Goal: Task Accomplishment & Management: Manage account settings

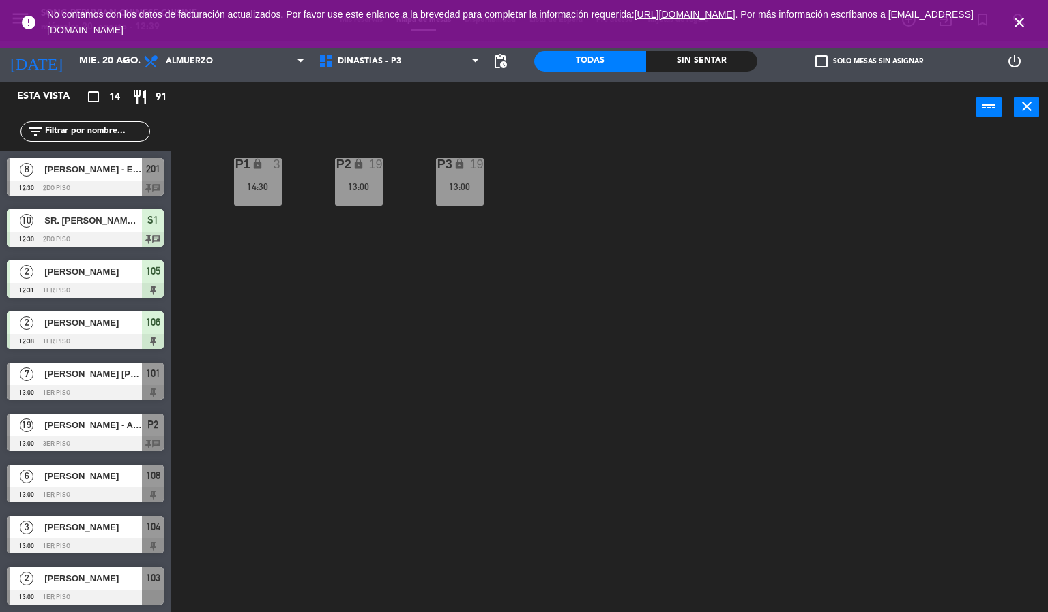
click at [1020, 17] on icon "close" at bounding box center [1019, 22] width 16 height 16
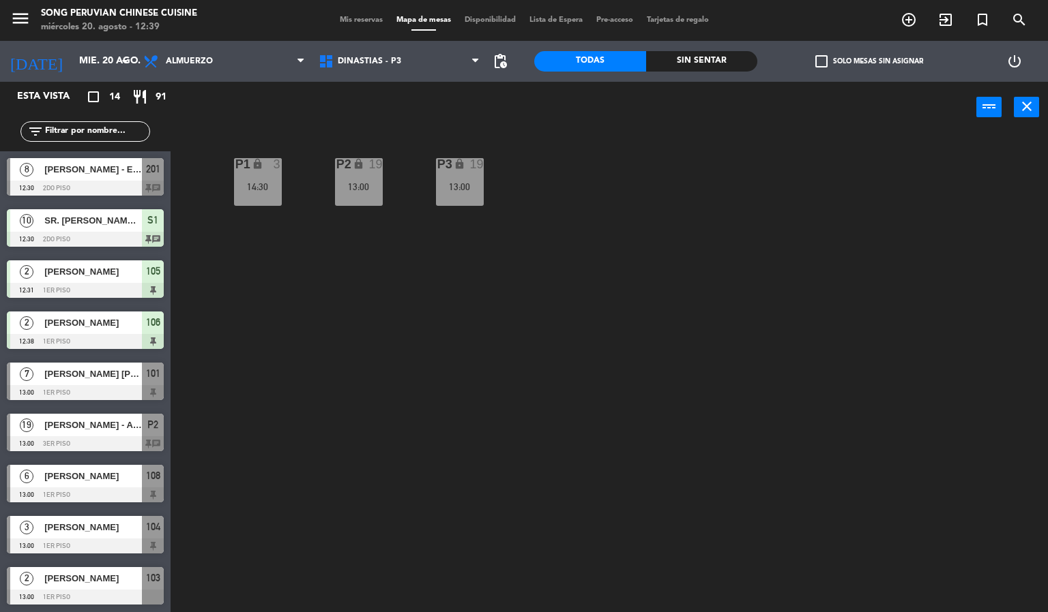
click at [76, 174] on span "[PERSON_NAME] - ENAEX [GEOGRAPHIC_DATA]" at bounding box center [93, 169] width 98 height 14
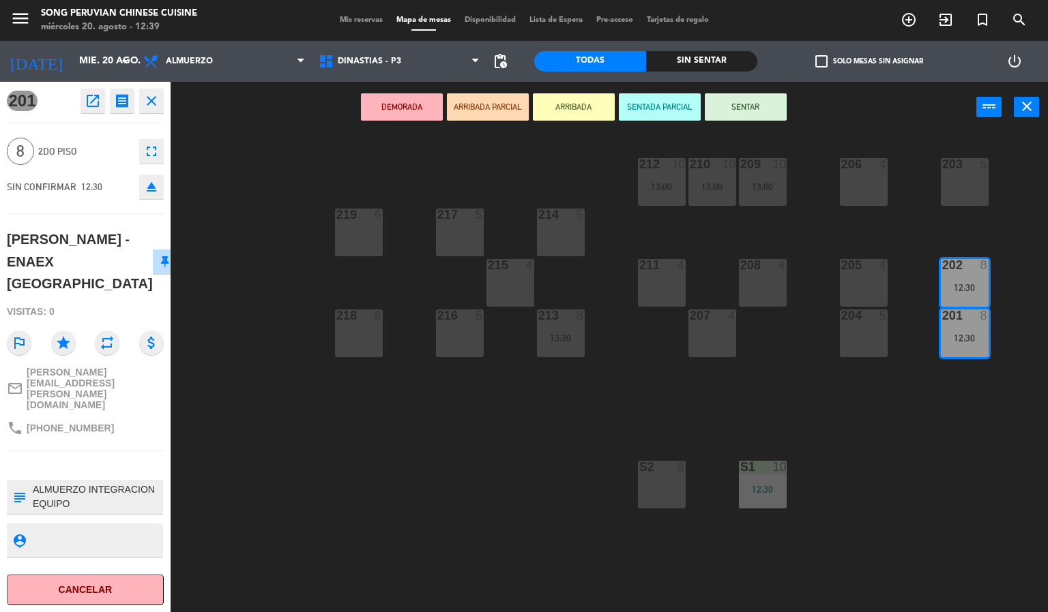
click at [263, 540] on div "203 5 206 4 210 10 13:00 212 10 13:00 209 10 13:00 214 5 217 5 219 6 202 8 12:3…" at bounding box center [614, 373] width 867 height 479
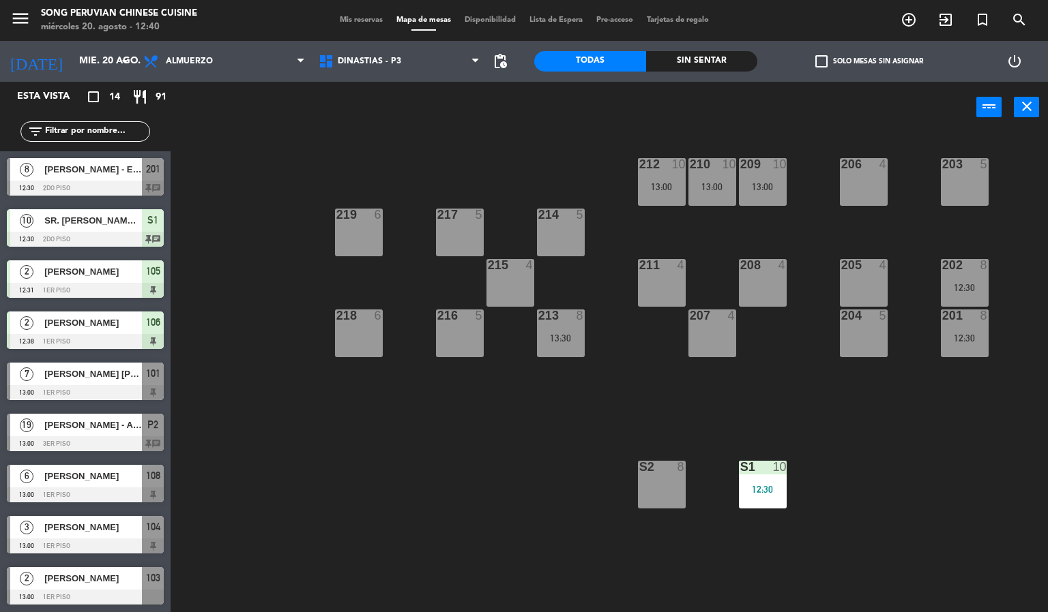
click at [68, 179] on div "[PERSON_NAME] - ENAEX [GEOGRAPHIC_DATA]" at bounding box center [92, 169] width 99 height 23
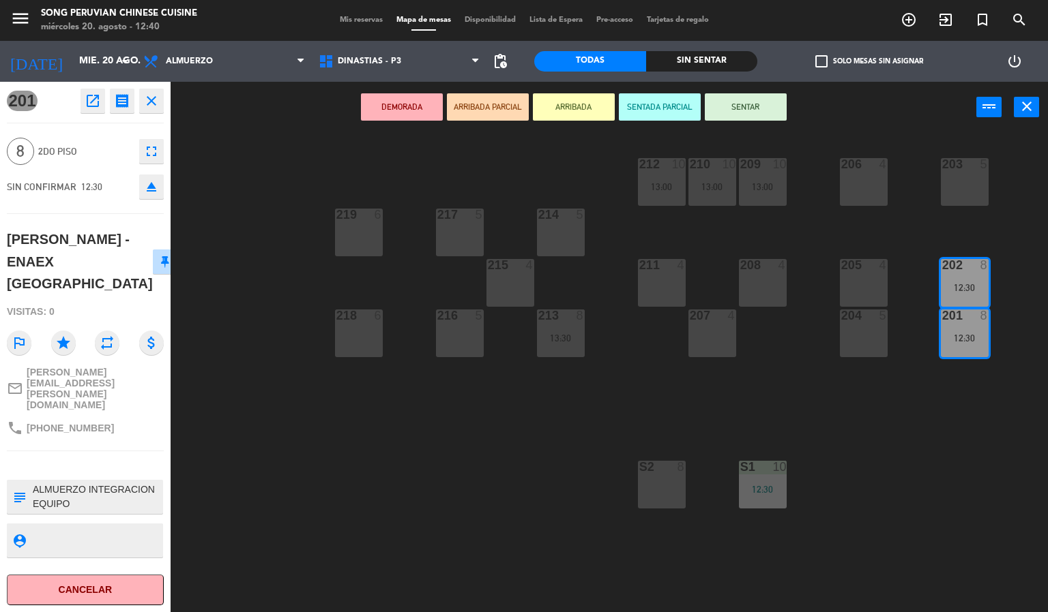
click at [348, 452] on div "203 5 206 4 210 10 13:00 212 10 13:00 209 10 13:00 214 5 217 5 219 6 202 8 12:3…" at bounding box center [614, 373] width 867 height 479
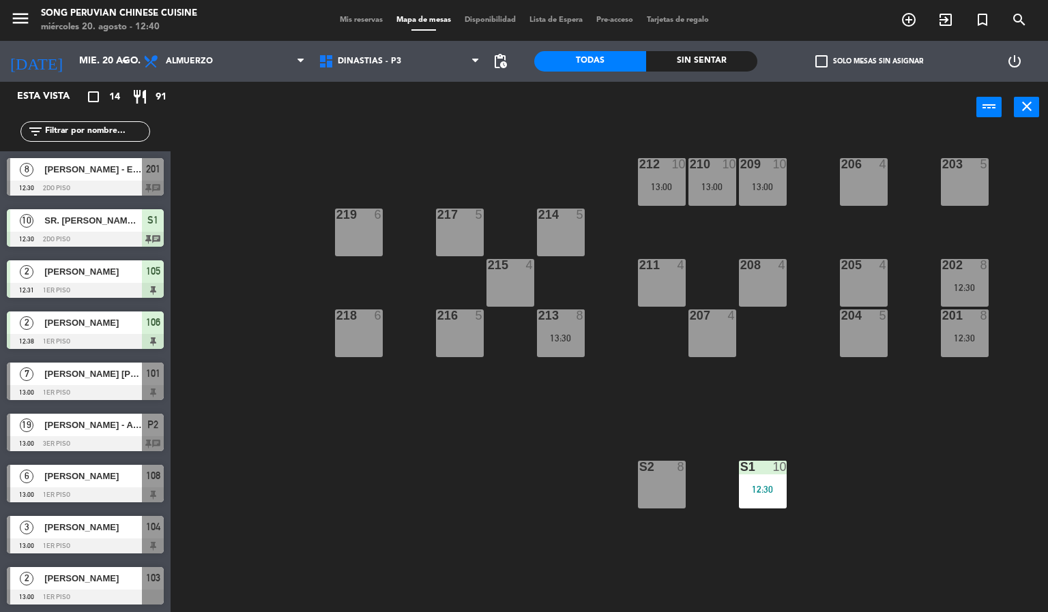
click at [121, 182] on div at bounding box center [85, 188] width 157 height 15
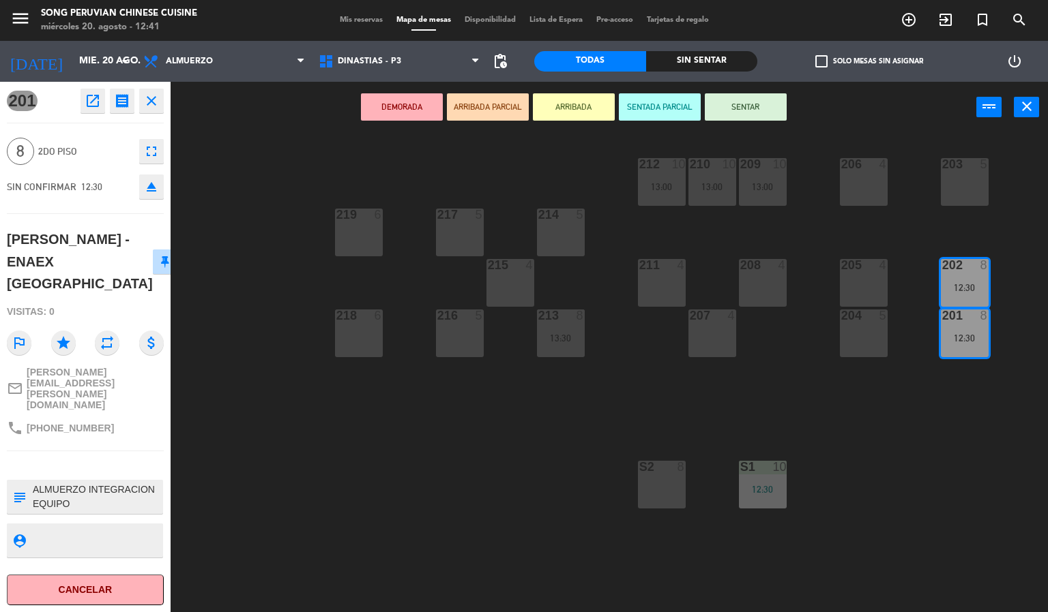
click at [383, 485] on div "203 5 206 4 210 10 13:00 212 10 13:00 209 10 13:00 214 5 217 5 219 6 202 8 12:3…" at bounding box center [614, 373] width 867 height 479
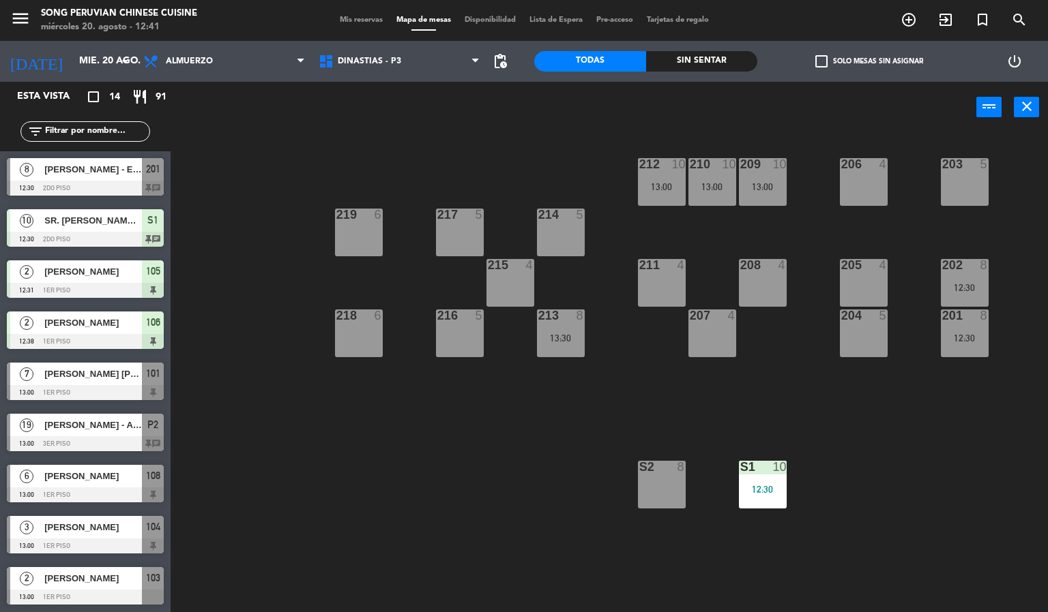
click at [136, 181] on div at bounding box center [85, 188] width 157 height 15
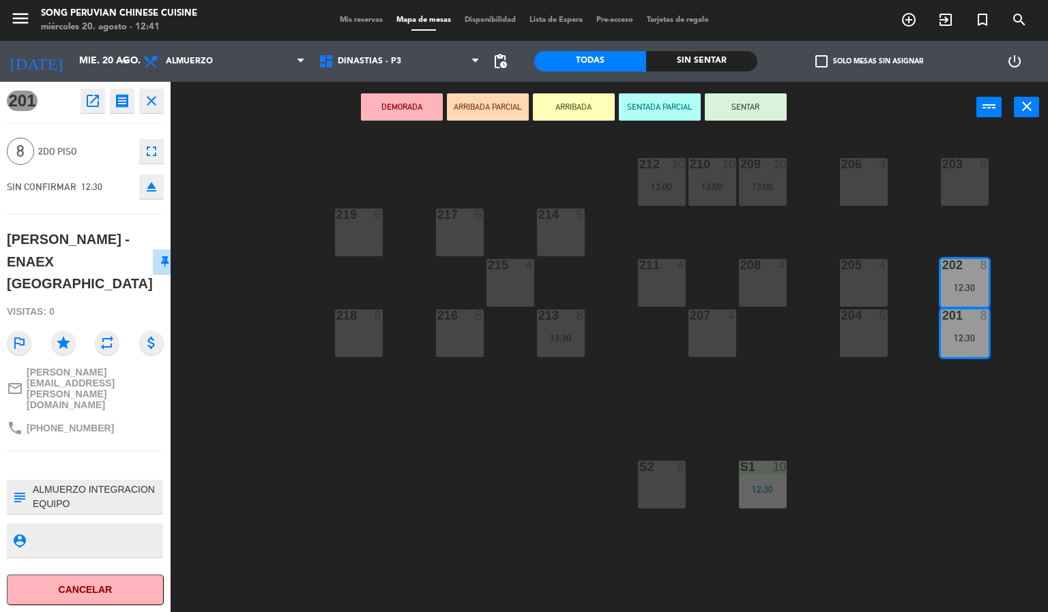
click at [351, 488] on div "203 5 206 4 210 10 13:00 212 10 13:00 209 10 13:00 214 5 217 5 219 6 202 8 12:3…" at bounding box center [614, 373] width 867 height 479
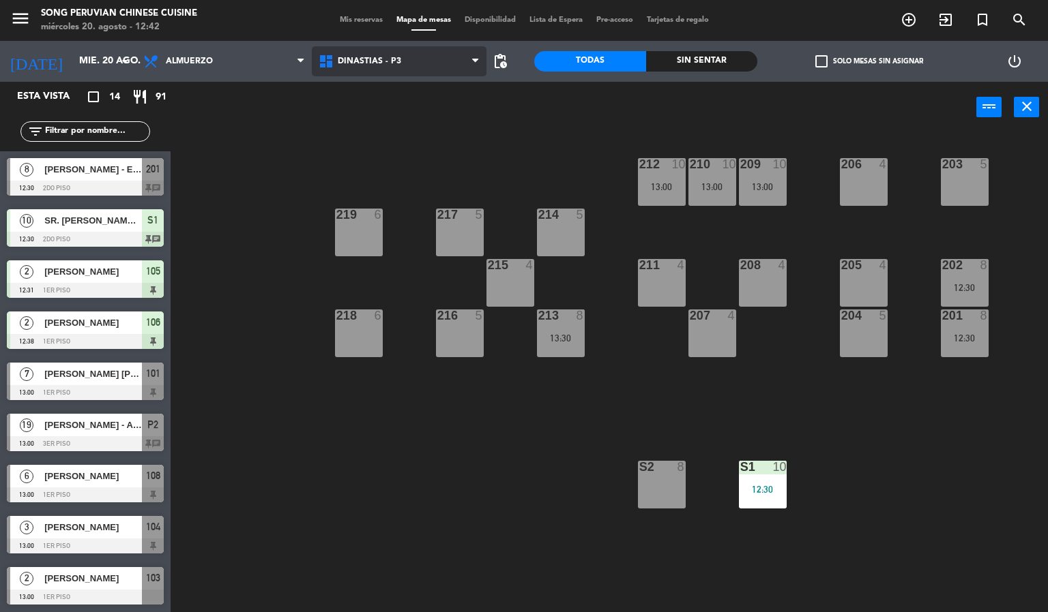
click at [401, 54] on span "DINASTIAS - P3" at bounding box center [399, 61] width 175 height 30
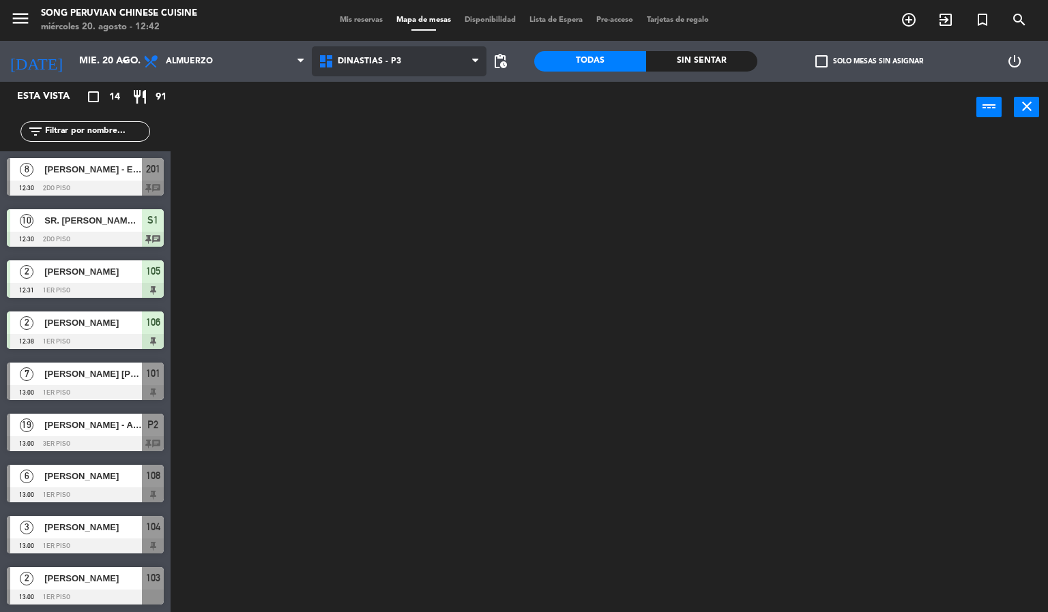
click at [395, 90] on ng-component "menu Song Peruvian Chinese Cuisine miércoles 20. agosto - 12:42 Mis reservas Ma…" at bounding box center [524, 306] width 1048 height 613
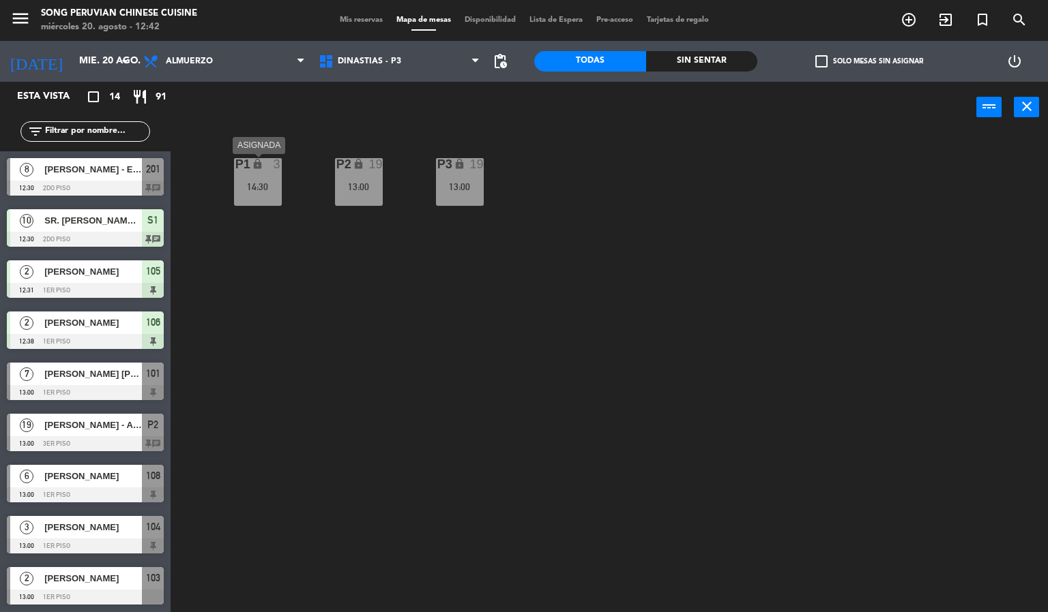
click at [252, 190] on div "14:30" at bounding box center [258, 187] width 48 height 10
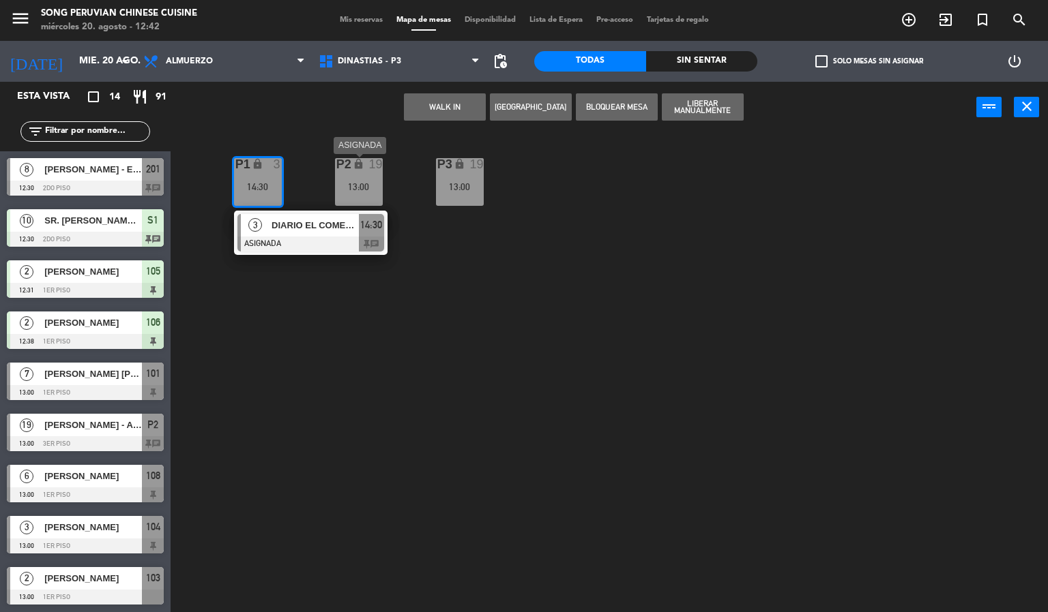
click at [349, 189] on div "13:00" at bounding box center [359, 187] width 48 height 10
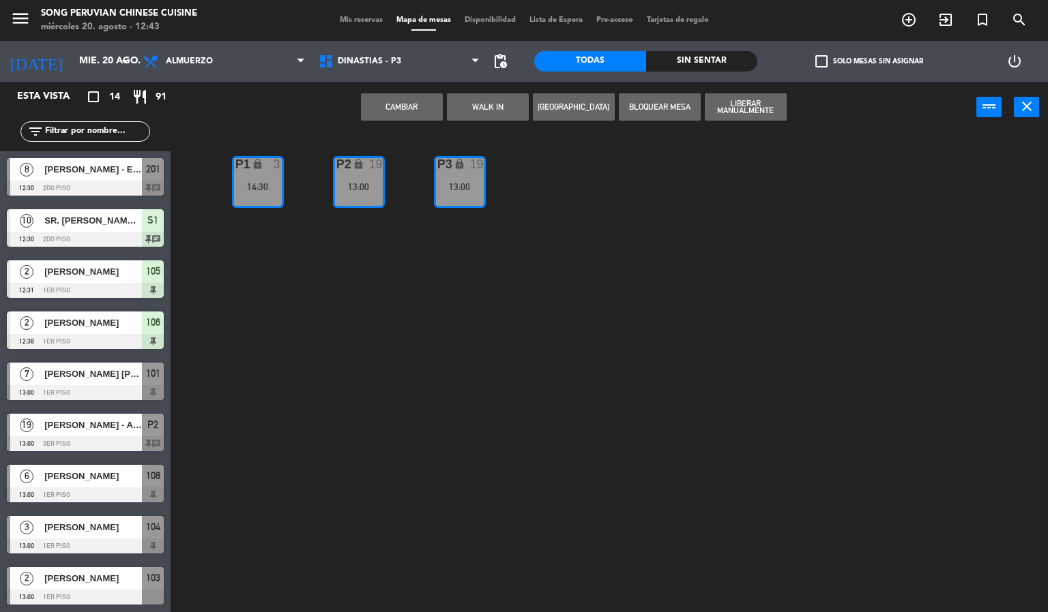
click at [411, 281] on div "P2 lock 19 13:00 P3 lock 19 13:00 P1 lock 3 14:30" at bounding box center [614, 373] width 867 height 479
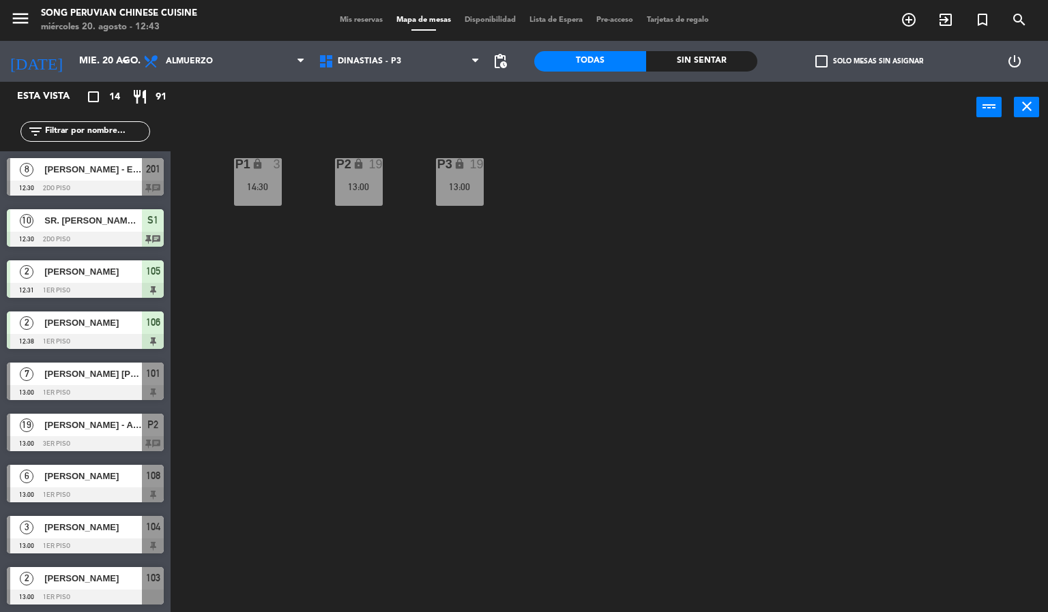
click at [316, 385] on div "P2 lock 19 13:00 P3 lock 19 13:00 P1 lock 3 14:30" at bounding box center [614, 373] width 867 height 479
click at [463, 193] on div "P3 lock 19 13:00" at bounding box center [460, 182] width 48 height 48
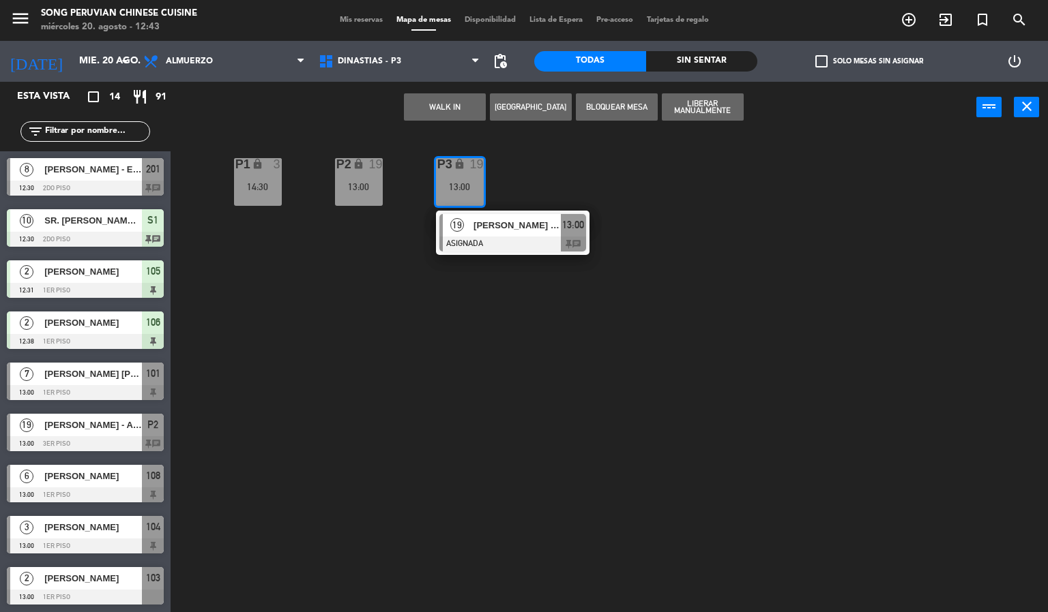
click at [485, 230] on span "[PERSON_NAME] - Asociación Automotriz del Perú" at bounding box center [516, 225] width 87 height 14
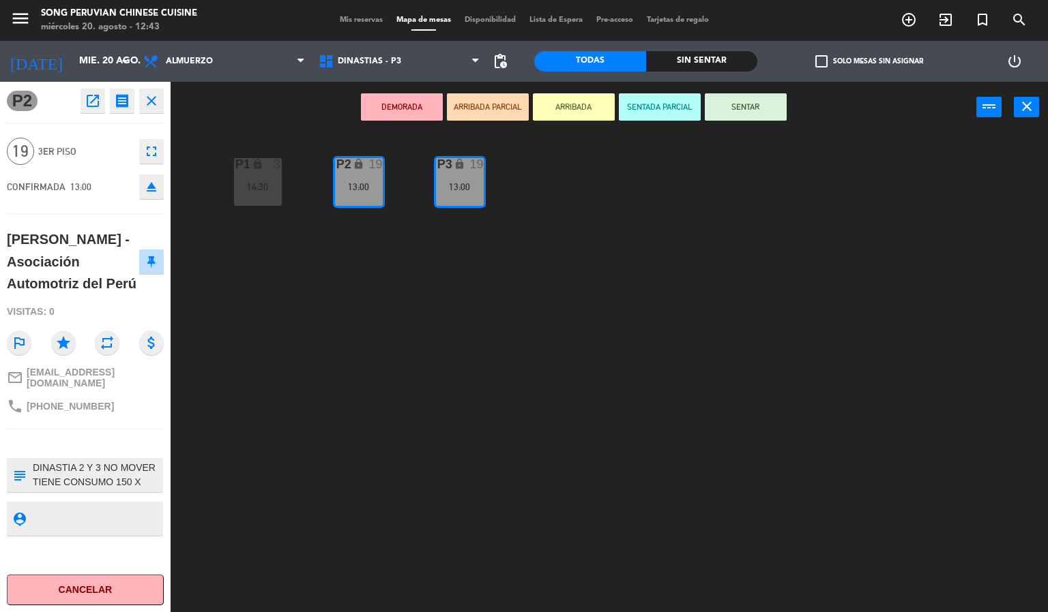
click at [639, 111] on button "SENTADA PARCIAL" at bounding box center [660, 106] width 82 height 27
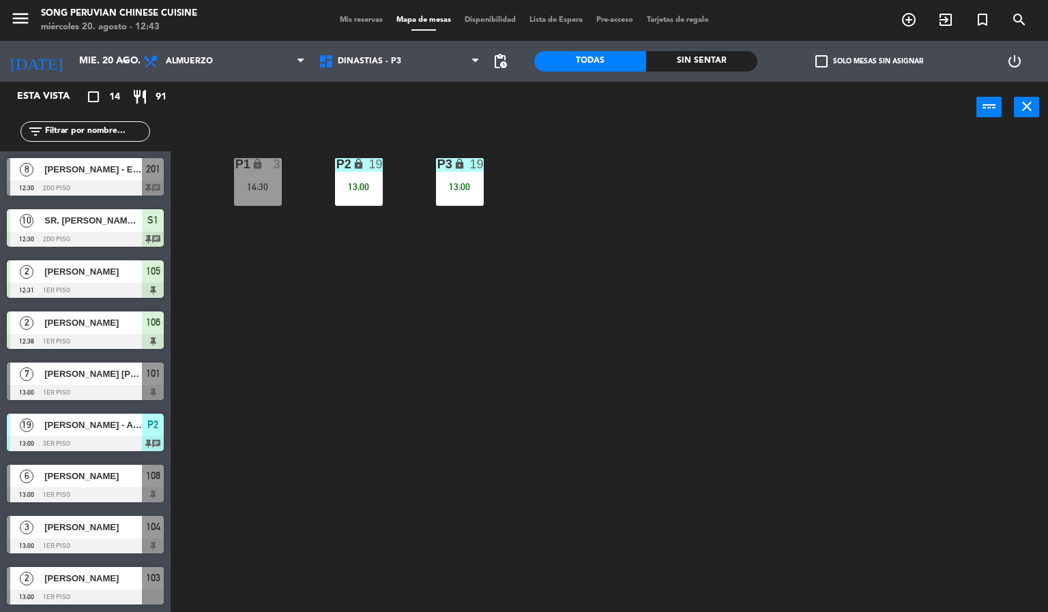
click at [417, 414] on div "P2 lock 19 13:00 P3 lock 19 13:00 P1 lock 3 14:30" at bounding box center [614, 373] width 867 height 479
click at [590, 311] on div "P2 lock 19 13:00 P3 lock 19 13:00 P1 lock 3 14:30" at bounding box center [614, 373] width 867 height 479
click at [455, 168] on icon "lock" at bounding box center [460, 164] width 12 height 12
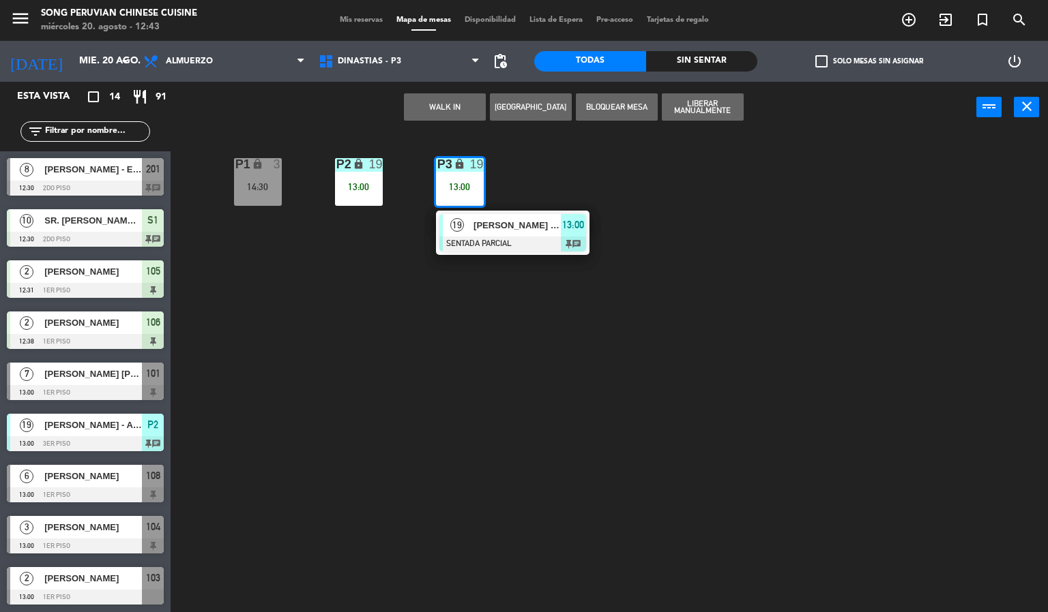
click at [552, 227] on span "[PERSON_NAME] - Asociación Automotriz del Perú" at bounding box center [516, 225] width 87 height 14
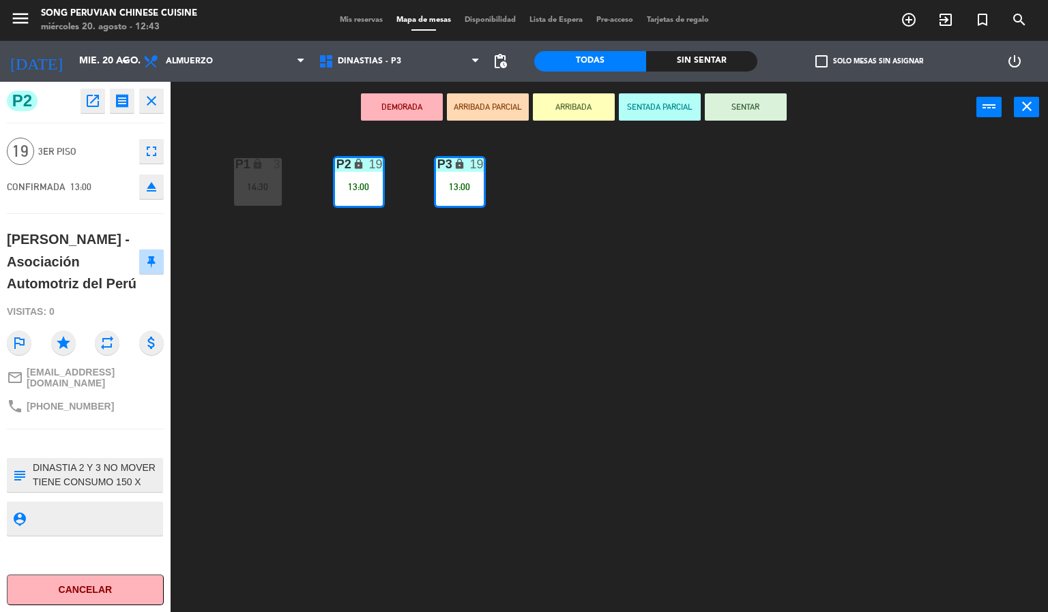
click at [349, 293] on div "P2 lock 19 13:00 P3 lock 19 13:00 P1 lock 3 14:30" at bounding box center [614, 373] width 867 height 479
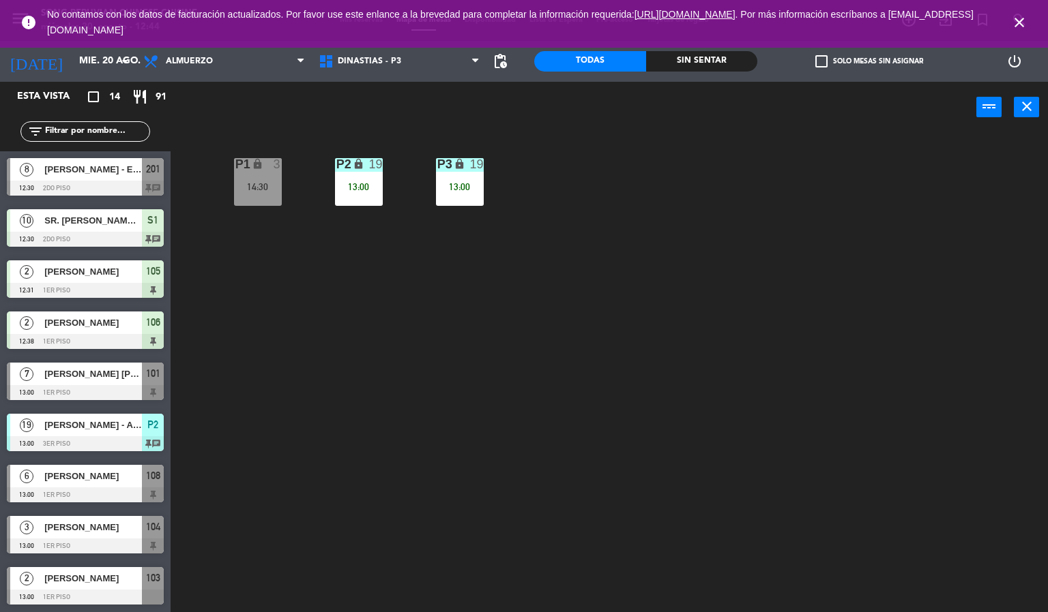
click at [1013, 27] on icon "close" at bounding box center [1019, 22] width 16 height 16
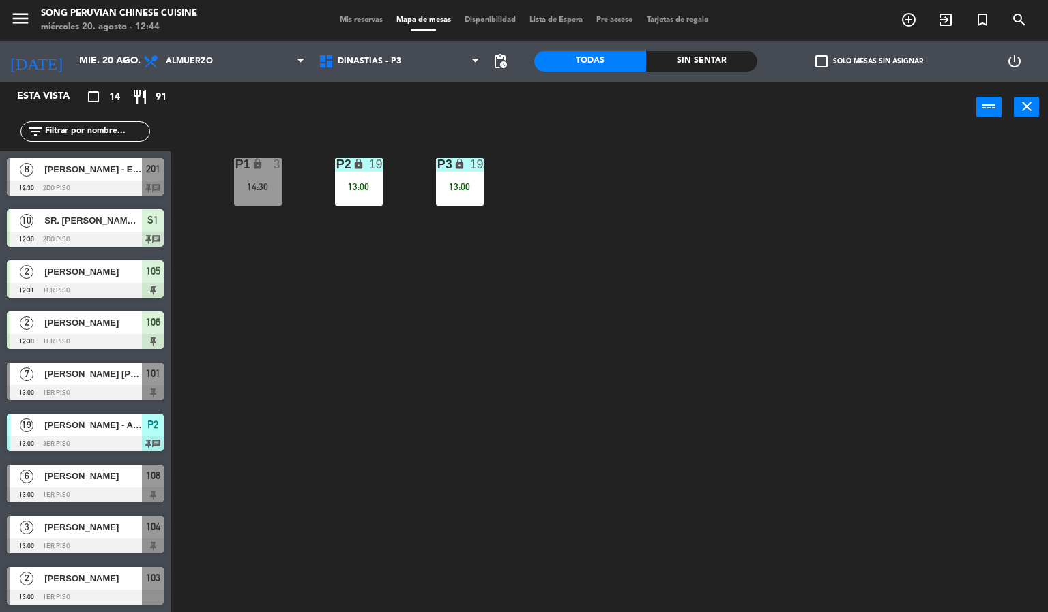
click at [572, 261] on div "P2 lock 19 13:00 P3 lock 19 13:00 P1 lock 3 14:30" at bounding box center [614, 373] width 867 height 479
click at [235, 74] on span "Almuerzo" at bounding box center [223, 61] width 175 height 30
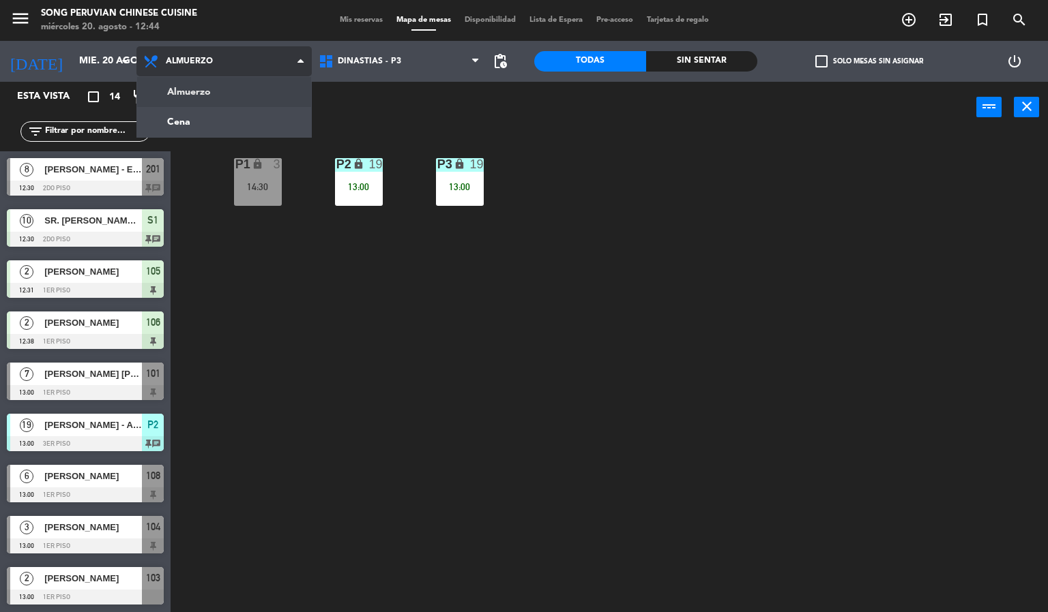
click at [260, 125] on ng-component "menu Song Peruvian Chinese Cuisine miércoles 20. agosto - 12:44 Mis reservas Ma…" at bounding box center [524, 306] width 1048 height 613
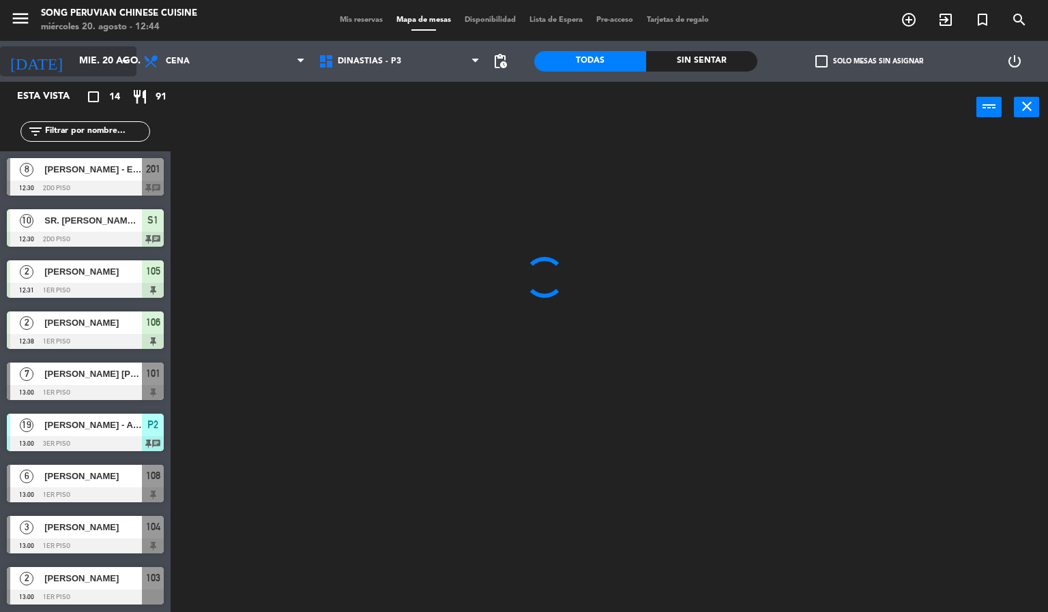
click at [91, 61] on input "mié. 20 ago." at bounding box center [137, 61] width 130 height 25
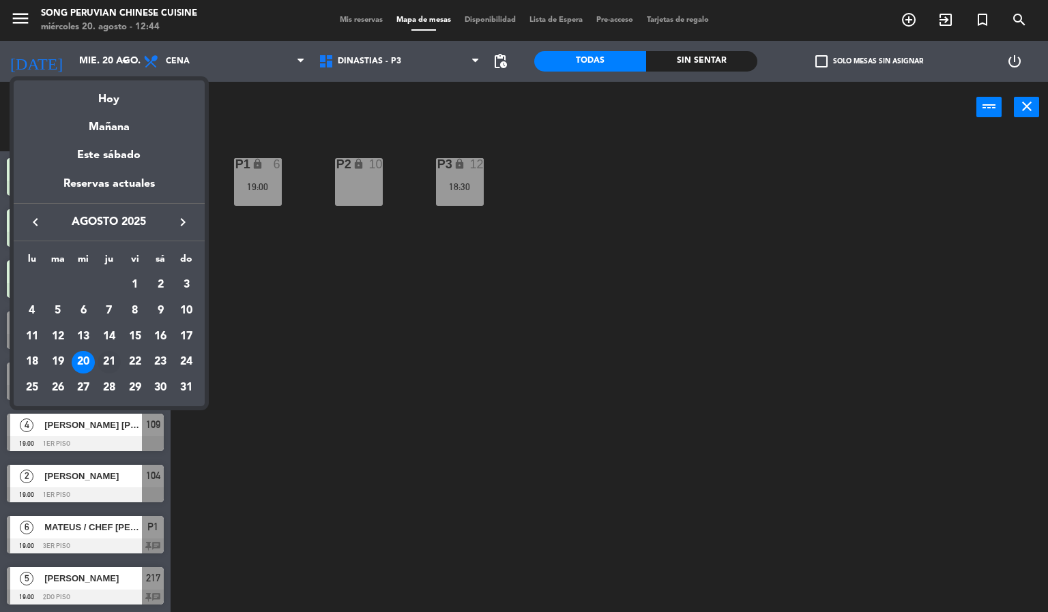
click at [109, 362] on div "21" at bounding box center [109, 362] width 23 height 23
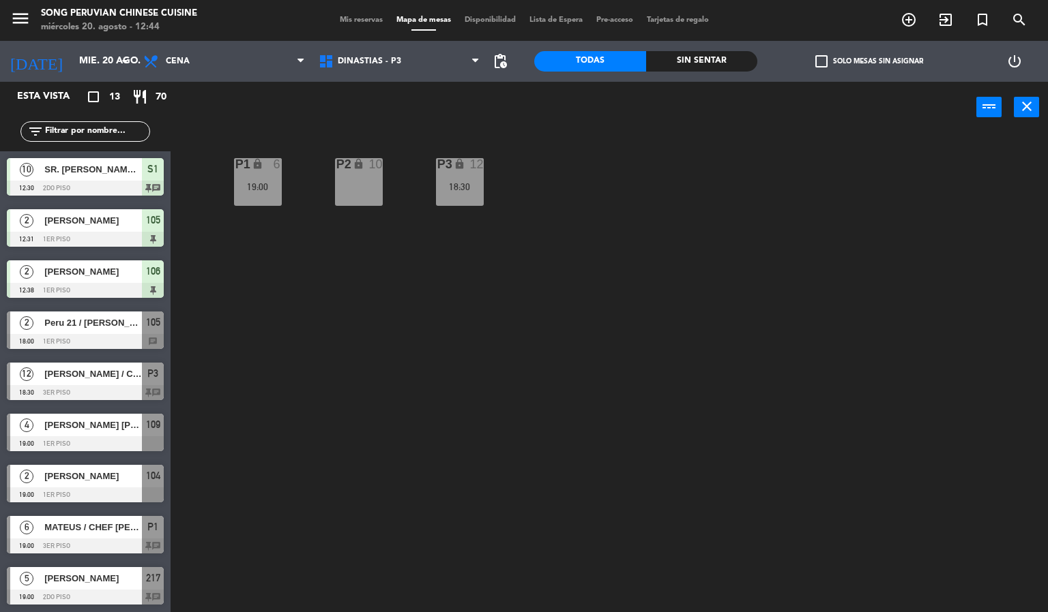
type input "jue. 21 ago."
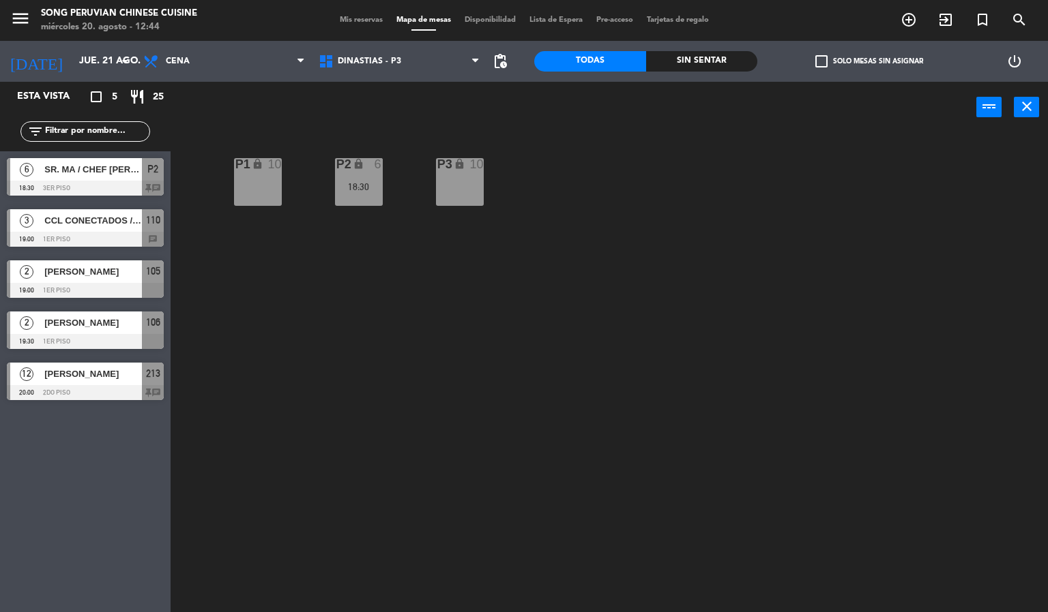
click at [552, 346] on div "P2 lock 6 18:30 P3 lock 10 P1 lock 10" at bounding box center [614, 373] width 867 height 479
click at [393, 70] on span "DINASTIAS - P3" at bounding box center [399, 61] width 175 height 30
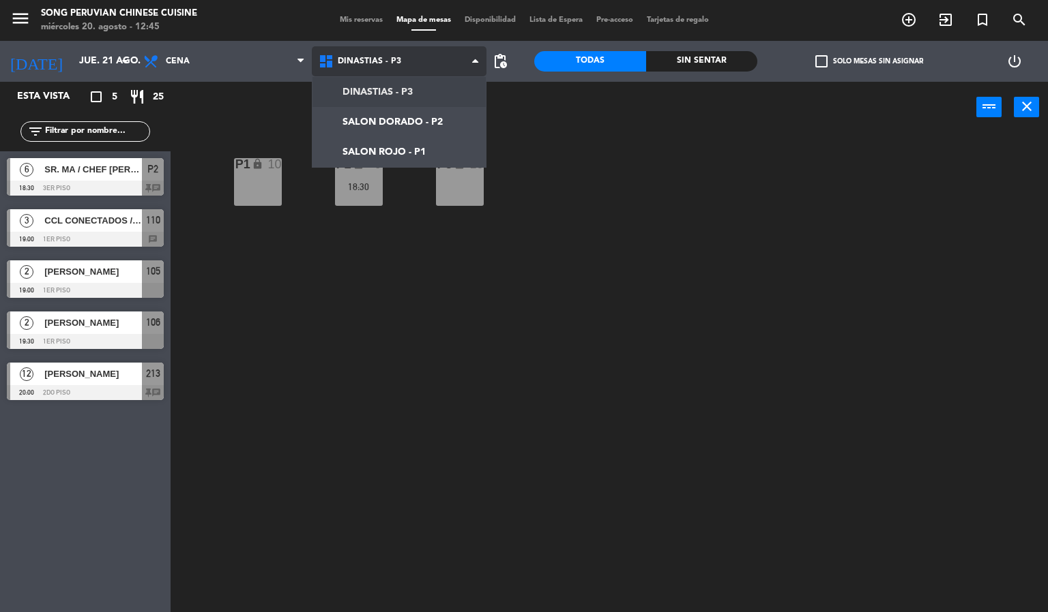
click at [405, 151] on ng-component "menu Song Peruvian Chinese Cuisine [DATE] 20. agosto - 12:45 Mis reservas Mapa …" at bounding box center [524, 306] width 1048 height 613
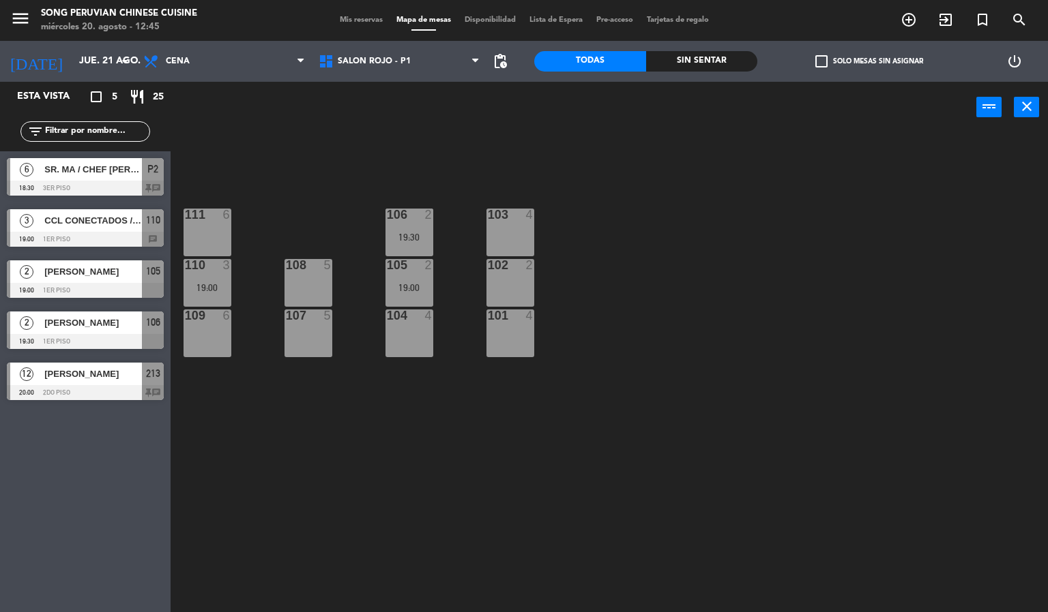
click at [698, 346] on div "103 4 106 2 19:30 111 6 102 2 105 2 19:00 108 5 110 3 19:00 101 4 104 4 107 5 1…" at bounding box center [614, 373] width 867 height 479
click at [514, 226] on div "103 4" at bounding box center [510, 233] width 48 height 48
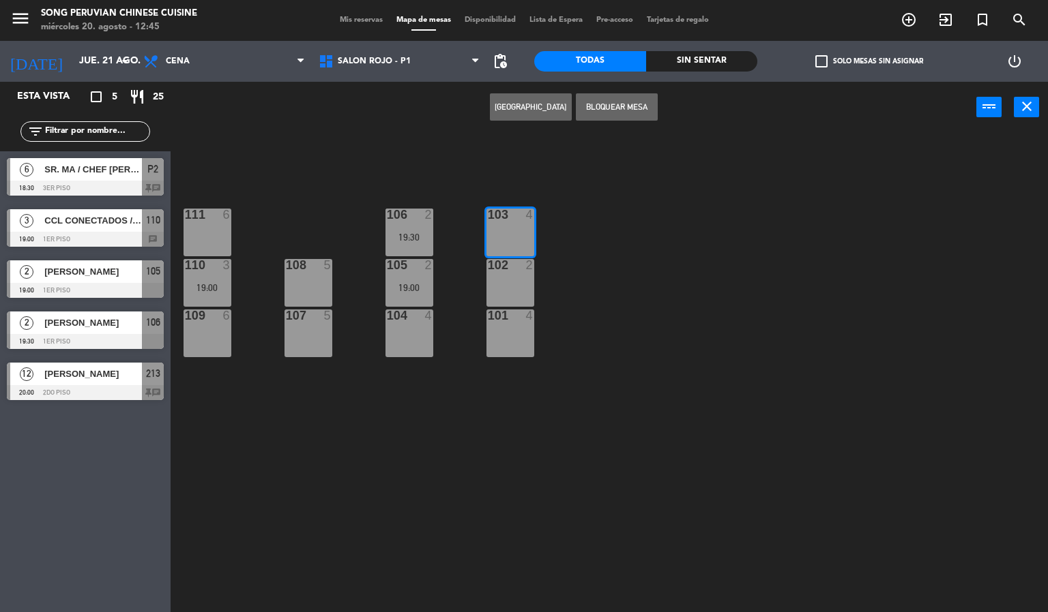
click at [539, 105] on button "[GEOGRAPHIC_DATA]" at bounding box center [531, 106] width 82 height 27
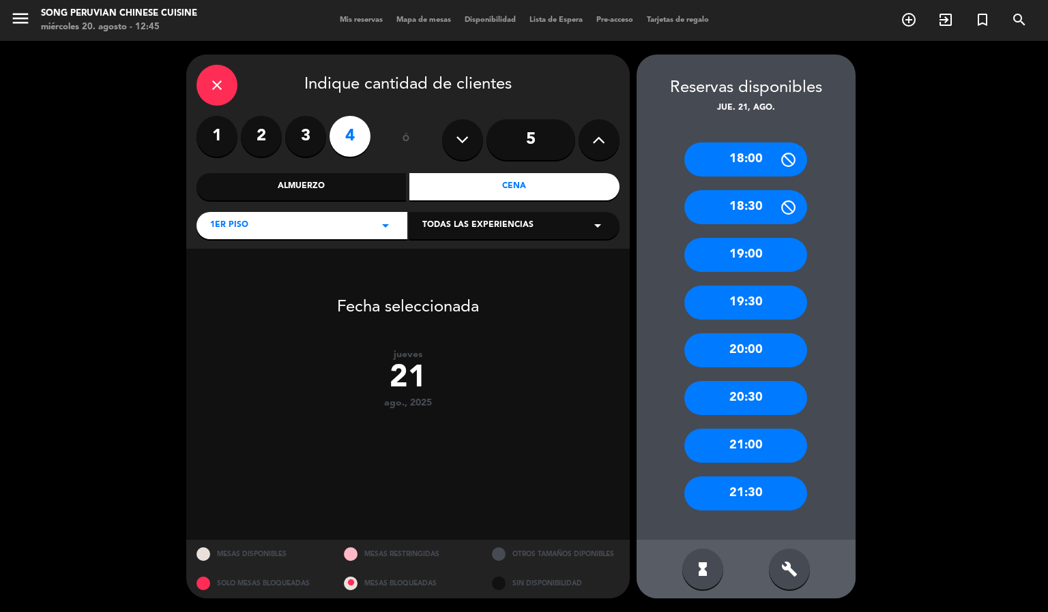
click at [617, 131] on button at bounding box center [598, 139] width 41 height 41
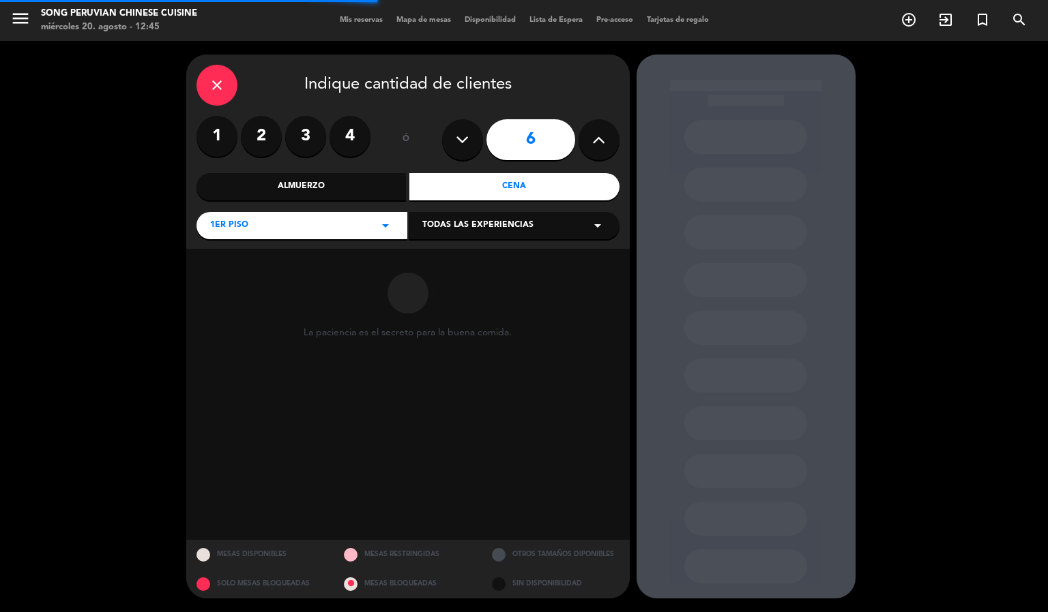
click at [597, 143] on icon at bounding box center [598, 140] width 13 height 20
type input "7"
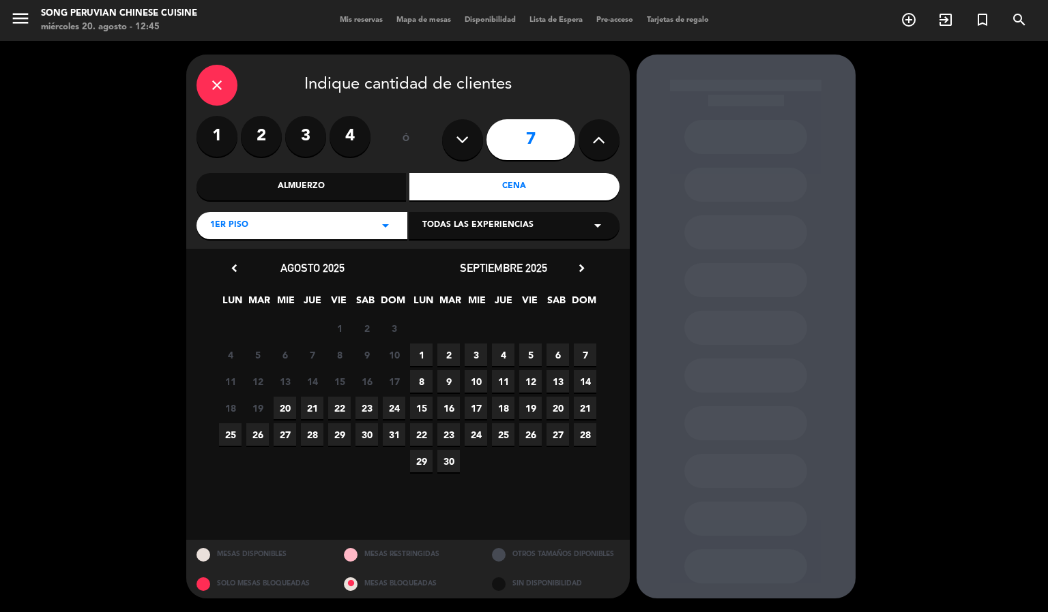
click at [317, 414] on span "21" at bounding box center [312, 408] width 23 height 23
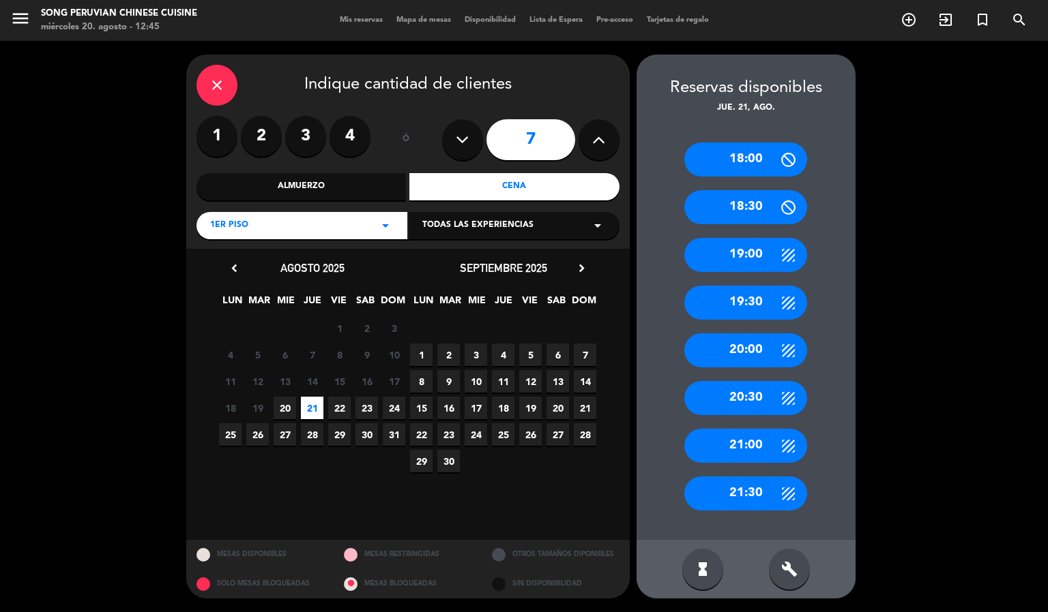
click at [788, 571] on icon "build" at bounding box center [789, 569] width 16 height 16
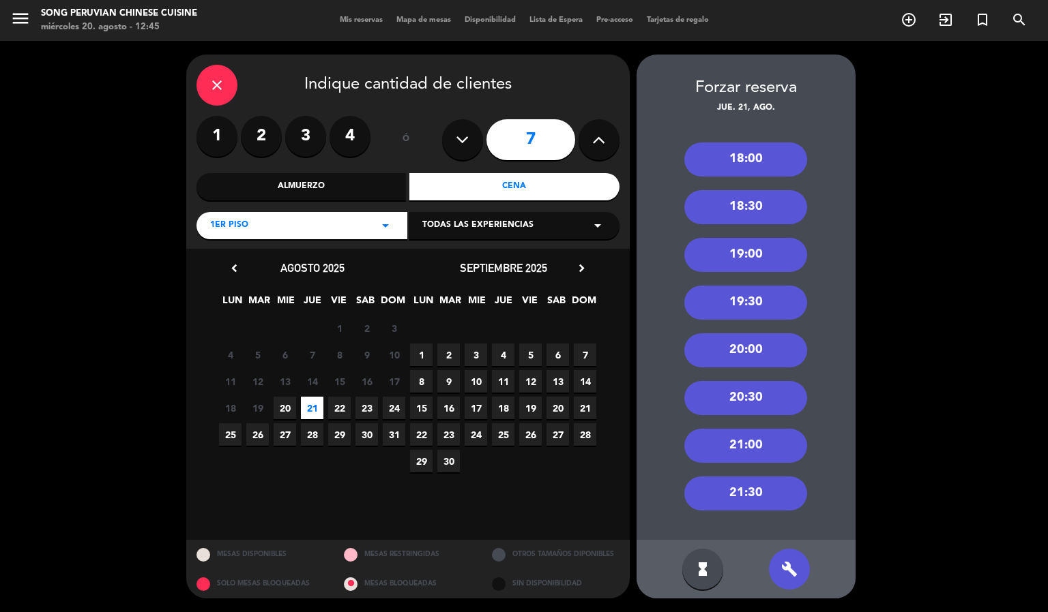
click at [770, 348] on div "20:00" at bounding box center [745, 351] width 123 height 34
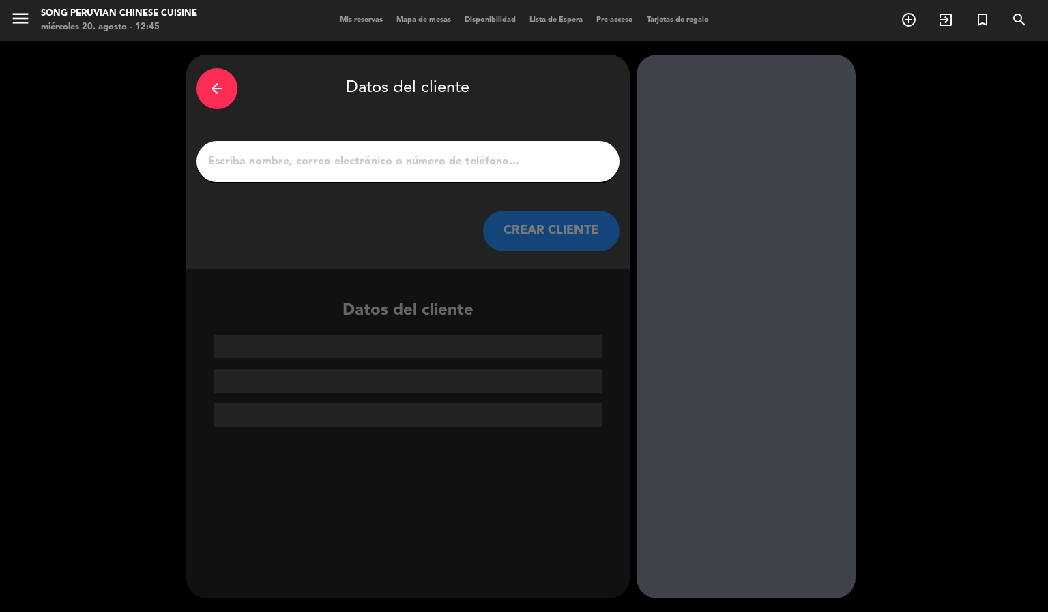
click at [554, 158] on input "1" at bounding box center [408, 161] width 402 height 19
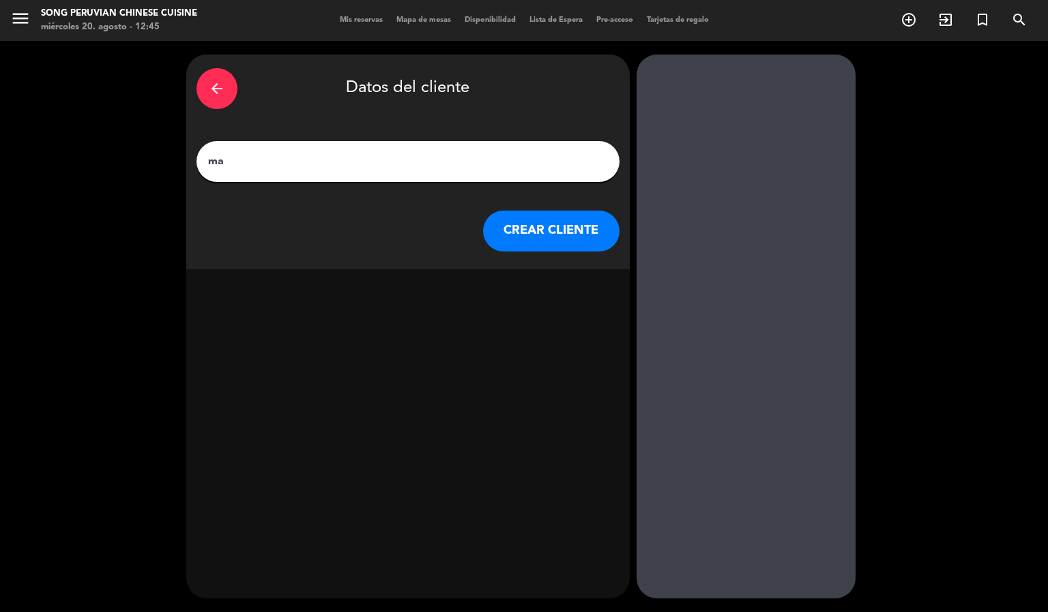
type input "m"
type input "[PERSON_NAME]"
click at [579, 211] on button "CREAR CLIENTE" at bounding box center [551, 231] width 136 height 41
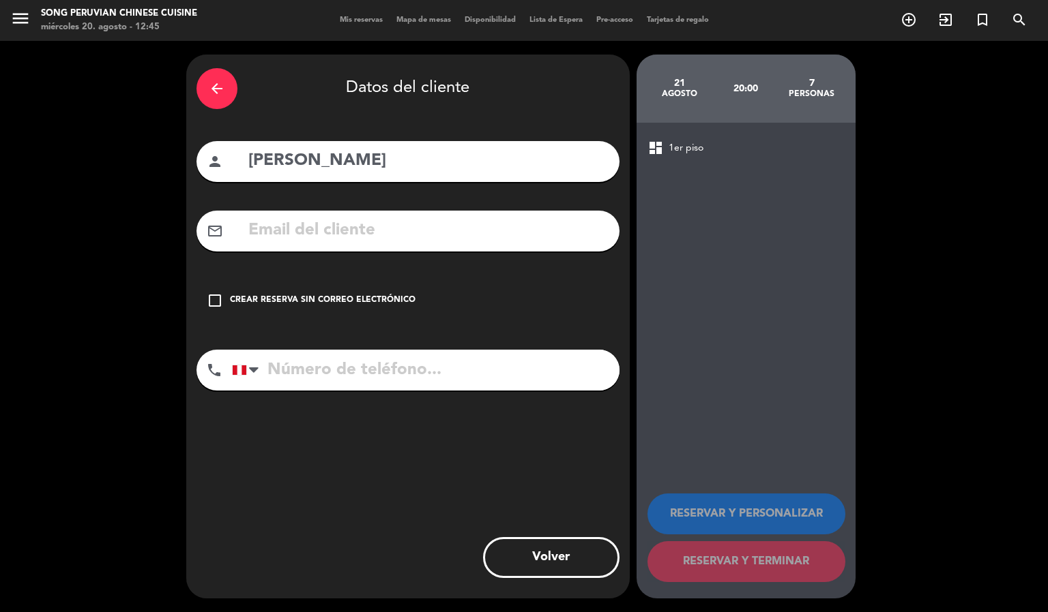
click at [488, 230] on input "text" at bounding box center [428, 231] width 362 height 28
click at [596, 237] on input "mariana.[PERSON_NAME]" at bounding box center [428, 231] width 362 height 28
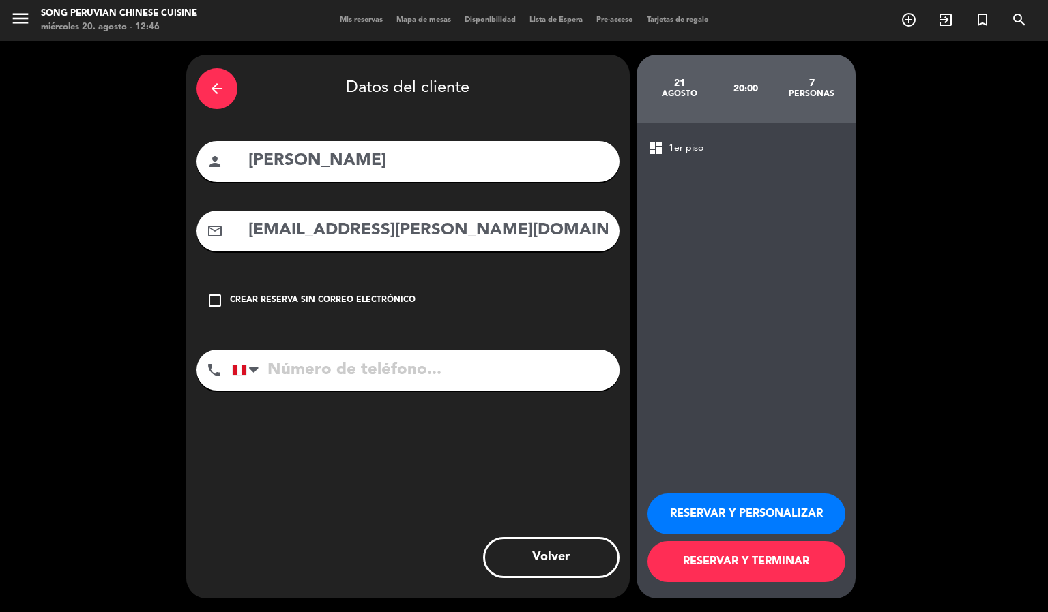
type input "[EMAIL_ADDRESS][PERSON_NAME][DOMAIN_NAME]"
click at [545, 369] on input "tel" at bounding box center [425, 370] width 387 height 41
type input "952357271"
click at [735, 503] on button "RESERVAR Y PERSONALIZAR" at bounding box center [746, 514] width 198 height 41
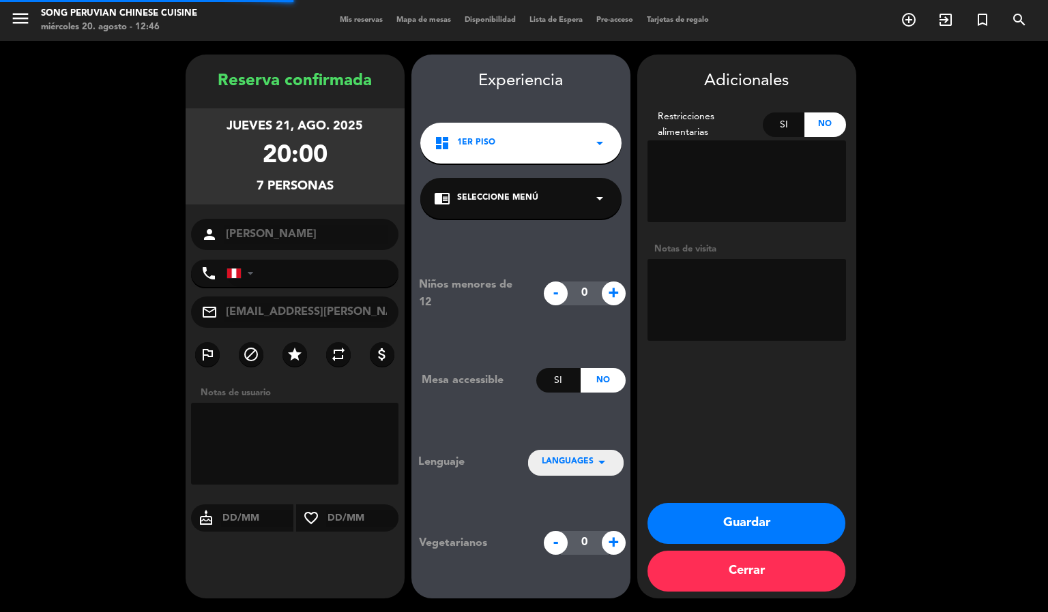
type input "[PHONE_NUMBER]"
click at [714, 305] on textarea at bounding box center [746, 300] width 198 height 82
drag, startPoint x: 747, startPoint y: 516, endPoint x: 750, endPoint y: 528, distance: 11.9
click at [747, 522] on button "Guardar" at bounding box center [746, 523] width 198 height 41
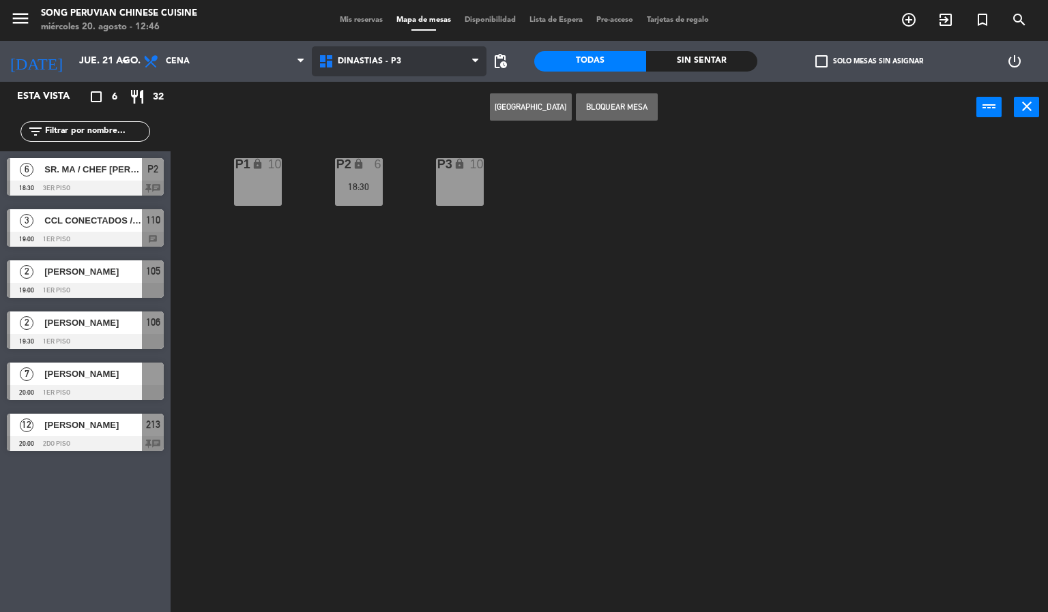
click at [369, 60] on span "DINASTIAS - P3" at bounding box center [369, 62] width 63 height 10
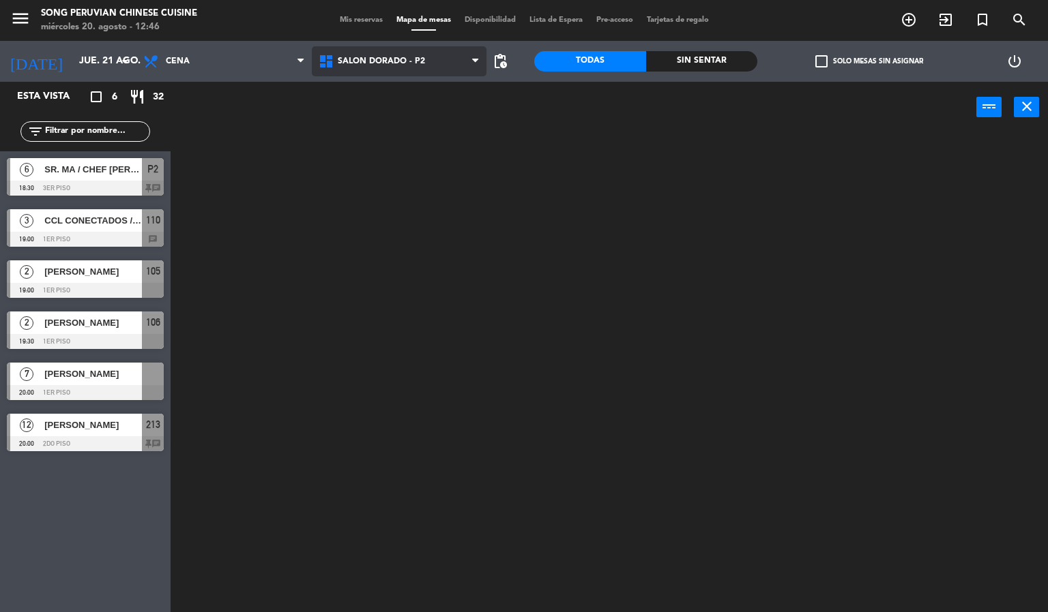
click at [376, 119] on ng-component "menu Song Peruvian Chinese Cuisine [DATE] 20. agosto - 12:46 Mis reservas Mapa …" at bounding box center [524, 306] width 1048 height 613
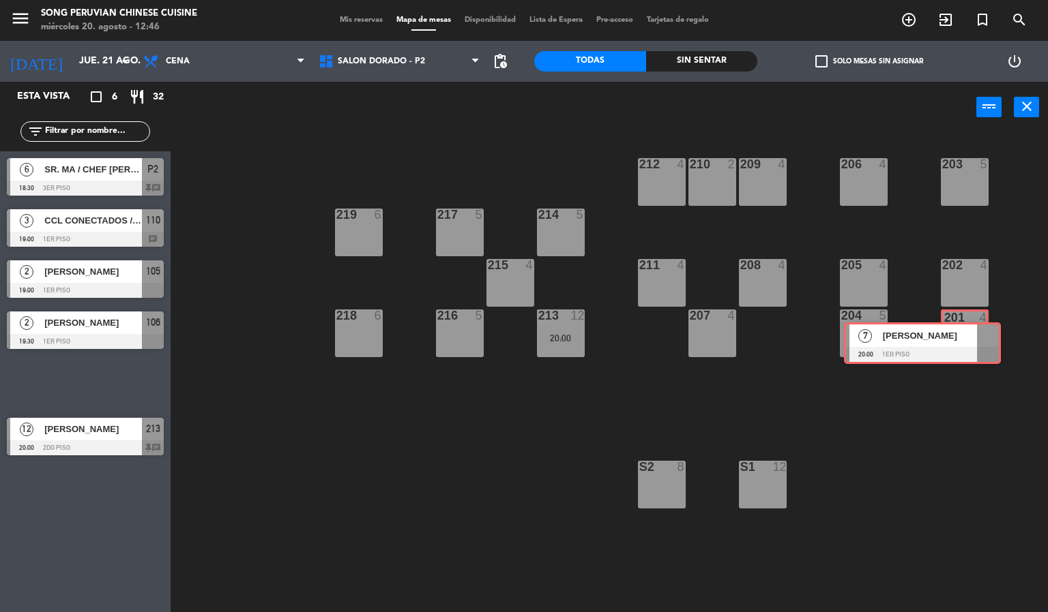
drag, startPoint x: 149, startPoint y: 374, endPoint x: 986, endPoint y: 334, distance: 837.8
click at [986, 334] on div "Esta vista crop_square 6 restaurant 32 filter_list 6 SR. MA / CHEF [PERSON_NAME…" at bounding box center [524, 347] width 1048 height 531
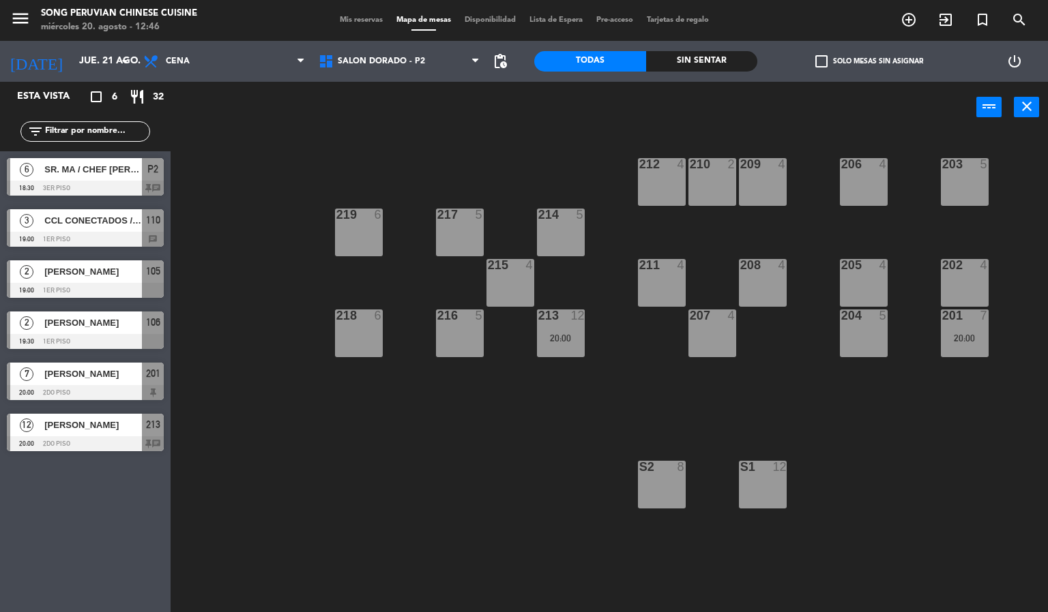
click at [962, 430] on div "203 5 206 4 210 2 212 4 209 4 214 5 217 5 219 6 202 4 205 4 208 4 211 4 215 4 2…" at bounding box center [614, 373] width 867 height 479
click at [74, 363] on div "[PERSON_NAME]" at bounding box center [92, 374] width 99 height 23
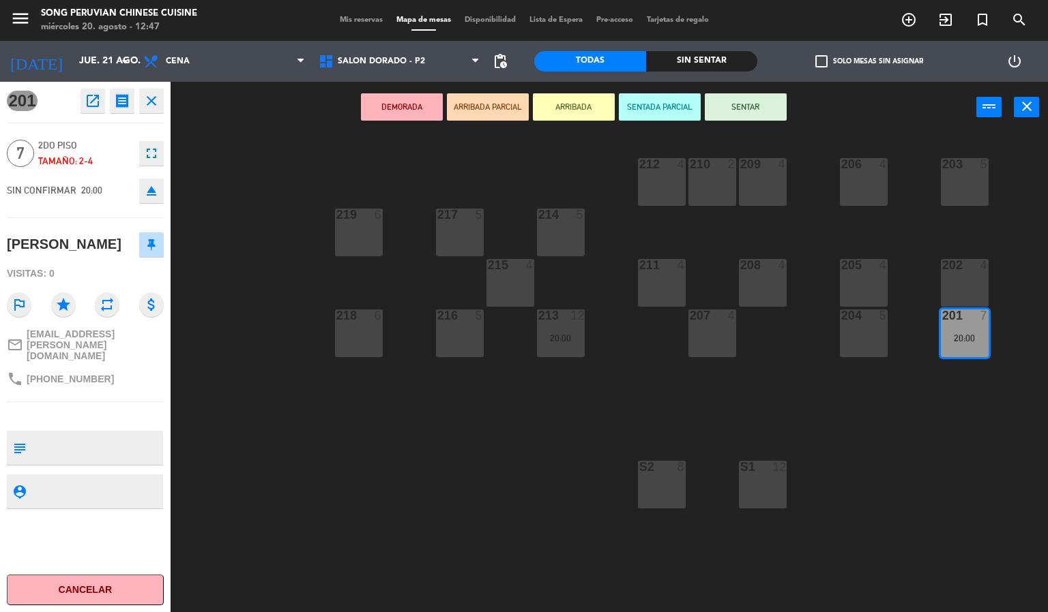
click at [273, 524] on div "203 5 206 4 210 2 212 4 209 4 214 5 217 5 219 6 202 4 205 4 208 4 211 4 215 4 2…" at bounding box center [614, 373] width 867 height 479
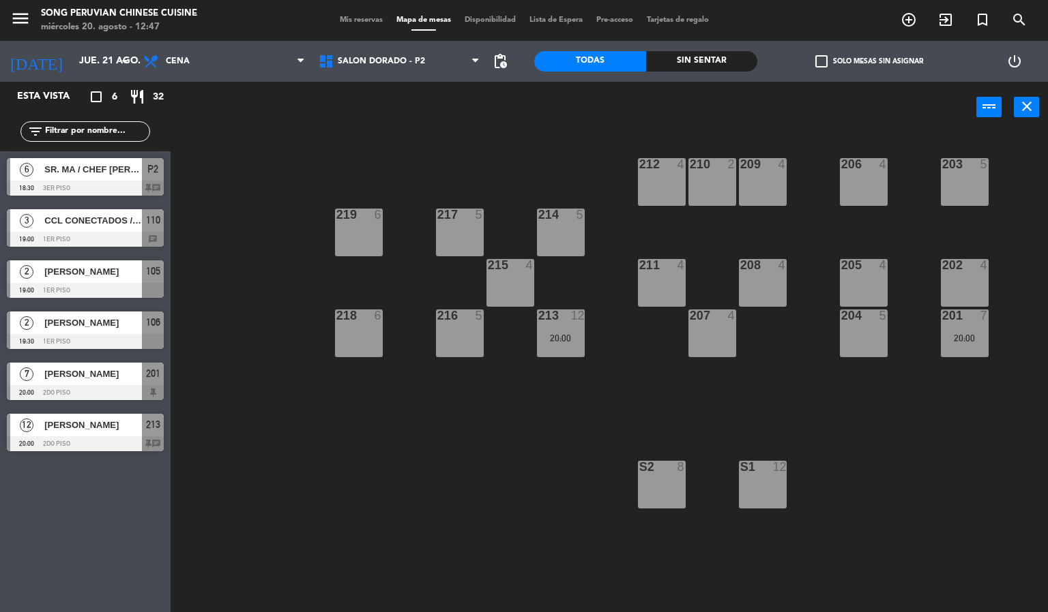
click at [254, 218] on div "203 5 206 4 210 2 212 4 209 4 214 5 217 5 219 6 202 4 205 4 208 4 211 4 215 4 2…" at bounding box center [614, 373] width 867 height 479
click at [85, 61] on input "jue. 21 ago." at bounding box center [137, 61] width 130 height 25
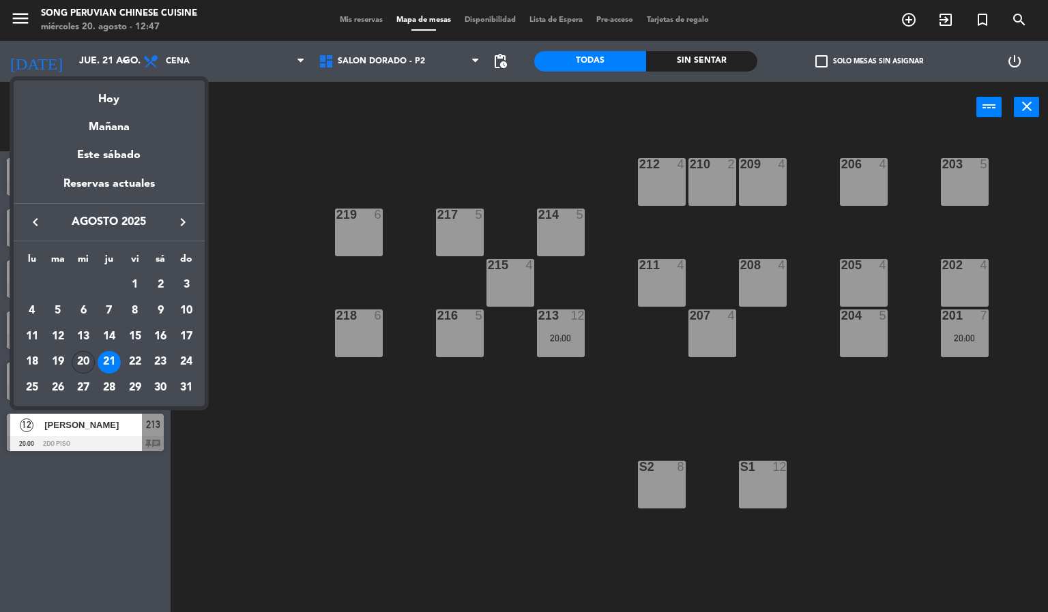
click at [86, 364] on div "20" at bounding box center [83, 362] width 23 height 23
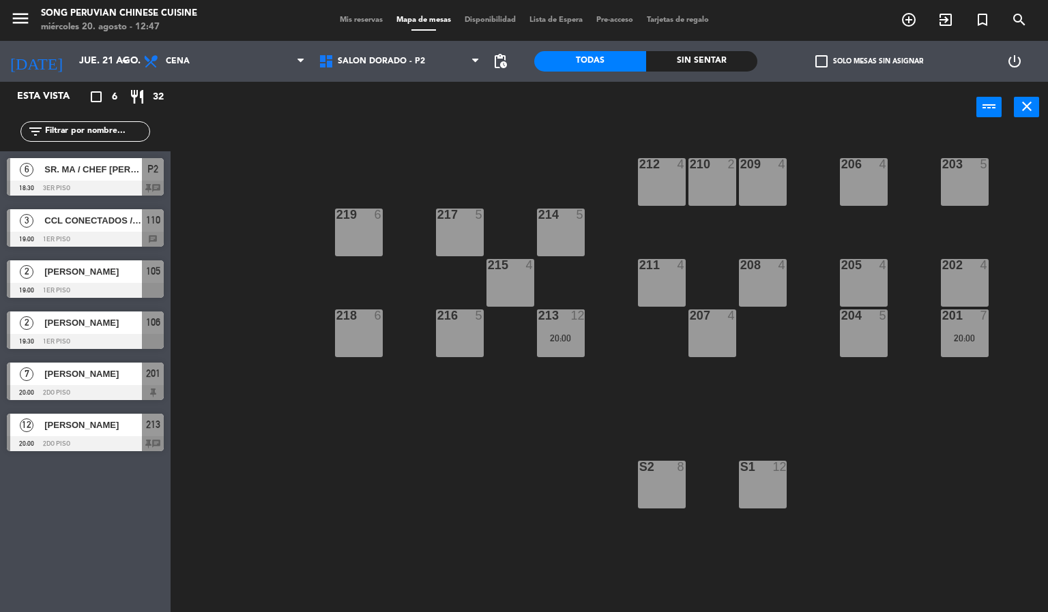
type input "mié. 20 ago."
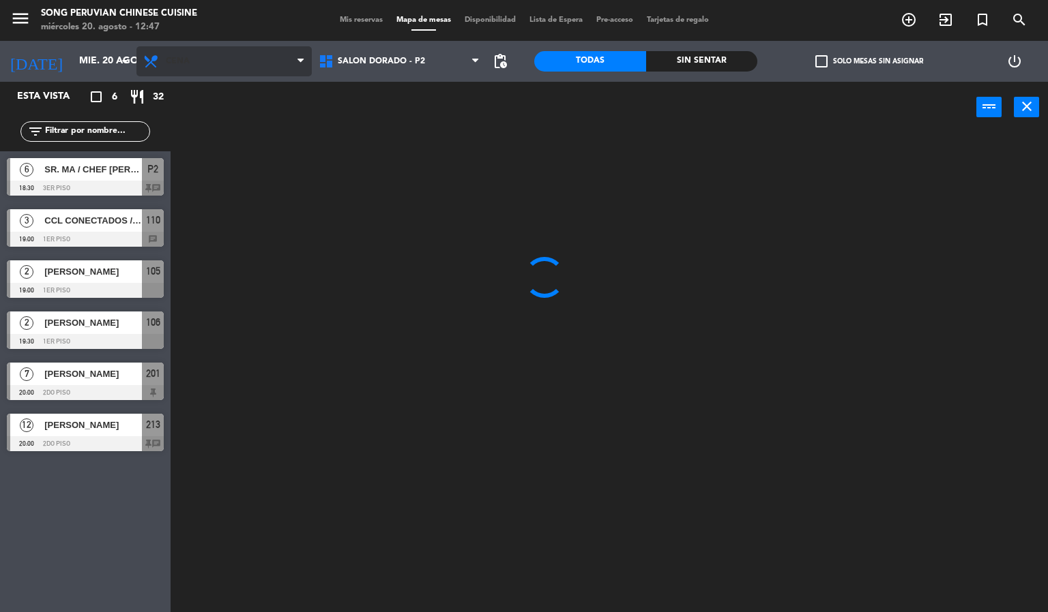
click at [263, 70] on span "Cena" at bounding box center [223, 61] width 175 height 30
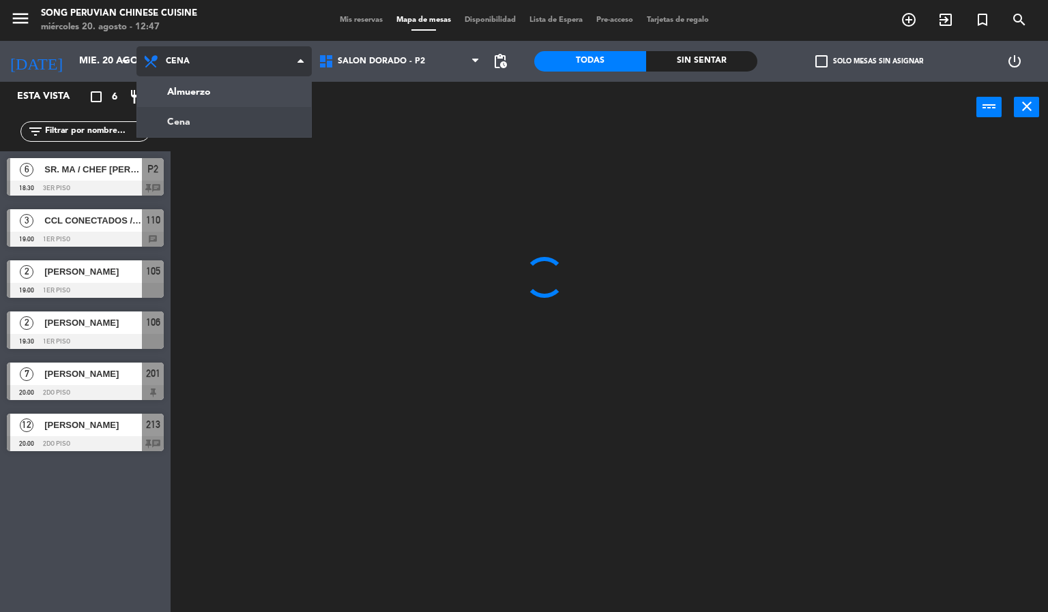
click at [262, 95] on ng-component "menu Song Peruvian Chinese Cuisine [DATE] 20. agosto - 12:47 Mis reservas Mapa …" at bounding box center [524, 306] width 1048 height 613
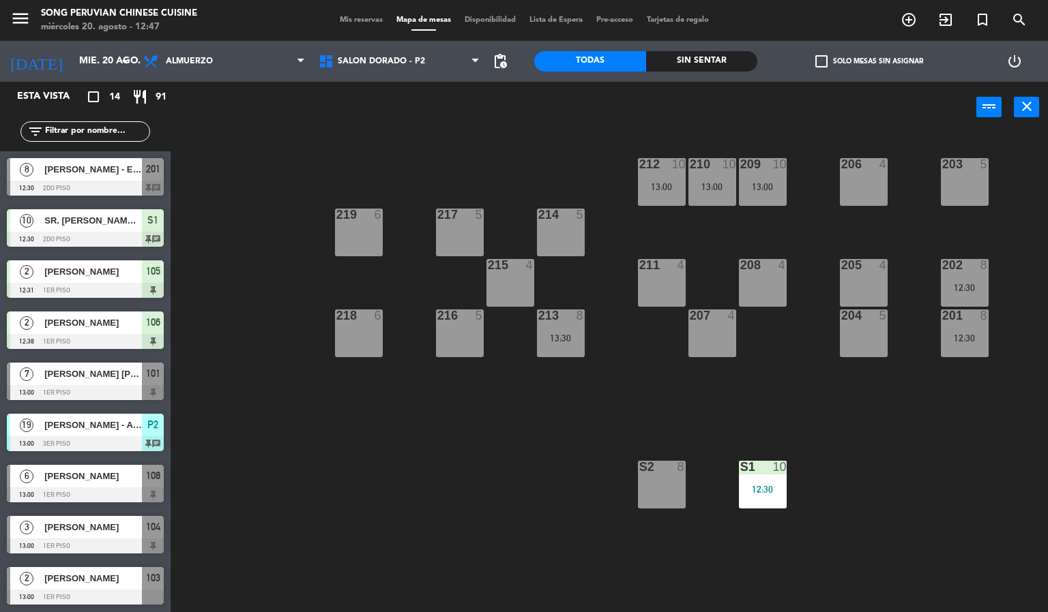
click at [475, 518] on div "203 5 206 4 210 10 13:00 212 10 13:00 209 10 13:00 214 5 217 5 219 6 202 8 12:3…" at bounding box center [614, 373] width 867 height 479
click at [447, 68] on span "SALON DORADO - P2" at bounding box center [399, 61] width 175 height 30
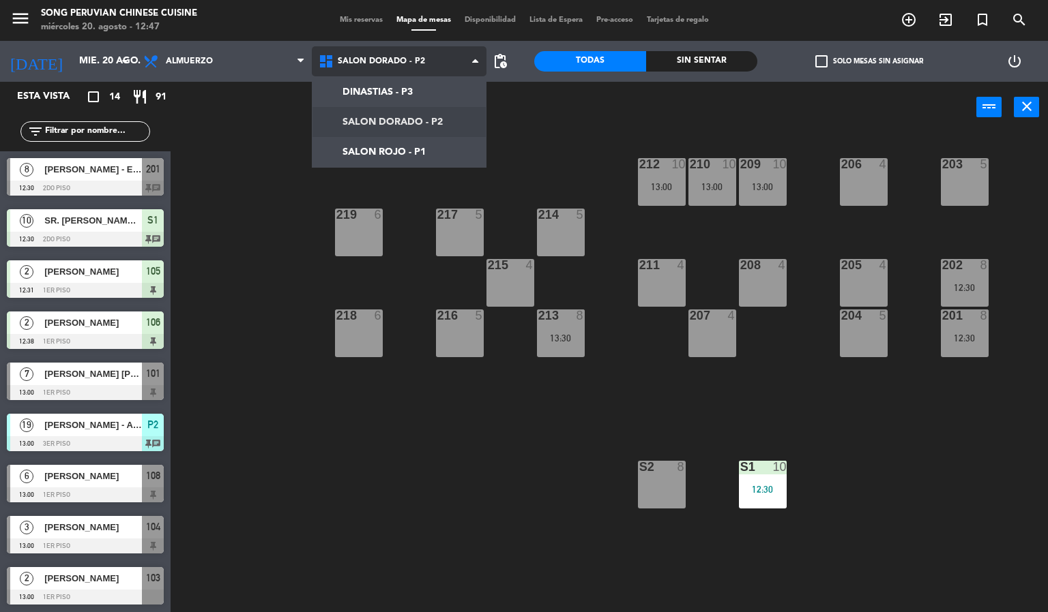
click at [459, 135] on ng-component "menu Song Peruvian Chinese Cuisine [DATE] 20. agosto - 12:47 Mis reservas Mapa …" at bounding box center [524, 306] width 1048 height 613
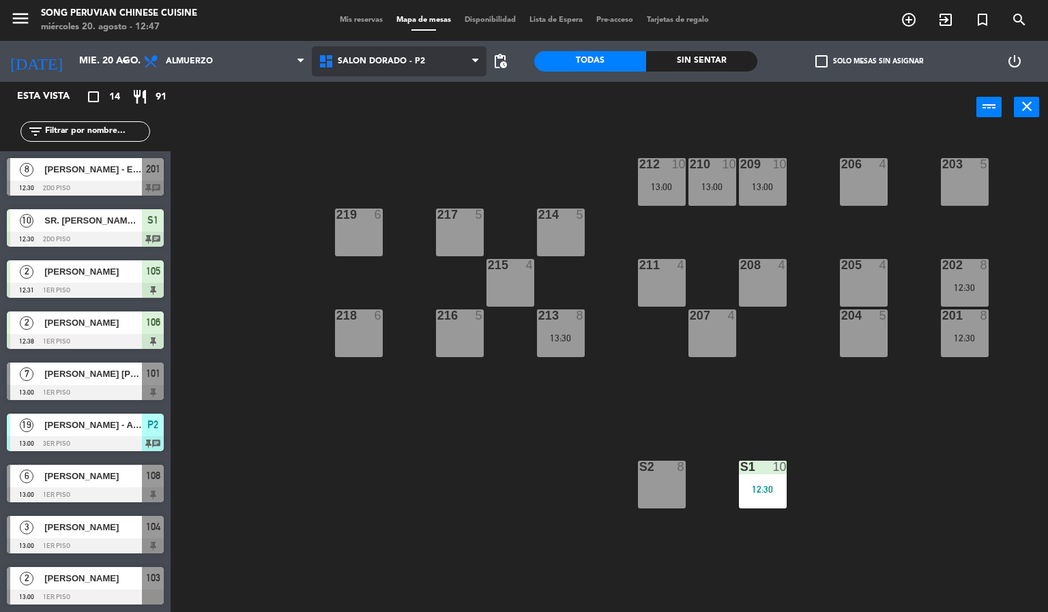
click at [439, 72] on span "SALON DORADO - P2" at bounding box center [399, 61] width 175 height 30
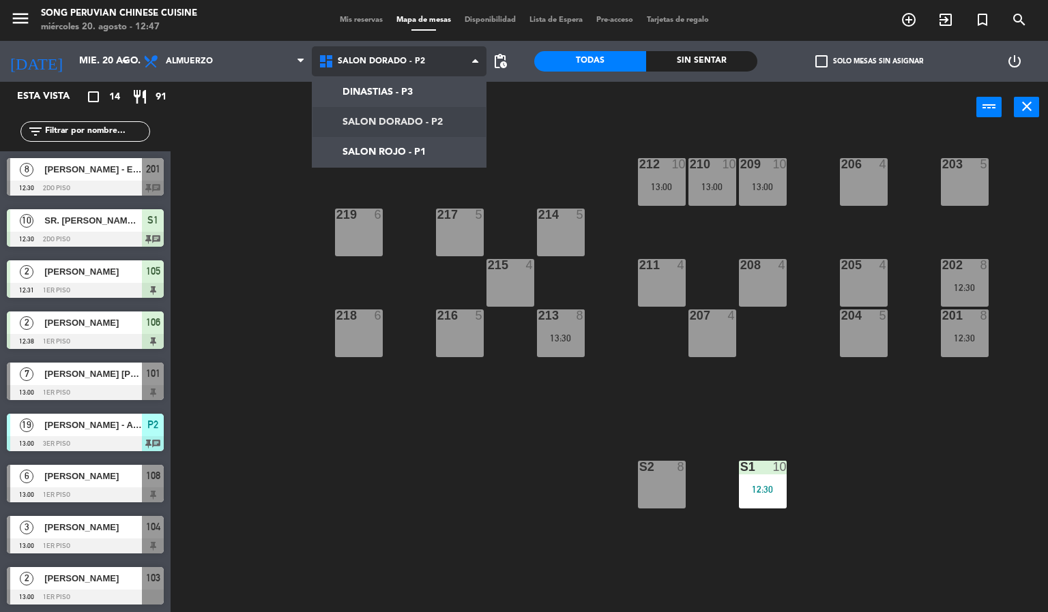
click at [454, 135] on ng-component "menu Song Peruvian Chinese Cuisine [DATE] 20. agosto - 12:47 Mis reservas Mapa …" at bounding box center [524, 306] width 1048 height 613
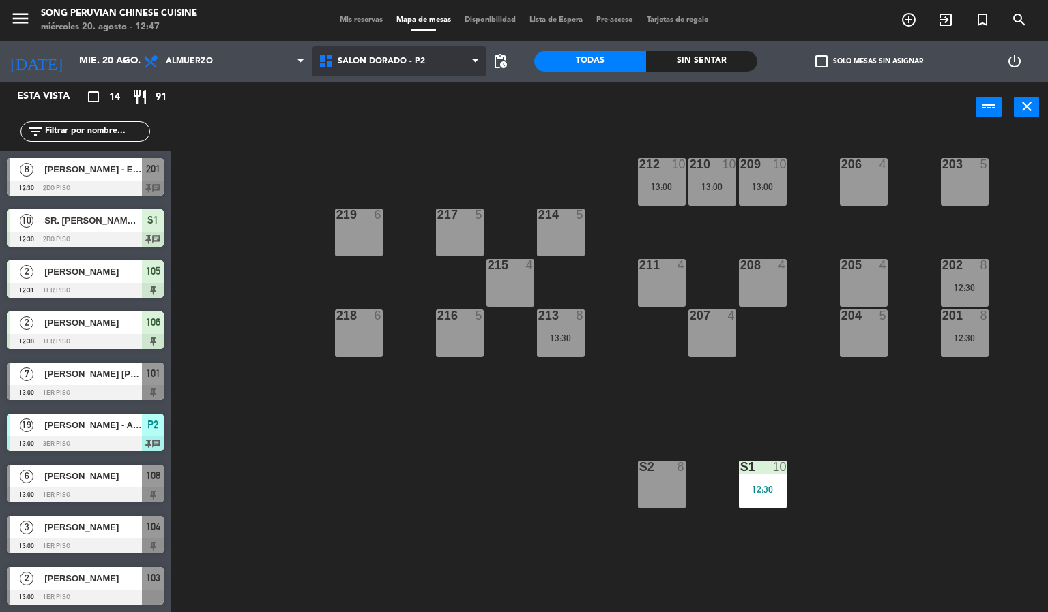
click at [444, 48] on span "SALON DORADO - P2" at bounding box center [399, 61] width 175 height 30
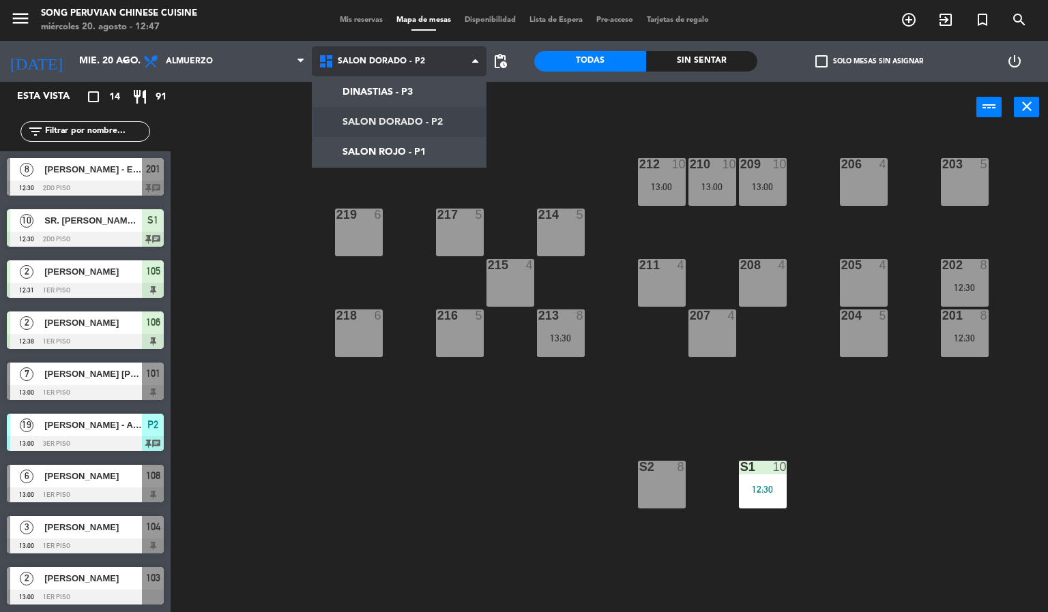
click at [445, 155] on ng-component "menu Song Peruvian Chinese Cuisine [DATE] 20. agosto - 12:47 Mis reservas Mapa …" at bounding box center [524, 306] width 1048 height 613
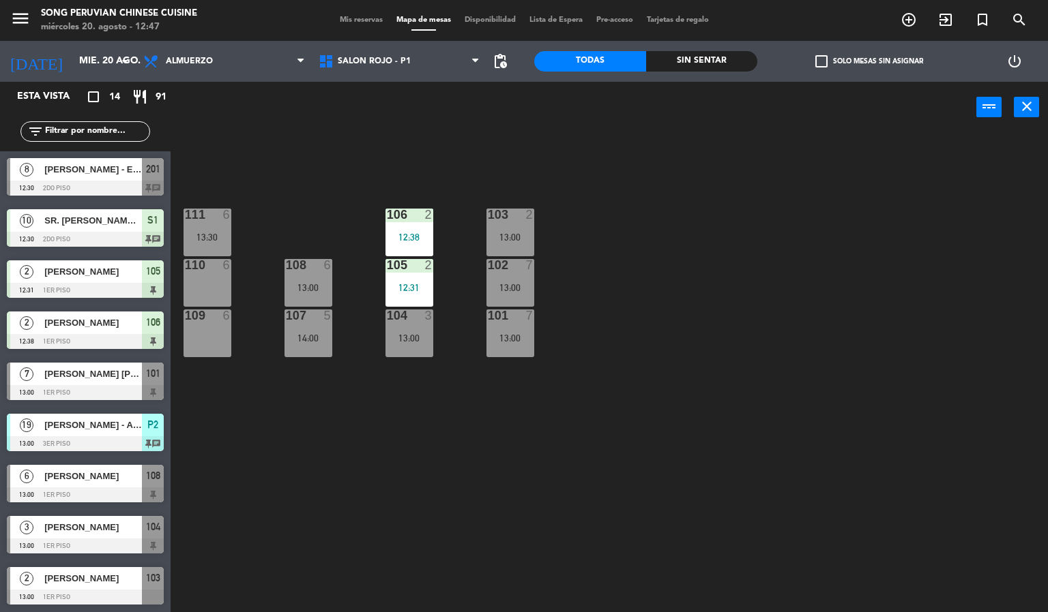
click at [466, 510] on div "103 2 13:00 106 2 12:38 111 6 13:30 102 7 13:00 105 2 12:31 108 6 13:00 110 6 1…" at bounding box center [614, 373] width 867 height 479
click at [727, 415] on div "103 2 13:00 106 2 12:38 111 6 13:30 102 7 13:00 105 2 12:31 108 6 13:00 110 6 1…" at bounding box center [614, 373] width 867 height 479
click at [681, 444] on div "103 2 13:00 106 2 12:38 111 6 13:30 102 7 13:00 105 2 12:31 108 6 13:00 110 6 1…" at bounding box center [614, 373] width 867 height 479
click at [327, 495] on div "103 2 13:00 106 2 12:38 111 6 13:30 102 7 13:00 105 2 12:31 108 6 13:00 110 6 1…" at bounding box center [614, 373] width 867 height 479
click at [316, 467] on div "103 2 13:00 106 2 12:38 111 6 13:30 102 7 13:00 105 2 12:31 108 6 13:00 110 6 1…" at bounding box center [614, 373] width 867 height 479
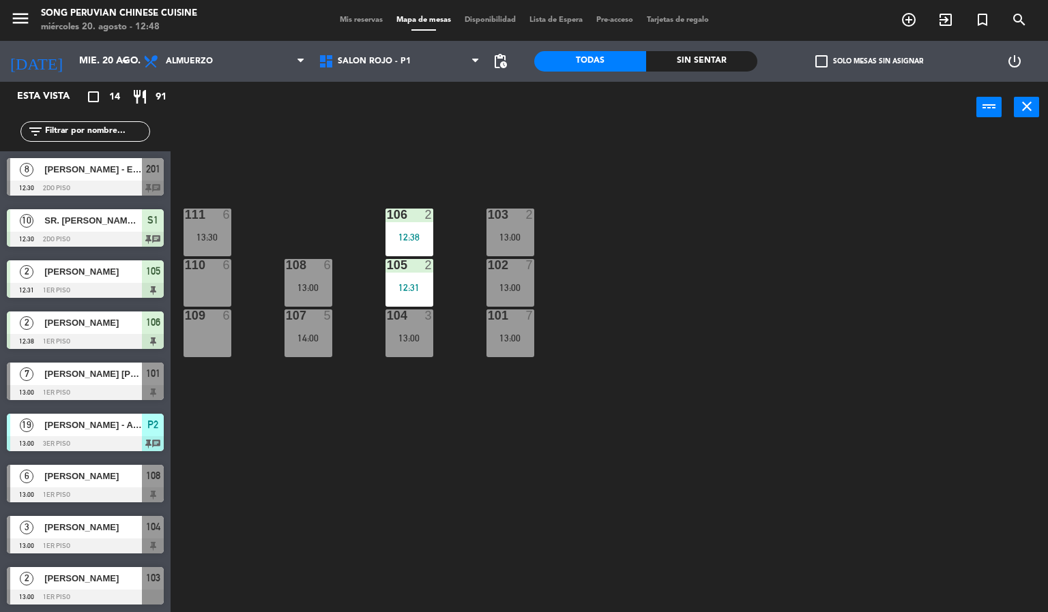
click at [115, 387] on div at bounding box center [85, 392] width 157 height 15
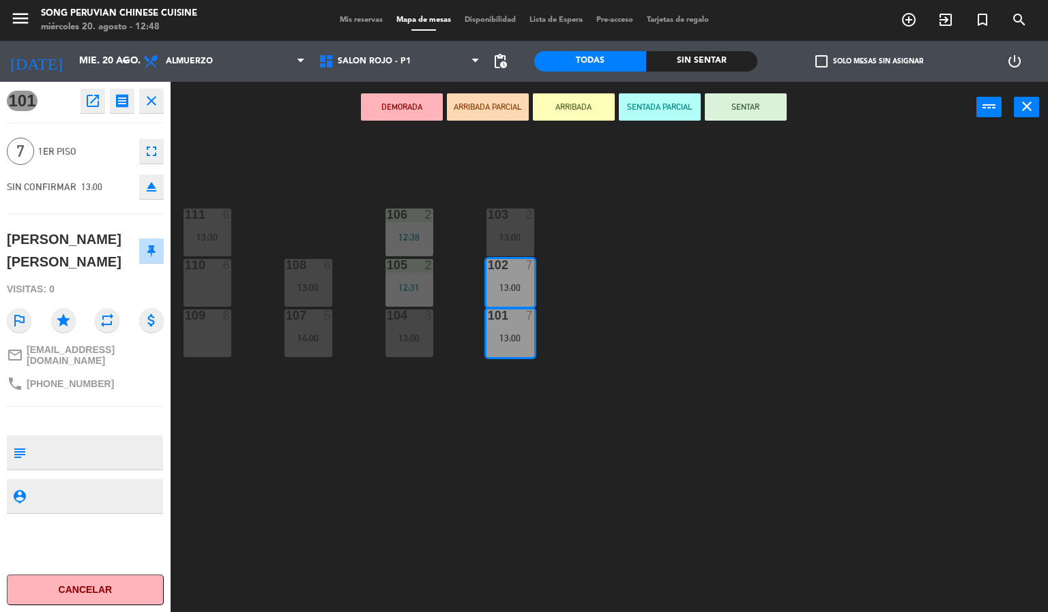
click at [309, 481] on div "103 2 13:00 106 2 12:38 111 6 13:30 102 7 13:00 105 2 12:31 108 6 13:00 110 6 1…" at bounding box center [614, 373] width 867 height 479
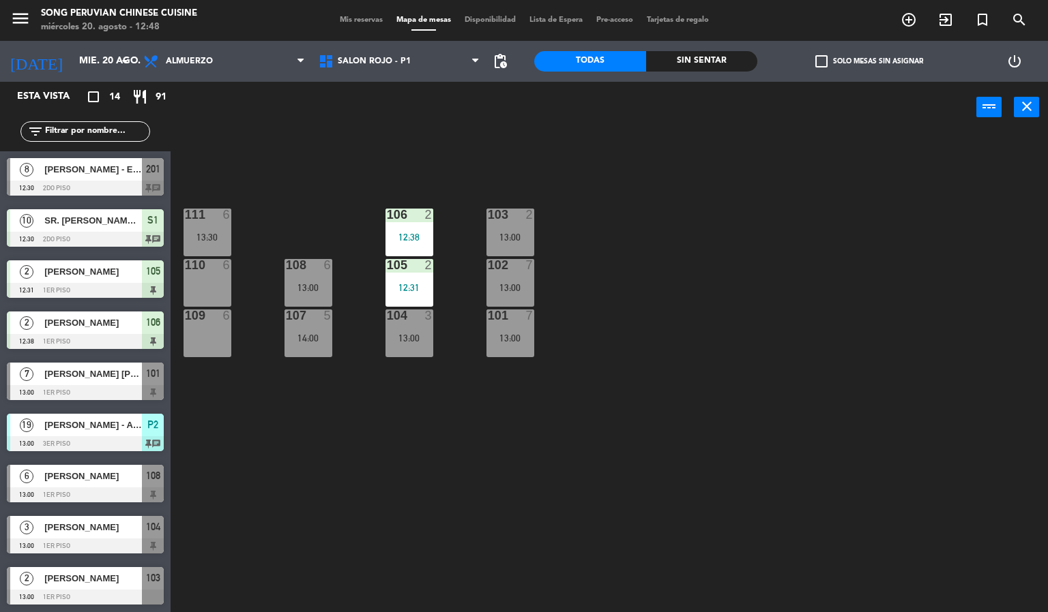
click at [665, 323] on div "103 2 13:00 106 2 12:38 111 6 13:30 102 7 13:00 105 2 12:31 108 6 13:00 110 6 1…" at bounding box center [614, 373] width 867 height 479
click at [135, 170] on span "[PERSON_NAME] - ENAEX [GEOGRAPHIC_DATA]" at bounding box center [93, 169] width 98 height 14
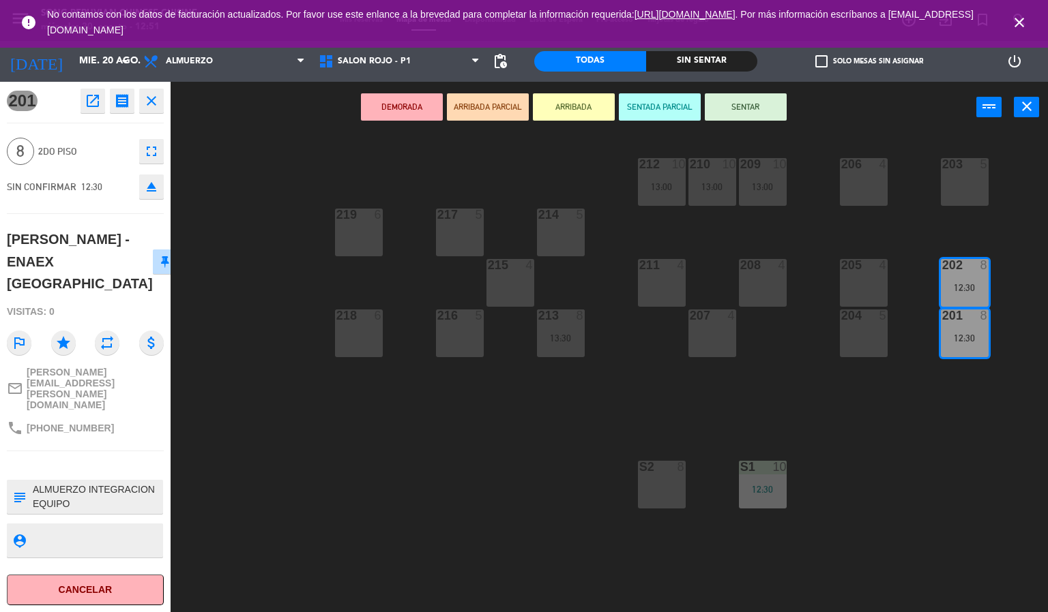
click at [381, 462] on div "203 5 206 4 210 10 13:00 212 10 13:00 209 10 13:00 214 5 217 5 219 6 202 8 12:3…" at bounding box center [614, 373] width 867 height 479
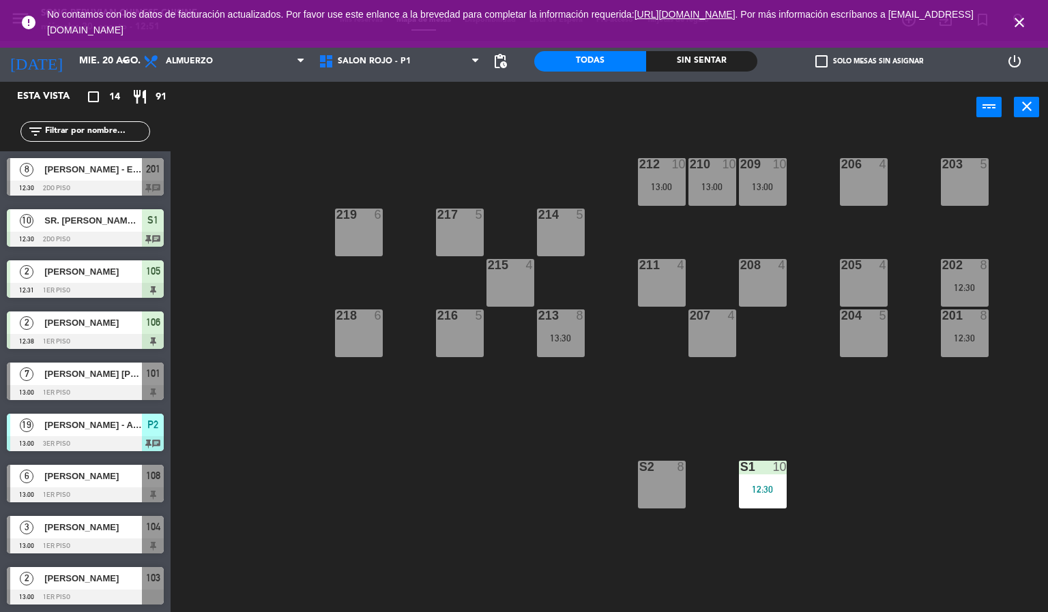
click at [295, 443] on div "203 5 206 4 210 10 13:00 212 10 13:00 209 10 13:00 214 5 217 5 219 6 202 8 12:3…" at bounding box center [614, 373] width 867 height 479
click at [132, 383] on div "[PERSON_NAME] [PERSON_NAME]" at bounding box center [92, 374] width 99 height 23
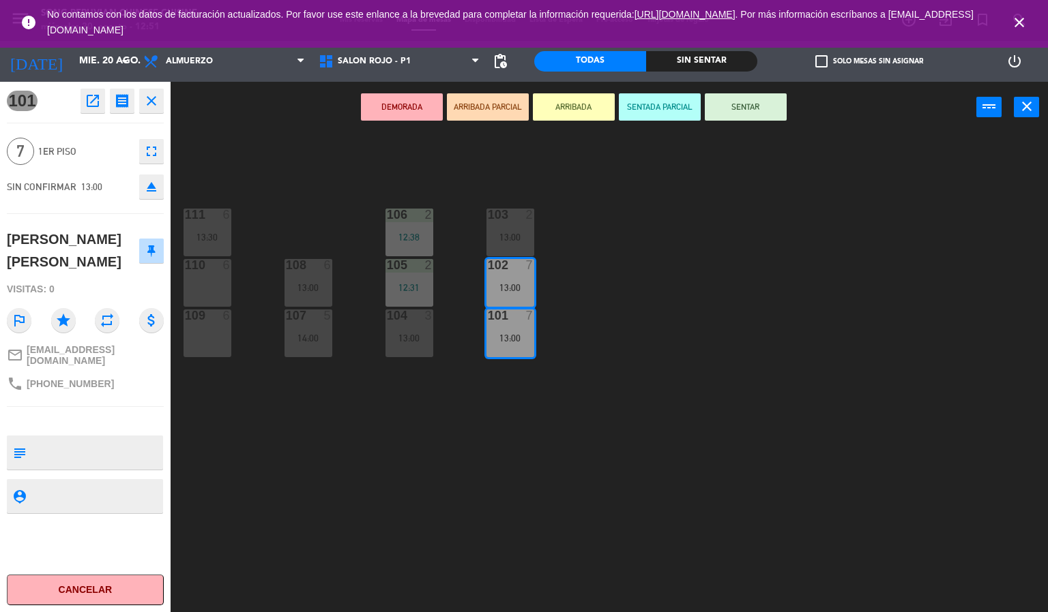
click at [154, 150] on icon "fullscreen" at bounding box center [151, 151] width 16 height 16
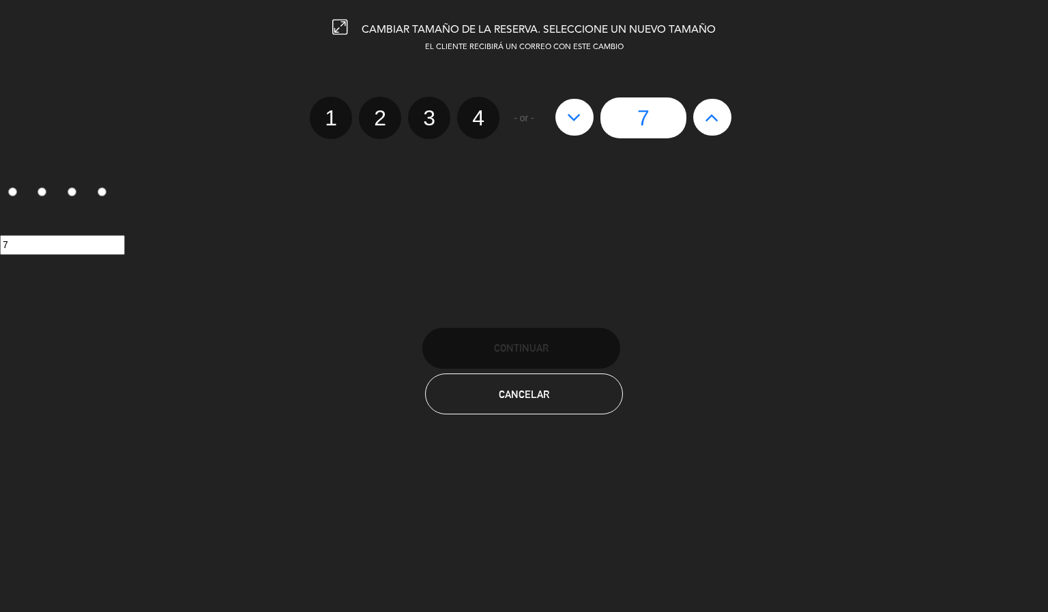
click at [573, 102] on button at bounding box center [574, 117] width 38 height 37
type input "6"
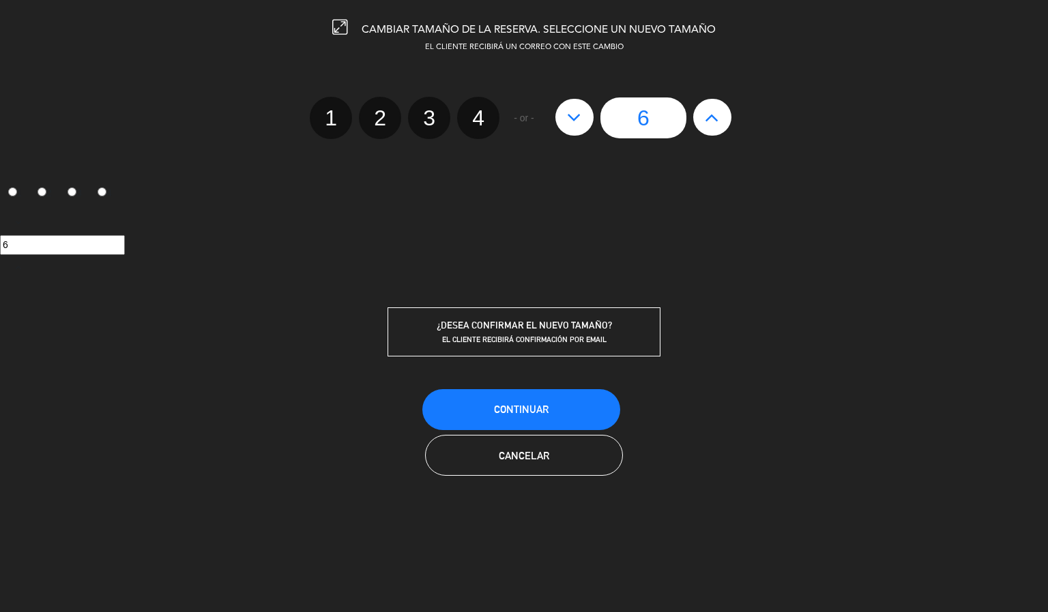
click at [552, 406] on button "Continuar" at bounding box center [521, 409] width 198 height 41
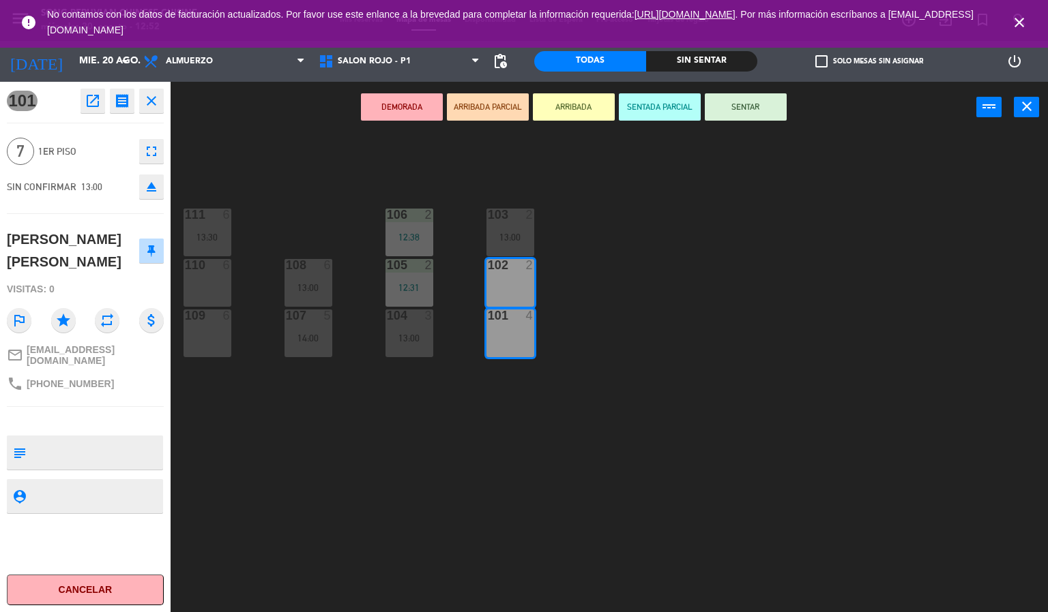
click at [627, 381] on div "103 2 13:00 106 2 12:38 111 6 13:30 102 2 105 2 12:31 108 6 13:00 110 6 101 4 1…" at bounding box center [614, 373] width 867 height 479
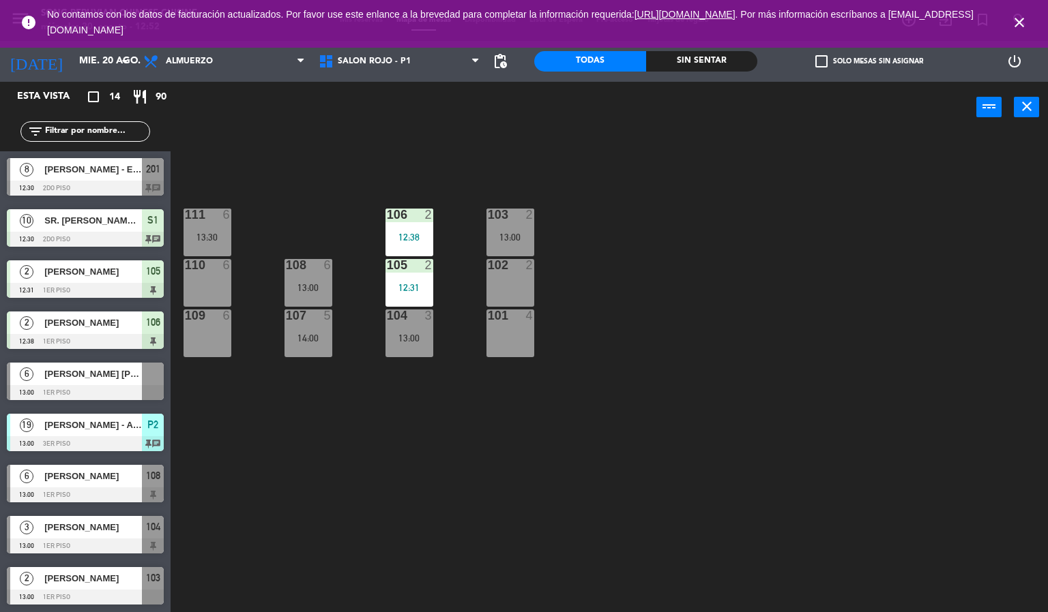
click at [113, 374] on span "[PERSON_NAME] [PERSON_NAME]" at bounding box center [93, 374] width 98 height 14
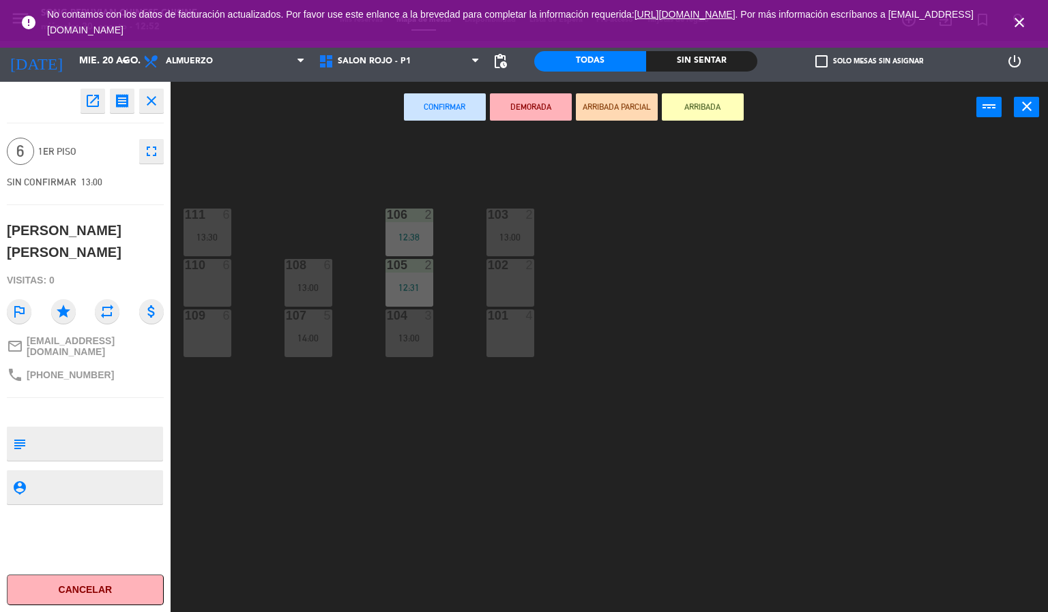
click at [488, 319] on div "101" at bounding box center [488, 316] width 1 height 12
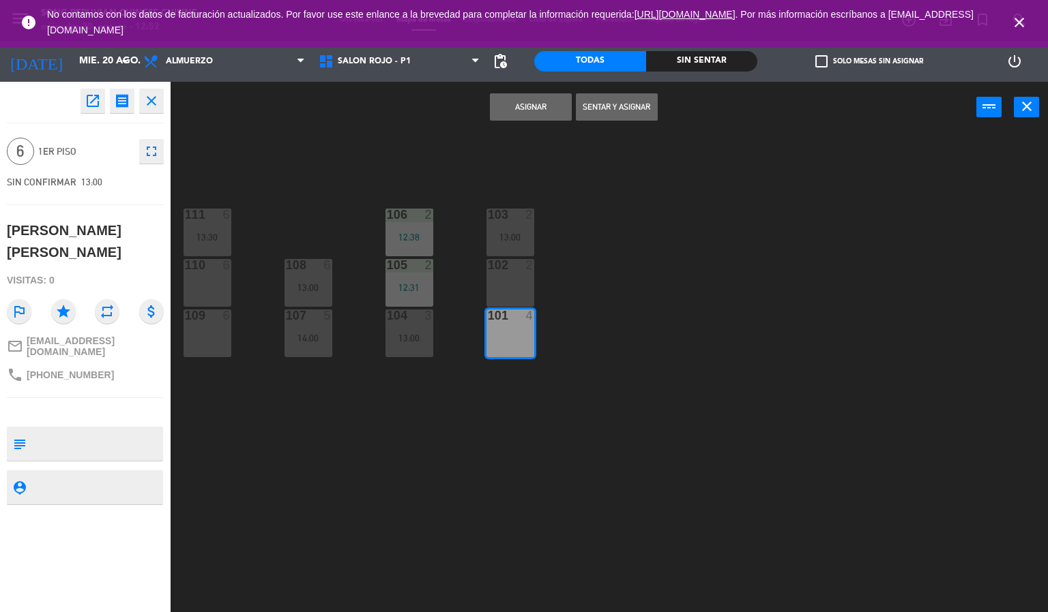
click at [510, 269] on div at bounding box center [510, 265] width 23 height 12
click at [534, 106] on button "Asignar" at bounding box center [531, 106] width 82 height 27
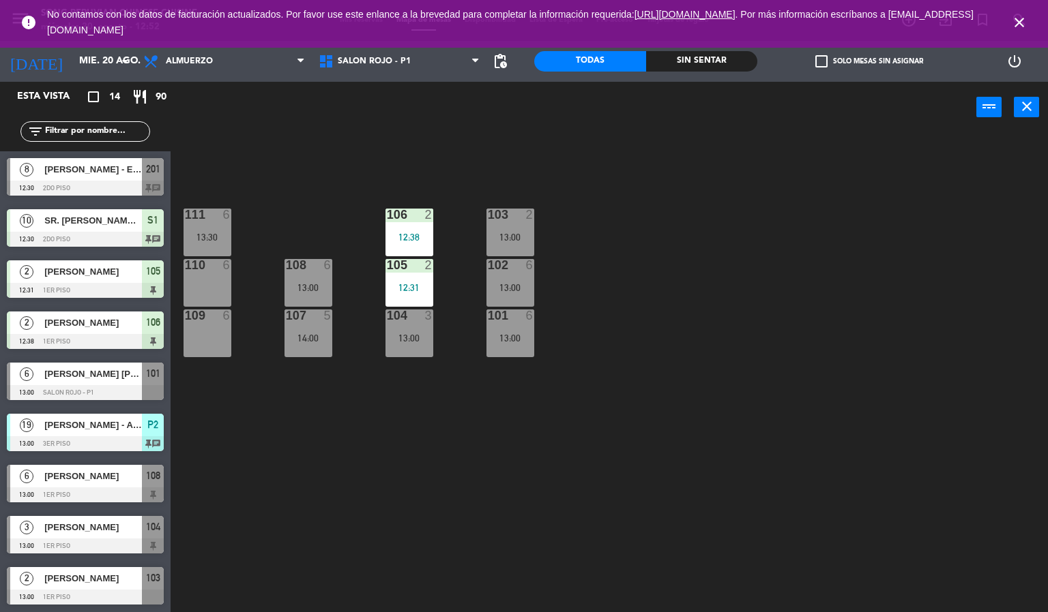
click at [694, 291] on div "103 2 13:00 106 2 12:38 111 6 13:30 102 6 13:00 105 2 12:31 108 6 13:00 110 6 1…" at bounding box center [614, 373] width 867 height 479
click at [1021, 23] on icon "close" at bounding box center [1019, 22] width 16 height 16
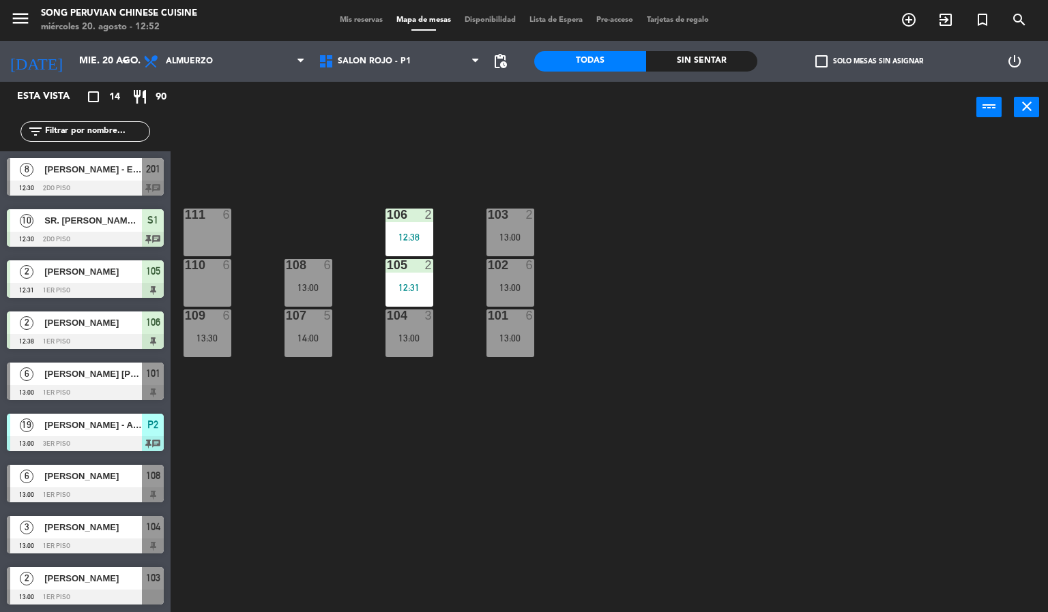
click at [835, 301] on div "103 2 13:00 106 2 12:38 111 6 102 6 13:00 105 2 12:31 108 6 13:00 110 6 101 6 1…" at bounding box center [614, 373] width 867 height 479
click at [509, 461] on div "103 2 13:00 106 2 12:38 111 6 102 6 13:00 105 2 12:31 108 6 13:00 110 6 101 6 1…" at bounding box center [614, 373] width 867 height 479
click at [107, 531] on span "[PERSON_NAME]" at bounding box center [93, 527] width 98 height 14
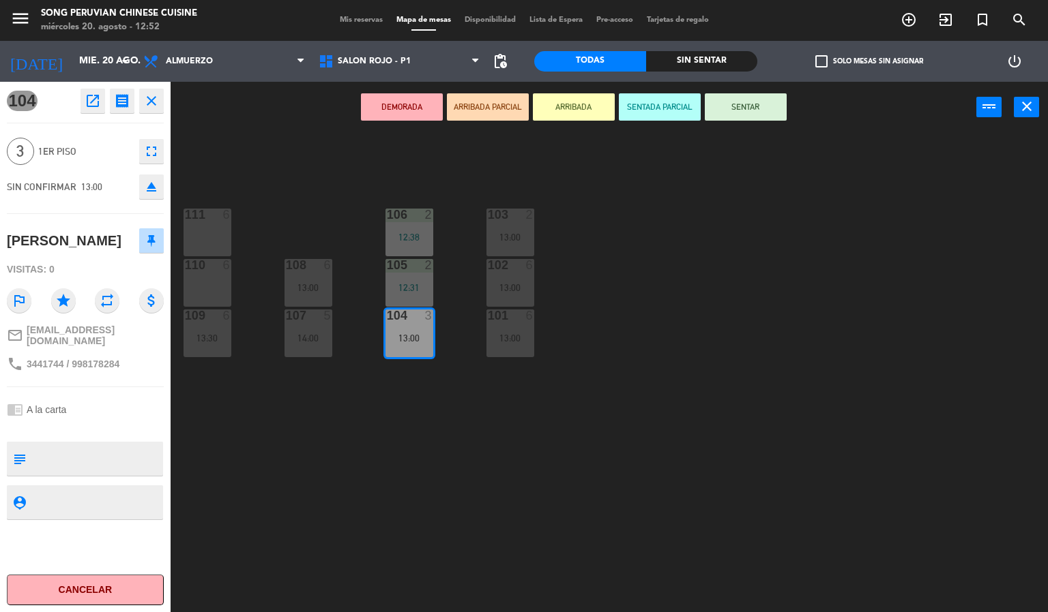
click at [667, 102] on button "SENTADA PARCIAL" at bounding box center [660, 106] width 82 height 27
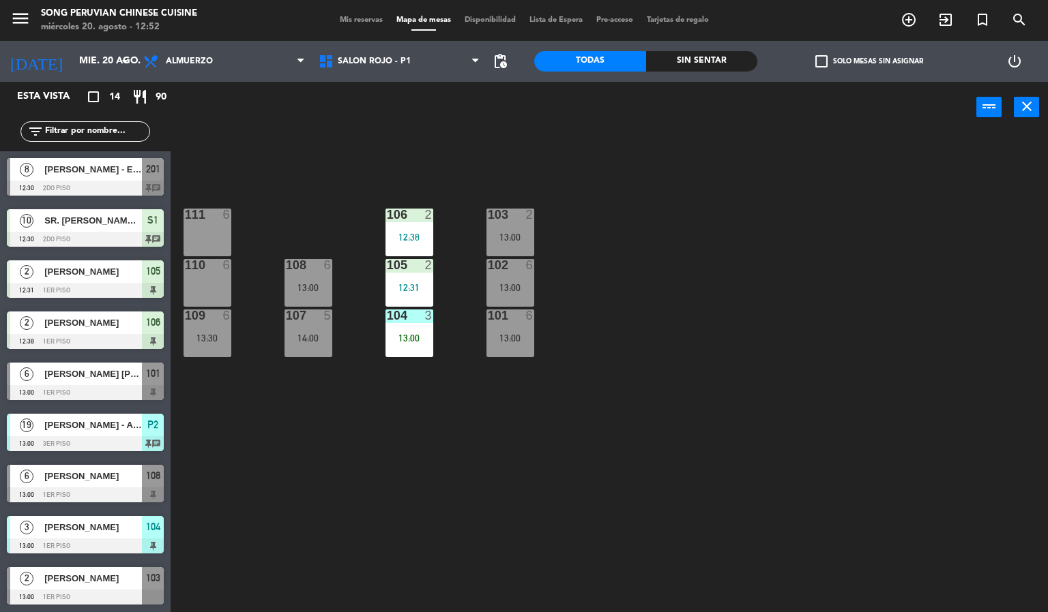
click at [666, 394] on div "103 2 13:00 106 2 12:38 111 6 102 6 13:00 105 2 12:31 108 6 13:00 110 6 101 6 1…" at bounding box center [614, 373] width 867 height 479
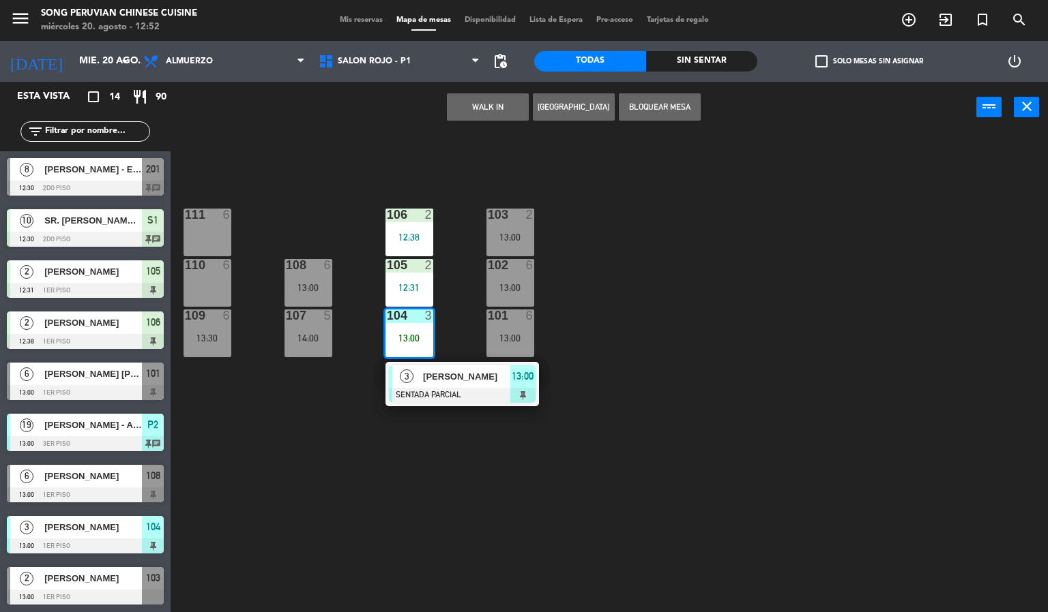
click at [434, 516] on div "103 2 13:00 106 2 12:38 111 6 102 6 13:00 105 2 12:31 108 6 13:00 110 6 101 6 1…" at bounding box center [614, 373] width 867 height 479
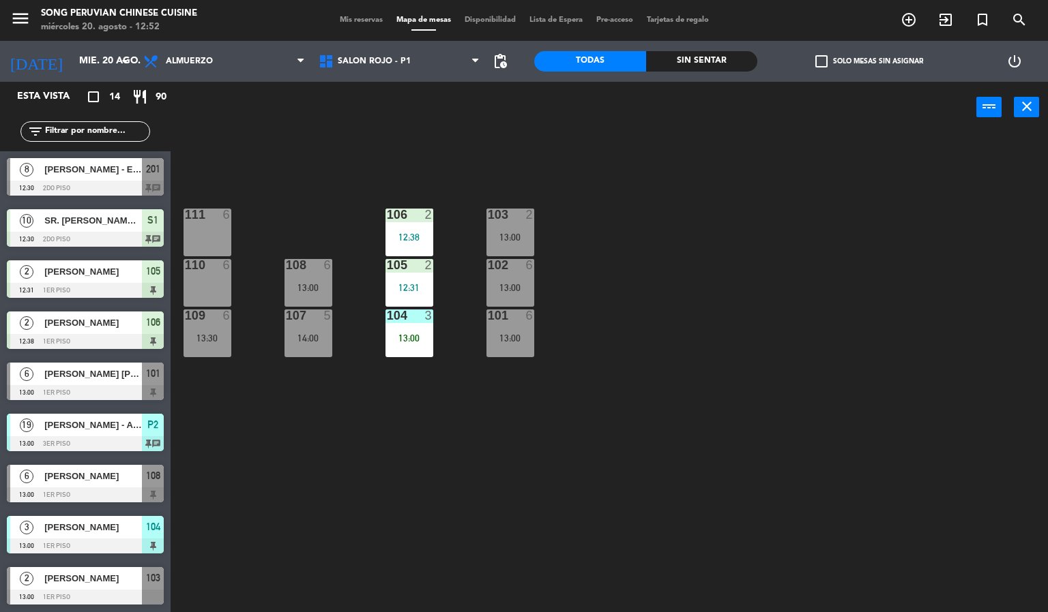
click at [412, 320] on div at bounding box center [409, 316] width 23 height 12
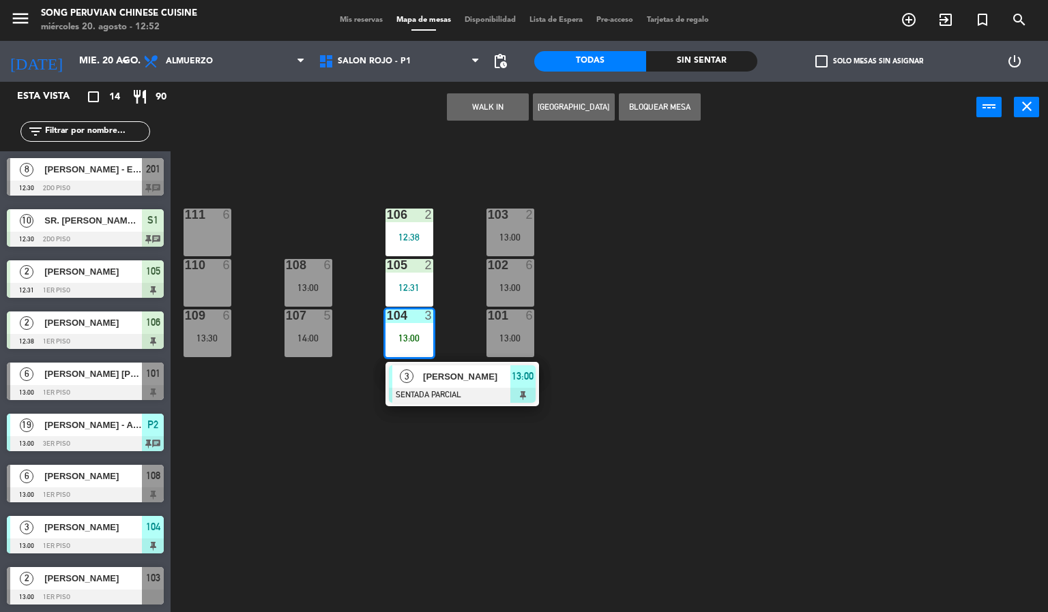
click at [209, 267] on div at bounding box center [207, 265] width 23 height 12
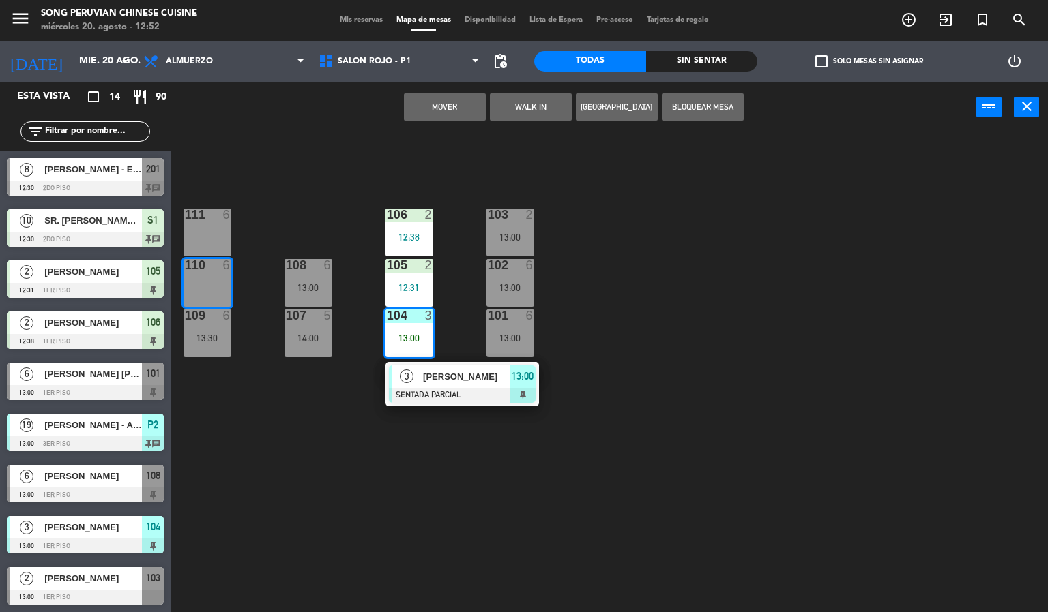
click at [445, 105] on button "Mover" at bounding box center [445, 106] width 82 height 27
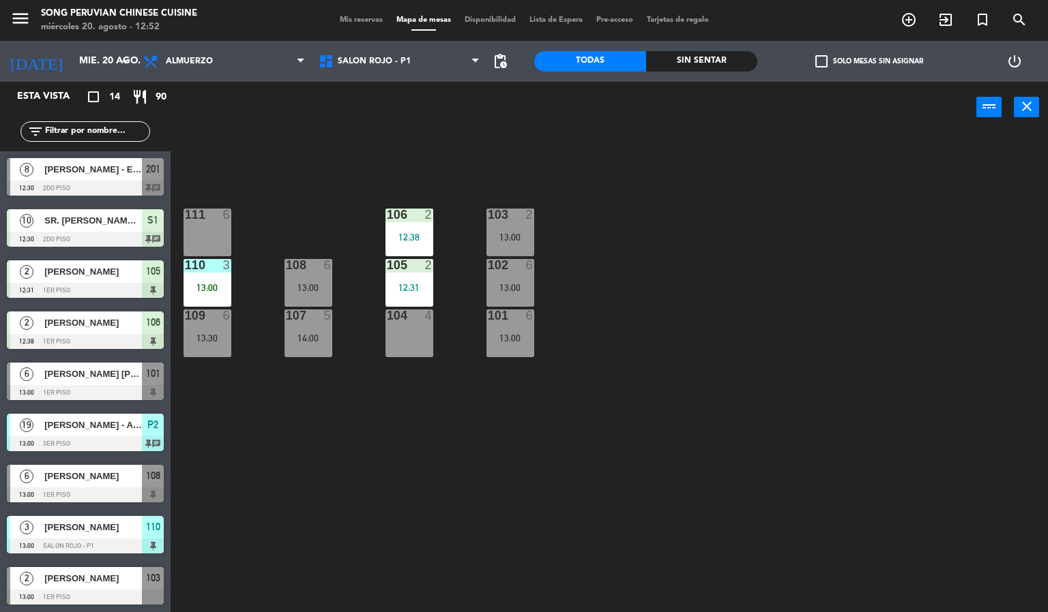
click at [702, 279] on div "103 2 13:00 106 2 12:38 111 6 102 6 13:00 105 2 12:31 108 6 13:00 110 3 13:00 1…" at bounding box center [614, 373] width 867 height 479
click at [217, 285] on div "13:00" at bounding box center [207, 288] width 48 height 10
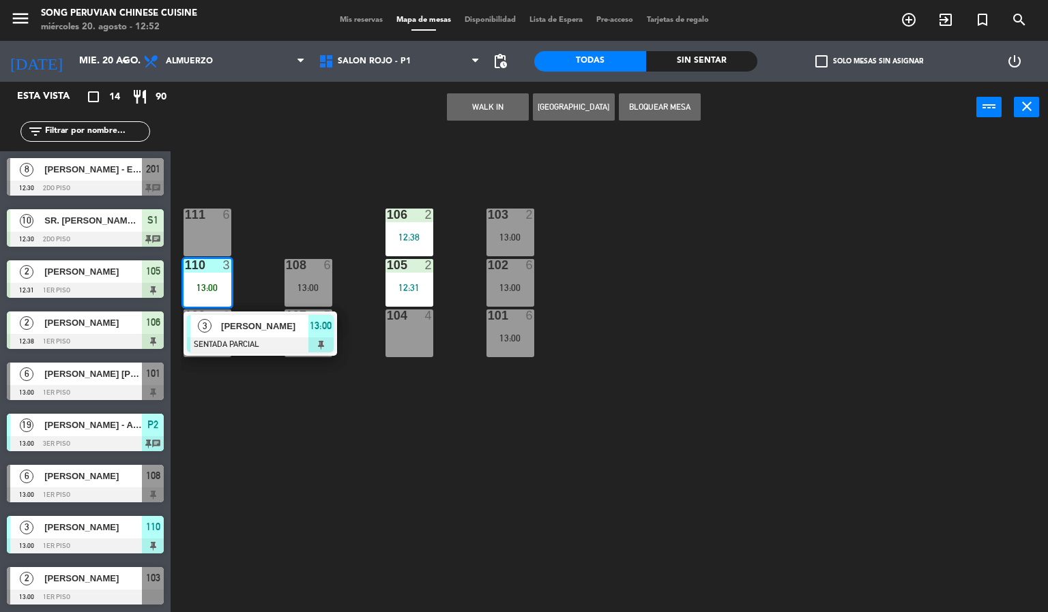
click at [207, 222] on div "111 6" at bounding box center [207, 216] width 48 height 14
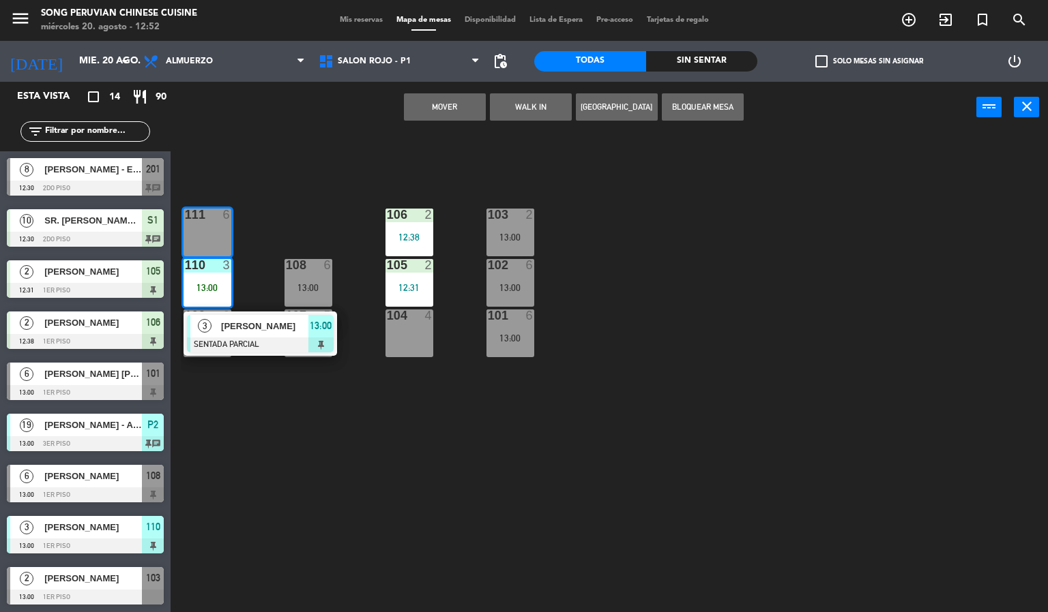
click at [471, 102] on button "Mover" at bounding box center [445, 106] width 82 height 27
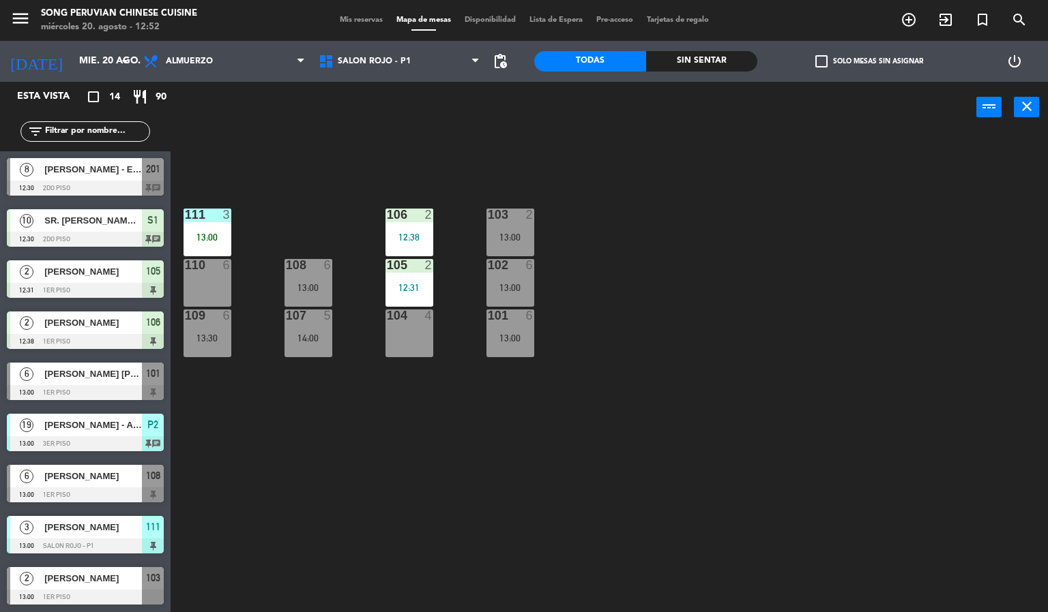
click at [207, 229] on div "111 3 13:00" at bounding box center [207, 233] width 48 height 48
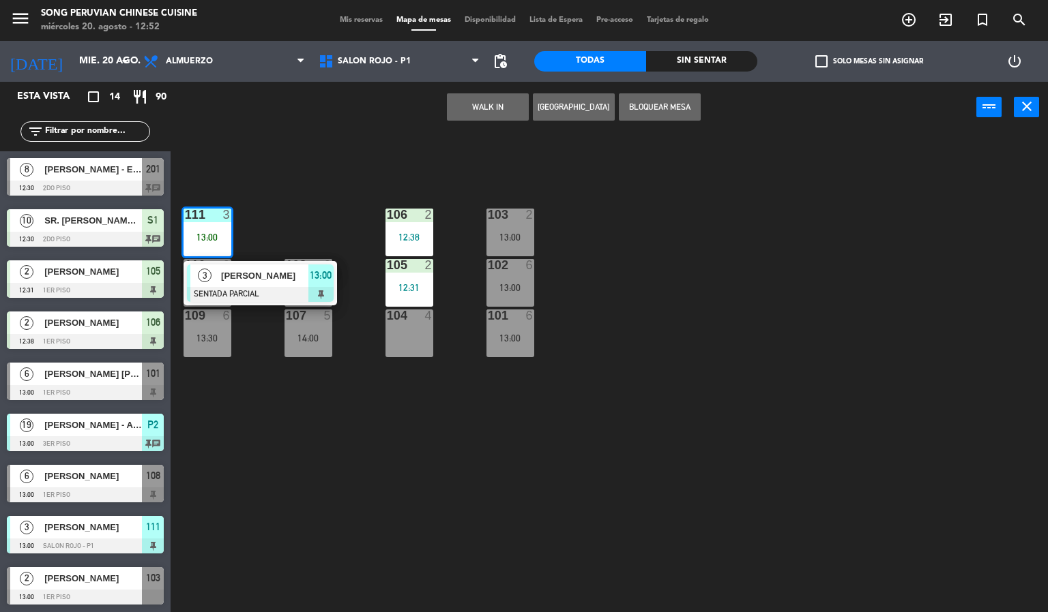
click at [264, 277] on span "[PERSON_NAME]" at bounding box center [264, 276] width 87 height 14
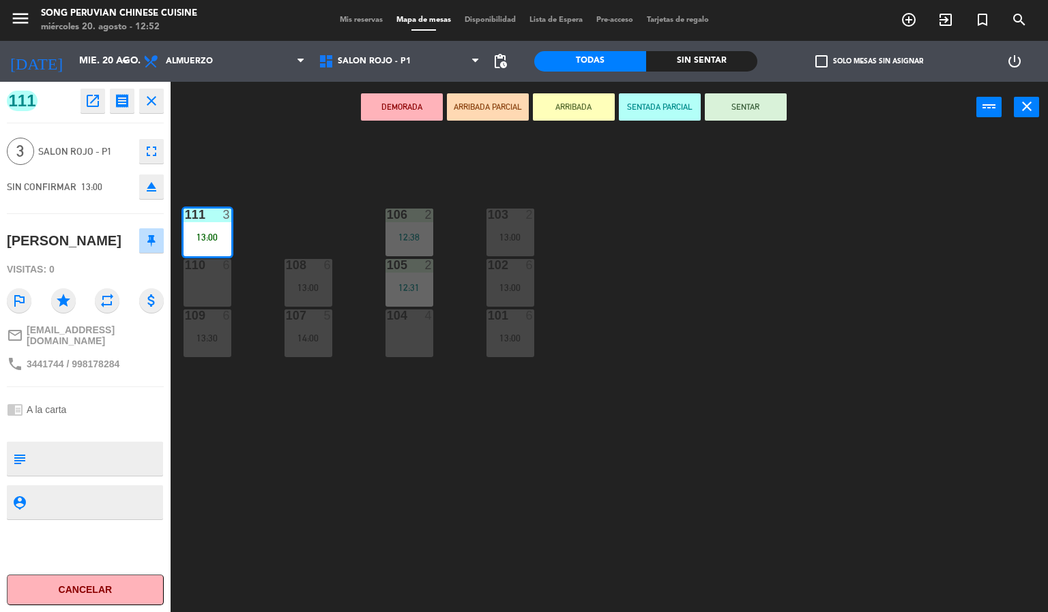
click at [673, 105] on button "SENTADA PARCIAL" at bounding box center [660, 106] width 82 height 27
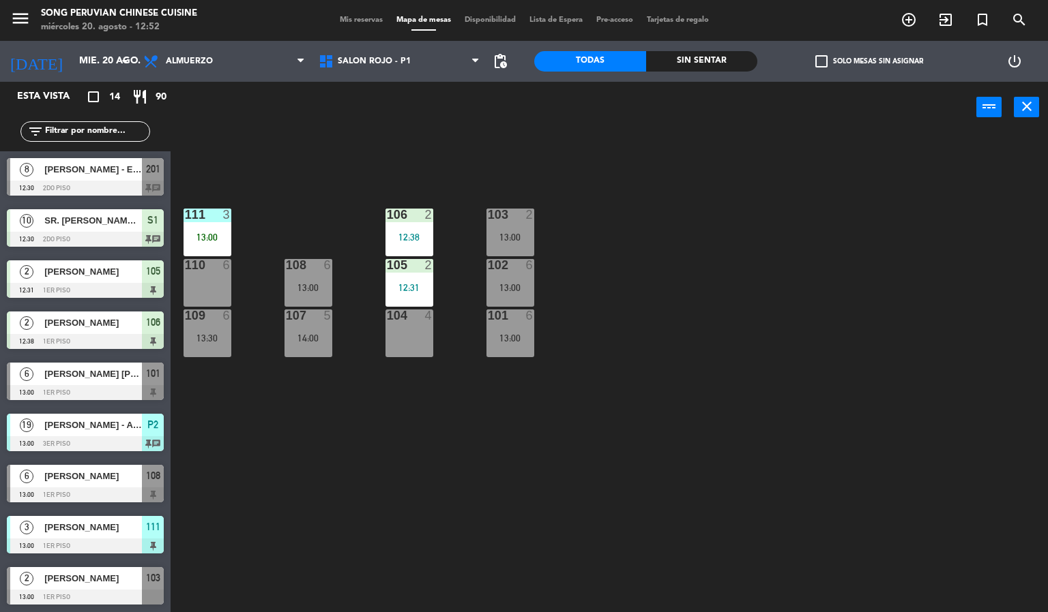
click at [679, 254] on div "103 2 13:00 106 2 12:38 111 3 13:00 102 6 13:00 105 2 12:31 108 6 13:00 110 6 1…" at bounding box center [614, 373] width 867 height 479
click at [737, 351] on div "103 2 13:00 106 2 12:38 111 3 13:00 102 6 13:00 105 2 12:31 108 6 13:00 110 6 1…" at bounding box center [614, 373] width 867 height 479
click at [221, 342] on div "13:30" at bounding box center [207, 339] width 48 height 10
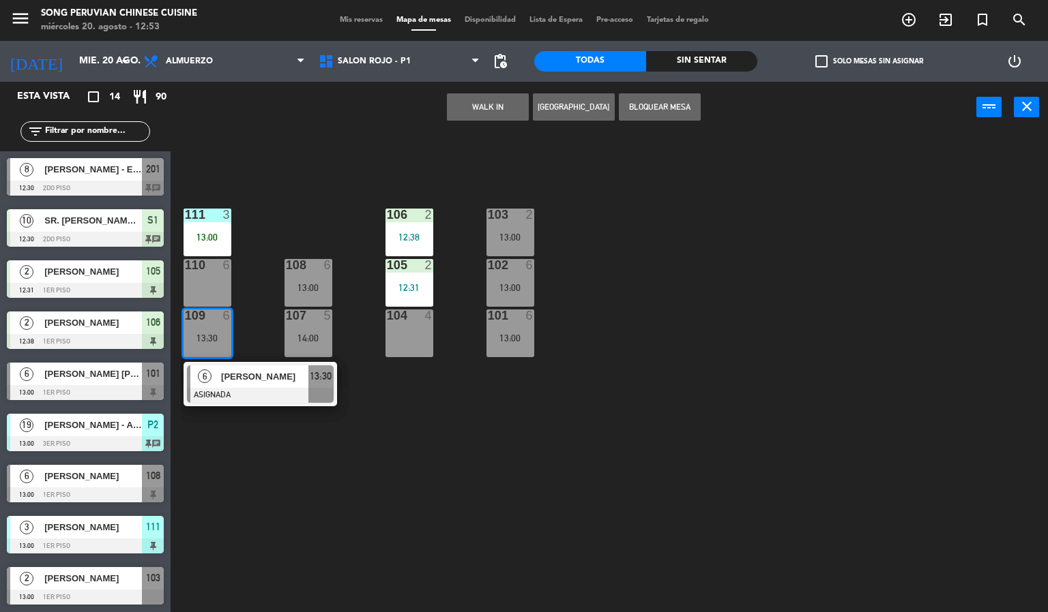
click at [305, 388] on div at bounding box center [260, 395] width 147 height 15
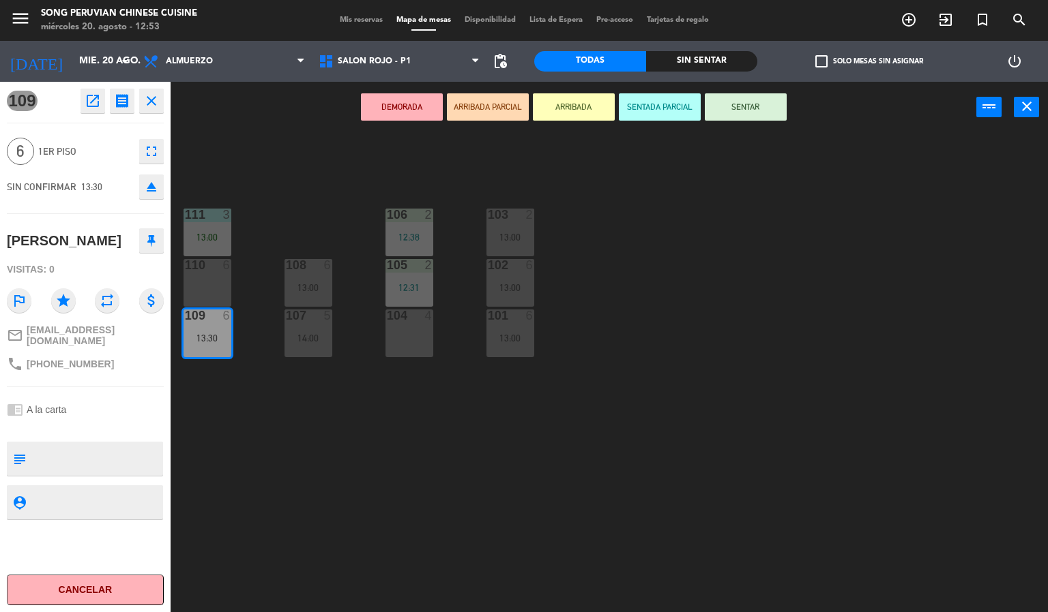
click at [153, 190] on icon "eject" at bounding box center [151, 187] width 16 height 16
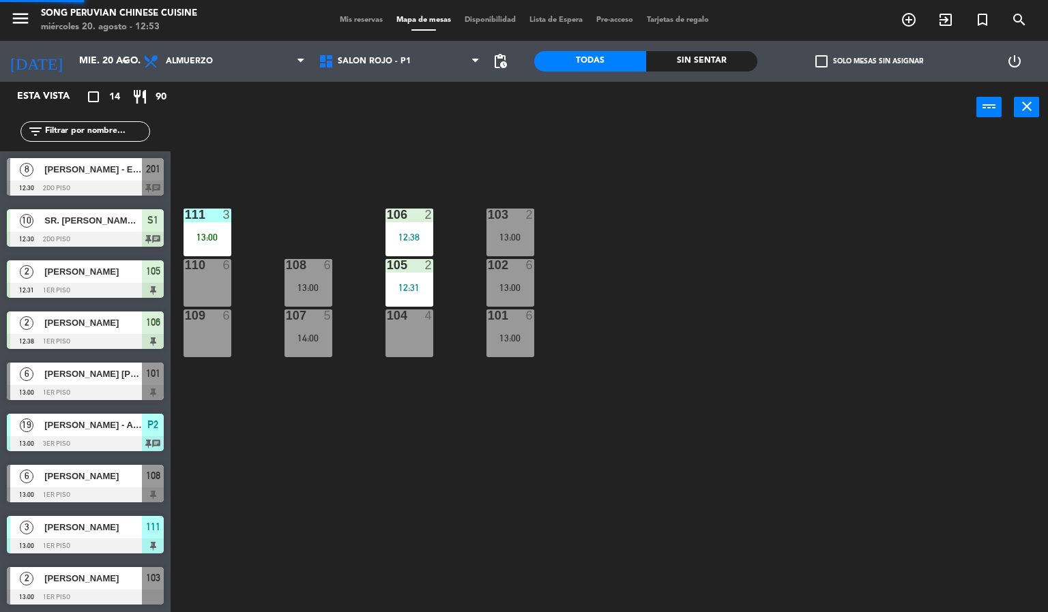
scroll to position [1, 0]
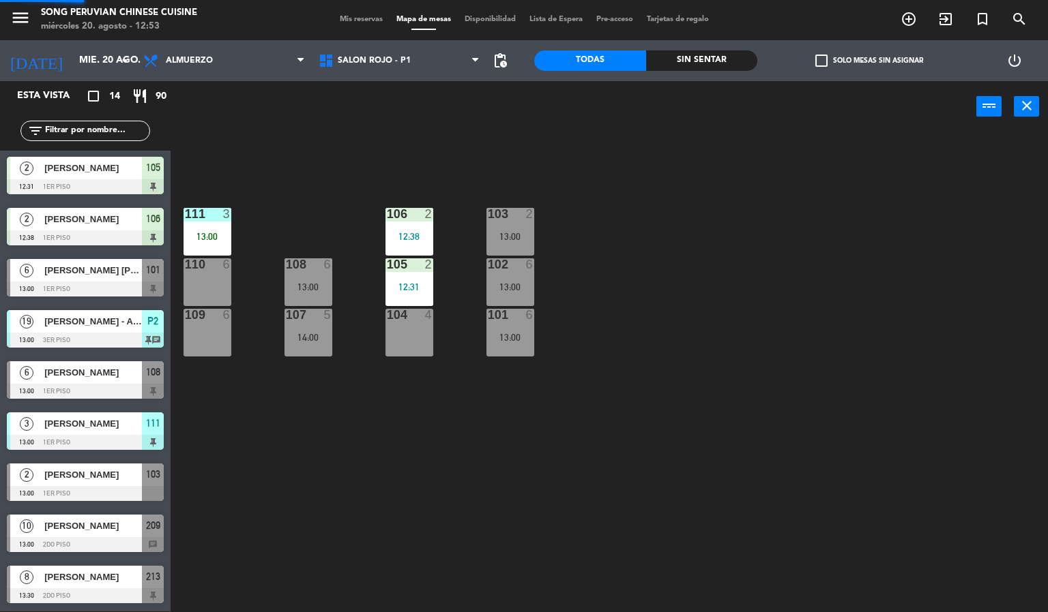
click at [696, 389] on div "103 2 13:00 106 2 12:38 111 3 13:00 102 6 13:00 105 2 12:31 108 6 13:00 110 6 1…" at bounding box center [614, 372] width 867 height 479
click at [203, 283] on div "110 6" at bounding box center [207, 282] width 48 height 48
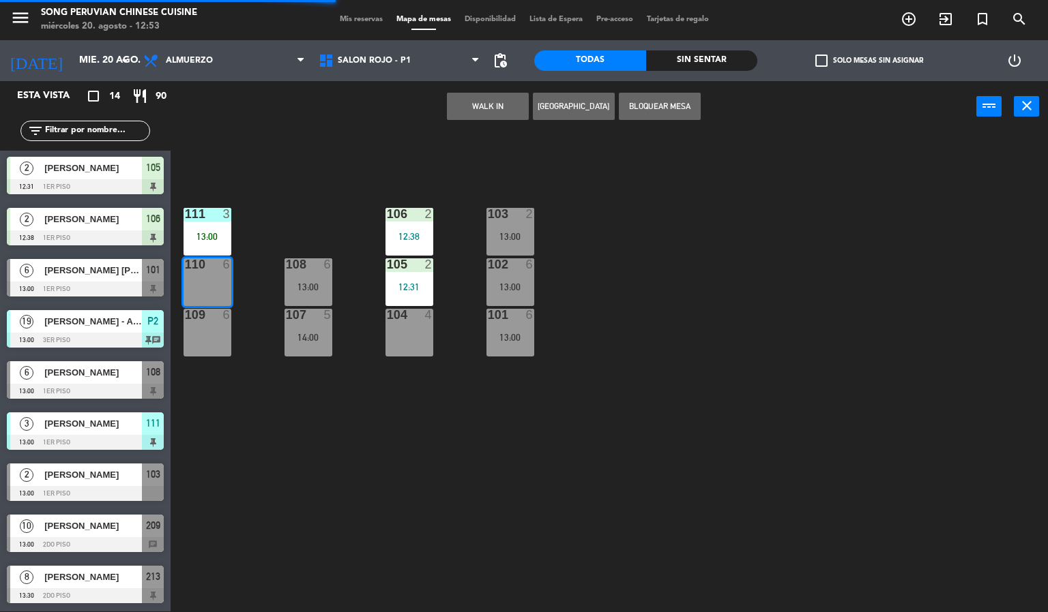
click at [216, 226] on div "111 3 13:00" at bounding box center [207, 232] width 48 height 48
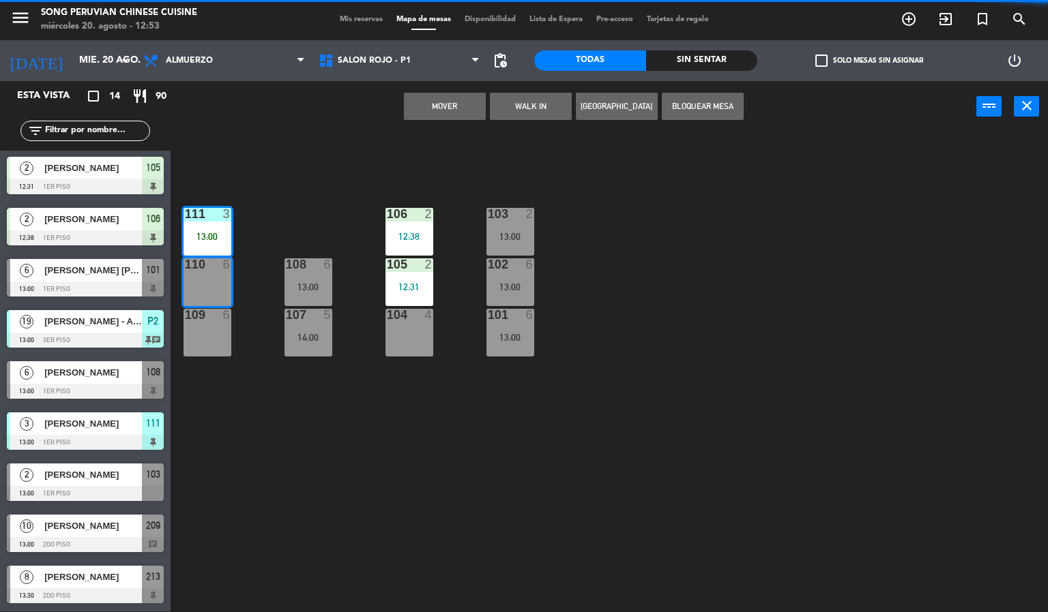
click at [716, 374] on div "103 2 13:00 106 2 12:38 111 3 13:00 102 6 13:00 105 2 12:31 108 6 13:00 110 6 1…" at bounding box center [614, 372] width 867 height 479
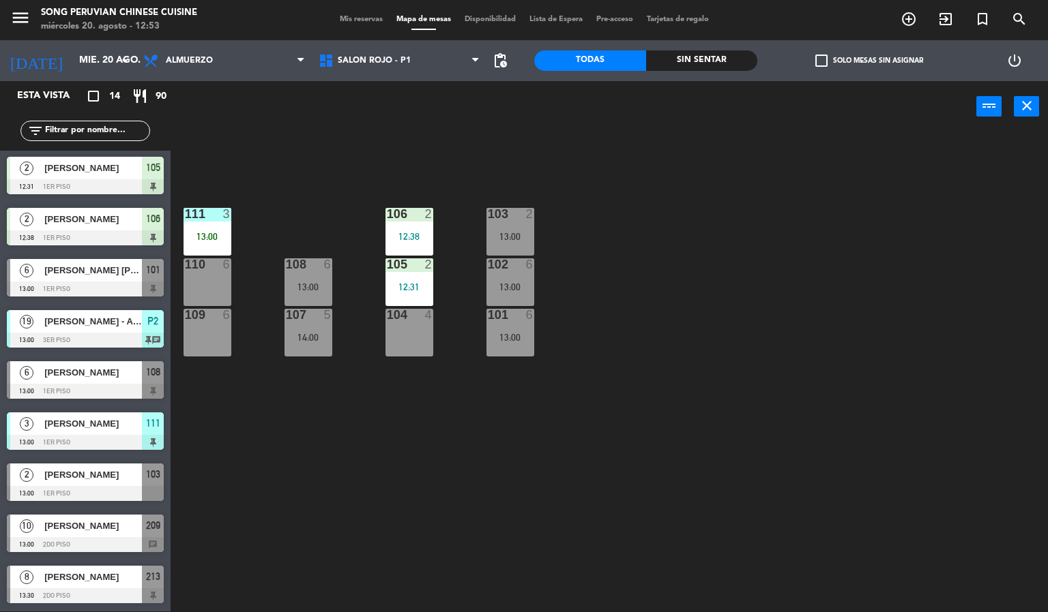
click at [211, 328] on div "109 6" at bounding box center [207, 333] width 48 height 48
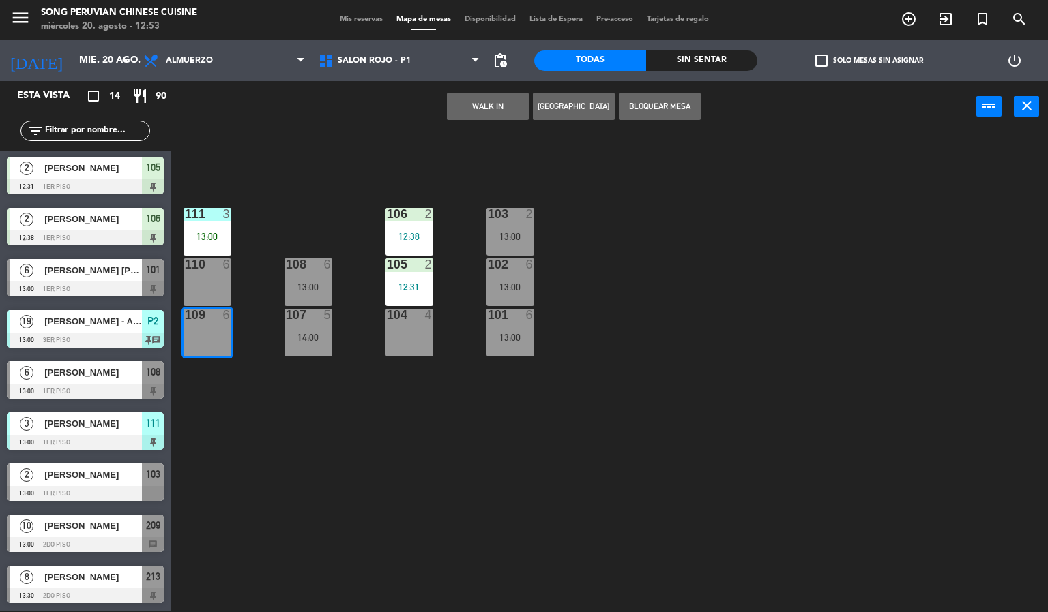
click at [220, 234] on div "13:00" at bounding box center [207, 237] width 48 height 10
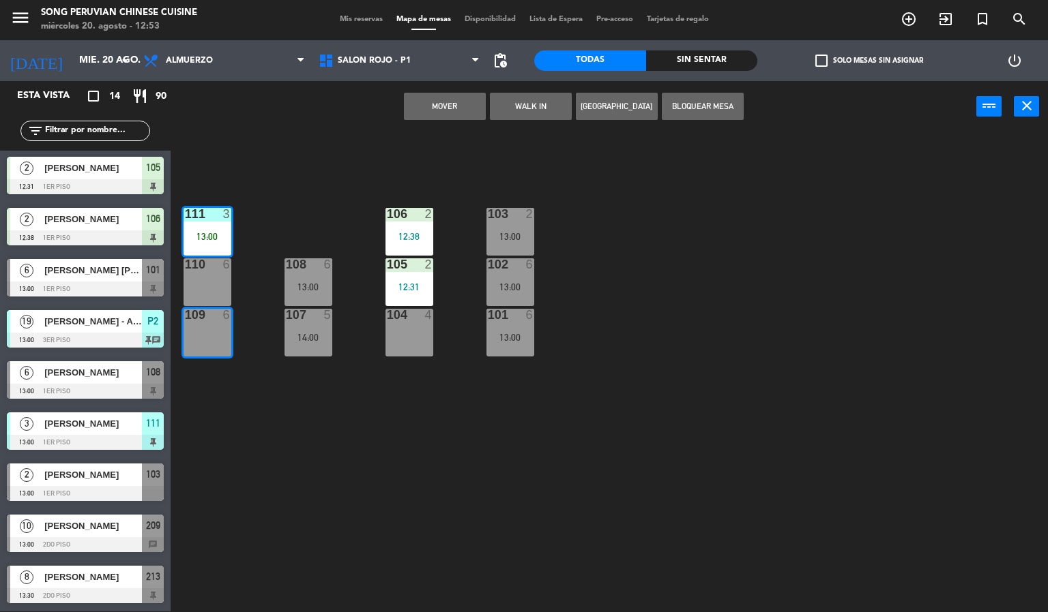
click at [444, 113] on button "Mover" at bounding box center [445, 106] width 82 height 27
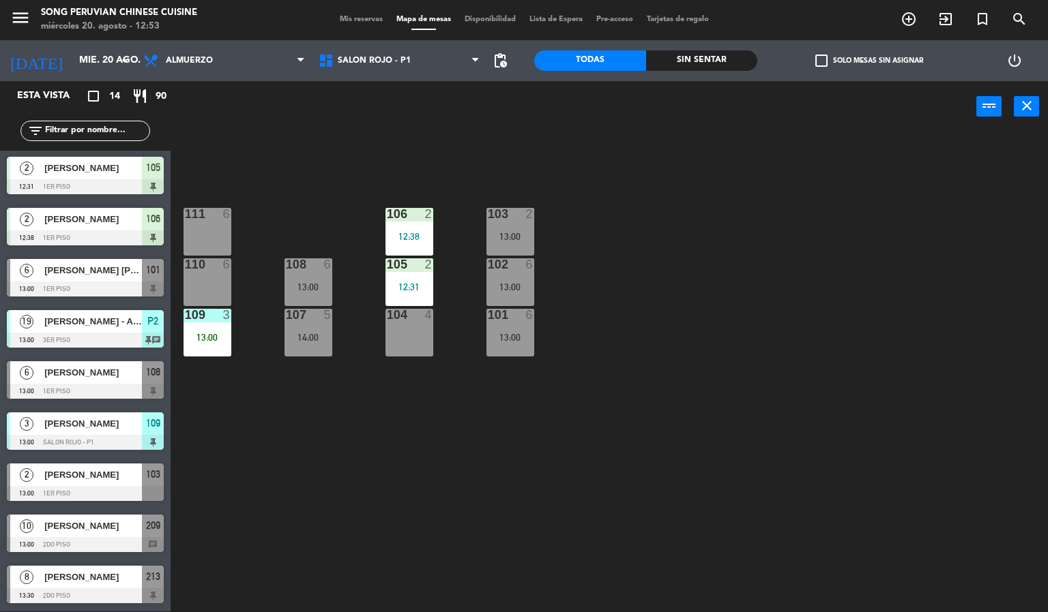
click at [713, 301] on div "103 2 13:00 106 2 12:38 111 6 102 6 13:00 105 2 12:31 108 6 13:00 110 6 101 6 1…" at bounding box center [614, 372] width 867 height 479
click at [205, 316] on div at bounding box center [207, 315] width 23 height 12
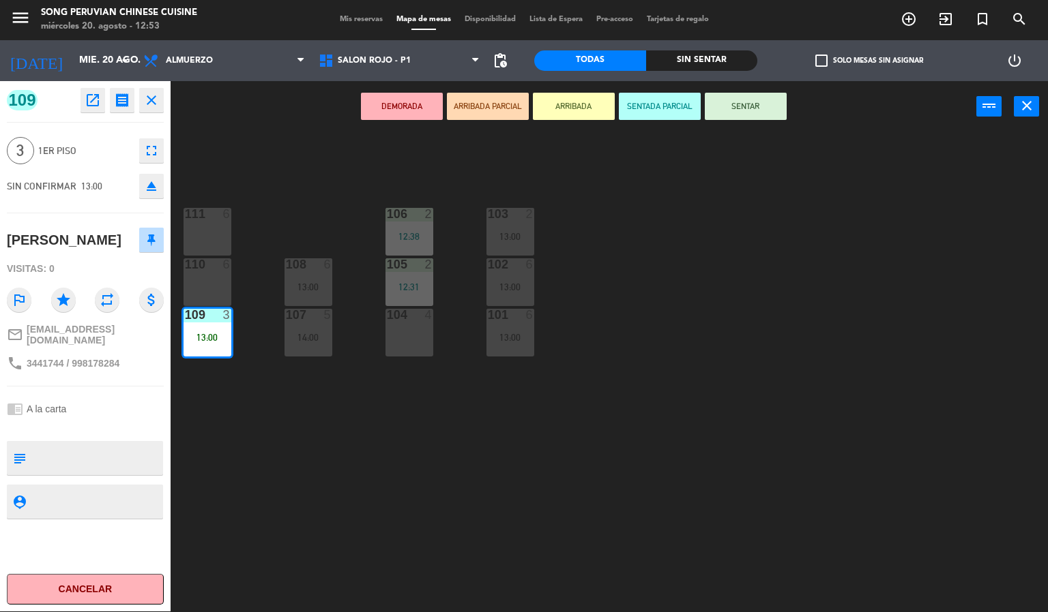
click at [745, 104] on button "SENTAR" at bounding box center [746, 106] width 82 height 27
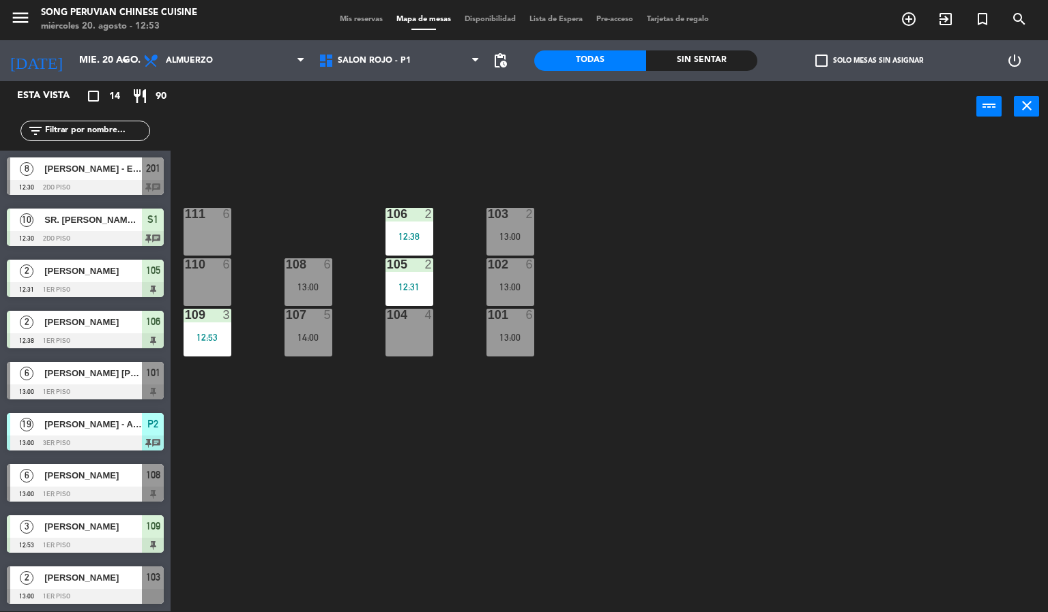
click at [708, 319] on div "103 2 13:00 106 2 12:38 111 6 102 6 13:00 105 2 12:31 108 6 13:00 110 6 101 6 1…" at bounding box center [614, 372] width 867 height 479
click at [770, 338] on div "103 2 13:00 106 2 12:38 111 6 102 6 13:00 105 2 12:31 108 6 13:00 110 6 101 6 1…" at bounding box center [614, 372] width 867 height 479
click at [509, 338] on div "13:00" at bounding box center [510, 338] width 48 height 10
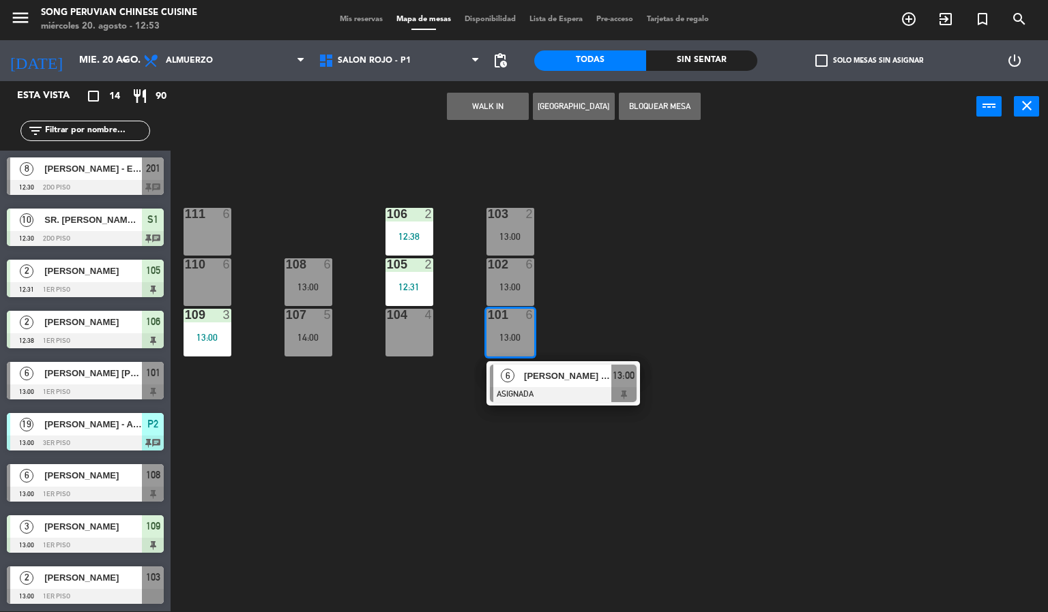
click at [598, 377] on span "[PERSON_NAME] [PERSON_NAME]" at bounding box center [567, 376] width 87 height 14
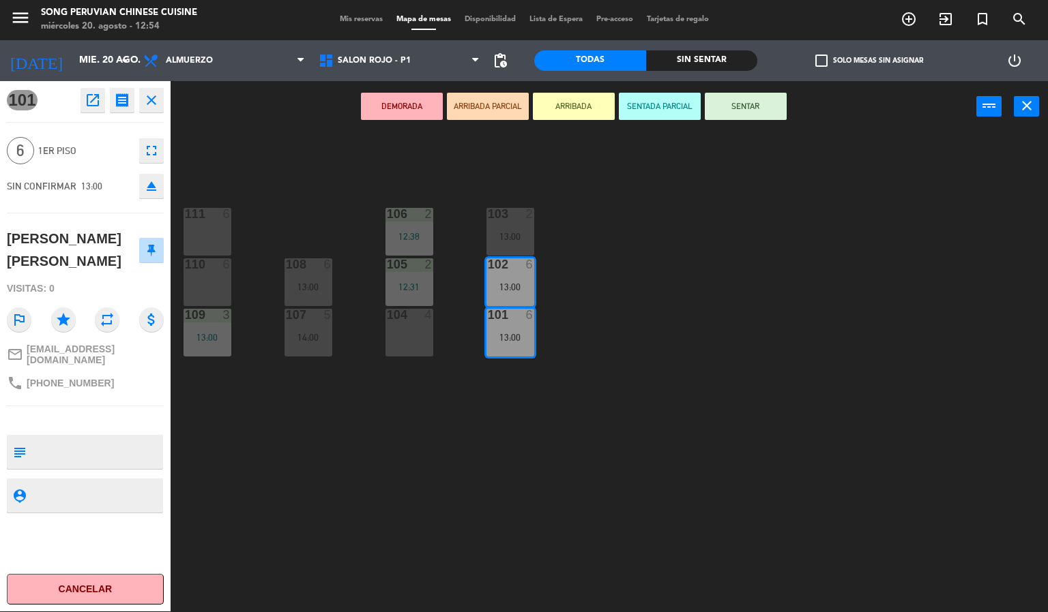
click at [657, 104] on button "SENTADA PARCIAL" at bounding box center [660, 106] width 82 height 27
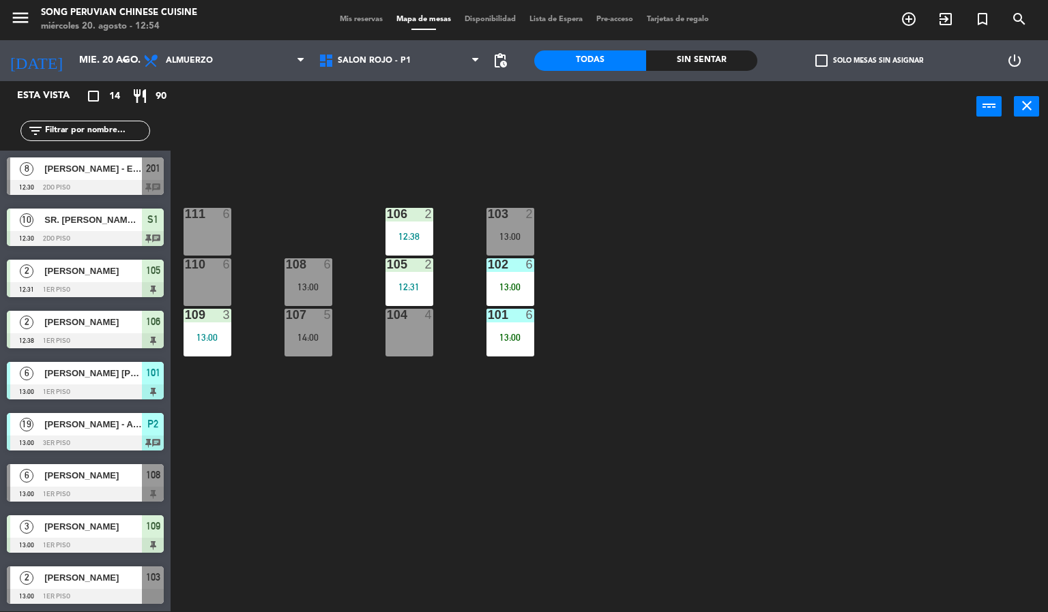
click at [507, 333] on div "13:00" at bounding box center [510, 338] width 48 height 10
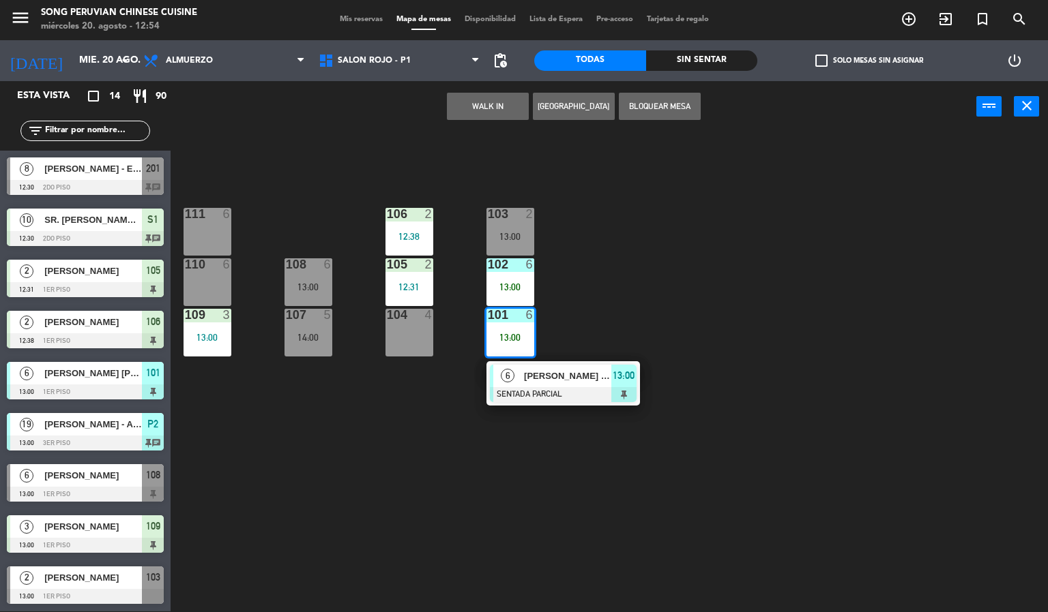
click at [578, 377] on span "[PERSON_NAME] [PERSON_NAME]" at bounding box center [567, 376] width 87 height 14
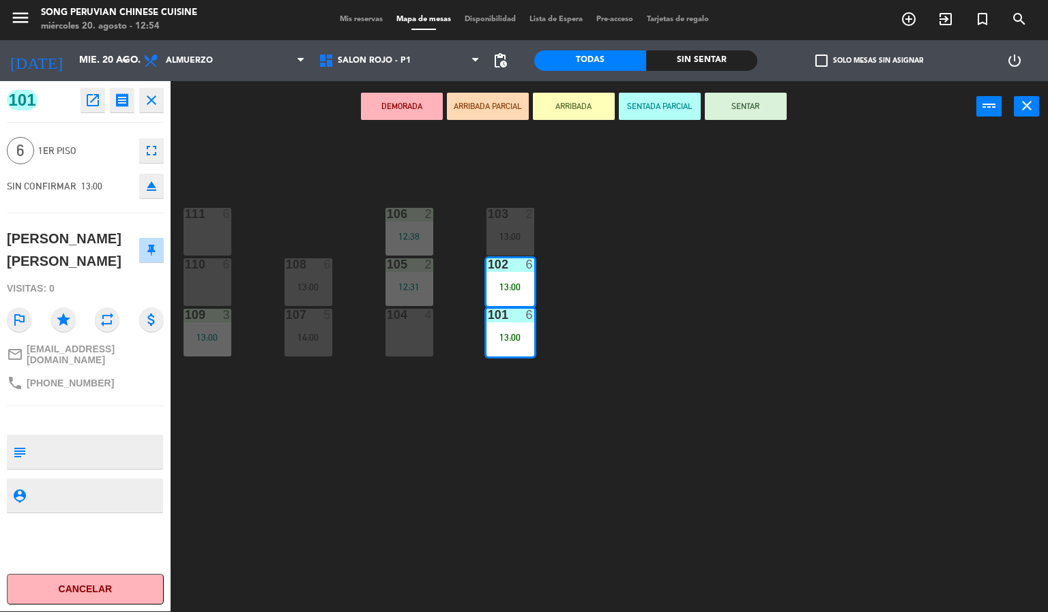
click at [760, 113] on button "SENTAR" at bounding box center [746, 106] width 82 height 27
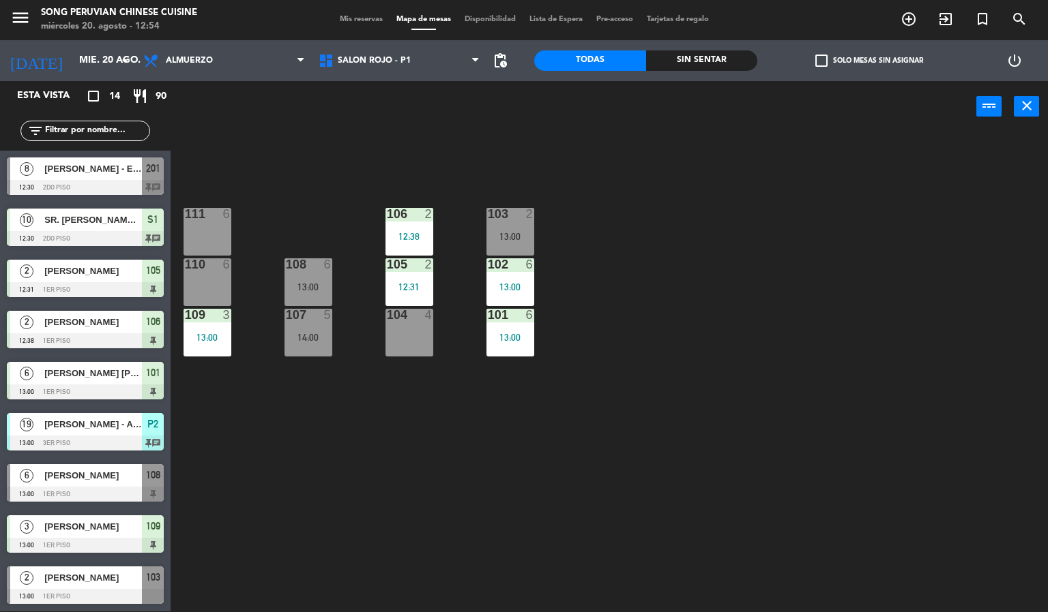
click at [741, 334] on div "103 2 13:00 106 2 12:38 111 6 102 6 13:00 105 2 12:31 108 6 13:00 110 6 101 6 1…" at bounding box center [614, 372] width 867 height 479
click at [663, 355] on div "103 2 13:00 106 2 12:38 111 6 102 6 13:00 105 2 12:31 108 6 13:00 110 6 101 6 1…" at bounding box center [614, 372] width 867 height 479
click at [123, 172] on span "[PERSON_NAME] - ENAEX [GEOGRAPHIC_DATA]" at bounding box center [93, 169] width 98 height 14
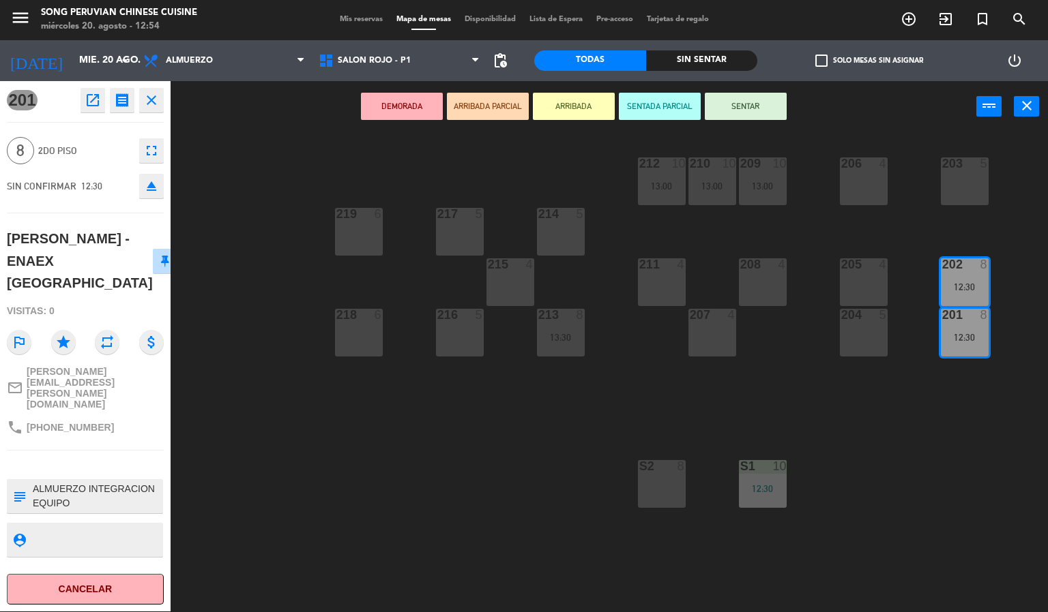
click at [458, 485] on div "203 5 206 4 210 10 13:00 212 10 13:00 209 10 13:00 214 5 217 5 219 6 202 8 12:3…" at bounding box center [614, 372] width 867 height 479
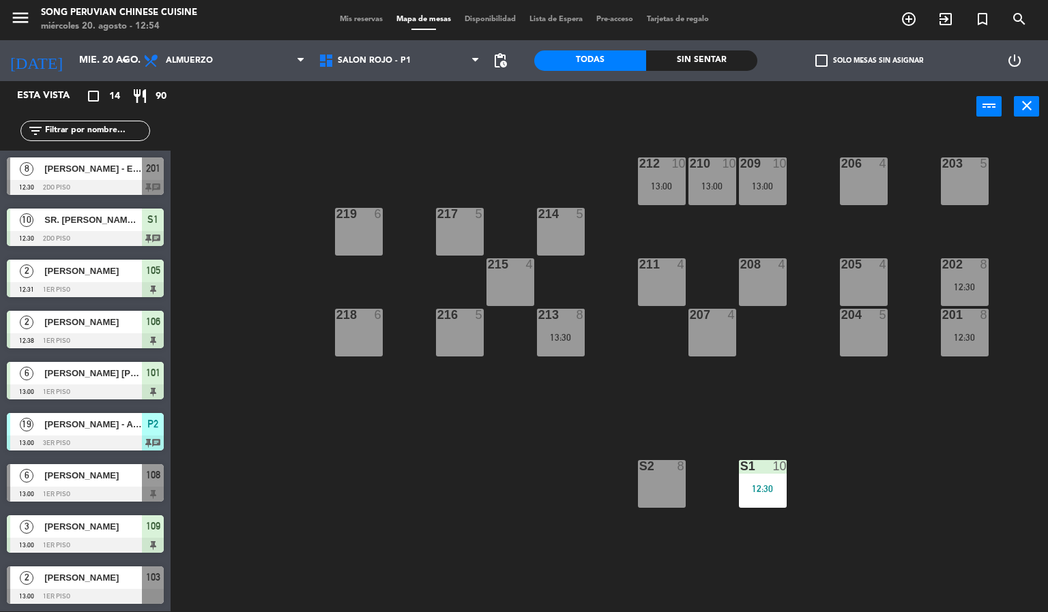
click at [432, 460] on div "203 5 206 4 210 10 13:00 212 10 13:00 209 10 13:00 214 5 217 5 219 6 202 8 12:3…" at bounding box center [614, 372] width 867 height 479
click at [928, 436] on div "203 5 206 4 210 10 13:00 212 10 13:00 209 10 13:00 214 5 217 5 219 6 202 8 12:3…" at bounding box center [614, 372] width 867 height 479
click at [72, 180] on div at bounding box center [85, 187] width 157 height 15
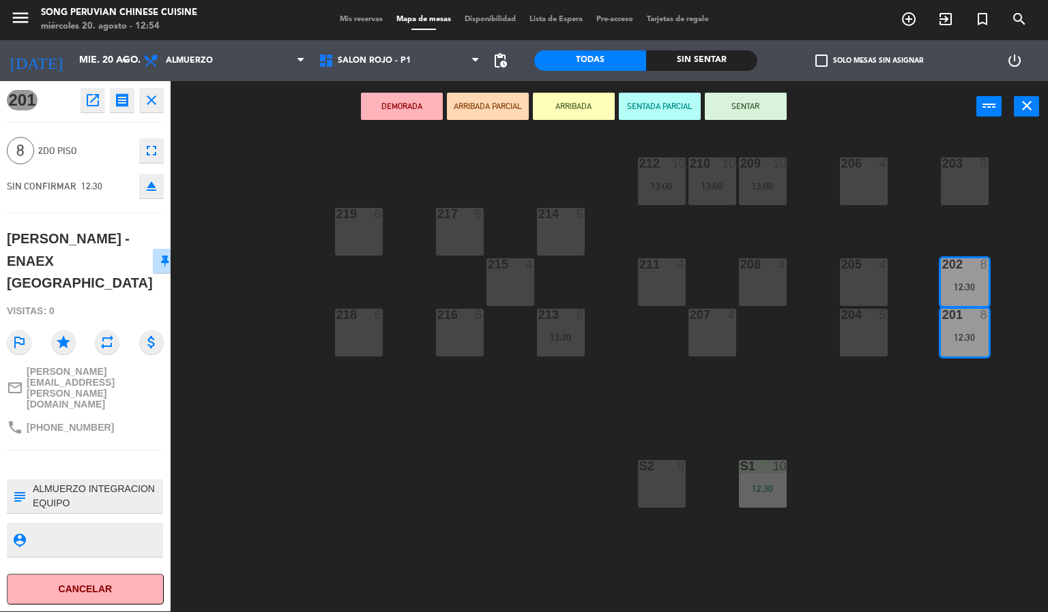
click at [663, 103] on button "SENTADA PARCIAL" at bounding box center [660, 106] width 82 height 27
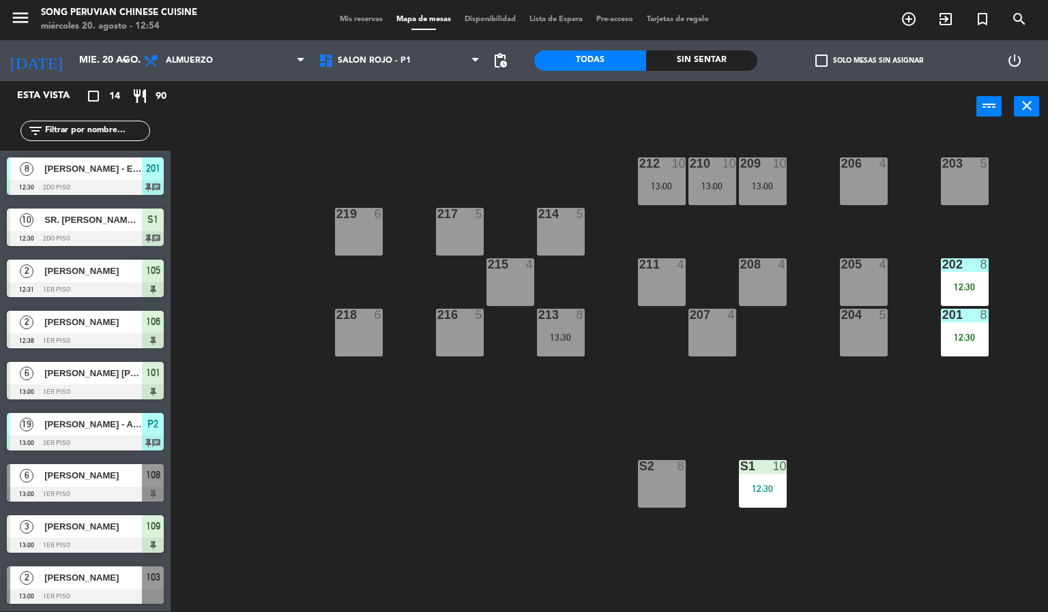
click at [452, 455] on div "203 5 206 4 210 10 13:00 212 10 13:00 209 10 13:00 214 5 217 5 219 6 202 8 12:3…" at bounding box center [614, 372] width 867 height 479
click at [983, 330] on div "201 8 12:30" at bounding box center [964, 333] width 48 height 48
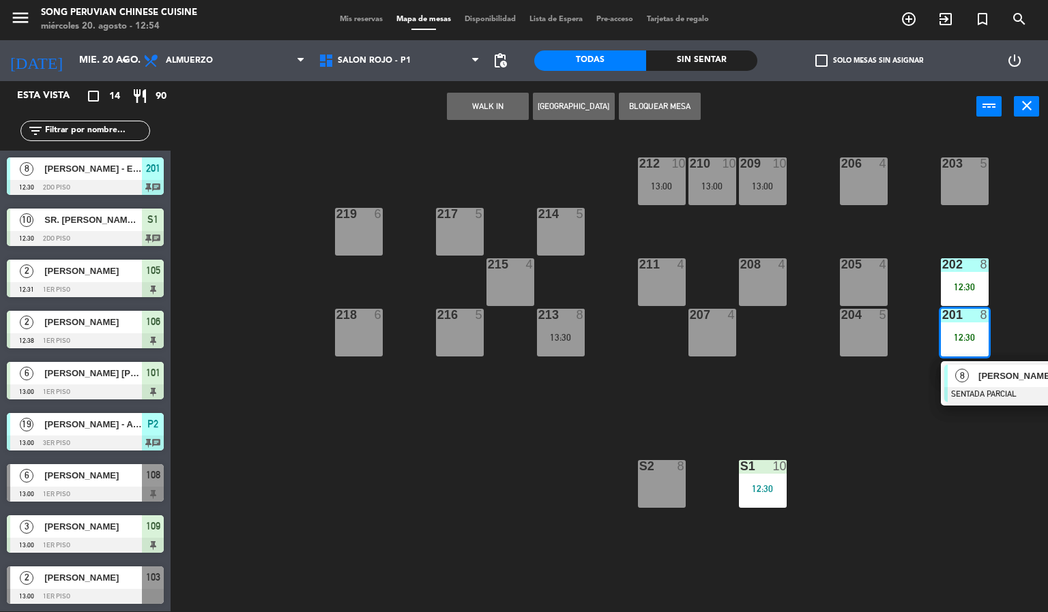
click at [1003, 391] on div at bounding box center [1017, 394] width 147 height 15
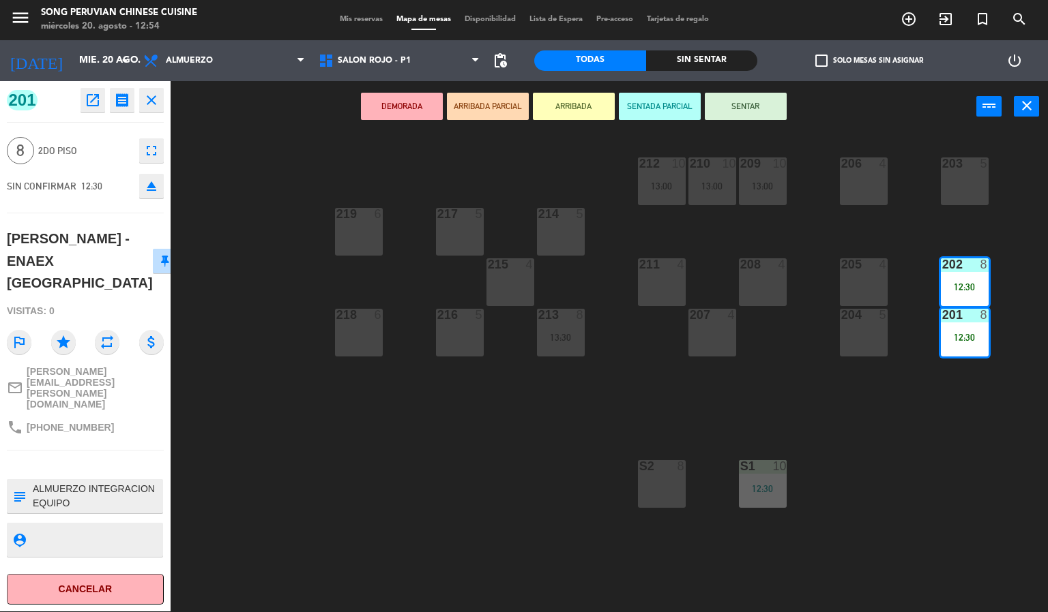
click at [771, 99] on button "SENTAR" at bounding box center [746, 106] width 82 height 27
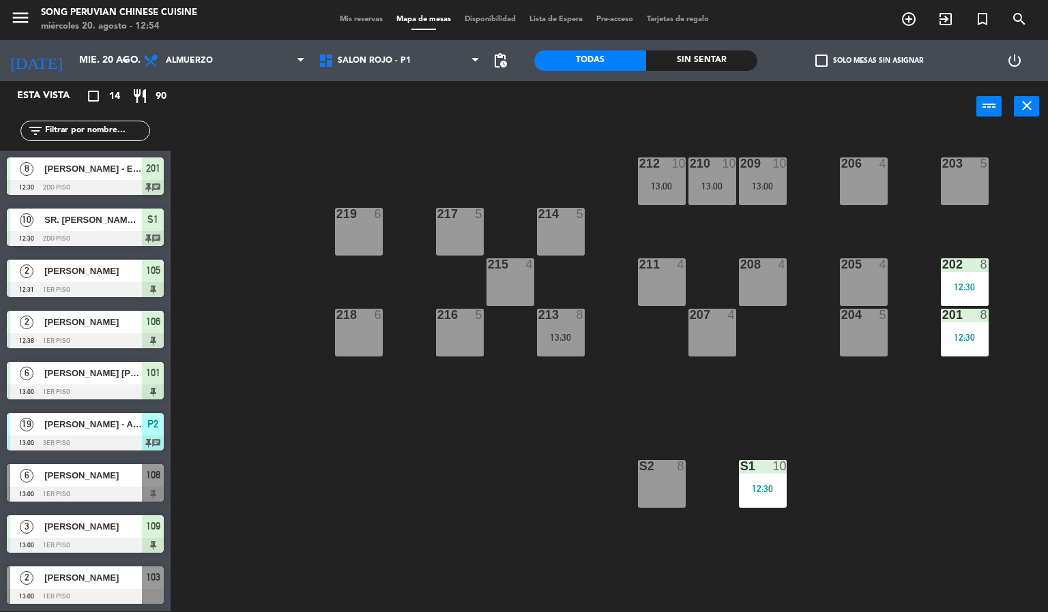
click at [351, 469] on div "203 5 206 4 210 10 13:00 212 10 13:00 209 10 13:00 214 5 217 5 219 6 202 8 12:3…" at bounding box center [614, 372] width 867 height 479
click at [925, 518] on div "203 5 206 4 210 10 13:00 212 10 13:00 209 10 13:00 214 5 217 5 219 6 202 8 12:3…" at bounding box center [614, 372] width 867 height 479
click at [467, 458] on div "203 5 206 4 210 10 13:00 212 10 13:00 209 10 13:00 214 5 217 5 219 6 202 8 12:3…" at bounding box center [614, 372] width 867 height 479
click at [473, 454] on div "203 5 206 4 210 10 13:00 212 10 13:00 209 10 13:00 214 5 217 5 219 6 202 8 12:3…" at bounding box center [614, 372] width 867 height 479
click at [101, 426] on span "[PERSON_NAME] - Asociación Automotriz del Perú" at bounding box center [93, 424] width 98 height 14
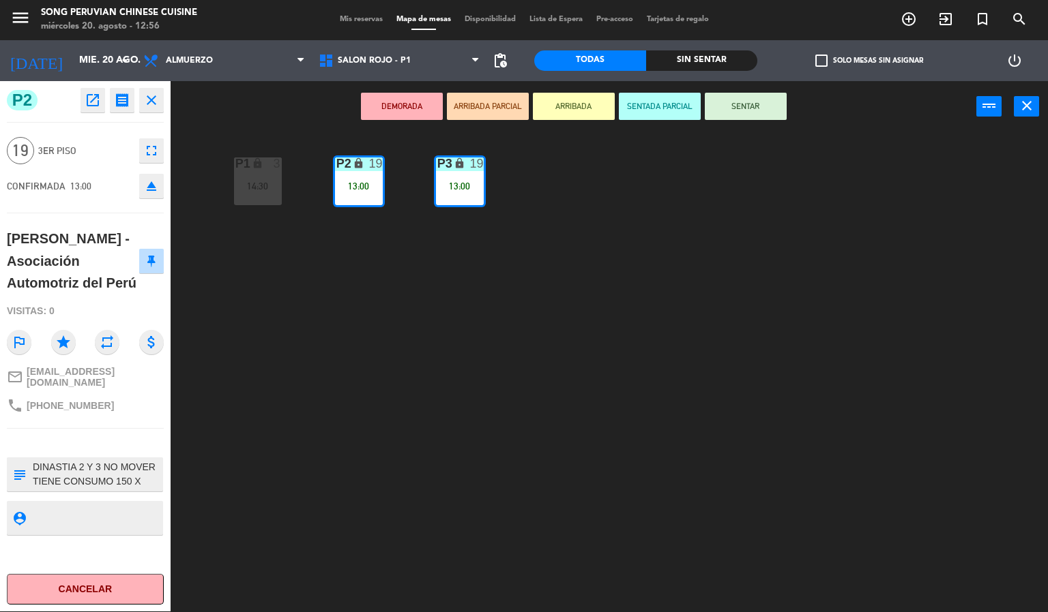
click at [524, 349] on div "P2 lock 19 13:00 P3 lock 19 13:00 P1 lock 3 14:30" at bounding box center [614, 372] width 867 height 479
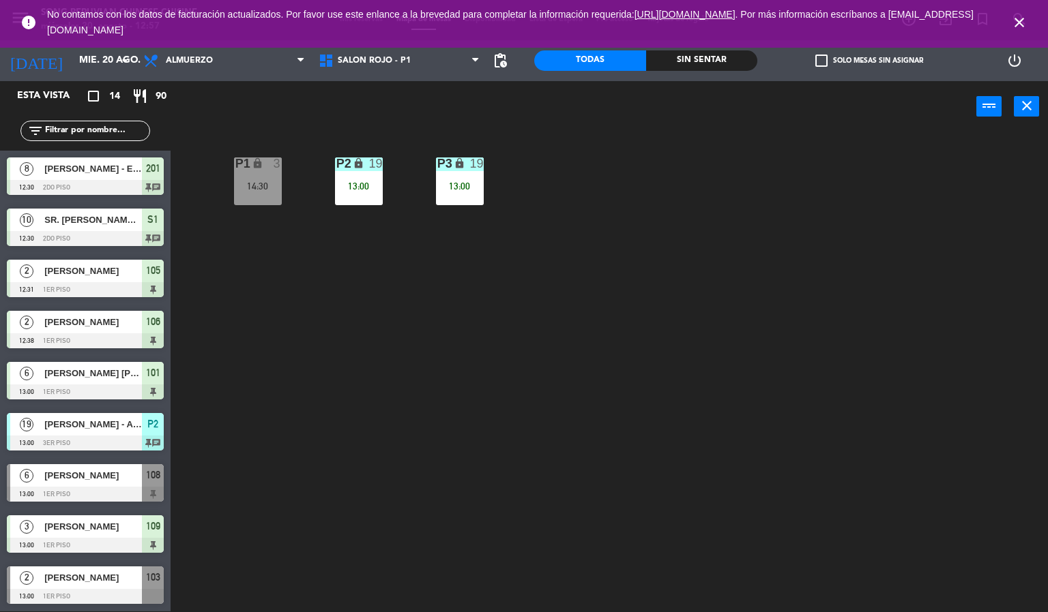
click at [712, 376] on div "P2 lock 19 13:00 P3 lock 19 13:00 P1 lock 3 14:30" at bounding box center [614, 372] width 867 height 479
click at [657, 372] on div "P2 lock 19 13:00 P3 lock 19 13:00 P1 lock 3 14:30" at bounding box center [614, 372] width 867 height 479
click at [473, 181] on div "13:00" at bounding box center [460, 186] width 48 height 10
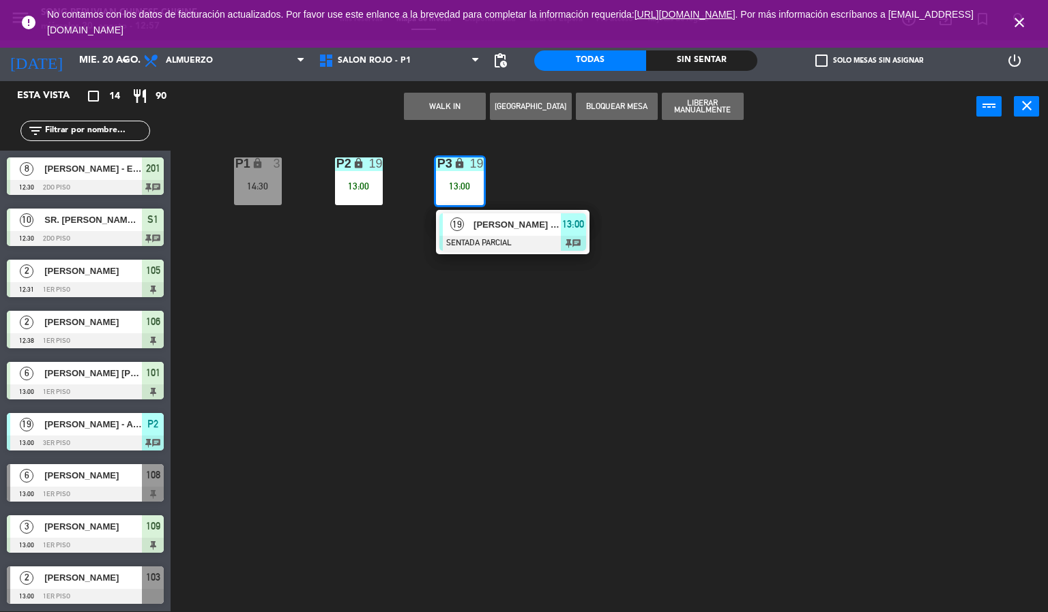
click at [537, 224] on span "[PERSON_NAME] - Asociación Automotriz del Perú" at bounding box center [516, 225] width 87 height 14
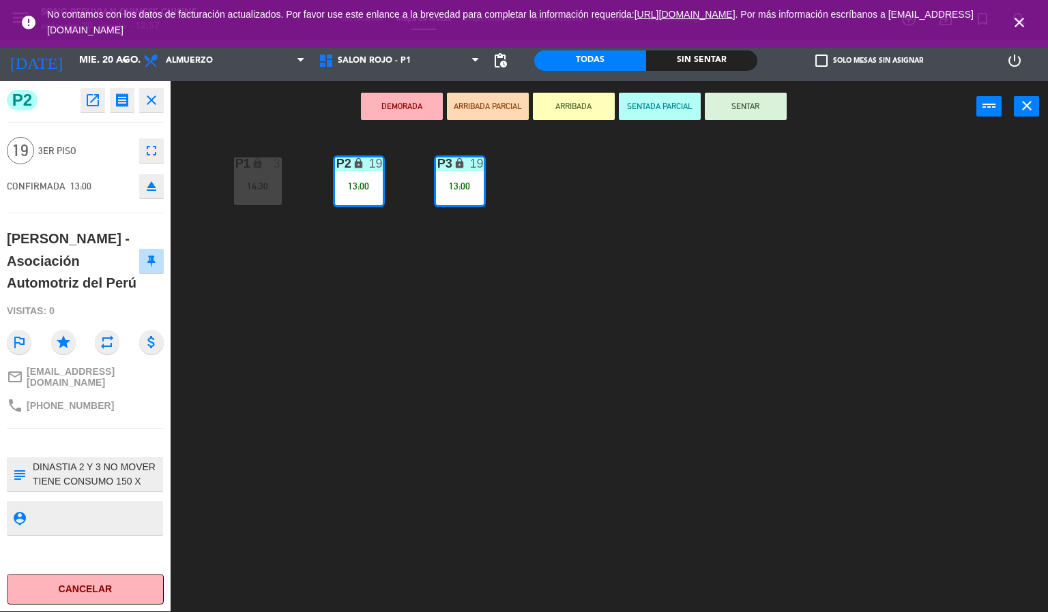
click at [1020, 21] on icon "close" at bounding box center [1019, 22] width 16 height 16
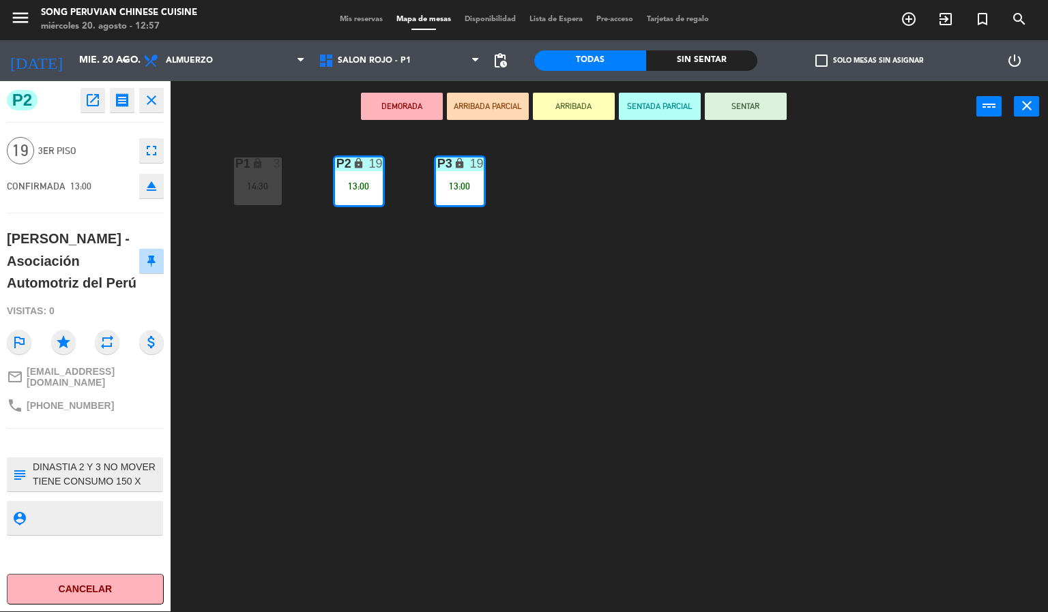
click at [673, 340] on div "P2 lock 19 13:00 P3 lock 19 13:00 P1 lock 3 14:30" at bounding box center [614, 372] width 867 height 479
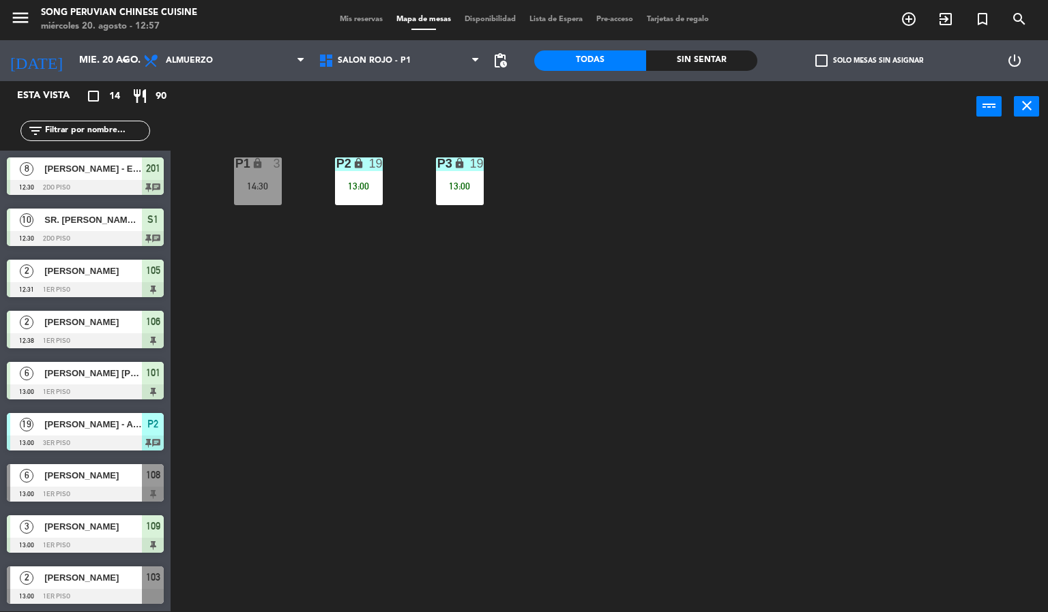
click at [464, 174] on div "P3 lock 19 13:00" at bounding box center [460, 182] width 48 height 48
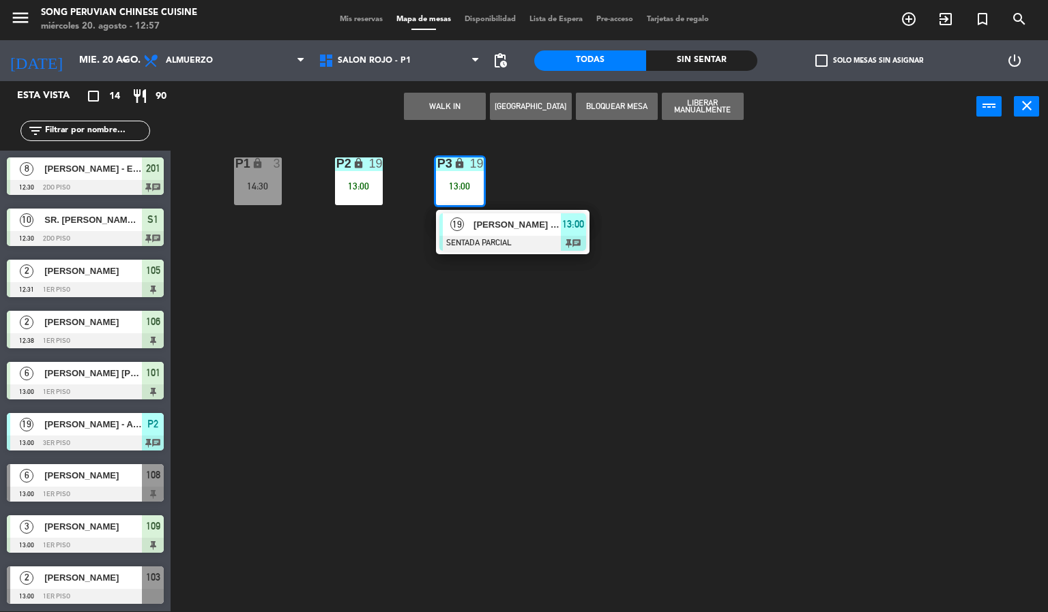
click at [546, 233] on div "[PERSON_NAME] - Asociación Automotriz del Perú" at bounding box center [516, 224] width 89 height 23
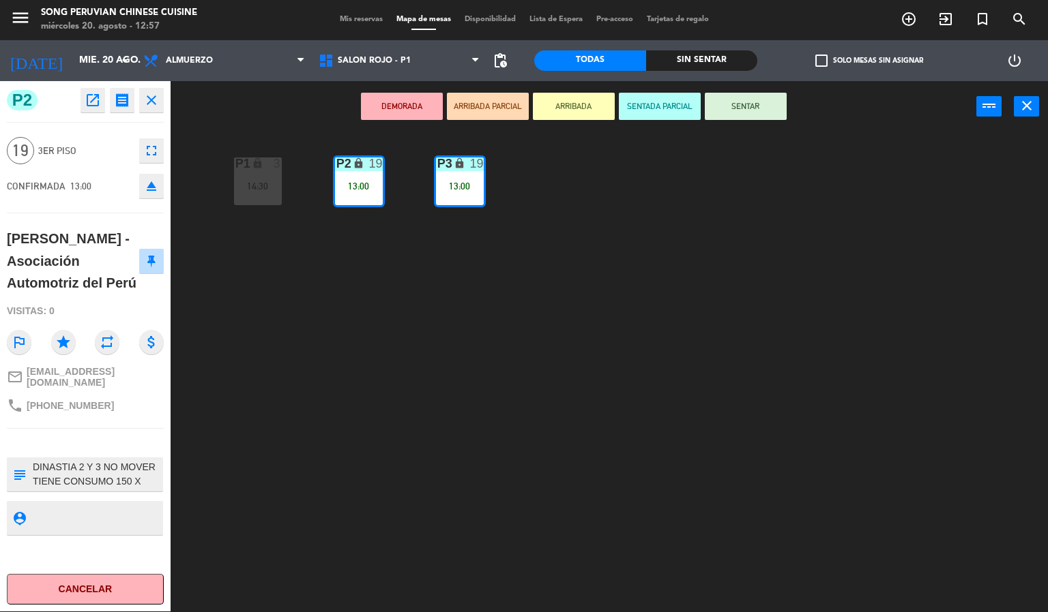
click at [745, 104] on button "SENTAR" at bounding box center [746, 106] width 82 height 27
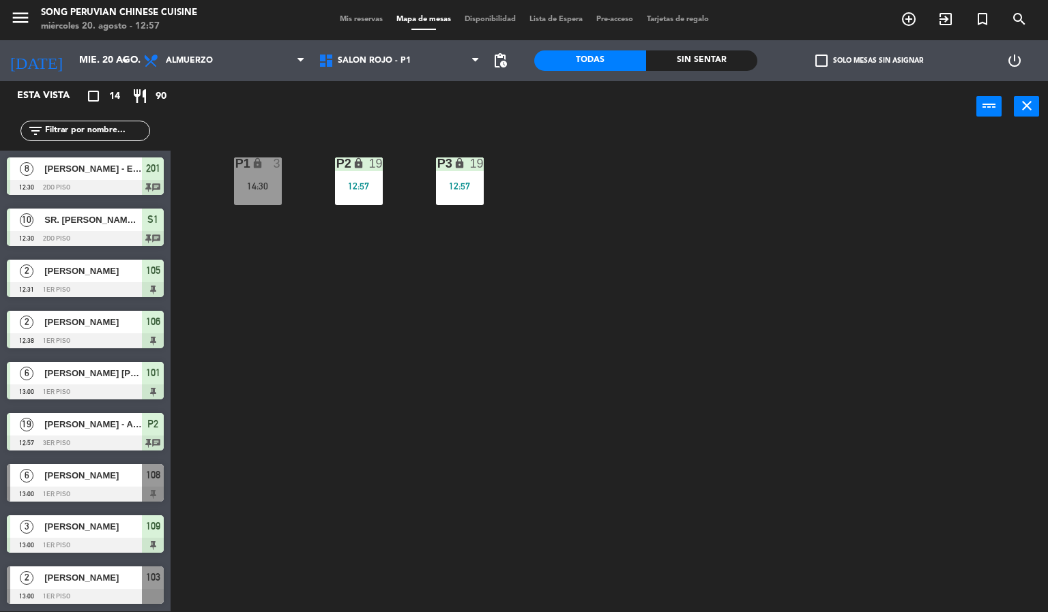
click at [612, 323] on div "P2 lock 19 12:57 P3 lock 19 12:57 P1 lock 3 14:30" at bounding box center [614, 372] width 867 height 479
click at [471, 168] on div "19" at bounding box center [477, 164] width 14 height 12
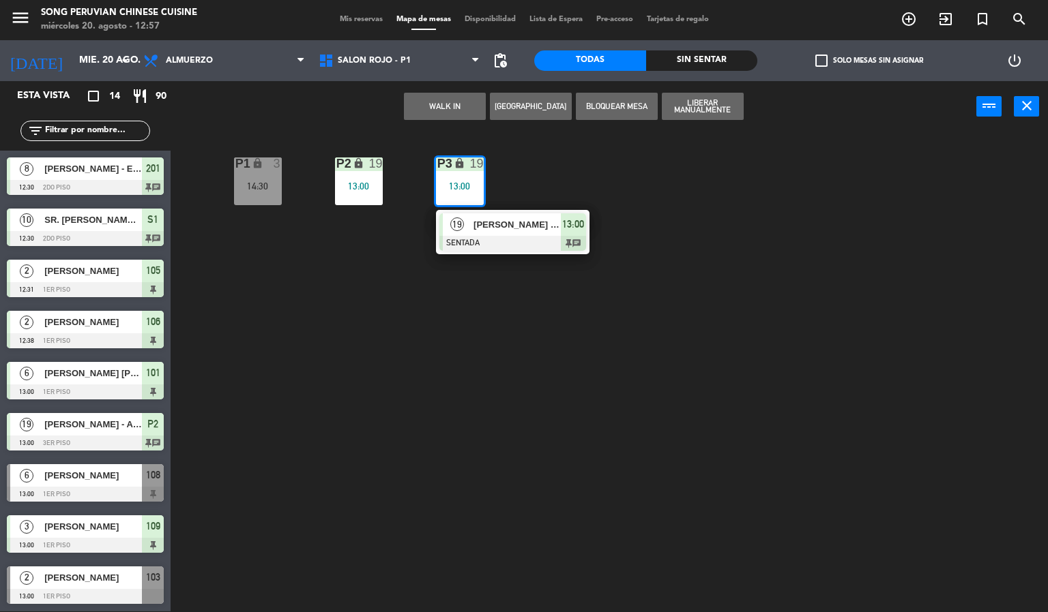
click at [527, 233] on div "[PERSON_NAME] - Asociación Automotriz del Perú" at bounding box center [516, 224] width 89 height 23
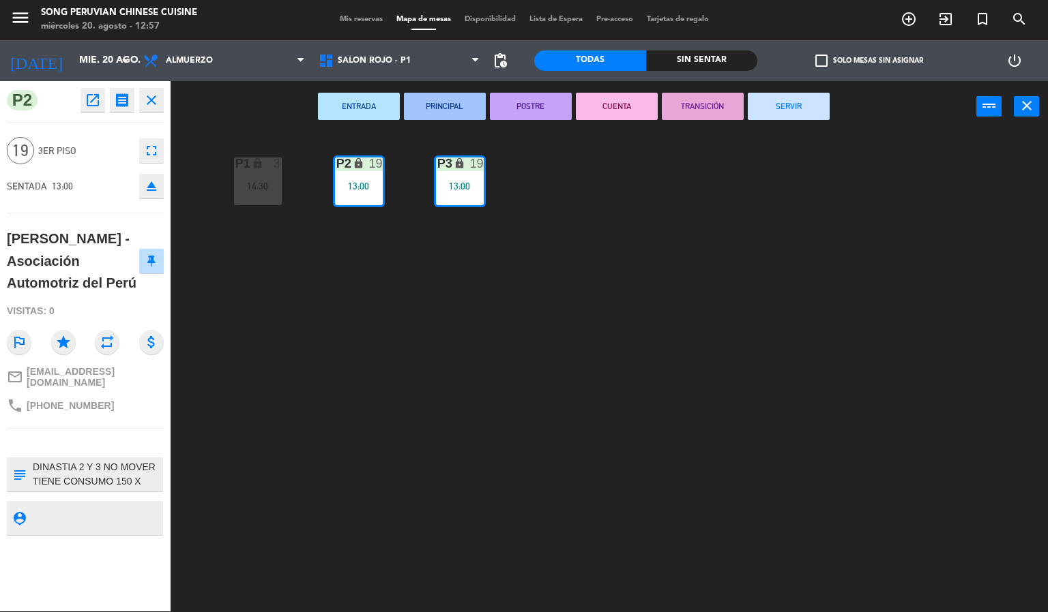
click at [132, 485] on textarea at bounding box center [96, 474] width 130 height 29
click at [446, 383] on div "P2 lock 19 13:00 P3 lock 19 13:00 P1 lock 3 14:30" at bounding box center [614, 372] width 867 height 479
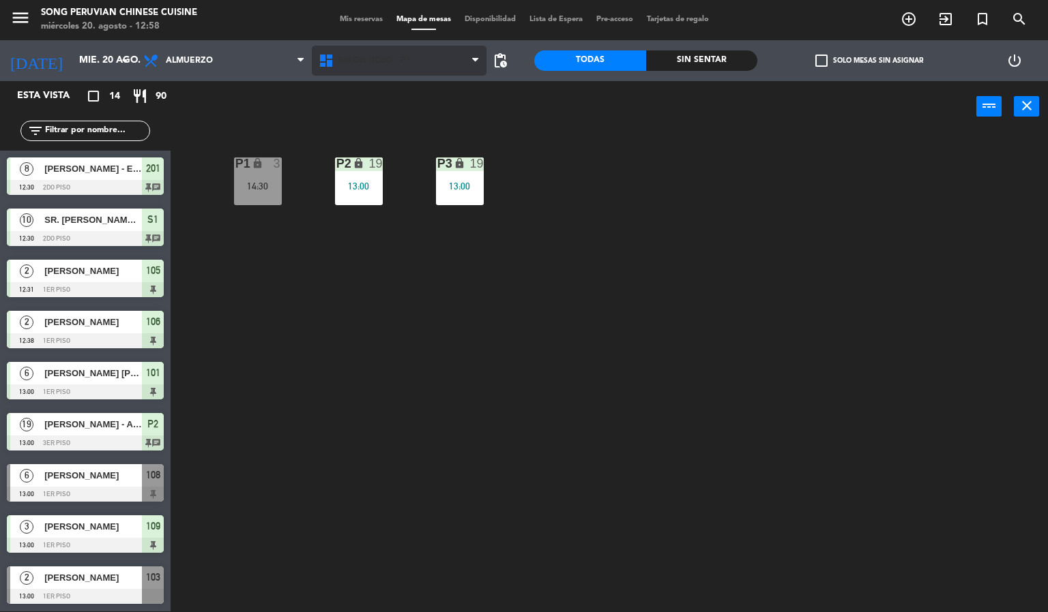
click at [383, 59] on span "SALON ROJO - P1" at bounding box center [374, 61] width 73 height 10
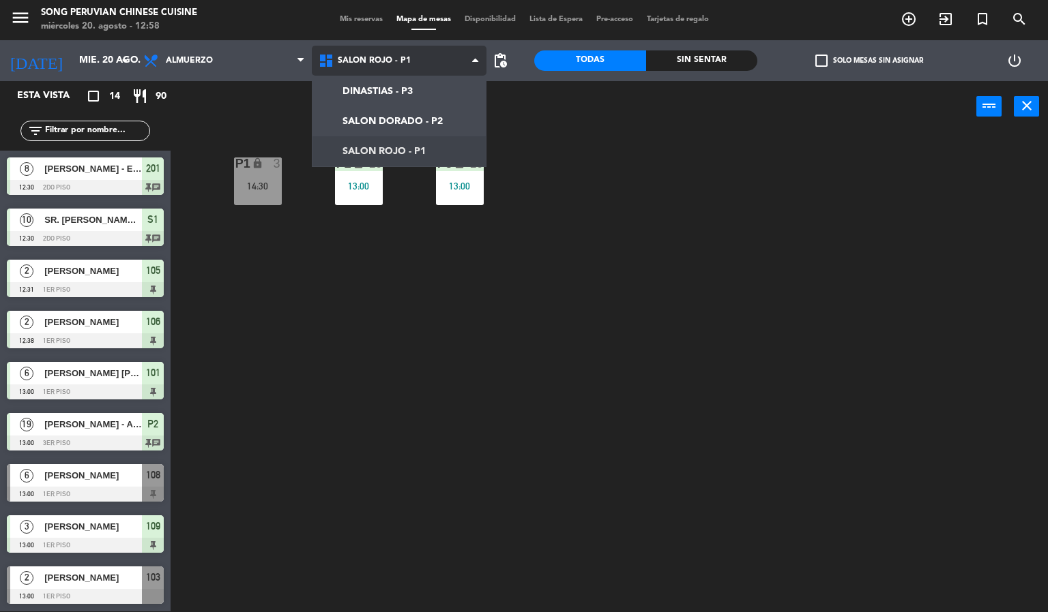
click at [424, 115] on ng-component "menu Song Peruvian Chinese Cuisine miércoles 20. agosto - 12:58 Mis reservas Ma…" at bounding box center [524, 305] width 1048 height 613
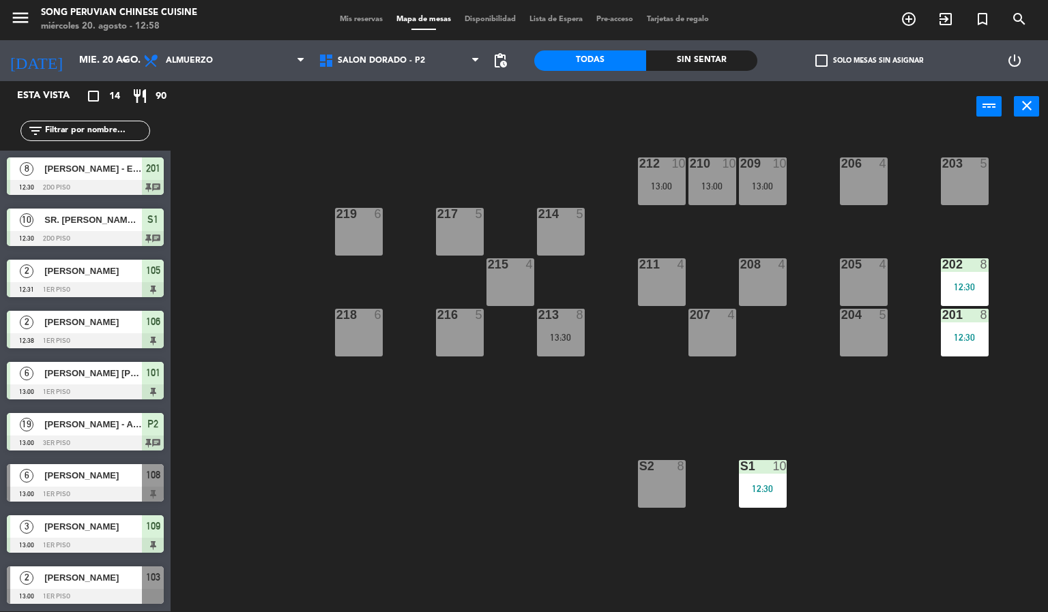
click at [976, 314] on div "8" at bounding box center [987, 315] width 23 height 12
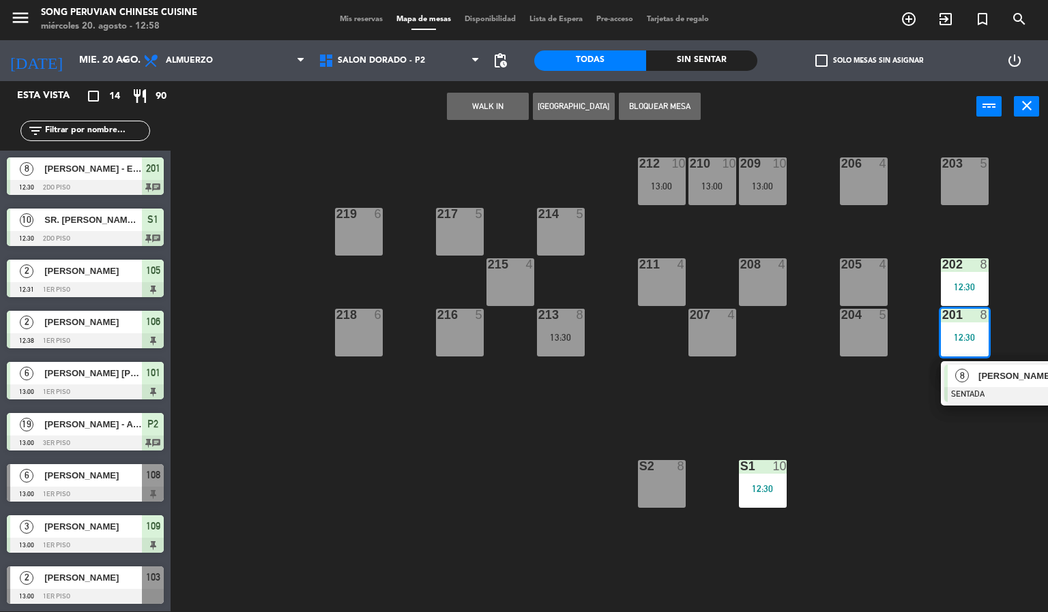
click at [1007, 375] on span "[PERSON_NAME] - ENAEX [GEOGRAPHIC_DATA]" at bounding box center [1021, 376] width 87 height 14
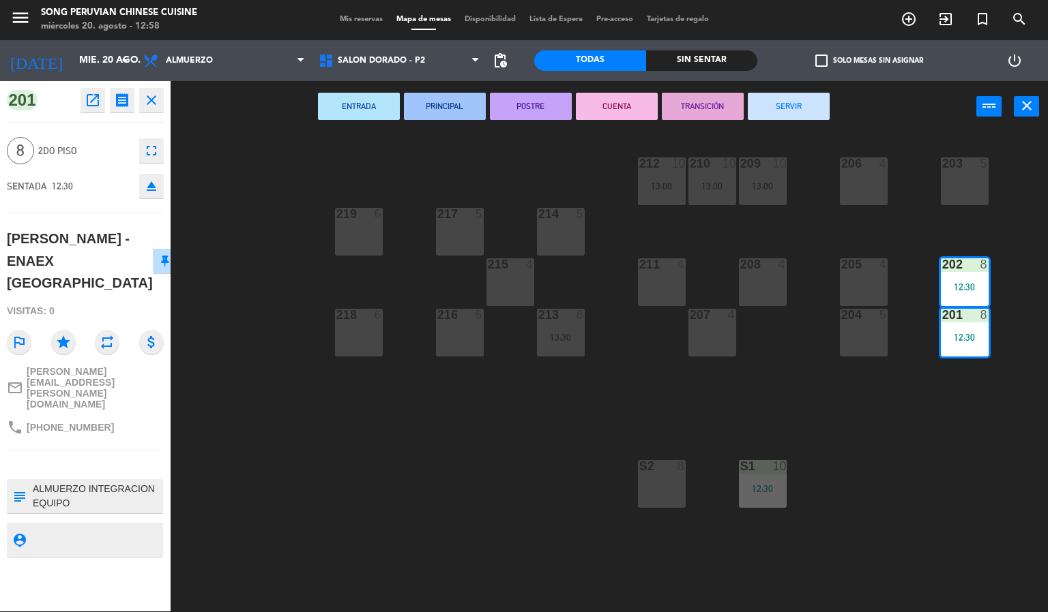
click at [151, 150] on icon "fullscreen" at bounding box center [151, 151] width 16 height 16
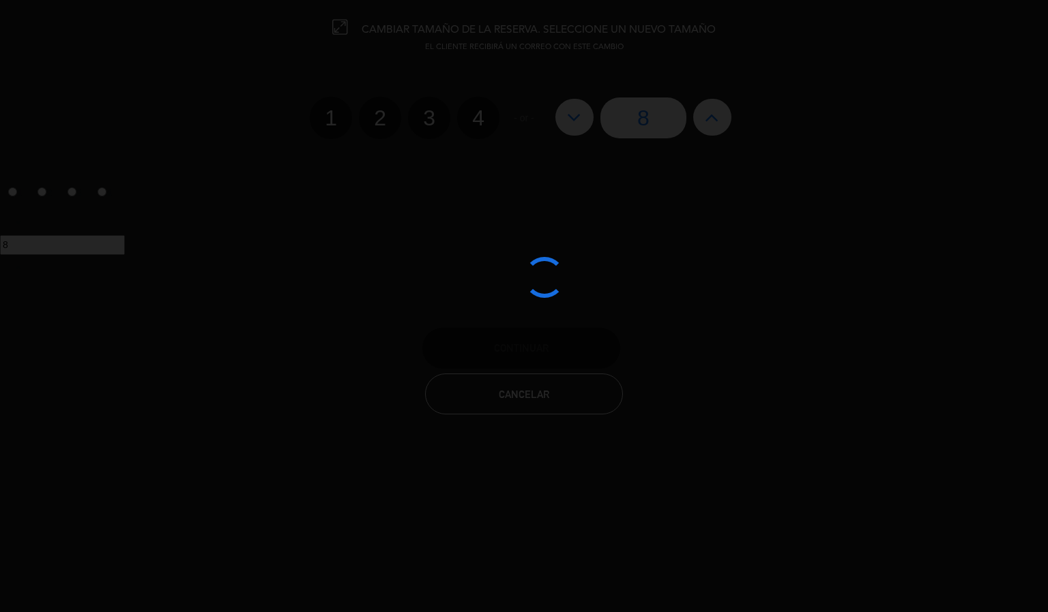
click at [710, 108] on div at bounding box center [524, 306] width 1048 height 612
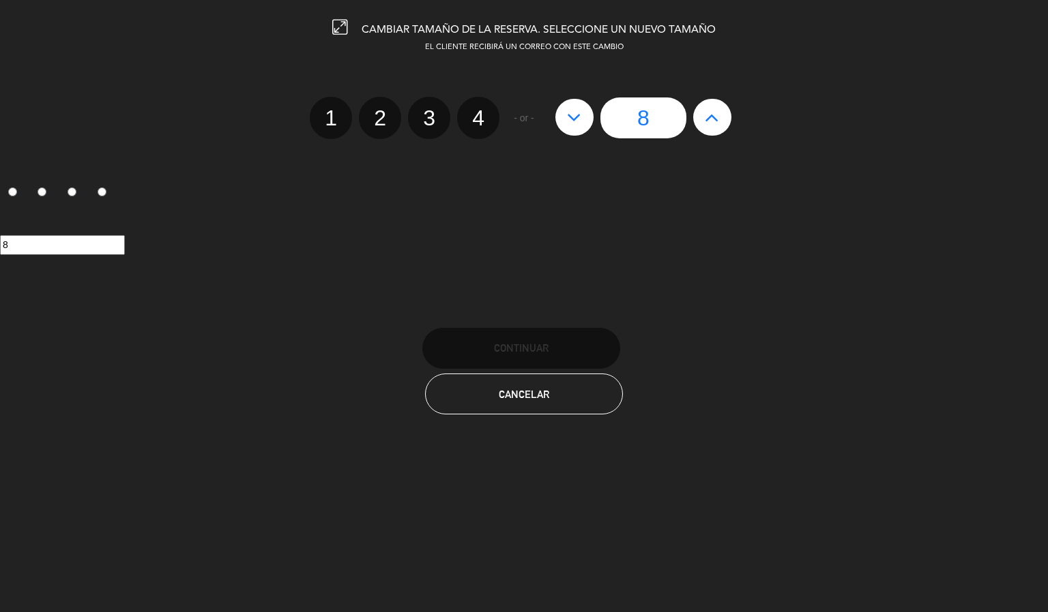
click at [707, 110] on icon at bounding box center [712, 117] width 14 height 22
type input "9"
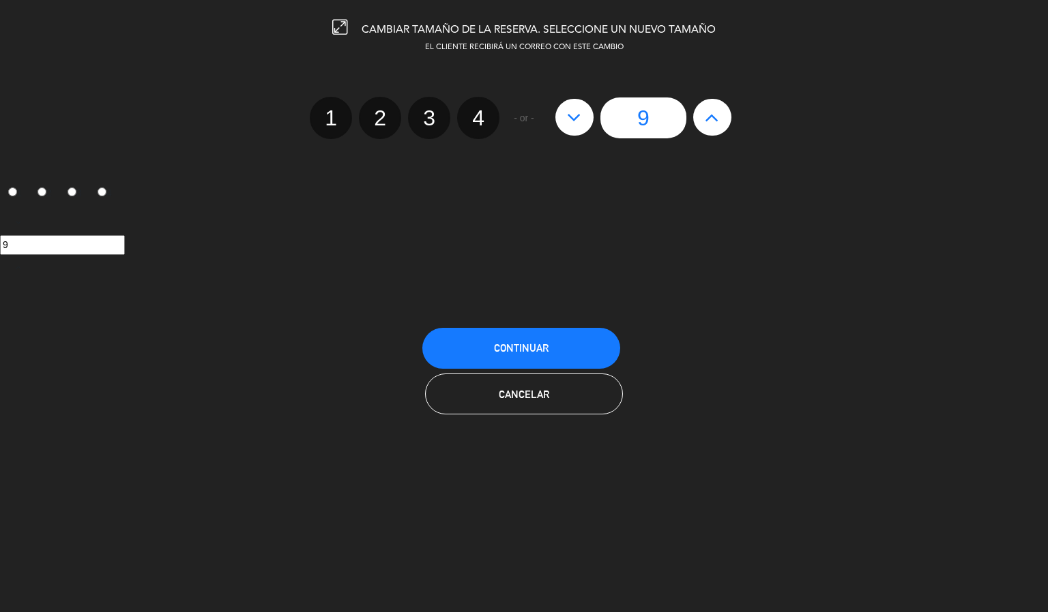
click at [553, 340] on button "Continuar" at bounding box center [521, 348] width 198 height 41
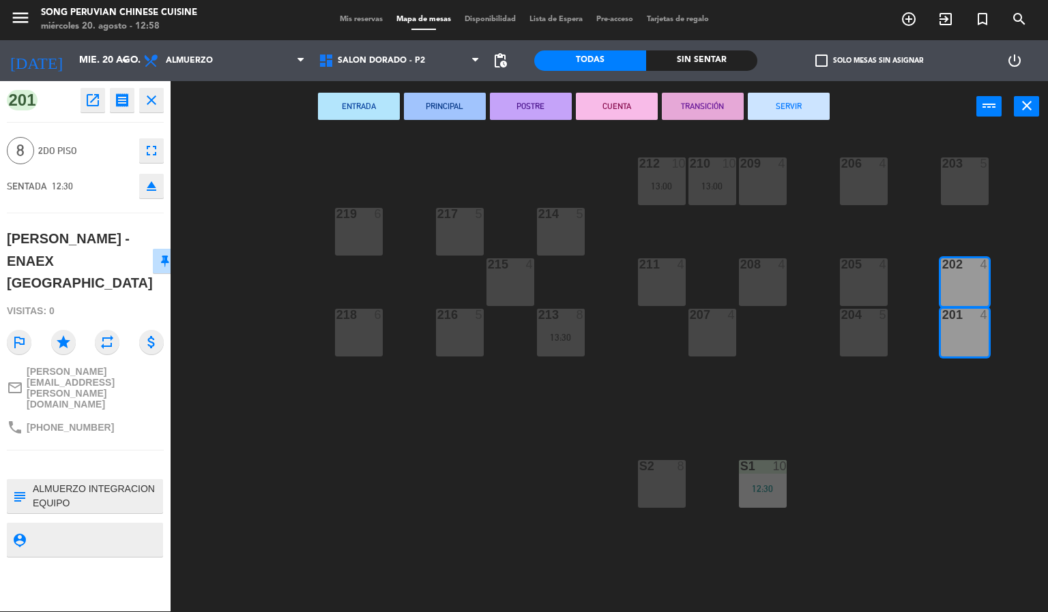
drag, startPoint x: 504, startPoint y: 512, endPoint x: 469, endPoint y: 460, distance: 61.9
click at [504, 501] on div "203 5 206 4 210 10 13:00 212 10 13:00 209 4 214 5 217 5 219 6 202 4 205 4 208 4…" at bounding box center [614, 372] width 867 height 479
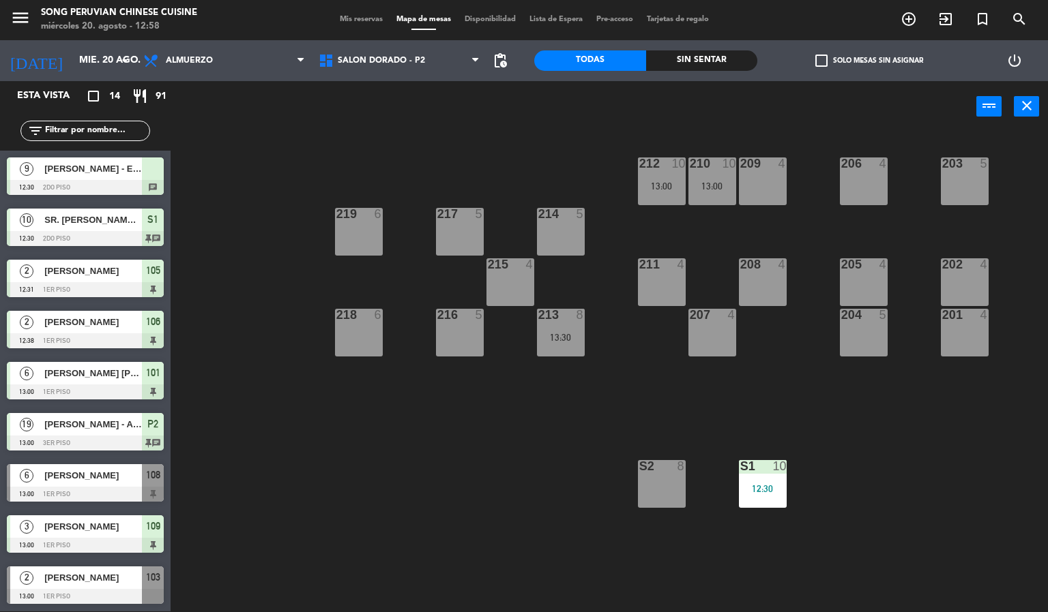
click at [102, 166] on span "[PERSON_NAME] - ENAEX [GEOGRAPHIC_DATA]" at bounding box center [93, 169] width 98 height 14
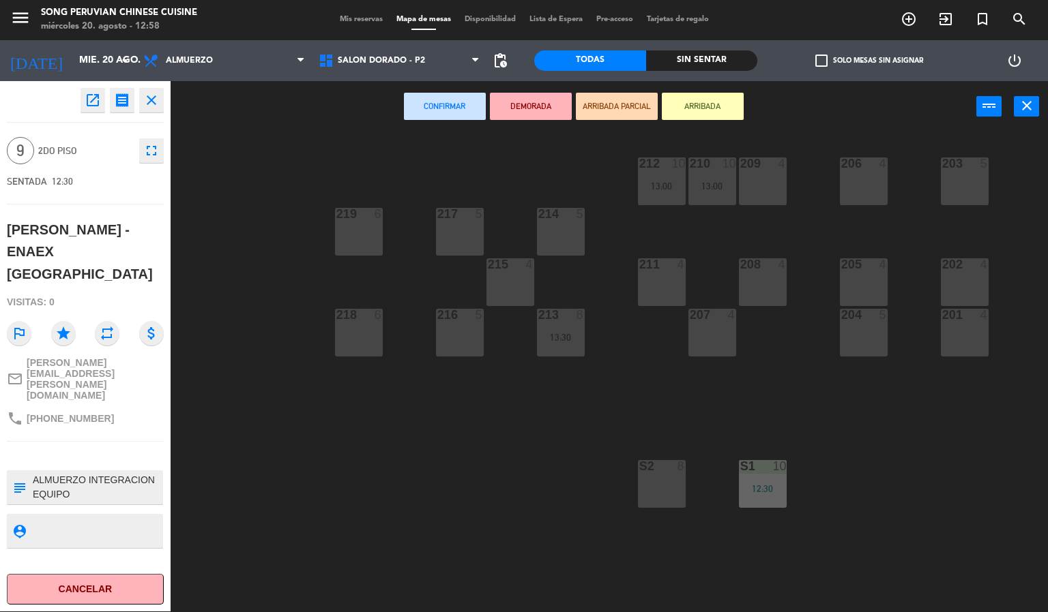
click at [943, 320] on div "201" at bounding box center [942, 315] width 1 height 12
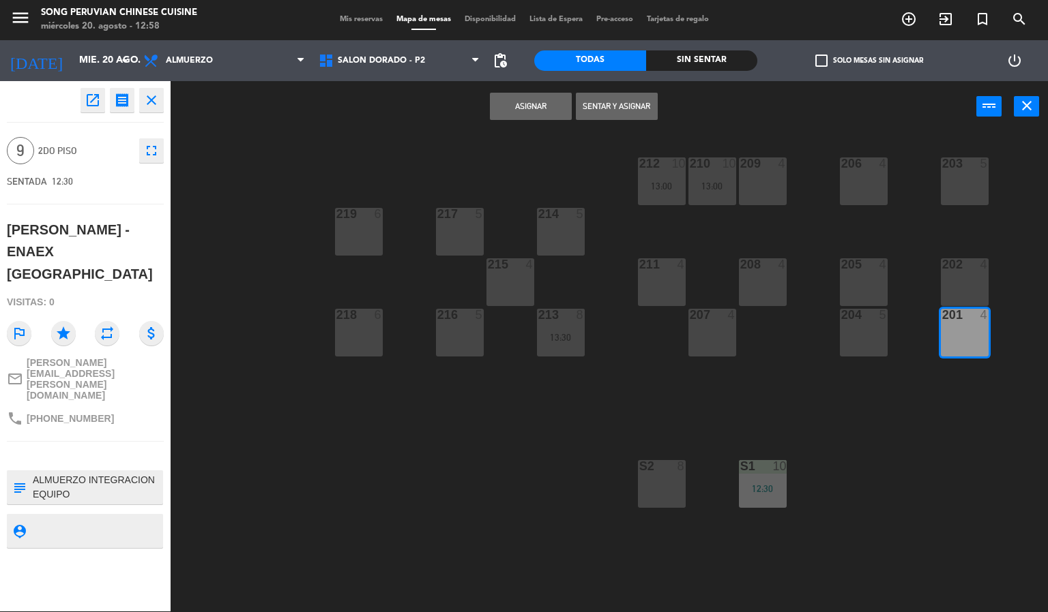
click at [951, 278] on div "202 4" at bounding box center [964, 282] width 48 height 48
click at [537, 104] on button "Asignar" at bounding box center [531, 106] width 82 height 27
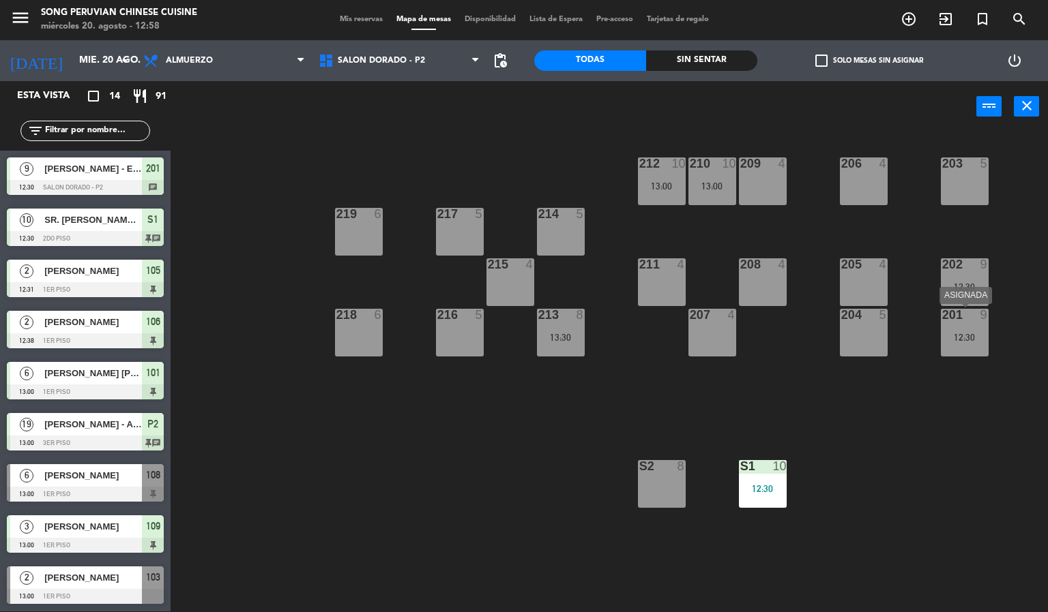
click at [966, 333] on div "12:30" at bounding box center [964, 338] width 48 height 10
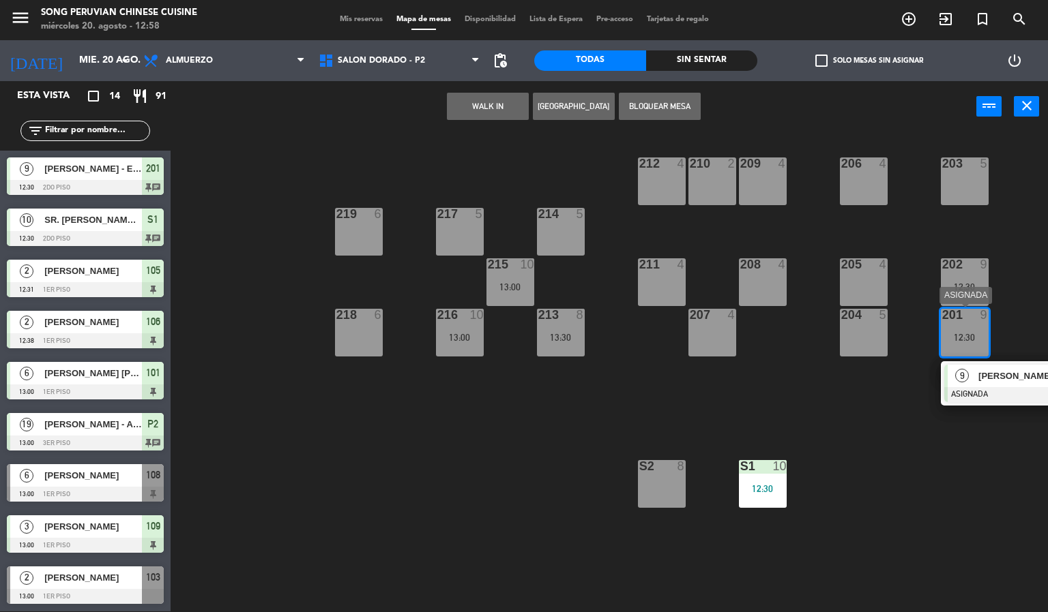
click at [1001, 385] on div "[PERSON_NAME] - ENAEX [GEOGRAPHIC_DATA]" at bounding box center [1021, 376] width 89 height 23
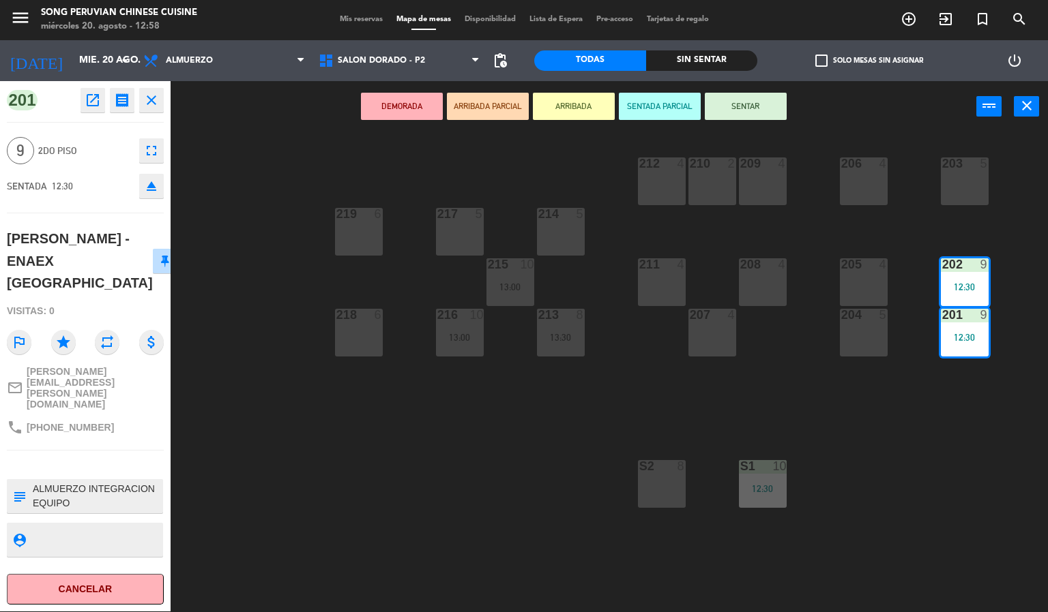
click at [745, 96] on button "SENTAR" at bounding box center [746, 106] width 82 height 27
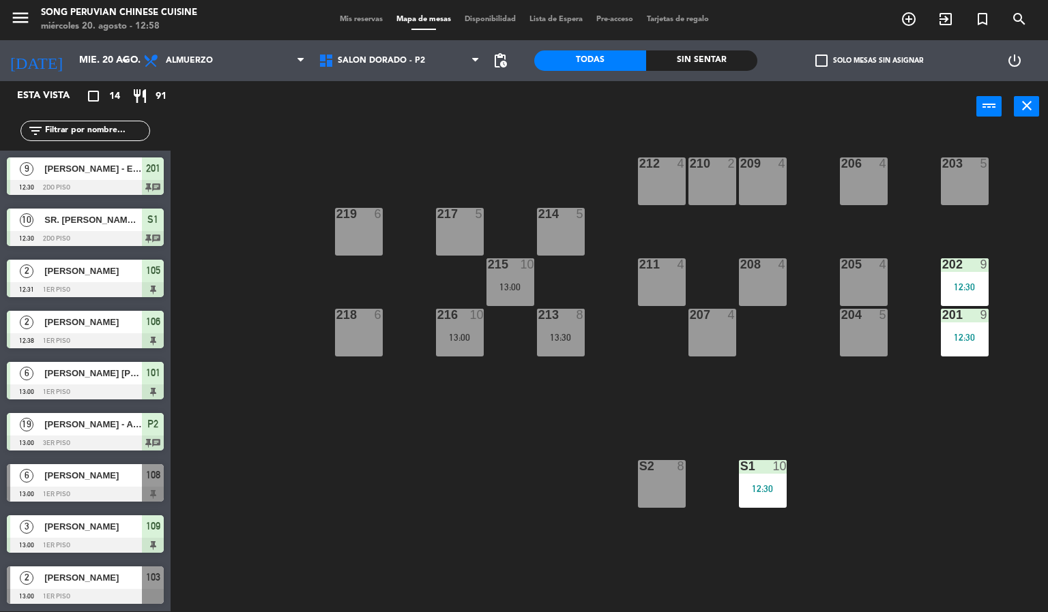
click at [460, 419] on div "203 5 206 4 210 2 212 4 209 4 214 5 217 5 219 6 202 9 12:30 205 4 208 4 211 4 2…" at bounding box center [614, 372] width 867 height 479
click at [465, 328] on div "216 10 13:00" at bounding box center [460, 333] width 48 height 48
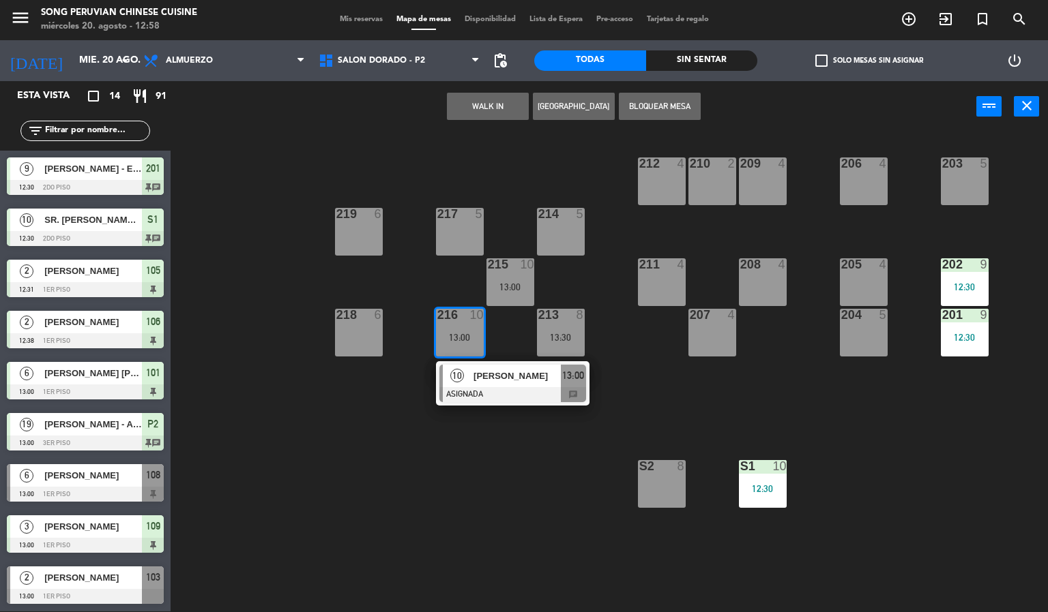
click at [675, 160] on div "4" at bounding box center [684, 164] width 23 height 12
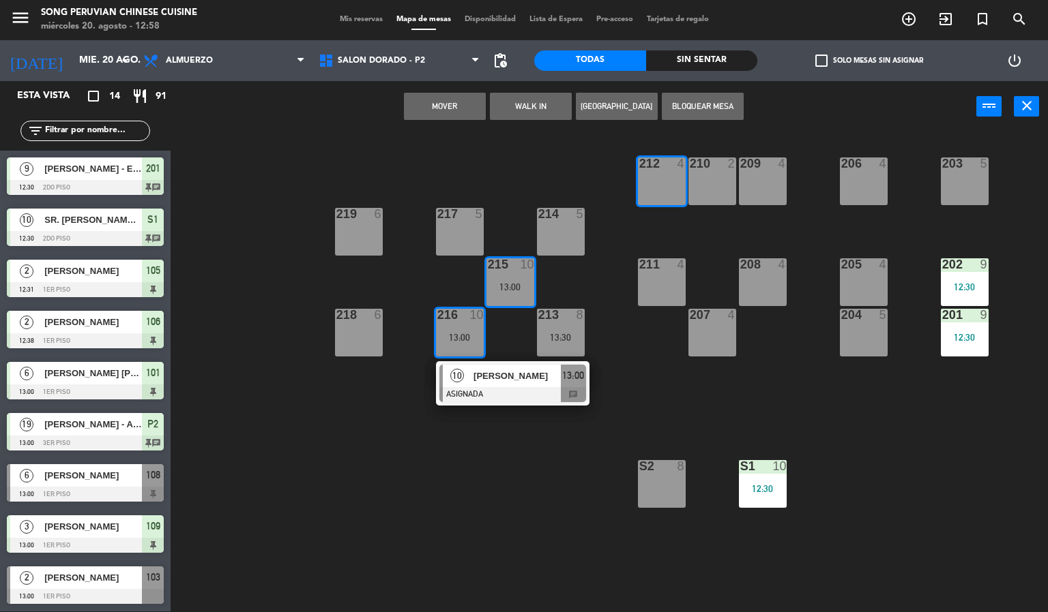
click at [765, 181] on div "209 4" at bounding box center [763, 182] width 48 height 48
click at [718, 177] on div "210 2" at bounding box center [712, 182] width 48 height 48
click at [759, 175] on div "209 4" at bounding box center [763, 182] width 48 height 48
click at [450, 107] on button "Mover y Unir" at bounding box center [445, 106] width 82 height 27
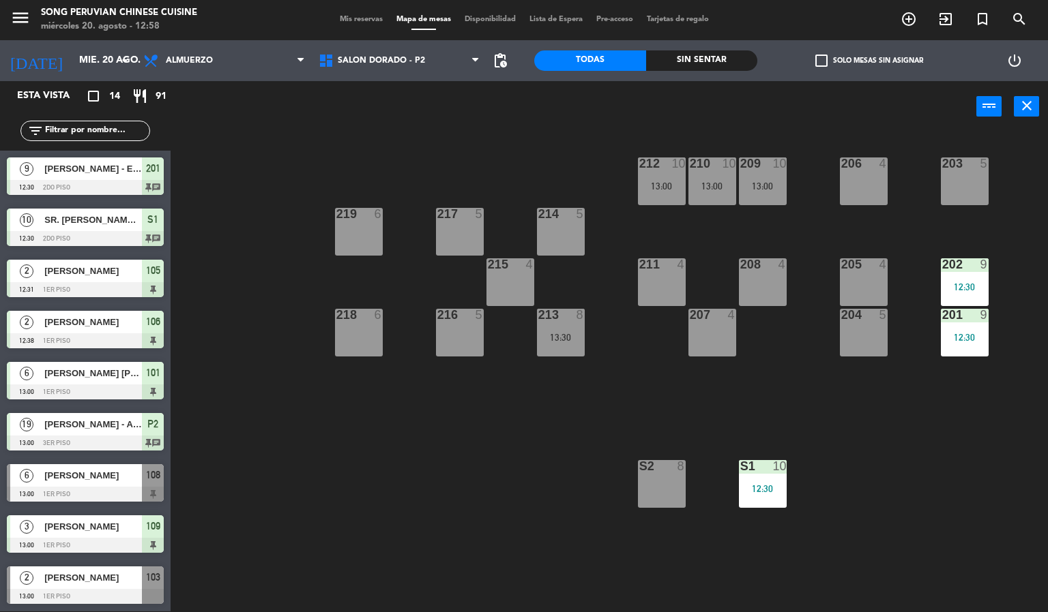
click at [409, 487] on div "203 5 206 4 210 10 13:00 212 10 13:00 209 10 13:00 214 5 217 5 219 6 202 9 12:3…" at bounding box center [614, 372] width 867 height 479
click at [436, 481] on div "203 5 206 4 210 10 13:00 212 10 13:00 209 10 13:00 214 5 217 5 219 6 202 9 12:3…" at bounding box center [614, 372] width 867 height 479
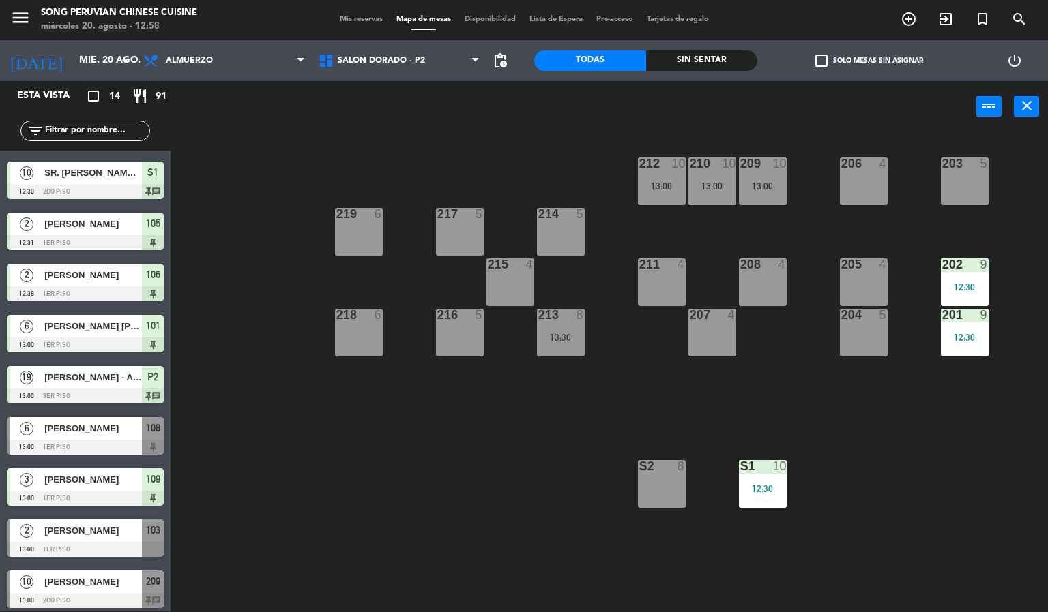
scroll to position [0, 0]
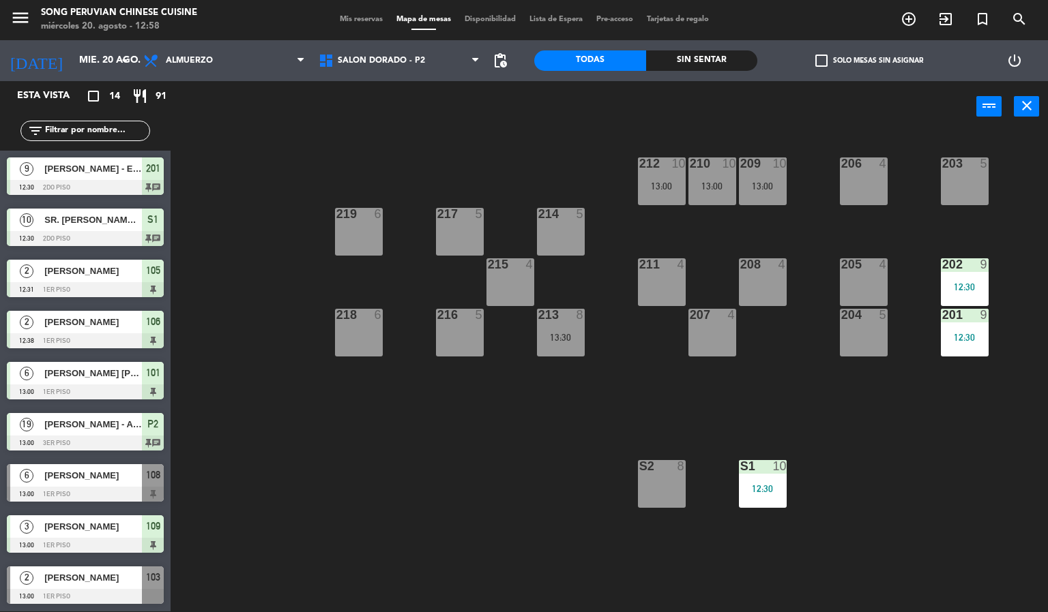
click at [722, 51] on div "Sin sentar" at bounding box center [702, 60] width 112 height 20
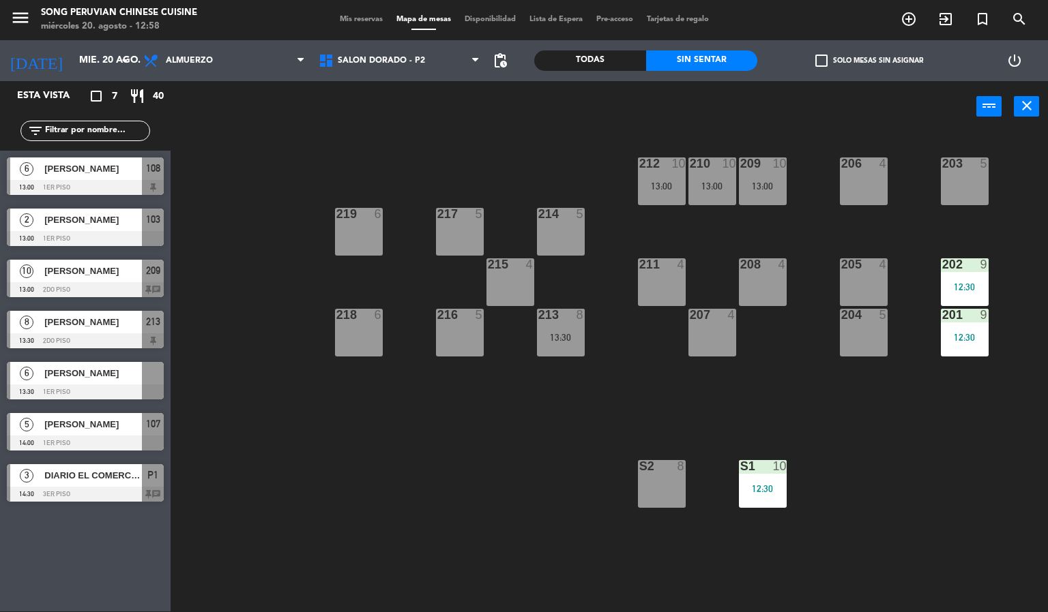
click at [465, 471] on div "203 5 206 4 210 10 13:00 212 10 13:00 209 10 13:00 214 5 217 5 219 6 202 9 12:3…" at bounding box center [614, 372] width 867 height 479
click at [490, 499] on div "203 5 206 4 210 10 13:00 212 10 13:00 209 10 13:00 214 5 217 5 219 6 202 9 12:3…" at bounding box center [614, 372] width 867 height 479
click at [516, 458] on div "203 5 206 4 210 10 13:00 212 10 13:00 209 10 13:00 214 5 217 5 219 6 202 9 12:3…" at bounding box center [614, 372] width 867 height 479
click at [493, 462] on div "203 5 206 4 210 10 13:00 212 10 13:00 209 10 13:00 214 5 217 5 219 6 202 9 12:3…" at bounding box center [614, 372] width 867 height 479
click at [443, 464] on div "203 5 206 4 210 10 13:00 212 10 13:00 209 10 13:00 214 5 217 5 219 6 202 9 12:3…" at bounding box center [614, 372] width 867 height 479
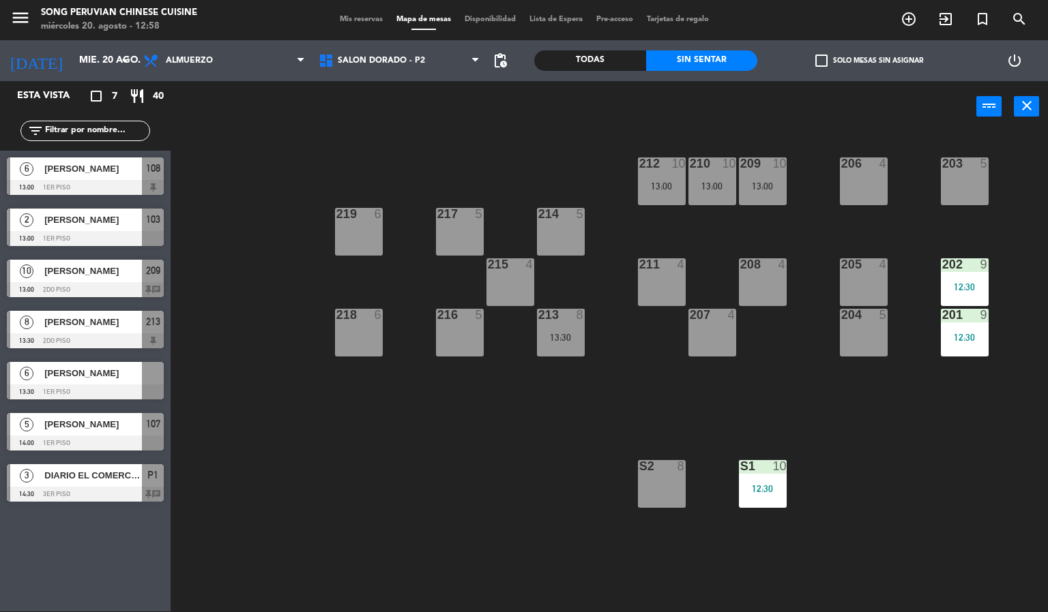
click at [671, 487] on div "S2 8" at bounding box center [662, 484] width 48 height 48
click at [434, 479] on div "203 5 206 4 210 10 13:00 212 10 13:00 209 10 13:00 214 5 217 5 219 6 202 9 12:3…" at bounding box center [614, 372] width 867 height 479
click at [496, 462] on div "203 5 206 4 210 10 13:00 212 10 13:00 209 10 13:00 214 5 217 5 219 6 202 9 12:3…" at bounding box center [614, 372] width 867 height 479
click at [561, 318] on div at bounding box center [560, 315] width 23 height 12
click at [469, 514] on div "203 5 206 4 210 10 13:00 212 10 13:00 209 10 13:00 214 5 217 5 219 6 202 9 12:3…" at bounding box center [614, 372] width 867 height 479
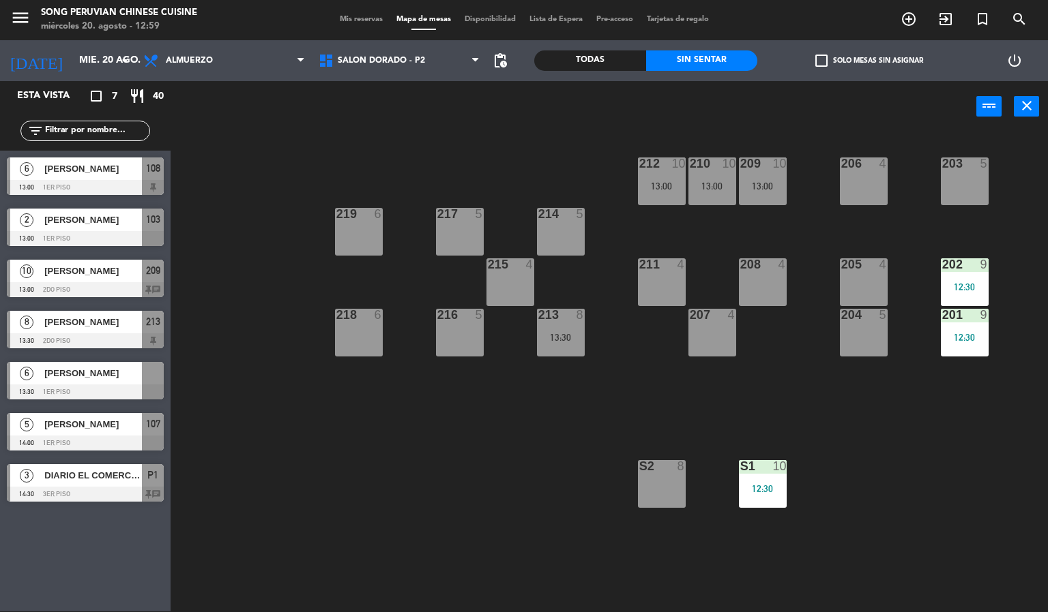
click at [469, 507] on div "203 5 206 4 210 10 13:00 212 10 13:00 209 10 13:00 214 5 217 5 219 6 202 9 12:3…" at bounding box center [614, 372] width 867 height 479
click at [501, 460] on div "203 5 206 4 210 10 13:00 212 10 13:00 209 10 13:00 214 5 217 5 219 6 202 9 12:3…" at bounding box center [614, 372] width 867 height 479
click at [655, 491] on div "S2 8" at bounding box center [662, 484] width 48 height 48
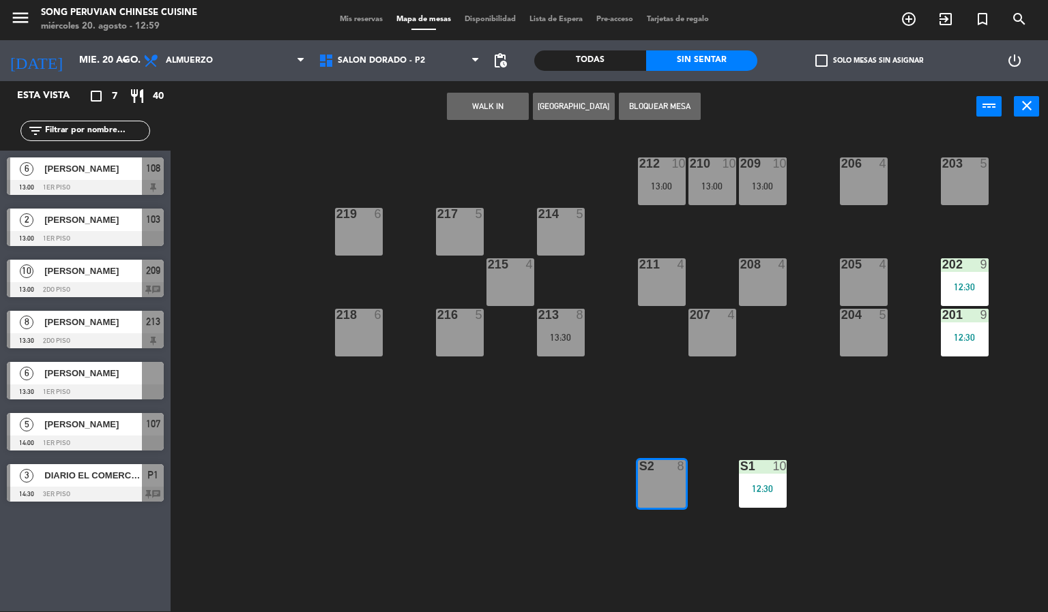
click at [572, 104] on button "[GEOGRAPHIC_DATA]" at bounding box center [574, 106] width 82 height 27
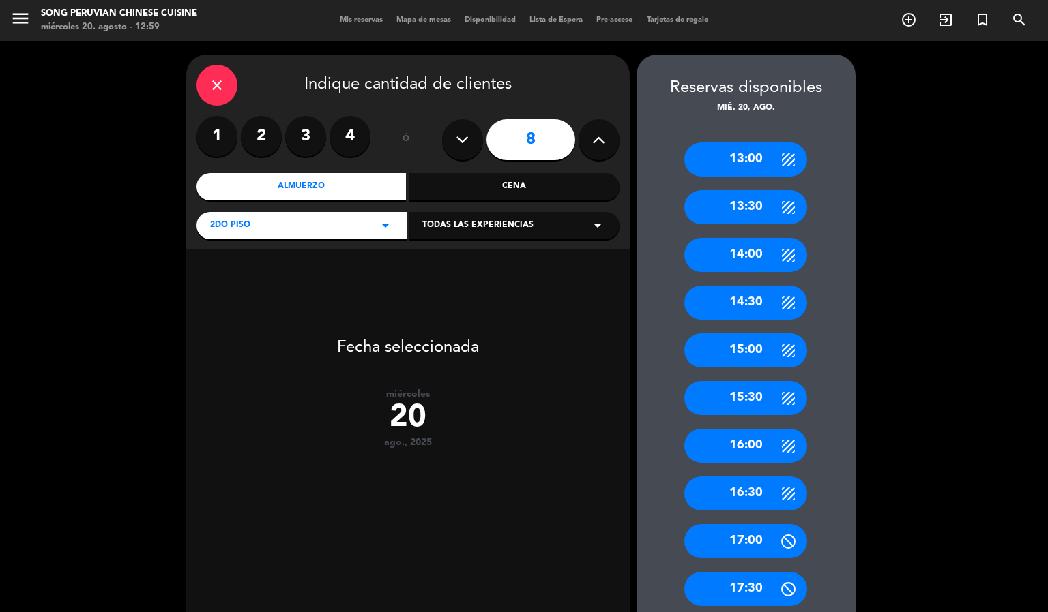
click at [456, 139] on icon at bounding box center [462, 140] width 13 height 20
type input "7"
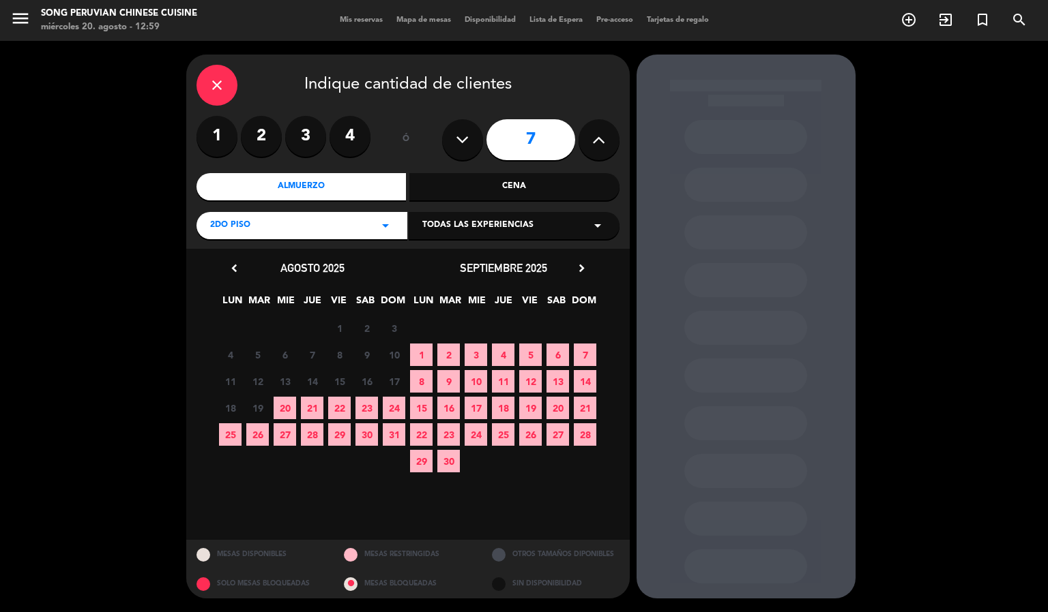
click at [288, 407] on span "20" at bounding box center [284, 408] width 23 height 23
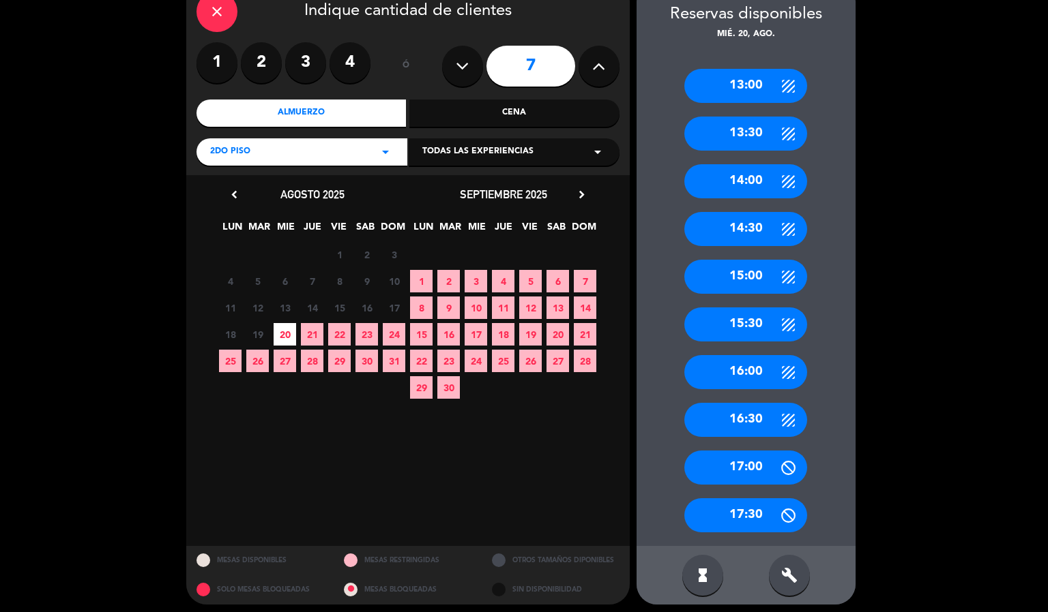
scroll to position [78, 0]
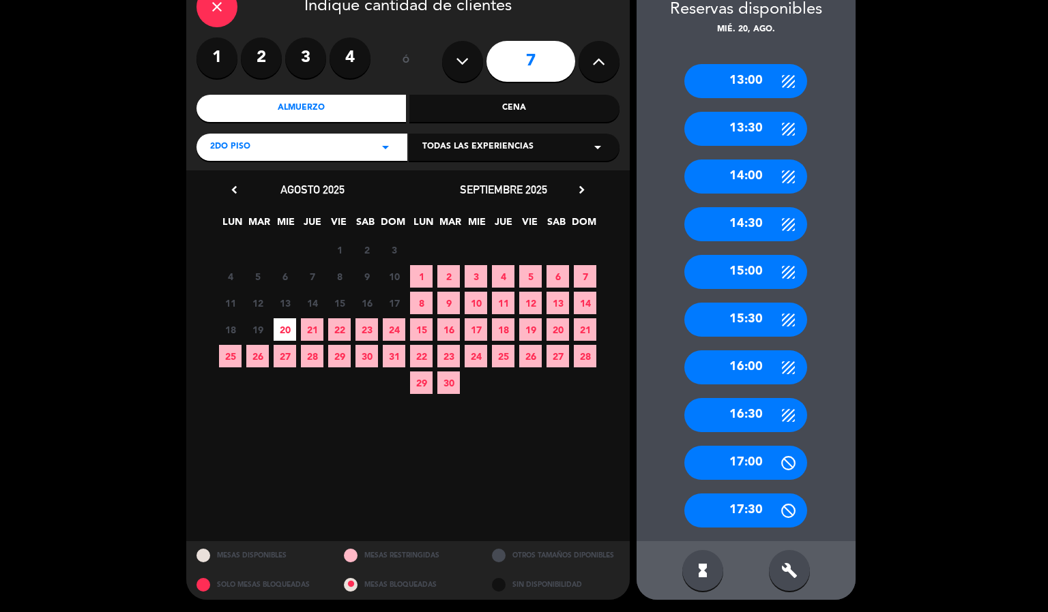
click at [792, 571] on icon "build" at bounding box center [789, 571] width 16 height 16
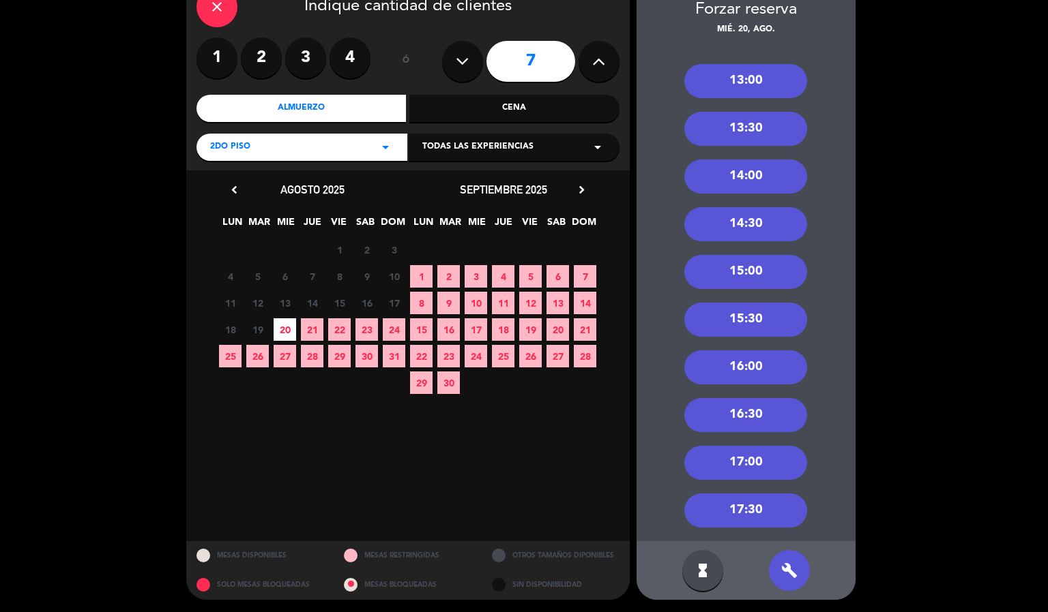
click at [772, 80] on div "13:00" at bounding box center [745, 81] width 123 height 34
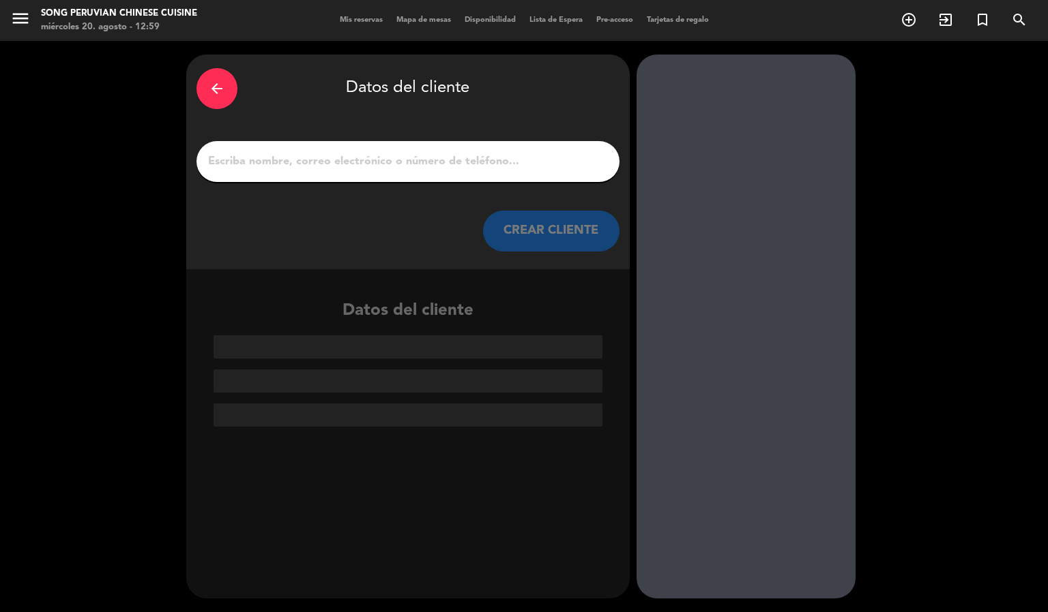
click at [430, 168] on input "1" at bounding box center [408, 161] width 402 height 19
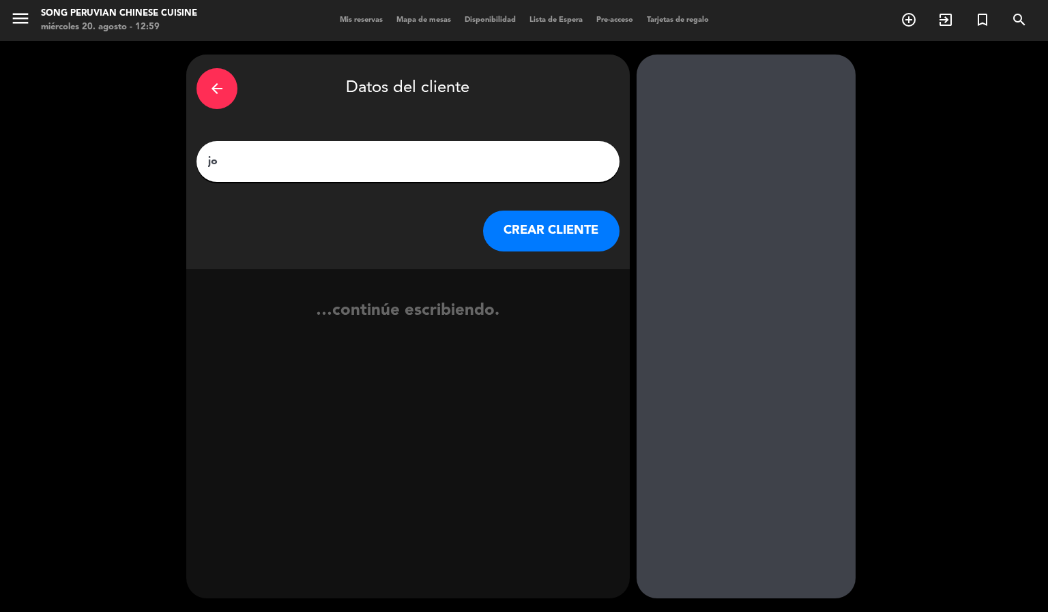
type input "j"
type input "[PERSON_NAME]"
click at [565, 228] on button "CREAR CLIENTE" at bounding box center [551, 231] width 136 height 41
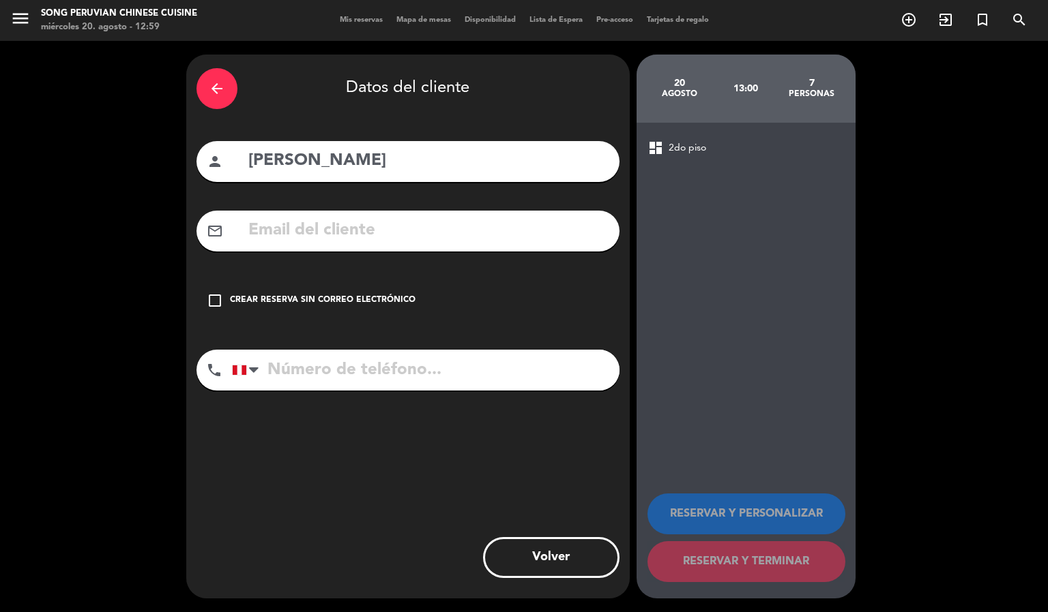
click at [505, 235] on input "text" at bounding box center [428, 231] width 362 height 28
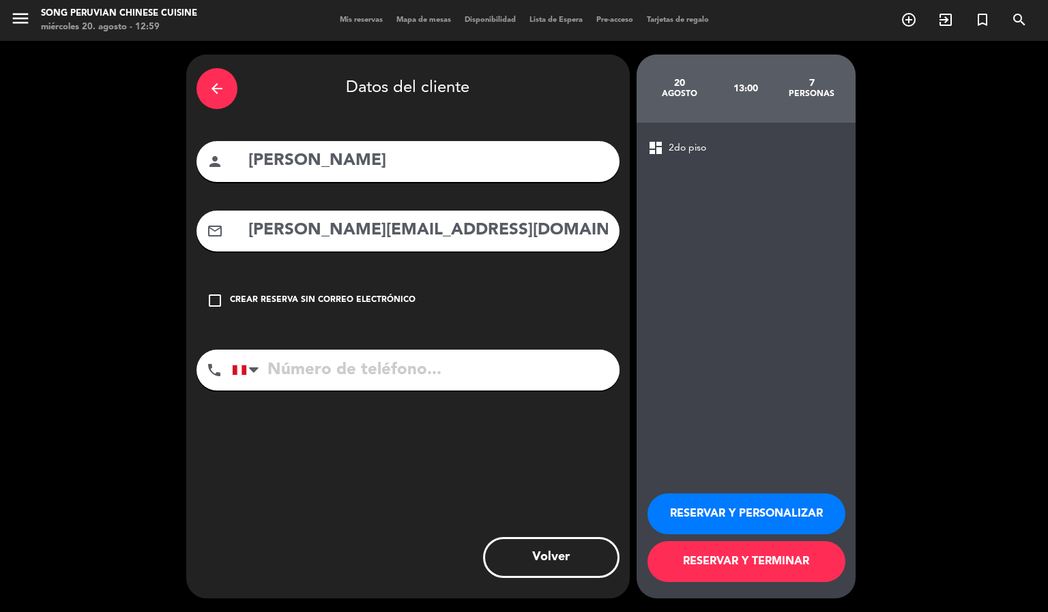
type input "[PERSON_NAME][EMAIL_ADDRESS][DOMAIN_NAME]"
click at [553, 370] on input "tel" at bounding box center [425, 370] width 387 height 41
type input "993941386"
click at [758, 567] on button "RESERVAR Y TERMINAR" at bounding box center [746, 562] width 198 height 41
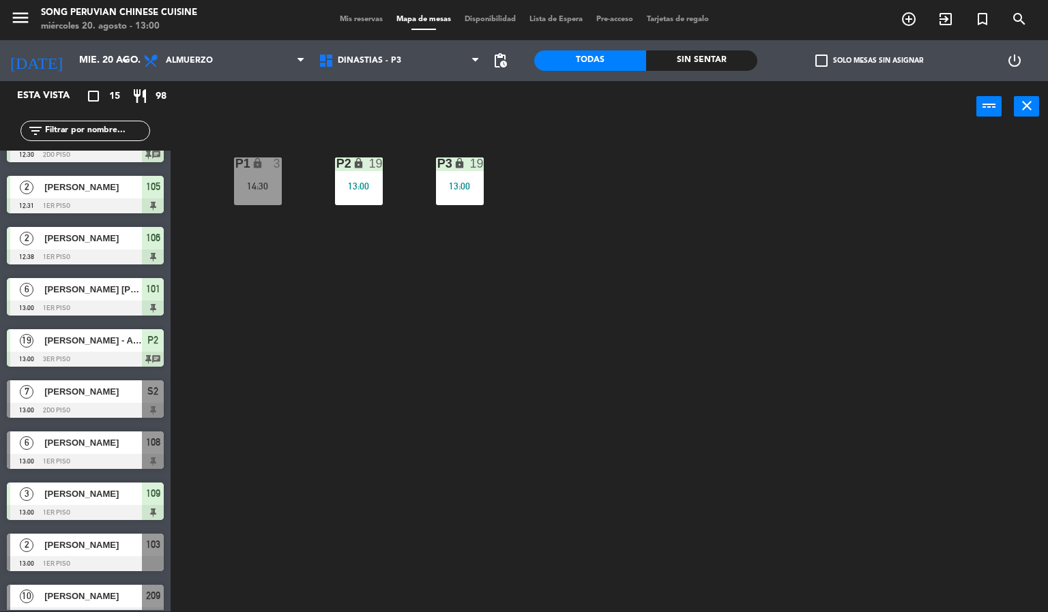
scroll to position [86, 0]
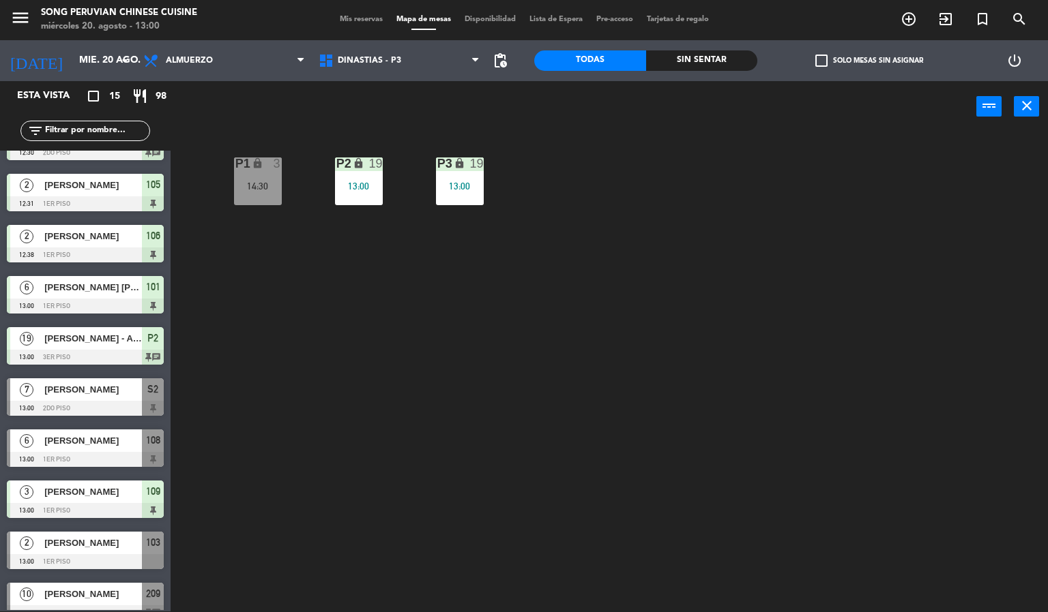
click at [53, 358] on div at bounding box center [85, 357] width 157 height 15
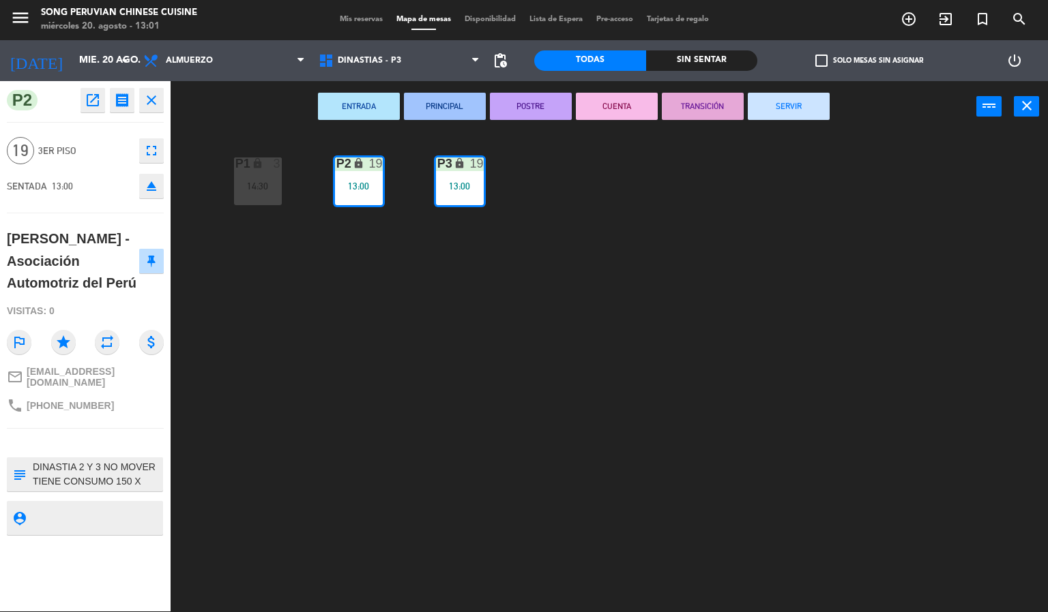
click at [364, 438] on div "P2 lock 19 13:00 P3 lock 19 13:00 P1 lock 3 14:30" at bounding box center [614, 372] width 867 height 479
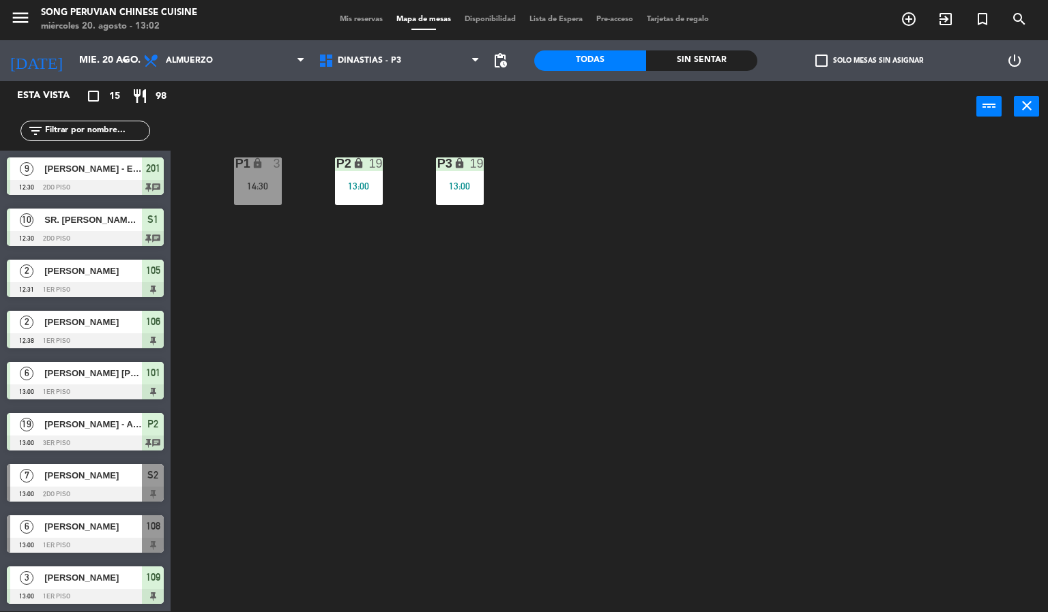
click at [612, 310] on div "P2 lock 19 13:00 P3 lock 19 13:00 P1 lock 3 14:30" at bounding box center [614, 372] width 867 height 479
click at [584, 306] on div "P2 lock 19 13:00 P3 lock 19 13:00 P1 lock 3 14:30" at bounding box center [614, 372] width 867 height 479
click at [383, 60] on span "DINASTIAS - P3" at bounding box center [369, 61] width 63 height 10
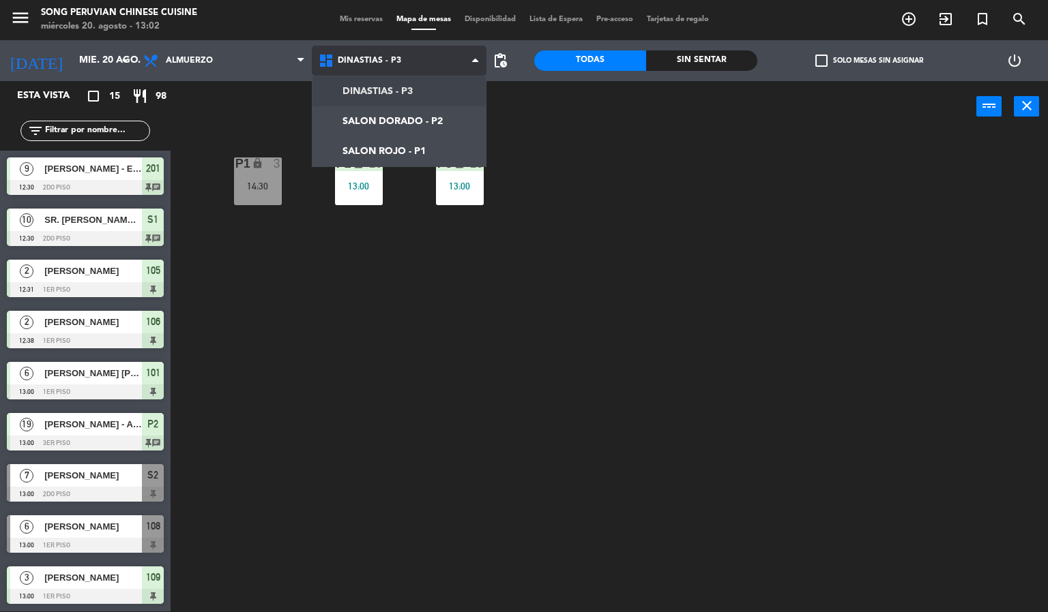
click at [391, 151] on ng-component "menu Song Peruvian Chinese Cuisine [DATE] 20. agosto - 13:02 Mis reservas Mapa …" at bounding box center [524, 305] width 1048 height 613
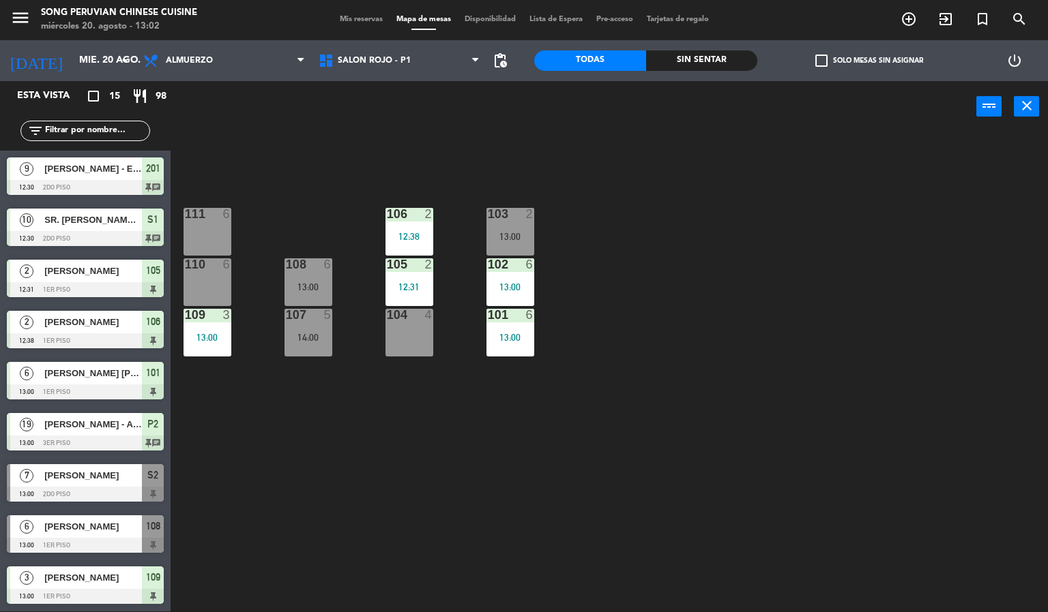
click at [486, 460] on div "103 2 13:00 106 2 12:38 111 6 102 6 13:00 105 2 12:31 108 6 13:00 110 6 101 6 1…" at bounding box center [614, 372] width 867 height 479
click at [312, 266] on div at bounding box center [308, 264] width 23 height 12
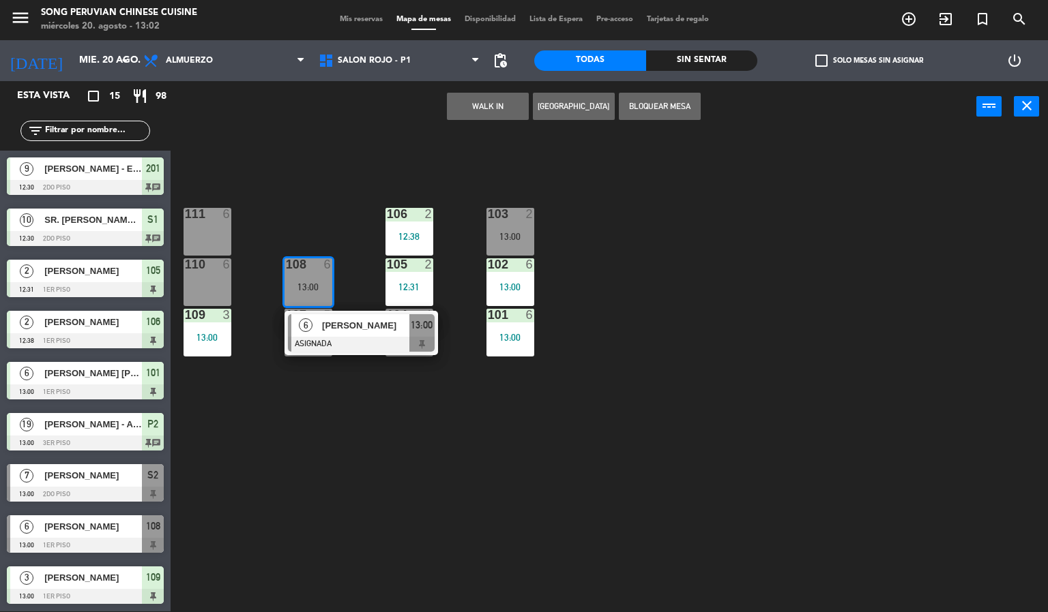
click at [353, 337] on div at bounding box center [361, 344] width 147 height 15
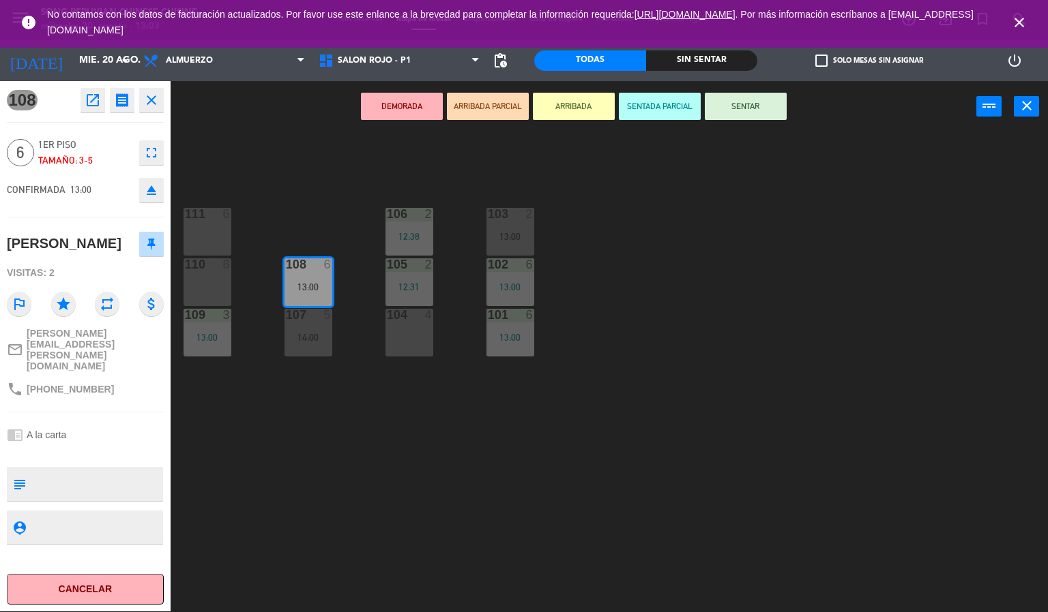
click at [575, 106] on button "ARRIBADA" at bounding box center [574, 106] width 82 height 27
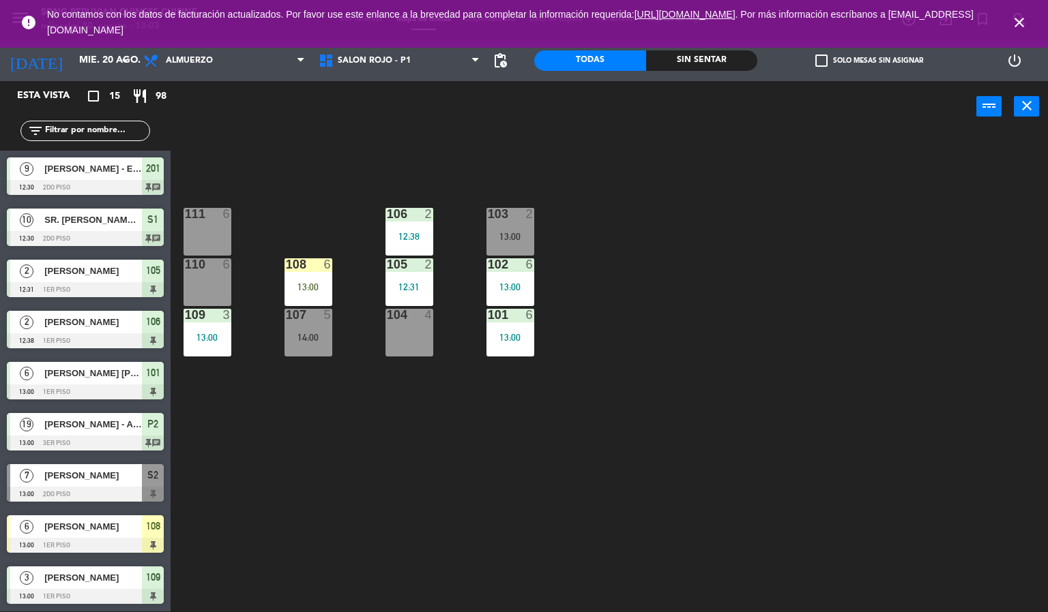
click at [678, 400] on div "103 2 13:00 106 2 12:38 111 6 102 6 13:00 105 2 12:31 108 6 13:00 110 6 101 6 1…" at bounding box center [614, 372] width 867 height 479
click at [1022, 16] on icon "close" at bounding box center [1019, 22] width 16 height 16
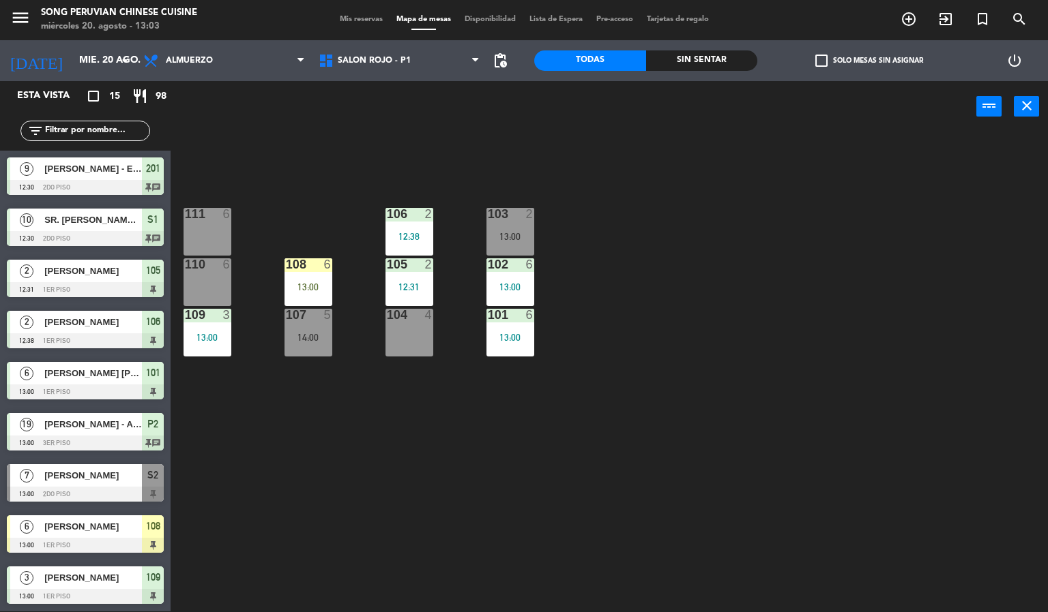
click at [1003, 264] on div "103 2 13:00 106 2 12:38 111 6 102 6 13:00 105 2 12:31 108 6 13:00 110 6 101 6 1…" at bounding box center [614, 372] width 867 height 479
click at [301, 288] on div "13:00" at bounding box center [308, 287] width 48 height 10
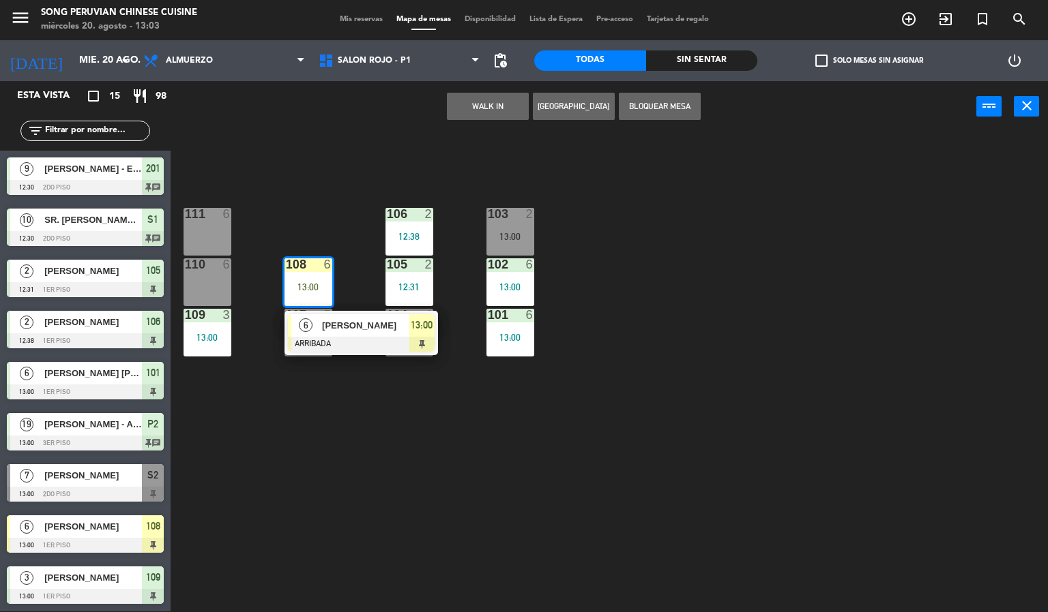
click at [349, 331] on span "[PERSON_NAME]" at bounding box center [365, 325] width 87 height 14
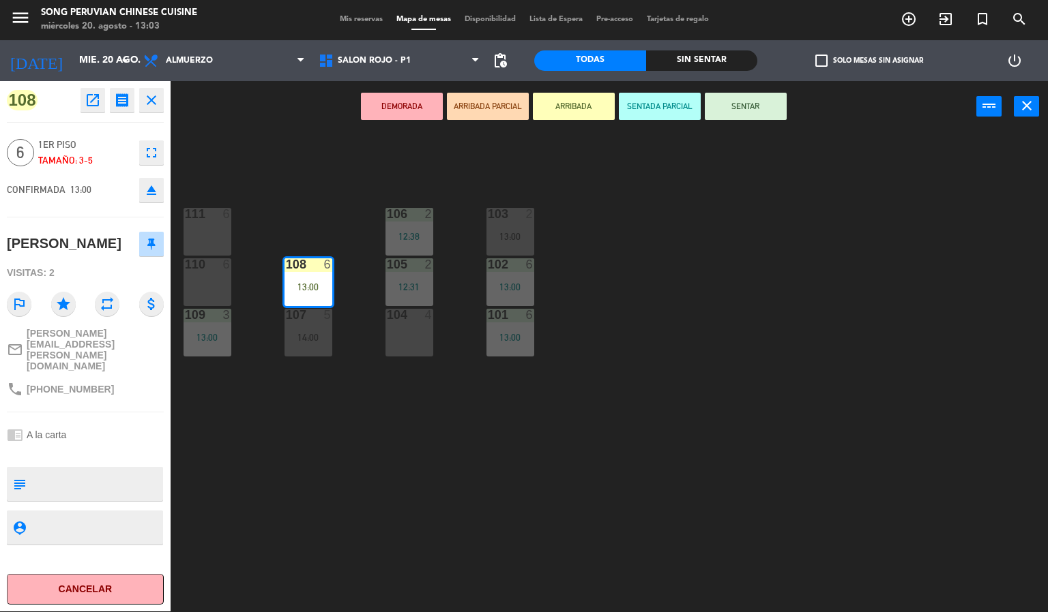
click at [752, 103] on button "SENTAR" at bounding box center [746, 106] width 82 height 27
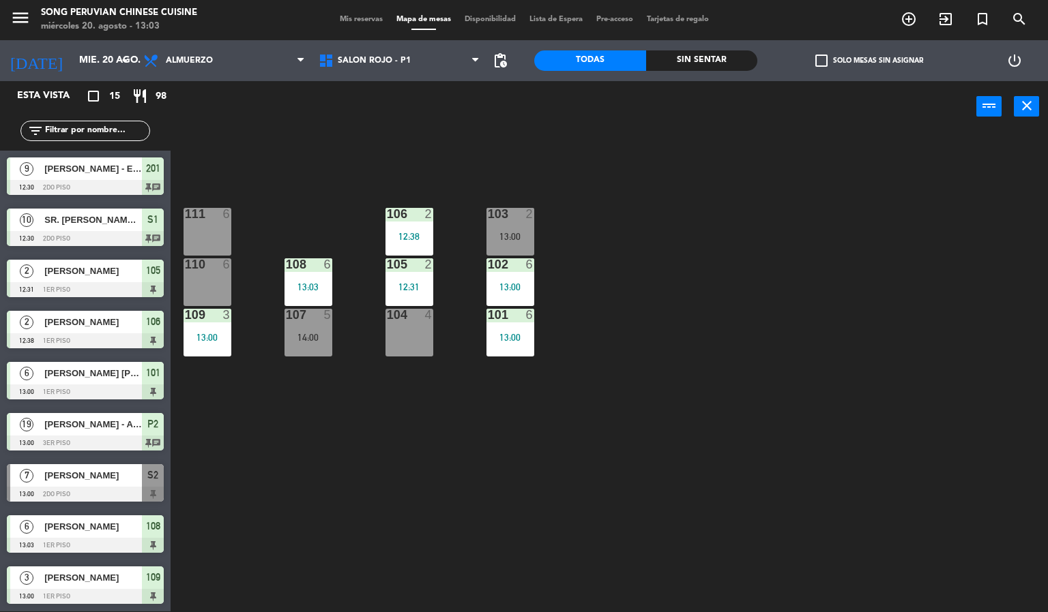
click at [752, 264] on div "103 2 13:00 106 2 12:38 111 6 102 6 13:00 105 2 12:31 108 6 13:03 110 6 101 6 1…" at bounding box center [614, 372] width 867 height 479
click at [306, 284] on div "13:03" at bounding box center [308, 287] width 48 height 10
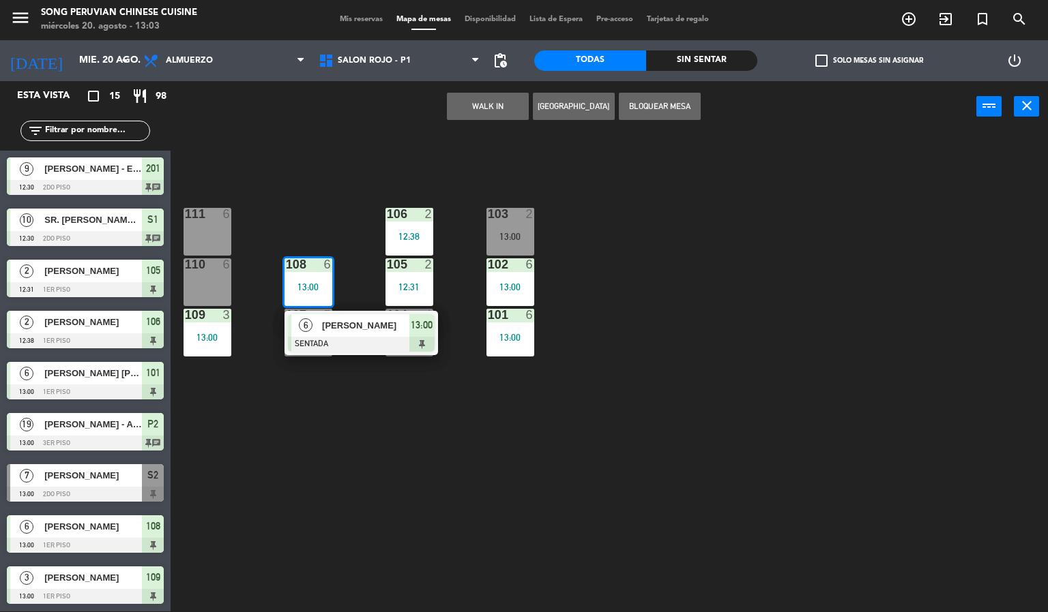
click at [353, 338] on div at bounding box center [361, 344] width 147 height 15
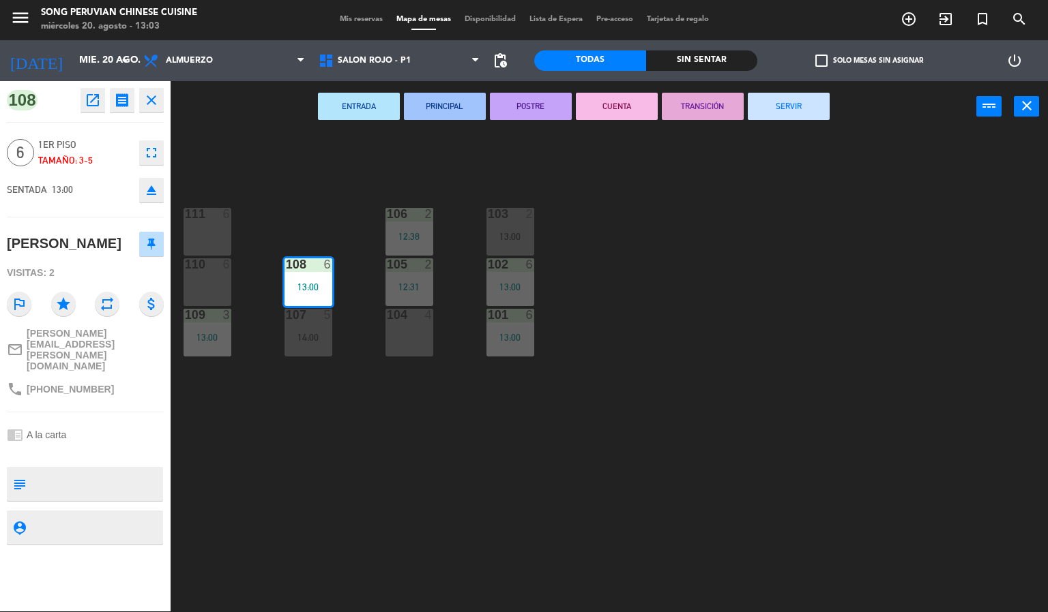
click at [682, 434] on div "103 2 13:00 106 2 12:38 111 6 102 6 13:00 105 2 12:31 108 6 13:00 110 6 101 6 1…" at bounding box center [614, 372] width 867 height 479
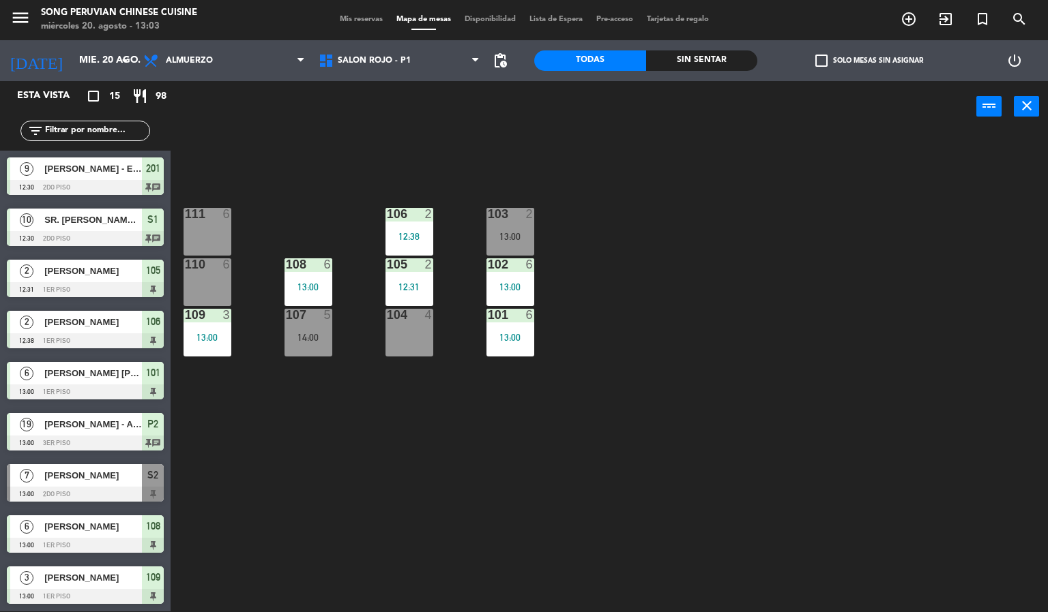
click at [137, 498] on div at bounding box center [85, 494] width 157 height 15
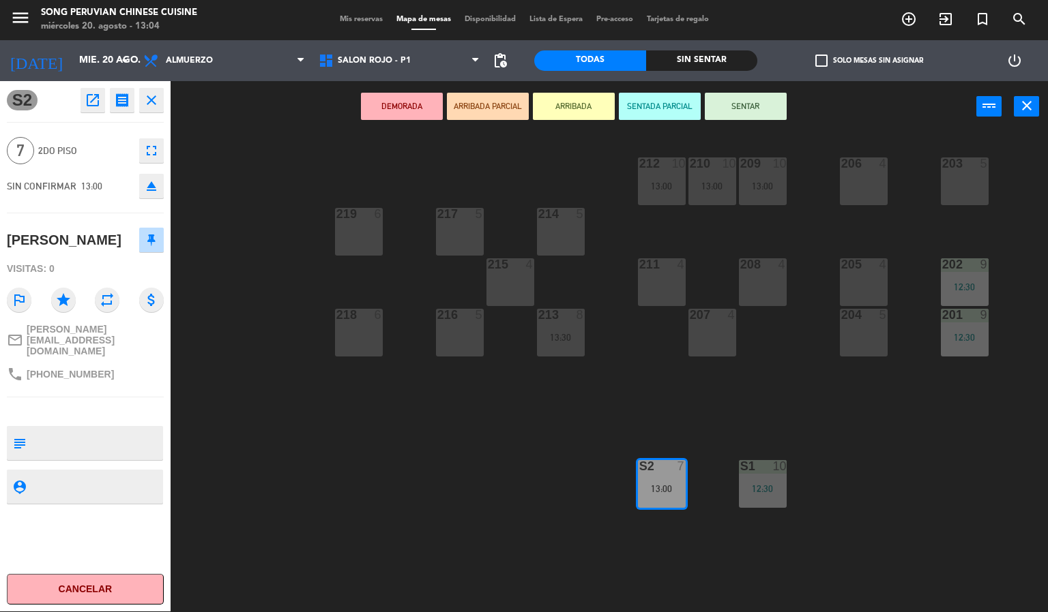
click at [299, 477] on div "203 5 206 4 210 10 13:00 212 10 13:00 209 10 13:00 214 5 217 5 219 6 202 9 12:3…" at bounding box center [614, 372] width 867 height 479
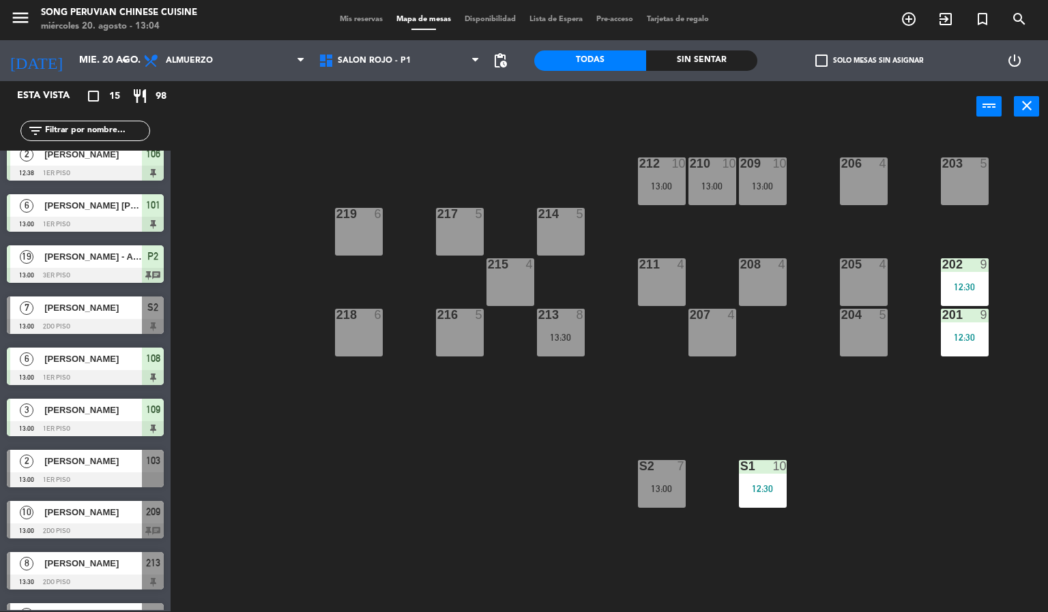
scroll to position [172, 0]
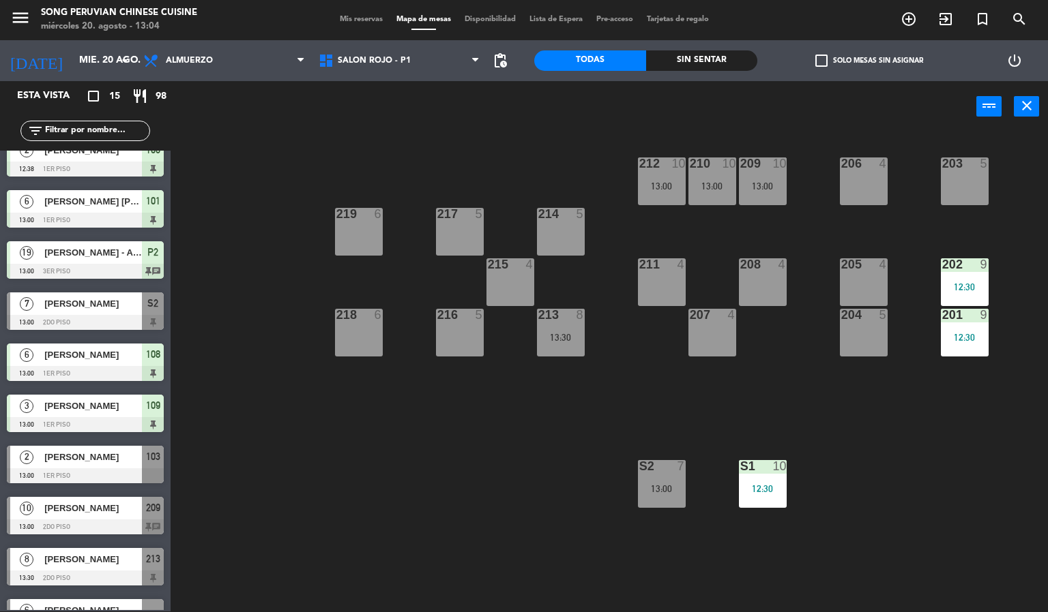
click at [113, 457] on span "[PERSON_NAME]" at bounding box center [93, 457] width 98 height 14
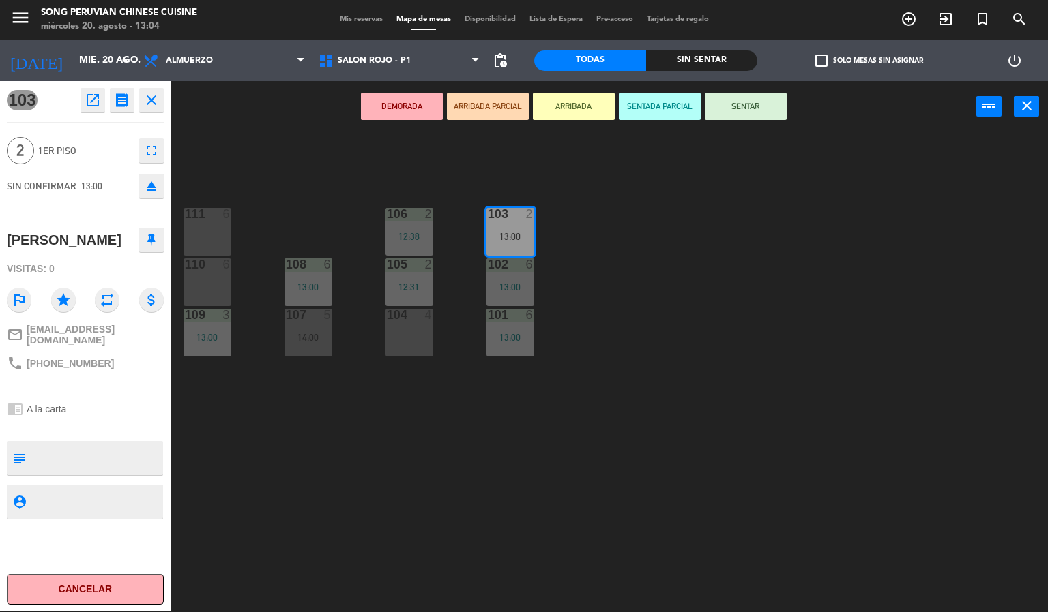
click at [659, 119] on button "SENTADA PARCIAL" at bounding box center [660, 106] width 82 height 27
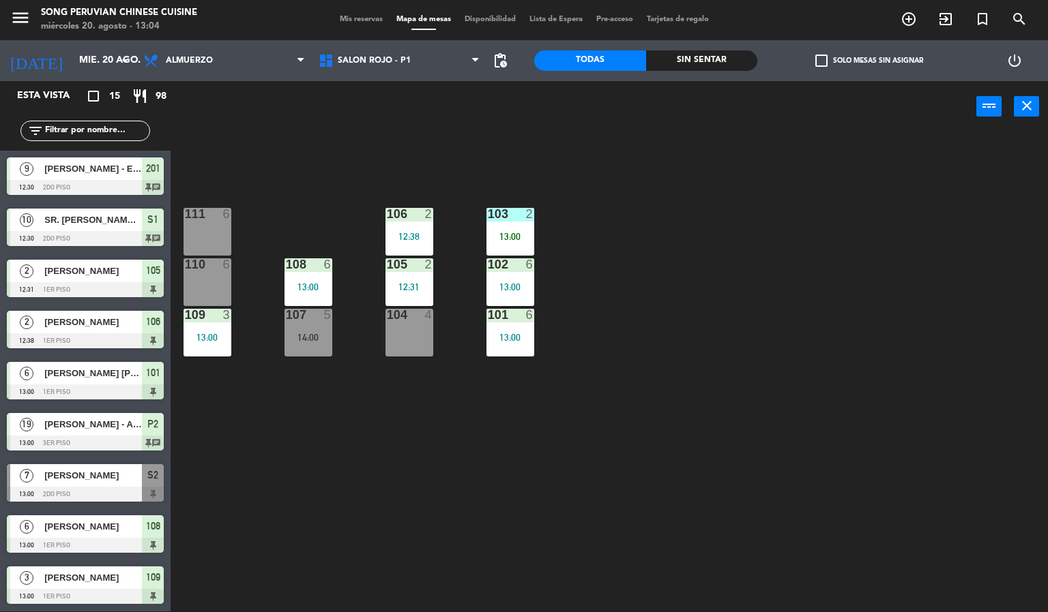
scroll to position [1, 0]
click at [696, 267] on div "103 2 13:00 106 2 12:38 111 6 102 6 13:00 105 2 12:31 108 6 13:00 110 6 101 6 1…" at bounding box center [614, 372] width 867 height 479
click at [509, 213] on div at bounding box center [510, 214] width 23 height 12
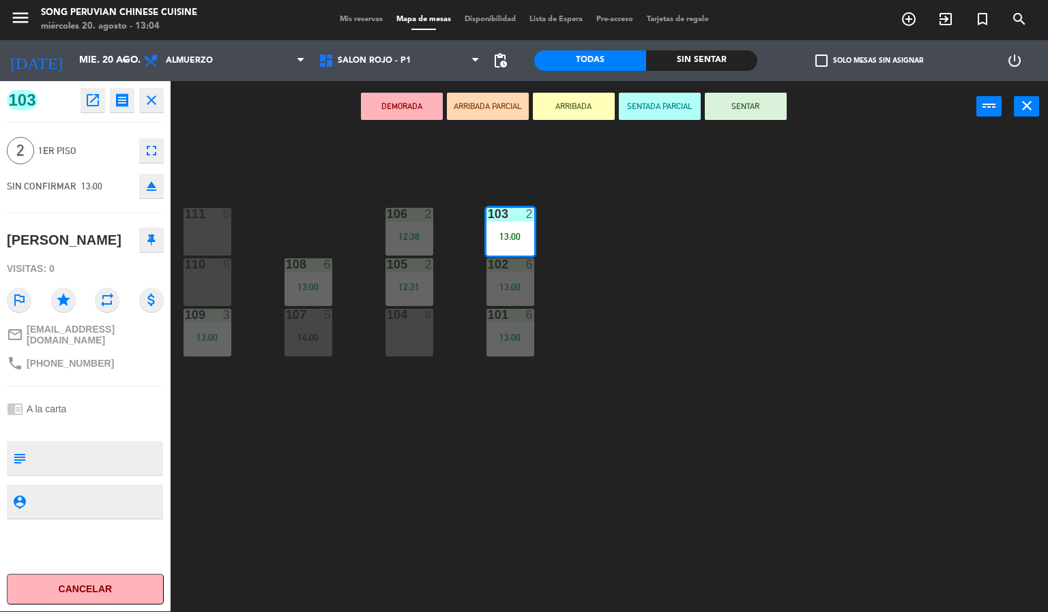
click at [696, 270] on div "103 2 13:00 106 2 12:38 111 6 102 6 13:00 105 2 12:31 108 6 13:00 110 6 101 6 1…" at bounding box center [614, 372] width 867 height 479
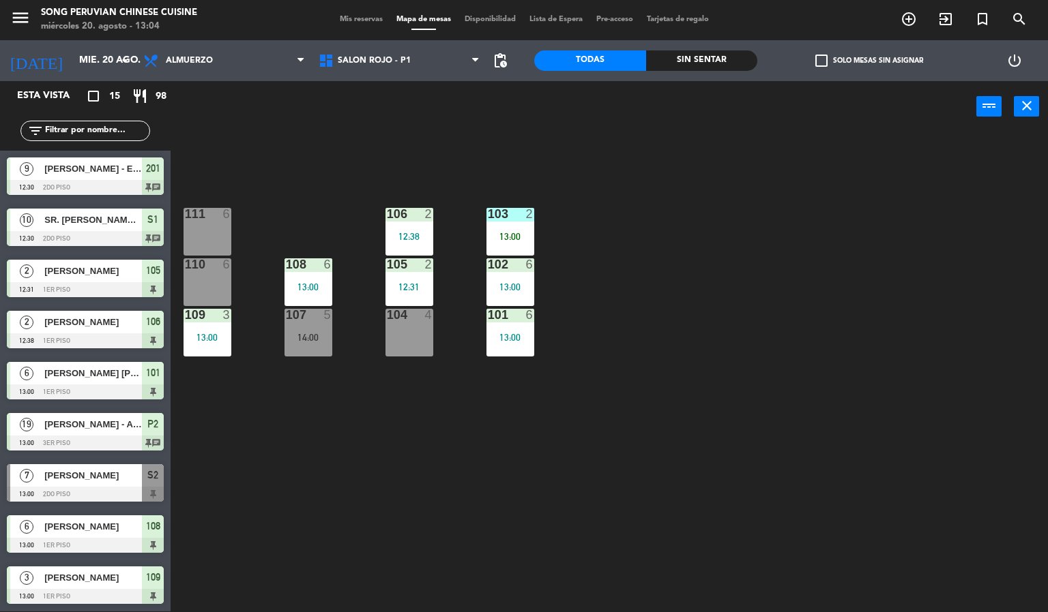
click at [508, 211] on div at bounding box center [510, 214] width 23 height 12
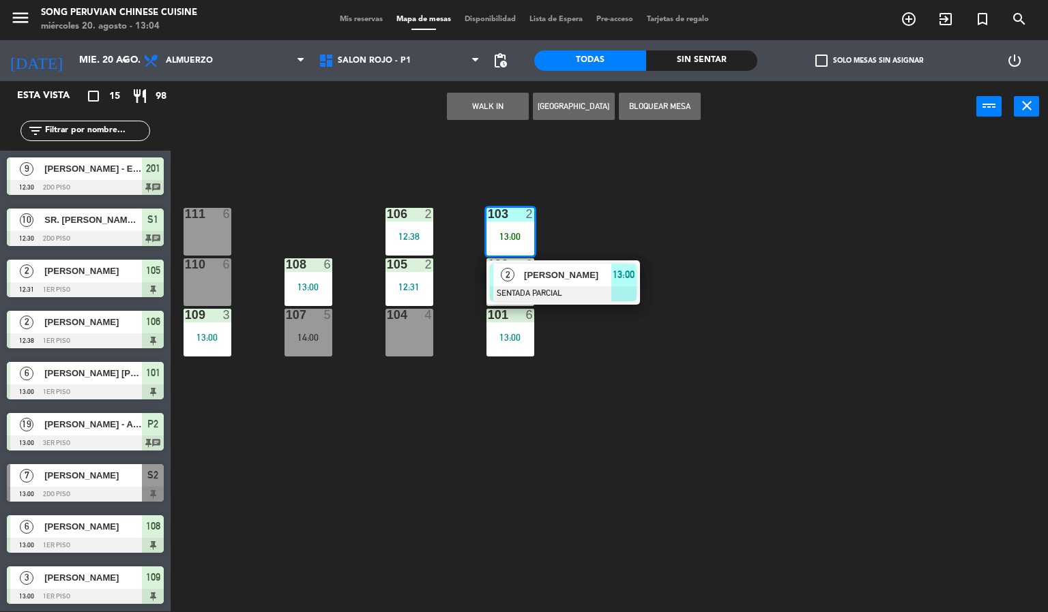
click at [574, 268] on span "[PERSON_NAME]" at bounding box center [567, 275] width 87 height 14
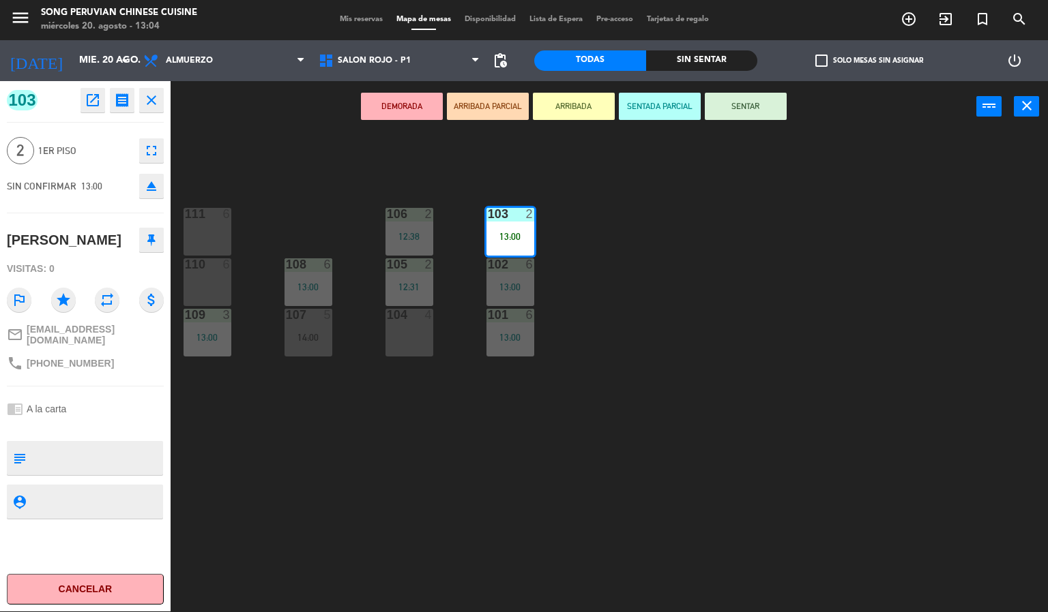
click at [745, 104] on button "SENTAR" at bounding box center [746, 106] width 82 height 27
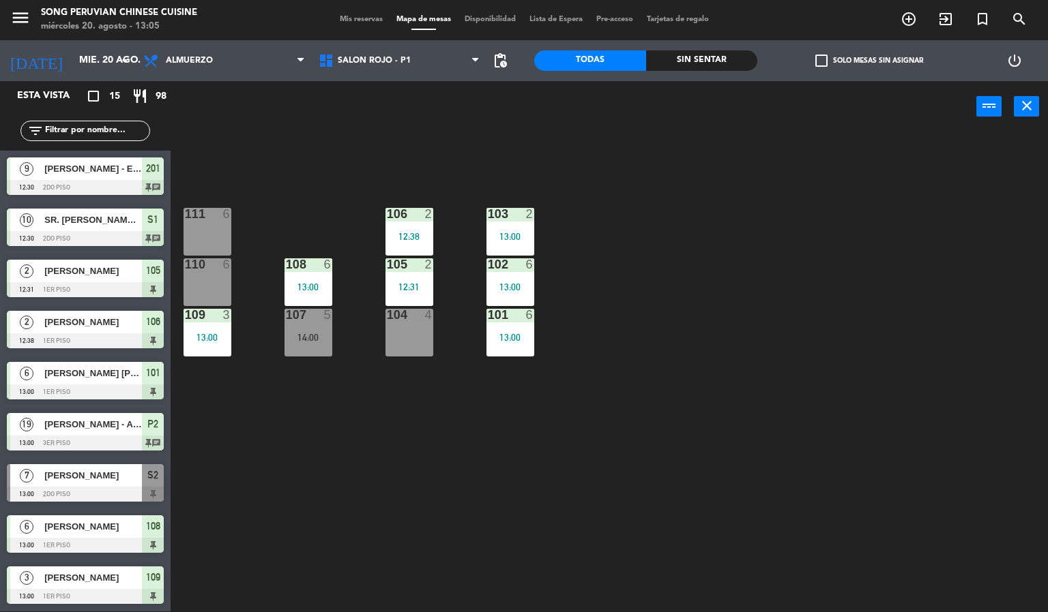
click at [690, 328] on div "103 2 13:00 106 2 12:38 111 6 102 6 13:00 105 2 12:31 108 6 13:00 110 6 101 6 1…" at bounding box center [614, 372] width 867 height 479
click at [651, 411] on div "103 2 13:00 106 2 12:38 111 6 102 6 13:00 105 2 12:31 108 6 13:00 110 6 101 6 1…" at bounding box center [614, 372] width 867 height 479
click at [361, 481] on div "103 2 13:00 106 2 12:38 111 6 102 6 13:00 105 2 12:31 108 6 13:00 110 6 101 6 1…" at bounding box center [614, 372] width 867 height 479
click at [217, 281] on div "110 6" at bounding box center [207, 282] width 48 height 48
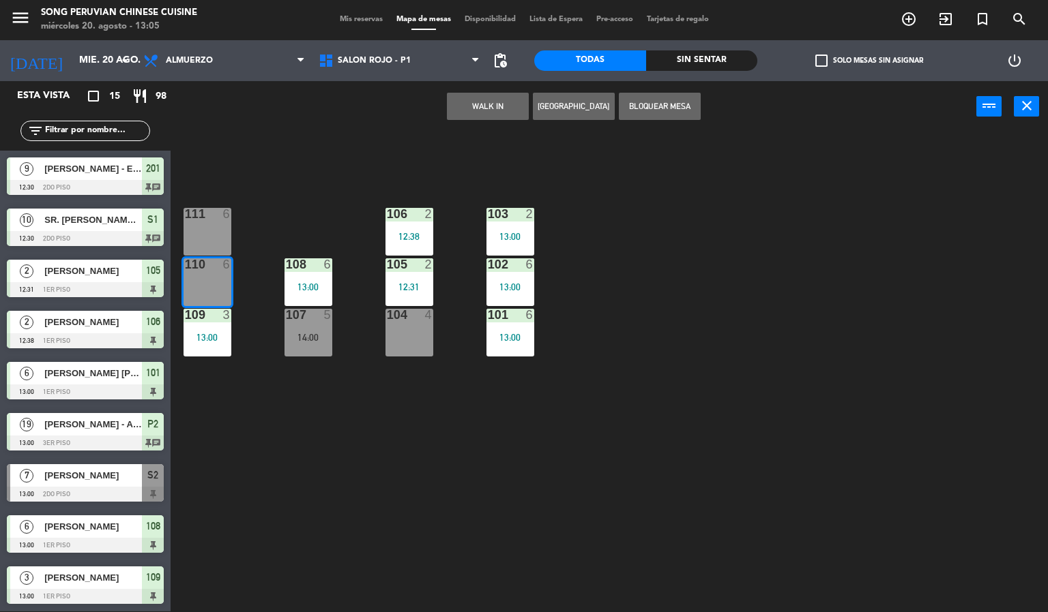
click at [291, 439] on div "103 2 13:00 106 2 12:38 111 6 102 6 13:00 105 2 12:31 108 6 13:00 110 6 101 6 1…" at bounding box center [614, 372] width 867 height 479
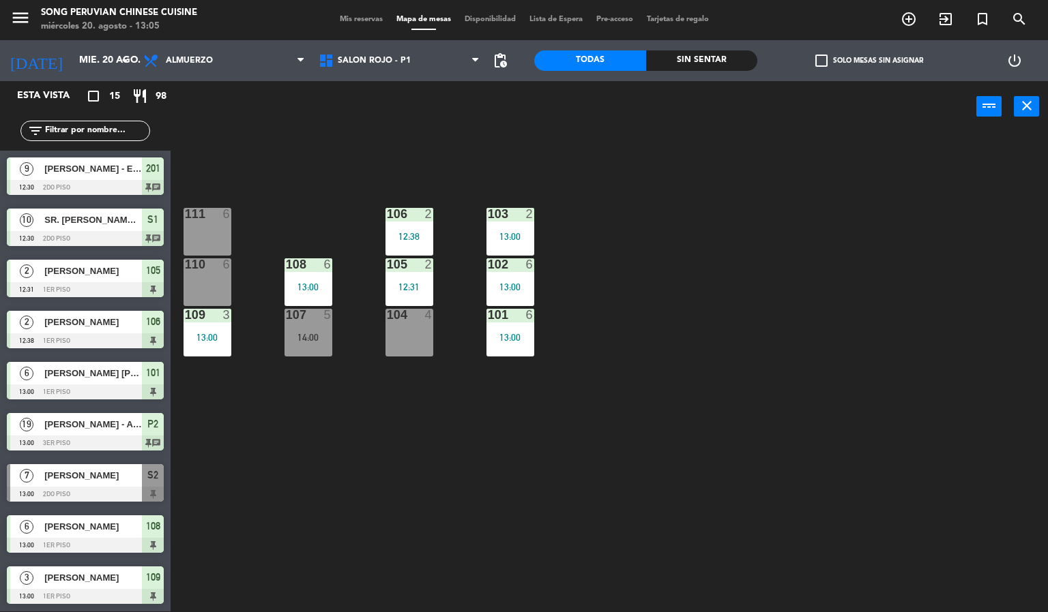
click at [197, 284] on div "110 6" at bounding box center [207, 282] width 48 height 48
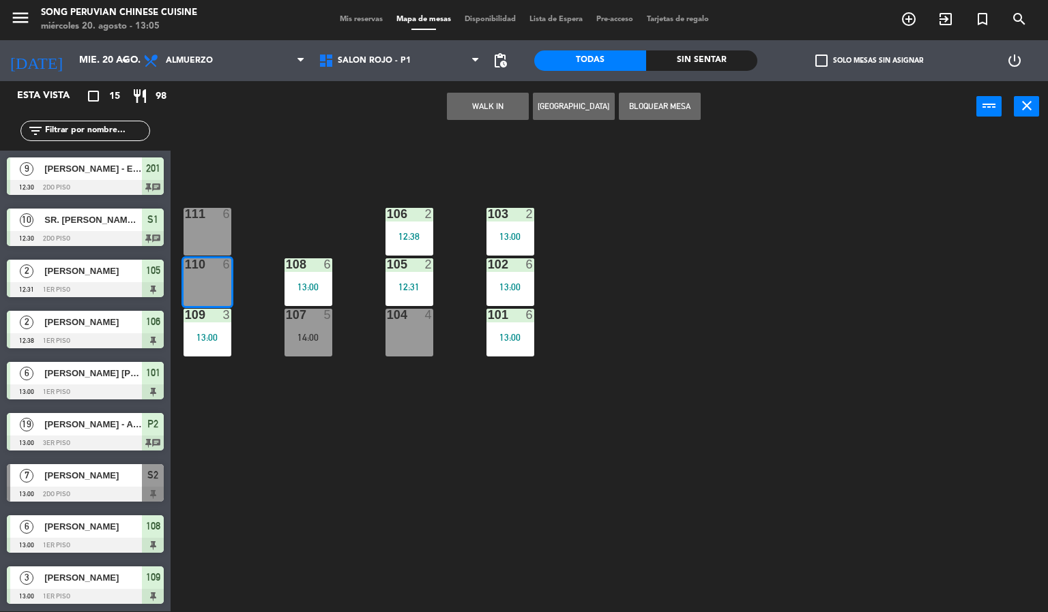
click at [488, 105] on button "WALK IN" at bounding box center [488, 106] width 82 height 27
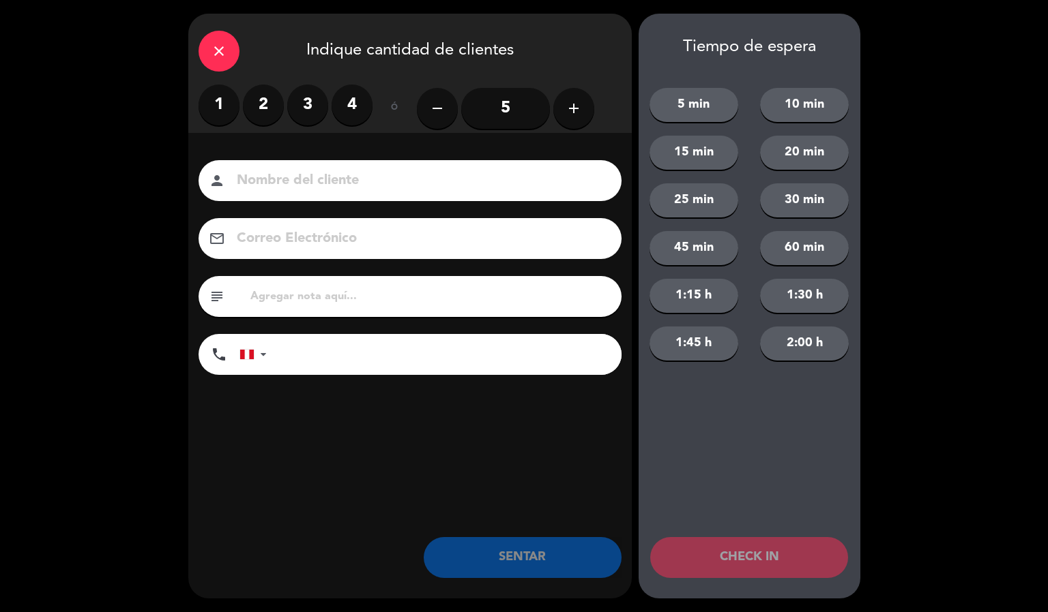
click at [364, 102] on label "4" at bounding box center [351, 105] width 41 height 41
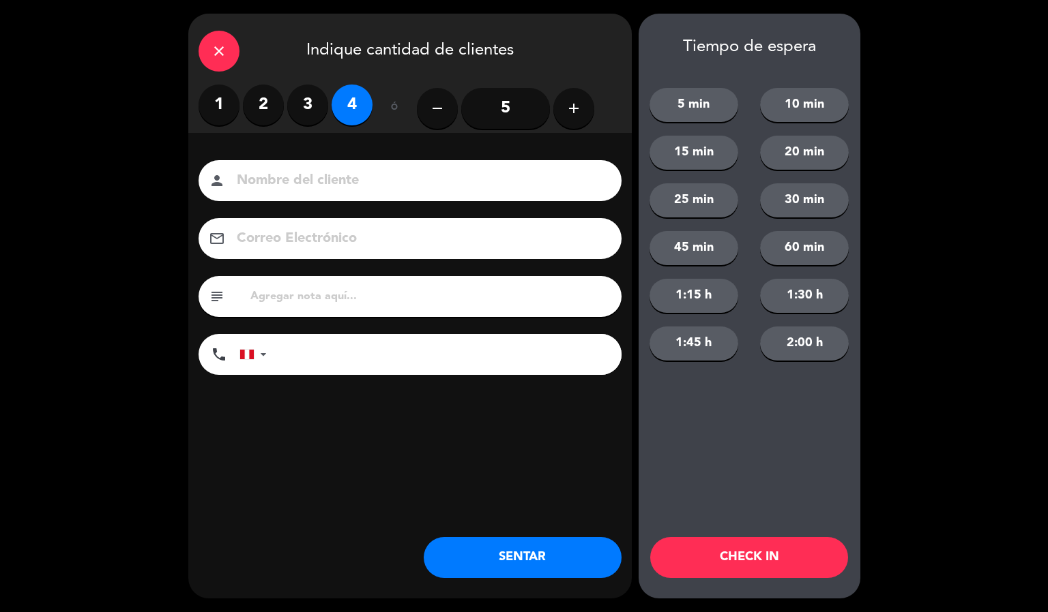
click at [417, 171] on input at bounding box center [419, 181] width 368 height 24
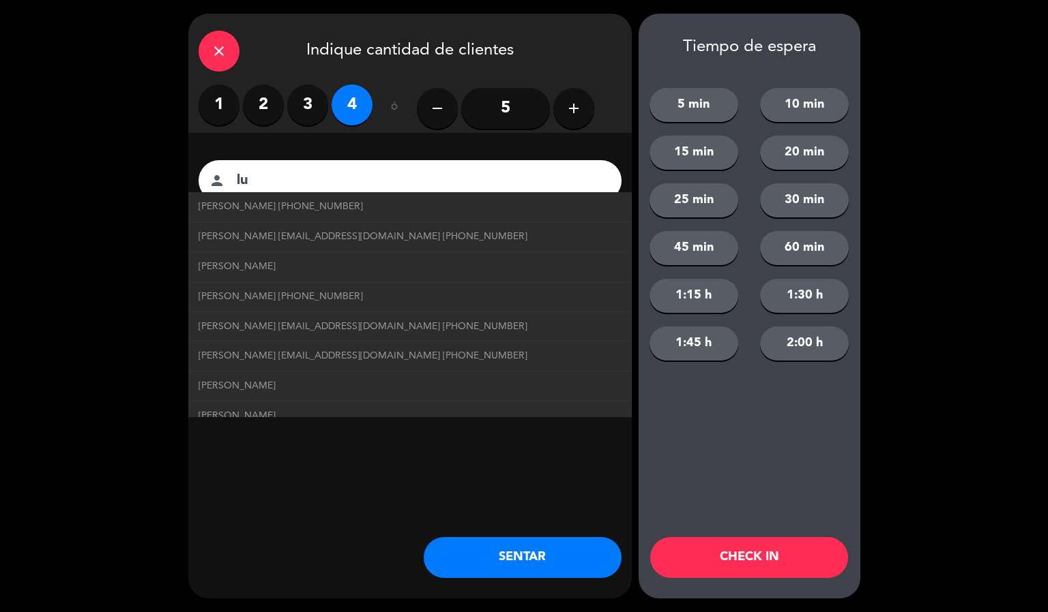
type input "l"
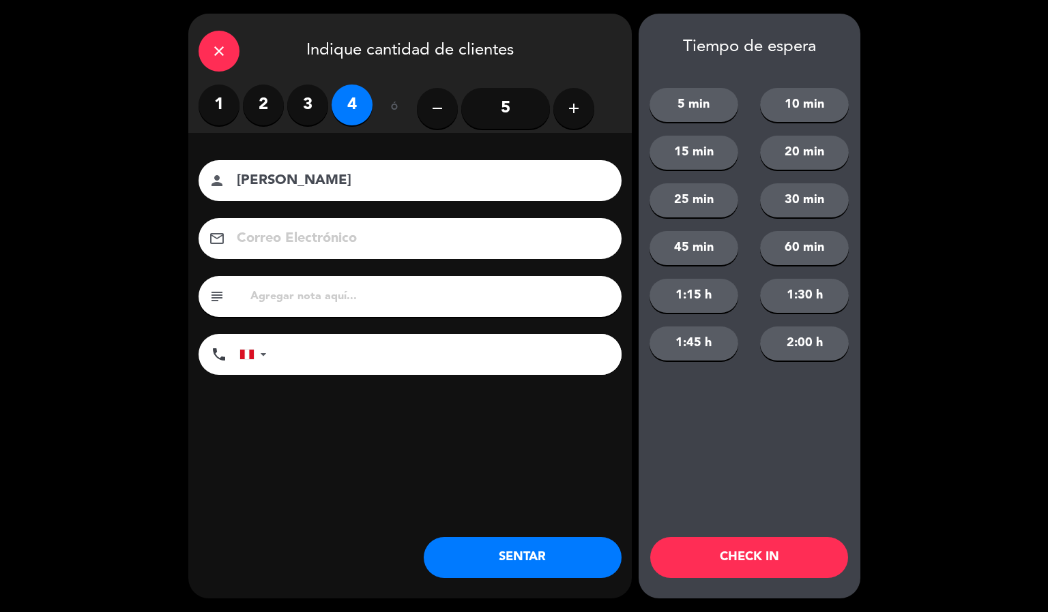
type input "[PERSON_NAME]"
click at [741, 569] on button "CHECK IN" at bounding box center [749, 557] width 198 height 41
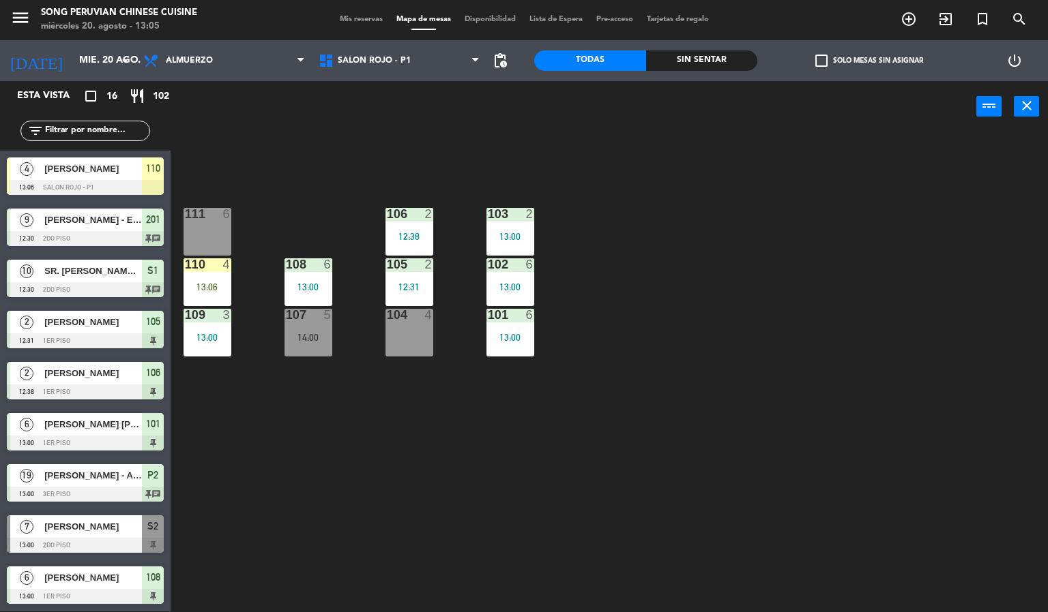
click at [649, 462] on div "103 2 13:00 106 2 12:38 111 6 102 6 13:00 105 2 12:31 108 6 13:00 110 4 13:06 1…" at bounding box center [614, 372] width 867 height 479
click at [213, 280] on div "110 4 13:06" at bounding box center [207, 282] width 48 height 48
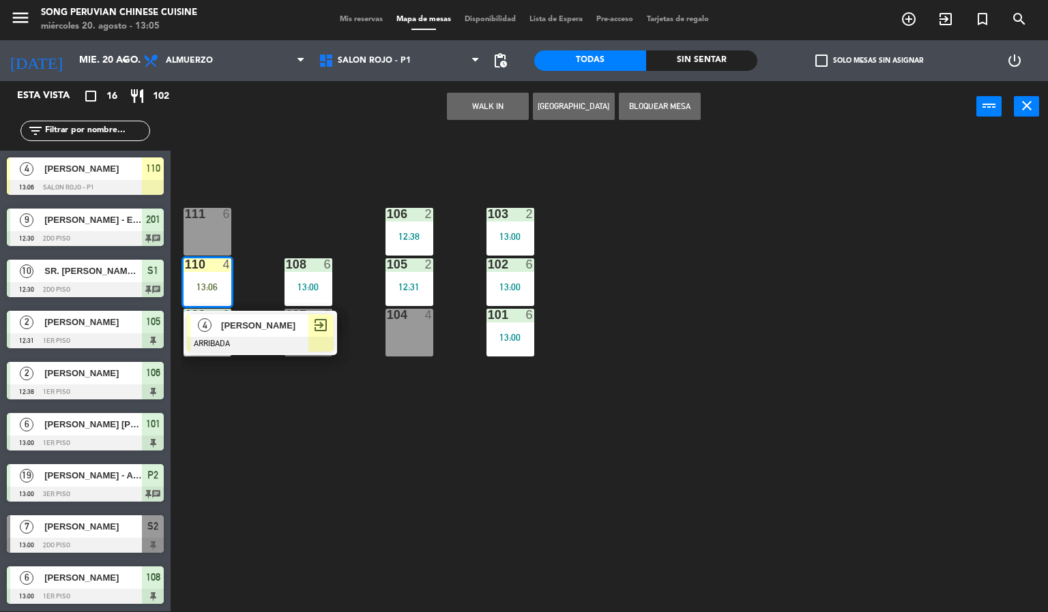
click at [284, 324] on span "[PERSON_NAME]" at bounding box center [264, 325] width 87 height 14
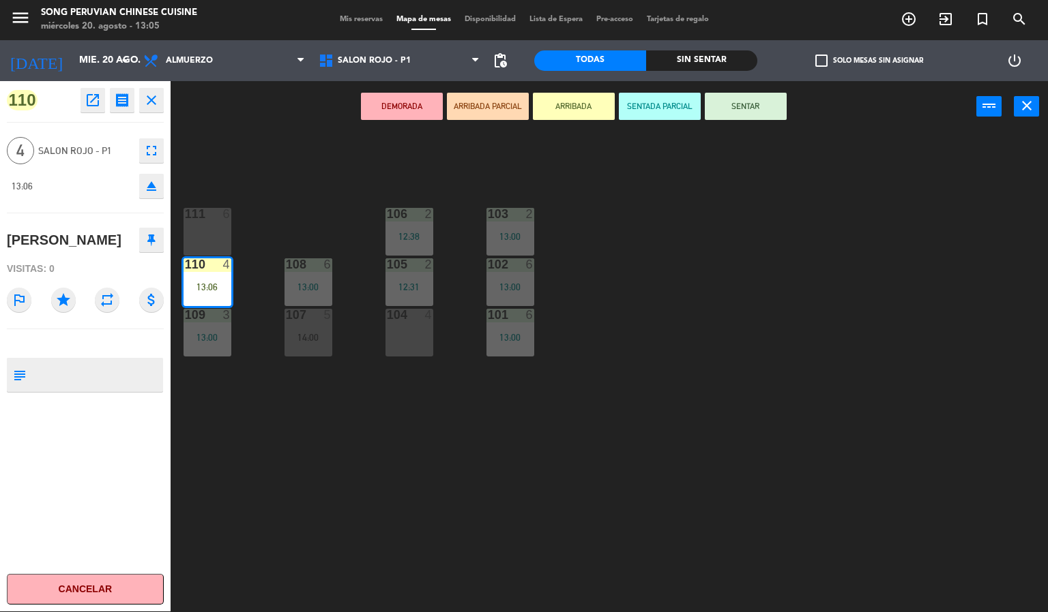
click at [745, 104] on button "SENTAR" at bounding box center [746, 106] width 82 height 27
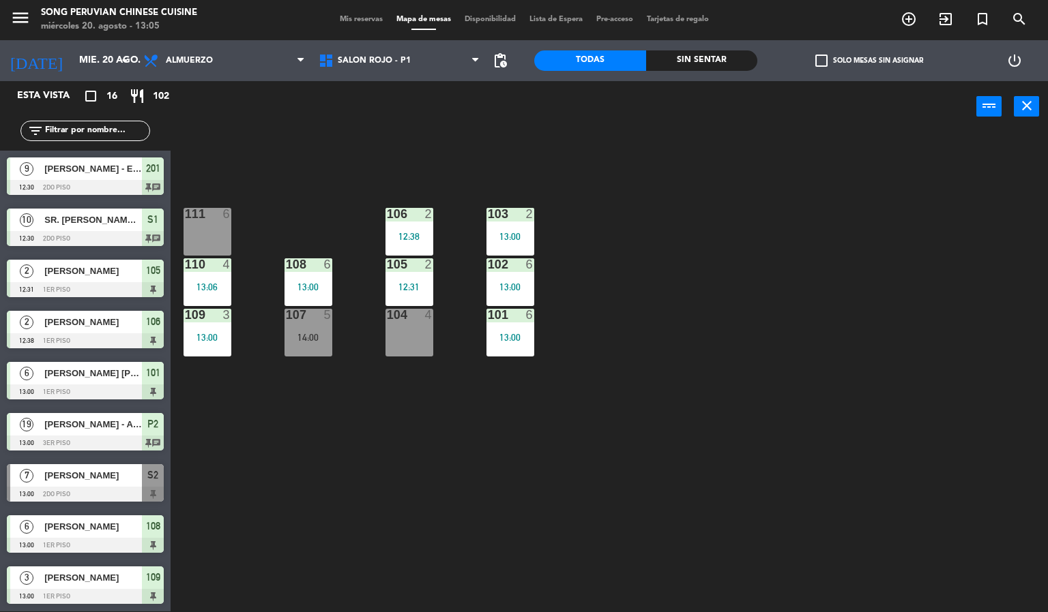
scroll to position [37, 0]
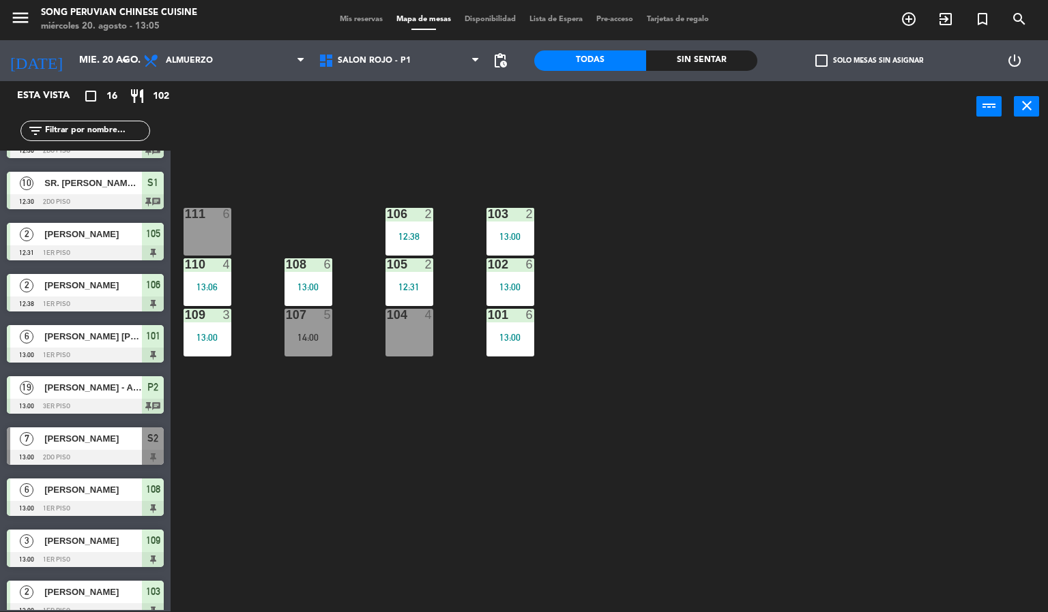
click at [692, 419] on div "103 2 13:00 106 2 12:38 111 6 102 6 13:00 105 2 12:31 108 6 13:00 110 4 13:06 1…" at bounding box center [614, 372] width 867 height 479
click at [152, 438] on span "S2" at bounding box center [152, 438] width 11 height 16
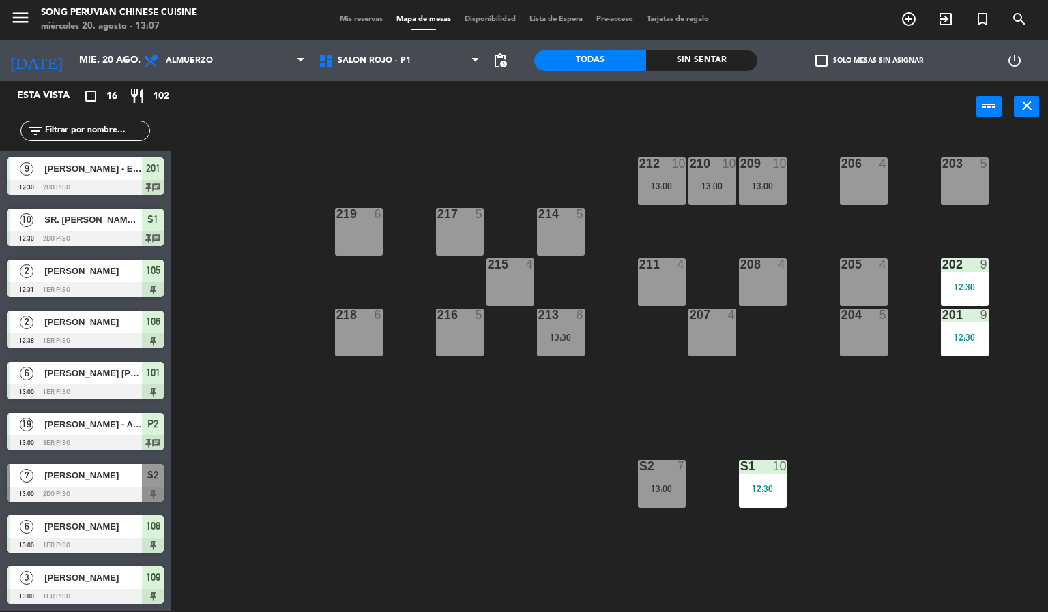
click at [348, 465] on div "203 5 206 4 210 10 13:00 212 10 13:00 209 10 13:00 214 5 217 5 219 6 202 9 12:3…" at bounding box center [614, 372] width 867 height 479
click at [479, 215] on div "5" at bounding box center [479, 214] width 8 height 12
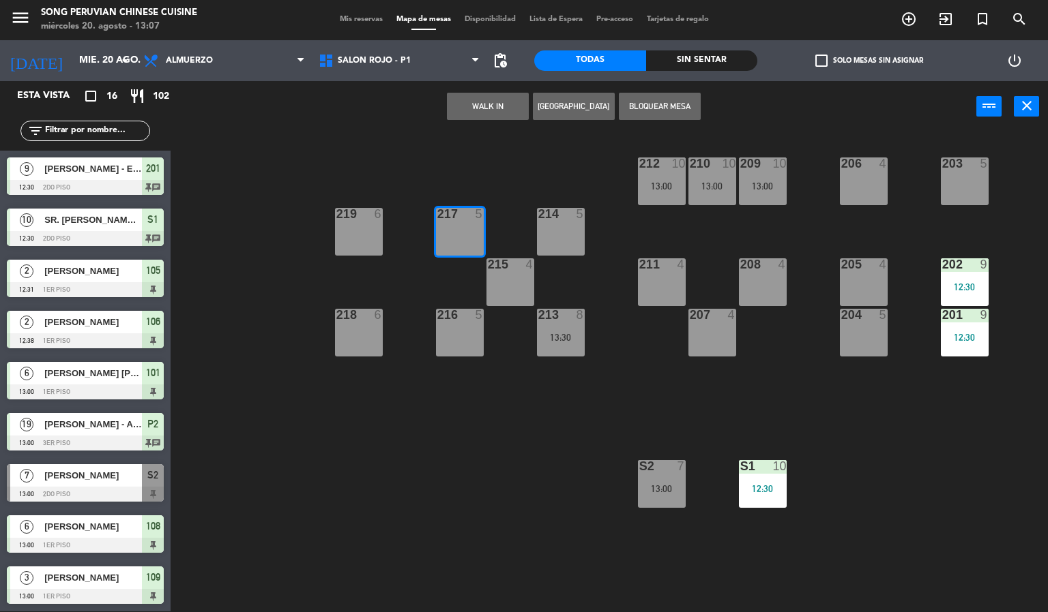
click at [494, 110] on button "WALK IN" at bounding box center [488, 106] width 82 height 27
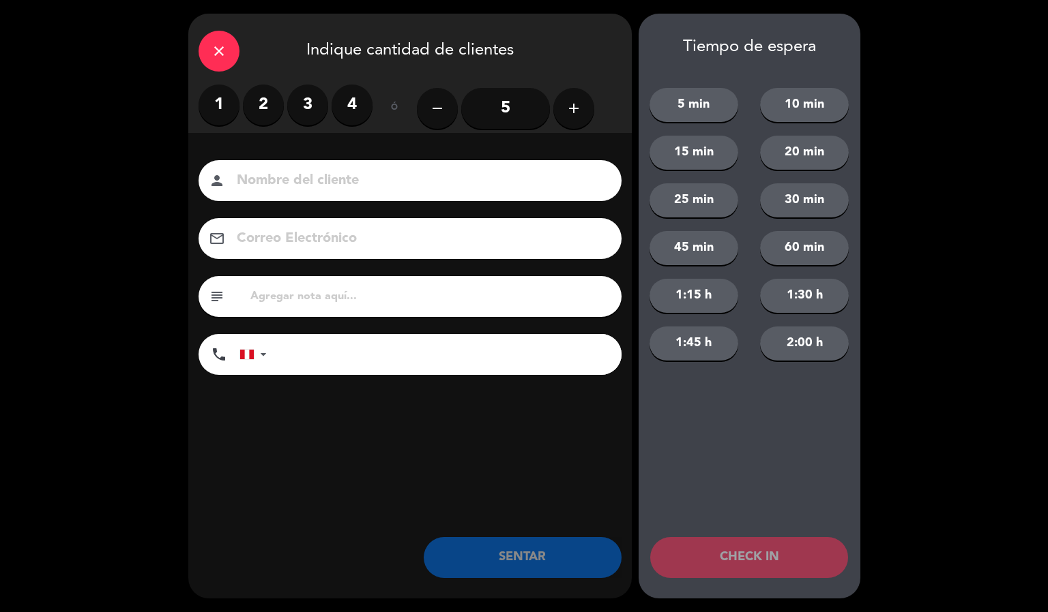
click at [311, 107] on label "3" at bounding box center [307, 105] width 41 height 41
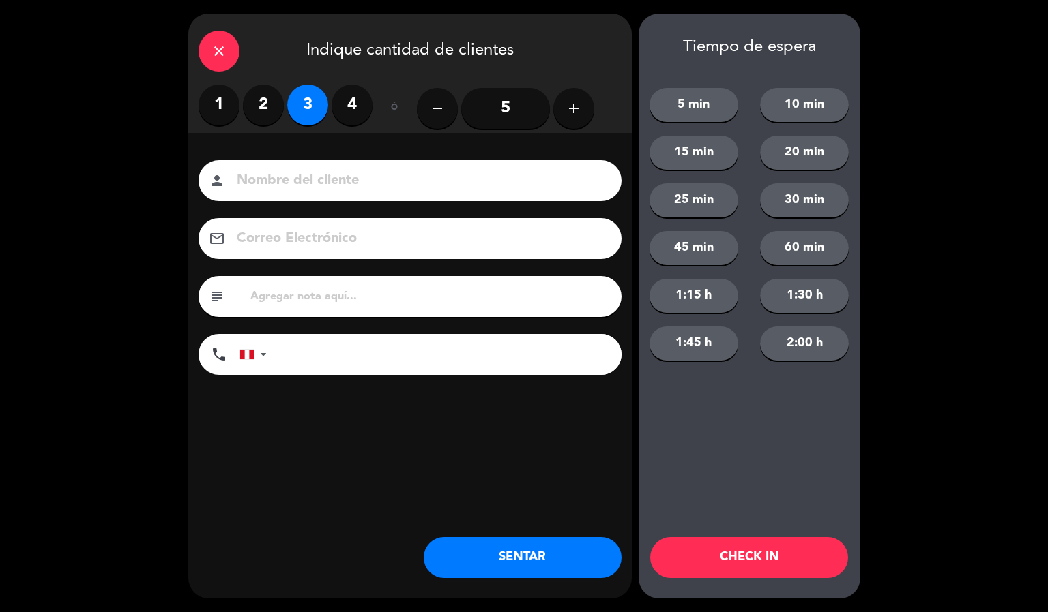
click at [308, 180] on input at bounding box center [419, 181] width 368 height 24
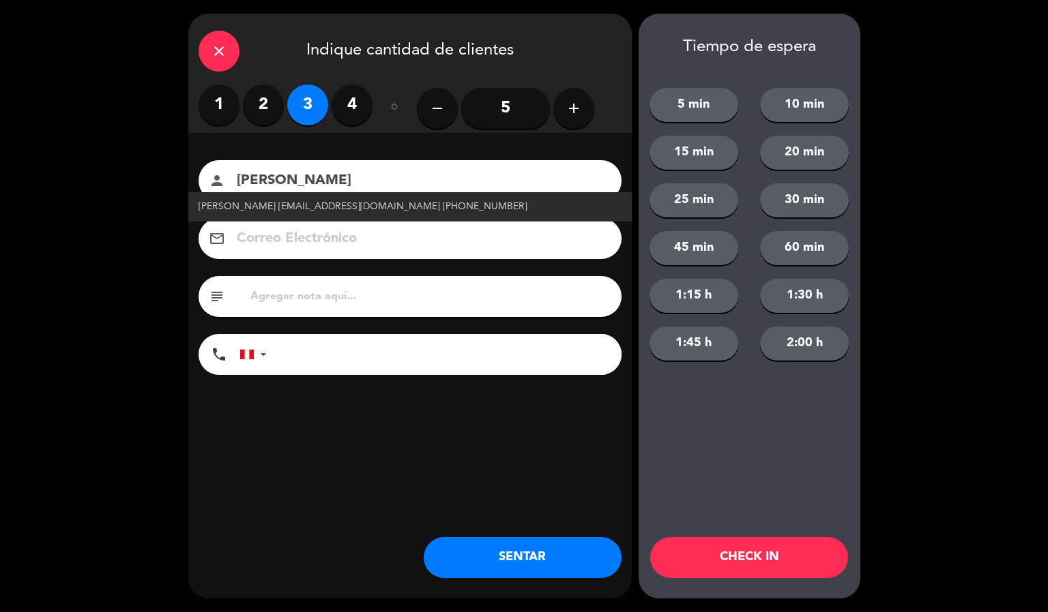
click at [275, 209] on span "[PERSON_NAME] [EMAIL_ADDRESS][DOMAIN_NAME] [PHONE_NUMBER]" at bounding box center [362, 207] width 329 height 16
type input "[PERSON_NAME]"
type input "[EMAIL_ADDRESS][DOMAIN_NAME]"
type input "[PHONE_NUMBER]"
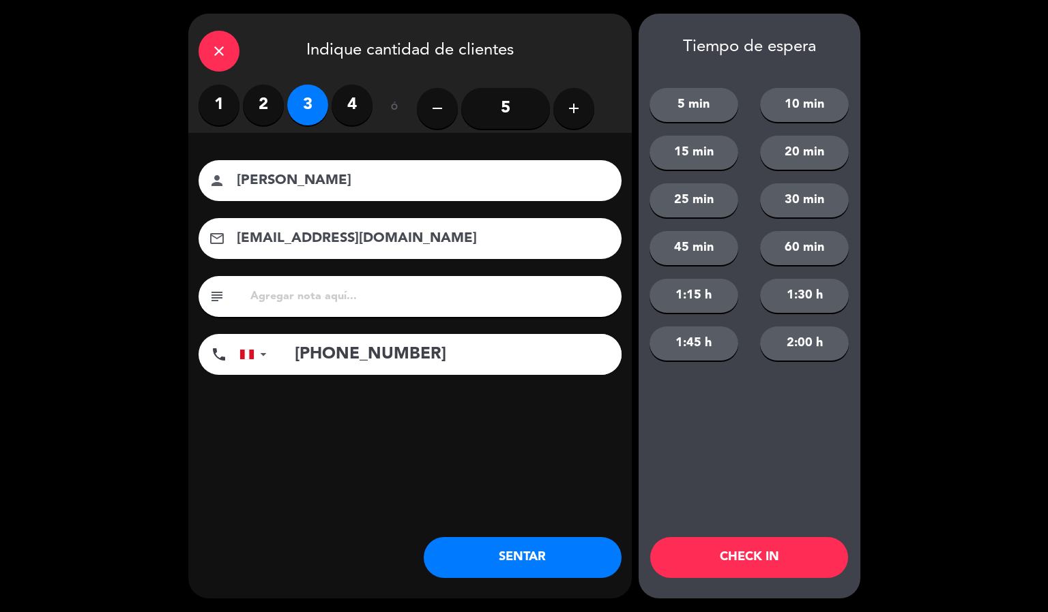
click at [721, 565] on button "CHECK IN" at bounding box center [749, 557] width 198 height 41
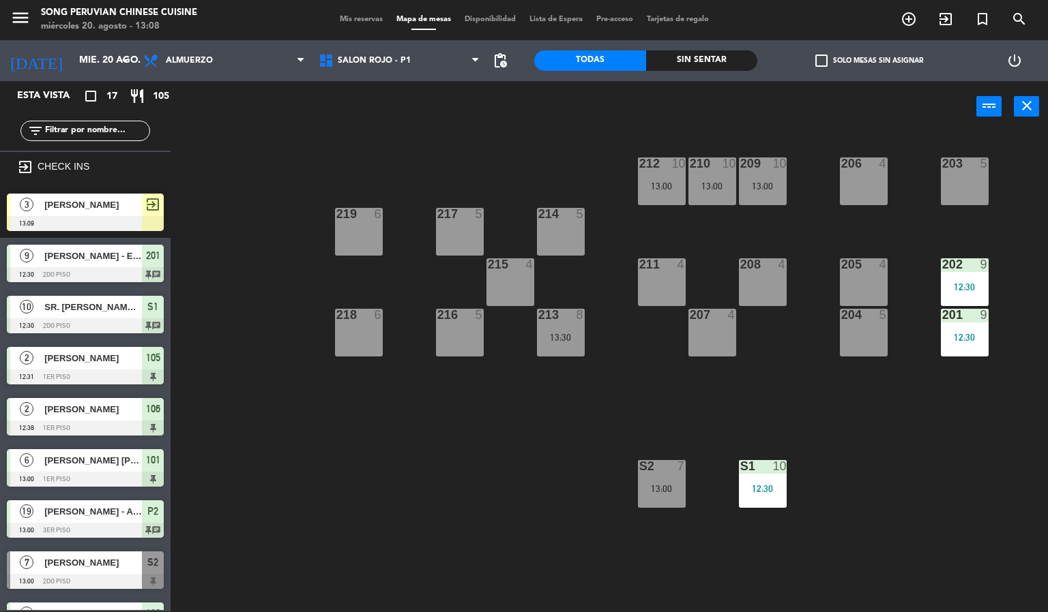
click at [405, 479] on div "203 5 206 4 210 10 13:00 212 10 13:00 209 10 13:00 214 5 217 5 219 6 202 9 12:3…" at bounding box center [614, 372] width 867 height 479
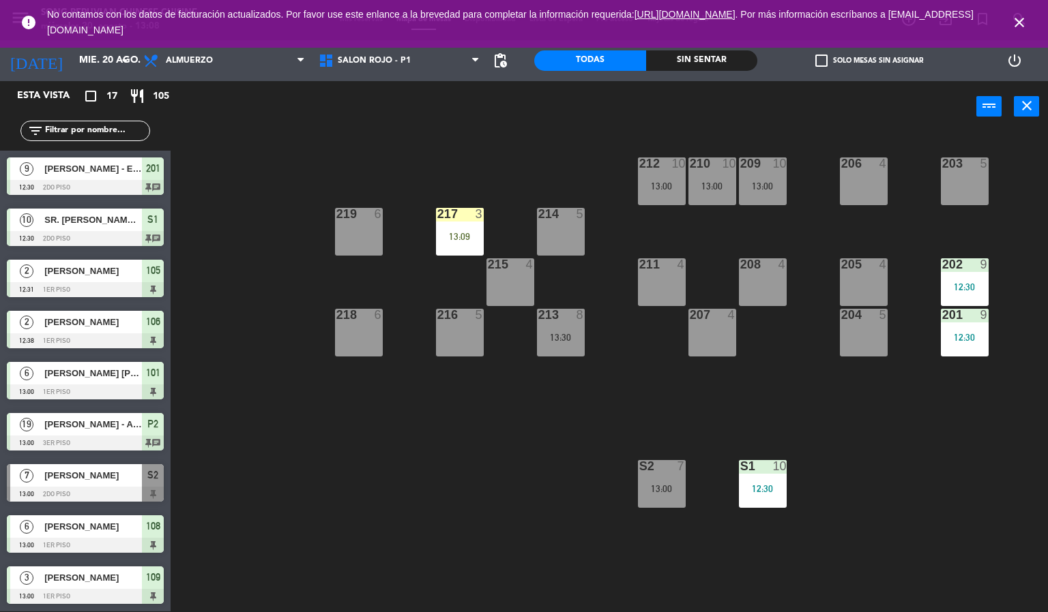
click at [366, 493] on div "203 5 206 4 210 10 13:00 212 10 13:00 209 10 13:00 214 5 217 3 13:09 219 6 202 …" at bounding box center [614, 372] width 867 height 479
click at [1033, 19] on span "close" at bounding box center [1019, 22] width 37 height 37
click at [1032, 23] on span "close" at bounding box center [1019, 22] width 37 height 37
click at [1021, 14] on icon "close" at bounding box center [1019, 22] width 16 height 16
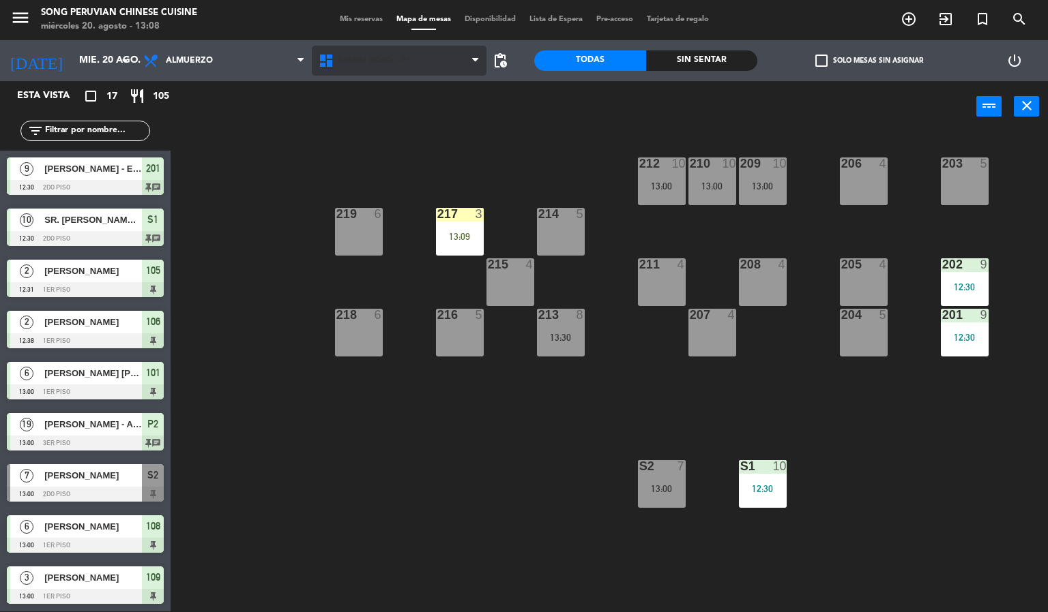
click at [336, 59] on icon at bounding box center [328, 61] width 20 height 16
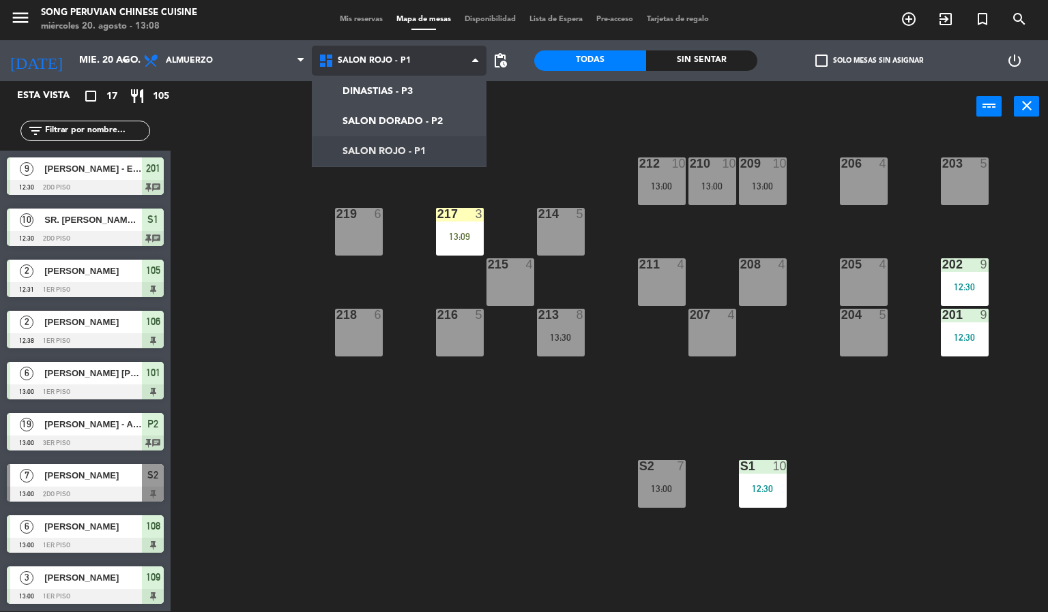
click at [396, 150] on ng-component "menu Song Peruvian Chinese Cuisine [DATE] 20. agosto - 13:08 Mis reservas Mapa …" at bounding box center [524, 305] width 1048 height 613
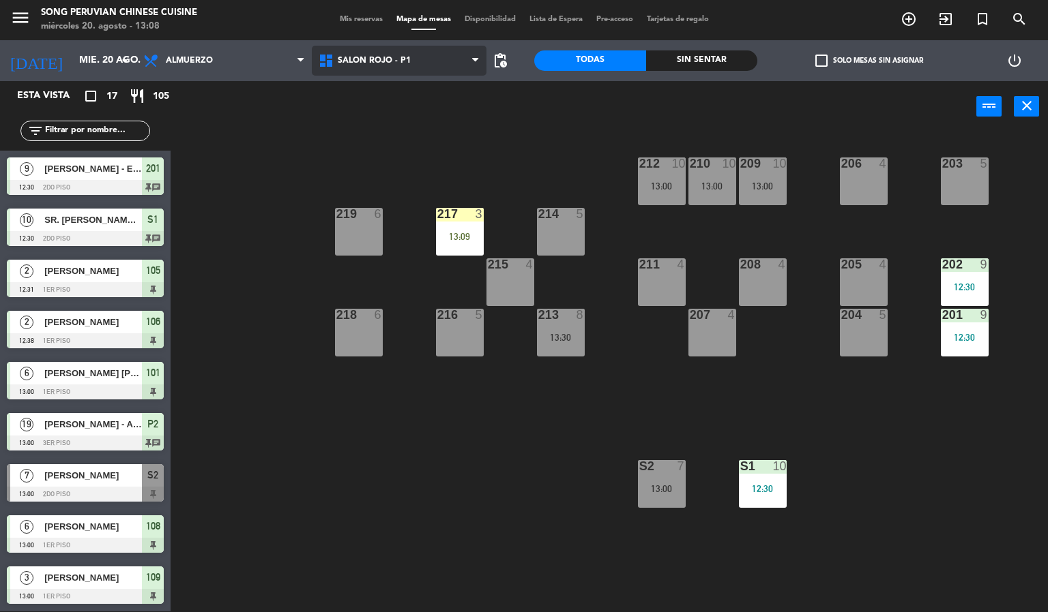
click at [402, 70] on span "SALON ROJO - P1" at bounding box center [399, 61] width 175 height 30
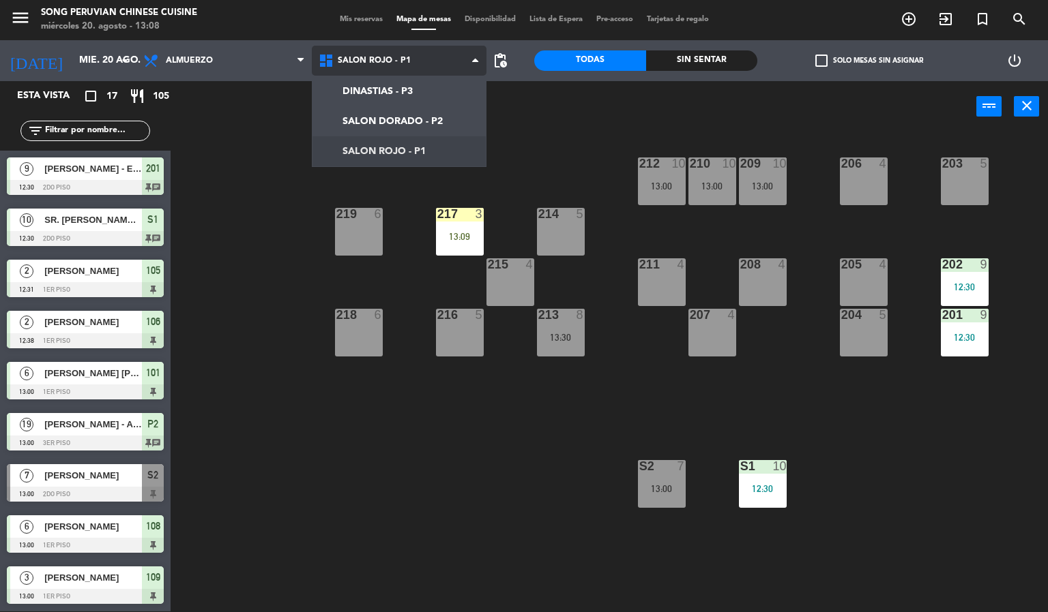
click at [400, 121] on ng-component "menu Song Peruvian Chinese Cuisine [DATE] 20. agosto - 13:08 Mis reservas Mapa …" at bounding box center [524, 305] width 1048 height 613
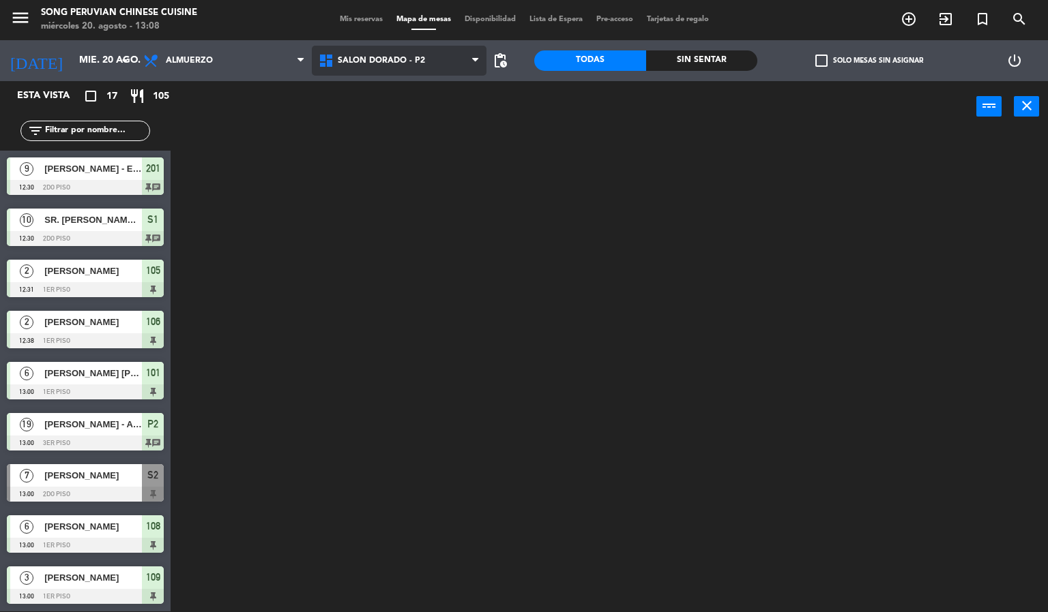
click at [391, 58] on span "SALON DORADO - P2" at bounding box center [381, 61] width 87 height 10
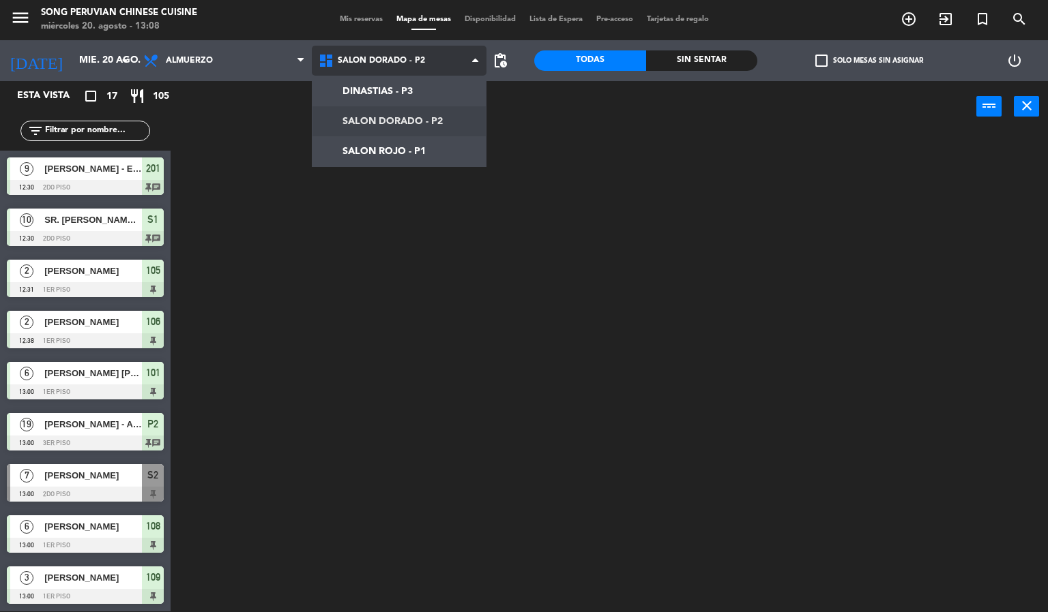
click at [401, 150] on ng-component "menu Song Peruvian Chinese Cuisine miércoles 20. agosto - 13:08 Mis reservas Ma…" at bounding box center [524, 305] width 1048 height 613
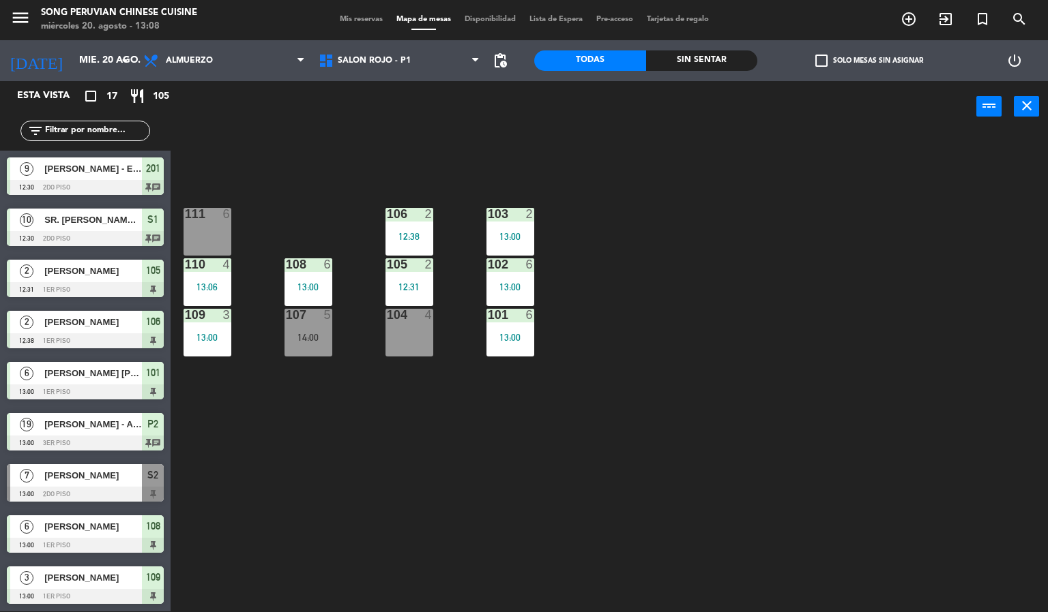
click at [336, 486] on div "103 2 13:00 106 2 12:38 111 6 102 6 13:00 105 2 12:31 108 6 13:00 110 4 13:06 1…" at bounding box center [614, 372] width 867 height 479
click at [215, 340] on div "13:00" at bounding box center [207, 338] width 48 height 10
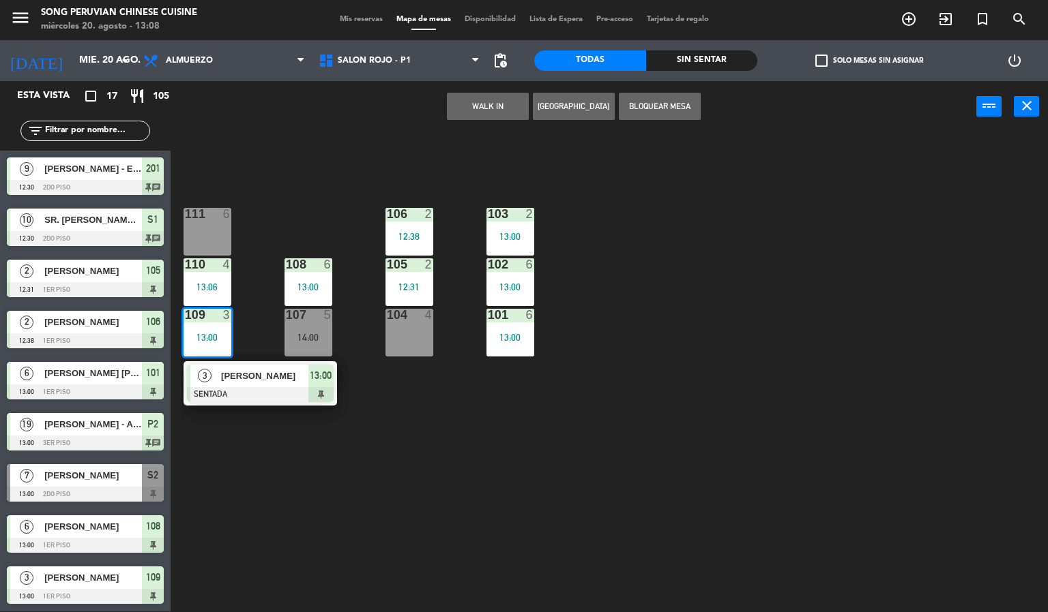
click at [267, 393] on div at bounding box center [260, 394] width 147 height 15
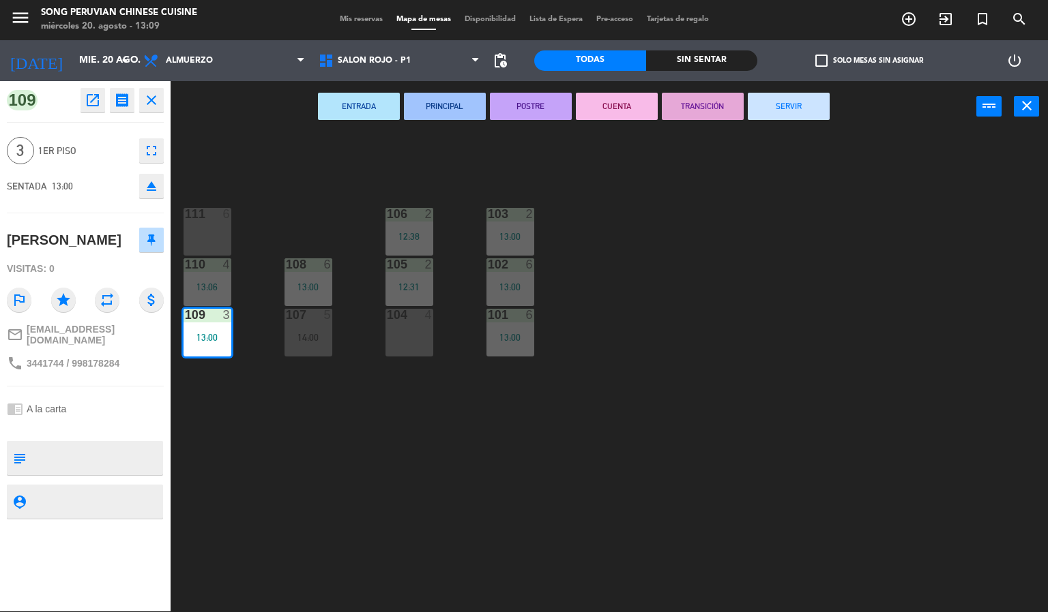
click at [711, 303] on div "103 2 13:00 106 2 12:38 111 6 102 6 13:00 105 2 12:31 108 6 13:00 110 4 13:06 1…" at bounding box center [614, 372] width 867 height 479
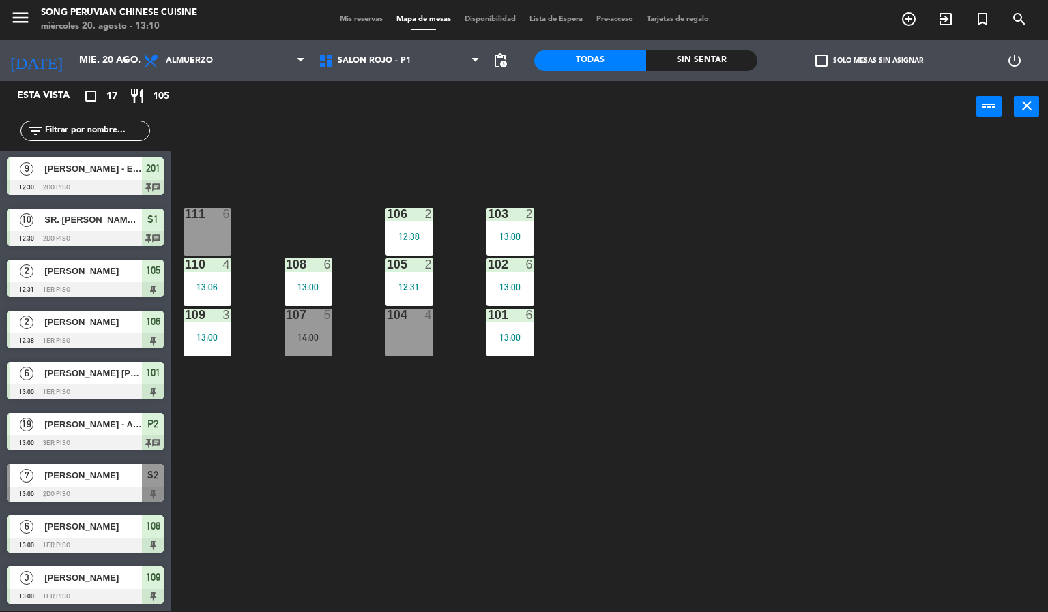
click at [387, 483] on div "103 2 13:00 106 2 12:38 111 6 102 6 13:00 105 2 12:31 108 6 13:00 110 4 13:06 1…" at bounding box center [614, 372] width 867 height 479
click at [432, 280] on div "105 2 12:31" at bounding box center [409, 282] width 48 height 48
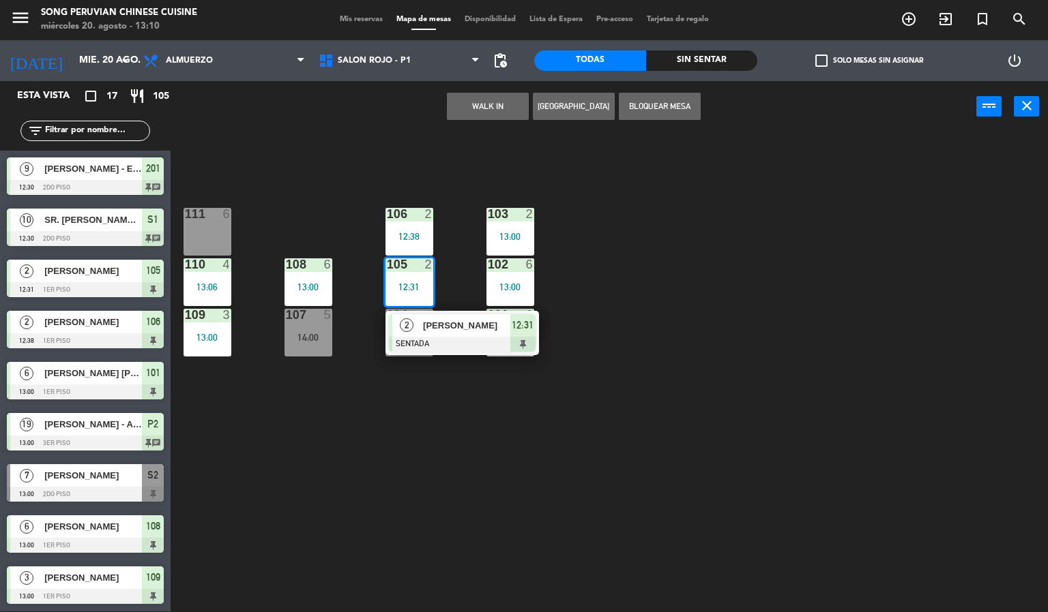
click at [406, 467] on div "103 2 13:00 106 2 12:38 111 6 102 6 13:00 105 2 12:31 2 [PERSON_NAME] SENTADA 1…" at bounding box center [614, 372] width 867 height 479
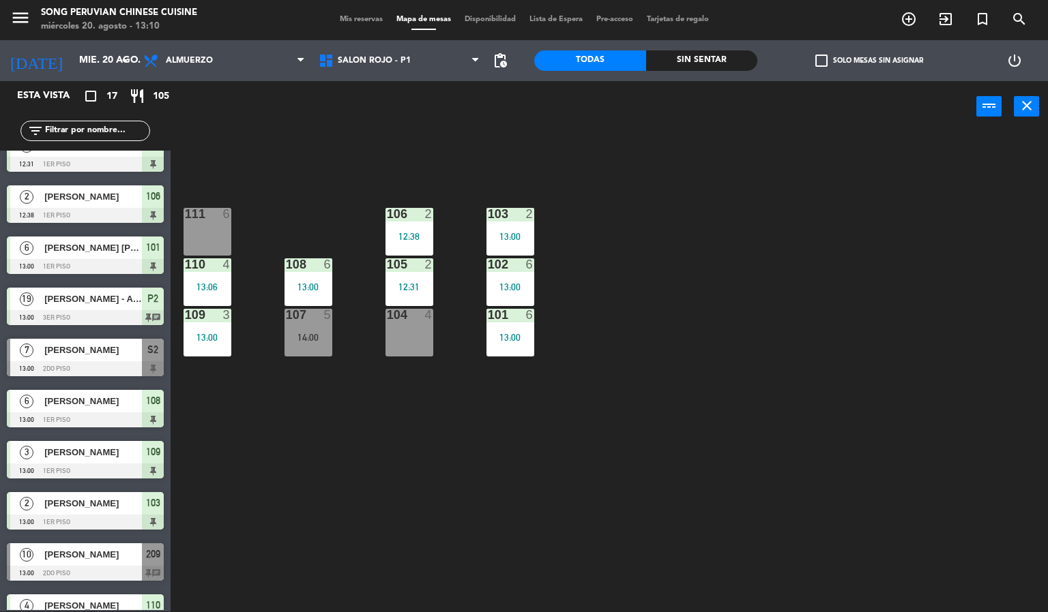
scroll to position [140, 0]
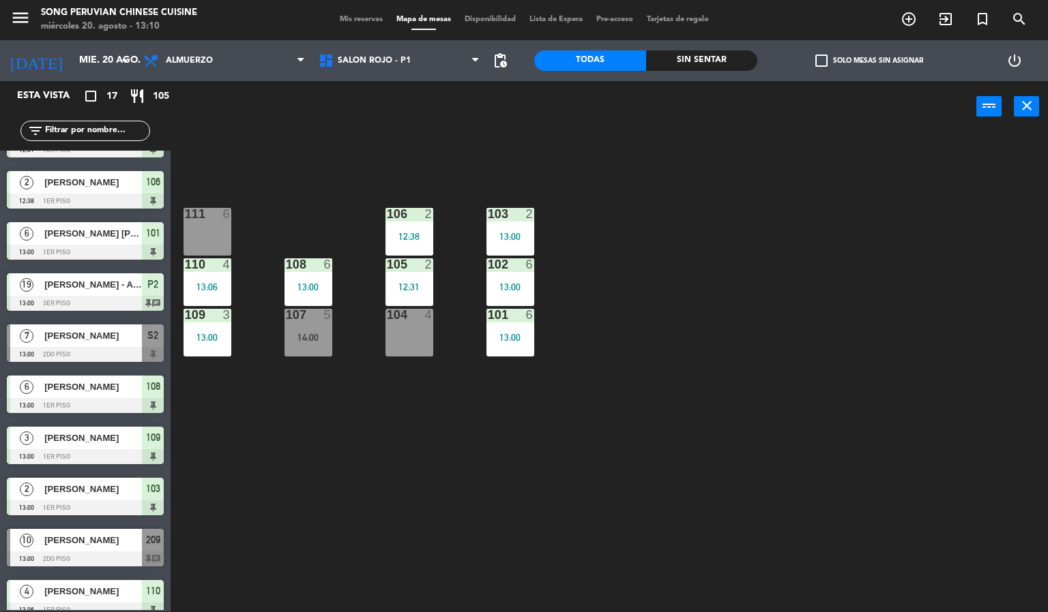
click at [514, 229] on div "103 2 13:00" at bounding box center [510, 232] width 48 height 48
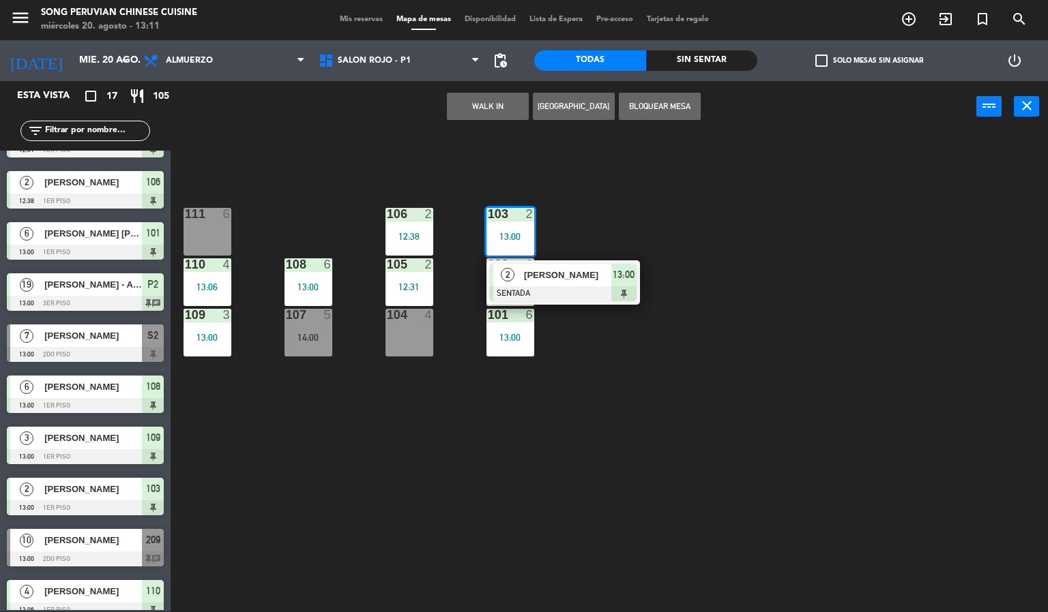
click at [820, 334] on div "103 2 13:00 2 [PERSON_NAME] SENTADA 13:00 106 2 12:38 111 6 102 6 13:00 105 2 1…" at bounding box center [614, 372] width 867 height 479
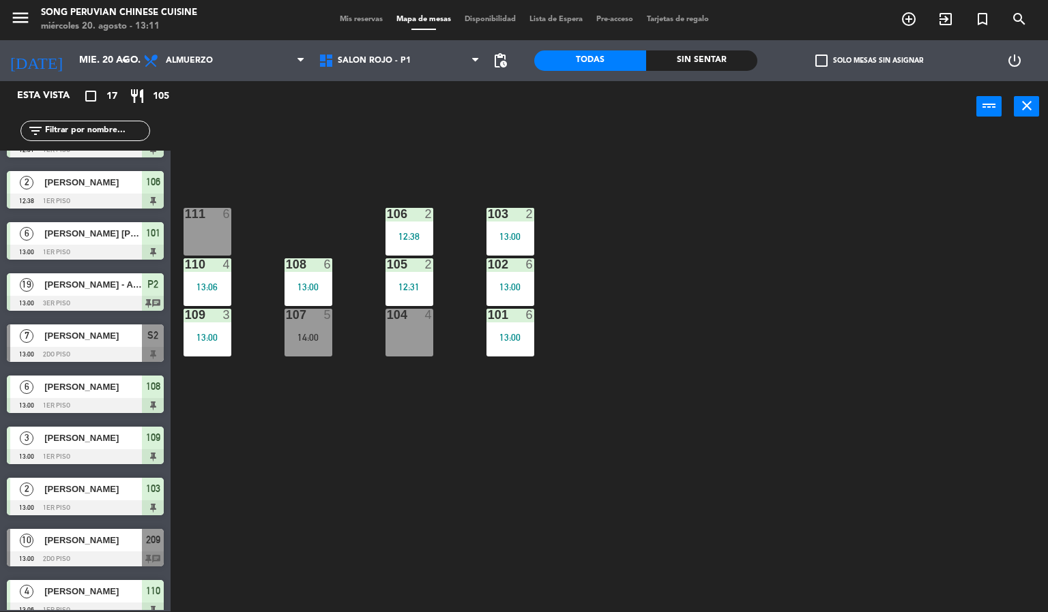
click at [669, 417] on div "103 2 13:00 106 2 12:38 111 6 102 6 13:00 105 2 12:31 108 6 13:00 110 4 13:06 1…" at bounding box center [614, 372] width 867 height 479
click at [698, 336] on div "103 2 13:00 106 2 12:38 111 6 102 6 13:00 105 2 12:31 108 6 13:00 110 4 13:06 1…" at bounding box center [614, 372] width 867 height 479
click at [522, 333] on div "13:00" at bounding box center [510, 338] width 48 height 10
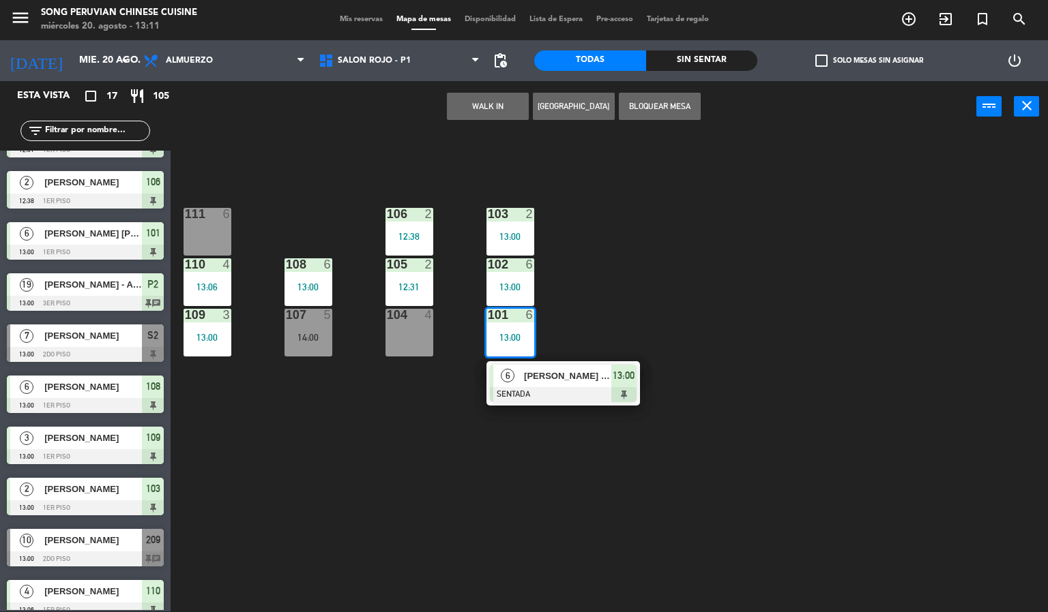
click at [586, 389] on div at bounding box center [563, 394] width 147 height 15
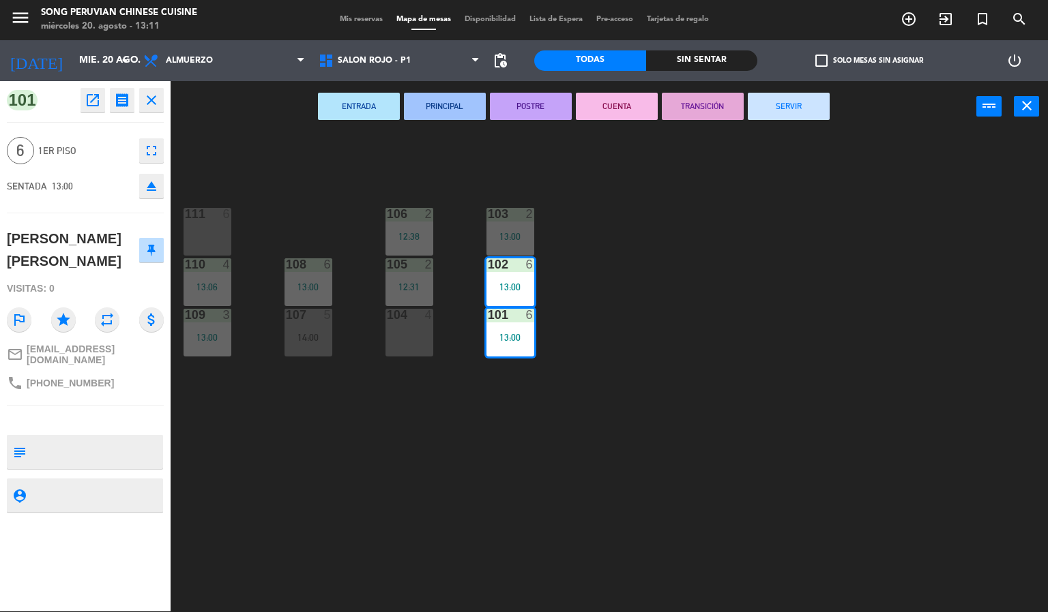
click at [533, 465] on div "103 2 13:00 106 2 12:38 111 6 102 6 13:00 105 2 12:31 108 6 13:00 110 4 13:06 1…" at bounding box center [614, 372] width 867 height 479
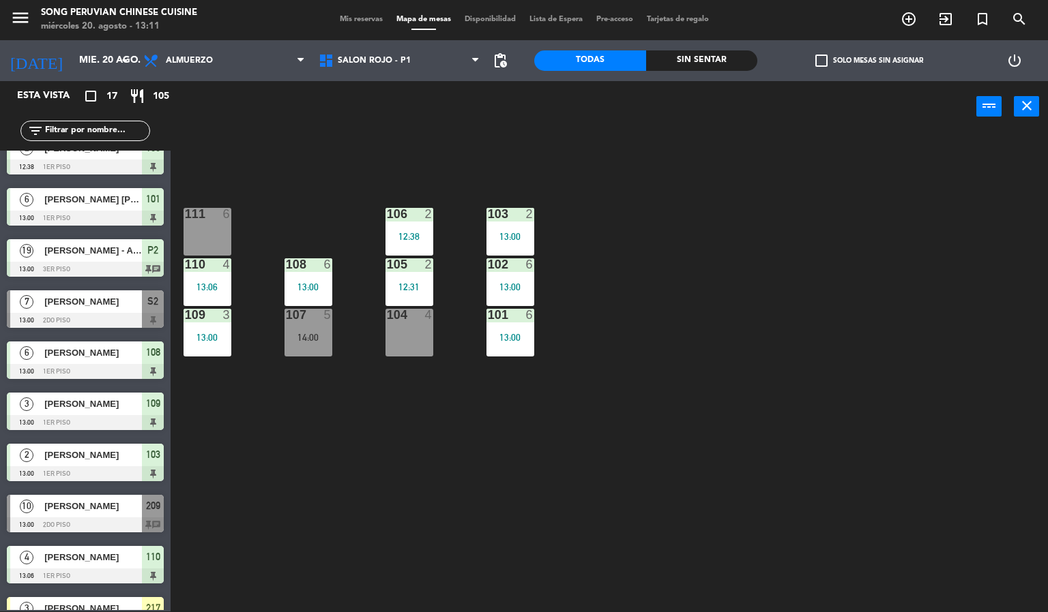
scroll to position [216, 0]
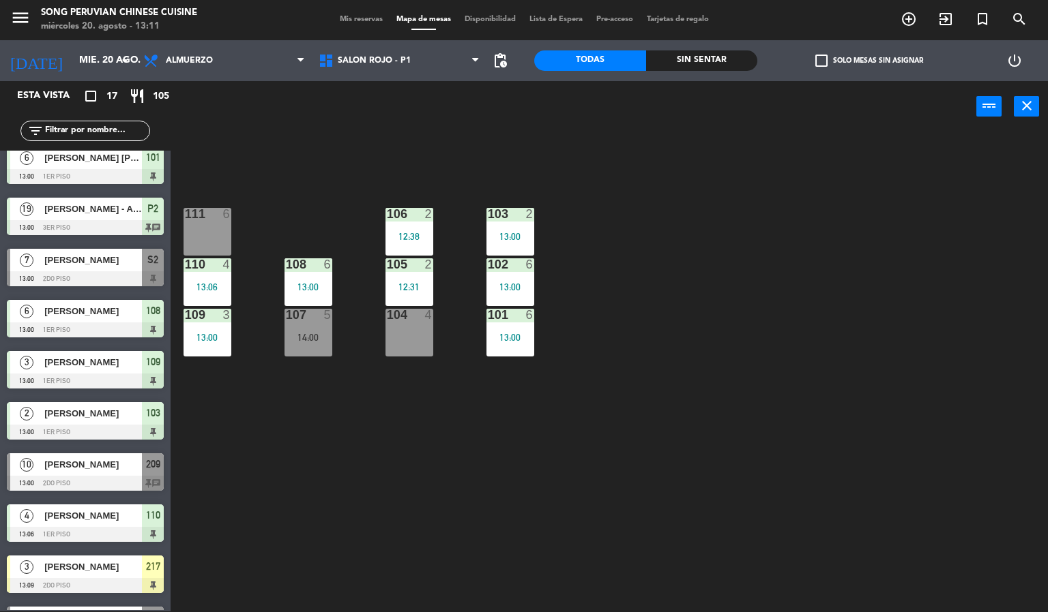
click at [121, 264] on span "[PERSON_NAME]" at bounding box center [93, 260] width 98 height 14
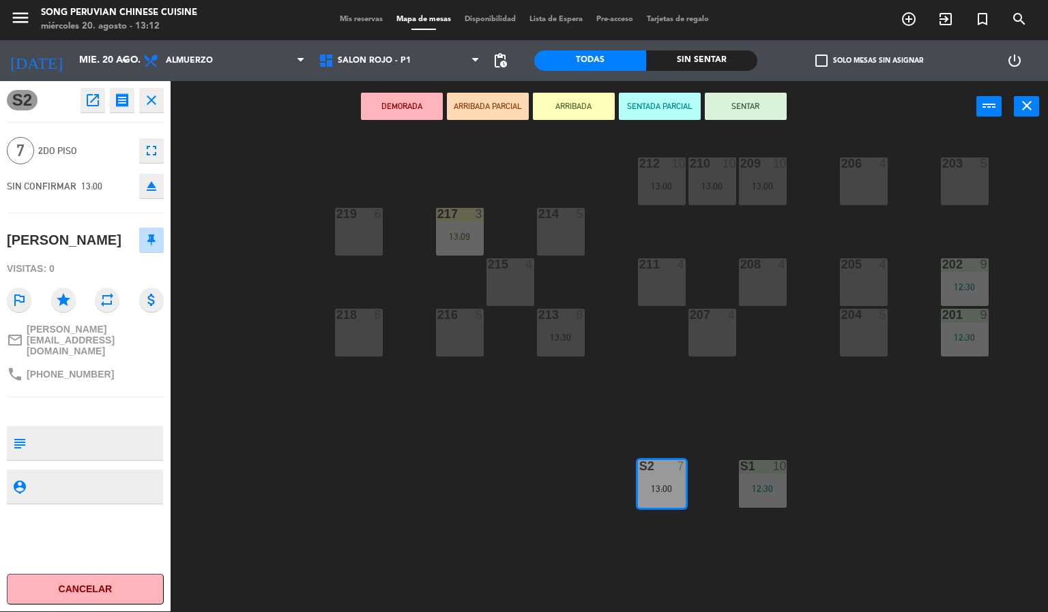
click at [420, 434] on div "203 5 206 4 210 10 13:00 212 10 13:00 209 10 13:00 214 5 217 3 13:09 219 6 202 …" at bounding box center [614, 372] width 867 height 479
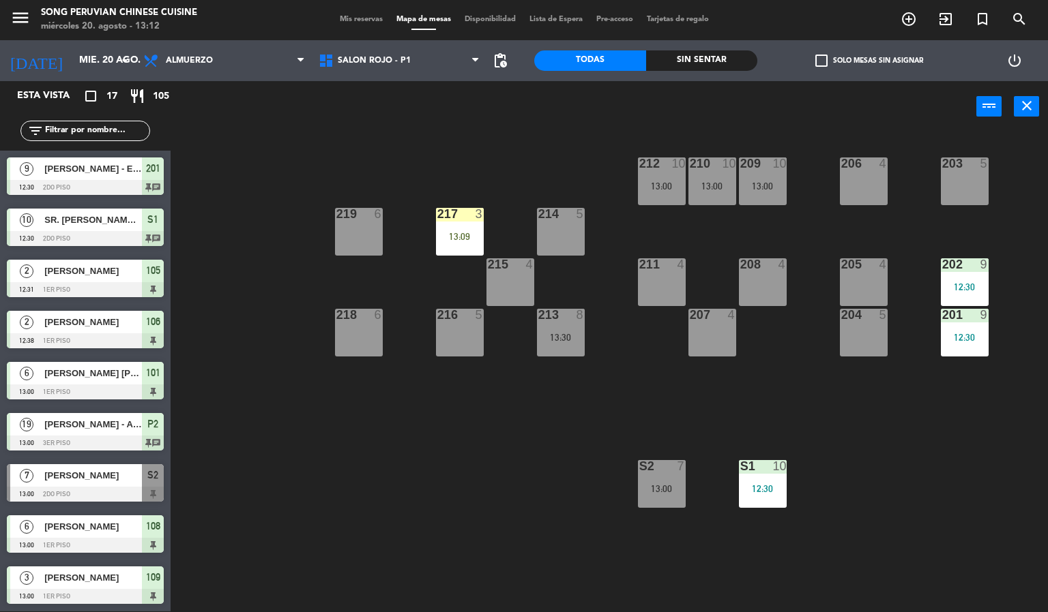
click at [649, 489] on div "13:00" at bounding box center [662, 489] width 48 height 10
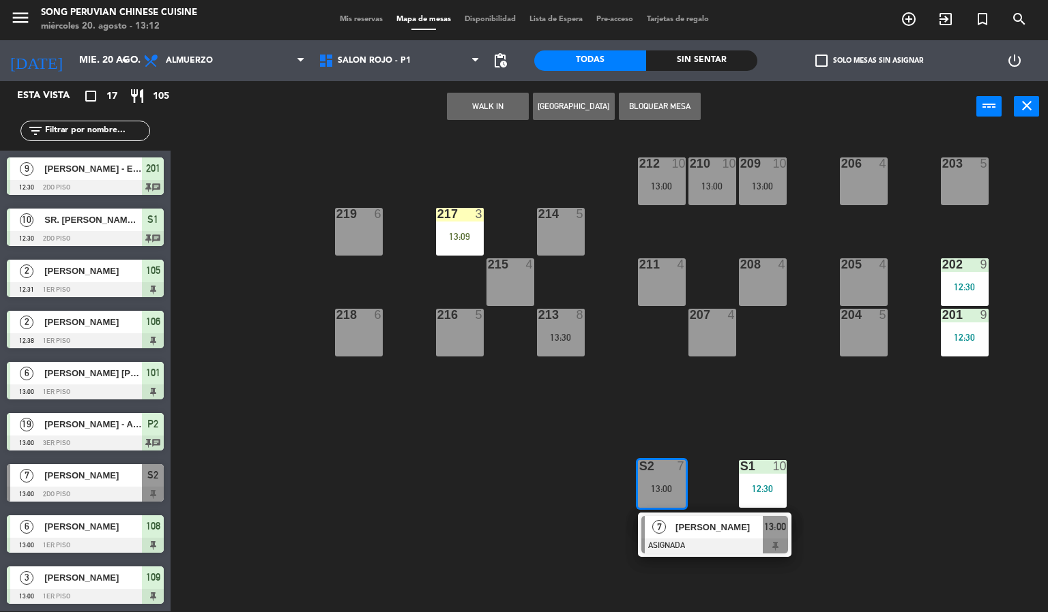
click at [569, 340] on div "13:30" at bounding box center [561, 338] width 48 height 10
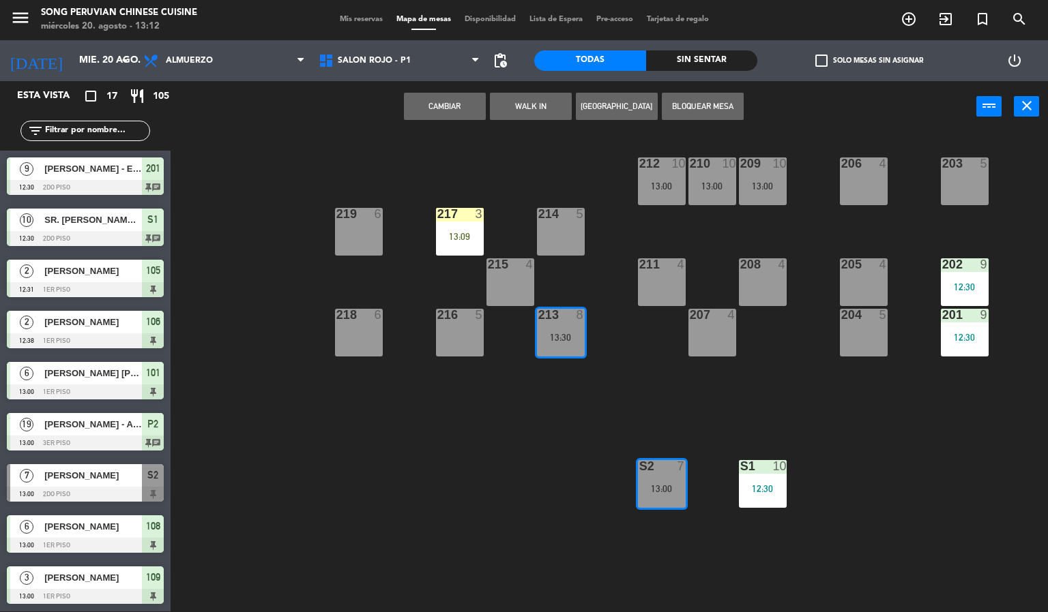
click at [438, 117] on button "Cambiar" at bounding box center [445, 106] width 82 height 27
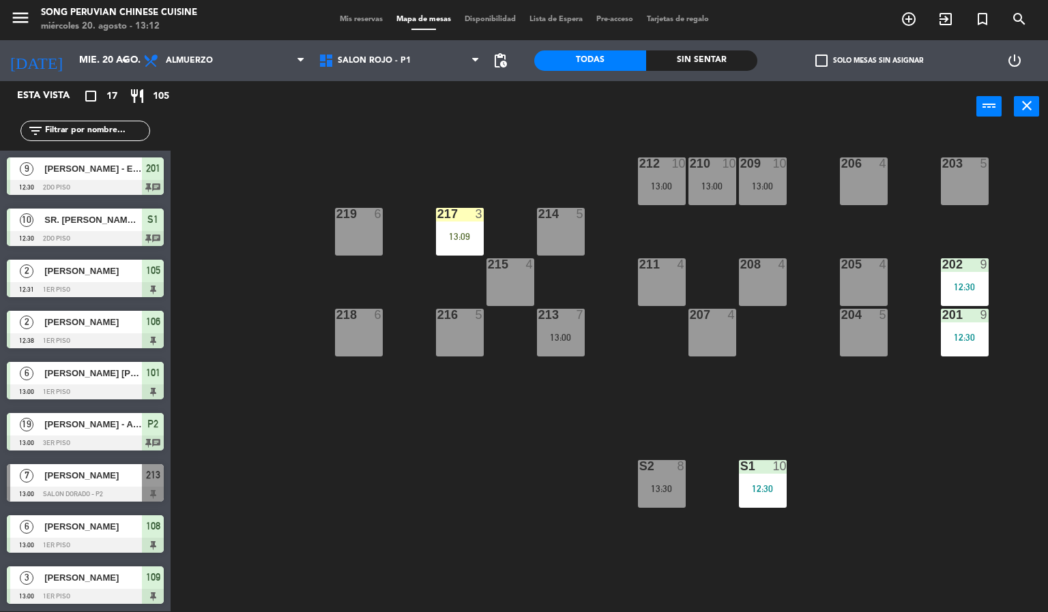
click at [363, 467] on div "203 5 206 4 210 10 13:00 212 10 13:00 209 10 13:00 214 5 217 3 13:09 219 6 202 …" at bounding box center [614, 372] width 867 height 479
click at [569, 325] on div "213 7 13:00" at bounding box center [561, 333] width 48 height 48
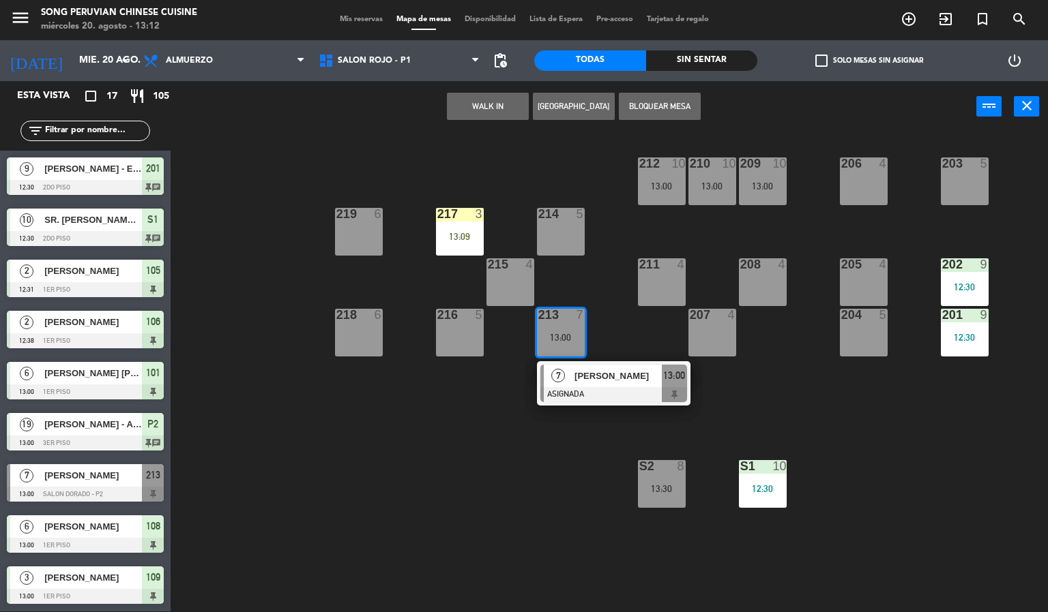
click at [628, 400] on div at bounding box center [613, 394] width 147 height 15
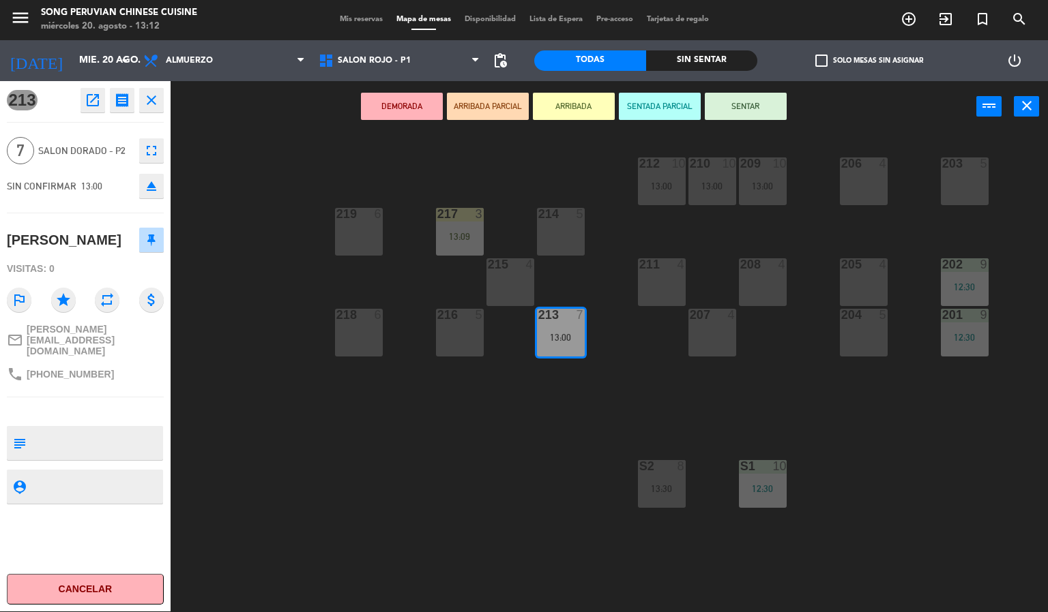
click at [426, 503] on div "203 5 206 4 210 10 13:00 212 10 13:00 209 10 13:00 214 5 217 3 13:09 219 6 202 …" at bounding box center [614, 372] width 867 height 479
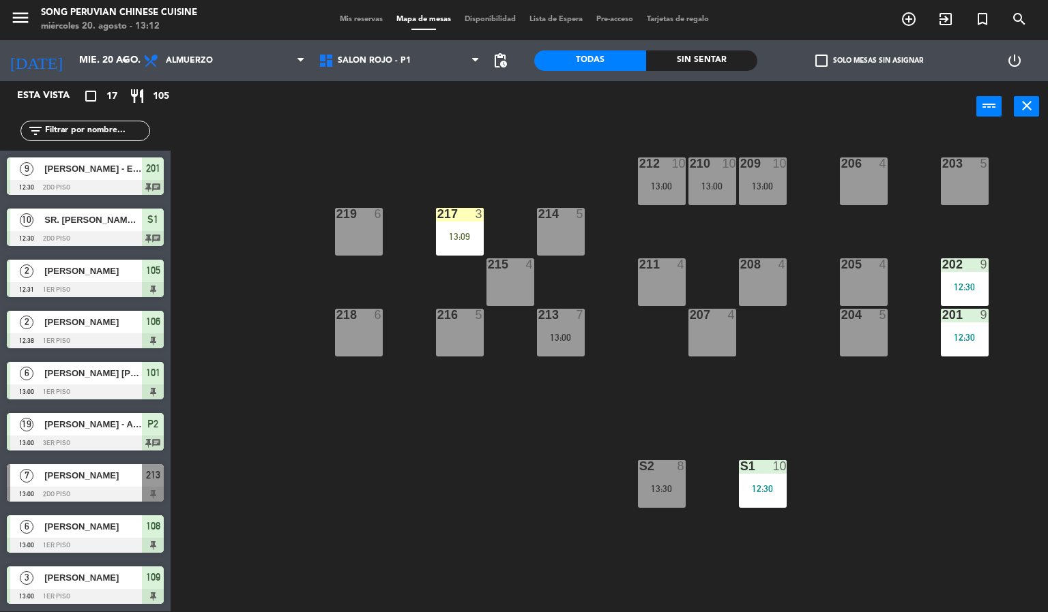
click at [992, 496] on div "203 5 206 4 210 10 13:00 212 10 13:00 209 10 13:00 214 5 217 3 13:09 219 6 202 …" at bounding box center [614, 372] width 867 height 479
click at [683, 264] on div "4" at bounding box center [681, 264] width 8 height 12
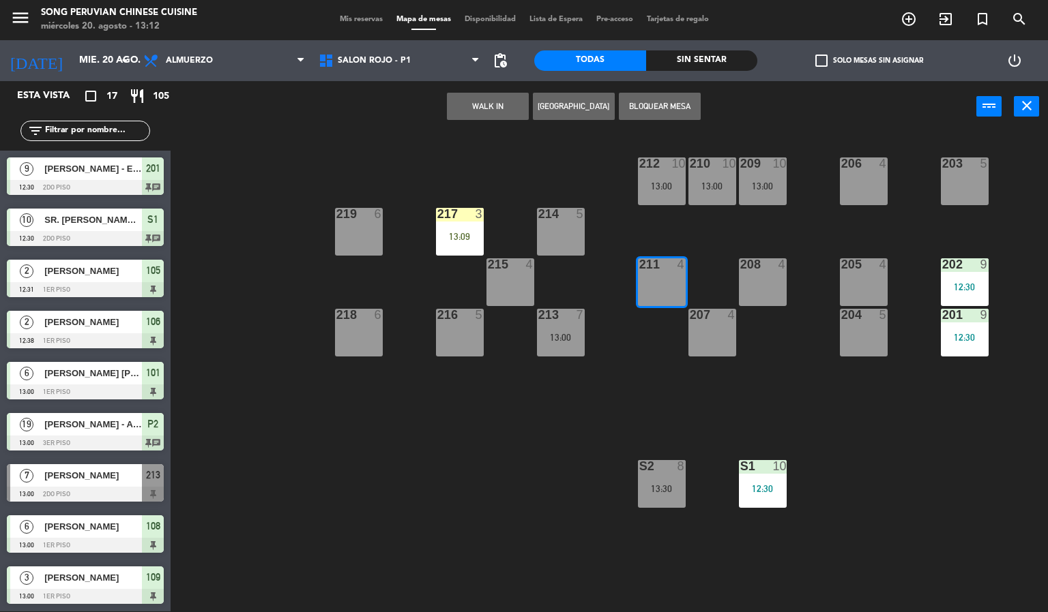
click at [469, 213] on div at bounding box center [459, 214] width 23 height 12
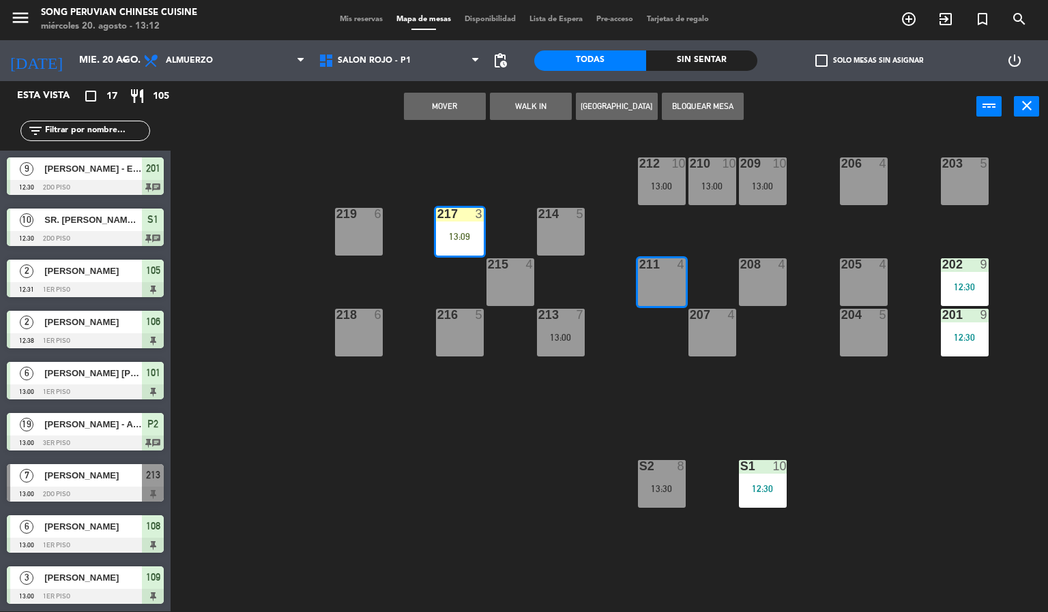
click at [690, 465] on div "8" at bounding box center [684, 466] width 23 height 12
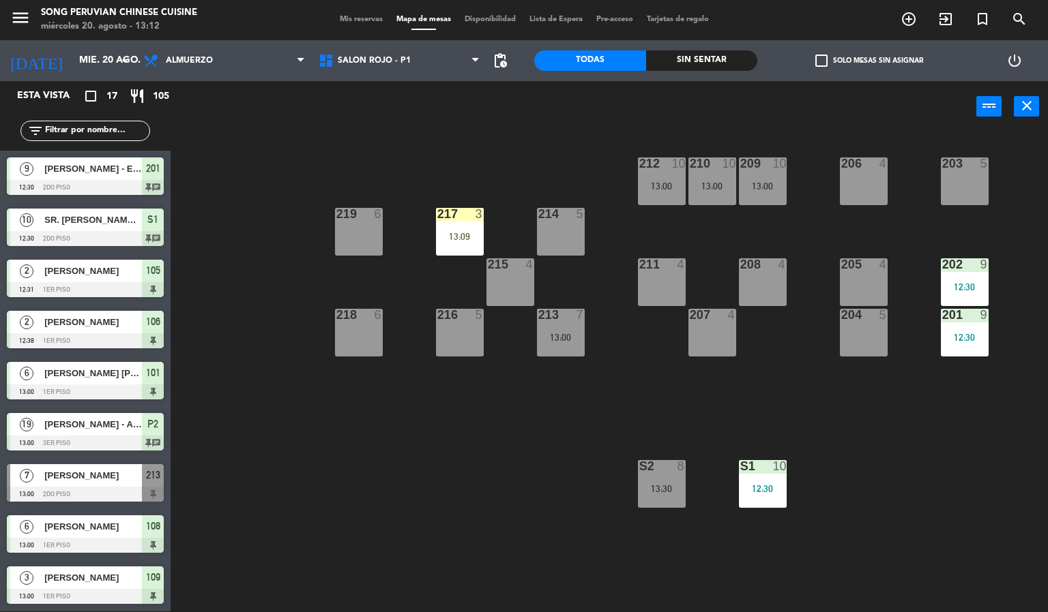
click at [682, 293] on div "211 4" at bounding box center [662, 282] width 48 height 48
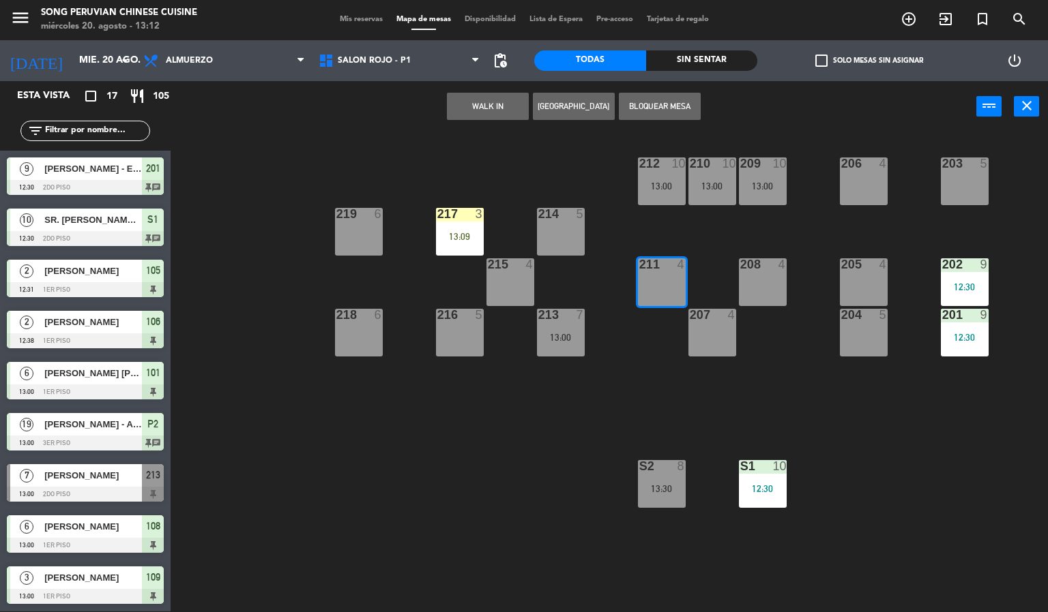
click at [479, 213] on div "3" at bounding box center [479, 214] width 8 height 12
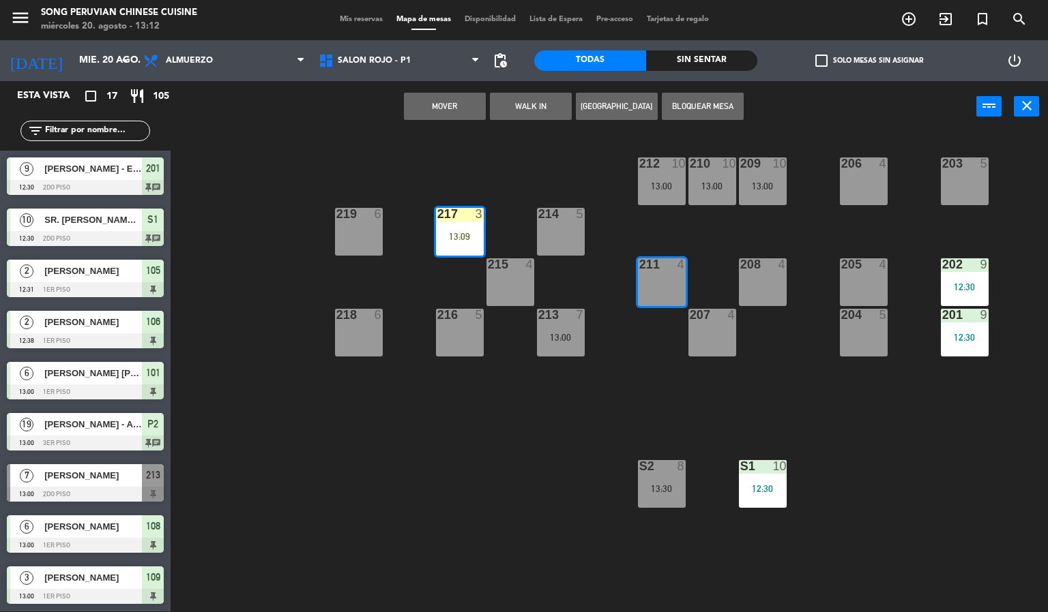
click at [653, 567] on div "203 5 206 4 210 10 13:00 212 10 13:00 209 10 13:00 214 5 217 3 13:09 219 6 202 …" at bounding box center [614, 372] width 867 height 479
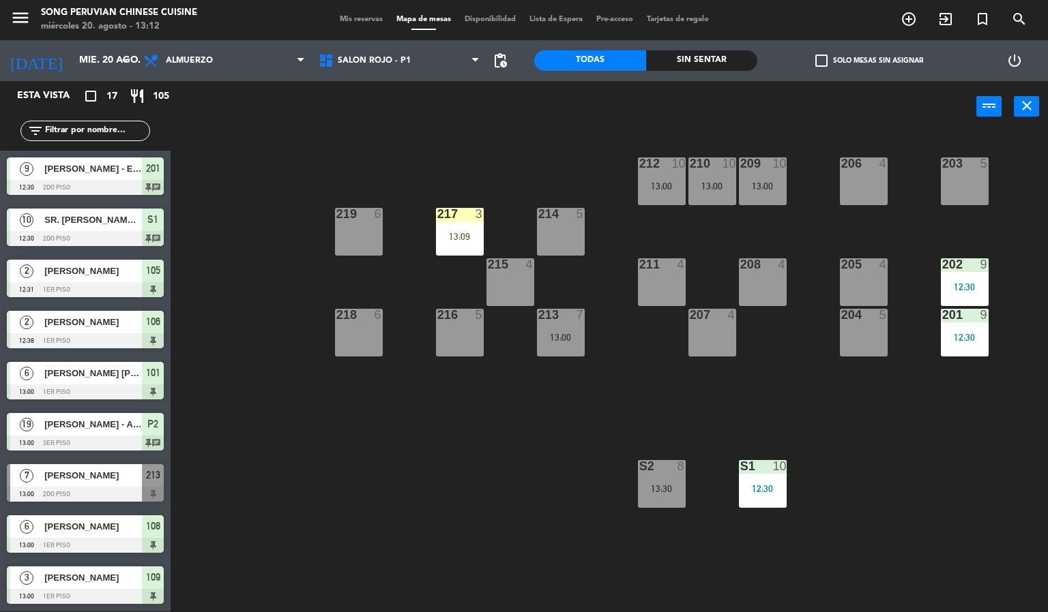
click at [673, 284] on div "211 4" at bounding box center [662, 282] width 48 height 48
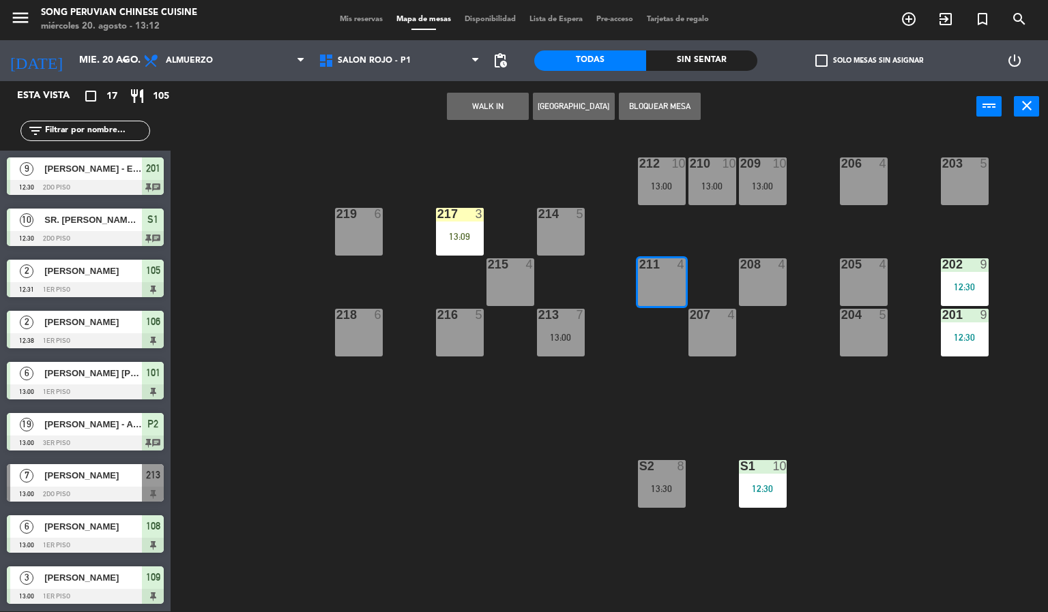
click at [436, 454] on div "203 5 206 4 210 10 13:00 212 10 13:00 209 10 13:00 214 5 217 3 13:09 219 6 202 …" at bounding box center [614, 372] width 867 height 479
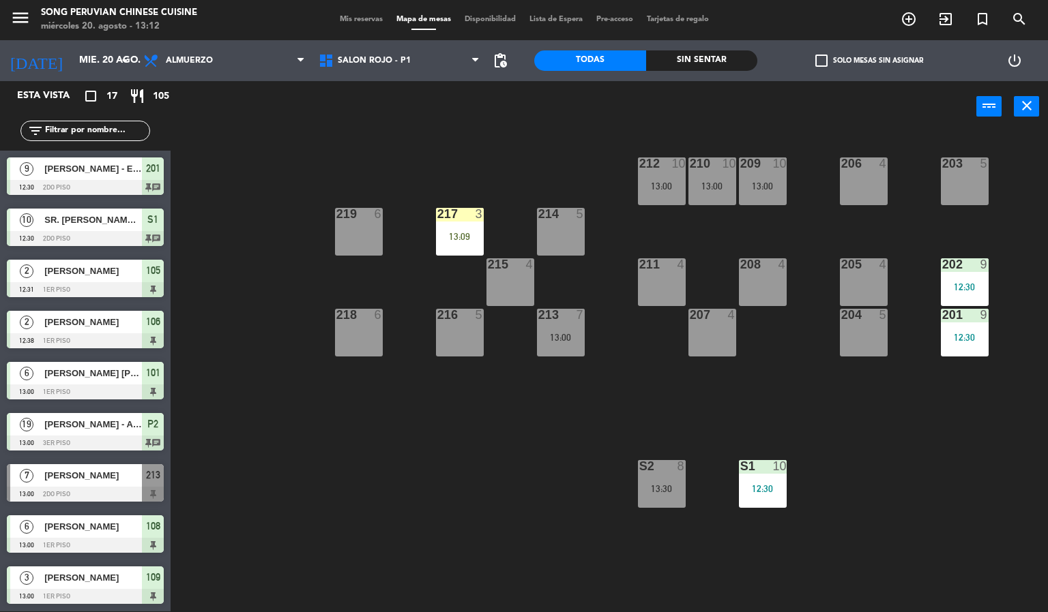
click at [389, 491] on div "203 5 206 4 210 10 13:00 212 10 13:00 209 10 13:00 214 5 217 3 13:09 219 6 202 …" at bounding box center [614, 372] width 867 height 479
click at [669, 299] on div "211 4" at bounding box center [662, 282] width 48 height 48
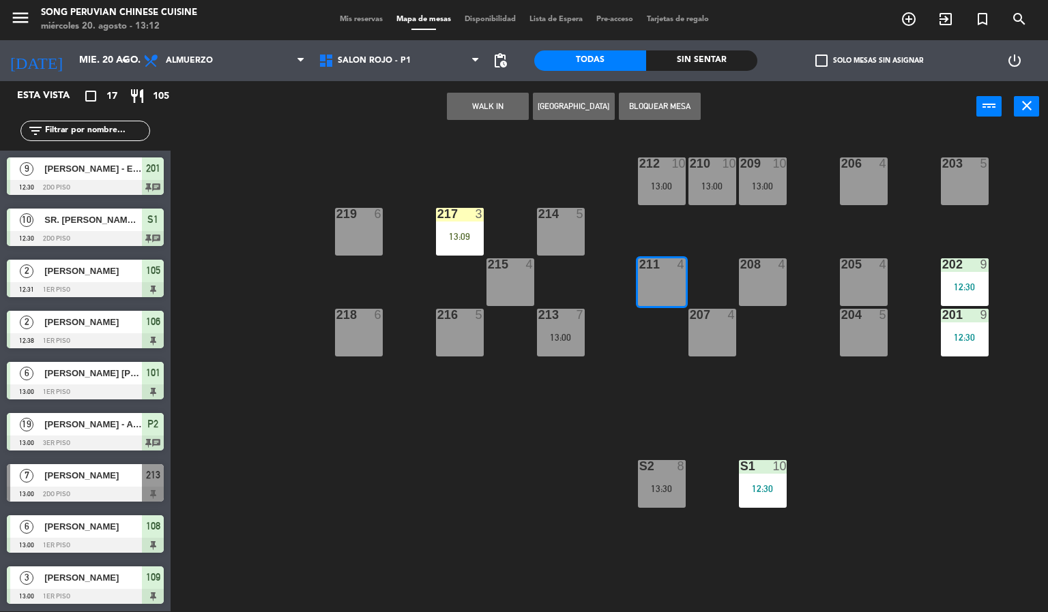
click at [479, 213] on div "3" at bounding box center [479, 214] width 8 height 12
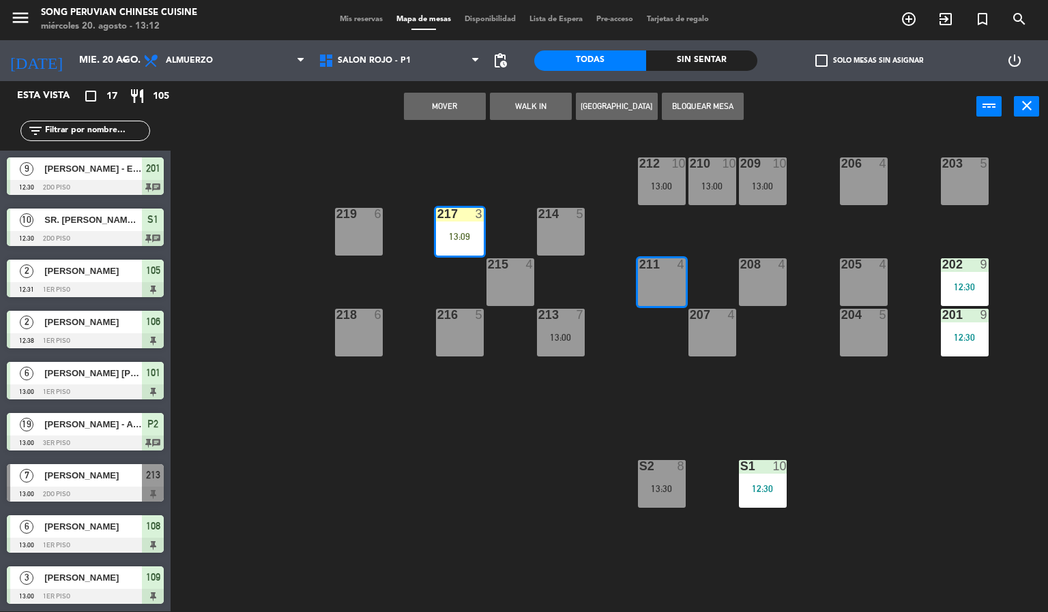
click at [442, 108] on button "Mover" at bounding box center [445, 106] width 82 height 27
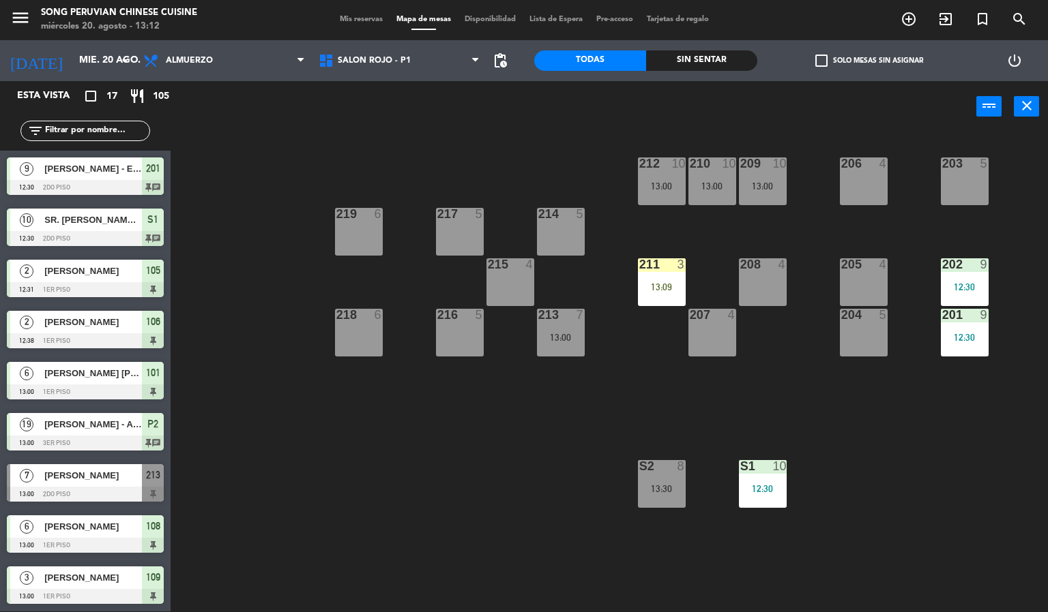
click at [670, 264] on div at bounding box center [661, 264] width 23 height 12
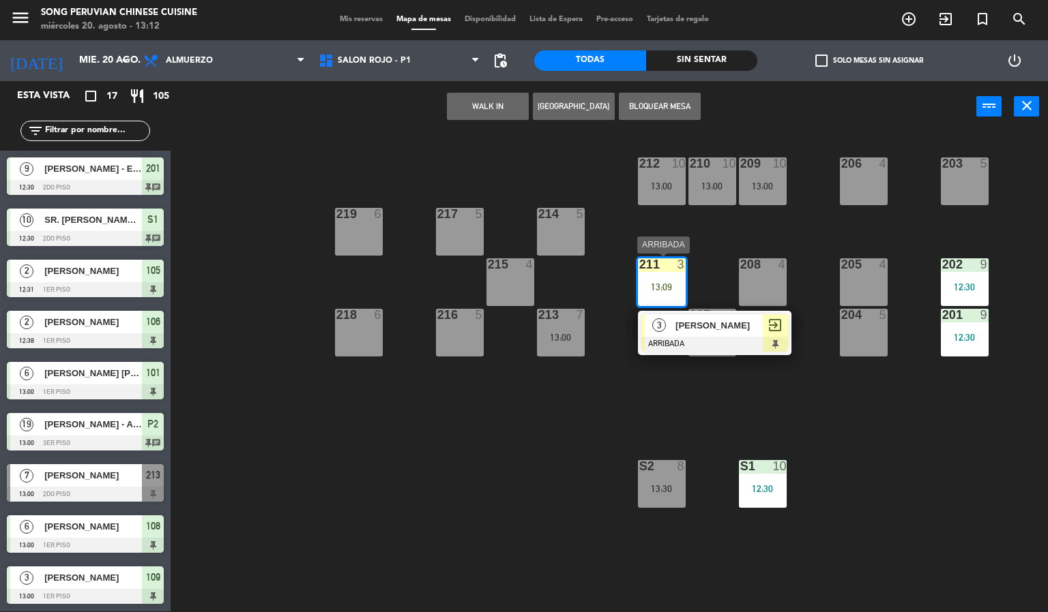
click at [694, 324] on span "[PERSON_NAME]" at bounding box center [718, 325] width 87 height 14
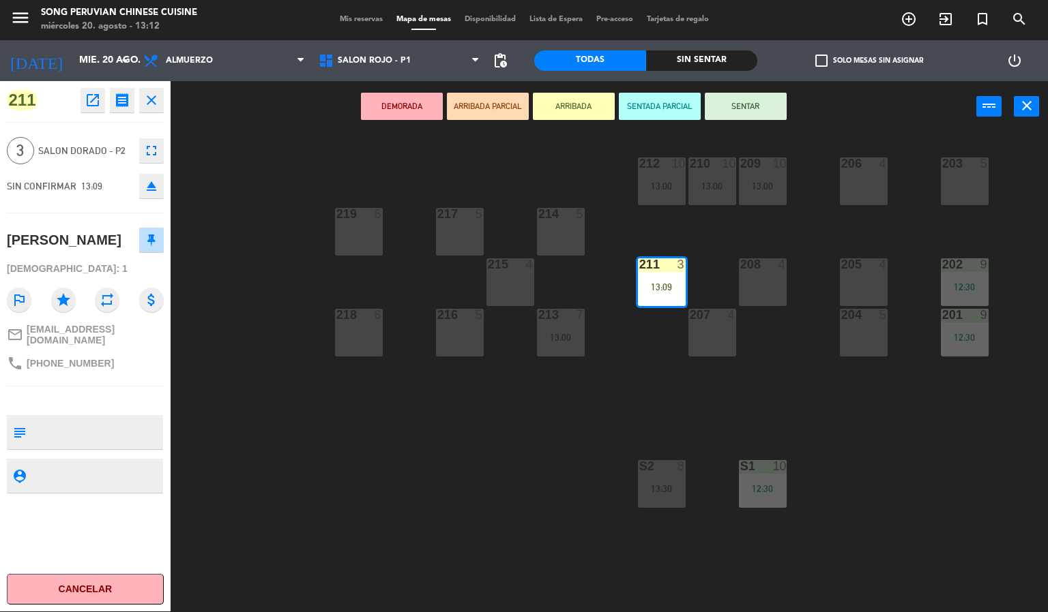
click at [671, 103] on button "SENTADA PARCIAL" at bounding box center [660, 106] width 82 height 27
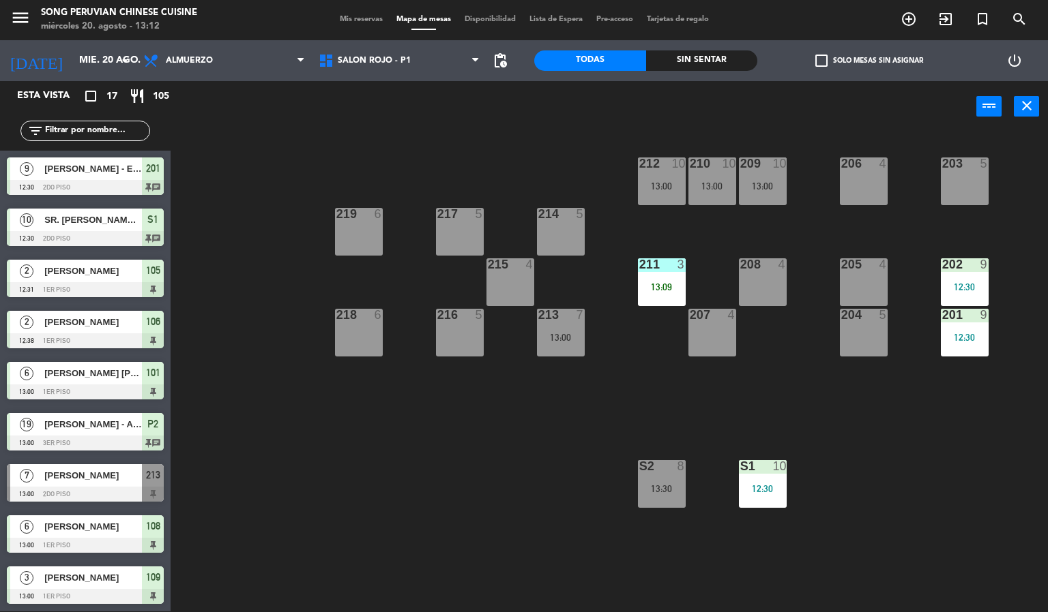
scroll to position [54, 0]
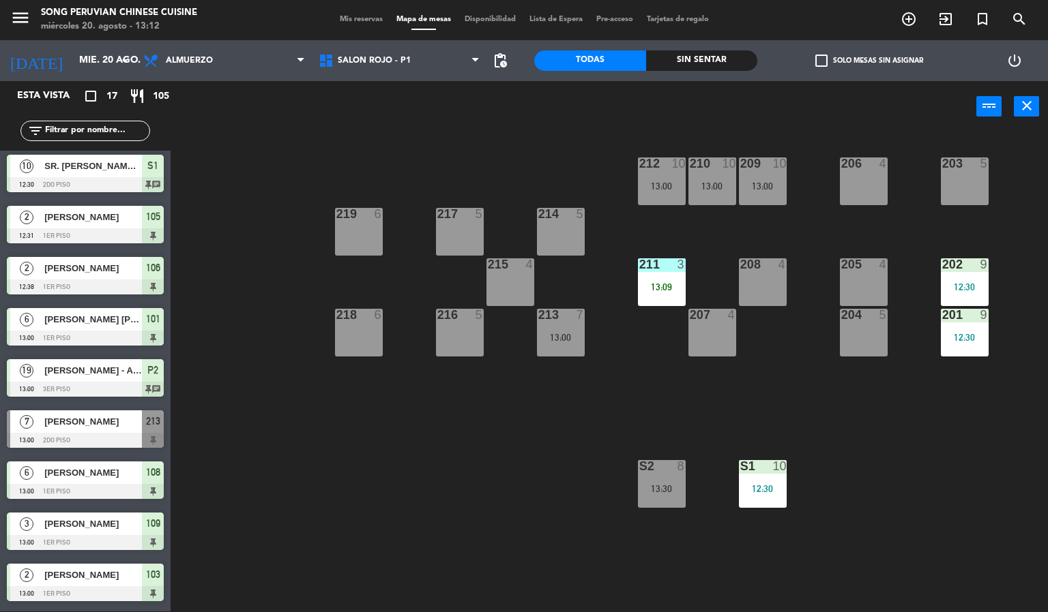
click at [479, 456] on div "203 5 206 4 210 10 13:00 212 10 13:00 209 10 13:00 214 5 217 5 219 6 202 9 12:3…" at bounding box center [614, 372] width 867 height 479
click at [490, 463] on div "203 5 206 4 210 10 13:00 212 10 13:00 209 10 13:00 214 5 217 5 219 6 202 9 12:3…" at bounding box center [614, 372] width 867 height 479
click at [569, 218] on div at bounding box center [560, 214] width 23 height 12
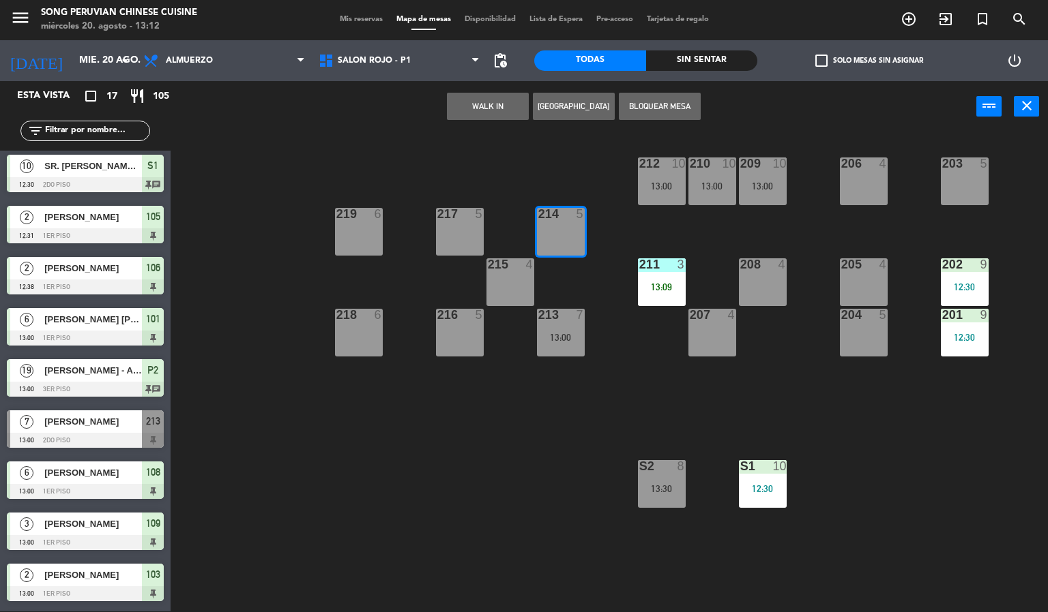
click at [502, 101] on button "WALK IN" at bounding box center [488, 106] width 82 height 27
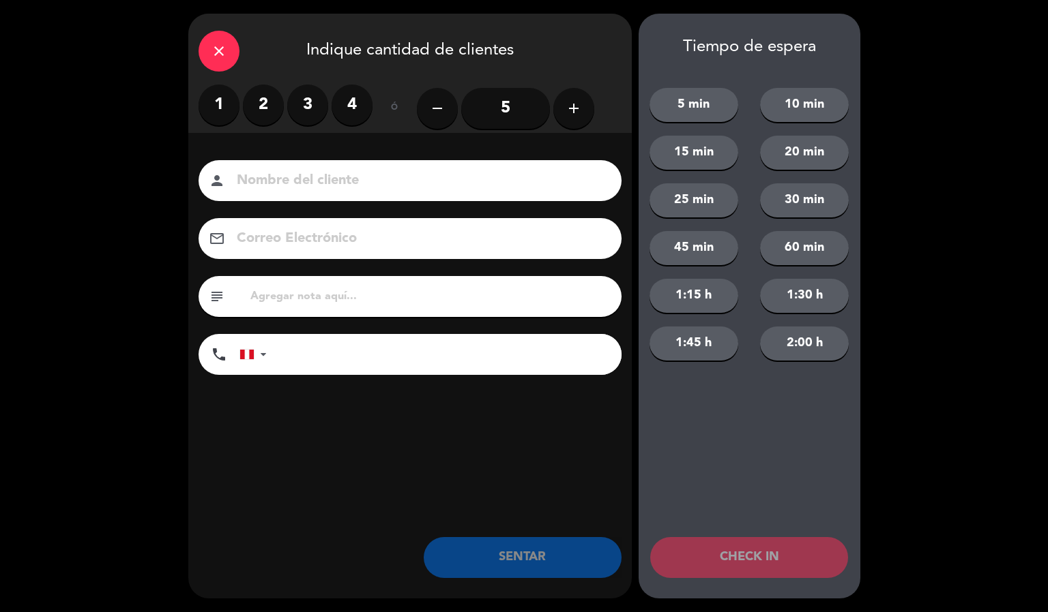
type input "M"
type input "[PERSON_NAME]"
click at [510, 97] on input "5" at bounding box center [505, 108] width 89 height 41
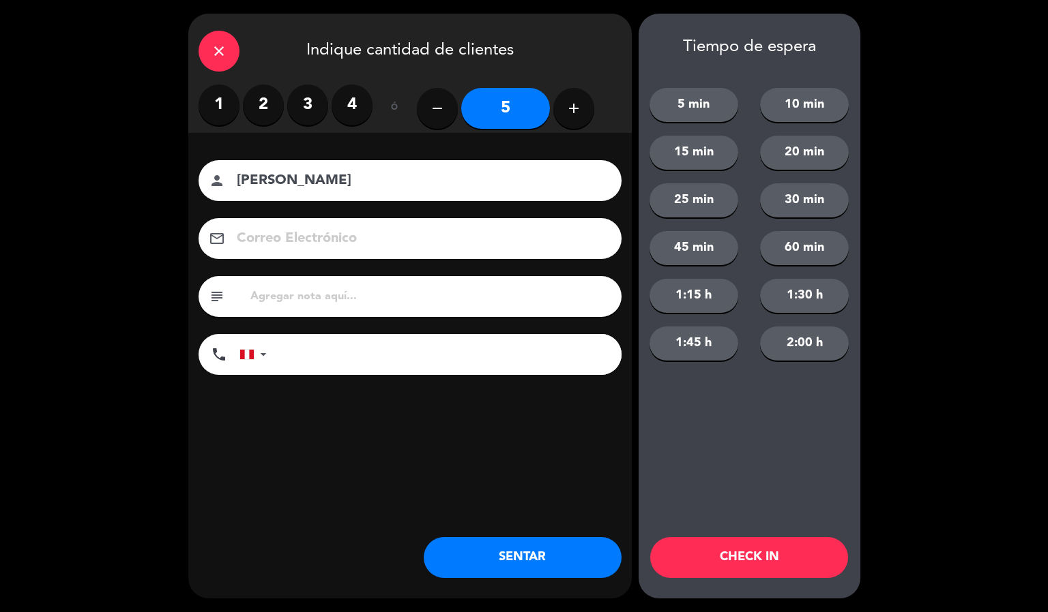
click at [593, 97] on div "1 2 3 4 ó remove 5 add" at bounding box center [409, 109] width 423 height 48
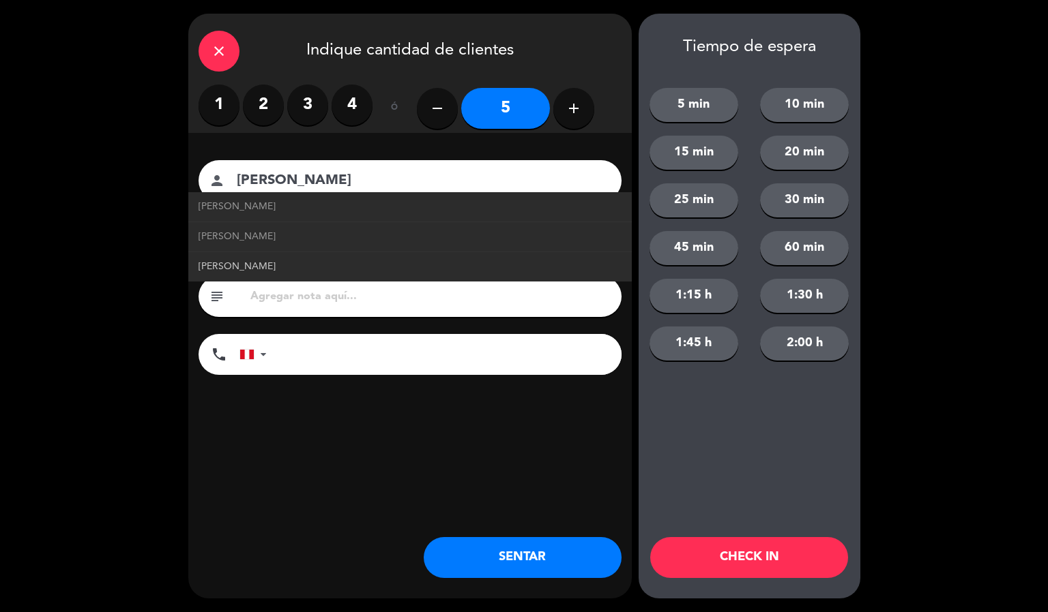
click at [258, 267] on span "[PERSON_NAME]" at bounding box center [236, 267] width 77 height 16
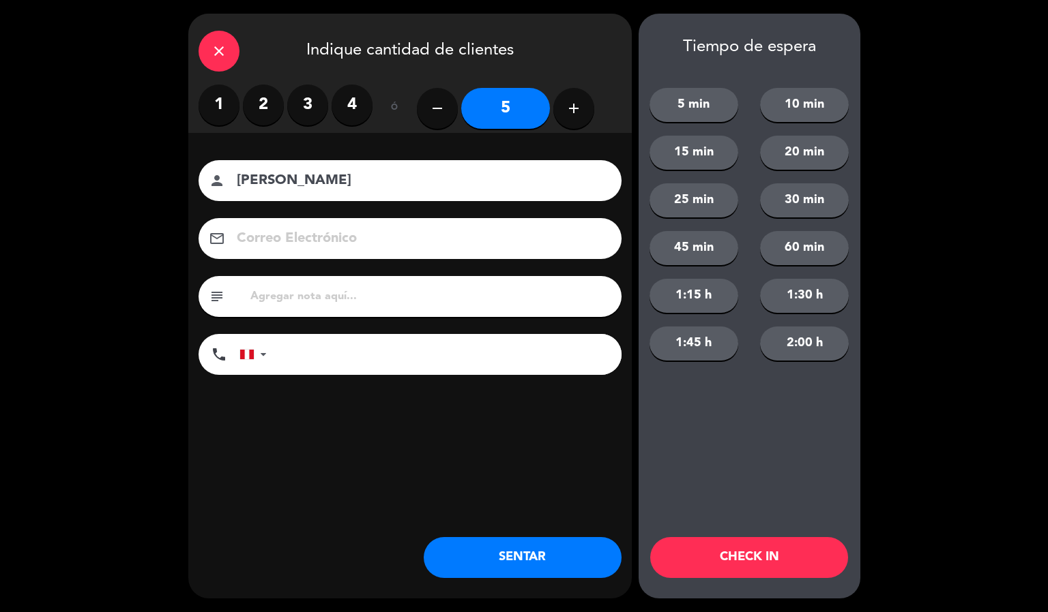
click at [773, 565] on button "CHECK IN" at bounding box center [749, 557] width 198 height 41
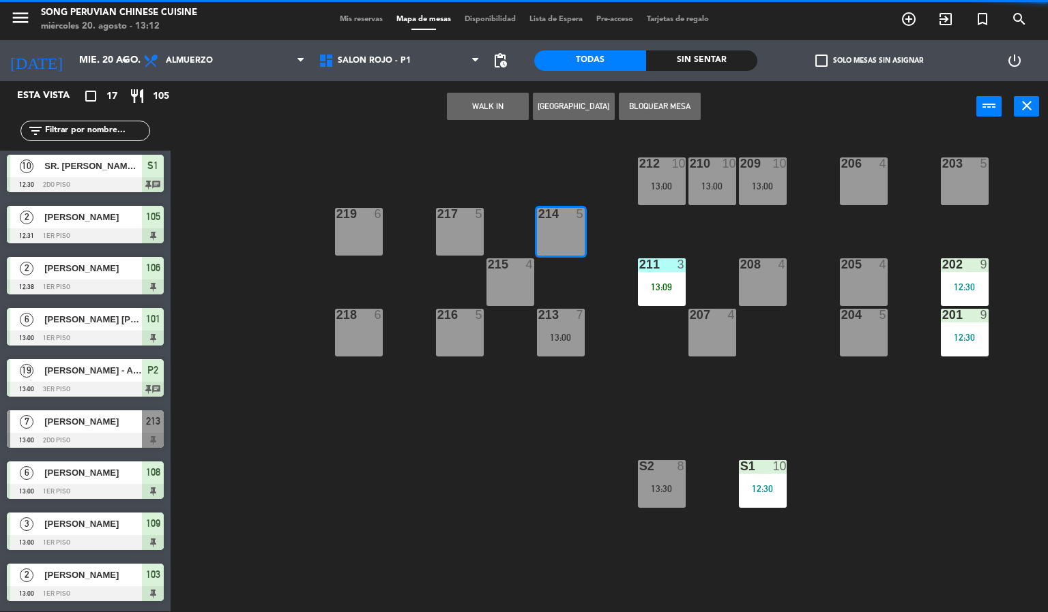
scroll to position [0, 0]
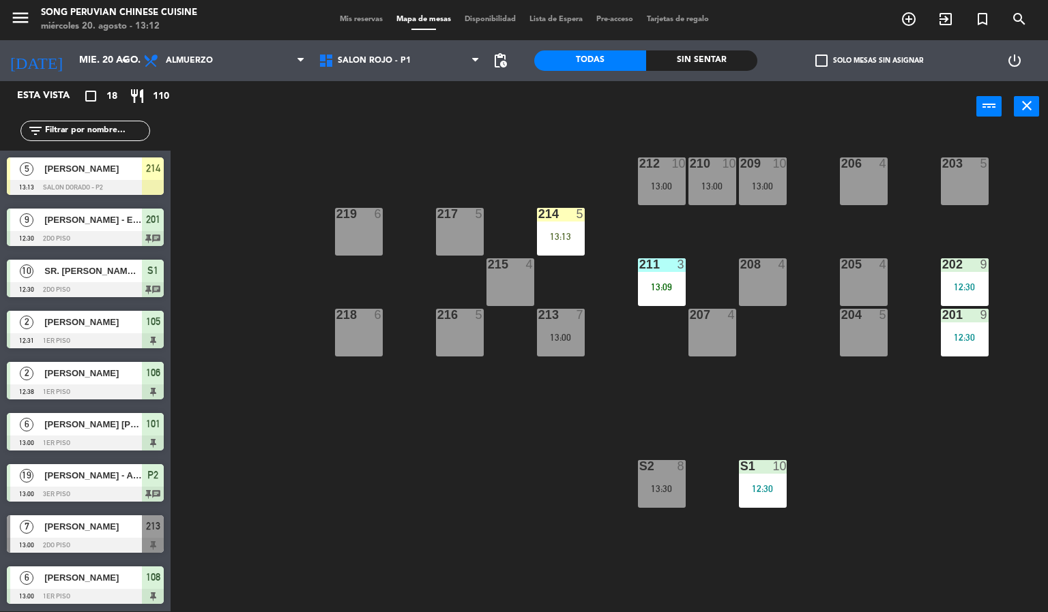
click at [448, 488] on div "203 5 206 4 210 10 13:00 212 10 13:00 209 10 13:00 214 5 13:13 217 5 219 6 202 …" at bounding box center [614, 372] width 867 height 479
click at [426, 143] on div "203 5 206 4 210 10 13:00 212 10 13:00 209 10 13:00 214 5 13:13 217 5 219 6 202 …" at bounding box center [614, 372] width 867 height 479
click at [408, 473] on div "203 5 206 4 210 10 13:00 212 10 13:00 209 10 13:00 214 5 13:13 217 5 219 6 202 …" at bounding box center [614, 372] width 867 height 479
click at [416, 486] on div "203 5 206 4 210 10 13:00 212 10 13:00 209 10 13:00 214 5 13:13 217 5 219 6 202 …" at bounding box center [614, 372] width 867 height 479
click at [439, 439] on div "203 5 206 4 210 10 13:00 212 10 13:00 209 10 13:00 214 5 13:13 217 5 219 6 202 …" at bounding box center [614, 372] width 867 height 479
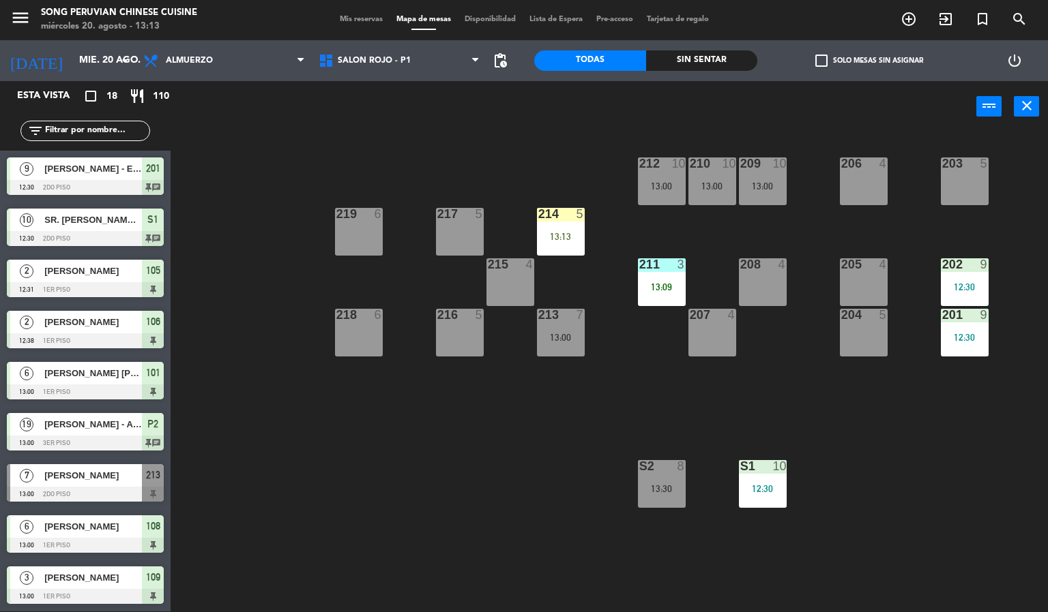
click at [464, 334] on div "216 5" at bounding box center [460, 333] width 48 height 48
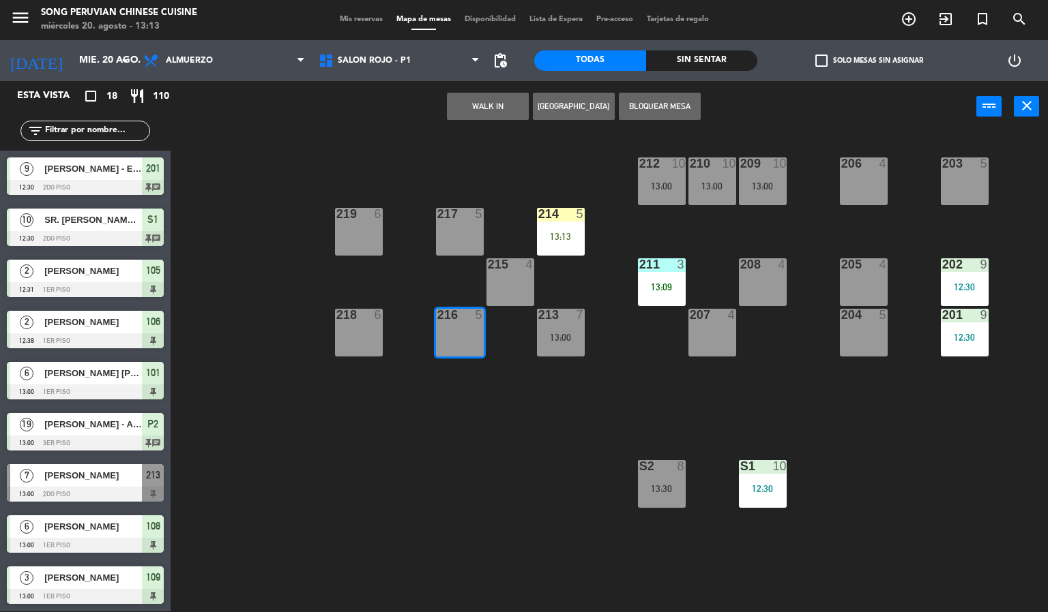
click at [473, 102] on button "WALK IN" at bounding box center [488, 106] width 82 height 27
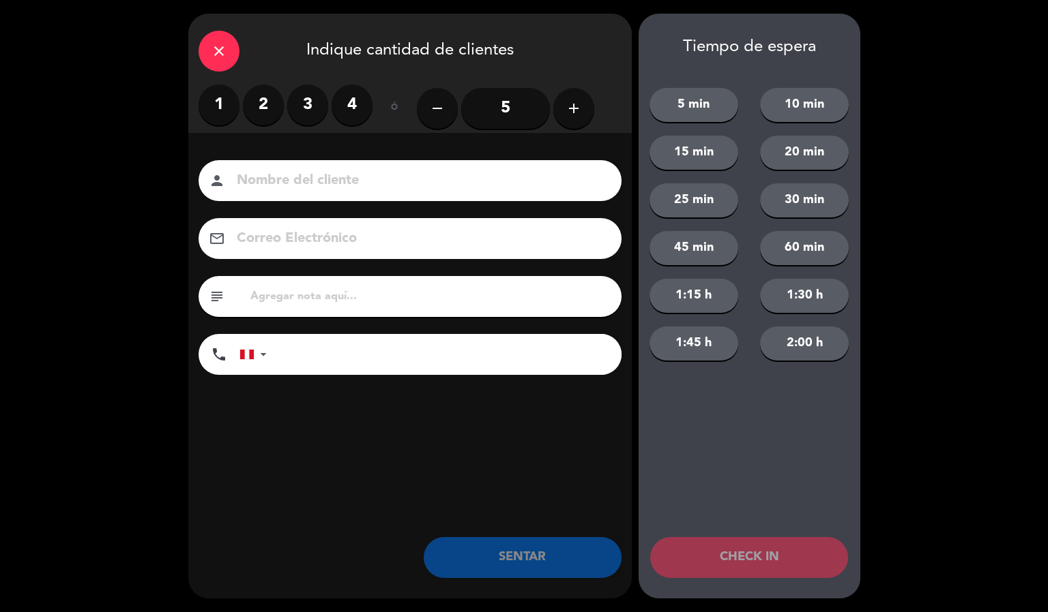
click at [268, 105] on label "2" at bounding box center [263, 105] width 41 height 41
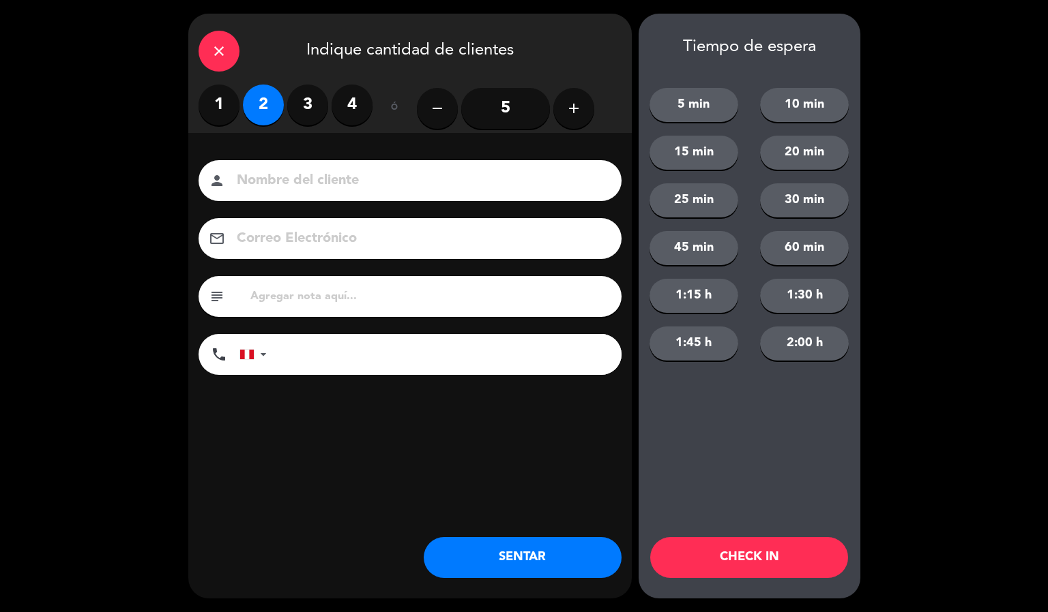
click at [297, 188] on input at bounding box center [419, 181] width 368 height 24
click at [224, 46] on icon "close" at bounding box center [219, 51] width 16 height 16
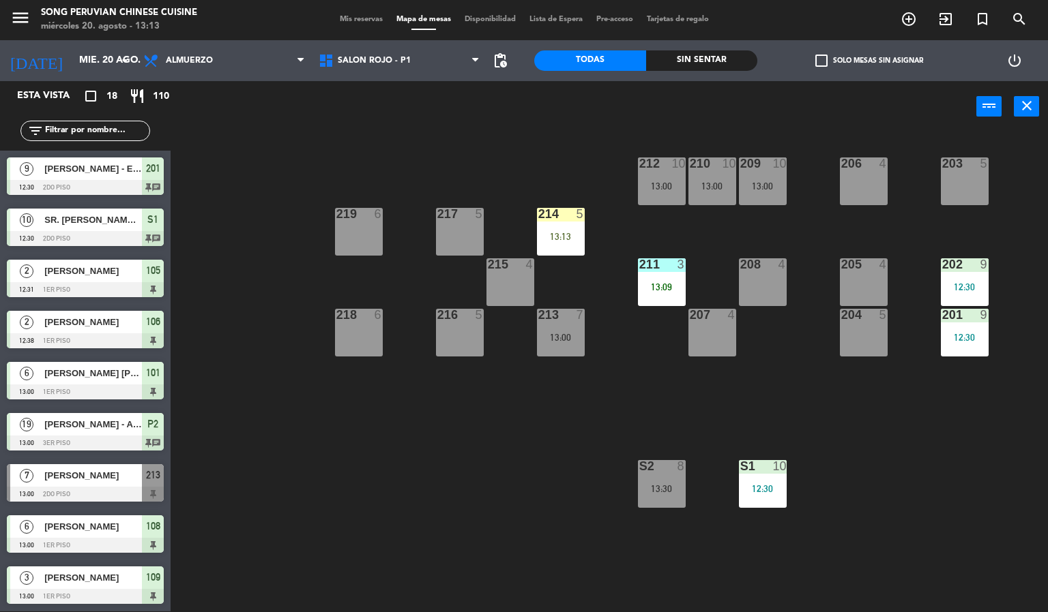
click at [357, 493] on div "203 5 206 4 210 10 13:00 212 10 13:00 209 10 13:00 214 5 13:13 217 5 219 6 202 …" at bounding box center [614, 372] width 867 height 479
click at [710, 60] on div "Sin sentar" at bounding box center [702, 60] width 112 height 20
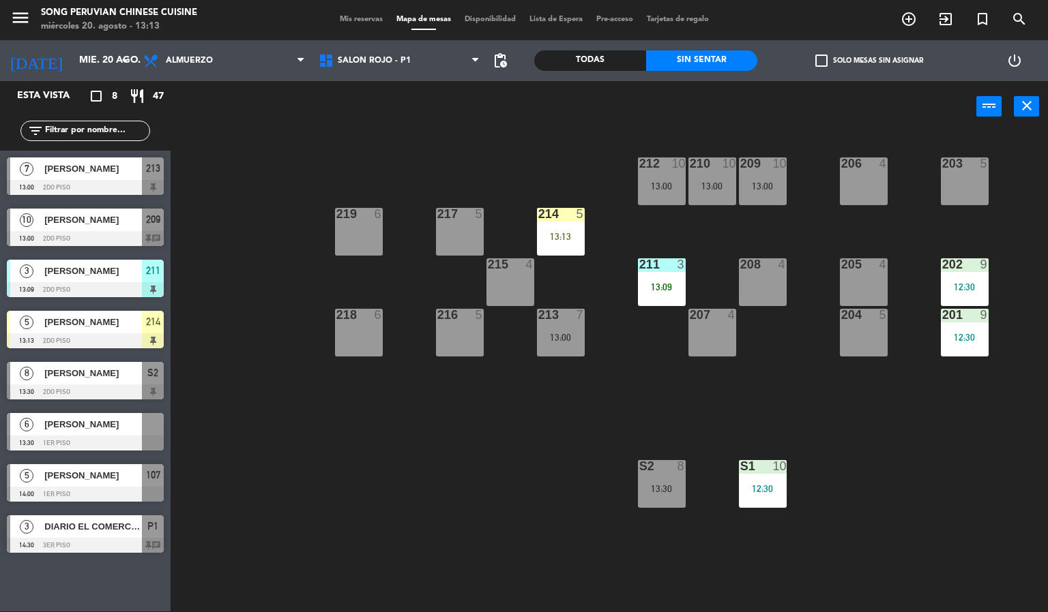
click at [420, 130] on div "power_input close" at bounding box center [573, 107] width 805 height 52
click at [416, 56] on span "SALON ROJO - P1" at bounding box center [399, 61] width 175 height 30
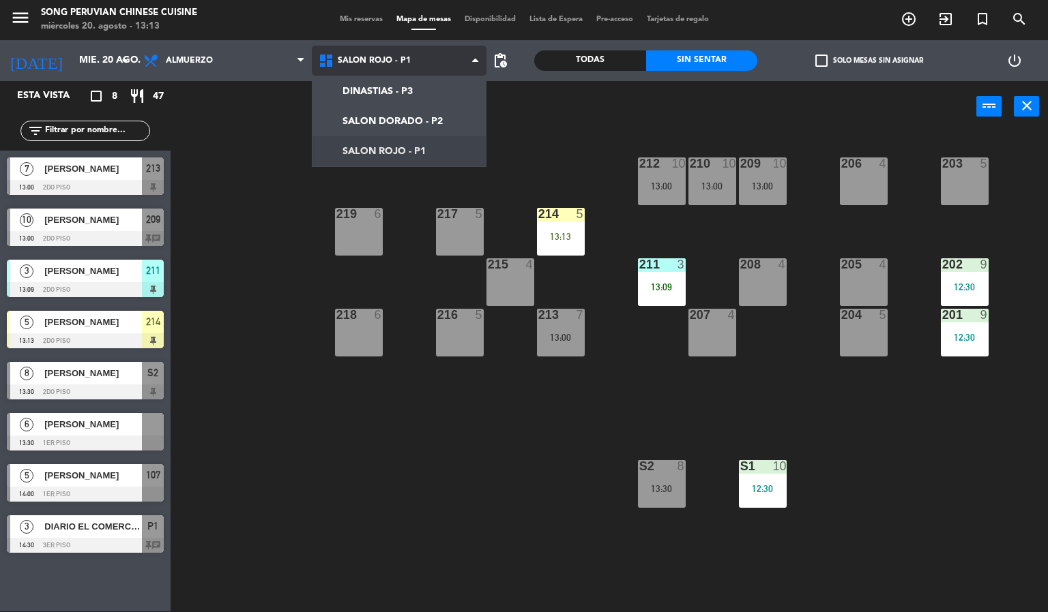
click at [418, 119] on ng-component "menu Song Peruvian Chinese Cuisine miércoles 20. agosto - 13:13 Mis reservas Ma…" at bounding box center [524, 305] width 1048 height 613
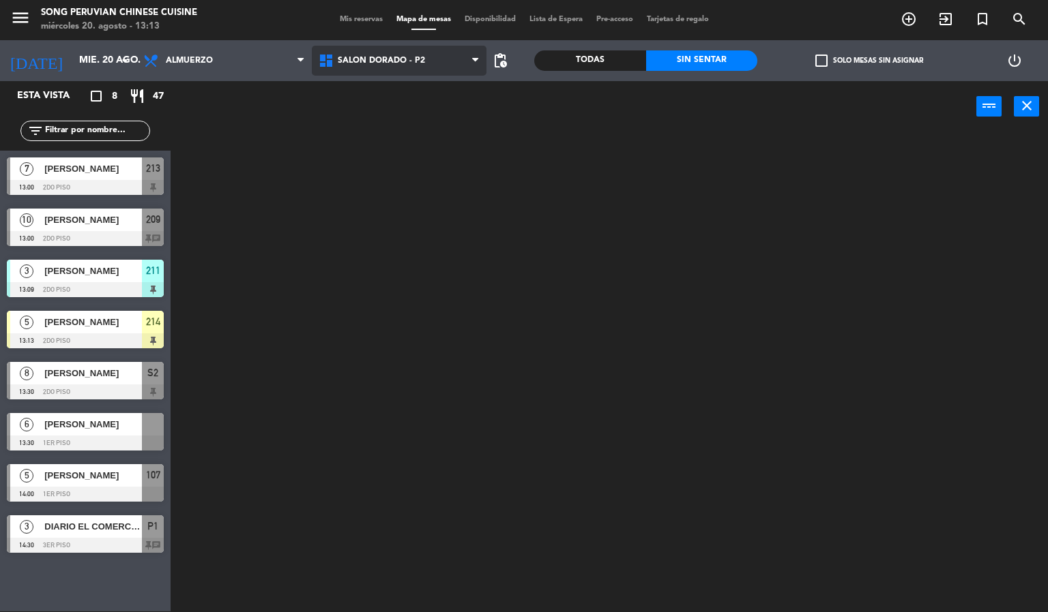
click at [417, 52] on span "SALON DORADO - P2" at bounding box center [399, 61] width 175 height 30
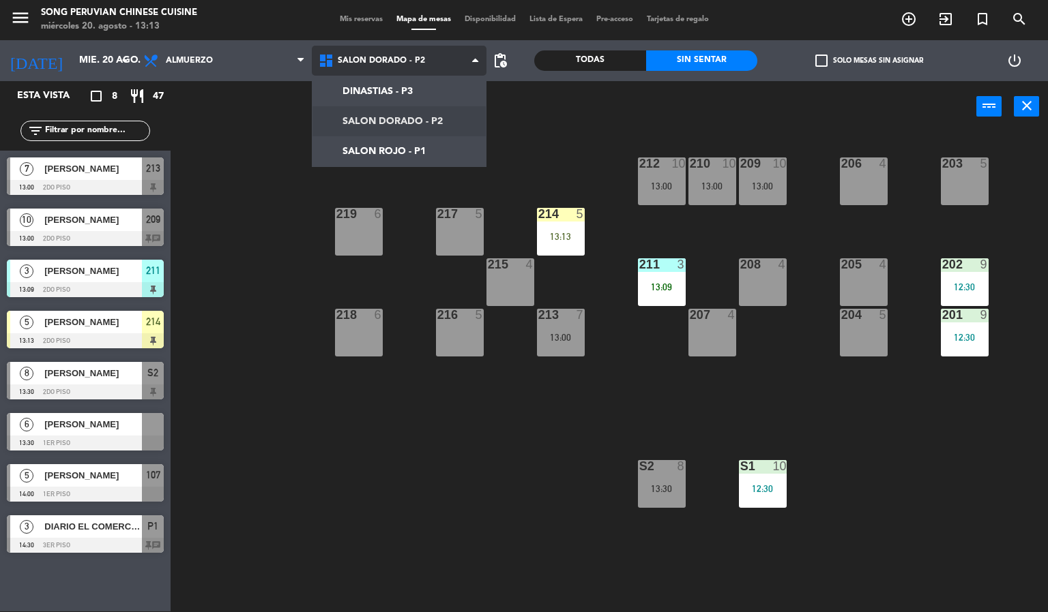
click at [419, 158] on ng-component "menu Song Peruvian Chinese Cuisine [DATE] 20. agosto - 13:13 Mis reservas Mapa …" at bounding box center [524, 305] width 1048 height 613
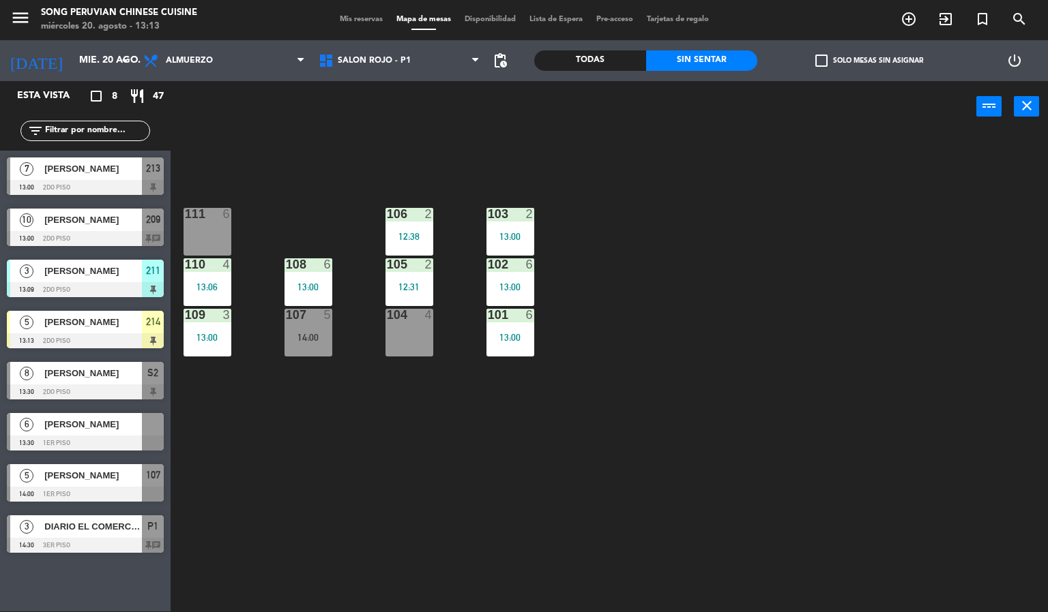
click at [381, 507] on div "103 2 13:00 106 2 12:38 111 6 102 6 13:00 105 2 12:31 108 6 13:00 110 4 13:06 1…" at bounding box center [614, 372] width 867 height 479
click at [400, 338] on div "104 4" at bounding box center [409, 333] width 48 height 48
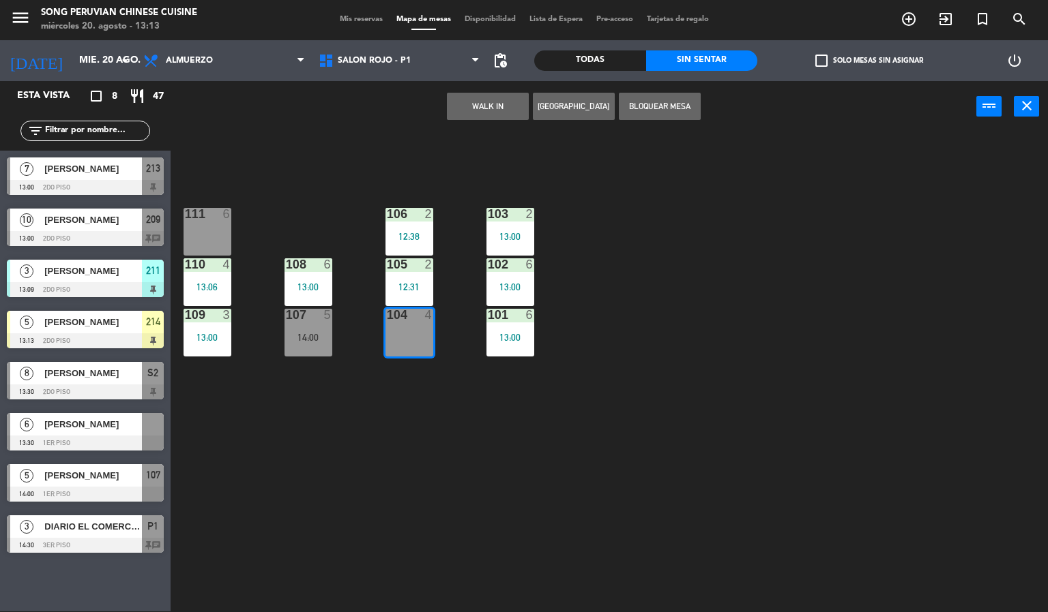
click at [479, 113] on button "WALK IN" at bounding box center [488, 106] width 82 height 27
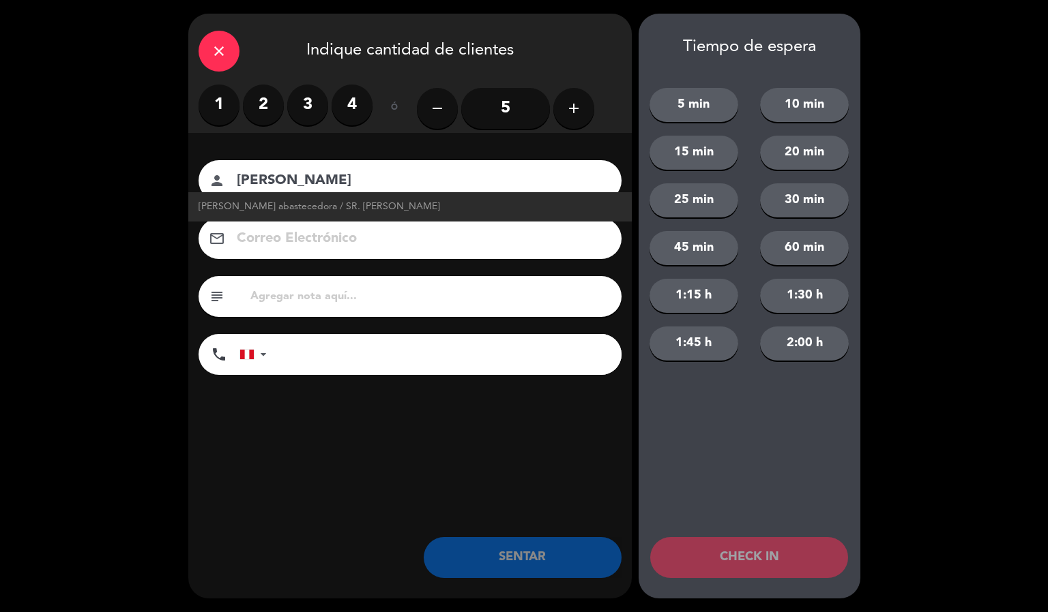
type input "[PERSON_NAME]"
click at [263, 104] on label "2" at bounding box center [263, 105] width 41 height 41
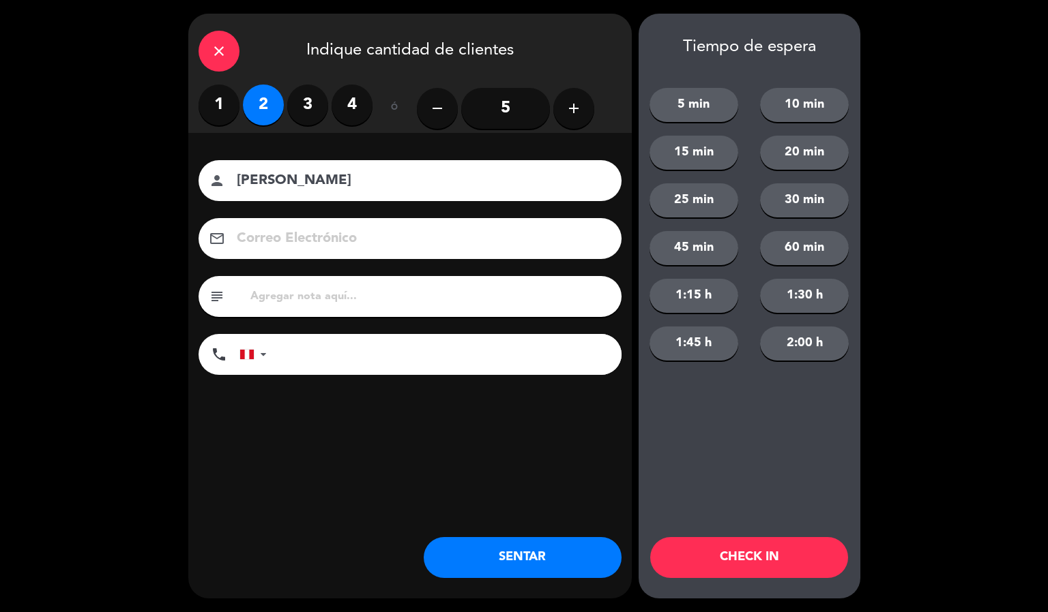
click at [754, 555] on button "CHECK IN" at bounding box center [749, 557] width 198 height 41
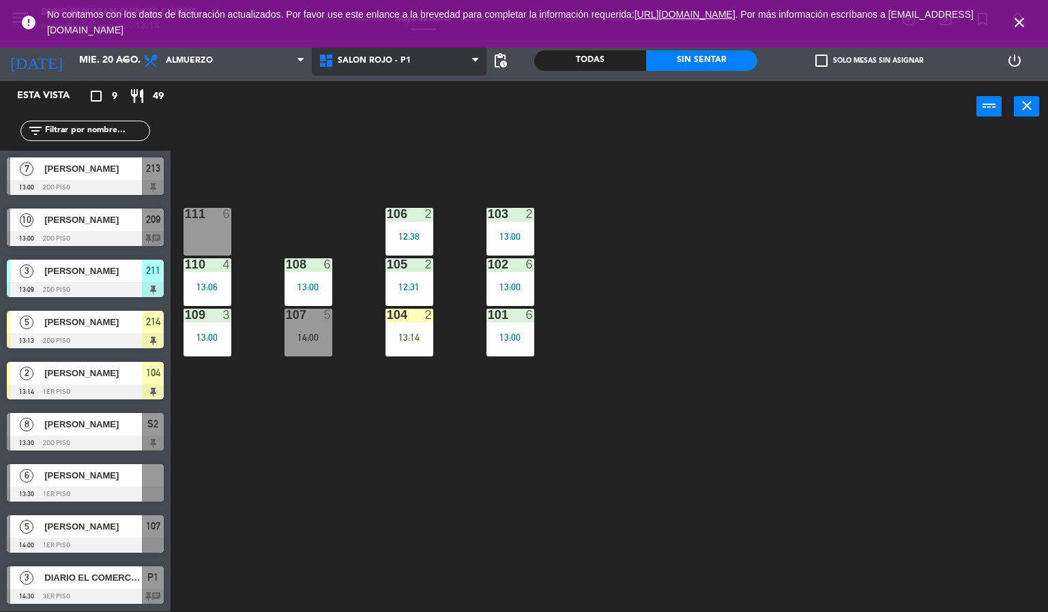
click at [420, 62] on span "SALON ROJO - P1" at bounding box center [399, 61] width 175 height 30
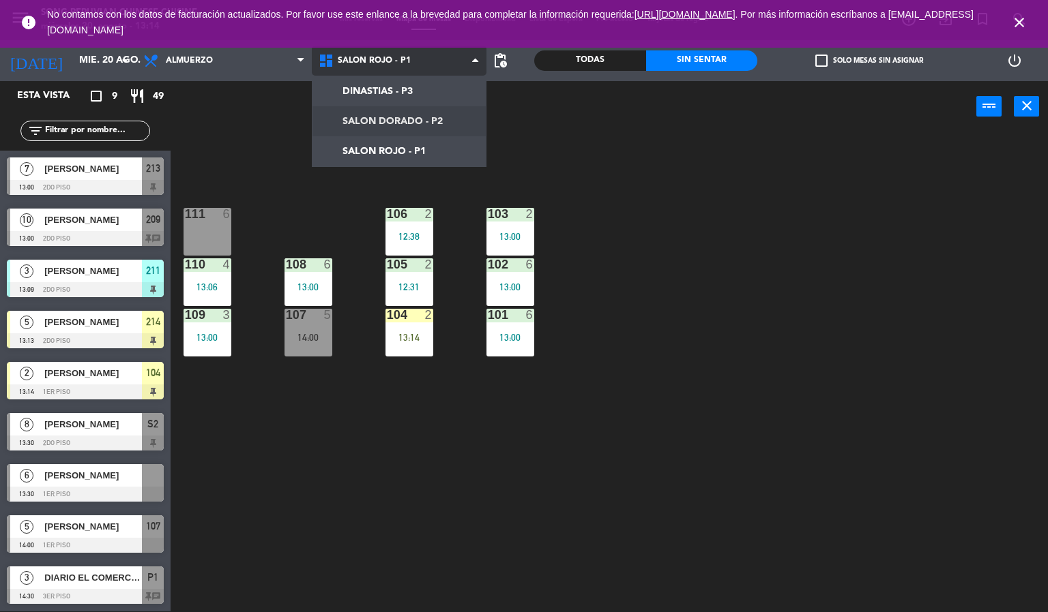
click at [406, 117] on ng-component "menu Song Peruvian Chinese Cuisine miércoles 20. agosto - 13:14 Mis reservas Ma…" at bounding box center [524, 305] width 1048 height 613
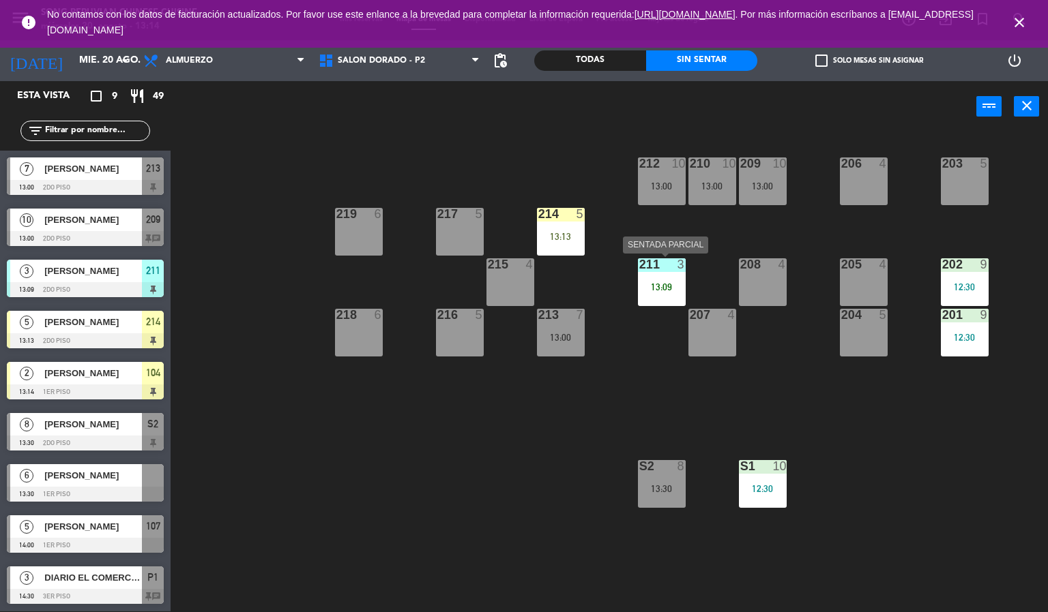
click at [676, 289] on div "13:09" at bounding box center [662, 287] width 48 height 10
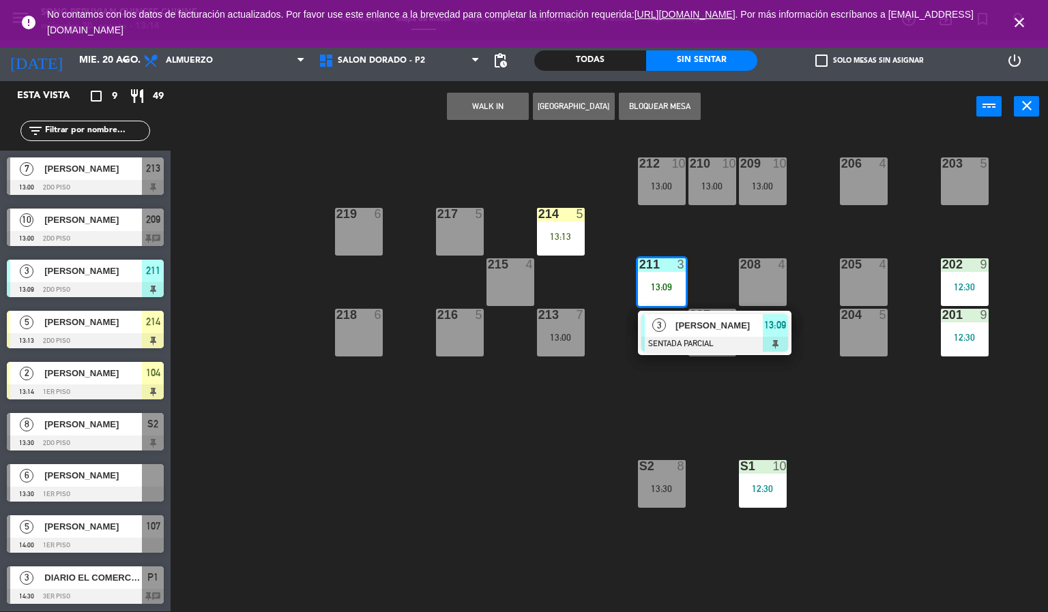
click at [688, 331] on span "[PERSON_NAME]" at bounding box center [718, 325] width 87 height 14
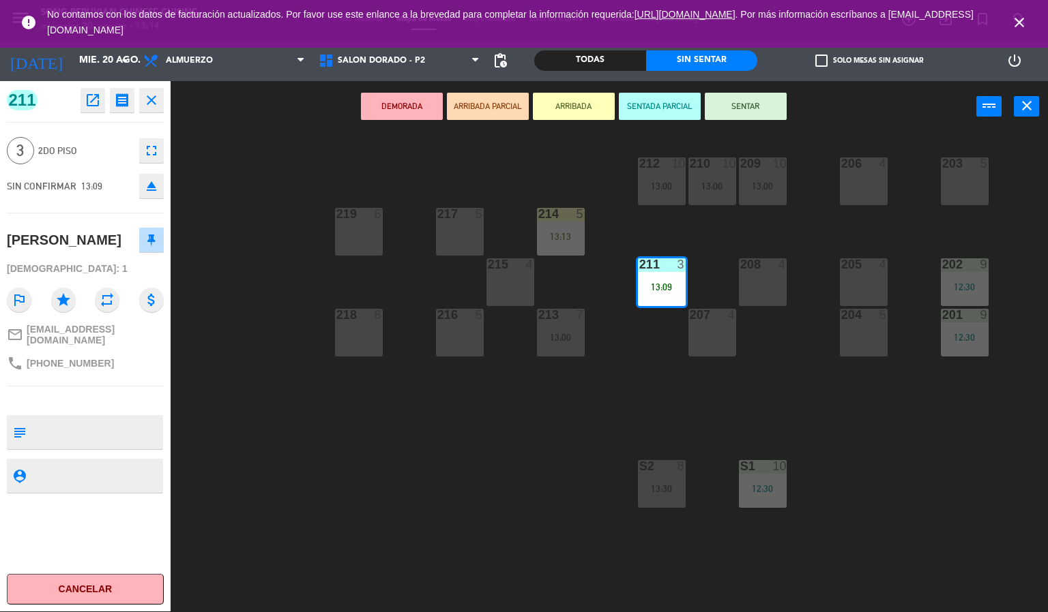
click at [735, 110] on button "SENTAR" at bounding box center [746, 106] width 82 height 27
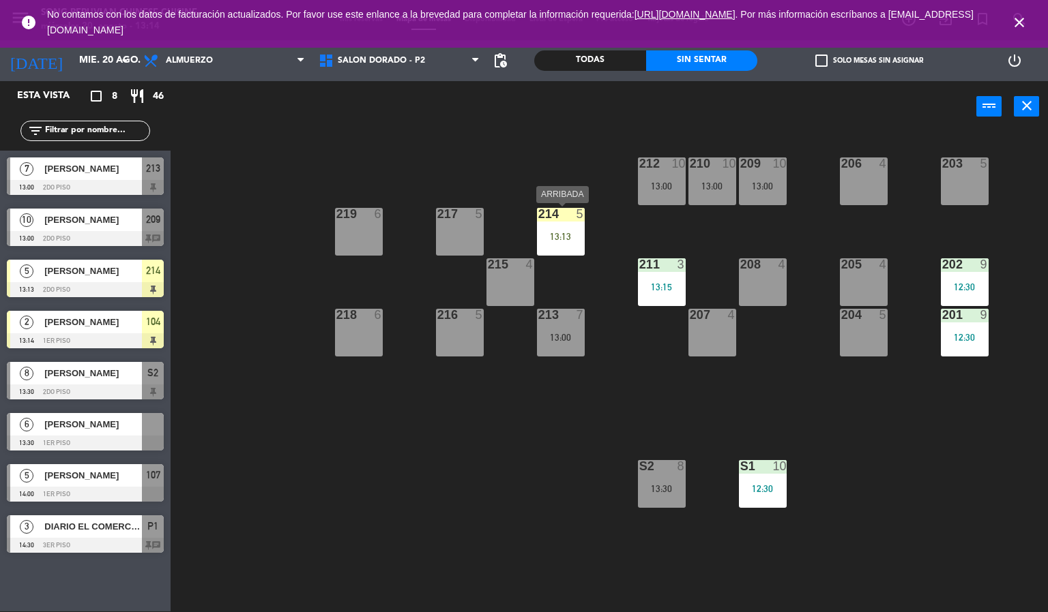
click at [578, 252] on div "214 5 13:13" at bounding box center [561, 232] width 48 height 48
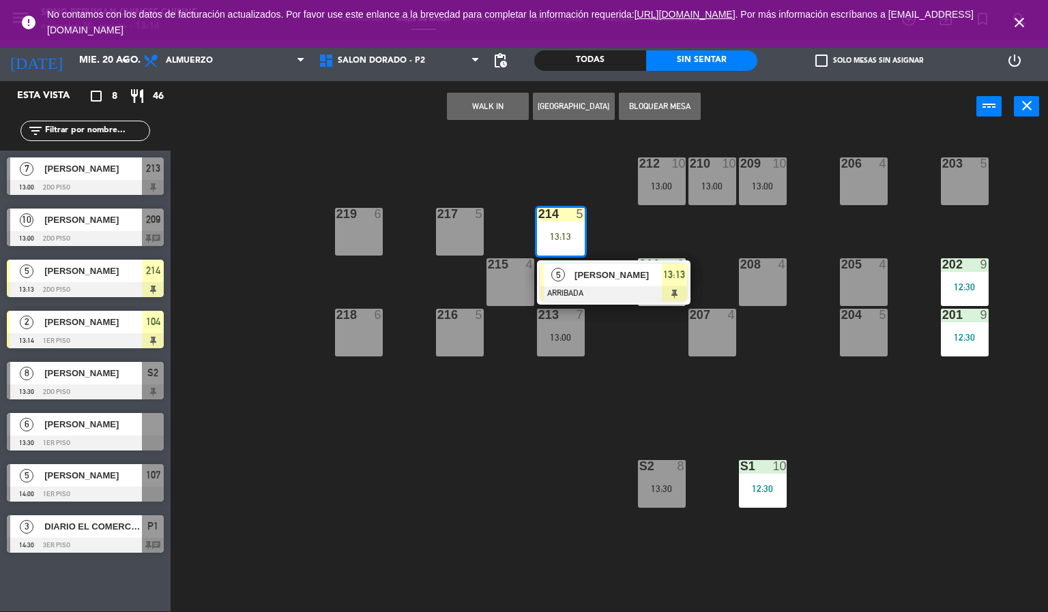
click at [536, 150] on div "203 5 206 4 210 10 13:00 212 10 13:00 209 10 13:00 214 5 13:13 5 [PERSON_NAME] …" at bounding box center [614, 372] width 867 height 479
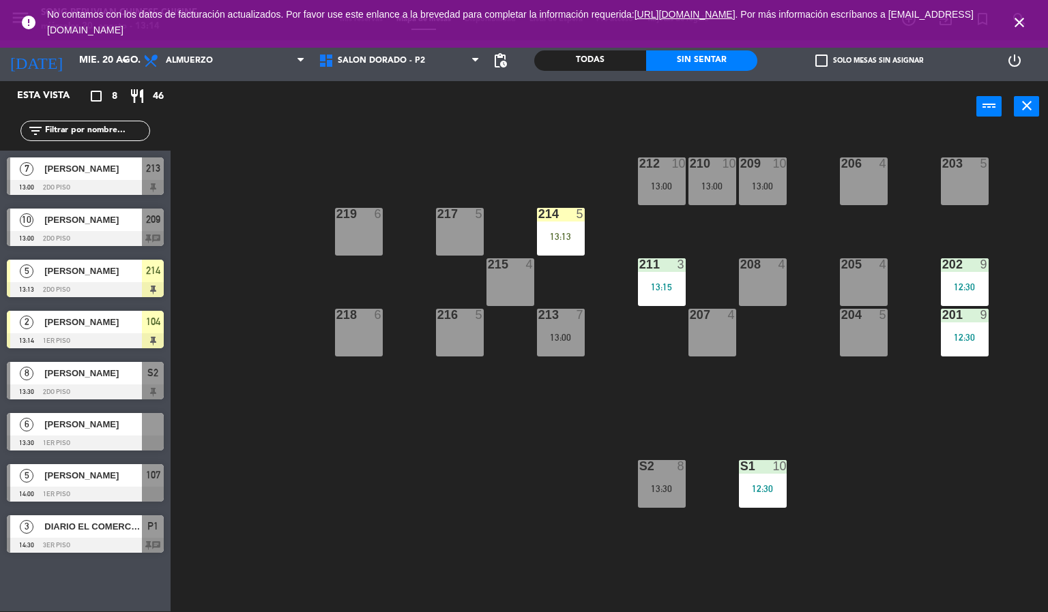
click at [1013, 21] on icon "close" at bounding box center [1019, 22] width 16 height 16
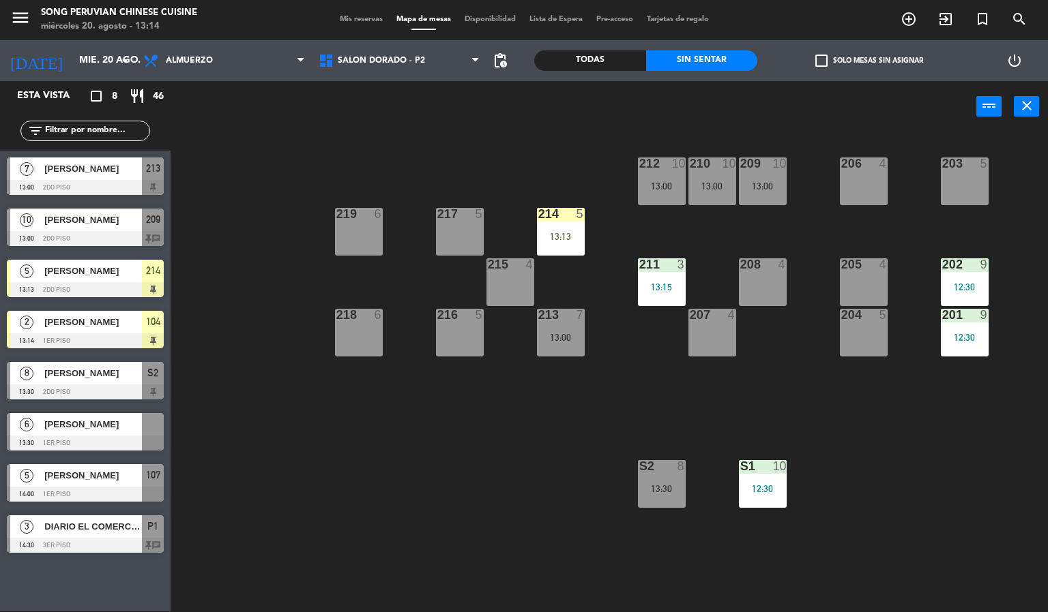
click at [434, 155] on div "203 5 206 4 210 10 13:00 212 10 13:00 209 10 13:00 214 5 13:13 217 5 219 6 202 …" at bounding box center [614, 372] width 867 height 479
click at [553, 222] on div "214 5 13:13" at bounding box center [561, 232] width 48 height 48
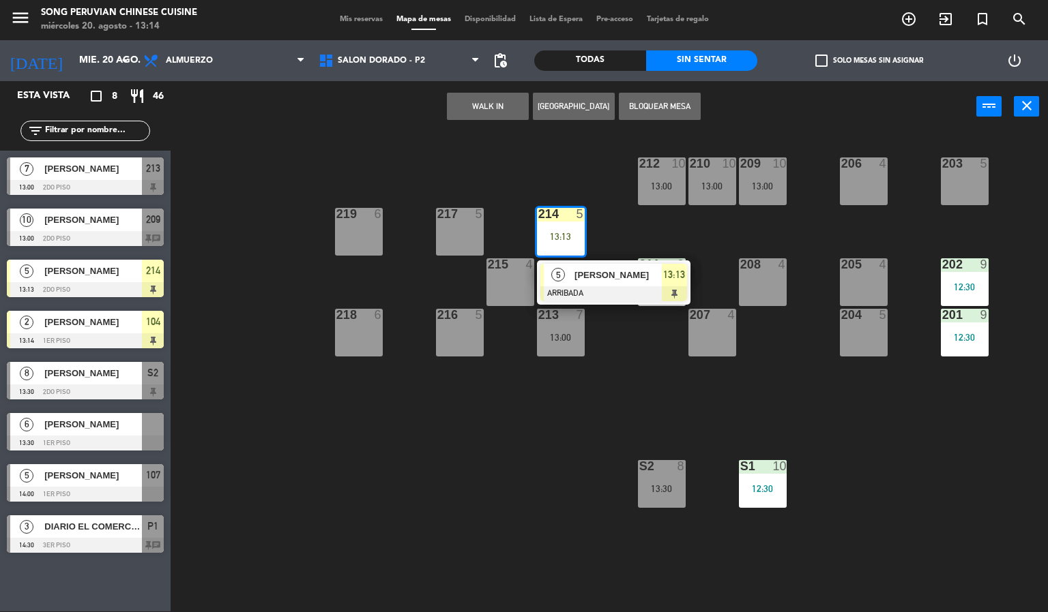
click at [573, 162] on div "203 5 206 4 210 10 13:00 212 10 13:00 209 10 13:00 214 5 13:13 5 [PERSON_NAME] …" at bounding box center [614, 372] width 867 height 479
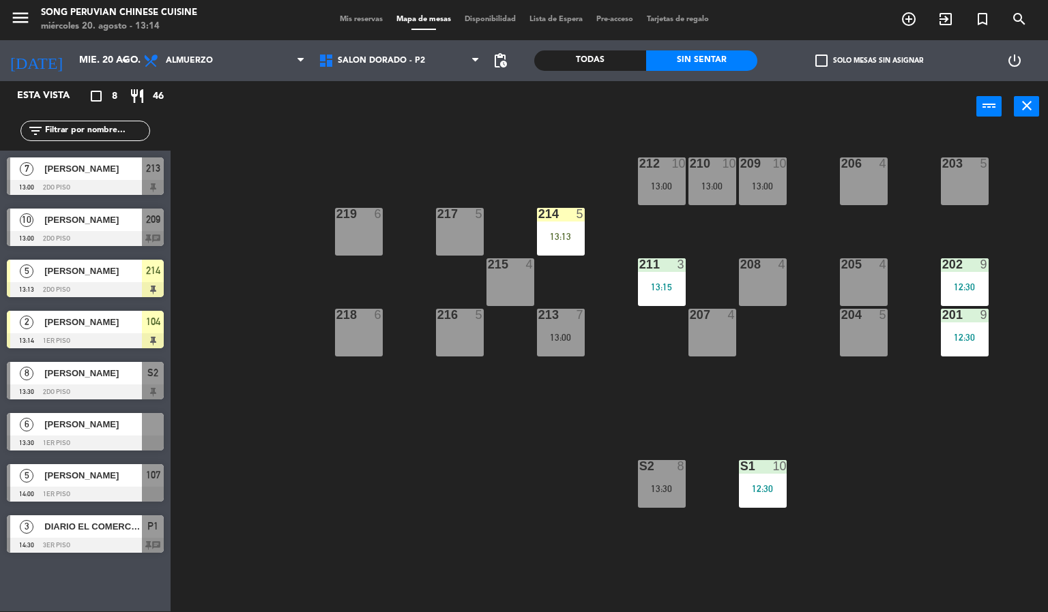
click at [760, 168] on div at bounding box center [762, 164] width 23 height 12
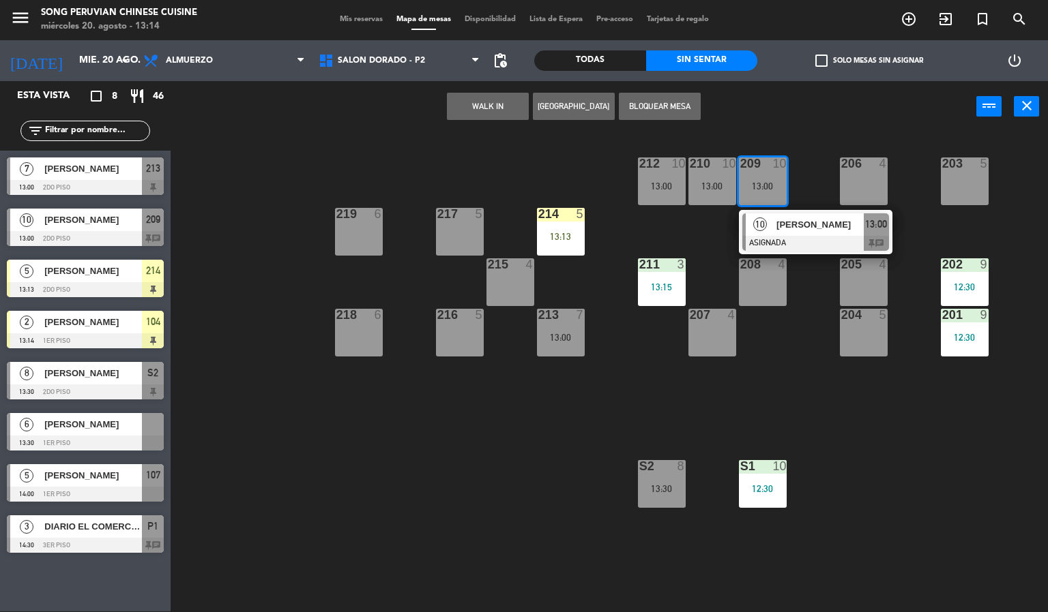
click at [802, 229] on span "[PERSON_NAME]" at bounding box center [819, 225] width 87 height 14
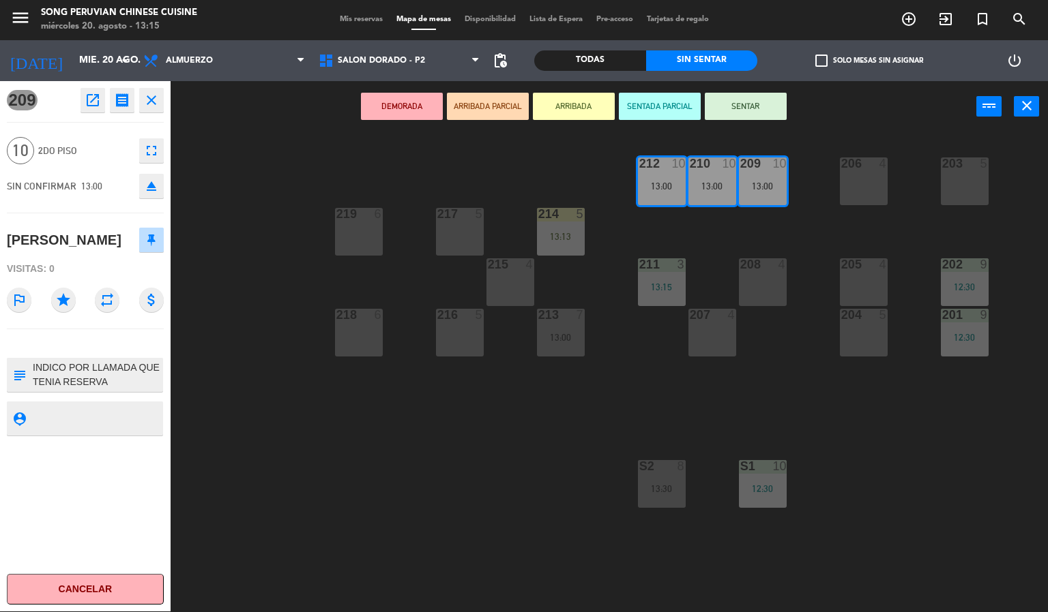
click at [405, 450] on div "203 5 206 4 210 10 13:00 212 10 13:00 209 10 13:00 214 5 13:13 217 5 219 6 202 …" at bounding box center [614, 372] width 867 height 479
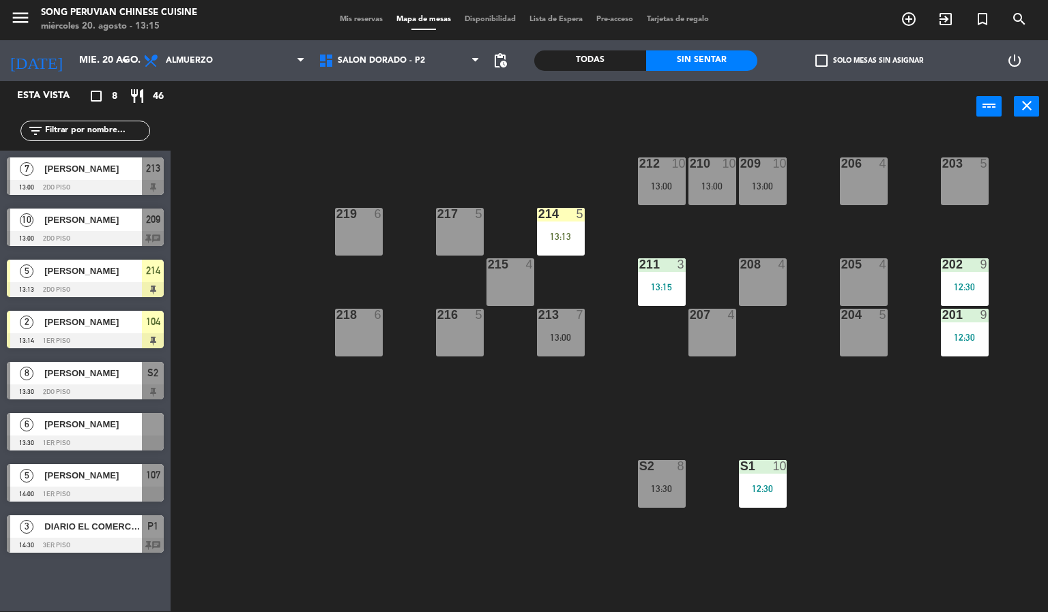
click at [545, 351] on div "213 7 13:00" at bounding box center [561, 333] width 48 height 48
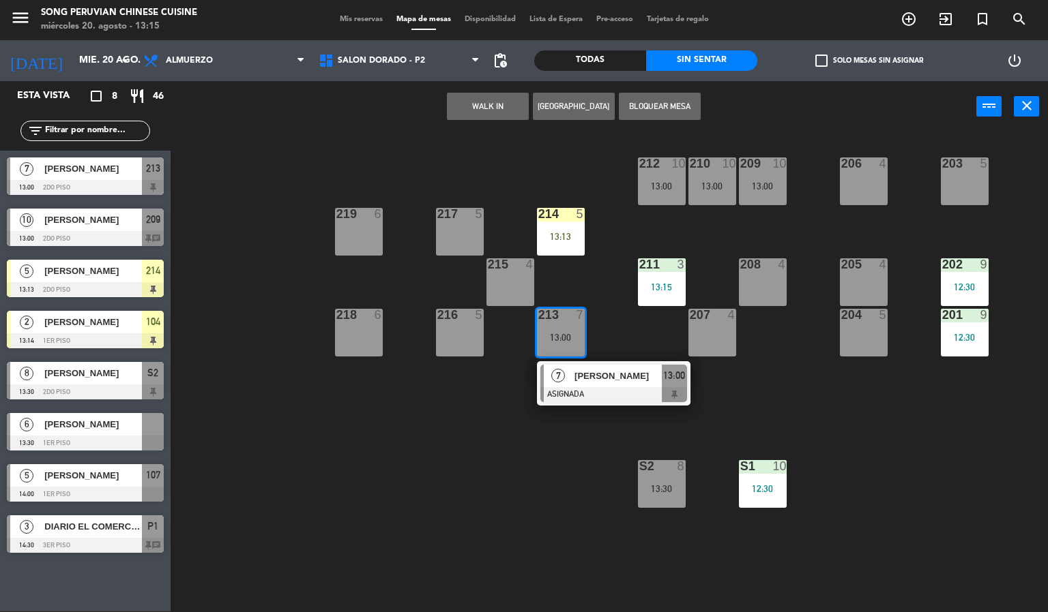
click at [563, 376] on span "7" at bounding box center [558, 376] width 14 height 14
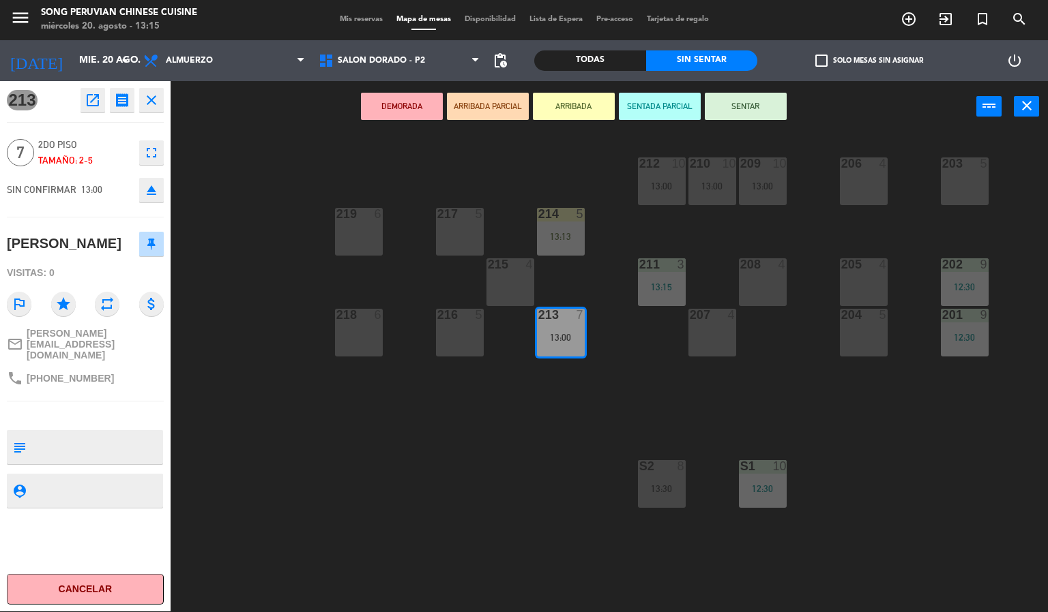
click at [334, 469] on div "203 5 206 4 210 10 13:00 212 10 13:00 209 10 13:00 214 5 13:13 217 5 219 6 202 …" at bounding box center [614, 372] width 867 height 479
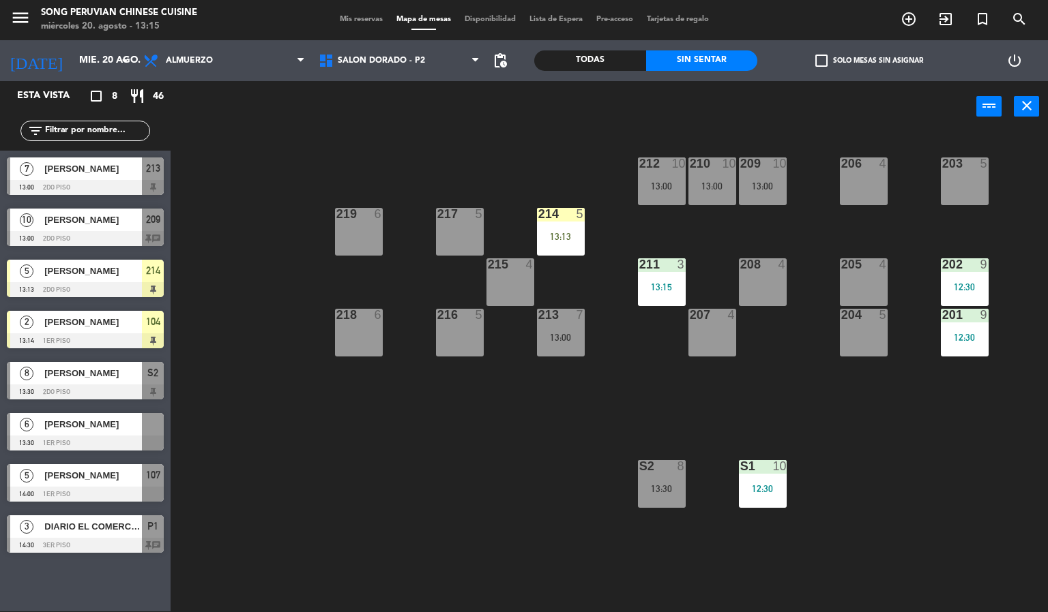
click at [761, 186] on div "13:00" at bounding box center [763, 186] width 48 height 10
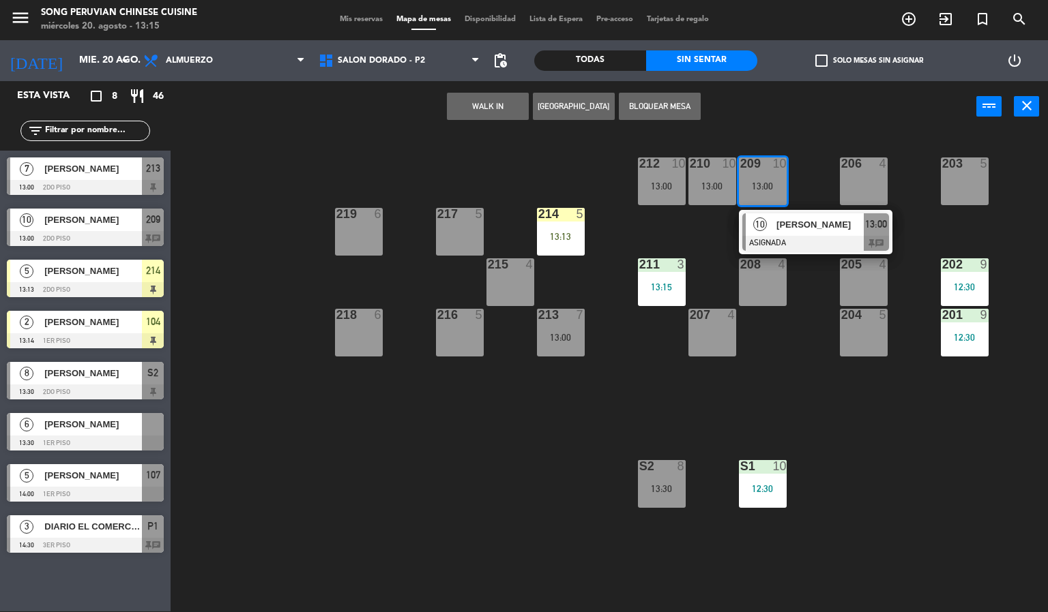
click at [379, 473] on div "203 5 206 4 210 10 13:00 212 10 13:00 209 10 13:00 10 [PERSON_NAME] ASIGNADA 13…" at bounding box center [614, 372] width 867 height 479
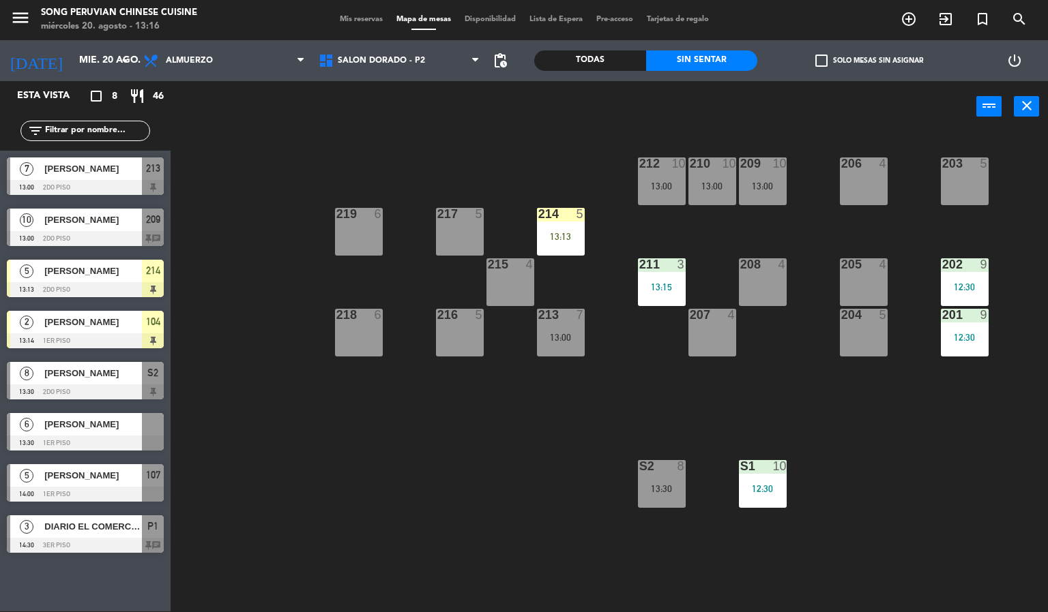
click at [850, 438] on div "203 5 206 4 210 10 13:00 212 10 13:00 209 10 13:00 214 5 13:13 217 5 219 6 202 …" at bounding box center [614, 372] width 867 height 479
click at [129, 329] on span "[PERSON_NAME]" at bounding box center [93, 322] width 98 height 14
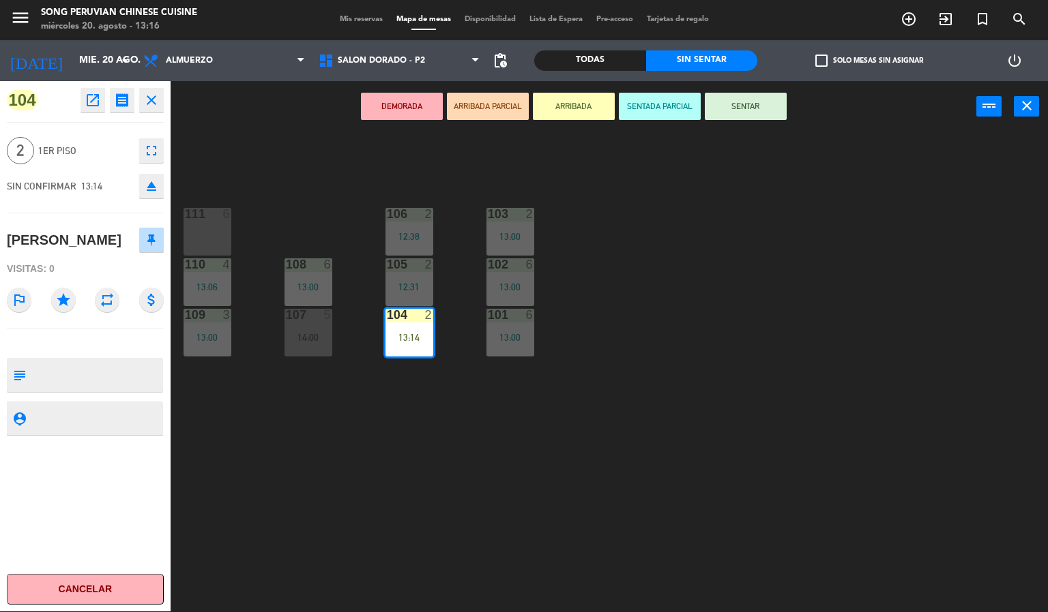
click at [336, 488] on div "103 2 13:00 106 2 12:38 111 6 102 6 13:00 105 2 12:31 108 6 13:00 110 4 13:06 1…" at bounding box center [614, 372] width 867 height 479
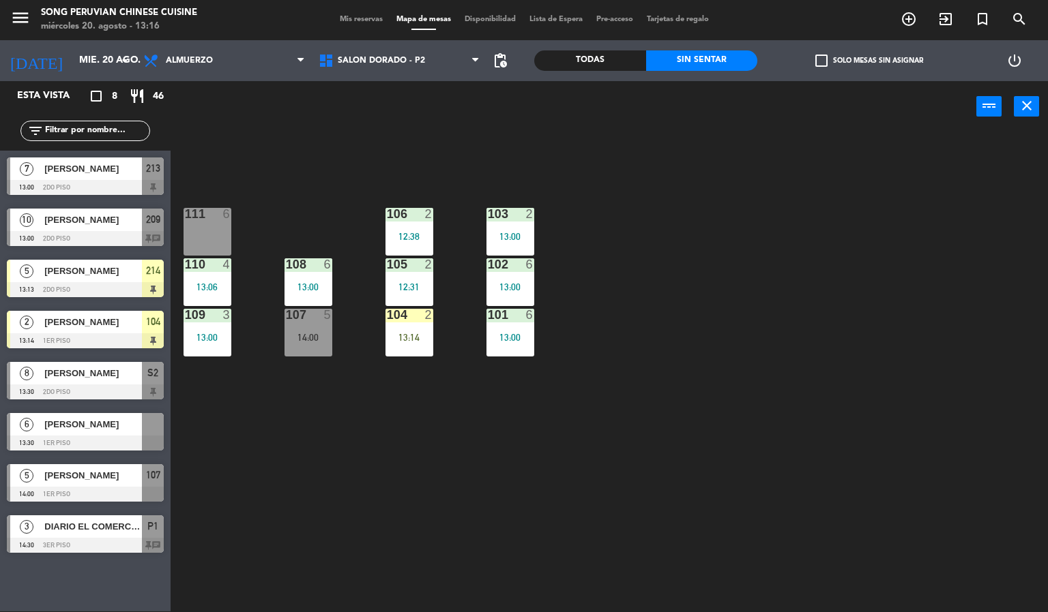
click at [664, 213] on div "103 2 13:00 106 2 12:38 111 6 102 6 13:00 105 2 12:31 108 6 13:00 110 4 13:06 1…" at bounding box center [614, 372] width 867 height 479
click at [400, 59] on span "SALON DORADO - P2" at bounding box center [381, 61] width 87 height 10
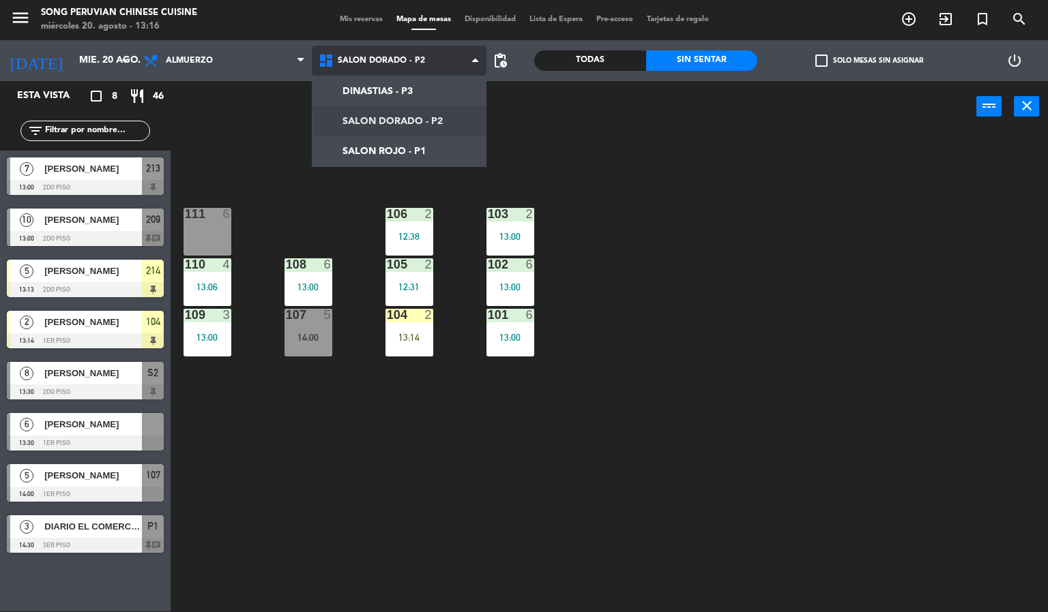
click at [410, 123] on ng-component "menu Song Peruvian Chinese Cuisine [DATE] 20. agosto - 13:16 Mis reservas Mapa …" at bounding box center [524, 305] width 1048 height 613
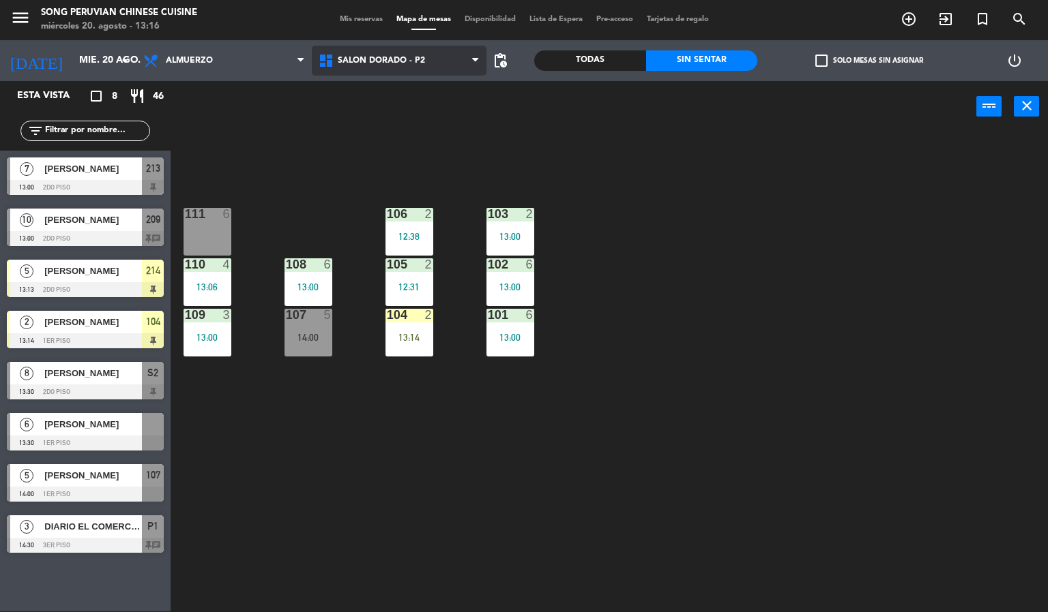
click at [461, 51] on span "SALON DORADO - P2" at bounding box center [399, 61] width 175 height 30
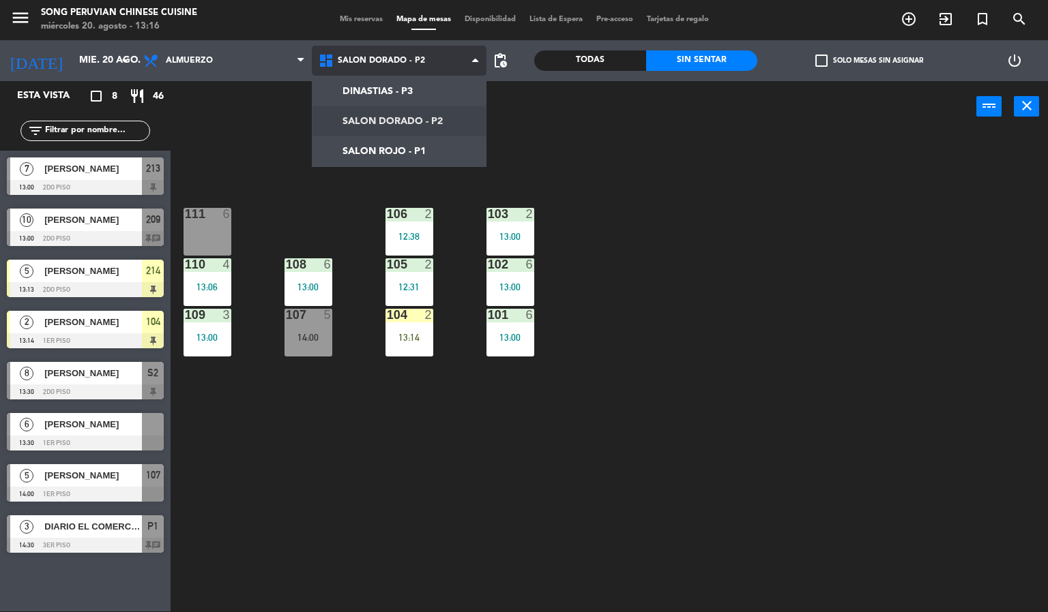
click at [402, 150] on ng-component "menu Song Peruvian Chinese Cuisine [DATE] 20. agosto - 13:16 Mis reservas Mapa …" at bounding box center [524, 305] width 1048 height 613
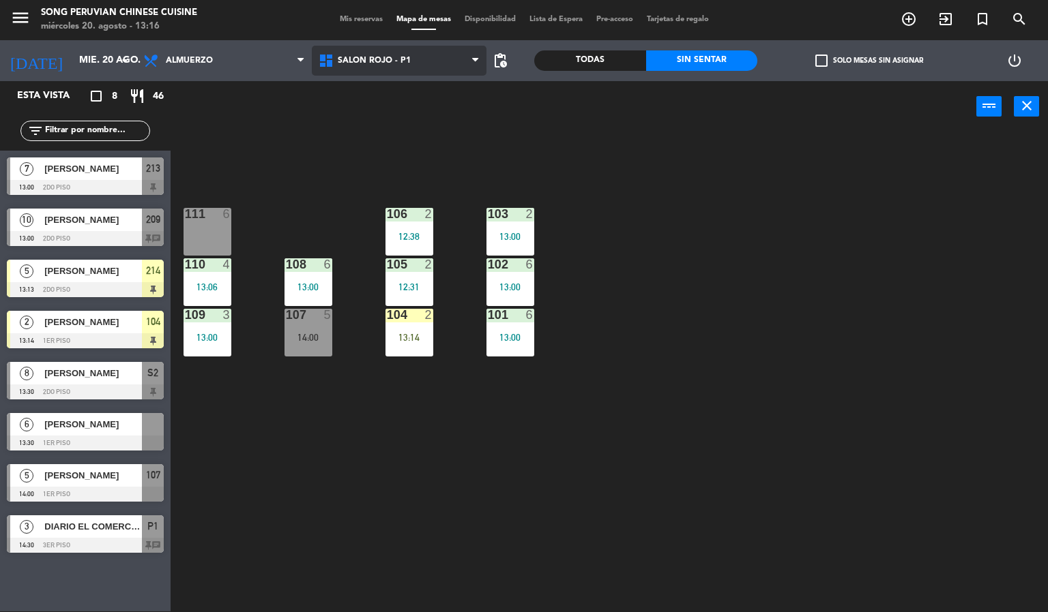
click at [338, 52] on span "SALON ROJO - P1" at bounding box center [399, 61] width 175 height 30
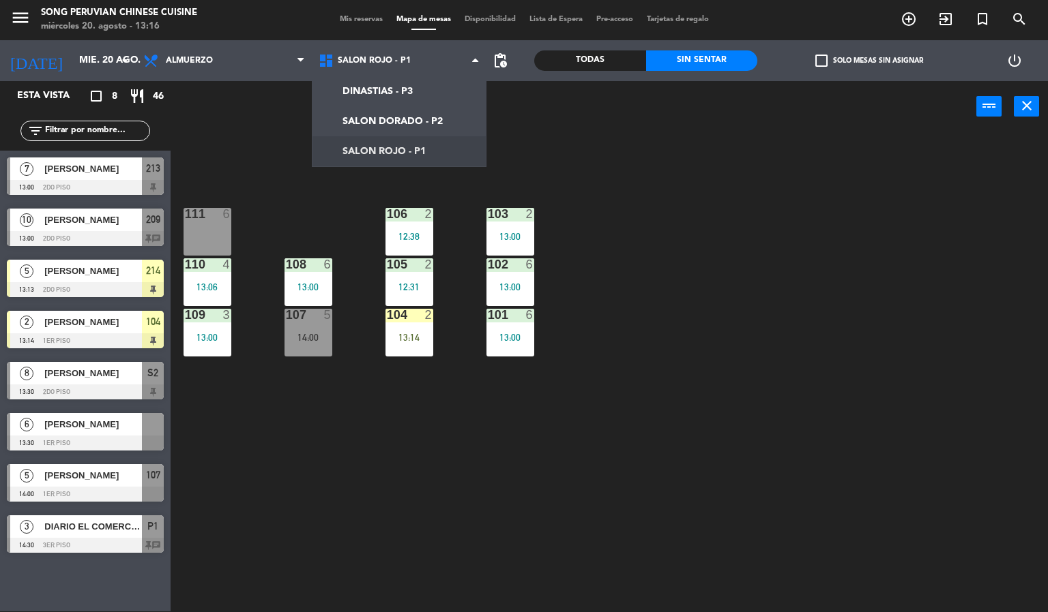
drag, startPoint x: 404, startPoint y: 145, endPoint x: 402, endPoint y: 111, distance: 34.2
click at [404, 142] on ng-component "menu Song Peruvian Chinese Cuisine miércoles 20. agosto - 13:16 Mis reservas Ma…" at bounding box center [524, 305] width 1048 height 613
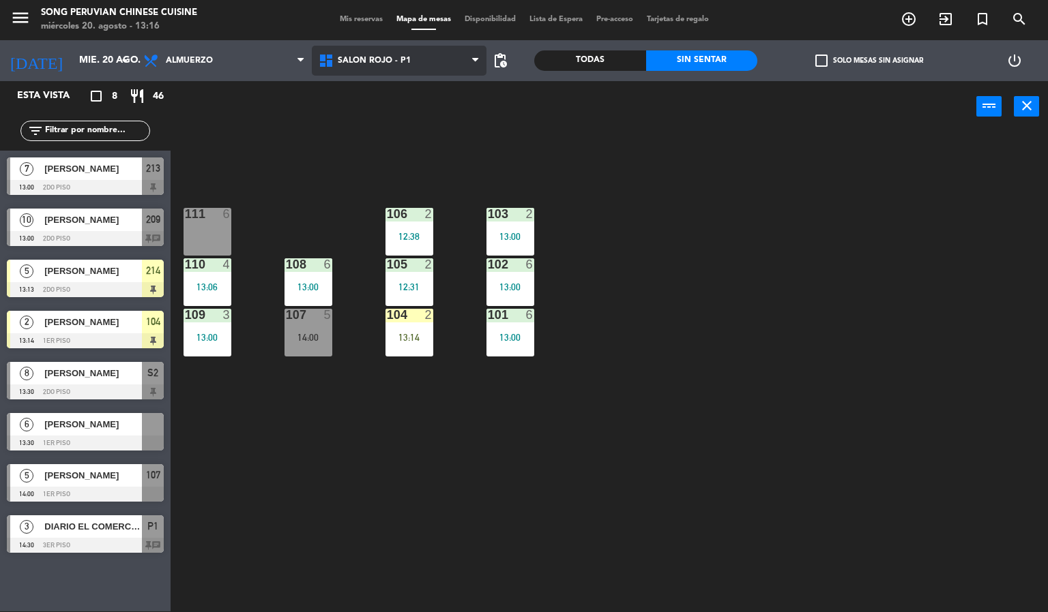
click at [399, 62] on span "SALON ROJO - P1" at bounding box center [374, 61] width 73 height 10
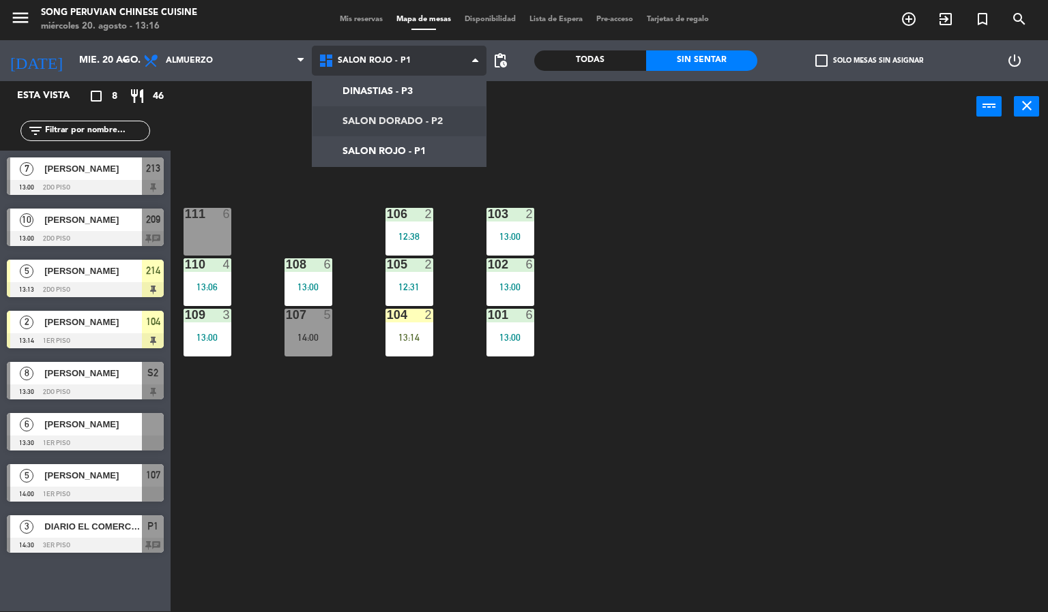
click at [430, 113] on ng-component "menu Song Peruvian Chinese Cuisine miércoles 20. agosto - 13:16 Mis reservas Ma…" at bounding box center [524, 305] width 1048 height 613
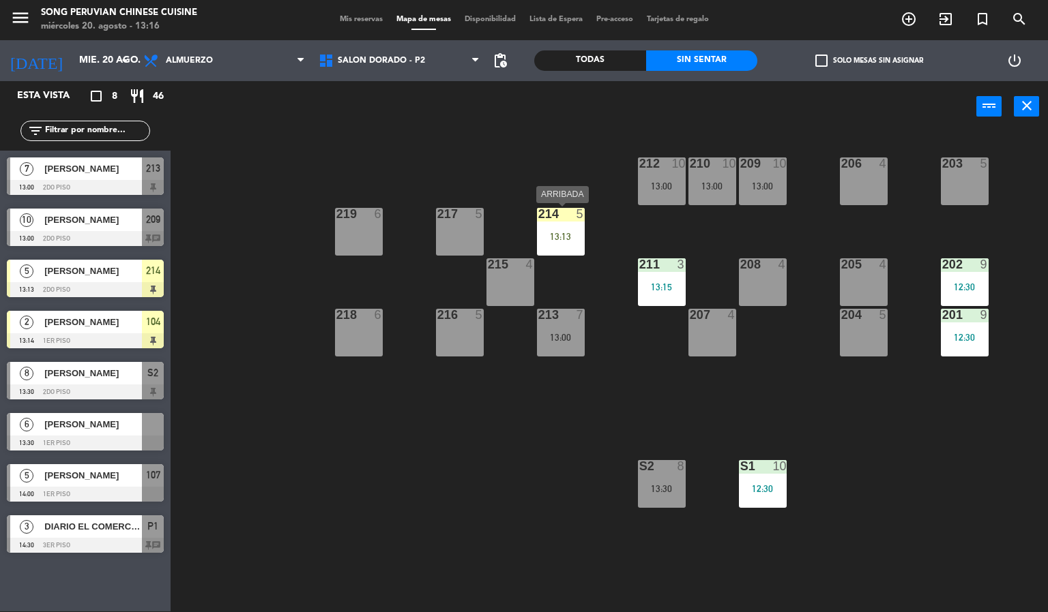
click at [557, 224] on div "214 5 13:13" at bounding box center [561, 232] width 48 height 48
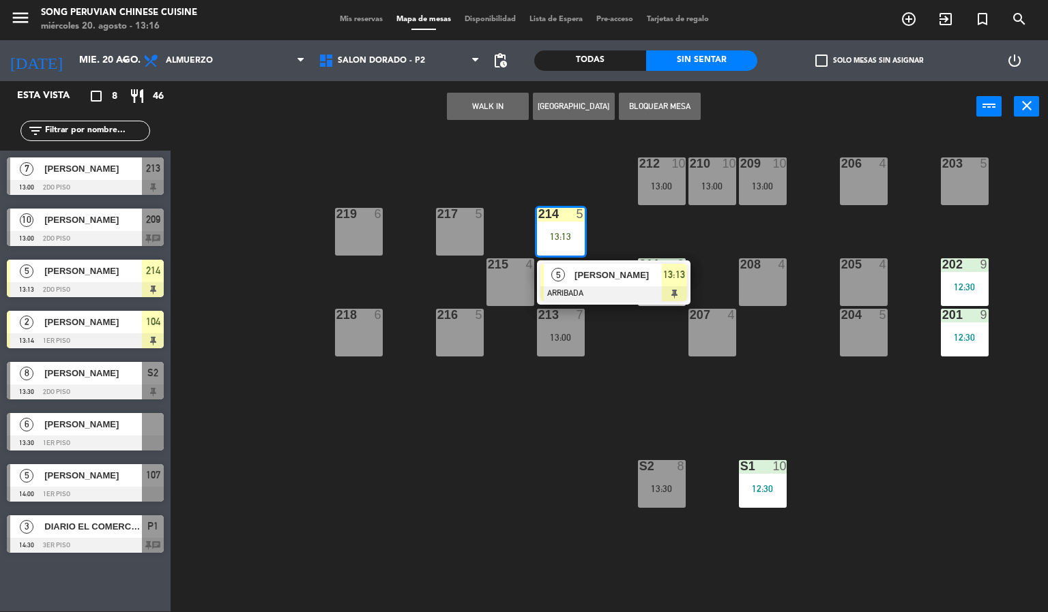
drag, startPoint x: 440, startPoint y: 524, endPoint x: 360, endPoint y: 340, distance: 200.7
click at [441, 503] on div "203 5 206 4 210 10 13:00 212 10 13:00 209 10 13:00 214 5 13:13 5 [PERSON_NAME] …" at bounding box center [614, 372] width 867 height 479
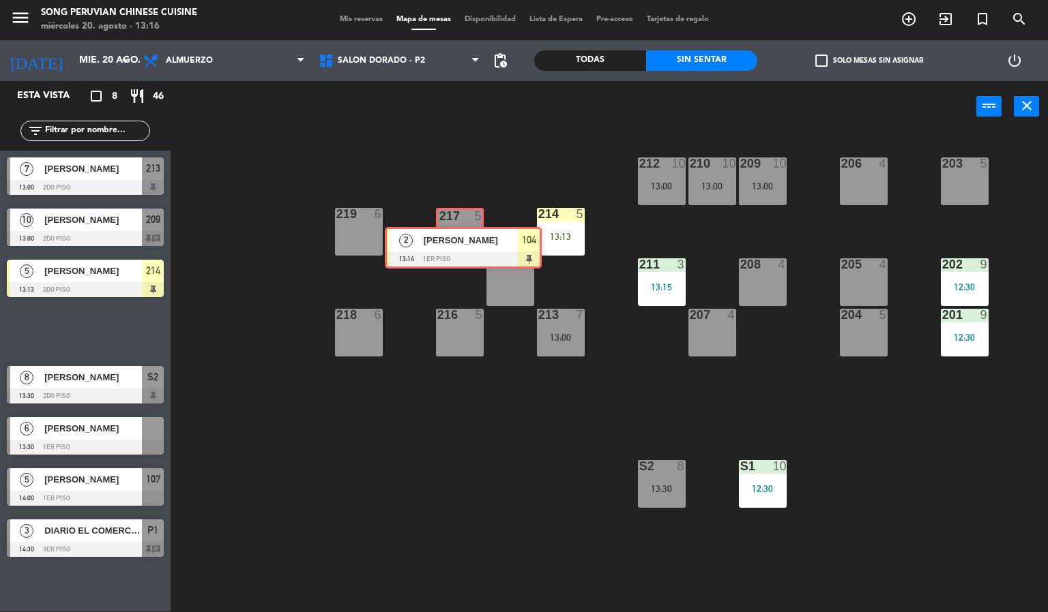
drag, startPoint x: 99, startPoint y: 321, endPoint x: 477, endPoint y: 238, distance: 386.9
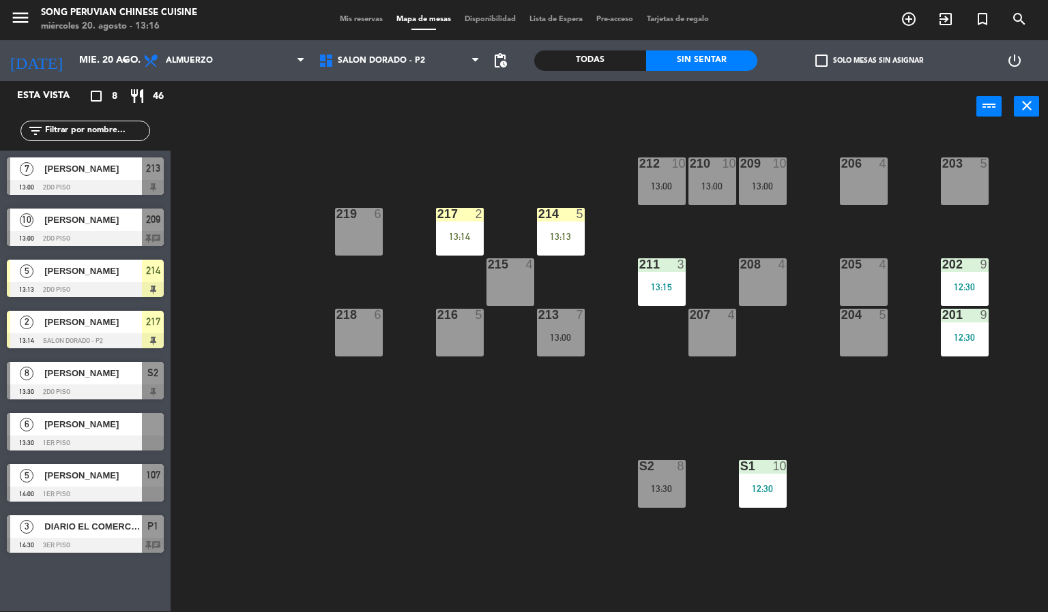
click at [436, 222] on div "217 2 13:14" at bounding box center [460, 232] width 48 height 48
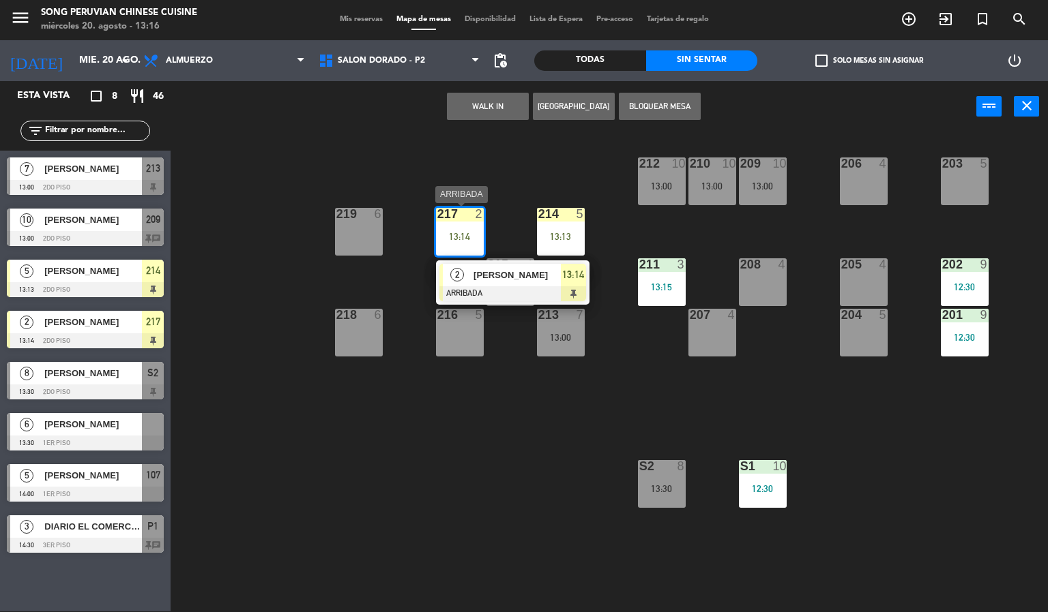
click at [477, 286] on div at bounding box center [512, 293] width 147 height 15
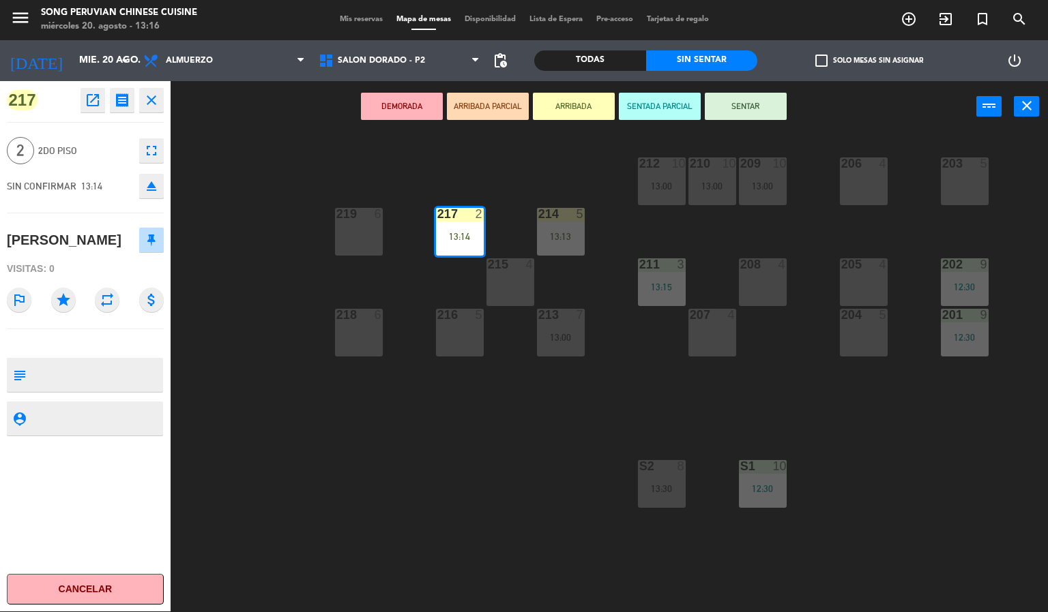
click at [750, 109] on button "SENTAR" at bounding box center [746, 106] width 82 height 27
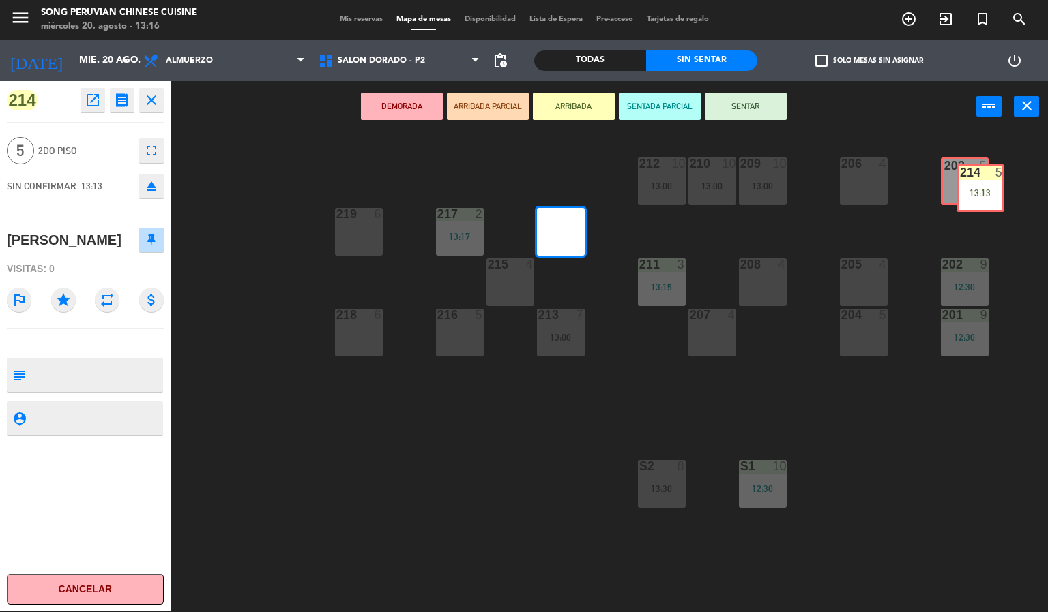
drag, startPoint x: 567, startPoint y: 211, endPoint x: 986, endPoint y: 168, distance: 421.6
click at [986, 168] on div "203 5 206 4 210 10 13:00 212 10 13:00 209 10 13:00 214 5 13:13 214 5 13:13 217 …" at bounding box center [614, 372] width 867 height 479
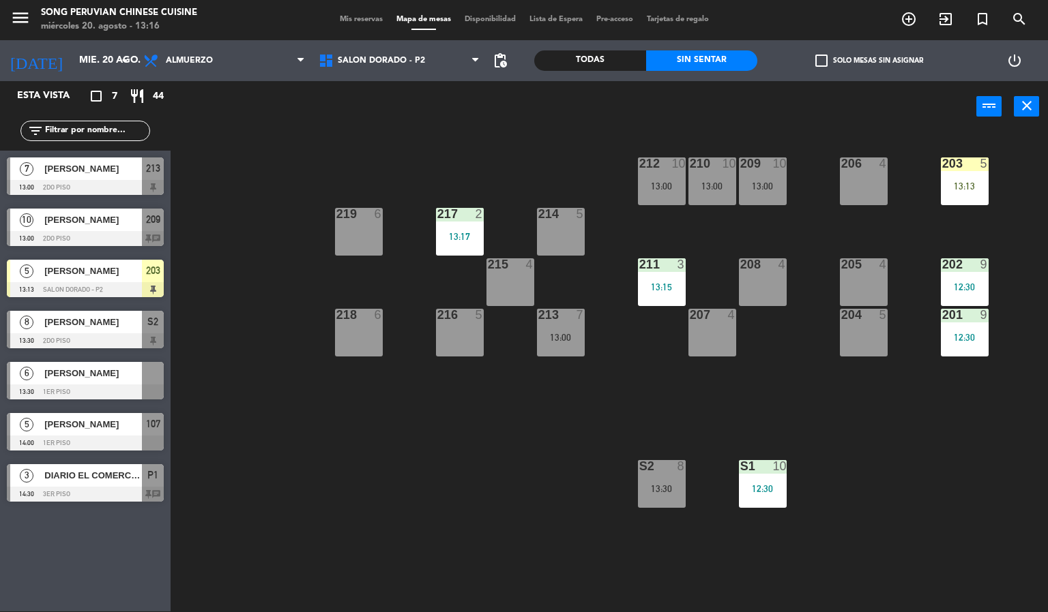
click at [970, 168] on div at bounding box center [964, 164] width 23 height 12
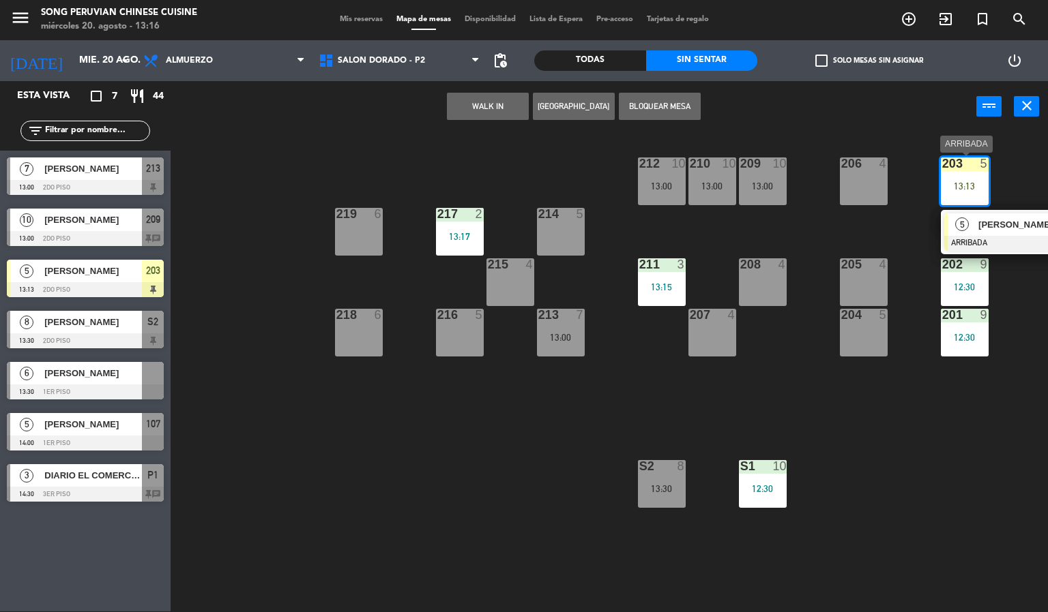
click at [964, 236] on div at bounding box center [1017, 243] width 147 height 15
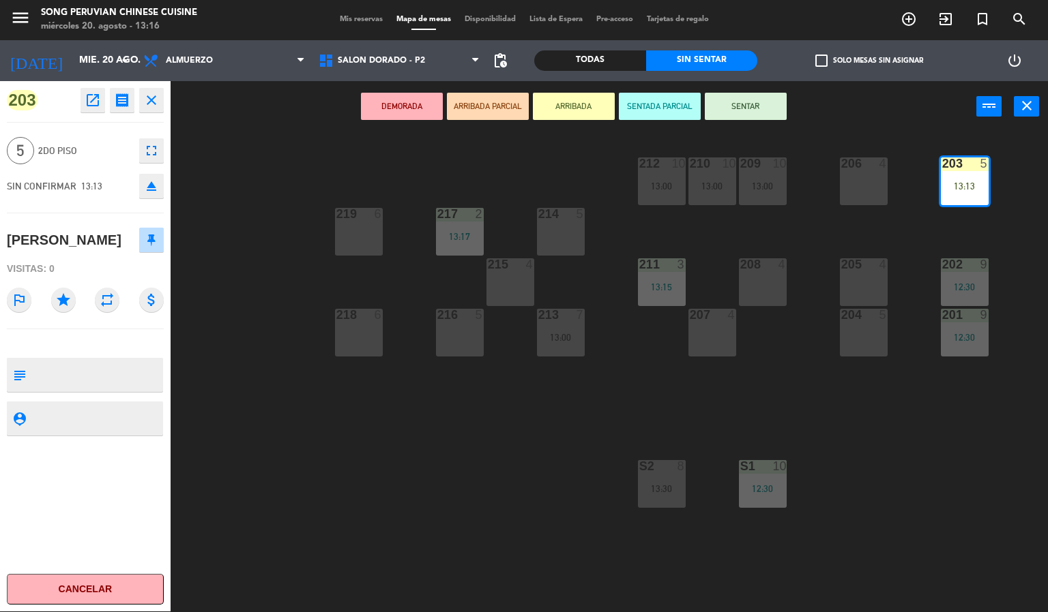
click at [150, 151] on icon "fullscreen" at bounding box center [151, 151] width 16 height 16
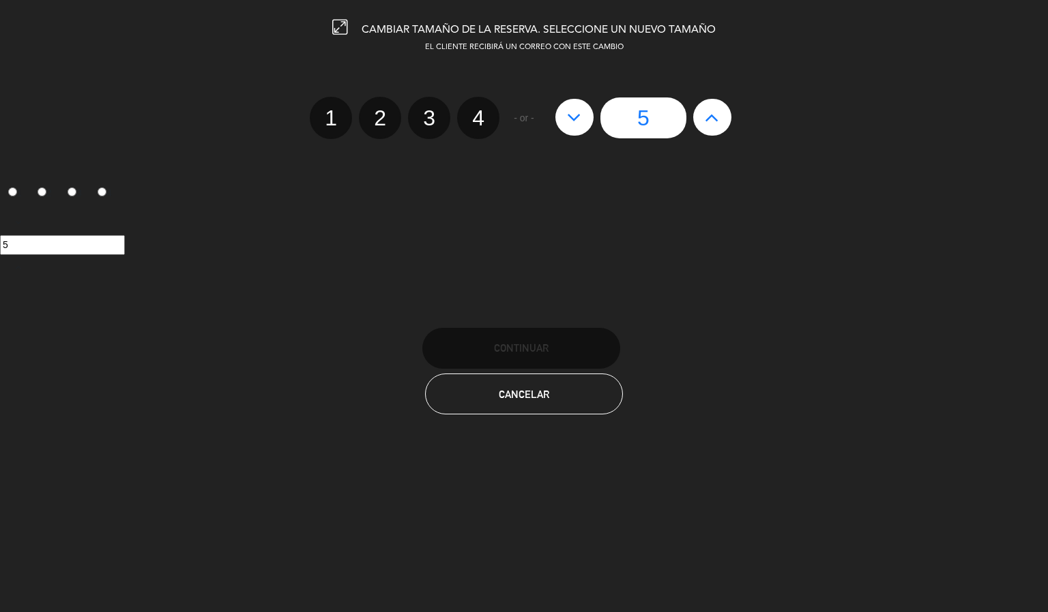
click at [698, 117] on button at bounding box center [712, 117] width 38 height 37
type input "6"
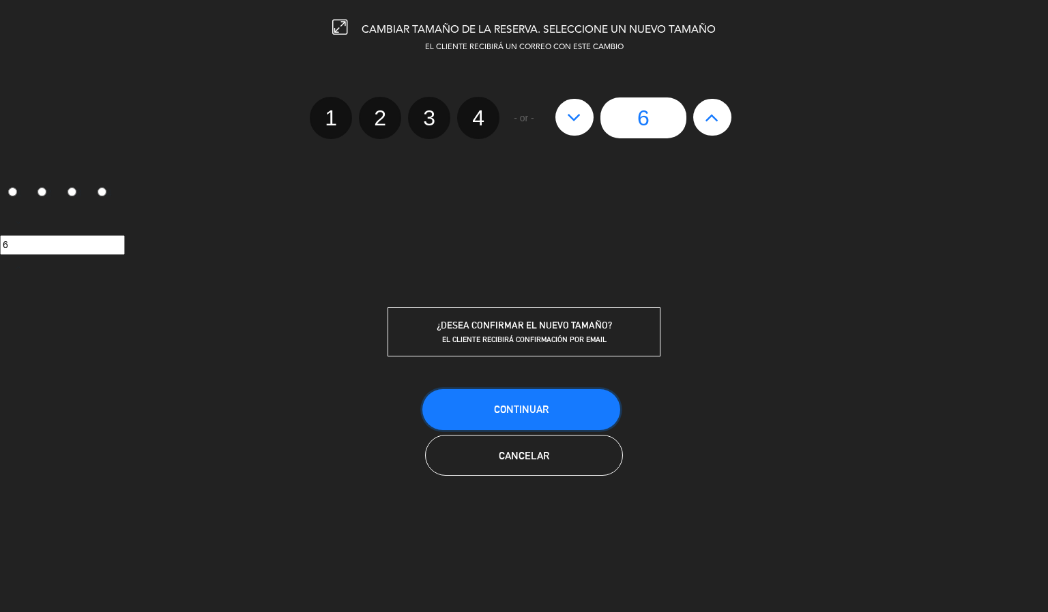
click at [553, 406] on button "Continuar" at bounding box center [521, 409] width 198 height 41
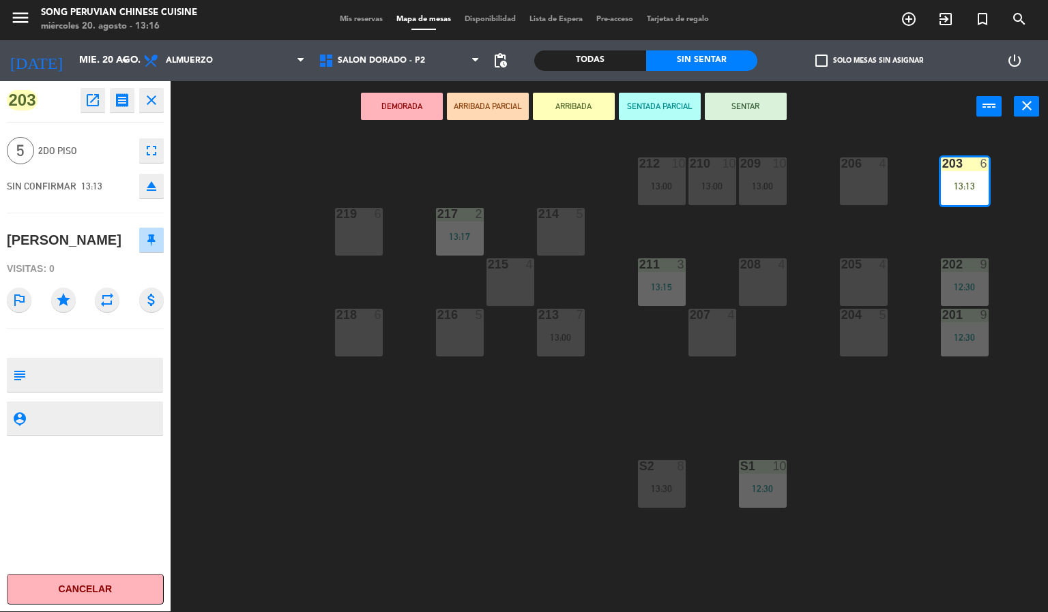
click at [467, 434] on div "203 6 13:13 206 4 210 10 13:00 212 10 13:00 209 10 13:00 214 5 217 2 13:17 219 …" at bounding box center [614, 372] width 867 height 479
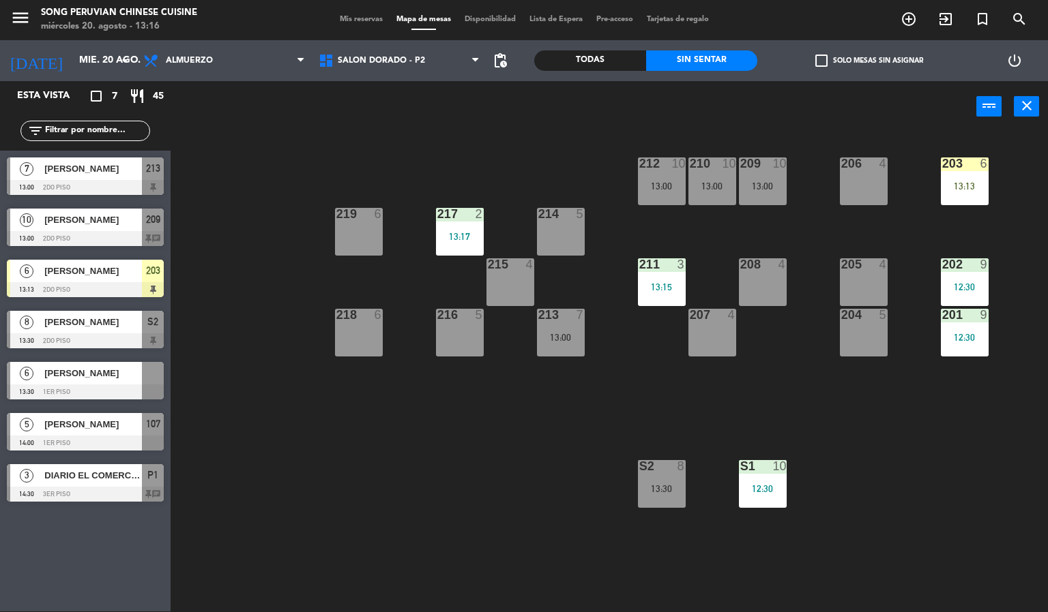
click at [983, 162] on div "6" at bounding box center [984, 164] width 8 height 12
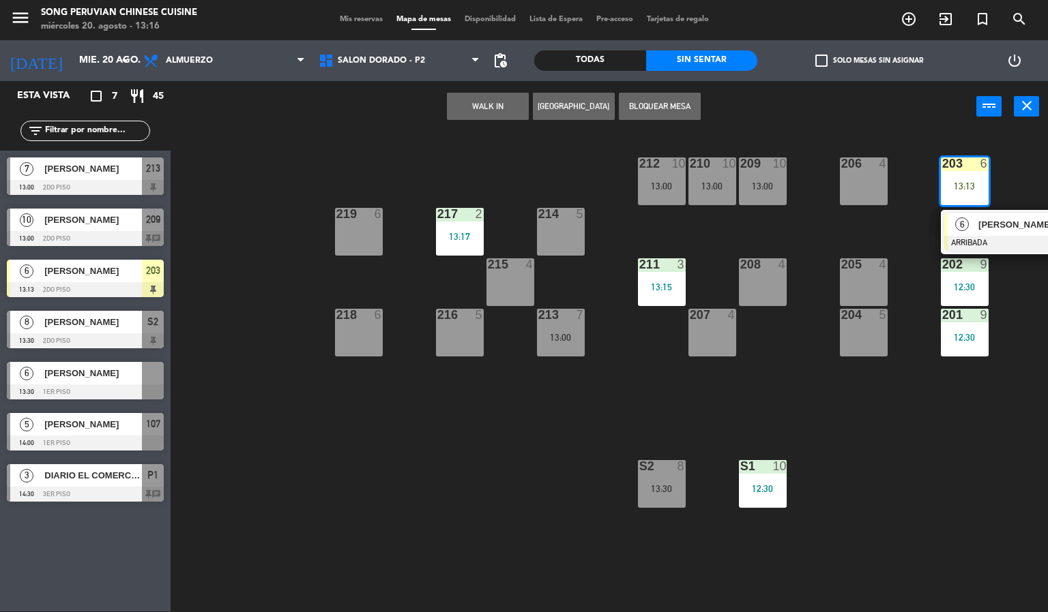
click at [1016, 227] on span "[PERSON_NAME]" at bounding box center [1021, 225] width 87 height 14
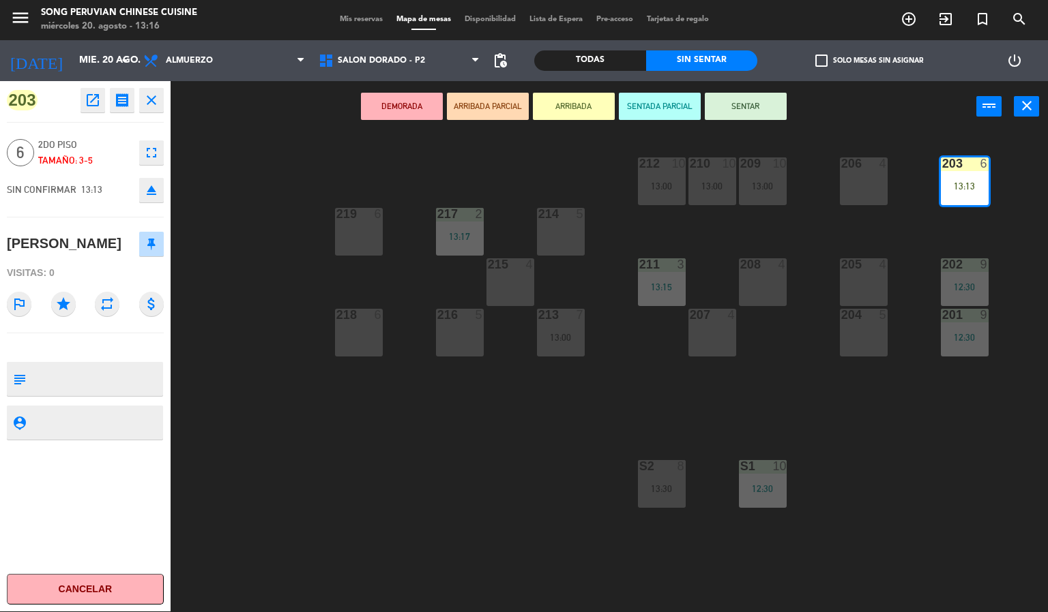
click at [670, 108] on button "SENTADA PARCIAL" at bounding box center [660, 106] width 82 height 27
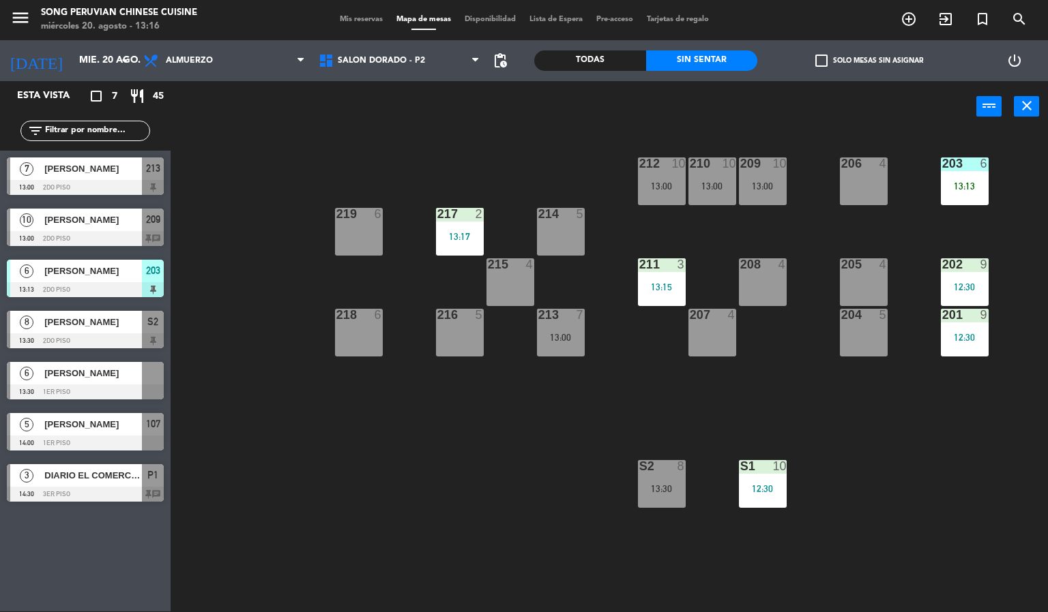
click at [453, 486] on div "203 6 13:13 206 4 210 10 13:00 212 10 13:00 209 10 13:00 214 5 217 2 13:17 219 …" at bounding box center [614, 372] width 867 height 479
click at [773, 175] on div "209 10 13:00" at bounding box center [763, 182] width 48 height 48
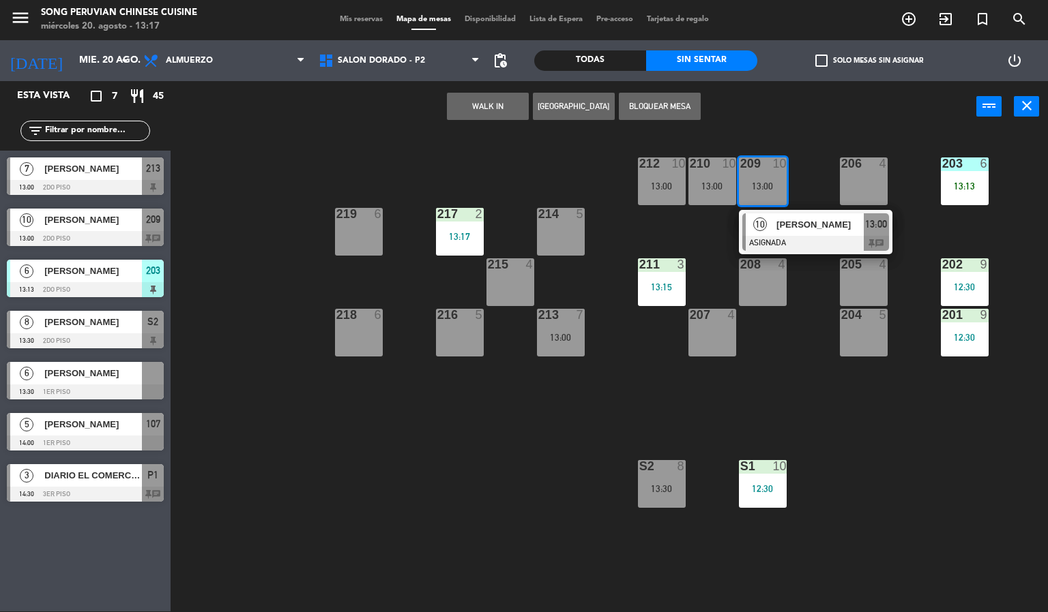
click at [823, 223] on span "[PERSON_NAME]" at bounding box center [819, 225] width 87 height 14
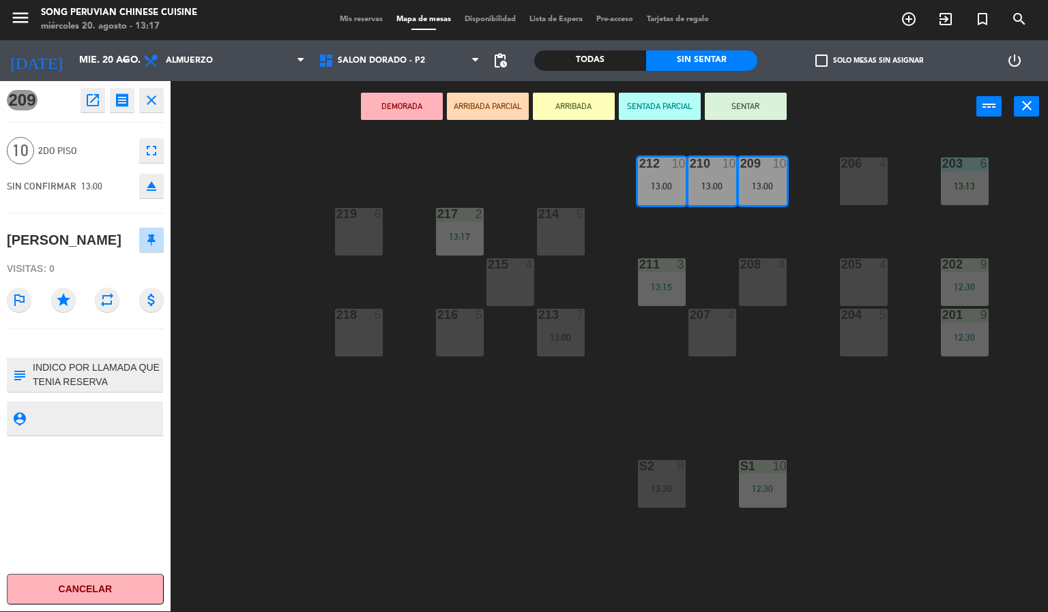
click at [372, 540] on div "203 6 13:13 206 4 210 10 13:00 212 10 13:00 209 10 13:00 214 5 217 2 13:17 219 …" at bounding box center [614, 372] width 867 height 479
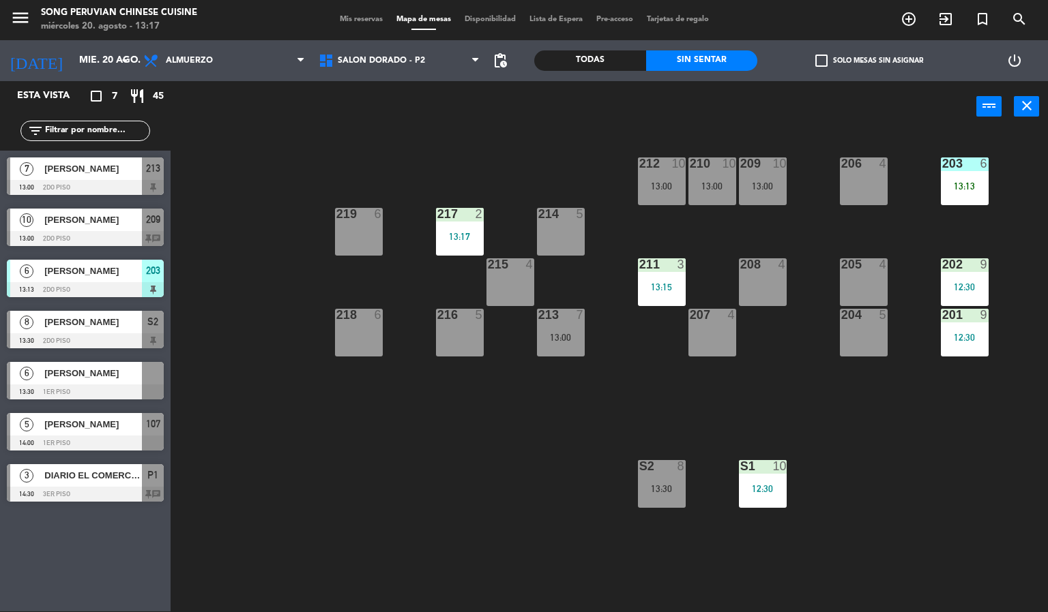
drag, startPoint x: 311, startPoint y: 158, endPoint x: 92, endPoint y: 137, distance: 219.9
click at [311, 158] on div "203 6 13:13 206 4 210 10 13:00 212 10 13:00 209 10 13:00 214 5 217 2 13:17 219 …" at bounding box center [614, 372] width 867 height 479
click at [84, 179] on div "7 [PERSON_NAME] 13:00 2do piso 213" at bounding box center [85, 176] width 171 height 51
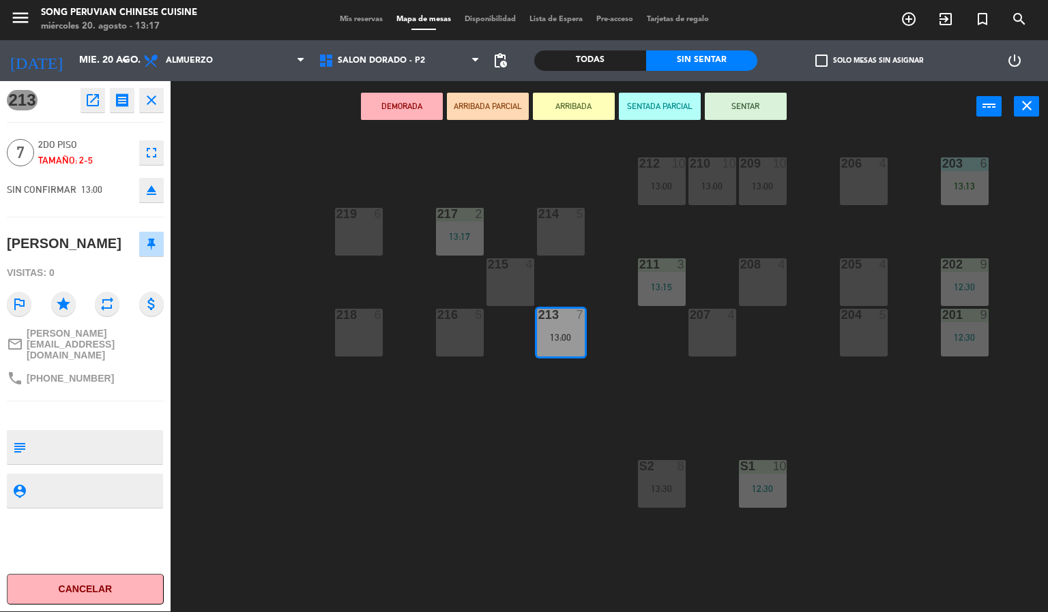
click at [250, 446] on div "203 6 13:13 206 4 210 10 13:00 212 10 13:00 209 10 13:00 214 5 217 2 13:17 219 …" at bounding box center [614, 372] width 867 height 479
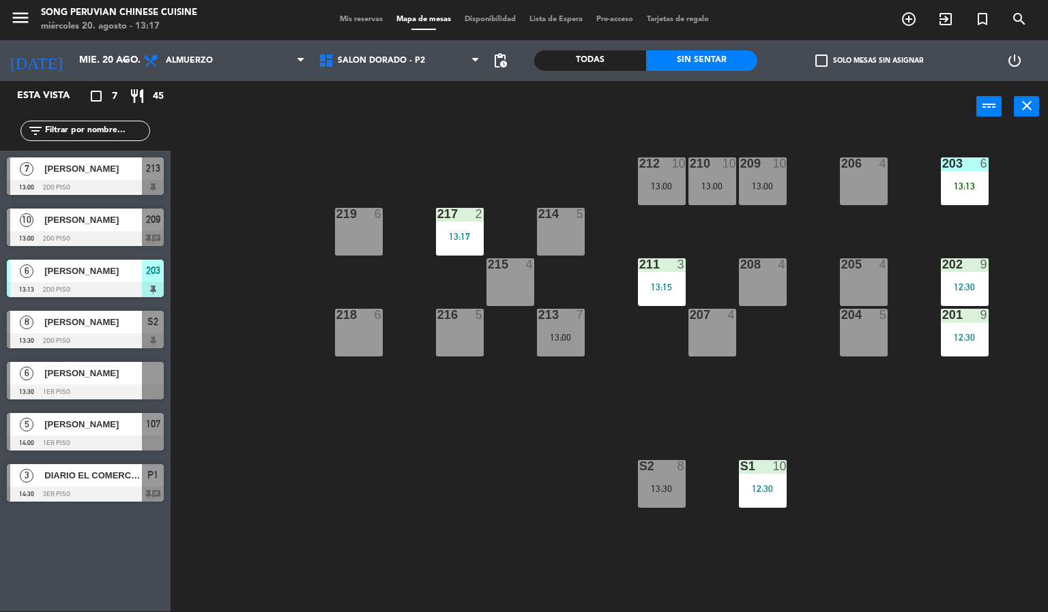
click at [381, 494] on div "203 6 13:13 206 4 210 10 13:00 212 10 13:00 209 10 13:00 214 5 217 2 13:17 219 …" at bounding box center [614, 372] width 867 height 479
click at [439, 458] on div "203 6 13:13 206 4 210 10 13:00 212 10 13:00 209 10 13:00 214 5 217 2 13:17 219 …" at bounding box center [614, 372] width 867 height 479
click at [376, 458] on div "203 6 13:13 206 4 210 10 13:00 212 10 13:00 209 10 13:00 214 5 217 2 13:17 219 …" at bounding box center [614, 372] width 867 height 479
click at [401, 456] on div "203 6 13:13 206 4 210 10 13:00 212 10 13:00 209 10 13:00 214 5 217 2 13:17 219 …" at bounding box center [614, 372] width 867 height 479
click at [113, 443] on div at bounding box center [85, 443] width 157 height 15
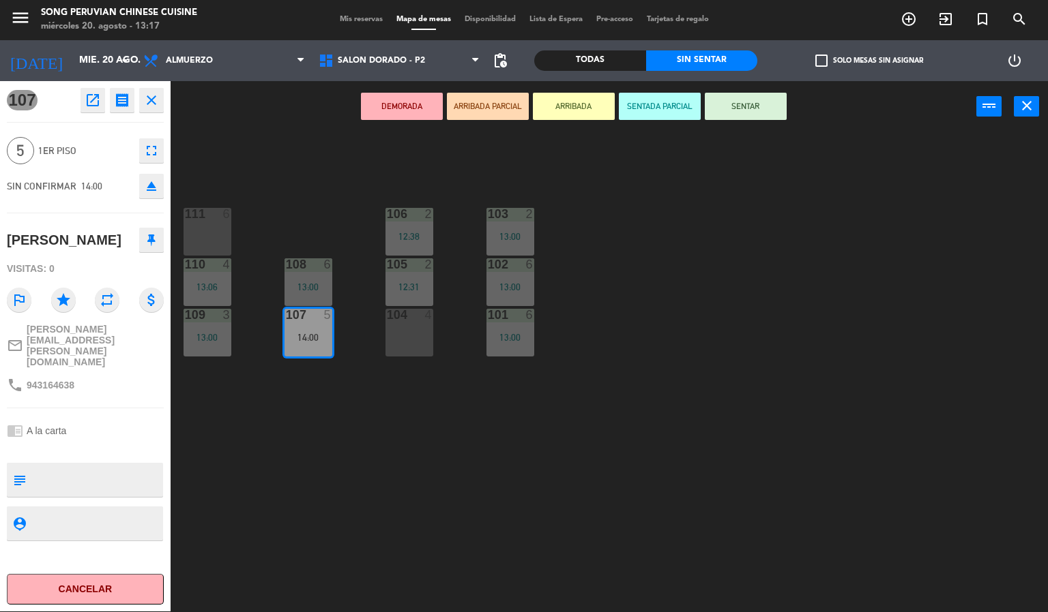
click at [379, 506] on div "103 2 13:00 106 2 12:38 111 6 102 6 13:00 105 2 12:31 108 6 13:00 110 4 13:06 1…" at bounding box center [614, 372] width 867 height 479
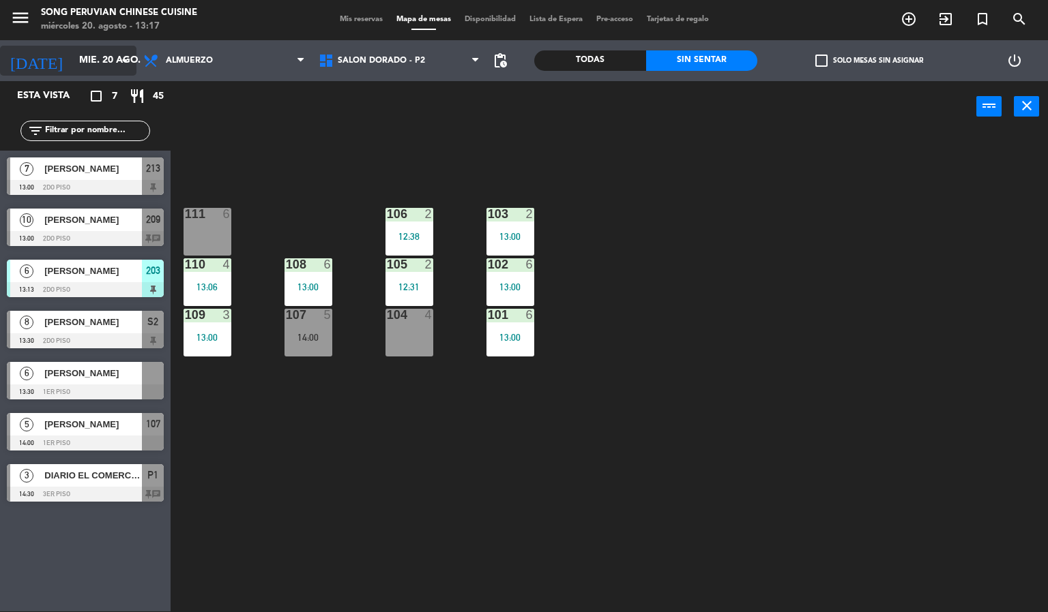
click at [72, 62] on input "mié. 20 ago." at bounding box center [137, 60] width 130 height 25
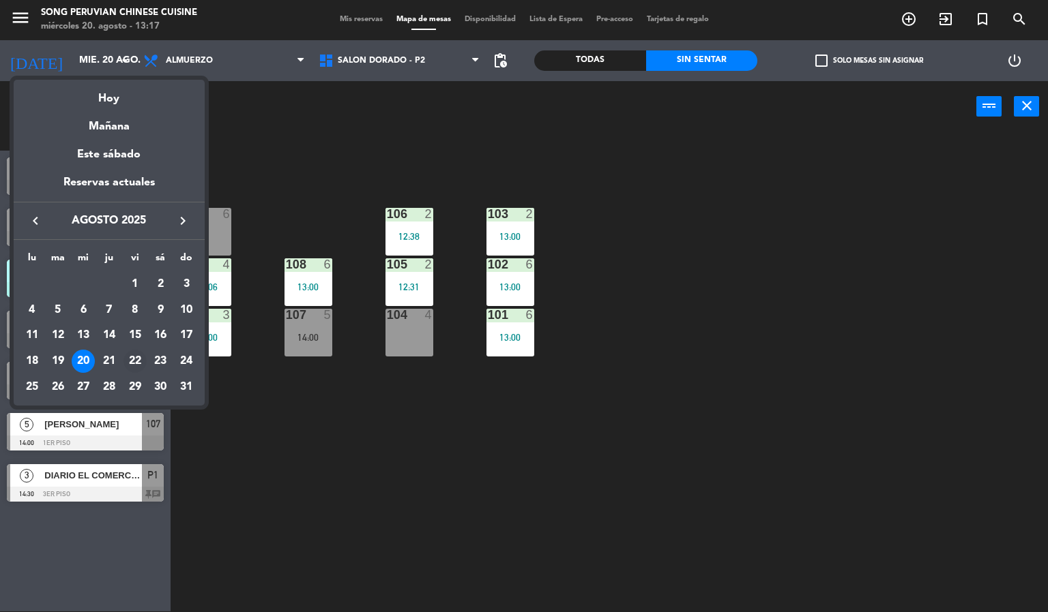
click at [135, 361] on div "22" at bounding box center [134, 361] width 23 height 23
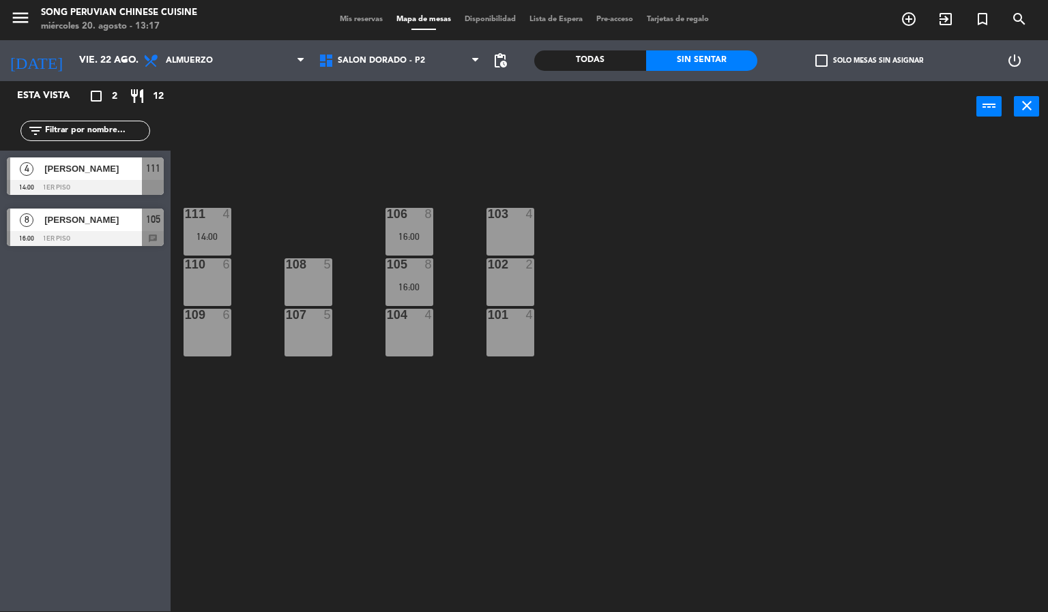
click at [351, 471] on div "103 4 106 8 16:00 111 4 14:00 102 2 105 8 16:00 108 5 110 6 101 4 104 4 107 5 1…" at bounding box center [614, 372] width 867 height 479
click at [117, 184] on div at bounding box center [85, 187] width 157 height 15
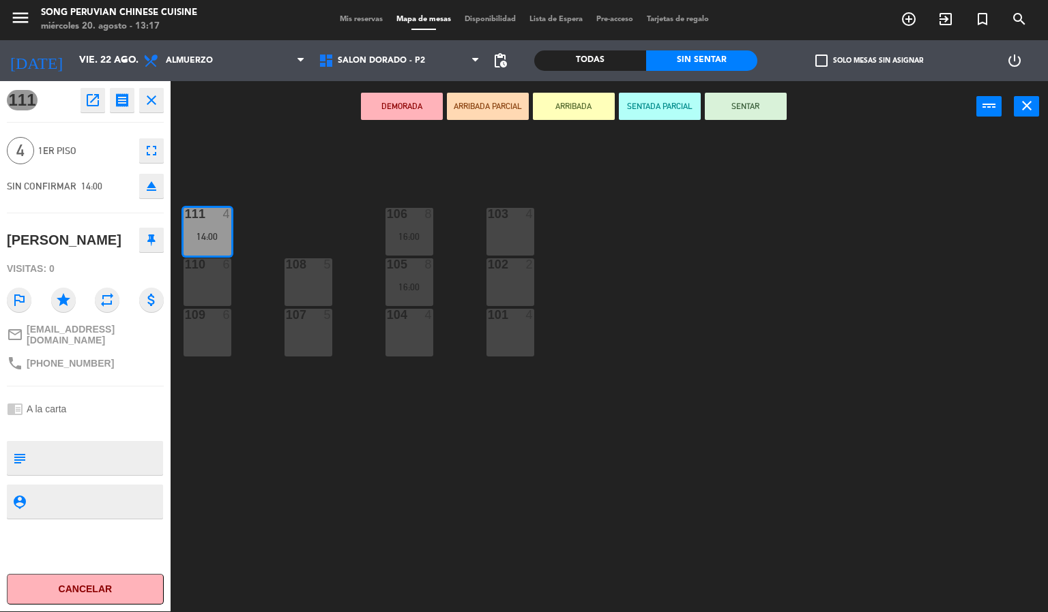
click at [289, 479] on div "103 4 106 8 16:00 111 4 14:00 102 2 105 8 16:00 108 5 110 6 101 4 104 4 107 5 1…" at bounding box center [614, 372] width 867 height 479
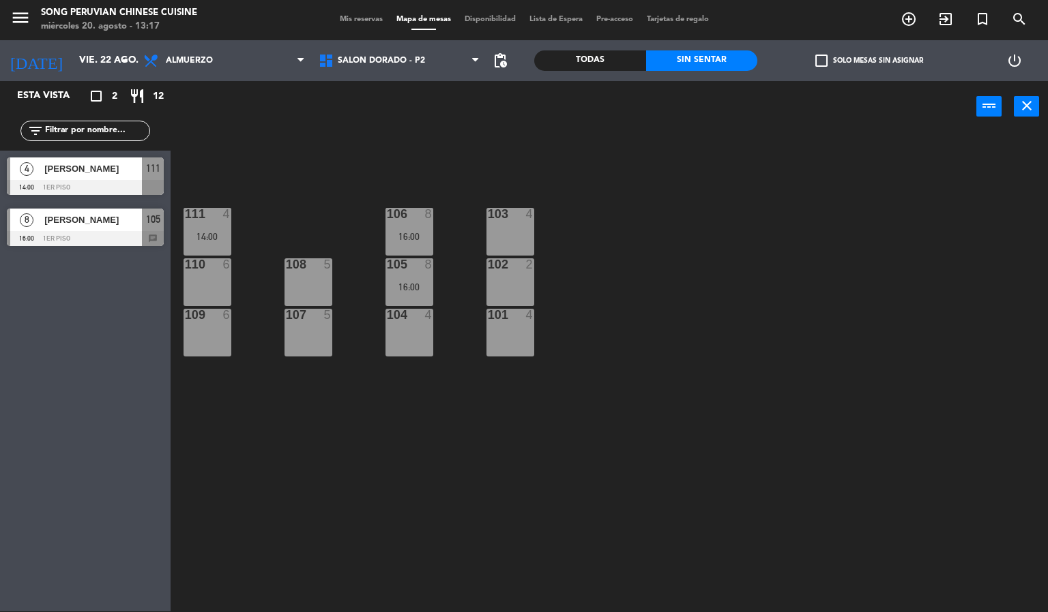
click at [100, 232] on div at bounding box center [85, 238] width 157 height 15
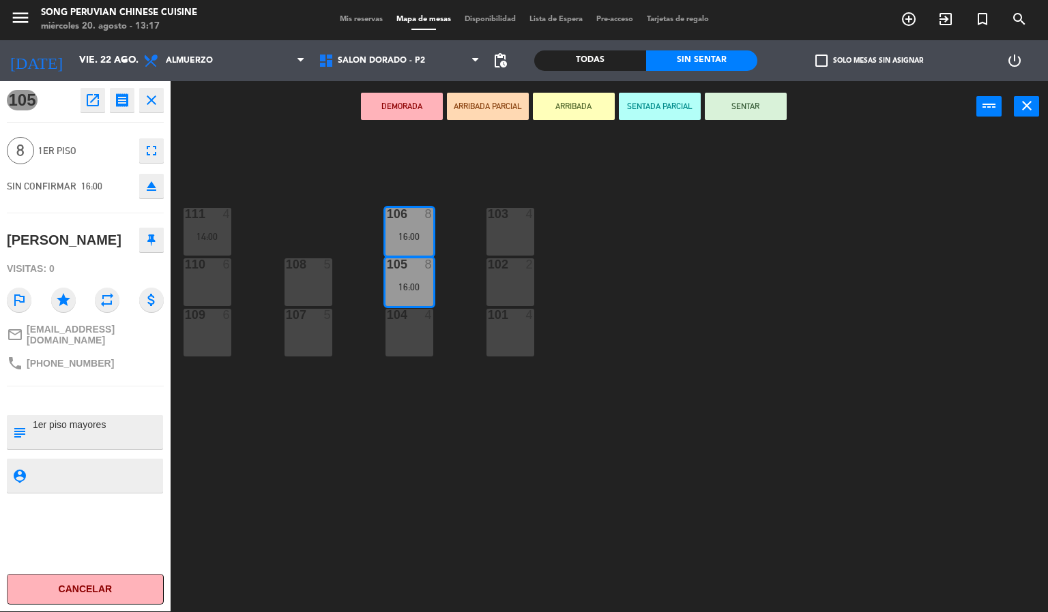
click at [426, 473] on div "103 4 106 8 16:00 111 4 14:00 102 2 105 8 16:00 108 5 110 6 101 4 104 4 107 5 1…" at bounding box center [614, 372] width 867 height 479
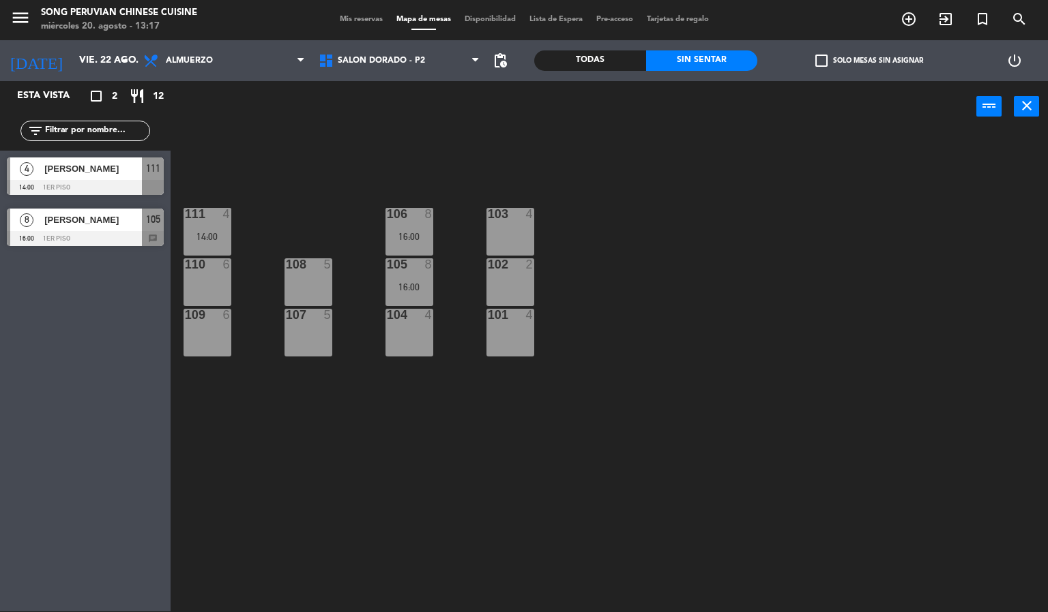
click at [93, 233] on div at bounding box center [85, 238] width 157 height 15
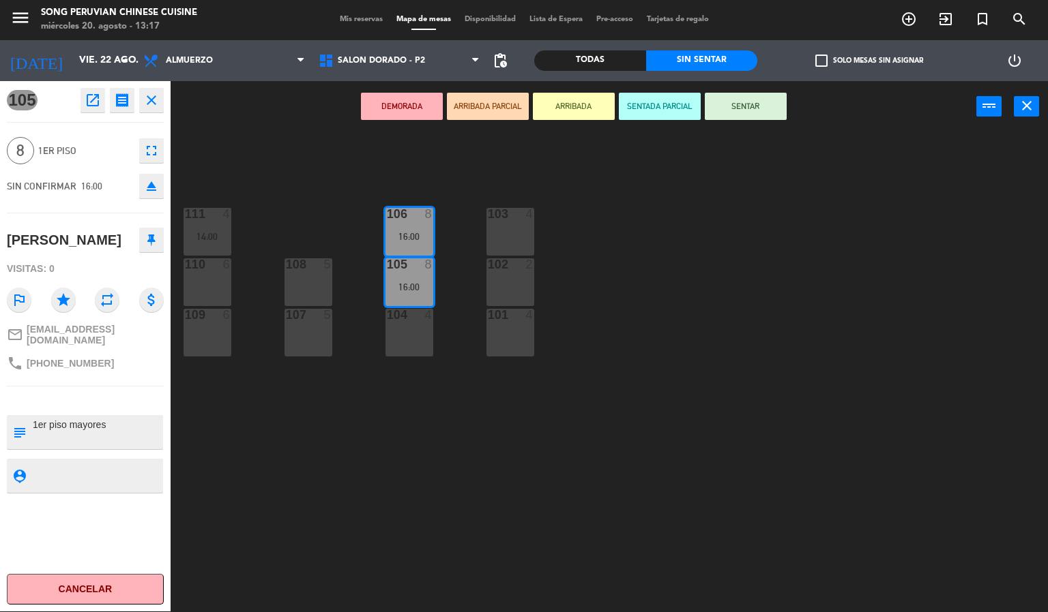
click at [391, 514] on div "103 4 106 8 16:00 111 4 14:00 102 2 105 8 16:00 108 5 110 6 101 4 104 4 107 5 1…" at bounding box center [614, 372] width 867 height 479
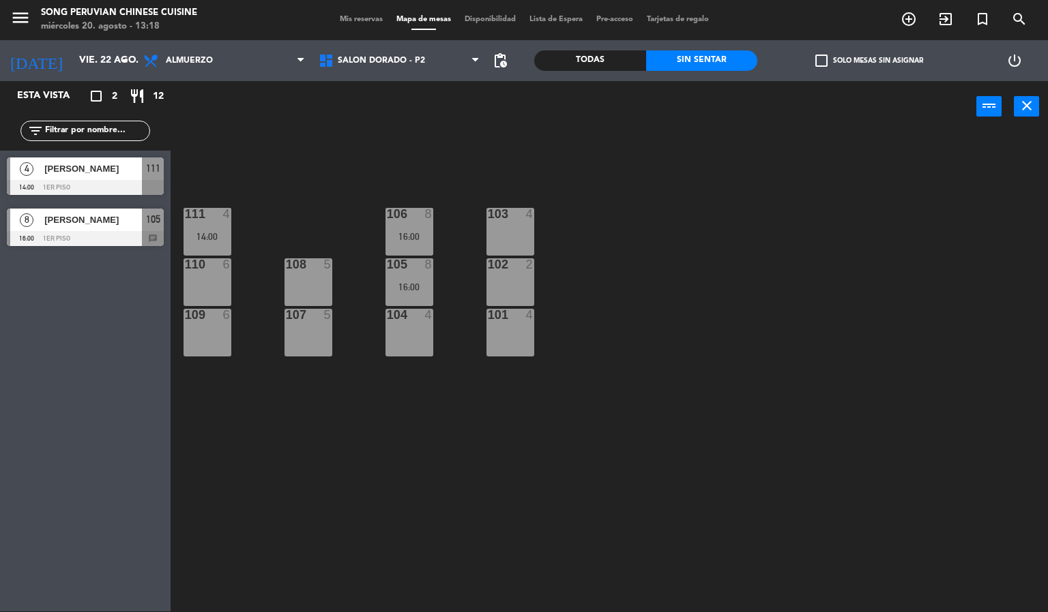
click at [730, 311] on div "103 4 106 8 16:00 111 4 14:00 102 2 105 8 16:00 108 5 110 6 101 4 104 4 107 5 1…" at bounding box center [614, 372] width 867 height 479
click at [293, 168] on div "103 4 106 8 16:00 111 4 14:00 102 2 105 8 16:00 108 5 110 6 101 4 104 4 107 5 1…" at bounding box center [614, 372] width 867 height 479
click at [130, 189] on div at bounding box center [85, 187] width 157 height 15
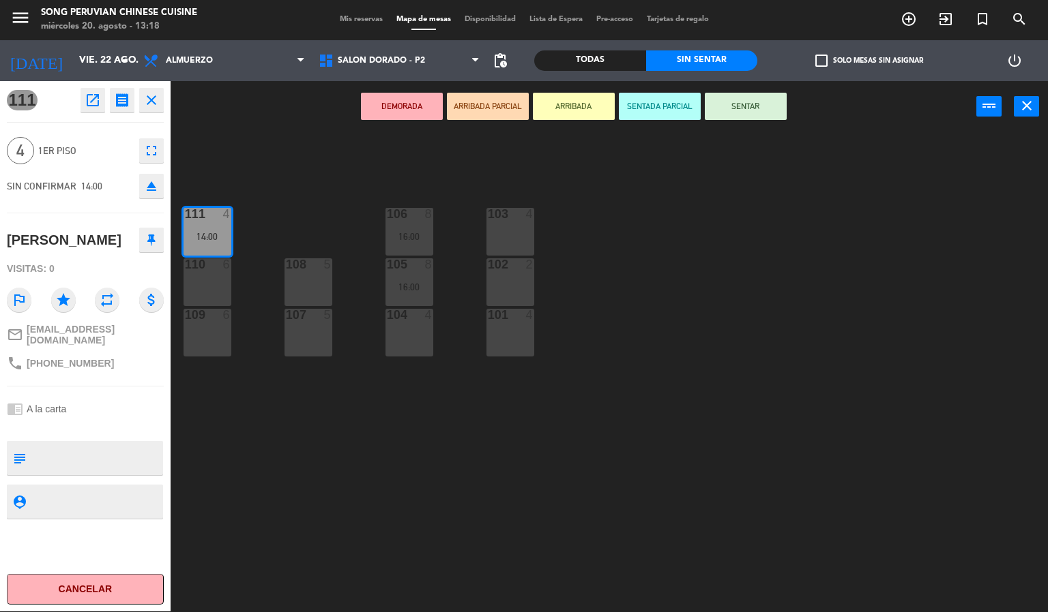
click at [336, 486] on div "103 4 106 8 16:00 111 4 14:00 102 2 105 8 16:00 108 5 110 6 101 4 104 4 107 5 1…" at bounding box center [614, 372] width 867 height 479
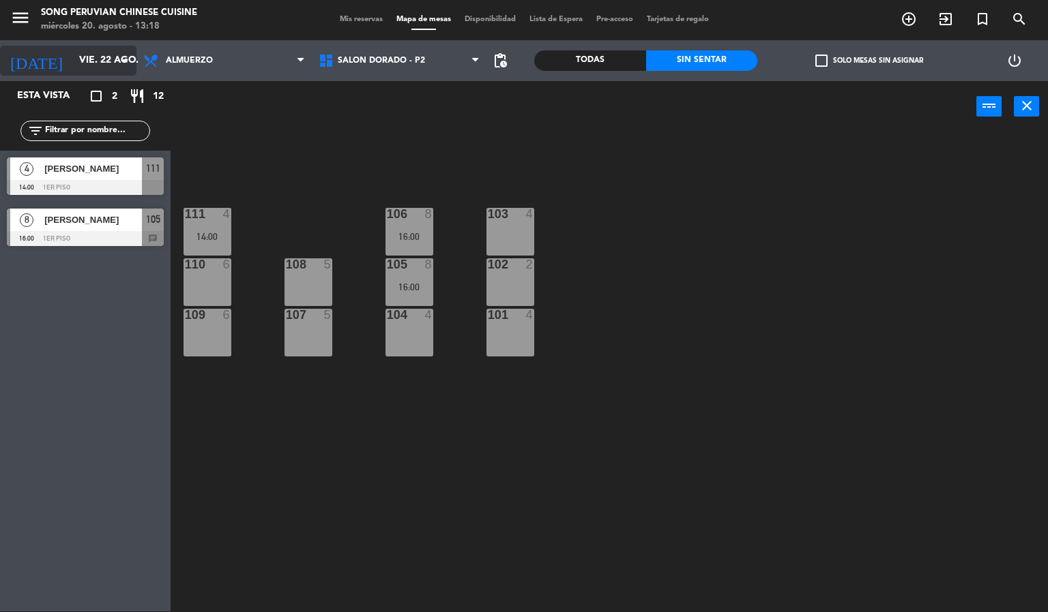
click at [96, 56] on input "vie. 22 ago." at bounding box center [137, 60] width 130 height 25
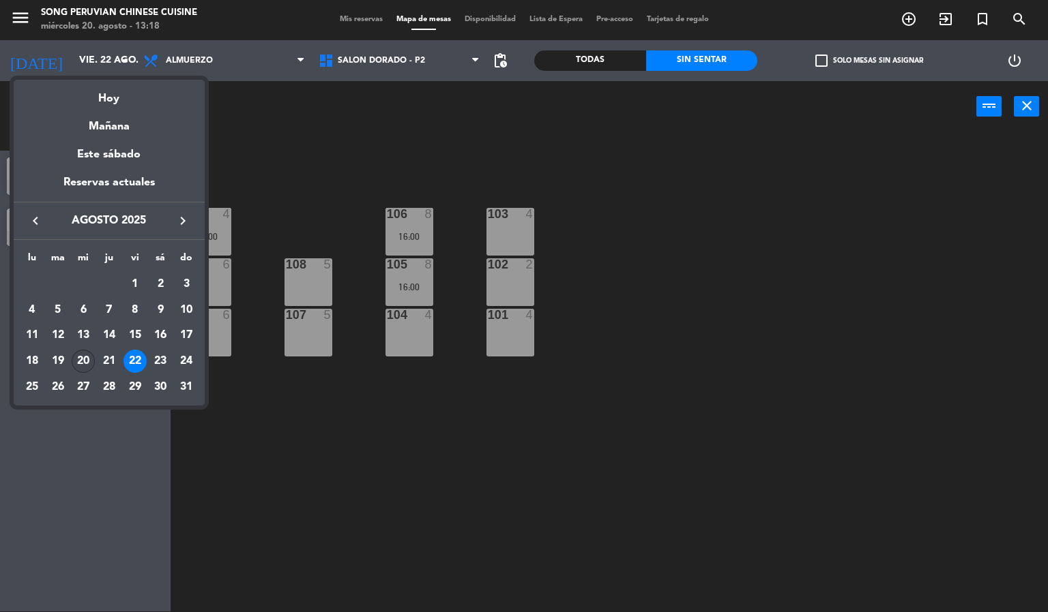
click at [83, 361] on div "20" at bounding box center [83, 361] width 23 height 23
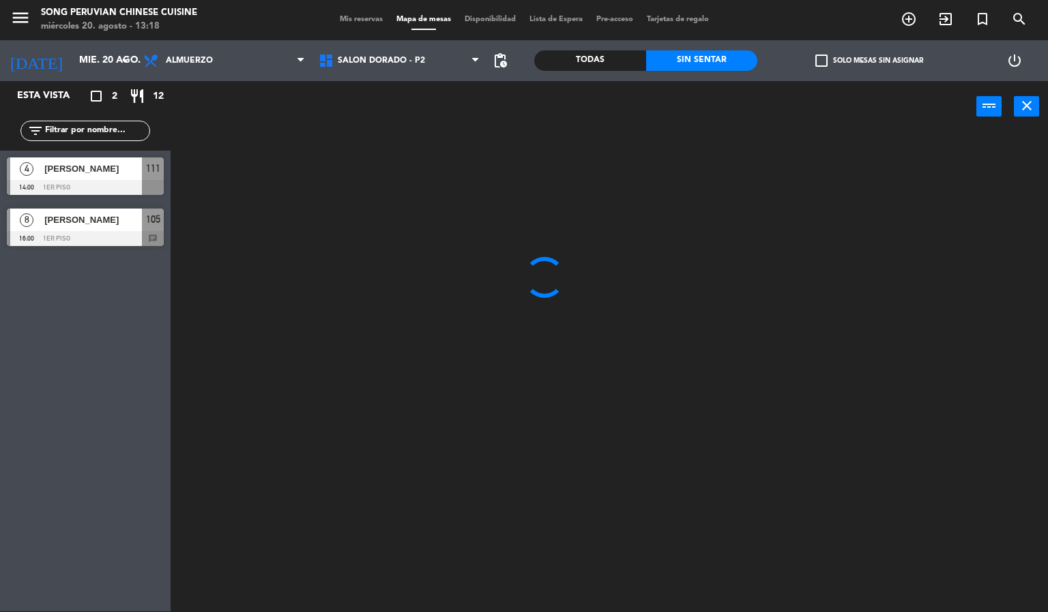
click at [561, 483] on div at bounding box center [614, 372] width 867 height 479
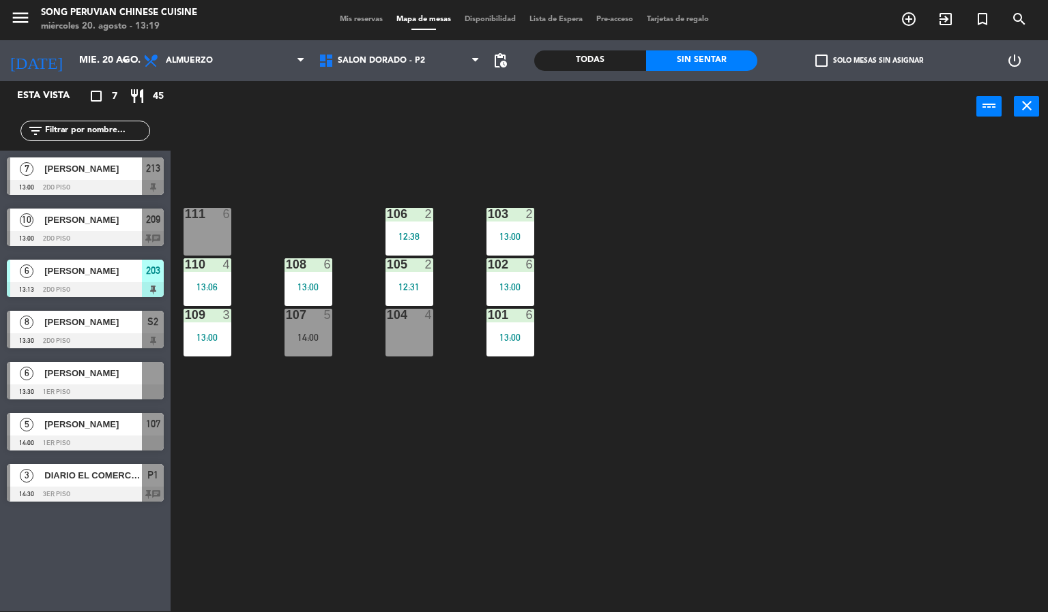
click at [628, 373] on div "103 2 13:00 106 2 12:38 111 6 102 6 13:00 105 2 12:31 108 6 13:00 110 4 13:06 1…" at bounding box center [614, 372] width 867 height 479
click at [95, 271] on span "[PERSON_NAME]" at bounding box center [93, 271] width 98 height 14
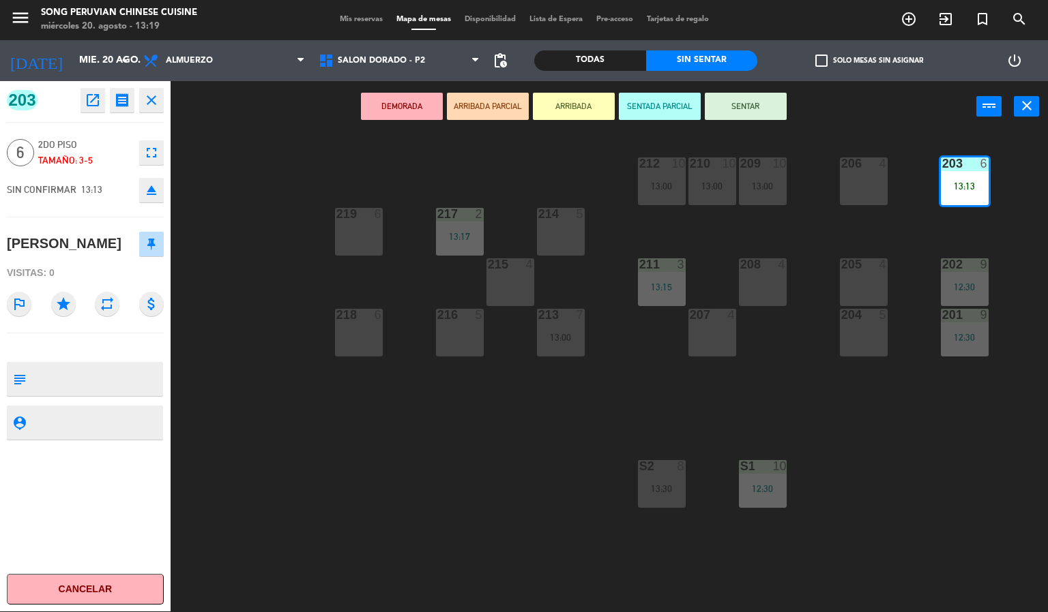
click at [765, 100] on button "SENTAR" at bounding box center [746, 106] width 82 height 27
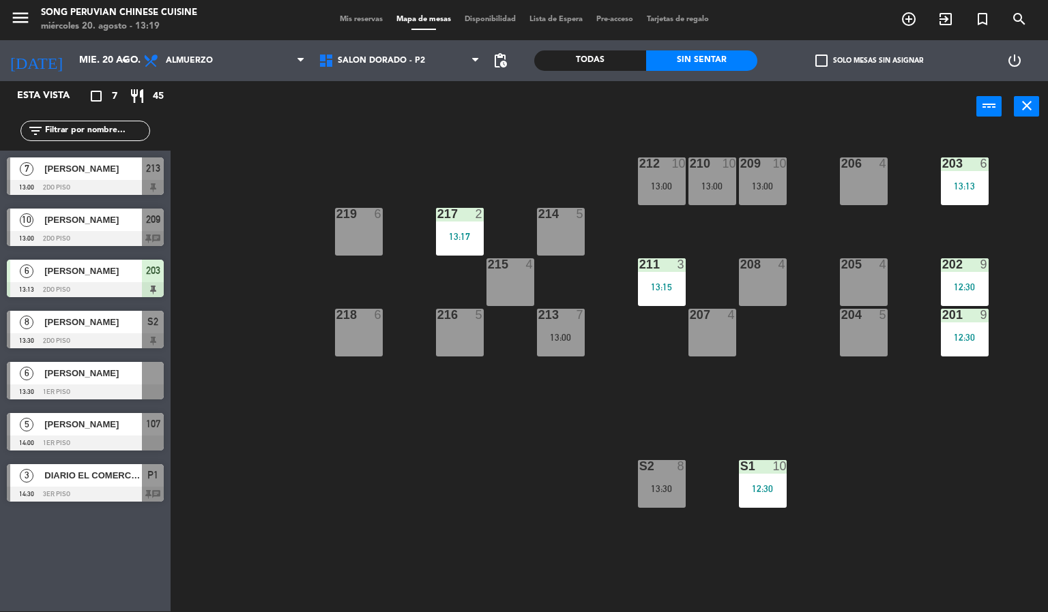
click at [379, 477] on div "203 6 13:13 206 4 210 10 13:00 212 10 13:00 209 10 13:00 214 5 217 2 13:17 219 …" at bounding box center [614, 372] width 867 height 479
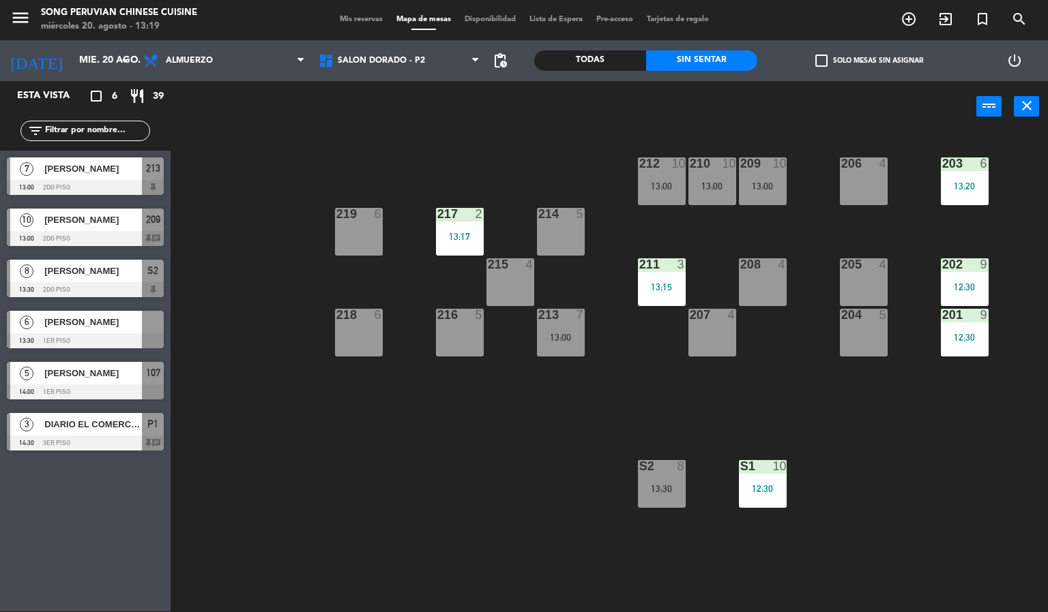
click at [915, 462] on div "203 6 13:20 206 4 210 10 13:00 212 10 13:00 209 10 13:00 214 5 217 2 13:17 219 …" at bounding box center [614, 372] width 867 height 479
click at [387, 503] on div "203 6 13:20 206 4 210 10 13:00 212 10 13:00 209 10 13:00 214 5 217 2 13:17 219 …" at bounding box center [614, 372] width 867 height 479
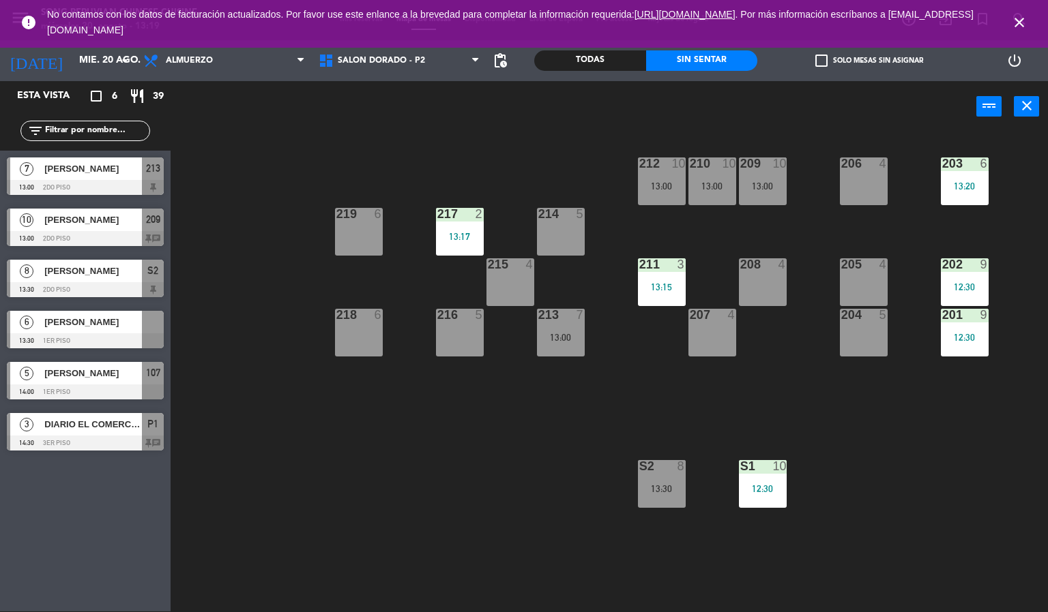
click at [1024, 23] on icon "close" at bounding box center [1019, 22] width 16 height 16
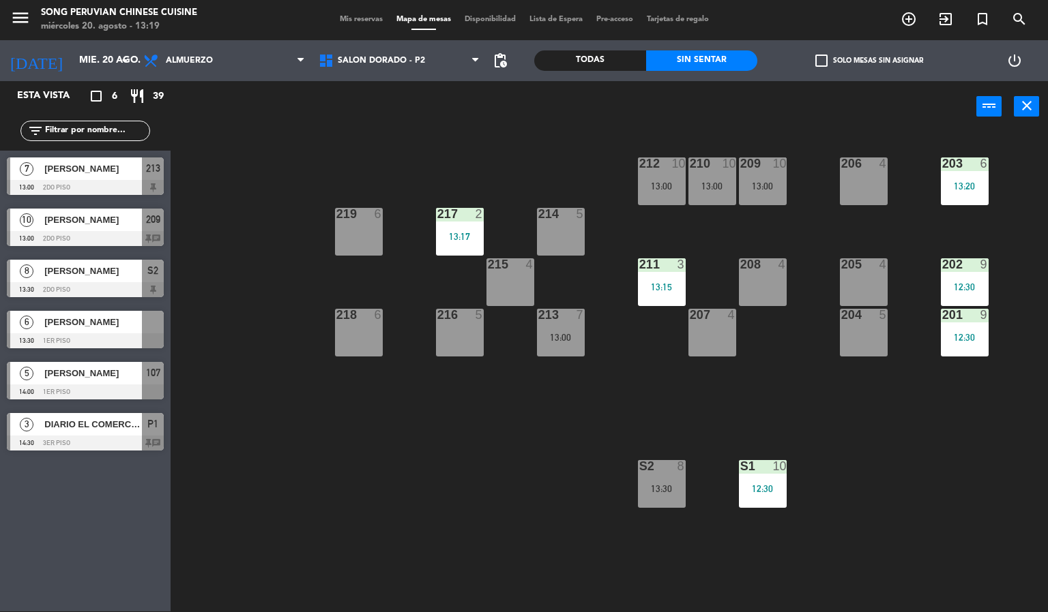
click at [500, 443] on div "203 6 13:20 206 4 210 10 13:00 212 10 13:00 209 10 13:00 214 5 217 2 13:17 219 …" at bounding box center [614, 372] width 867 height 479
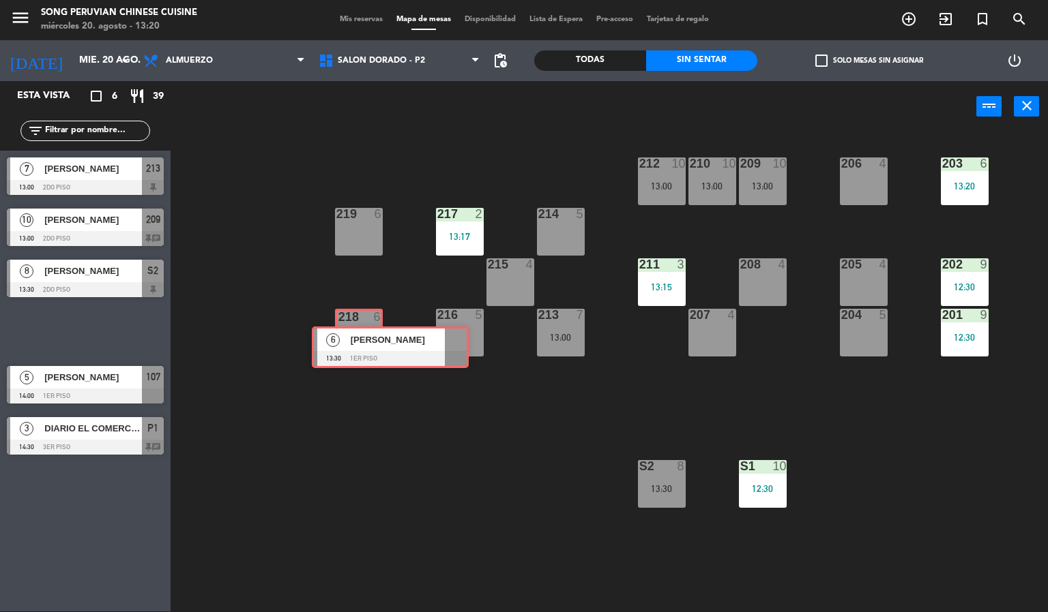
drag, startPoint x: 54, startPoint y: 327, endPoint x: 359, endPoint y: 344, distance: 305.3
click at [359, 344] on div "Esta vista crop_square 6 restaurant 39 filter_list 7 [PERSON_NAME] 13:00 2do pi…" at bounding box center [524, 346] width 1048 height 531
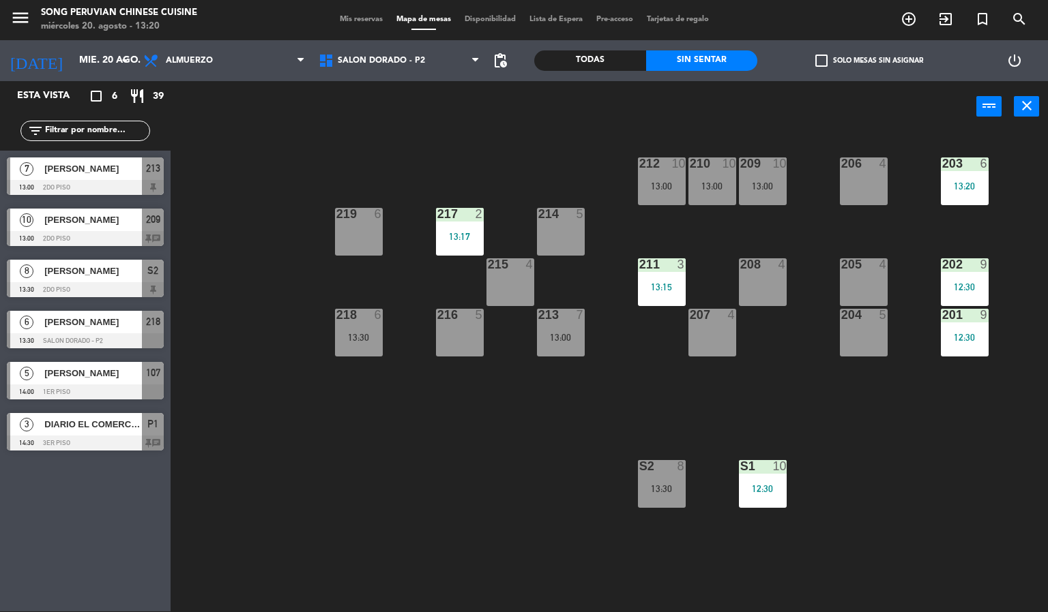
click at [374, 424] on div "203 6 13:20 206 4 210 10 13:00 212 10 13:00 209 10 13:00 214 5 217 2 13:17 219 …" at bounding box center [614, 372] width 867 height 479
click at [489, 471] on div "203 6 13:20 206 4 210 10 13:00 212 10 13:00 209 10 13:00 214 5 217 2 13:17 219 …" at bounding box center [614, 372] width 867 height 479
click at [74, 65] on input "mié. 20 ago." at bounding box center [137, 60] width 130 height 25
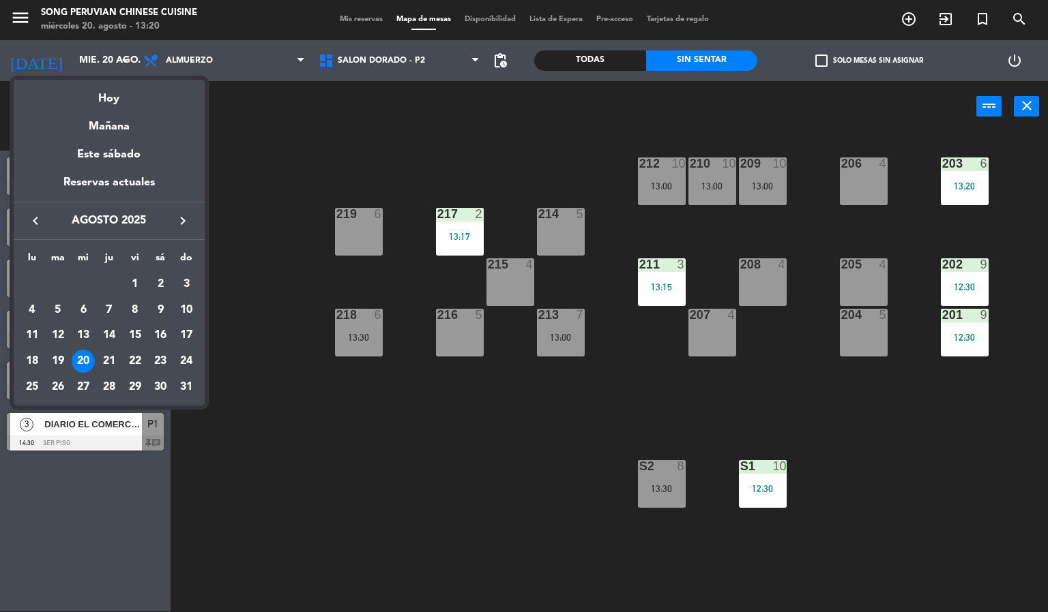
click at [310, 475] on div at bounding box center [524, 306] width 1048 height 612
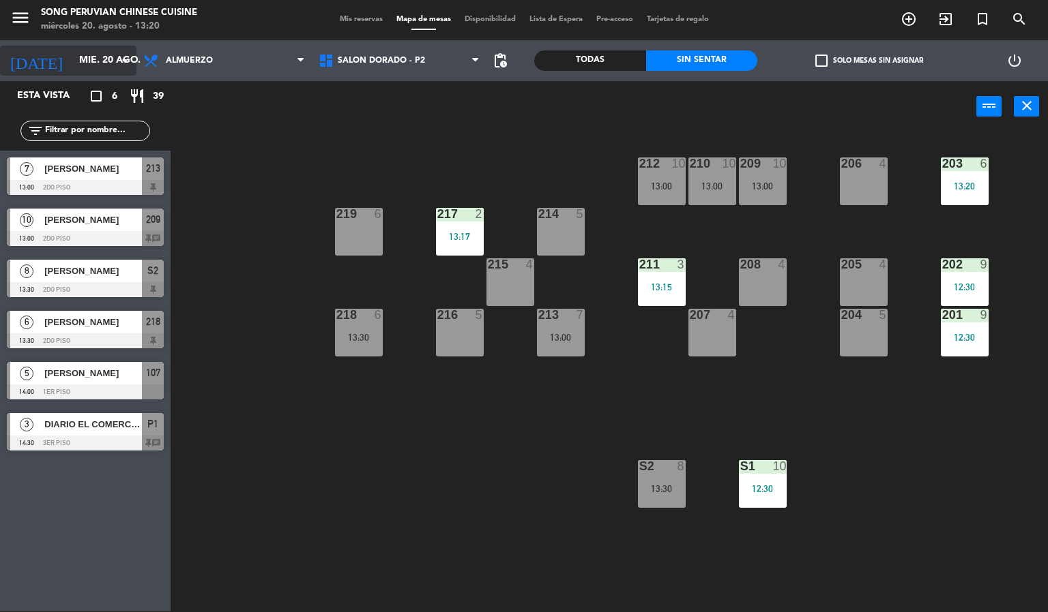
click at [93, 56] on input "mié. 20 ago." at bounding box center [137, 60] width 130 height 25
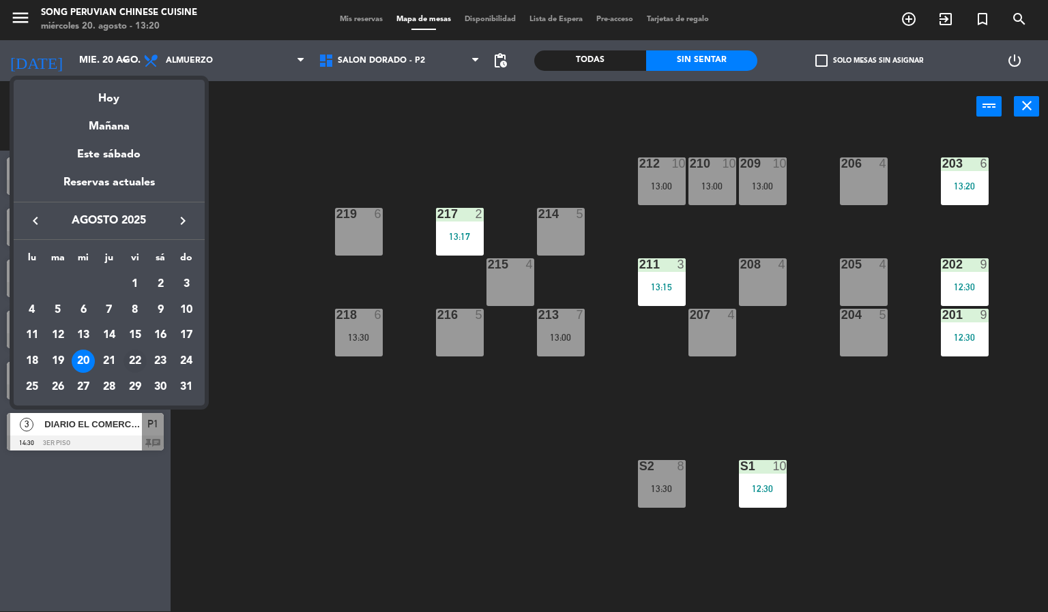
click at [135, 361] on div "22" at bounding box center [134, 361] width 23 height 23
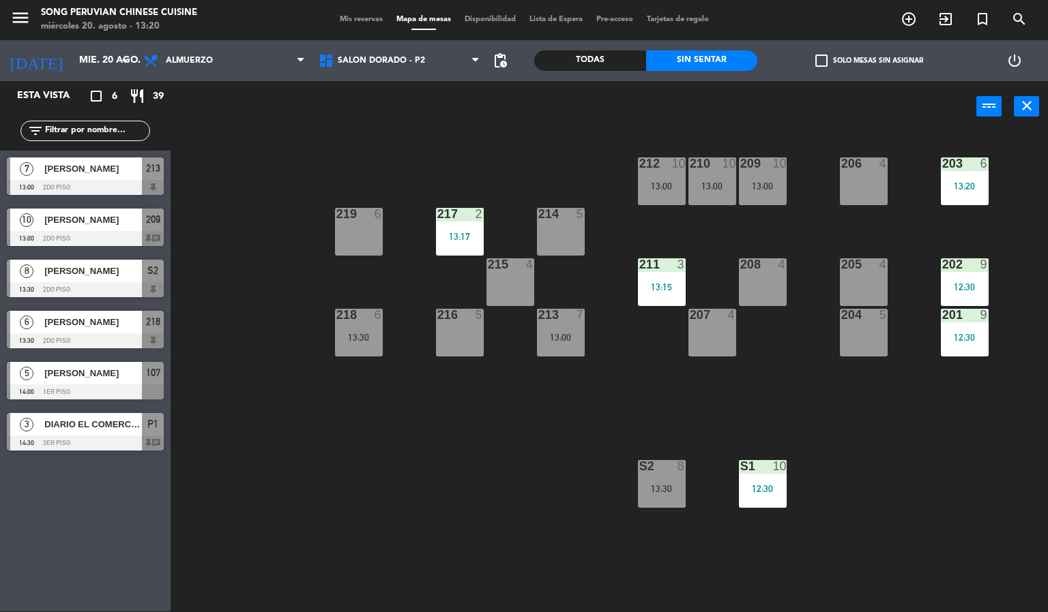
type input "vie. 22 ago."
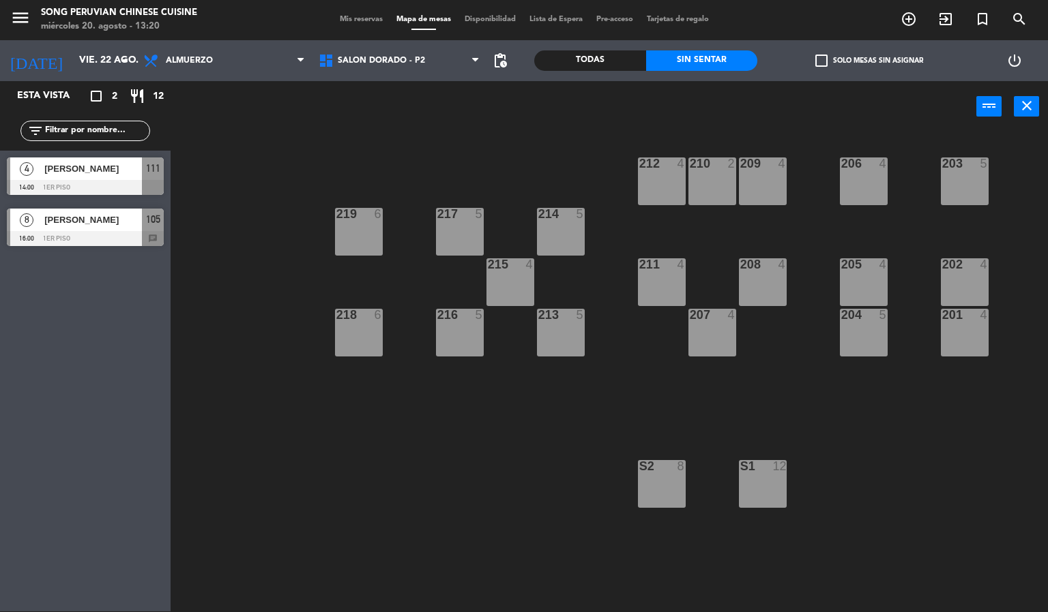
click at [640, 471] on div "S2" at bounding box center [639, 466] width 1 height 12
click at [471, 467] on div "203 5 206 4 210 2 212 4 209 4 214 5 217 5 219 6 202 4 205 4 208 4 211 4 215 4 2…" at bounding box center [614, 372] width 867 height 479
click at [446, 455] on div "203 5 206 4 210 2 212 4 209 4 214 5 217 5 219 6 202 4 205 4 208 4 211 4 215 4 2…" at bounding box center [614, 372] width 867 height 479
click at [344, 446] on div "203 5 206 4 210 2 212 4 209 4 214 5 217 5 219 6 202 4 205 4 208 4 211 4 215 4 2…" at bounding box center [614, 372] width 867 height 479
click at [407, 74] on span "SALON DORADO - P2" at bounding box center [399, 61] width 175 height 30
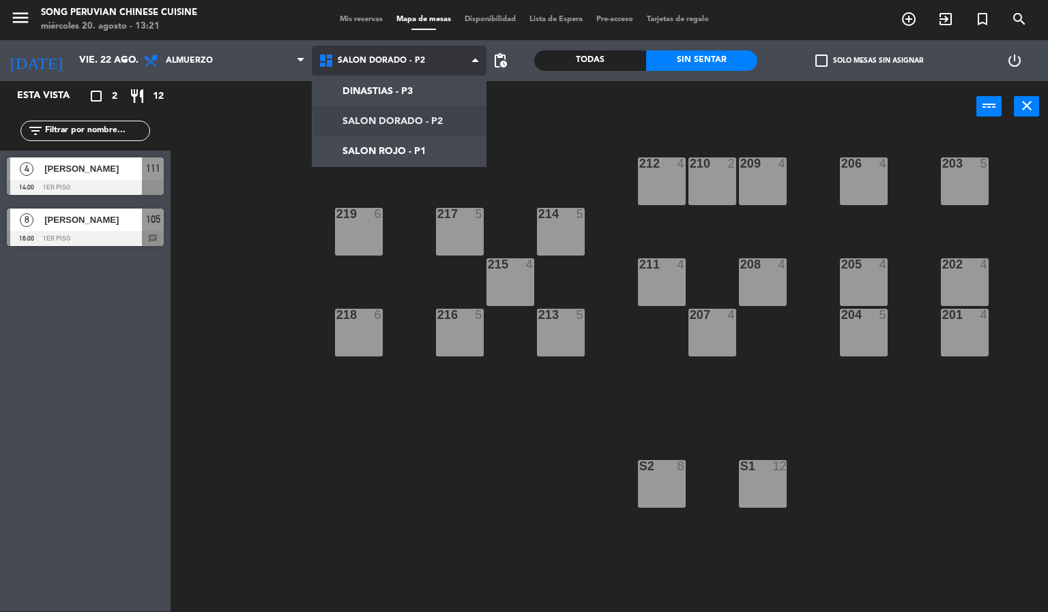
click at [442, 80] on ng-component "menu Song Peruvian Chinese Cuisine [DATE] 20. agosto - 13:21 Mis reservas Mapa …" at bounding box center [524, 305] width 1048 height 613
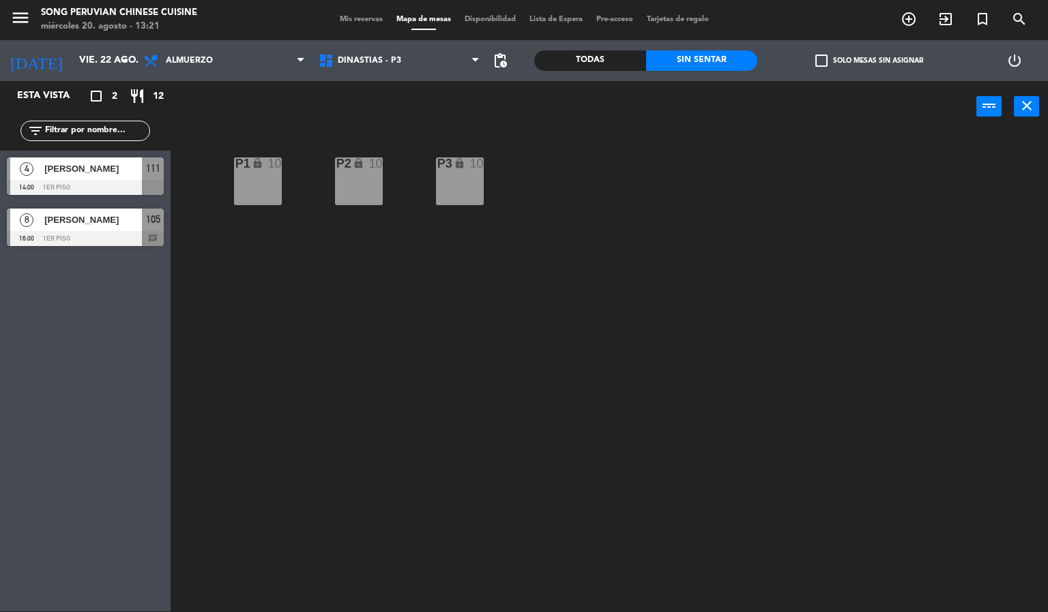
click at [346, 416] on div "P2 lock 10 P3 lock 10 P1 lock 10" at bounding box center [614, 372] width 867 height 479
click at [266, 178] on div "P1 lock 10" at bounding box center [258, 182] width 48 height 48
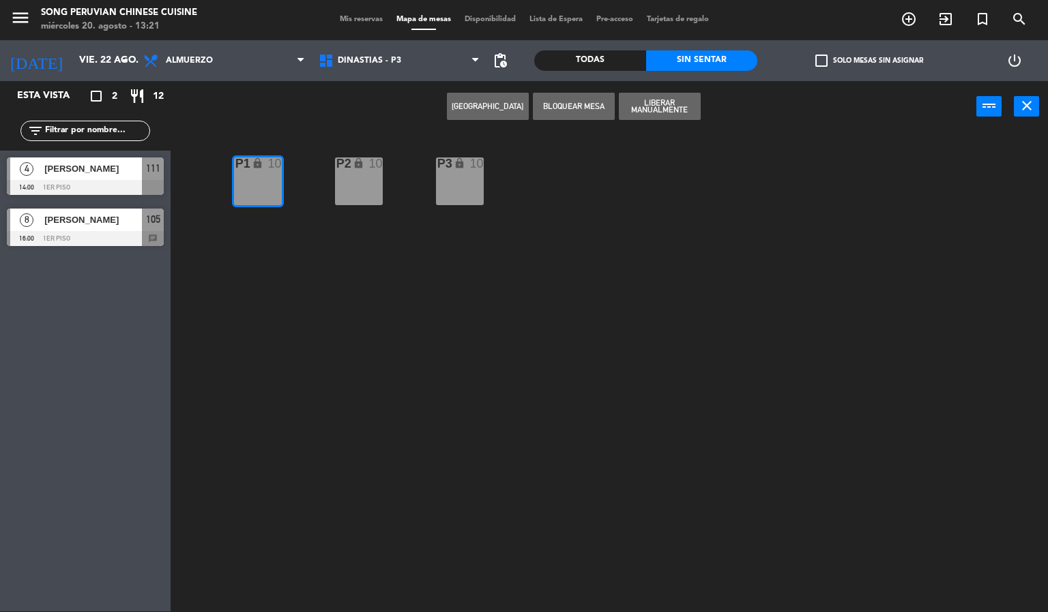
click at [496, 106] on button "[GEOGRAPHIC_DATA]" at bounding box center [488, 106] width 82 height 27
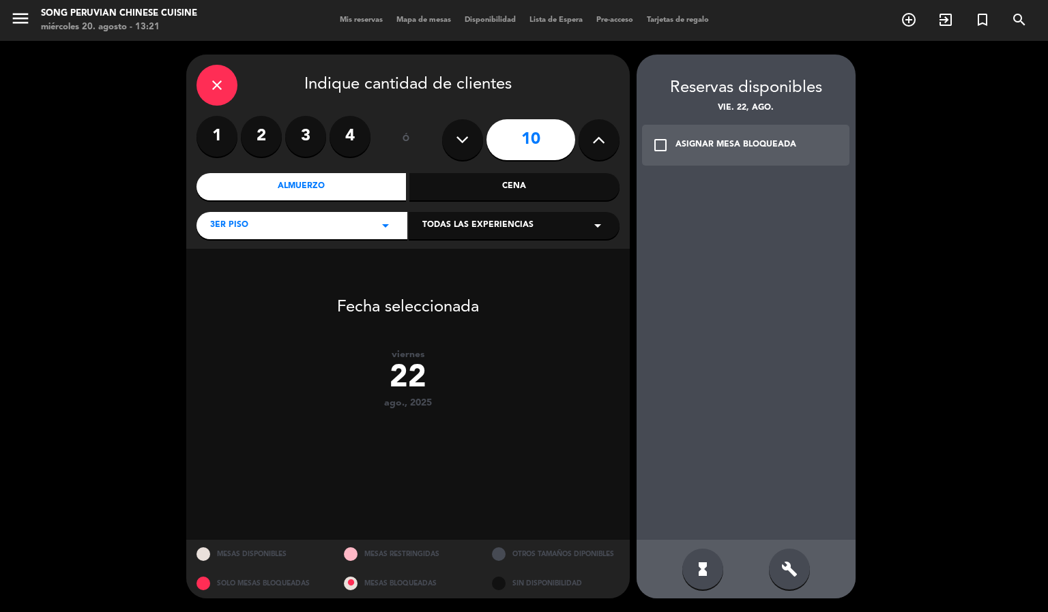
click at [795, 569] on icon "build" at bounding box center [789, 569] width 16 height 16
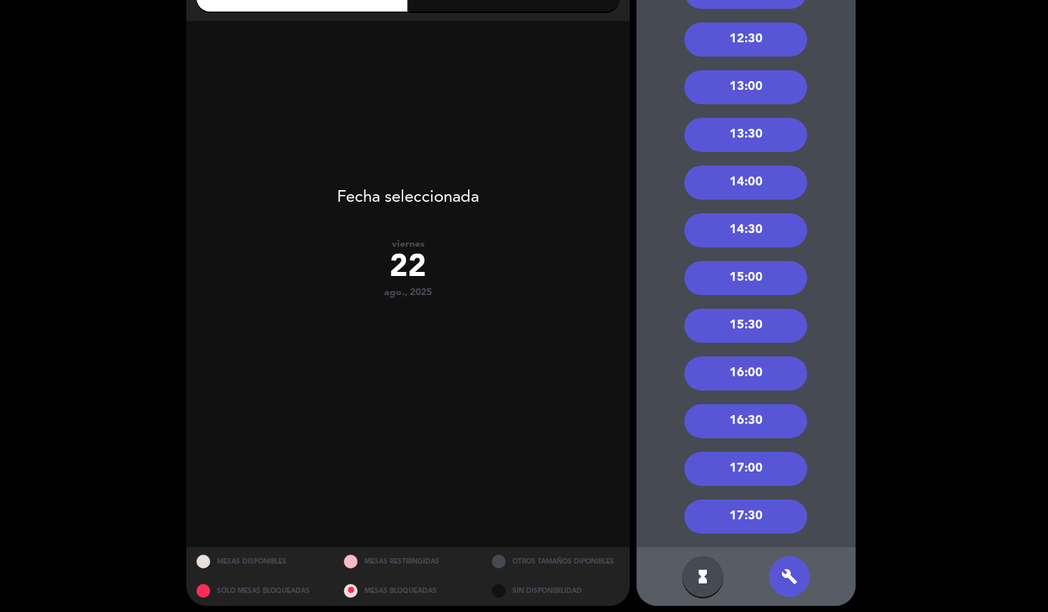
scroll to position [234, 0]
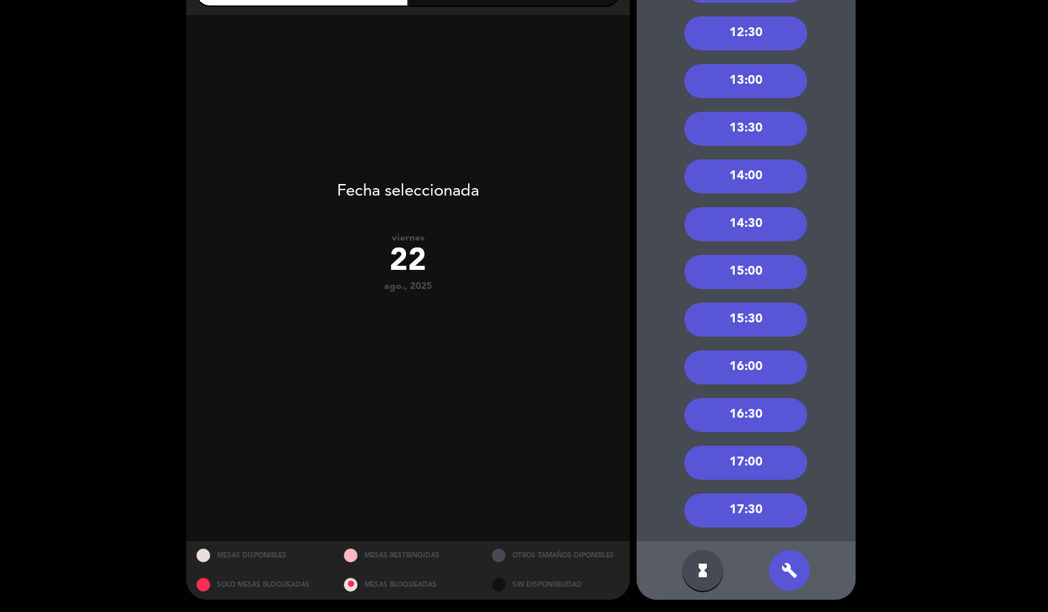
click at [769, 80] on div "13:00" at bounding box center [745, 81] width 123 height 34
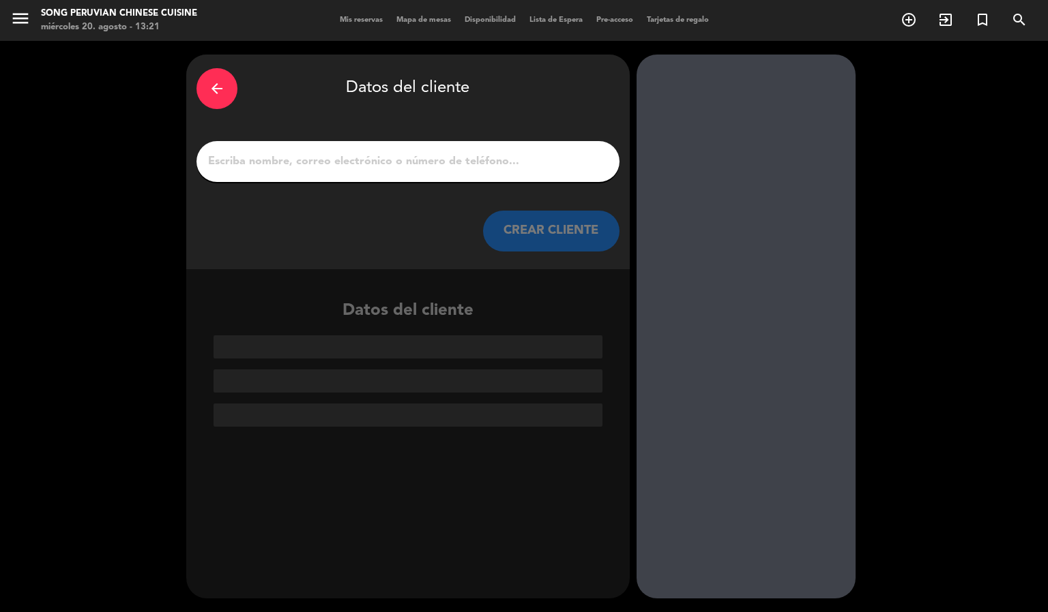
click at [481, 155] on input "1" at bounding box center [408, 161] width 402 height 19
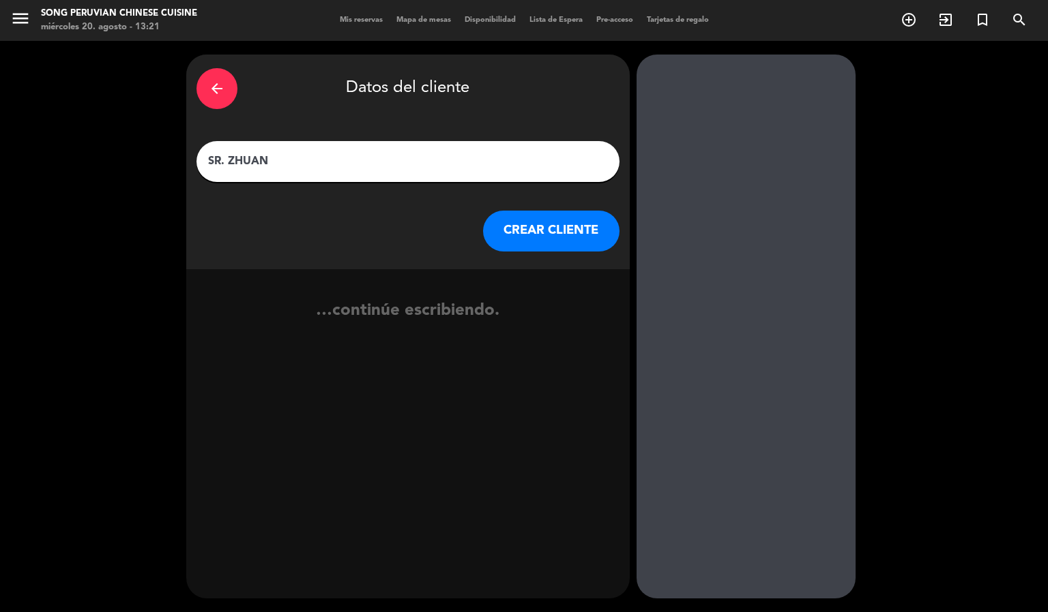
type input "[PERSON_NAME][GEOGRAPHIC_DATA]"
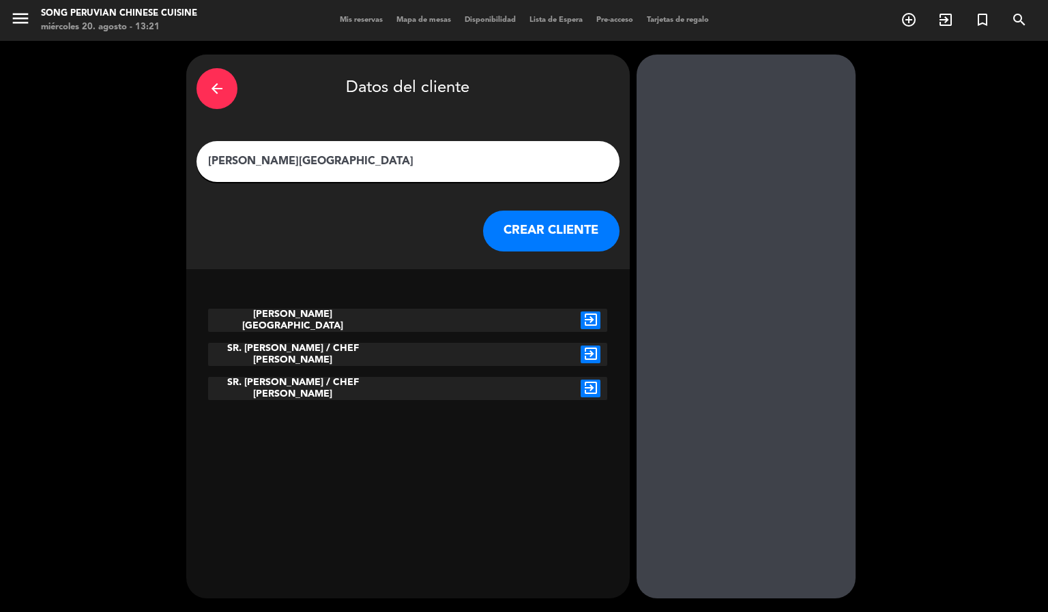
click at [589, 358] on icon "exit_to_app" at bounding box center [590, 355] width 20 height 18
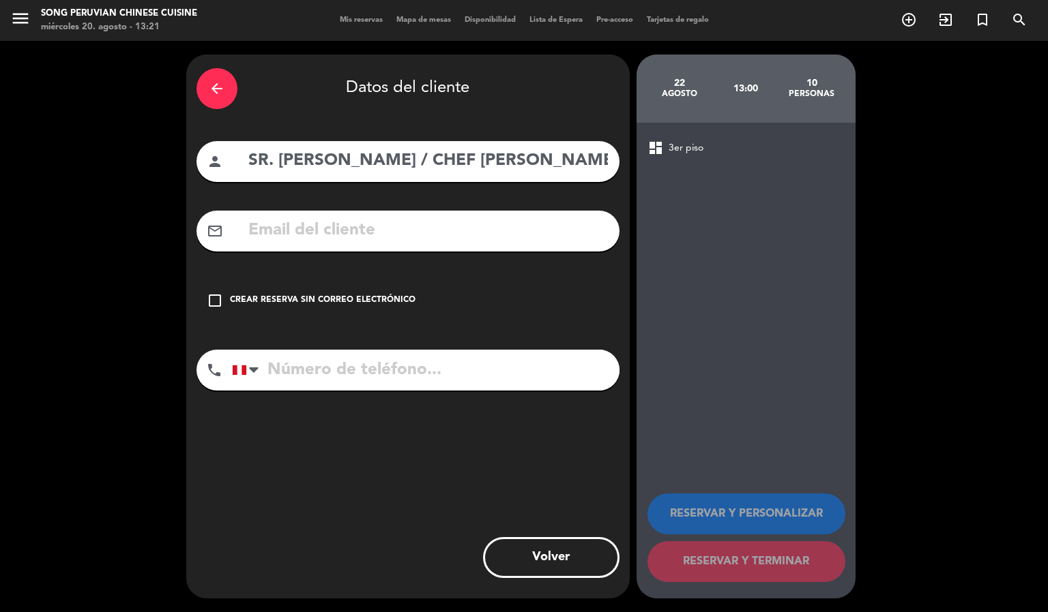
click at [218, 303] on icon "check_box_outline_blank" at bounding box center [215, 301] width 16 height 16
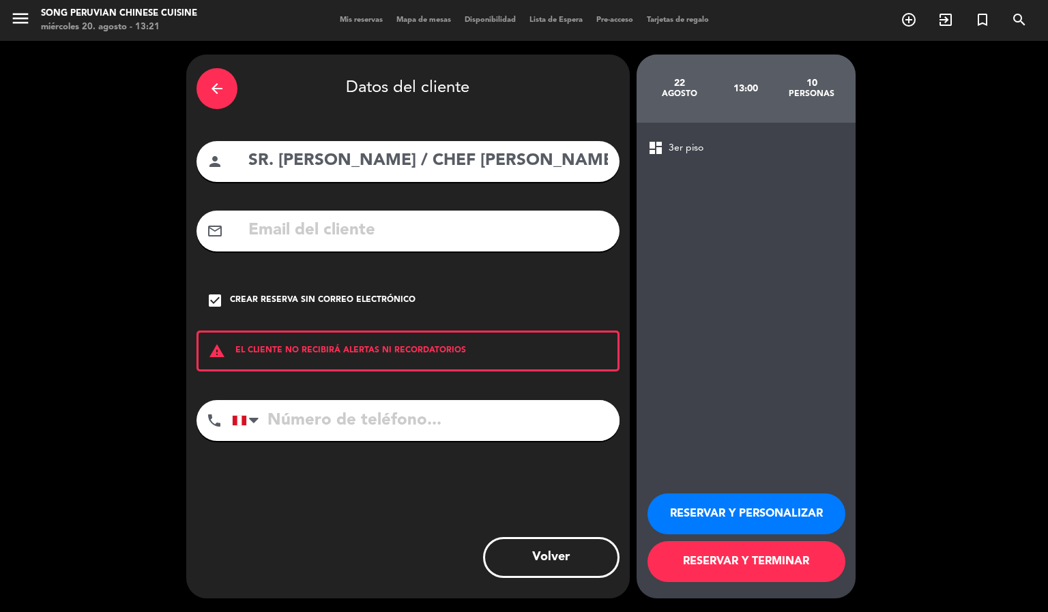
click at [745, 516] on button "RESERVAR Y PERSONALIZAR" at bounding box center [746, 514] width 198 height 41
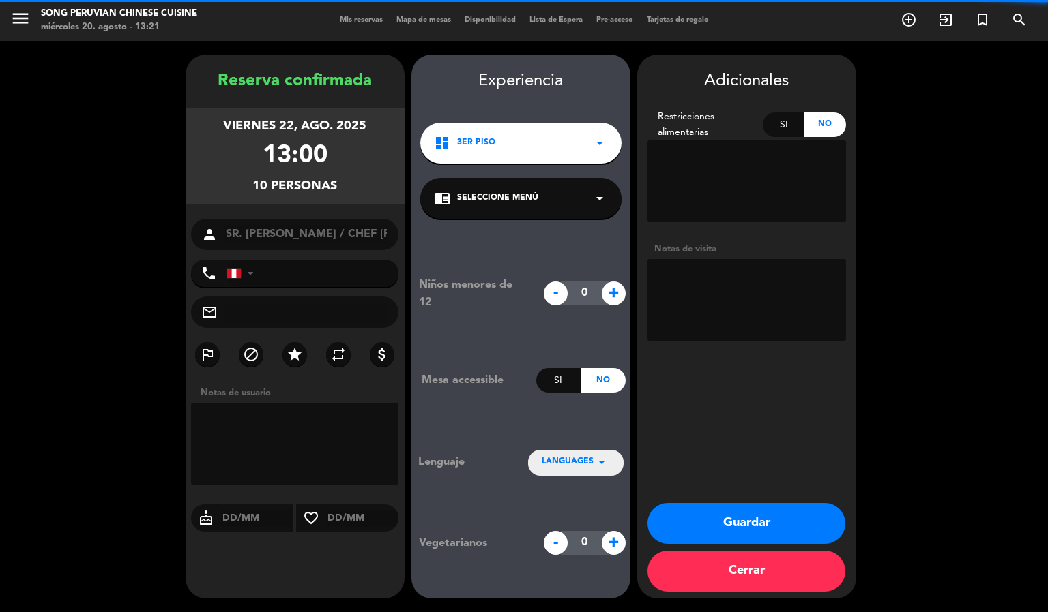
click at [724, 324] on textarea at bounding box center [746, 300] width 198 height 82
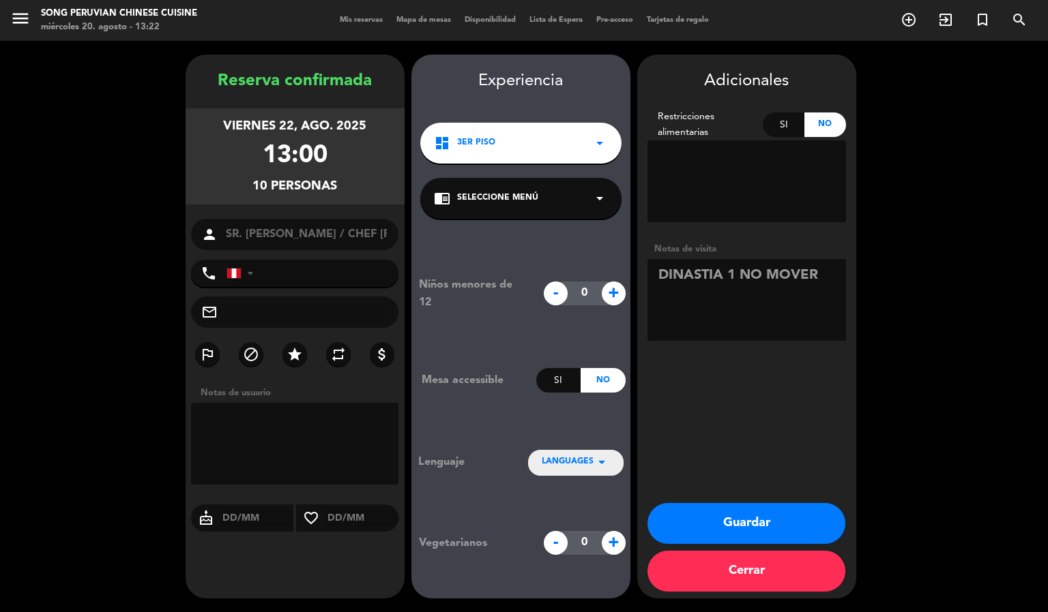
type textarea "DINASTIA 1 NO MOVER"
click at [776, 529] on button "Guardar" at bounding box center [746, 523] width 198 height 41
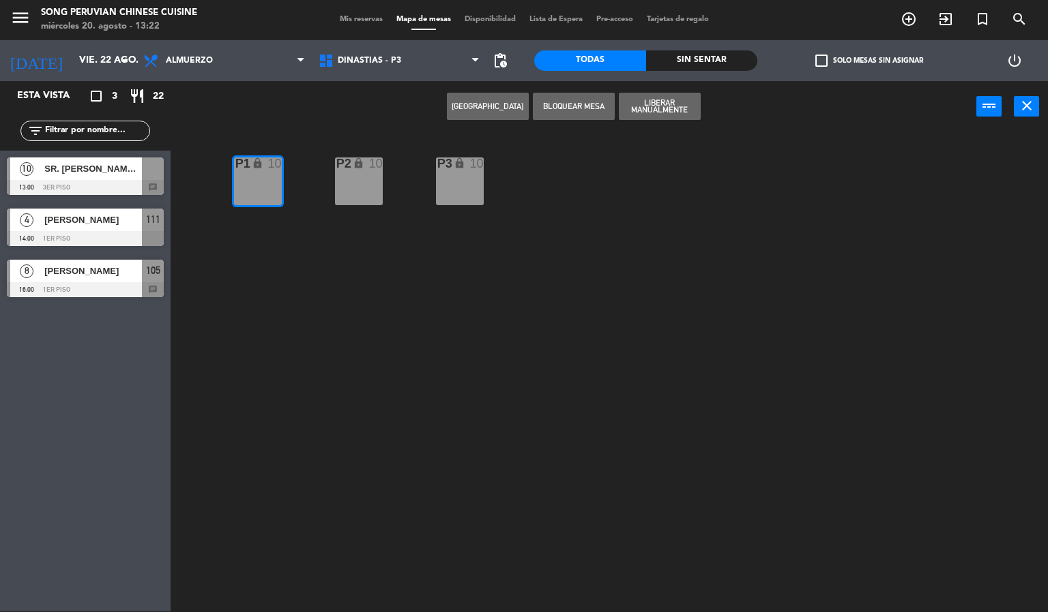
click at [346, 316] on div "P2 lock 10 P3 lock 10 P1 lock 10" at bounding box center [614, 372] width 867 height 479
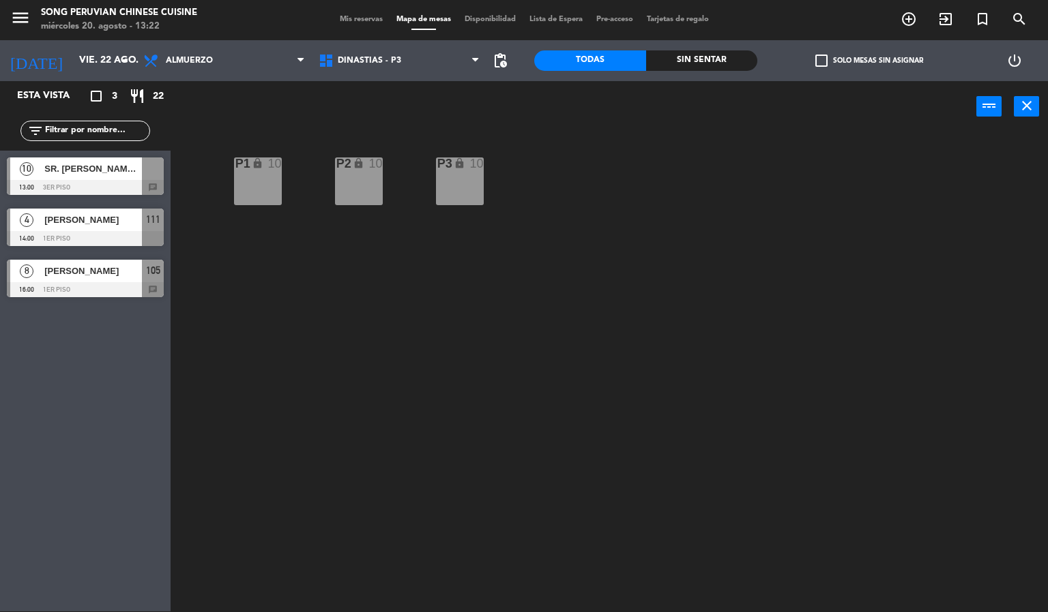
click at [246, 179] on div "P1 lock 10" at bounding box center [258, 182] width 48 height 48
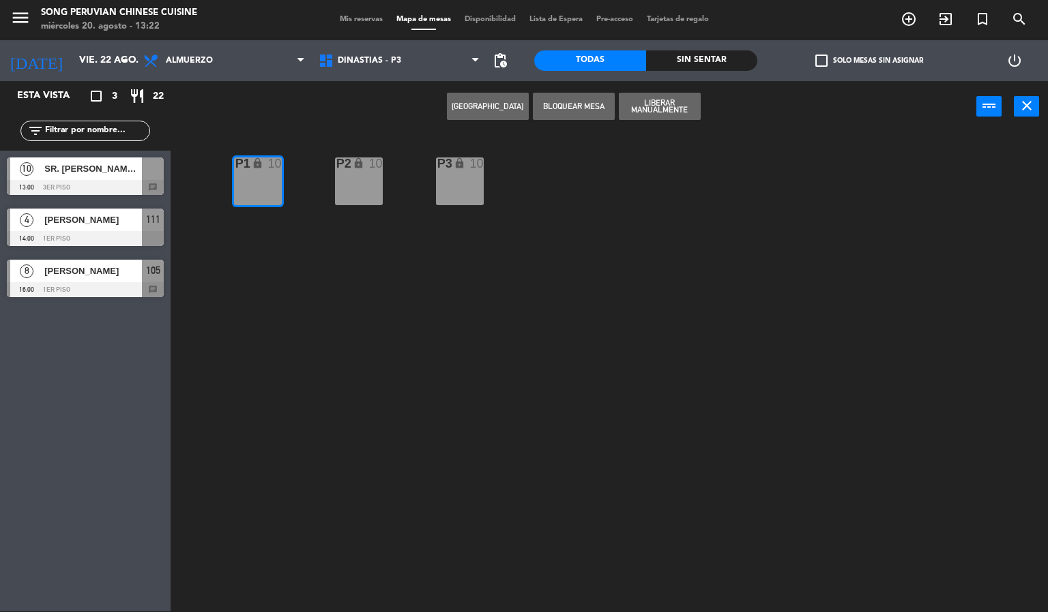
drag, startPoint x: 92, startPoint y: 171, endPoint x: 352, endPoint y: 148, distance: 260.8
click at [102, 168] on div "10 SR. [PERSON_NAME] / CHEF PENG 13:00 3er piso chat" at bounding box center [85, 176] width 171 height 51
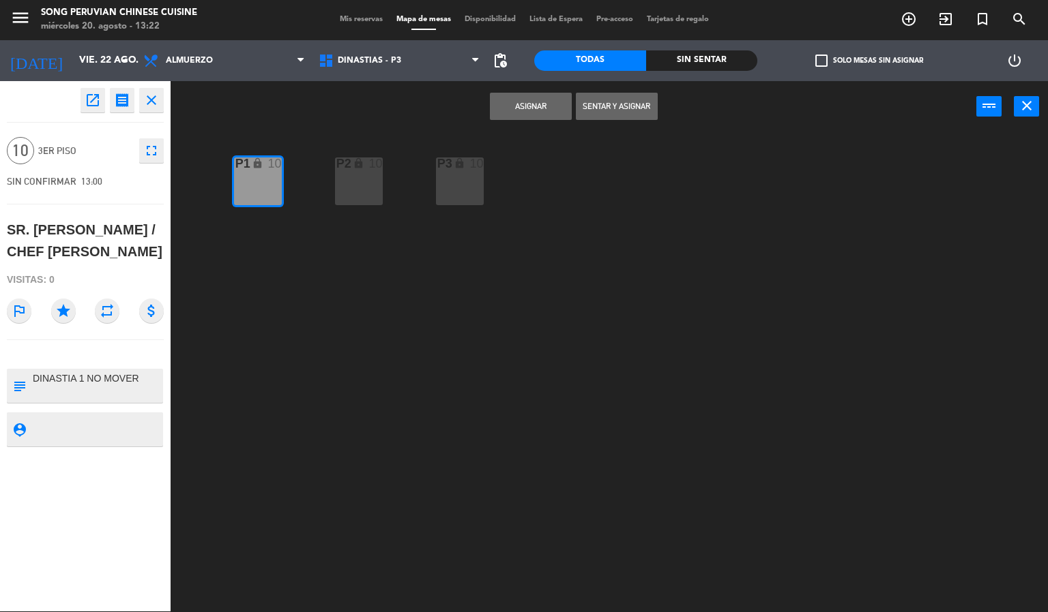
click at [280, 272] on div "P2 lock 10 P3 lock 10 P1 lock 10" at bounding box center [614, 372] width 867 height 479
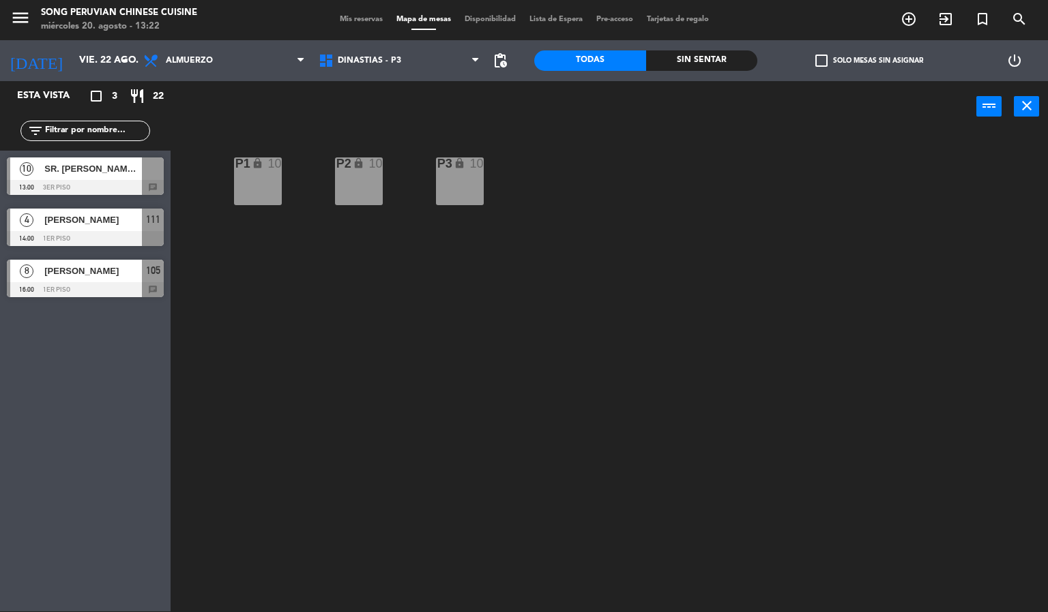
click at [269, 183] on div "P1 lock 10" at bounding box center [258, 182] width 48 height 48
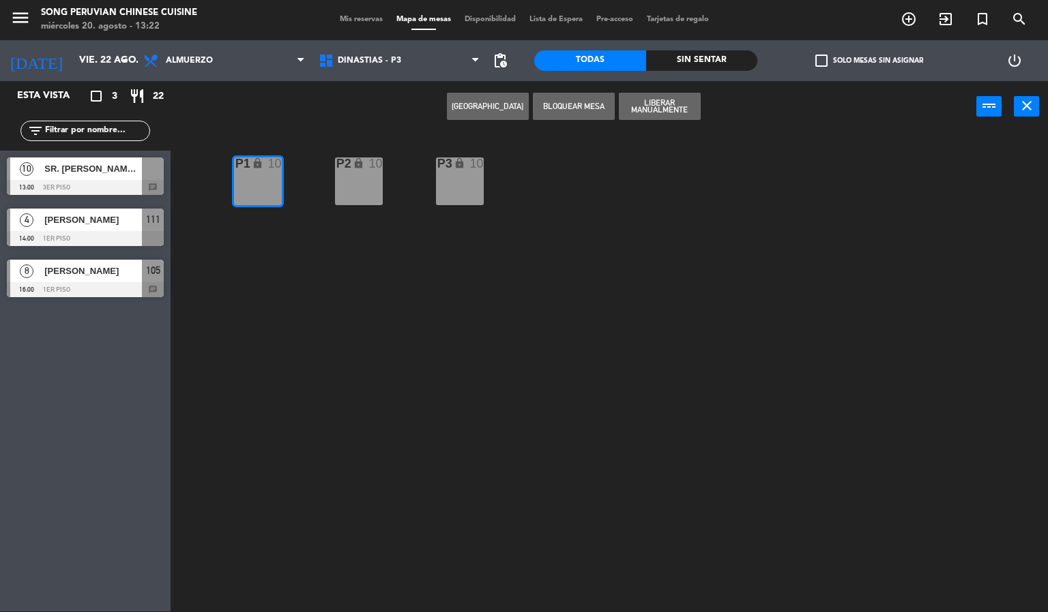
click at [141, 183] on div at bounding box center [85, 187] width 157 height 15
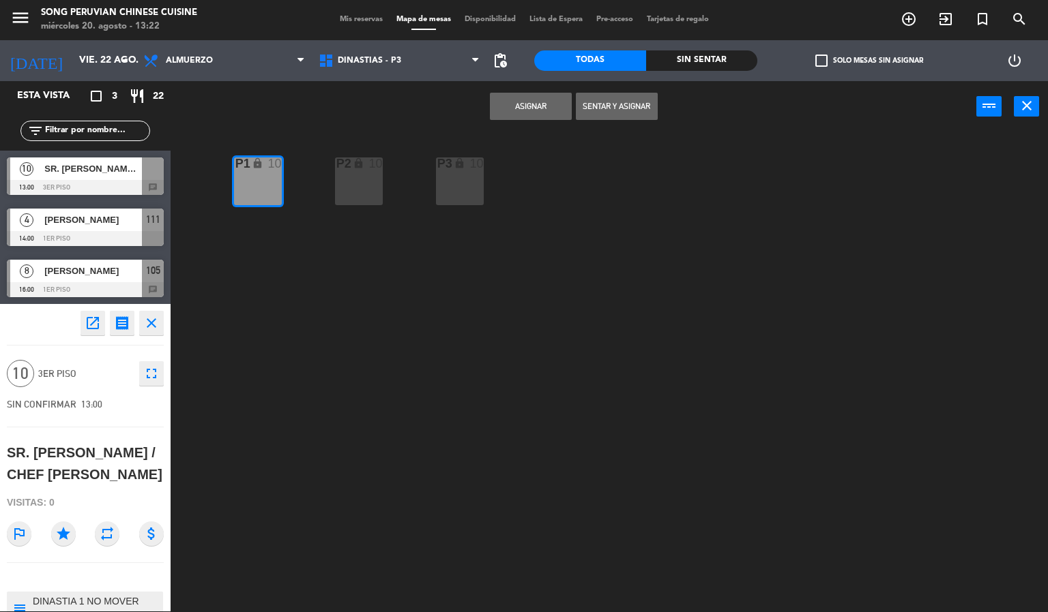
click at [516, 100] on button "Asignar" at bounding box center [531, 106] width 82 height 27
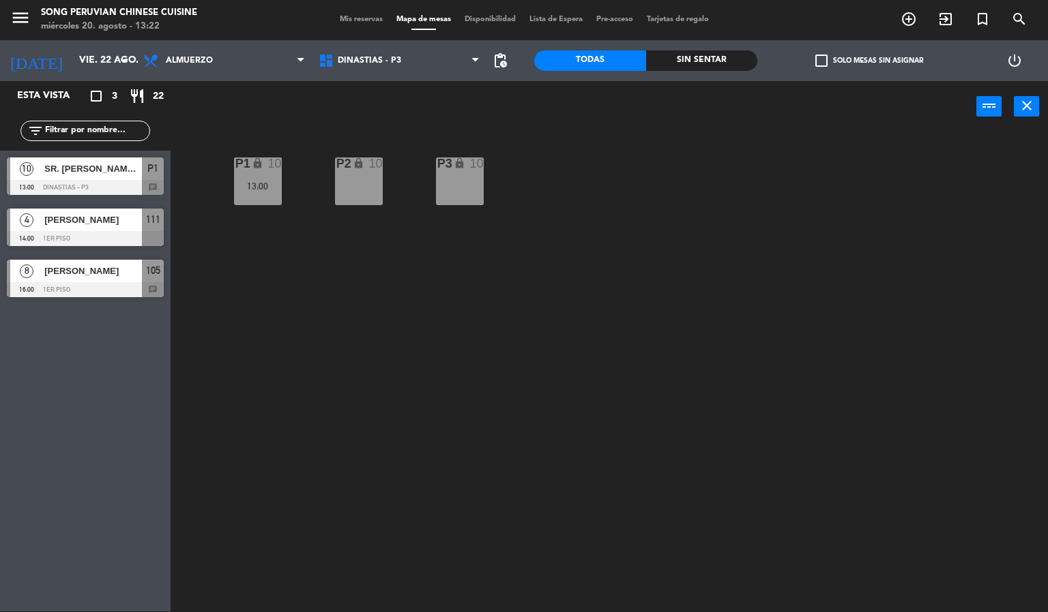
click at [264, 183] on div "13:00" at bounding box center [258, 186] width 48 height 10
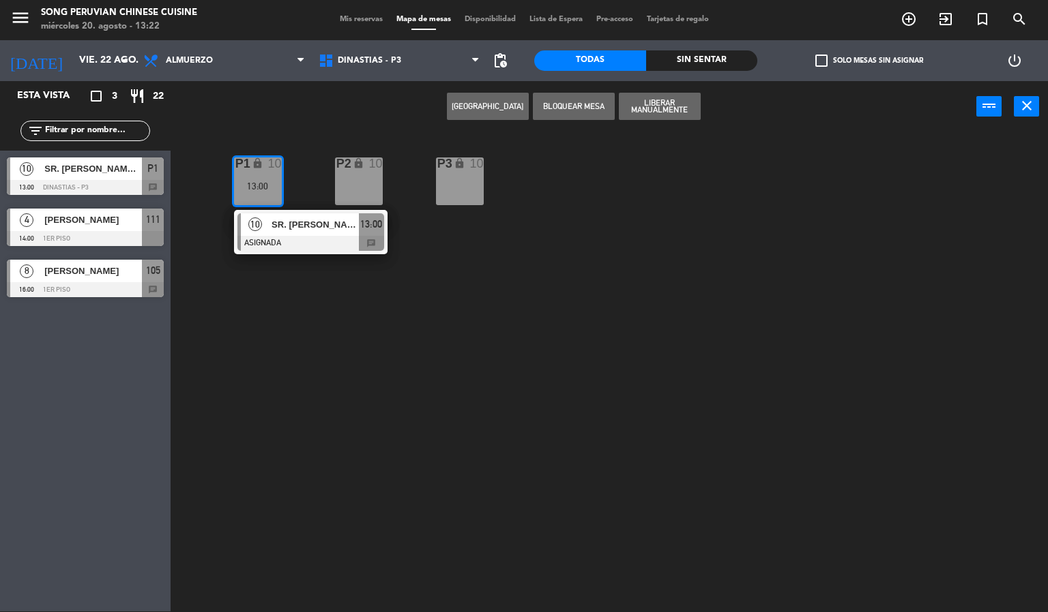
click at [400, 371] on div "P2 lock 10 P3 lock 10 P1 lock 10 13:00 10 [PERSON_NAME] / CHEF [PERSON_NAME] AS…" at bounding box center [614, 372] width 867 height 479
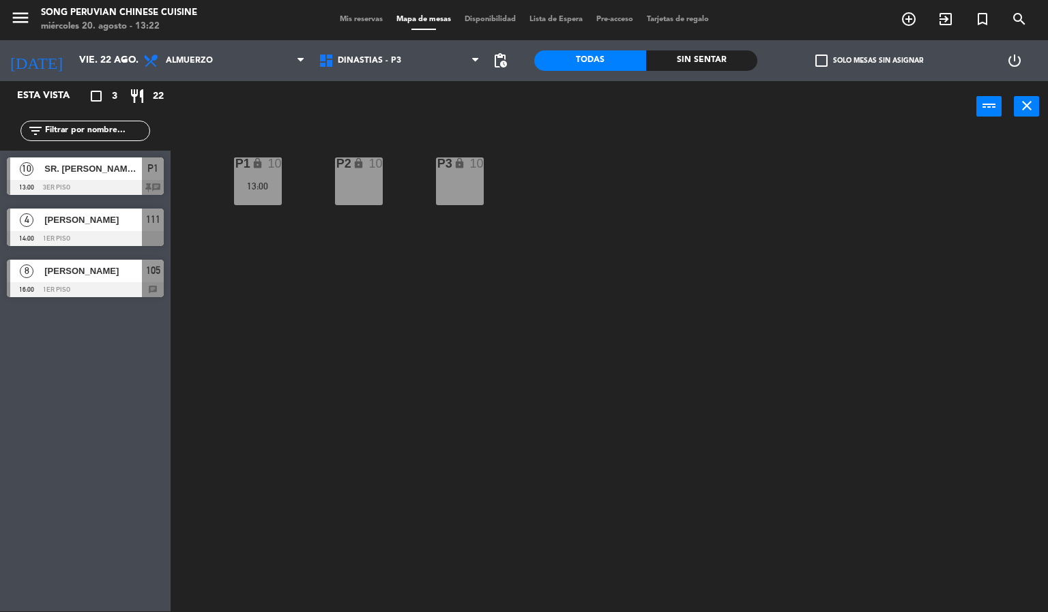
click at [258, 168] on icon "lock" at bounding box center [258, 164] width 12 height 12
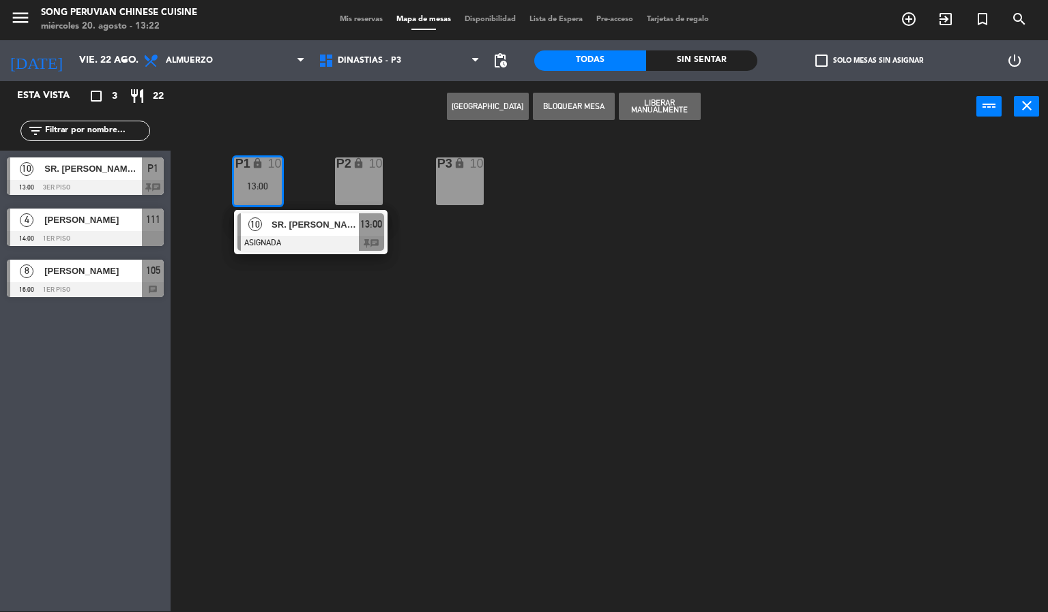
click at [329, 229] on span "SR. [PERSON_NAME] / CHEF [PERSON_NAME]" at bounding box center [314, 225] width 87 height 14
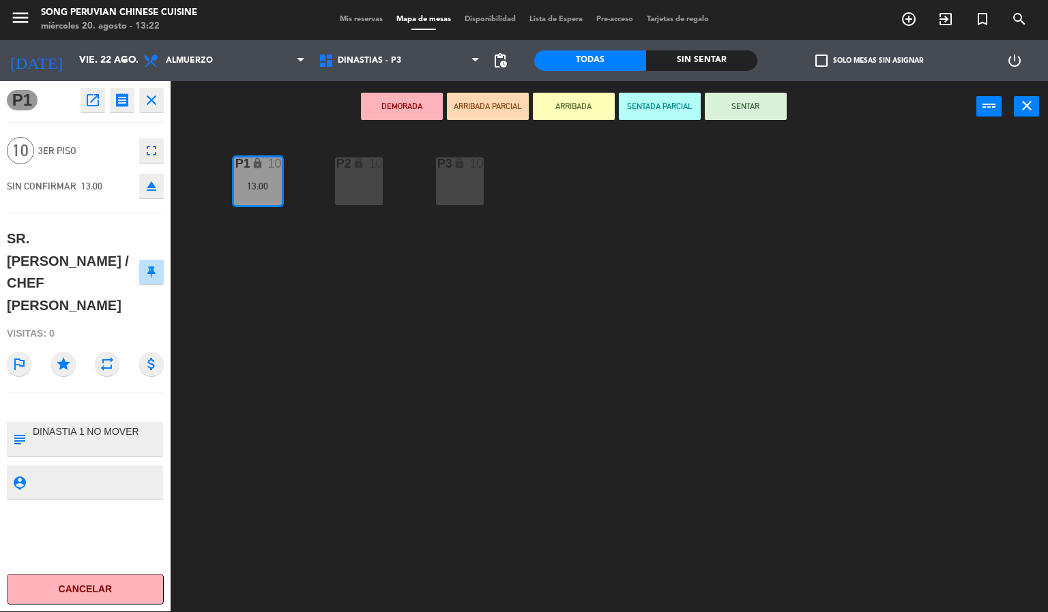
click at [331, 361] on div "P2 lock 10 P3 lock 10 P1 lock 10 13:00" at bounding box center [614, 372] width 867 height 479
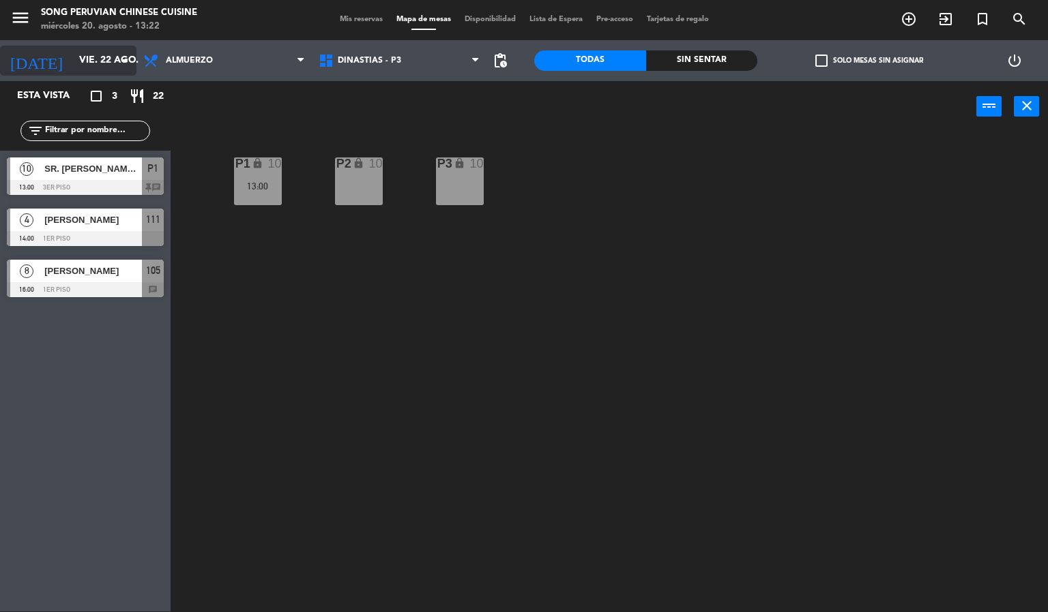
click at [108, 66] on input "vie. 22 ago." at bounding box center [137, 60] width 130 height 25
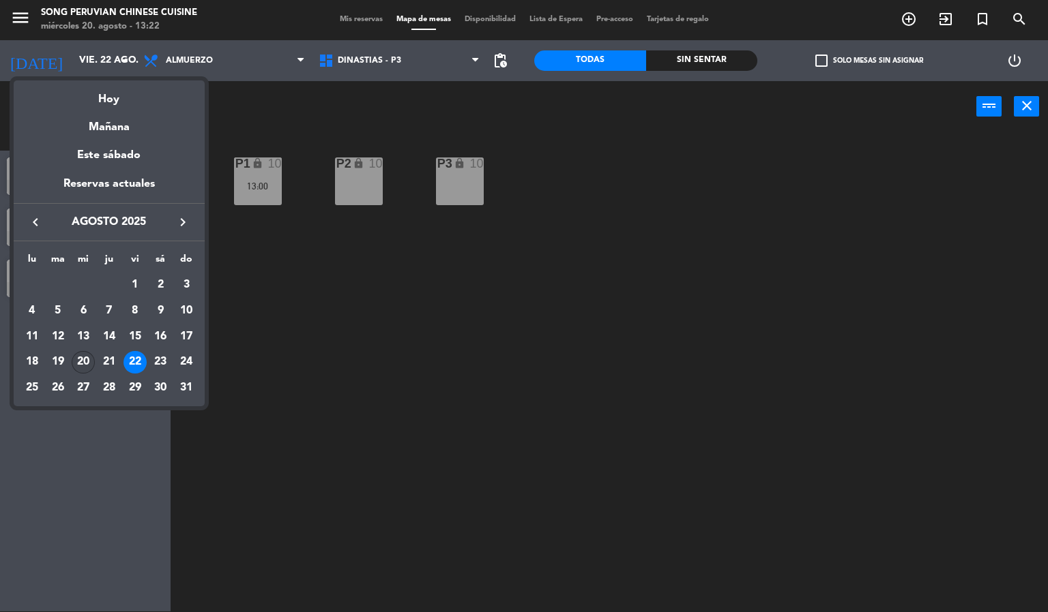
click at [80, 368] on div "20" at bounding box center [83, 362] width 23 height 23
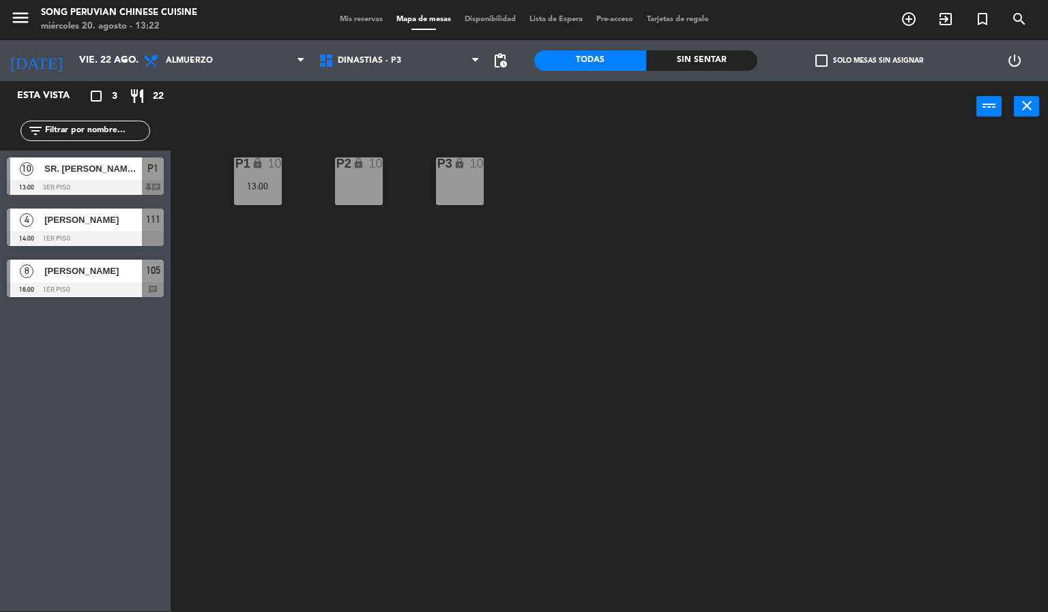
type input "mié. 20 ago."
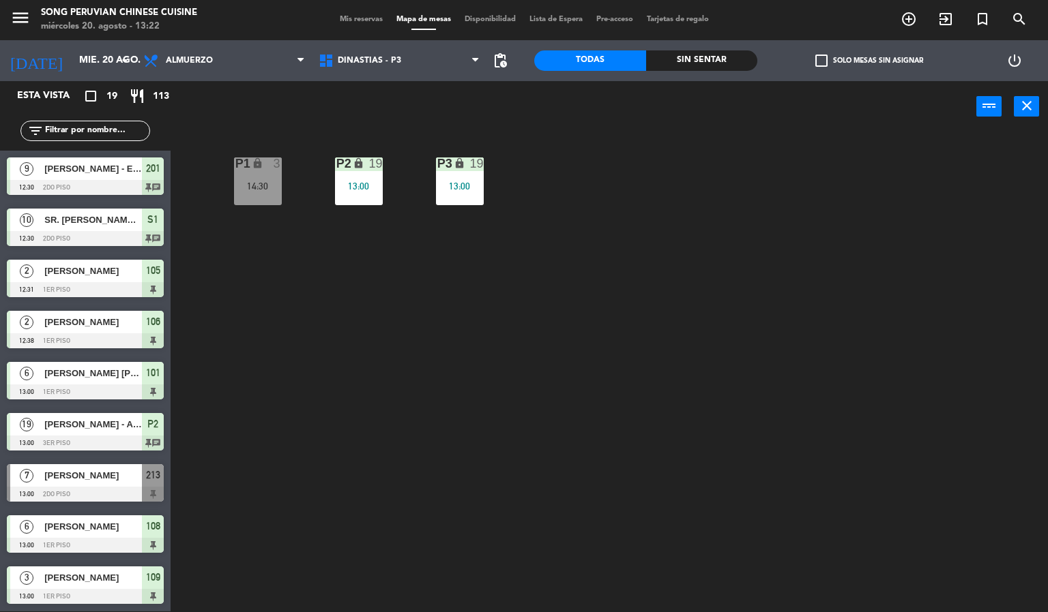
click at [500, 508] on div "P2 lock 19 13:00 P3 lock 19 13:00 P1 lock 3 14:30" at bounding box center [614, 372] width 867 height 479
click at [393, 51] on span "DINASTIAS - P3" at bounding box center [399, 61] width 175 height 30
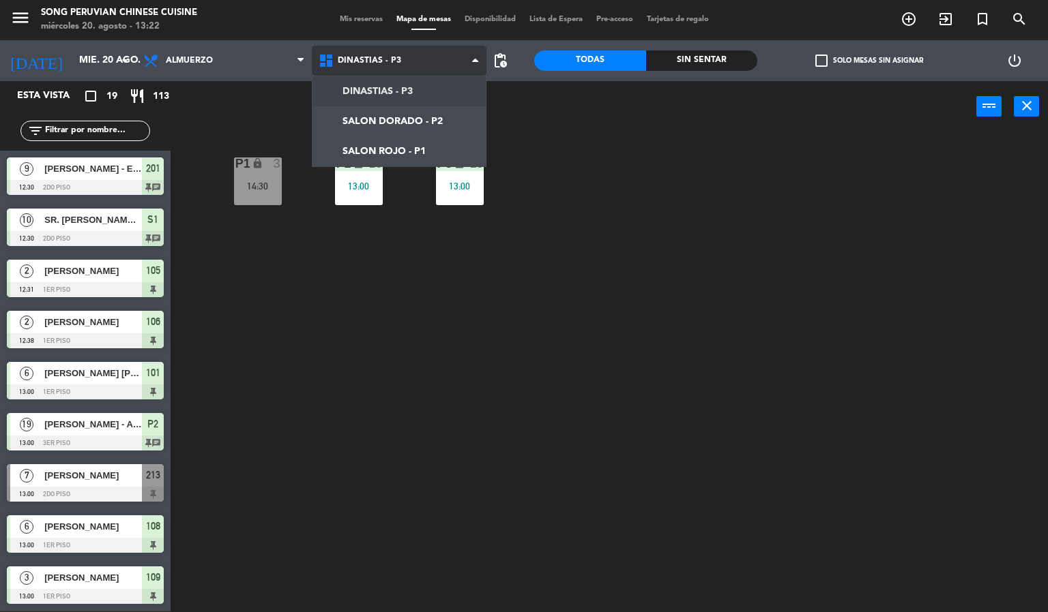
click at [430, 119] on ng-component "menu Song Peruvian Chinese Cuisine miércoles 20. agosto - 13:22 Mis reservas Ma…" at bounding box center [524, 305] width 1048 height 613
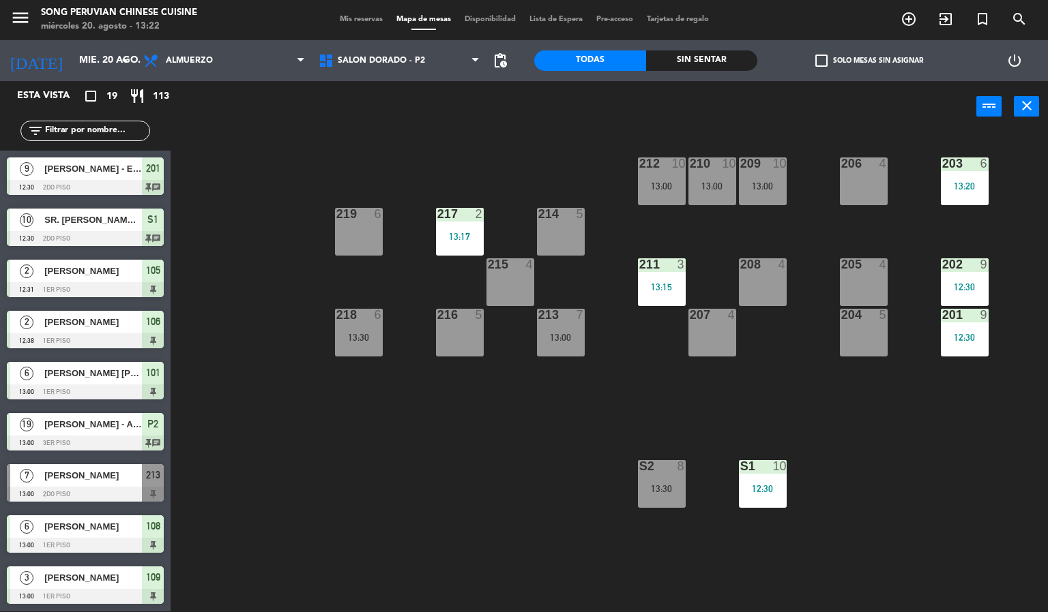
click at [366, 533] on div "203 6 13:20 206 4 210 10 13:00 212 10 13:00 209 10 13:00 214 5 217 2 13:17 219 …" at bounding box center [614, 372] width 867 height 479
click at [563, 233] on div "214 5" at bounding box center [561, 232] width 48 height 48
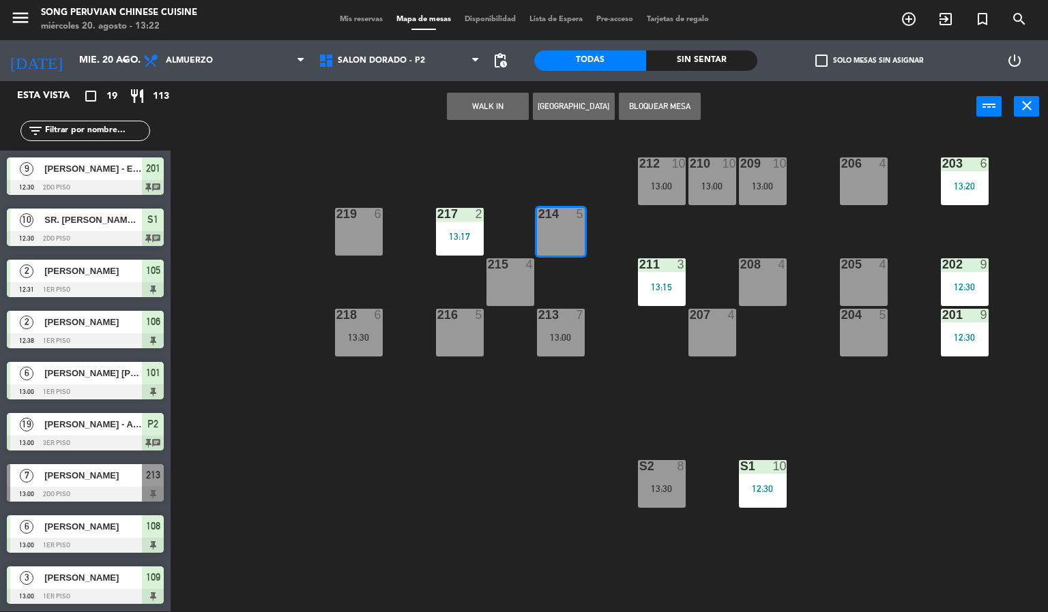
click at [485, 512] on div "203 6 13:20 206 4 210 10 13:00 212 10 13:00 209 10 13:00 214 5 217 2 13:17 219 …" at bounding box center [614, 372] width 867 height 479
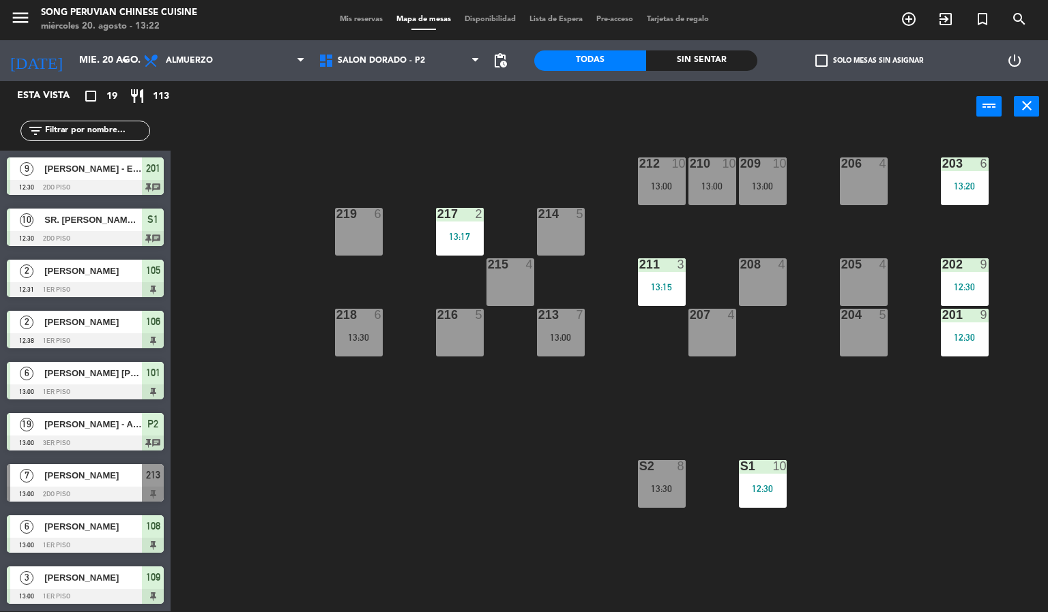
click at [571, 232] on div "214 5" at bounding box center [561, 232] width 48 height 48
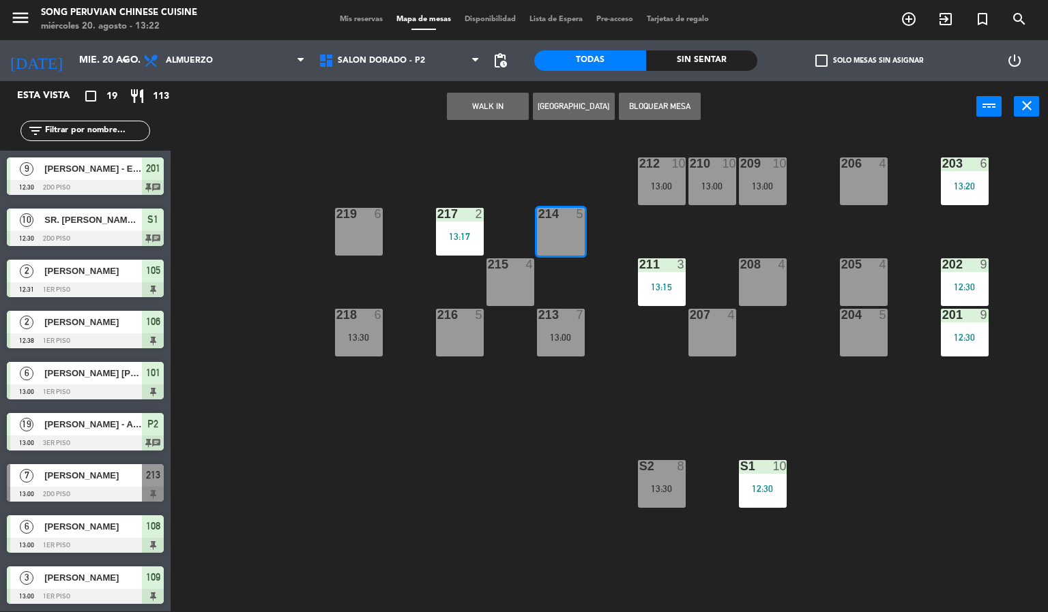
click at [430, 467] on div "203 6 13:20 206 4 210 10 13:00 212 10 13:00 209 10 13:00 214 5 217 2 13:17 219 …" at bounding box center [614, 372] width 867 height 479
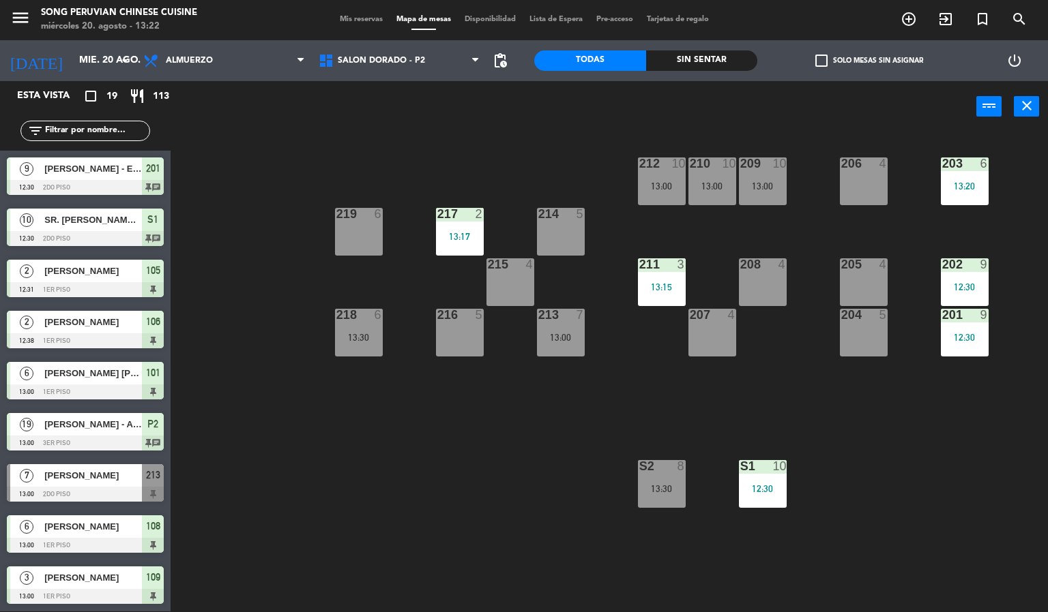
click at [567, 226] on div "214 5" at bounding box center [561, 232] width 48 height 48
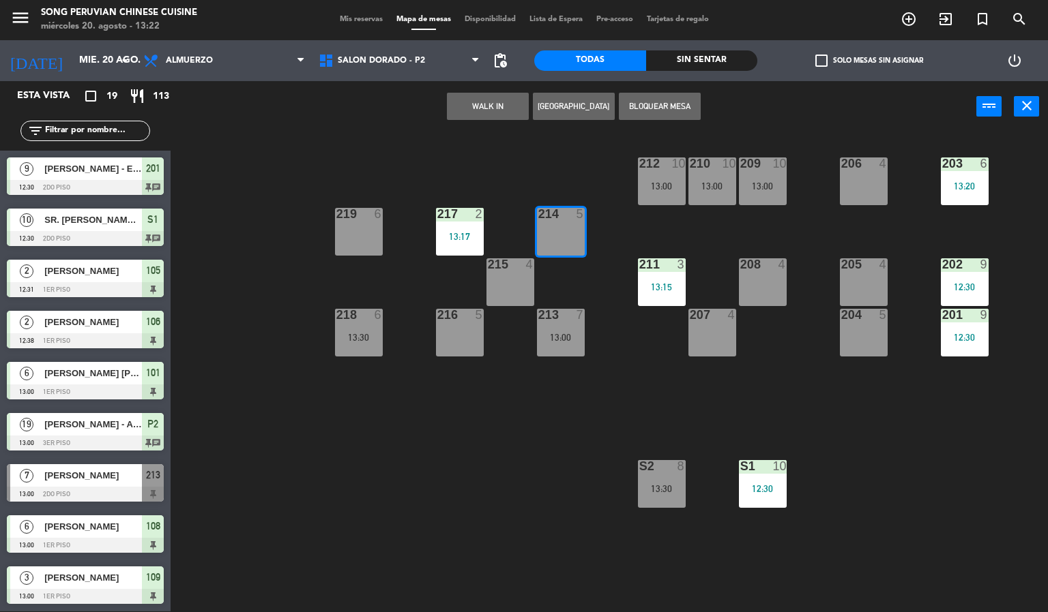
click at [506, 100] on button "WALK IN" at bounding box center [488, 106] width 82 height 27
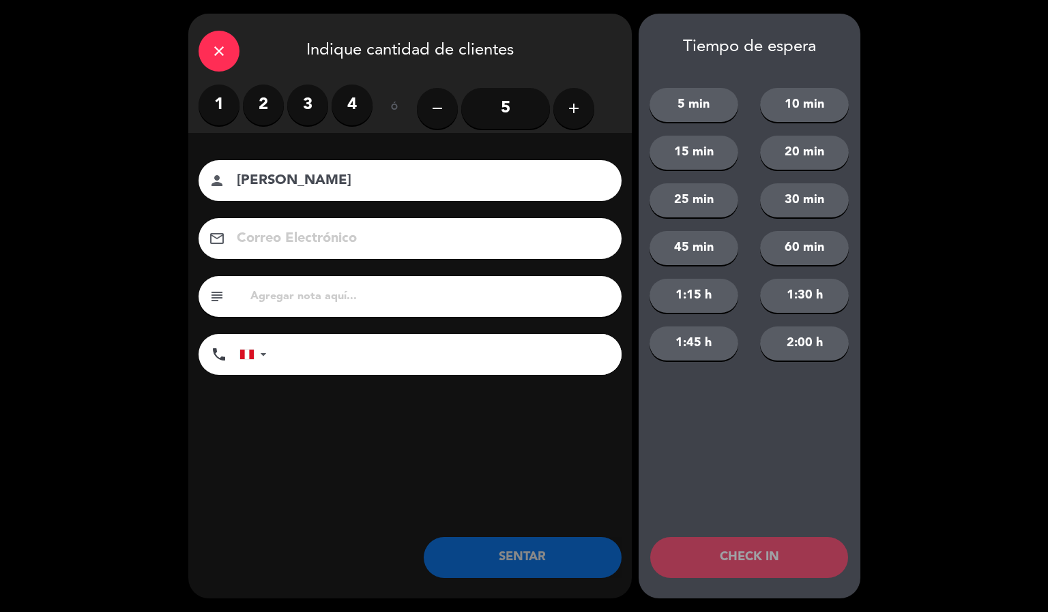
type input "[PERSON_NAME]"
click at [263, 102] on label "2" at bounding box center [263, 105] width 41 height 41
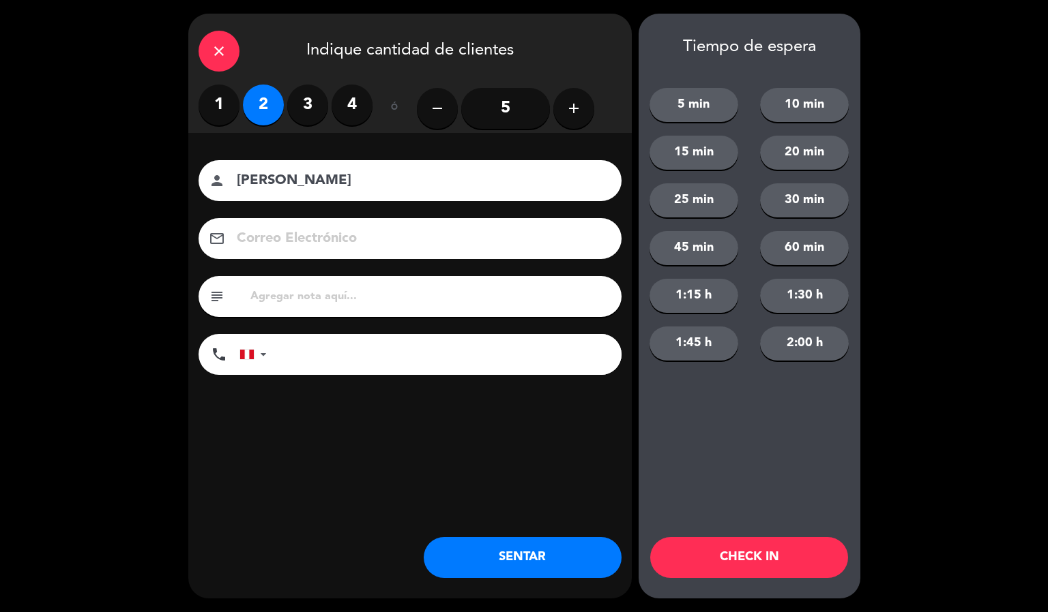
click at [771, 561] on button "CHECK IN" at bounding box center [749, 557] width 198 height 41
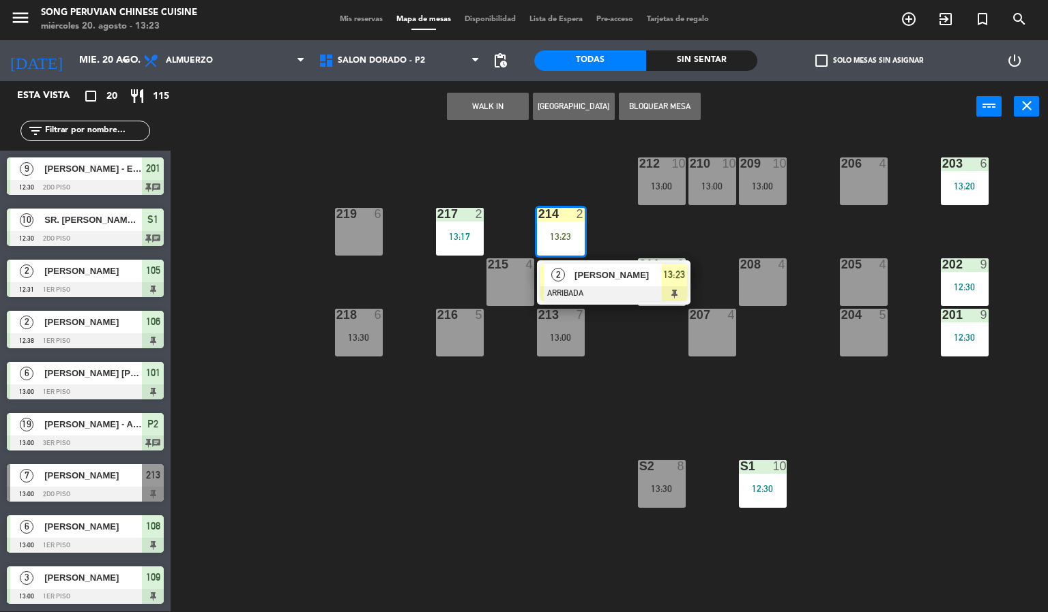
click at [471, 487] on div "203 6 13:20 206 4 210 10 13:00 212 10 13:00 209 10 13:00 214 2 13:23 2 [PERSON_…" at bounding box center [614, 372] width 867 height 479
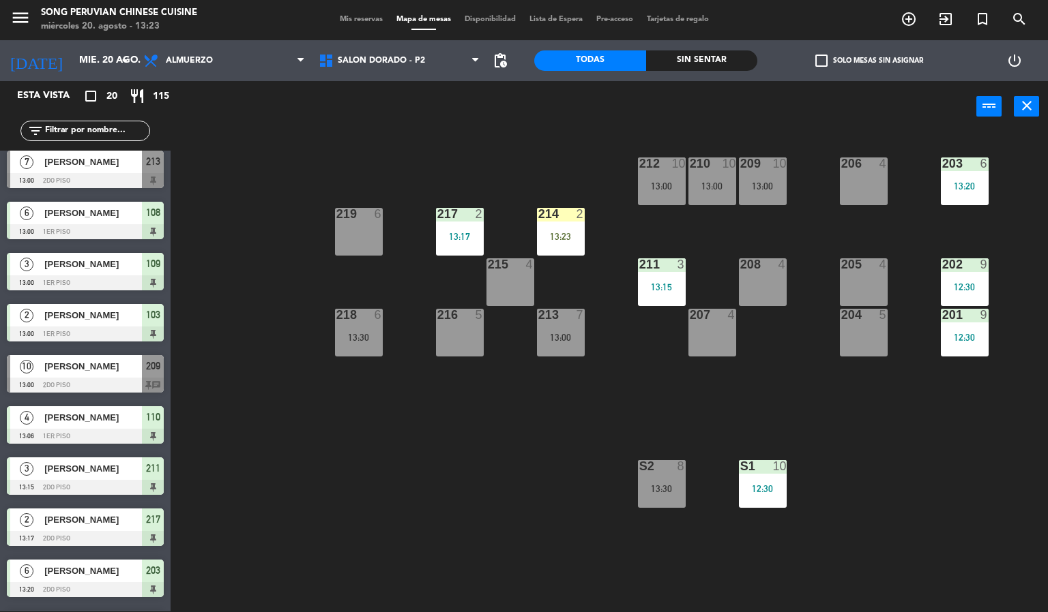
scroll to position [287, 0]
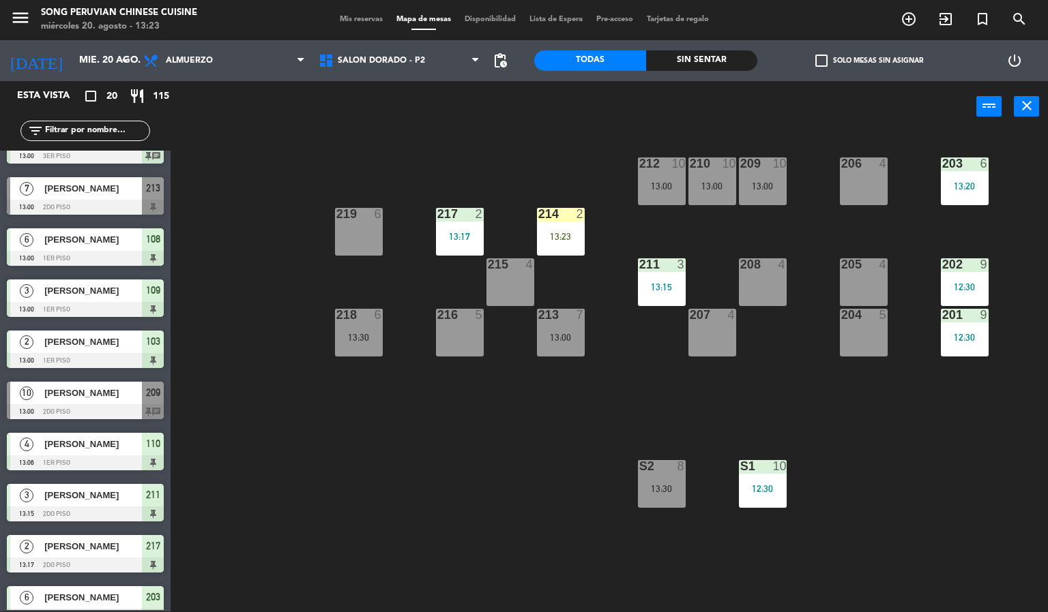
click at [653, 484] on div "13:30" at bounding box center [662, 489] width 48 height 10
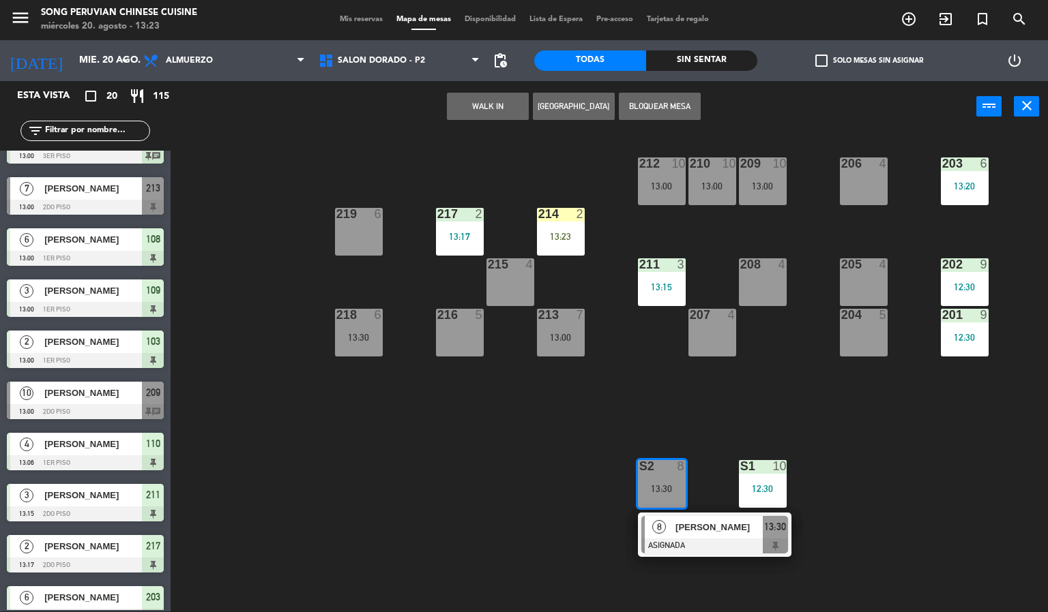
click at [684, 536] on div "[PERSON_NAME]" at bounding box center [718, 527] width 89 height 23
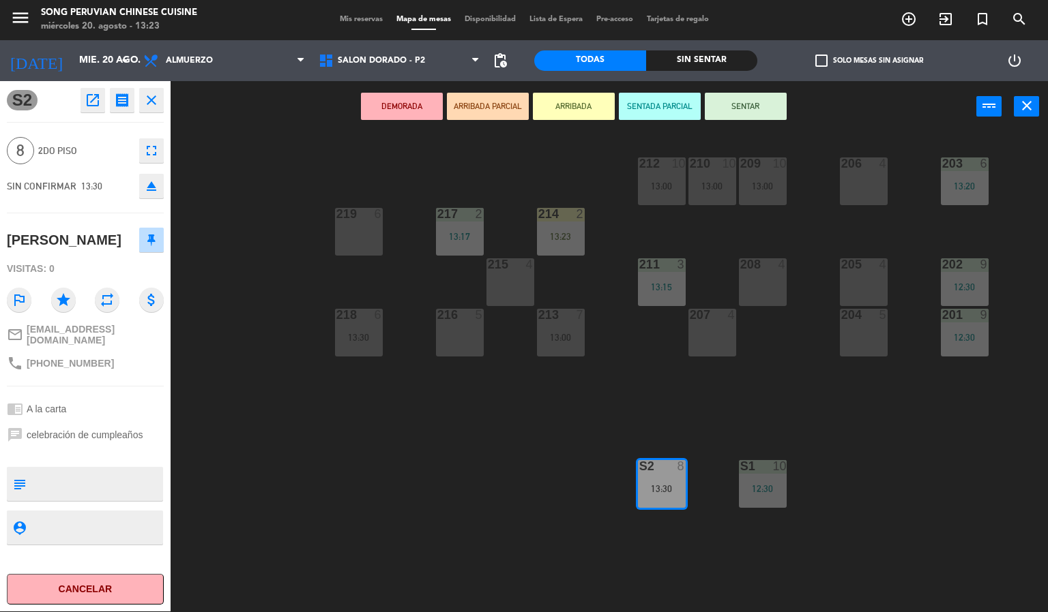
click at [387, 486] on div "menu Song Peruvian Chinese Cuisine [DATE] 20. agosto - 13:23 Mis reservas Mapa …" at bounding box center [524, 306] width 1048 height 612
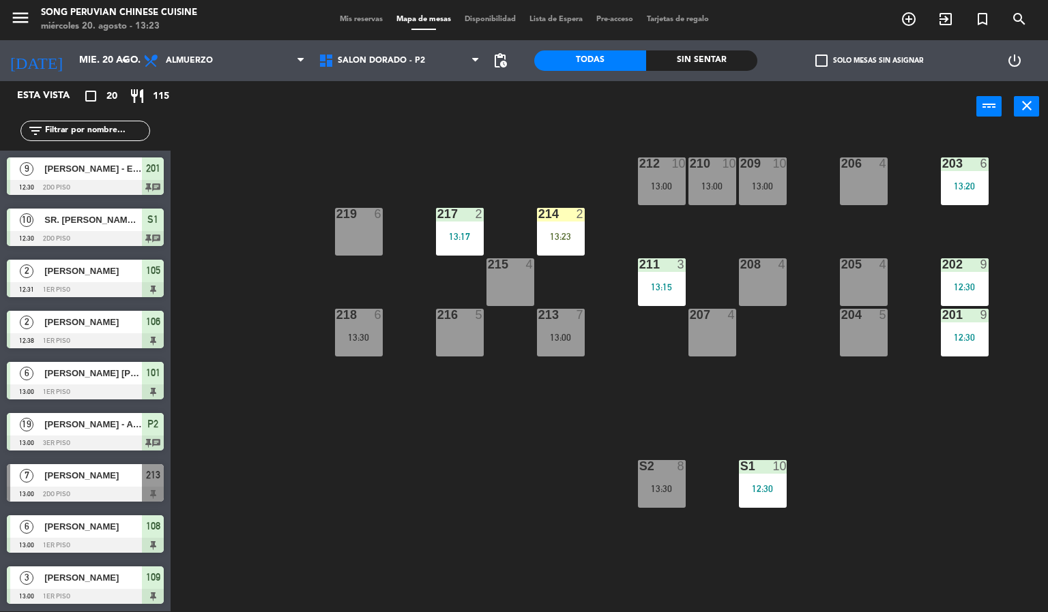
scroll to position [160, 0]
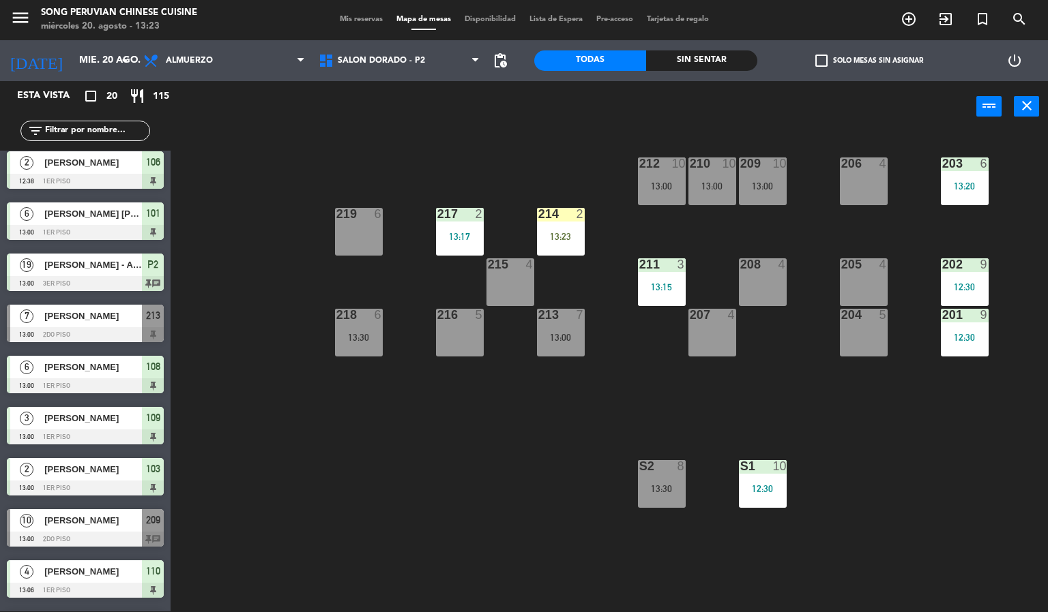
click at [569, 334] on div "13:00" at bounding box center [561, 338] width 48 height 10
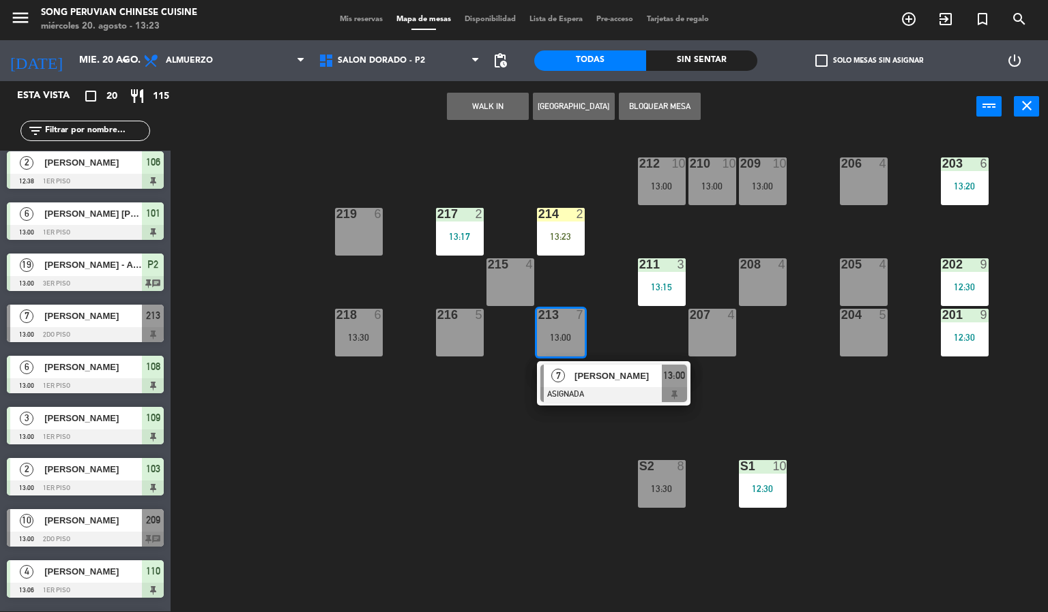
click at [590, 383] on span "[PERSON_NAME]" at bounding box center [617, 376] width 87 height 14
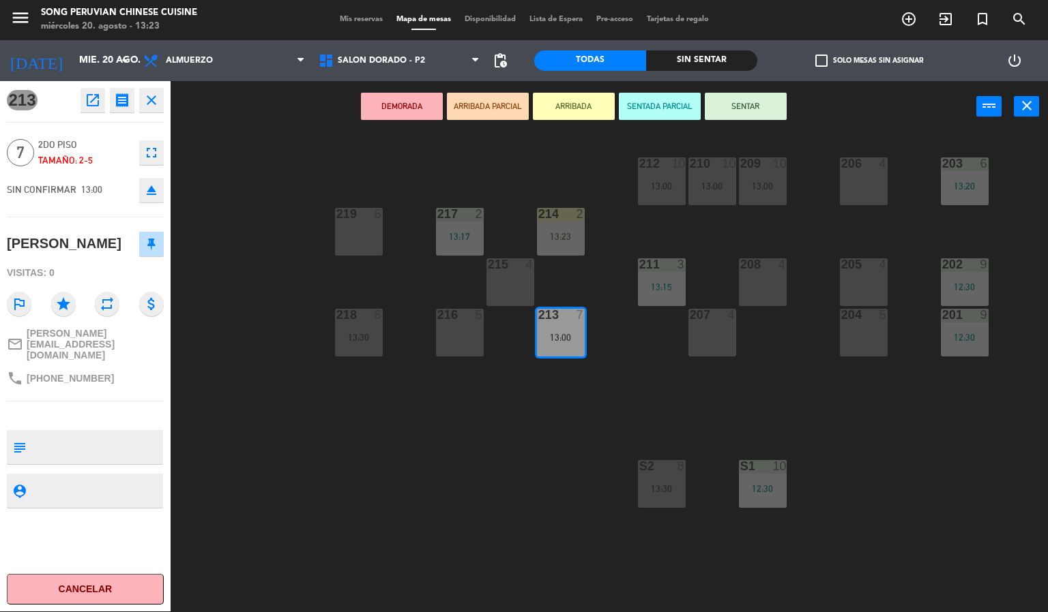
click at [336, 473] on div "203 6 13:20 206 4 210 10 13:00 212 10 13:00 209 10 13:00 214 2 13:23 217 2 13:1…" at bounding box center [614, 372] width 867 height 479
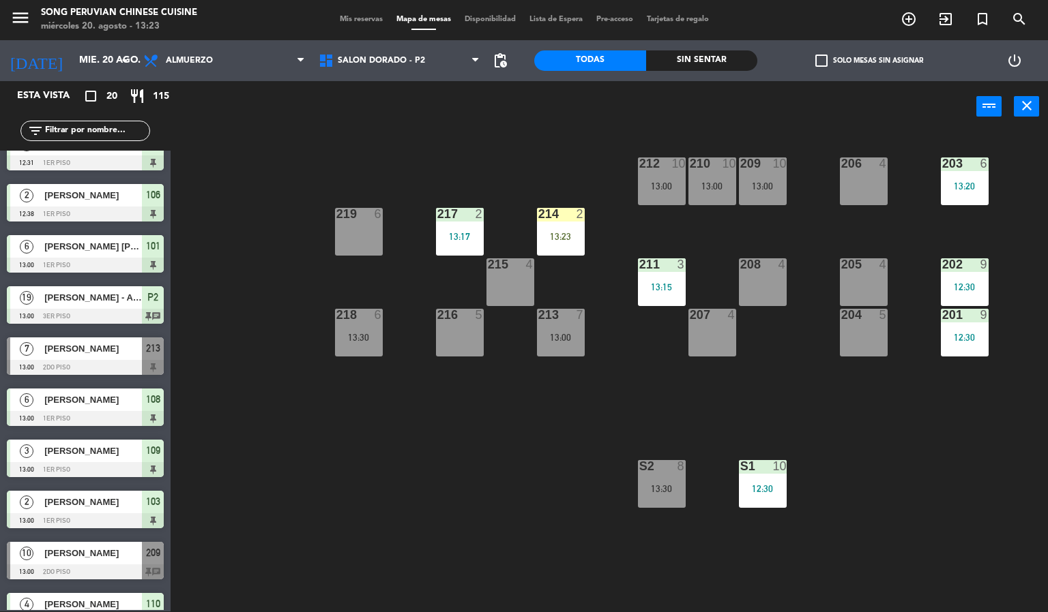
scroll to position [149, 0]
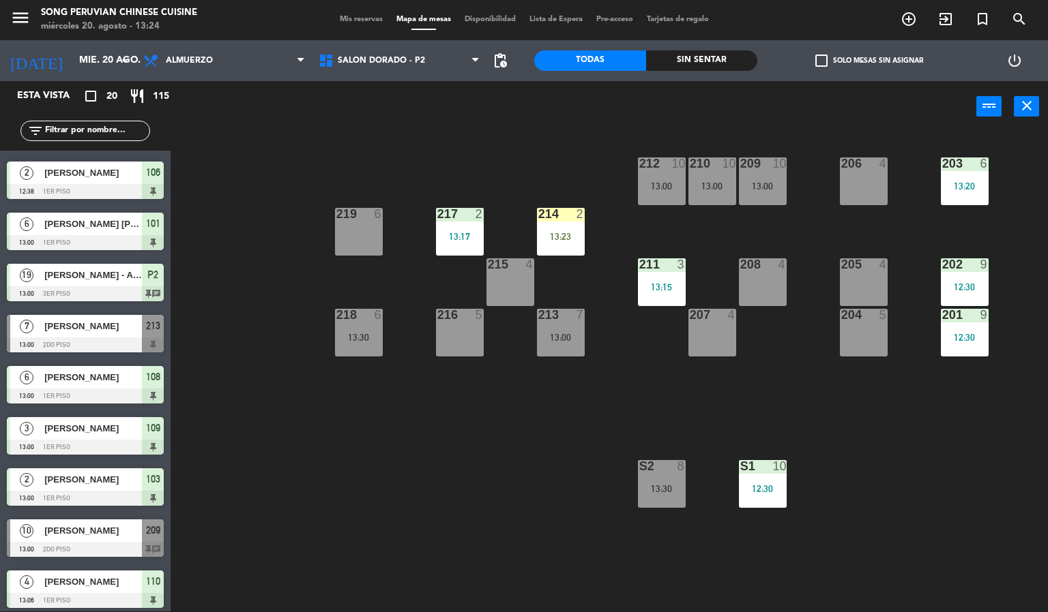
click at [553, 209] on div at bounding box center [560, 214] width 23 height 12
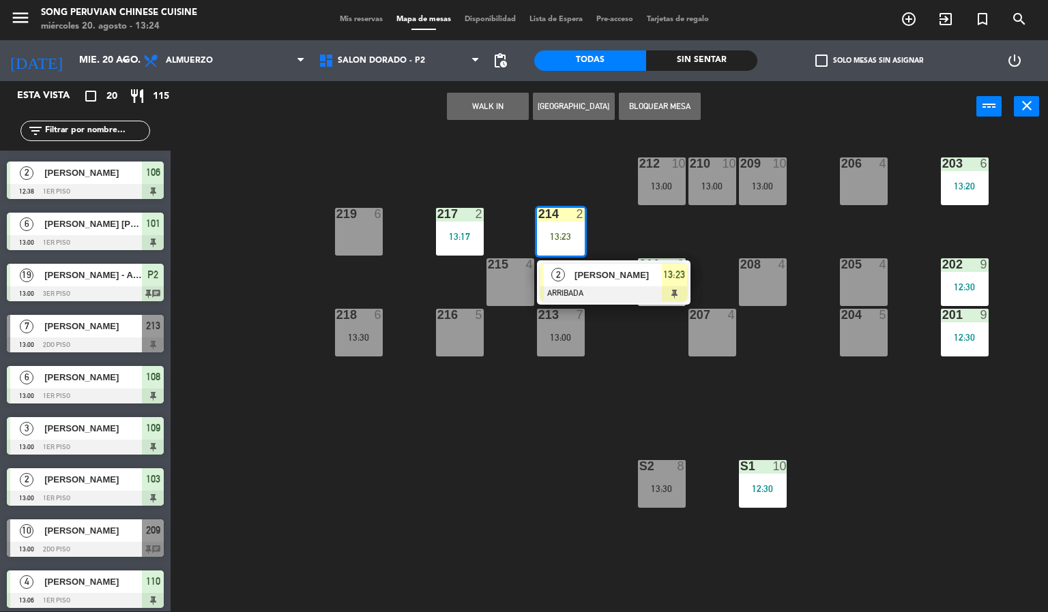
click at [640, 297] on div at bounding box center [613, 293] width 147 height 15
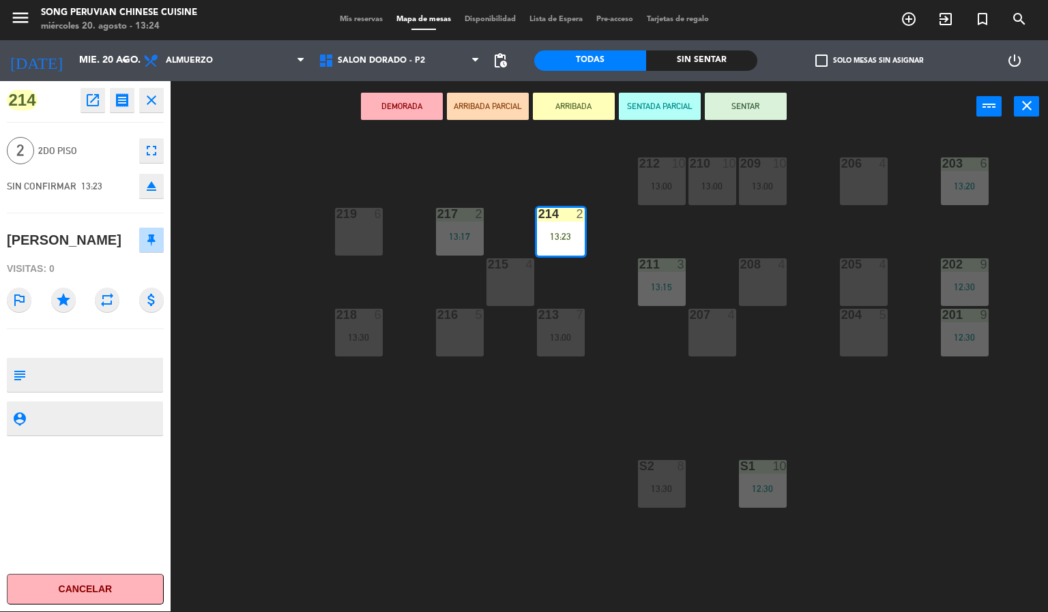
click at [754, 117] on button "SENTAR" at bounding box center [746, 106] width 82 height 27
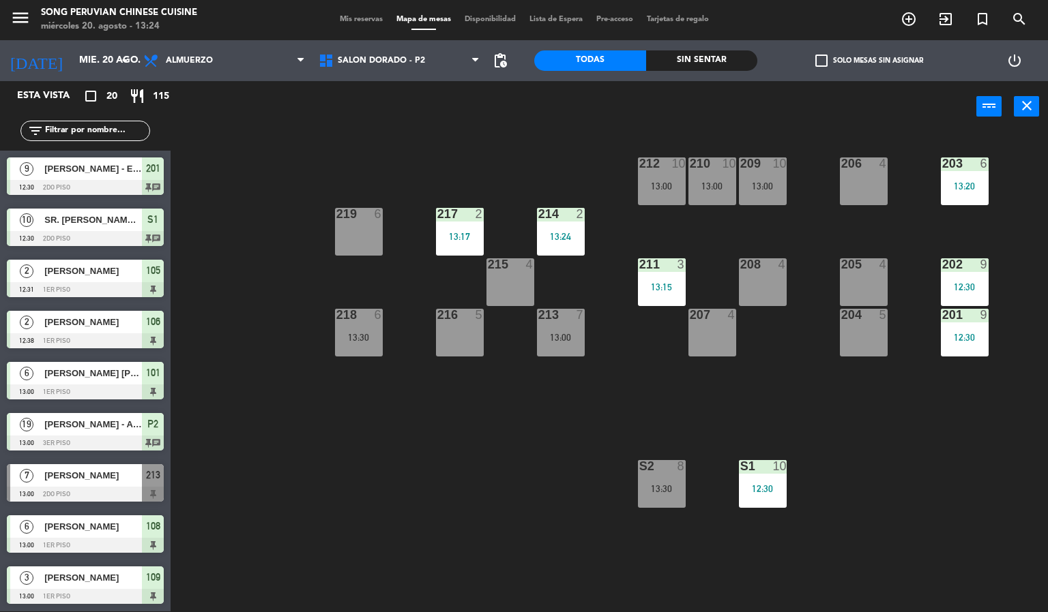
click at [385, 506] on div "203 6 13:20 206 4 210 10 13:00 212 10 13:00 209 10 13:00 214 2 13:24 217 2 13:1…" at bounding box center [614, 372] width 867 height 479
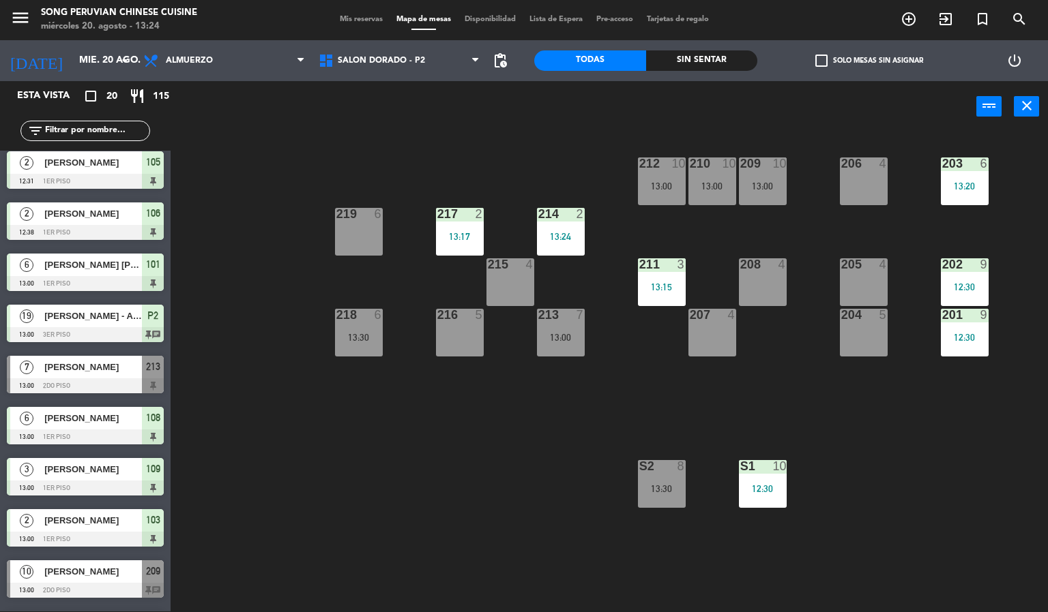
click at [408, 498] on div "203 6 13:20 206 4 210 10 13:00 212 10 13:00 209 10 13:00 214 2 13:24 217 2 13:1…" at bounding box center [614, 372] width 867 height 479
click at [409, 484] on div "203 6 13:20 206 4 210 10 13:00 212 10 13:00 209 10 13:00 214 2 13:24 217 2 13:1…" at bounding box center [614, 372] width 867 height 479
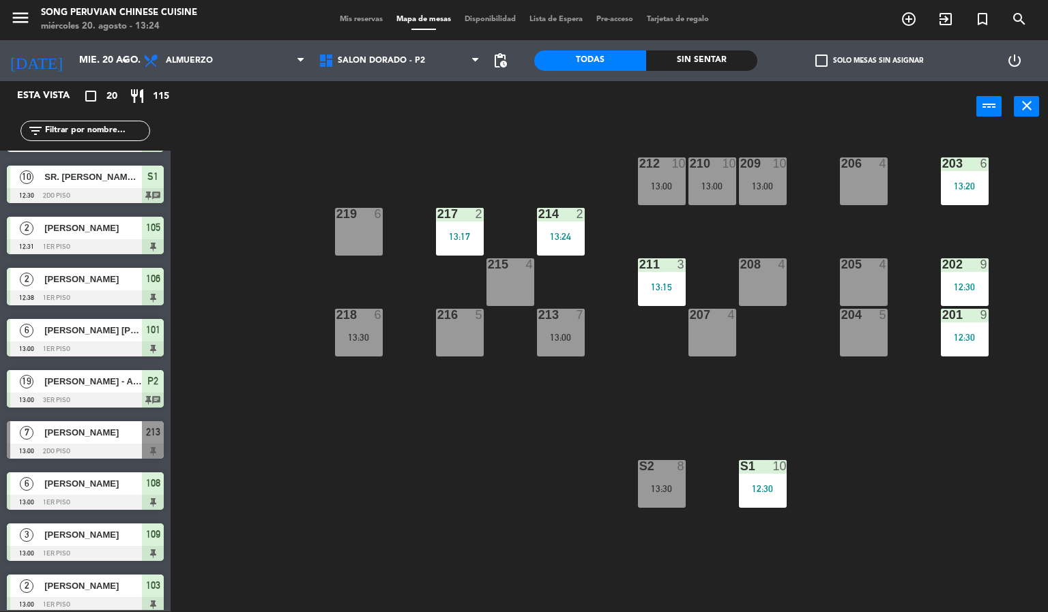
scroll to position [0, 0]
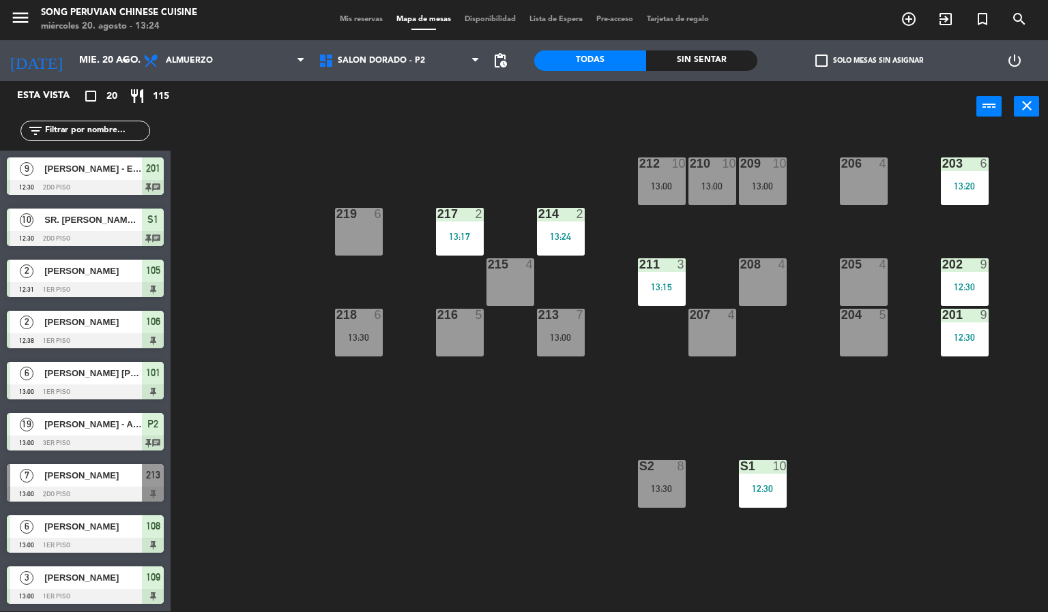
click at [719, 66] on div "Sin sentar" at bounding box center [702, 60] width 112 height 20
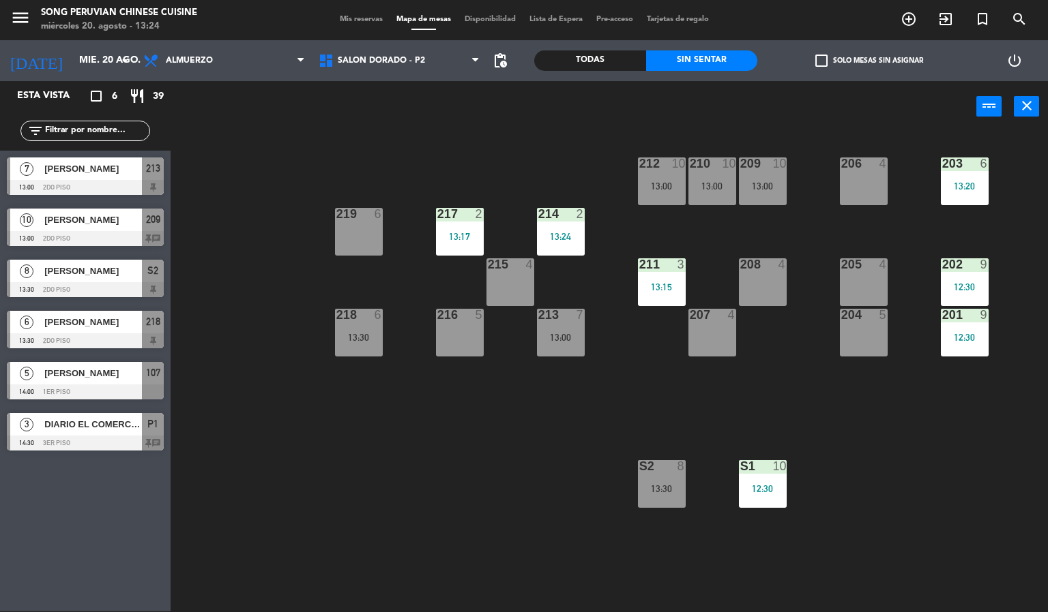
click at [366, 443] on div "203 6 13:20 206 4 210 10 13:00 212 10 13:00 209 10 13:00 214 2 13:24 217 2 13:1…" at bounding box center [614, 372] width 867 height 479
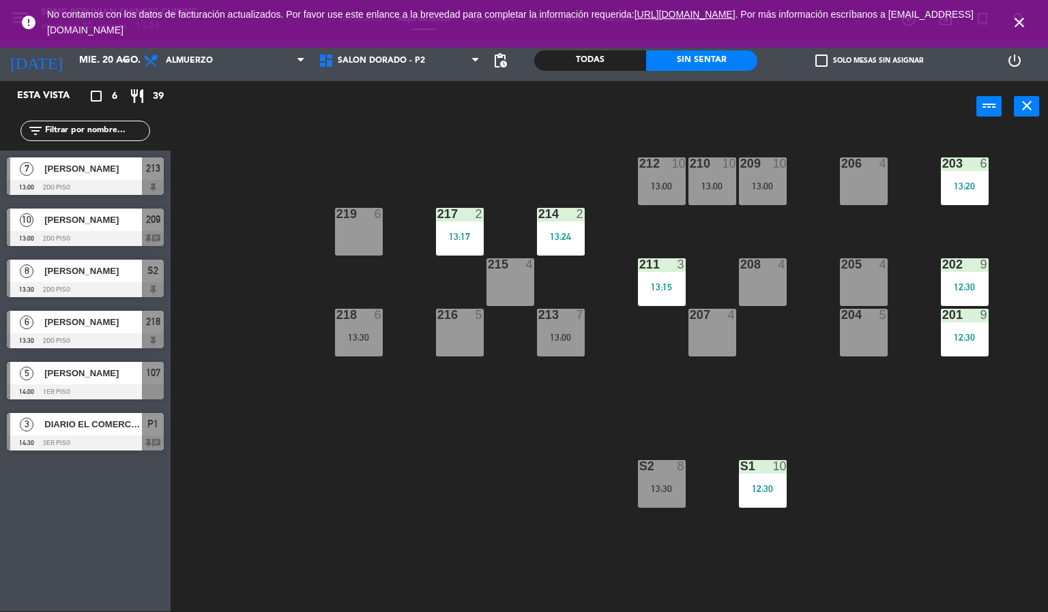
click at [1026, 29] on icon "close" at bounding box center [1019, 22] width 16 height 16
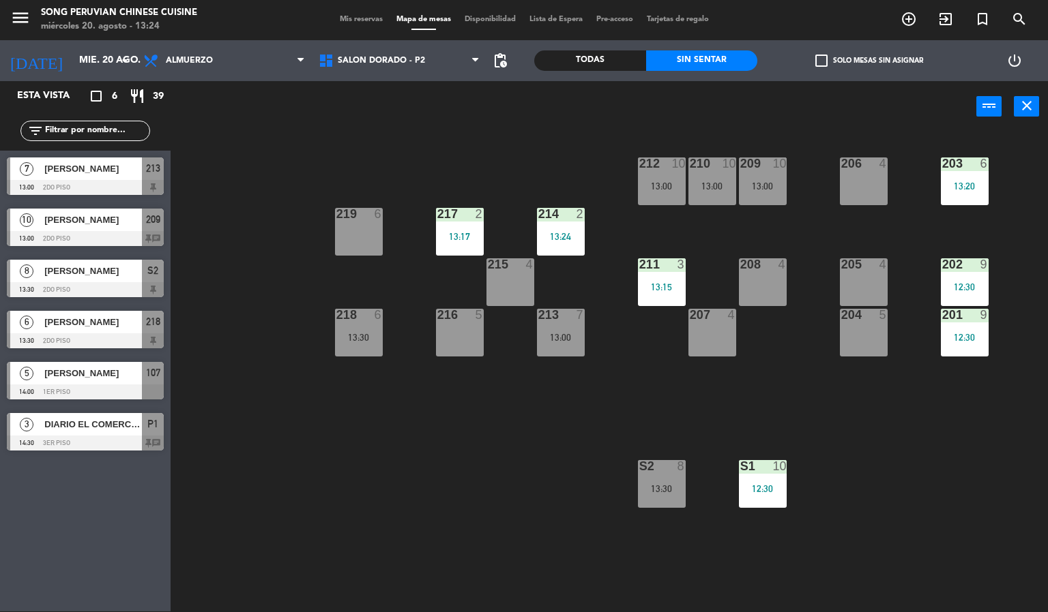
click at [403, 475] on div "203 6 13:20 206 4 210 10 13:00 212 10 13:00 209 10 13:00 214 2 13:24 217 2 13:1…" at bounding box center [614, 372] width 867 height 479
click at [455, 485] on div "203 6 13:20 206 4 210 10 13:00 212 10 13:00 209 10 13:00 214 2 13:24 217 2 13:1…" at bounding box center [614, 372] width 867 height 479
click at [323, 507] on div "203 6 13:20 206 4 210 10 13:00 212 10 13:00 209 10 13:00 214 2 13:24 217 2 13:1…" at bounding box center [614, 372] width 867 height 479
click at [113, 325] on span "[PERSON_NAME]" at bounding box center [93, 322] width 98 height 14
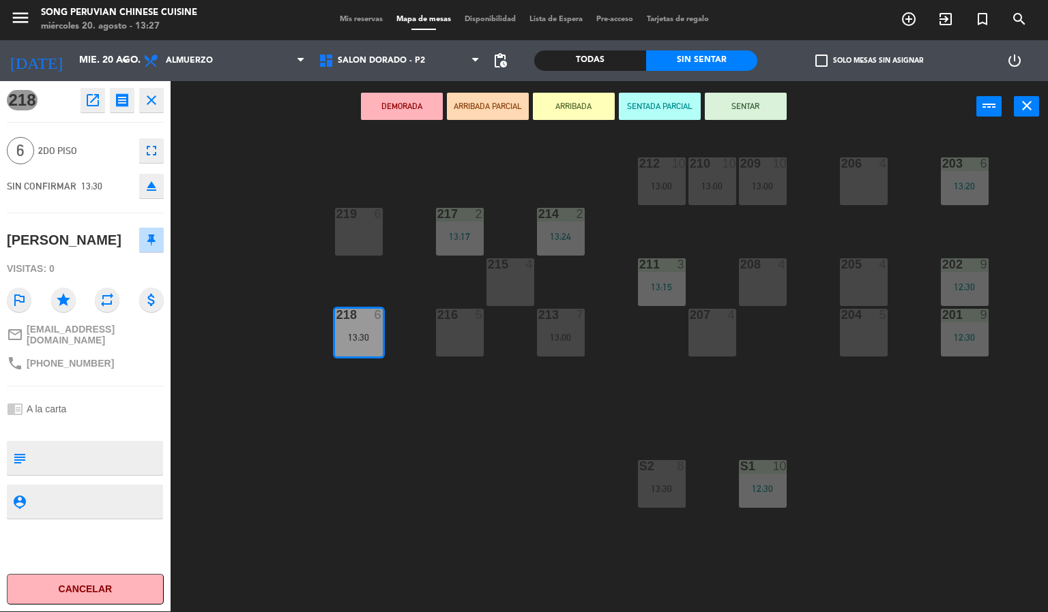
click at [675, 100] on button "SENTADA PARCIAL" at bounding box center [660, 106] width 82 height 27
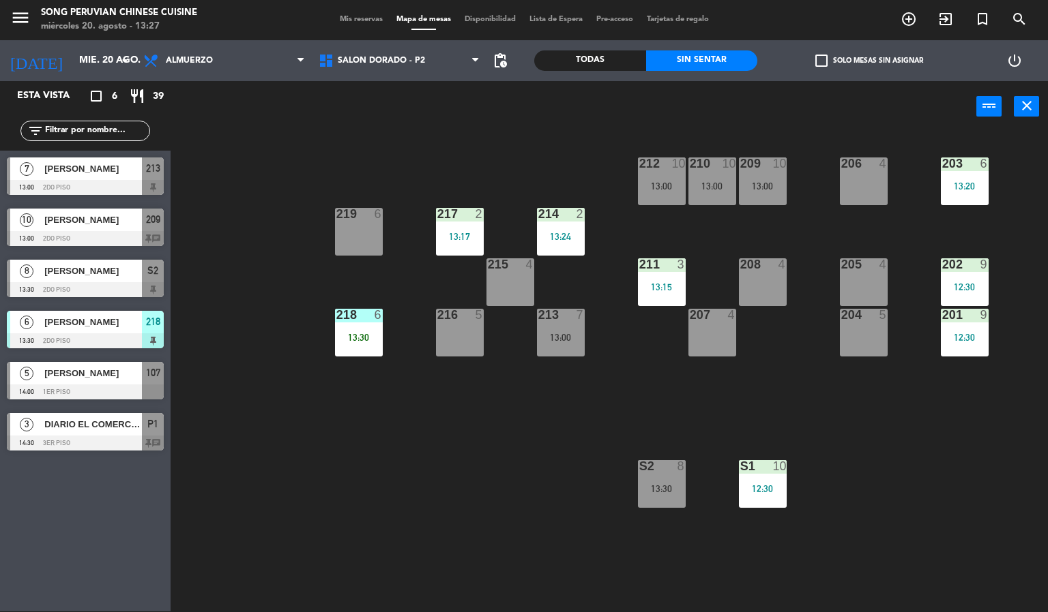
click at [385, 471] on div "203 6 13:20 206 4 210 10 13:00 212 10 13:00 209 10 13:00 214 2 13:24 217 2 13:1…" at bounding box center [614, 372] width 867 height 479
click at [372, 327] on div "218 6 13:30" at bounding box center [359, 333] width 48 height 48
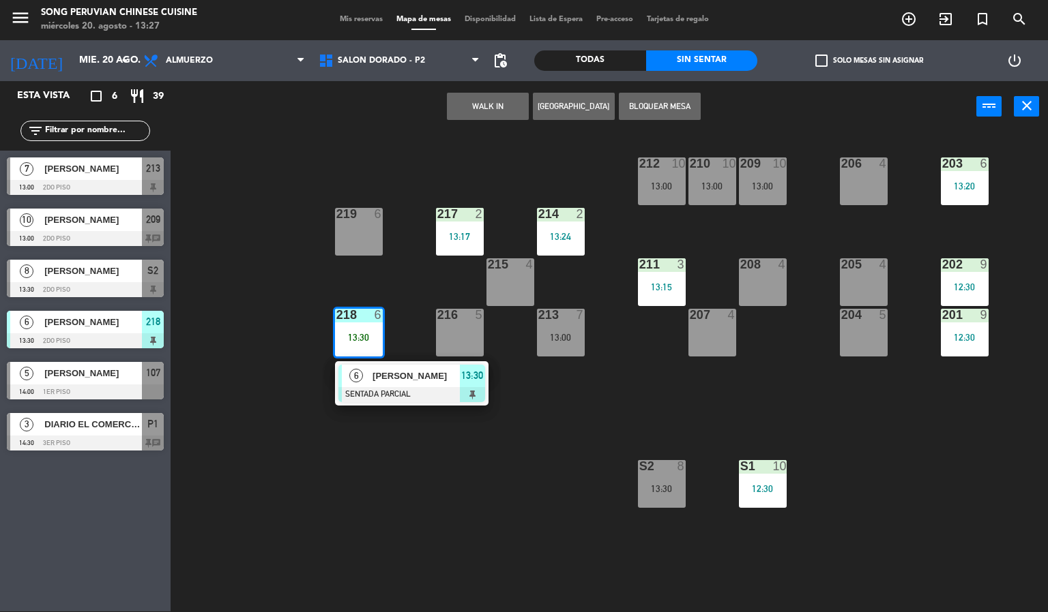
click at [426, 393] on div at bounding box center [411, 394] width 147 height 15
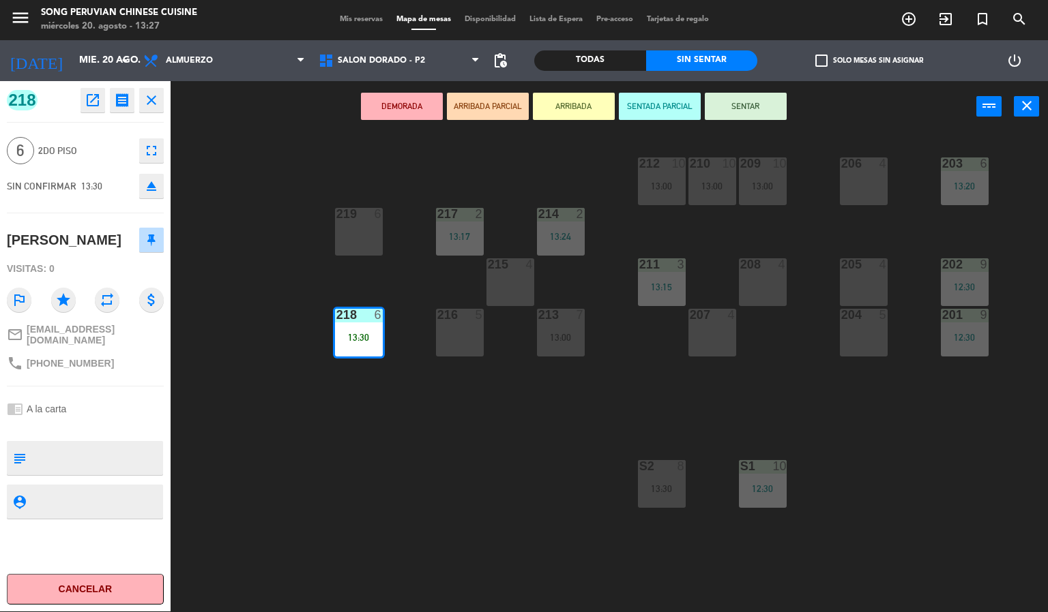
click at [751, 95] on button "SENTAR" at bounding box center [746, 106] width 82 height 27
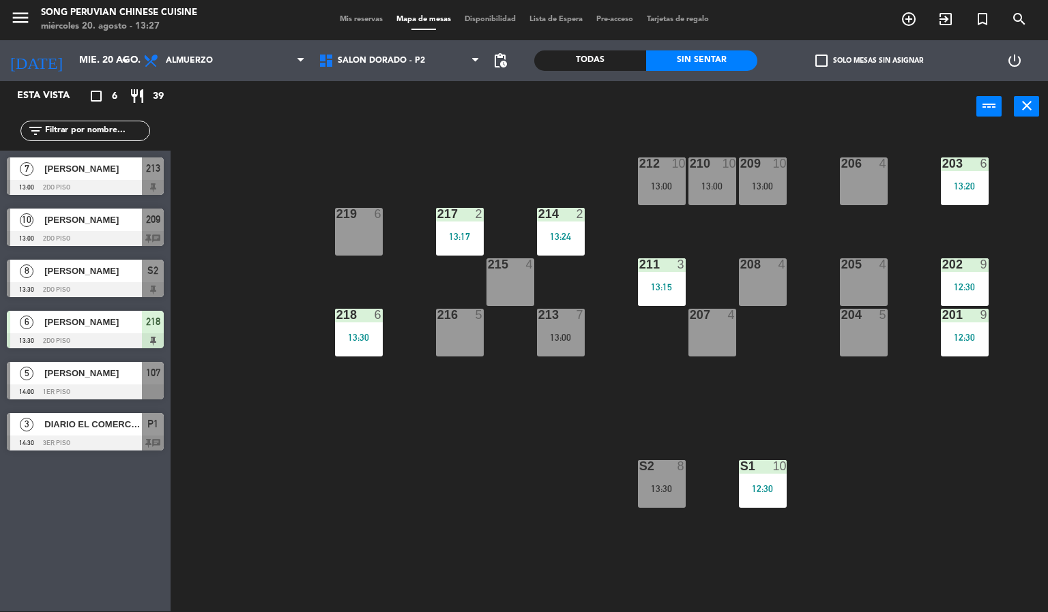
click at [403, 475] on div "203 6 13:20 206 4 210 10 13:00 212 10 13:00 209 10 13:00 214 2 13:24 217 2 13:1…" at bounding box center [614, 372] width 867 height 479
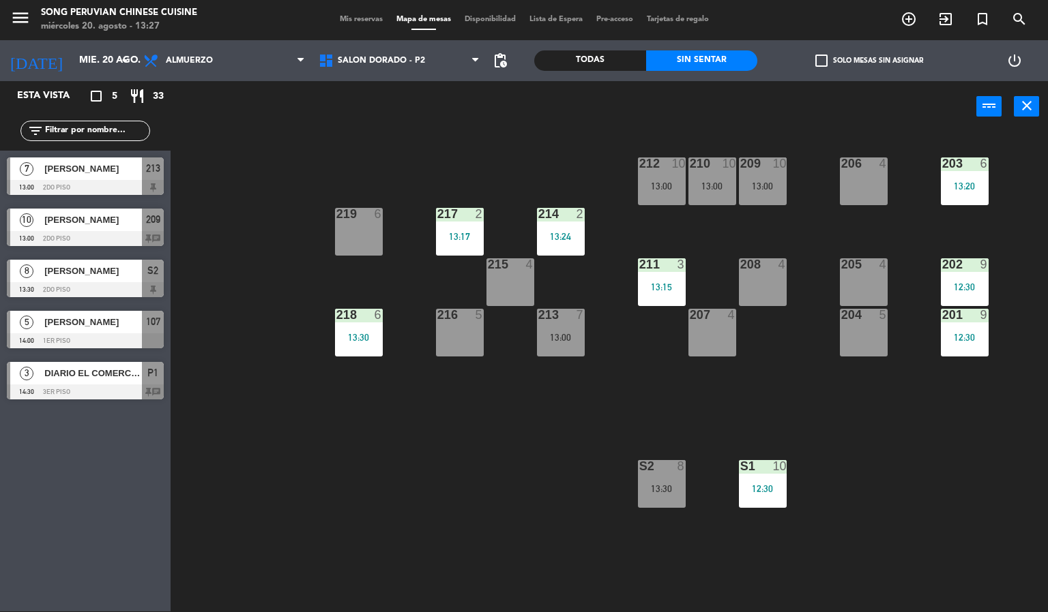
click at [346, 338] on div "13:30" at bounding box center [359, 338] width 48 height 10
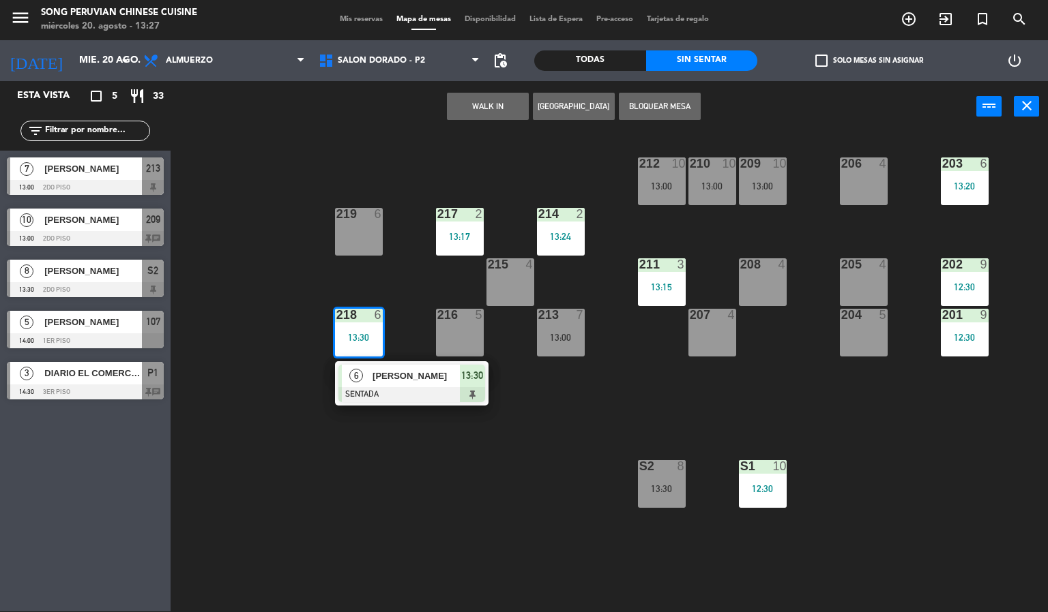
click at [421, 389] on div at bounding box center [411, 394] width 147 height 15
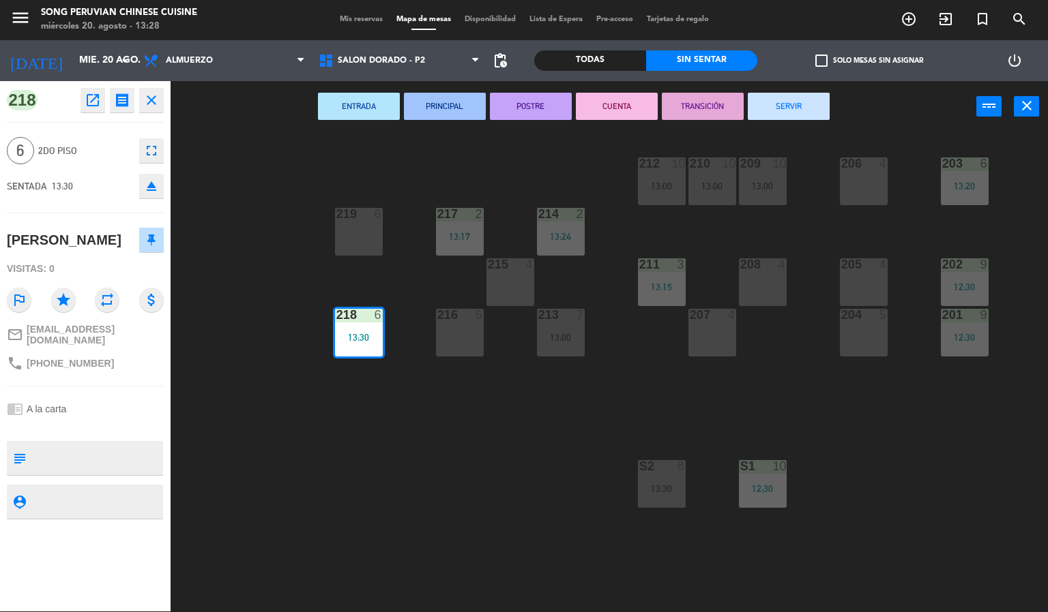
click at [286, 481] on div "203 6 13:20 206 4 210 10 13:00 212 10 13:00 209 10 13:00 214 2 13:24 217 2 13:1…" at bounding box center [614, 372] width 867 height 479
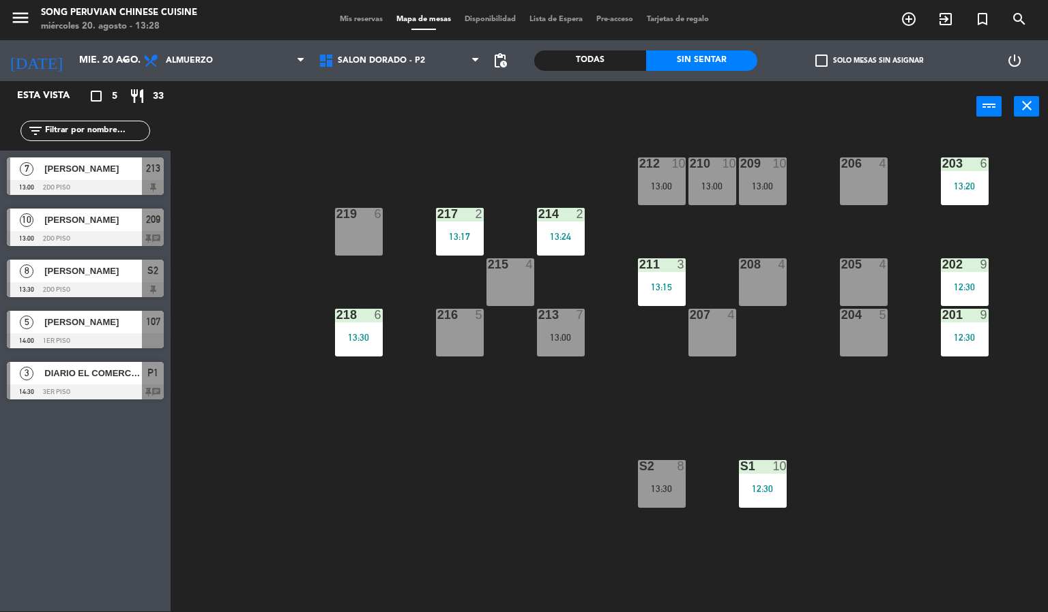
click at [88, 287] on div at bounding box center [85, 289] width 157 height 15
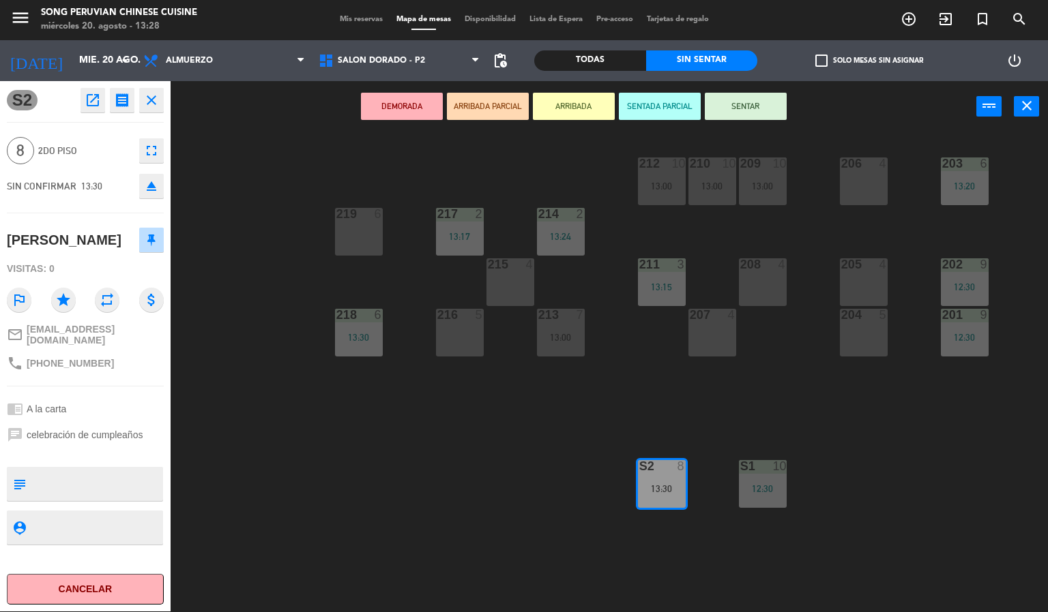
click at [475, 457] on div "203 6 13:20 206 4 210 10 13:00 212 10 13:00 209 10 13:00 214 2 13:24 217 2 13:1…" at bounding box center [614, 372] width 867 height 479
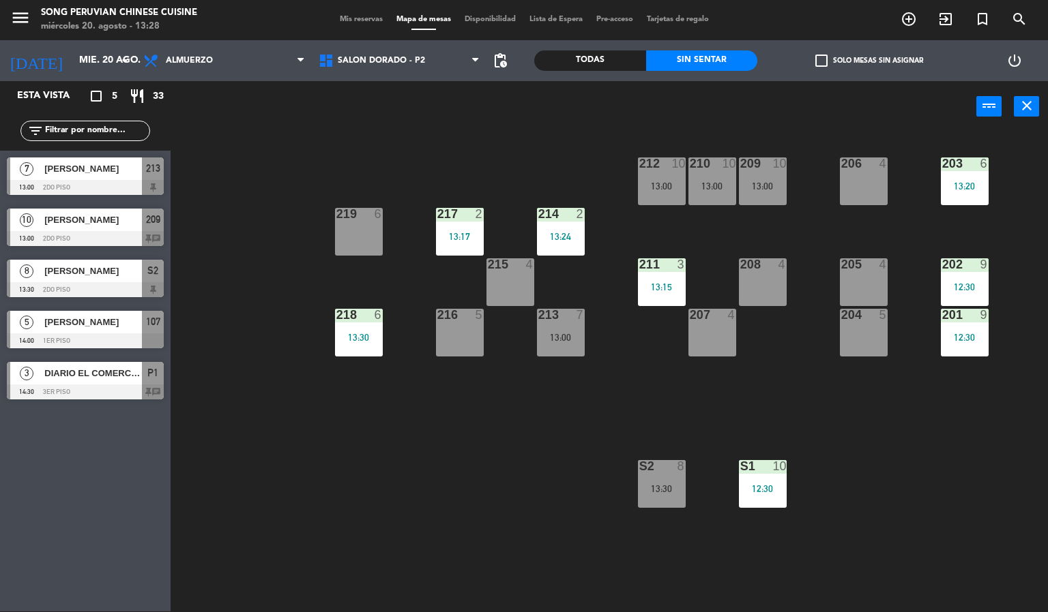
click at [563, 453] on div "203 6 13:20 206 4 210 10 13:00 212 10 13:00 209 10 13:00 214 2 13:24 217 2 13:1…" at bounding box center [614, 372] width 867 height 479
drag, startPoint x: 657, startPoint y: 481, endPoint x: 574, endPoint y: 375, distance: 135.1
click at [657, 479] on div "S2 8 13:30" at bounding box center [662, 484] width 48 height 48
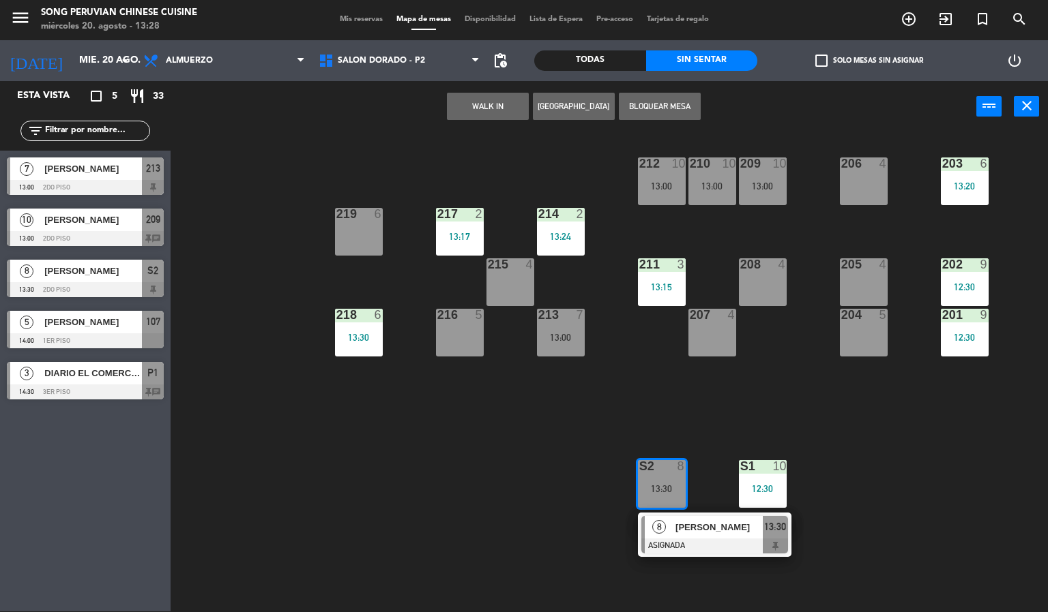
click at [557, 351] on div "213 7 13:00" at bounding box center [561, 333] width 48 height 48
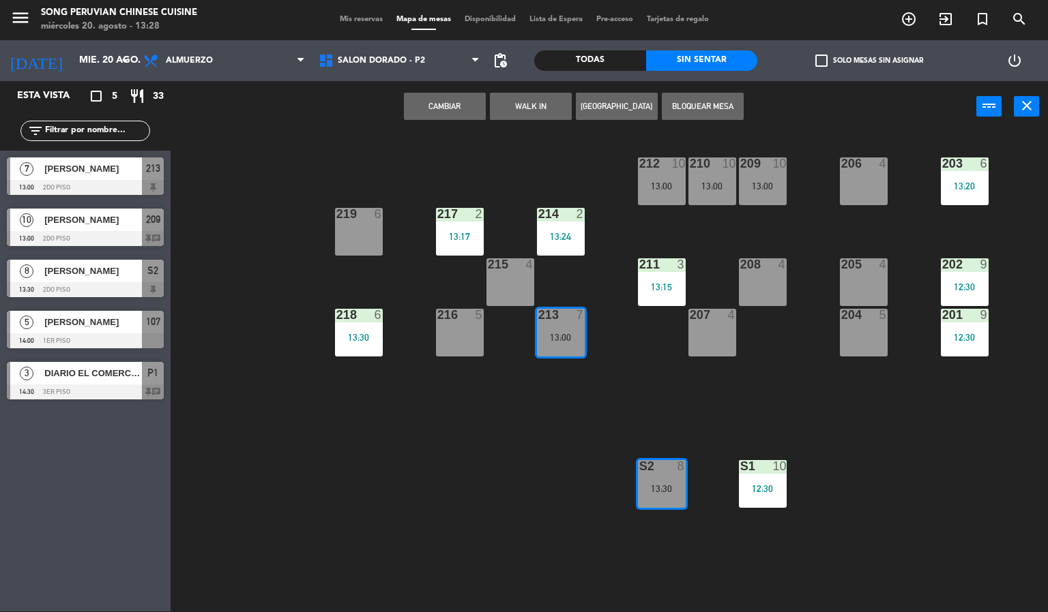
click at [446, 95] on button "Cambiar" at bounding box center [445, 106] width 82 height 27
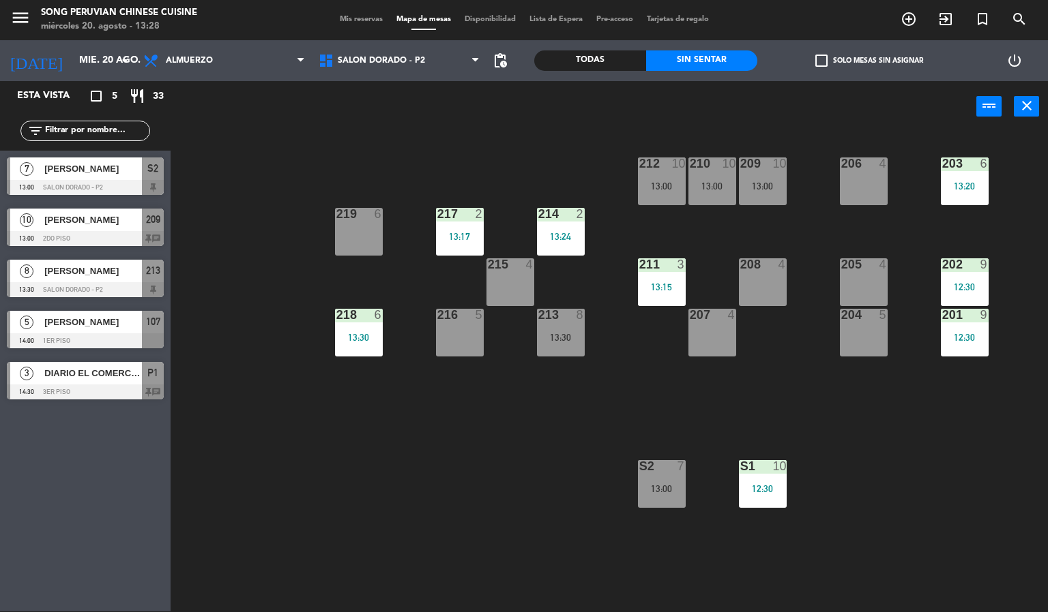
drag, startPoint x: 434, startPoint y: 457, endPoint x: 428, endPoint y: 439, distance: 19.6
click at [436, 450] on div "203 6 13:20 206 4 210 10 13:00 212 10 13:00 209 10 13:00 214 2 13:24 217 2 13:1…" at bounding box center [614, 372] width 867 height 479
click at [544, 329] on div "213 8 13:30" at bounding box center [561, 333] width 48 height 48
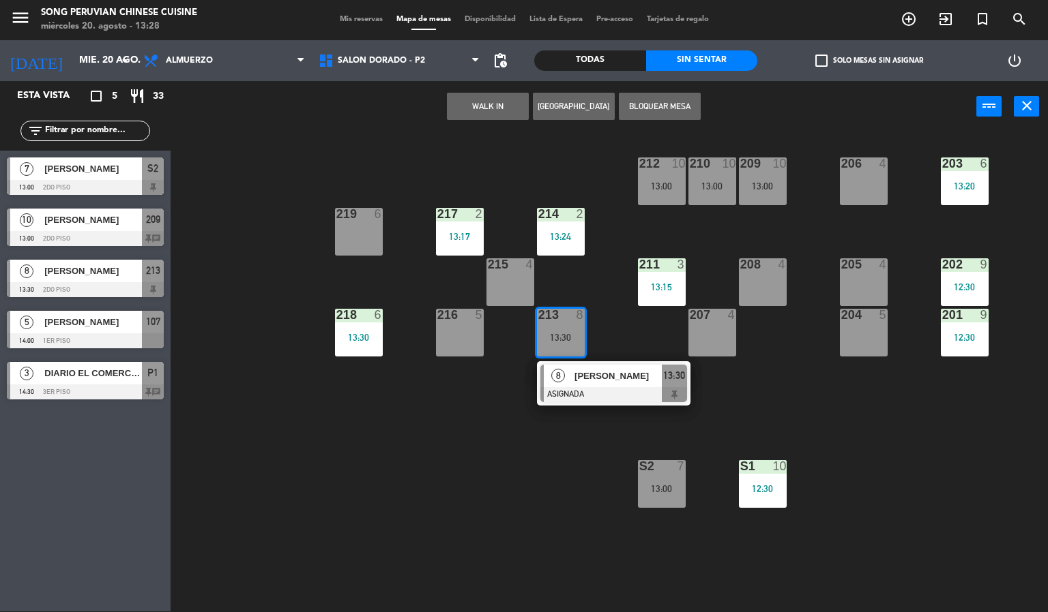
click at [660, 394] on div at bounding box center [613, 394] width 147 height 15
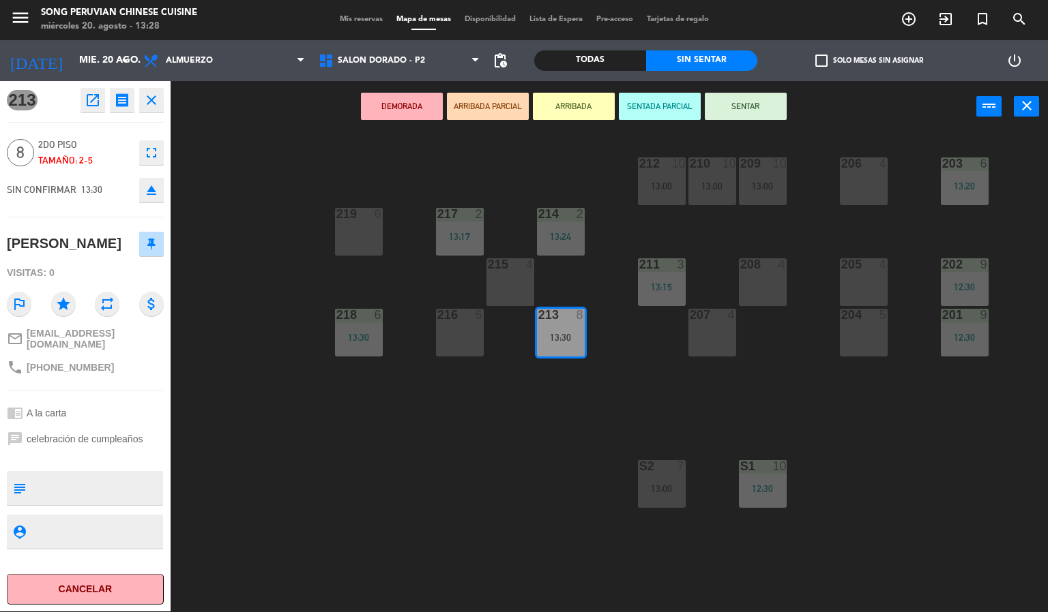
click at [520, 508] on div "203 6 13:20 206 4 210 10 13:00 212 10 13:00 209 10 13:00 214 2 13:24 217 2 13:1…" at bounding box center [614, 372] width 867 height 479
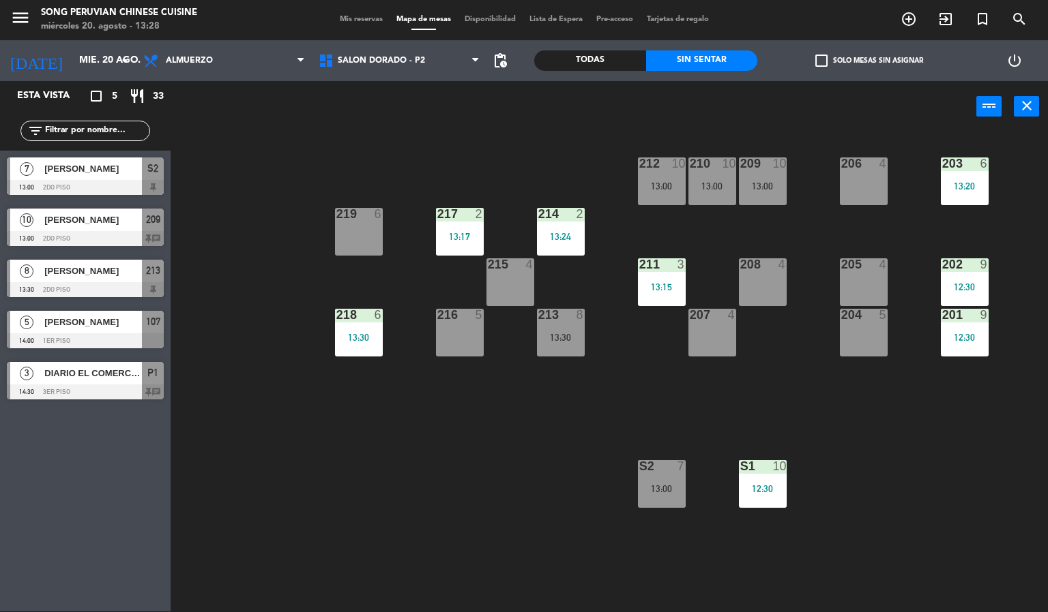
click at [580, 316] on div "8" at bounding box center [580, 315] width 8 height 12
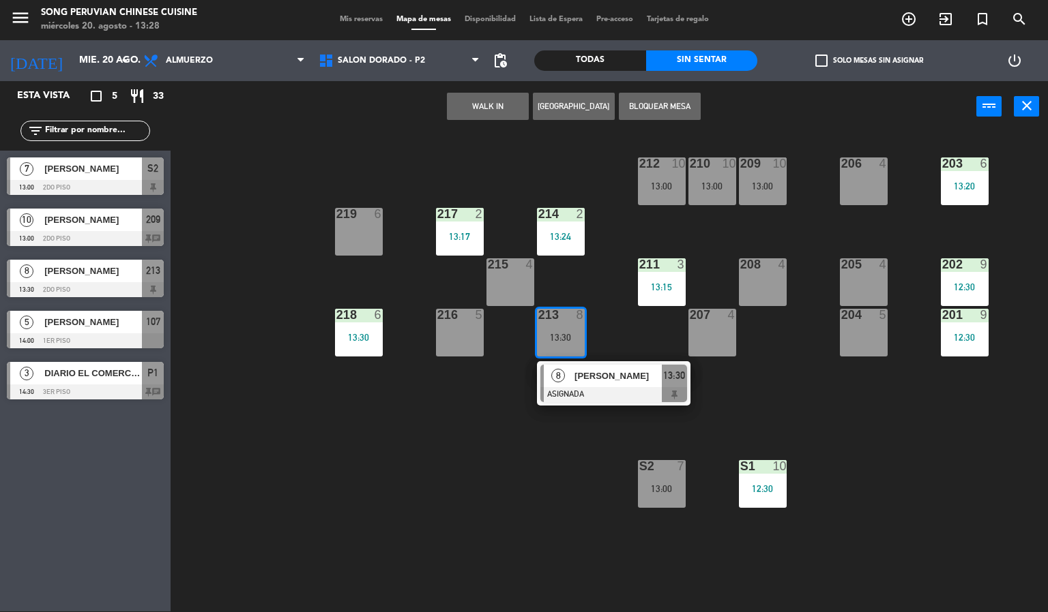
click at [606, 397] on div at bounding box center [613, 394] width 147 height 15
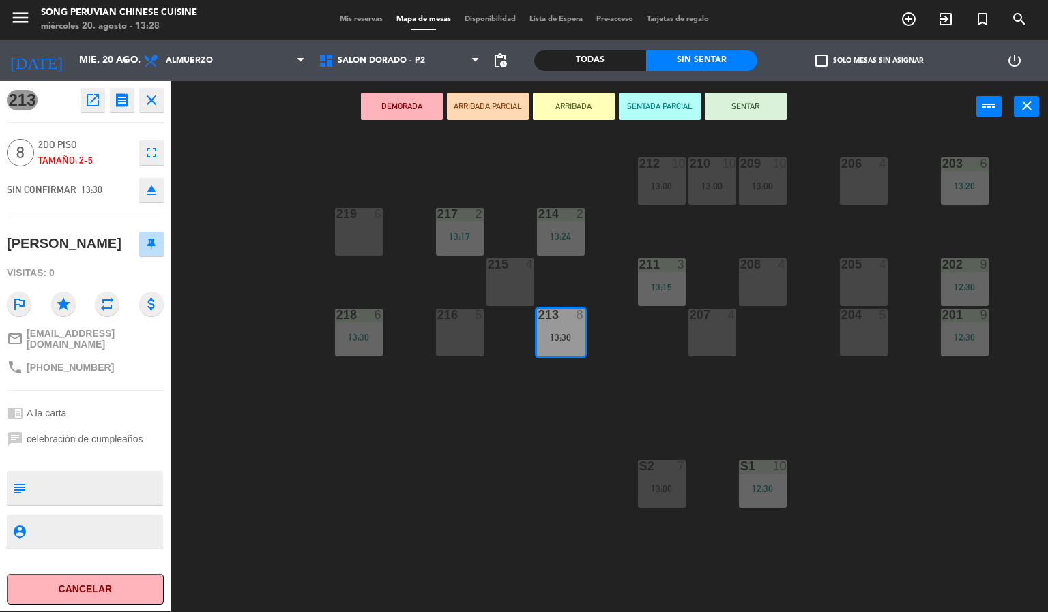
click at [664, 111] on button "SENTADA PARCIAL" at bounding box center [660, 106] width 82 height 27
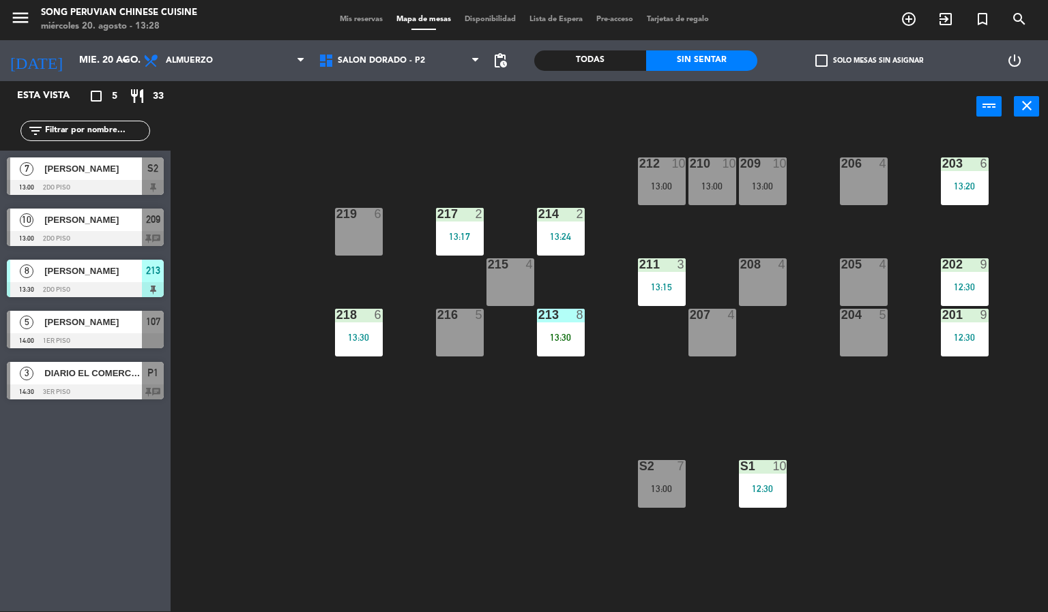
click at [408, 466] on div "203 6 13:20 206 4 210 10 13:00 212 10 13:00 209 10 13:00 214 2 13:24 217 2 13:1…" at bounding box center [614, 372] width 867 height 479
click at [579, 314] on div "8" at bounding box center [580, 315] width 8 height 12
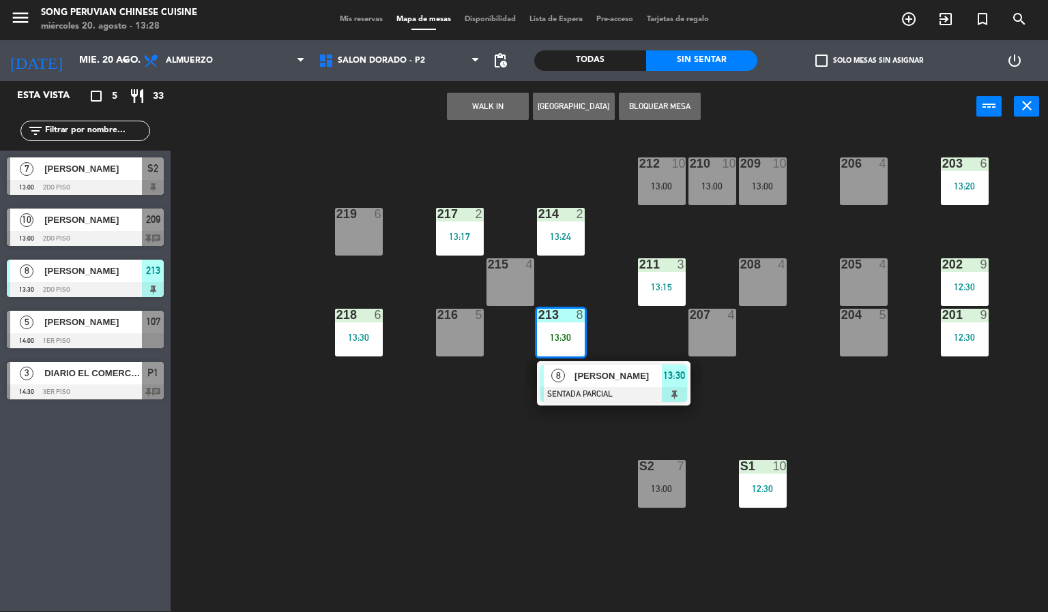
click at [600, 393] on div at bounding box center [613, 394] width 147 height 15
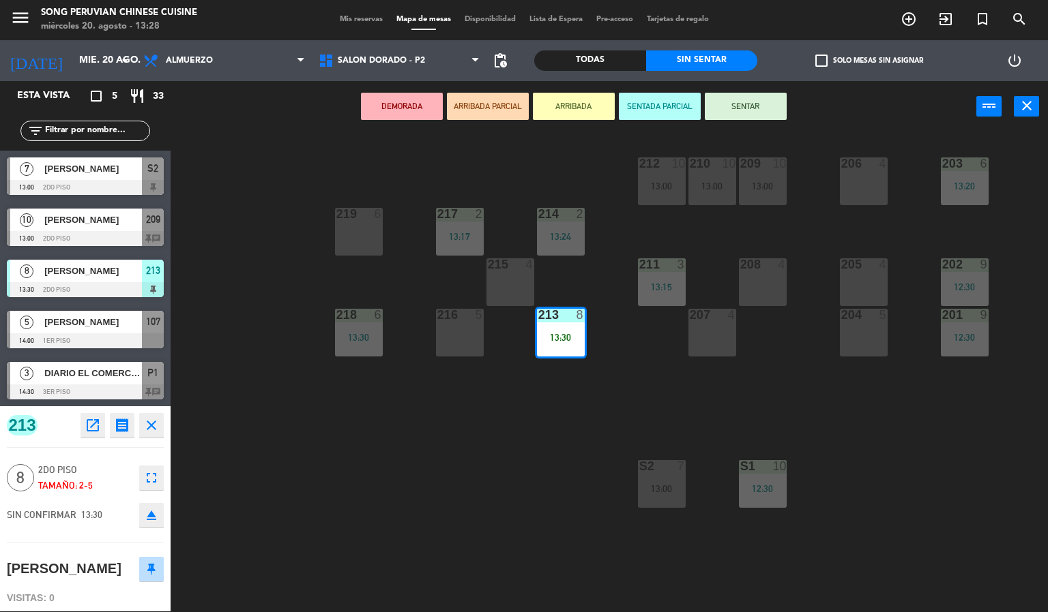
click at [426, 514] on div "203 6 13:20 206 4 210 10 13:00 212 10 13:00 209 10 13:00 214 2 13:24 217 2 13:1…" at bounding box center [614, 372] width 867 height 479
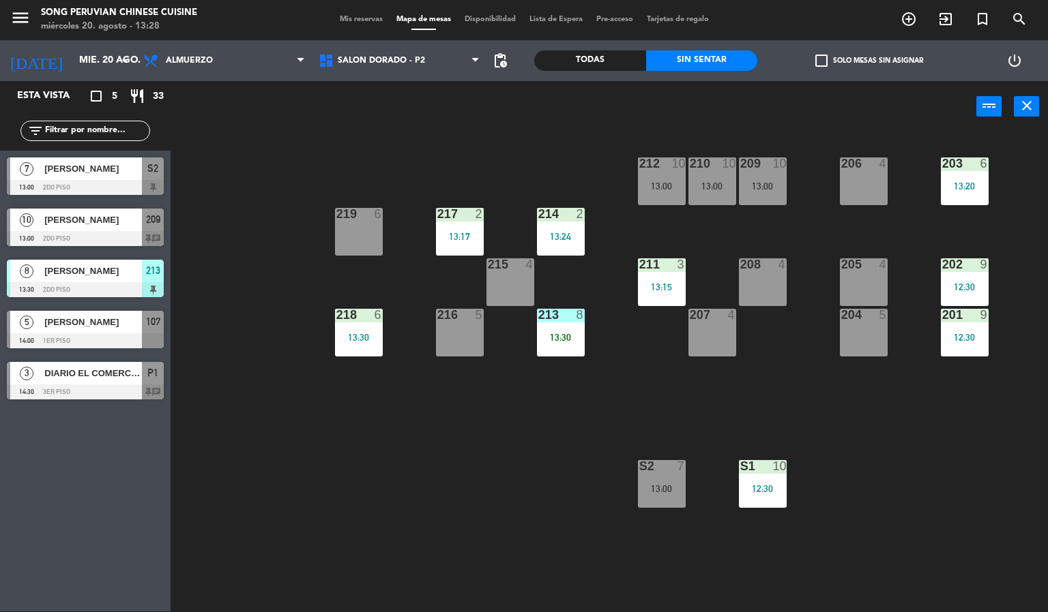
click at [462, 524] on div "203 6 13:20 206 4 210 10 13:00 212 10 13:00 209 10 13:00 214 2 13:24 217 2 13:1…" at bounding box center [614, 372] width 867 height 479
click at [614, 53] on div "Todas" at bounding box center [590, 60] width 112 height 20
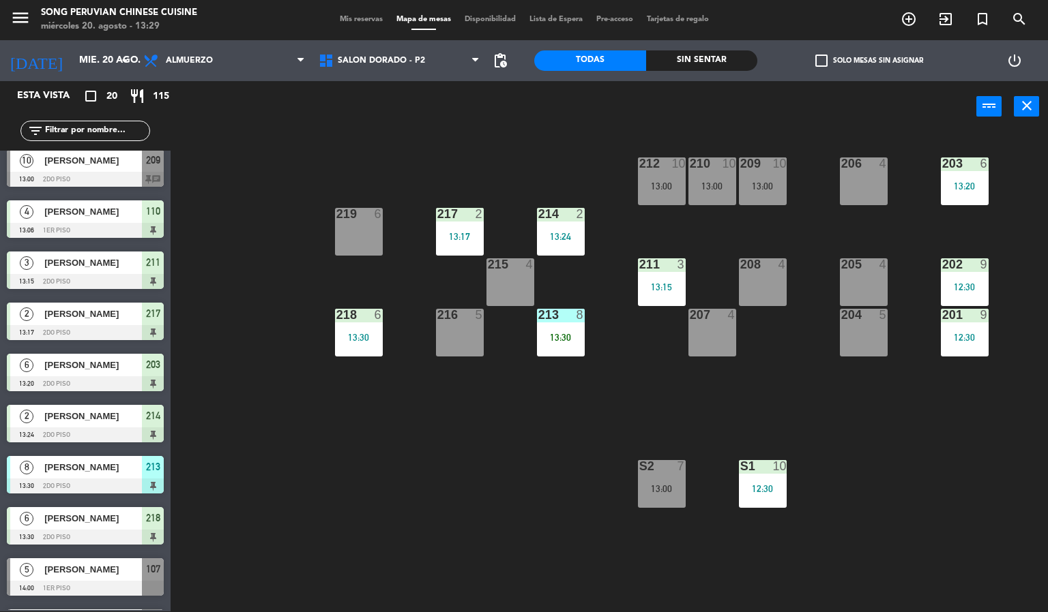
scroll to position [563, 0]
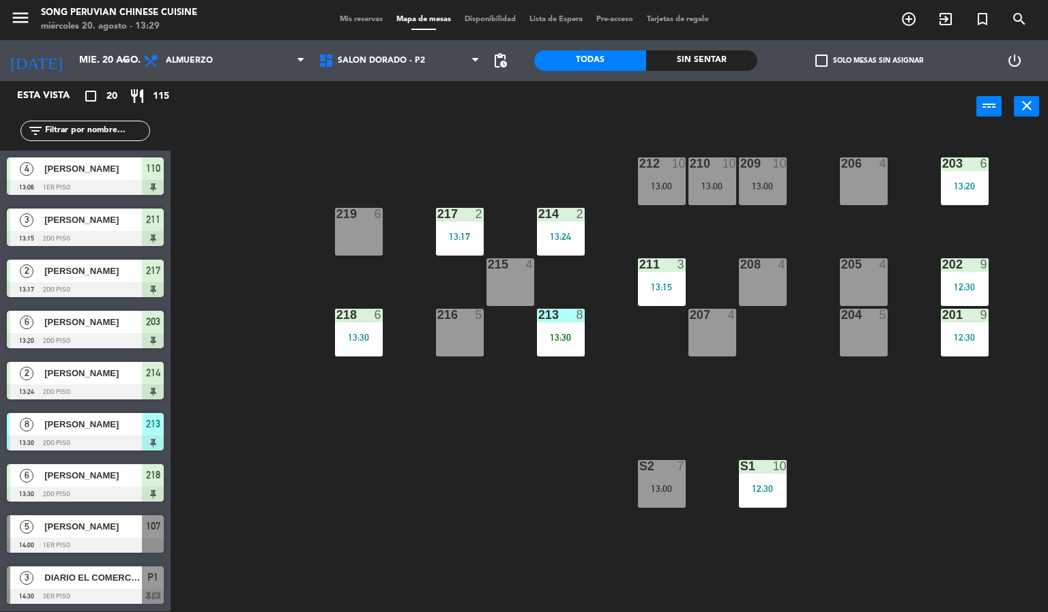
click at [106, 489] on div at bounding box center [85, 494] width 157 height 15
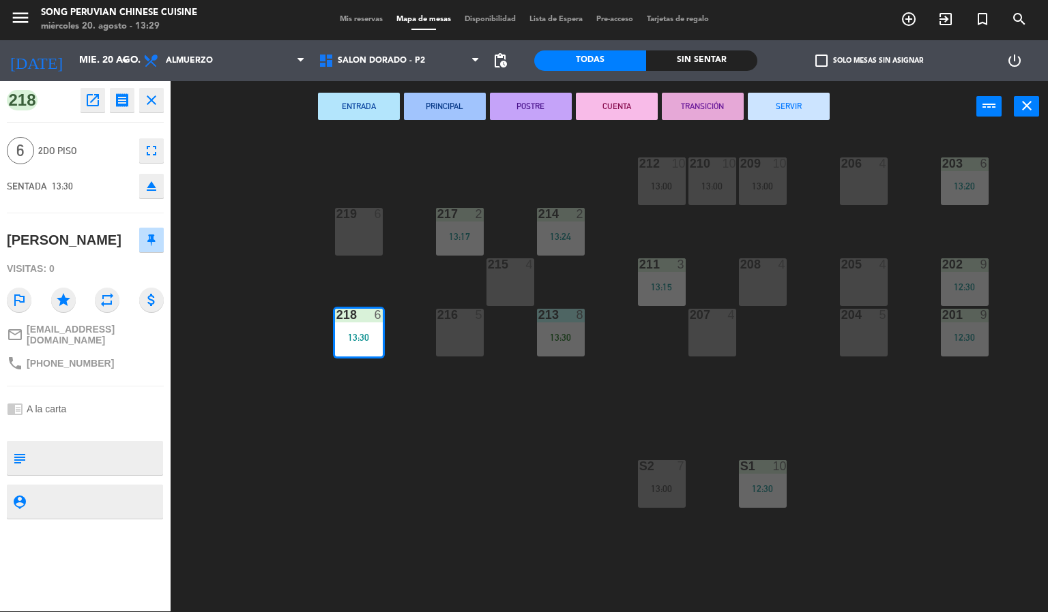
click at [450, 504] on div "menu Song Peruvian Chinese Cuisine [DATE] 20. agosto - 13:29 Mis reservas Mapa …" at bounding box center [524, 306] width 1048 height 612
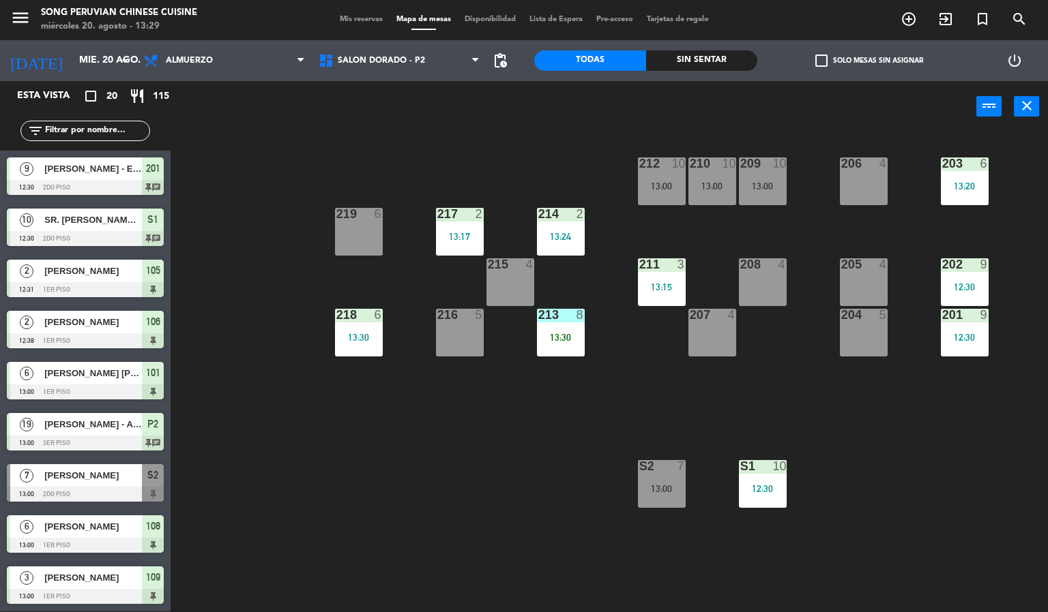
scroll to position [211, 0]
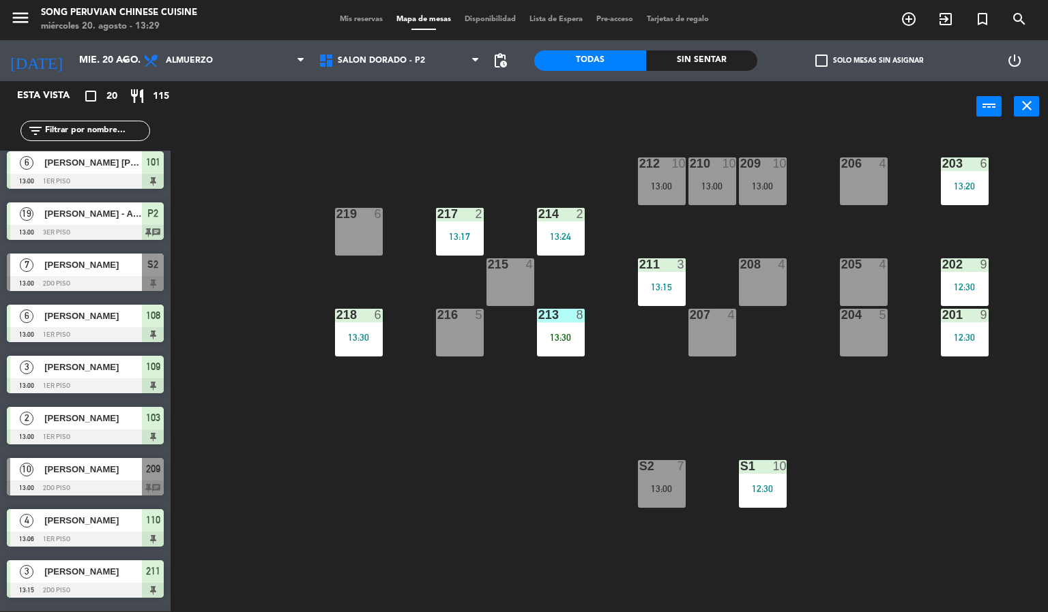
click at [396, 452] on div "203 6 13:20 206 4 210 10 13:00 212 10 13:00 209 10 13:00 214 2 13:24 217 2 13:1…" at bounding box center [614, 372] width 867 height 479
click at [761, 269] on div at bounding box center [762, 264] width 23 height 12
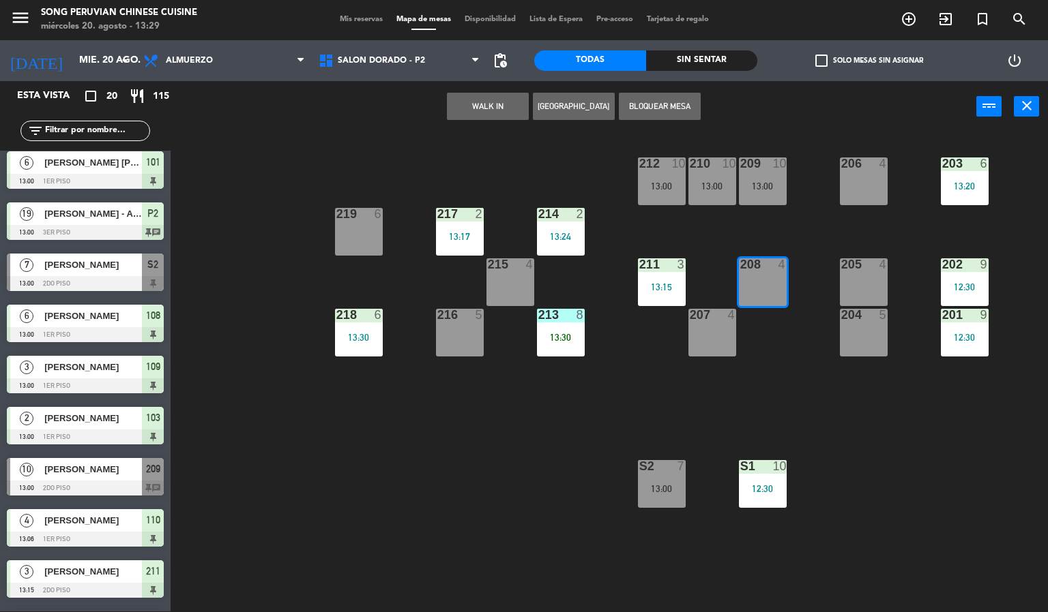
click at [847, 397] on div "203 6 13:20 206 4 210 10 13:00 212 10 13:00 209 10 13:00 214 2 13:24 217 2 13:1…" at bounding box center [614, 372] width 867 height 479
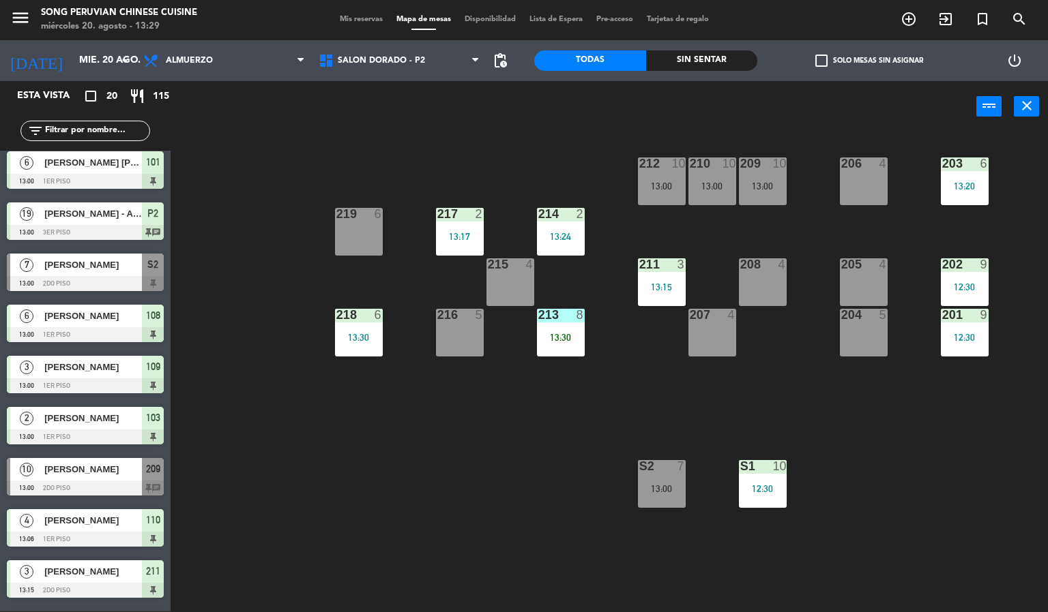
click at [764, 280] on div "208 4" at bounding box center [763, 282] width 48 height 48
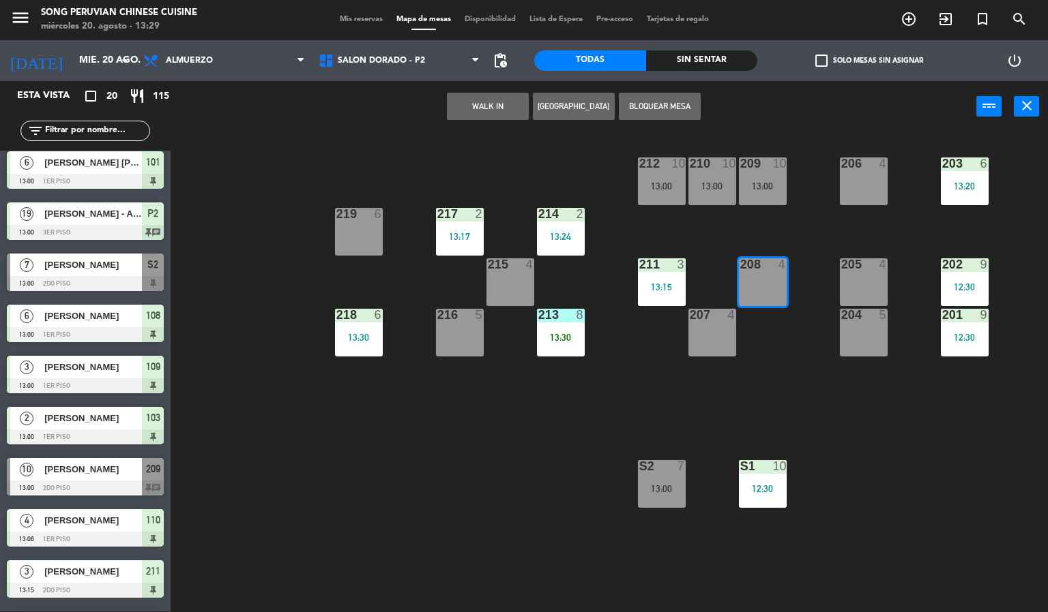
click at [481, 99] on button "WALK IN" at bounding box center [488, 106] width 82 height 27
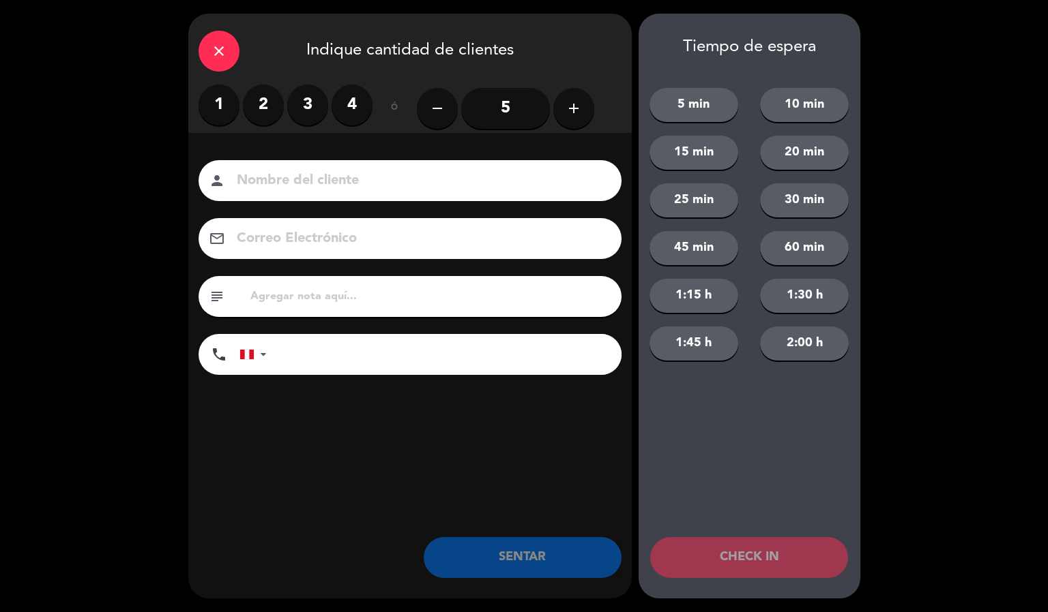
click at [265, 101] on label "2" at bounding box center [263, 105] width 41 height 41
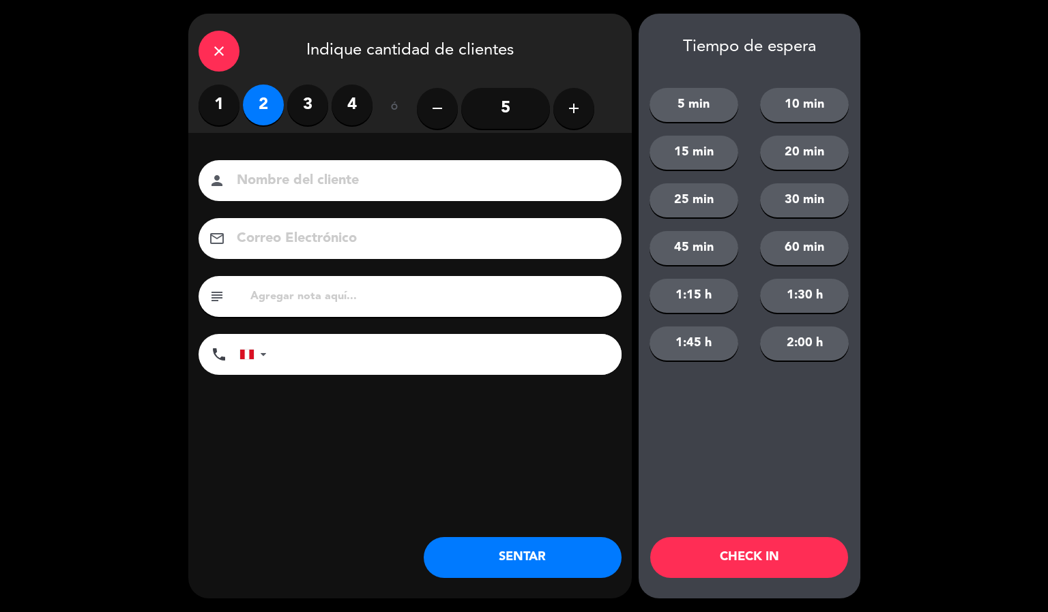
click at [320, 181] on input at bounding box center [419, 181] width 368 height 24
type input "[PERSON_NAME]"
click at [763, 565] on button "CHECK IN" at bounding box center [749, 557] width 198 height 41
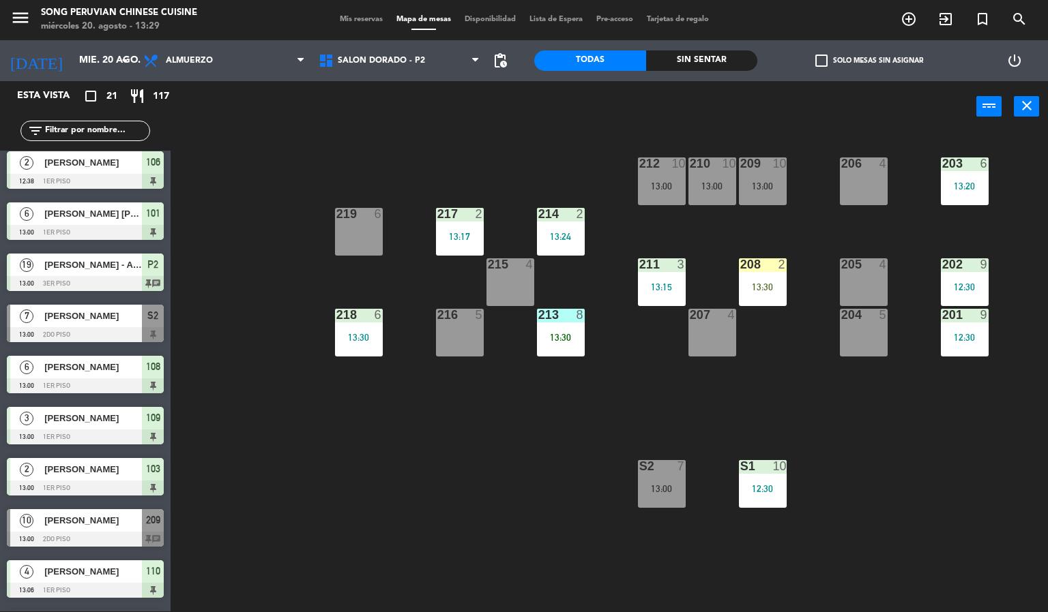
scroll to position [0, 0]
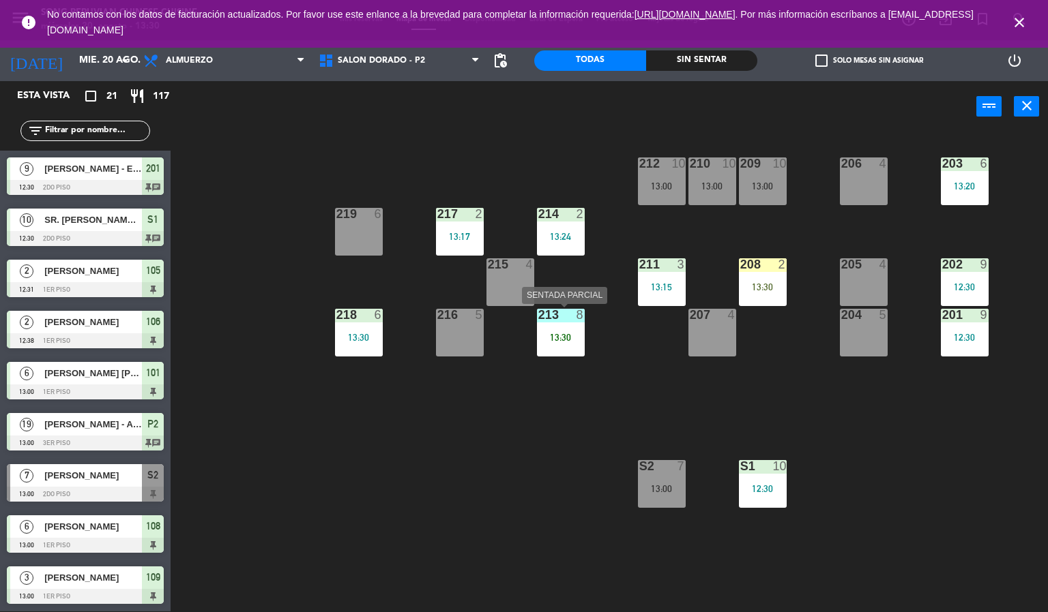
click at [552, 330] on div "213 8 13:30" at bounding box center [561, 333] width 48 height 48
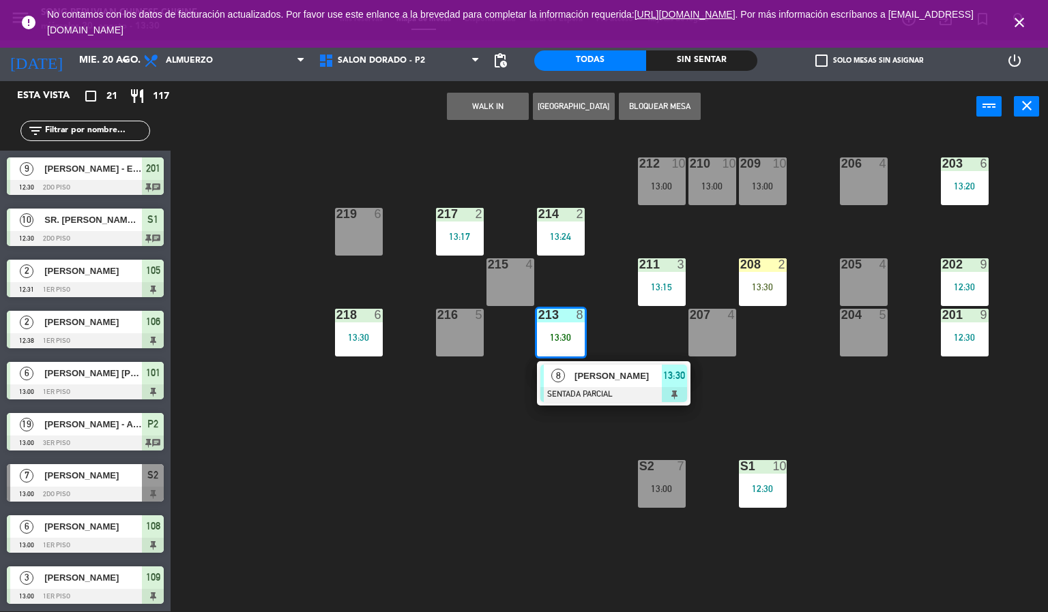
click at [567, 379] on div "8" at bounding box center [558, 376] width 29 height 23
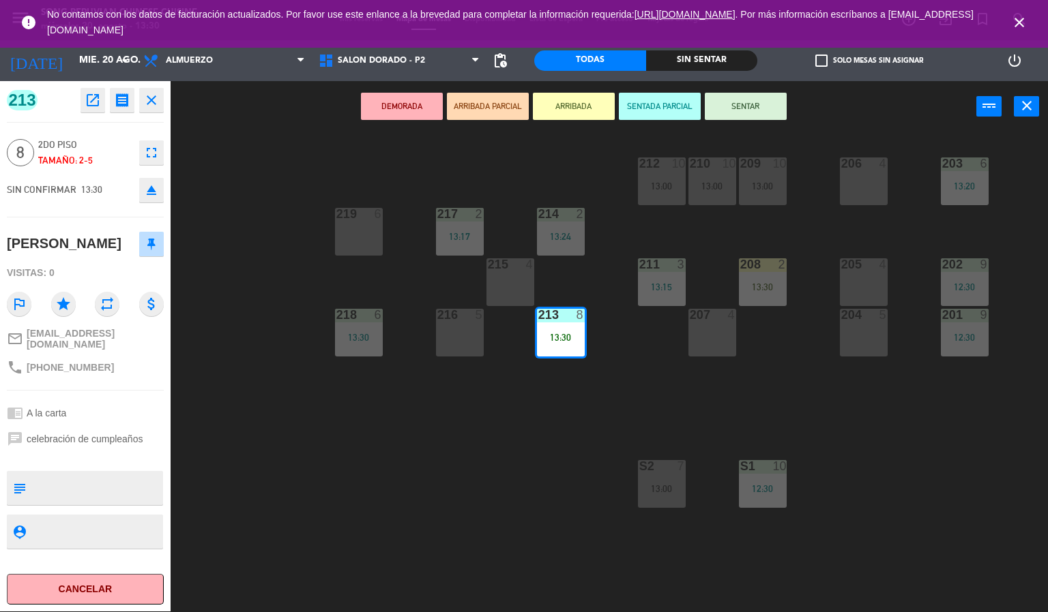
click at [759, 115] on button "SENTAR" at bounding box center [746, 106] width 82 height 27
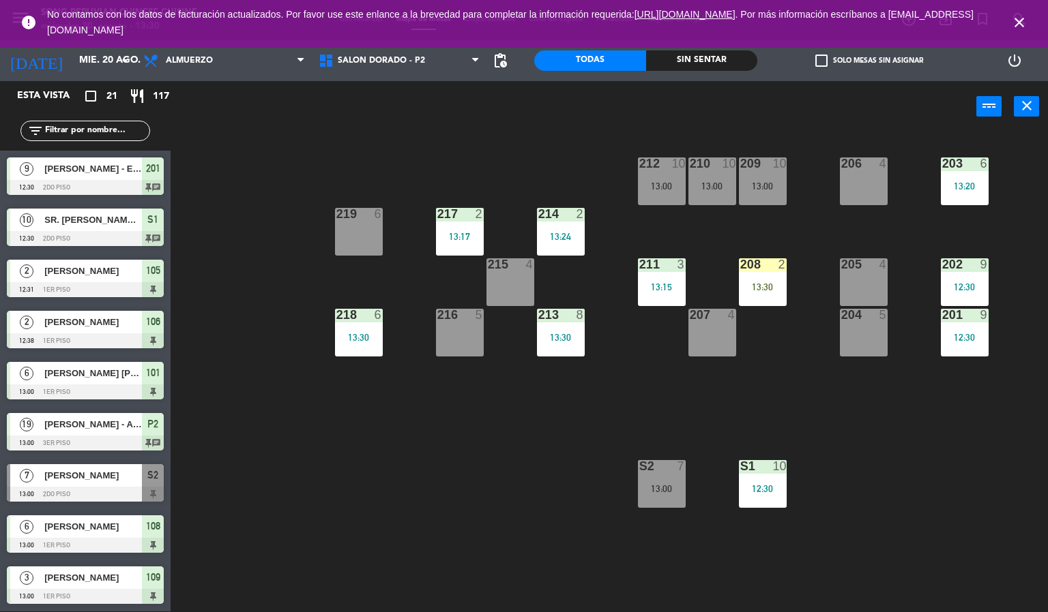
scroll to position [125, 0]
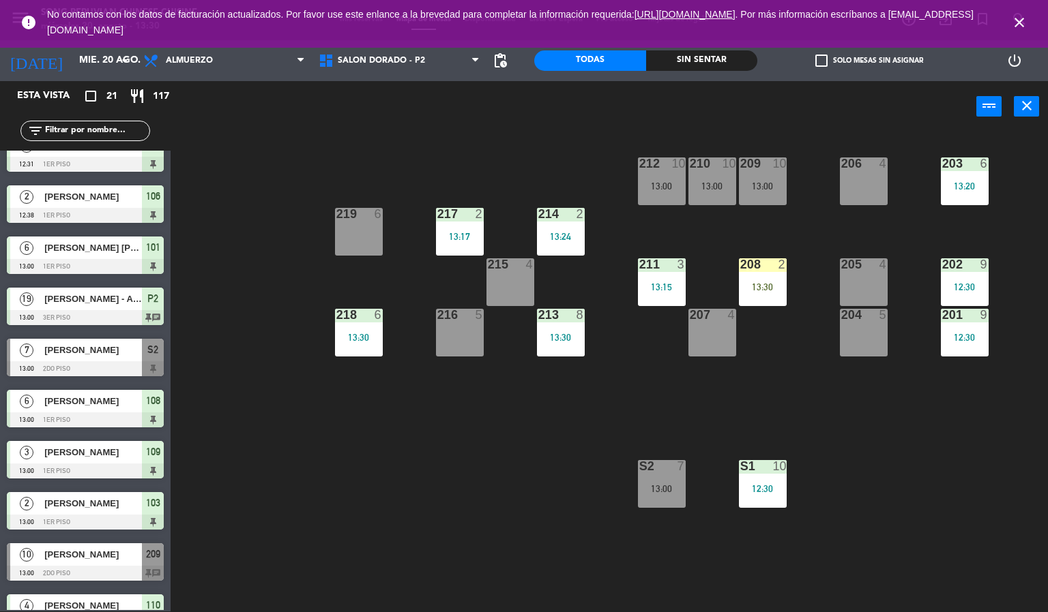
click at [1025, 17] on icon "close" at bounding box center [1019, 22] width 16 height 16
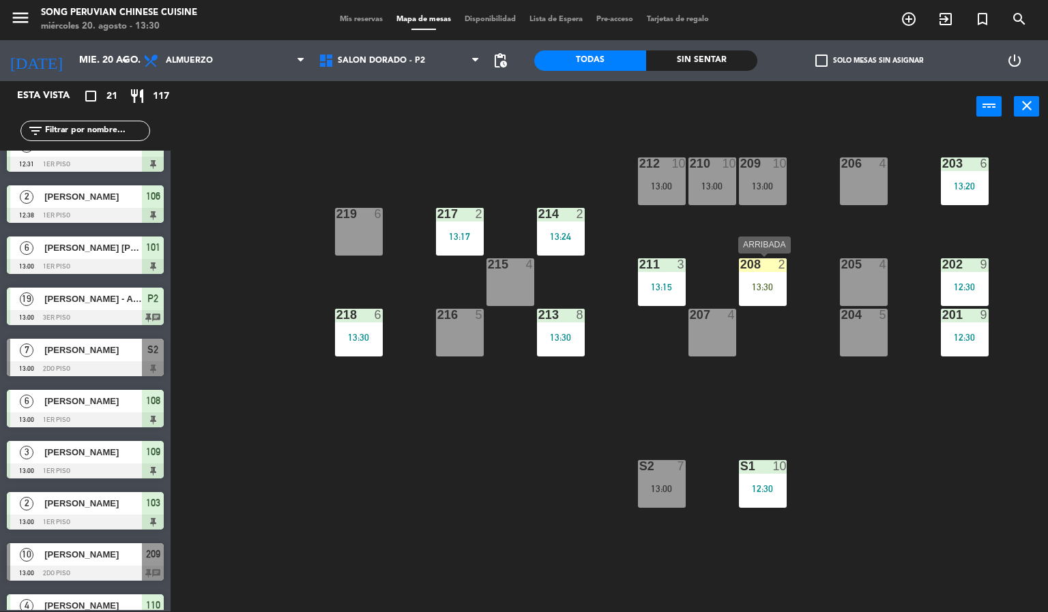
click at [760, 301] on div "208 2 13:30" at bounding box center [763, 282] width 48 height 48
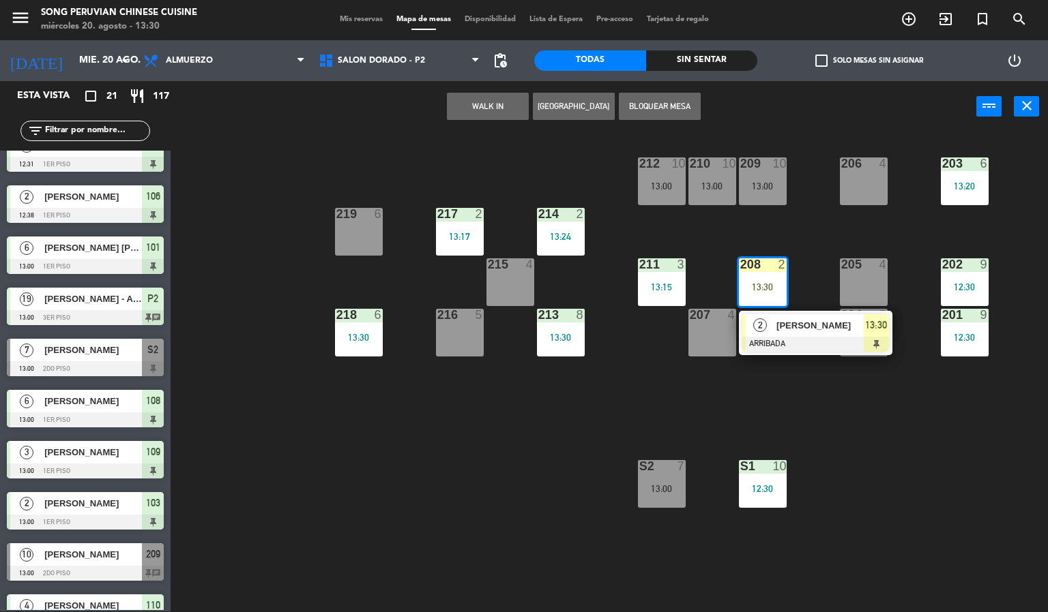
click at [463, 166] on div "203 6 13:20 206 4 210 10 13:00 212 10 13:00 209 10 13:00 214 2 13:24 217 2 13:1…" at bounding box center [614, 372] width 867 height 479
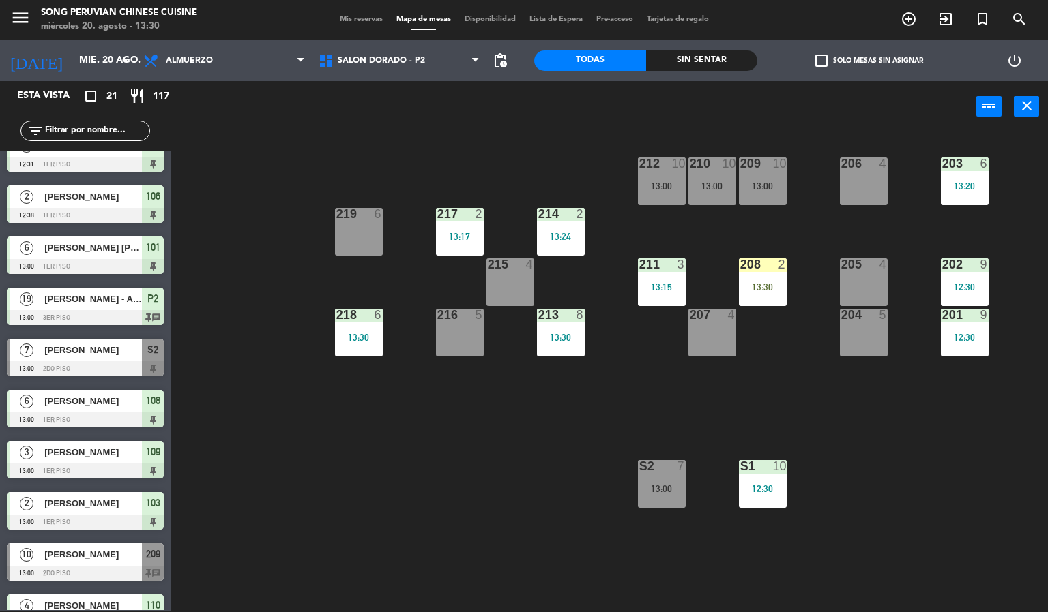
click at [494, 138] on div "203 6 13:20 206 4 210 10 13:00 212 10 13:00 209 10 13:00 214 2 13:24 217 2 13:1…" at bounding box center [614, 372] width 867 height 479
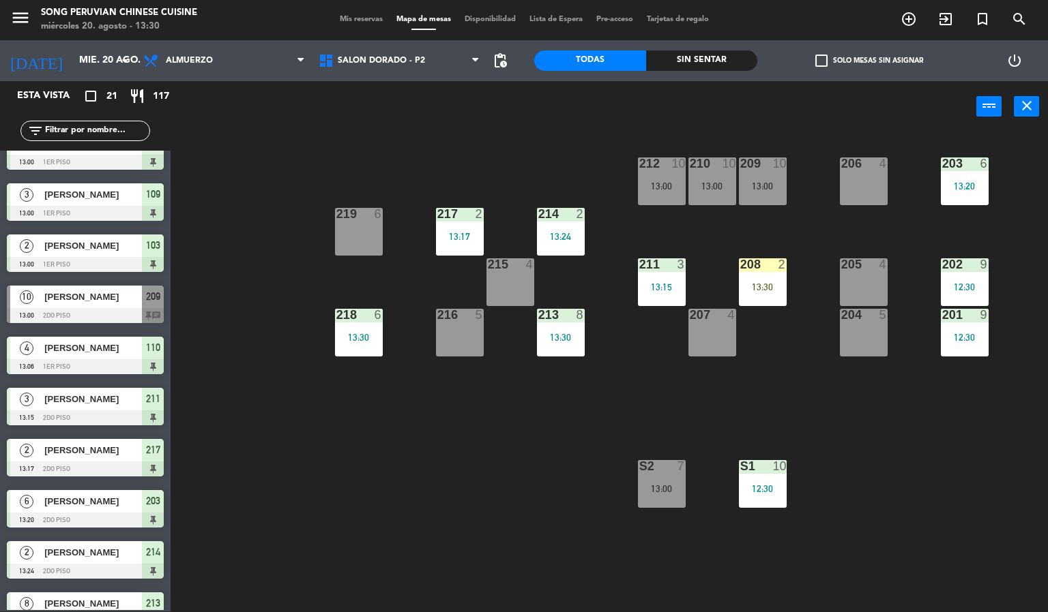
scroll to position [307, 0]
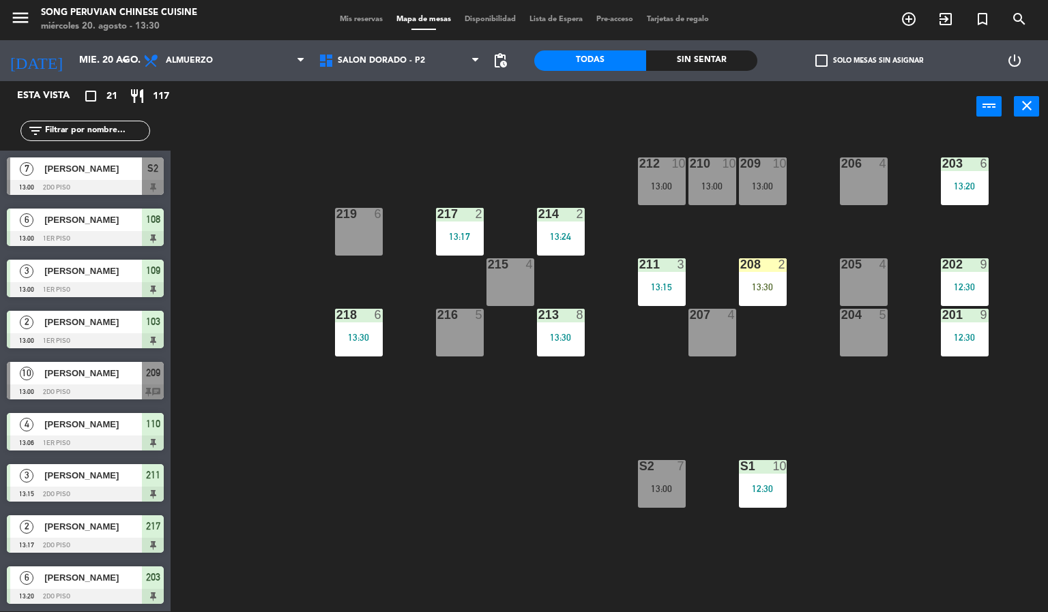
click at [682, 473] on div "7" at bounding box center [681, 466] width 8 height 12
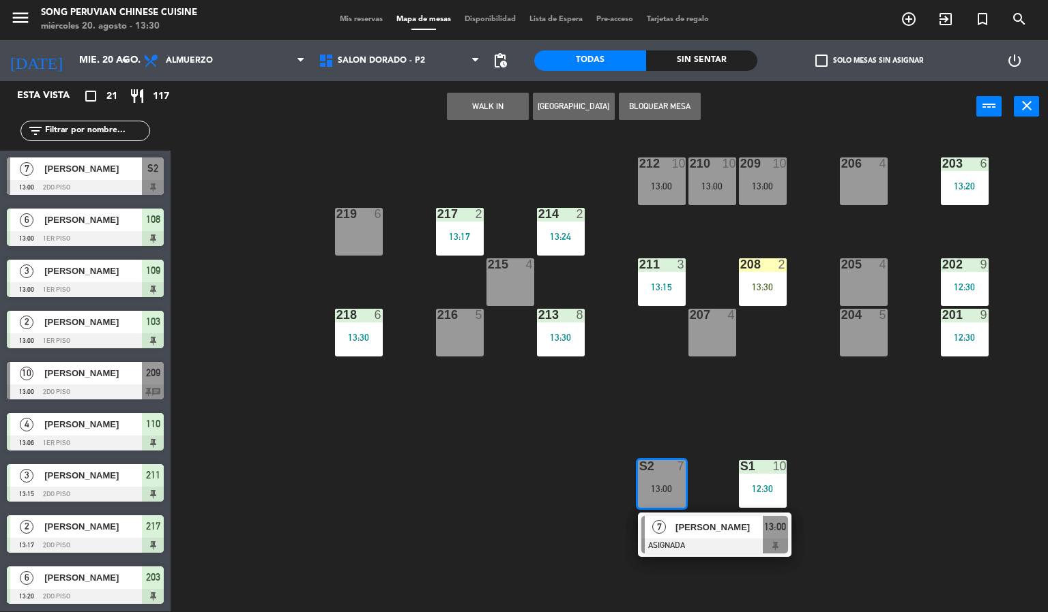
click at [557, 488] on div "203 6 13:20 206 4 210 10 13:00 212 10 13:00 209 10 13:00 214 2 13:24 217 2 13:1…" at bounding box center [614, 372] width 867 height 479
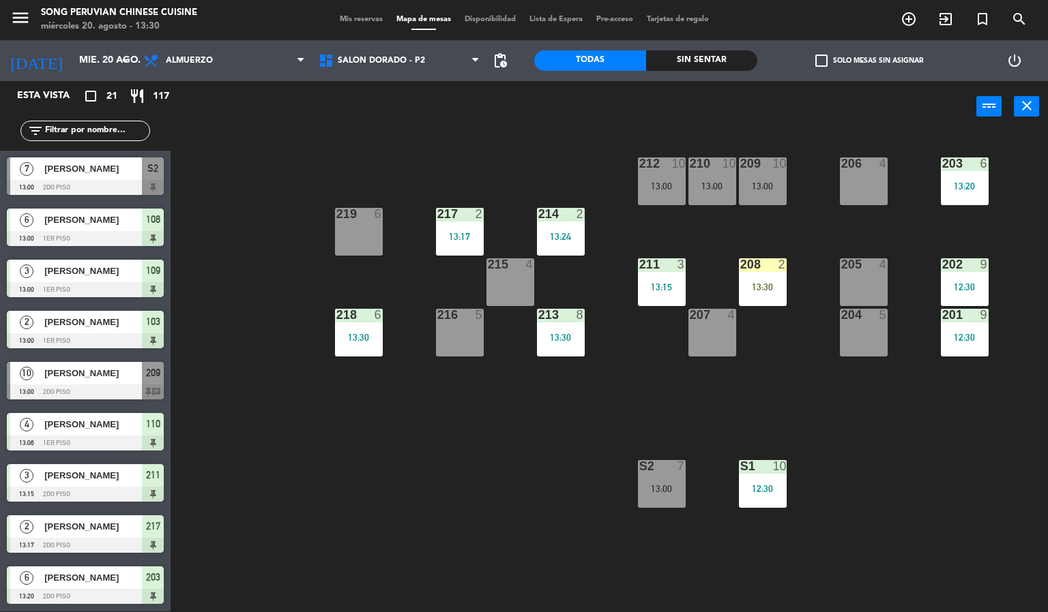
click at [141, 180] on div at bounding box center [85, 187] width 157 height 15
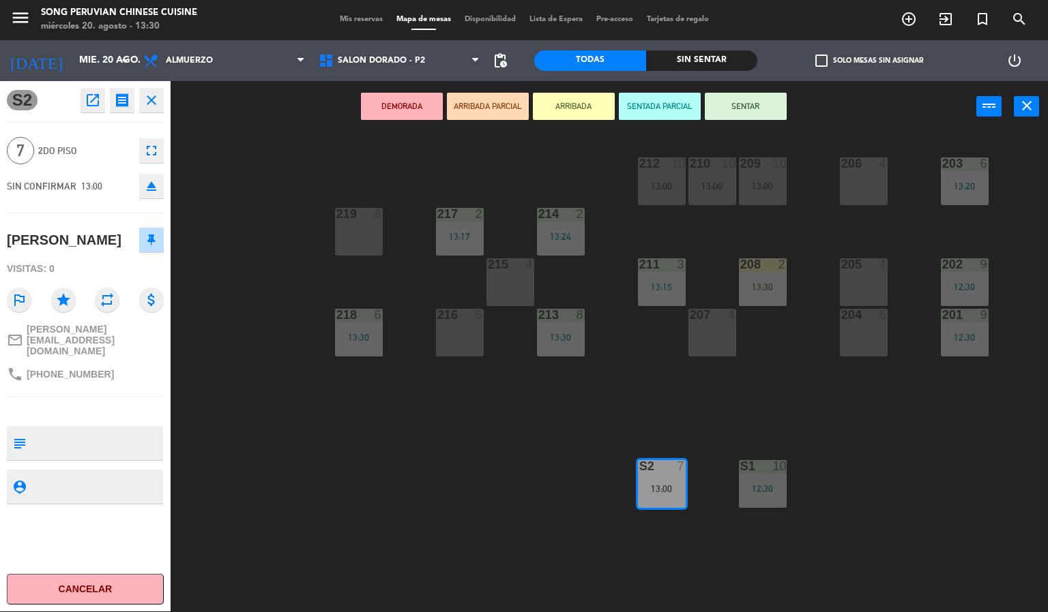
click at [262, 334] on div "203 6 13:20 206 4 210 10 13:00 212 10 13:00 209 10 13:00 214 2 13:24 217 2 13:1…" at bounding box center [614, 372] width 867 height 479
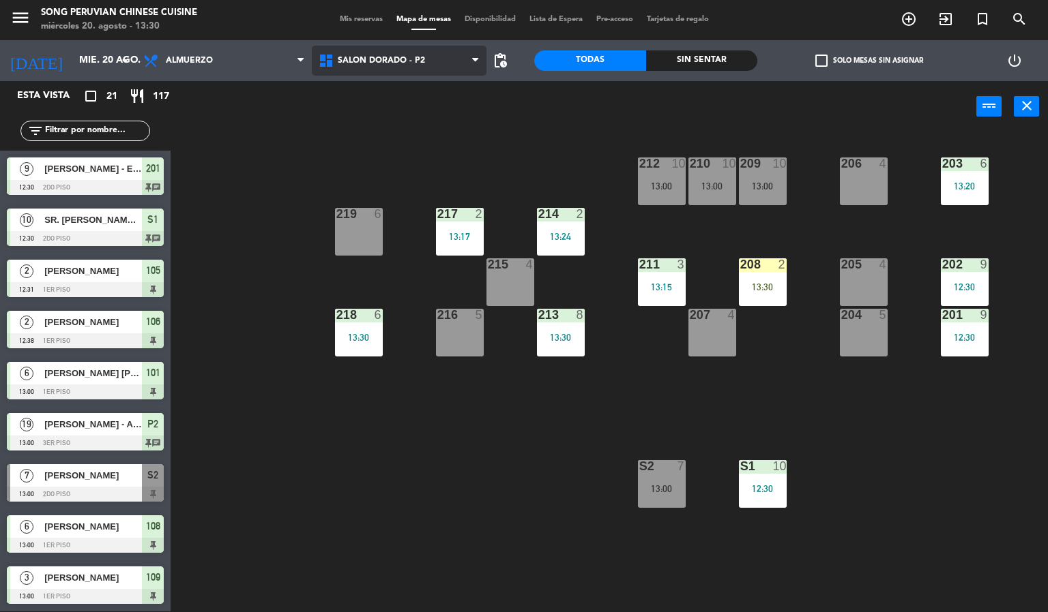
click at [426, 63] on span "SALON DORADO - P2" at bounding box center [399, 61] width 175 height 30
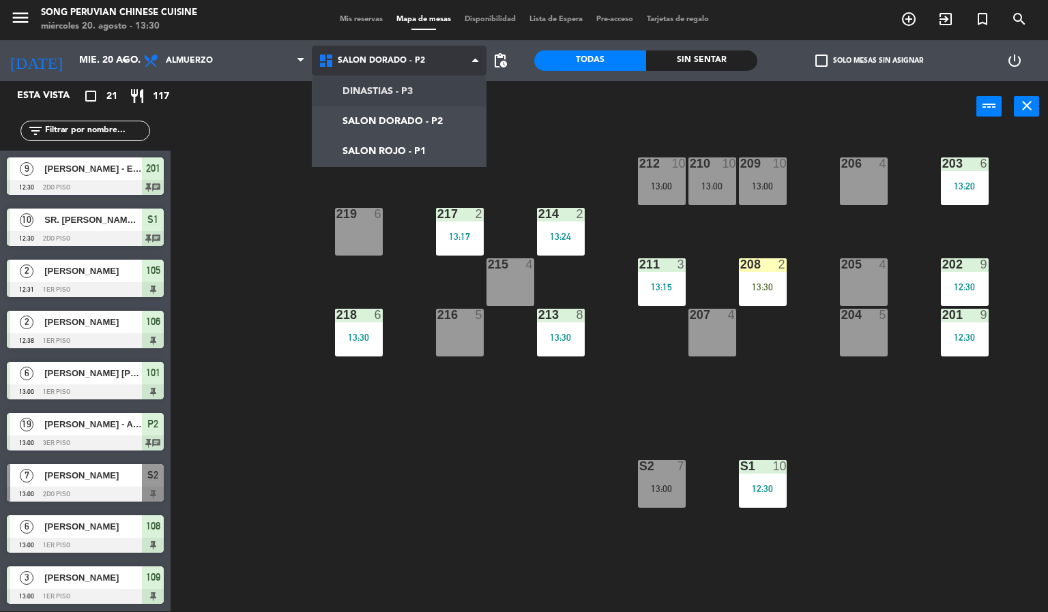
click at [405, 92] on ng-component "menu Song Peruvian Chinese Cuisine [DATE] 20. agosto - 13:30 Mis reservas Mapa …" at bounding box center [524, 305] width 1048 height 613
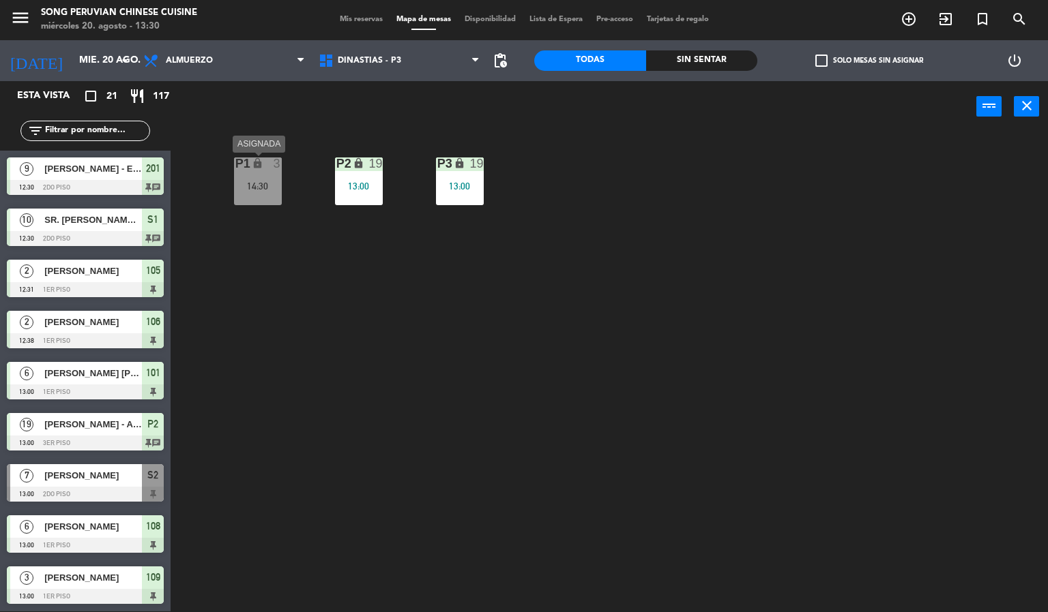
click at [272, 183] on div "14:30" at bounding box center [258, 186] width 48 height 10
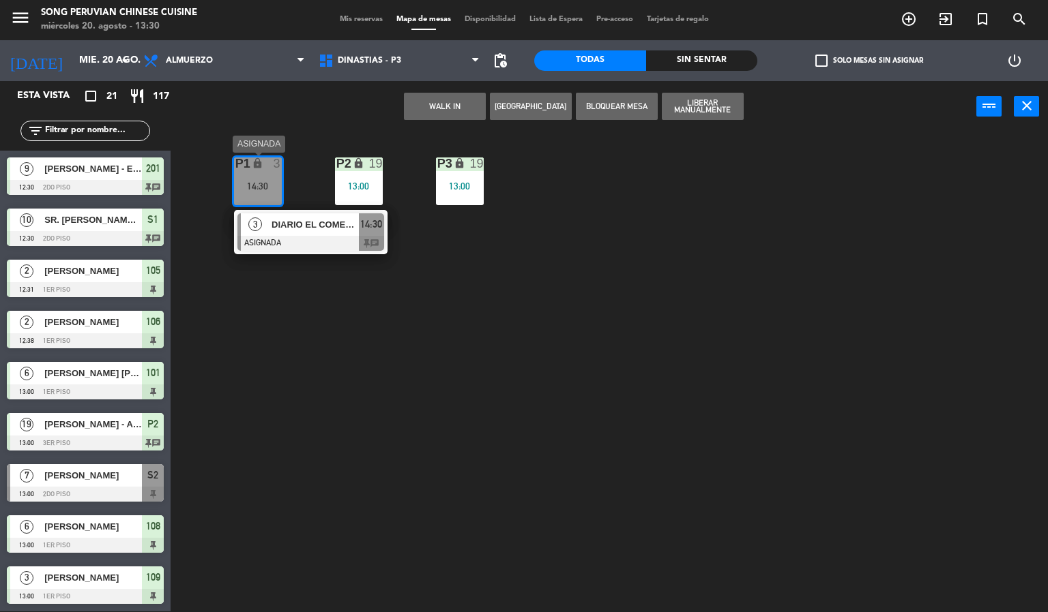
click at [305, 229] on span "DIARIO EL COMERCIO / NIUXA" at bounding box center [314, 225] width 87 height 14
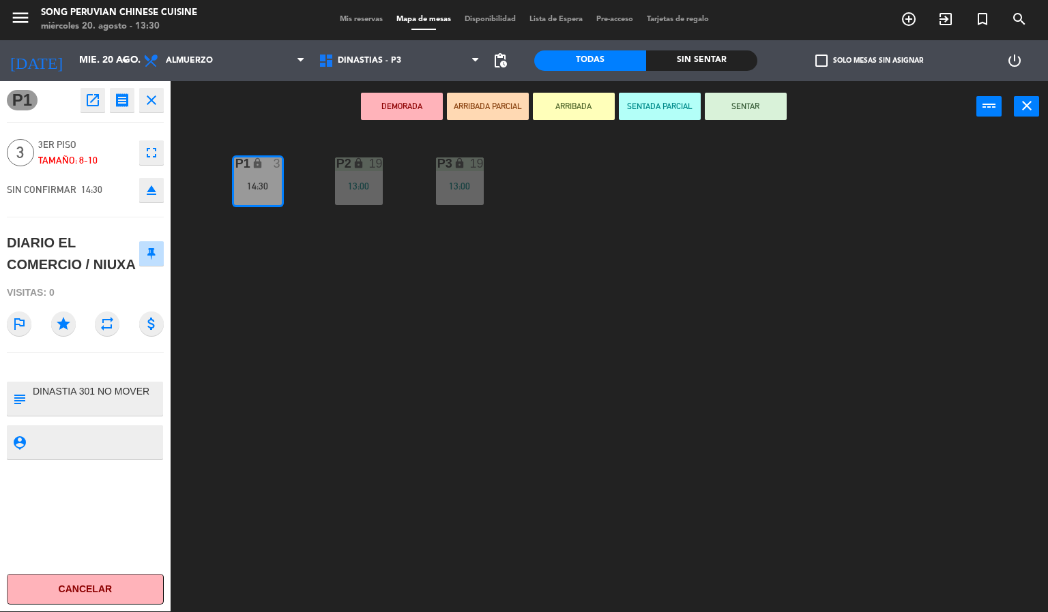
click at [455, 316] on div "P2 lock 19 13:00 P3 lock 19 13:00 P1 lock 3 14:30" at bounding box center [614, 372] width 867 height 479
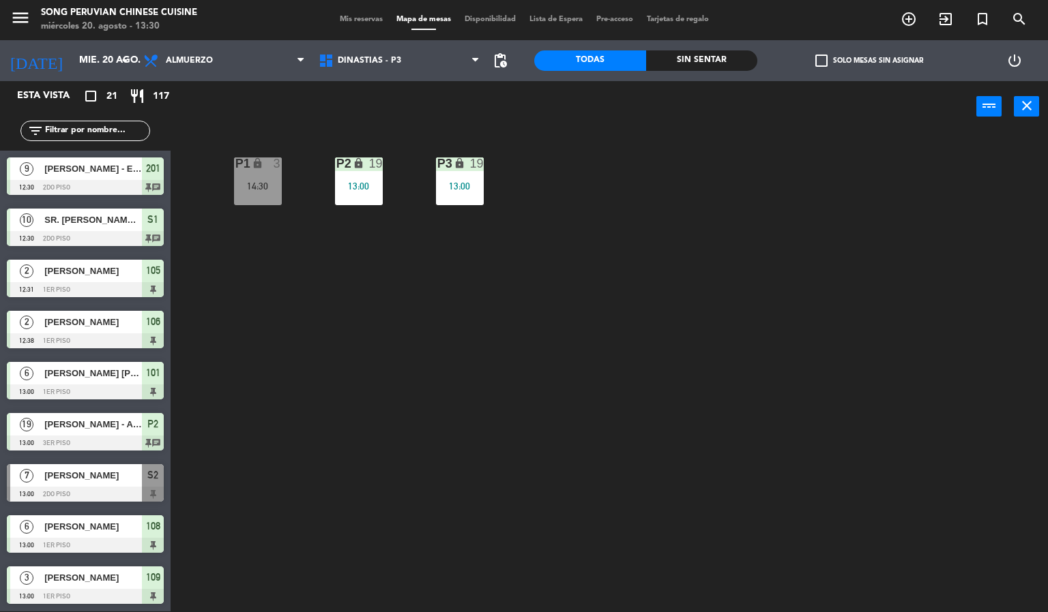
scroll to position [330, 0]
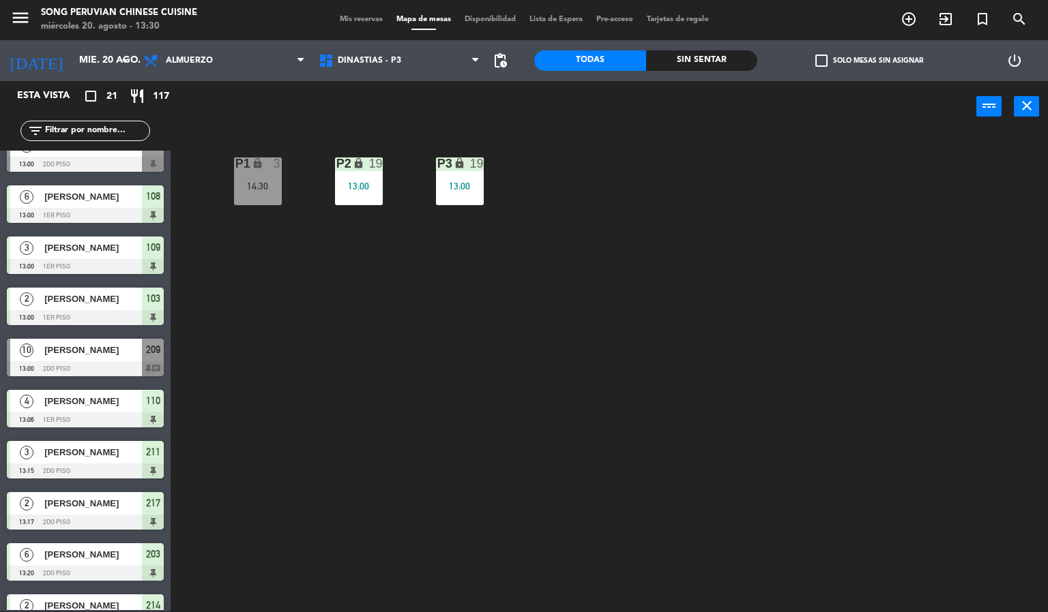
click at [353, 166] on icon "lock" at bounding box center [359, 164] width 12 height 12
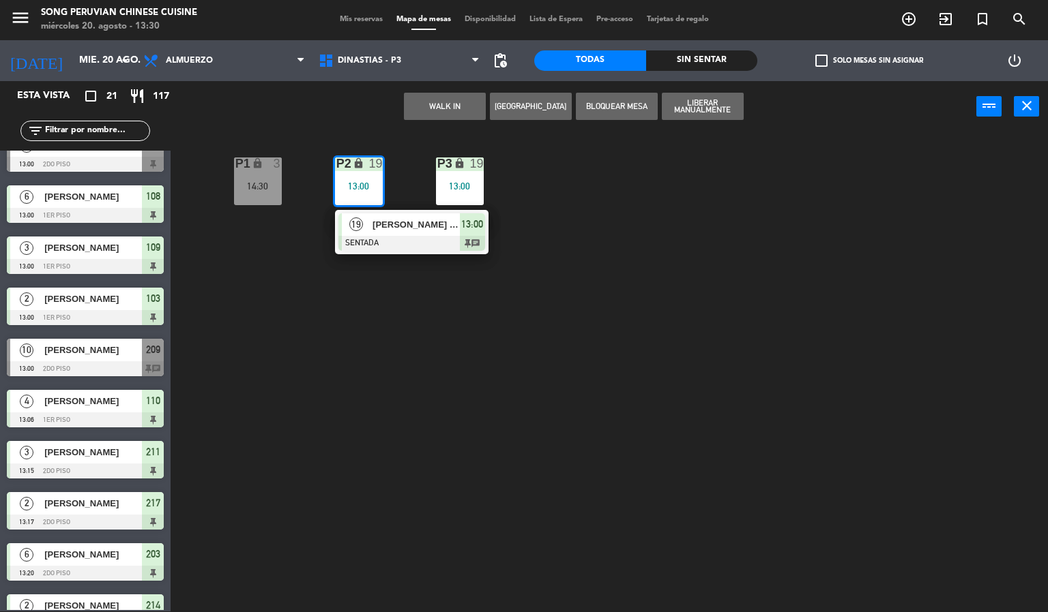
click at [391, 237] on div at bounding box center [411, 243] width 147 height 15
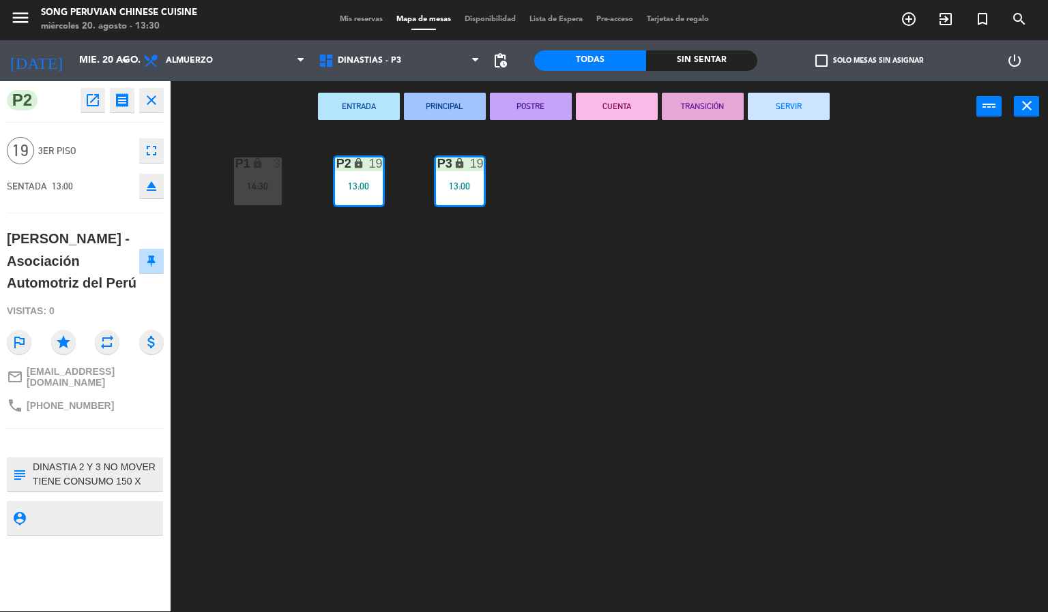
click at [381, 295] on div "P2 lock 19 13:00 P3 lock 19 13:00 P1 lock 3 14:30" at bounding box center [614, 372] width 867 height 479
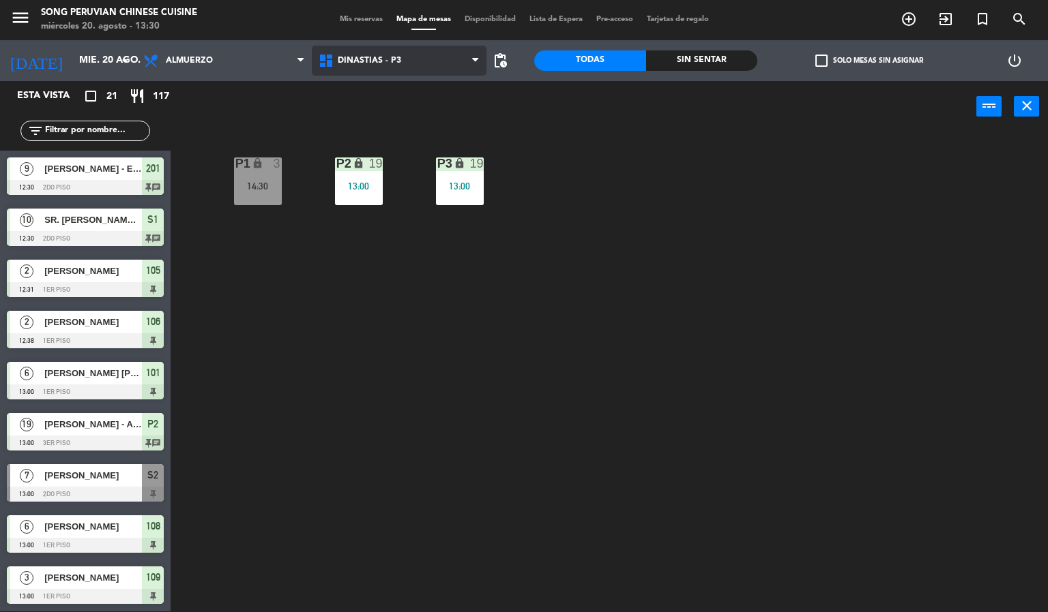
click at [446, 70] on span "DINASTIAS - P3" at bounding box center [399, 61] width 175 height 30
drag, startPoint x: 436, startPoint y: 110, endPoint x: 432, endPoint y: 141, distance: 31.0
click at [432, 141] on ng-component "menu Song Peruvian Chinese Cuisine miércoles 20. agosto - 13:30 Mis reservas Ma…" at bounding box center [524, 305] width 1048 height 613
click at [453, 64] on span "DINASTIAS - P3" at bounding box center [399, 61] width 175 height 30
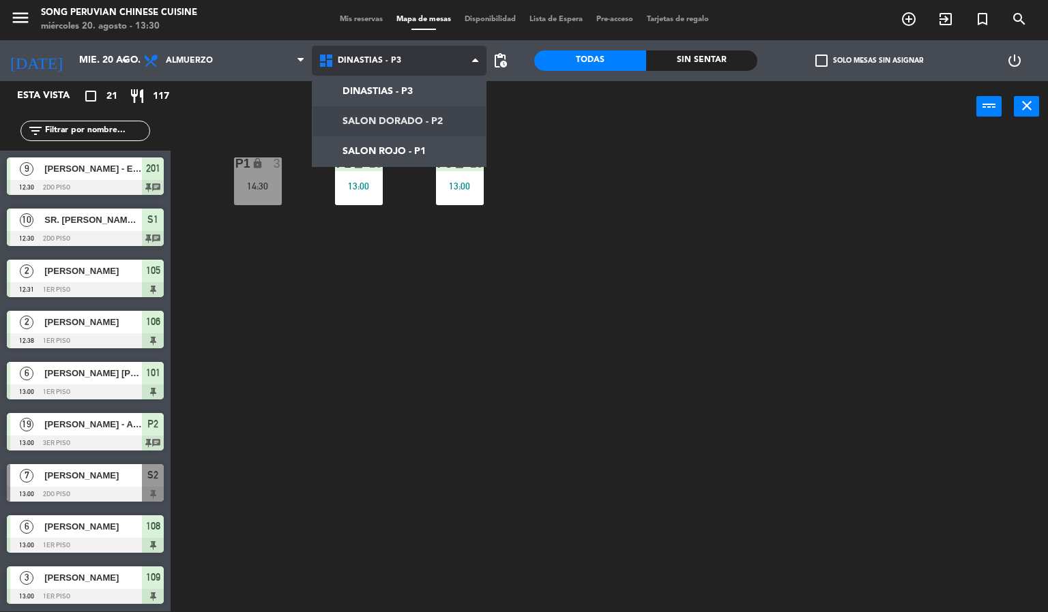
click at [410, 107] on ng-component "menu Song Peruvian Chinese Cuisine miércoles 20. agosto - 13:30 Mis reservas Ma…" at bounding box center [524, 305] width 1048 height 613
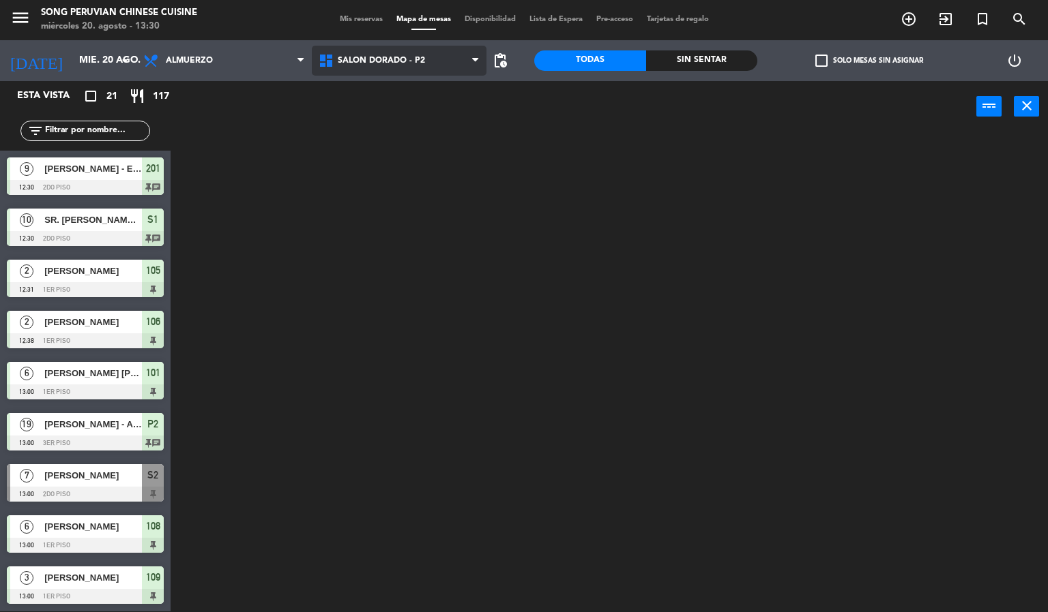
click at [442, 60] on span "SALON DORADO - P2" at bounding box center [399, 61] width 175 height 30
click at [389, 145] on ng-component "menu Song Peruvian Chinese Cuisine [DATE] 20. agosto - 13:30 Mis reservas Mapa …" at bounding box center [524, 305] width 1048 height 613
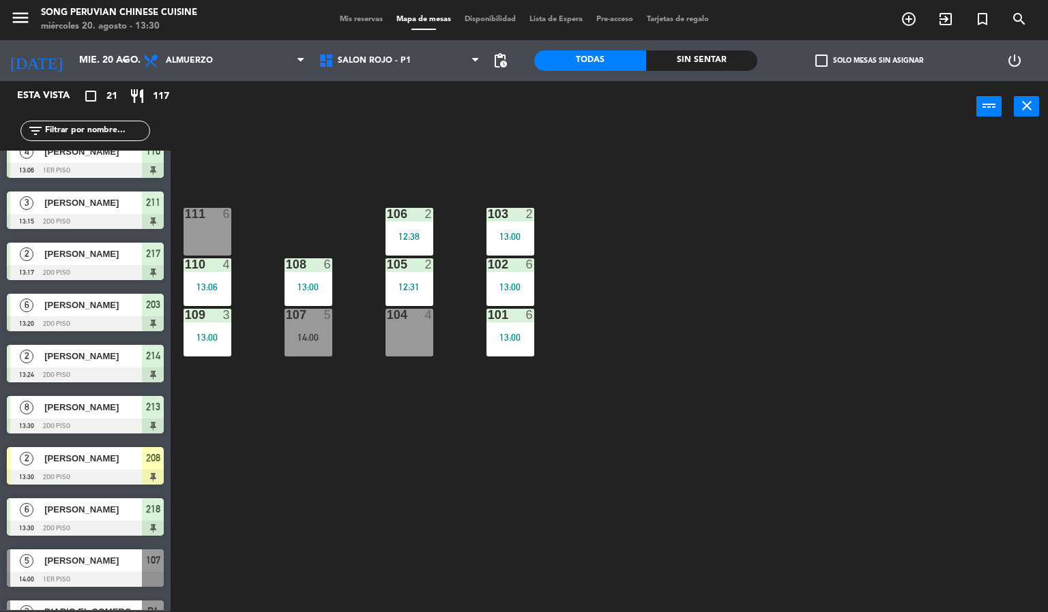
scroll to position [614, 0]
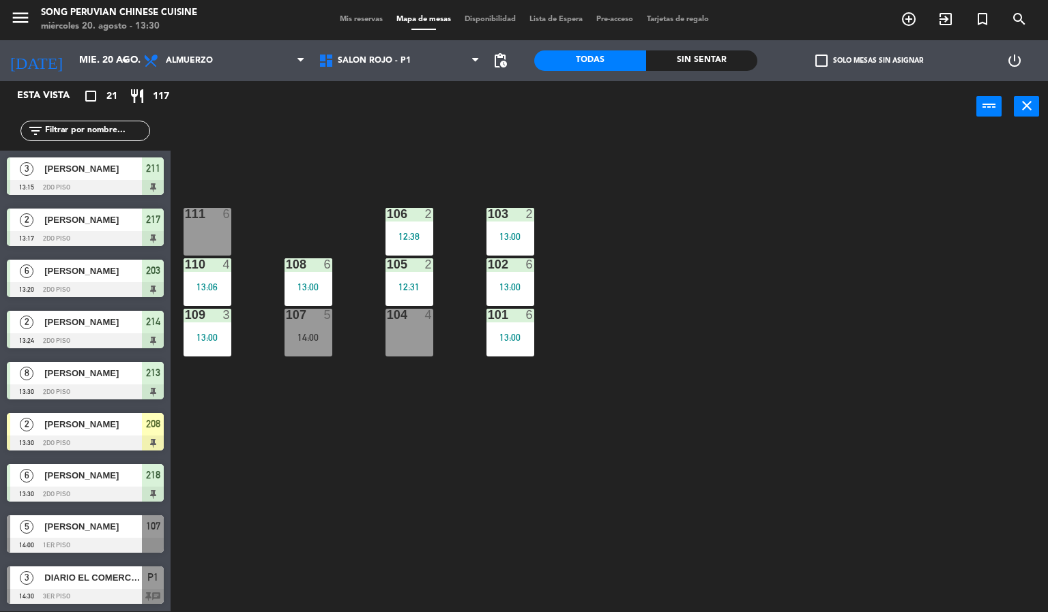
click at [106, 528] on span "[PERSON_NAME]" at bounding box center [93, 527] width 98 height 14
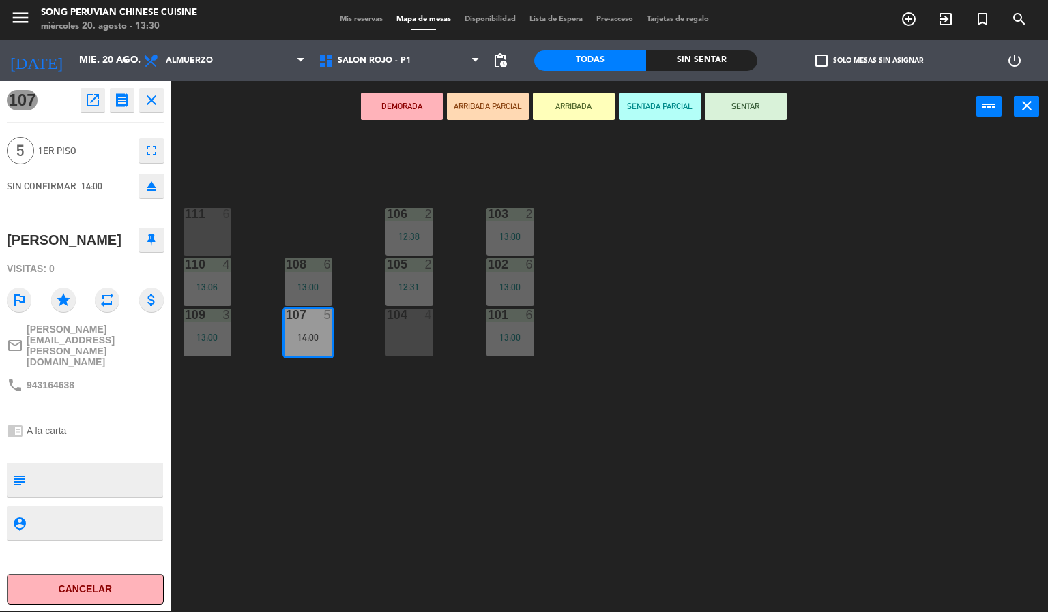
click at [241, 516] on div "103 2 13:00 106 2 12:38 111 6 102 6 13:00 105 2 12:31 108 6 13:00 110 4 13:06 1…" at bounding box center [614, 372] width 867 height 479
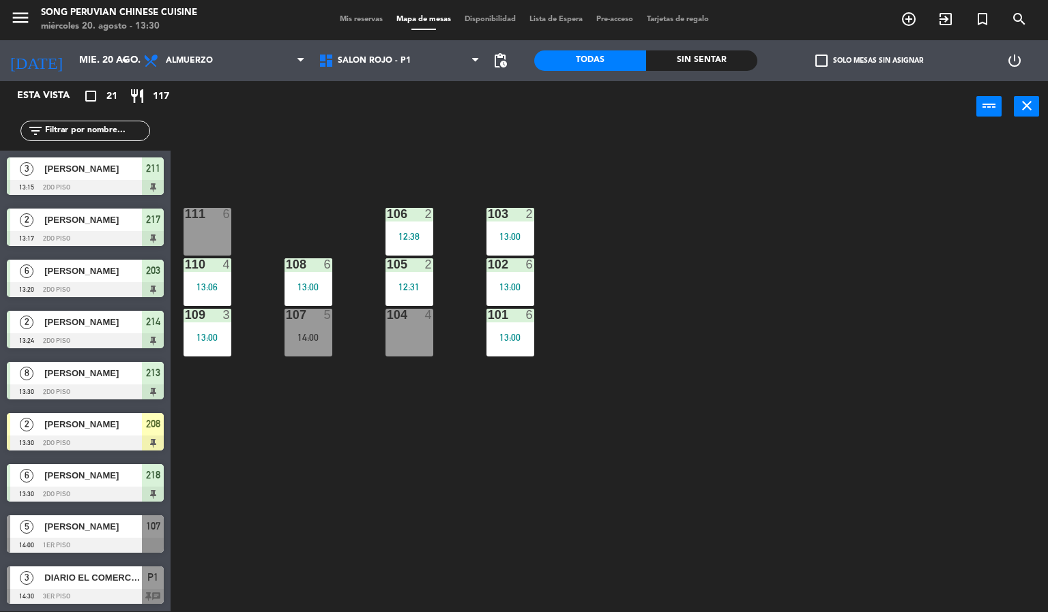
click at [127, 573] on span "DIARIO EL COMERCIO / NIUXA" at bounding box center [93, 578] width 98 height 14
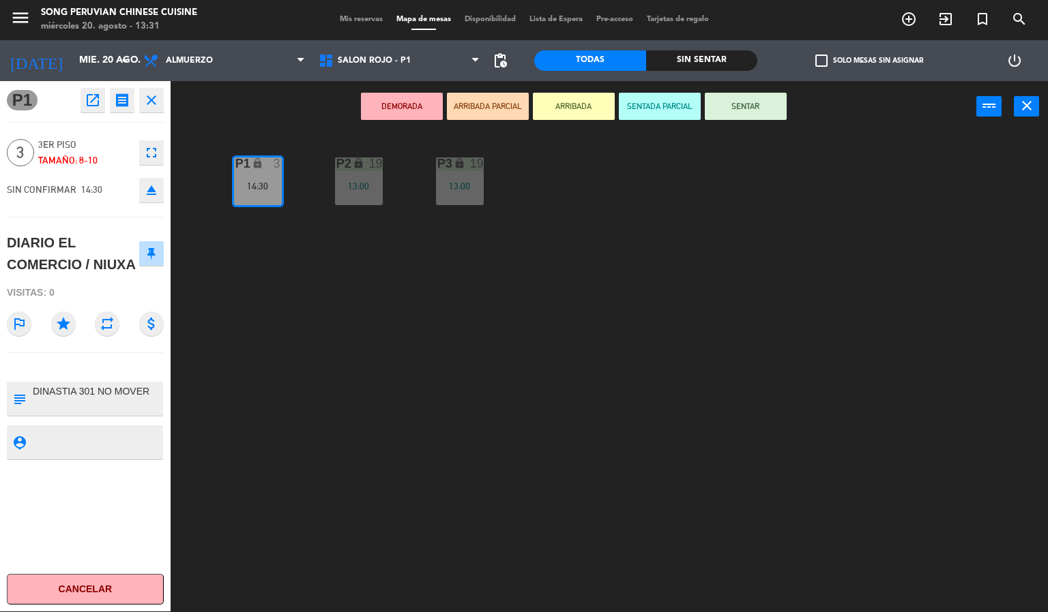
click at [260, 539] on div "P2 lock 19 13:00 P3 lock 19 13:00 P1 lock 3 14:30" at bounding box center [614, 372] width 867 height 479
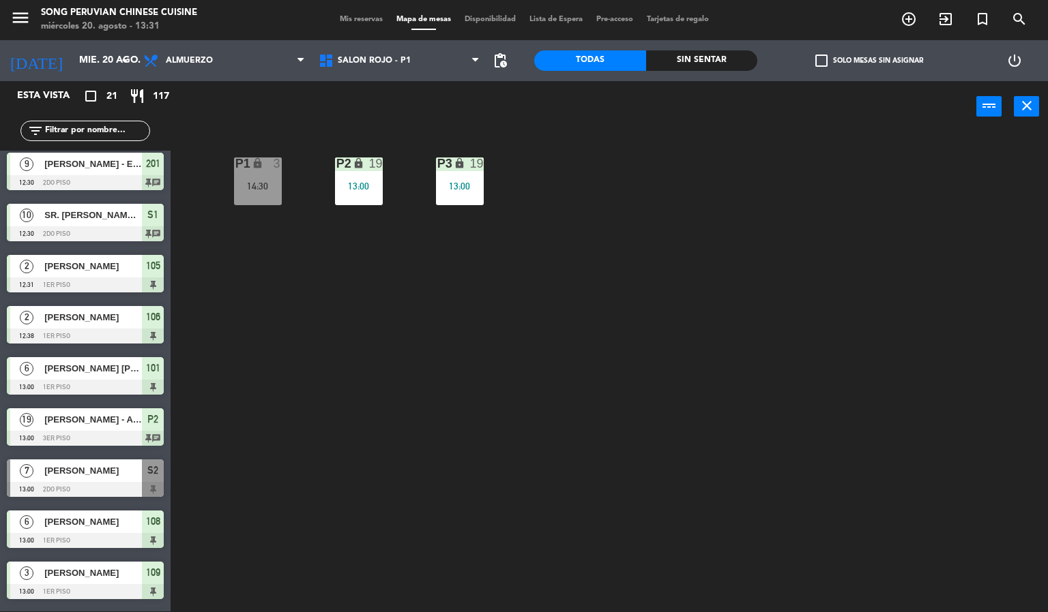
scroll to position [0, 0]
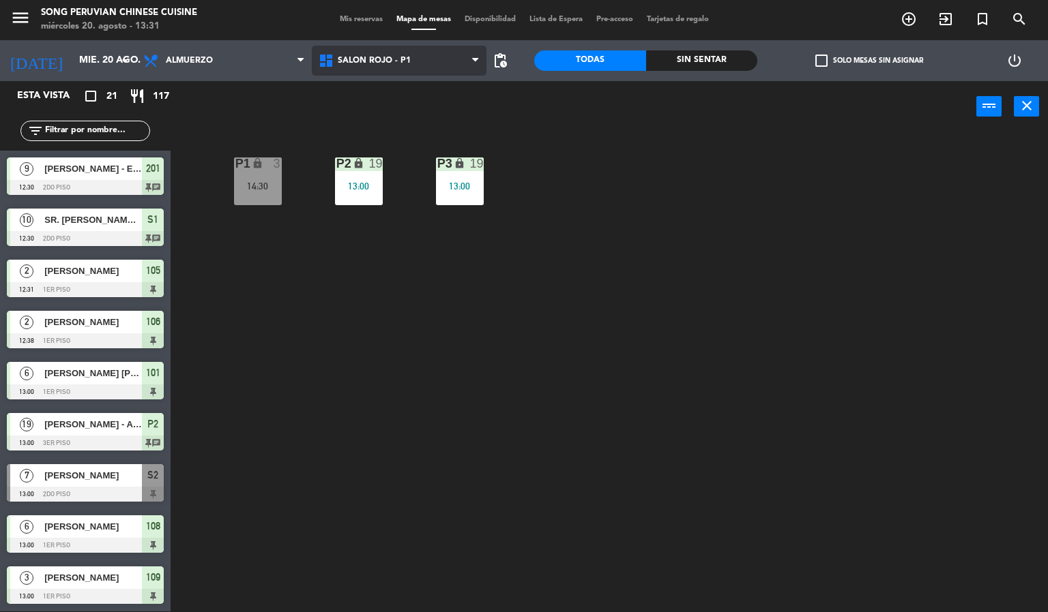
click at [346, 70] on span "SALON ROJO - P1" at bounding box center [399, 61] width 175 height 30
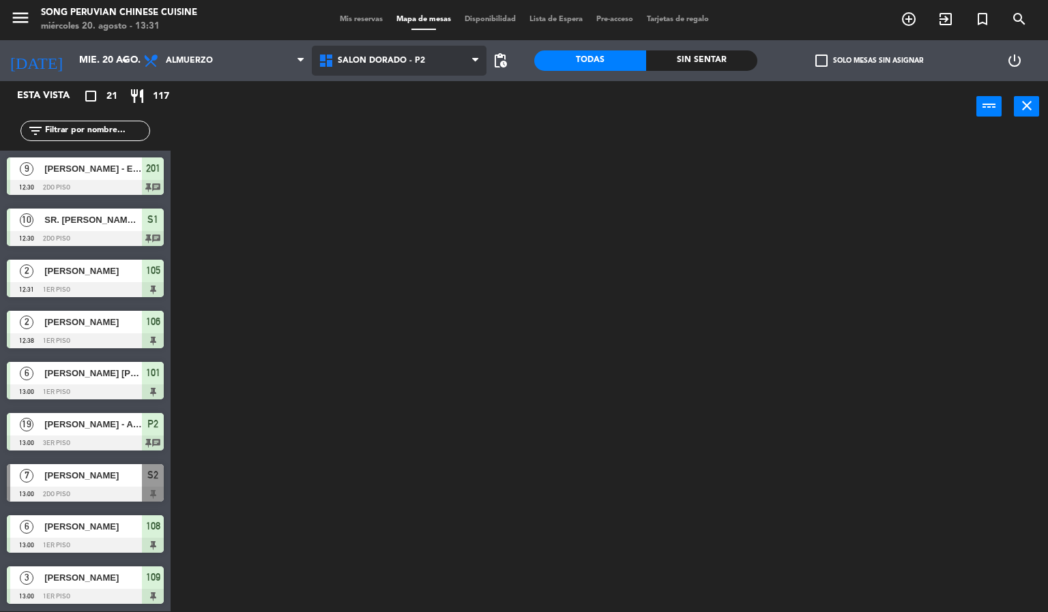
click at [364, 135] on ng-component "menu Song Peruvian Chinese Cuisine [DATE] 20. agosto - 13:31 Mis reservas Mapa …" at bounding box center [524, 305] width 1048 height 613
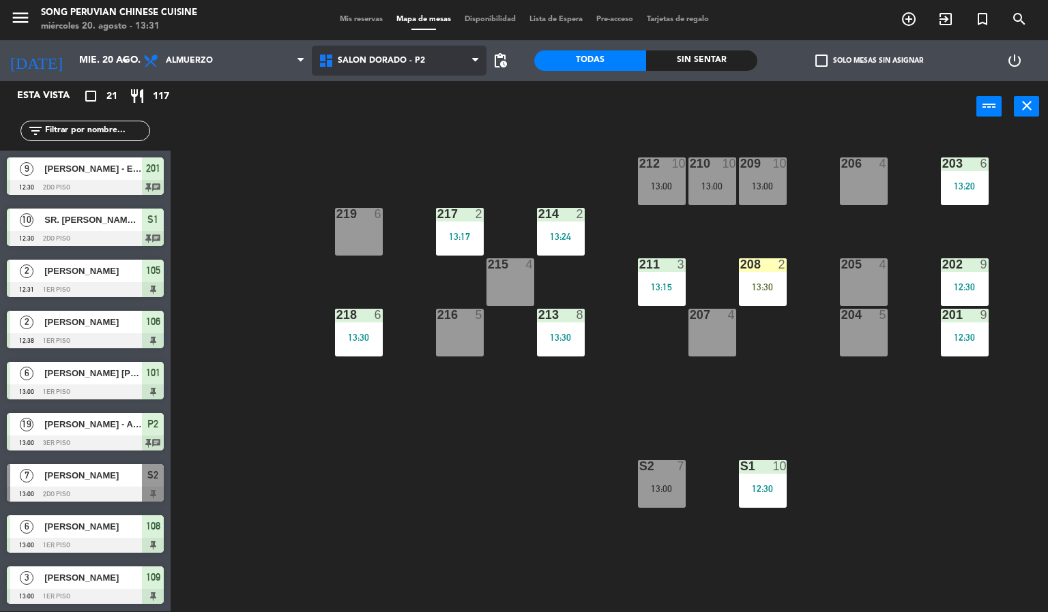
click at [452, 62] on span "SALON DORADO - P2" at bounding box center [399, 61] width 175 height 30
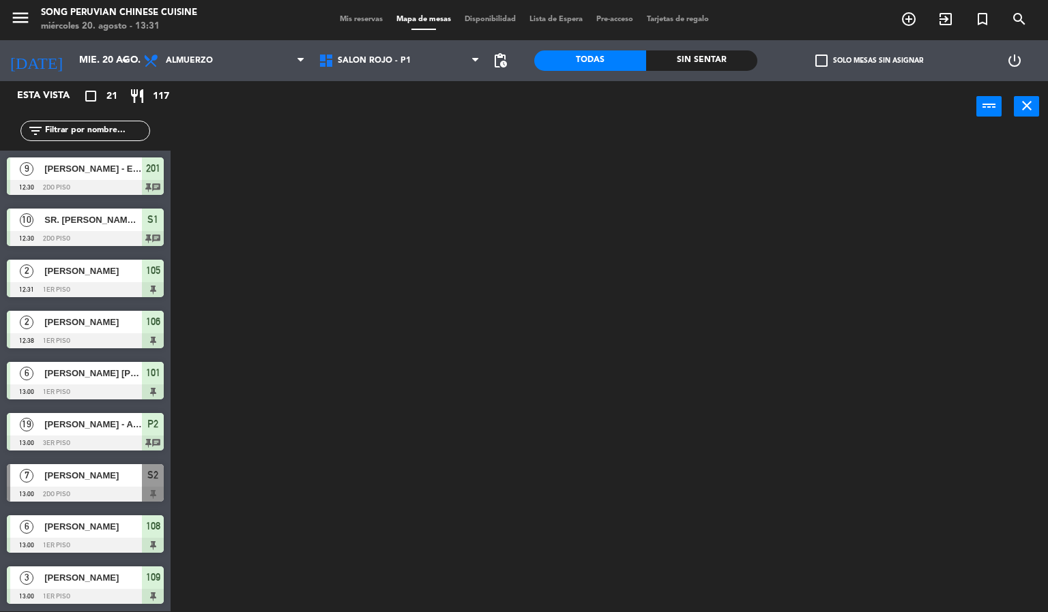
click at [421, 147] on ng-component "menu Song Peruvian Chinese Cuisine miércoles 20. agosto - 13:31 Mis reservas Ma…" at bounding box center [524, 305] width 1048 height 613
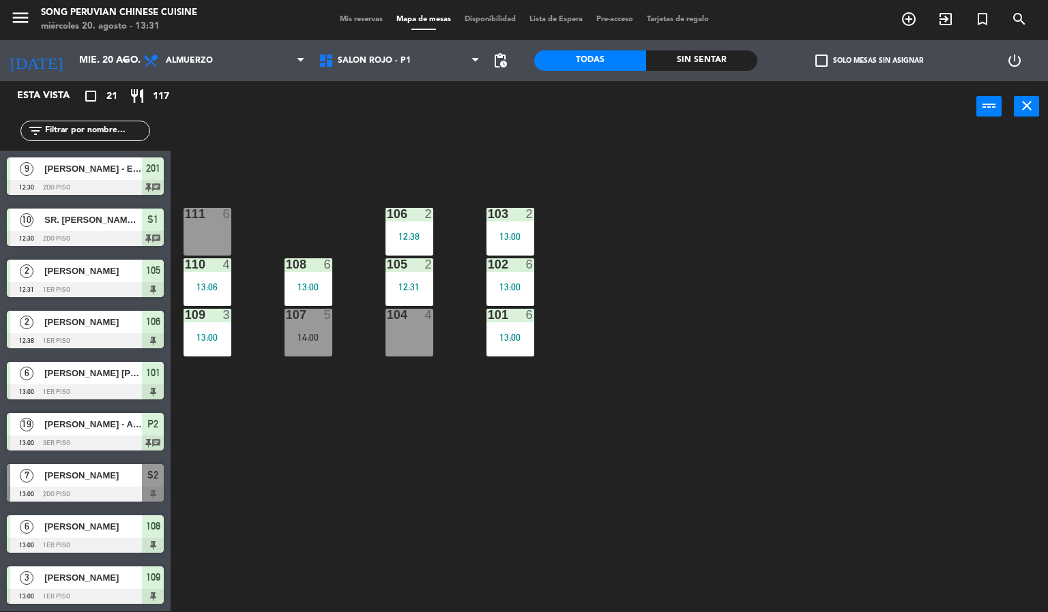
click at [657, 189] on div "103 2 13:00 106 2 12:38 111 6 102 6 13:00 105 2 12:31 108 6 13:00 110 4 13:06 1…" at bounding box center [614, 372] width 867 height 479
click at [675, 374] on div "103 2 13:00 106 2 12:38 111 6 102 6 13:00 105 2 12:31 108 6 13:00 110 4 13:06 1…" at bounding box center [614, 372] width 867 height 479
click at [413, 52] on span "SALON ROJO - P1" at bounding box center [399, 61] width 175 height 30
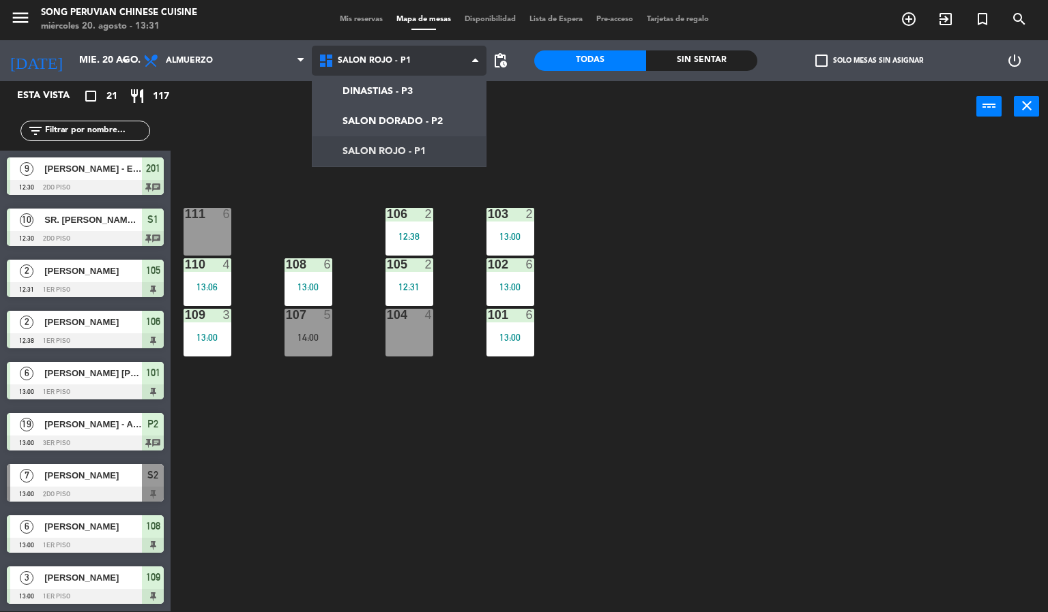
click at [430, 121] on ng-component "menu Song Peruvian Chinese Cuisine miércoles 20. agosto - 13:31 Mis reservas Ma…" at bounding box center [524, 305] width 1048 height 613
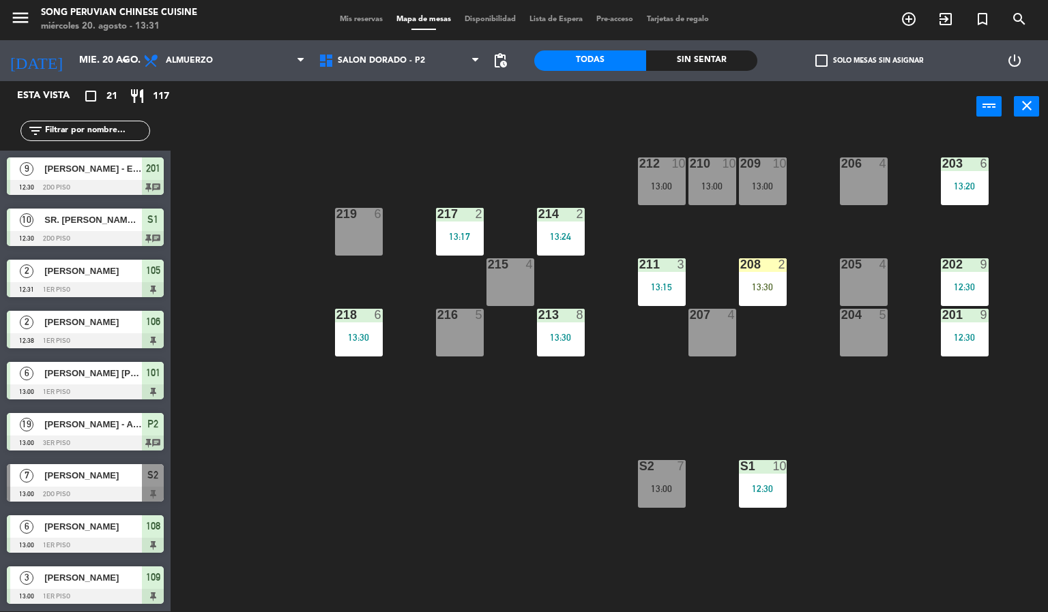
click at [484, 489] on div "203 6 13:20 206 4 210 10 13:00 212 10 13:00 209 10 13:00 214 2 13:24 217 2 13:1…" at bounding box center [614, 372] width 867 height 479
click at [774, 265] on div "2" at bounding box center [785, 264] width 23 height 12
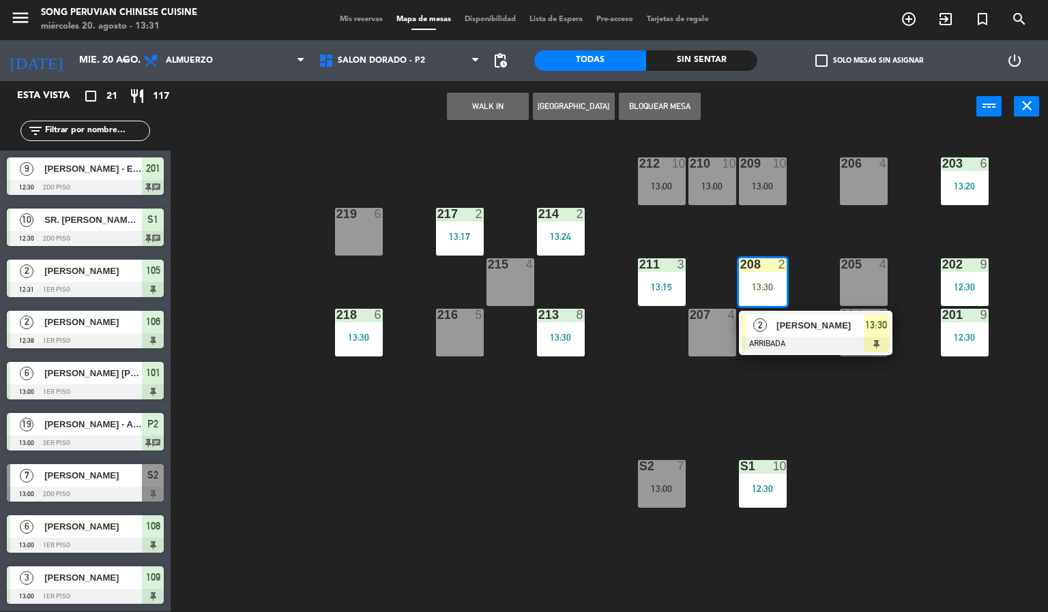
click at [833, 344] on div at bounding box center [815, 344] width 147 height 15
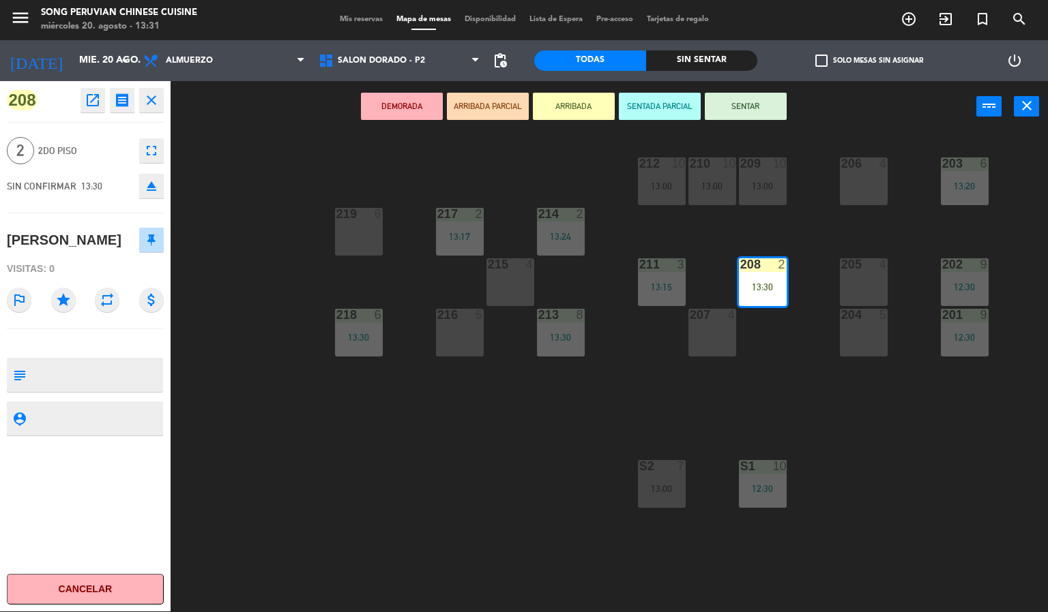
click at [500, 458] on div "203 6 13:20 206 4 210 10 13:00 212 10 13:00 209 10 13:00 214 2 13:24 217 2 13:1…" at bounding box center [614, 372] width 867 height 479
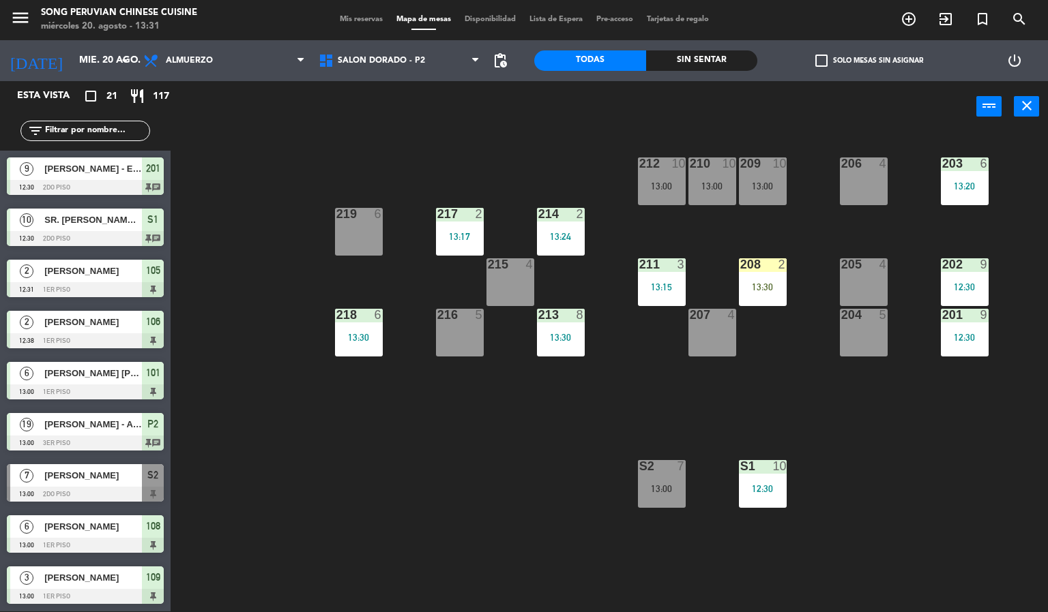
scroll to position [177, 0]
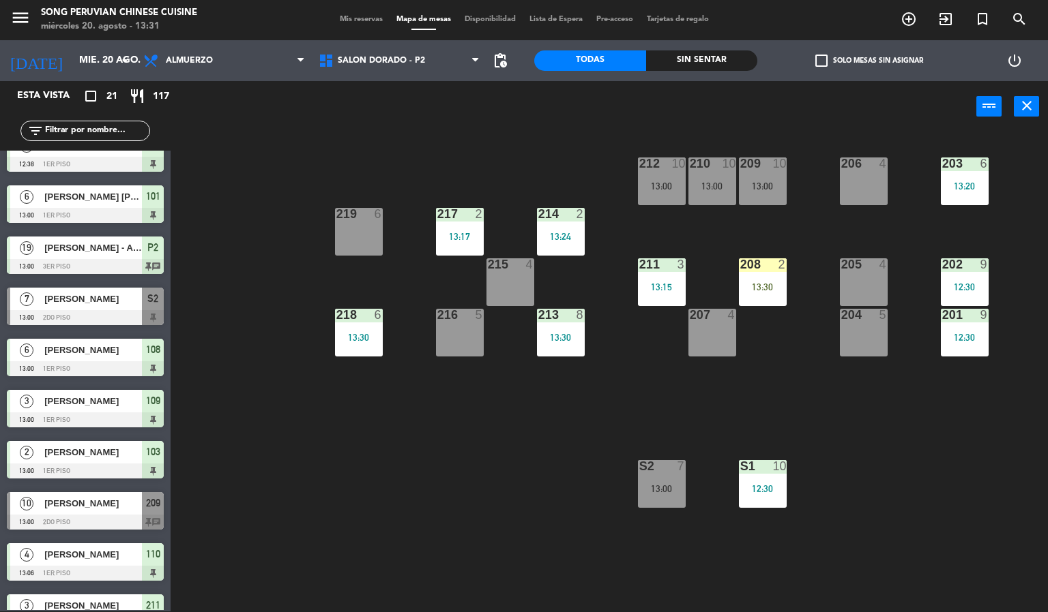
click at [770, 264] on div at bounding box center [762, 264] width 23 height 12
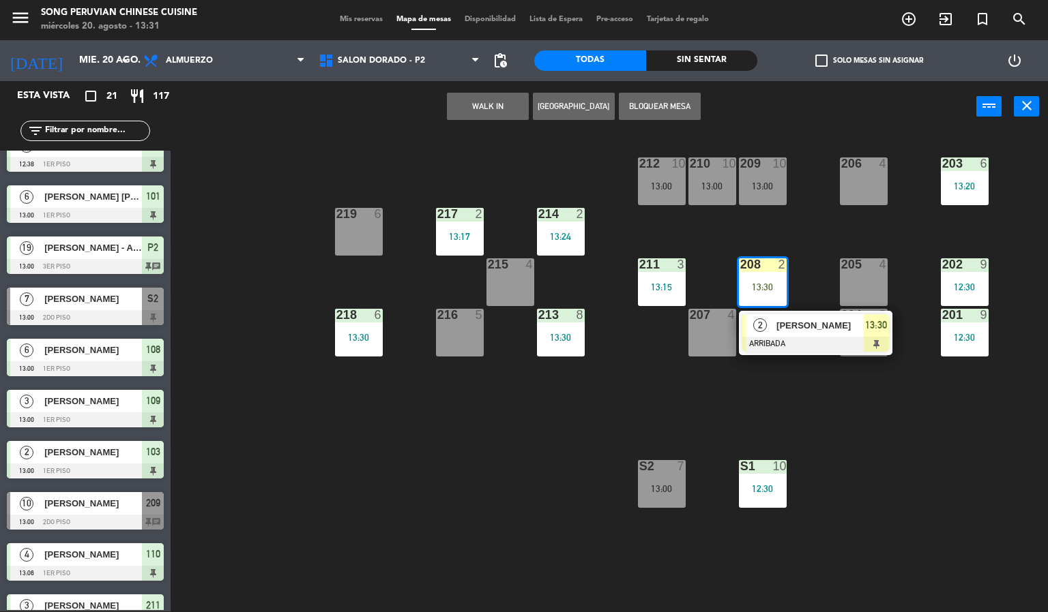
click at [792, 329] on span "[PERSON_NAME]" at bounding box center [819, 325] width 87 height 14
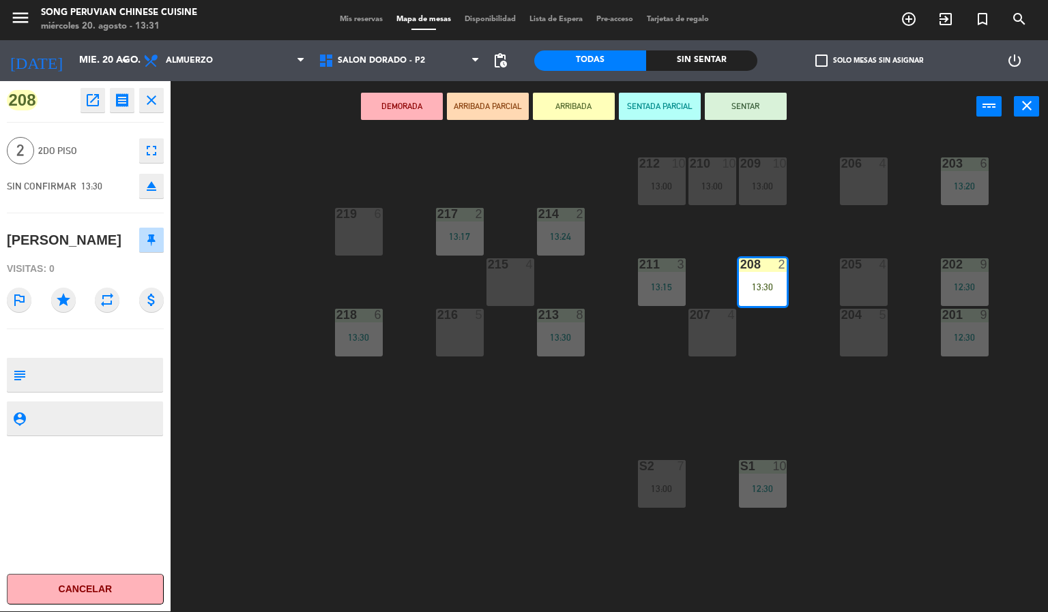
click at [750, 102] on button "SENTAR" at bounding box center [746, 106] width 82 height 27
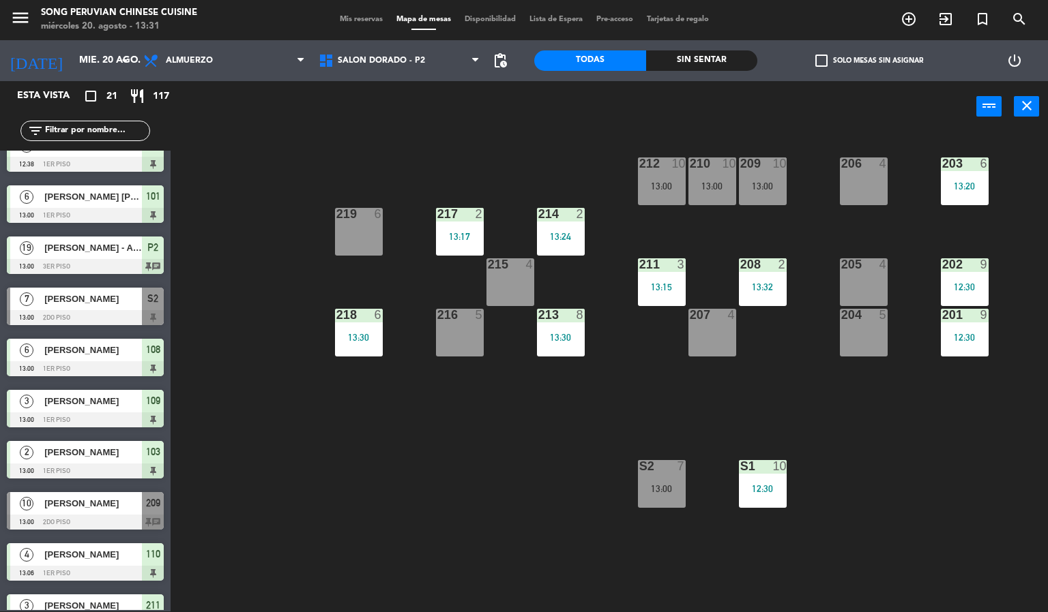
click at [424, 467] on div "203 6 13:20 206 4 210 10 13:00 212 10 13:00 209 10 13:00 214 2 13:24 217 2 13:1…" at bounding box center [614, 372] width 867 height 479
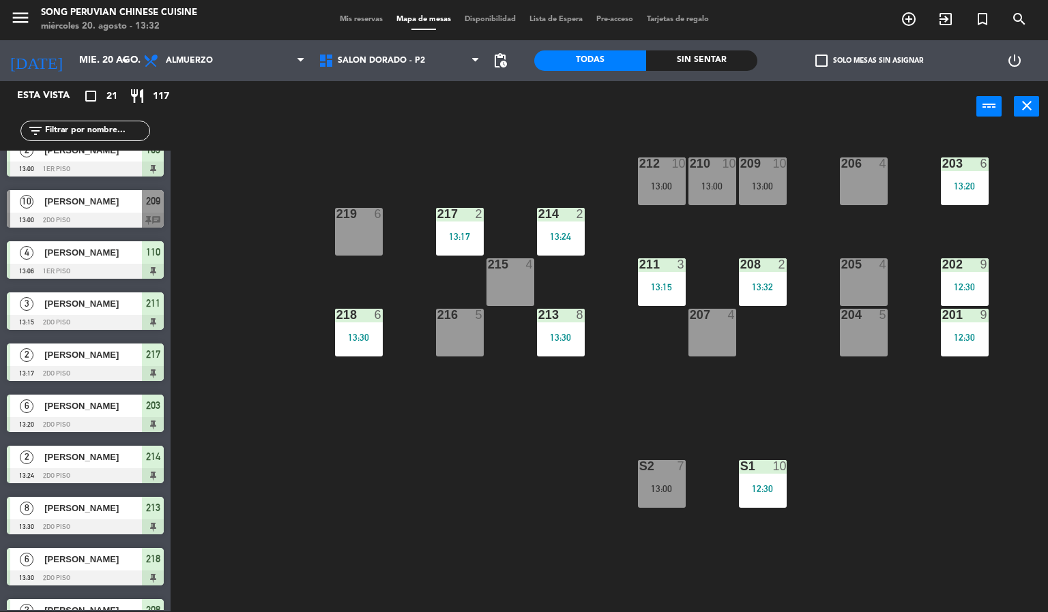
scroll to position [487, 0]
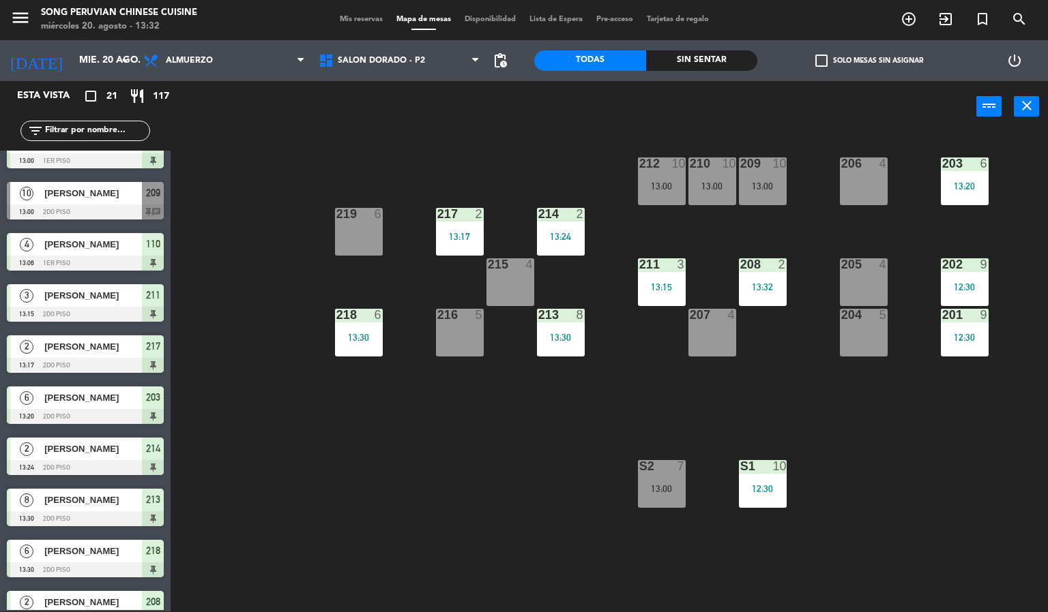
click at [128, 514] on div at bounding box center [85, 519] width 157 height 15
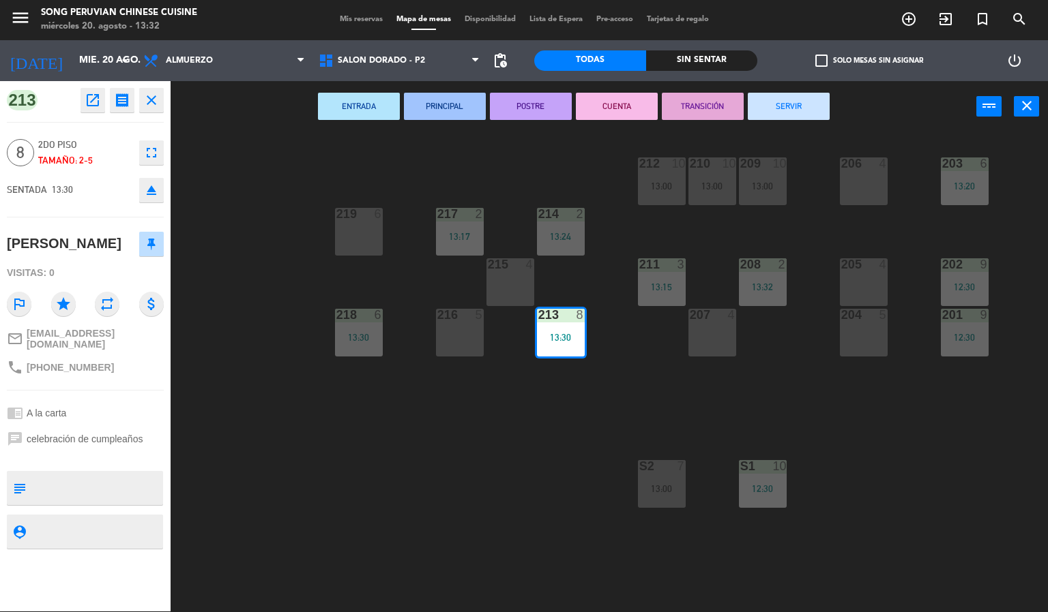
click at [479, 438] on div "menu Song Peruvian Chinese Cuisine [DATE] 20. agosto - 13:32 Mis reservas Mapa …" at bounding box center [524, 306] width 1048 height 612
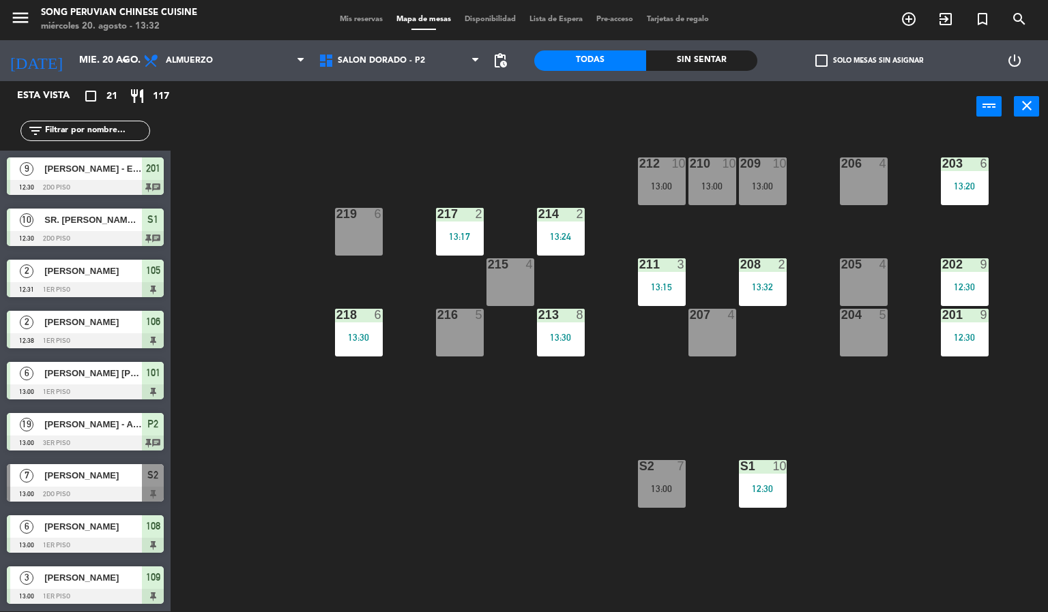
scroll to position [125, 0]
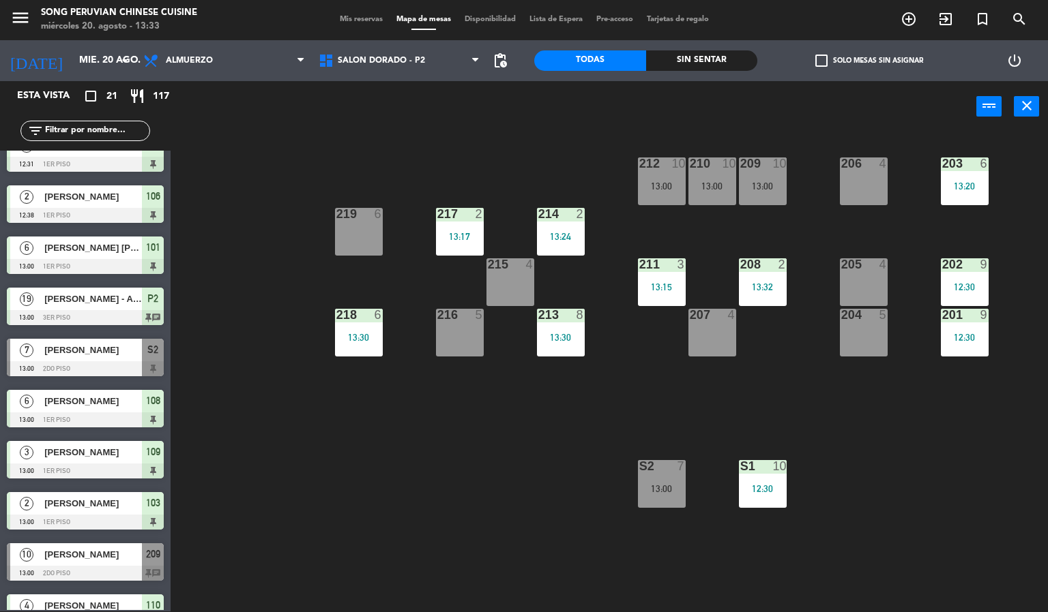
click at [377, 328] on div "218 6 13:30" at bounding box center [359, 333] width 48 height 48
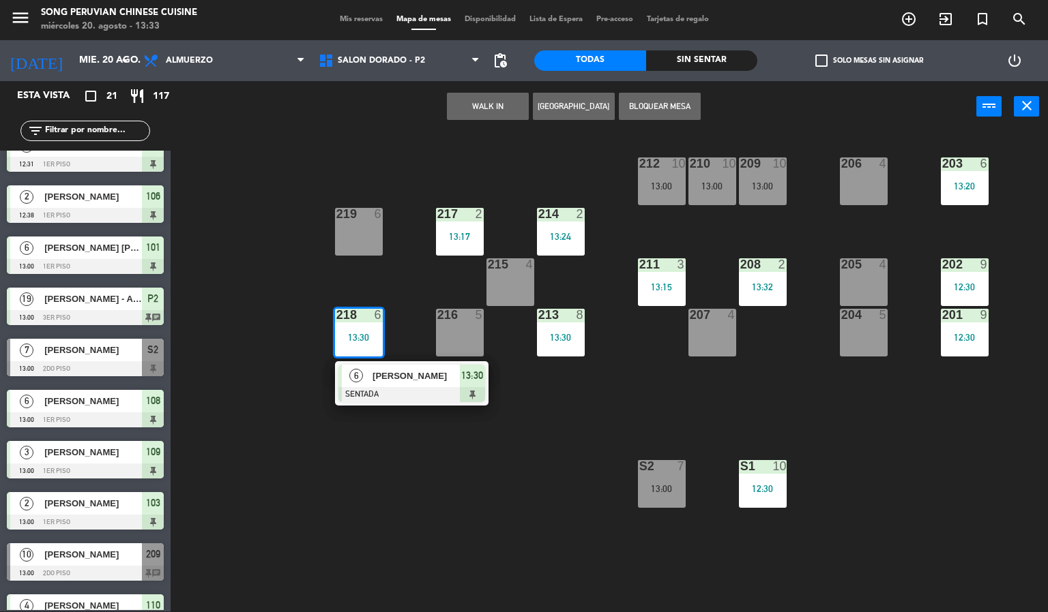
click at [506, 469] on div "203 6 13:20 206 4 210 10 13:00 212 10 13:00 209 10 13:00 214 2 13:24 217 2 13:1…" at bounding box center [614, 372] width 867 height 479
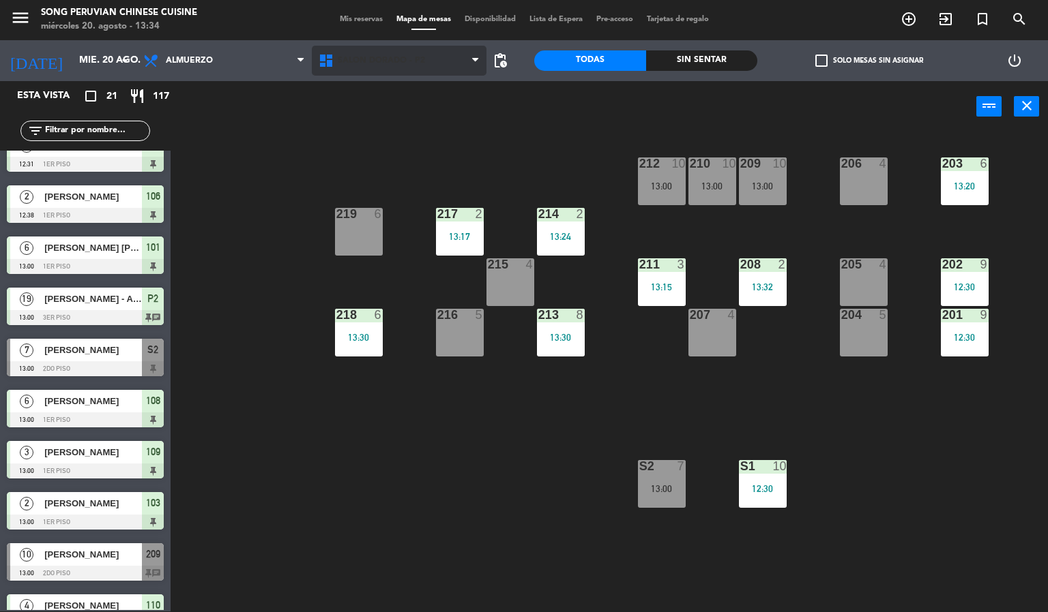
click at [422, 61] on span "SALON DORADO - P2" at bounding box center [381, 61] width 87 height 10
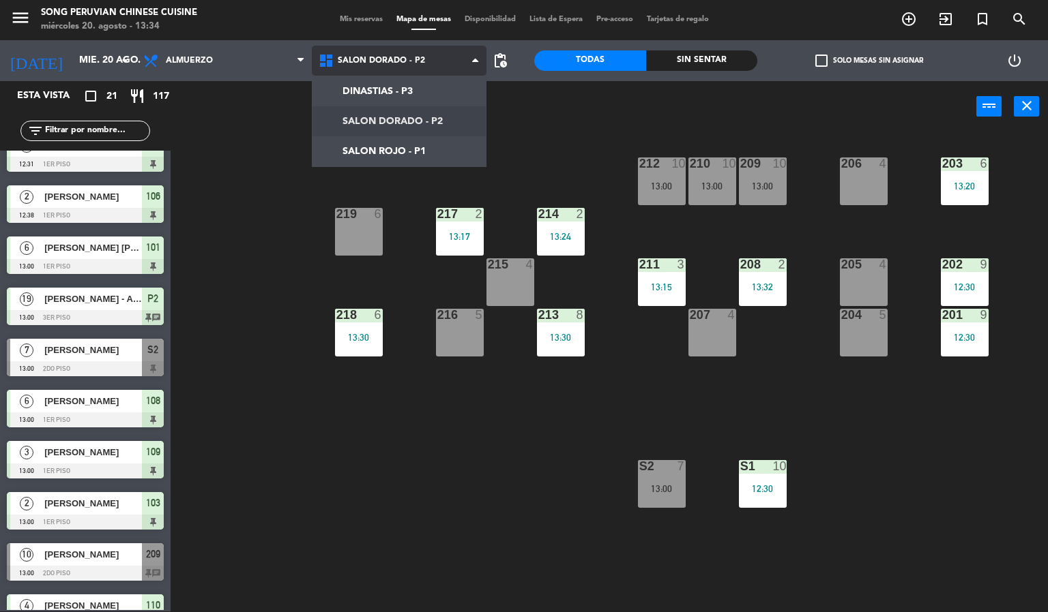
click at [445, 138] on ng-component "menu Song Peruvian Chinese Cuisine miércoles 20. agosto - 13:34 Mis reservas Ma…" at bounding box center [524, 305] width 1048 height 613
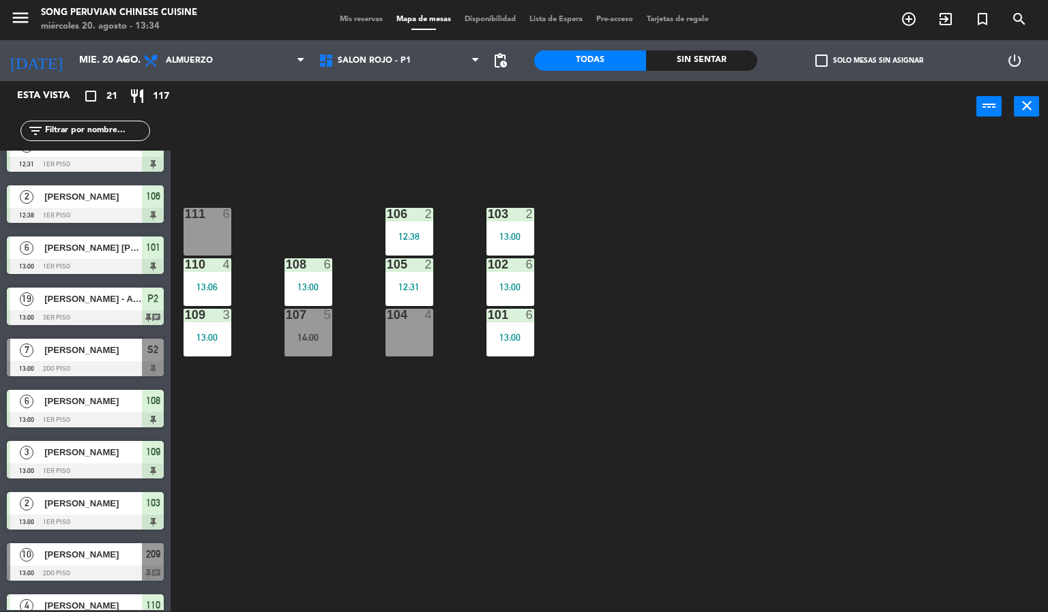
click at [351, 508] on div "103 2 13:00 106 2 12:38 111 6 102 6 13:00 105 2 12:31 108 6 13:00 110 4 13:06 1…" at bounding box center [614, 372] width 867 height 479
click at [419, 267] on div at bounding box center [409, 264] width 23 height 12
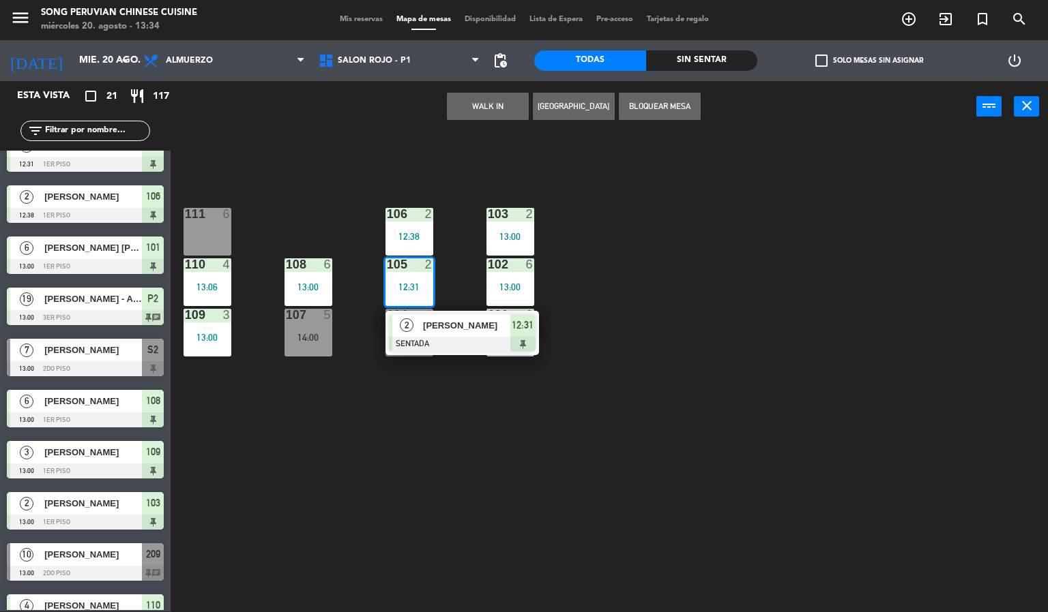
click at [462, 344] on div at bounding box center [462, 344] width 147 height 15
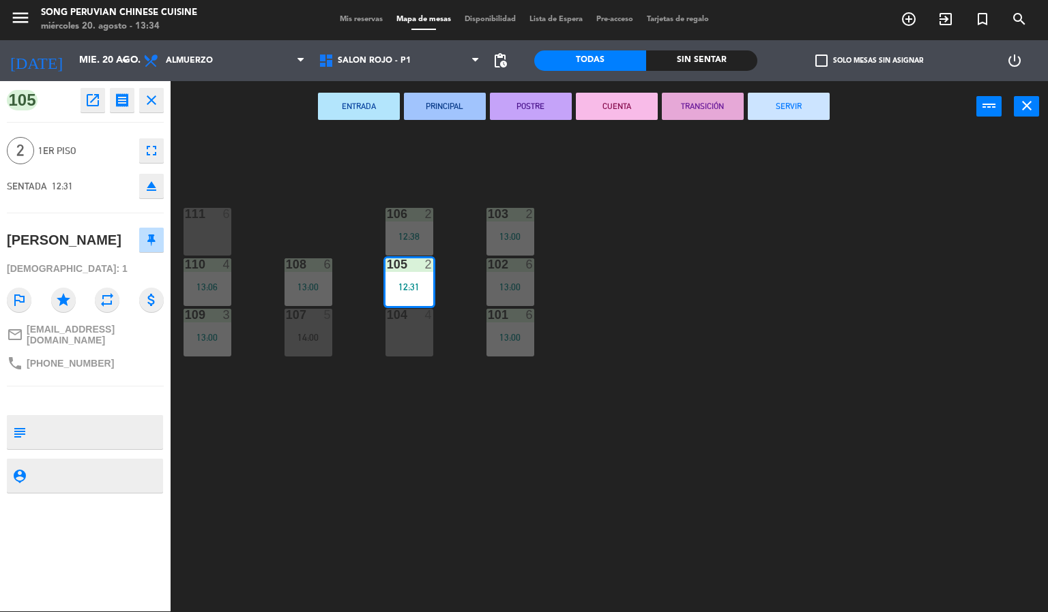
click at [599, 108] on button "CUENTA" at bounding box center [617, 106] width 82 height 27
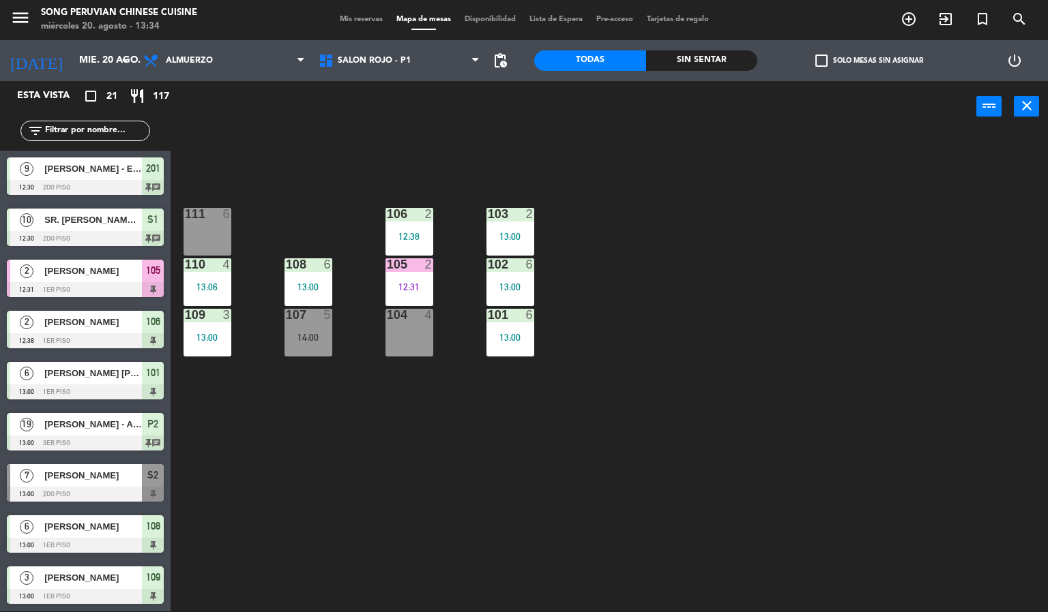
click at [653, 279] on div "103 2 13:00 106 2 12:38 111 6 102 6 13:00 105 2 12:31 108 6 13:00 110 4 13:06 1…" at bounding box center [614, 372] width 867 height 479
click at [715, 308] on div "103 2 13:00 106 2 12:38 111 6 102 6 13:00 105 2 12:31 108 6 13:00 110 4 13:06 1…" at bounding box center [614, 372] width 867 height 479
click at [426, 282] on div "12:31" at bounding box center [409, 287] width 48 height 10
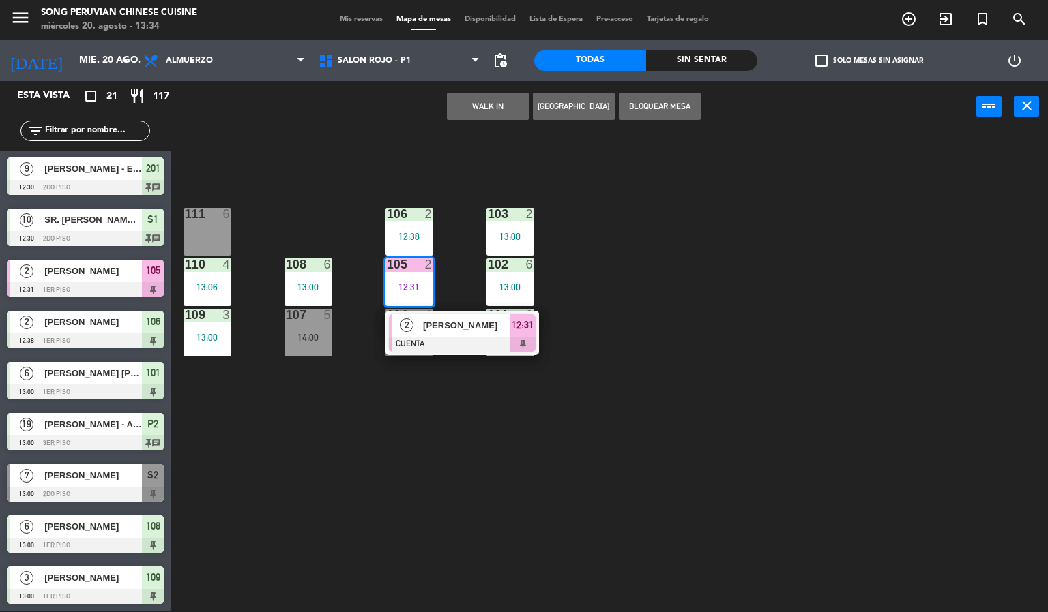
click at [447, 344] on div at bounding box center [462, 344] width 147 height 15
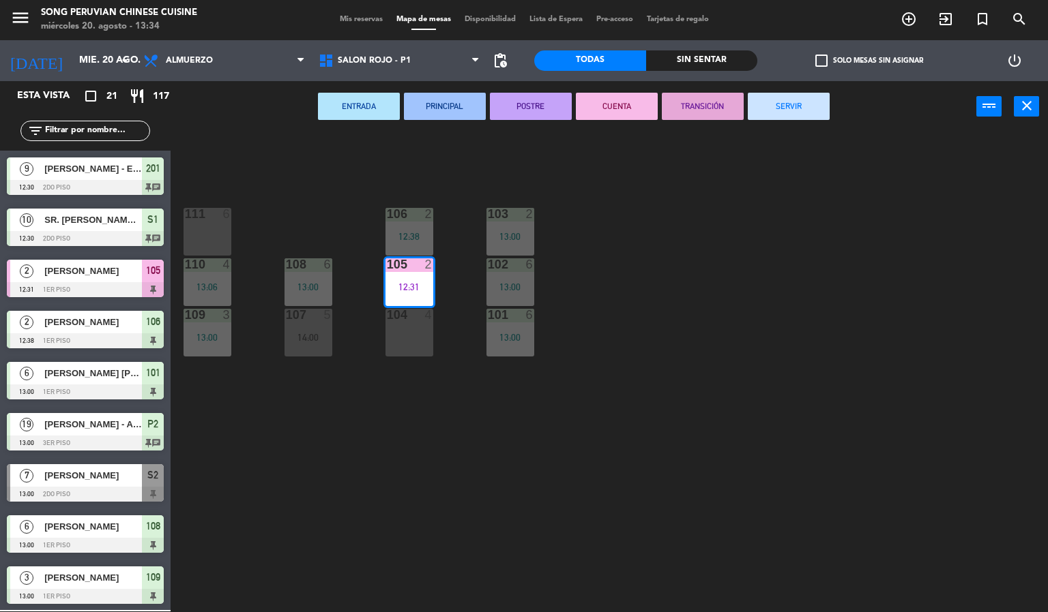
click at [786, 99] on button "SERVIR" at bounding box center [788, 106] width 82 height 27
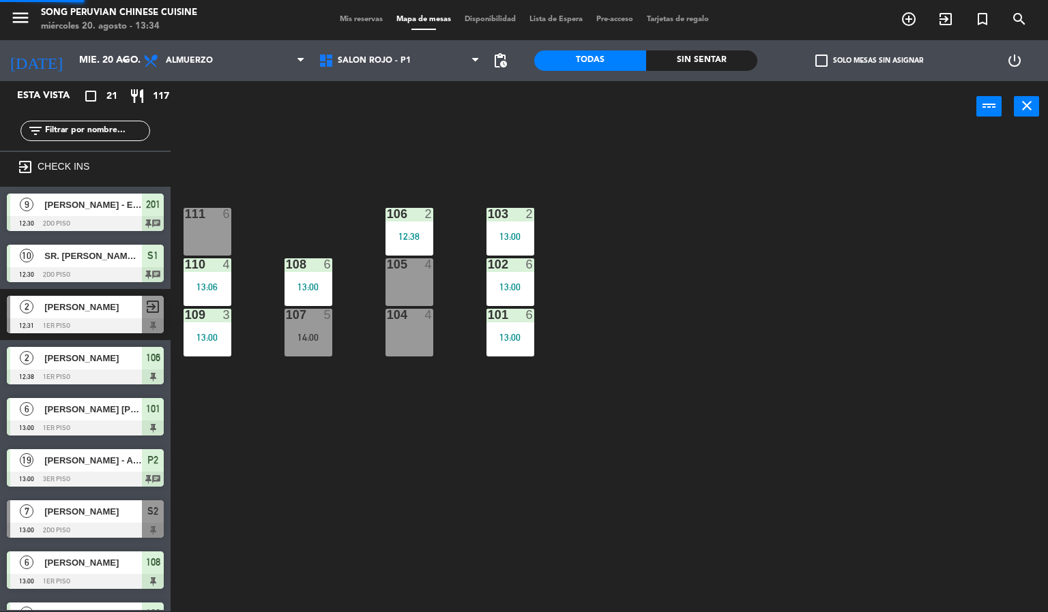
click at [694, 280] on div "103 2 13:00 106 2 12:38 111 6 102 6 13:00 105 4 108 6 13:00 110 4 13:06 101 6 1…" at bounding box center [614, 372] width 867 height 479
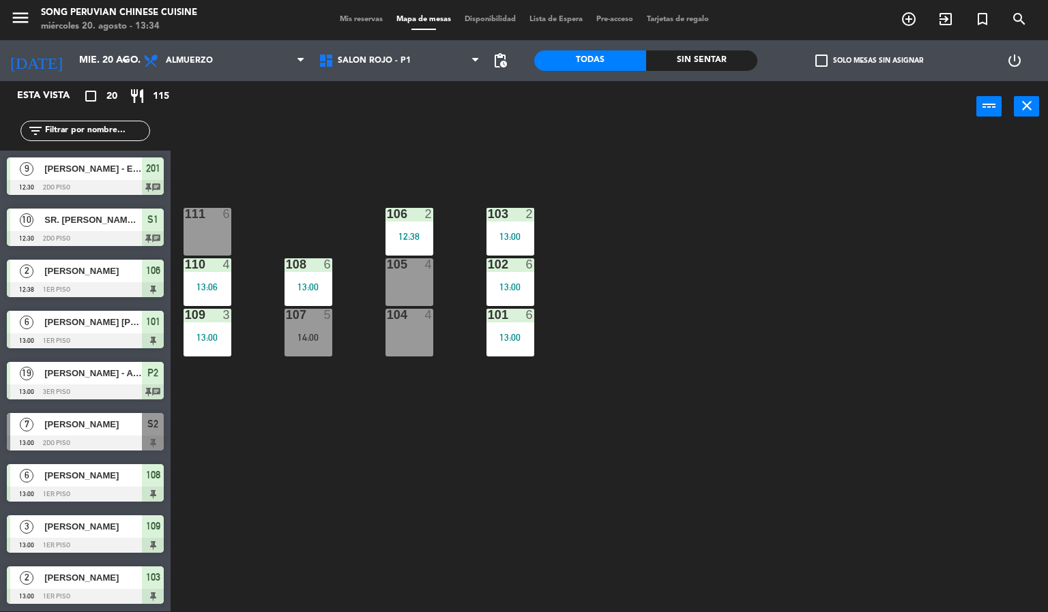
click at [602, 381] on div "103 2 13:00 106 2 12:38 111 6 102 6 13:00 105 4 108 6 13:00 110 4 13:06 101 6 1…" at bounding box center [614, 372] width 867 height 479
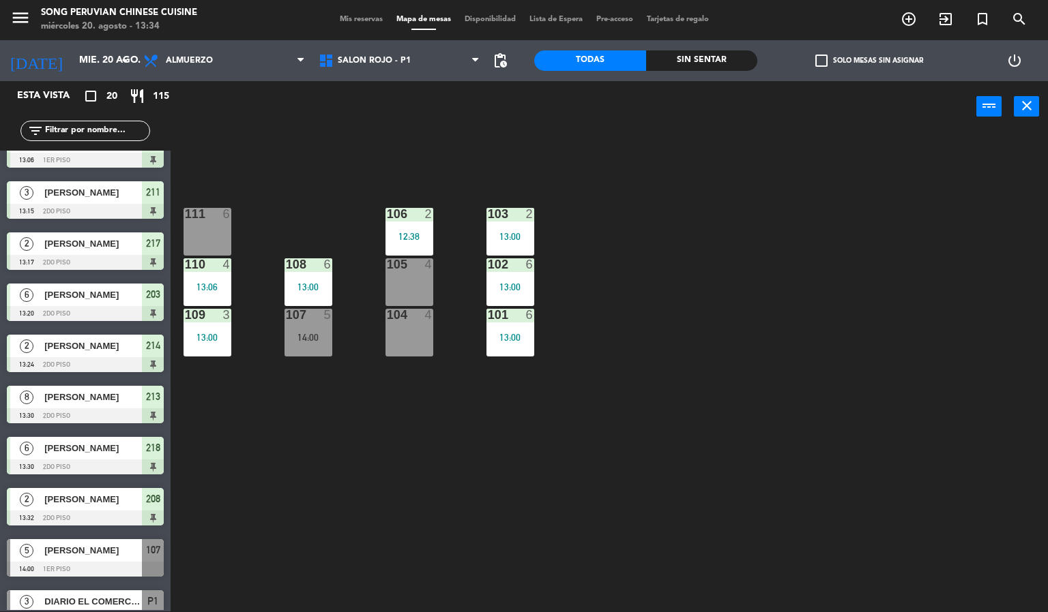
scroll to position [557, 0]
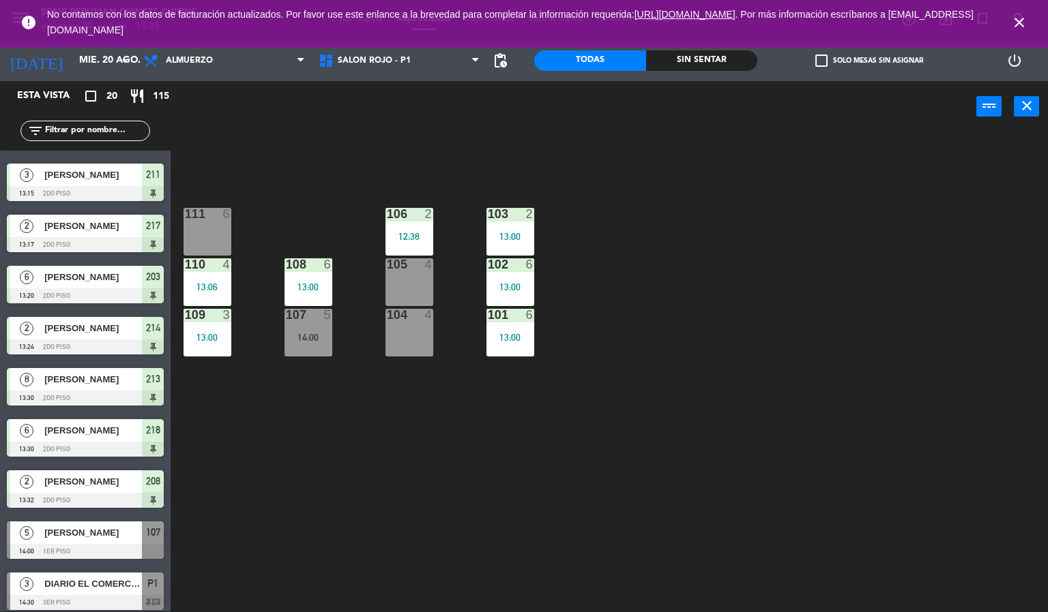
click at [1025, 12] on span "close" at bounding box center [1019, 22] width 37 height 37
click at [1017, 25] on icon "close" at bounding box center [1019, 22] width 16 height 16
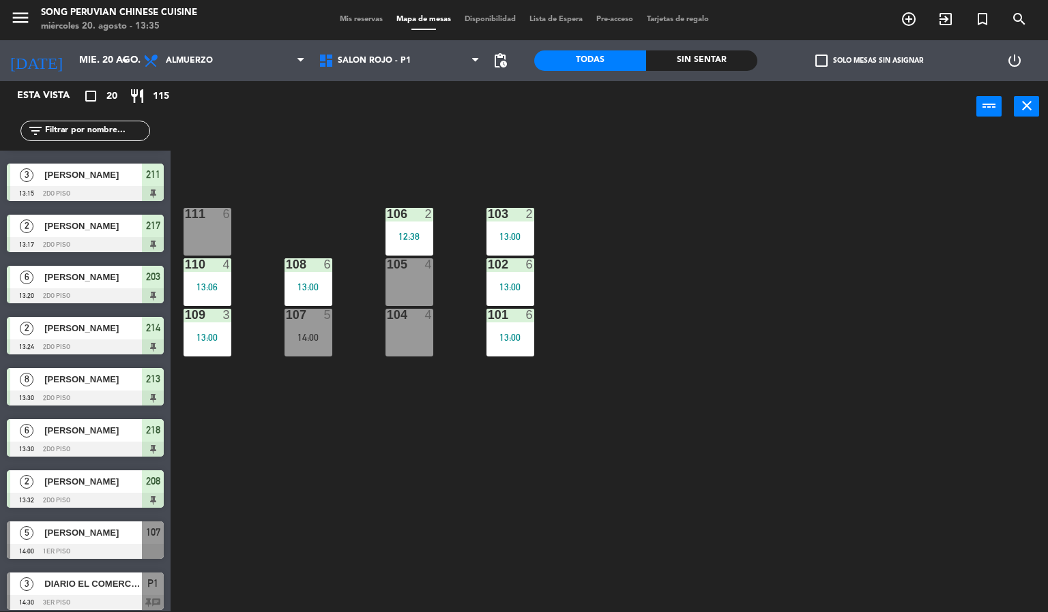
click at [853, 301] on div "103 2 13:00 106 2 12:38 111 6 102 6 13:00 105 4 108 6 13:00 110 4 13:06 101 6 1…" at bounding box center [614, 372] width 867 height 479
click at [655, 415] on div "103 2 13:00 106 2 12:38 111 6 102 6 13:00 105 4 108 6 13:00 110 4 13:06 101 6 1…" at bounding box center [614, 372] width 867 height 479
click at [796, 361] on div "103 2 13:00 106 2 12:38 111 6 102 6 13:00 105 4 108 6 13:00 110 4 13:06 101 6 1…" at bounding box center [614, 372] width 867 height 479
click at [461, 436] on div "103 2 13:00 106 2 12:38 111 6 102 6 13:00 105 4 108 6 13:00 110 4 13:06 101 6 1…" at bounding box center [614, 372] width 867 height 479
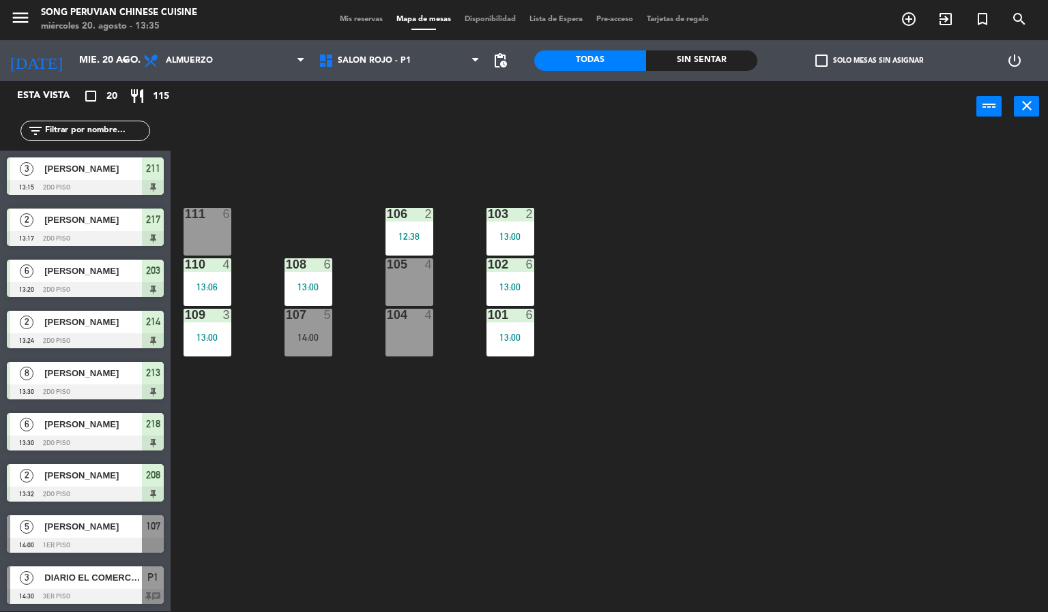
click at [709, 52] on div "Sin sentar" at bounding box center [702, 60] width 112 height 20
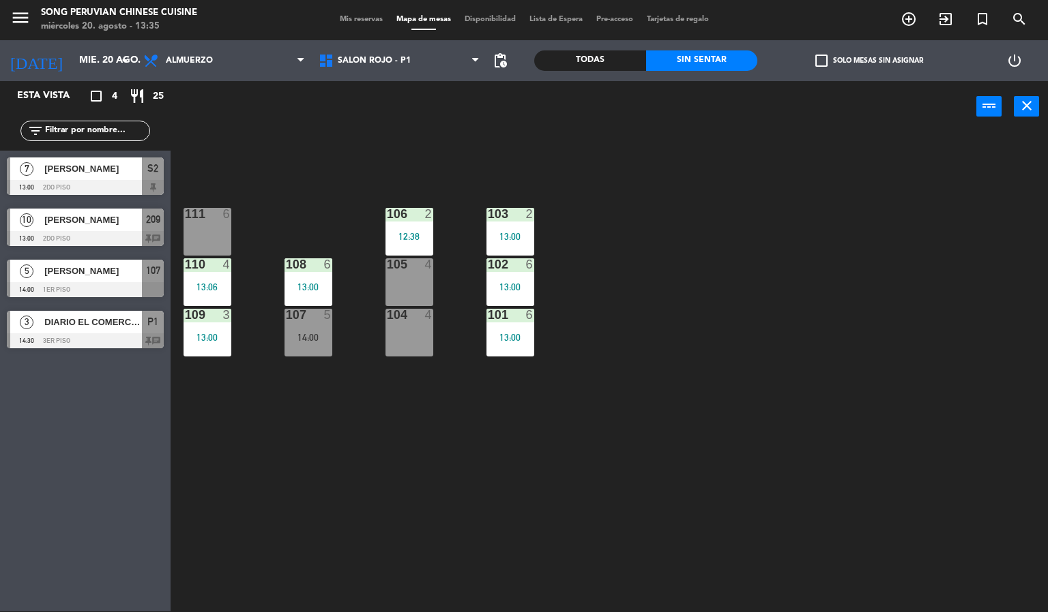
scroll to position [0, 0]
click at [747, 364] on div "103 2 13:00 106 2 12:38 111 6 102 6 13:00 105 4 108 6 13:00 110 4 13:06 101 6 1…" at bounding box center [614, 372] width 867 height 479
click at [128, 166] on div "7 [PERSON_NAME] 13:00 2do piso S2" at bounding box center [85, 176] width 171 height 51
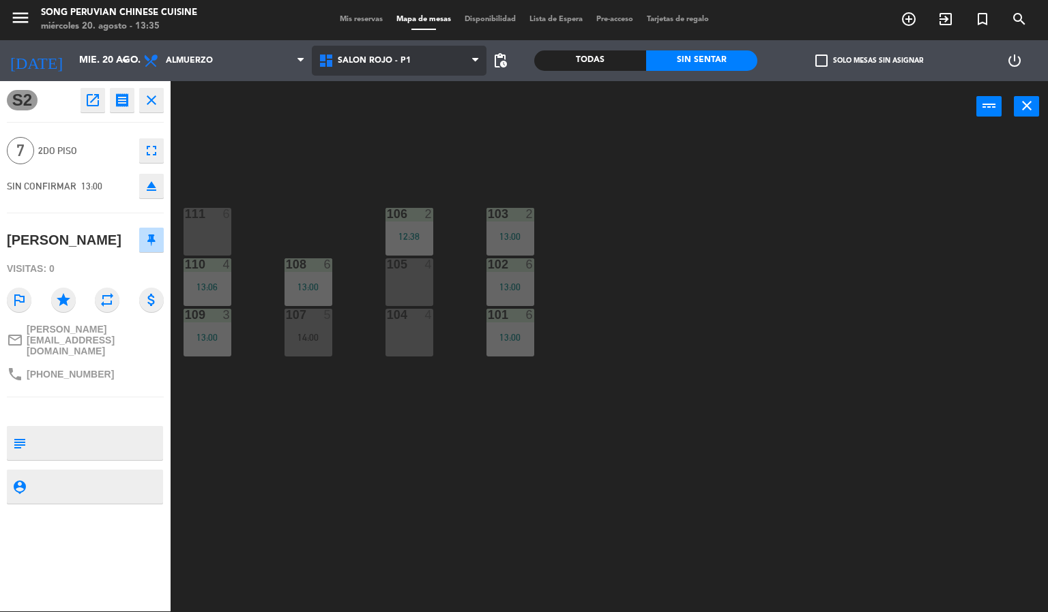
click at [419, 46] on span "SALON ROJO - P1" at bounding box center [399, 61] width 175 height 30
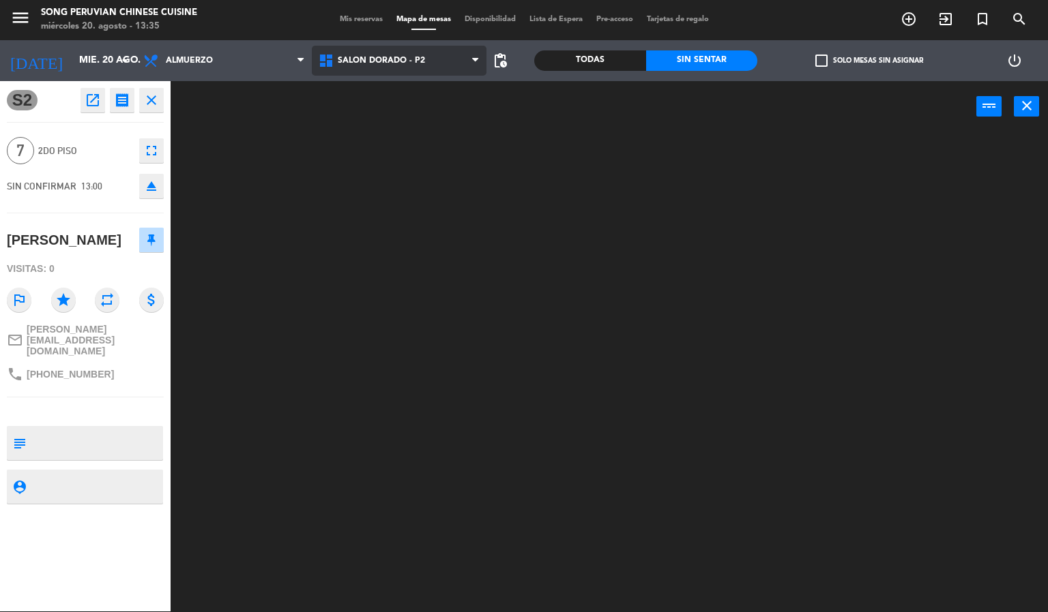
click at [407, 115] on ng-component "menu Song Peruvian Chinese Cuisine miércoles 20. agosto - 13:35 Mis reservas Ma…" at bounding box center [524, 305] width 1048 height 613
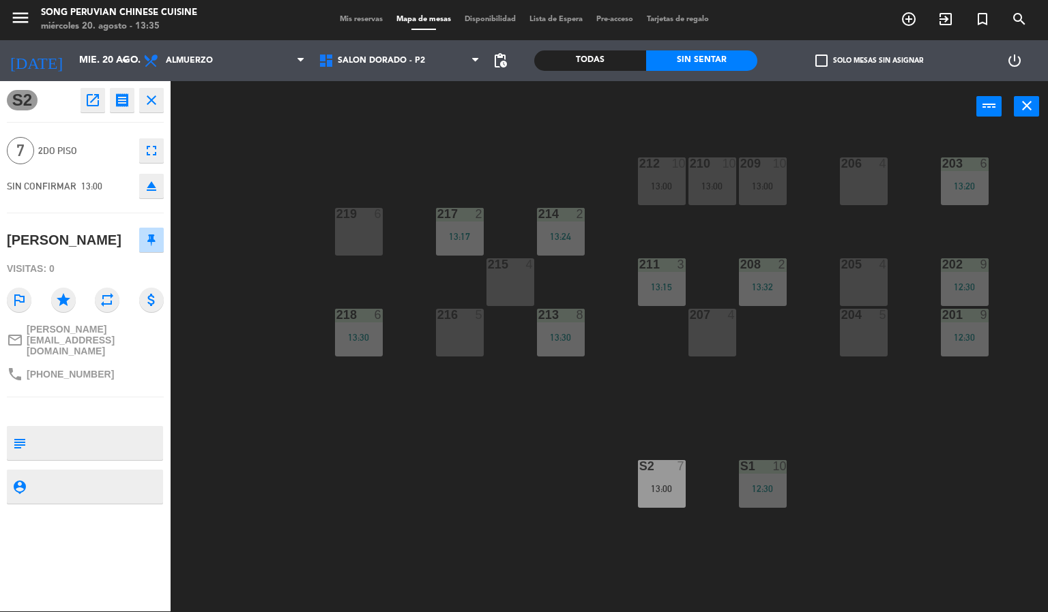
click at [549, 385] on div "203 6 13:20 206 4 210 10 13:00 212 10 13:00 209 10 13:00 214 2 13:24 217 2 13:1…" at bounding box center [614, 372] width 867 height 479
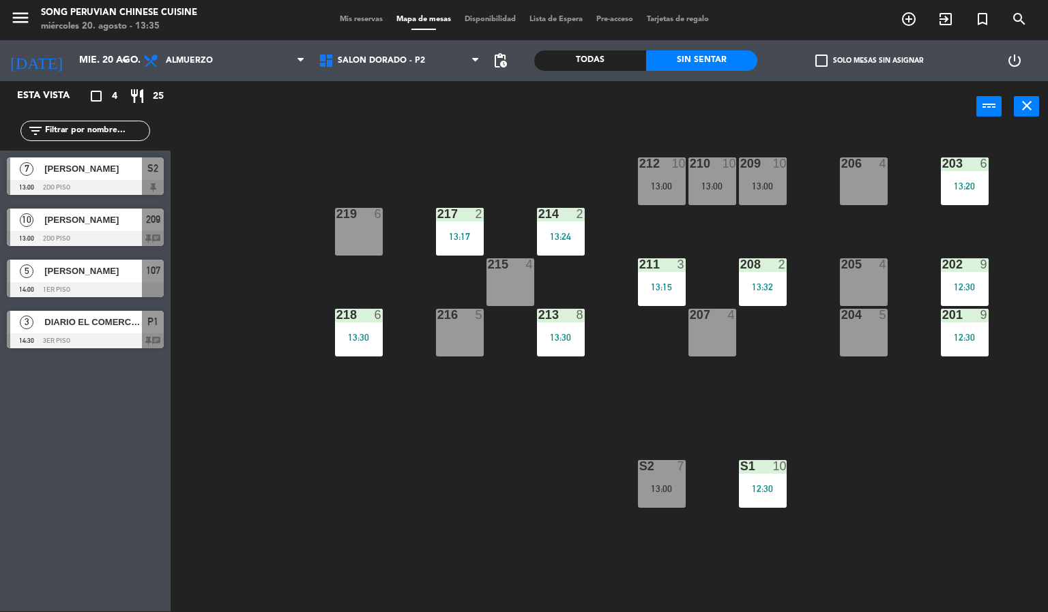
click at [676, 475] on div "S2 7 13:00" at bounding box center [662, 484] width 48 height 48
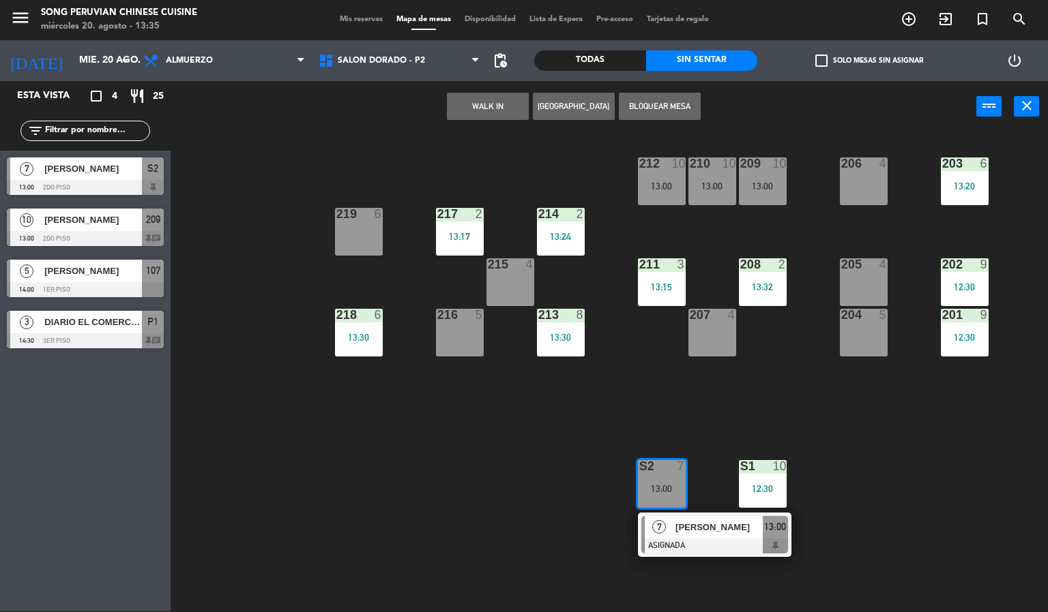
click at [506, 432] on div "203 6 13:20 206 4 210 10 13:00 212 10 13:00 209 10 13:00 214 2 13:24 217 2 13:1…" at bounding box center [614, 372] width 867 height 479
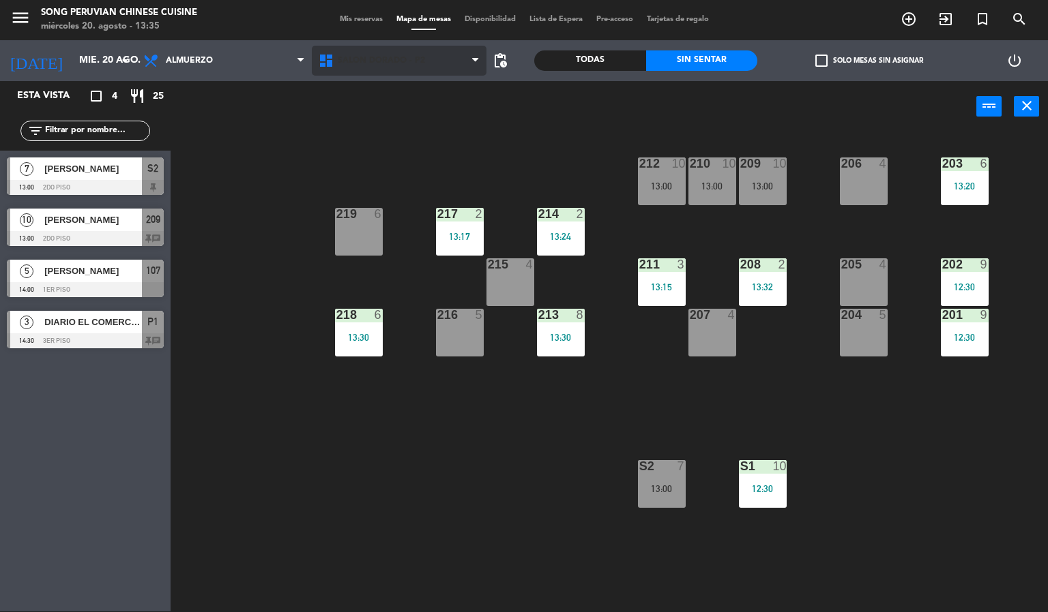
click at [393, 59] on span "SALON DORADO - P2" at bounding box center [381, 61] width 87 height 10
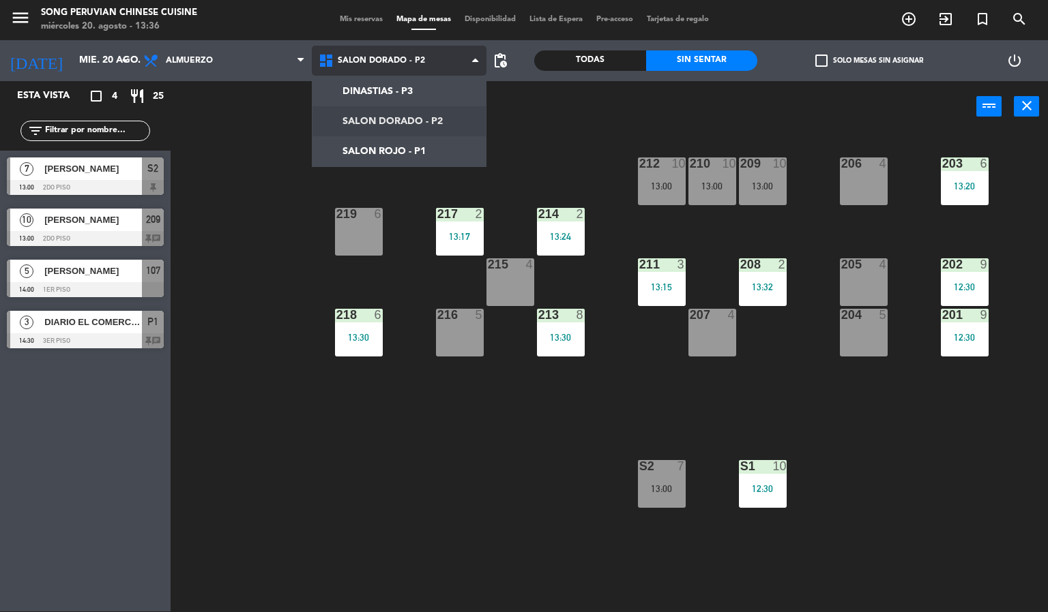
click at [387, 150] on ng-component "menu Song Peruvian Chinese Cuisine [DATE] 20. agosto - 13:36 Mis reservas Mapa …" at bounding box center [524, 305] width 1048 height 613
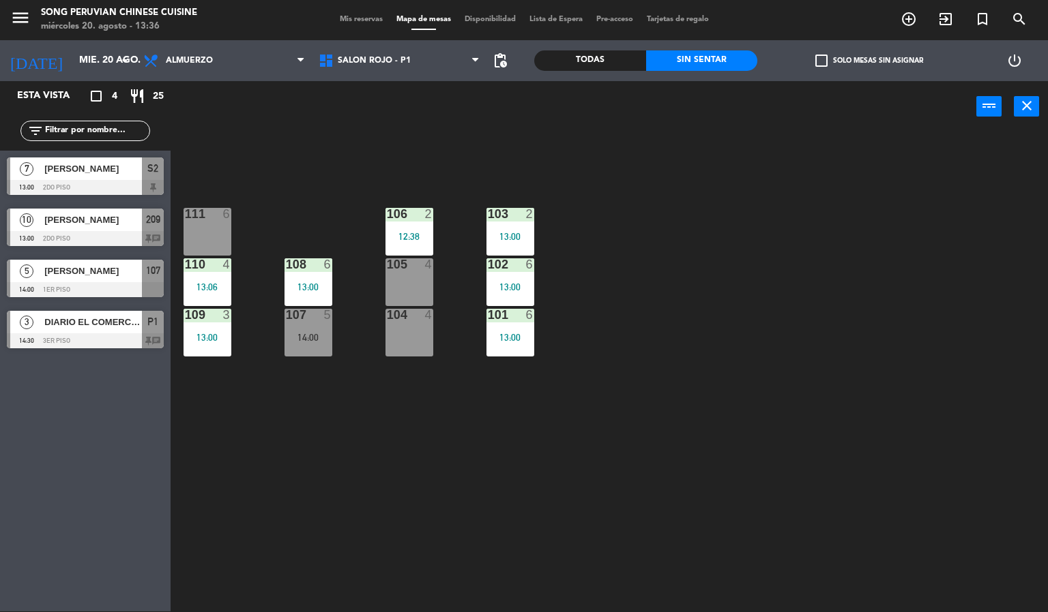
click at [465, 465] on div "103 2 13:00 106 2 12:38 111 6 102 6 13:00 105 4 108 6 13:00 110 4 13:06 101 6 1…" at bounding box center [614, 372] width 867 height 479
click at [417, 229] on div "106 2 12:38" at bounding box center [409, 232] width 48 height 48
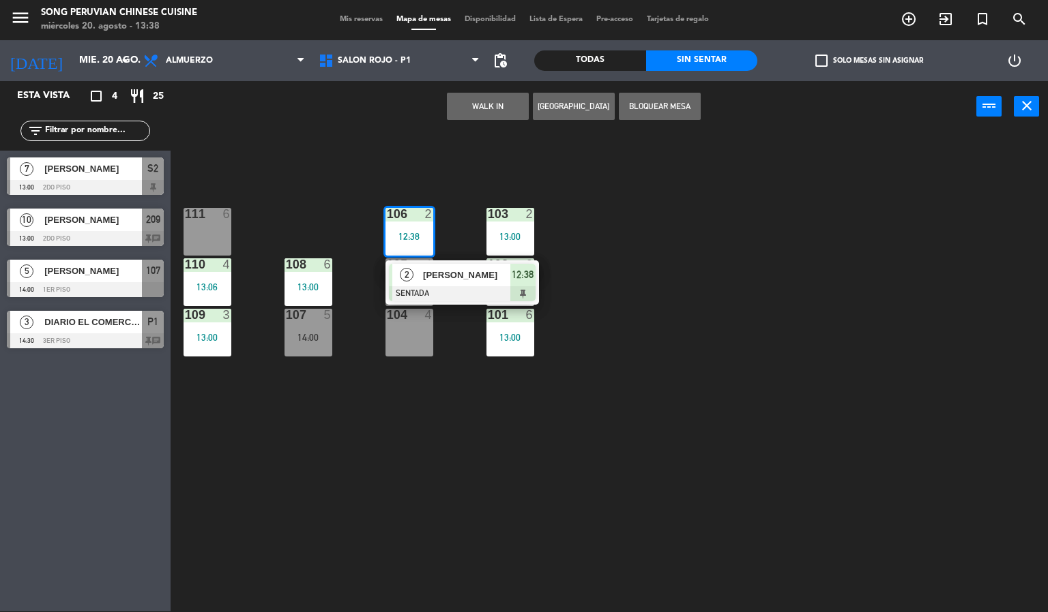
click at [441, 268] on span "[PERSON_NAME]" at bounding box center [466, 275] width 87 height 14
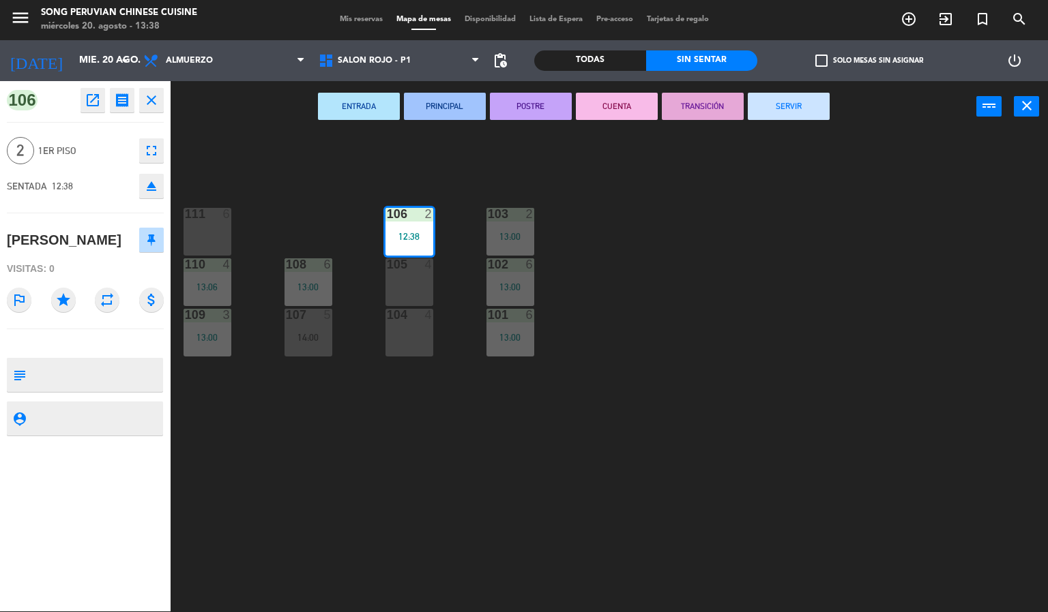
click at [674, 502] on div "103 2 13:00 106 2 12:38 111 6 102 6 13:00 105 4 108 6 13:00 110 4 13:06 101 6 1…" at bounding box center [614, 372] width 867 height 479
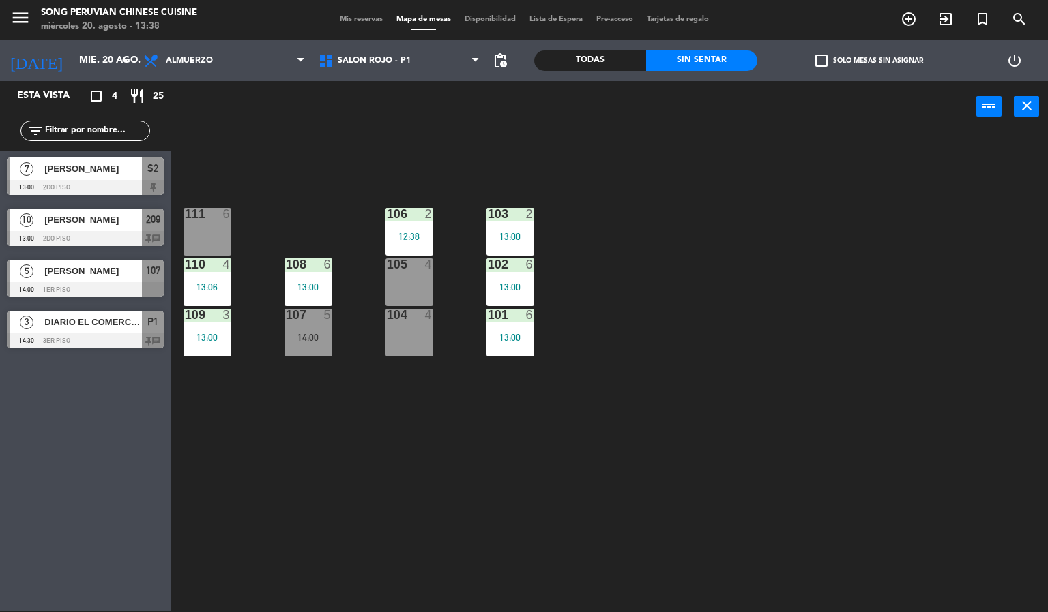
click at [311, 191] on div "103 2 13:00 106 2 12:38 111 6 102 6 13:00 105 4 108 6 13:00 110 4 13:06 101 6 1…" at bounding box center [614, 372] width 867 height 479
click at [97, 60] on input "mié. 20 ago." at bounding box center [137, 60] width 130 height 25
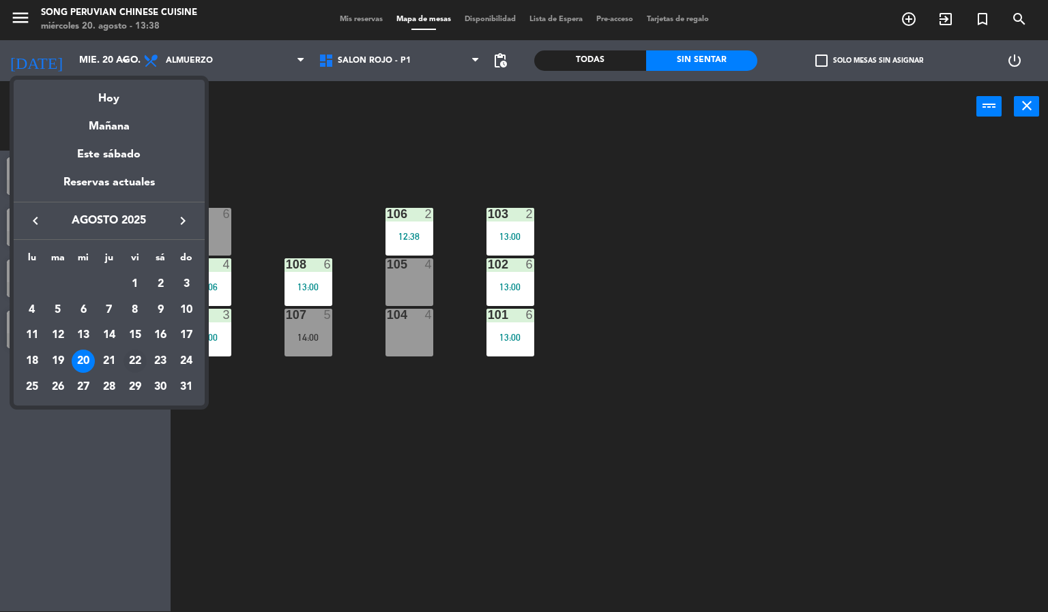
click at [135, 361] on div "22" at bounding box center [134, 361] width 23 height 23
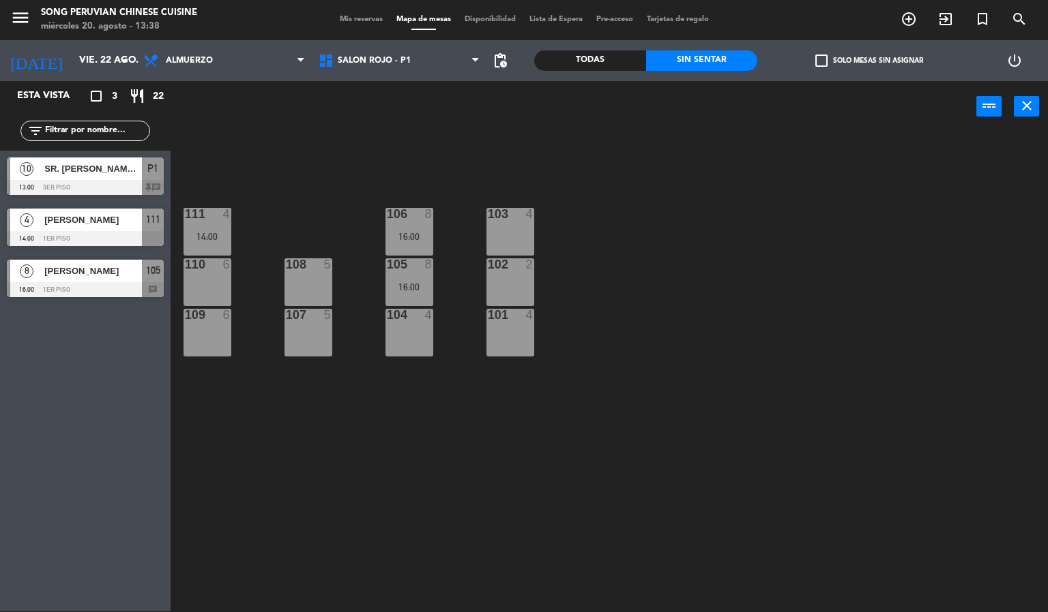
click at [311, 143] on div "103 4 106 8 16:00 111 4 14:00 102 2 105 8 16:00 108 5 110 6 101 4 104 4 107 5 1…" at bounding box center [614, 372] width 867 height 479
click at [107, 188] on div at bounding box center [85, 187] width 157 height 15
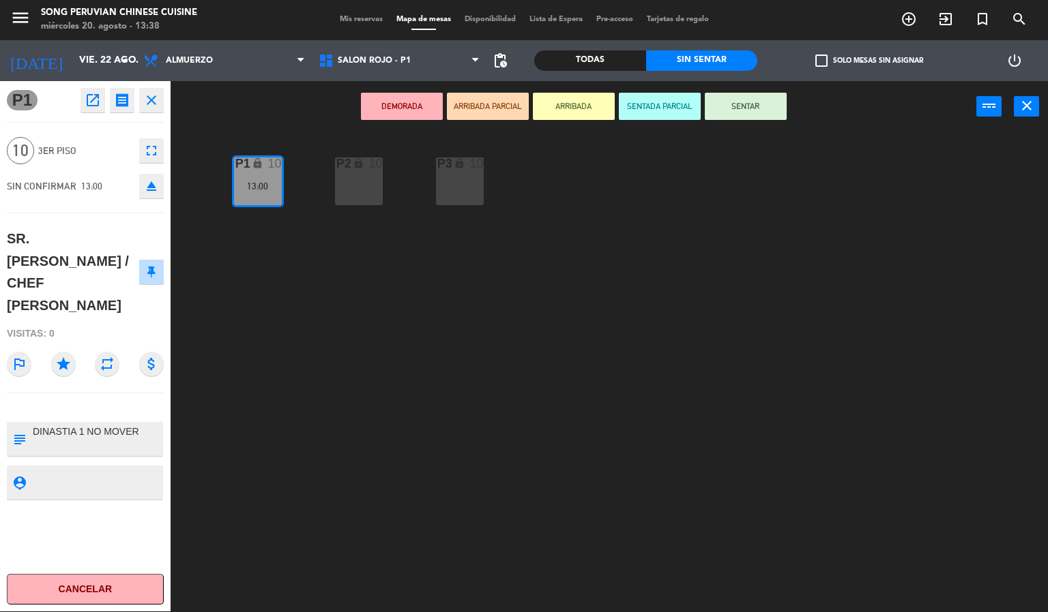
click at [342, 373] on div "P2 lock 10 P3 lock 10 P1 lock 10 13:00" at bounding box center [614, 372] width 867 height 479
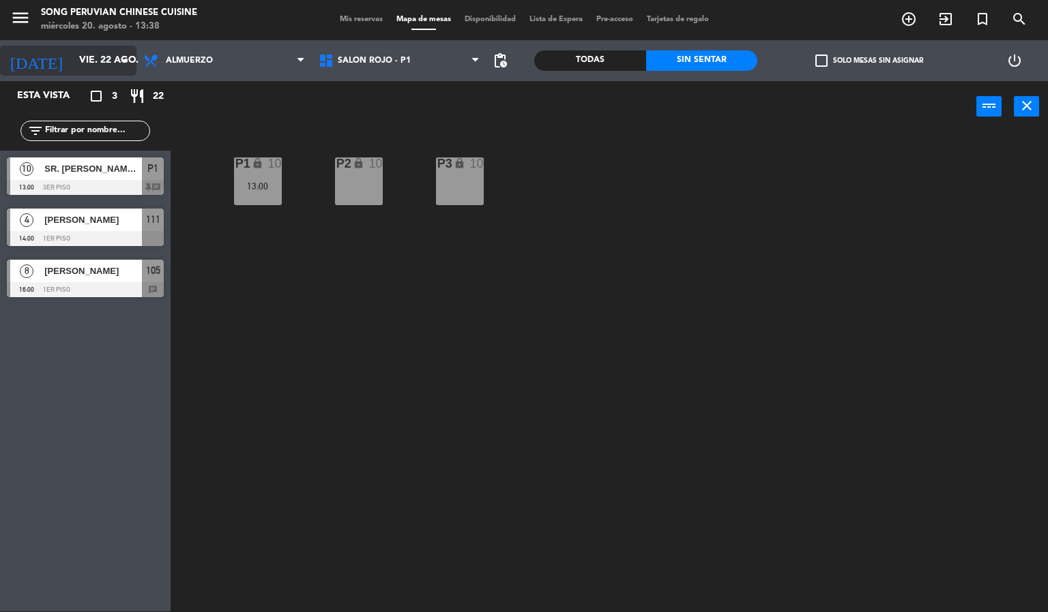
click at [119, 60] on icon "arrow_drop_down" at bounding box center [125, 61] width 16 height 16
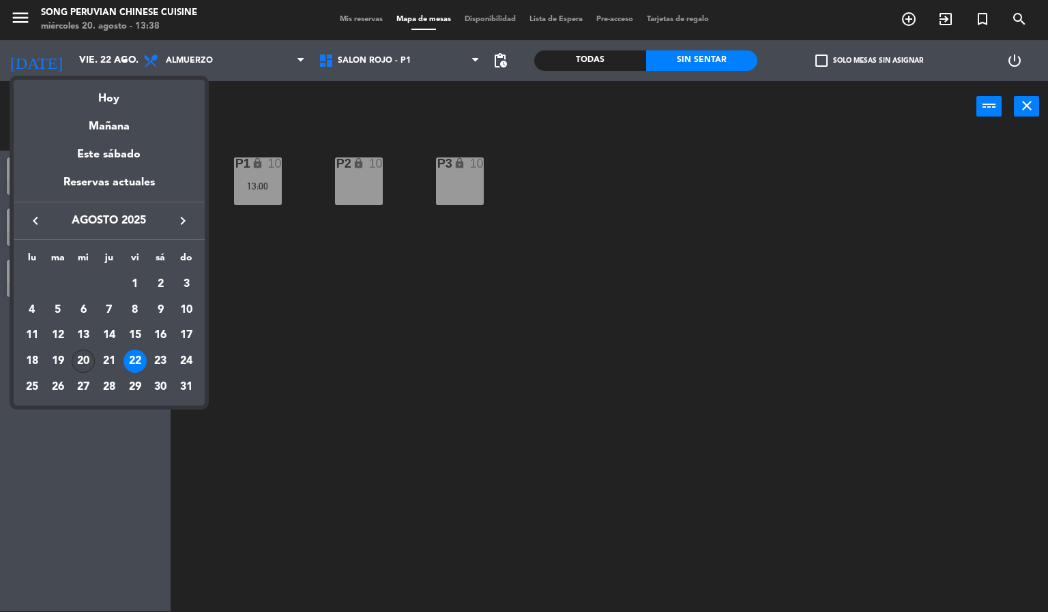
click at [80, 365] on div "20" at bounding box center [83, 361] width 23 height 23
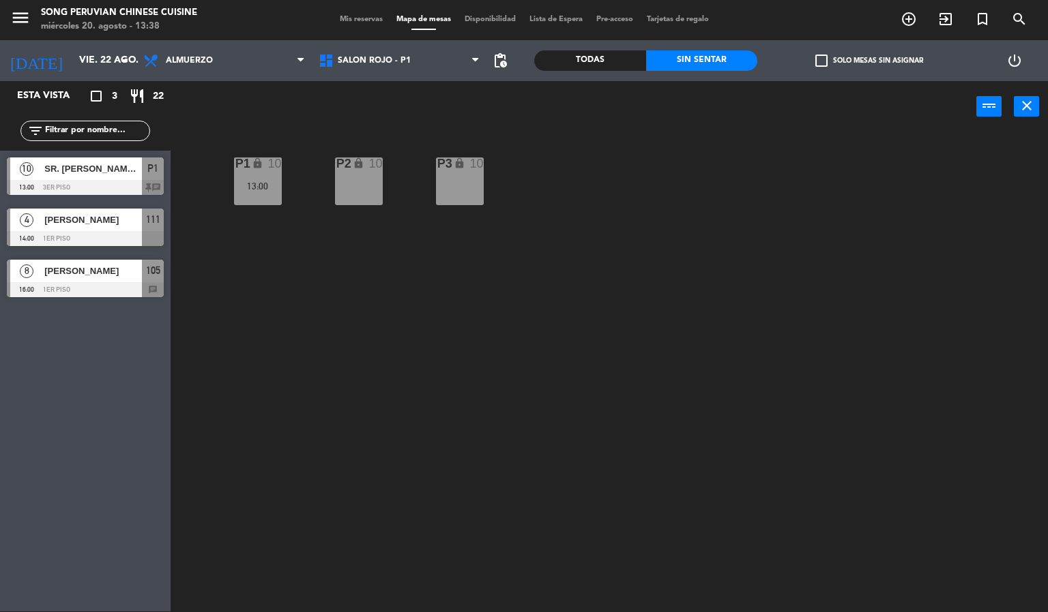
type input "mié. 20 ago."
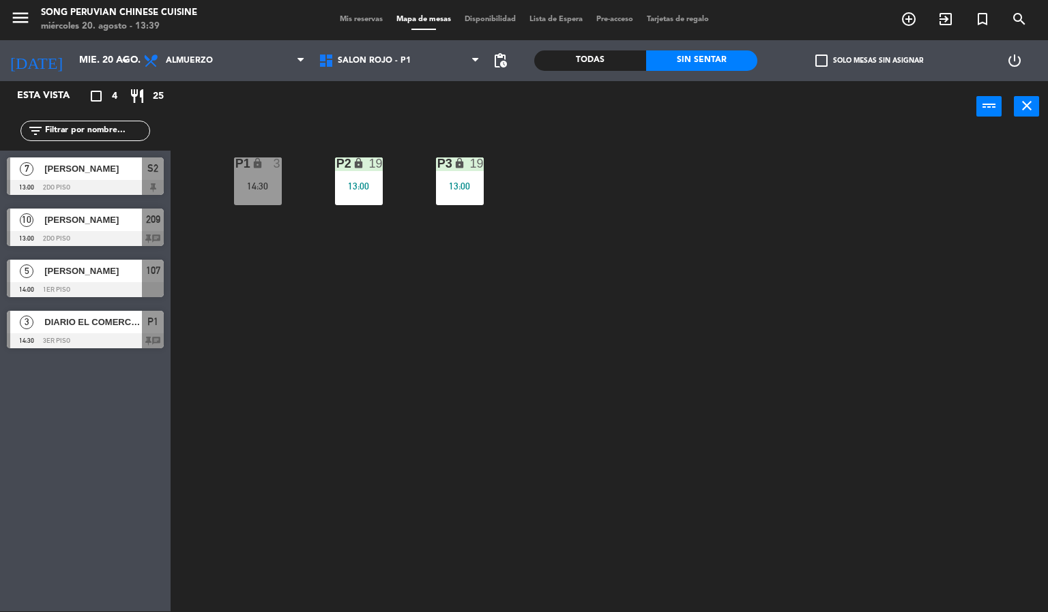
click at [490, 373] on div "P2 lock 19 13:00 P3 lock 19 13:00 P1 lock 3 14:30" at bounding box center [614, 372] width 867 height 479
click at [135, 236] on div at bounding box center [85, 238] width 157 height 15
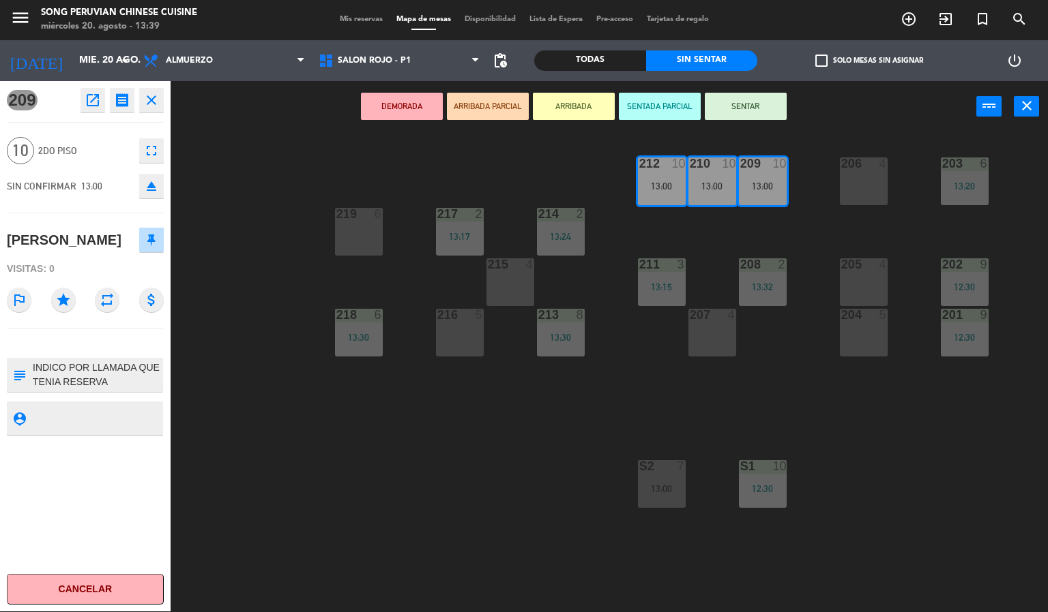
click at [439, 415] on div "203 6 13:20 206 4 210 10 13:00 212 10 13:00 209 10 13:00 214 2 13:24 217 2 13:1…" at bounding box center [614, 372] width 867 height 479
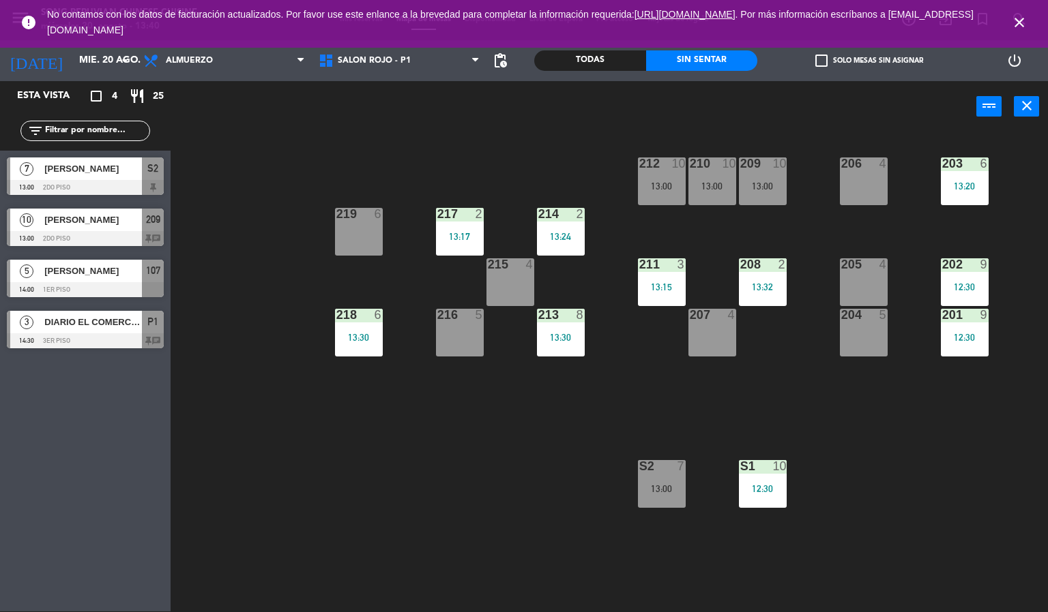
click at [550, 485] on div "203 6 13:20 206 4 210 10 13:00 212 10 13:00 209 10 13:00 214 2 13:24 217 2 13:1…" at bounding box center [614, 372] width 867 height 479
click at [1019, 15] on icon "close" at bounding box center [1019, 22] width 16 height 16
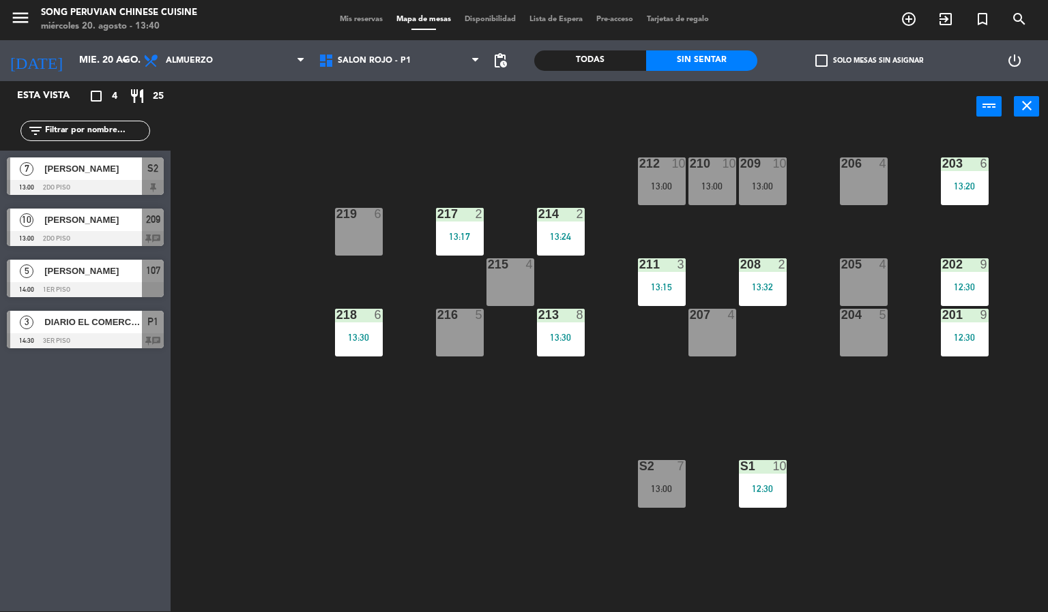
click at [514, 488] on div "203 6 13:20 206 4 210 10 13:00 212 10 13:00 209 10 13:00 214 2 13:24 217 2 13:1…" at bounding box center [614, 372] width 867 height 479
click at [561, 338] on div "13:30" at bounding box center [561, 338] width 48 height 10
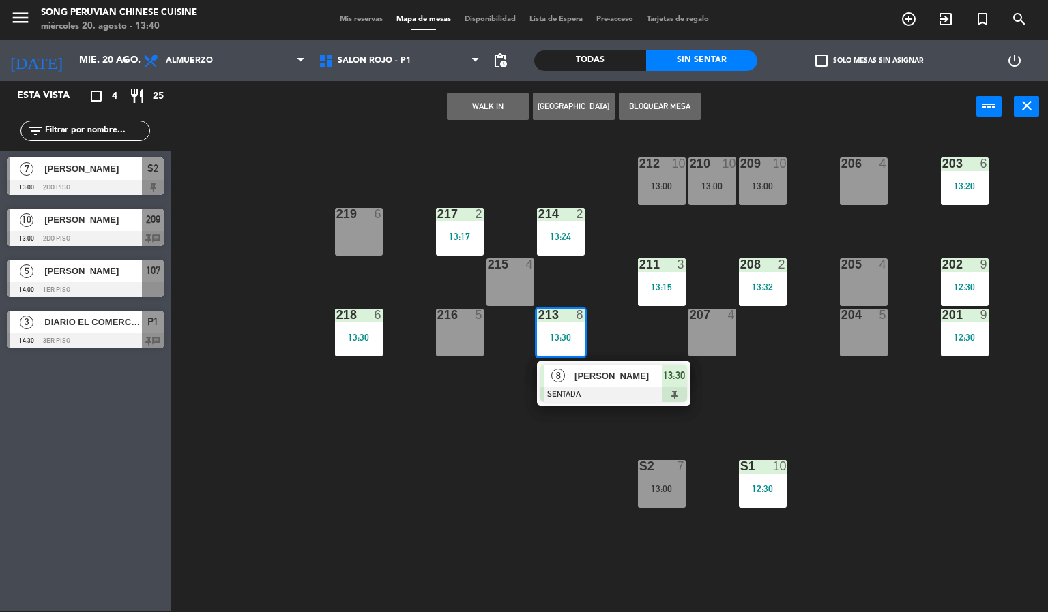
click at [674, 375] on span "13:30" at bounding box center [674, 376] width 22 height 16
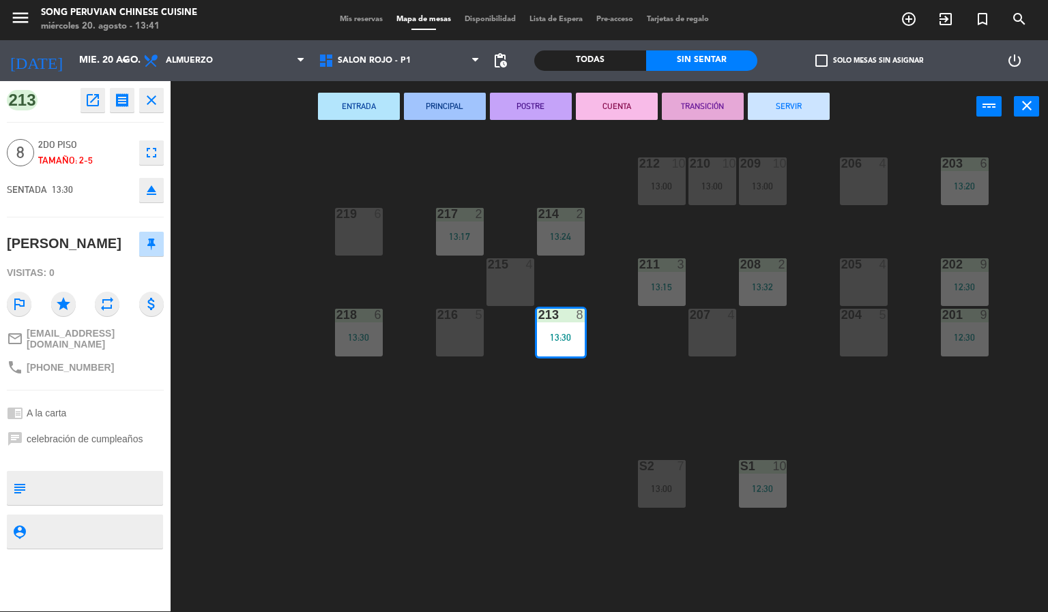
click at [419, 411] on div "203 6 13:20 206 4 210 10 13:00 212 10 13:00 209 10 13:00 214 2 13:24 217 2 13:1…" at bounding box center [614, 372] width 867 height 479
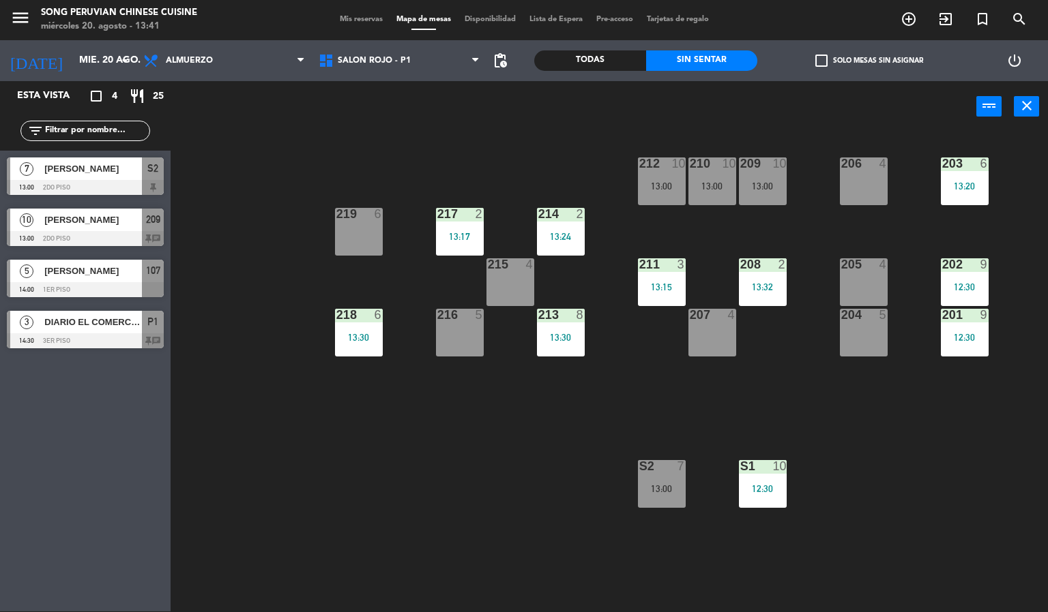
click at [430, 421] on div "203 6 13:20 206 4 210 10 13:00 212 10 13:00 209 10 13:00 214 2 13:24 217 2 13:1…" at bounding box center [614, 372] width 867 height 479
click at [876, 192] on div "206 4" at bounding box center [864, 182] width 48 height 48
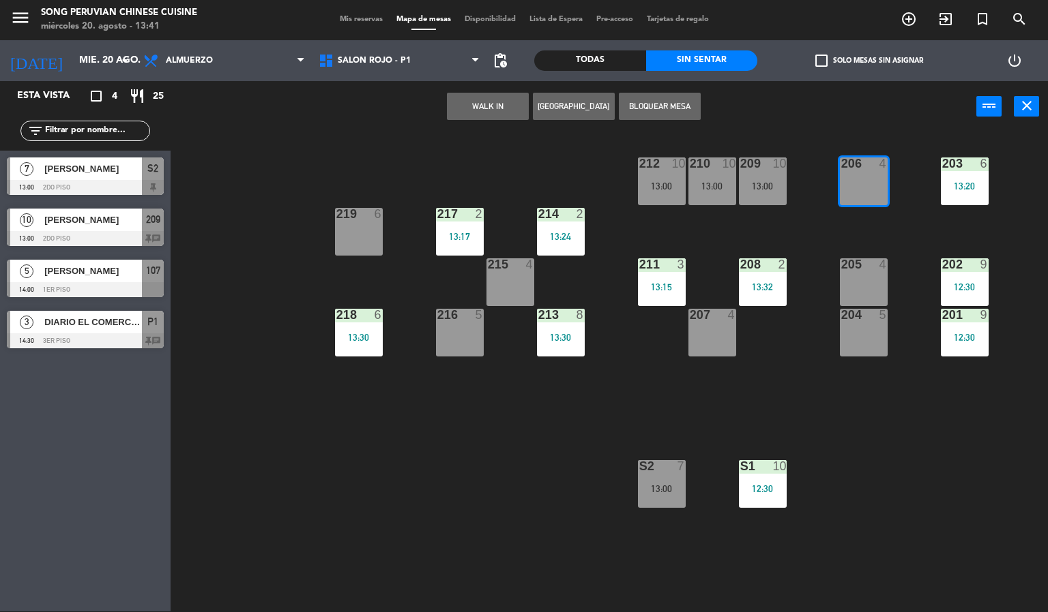
click at [504, 99] on button "WALK IN" at bounding box center [488, 106] width 82 height 27
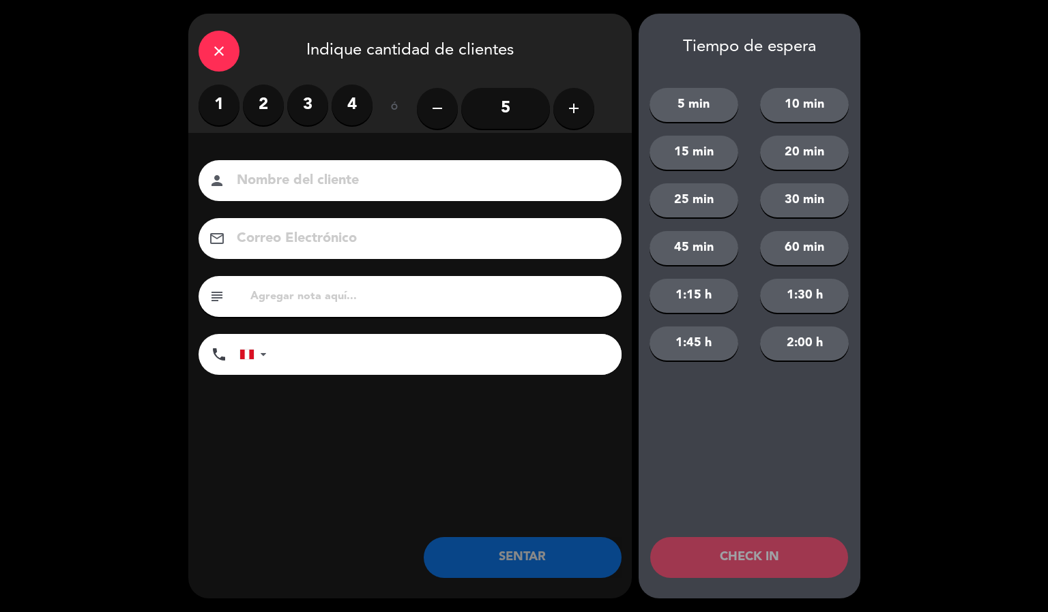
click at [265, 102] on label "2" at bounding box center [263, 105] width 41 height 41
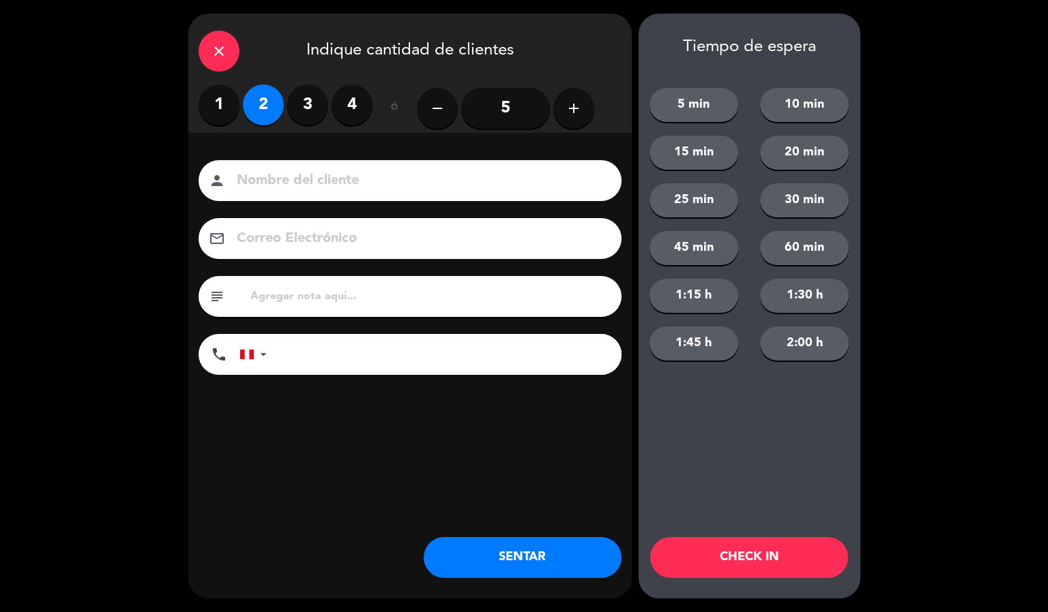
click at [331, 170] on input at bounding box center [419, 181] width 368 height 24
type input "[PERSON_NAME]"
click at [754, 549] on button "CHECK IN" at bounding box center [749, 557] width 198 height 41
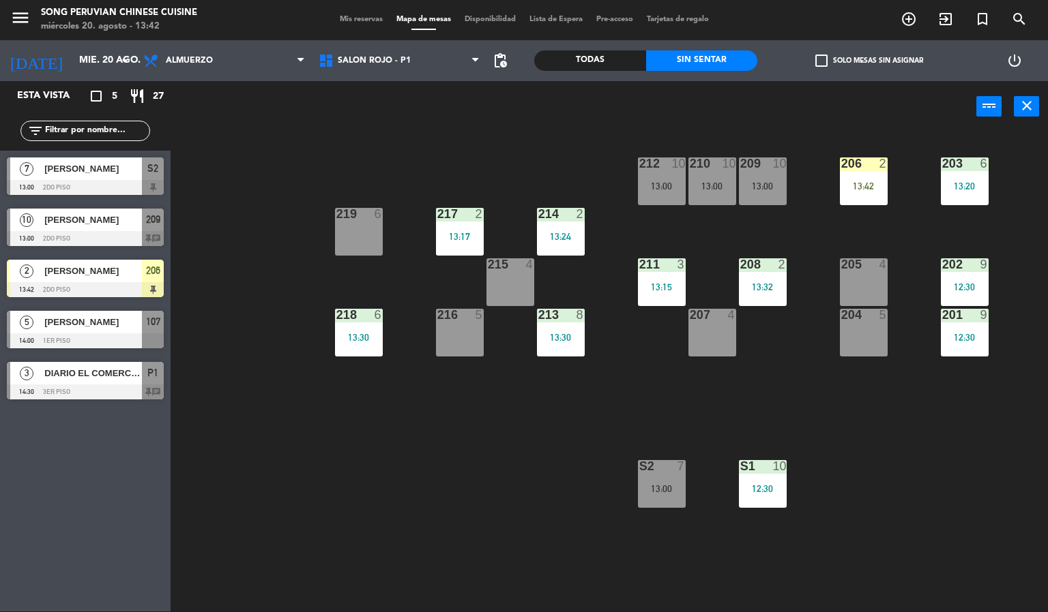
click at [450, 460] on div "203 6 13:20 206 2 13:42 210 10 13:00 212 10 13:00 209 10 13:00 214 2 13:24 217 …" at bounding box center [614, 372] width 867 height 479
click at [428, 47] on span "SALON ROJO - P1" at bounding box center [399, 61] width 175 height 30
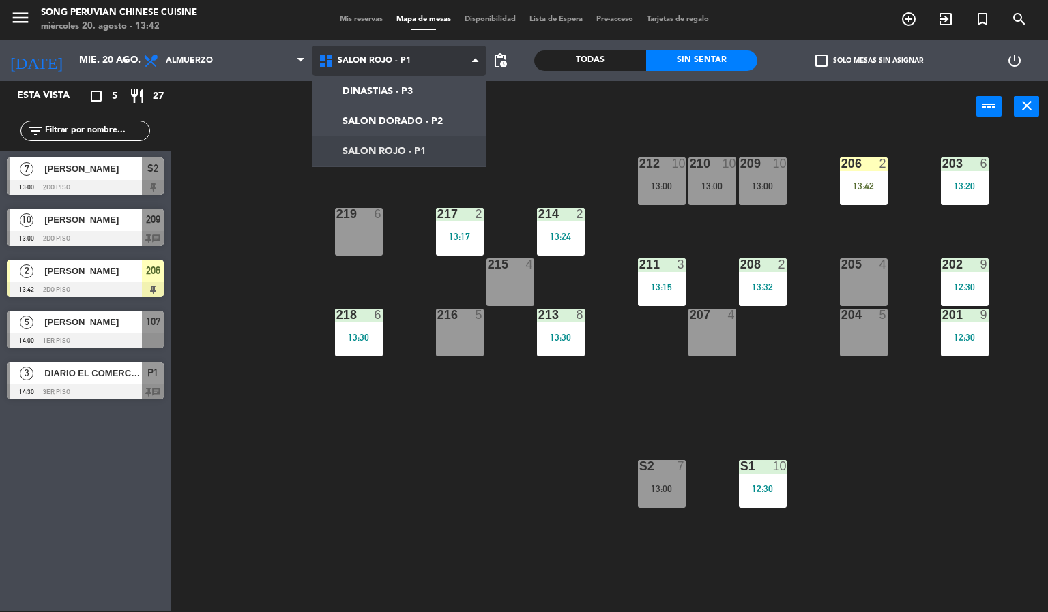
click at [413, 121] on ng-component "menu Song Peruvian Chinese Cuisine miércoles 20. agosto - 13:42 Mis reservas Ma…" at bounding box center [524, 305] width 1048 height 613
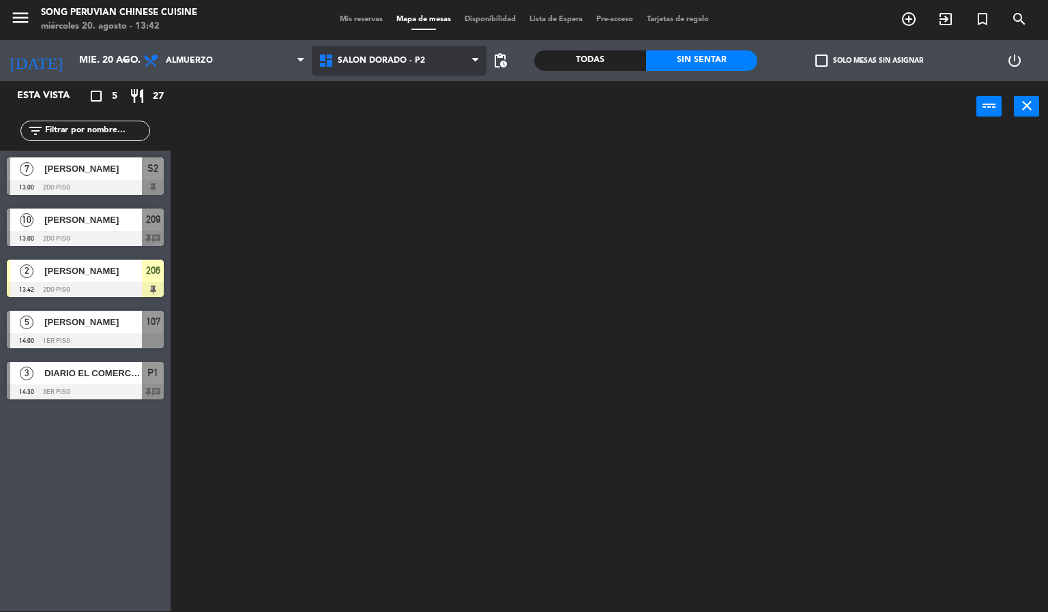
click at [426, 53] on span "SALON DORADO - P2" at bounding box center [399, 61] width 175 height 30
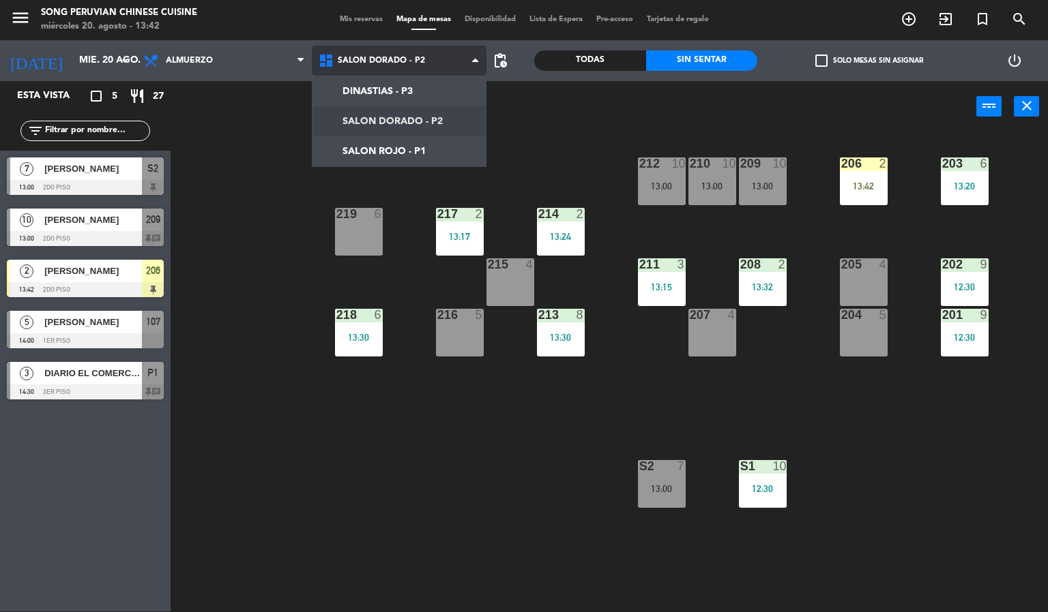
click at [405, 150] on ng-component "menu Song Peruvian Chinese Cuisine miércoles 20. agosto - 13:42 Mis reservas Ma…" at bounding box center [524, 305] width 1048 height 613
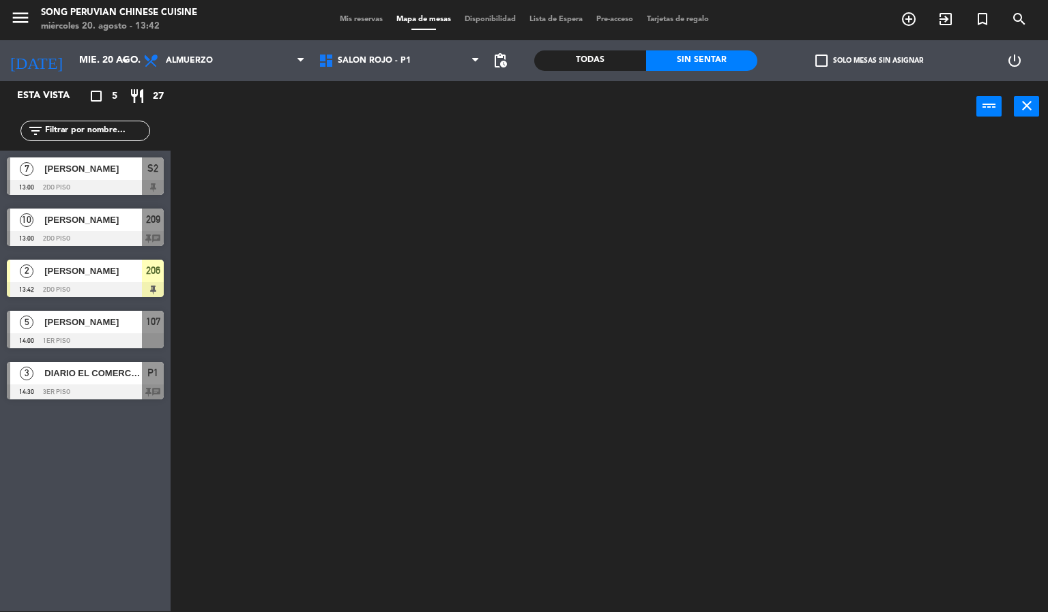
click at [319, 475] on div at bounding box center [614, 372] width 867 height 479
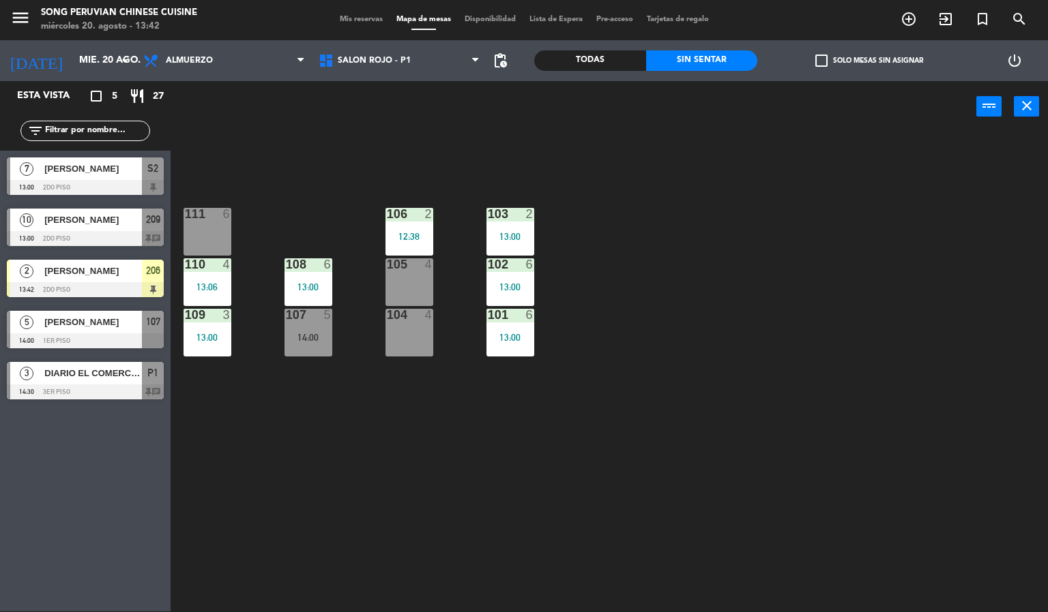
click at [749, 332] on div "103 2 13:00 106 2 12:38 111 6 102 6 13:00 105 4 108 6 13:00 110 4 13:06 101 6 1…" at bounding box center [614, 372] width 867 height 479
click at [413, 215] on div at bounding box center [409, 214] width 23 height 12
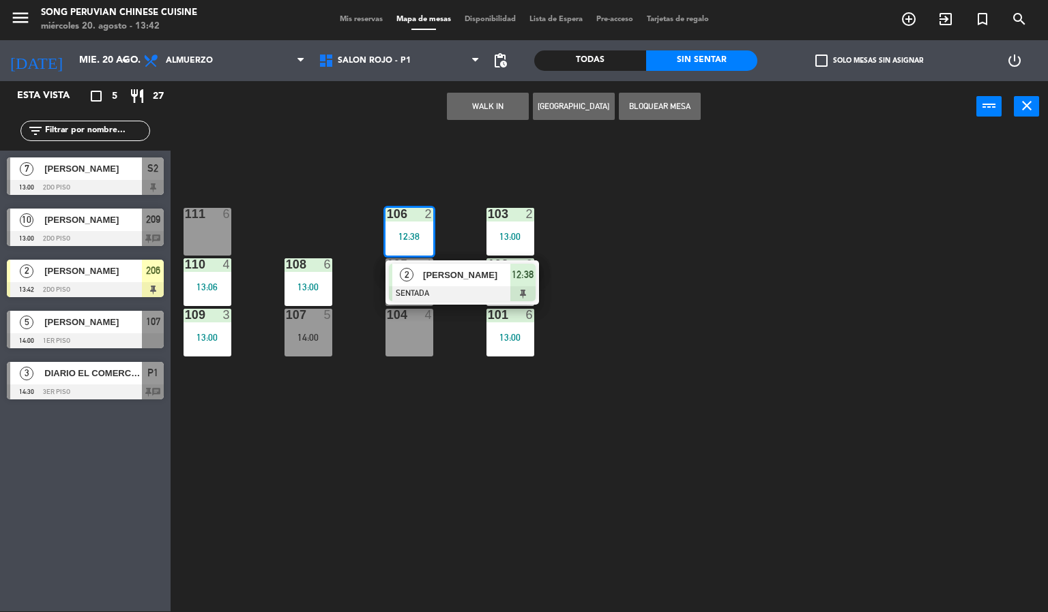
click at [491, 279] on span "[PERSON_NAME]" at bounding box center [466, 275] width 87 height 14
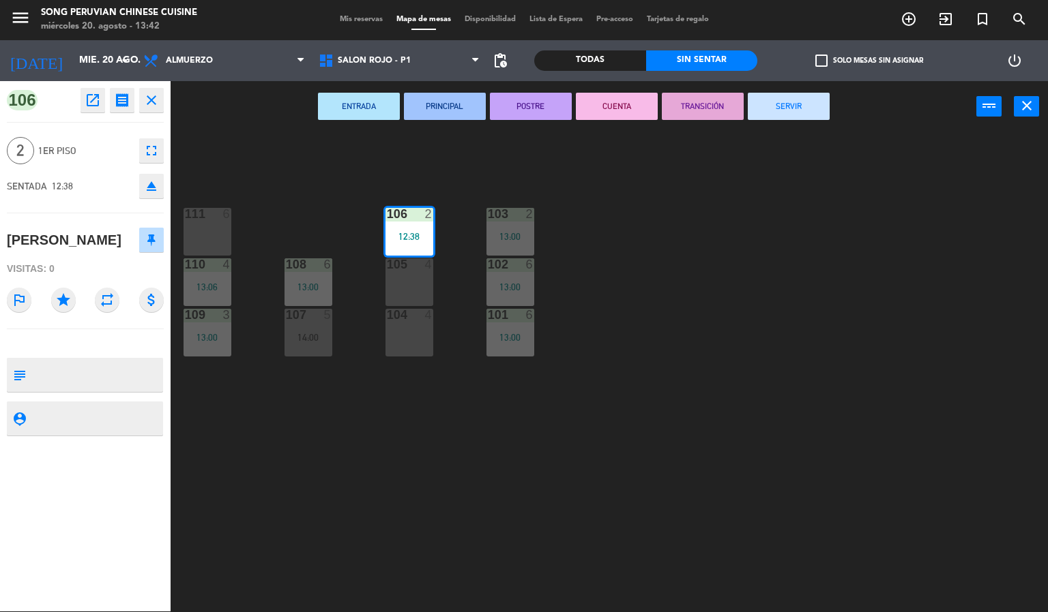
click at [612, 109] on button "CUENTA" at bounding box center [617, 106] width 82 height 27
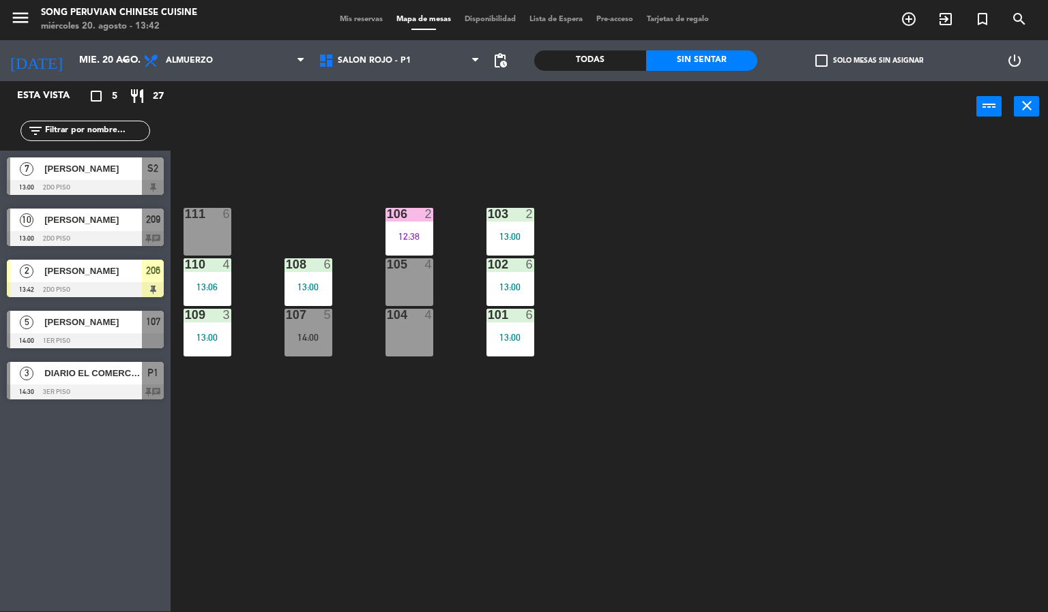
click at [416, 239] on div "12:38" at bounding box center [409, 237] width 48 height 10
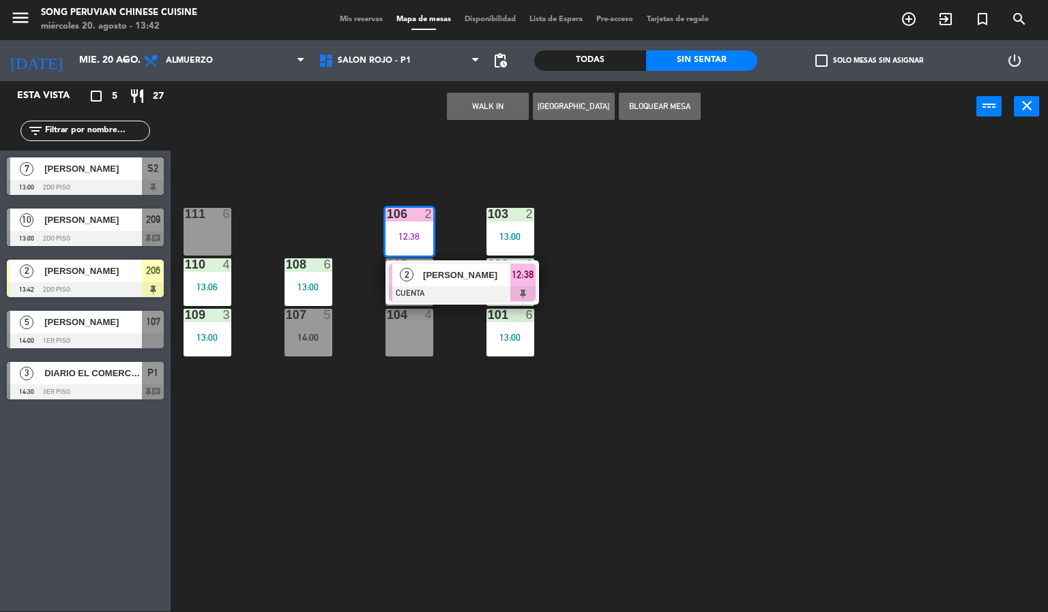
click at [491, 293] on div at bounding box center [462, 293] width 147 height 15
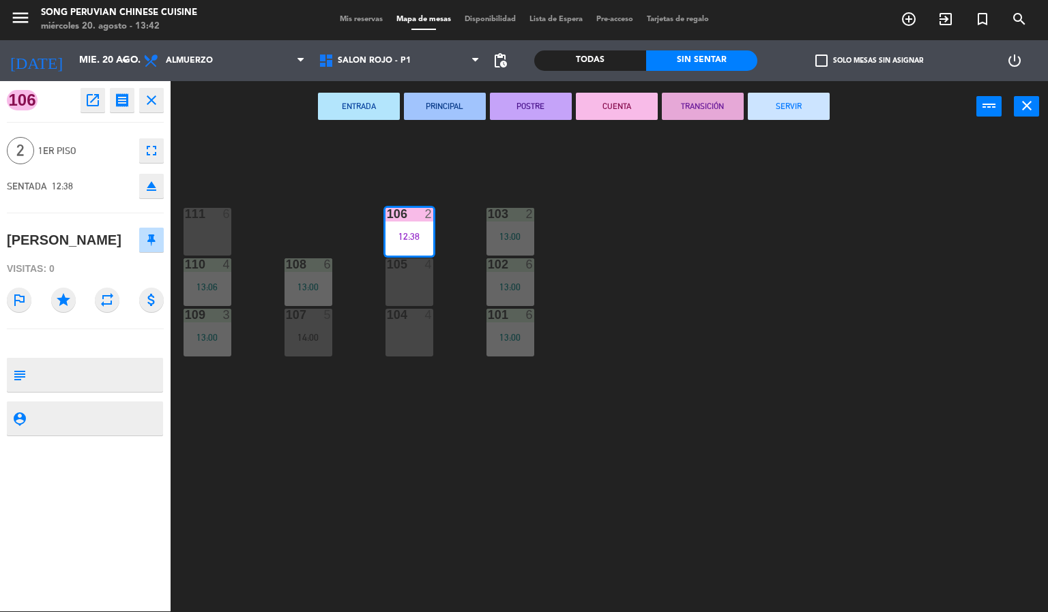
click at [795, 110] on button "SERVIR" at bounding box center [788, 106] width 82 height 27
click at [714, 248] on div "103 2 13:00 106 2 12:38 111 6 102 6 13:00 105 4 108 6 13:00 110 4 13:06 101 6 1…" at bounding box center [614, 372] width 867 height 479
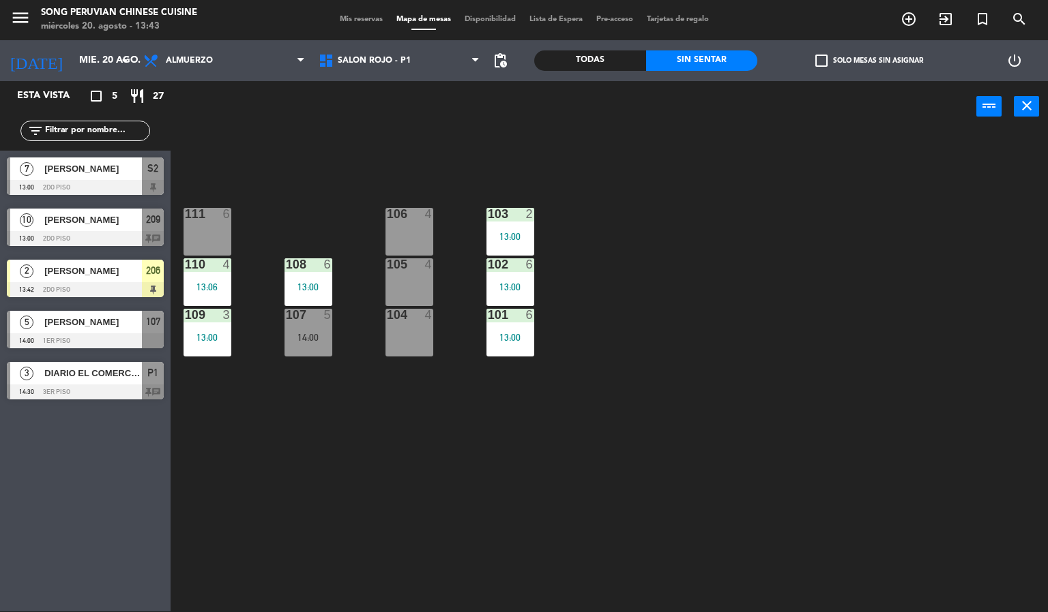
click at [96, 275] on span "[PERSON_NAME]" at bounding box center [93, 271] width 98 height 14
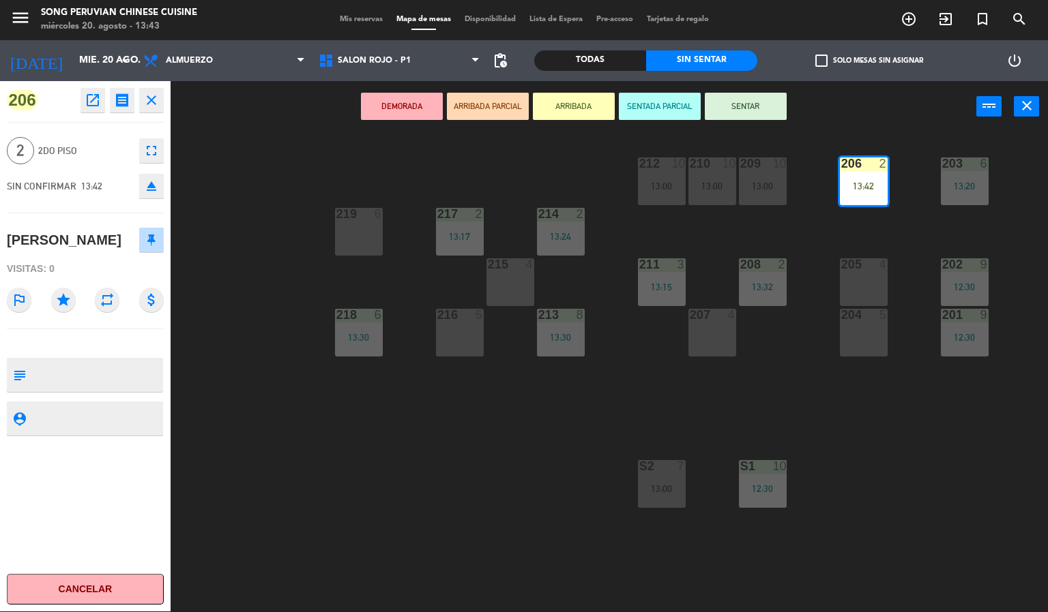
click at [151, 185] on icon "eject" at bounding box center [151, 186] width 16 height 16
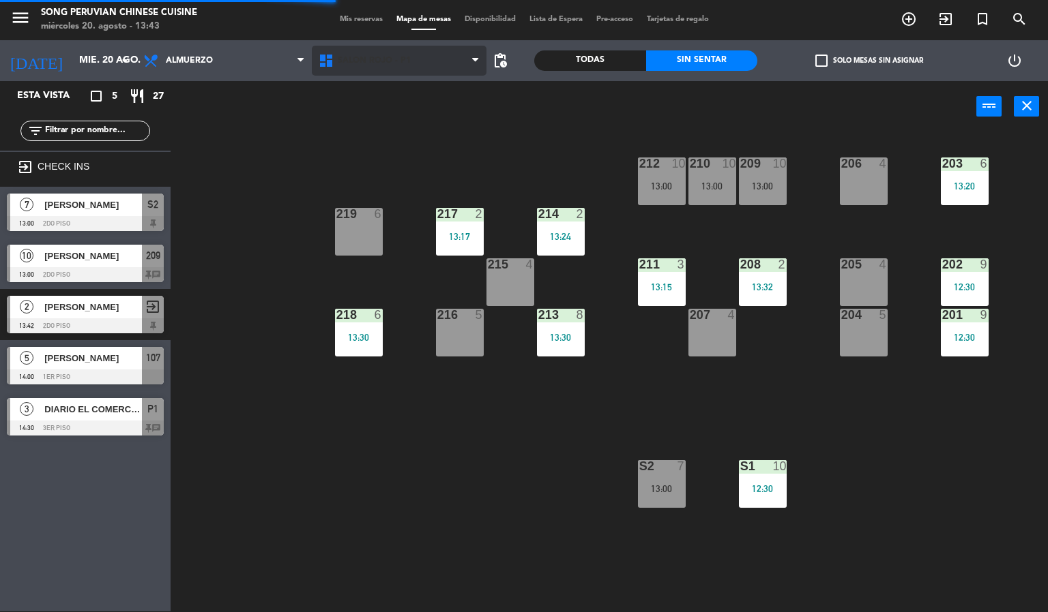
click at [373, 57] on span "SALON ROJO - P1" at bounding box center [374, 61] width 73 height 10
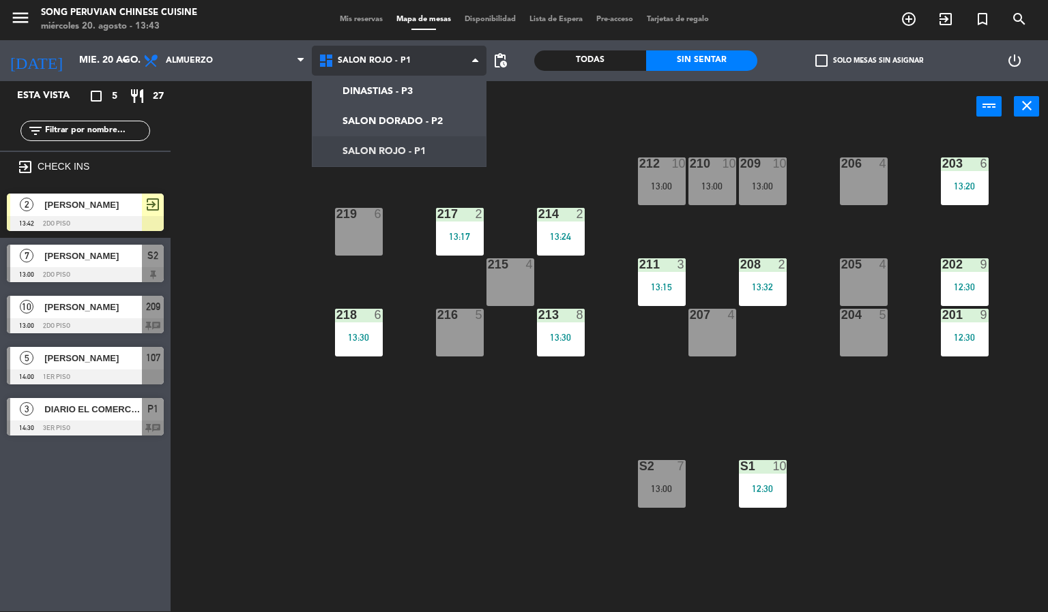
click at [372, 150] on ng-component "menu Song Peruvian Chinese Cuisine [DATE] 20. agosto - 13:43 Mis reservas Mapa …" at bounding box center [524, 305] width 1048 height 613
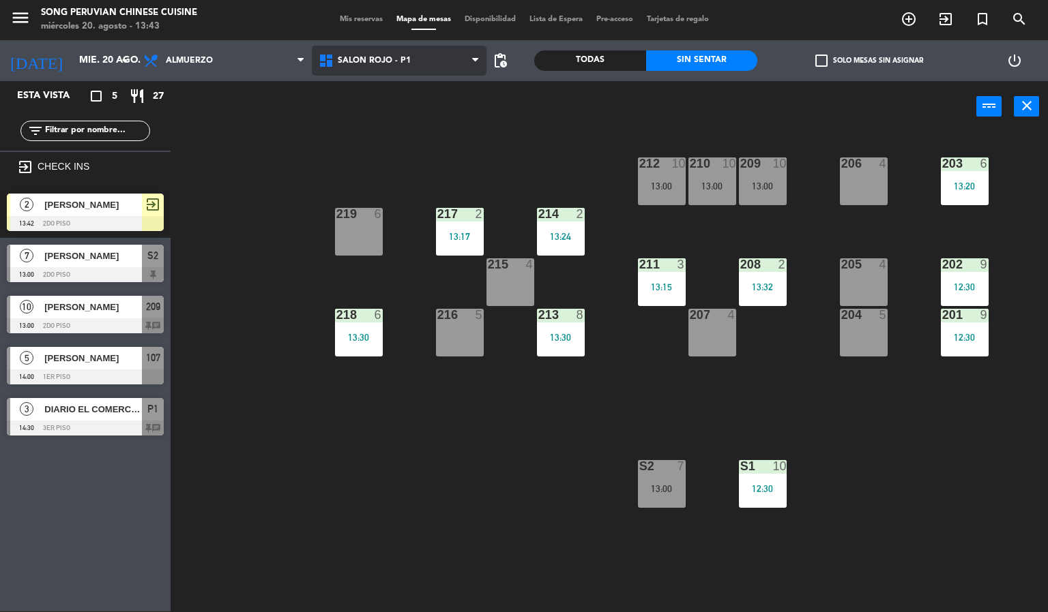
click at [394, 59] on span "SALON ROJO - P1" at bounding box center [374, 61] width 73 height 10
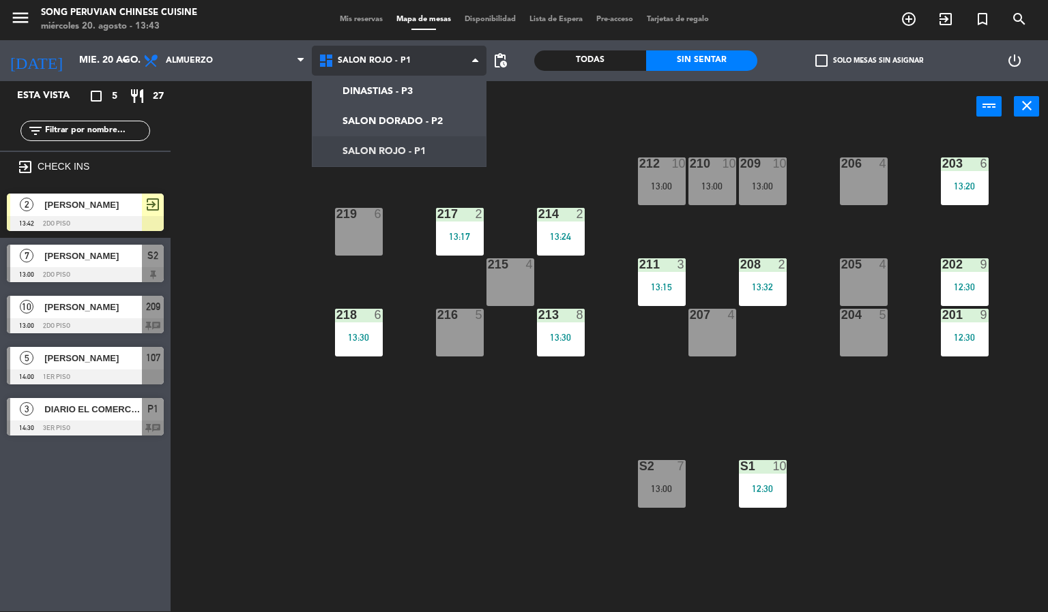
click at [375, 117] on ng-component "menu Song Peruvian Chinese Cuisine [DATE] 20. agosto - 13:43 Mis reservas Mapa …" at bounding box center [524, 305] width 1048 height 613
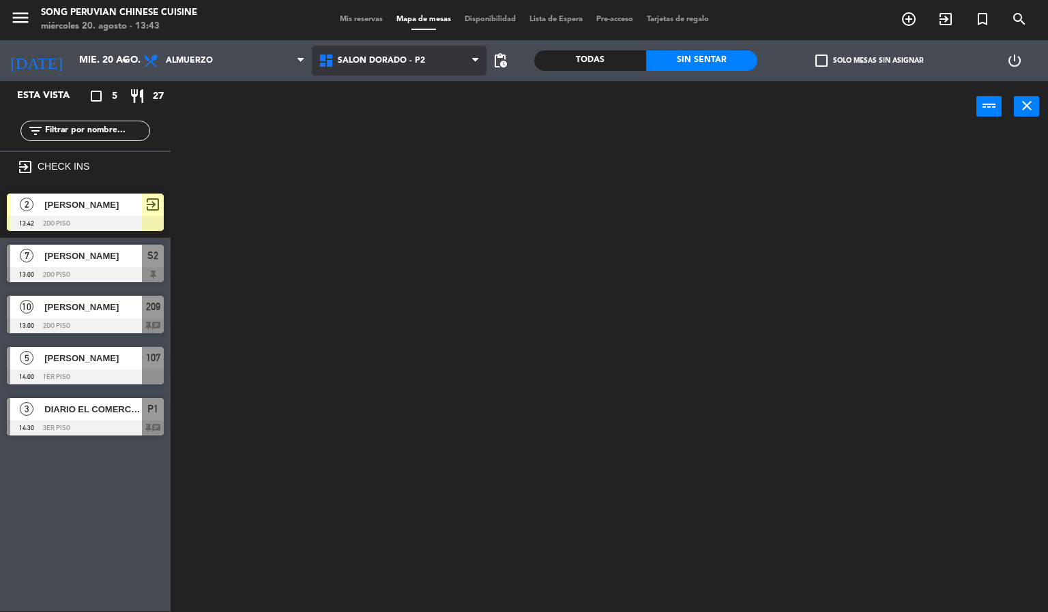
click at [393, 63] on span "SALON DORADO - P2" at bounding box center [381, 61] width 87 height 10
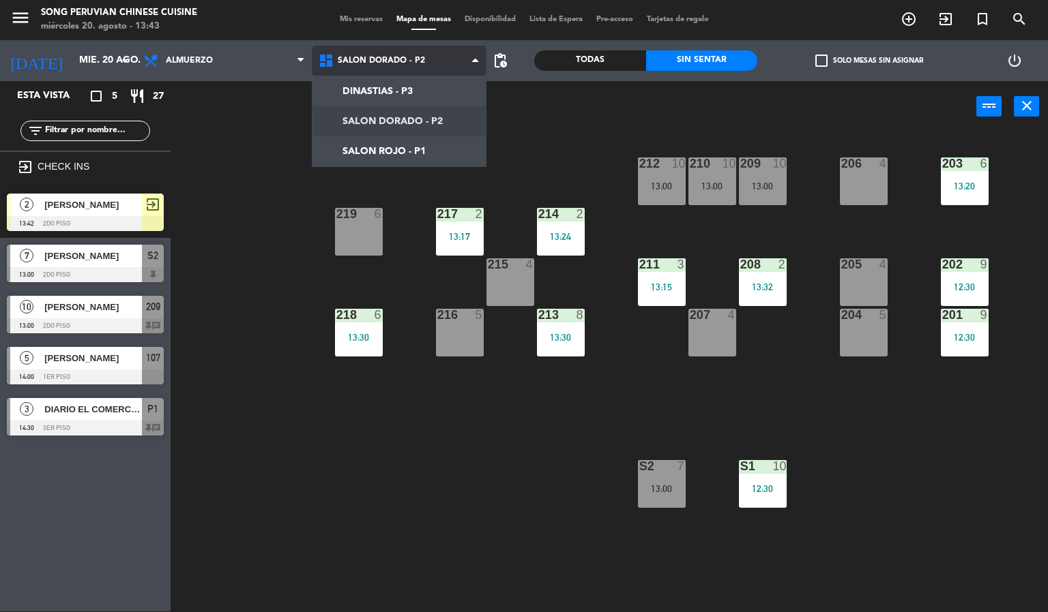
click at [385, 150] on ng-component "menu Song Peruvian Chinese Cuisine [DATE] 20. agosto - 13:43 Mis reservas Mapa …" at bounding box center [524, 305] width 1048 height 613
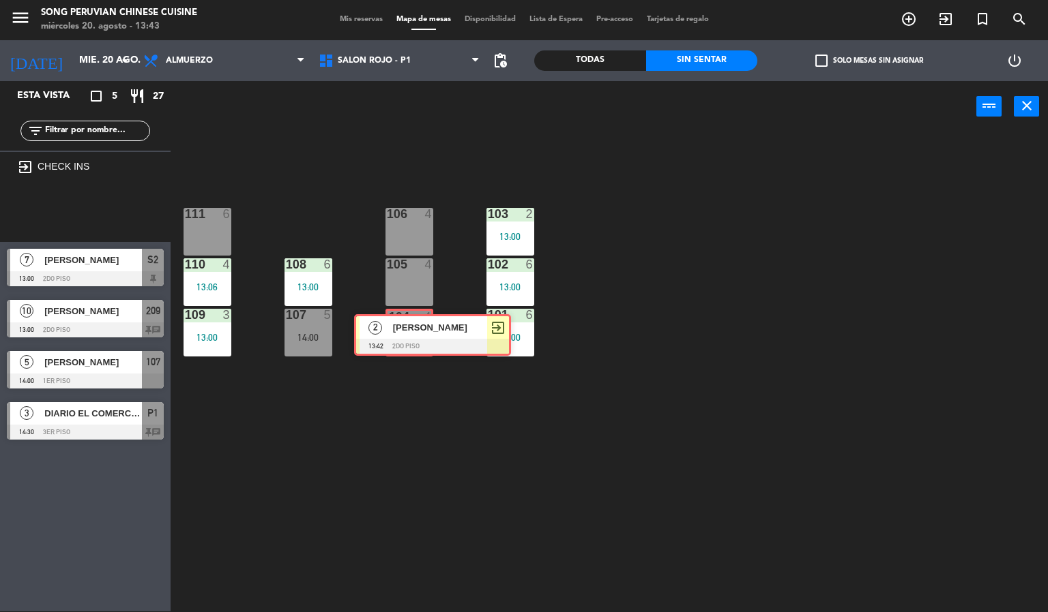
drag, startPoint x: 52, startPoint y: 207, endPoint x: 399, endPoint y: 327, distance: 367.5
click at [399, 327] on div "Esta vista crop_square 5 restaurant 27 filter_list exit_to_app CHECK INS 2 [PER…" at bounding box center [524, 346] width 1048 height 531
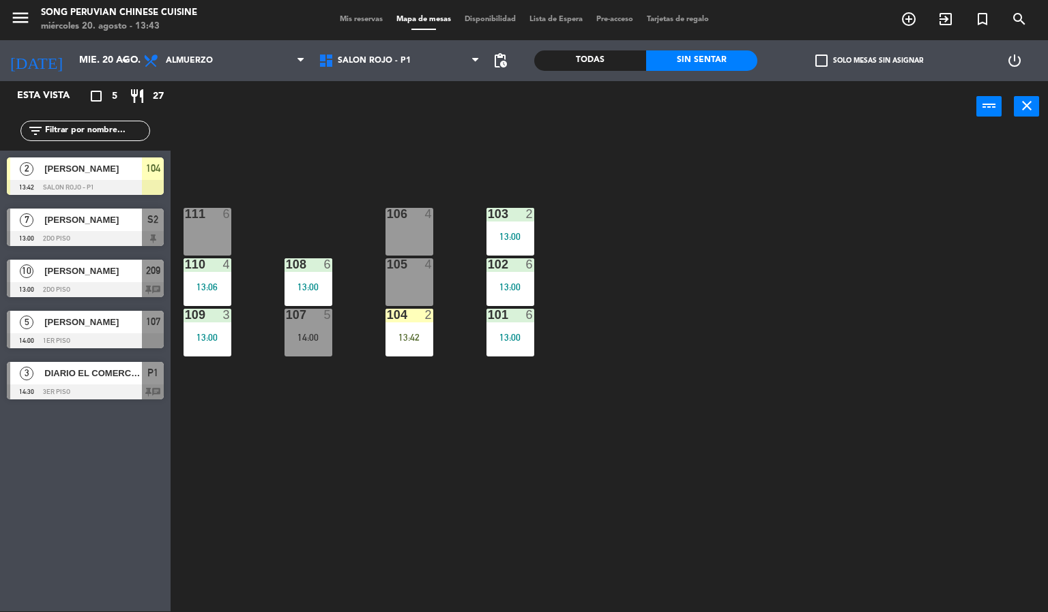
click at [399, 327] on div "104 2 13:42" at bounding box center [409, 333] width 48 height 48
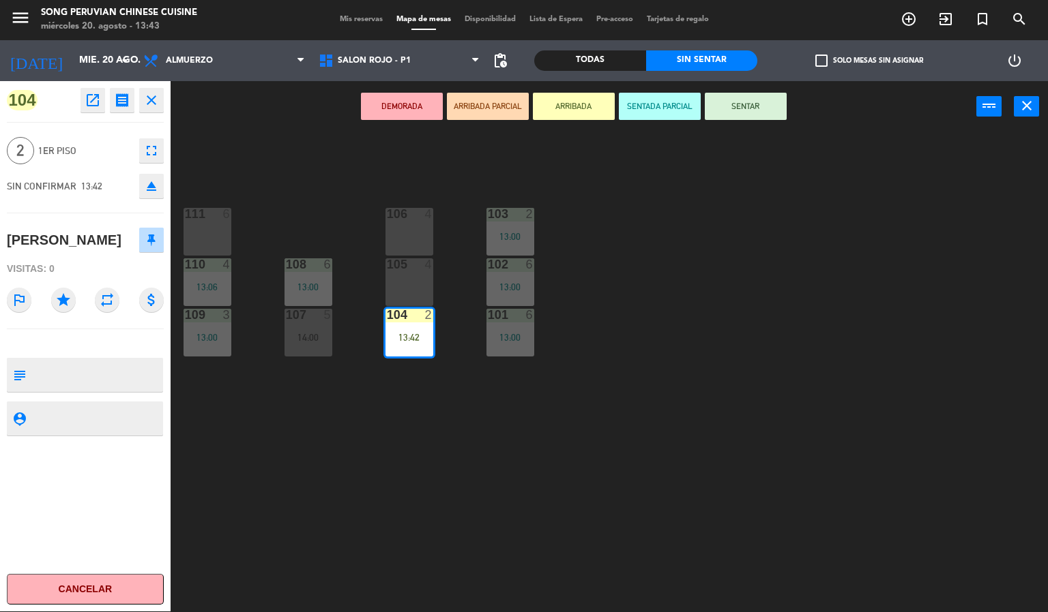
click at [756, 95] on button "SENTAR" at bounding box center [746, 106] width 82 height 27
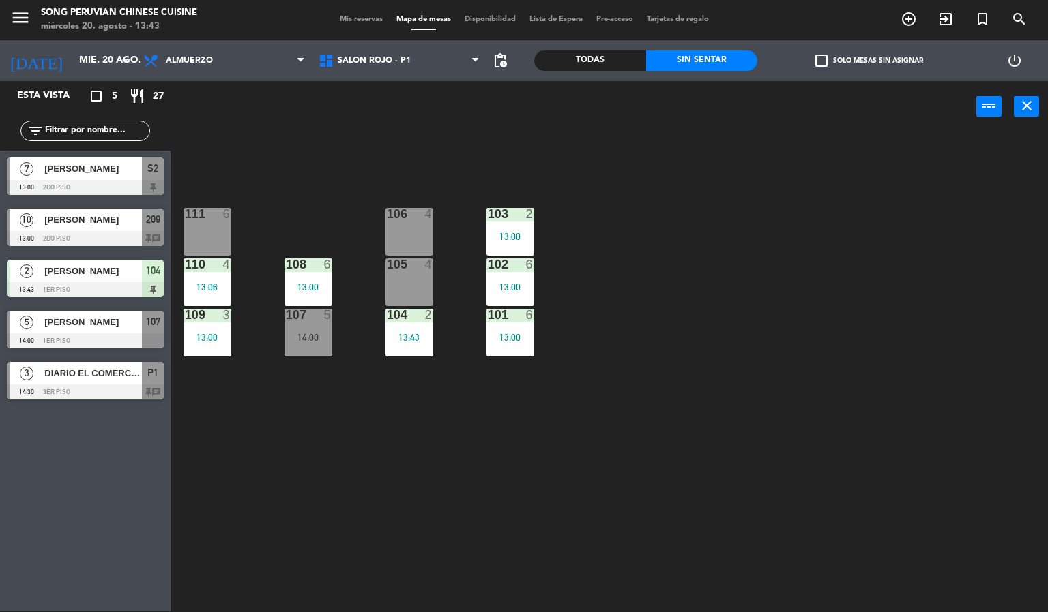
click at [739, 225] on div "103 2 13:00 106 4 111 6 102 6 13:00 105 4 108 6 13:00 110 4 13:06 101 6 13:00 1…" at bounding box center [614, 372] width 867 height 479
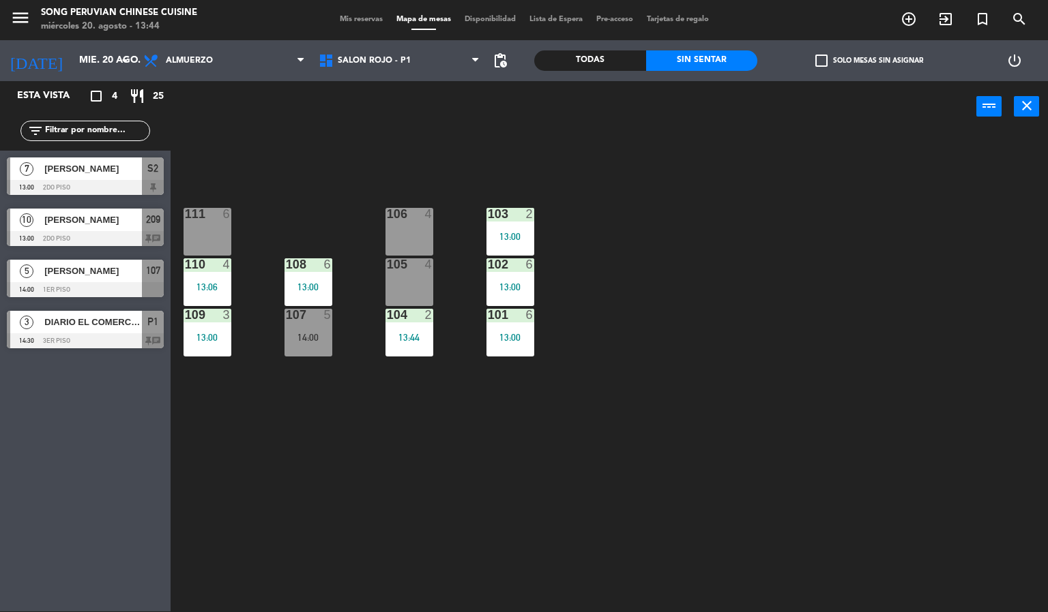
click at [662, 295] on div "103 2 13:00 106 4 111 6 102 6 13:00 105 4 108 6 13:00 110 4 13:06 101 6 13:00 1…" at bounding box center [614, 372] width 867 height 479
click at [408, 215] on div at bounding box center [409, 214] width 23 height 12
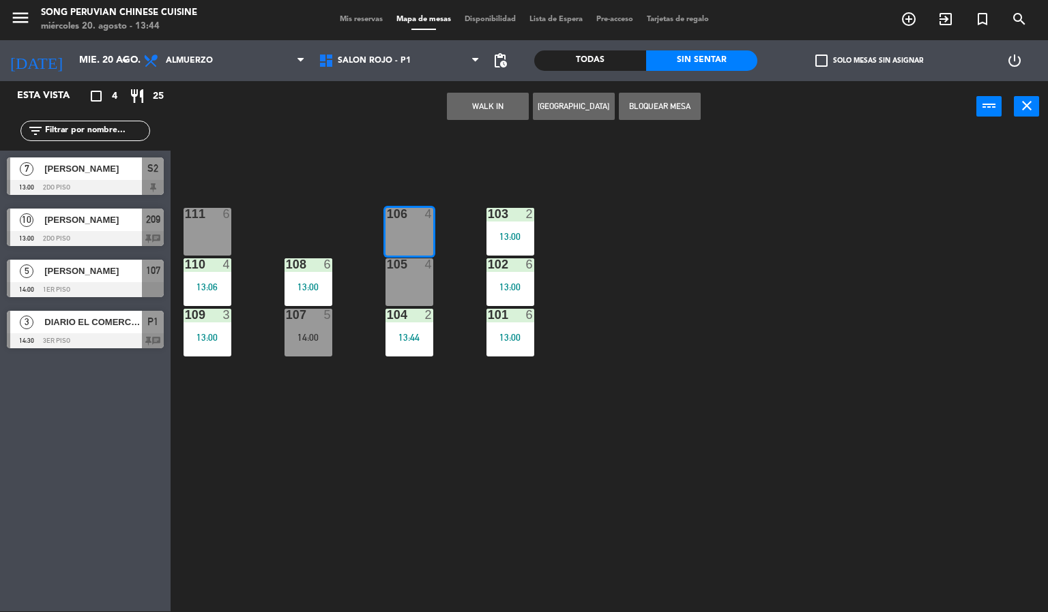
click at [718, 280] on div "103 2 13:00 106 4 111 6 102 6 13:00 105 4 108 6 13:00 110 4 13:06 101 6 13:00 1…" at bounding box center [614, 372] width 867 height 479
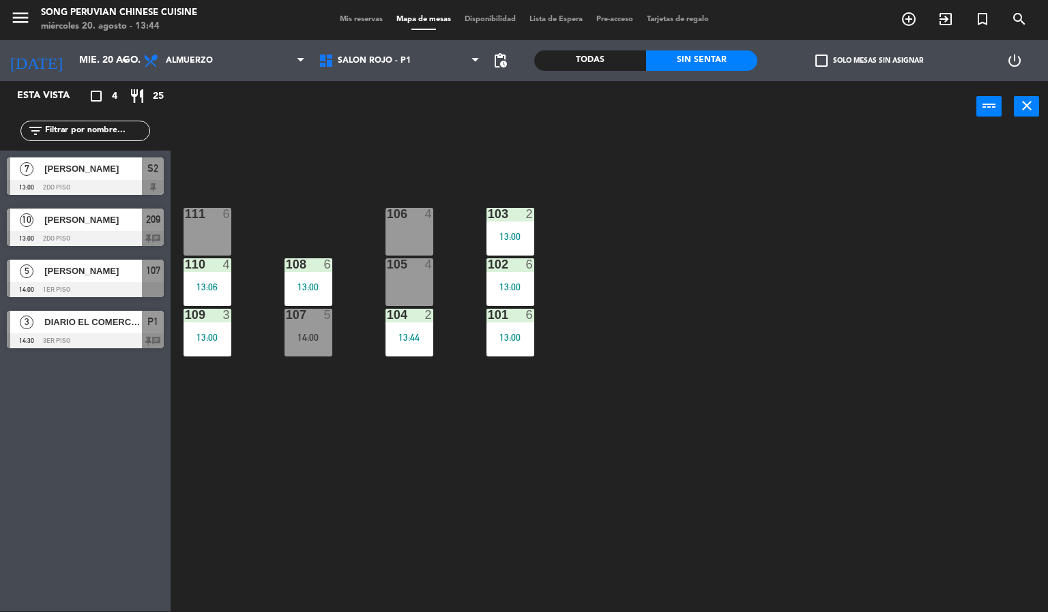
click at [415, 275] on div "105 4" at bounding box center [409, 282] width 48 height 48
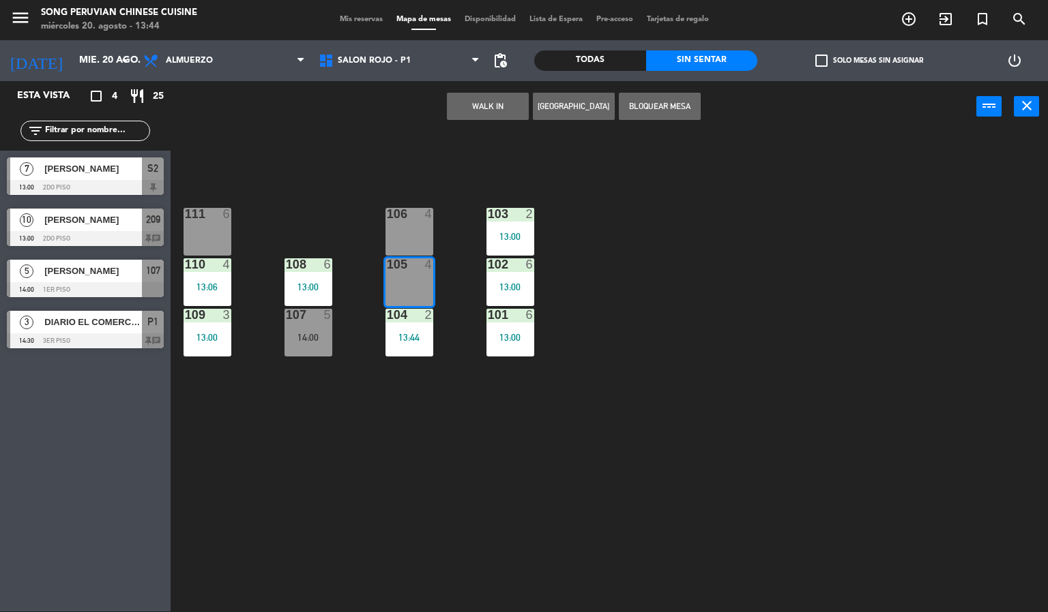
click at [473, 113] on button "WALK IN" at bounding box center [488, 106] width 82 height 27
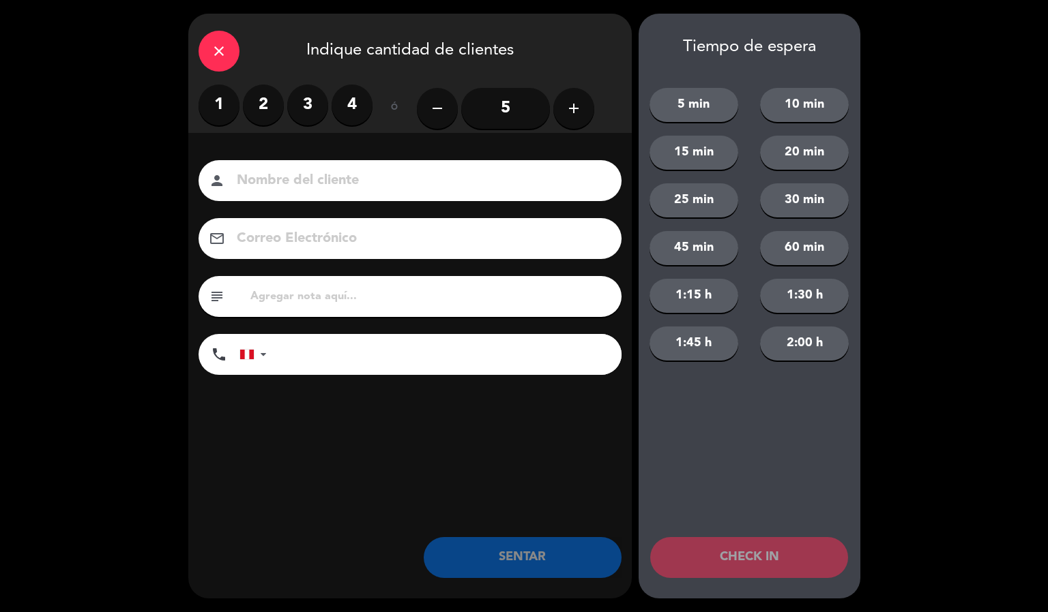
click at [277, 123] on div "1 2 3 4" at bounding box center [285, 105] width 174 height 41
click at [376, 181] on input at bounding box center [419, 181] width 368 height 24
click at [263, 104] on label "2" at bounding box center [263, 105] width 41 height 41
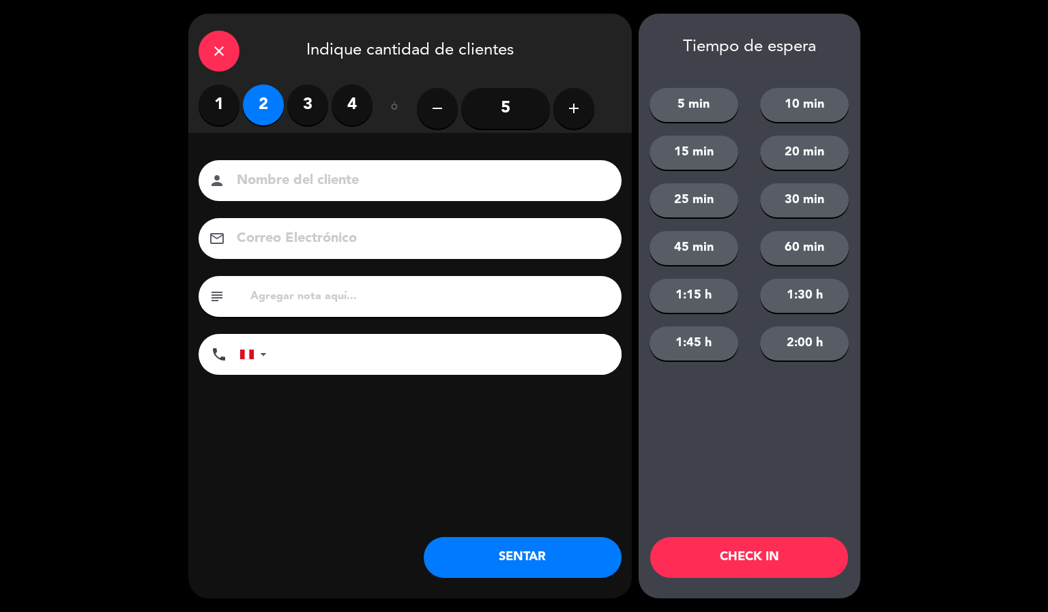
click at [405, 182] on input at bounding box center [419, 181] width 368 height 24
type input "[PERSON_NAME]"
click at [741, 557] on button "CHECK IN" at bounding box center [749, 557] width 198 height 41
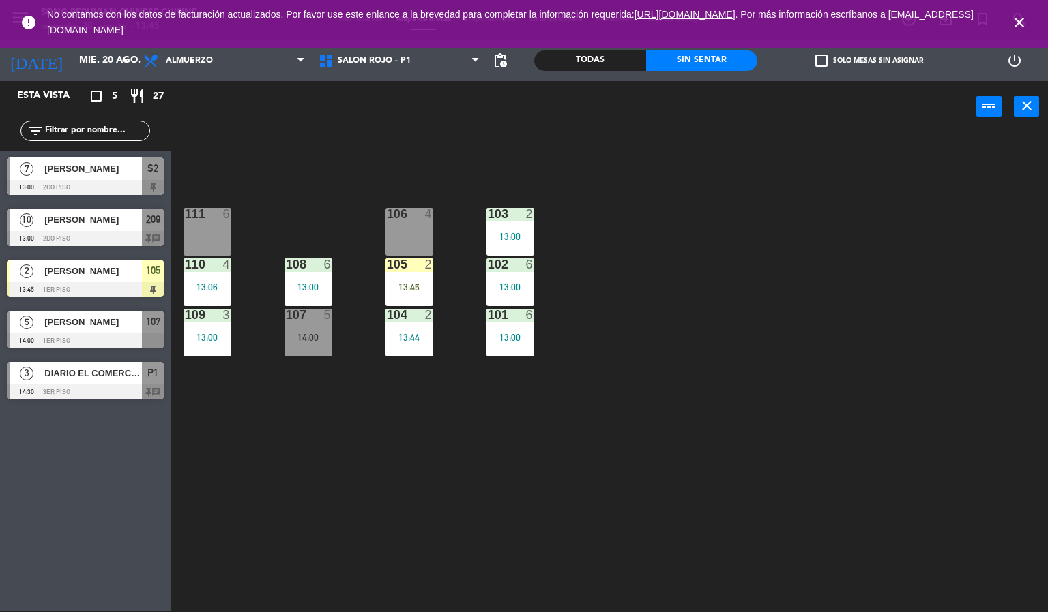
click at [1013, 27] on icon "close" at bounding box center [1019, 22] width 16 height 16
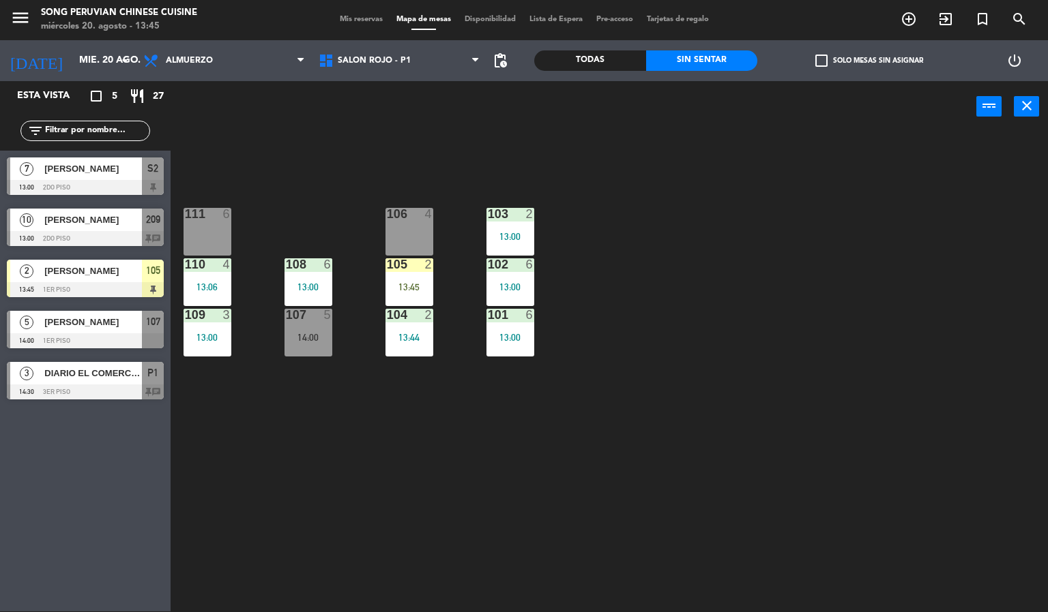
click at [407, 291] on div "13:45" at bounding box center [409, 287] width 48 height 10
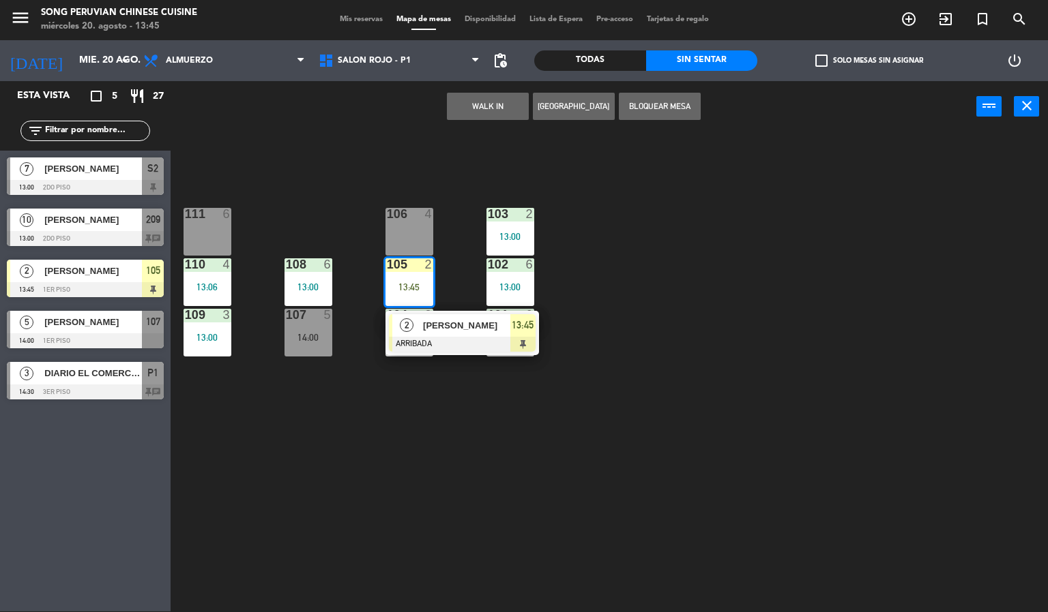
click at [460, 348] on div at bounding box center [462, 344] width 147 height 15
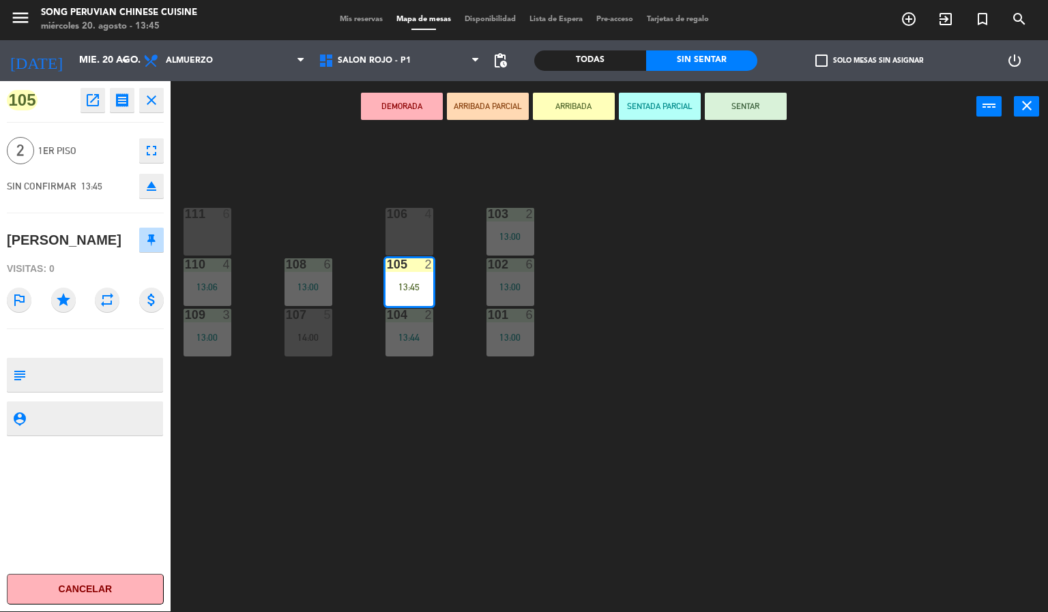
click at [730, 113] on button "SENTAR" at bounding box center [746, 106] width 82 height 27
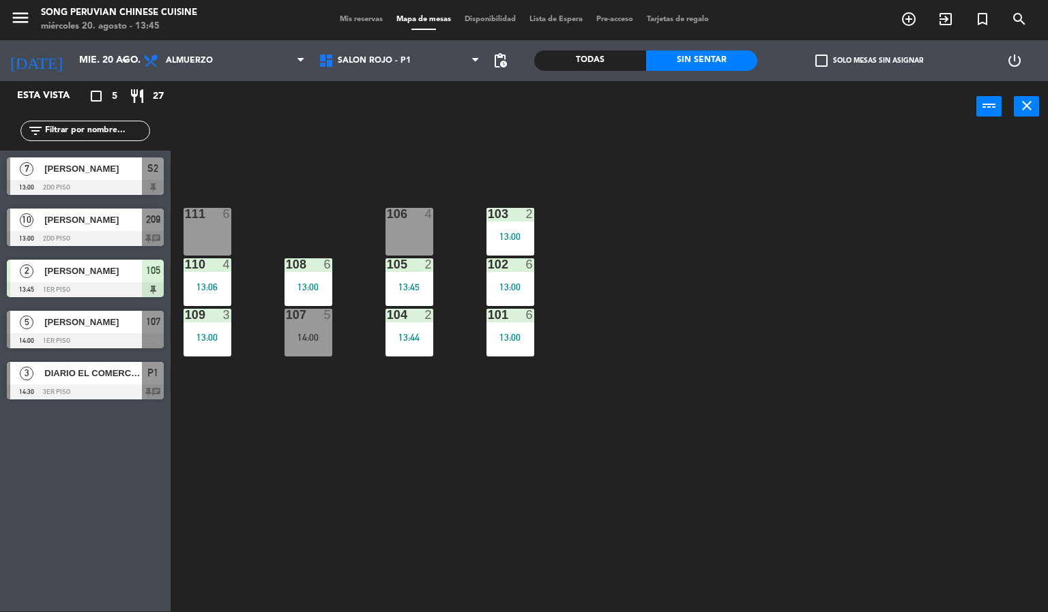
click at [716, 363] on div "103 2 13:00 106 4 111 6 102 6 13:00 105 2 13:45 108 6 13:00 110 4 13:06 101 6 1…" at bounding box center [614, 372] width 867 height 479
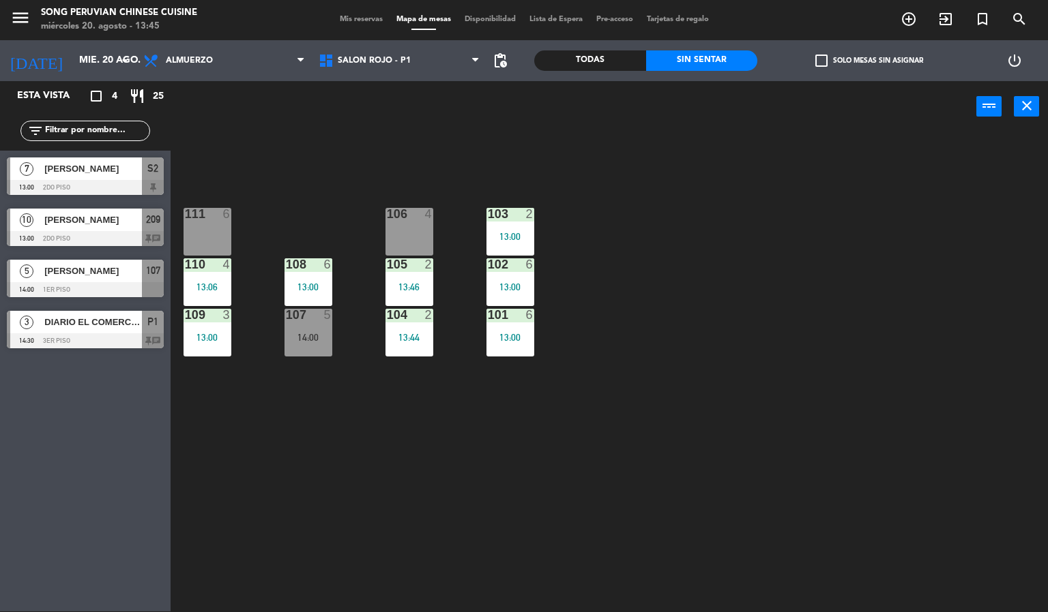
click at [644, 484] on div "103 2 13:00 106 4 111 6 102 6 13:00 105 2 13:46 108 6 13:00 110 4 13:06 101 6 1…" at bounding box center [614, 372] width 867 height 479
click at [377, 59] on span "SALON ROJO - P1" at bounding box center [374, 61] width 73 height 10
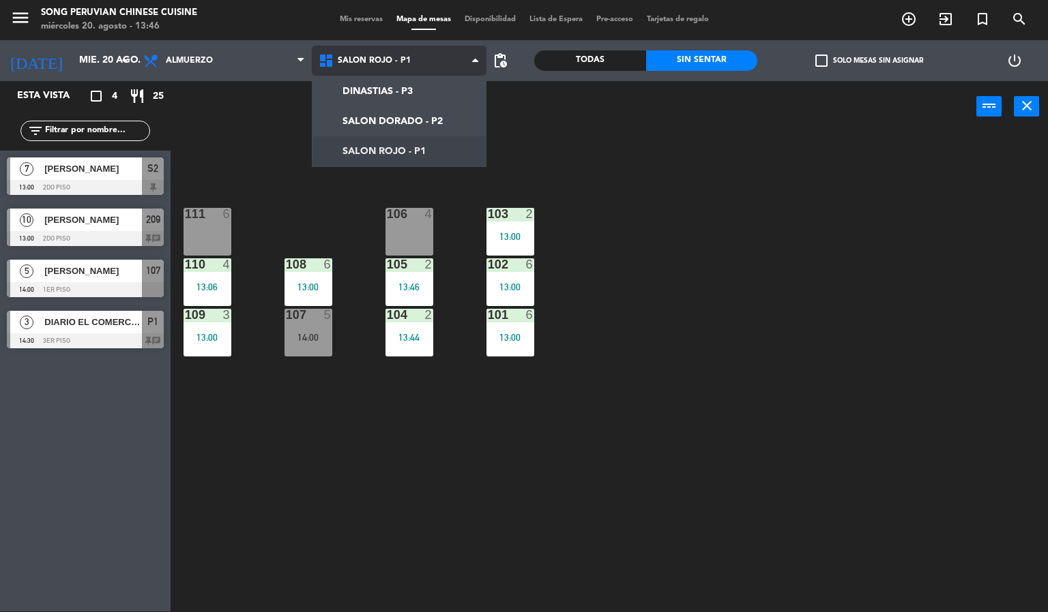
click at [377, 119] on ng-component "menu Song Peruvian Chinese Cuisine miércoles 20. agosto - 13:46 Mis reservas Ma…" at bounding box center [524, 305] width 1048 height 613
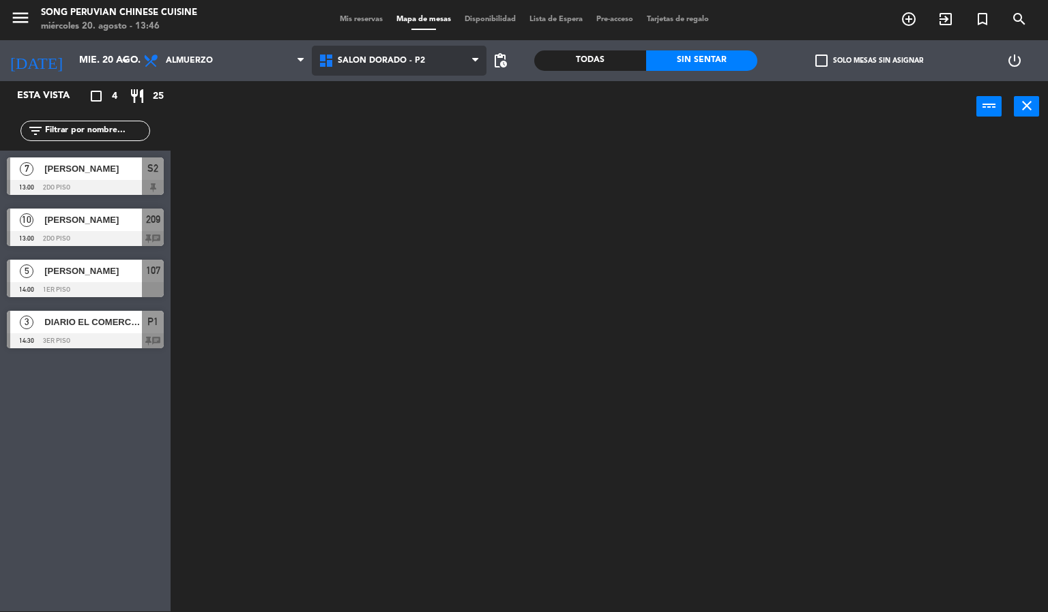
click at [379, 74] on span "SALON DORADO - P2" at bounding box center [399, 61] width 175 height 30
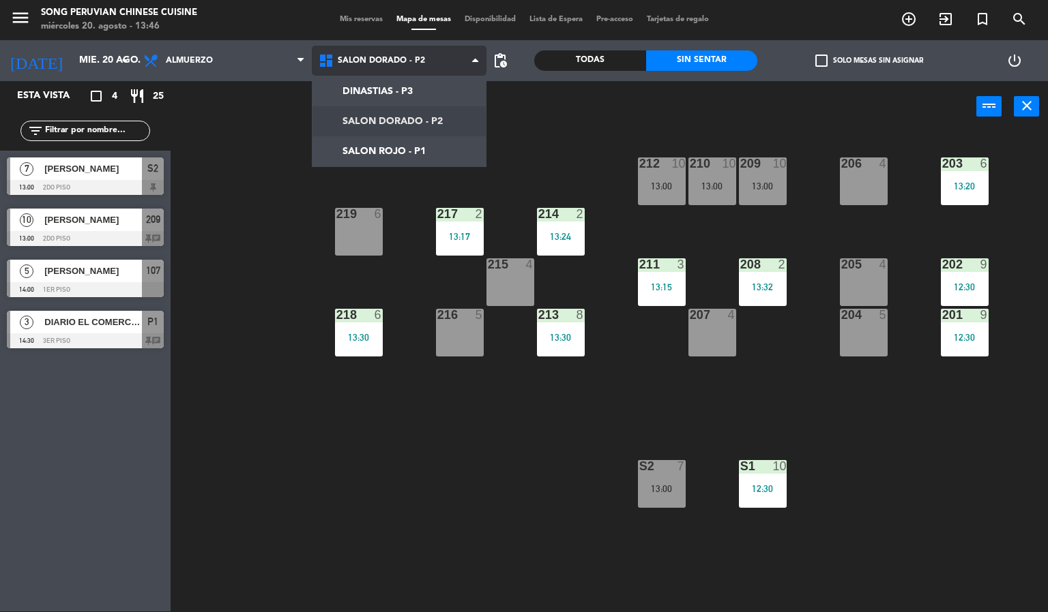
click at [375, 150] on ng-component "menu Song Peruvian Chinese Cuisine [DATE] 20. agosto - 13:46 Mis reservas Mapa …" at bounding box center [524, 305] width 1048 height 613
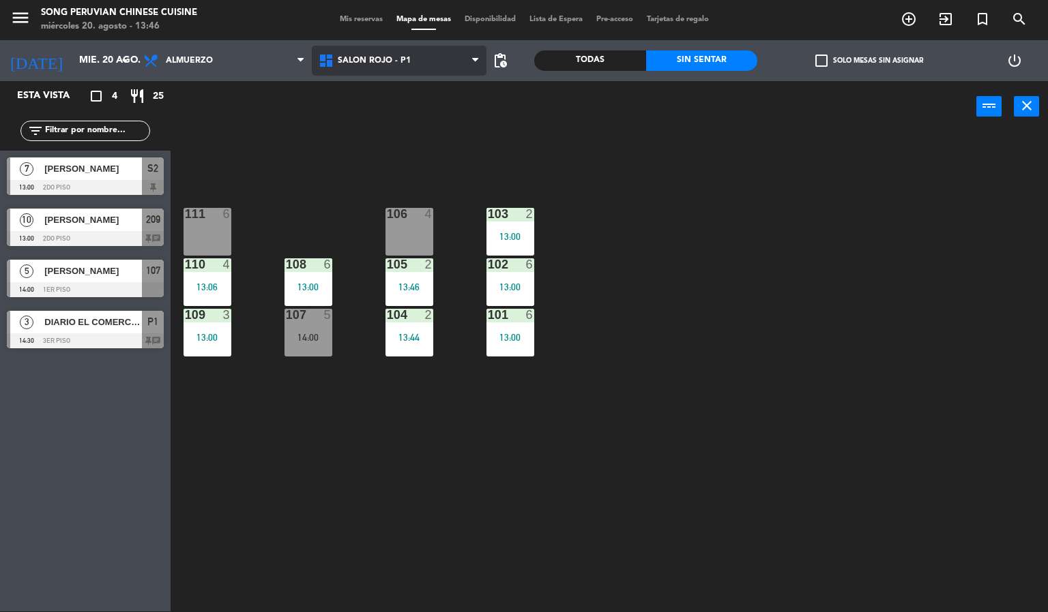
click at [379, 72] on span "SALON ROJO - P1" at bounding box center [399, 61] width 175 height 30
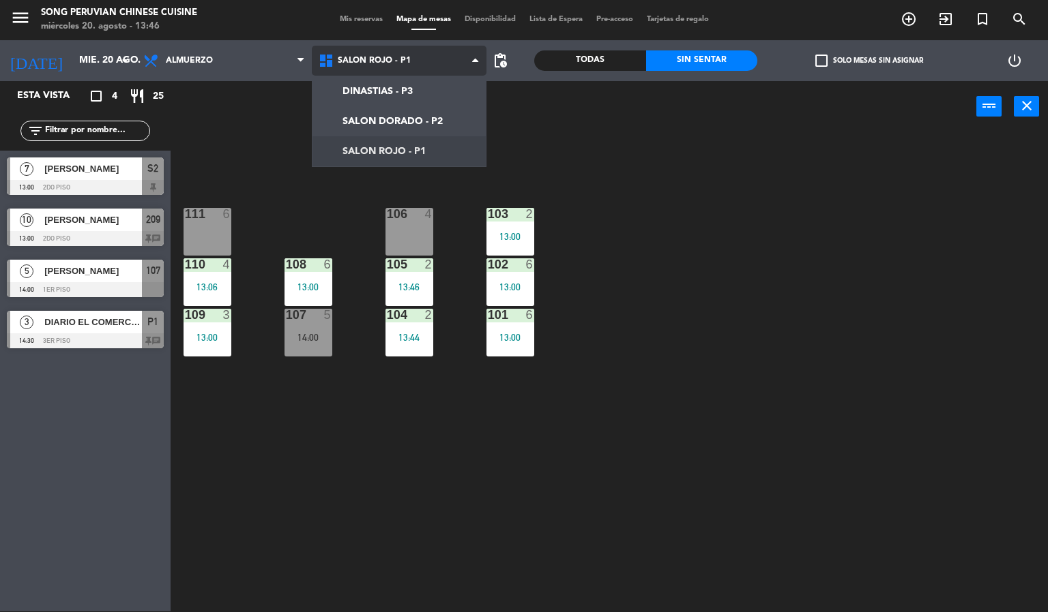
click at [370, 121] on ng-component "menu Song Peruvian Chinese Cuisine miércoles 20. agosto - 13:46 Mis reservas Ma…" at bounding box center [524, 305] width 1048 height 613
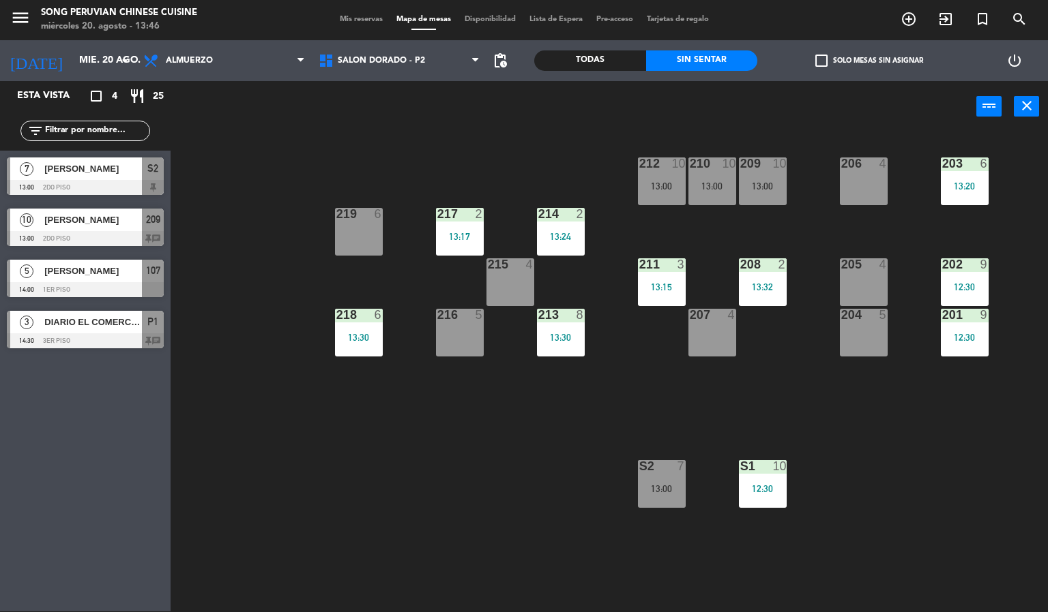
click at [657, 479] on div "S2 7 13:00" at bounding box center [662, 484] width 48 height 48
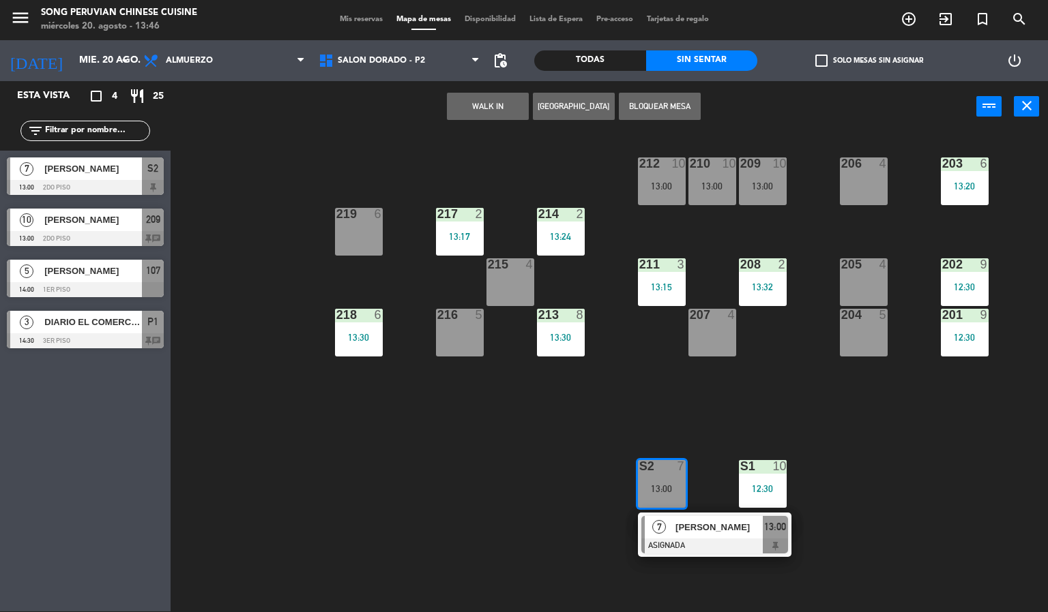
click at [534, 508] on div "203 6 13:20 206 4 210 10 13:00 212 10 13:00 209 10 13:00 214 2 13:24 217 2 13:1…" at bounding box center [614, 372] width 867 height 479
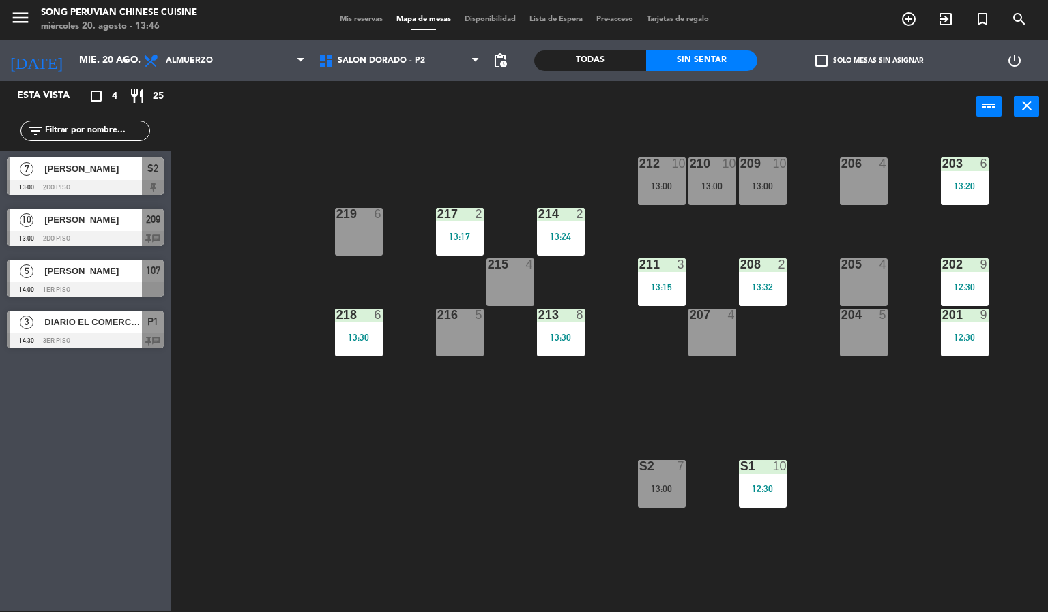
click at [671, 505] on div "S2 7 13:00" at bounding box center [662, 484] width 48 height 48
click at [516, 516] on div "203 6 13:20 206 4 210 10 13:00 212 10 13:00 209 10 13:00 214 2 13:24 217 2 13:1…" at bounding box center [614, 372] width 867 height 479
click at [676, 489] on div "13:00" at bounding box center [662, 489] width 48 height 10
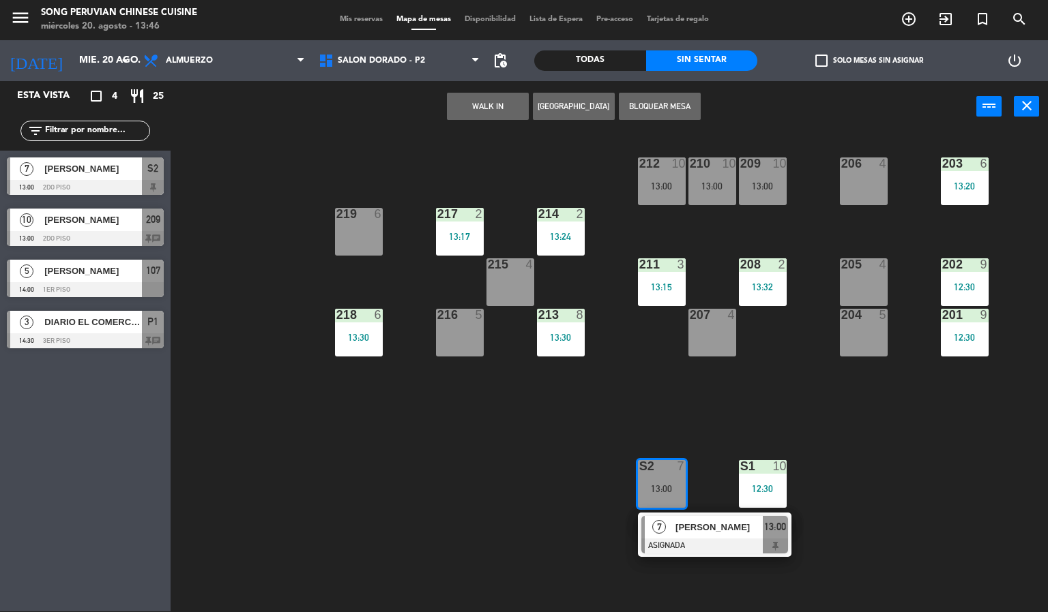
click at [700, 532] on span "[PERSON_NAME]" at bounding box center [718, 527] width 87 height 14
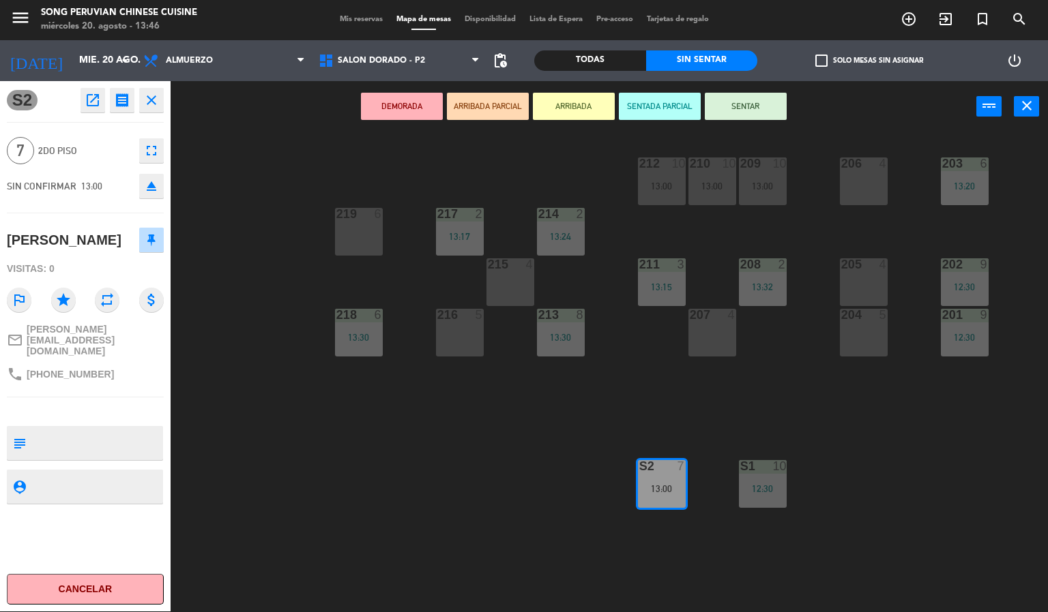
click at [882, 493] on div "203 6 13:20 206 4 210 10 13:00 212 10 13:00 209 10 13:00 214 2 13:24 217 2 13:1…" at bounding box center [614, 372] width 867 height 479
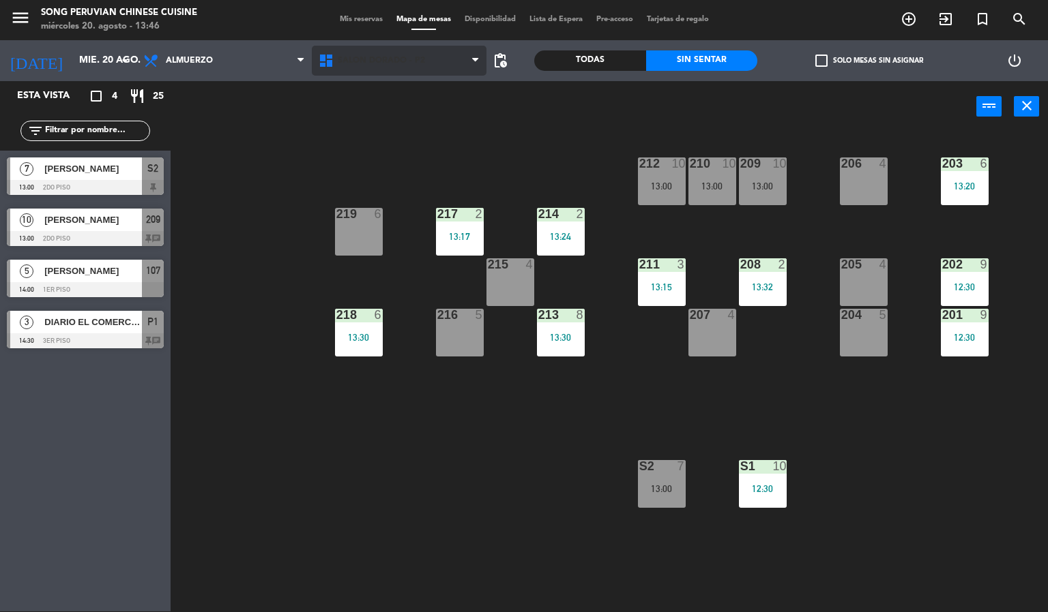
click at [417, 56] on span "SALON DORADO - P2" at bounding box center [381, 61] width 87 height 10
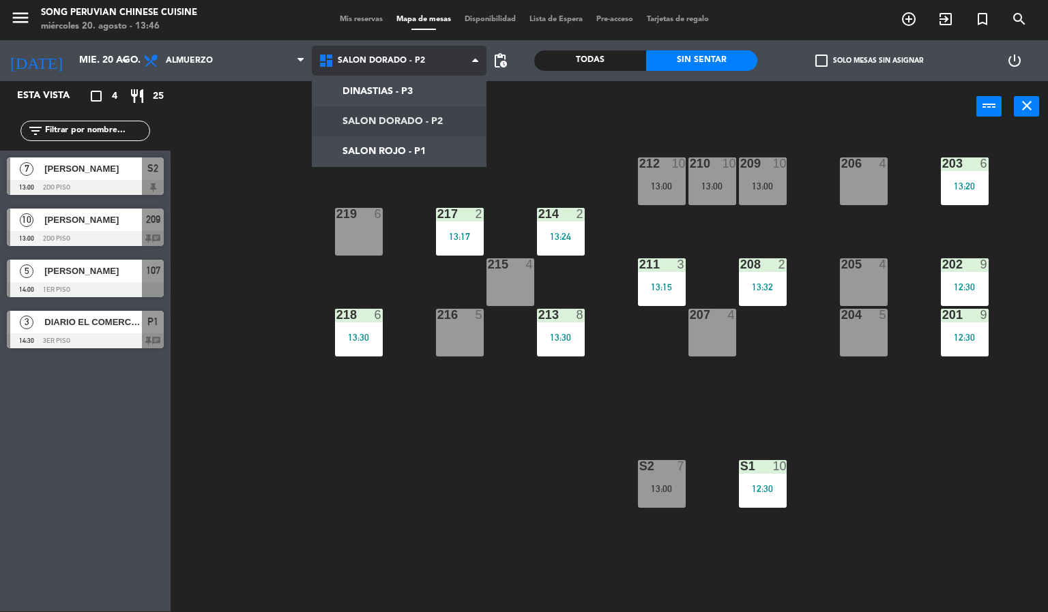
click at [391, 154] on ng-component "menu Song Peruvian Chinese Cuisine [DATE] 20. agosto - 13:46 Mis reservas Mapa …" at bounding box center [524, 305] width 1048 height 613
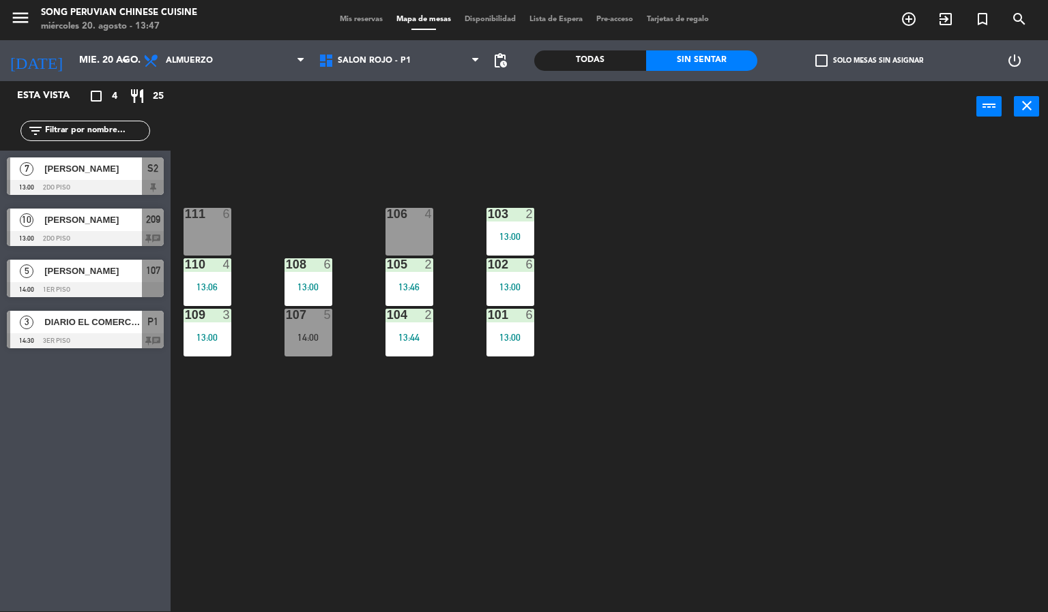
click at [655, 262] on div "103 2 13:00 106 4 111 6 102 6 13:00 105 2 13:46 108 6 13:00 110 4 13:06 101 6 1…" at bounding box center [614, 372] width 867 height 479
click at [117, 162] on span "[PERSON_NAME]" at bounding box center [93, 169] width 98 height 14
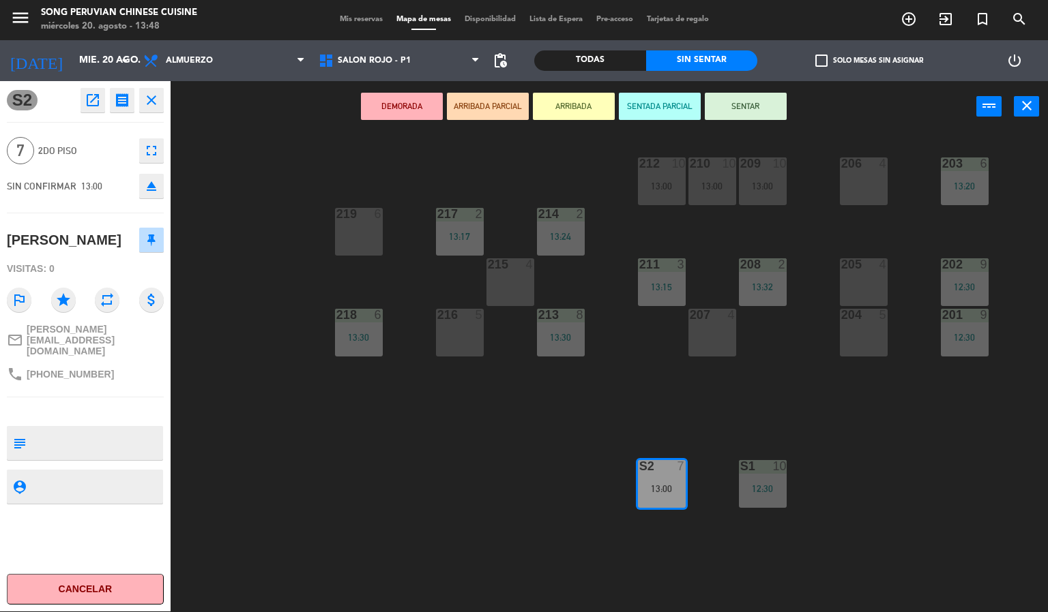
click at [367, 503] on div "203 6 13:20 206 4 210 10 13:00 212 10 13:00 209 10 13:00 214 2 13:24 217 2 13:1…" at bounding box center [614, 372] width 867 height 479
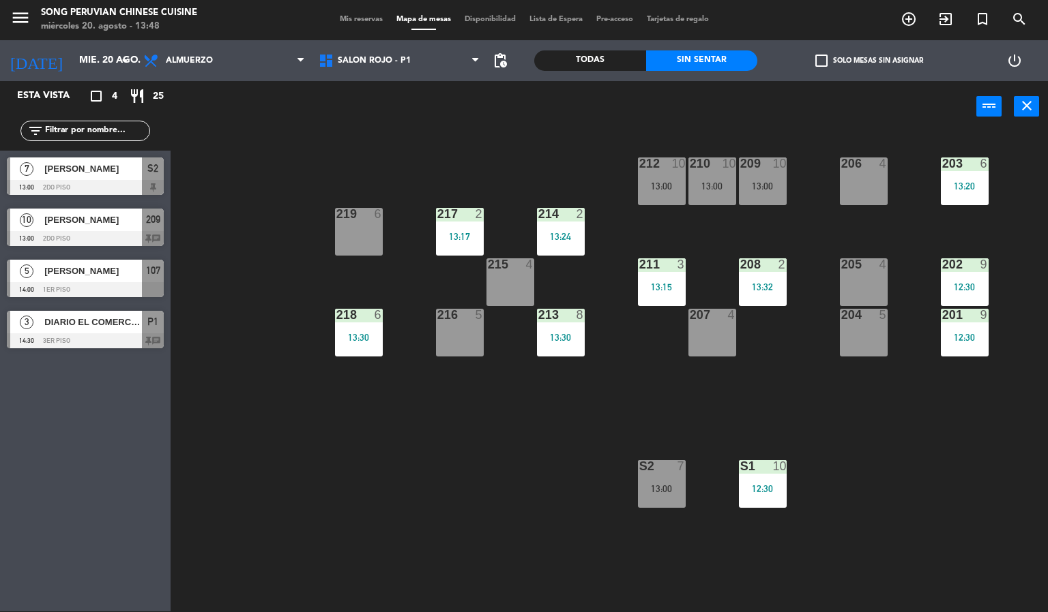
click at [964, 338] on div "12:30" at bounding box center [964, 338] width 48 height 10
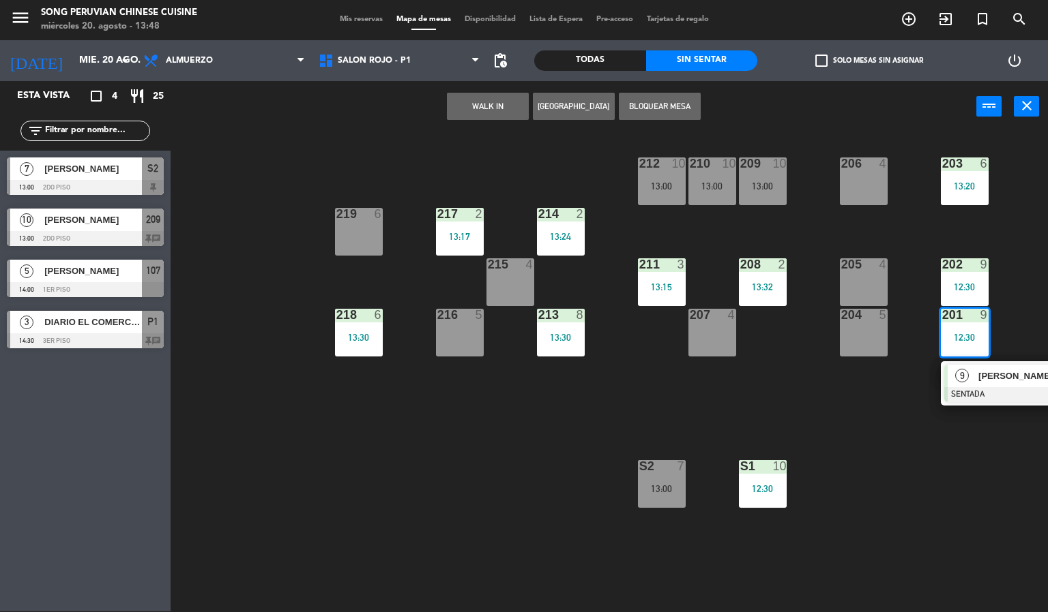
click at [1011, 387] on div at bounding box center [1017, 394] width 147 height 15
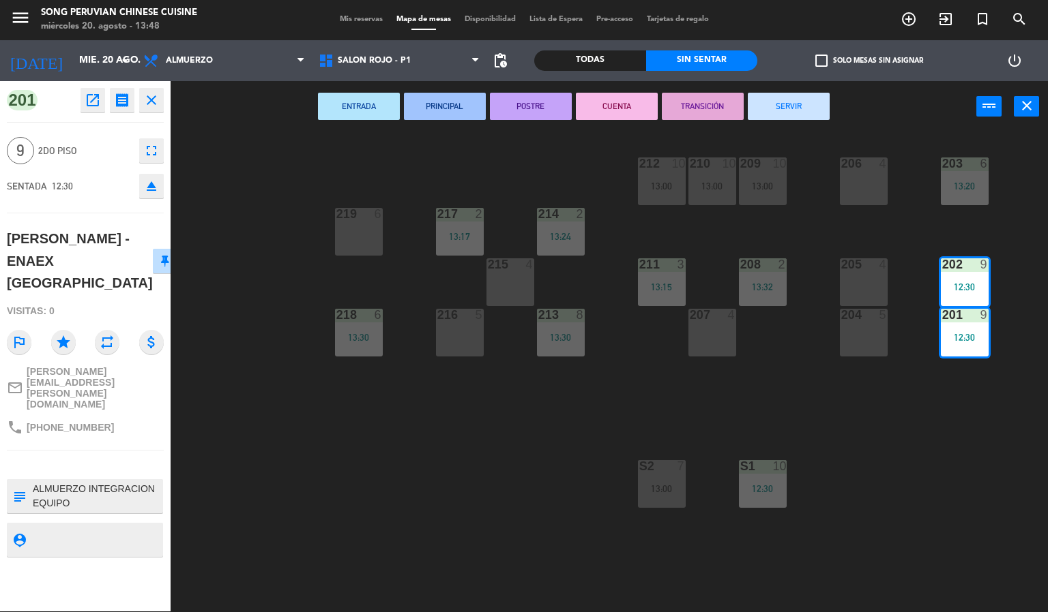
click at [401, 488] on div "203 6 13:20 206 4 210 10 13:00 212 10 13:00 209 10 13:00 214 2 13:24 217 2 13:1…" at bounding box center [614, 372] width 867 height 479
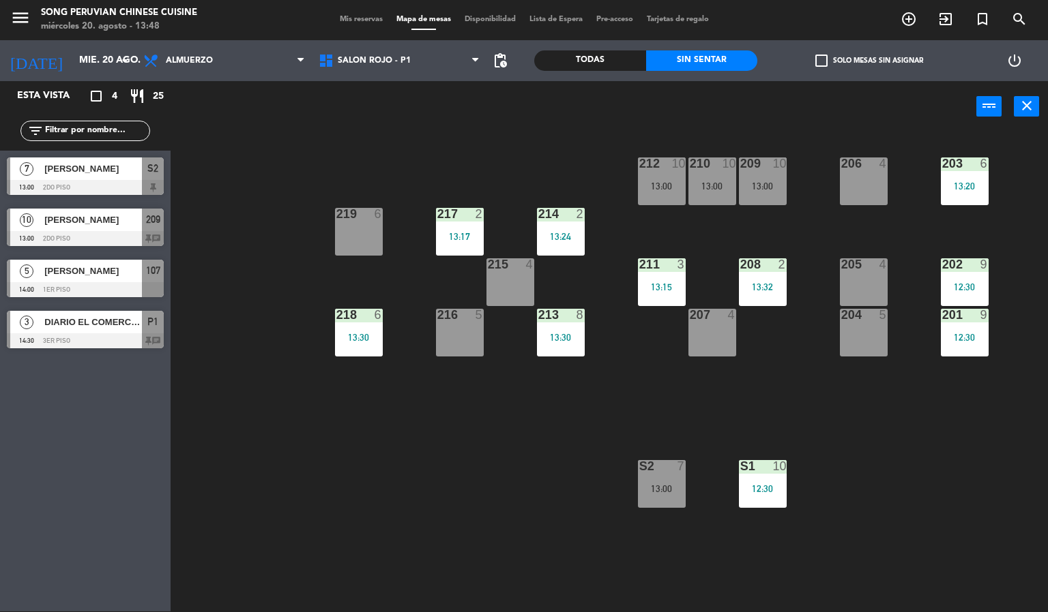
click at [968, 334] on div "12:30" at bounding box center [964, 338] width 48 height 10
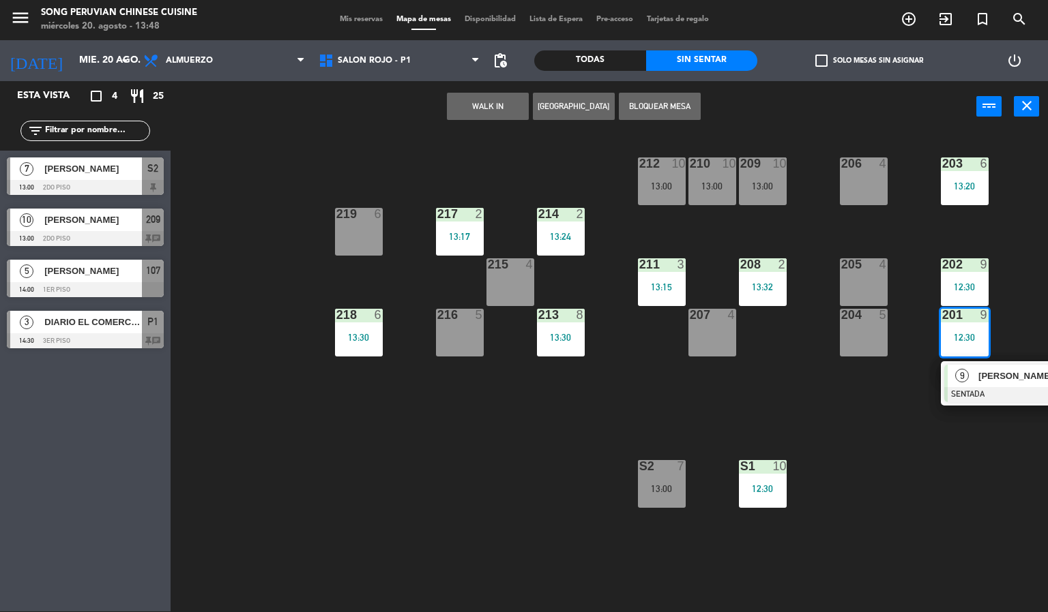
click at [972, 484] on div "203 6 13:20 206 4 210 10 13:00 212 10 13:00 209 10 13:00 214 2 13:24 217 2 13:1…" at bounding box center [614, 372] width 867 height 479
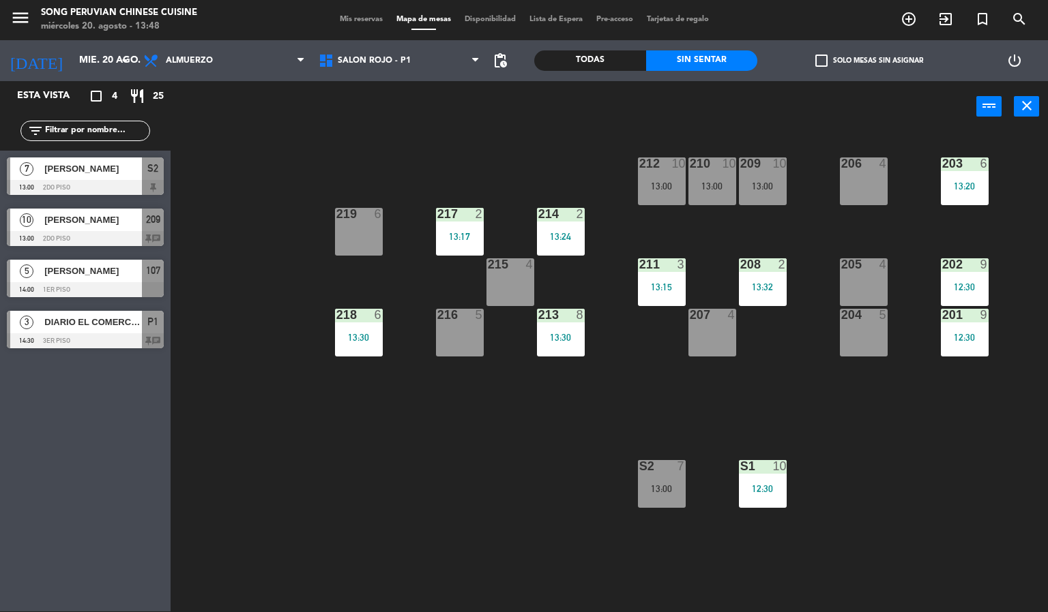
click at [977, 338] on div "12:30" at bounding box center [964, 338] width 48 height 10
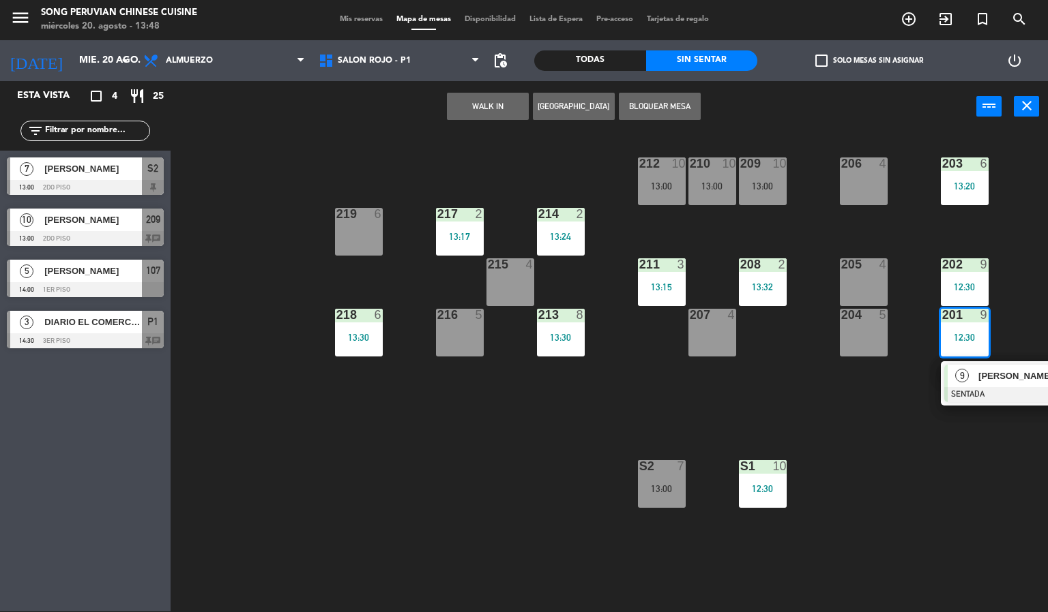
click at [975, 381] on div "9" at bounding box center [961, 376] width 29 height 23
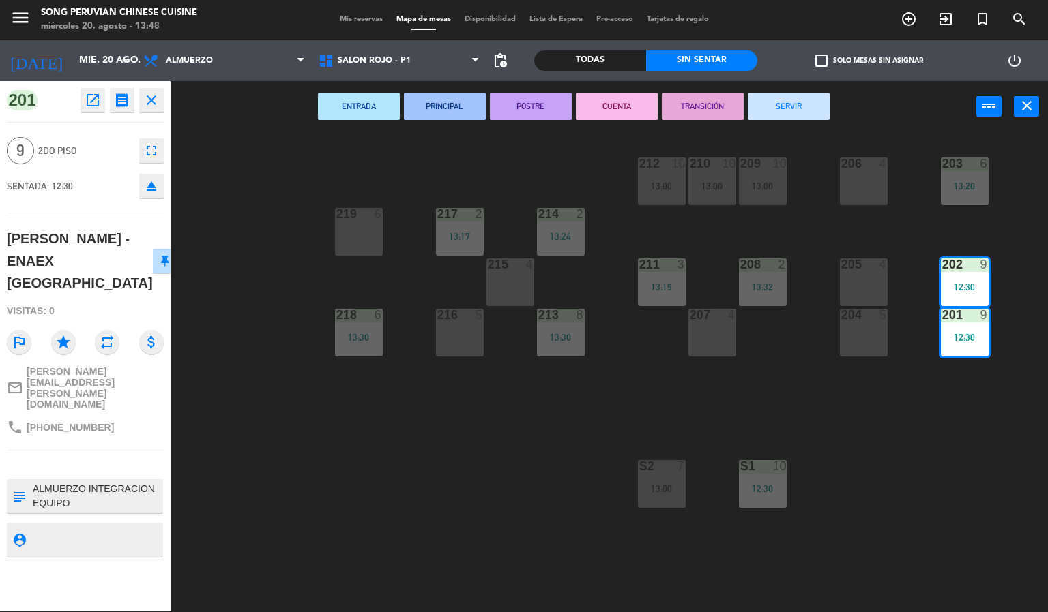
click at [938, 569] on div "203 6 13:20 206 4 210 10 13:00 212 10 13:00 209 10 13:00 214 2 13:24 217 2 13:1…" at bounding box center [614, 372] width 867 height 479
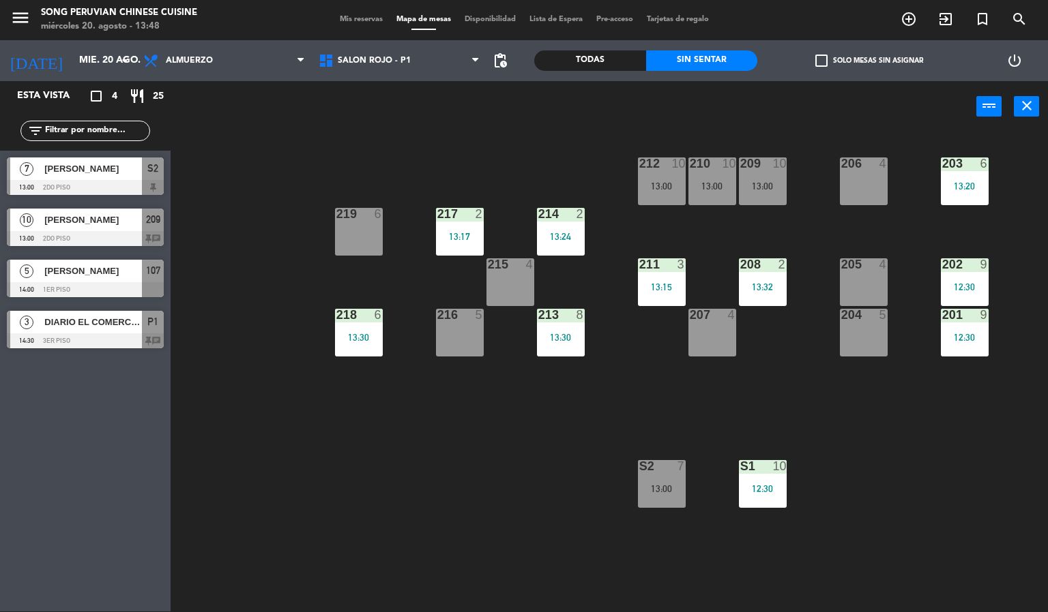
click at [803, 497] on div "203 6 13:20 206 4 210 10 13:00 212 10 13:00 209 10 13:00 214 2 13:24 217 2 13:1…" at bounding box center [614, 372] width 867 height 479
click at [900, 516] on div "203 6 13:20 206 4 210 10 13:00 212 10 13:00 209 10 13:00 214 2 13:24 217 2 13:1…" at bounding box center [614, 372] width 867 height 479
click at [671, 481] on div "S2 7 13:00" at bounding box center [662, 484] width 48 height 48
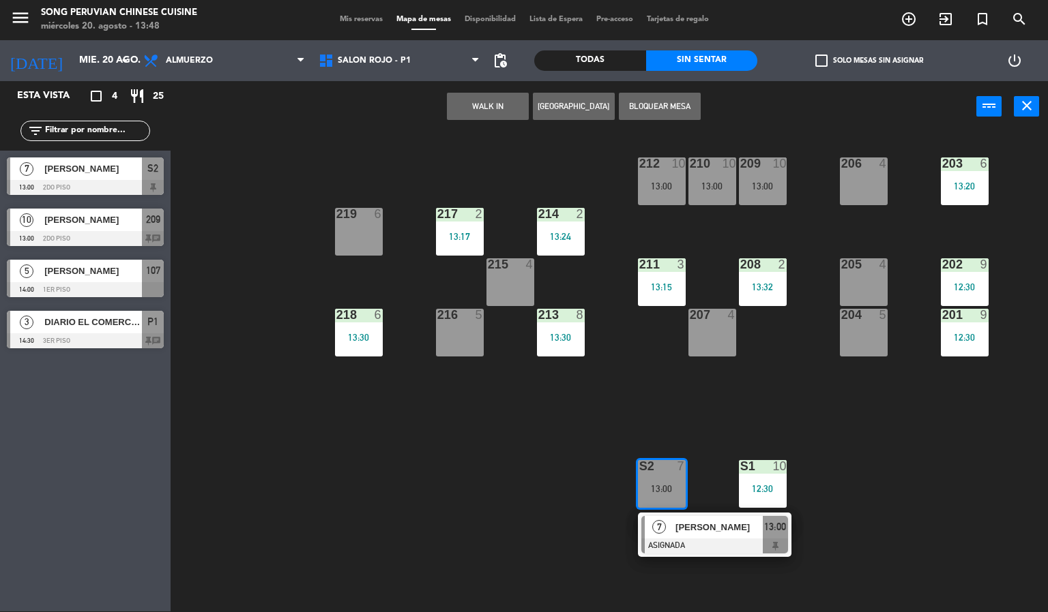
click at [696, 530] on span "[PERSON_NAME]" at bounding box center [718, 527] width 87 height 14
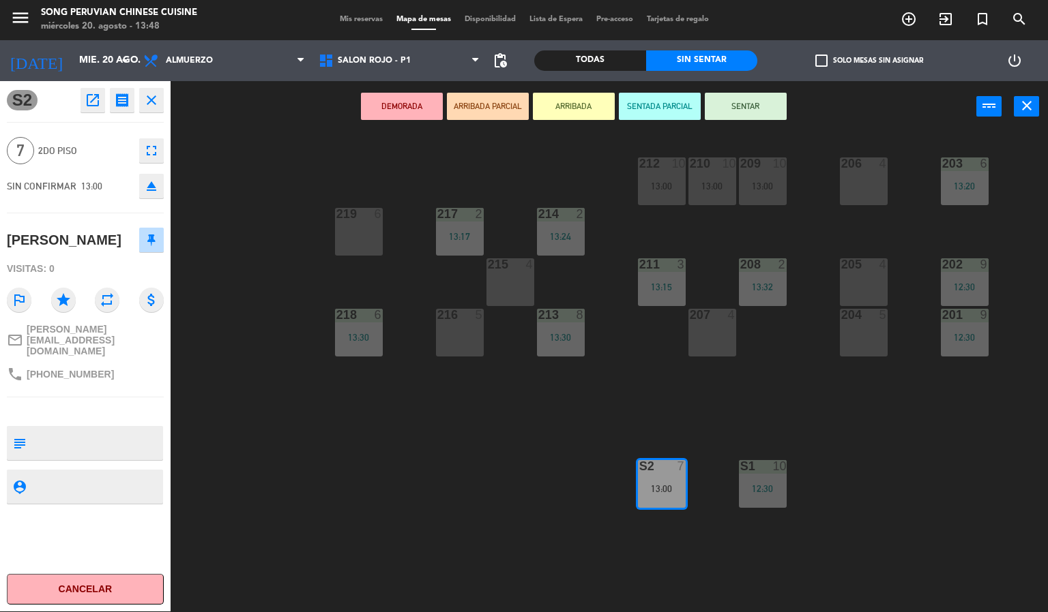
click at [927, 462] on div "203 6 13:20 206 4 210 10 13:00 212 10 13:00 209 10 13:00 214 2 13:24 217 2 13:1…" at bounding box center [614, 372] width 867 height 479
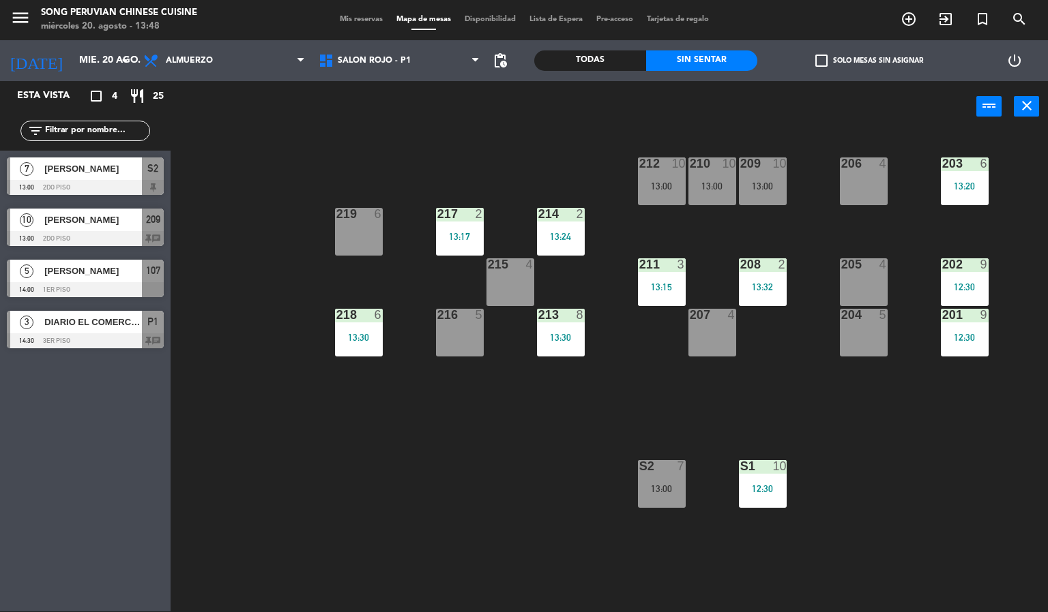
click at [980, 338] on div "12:30" at bounding box center [964, 338] width 48 height 10
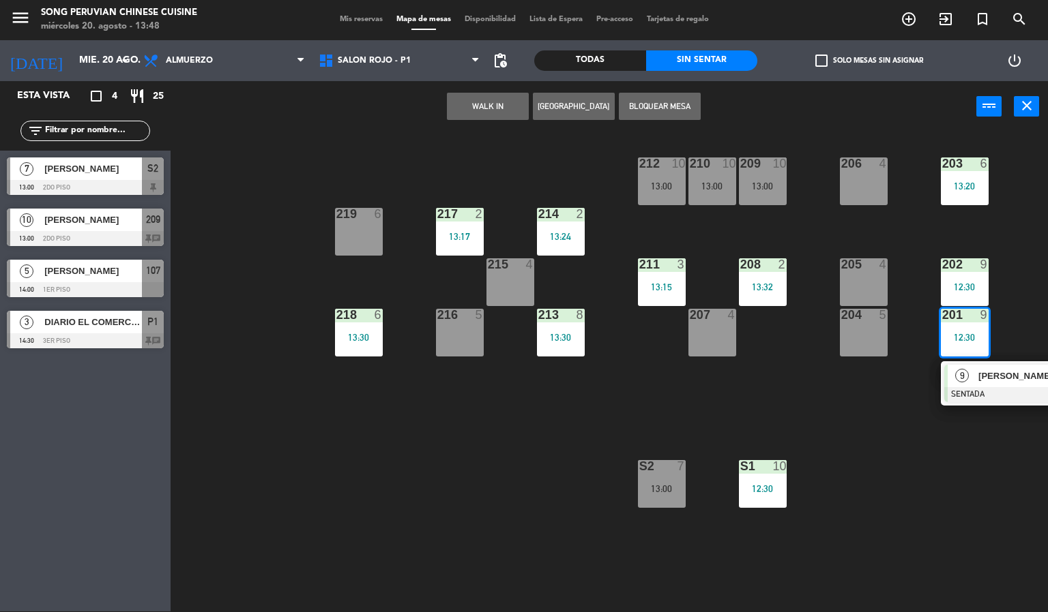
click at [991, 376] on span "[PERSON_NAME] - ENAEX [GEOGRAPHIC_DATA]" at bounding box center [1021, 376] width 87 height 14
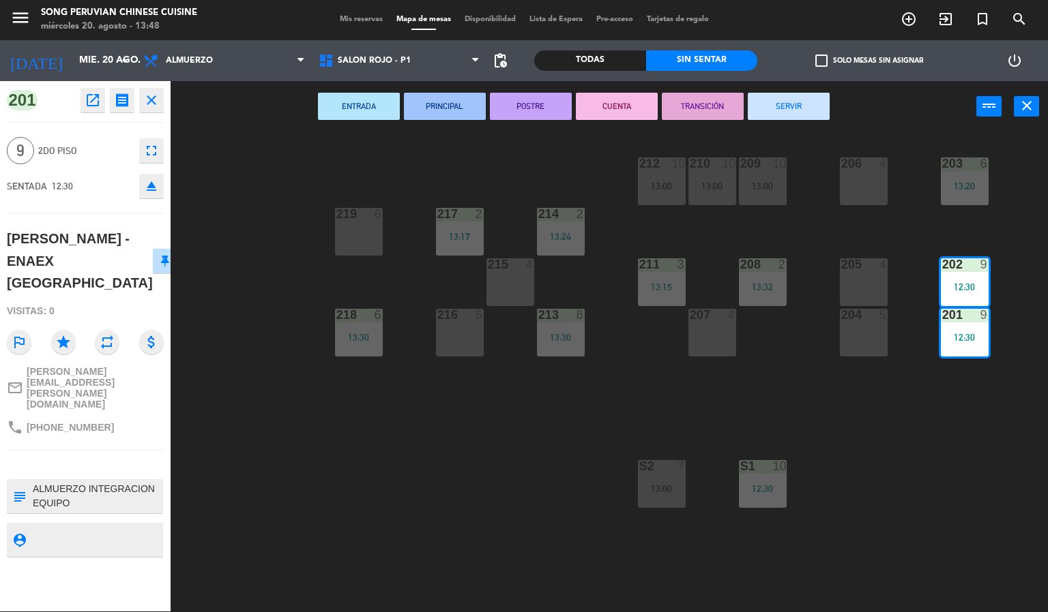
click at [895, 557] on div "203 6 13:20 206 4 210 10 13:00 212 10 13:00 209 10 13:00 214 2 13:24 217 2 13:1…" at bounding box center [614, 372] width 867 height 479
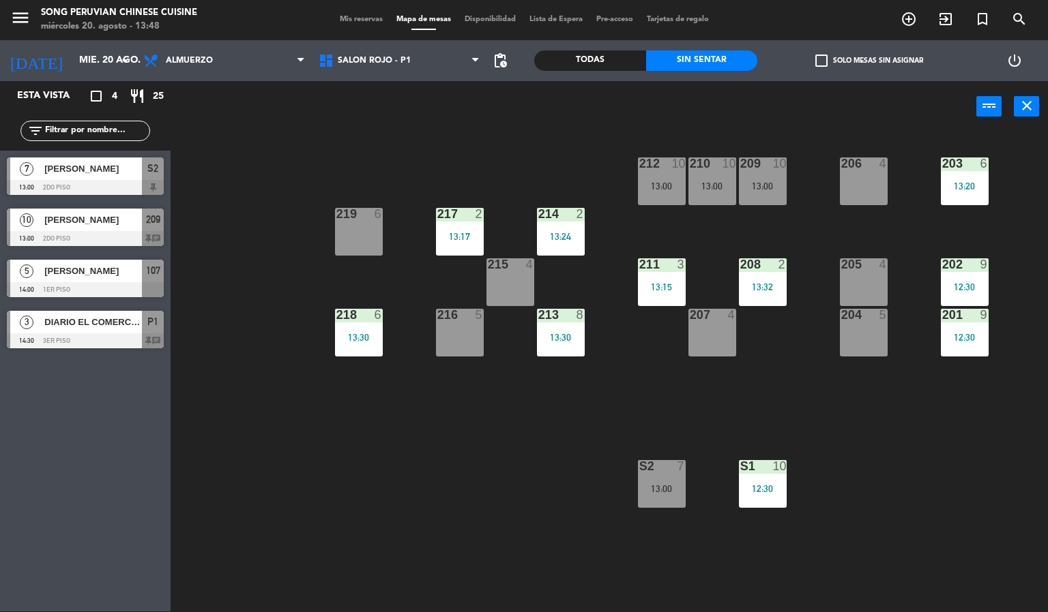
click at [681, 490] on div "13:00" at bounding box center [662, 489] width 48 height 10
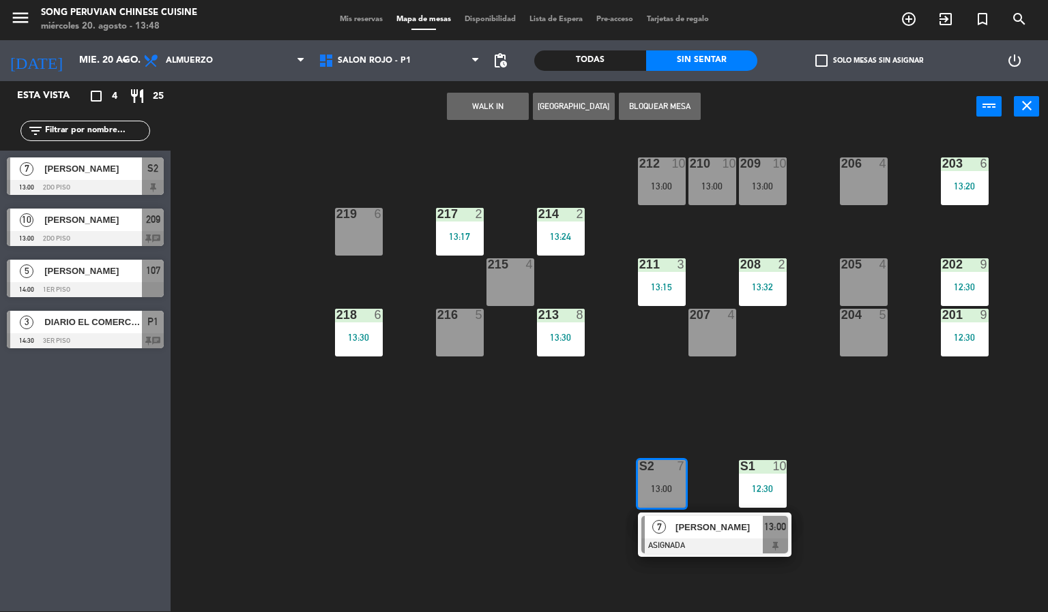
click at [718, 544] on div at bounding box center [714, 546] width 147 height 15
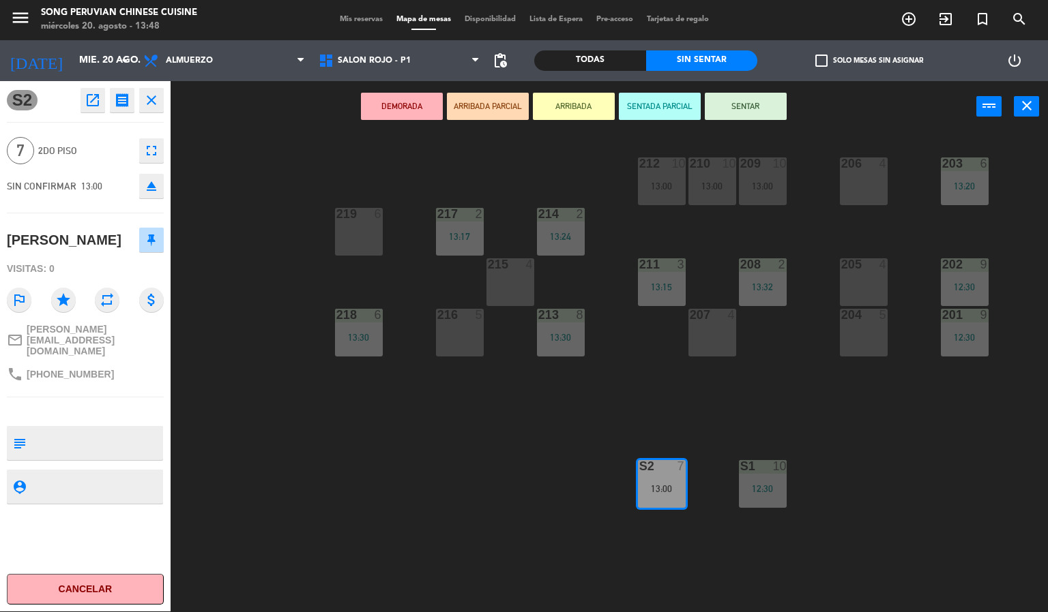
click at [978, 477] on div "203 6 13:20 206 4 210 10 13:00 212 10 13:00 209 10 13:00 214 2 13:24 217 2 13:1…" at bounding box center [614, 372] width 867 height 479
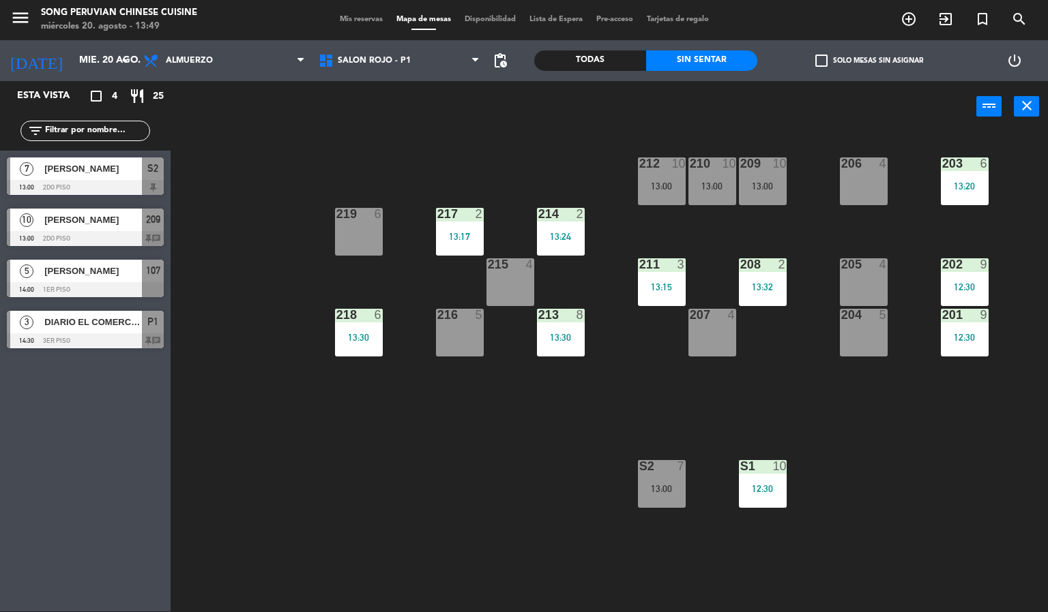
click at [148, 171] on span "S2" at bounding box center [152, 168] width 11 height 16
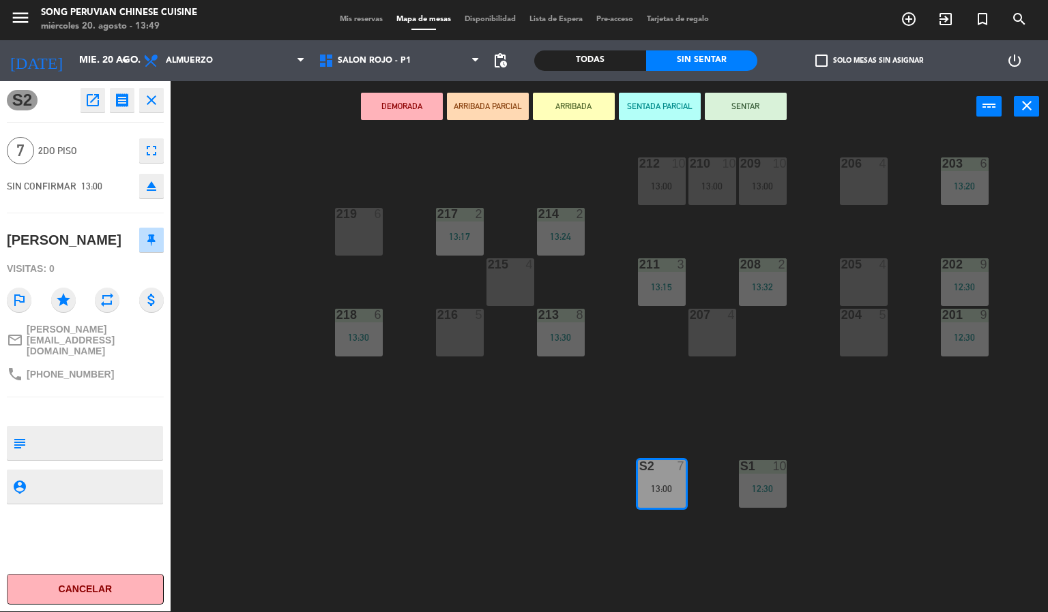
click at [106, 581] on button "Cancelar" at bounding box center [85, 589] width 157 height 31
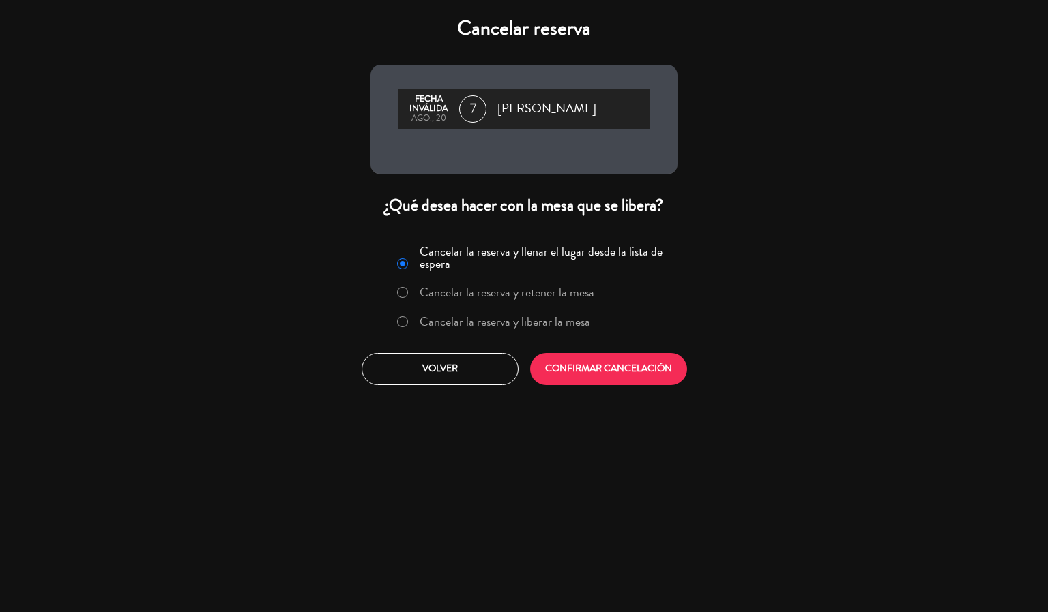
click at [402, 325] on input "Cancelar la reserva y liberar la mesa" at bounding box center [401, 320] width 9 height 9
radio input "true"
click at [589, 385] on button "CONFIRMAR CANCELACIÓN" at bounding box center [608, 369] width 157 height 32
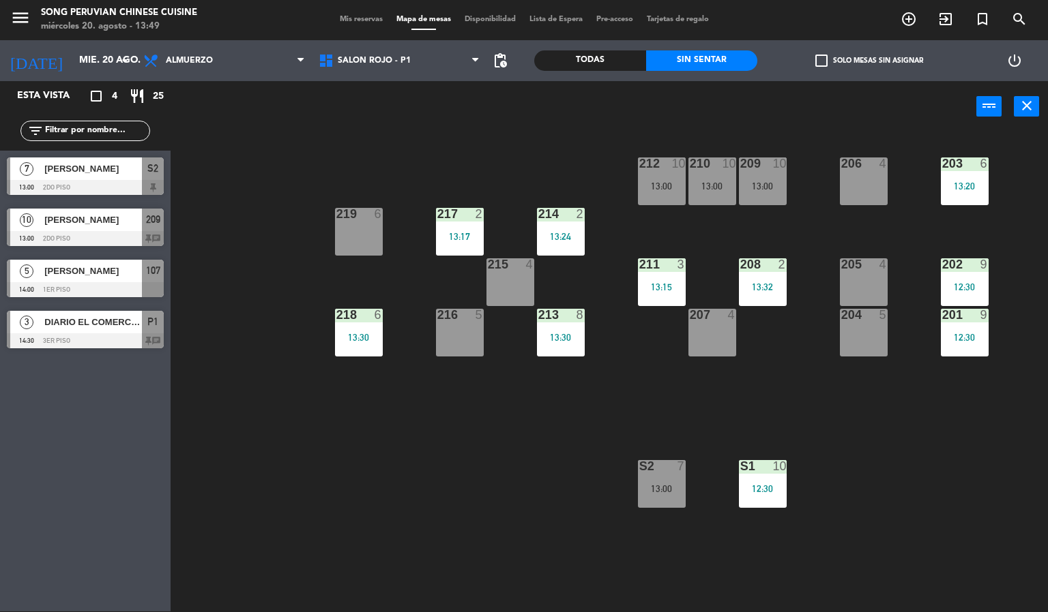
click at [465, 483] on div "203 6 13:20 206 4 210 10 13:00 212 10 13:00 209 10 13:00 214 2 13:24 217 2 13:1…" at bounding box center [614, 372] width 867 height 479
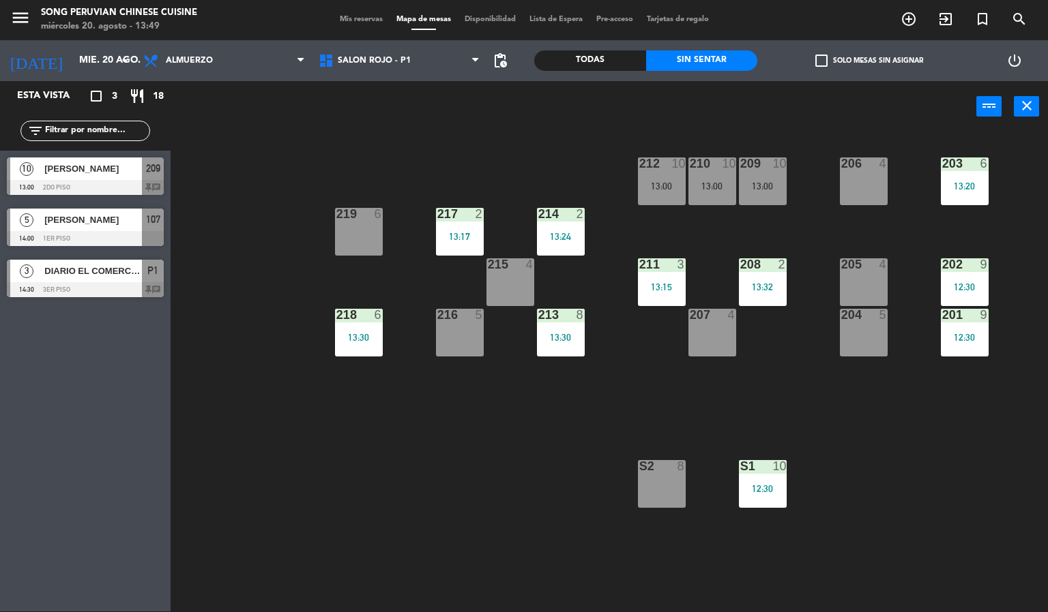
click at [489, 481] on div "203 6 13:20 206 4 210 10 13:00 212 10 13:00 209 10 13:00 214 2 13:24 217 2 13:1…" at bounding box center [614, 372] width 867 height 479
click at [101, 58] on input "mié. 20 ago." at bounding box center [137, 60] width 130 height 25
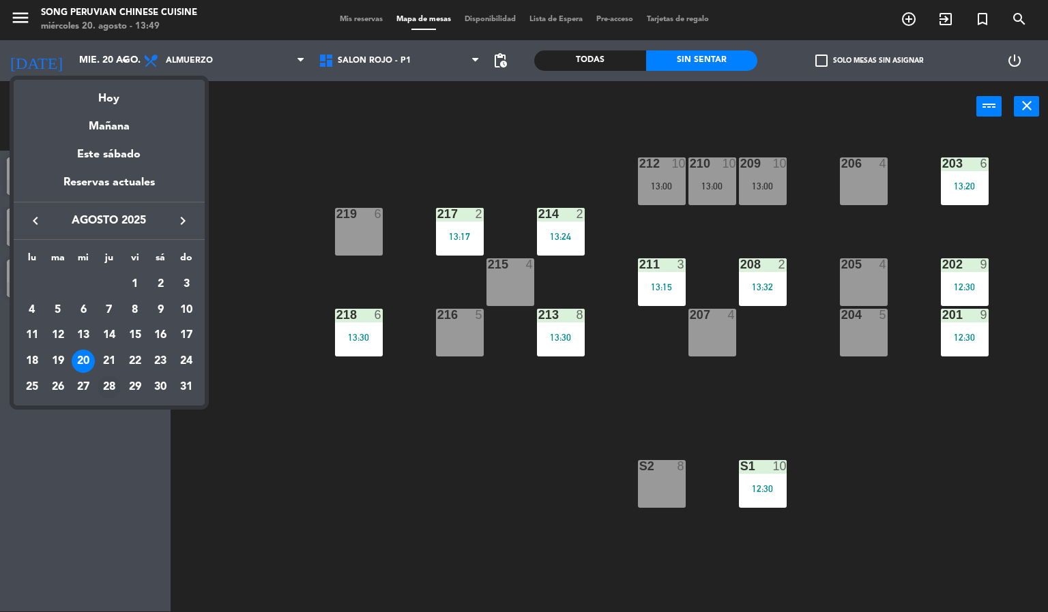
click at [108, 387] on div "28" at bounding box center [109, 387] width 23 height 23
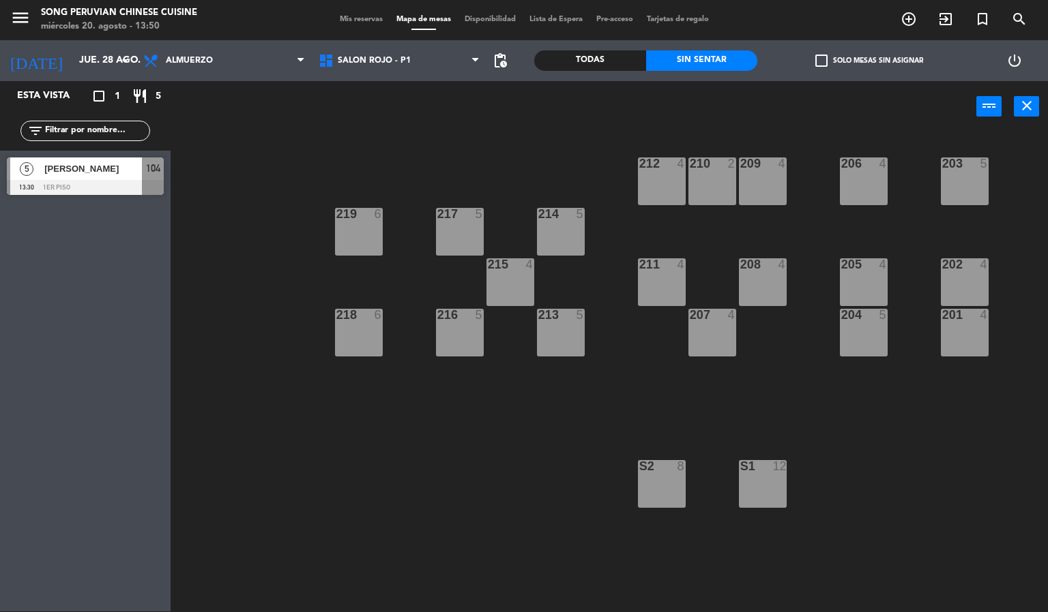
click at [374, 438] on div "203 5 206 4 210 2 212 4 209 4 214 5 217 5 219 6 202 4 205 4 208 4 211 4 215 4 2…" at bounding box center [614, 372] width 867 height 479
click at [248, 68] on span "Almuerzo" at bounding box center [223, 61] width 175 height 30
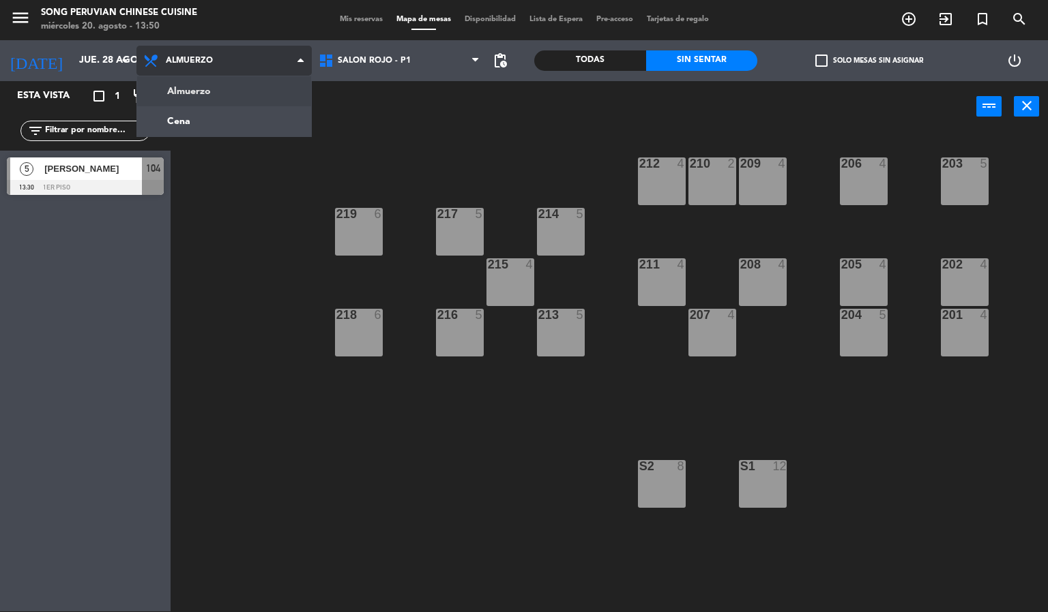
click at [256, 119] on ng-component "menu Song Peruvian Chinese Cuisine miércoles 20. agosto - 13:50 Mis reservas Ma…" at bounding box center [524, 305] width 1048 height 613
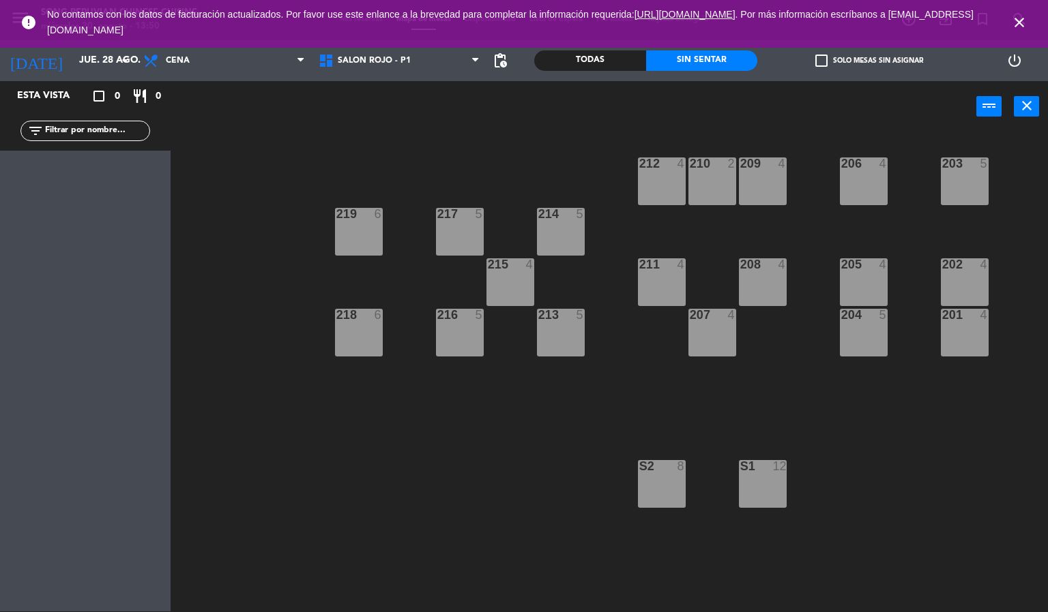
click at [1020, 29] on icon "close" at bounding box center [1019, 22] width 16 height 16
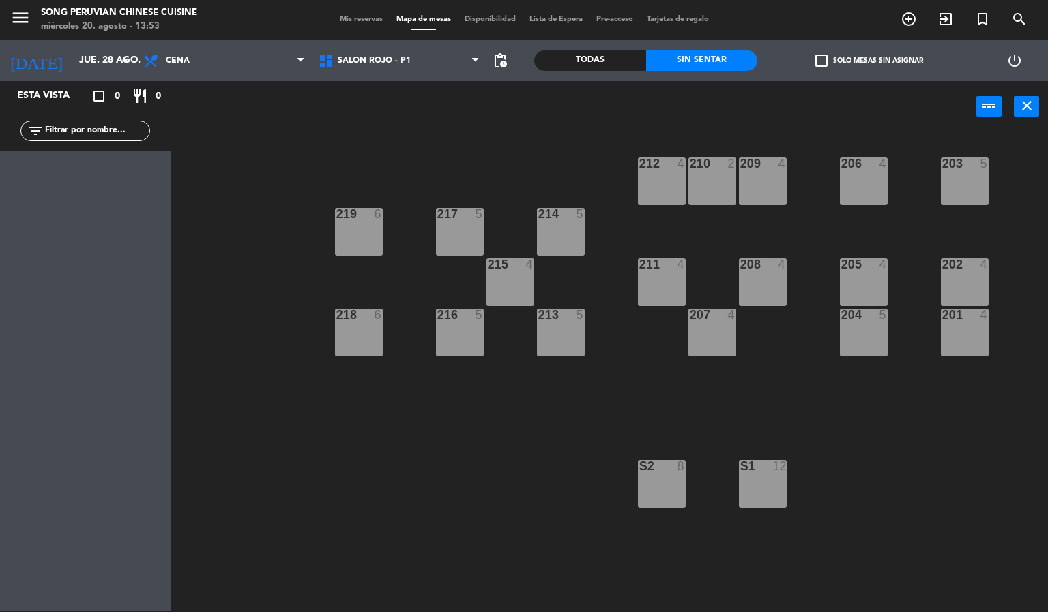
click at [326, 443] on div "203 5 206 4 210 2 212 4 209 4 214 5 217 5 219 6 202 4 205 4 208 4 211 4 215 4 2…" at bounding box center [614, 372] width 867 height 479
click at [266, 66] on span "Cena" at bounding box center [223, 61] width 175 height 30
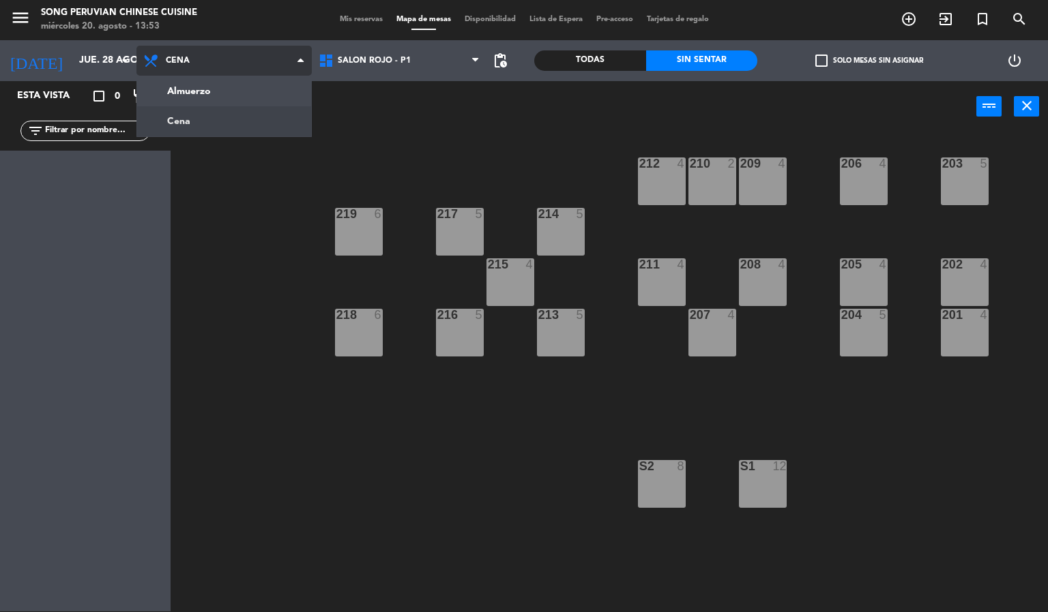
click at [244, 86] on ng-component "menu Song Peruvian Chinese Cuisine [DATE] 20. agosto - 13:53 Mis reservas Mapa …" at bounding box center [524, 305] width 1048 height 613
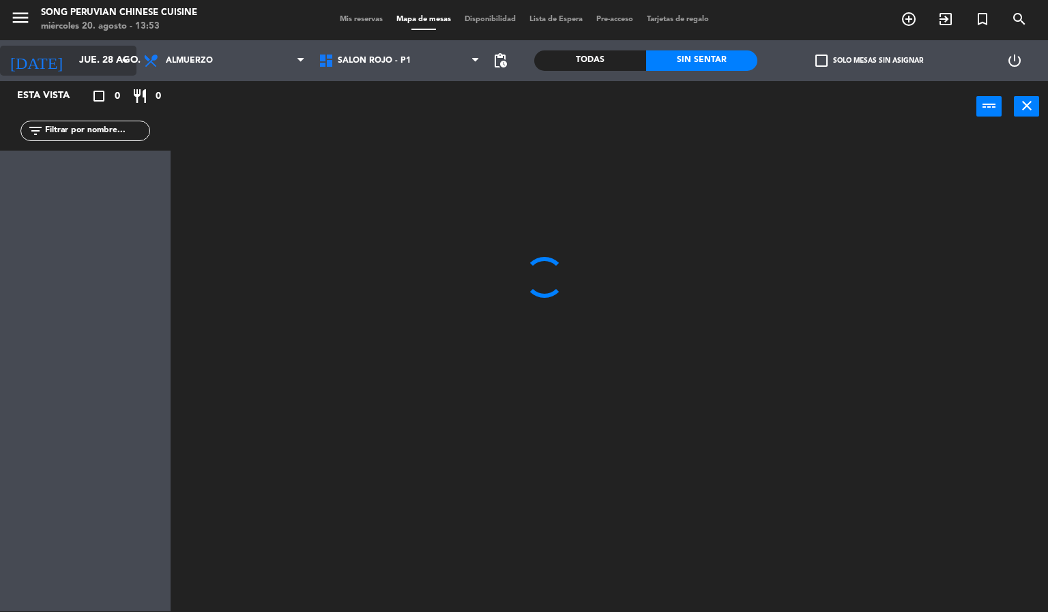
click at [78, 53] on input "jue. 28 ago." at bounding box center [137, 60] width 130 height 25
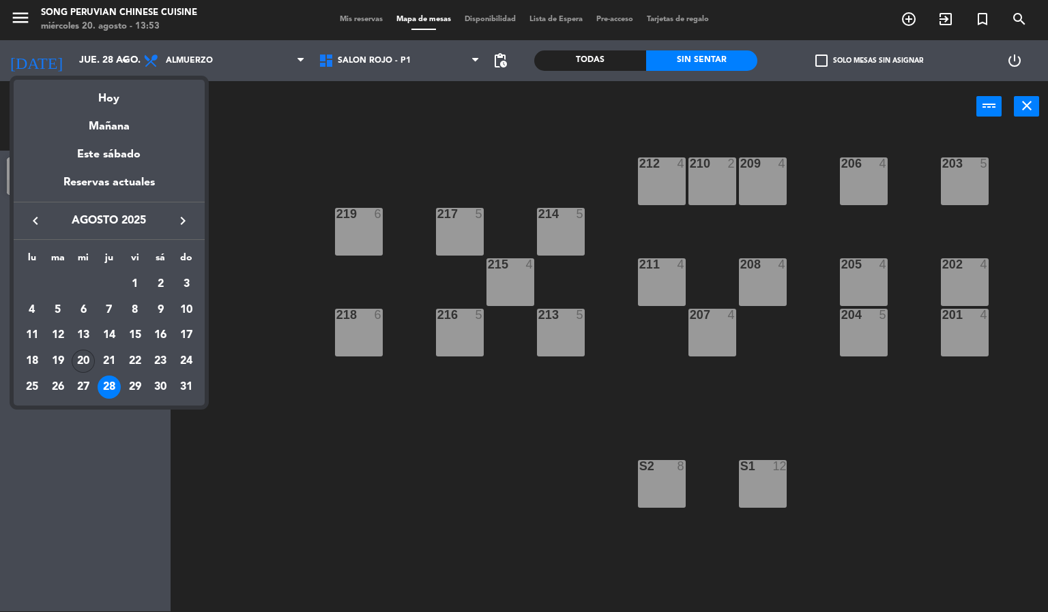
click at [80, 360] on div "20" at bounding box center [83, 361] width 23 height 23
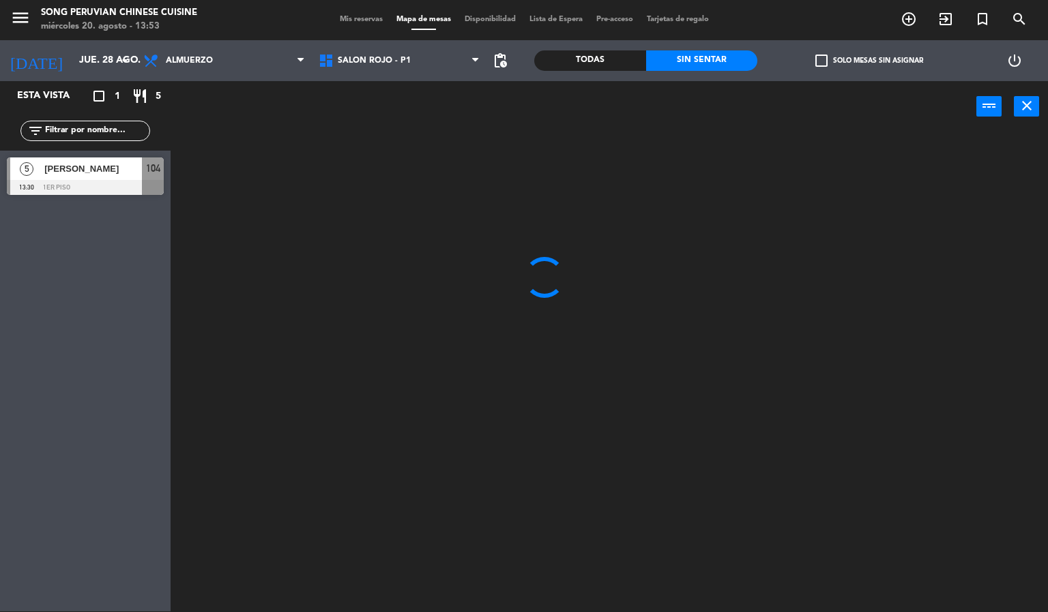
type input "mié. 20 ago."
click at [391, 481] on div at bounding box center [614, 372] width 867 height 479
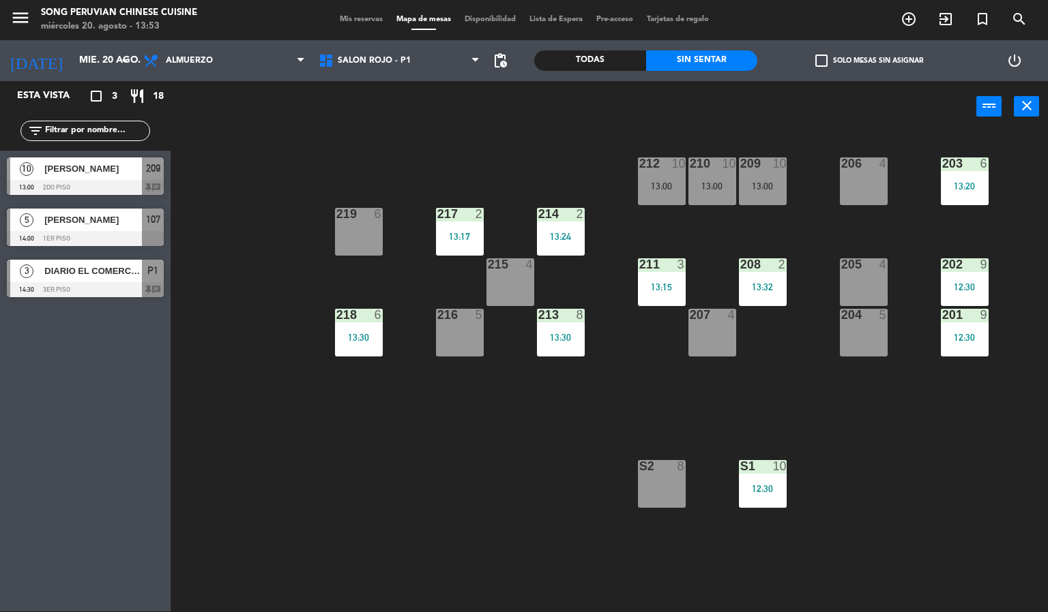
click at [366, 420] on div "203 6 13:20 206 4 210 10 13:00 212 10 13:00 209 10 13:00 214 2 13:24 217 2 13:1…" at bounding box center [614, 372] width 867 height 479
click at [571, 336] on div "13:30" at bounding box center [561, 338] width 48 height 10
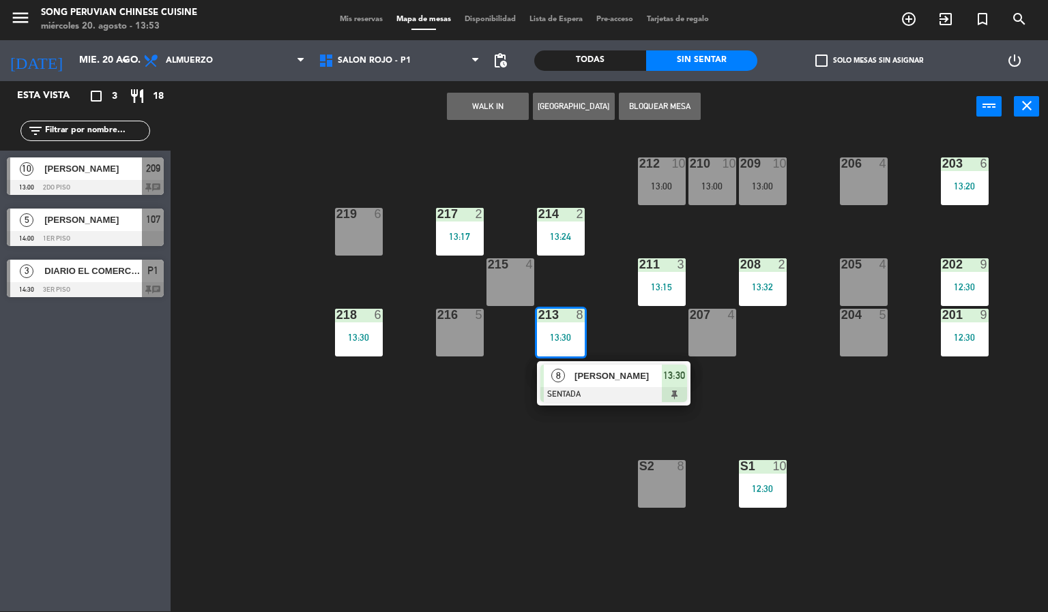
click at [441, 489] on div "203 6 13:20 206 4 210 10 13:00 212 10 13:00 209 10 13:00 214 2 13:24 217 2 13:1…" at bounding box center [614, 372] width 867 height 479
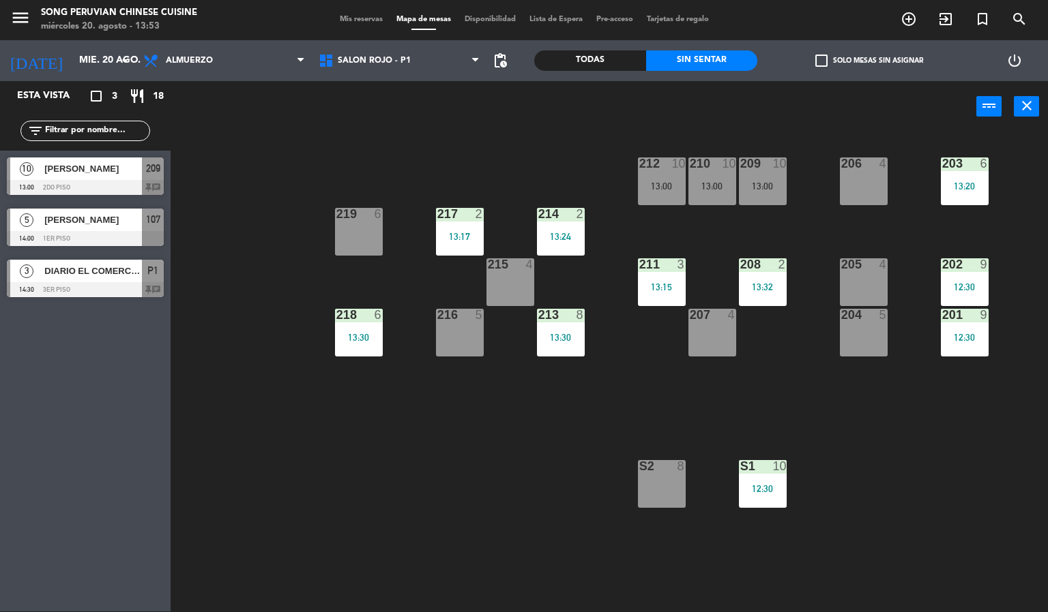
click at [555, 324] on div "213 8 13:30" at bounding box center [561, 333] width 48 height 48
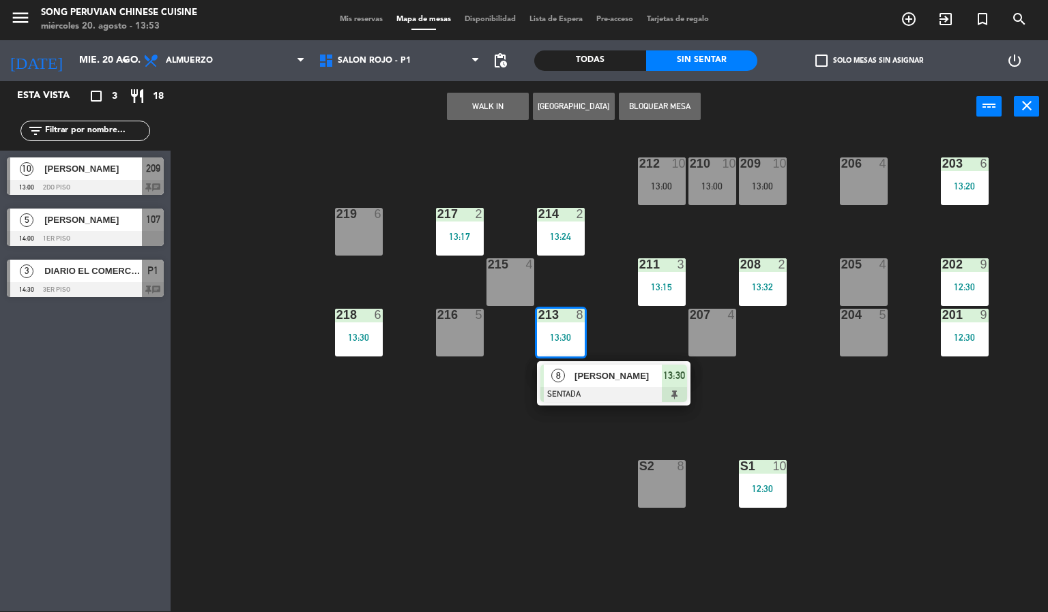
click at [426, 486] on div "203 6 13:20 206 4 210 10 13:00 212 10 13:00 209 10 13:00 214 2 13:24 217 2 13:1…" at bounding box center [614, 372] width 867 height 479
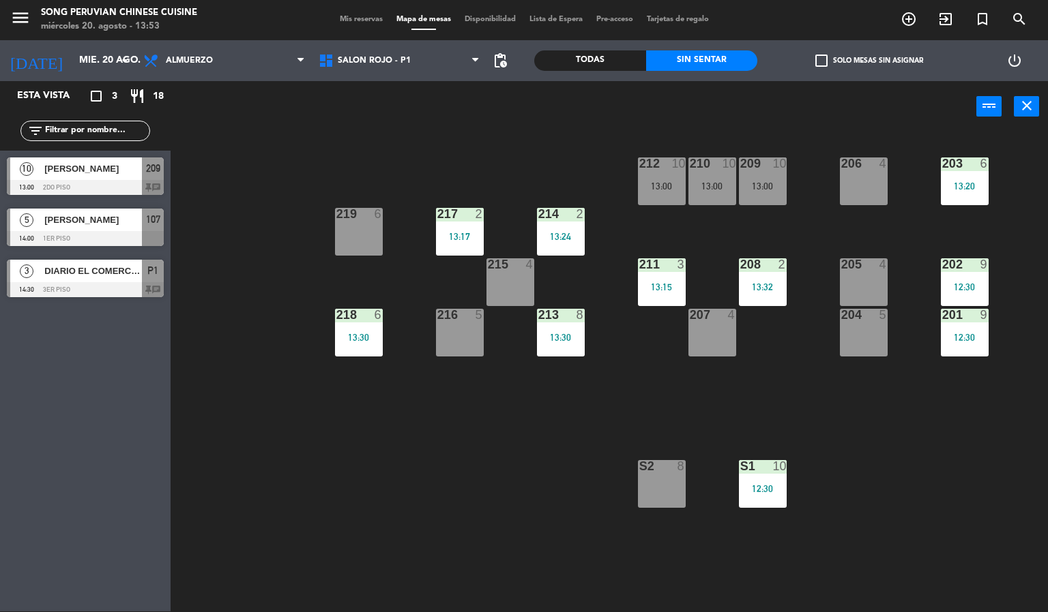
click at [454, 235] on div "13:17" at bounding box center [460, 237] width 48 height 10
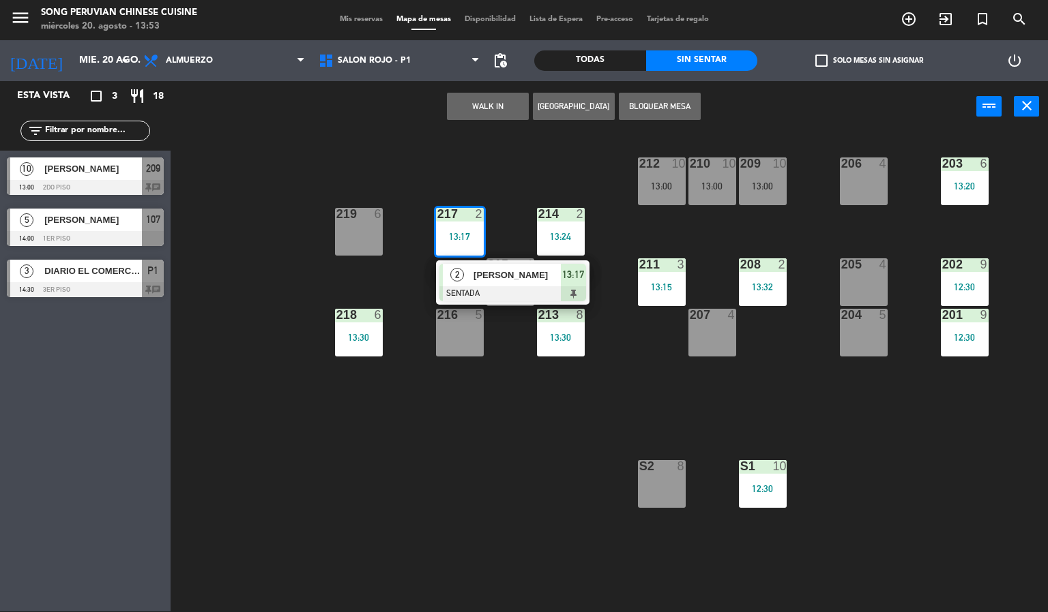
click at [581, 218] on div "2" at bounding box center [580, 214] width 8 height 12
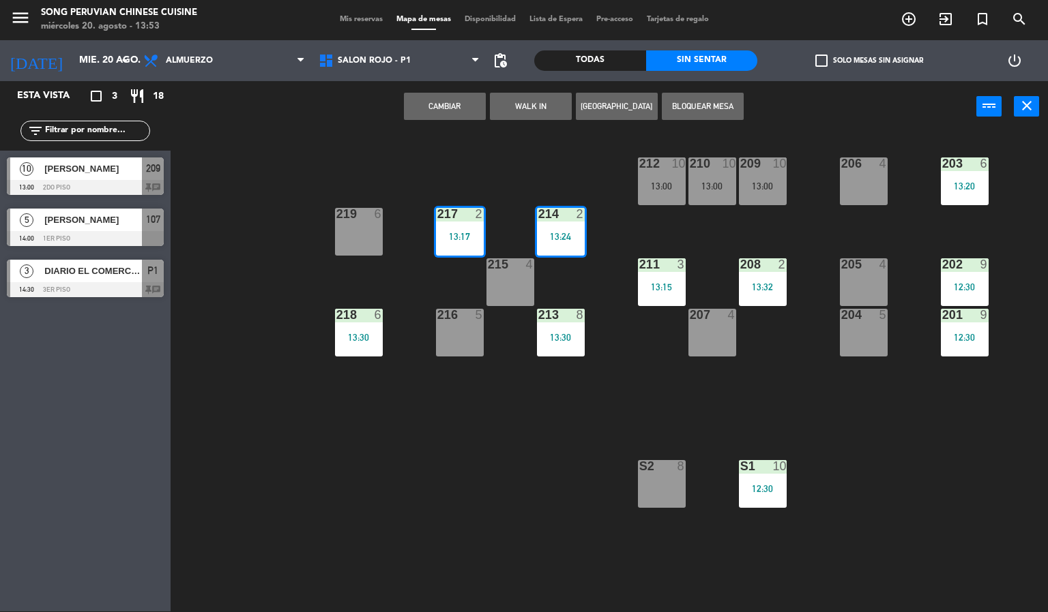
click at [354, 342] on div "13:30" at bounding box center [359, 338] width 48 height 10
click at [577, 338] on div "13:30" at bounding box center [561, 338] width 48 height 10
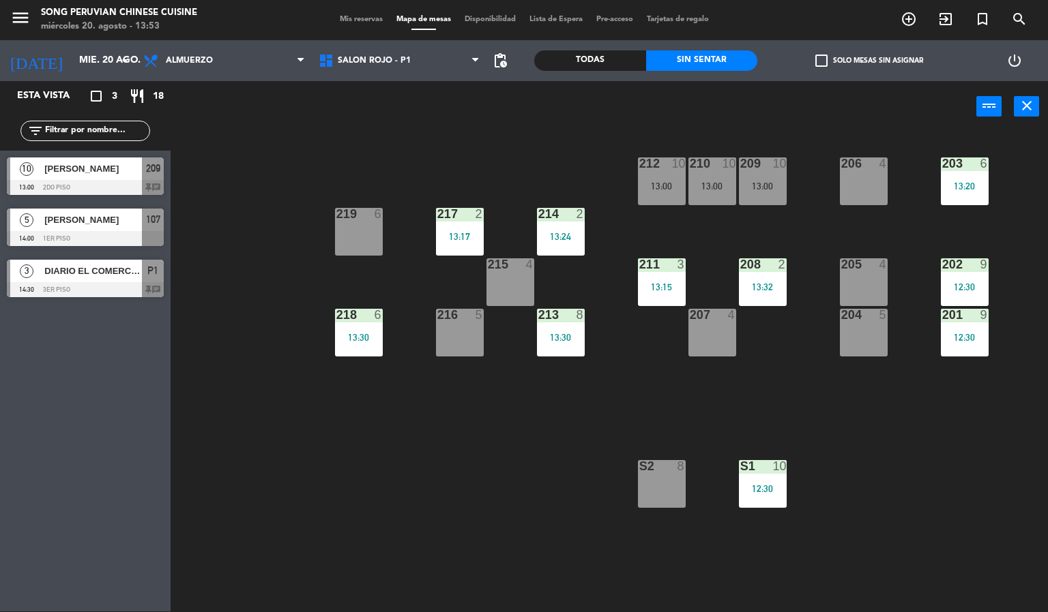
click at [414, 554] on div "203 6 13:20 206 4 210 10 13:00 212 10 13:00 209 10 13:00 214 2 13:24 217 2 13:1…" at bounding box center [614, 372] width 867 height 479
click at [780, 484] on div "12:30" at bounding box center [763, 489] width 48 height 10
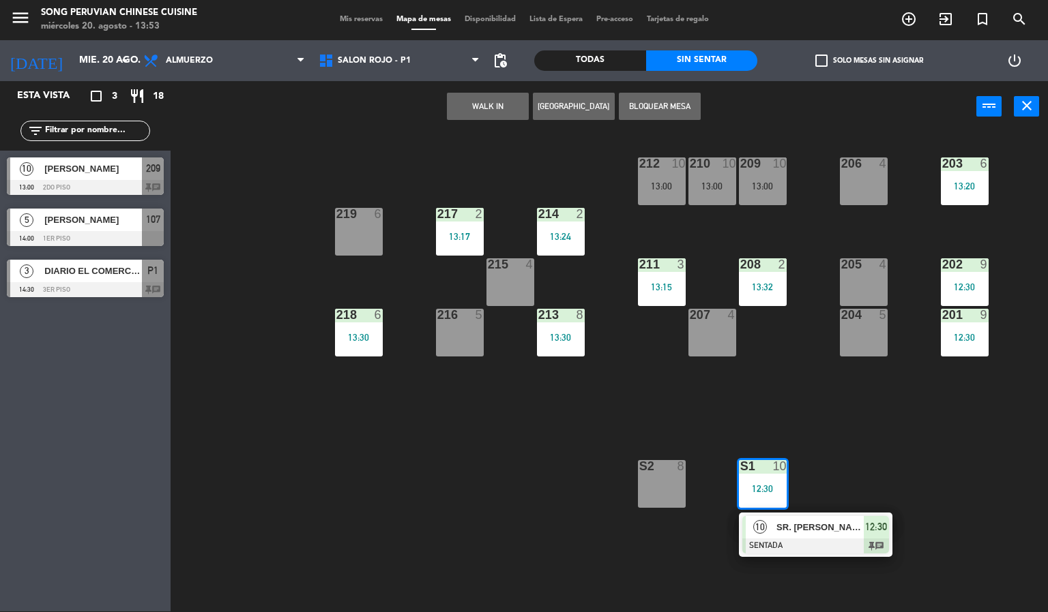
click at [422, 553] on div "203 6 13:20 206 4 210 10 13:00 212 10 13:00 209 10 13:00 214 2 13:24 217 2 13:1…" at bounding box center [614, 372] width 867 height 479
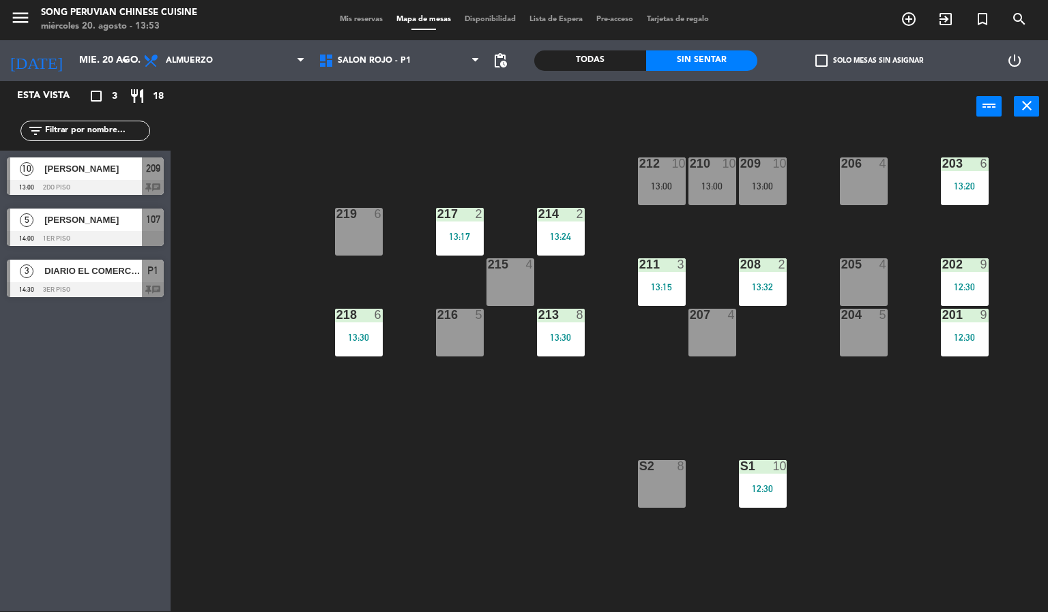
click at [408, 443] on div "203 6 13:20 206 4 210 10 13:00 212 10 13:00 209 10 13:00 214 2 13:24 217 2 13:1…" at bounding box center [614, 372] width 867 height 479
click at [422, 62] on span "SALON ROJO - P1" at bounding box center [399, 61] width 175 height 30
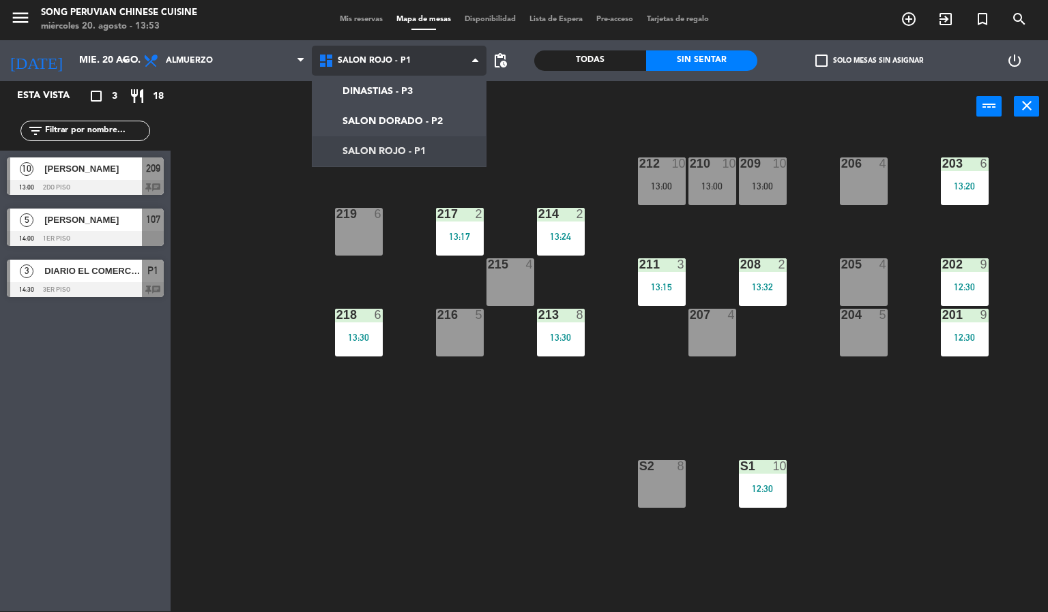
click at [438, 93] on ng-component "menu Song Peruvian Chinese Cuisine miércoles 20. agosto - 13:53 Mis reservas Ma…" at bounding box center [524, 305] width 1048 height 613
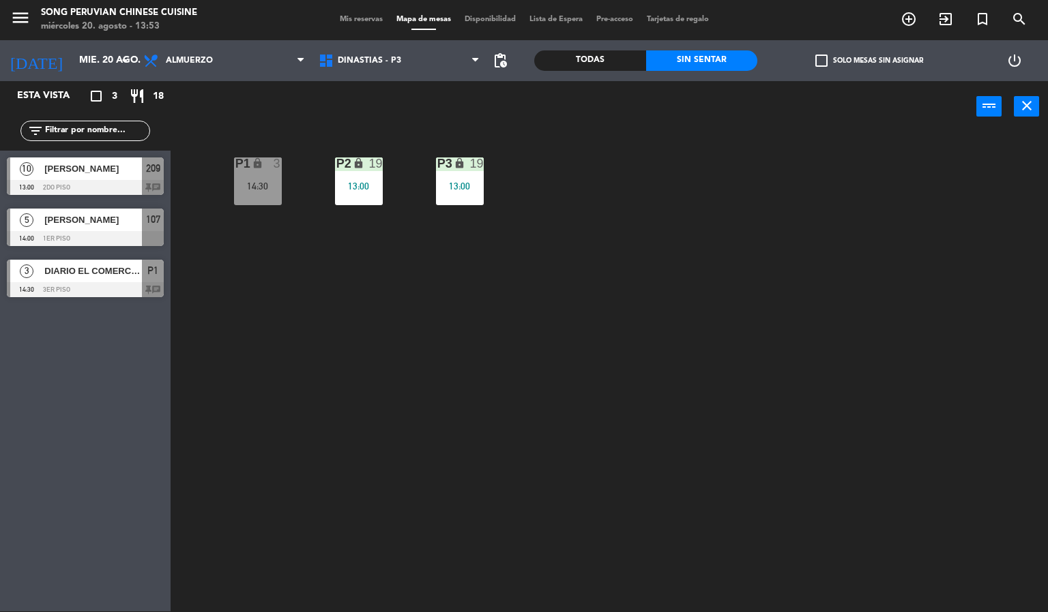
click at [413, 469] on div "P2 lock 19 13:00 P3 lock 19 13:00 P1 lock 3 14:30" at bounding box center [614, 372] width 867 height 479
click at [487, 168] on div "19" at bounding box center [482, 164] width 23 height 13
click at [572, 387] on div "P2 lock 19 13:00 P3 lock 19 13:00 P1 lock 3 14:30" at bounding box center [614, 372] width 867 height 479
click at [454, 175] on div "P3 lock 19 13:00" at bounding box center [460, 182] width 48 height 48
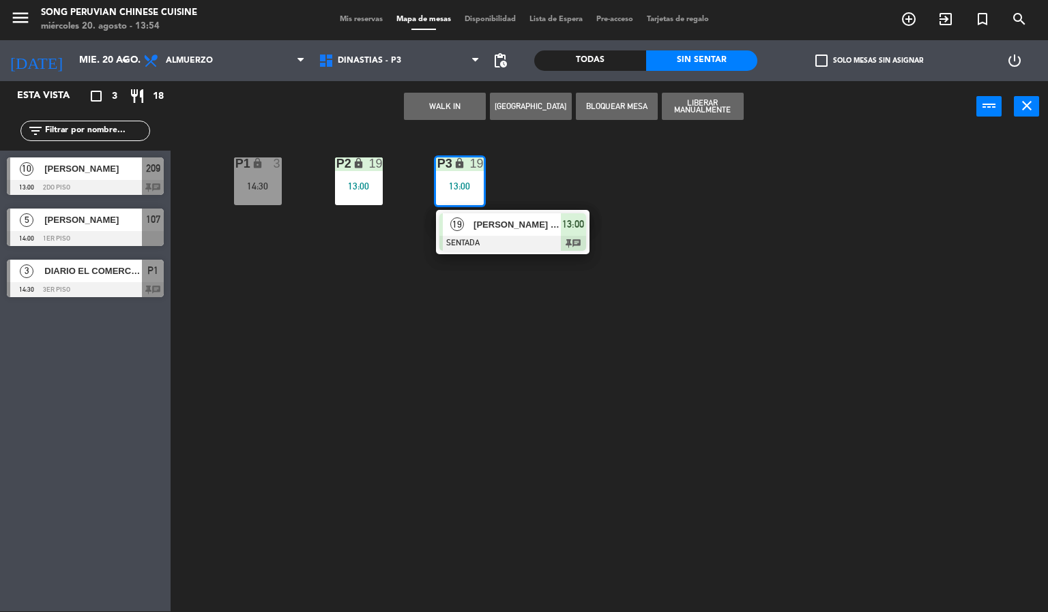
click at [383, 416] on div "P2 lock 19 13:00 P3 lock 19 13:00 19 [PERSON_NAME] - Asociación Automotriz del …" at bounding box center [614, 372] width 867 height 479
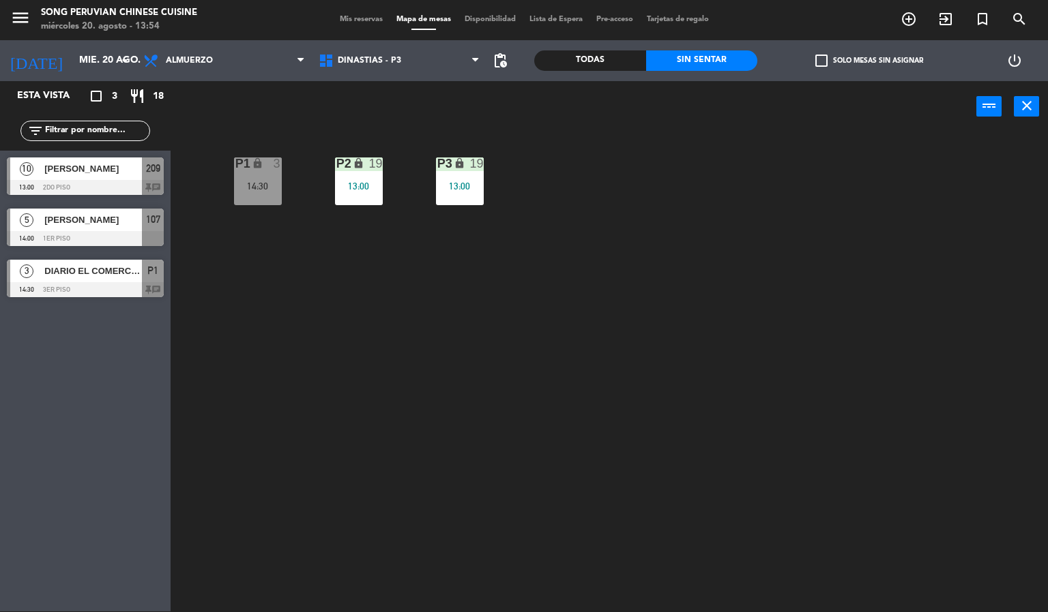
click at [267, 182] on div "14:30" at bounding box center [258, 186] width 48 height 10
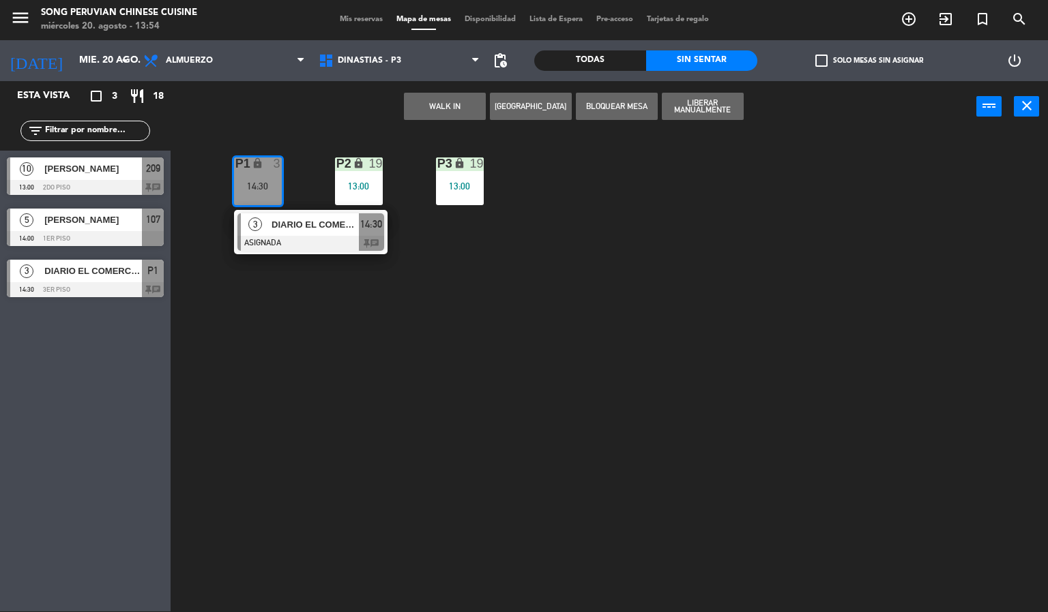
click at [295, 416] on div "P2 lock 19 13:00 P3 lock 19 13:00 P1 lock 3 14:30 3 DIARIO EL COMERCIO / NIUXA …" at bounding box center [614, 372] width 867 height 479
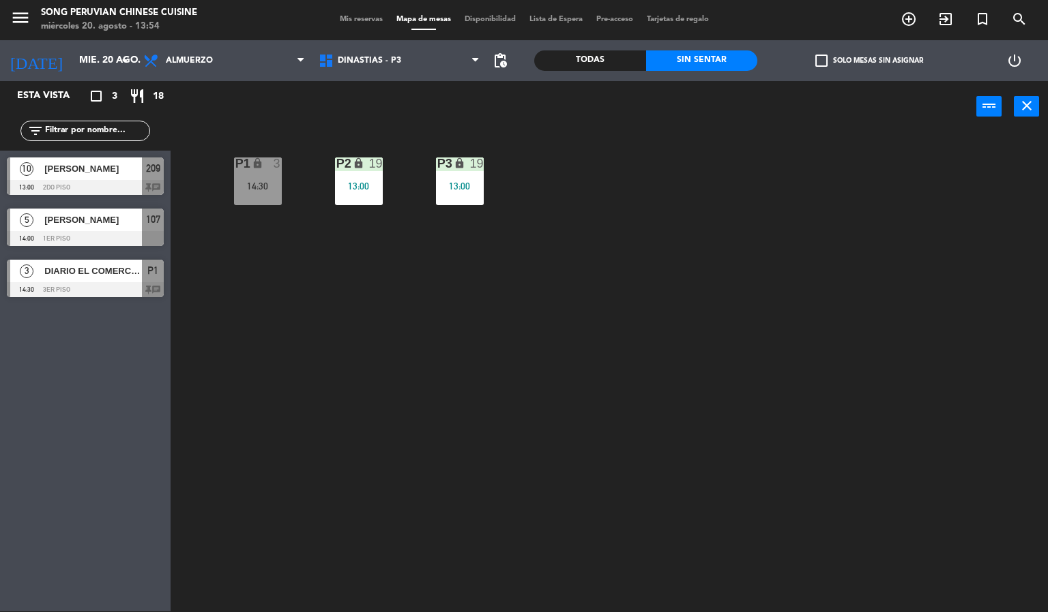
click at [415, 465] on div "P2 lock 19 13:00 P3 lock 19 13:00 P1 lock 3 14:30" at bounding box center [614, 372] width 867 height 479
click at [131, 285] on div at bounding box center [85, 289] width 157 height 15
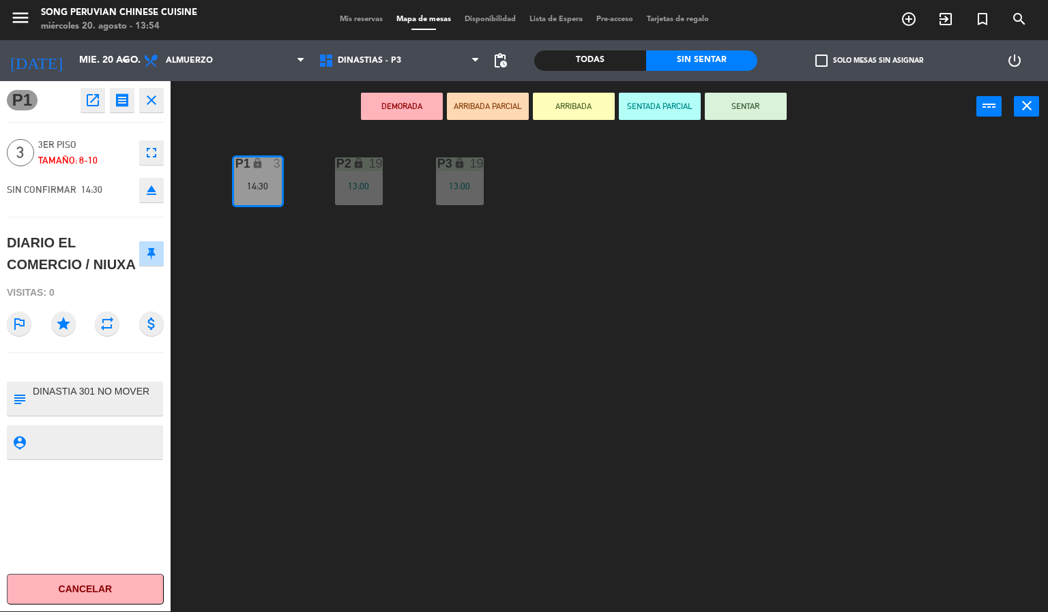
click at [63, 325] on icon "star" at bounding box center [63, 324] width 25 height 25
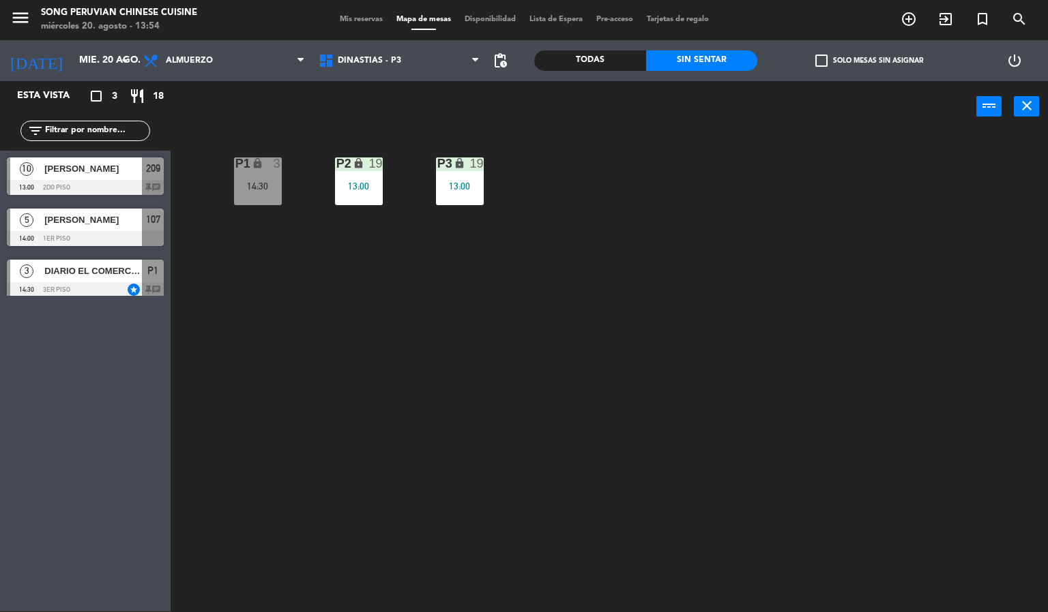
click at [303, 489] on div "P2 lock 19 13:00 P3 lock 19 13:00 P1 lock 3 14:30" at bounding box center [614, 372] width 867 height 479
click at [440, 68] on span "DINASTIAS - P3" at bounding box center [399, 61] width 175 height 30
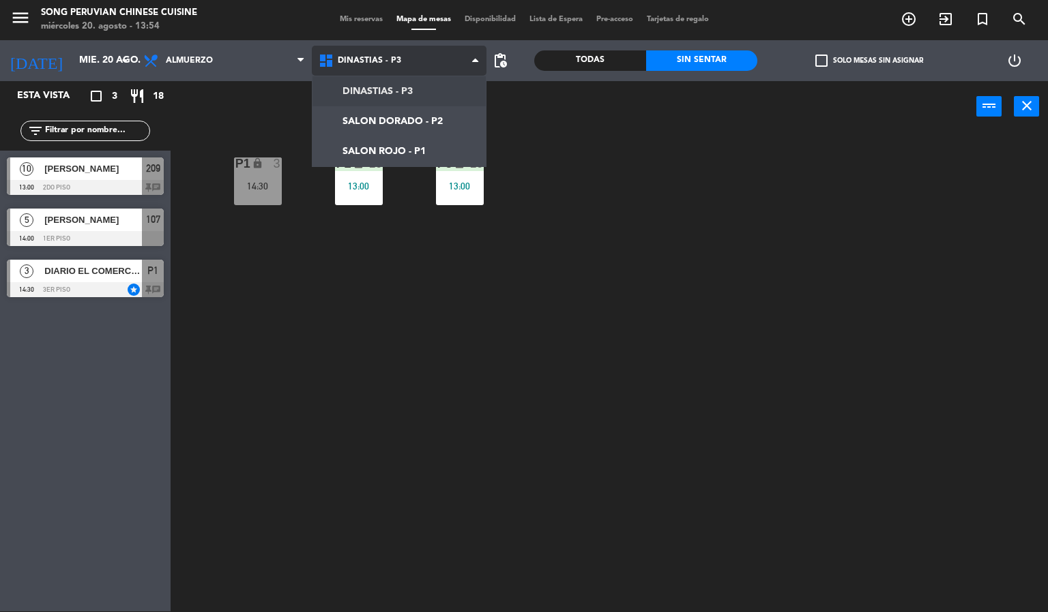
click at [379, 151] on ng-component "menu Song Peruvian Chinese Cuisine miércoles 20. agosto - 13:54 Mis reservas Ma…" at bounding box center [524, 305] width 1048 height 613
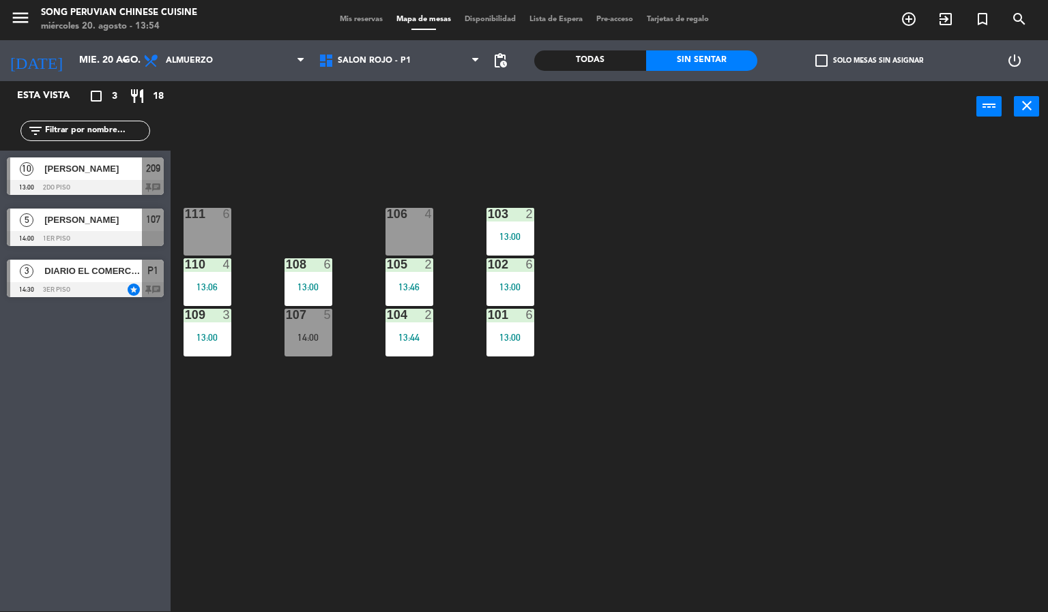
click at [488, 505] on div "103 2 13:00 106 4 111 6 102 6 13:00 105 2 13:46 108 6 13:00 110 4 13:06 101 6 1…" at bounding box center [614, 372] width 867 height 479
click at [473, 509] on div "103 2 13:00 106 4 111 6 102 6 13:00 105 2 13:46 108 6 13:00 110 4 13:06 101 6 1…" at bounding box center [614, 372] width 867 height 479
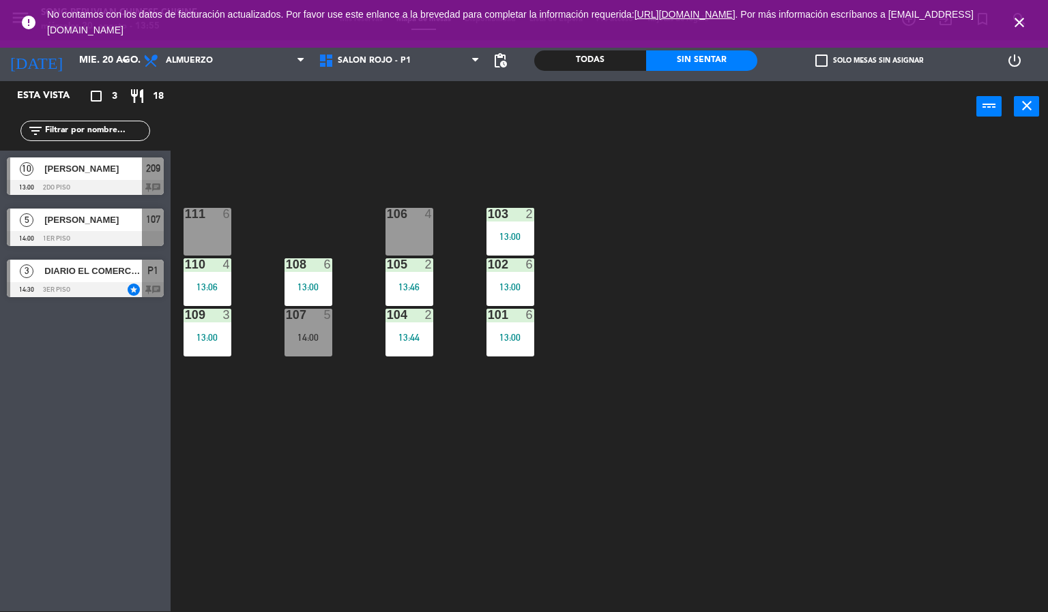
click at [1020, 15] on icon "close" at bounding box center [1019, 22] width 16 height 16
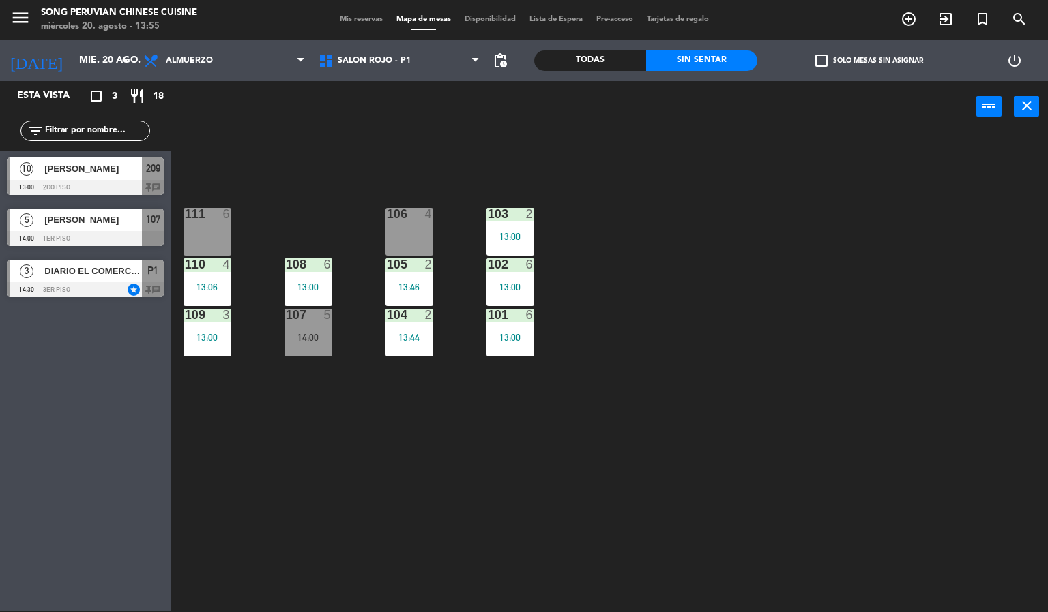
click at [978, 303] on div "103 2 13:00 106 4 111 6 102 6 13:00 105 2 13:46 108 6 13:00 110 4 13:06 101 6 1…" at bounding box center [614, 372] width 867 height 479
click at [117, 226] on span "[PERSON_NAME]" at bounding box center [93, 220] width 98 height 14
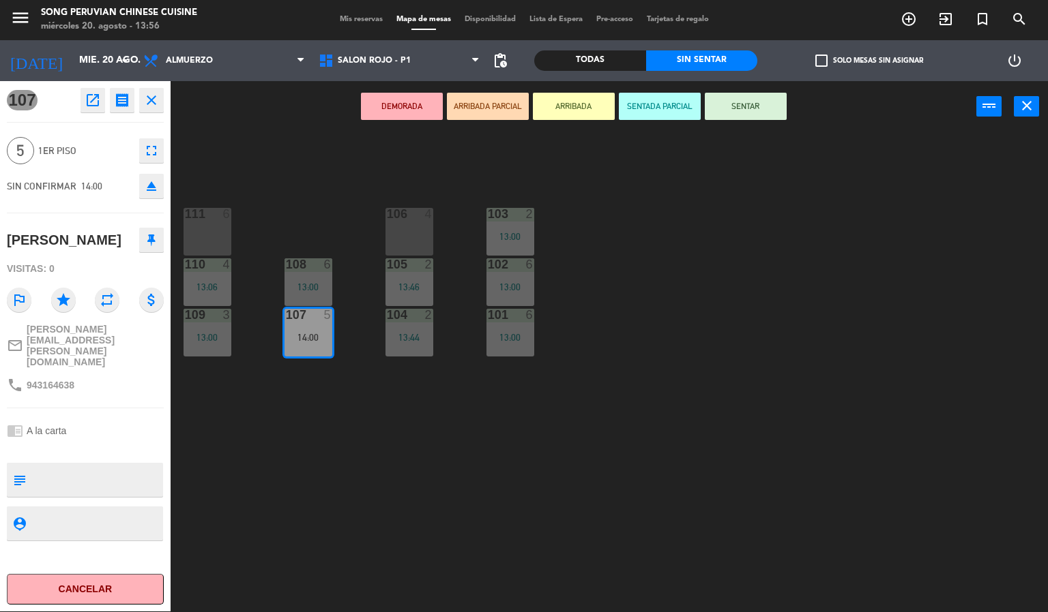
click at [674, 105] on button "SENTADA PARCIAL" at bounding box center [660, 106] width 82 height 27
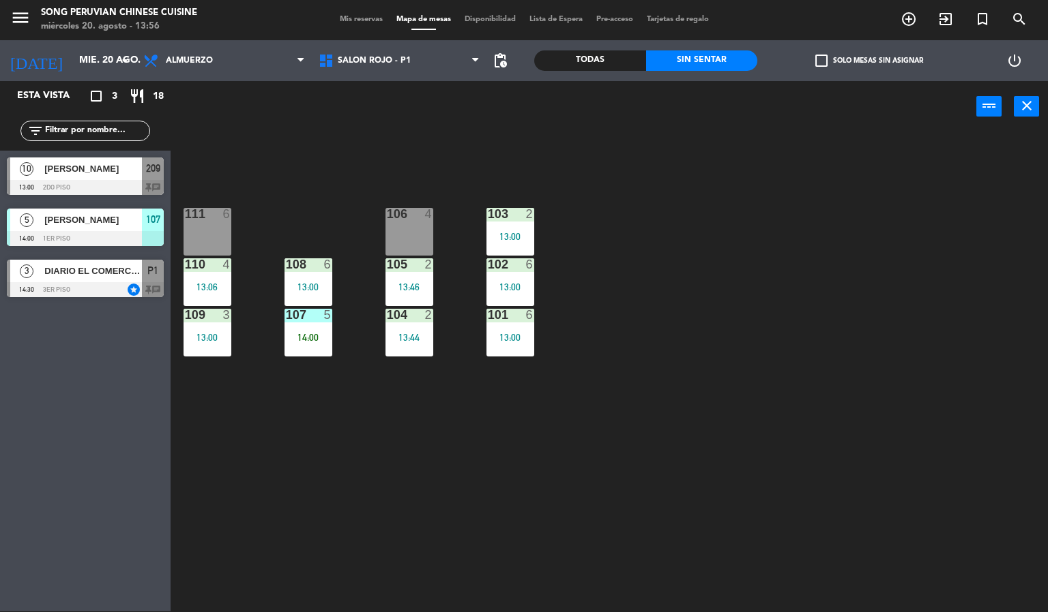
click at [371, 420] on div "103 2 13:00 106 4 111 6 102 6 13:00 105 2 13:46 108 6 13:00 110 4 13:06 101 6 1…" at bounding box center [614, 372] width 867 height 479
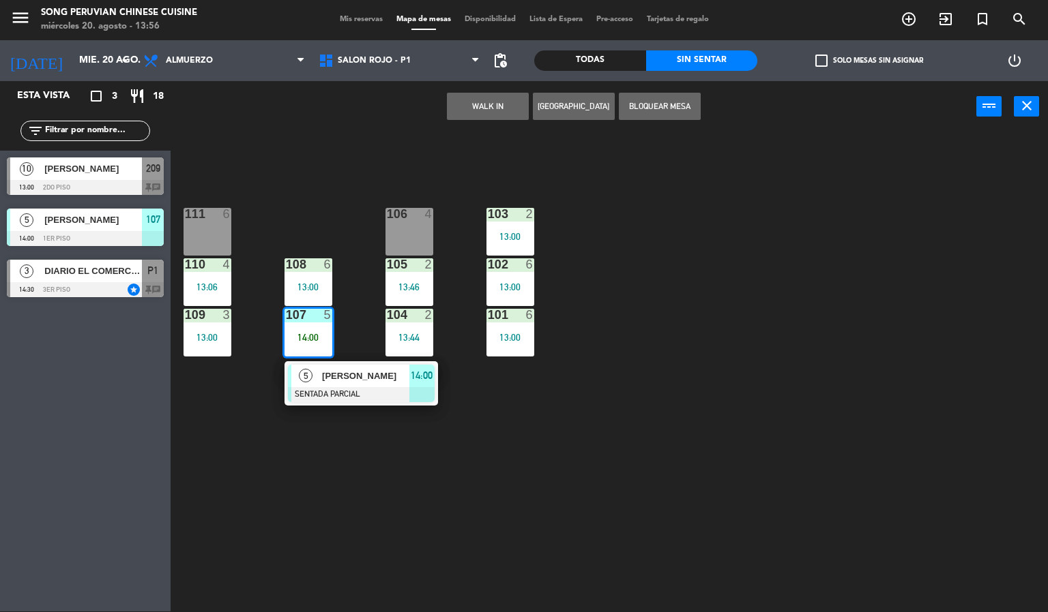
click at [682, 402] on div "103 2 13:00 106 4 111 6 102 6 13:00 105 2 13:46 108 6 13:00 110 4 13:06 101 6 1…" at bounding box center [614, 372] width 867 height 479
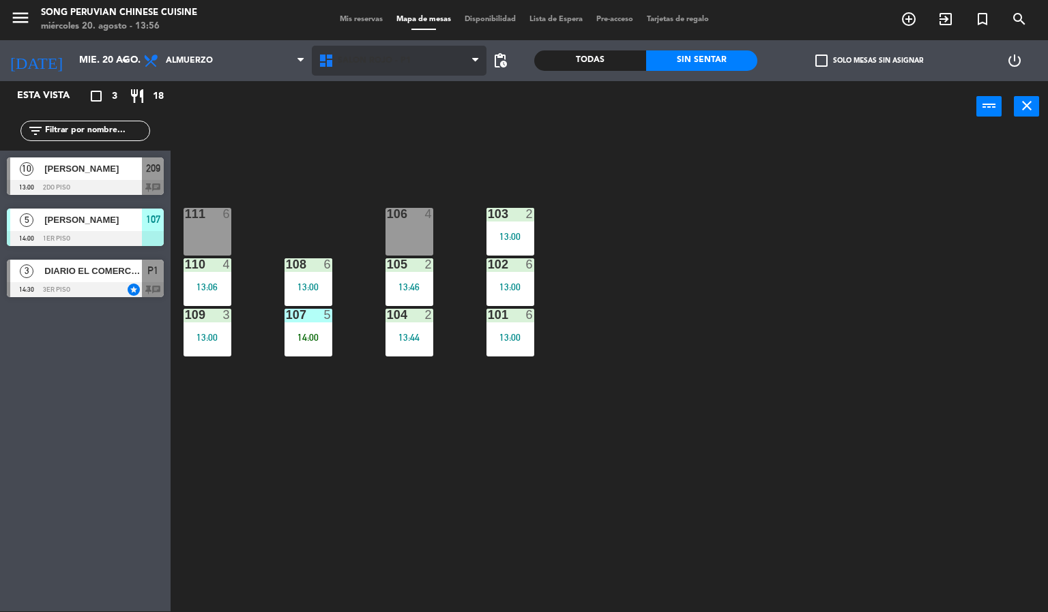
click at [424, 70] on span "SALON ROJO - P1" at bounding box center [399, 61] width 175 height 30
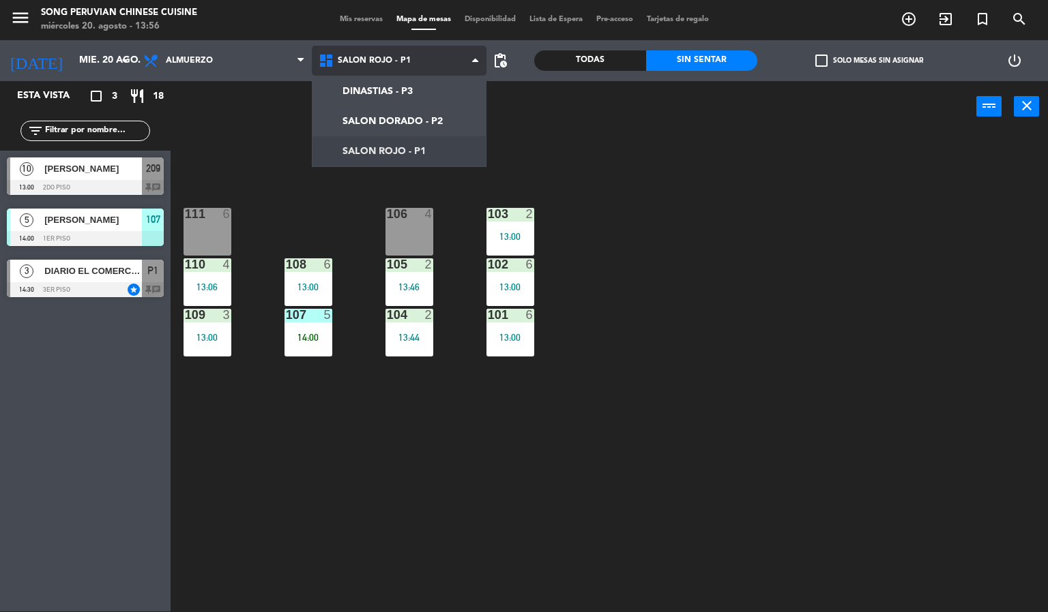
click at [417, 119] on ng-component "menu Song Peruvian Chinese Cuisine miércoles 20. agosto - 13:56 Mis reservas Ma…" at bounding box center [524, 305] width 1048 height 613
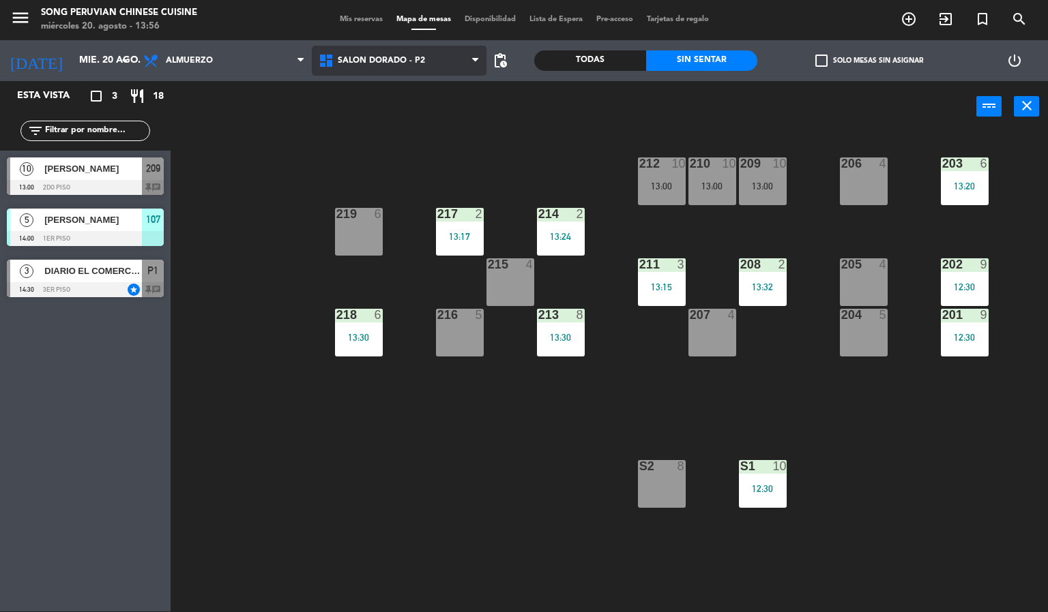
click at [401, 62] on span "SALON DORADO - P2" at bounding box center [381, 61] width 87 height 10
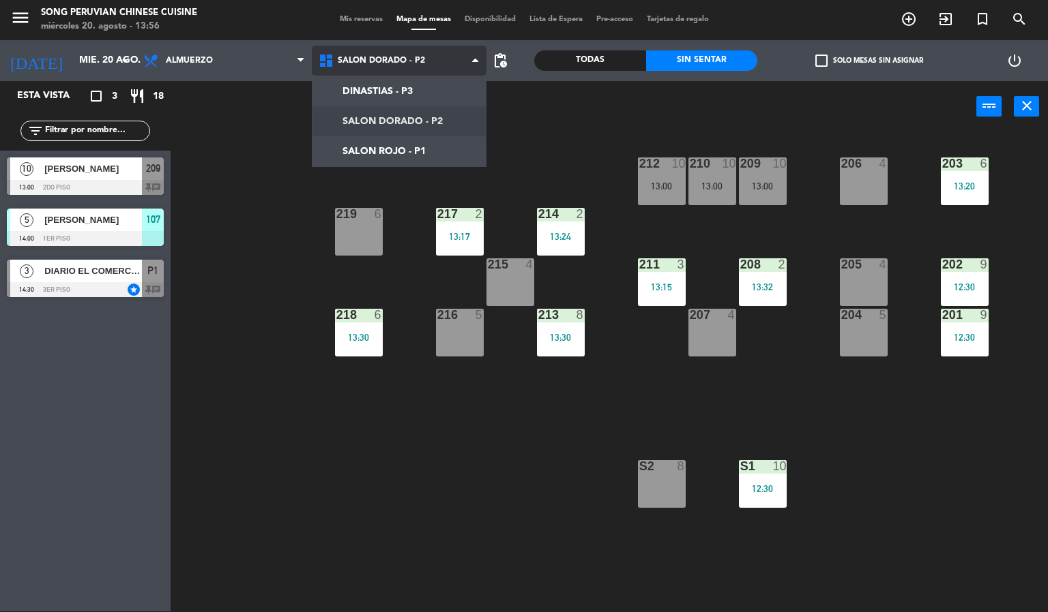
click at [426, 154] on ng-component "menu Song Peruvian Chinese Cuisine [DATE] 20. agosto - 13:56 Mis reservas Mapa …" at bounding box center [524, 305] width 1048 height 613
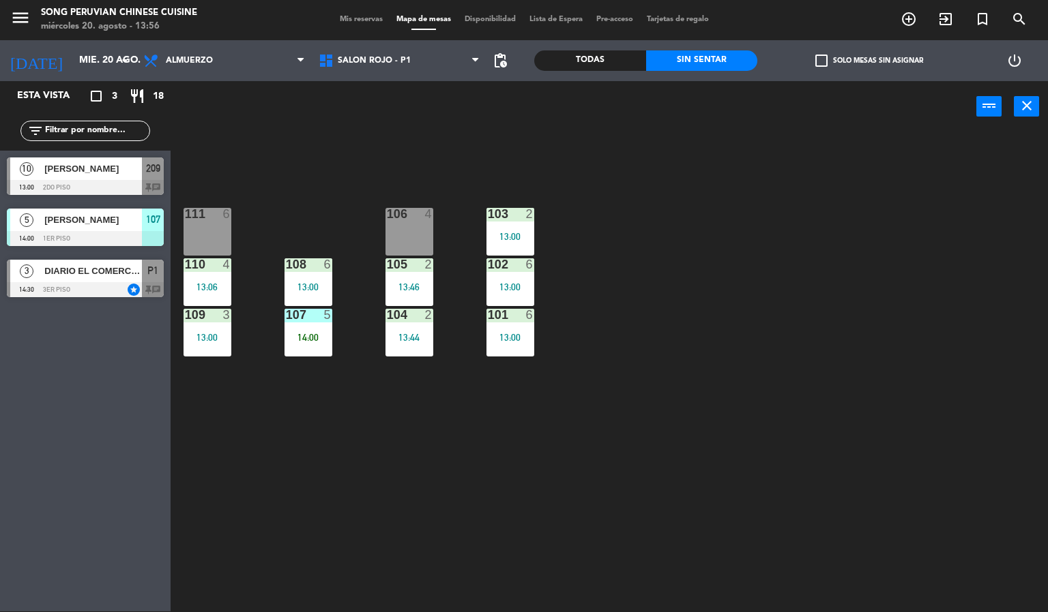
click at [500, 495] on div "103 2 13:00 106 4 111 6 102 6 13:00 105 2 13:46 108 6 13:00 110 4 13:06 101 6 1…" at bounding box center [614, 372] width 867 height 479
click at [323, 338] on div "14:00" at bounding box center [308, 338] width 48 height 10
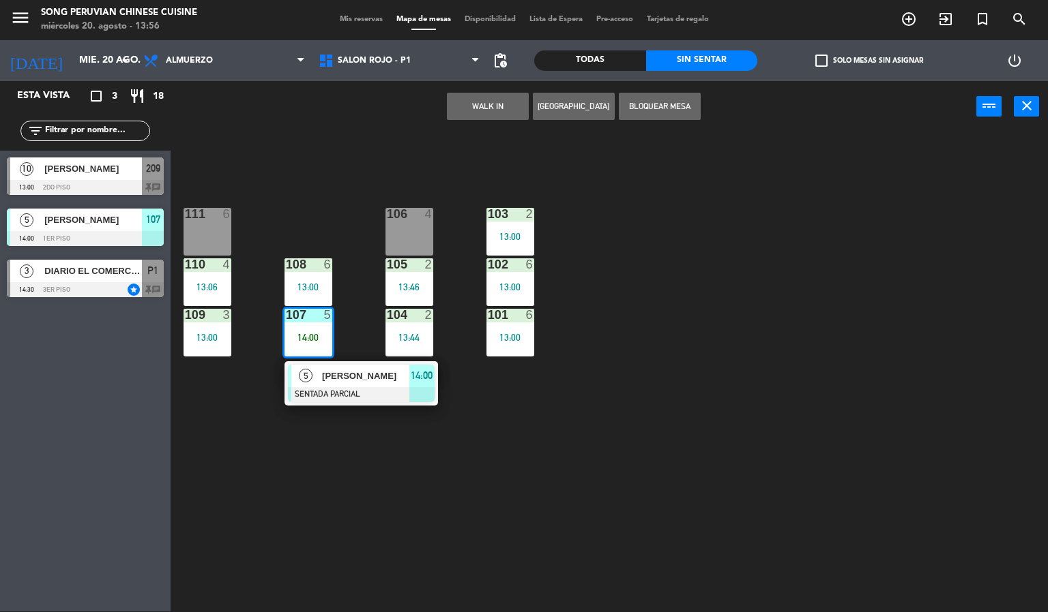
click at [336, 394] on div at bounding box center [361, 394] width 147 height 15
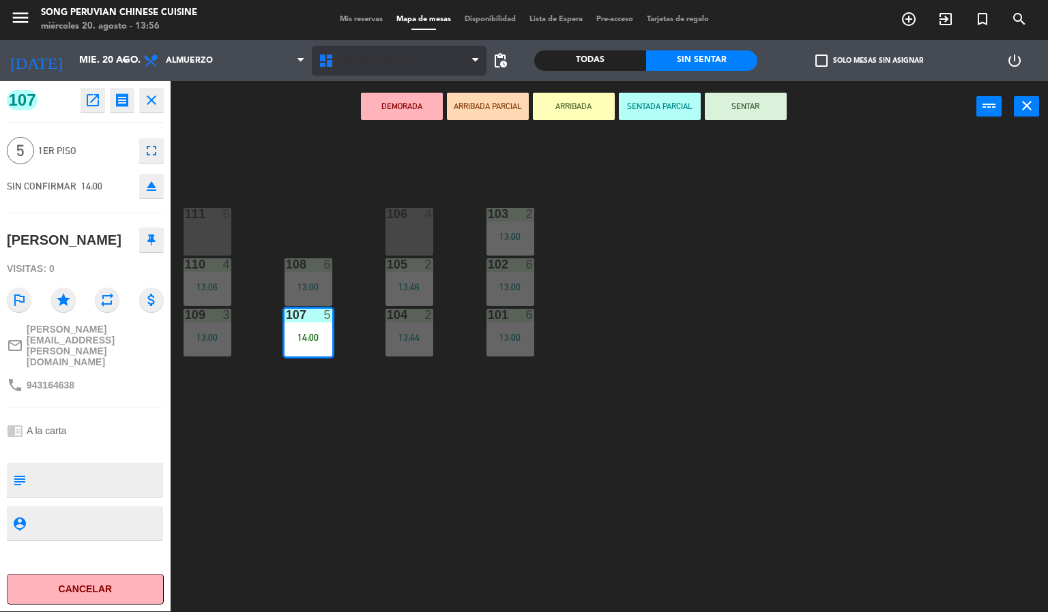
click at [329, 58] on icon at bounding box center [328, 61] width 20 height 16
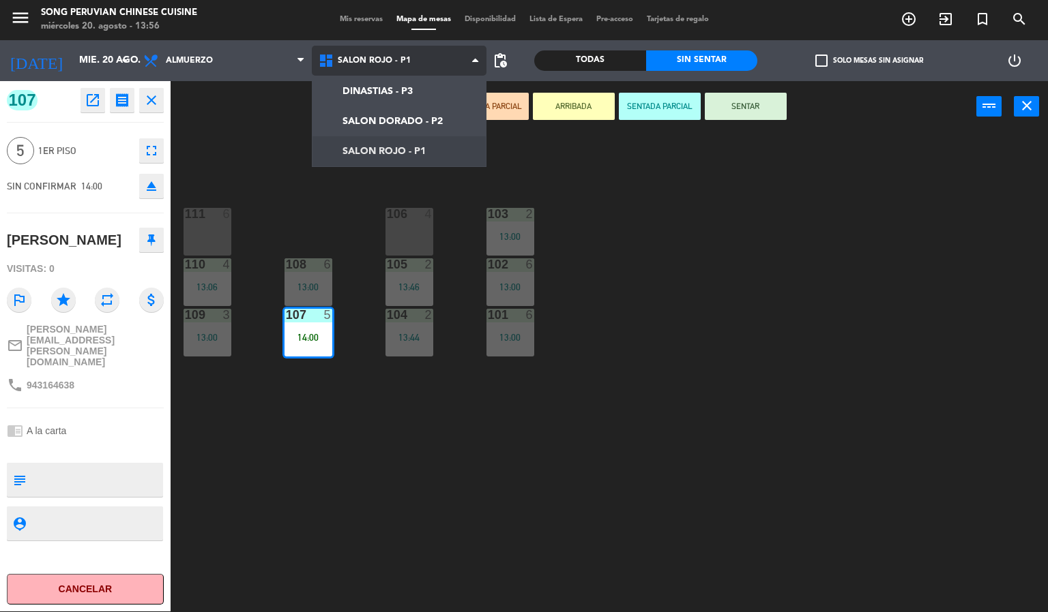
click at [383, 123] on ng-component "menu Song Peruvian Chinese Cuisine [DATE] 20. agosto - 13:56 Mis reservas Mapa …" at bounding box center [524, 305] width 1048 height 613
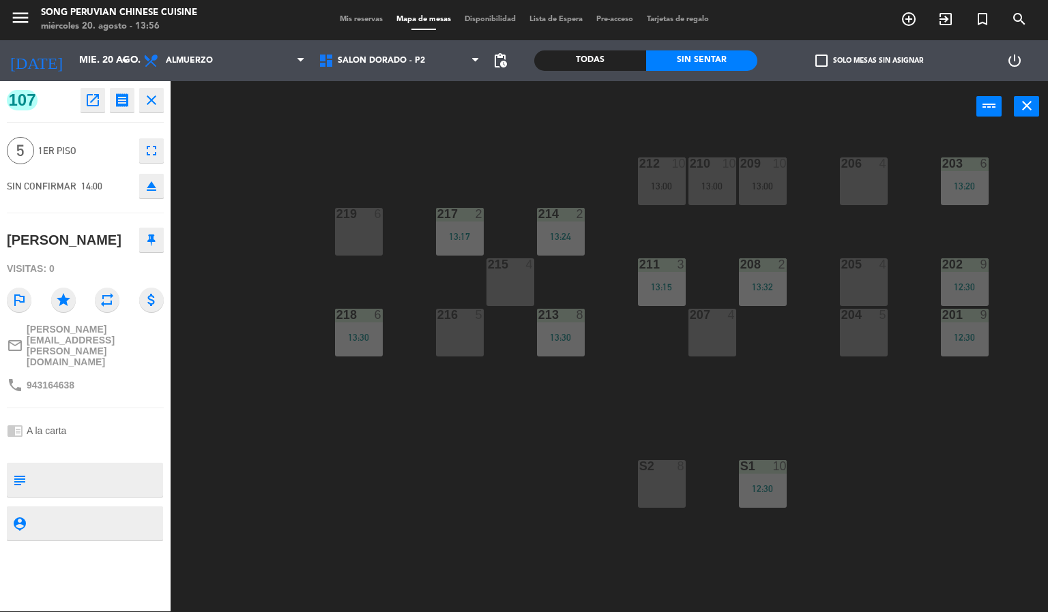
click at [428, 465] on div "203 6 13:20 206 4 210 10 13:00 212 10 13:00 209 10 13:00 214 2 13:24 217 2 13:1…" at bounding box center [614, 372] width 867 height 479
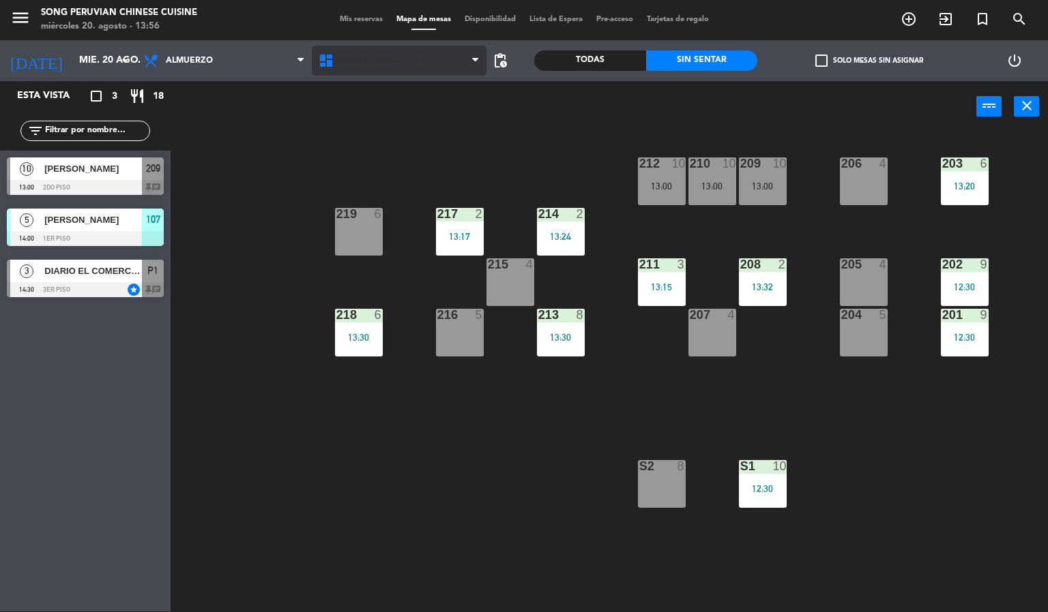
click at [389, 61] on span "SALON DORADO - P2" at bounding box center [381, 61] width 87 height 10
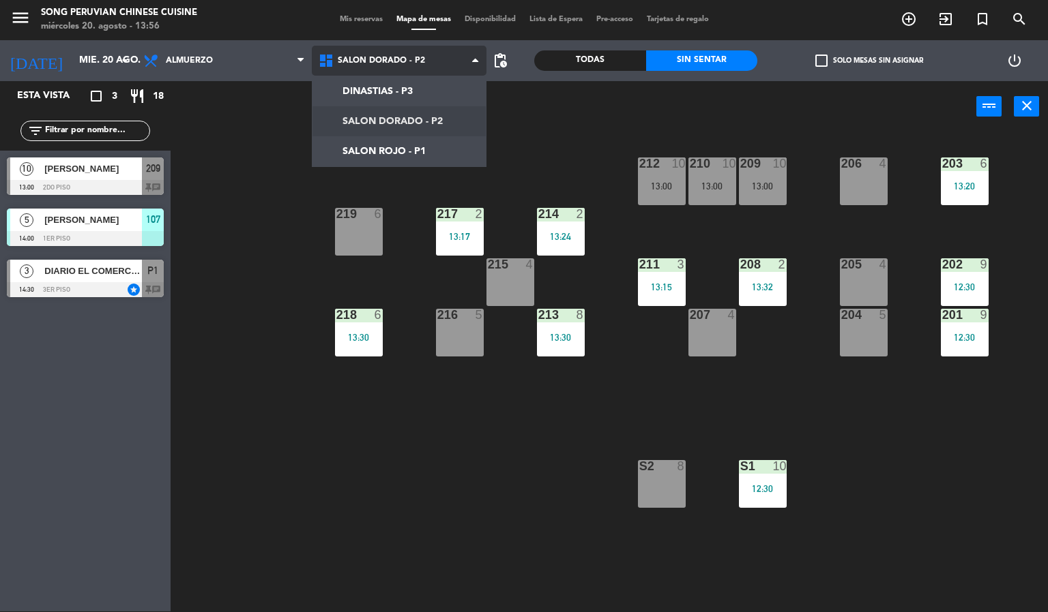
click at [372, 151] on ng-component "menu Song Peruvian Chinese Cuisine [DATE] 20. agosto - 13:56 Mis reservas Mapa …" at bounding box center [524, 305] width 1048 height 613
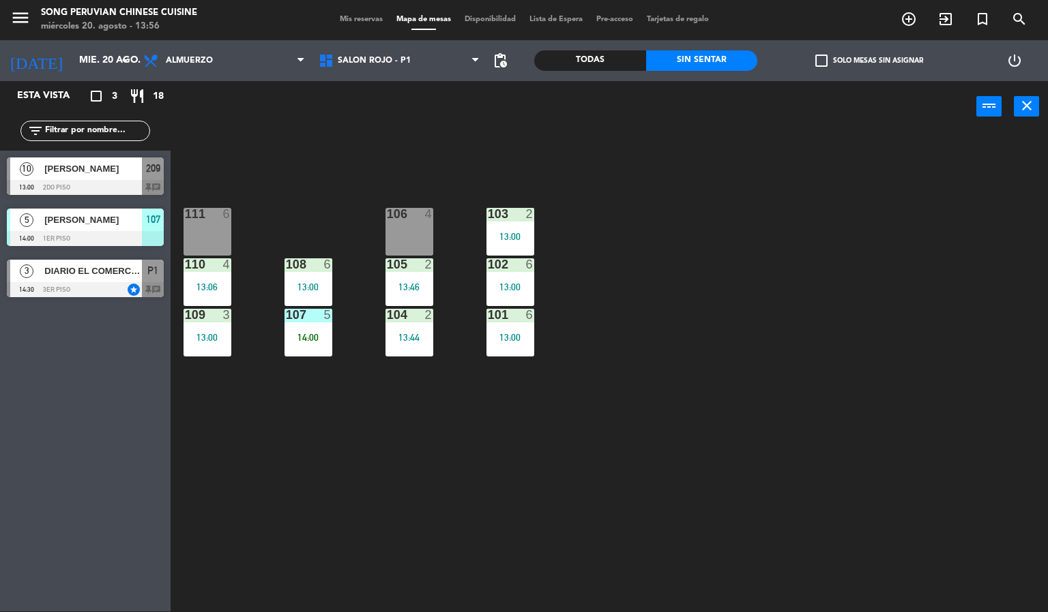
click at [305, 315] on div at bounding box center [308, 315] width 23 height 12
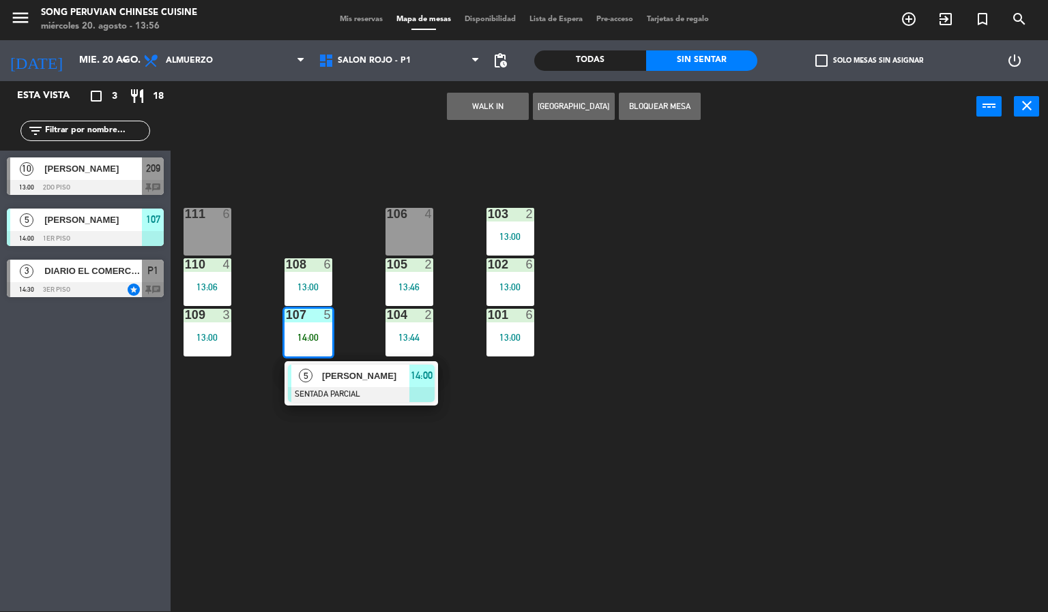
click at [338, 387] on div at bounding box center [361, 394] width 147 height 15
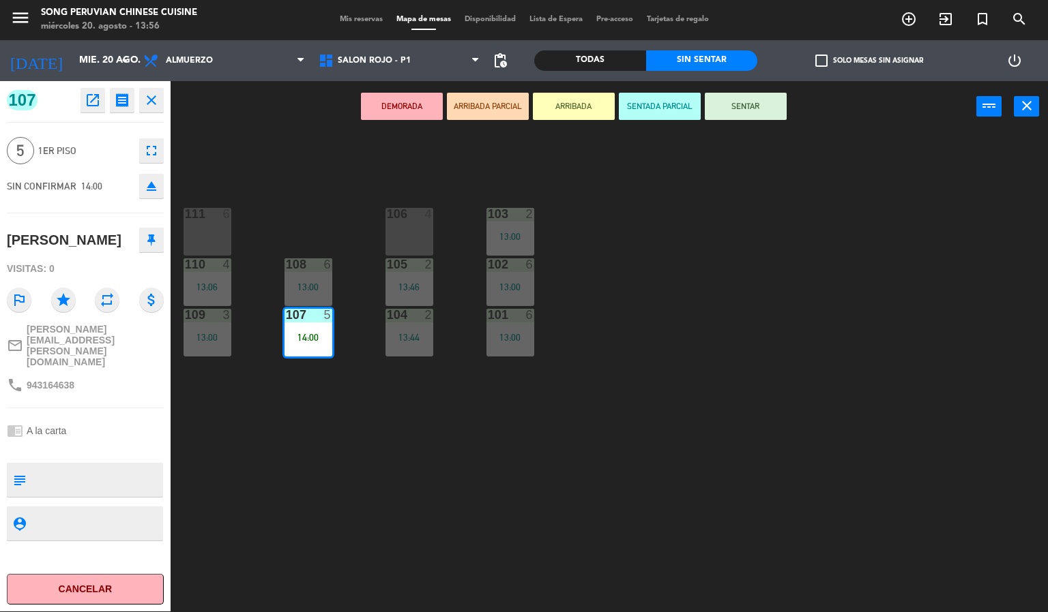
click at [155, 143] on icon "fullscreen" at bounding box center [151, 151] width 16 height 16
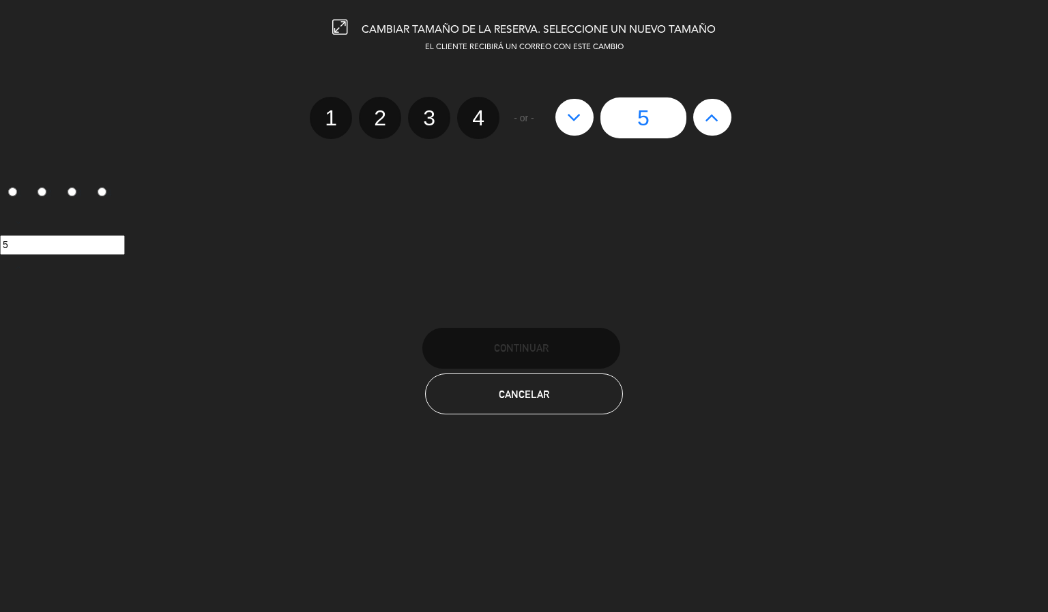
click at [486, 107] on label "4" at bounding box center [478, 118] width 42 height 42
click at [481, 107] on input "4" at bounding box center [476, 106] width 9 height 9
radio input "true"
radio input "false"
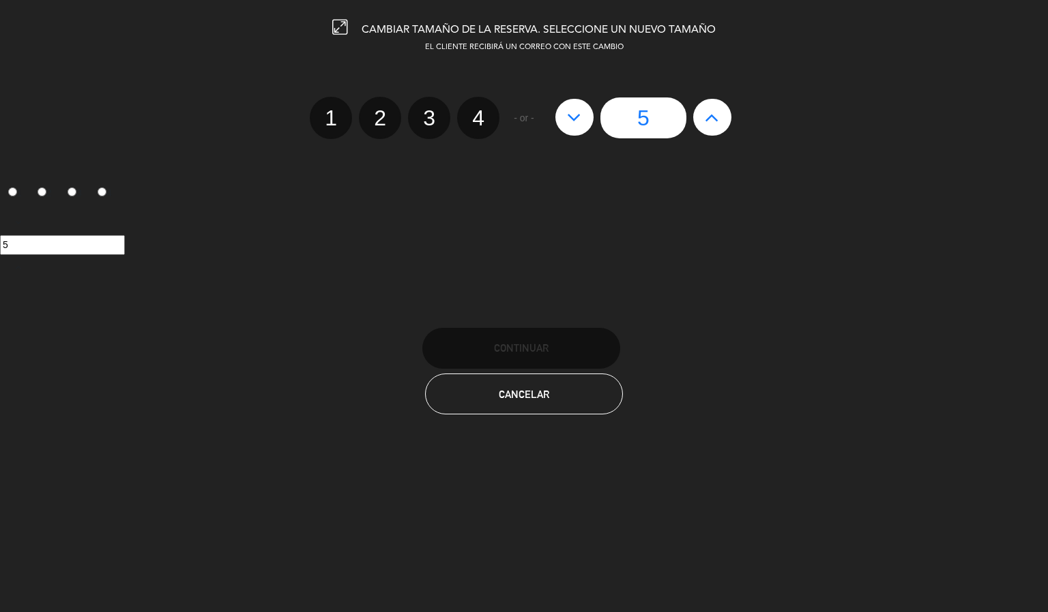
radio input "false"
radio input "true"
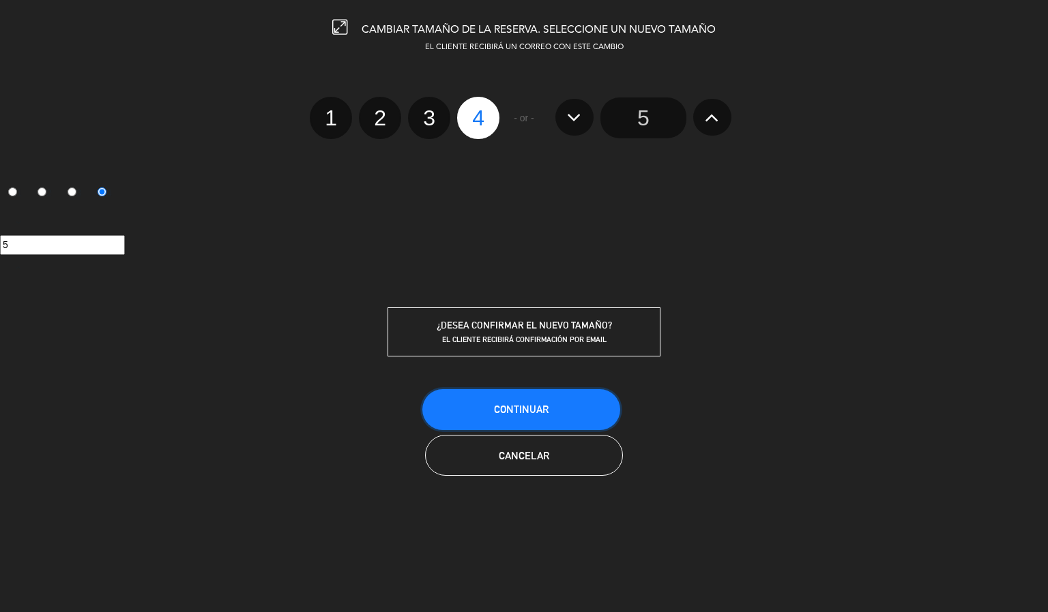
click at [496, 397] on button "Continuar" at bounding box center [521, 409] width 198 height 41
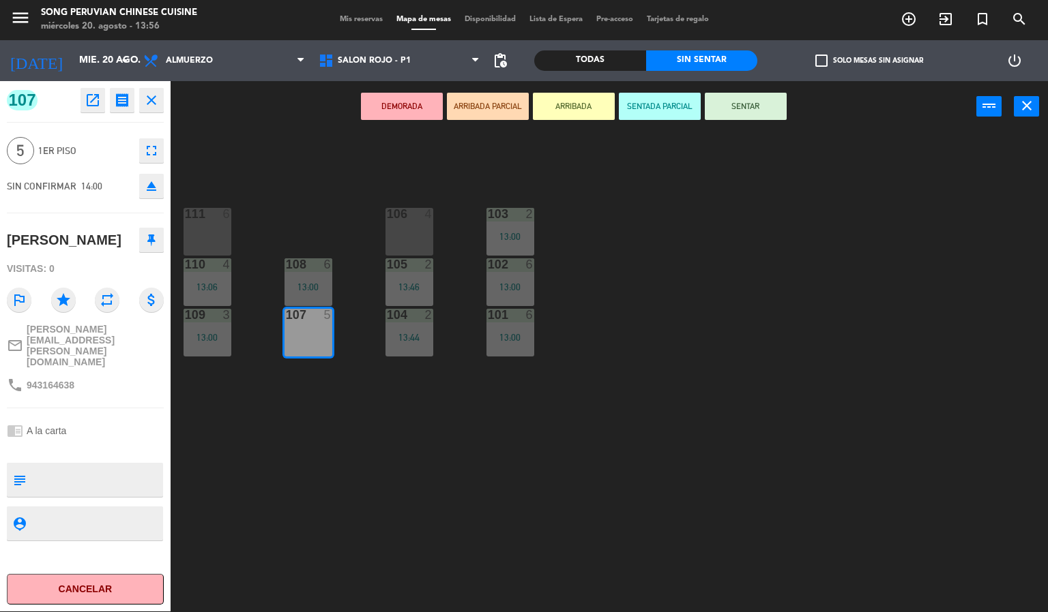
click at [303, 465] on div "103 2 13:00 106 4 111 6 102 6 13:00 105 2 13:46 108 6 13:00 110 4 13:06 101 6 1…" at bounding box center [614, 372] width 867 height 479
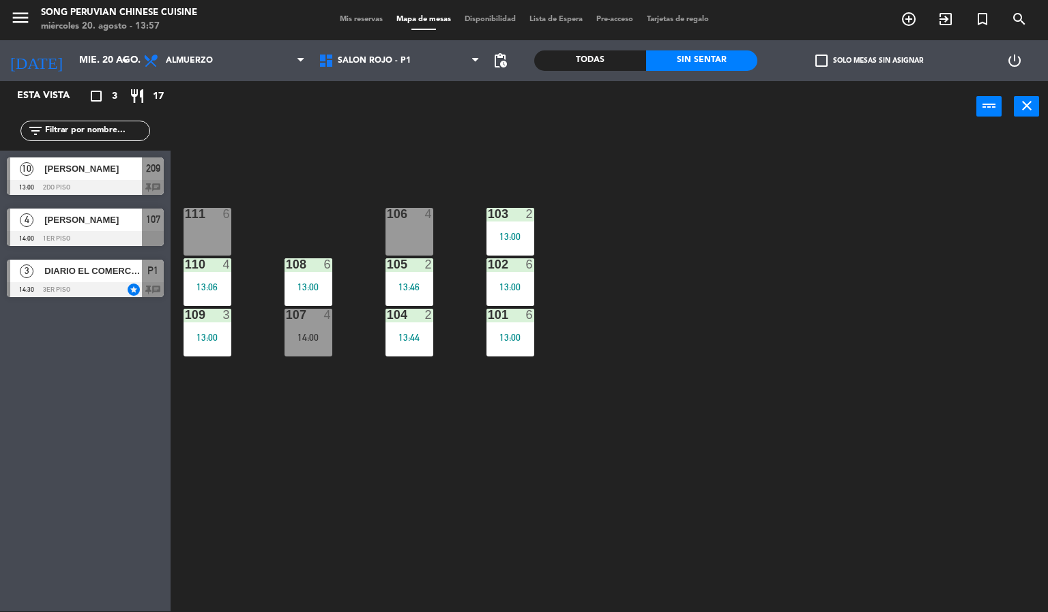
click at [315, 338] on div "14:00" at bounding box center [308, 338] width 48 height 10
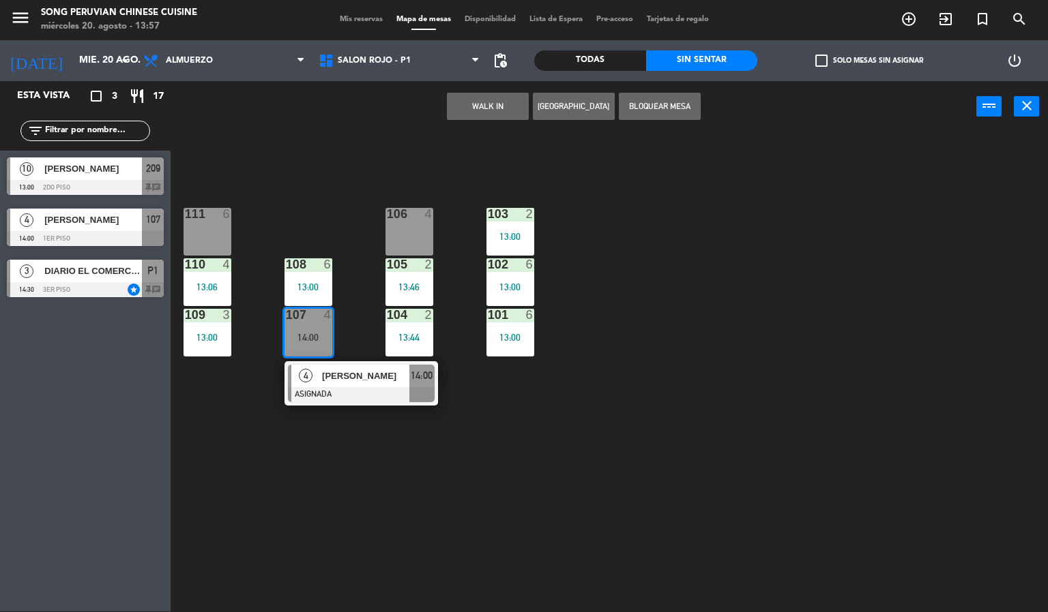
click at [309, 395] on div at bounding box center [361, 394] width 147 height 15
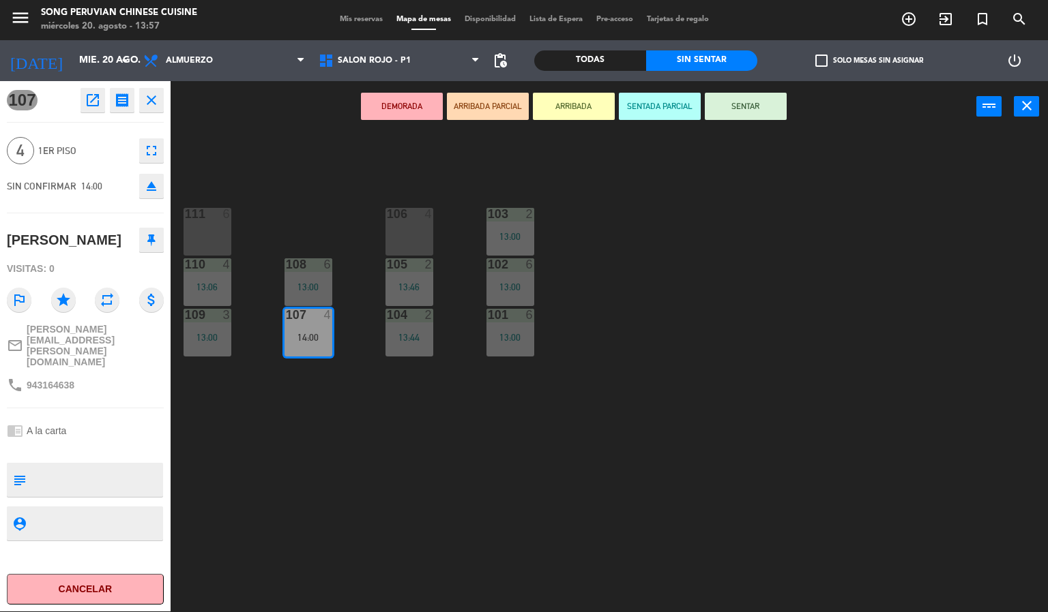
click at [741, 107] on button "SENTAR" at bounding box center [746, 106] width 82 height 27
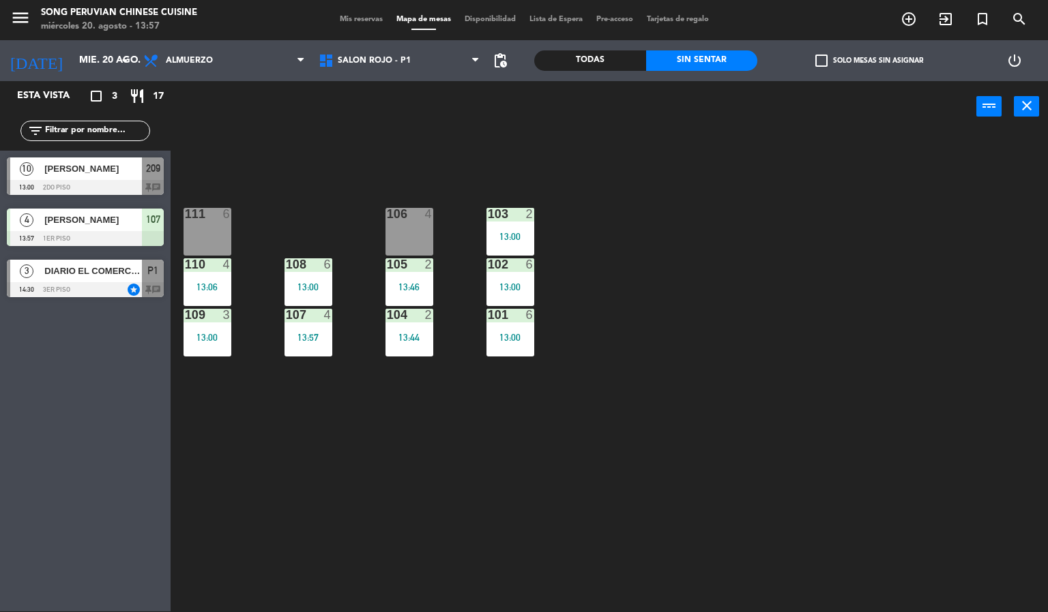
click at [651, 310] on div "103 2 13:00 106 4 111 6 102 6 13:00 105 2 13:46 108 6 13:00 110 4 13:06 101 6 1…" at bounding box center [614, 372] width 867 height 479
click at [618, 434] on div "103 2 13:00 106 4 111 6 102 6 13:00 105 2 13:46 108 6 13:00 110 4 13:06 101 6 1…" at bounding box center [614, 372] width 867 height 479
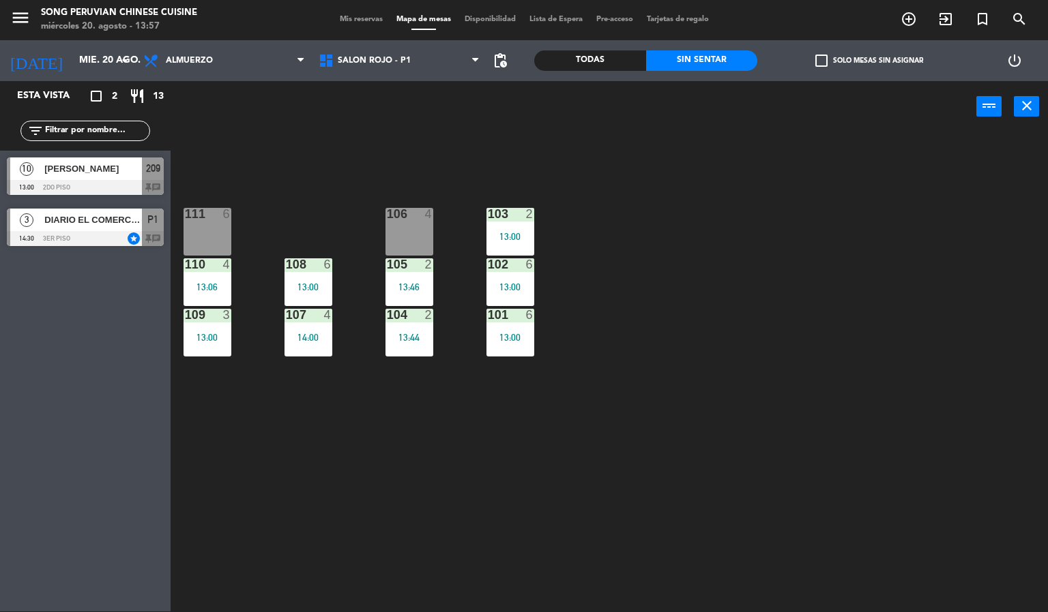
click at [610, 436] on div "103 2 13:00 106 4 111 6 102 6 13:00 105 2 13:46 108 6 13:00 110 4 13:06 101 6 1…" at bounding box center [614, 372] width 867 height 479
click at [314, 342] on div "107 4 14:00" at bounding box center [308, 333] width 48 height 48
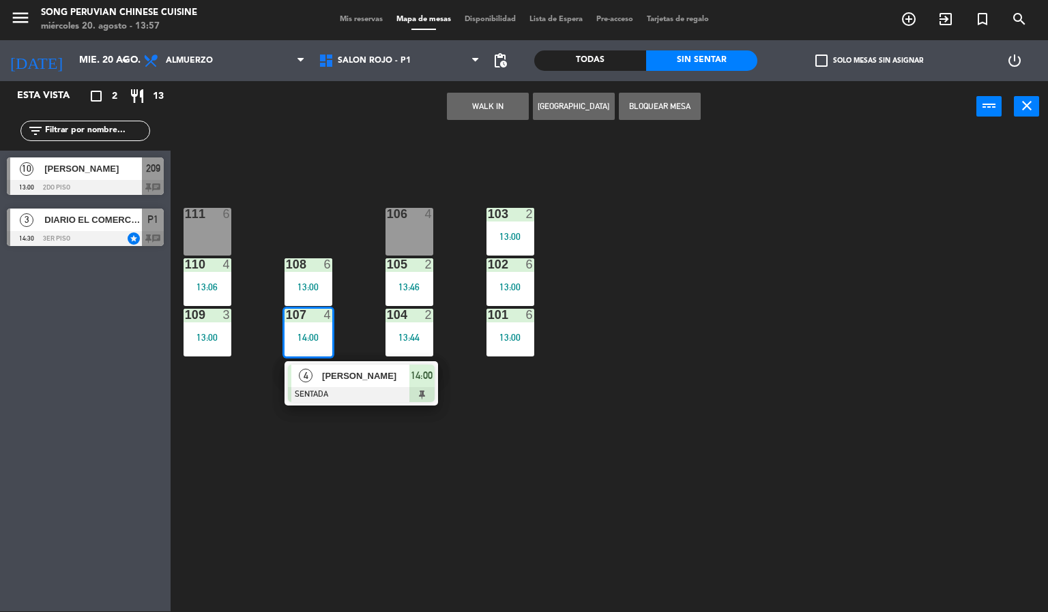
click at [430, 526] on div "103 2 13:00 106 4 111 6 102 6 13:00 105 2 13:46 108 6 13:00 110 4 13:06 101 6 1…" at bounding box center [614, 372] width 867 height 479
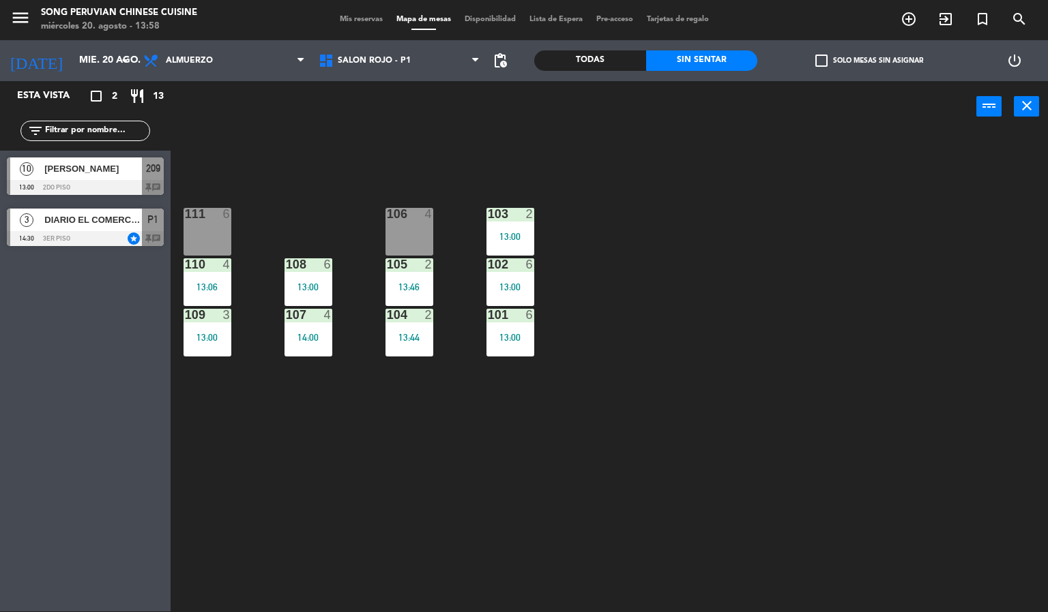
click at [313, 327] on div "107 4 14:00" at bounding box center [308, 333] width 48 height 48
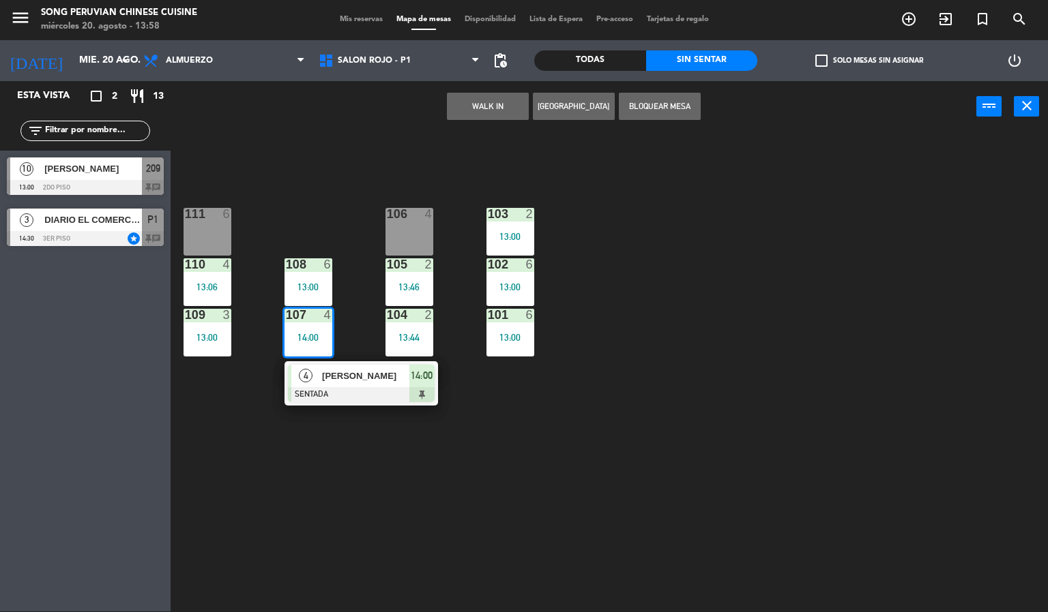
click at [391, 228] on div "106 4" at bounding box center [409, 232] width 48 height 48
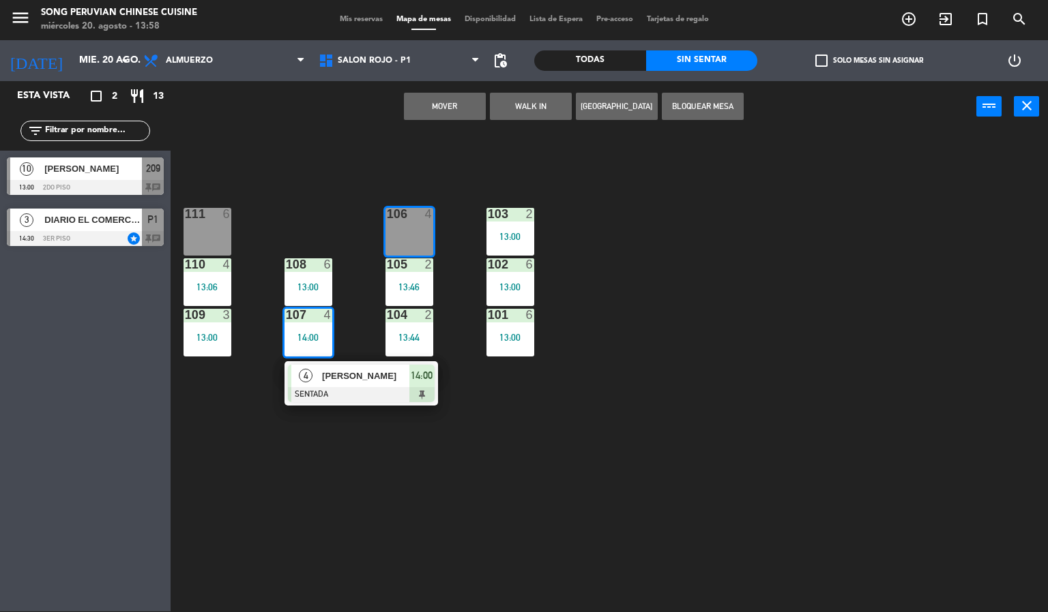
click at [444, 104] on button "Mover" at bounding box center [445, 106] width 82 height 27
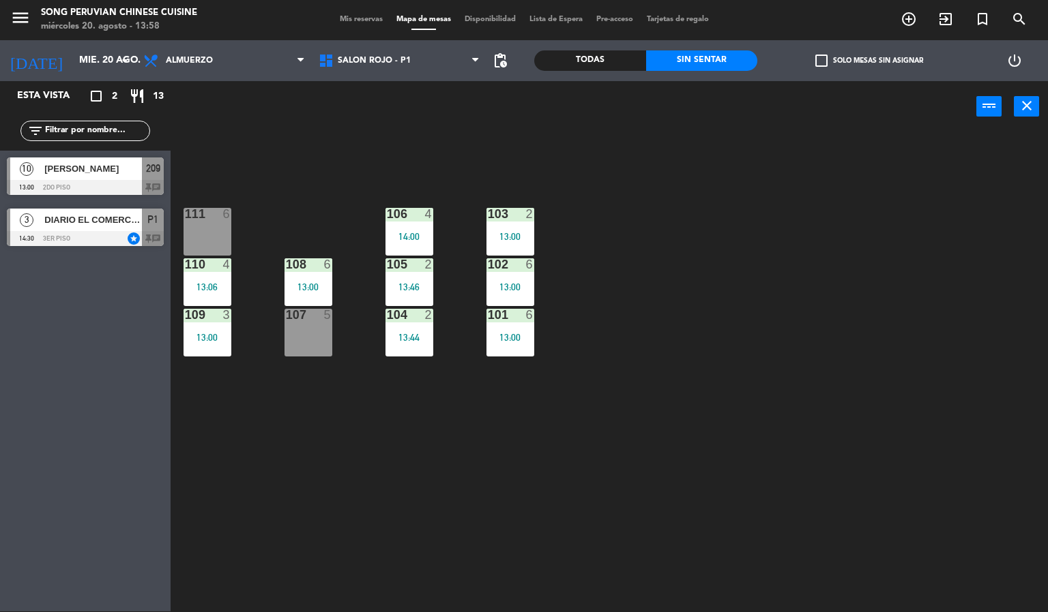
click at [398, 211] on div at bounding box center [409, 214] width 23 height 12
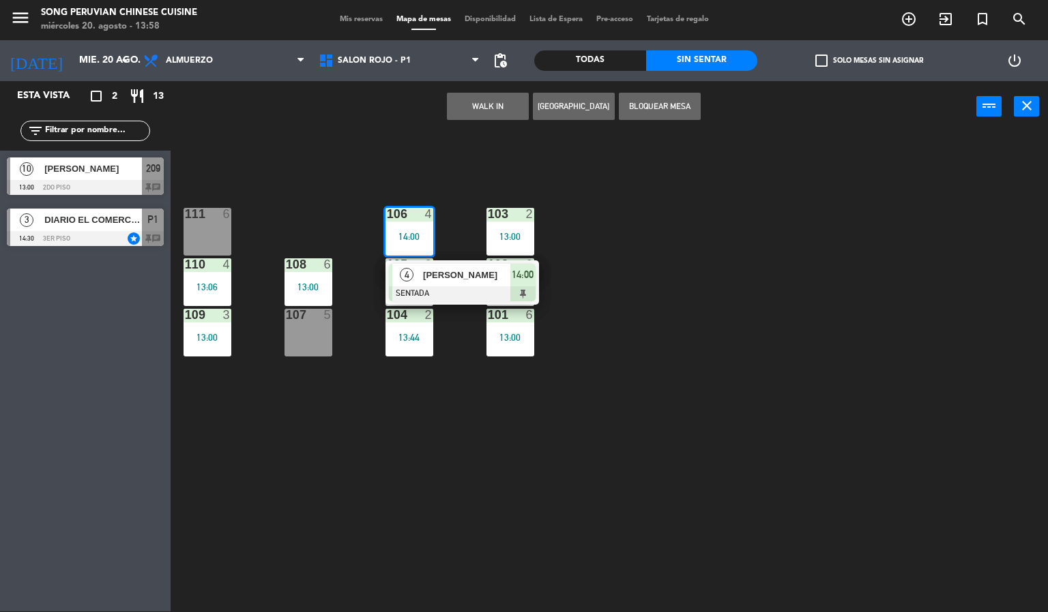
click at [469, 284] on div "[PERSON_NAME]" at bounding box center [465, 275] width 89 height 23
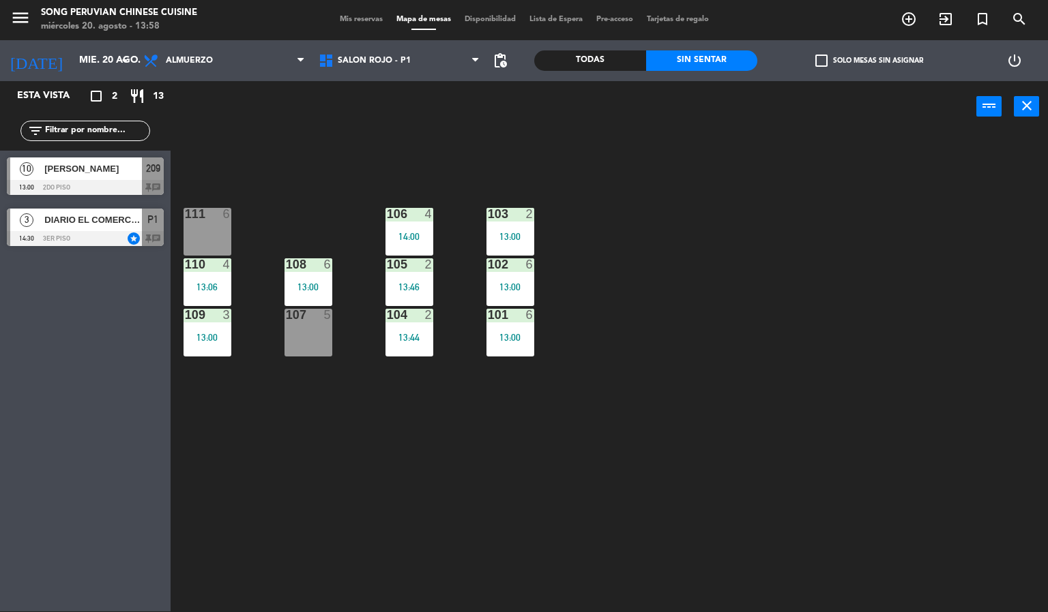
click at [712, 503] on div "103 2 13:00 106 4 14:00 111 6 102 6 13:00 105 2 13:46 108 6 13:00 110 4 13:06 1…" at bounding box center [614, 372] width 867 height 479
click at [694, 493] on div "103 2 13:00 106 4 14:00 111 6 102 6 13:00 105 2 13:46 108 6 13:00 110 4 13:06 1…" at bounding box center [614, 372] width 867 height 479
click at [406, 65] on span "SALON ROJO - P1" at bounding box center [399, 61] width 175 height 30
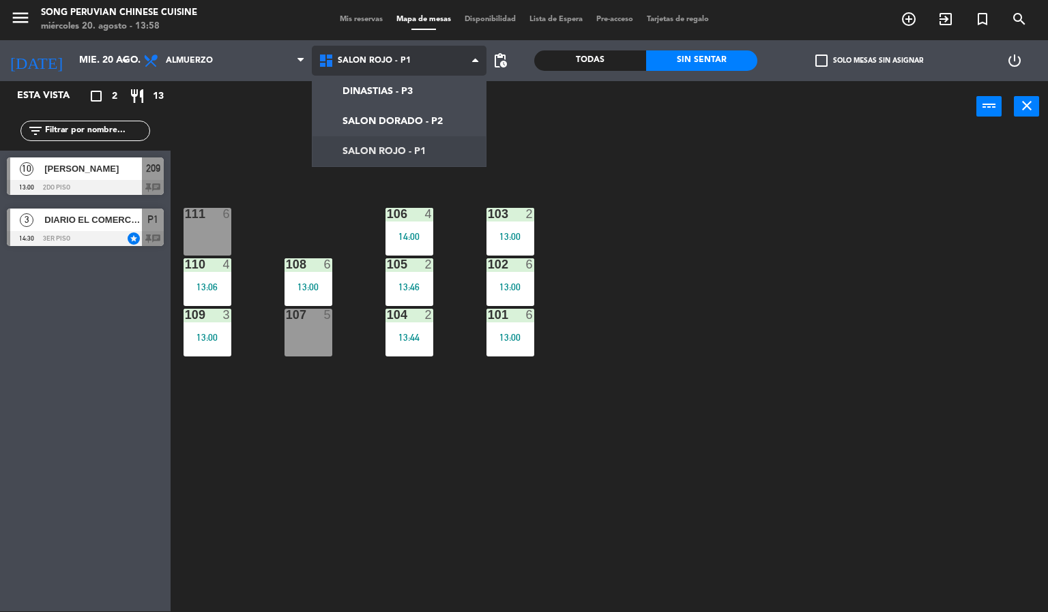
click at [387, 119] on ng-component "menu Song Peruvian Chinese Cuisine miércoles 20. agosto - 13:58 Mis reservas Ma…" at bounding box center [524, 305] width 1048 height 613
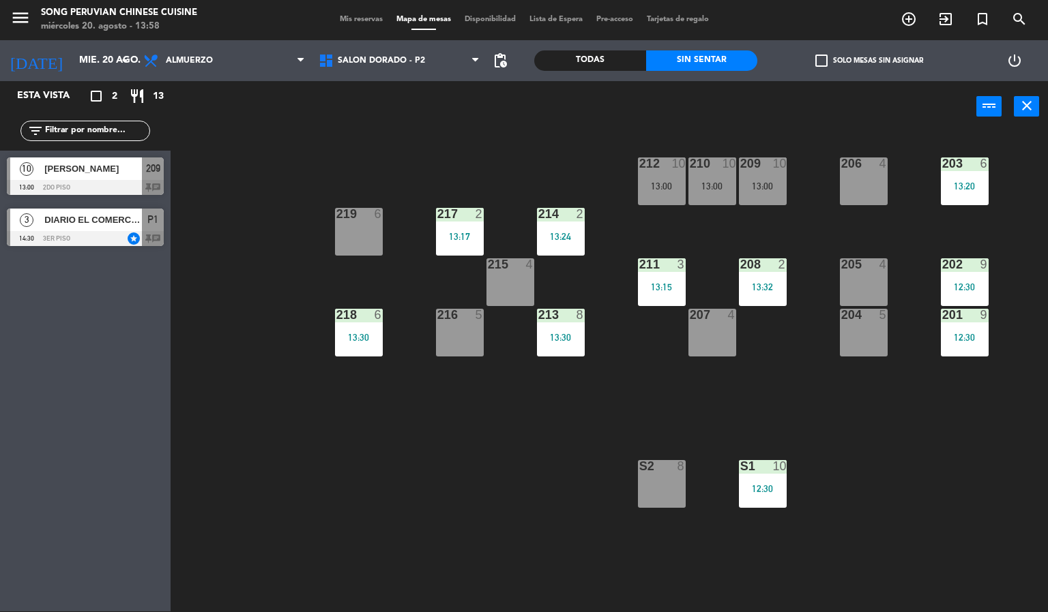
click at [853, 450] on div "203 6 13:20 206 4 210 10 13:00 212 10 13:00 209 10 13:00 214 2 13:24 217 2 13:1…" at bounding box center [614, 372] width 867 height 479
click at [919, 246] on div "203 6 13:20 206 4 210 10 13:00 212 10 13:00 209 10 13:00 214 2 13:24 217 2 13:1…" at bounding box center [614, 372] width 867 height 479
click at [1009, 216] on div "203 6 13:20 206 4 210 10 13:00 212 10 13:00 209 10 13:00 214 2 13:24 217 2 13:1…" at bounding box center [614, 372] width 867 height 479
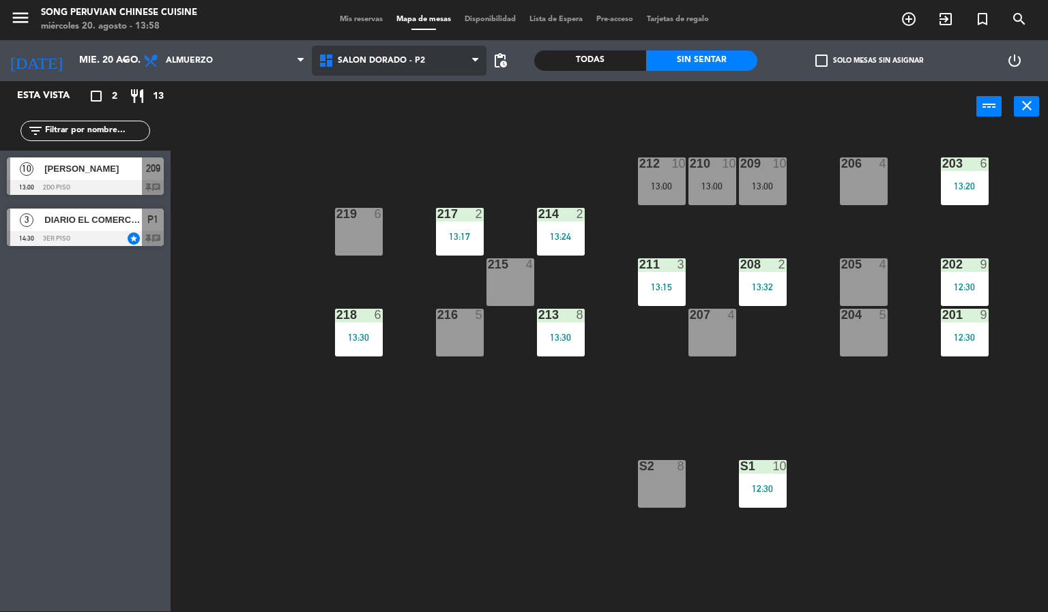
click at [416, 63] on span "SALON DORADO - P2" at bounding box center [381, 61] width 87 height 10
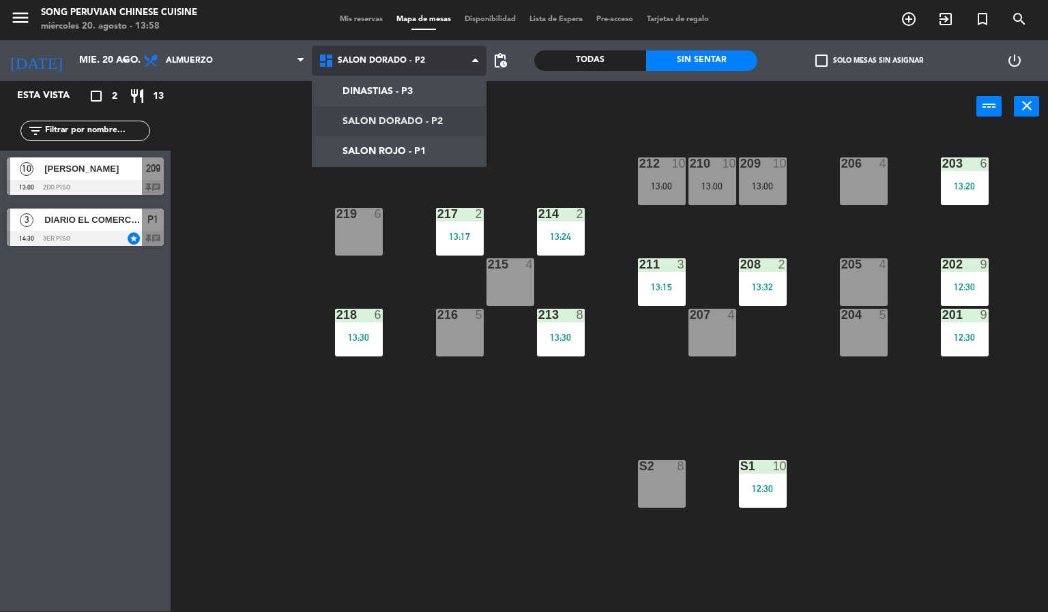
click at [406, 115] on ng-component "menu Song Peruvian Chinese Cuisine [DATE] 20. agosto - 13:58 Mis reservas Mapa …" at bounding box center [524, 305] width 1048 height 613
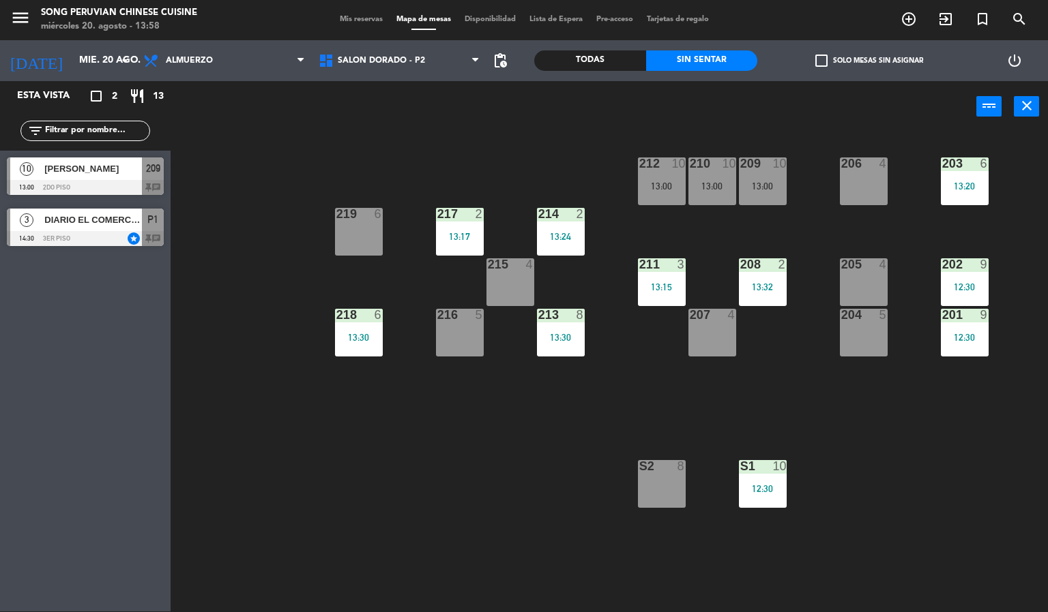
click at [391, 81] on div "power_input close" at bounding box center [573, 107] width 805 height 52
click at [393, 62] on span "SALON DORADO - P2" at bounding box center [381, 61] width 87 height 10
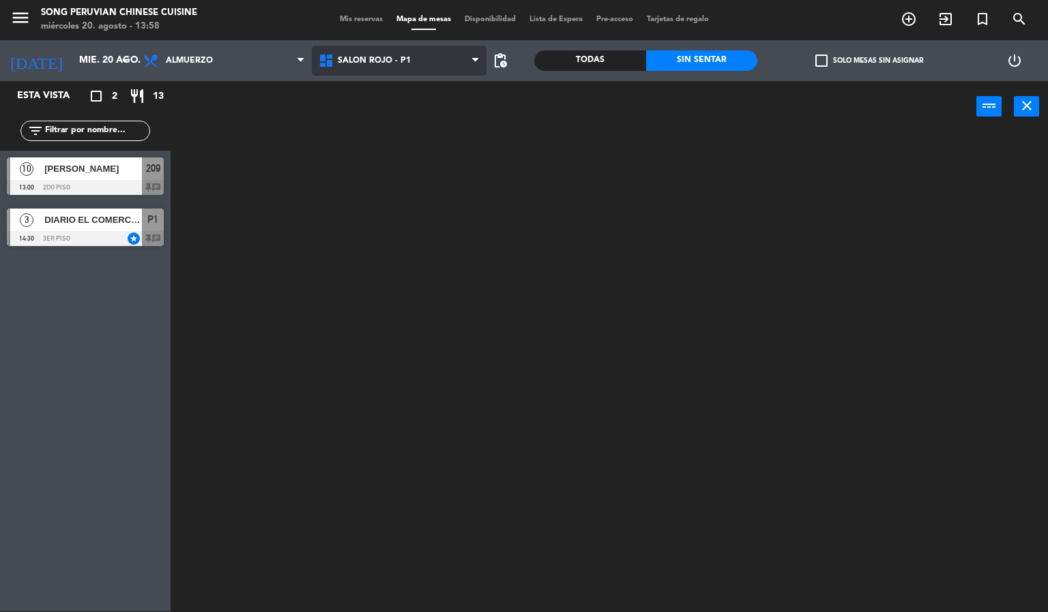
click at [385, 141] on ng-component "menu Song Peruvian Chinese Cuisine miércoles 20. agosto - 13:58 Mis reservas Ma…" at bounding box center [524, 305] width 1048 height 613
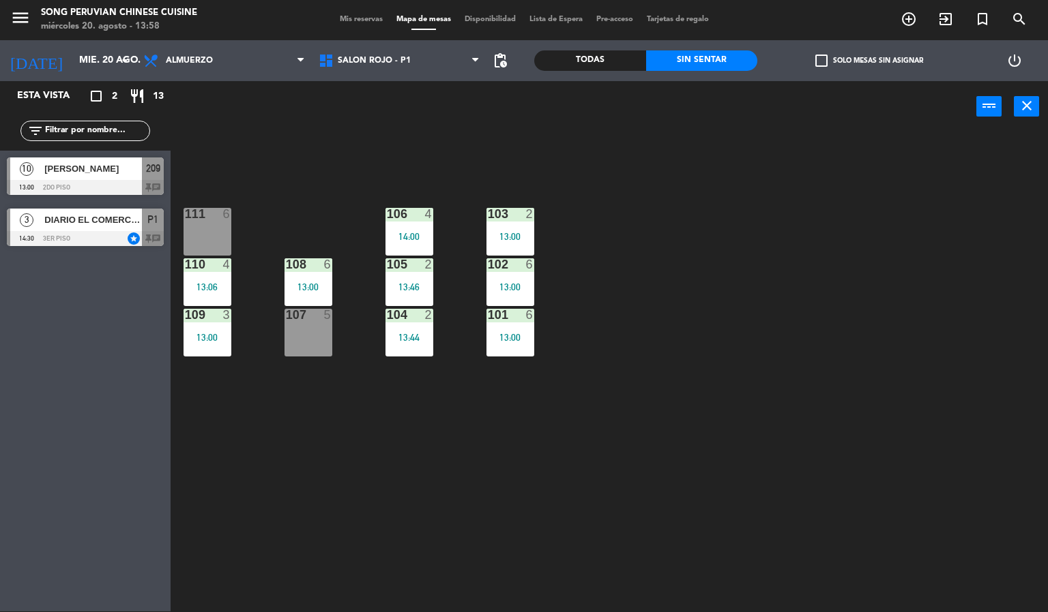
click at [370, 44] on div "DINASTIAS - P3 SALON DORADO - P2 SALON ROJO - P1 SALON ROJO - P1 DINASTIAS - P3…" at bounding box center [399, 60] width 175 height 41
click at [383, 78] on div "DINASTIAS - P3 SALON DORADO - P2 SALON ROJO - P1 SALON ROJO - P1 DINASTIAS - P3…" at bounding box center [399, 60] width 175 height 41
click at [393, 68] on span "SALON ROJO - P1" at bounding box center [399, 61] width 175 height 30
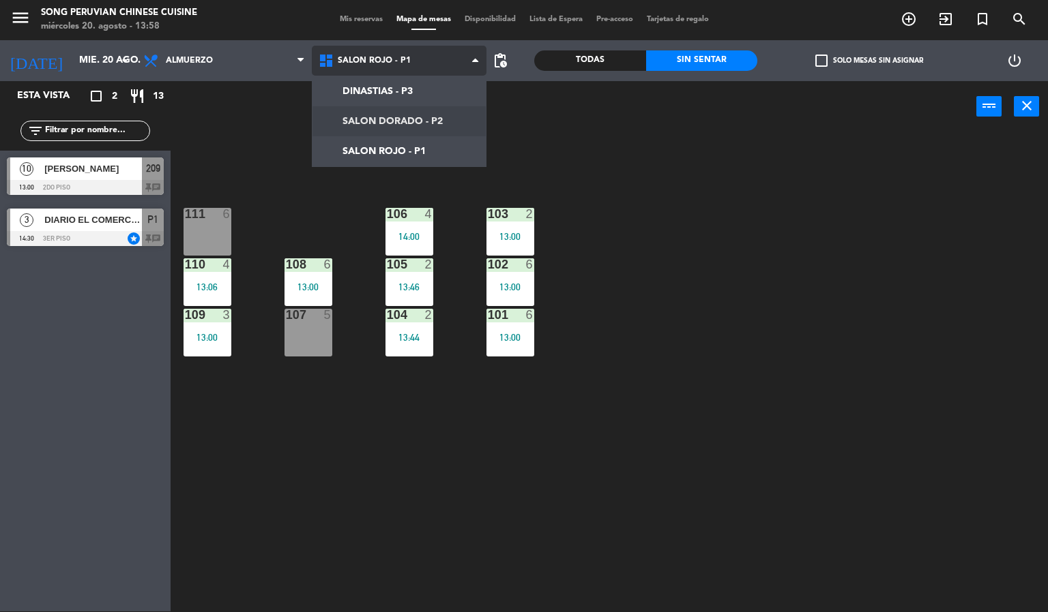
click at [394, 123] on ng-component "menu Song Peruvian Chinese Cuisine miércoles 20. agosto - 13:58 Mis reservas Ma…" at bounding box center [524, 305] width 1048 height 613
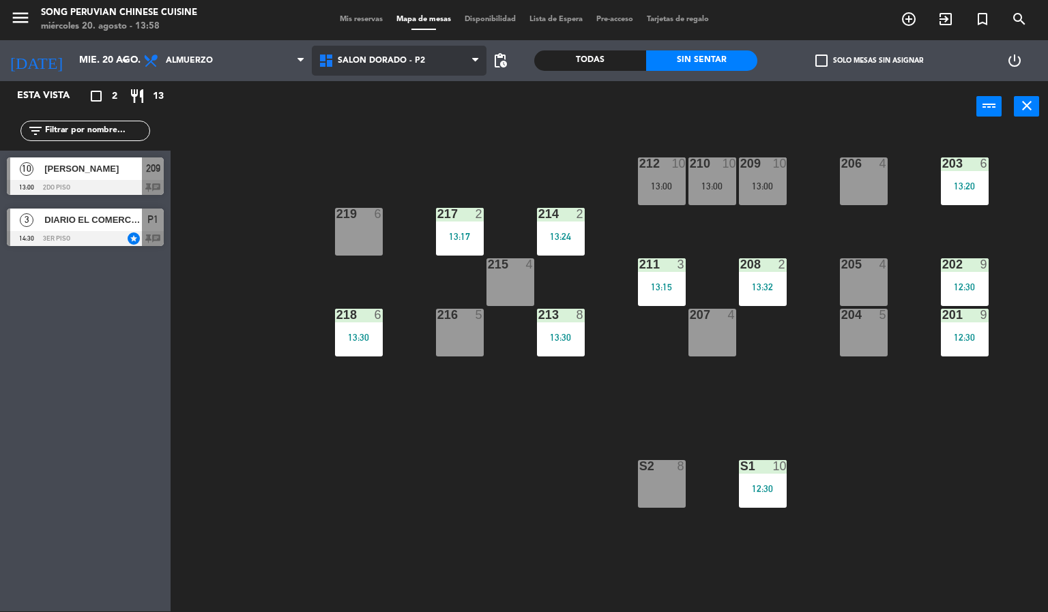
click at [409, 64] on span "SALON DORADO - P2" at bounding box center [381, 61] width 87 height 10
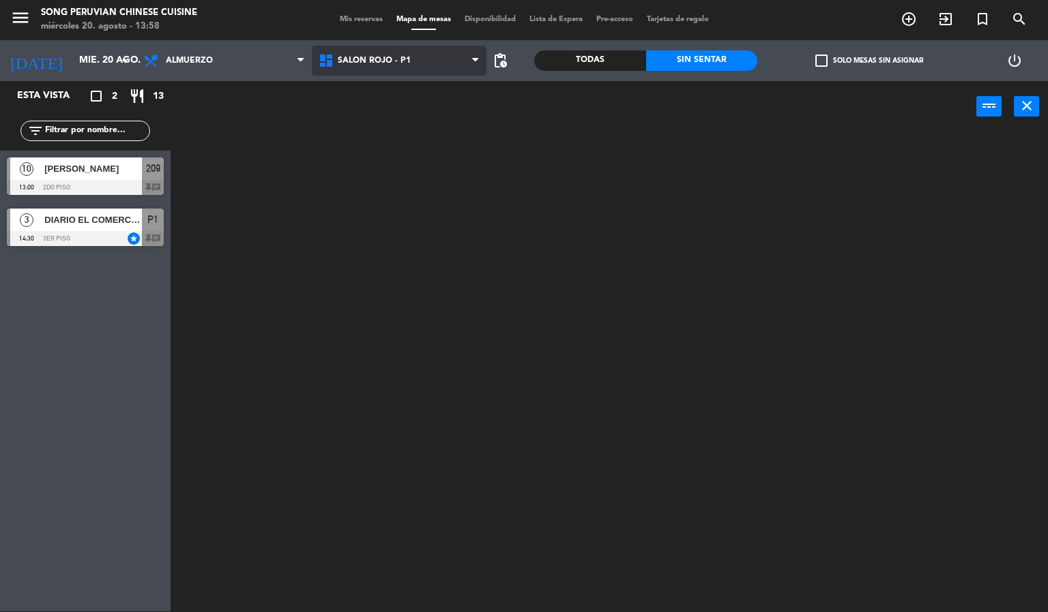
click at [417, 144] on ng-component "menu Song Peruvian Chinese Cuisine miércoles 20. agosto - 13:58 Mis reservas Ma…" at bounding box center [524, 305] width 1048 height 613
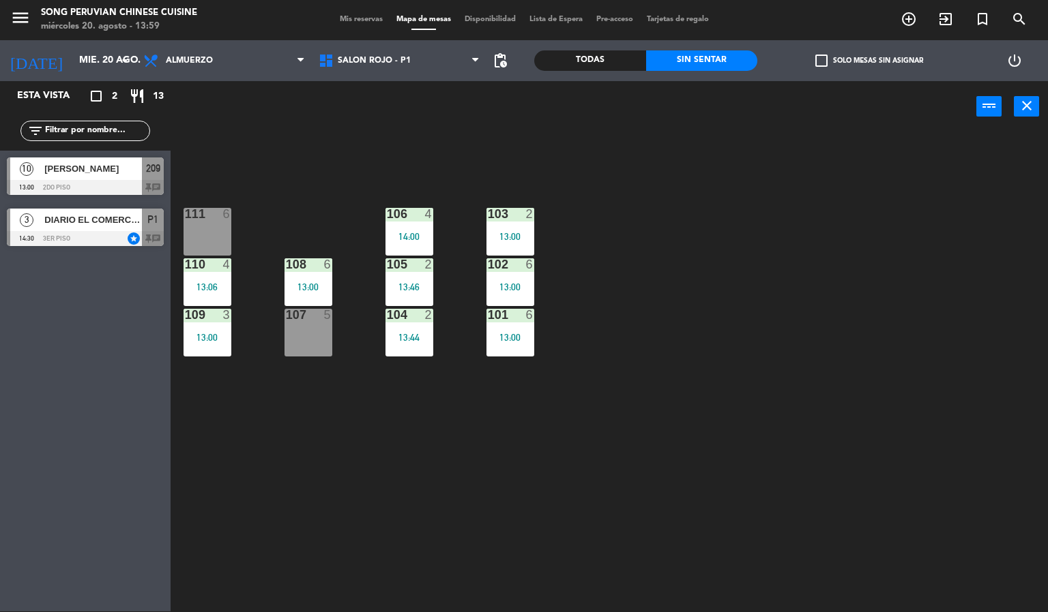
click at [676, 473] on div "103 2 13:00 106 4 14:00 111 6 102 6 13:00 105 2 13:46 108 6 13:00 110 4 13:06 1…" at bounding box center [614, 372] width 867 height 479
click at [383, 115] on div "power_input close" at bounding box center [573, 107] width 805 height 52
click at [315, 278] on div "108 6 13:00" at bounding box center [308, 282] width 48 height 48
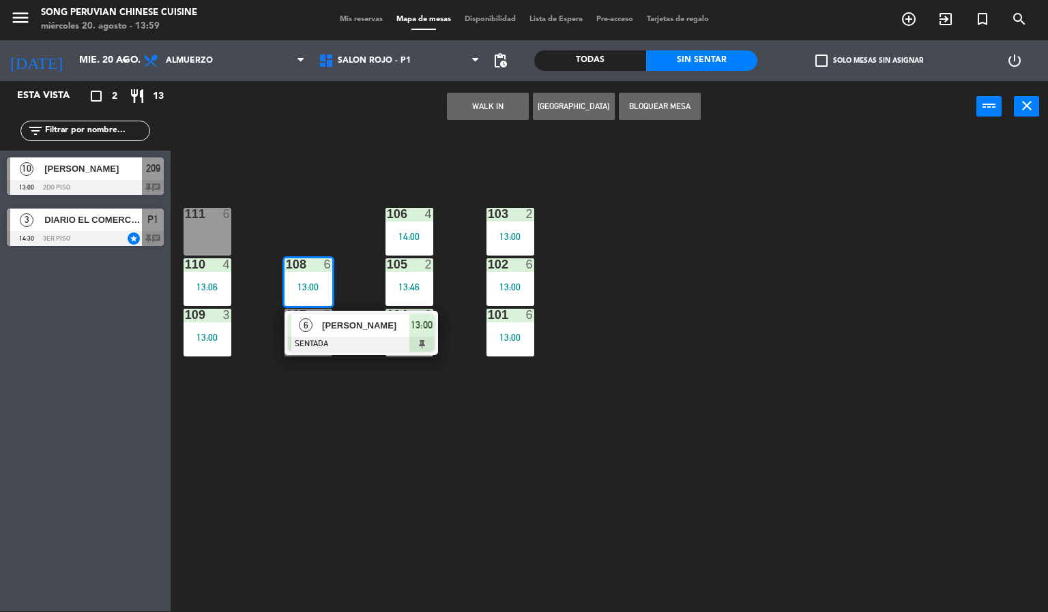
drag, startPoint x: 327, startPoint y: 239, endPoint x: 336, endPoint y: 231, distance: 11.6
click at [327, 238] on div "103 2 13:00 106 4 14:00 111 6 102 6 13:00 105 2 13:46 108 6 13:00 6 [PERSON_NAM…" at bounding box center [614, 372] width 867 height 479
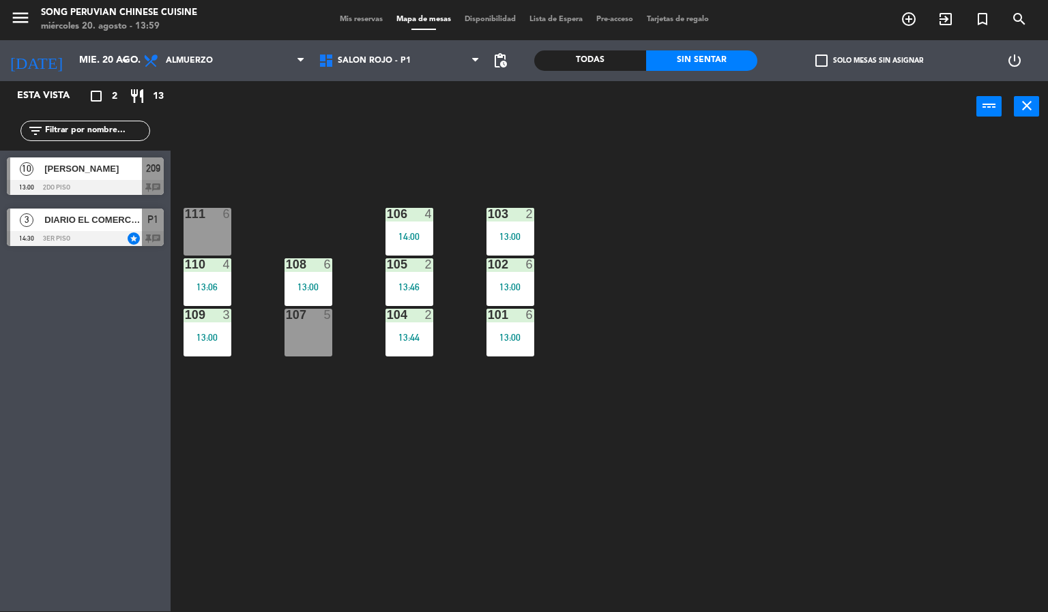
click at [426, 241] on div "106 4 14:00" at bounding box center [409, 232] width 48 height 48
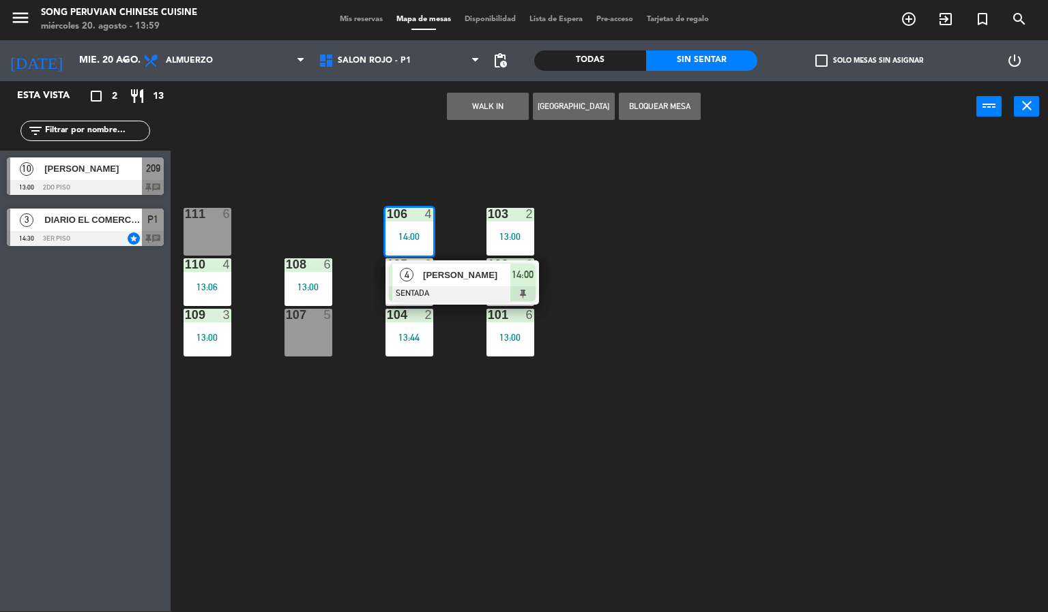
click at [455, 184] on div "103 2 13:00 106 4 14:00 4 [PERSON_NAME] SENTADA 14:00 111 6 102 6 13:00 105 2 1…" at bounding box center [614, 372] width 867 height 479
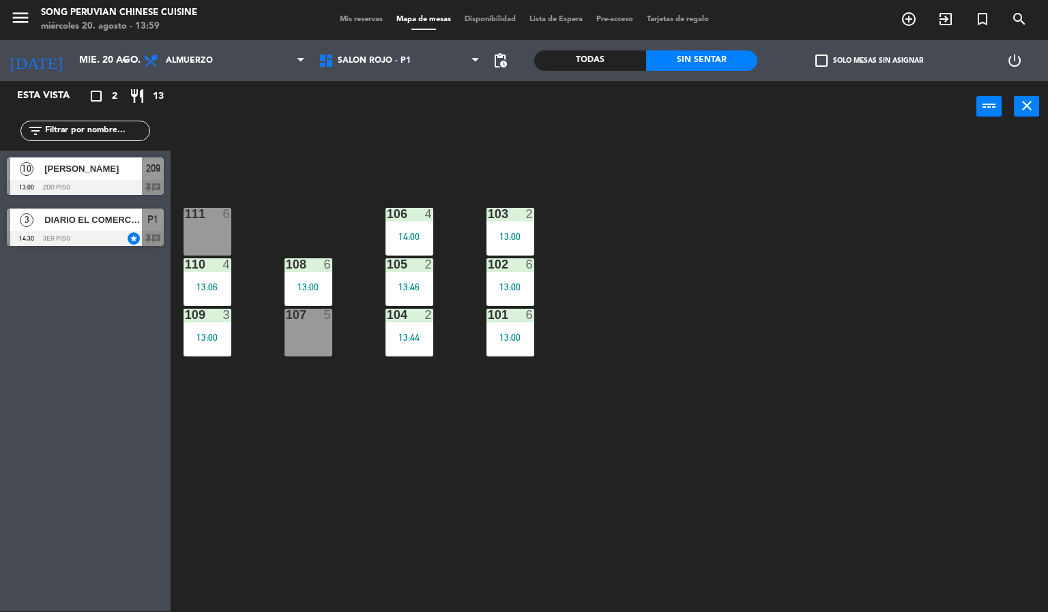
click at [420, 301] on div "105 2 13:46" at bounding box center [409, 282] width 48 height 48
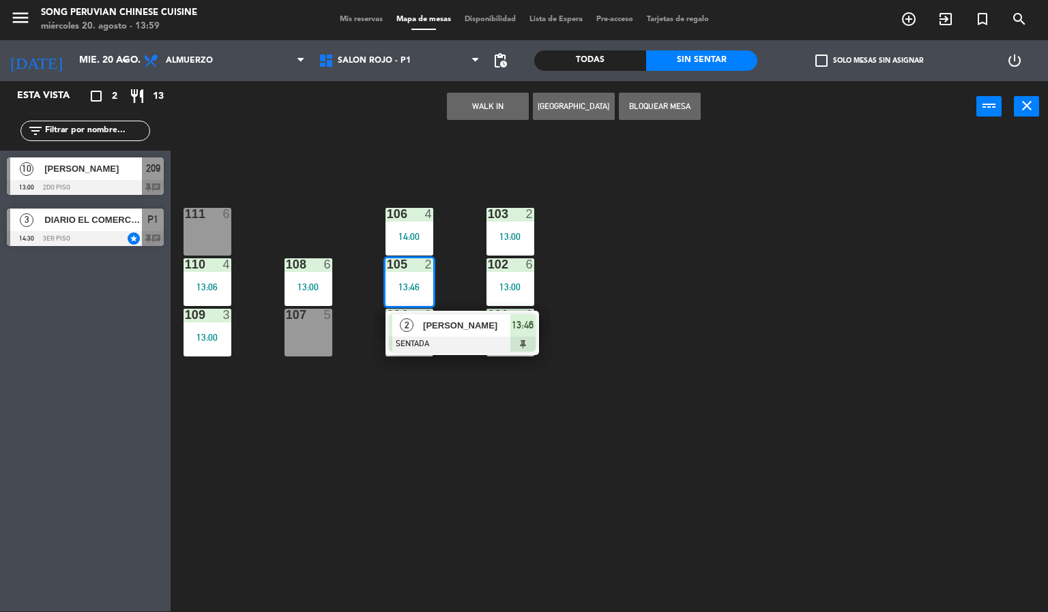
click at [447, 275] on div "103 2 13:00 106 4 14:00 111 6 102 6 13:00 105 2 13:46 2 [PERSON_NAME] SENTADA 1…" at bounding box center [614, 372] width 867 height 479
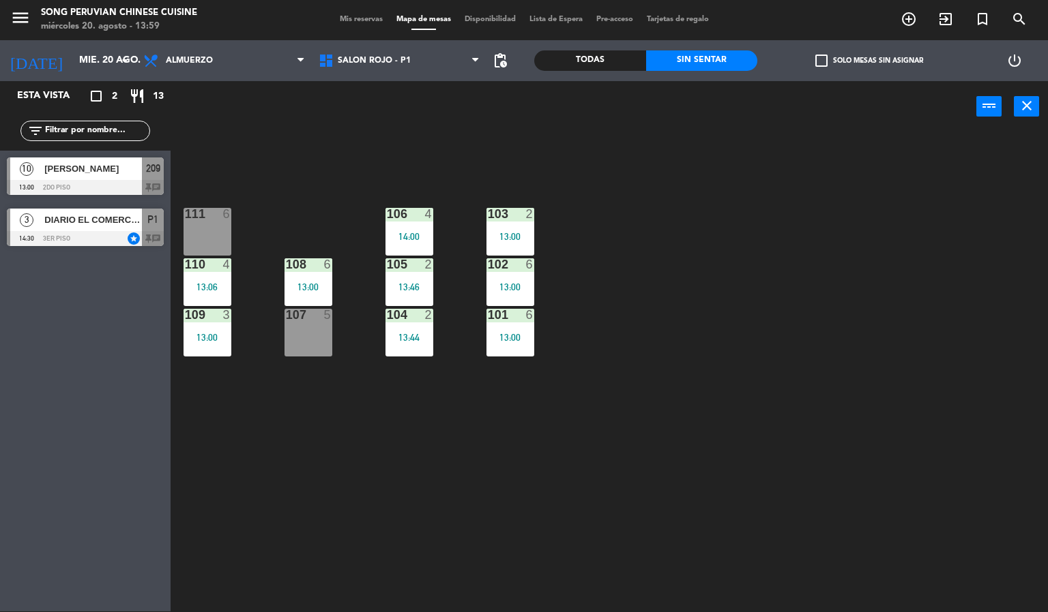
click at [492, 232] on div "13:00" at bounding box center [510, 237] width 48 height 10
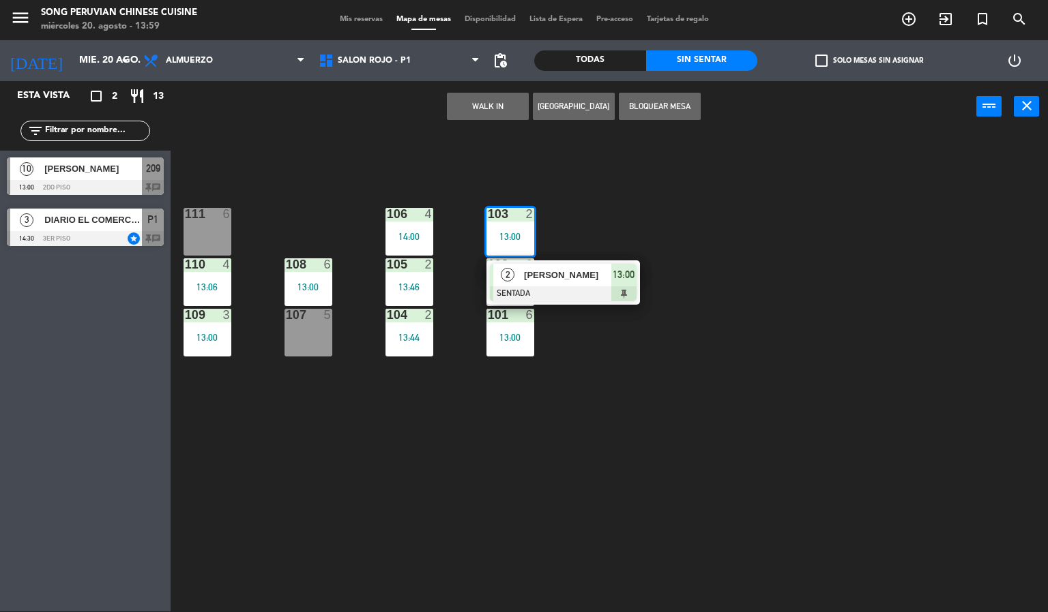
click at [547, 217] on div "103 2 13:00 2 [PERSON_NAME] SENTADA 13:00 106 4 14:00 111 6 102 6 13:00 105 2 1…" at bounding box center [614, 372] width 867 height 479
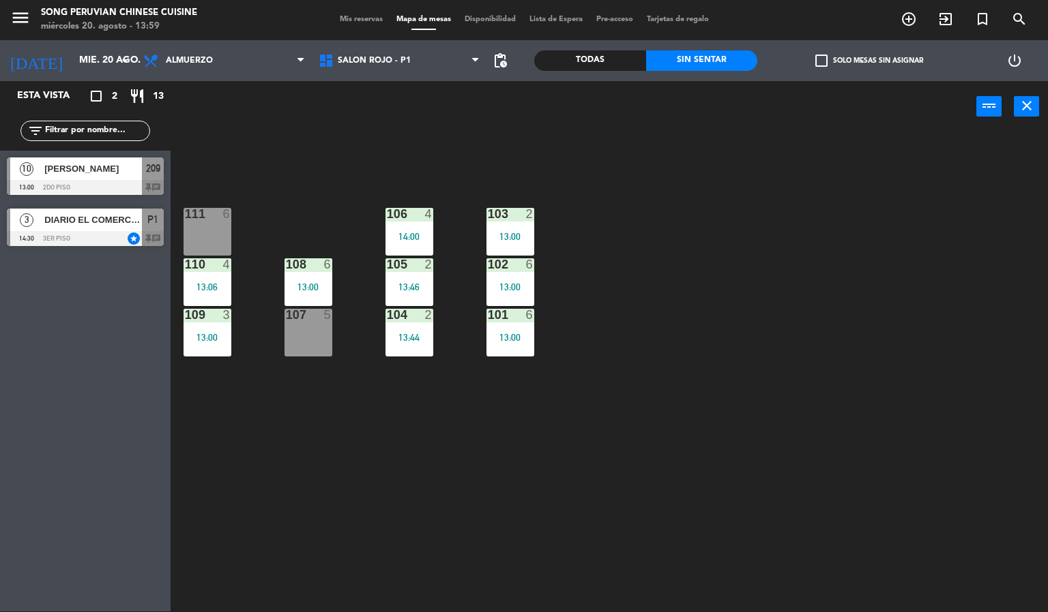
click at [512, 262] on div at bounding box center [510, 264] width 23 height 12
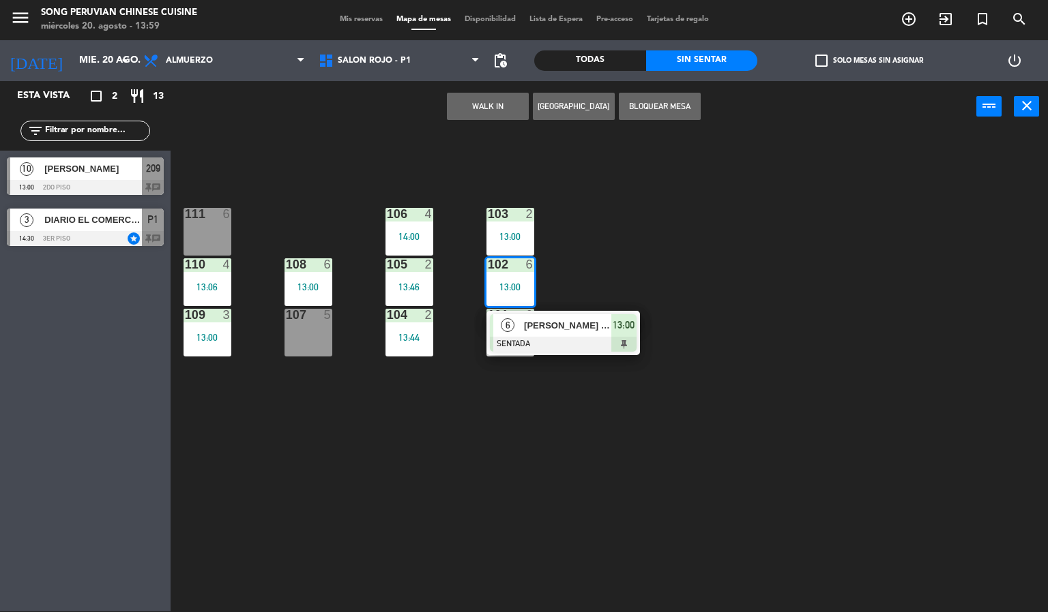
click at [555, 211] on div "103 2 13:00 106 4 14:00 111 6 102 6 13:00 6 [PERSON_NAME] [PERSON_NAME] SENTADA…" at bounding box center [614, 372] width 867 height 479
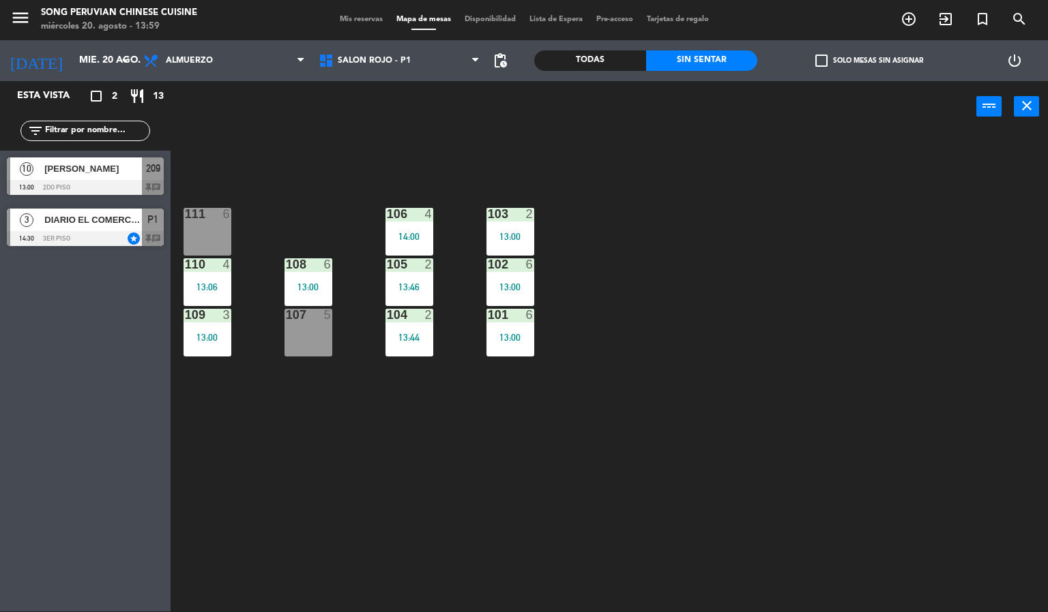
click at [524, 218] on div "2" at bounding box center [533, 214] width 23 height 12
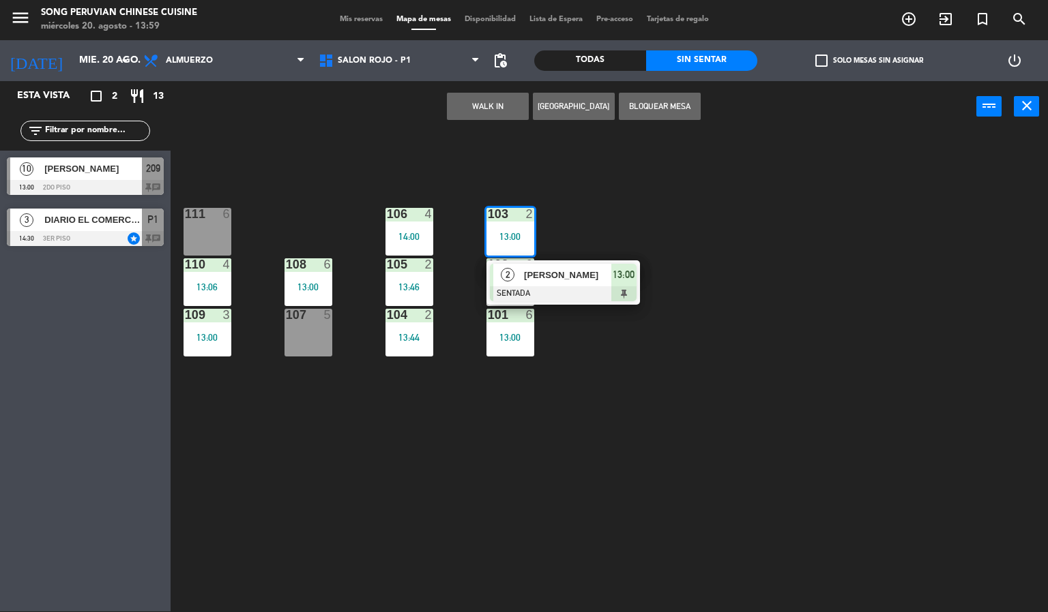
drag, startPoint x: 501, startPoint y: 166, endPoint x: 452, endPoint y: 194, distance: 56.8
click at [499, 166] on div "103 2 13:00 2 [PERSON_NAME] SENTADA 13:00 106 4 14:00 111 6 102 6 13:00 105 2 1…" at bounding box center [614, 372] width 867 height 479
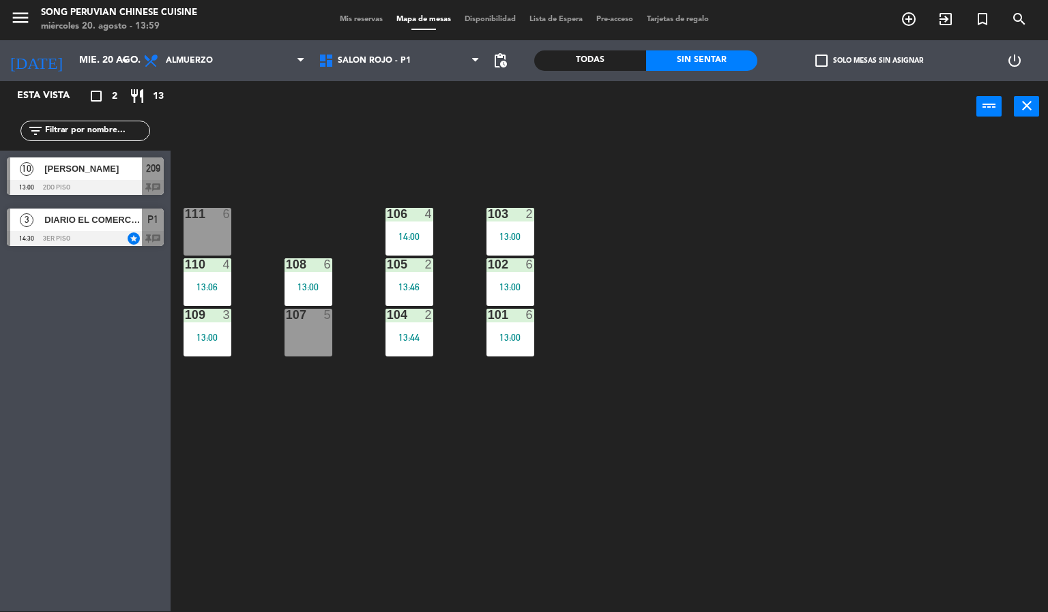
click at [419, 242] on div "106 4 14:00" at bounding box center [409, 232] width 48 height 48
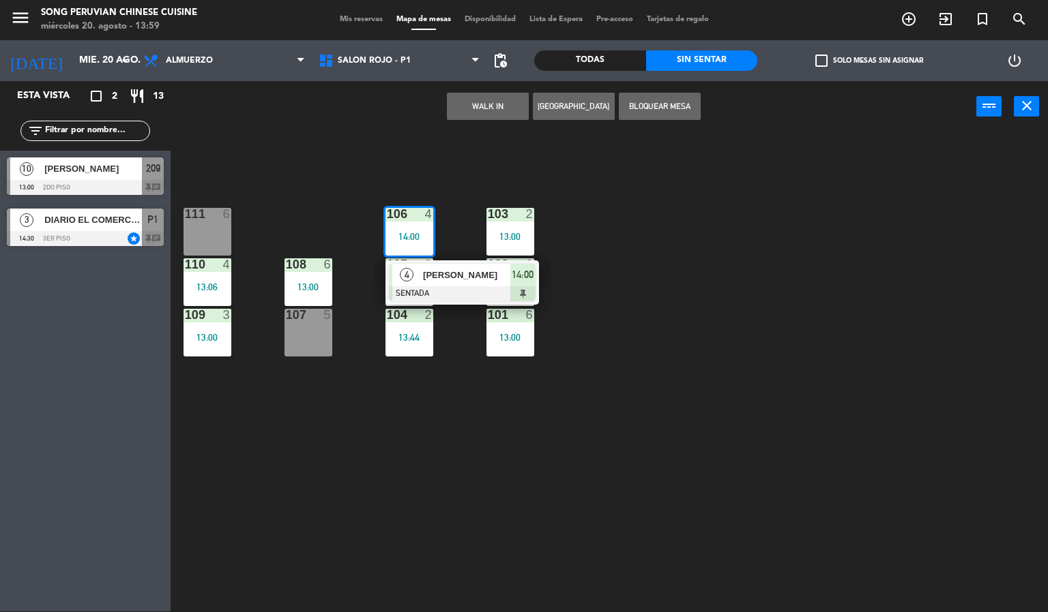
click at [524, 177] on div "103 2 13:00 106 4 14:00 4 [PERSON_NAME] SENTADA 14:00 111 6 102 6 13:00 105 2 1…" at bounding box center [614, 372] width 867 height 479
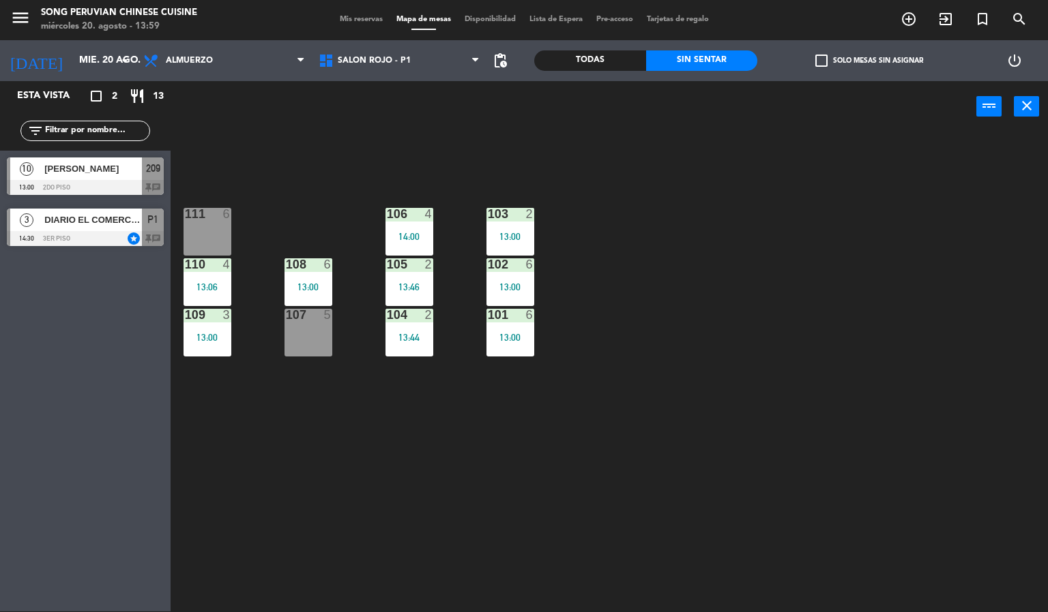
click at [322, 334] on div "107 5" at bounding box center [308, 333] width 48 height 48
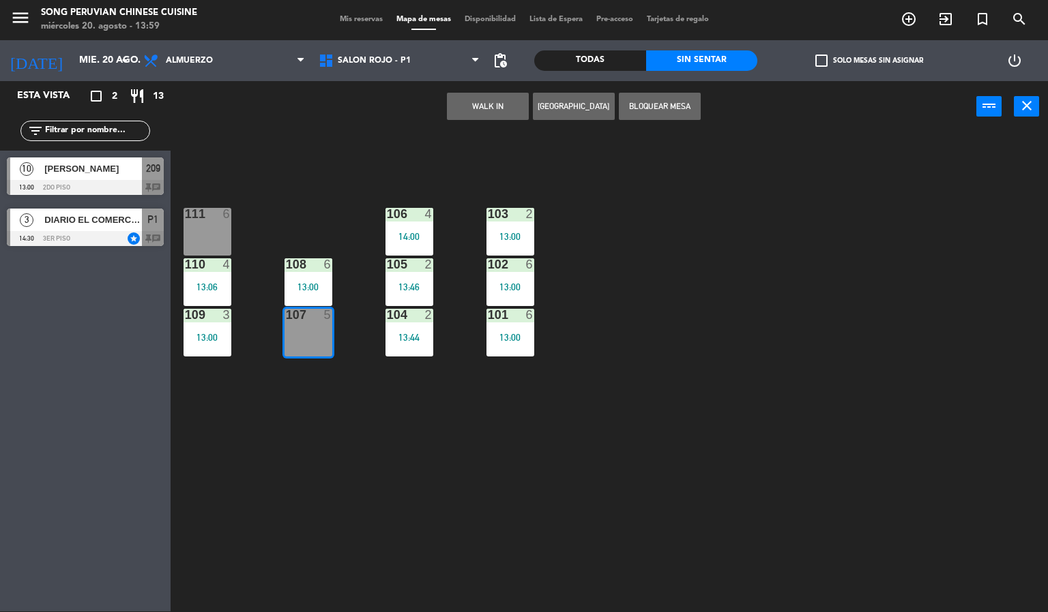
click at [411, 393] on div "103 2 13:00 106 4 14:00 111 6 102 6 13:00 105 2 13:46 108 6 13:00 110 4 13:06 1…" at bounding box center [614, 372] width 867 height 479
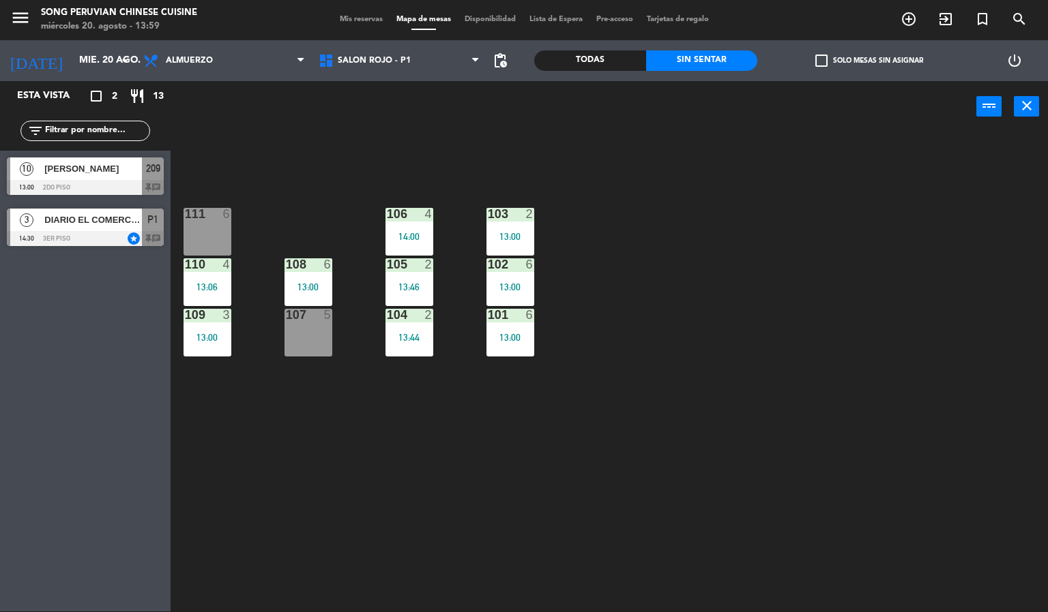
drag, startPoint x: 410, startPoint y: 327, endPoint x: 283, endPoint y: 342, distance: 127.7
click at [408, 326] on div "104 2 13:44" at bounding box center [409, 333] width 48 height 48
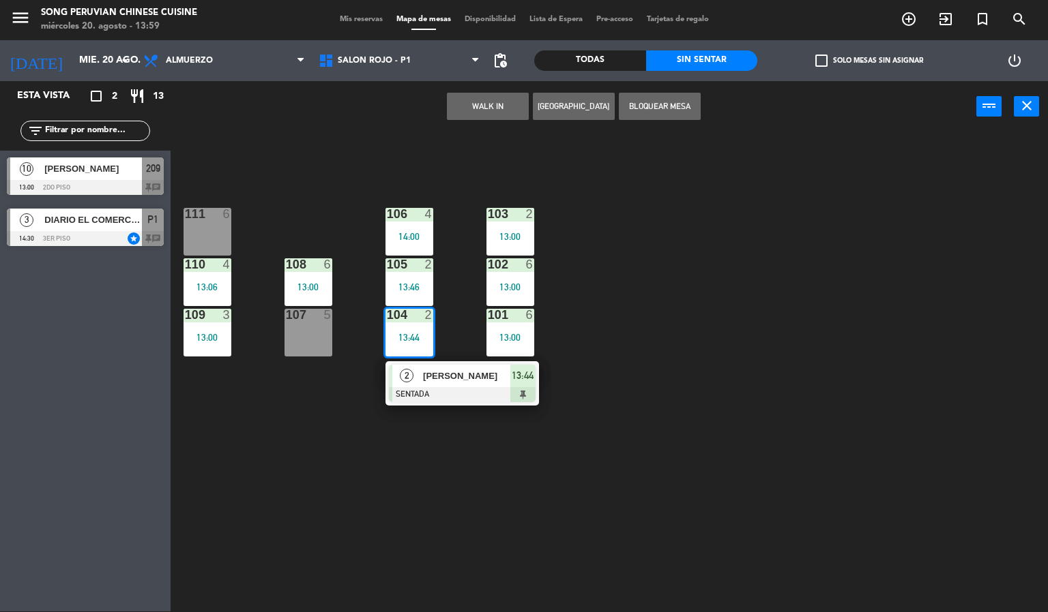
click at [284, 342] on div "107 5" at bounding box center [308, 333] width 48 height 48
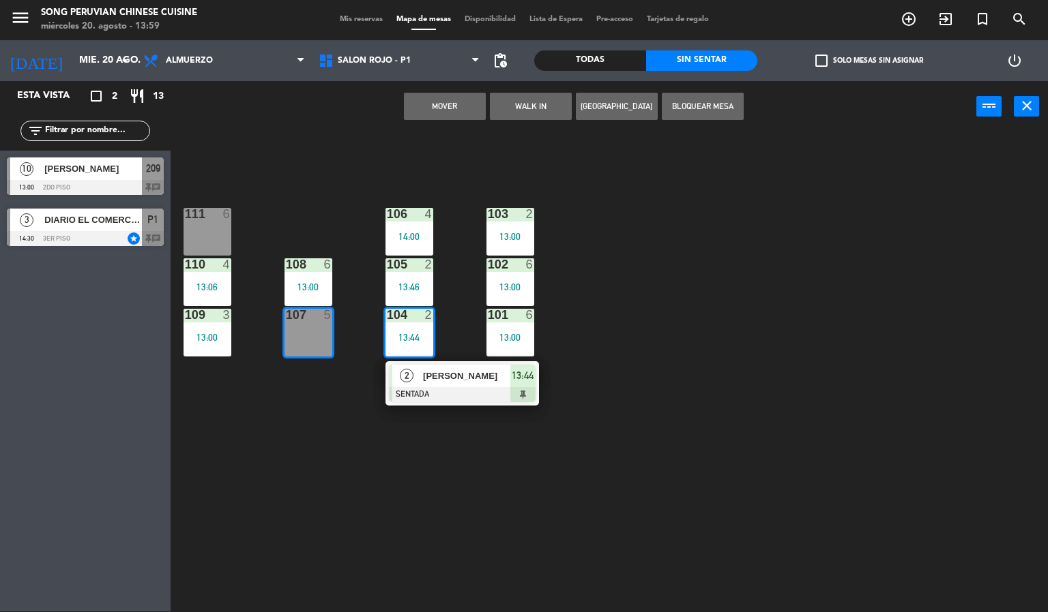
click at [354, 434] on div "103 2 13:00 106 4 14:00 111 6 102 6 13:00 105 2 13:46 108 6 13:00 110 4 13:06 1…" at bounding box center [614, 372] width 867 height 479
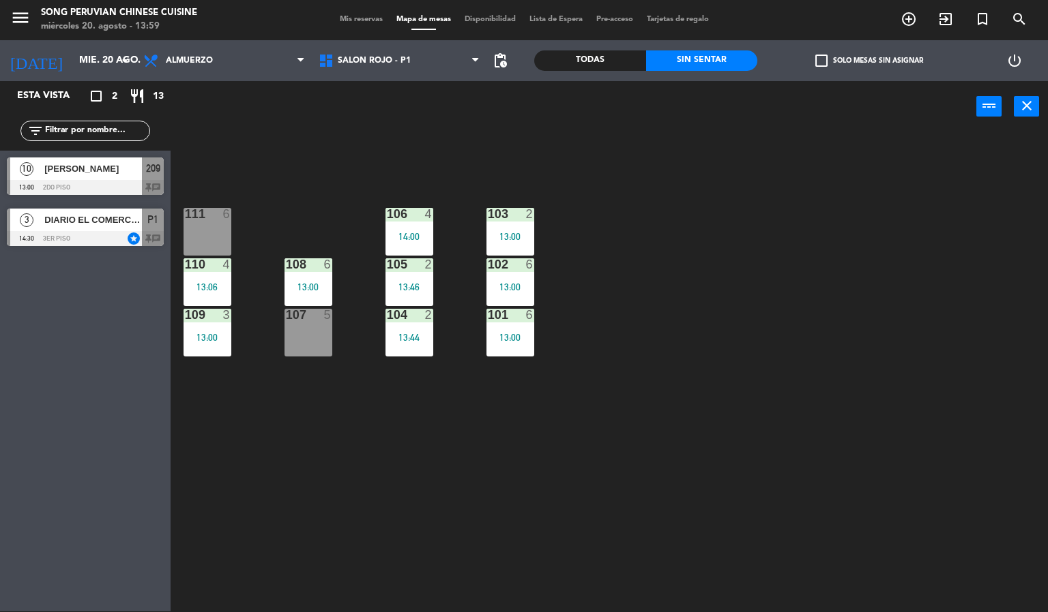
click at [522, 320] on div "6" at bounding box center [533, 315] width 23 height 12
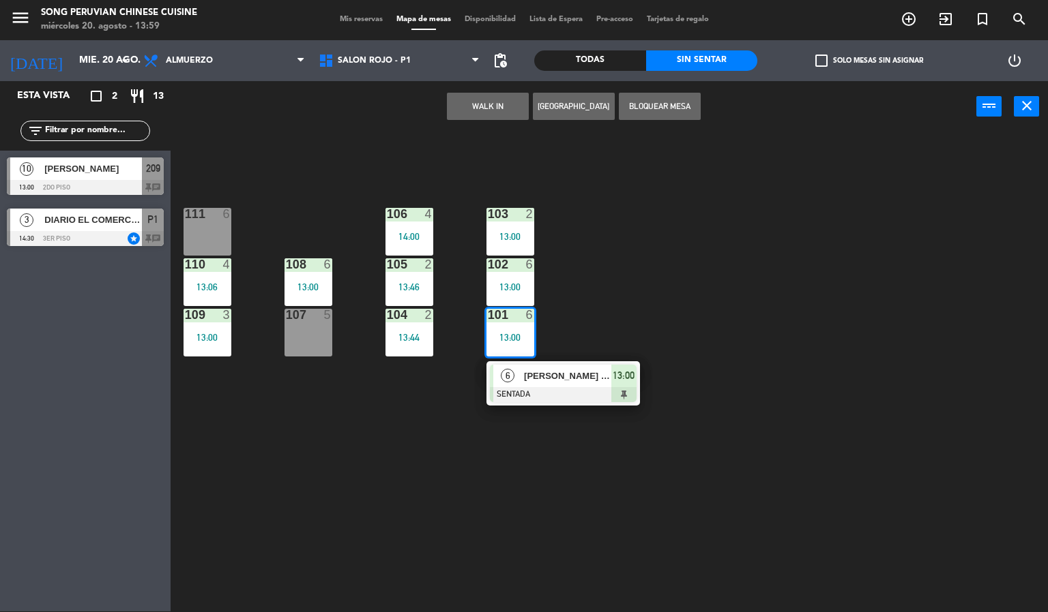
click at [405, 336] on div "13:44" at bounding box center [409, 338] width 48 height 10
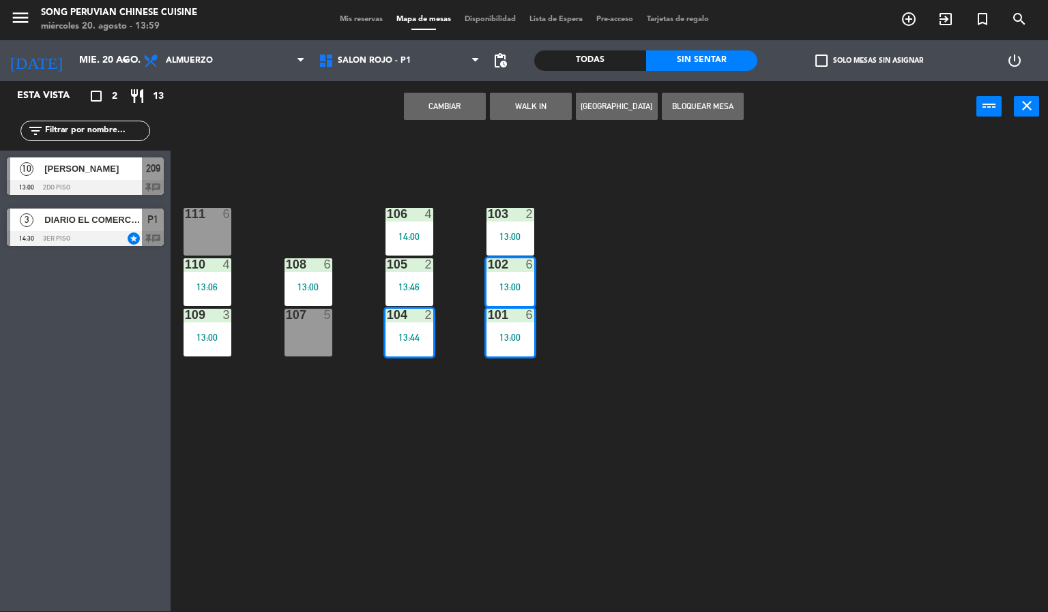
click at [297, 324] on div "107 5" at bounding box center [308, 333] width 48 height 48
click at [312, 235] on div "103 2 13:00 106 4 14:00 111 6 102 6 13:00 105 2 13:46 108 6 13:00 110 4 13:06 1…" at bounding box center [614, 372] width 867 height 479
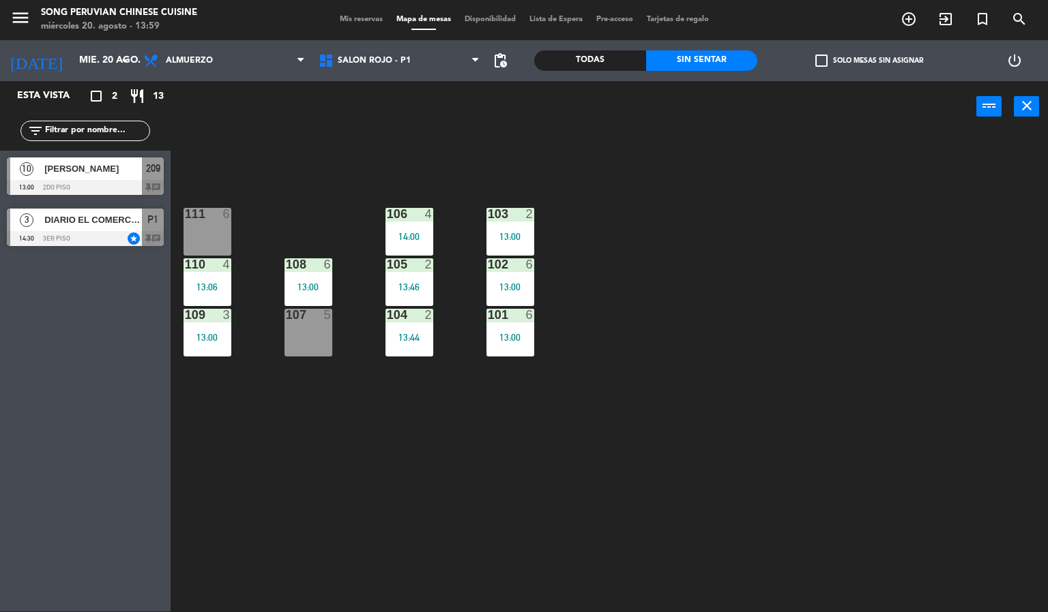
drag, startPoint x: 401, startPoint y: 283, endPoint x: 403, endPoint y: 297, distance: 14.5
click at [401, 288] on div "13:46" at bounding box center [409, 287] width 48 height 10
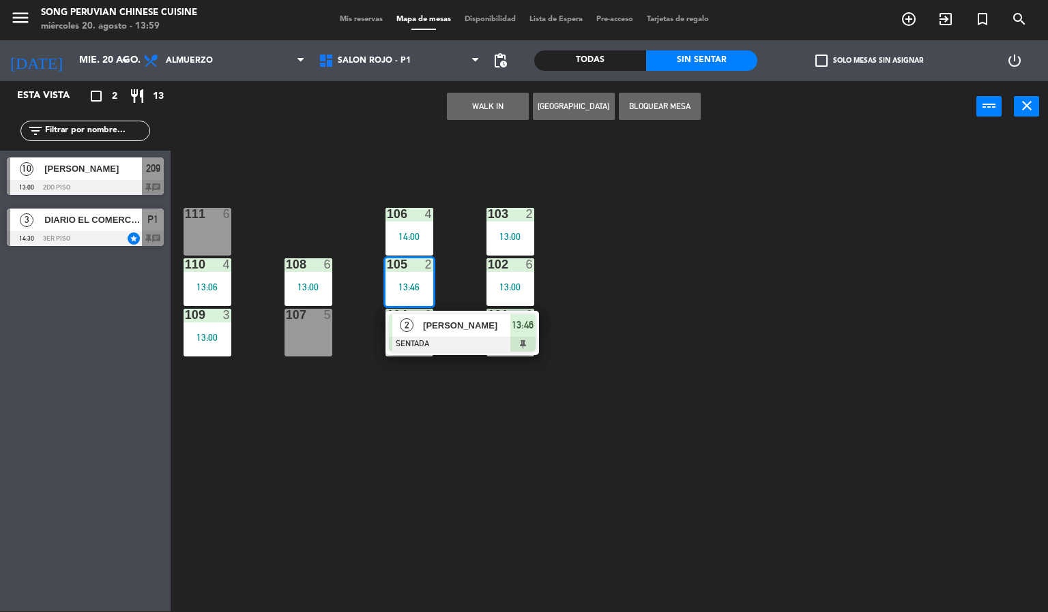
click at [401, 330] on span "2" at bounding box center [407, 325] width 14 height 14
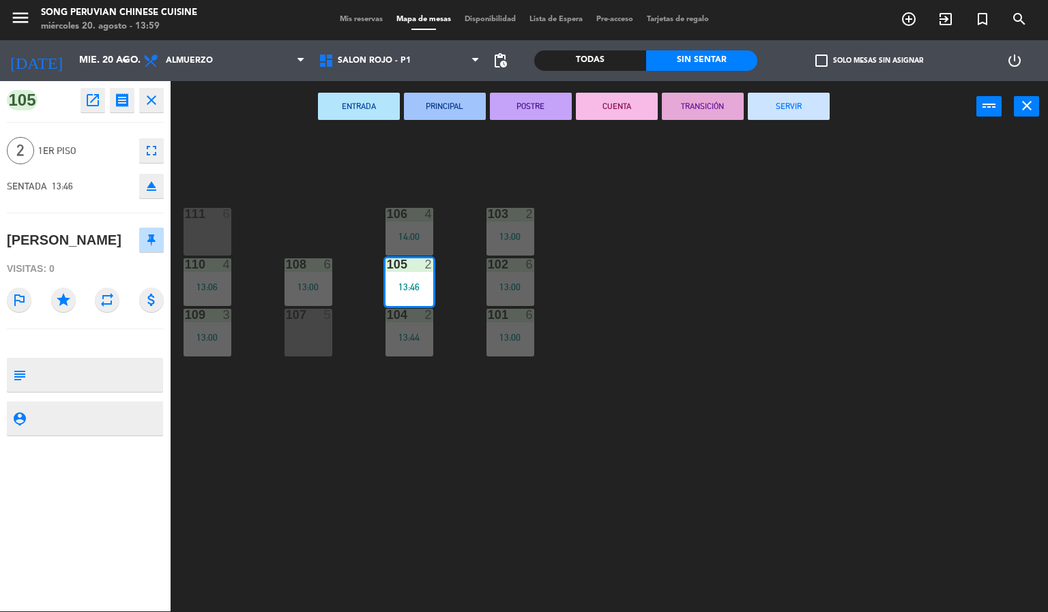
click at [530, 403] on div "103 2 13:00 106 4 14:00 111 6 102 6 13:00 105 2 13:46 108 6 13:00 110 4 13:06 1…" at bounding box center [614, 372] width 867 height 479
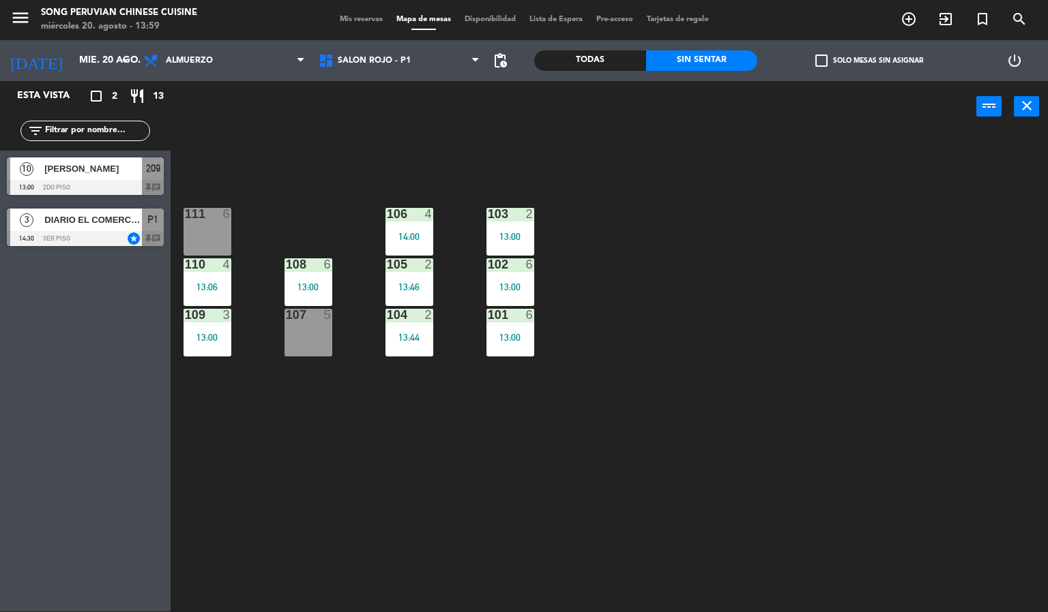
click at [530, 403] on div "103 2 13:00 106 4 14:00 111 6 102 6 13:00 105 2 13:46 108 6 13:00 110 4 13:06 1…" at bounding box center [614, 372] width 867 height 479
click at [416, 232] on div "14:00" at bounding box center [409, 237] width 48 height 10
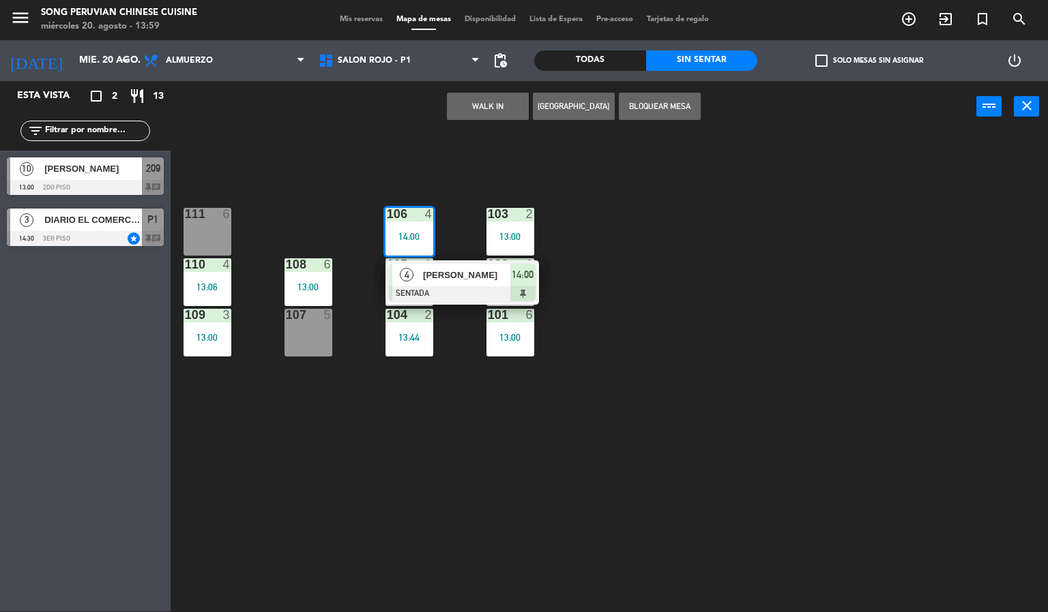
click at [498, 286] on div at bounding box center [462, 293] width 147 height 15
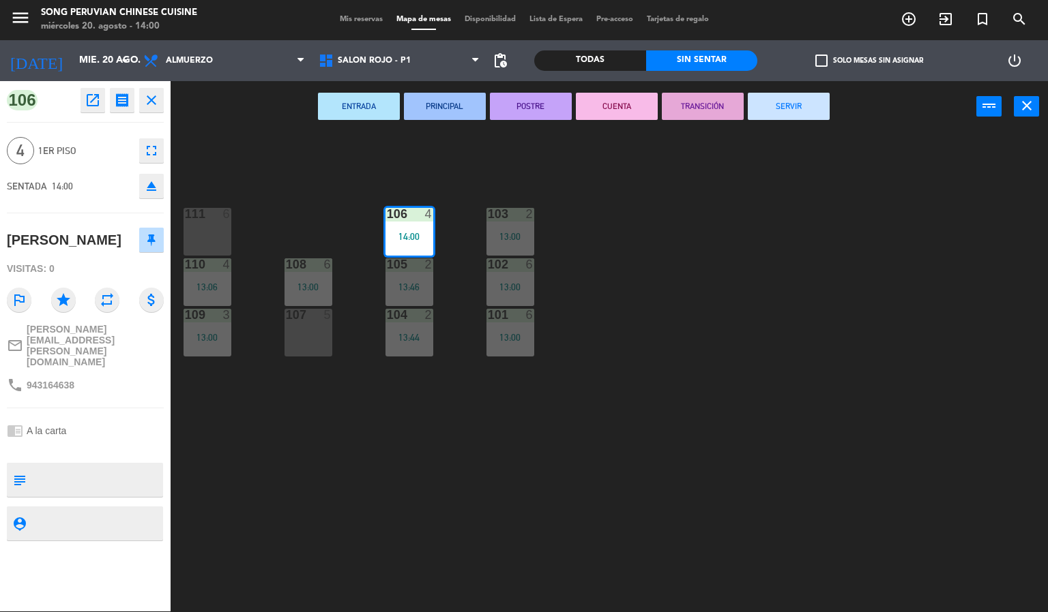
click at [633, 463] on div "103 2 13:00 106 4 14:00 111 6 102 6 13:00 105 2 13:46 108 6 13:00 110 4 13:06 1…" at bounding box center [614, 372] width 867 height 479
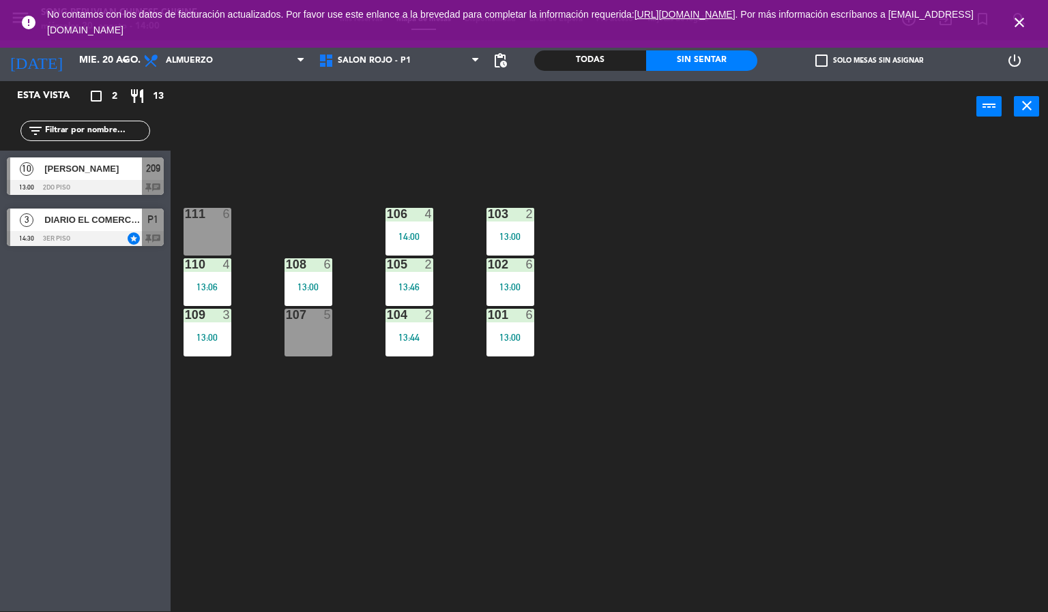
click at [1019, 27] on icon "close" at bounding box center [1019, 22] width 16 height 16
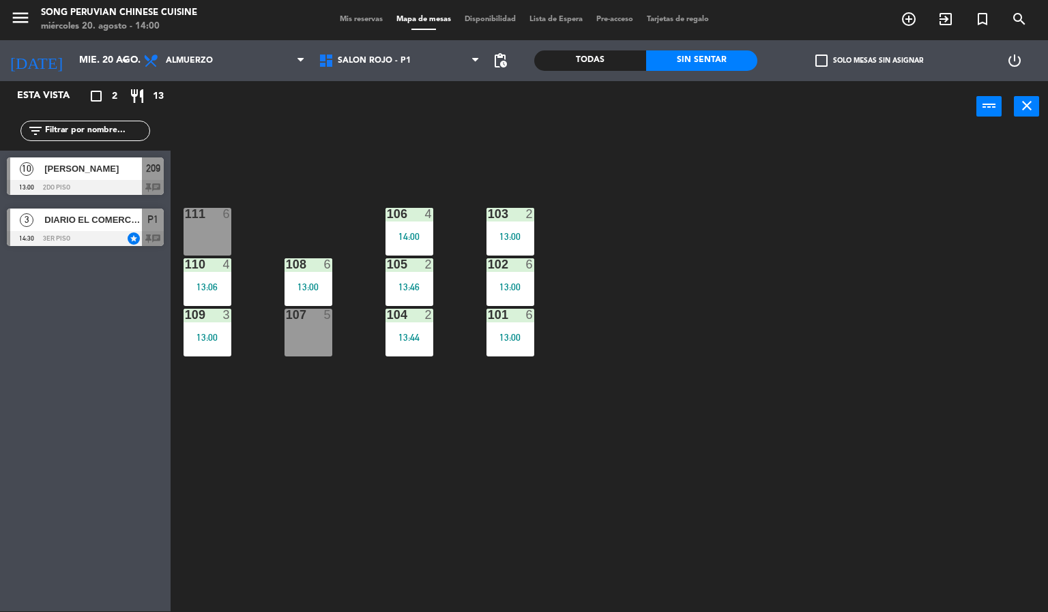
click at [906, 274] on div "103 2 13:00 106 4 14:00 111 6 102 6 13:00 105 2 13:46 108 6 13:00 110 4 13:06 1…" at bounding box center [614, 372] width 867 height 479
click at [655, 409] on div "103 2 13:00 106 4 14:00 111 6 102 6 13:00 105 2 13:46 108 6 13:00 110 4 13:06 1…" at bounding box center [614, 372] width 867 height 479
click at [417, 64] on span "SALON ROJO - P1" at bounding box center [399, 61] width 175 height 30
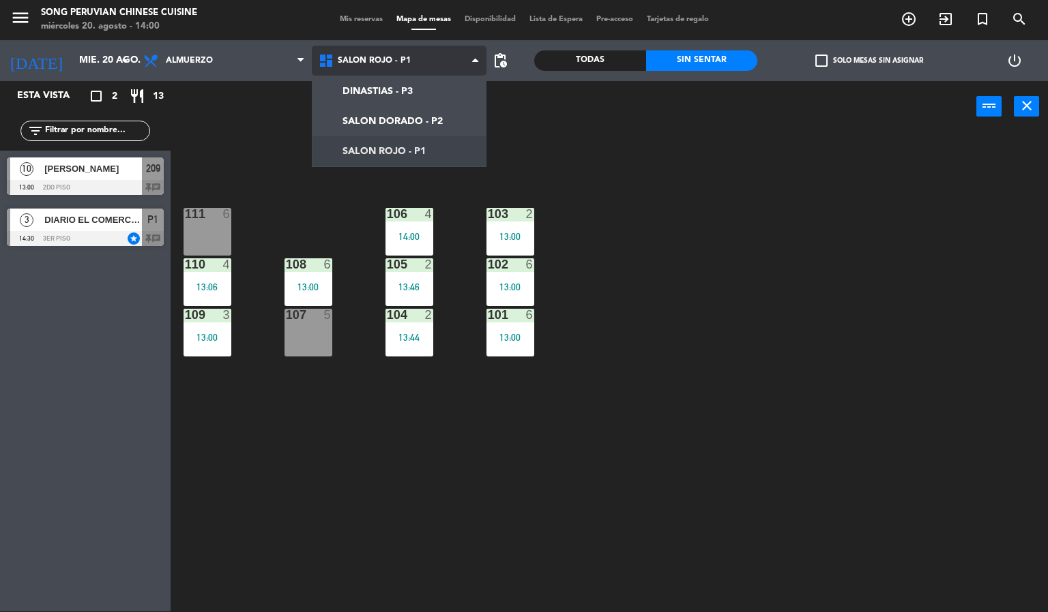
click at [408, 117] on ng-component "menu Song Peruvian Chinese Cuisine [DATE] 20. agosto - 14:00 Mis reservas Mapa …" at bounding box center [524, 305] width 1048 height 613
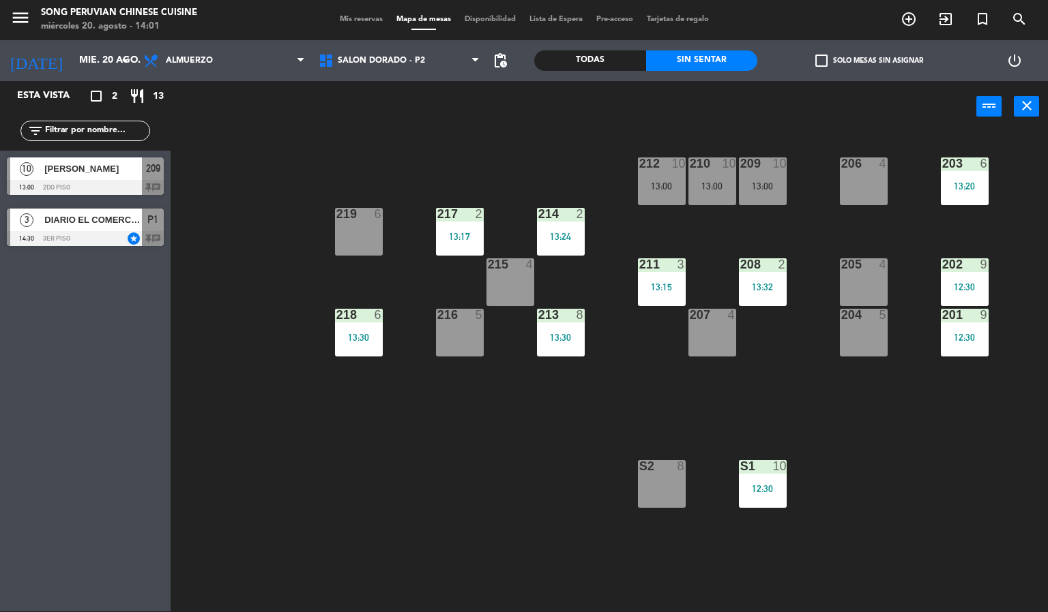
click at [882, 264] on div "4" at bounding box center [883, 264] width 8 height 12
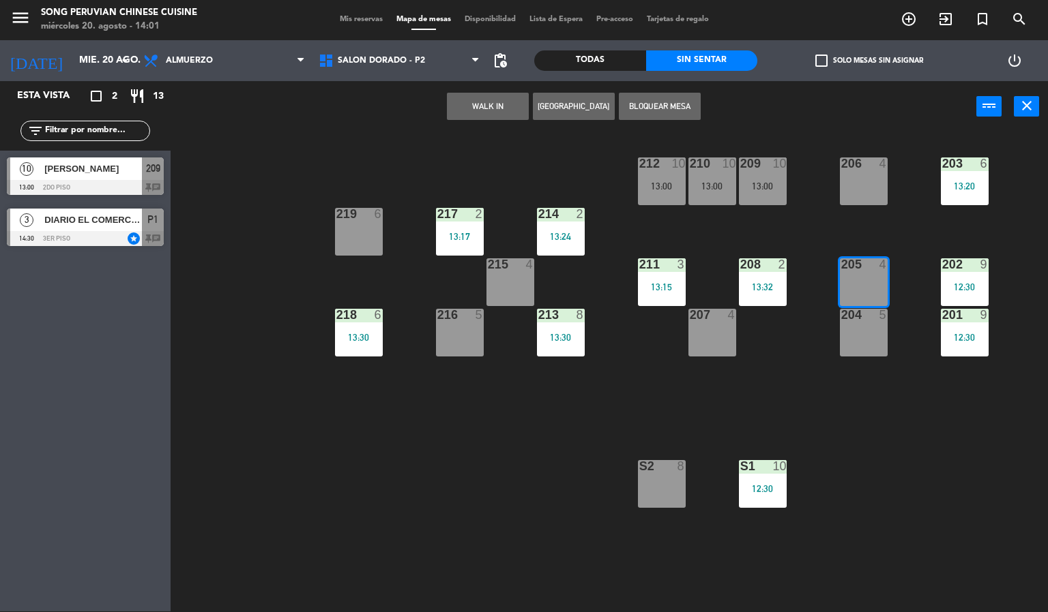
click at [944, 518] on div "203 6 13:20 206 4 210 10 13:00 212 10 13:00 209 10 13:00 214 2 13:24 217 2 13:1…" at bounding box center [614, 372] width 867 height 479
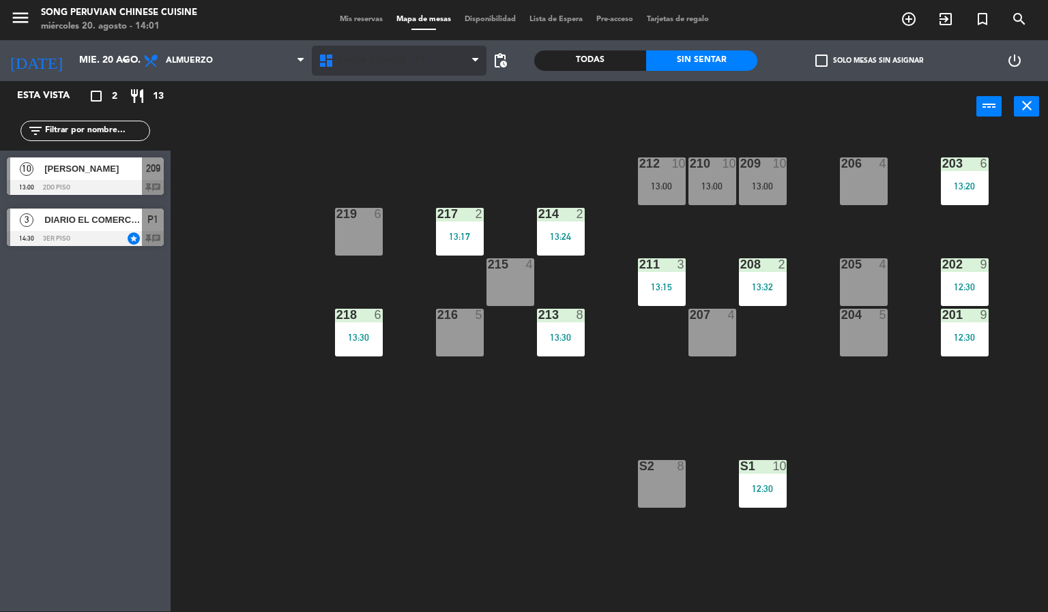
click at [402, 70] on span "SALON DORADO - P2" at bounding box center [399, 61] width 175 height 30
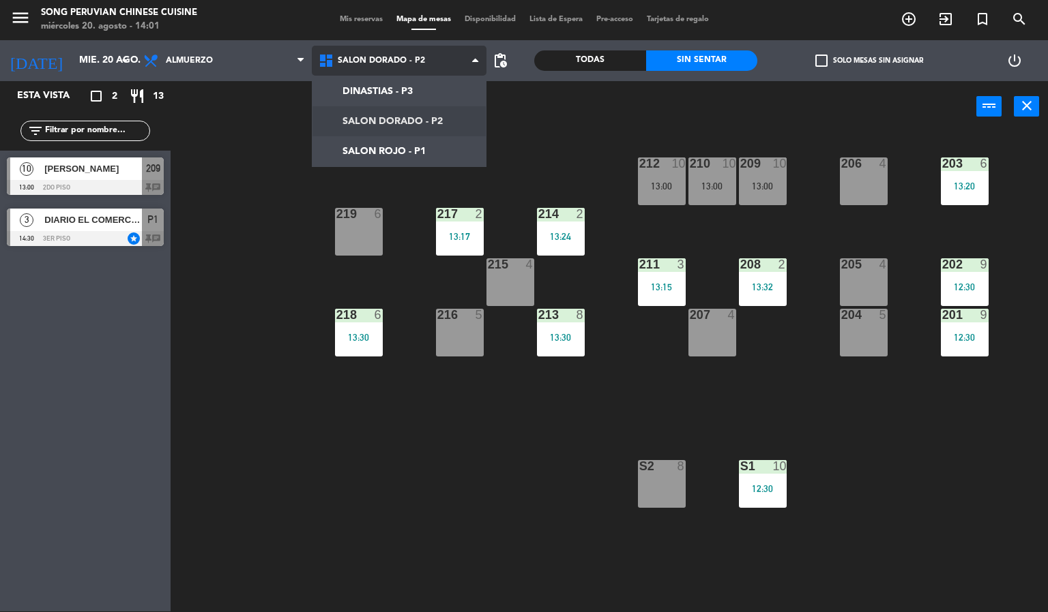
click at [424, 153] on ng-component "menu Song Peruvian Chinese Cuisine [DATE] 20. agosto - 14:01 Mis reservas Mapa …" at bounding box center [524, 305] width 1048 height 613
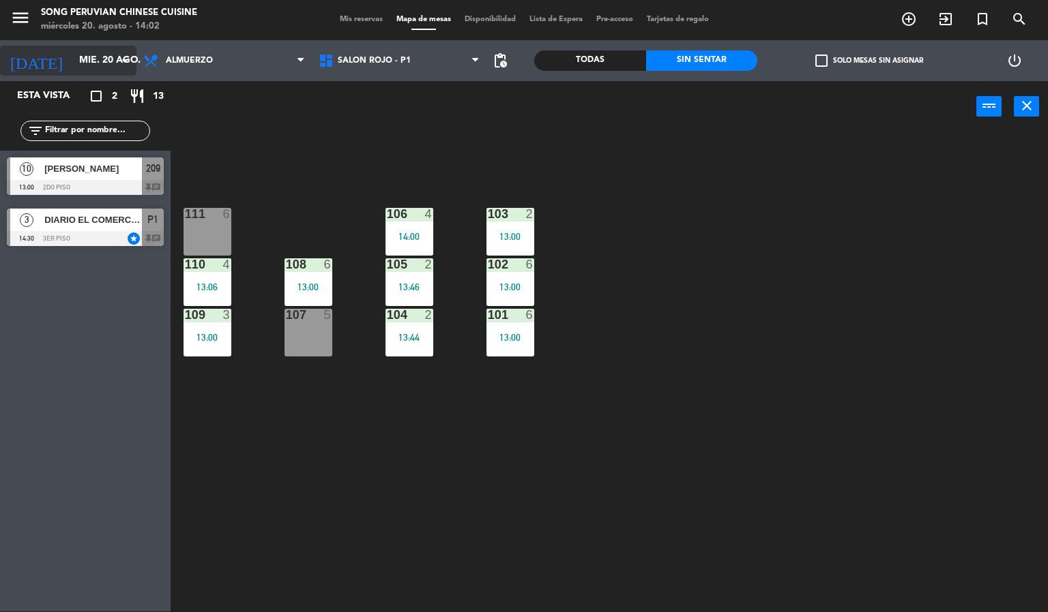
click at [72, 58] on input "mié. 20 ago." at bounding box center [137, 60] width 130 height 25
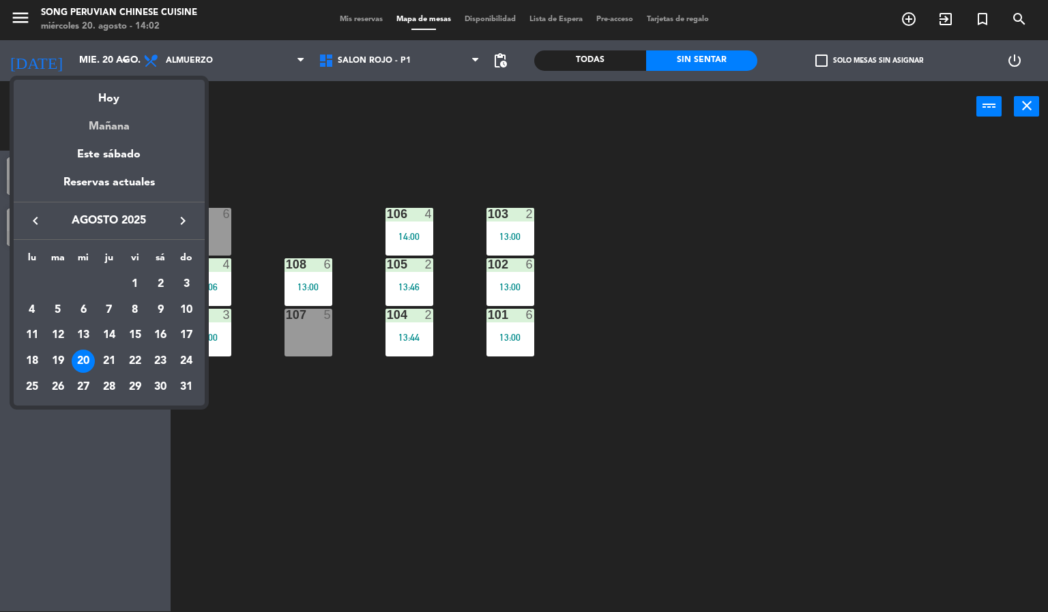
click at [100, 127] on div "Mañana" at bounding box center [109, 122] width 191 height 28
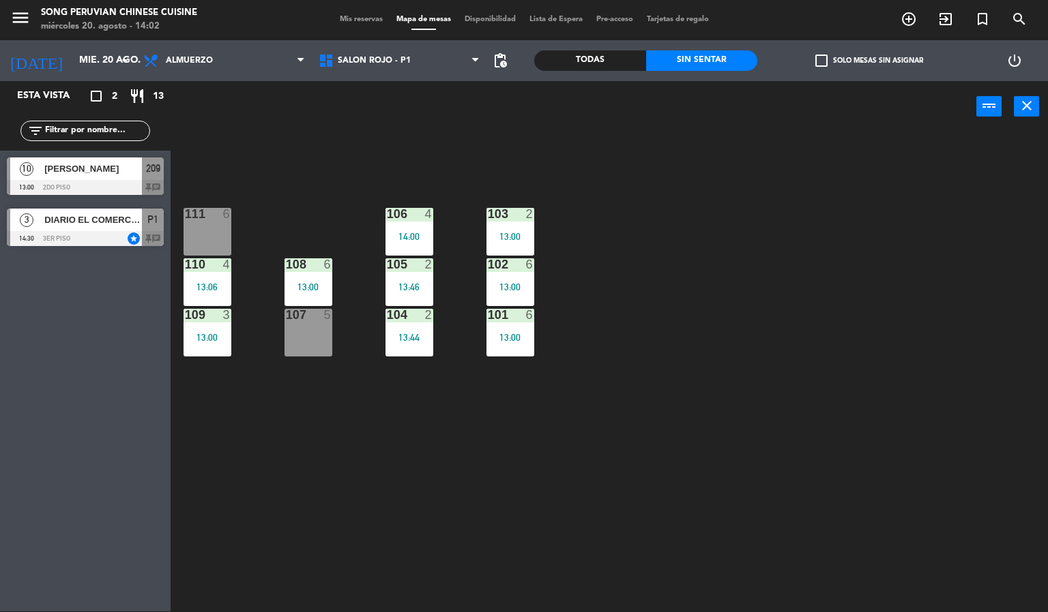
type input "jue. 21 ago."
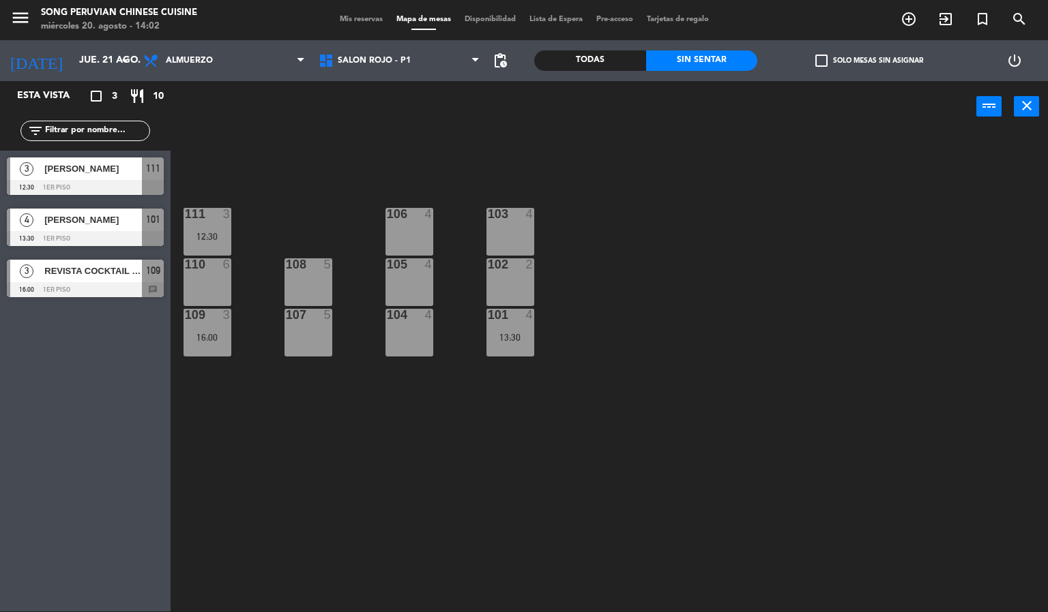
click at [308, 276] on div "108 5" at bounding box center [308, 282] width 48 height 48
click at [518, 102] on button "[GEOGRAPHIC_DATA]" at bounding box center [531, 106] width 82 height 27
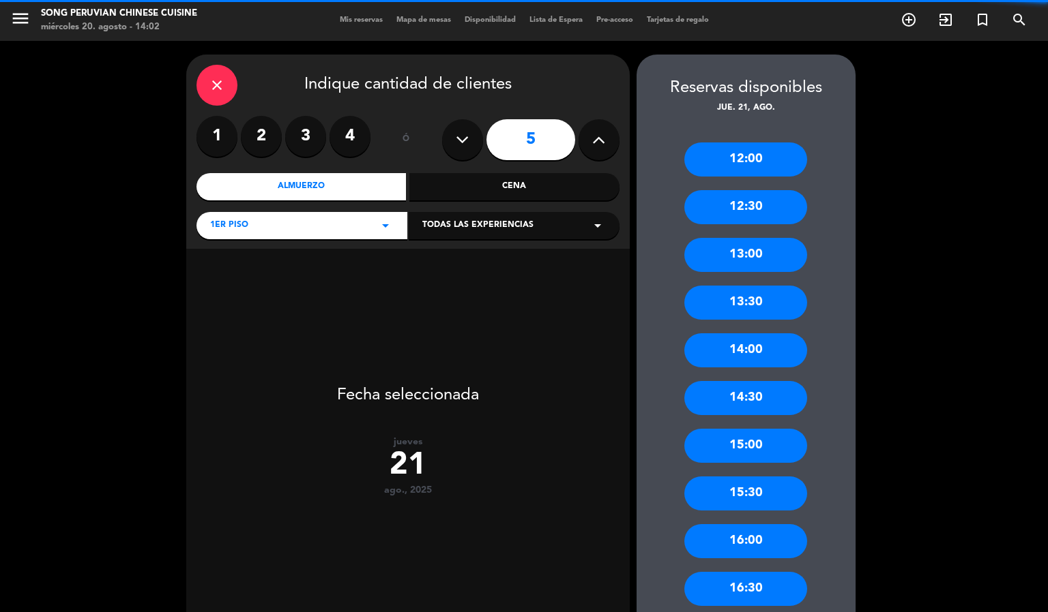
click at [297, 136] on label "3" at bounding box center [305, 136] width 41 height 41
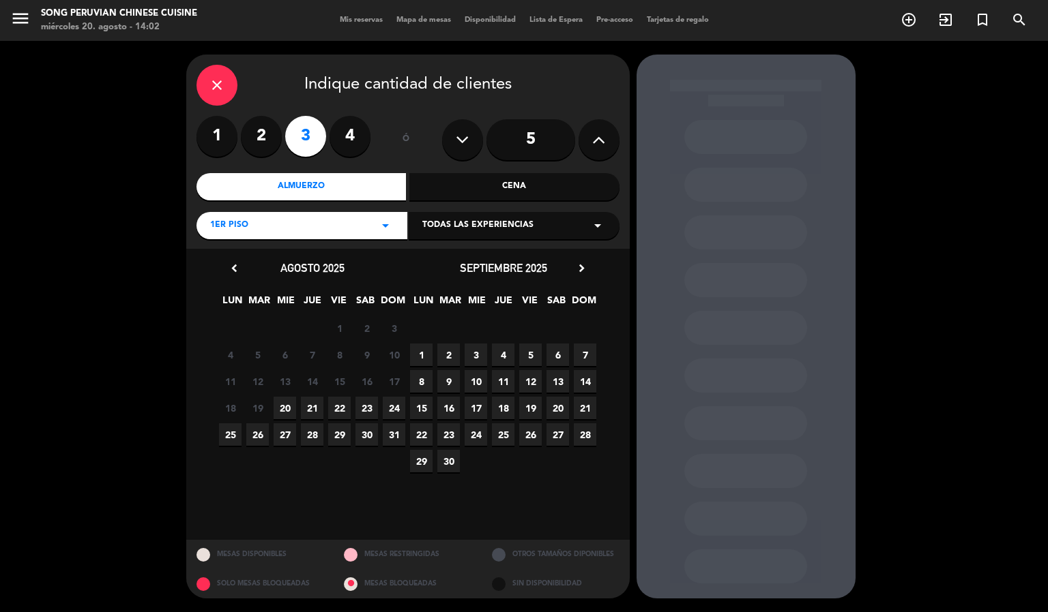
click at [364, 190] on div "Almuerzo" at bounding box center [301, 186] width 210 height 27
click at [313, 406] on span "21" at bounding box center [312, 408] width 23 height 23
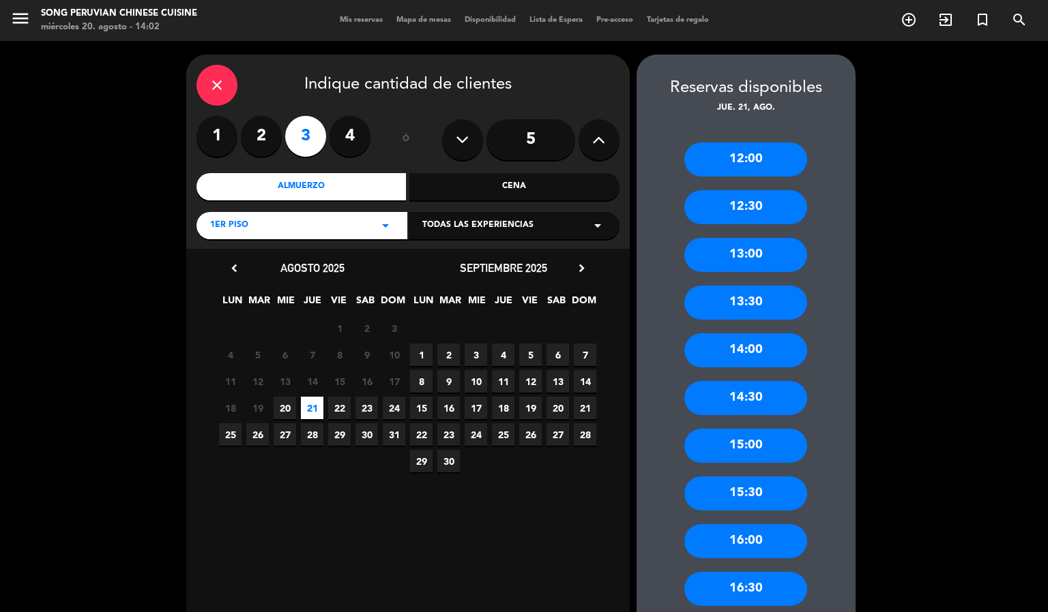
click at [737, 256] on div "13:00" at bounding box center [745, 255] width 123 height 34
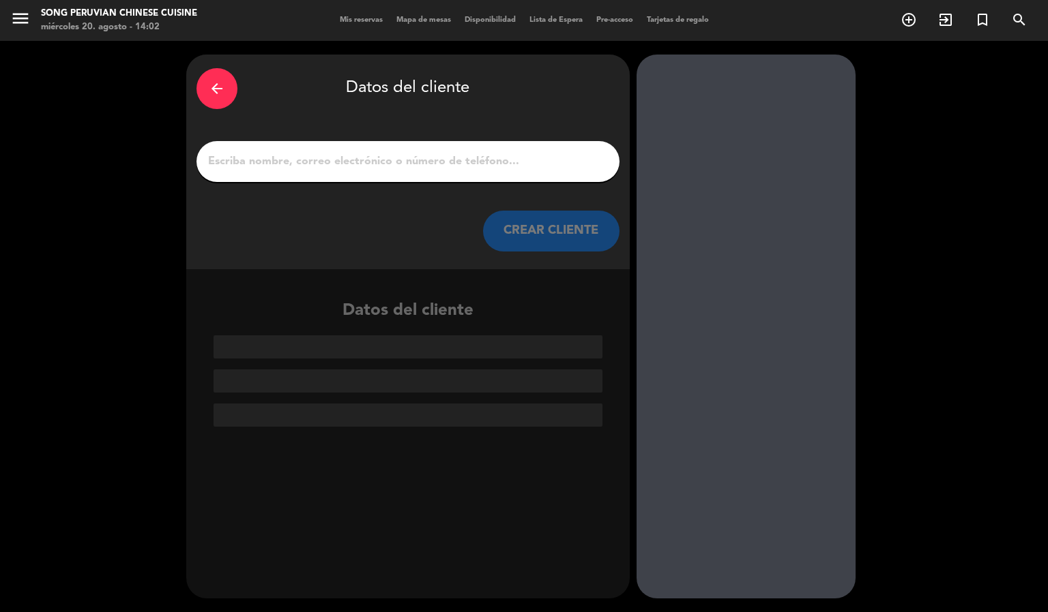
click at [439, 166] on input "1" at bounding box center [408, 161] width 402 height 19
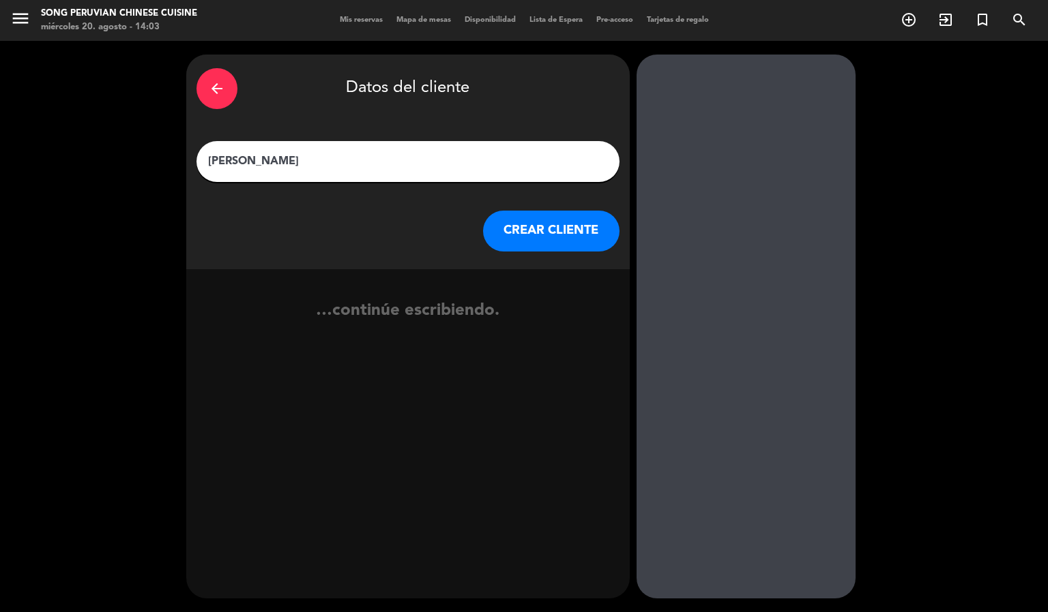
type input "[PERSON_NAME]"
click at [543, 233] on button "CREAR CLIENTE" at bounding box center [551, 231] width 136 height 41
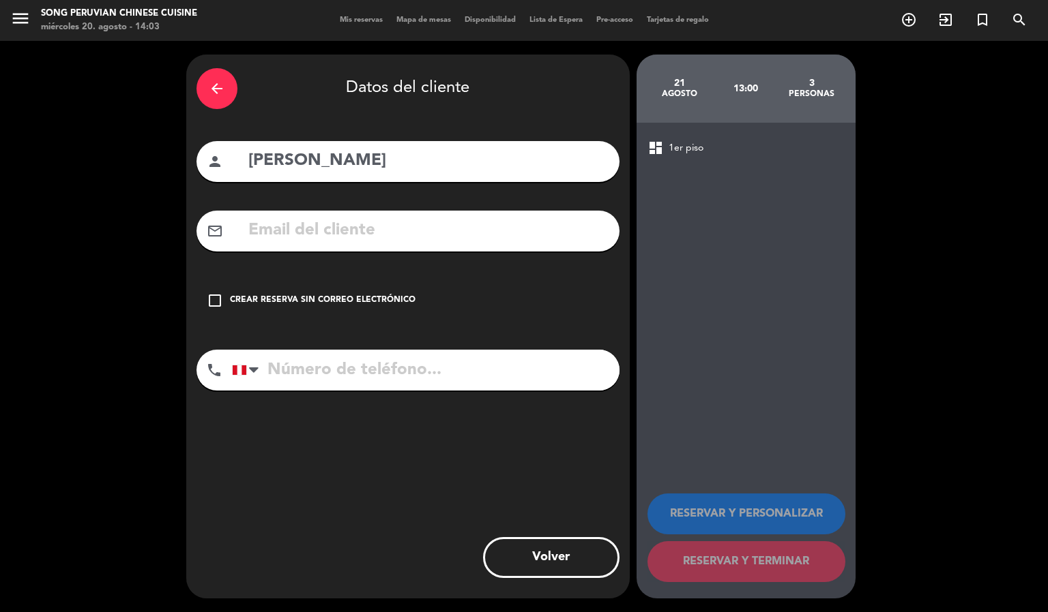
click at [351, 232] on input "text" at bounding box center [428, 231] width 362 height 28
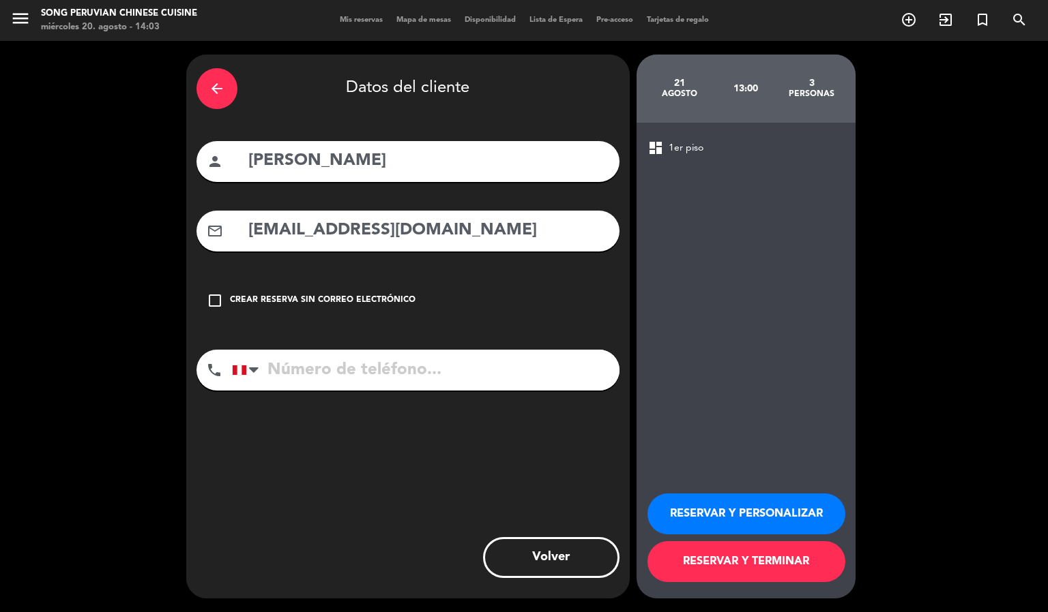
type input "[EMAIL_ADDRESS][DOMAIN_NAME]"
click at [332, 370] on input "tel" at bounding box center [425, 370] width 387 height 41
click at [421, 375] on input "tel" at bounding box center [425, 370] width 387 height 41
click at [399, 373] on input "920662120" at bounding box center [425, 370] width 387 height 41
type input "920662120"
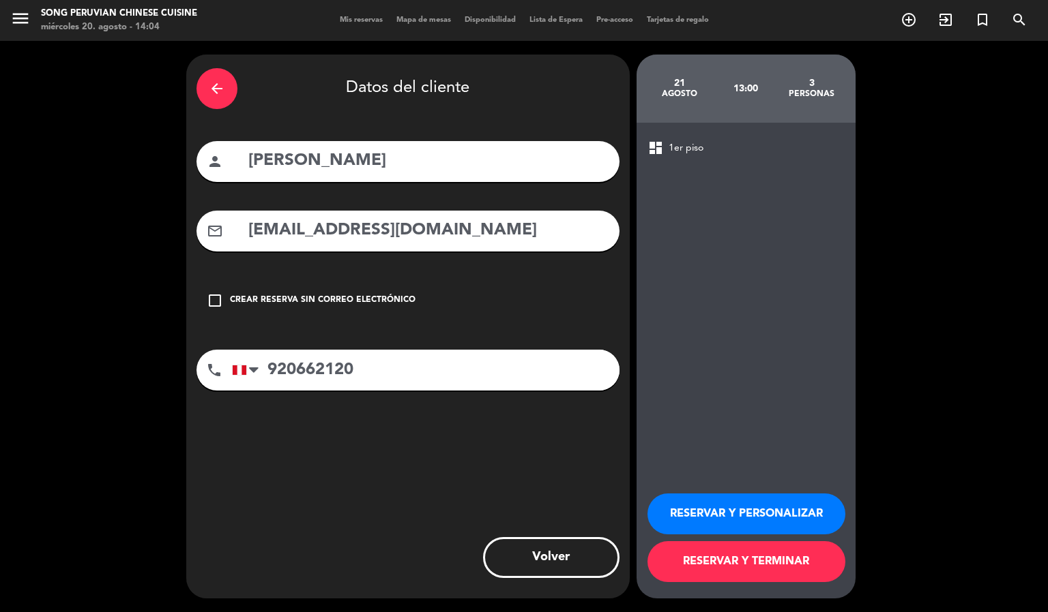
click at [751, 565] on button "RESERVAR Y TERMINAR" at bounding box center [746, 562] width 198 height 41
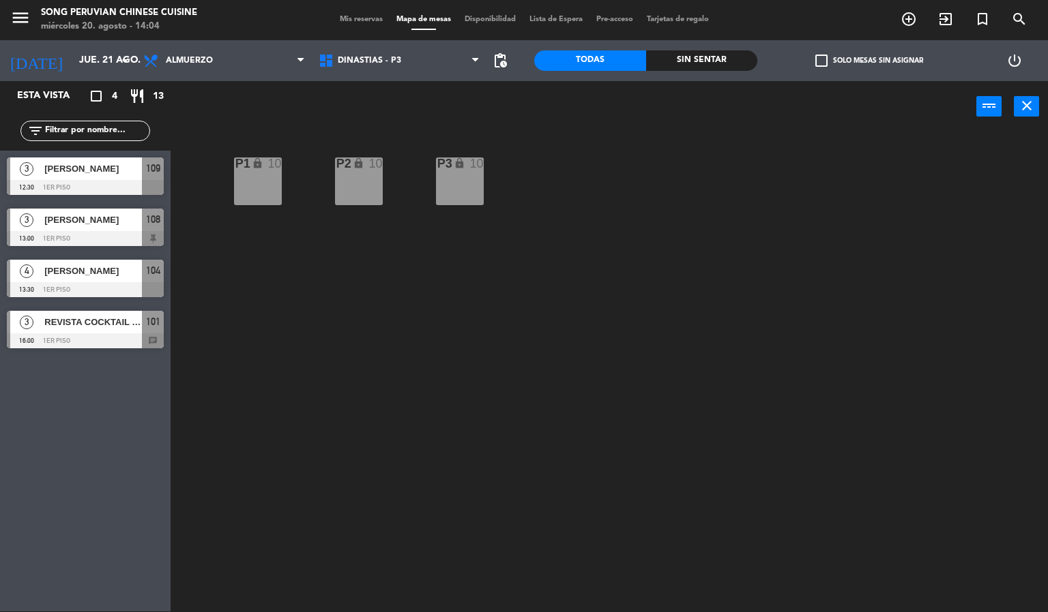
click at [38, 180] on div at bounding box center [85, 187] width 157 height 15
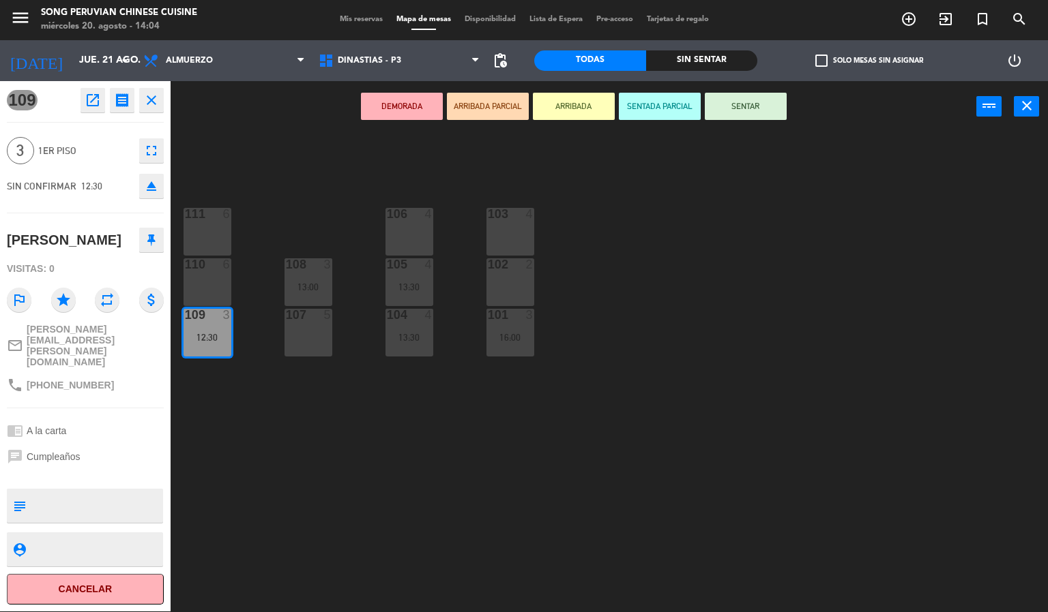
click at [324, 456] on div "103 4 106 4 111 6 102 2 105 4 13:30 108 3 13:00 110 6 101 3 16:00 104 4 13:30 1…" at bounding box center [614, 372] width 867 height 479
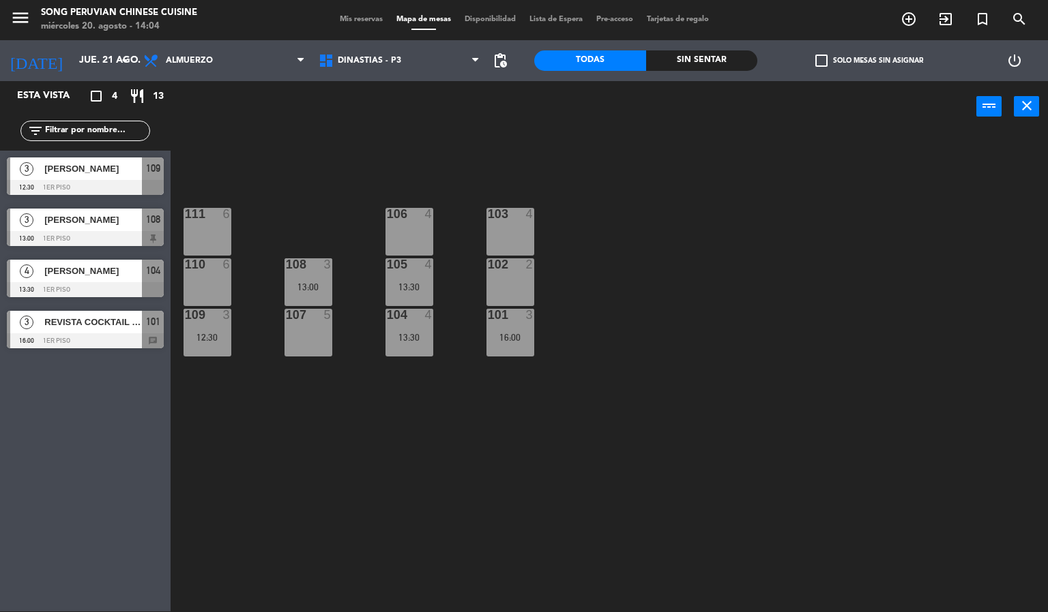
click at [103, 241] on div at bounding box center [85, 238] width 157 height 15
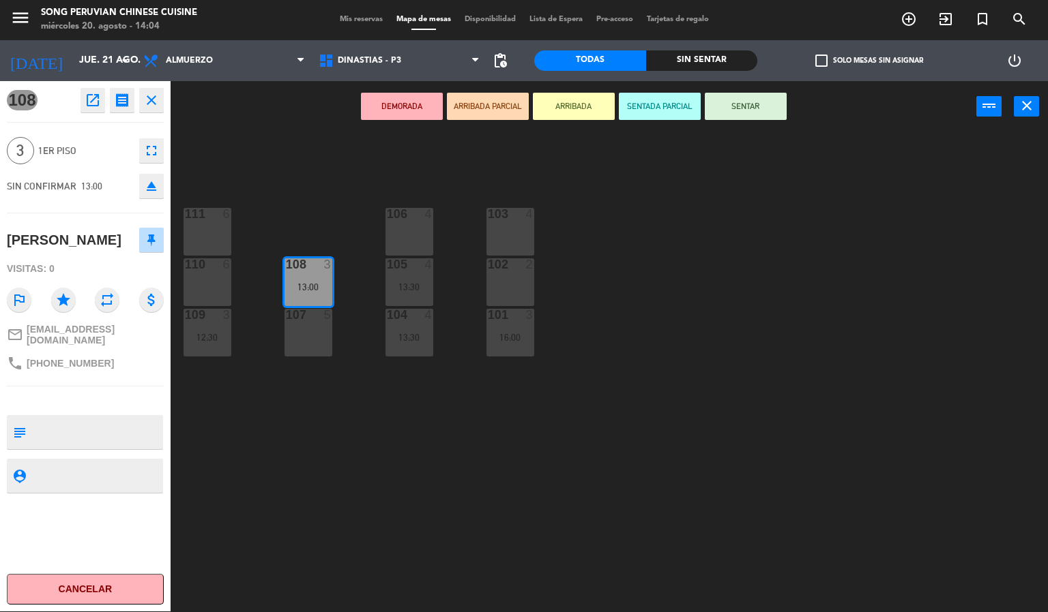
click at [252, 408] on div "103 4 106 4 111 6 102 2 105 4 13:30 108 3 13:00 110 6 101 3 16:00 104 4 13:30 1…" at bounding box center [614, 372] width 867 height 479
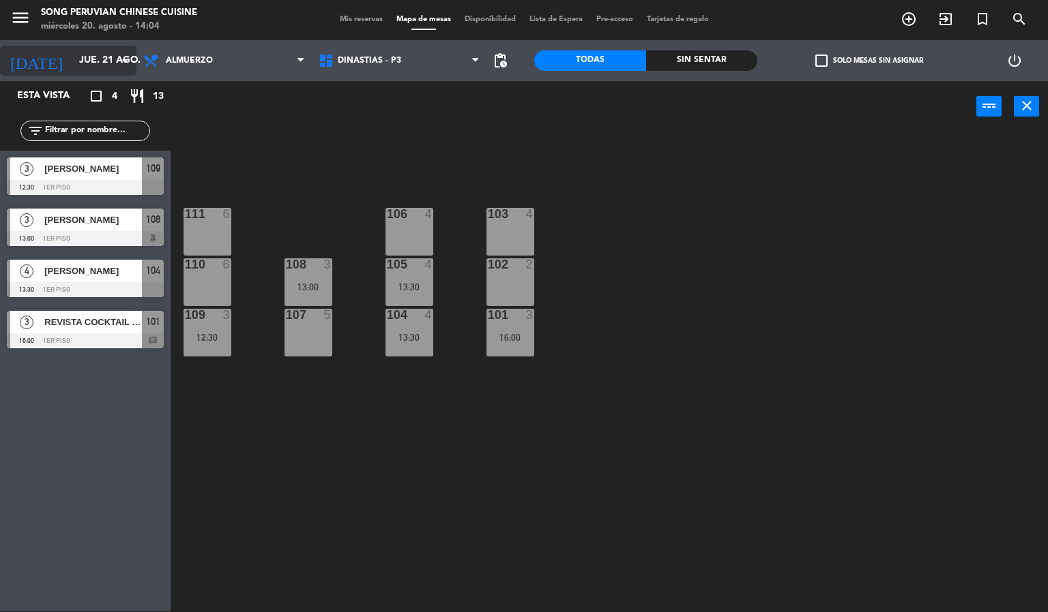
click at [72, 54] on input "jue. 21 ago." at bounding box center [137, 60] width 130 height 25
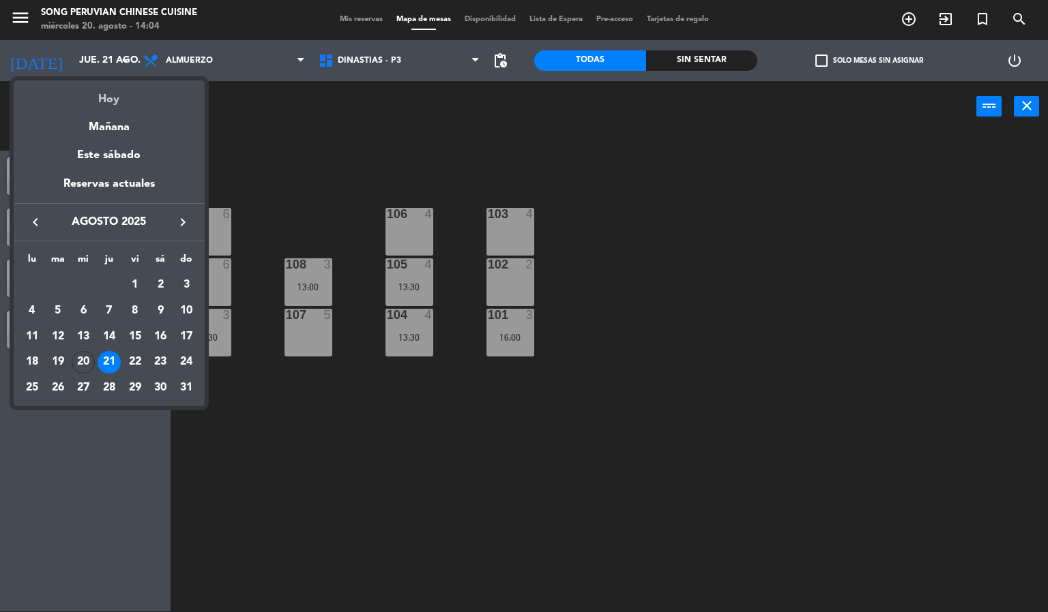
click at [103, 104] on div "Hoy" at bounding box center [109, 94] width 191 height 28
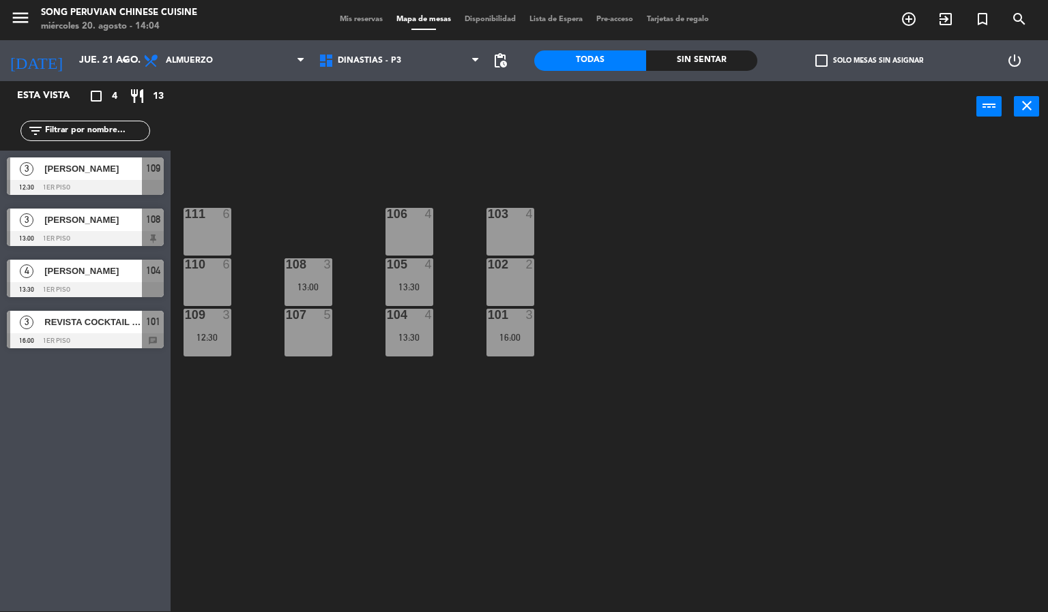
type input "mié. 20 ago."
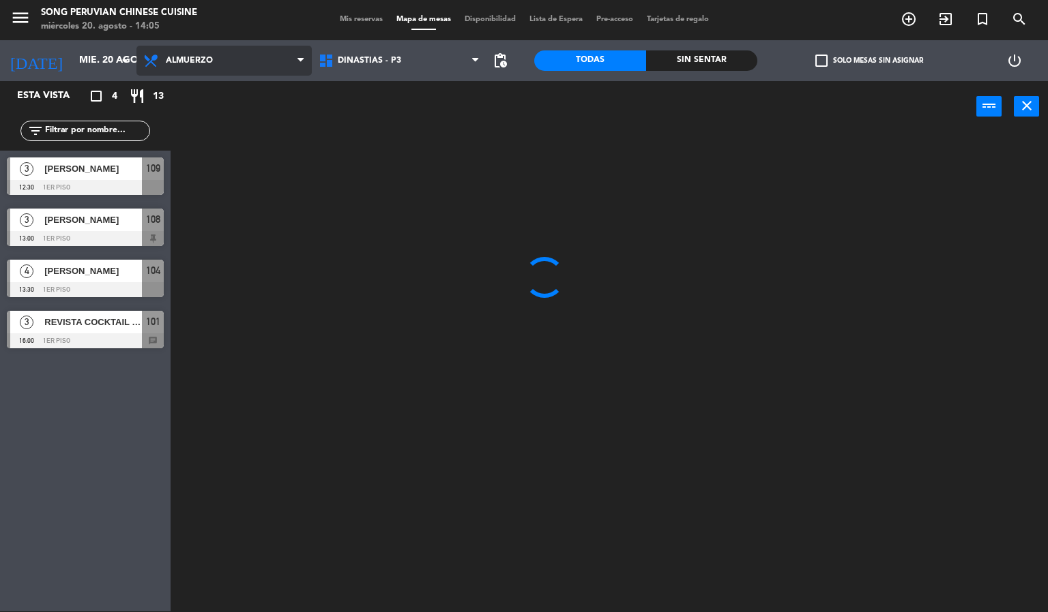
click at [168, 62] on span "Almuerzo" at bounding box center [189, 61] width 47 height 10
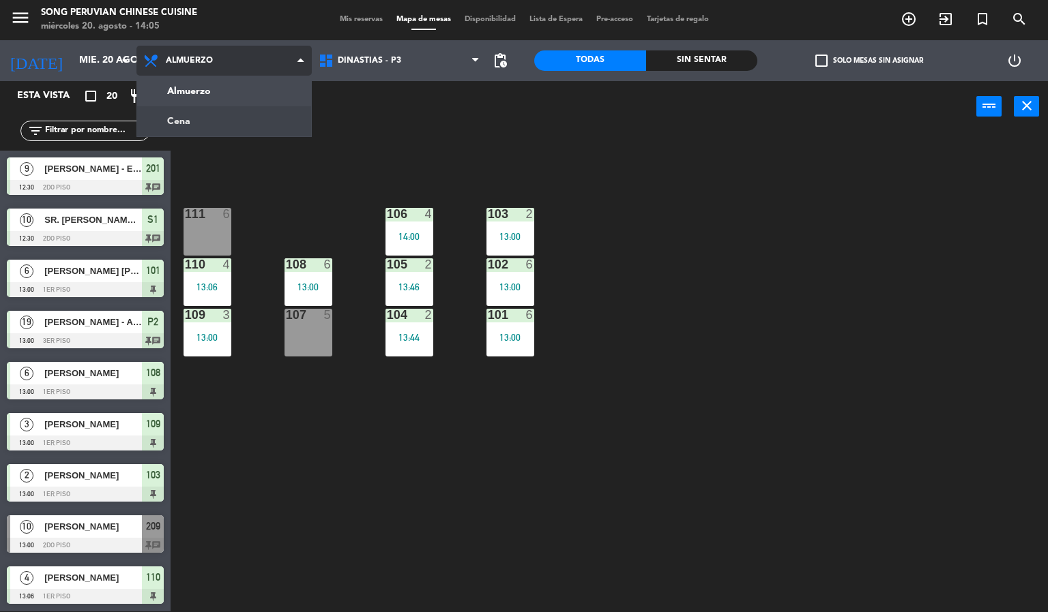
click at [196, 119] on ng-component "menu Song Peruvian Chinese Cuisine [DATE] 20. agosto - 14:05 Mis reservas Mapa …" at bounding box center [524, 305] width 1048 height 613
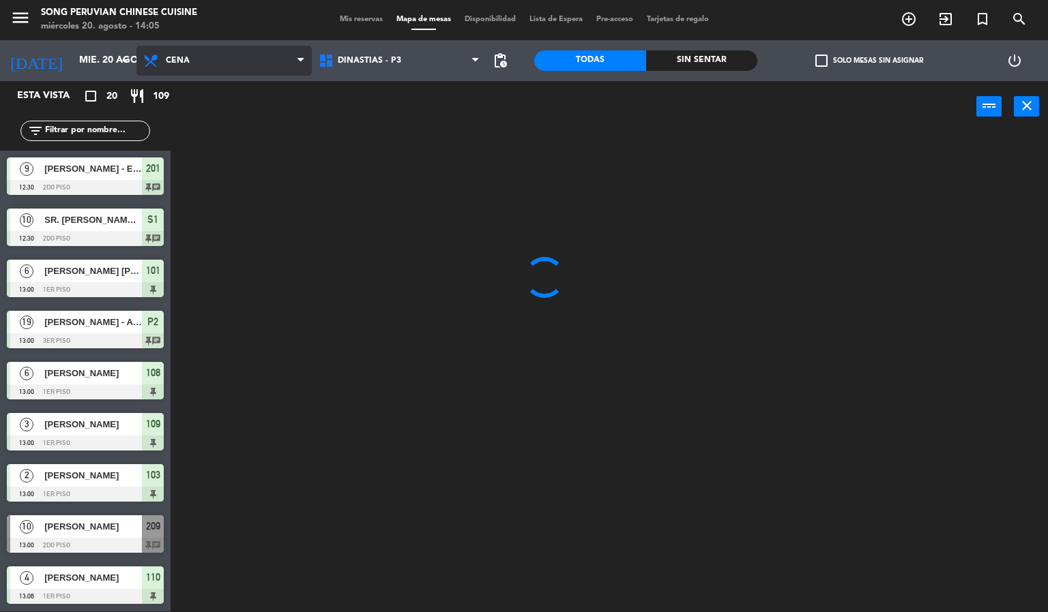
click at [234, 62] on span "Cena" at bounding box center [223, 61] width 175 height 30
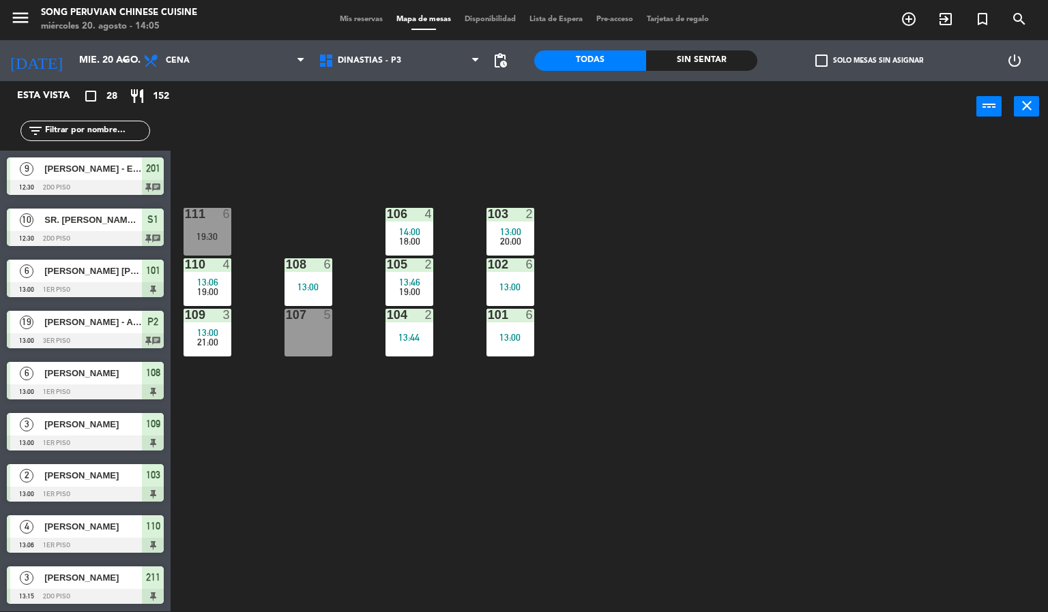
click at [690, 60] on div "Sin sentar" at bounding box center [702, 60] width 112 height 20
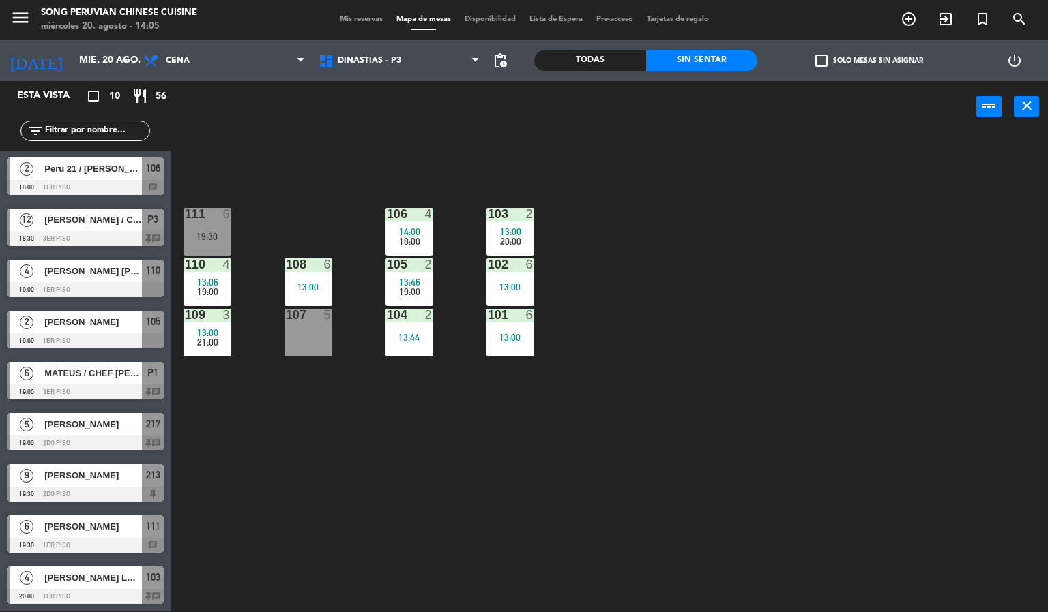
click at [128, 479] on span "[PERSON_NAME]" at bounding box center [93, 476] width 98 height 14
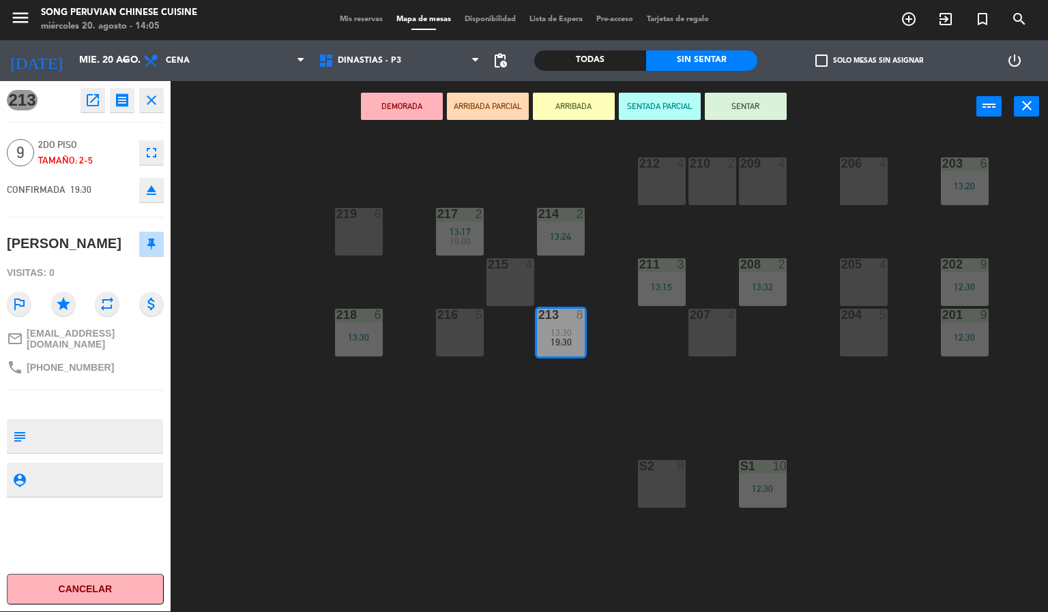
click at [360, 489] on div "203 6 13:20 206 4 210 2 212 4 209 4 214 2 13:24 217 2 13:17 19:00 219 6 202 9 1…" at bounding box center [614, 372] width 867 height 479
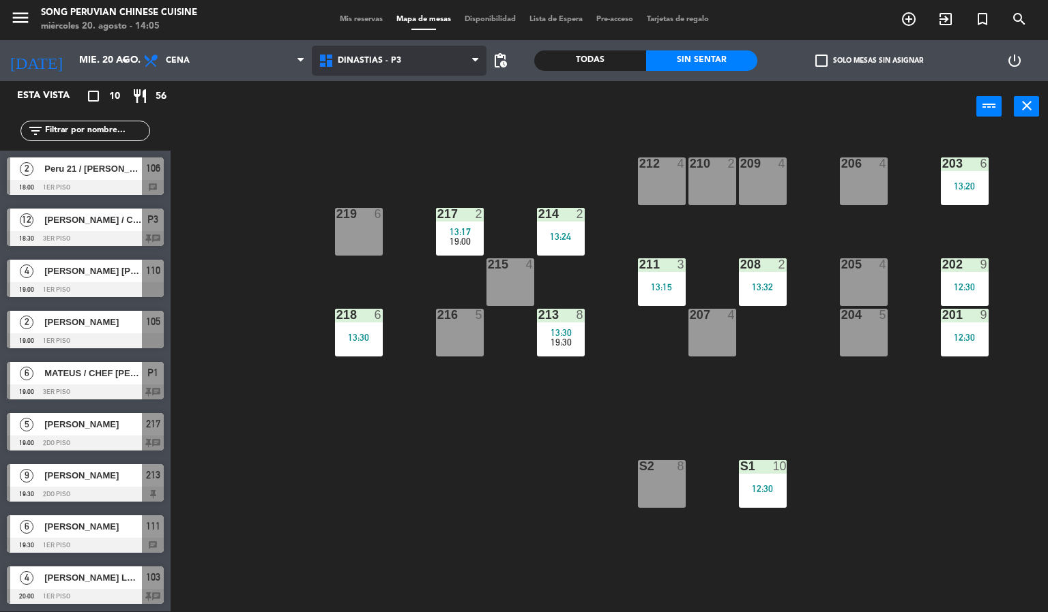
click at [391, 70] on span "DINASTIAS - P3" at bounding box center [399, 61] width 175 height 30
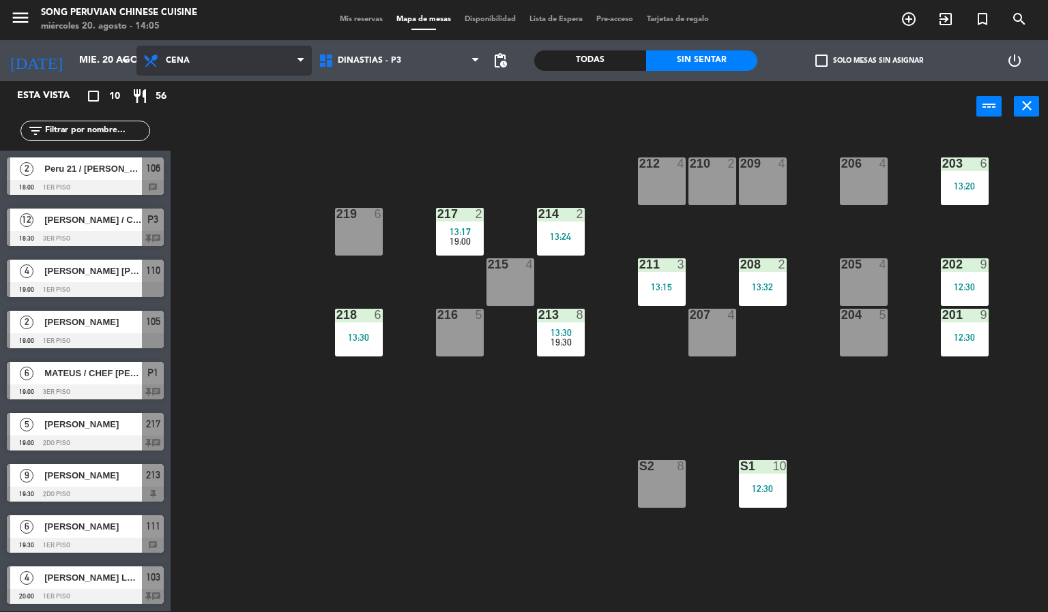
click at [266, 64] on span "Cena" at bounding box center [223, 61] width 175 height 30
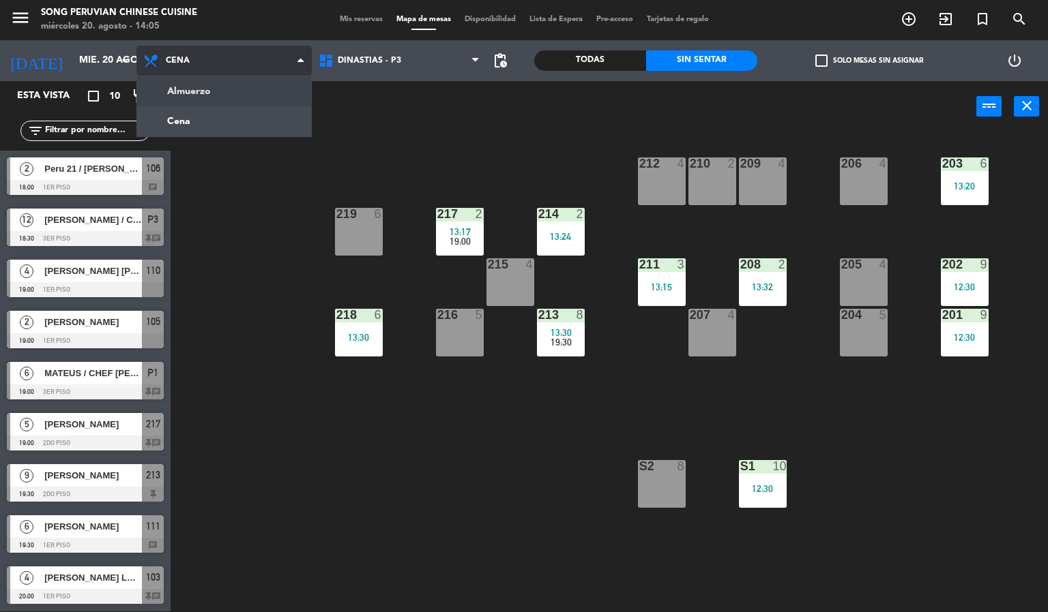
click at [272, 86] on ng-component "menu Song Peruvian Chinese Cuisine miércoles 20. agosto - 14:05 Mis reservas Ma…" at bounding box center [524, 305] width 1048 height 613
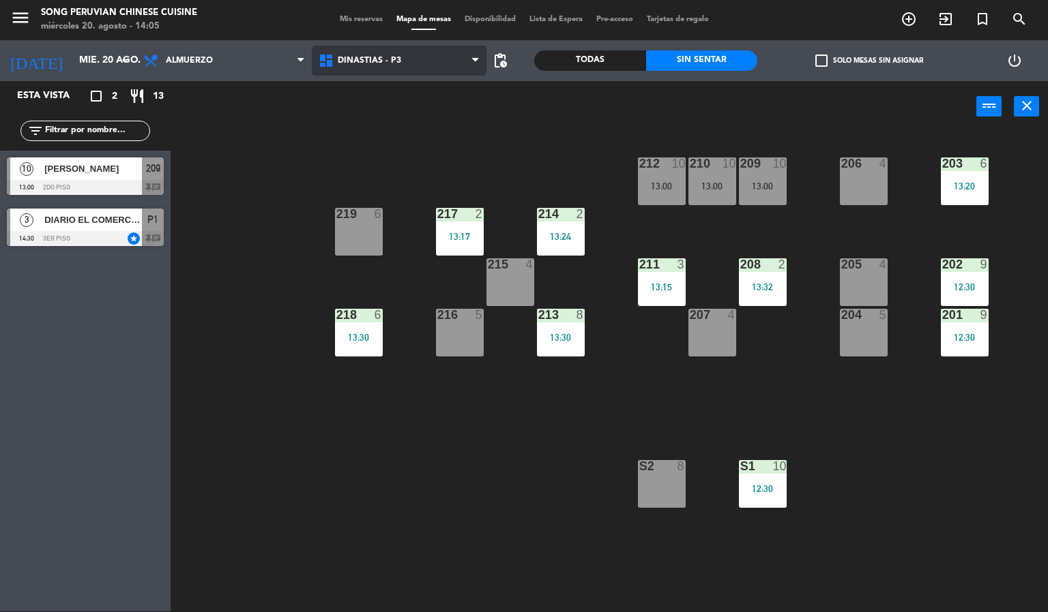
click at [417, 72] on span "DINASTIAS - P3" at bounding box center [399, 61] width 175 height 30
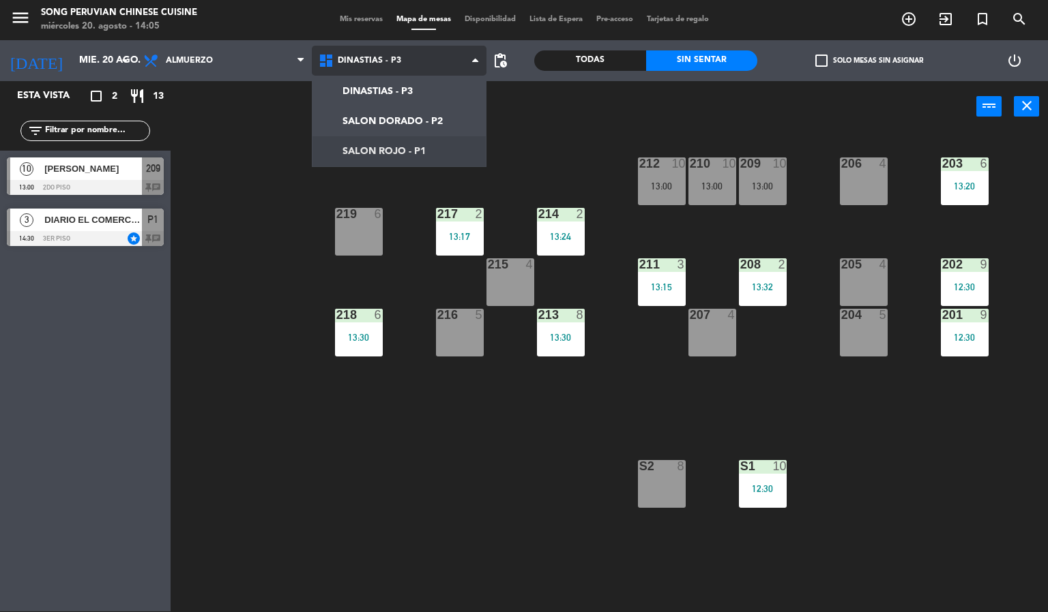
click at [436, 154] on ng-component "menu Song Peruvian Chinese Cuisine miércoles 20. agosto - 14:05 Mis reservas Ma…" at bounding box center [524, 305] width 1048 height 613
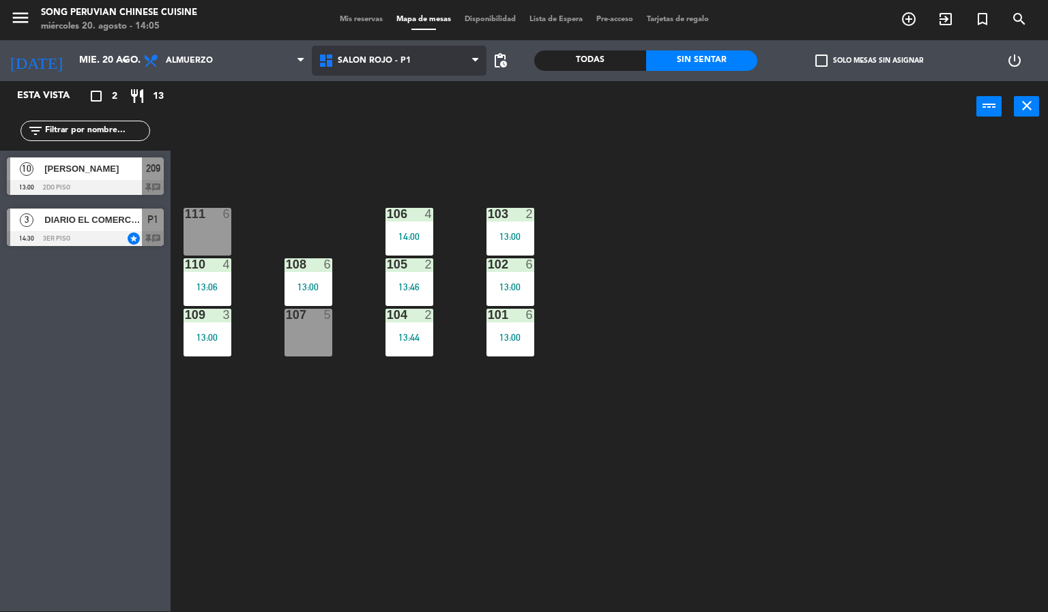
click at [436, 154] on div "103 2 13:00 106 4 14:00 111 6 102 6 13:00 105 2 13:46 108 6 13:00 110 4 13:06 1…" at bounding box center [614, 372] width 867 height 479
click at [436, 150] on div "103 2 13:00 106 4 14:00 111 6 102 6 13:00 105 2 13:46 108 6 13:00 110 4 13:06 1…" at bounding box center [614, 372] width 867 height 479
click at [436, 147] on div "103 2 13:00 106 4 14:00 111 6 102 6 13:00 105 2 13:46 108 6 13:00 110 4 13:06 1…" at bounding box center [614, 372] width 867 height 479
click at [230, 227] on div "111 6" at bounding box center [207, 232] width 48 height 48
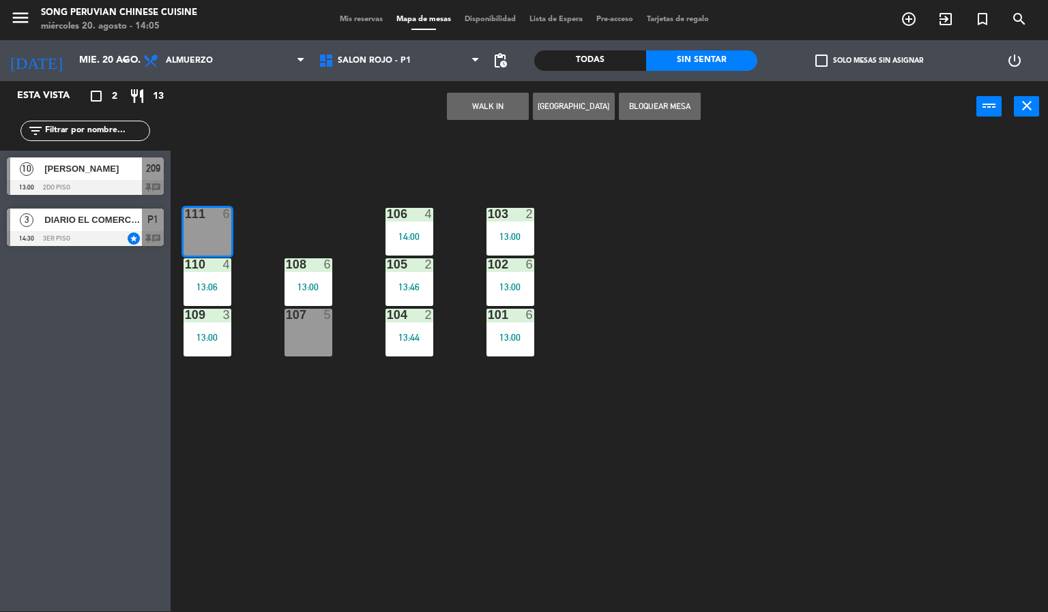
click at [649, 102] on button "Bloquear Mesa" at bounding box center [660, 106] width 82 height 27
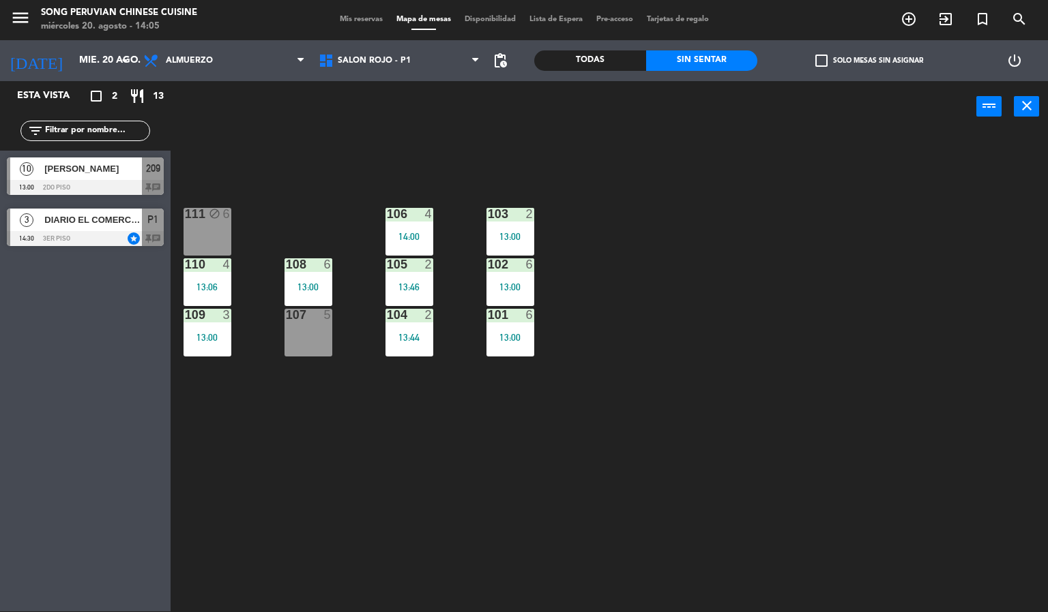
click at [250, 184] on div "103 2 13:00 106 4 14:00 111 block 6 102 6 13:00 105 2 13:46 108 6 13:00 110 4 1…" at bounding box center [614, 372] width 867 height 479
click at [367, 78] on div "DINASTIAS - P3 SALON DORADO - P2 SALON ROJO - P1 SALON ROJO - P1 DINASTIAS - P3…" at bounding box center [399, 60] width 175 height 41
click at [559, 125] on div "power_input close" at bounding box center [573, 107] width 805 height 52
click at [443, 70] on span "SALON ROJO - P1" at bounding box center [399, 61] width 175 height 30
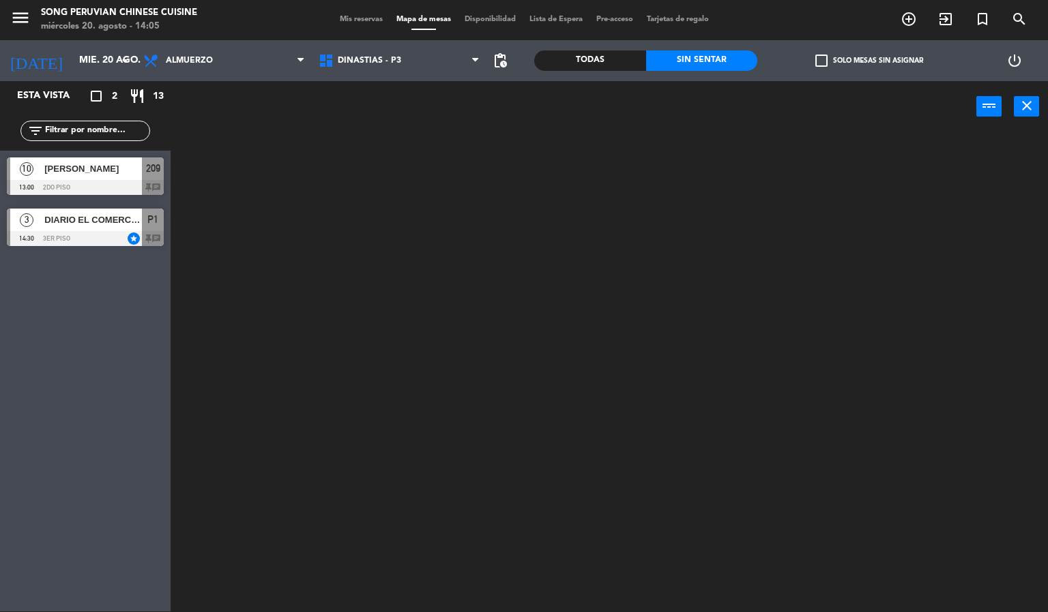
click at [448, 105] on ng-component "menu Song Peruvian Chinese Cuisine miércoles 20. agosto - 14:05 Mis reservas Ma…" at bounding box center [524, 305] width 1048 height 613
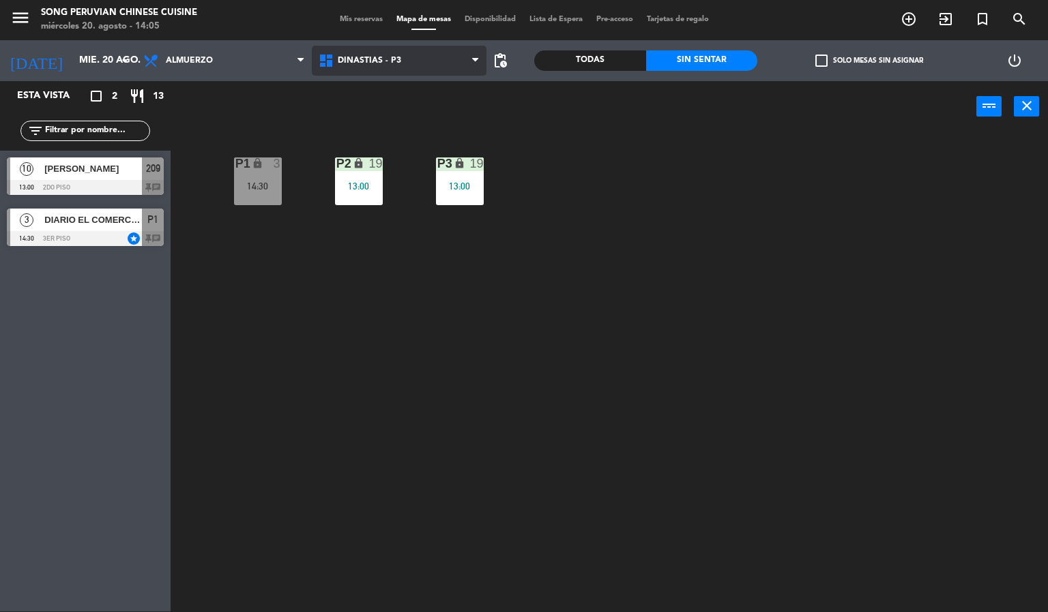
click at [413, 63] on span "DINASTIAS - P3" at bounding box center [399, 61] width 175 height 30
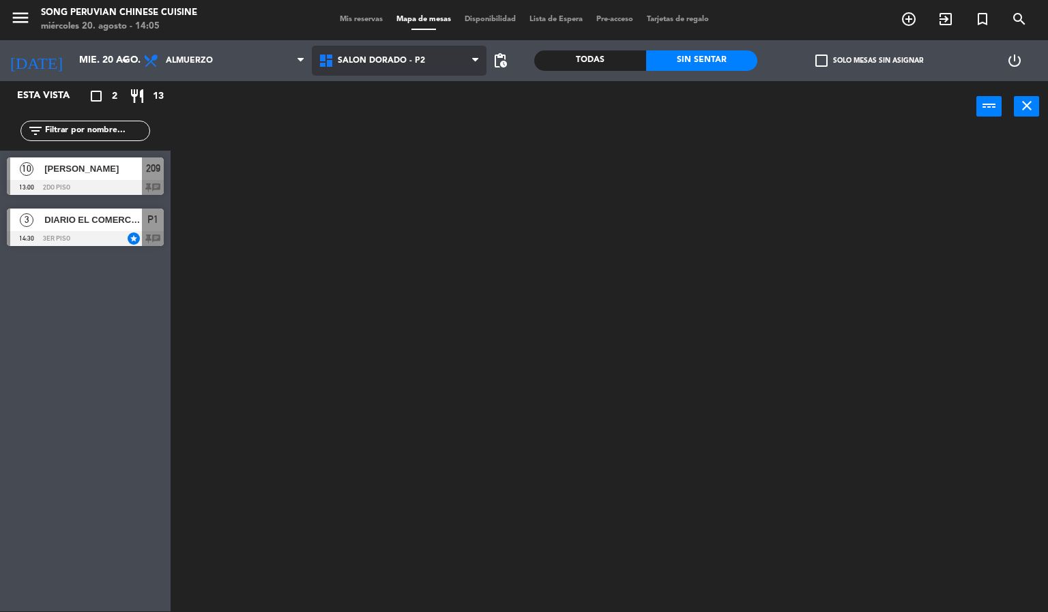
click at [406, 123] on ng-component "menu Song Peruvian Chinese Cuisine [DATE] 20. agosto - 14:05 Mis reservas Mapa …" at bounding box center [524, 305] width 1048 height 613
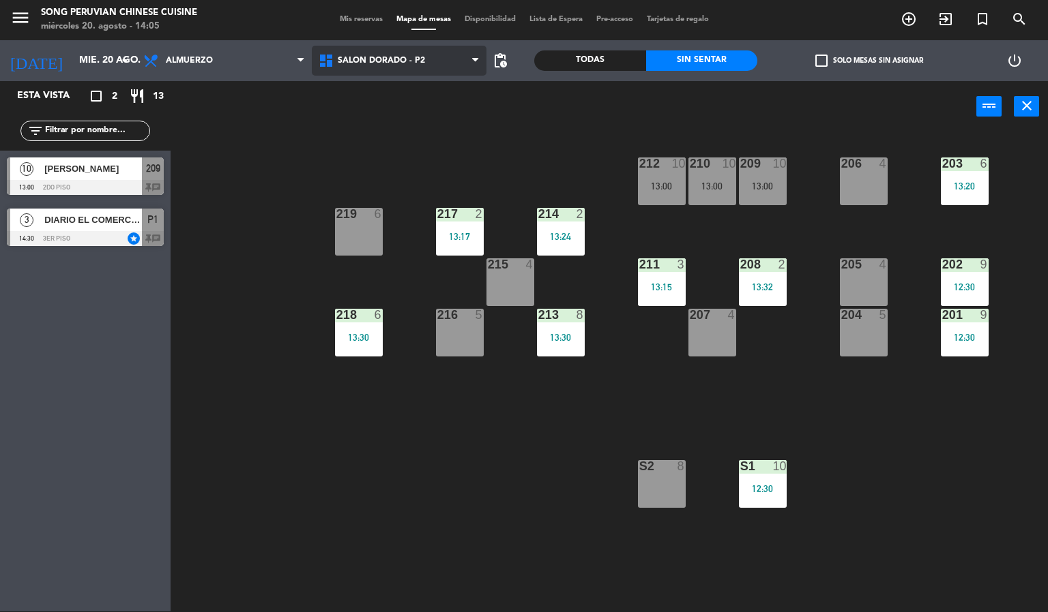
click at [424, 68] on span "SALON DORADO - P2" at bounding box center [399, 61] width 175 height 30
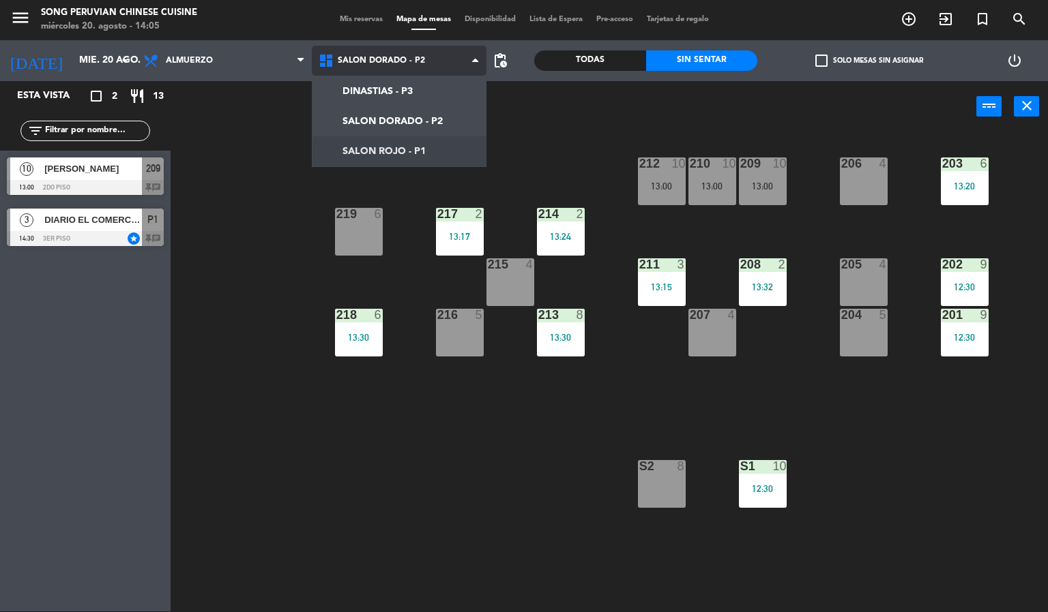
click at [410, 145] on ng-component "menu Song Peruvian Chinese Cuisine miércoles 20. agosto - 14:05 Mis reservas Ma…" at bounding box center [524, 305] width 1048 height 613
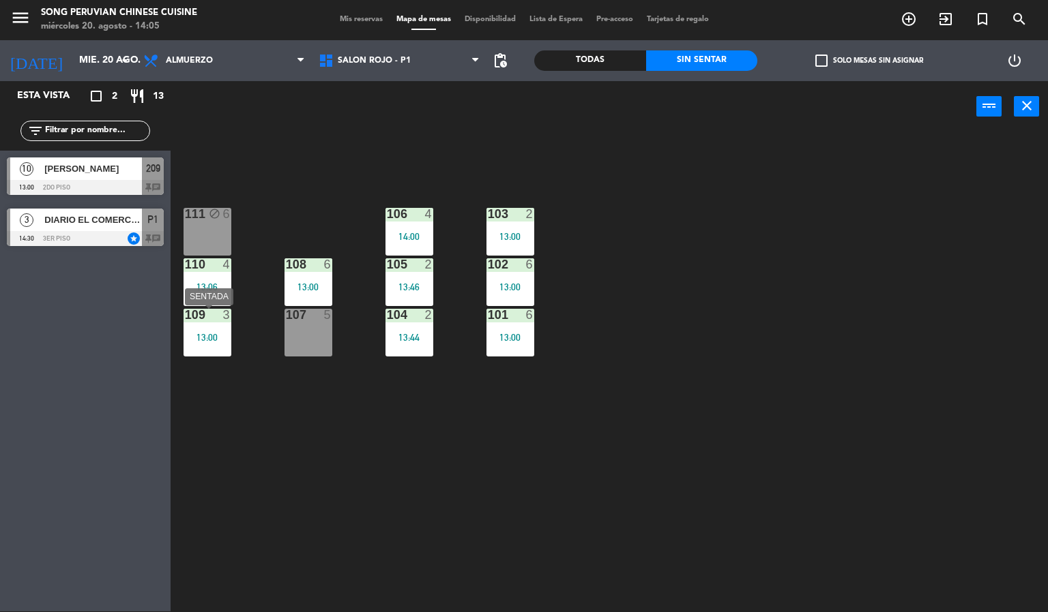
click at [215, 336] on div "13:00" at bounding box center [207, 338] width 48 height 10
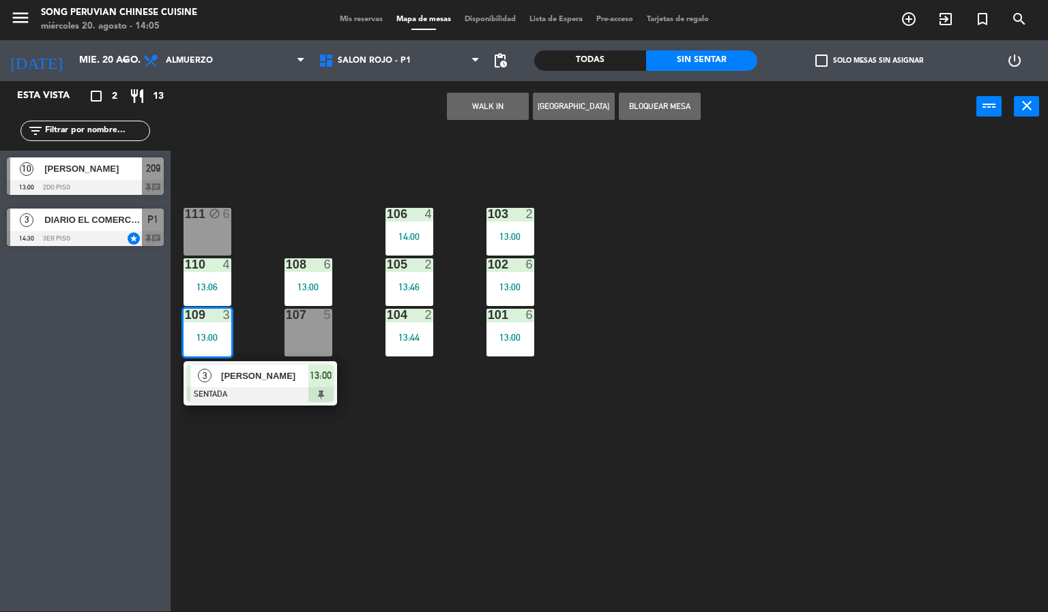
click at [252, 383] on span "[PERSON_NAME]" at bounding box center [264, 376] width 87 height 14
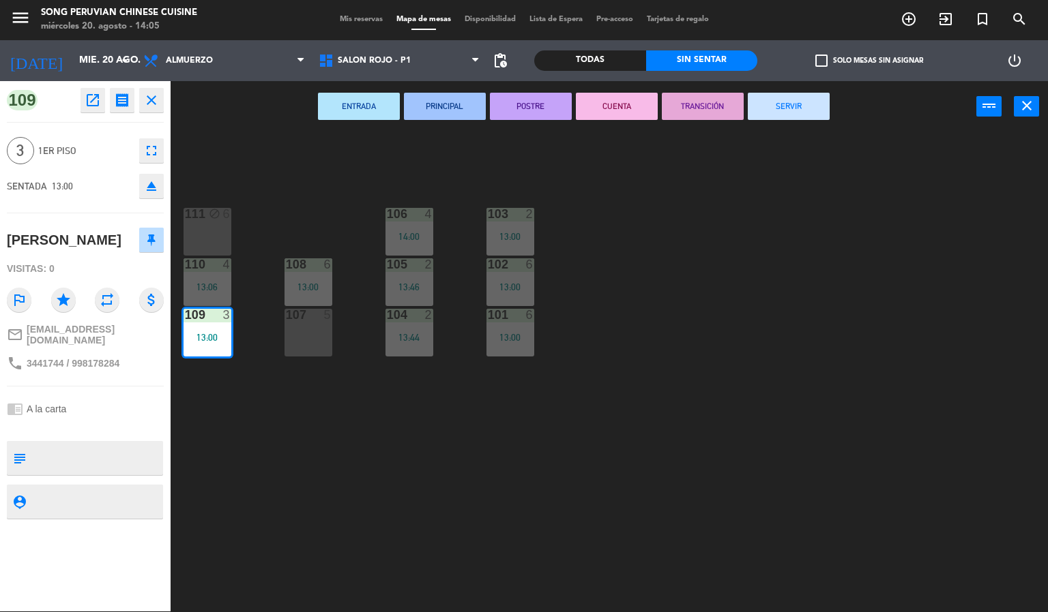
click at [640, 97] on button "CUENTA" at bounding box center [617, 106] width 82 height 27
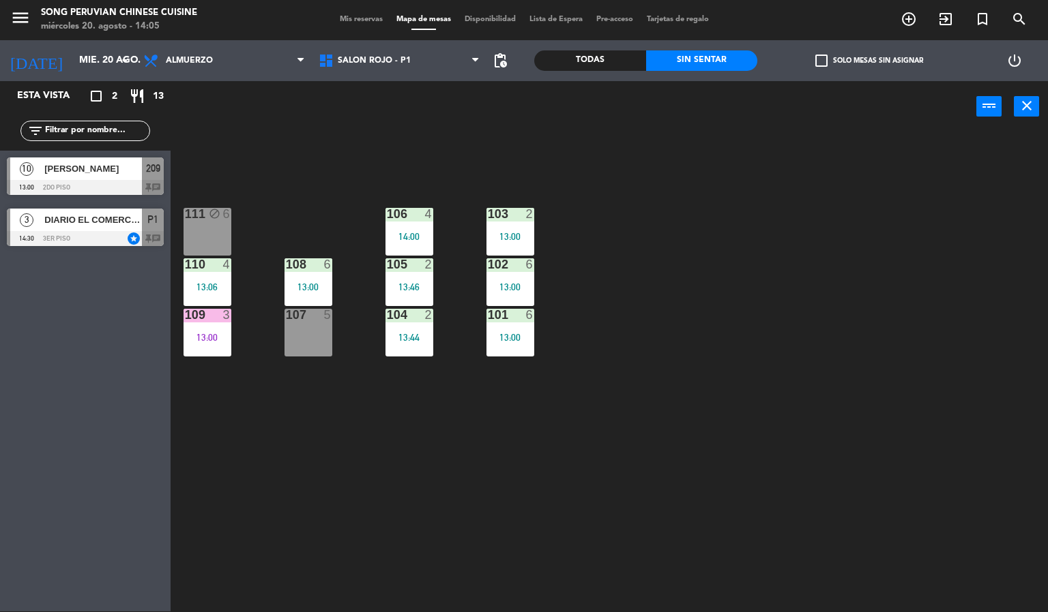
click at [653, 254] on div "103 2 13:00 106 4 14:00 111 block 6 102 6 13:00 105 2 13:46 108 6 13:00 110 4 1…" at bounding box center [614, 372] width 867 height 479
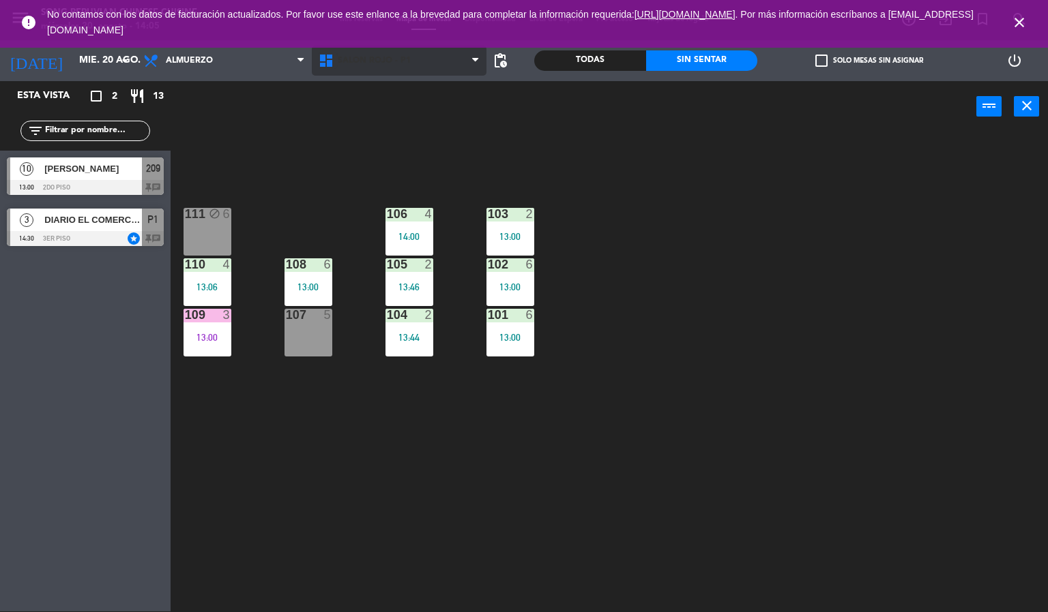
click at [328, 56] on icon at bounding box center [328, 61] width 20 height 16
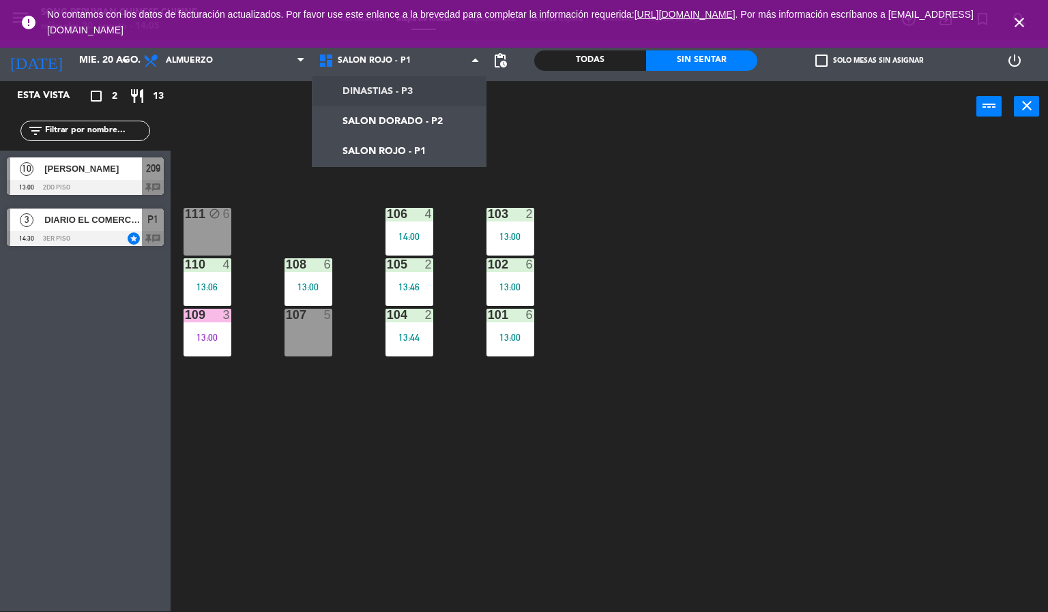
click at [780, 177] on div "103 2 13:00 106 4 14:00 111 block 6 102 6 13:00 105 2 13:46 108 6 13:00 110 4 1…" at bounding box center [614, 372] width 867 height 479
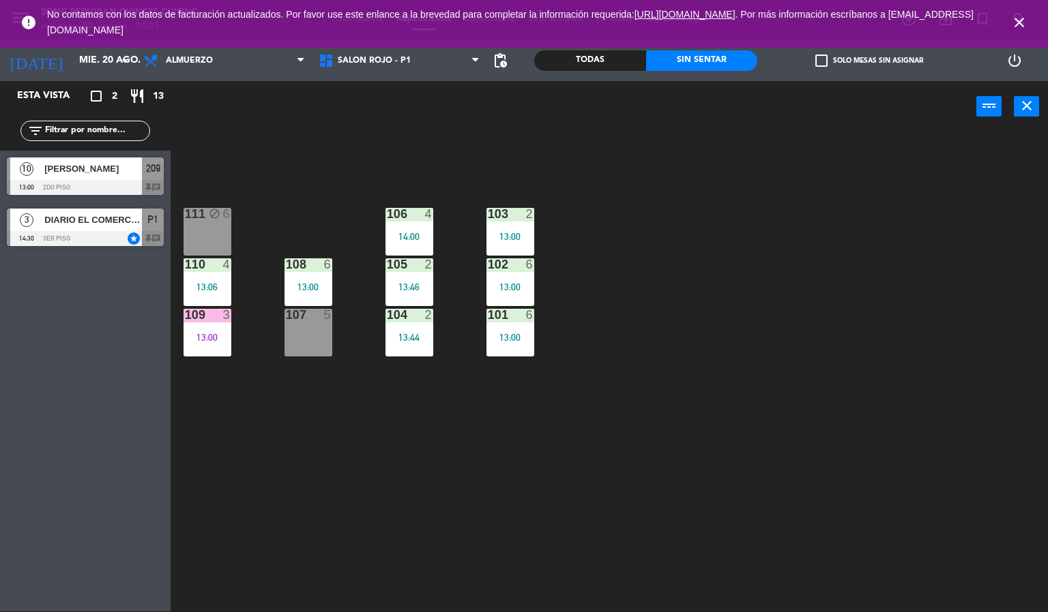
click at [1013, 25] on icon "close" at bounding box center [1019, 22] width 16 height 16
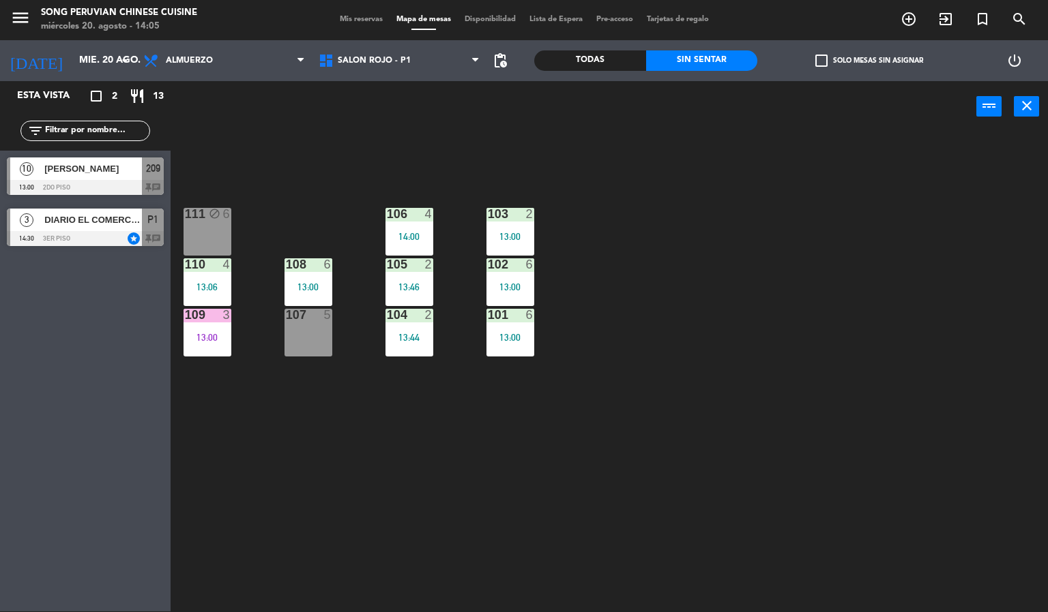
drag, startPoint x: 725, startPoint y: 366, endPoint x: 449, endPoint y: 141, distance: 356.3
click at [612, 318] on div "103 2 13:00 106 4 14:00 111 block 6 102 6 13:00 105 2 13:46 108 6 13:00 110 4 1…" at bounding box center [614, 372] width 867 height 479
drag, startPoint x: 512, startPoint y: 277, endPoint x: 581, endPoint y: 248, distance: 74.9
click at [514, 276] on div "102 6 13:00" at bounding box center [510, 282] width 48 height 48
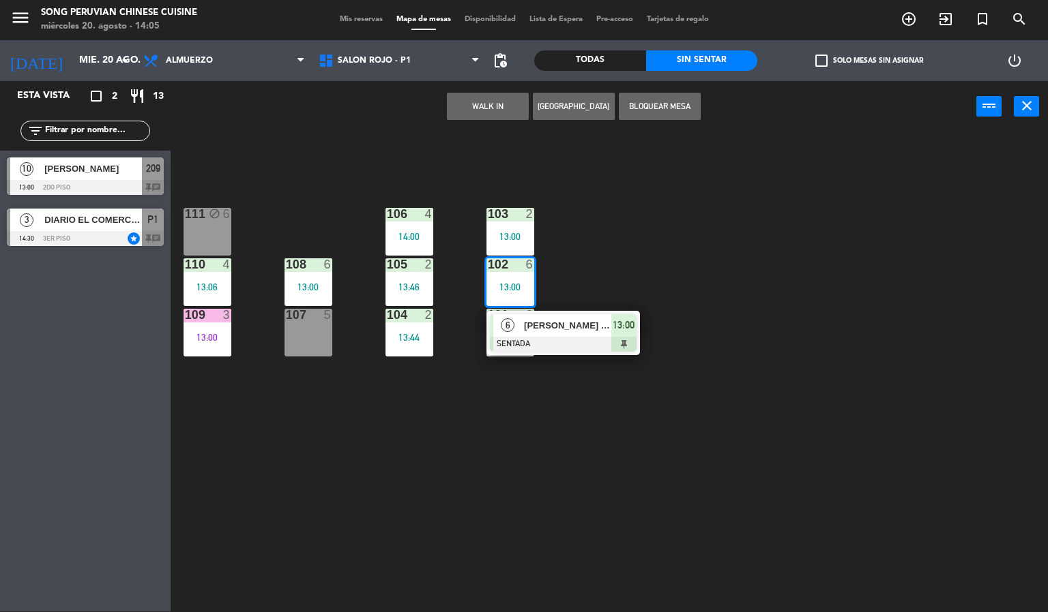
click at [616, 236] on div "103 2 13:00 106 4 14:00 111 block 6 102 6 13:00 6 [PERSON_NAME] [PERSON_NAME] S…" at bounding box center [614, 372] width 867 height 479
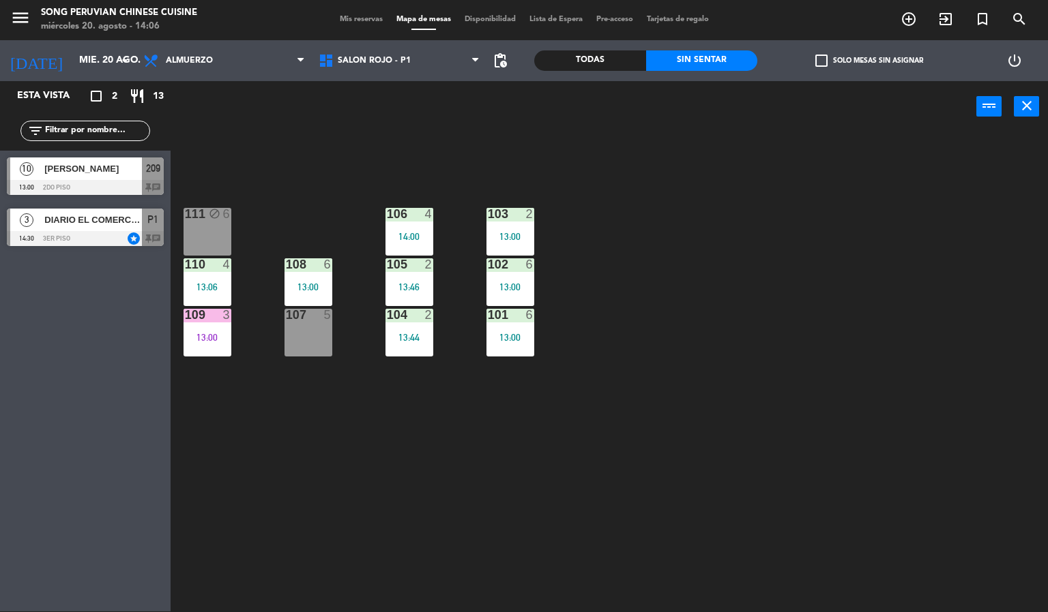
click at [499, 240] on div "13:00" at bounding box center [510, 237] width 48 height 10
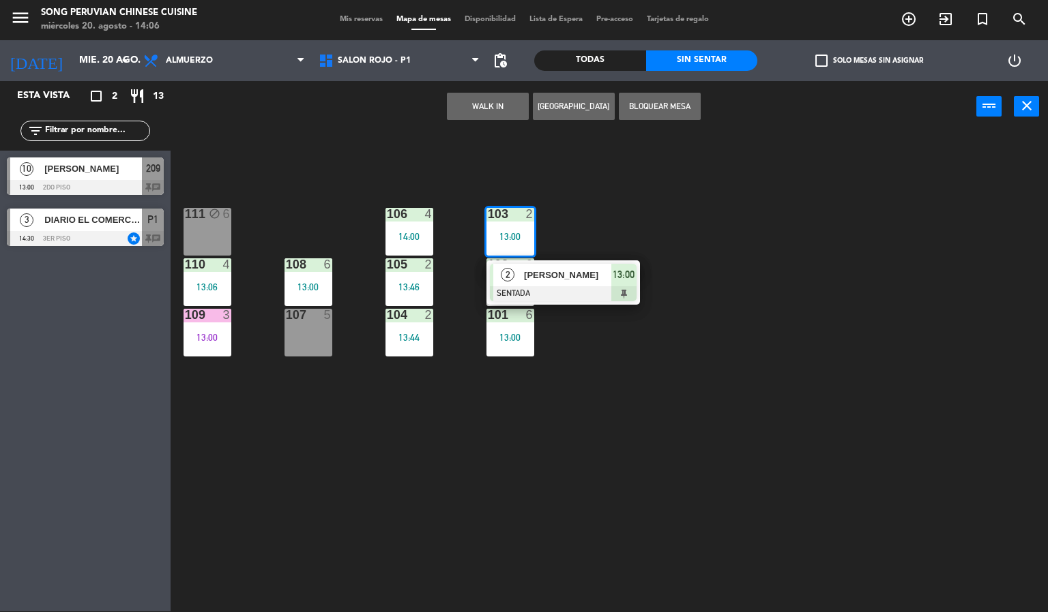
drag, startPoint x: 627, startPoint y: 246, endPoint x: 518, endPoint y: 246, distance: 109.1
click at [628, 248] on div "103 2 13:00 2 [PERSON_NAME] SENTADA 13:00 106 4 14:00 111 block 6 102 6 13:00 1…" at bounding box center [614, 372] width 867 height 479
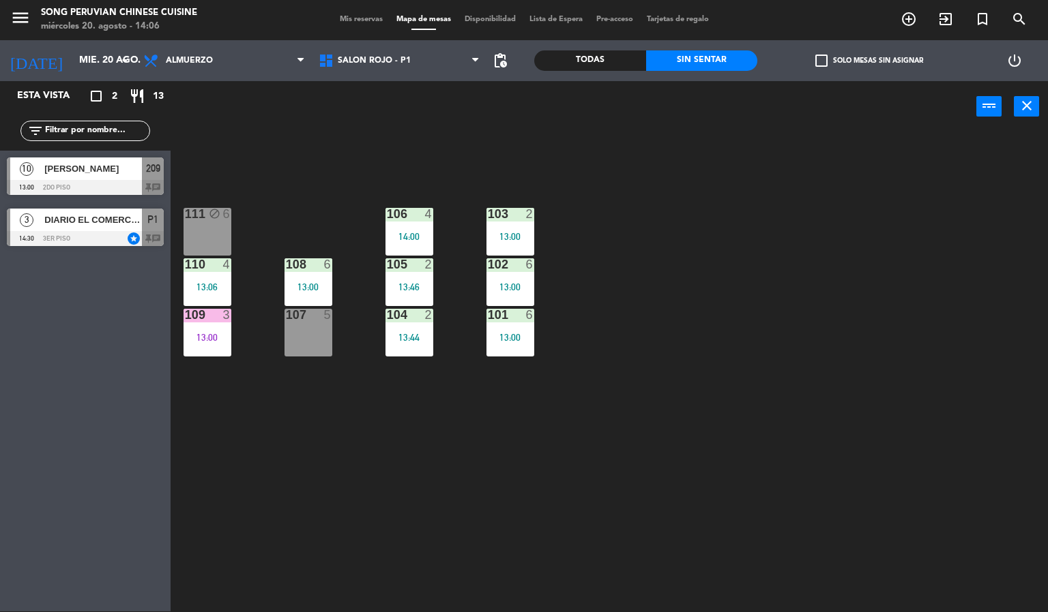
click at [420, 246] on div "106 4 14:00" at bounding box center [409, 232] width 48 height 48
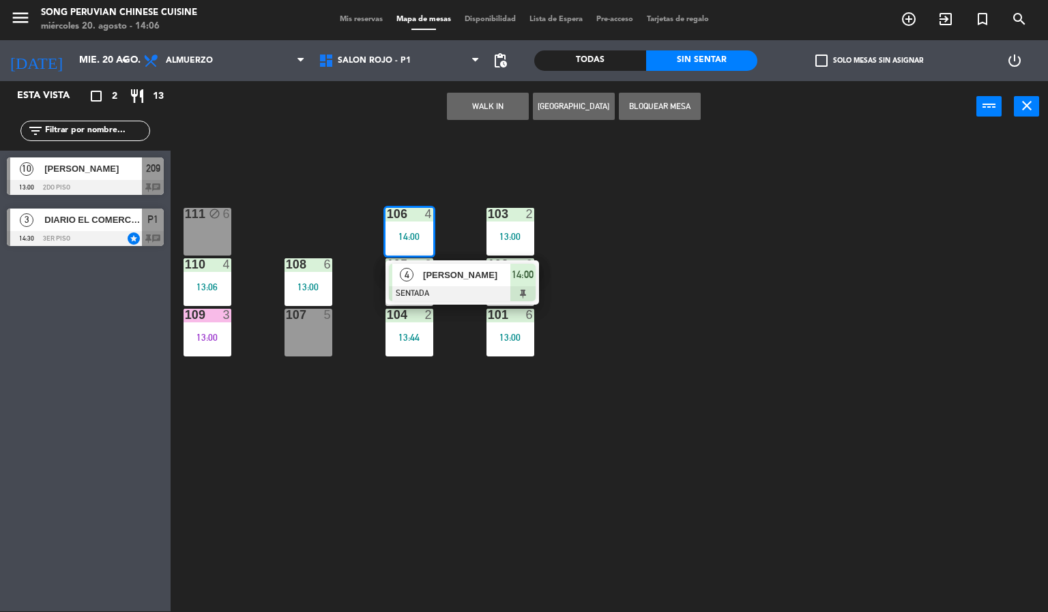
click at [489, 164] on div "103 2 13:00 106 4 14:00 4 [PERSON_NAME] SENTADA 14:00 111 block 6 102 6 13:00 1…" at bounding box center [614, 372] width 867 height 479
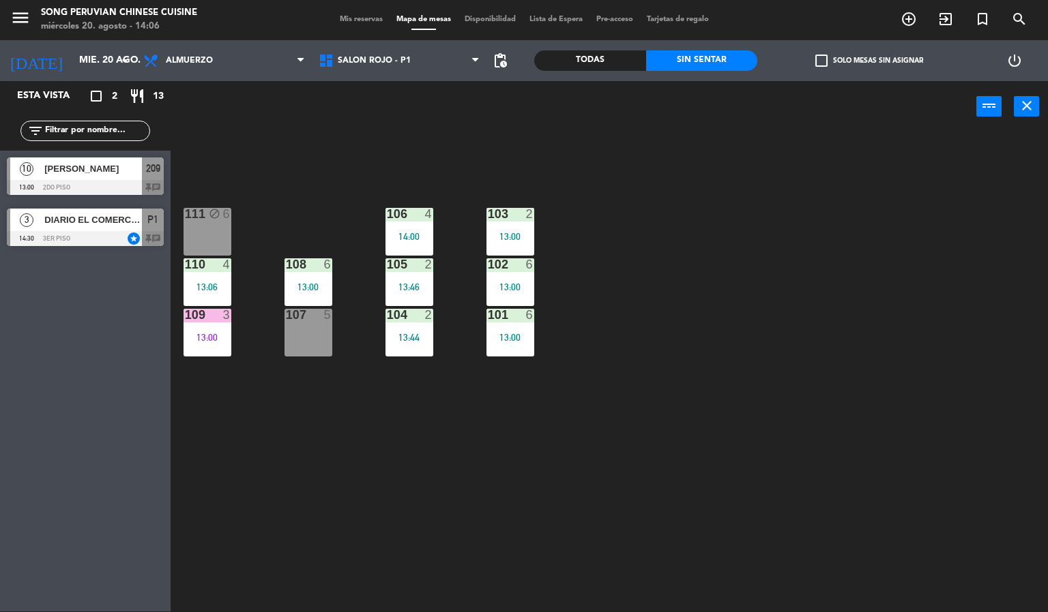
drag, startPoint x: 571, startPoint y: 250, endPoint x: 567, endPoint y: 301, distance: 50.6
click at [571, 263] on div "103 2 13:00 106 4 14:00 111 block 6 102 6 13:00 105 2 13:46 108 6 13:00 110 4 1…" at bounding box center [614, 372] width 867 height 479
click at [533, 328] on div "101 6 13:00" at bounding box center [510, 333] width 48 height 48
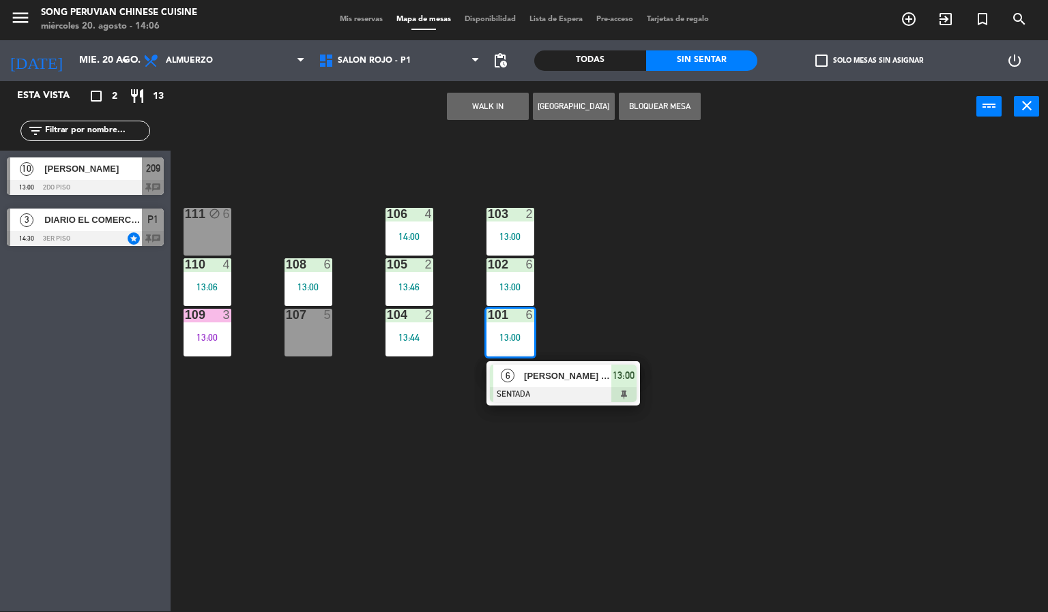
click at [554, 297] on div "103 2 13:00 106 4 14:00 111 block 6 102 6 13:00 105 2 13:46 108 6 13:00 110 4 1…" at bounding box center [614, 372] width 867 height 479
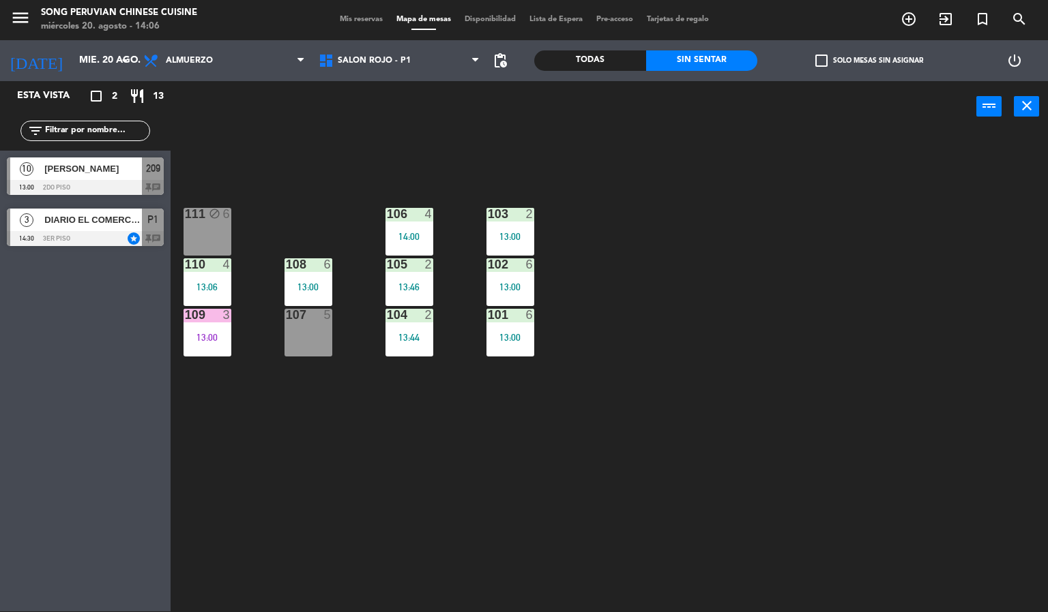
click at [481, 284] on div "103 2 13:00 106 4 14:00 111 block 6 102 6 13:00 105 2 13:46 108 6 13:00 110 4 1…" at bounding box center [614, 372] width 867 height 479
click at [486, 278] on div "102 6 13:00" at bounding box center [510, 282] width 48 height 48
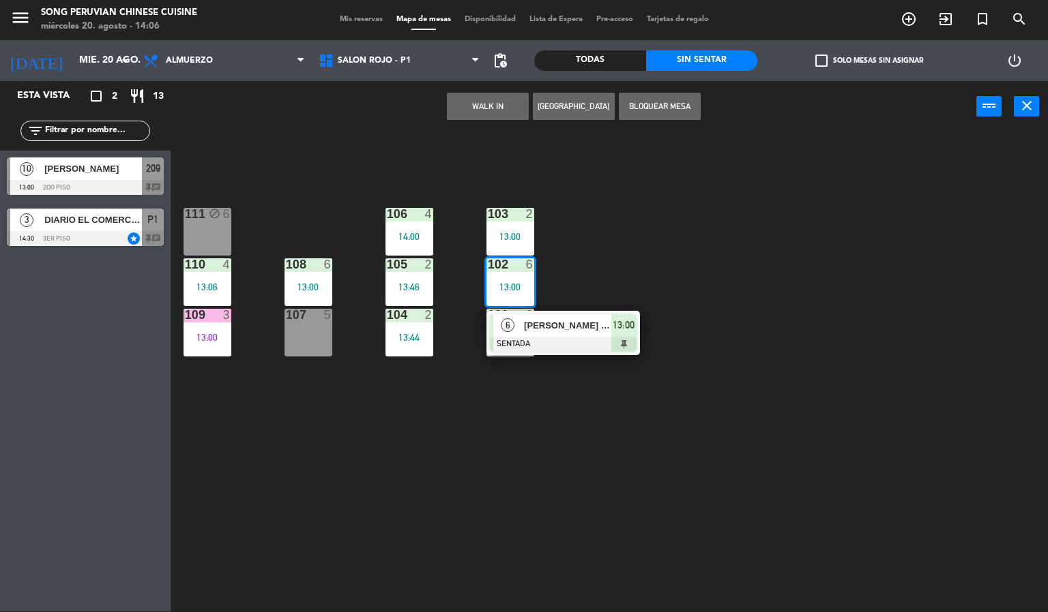
click at [544, 260] on div "103 2 13:00 106 4 14:00 111 block 6 102 6 13:00 6 [PERSON_NAME] [PERSON_NAME] S…" at bounding box center [614, 372] width 867 height 479
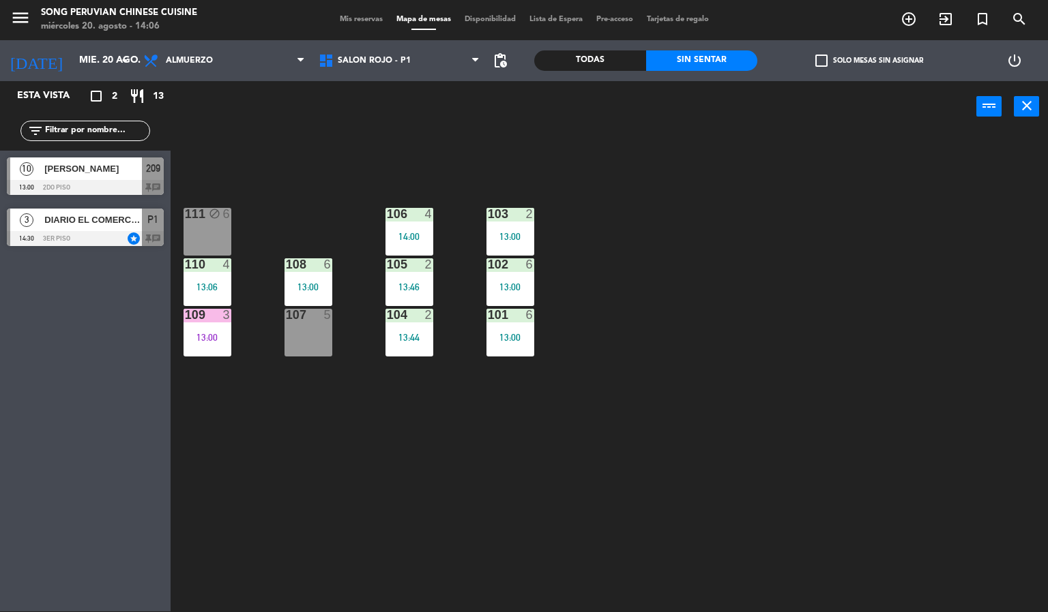
click at [499, 224] on div "103 2 13:00" at bounding box center [510, 232] width 48 height 48
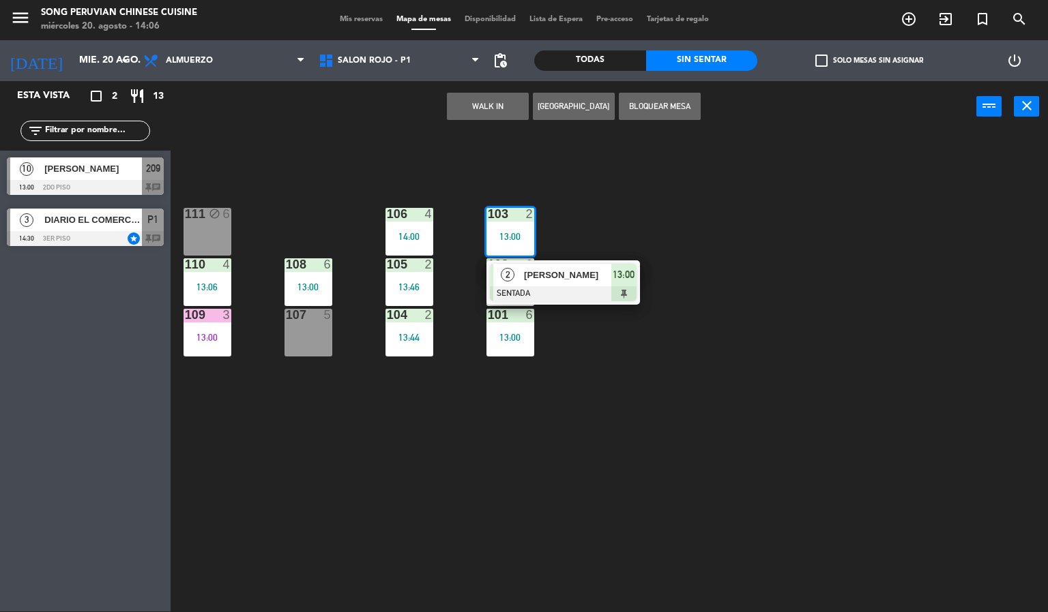
click at [743, 342] on div "103 2 13:00 2 [PERSON_NAME] SENTADA 13:00 106 4 14:00 111 block 6 102 6 13:00 1…" at bounding box center [614, 372] width 867 height 479
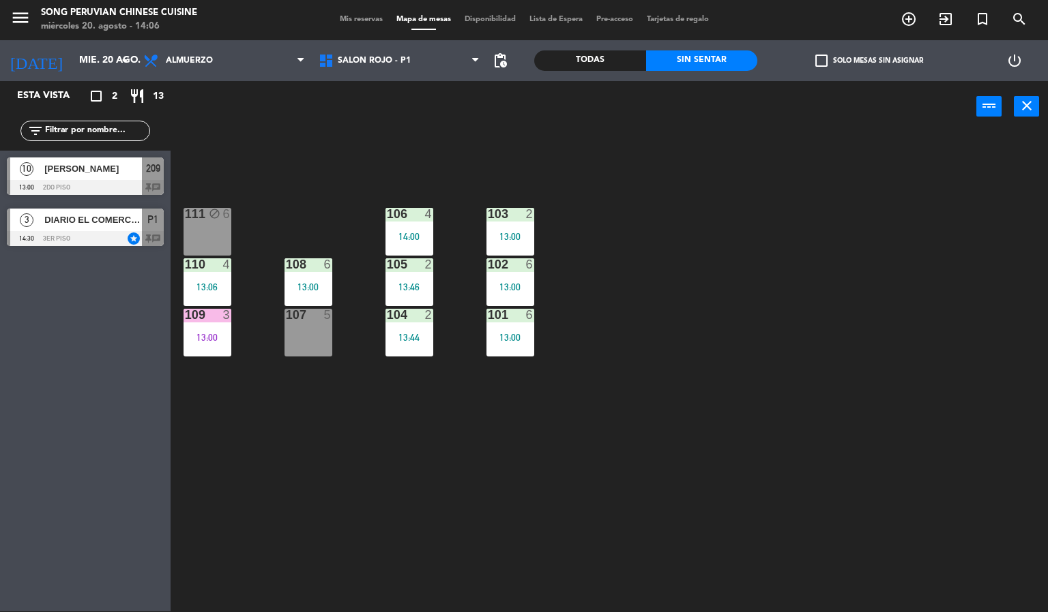
click at [318, 381] on div "103 2 13:00 106 4 14:00 111 block 6 102 6 13:00 105 2 13:46 108 6 13:00 110 4 1…" at bounding box center [614, 372] width 867 height 479
click at [428, 340] on div "13:44" at bounding box center [409, 338] width 48 height 10
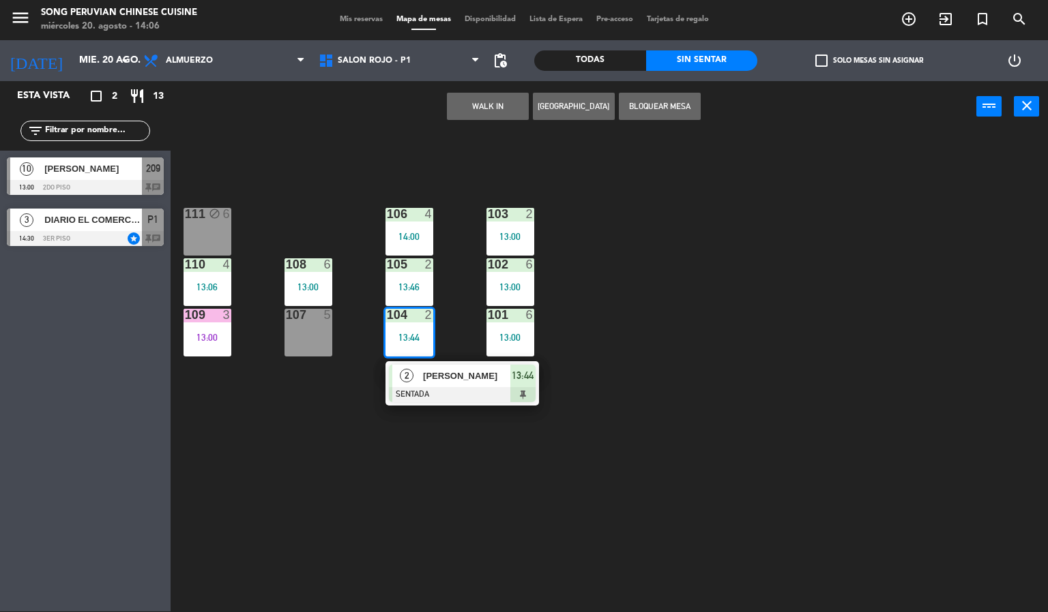
click at [585, 432] on div "103 2 13:00 106 4 14:00 111 block 6 102 6 13:00 105 2 13:46 108 6 13:00 110 4 1…" at bounding box center [614, 372] width 867 height 479
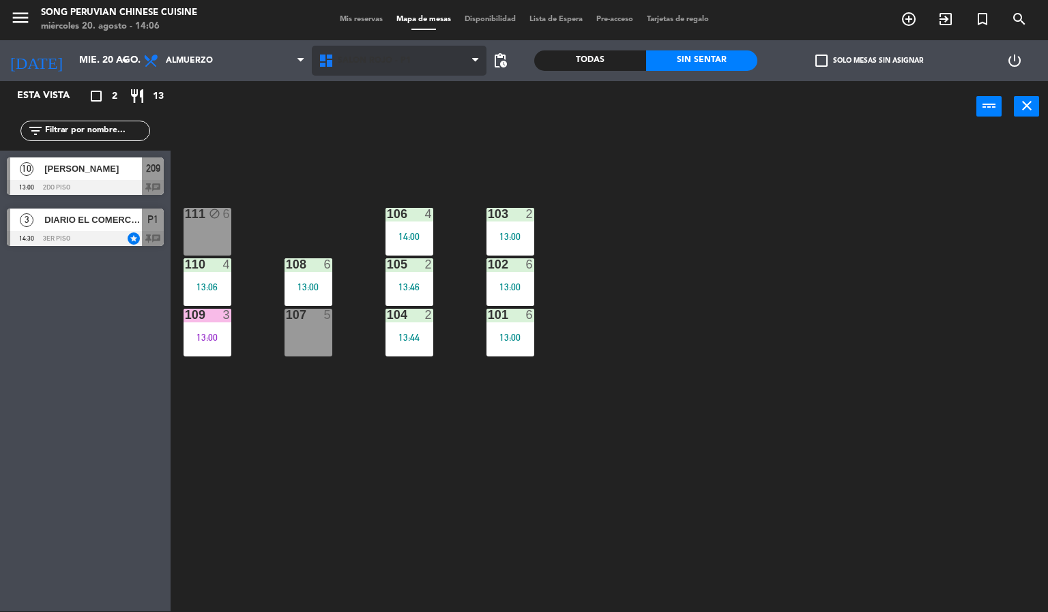
click at [405, 57] on span "SALON ROJO - P1" at bounding box center [374, 61] width 73 height 10
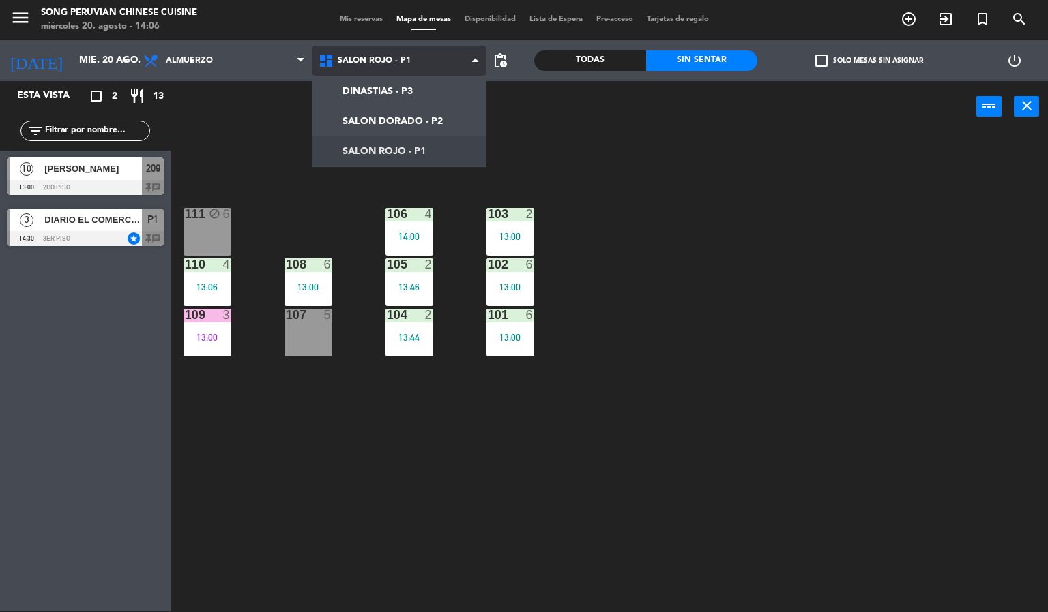
click at [375, 121] on ng-component "menu Song Peruvian Chinese Cuisine miércoles 20. agosto - 14:06 Mis reservas Ma…" at bounding box center [524, 305] width 1048 height 613
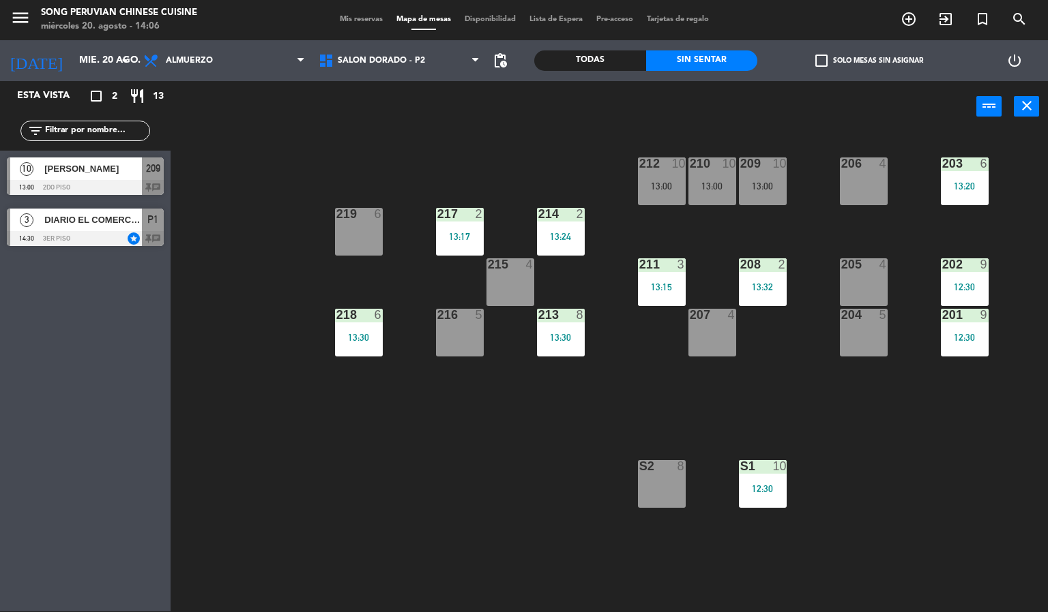
click at [886, 291] on div "205 4" at bounding box center [864, 282] width 48 height 48
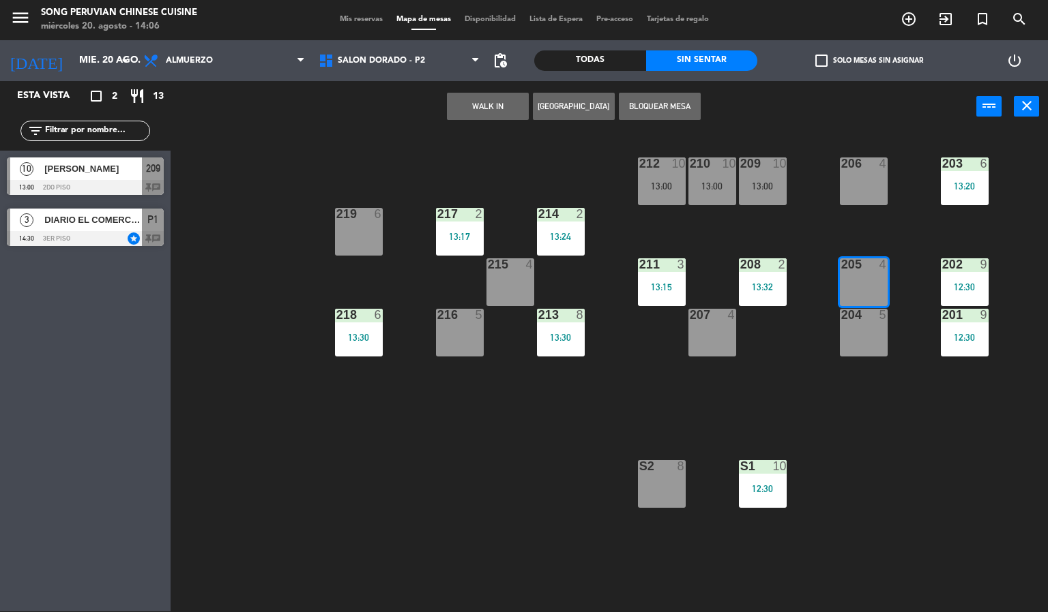
click at [531, 464] on div "203 6 13:20 206 4 210 10 13:00 212 10 13:00 209 10 13:00 214 2 13:24 217 2 13:1…" at bounding box center [614, 372] width 867 height 479
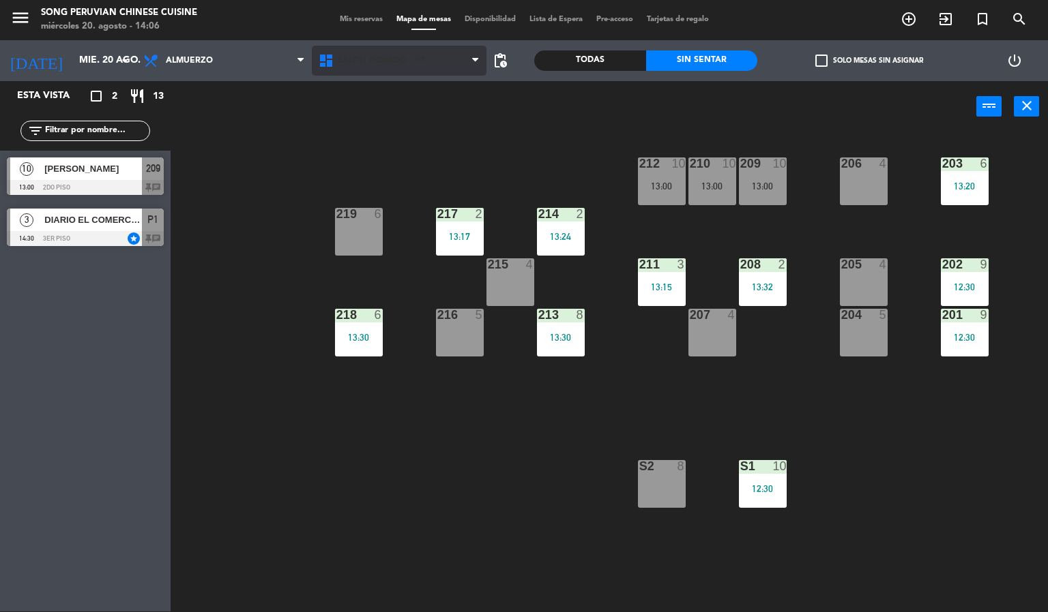
click at [416, 74] on span "SALON DORADO - P2" at bounding box center [399, 61] width 175 height 30
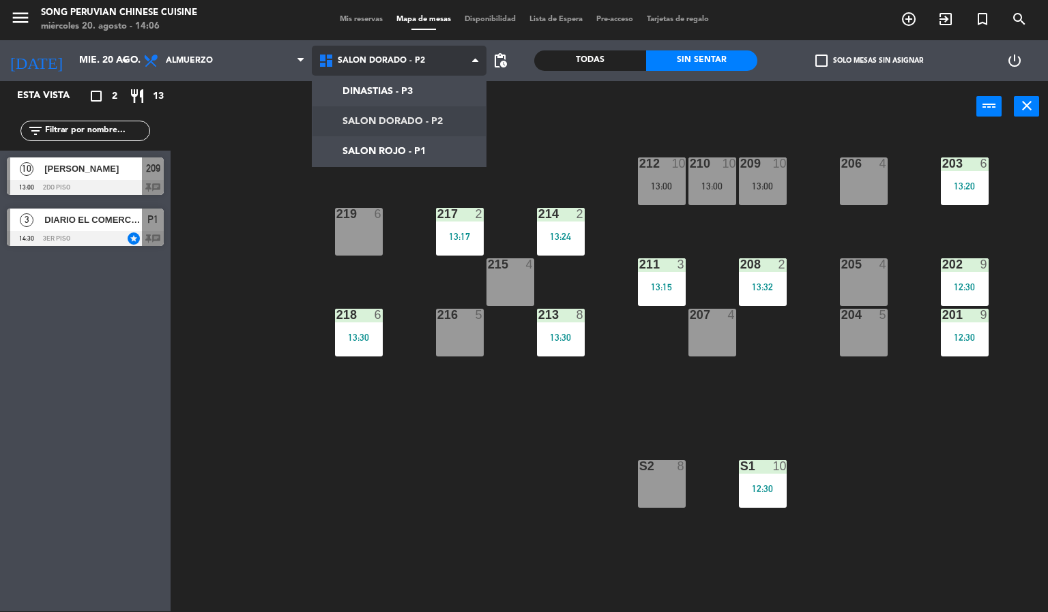
click at [362, 151] on ng-component "menu Song Peruvian Chinese Cuisine [DATE] 20. agosto - 14:06 Mis reservas Mapa …" at bounding box center [524, 305] width 1048 height 613
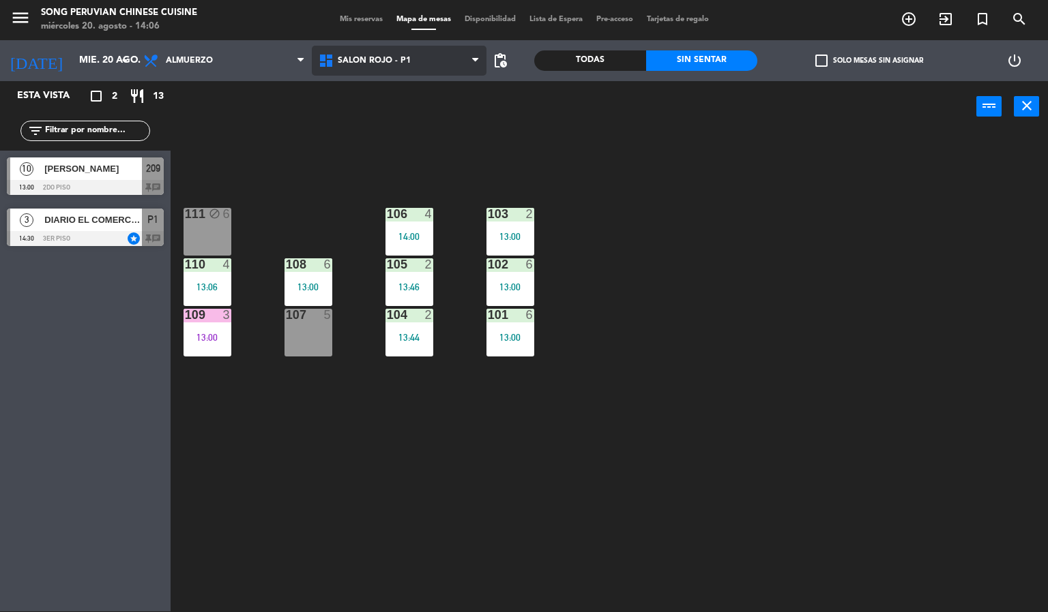
click at [356, 62] on span "SALON ROJO - P1" at bounding box center [374, 61] width 73 height 10
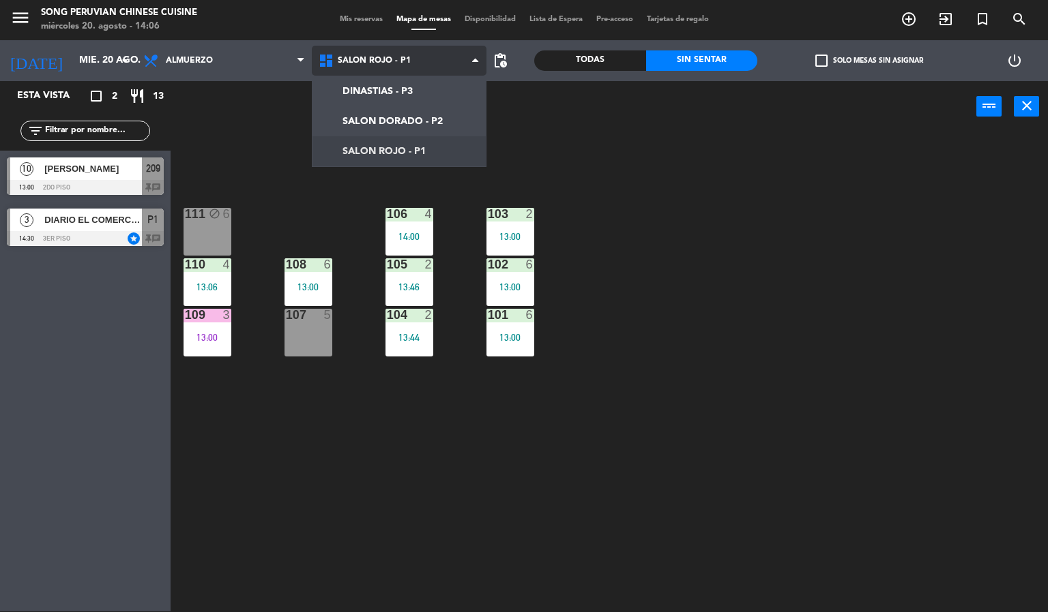
click at [360, 117] on ng-component "menu Song Peruvian Chinese Cuisine miércoles 20. agosto - 14:06 Mis reservas Ma…" at bounding box center [524, 305] width 1048 height 613
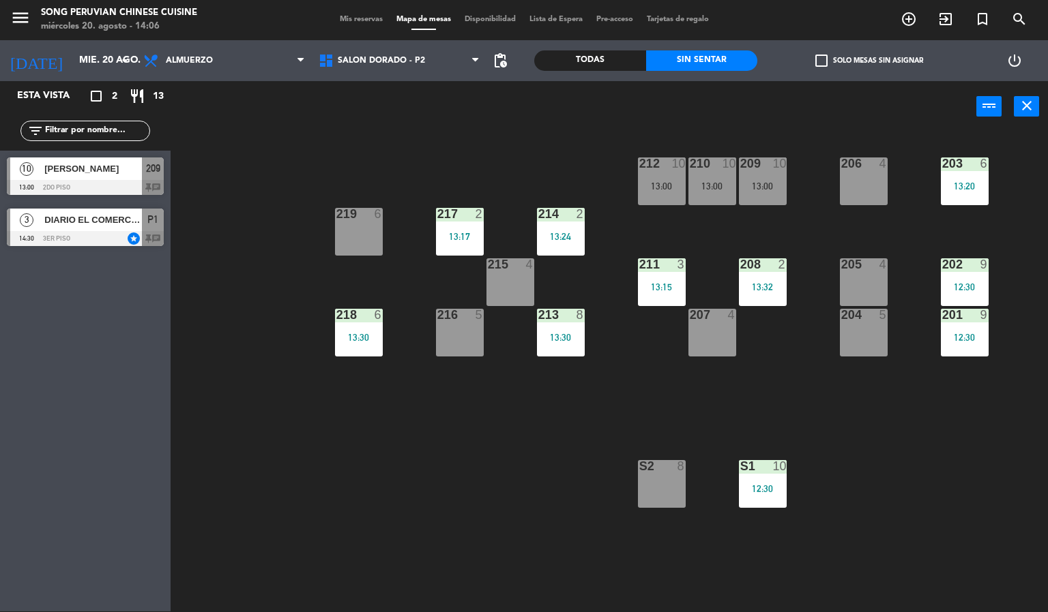
click at [72, 131] on input "text" at bounding box center [97, 130] width 106 height 15
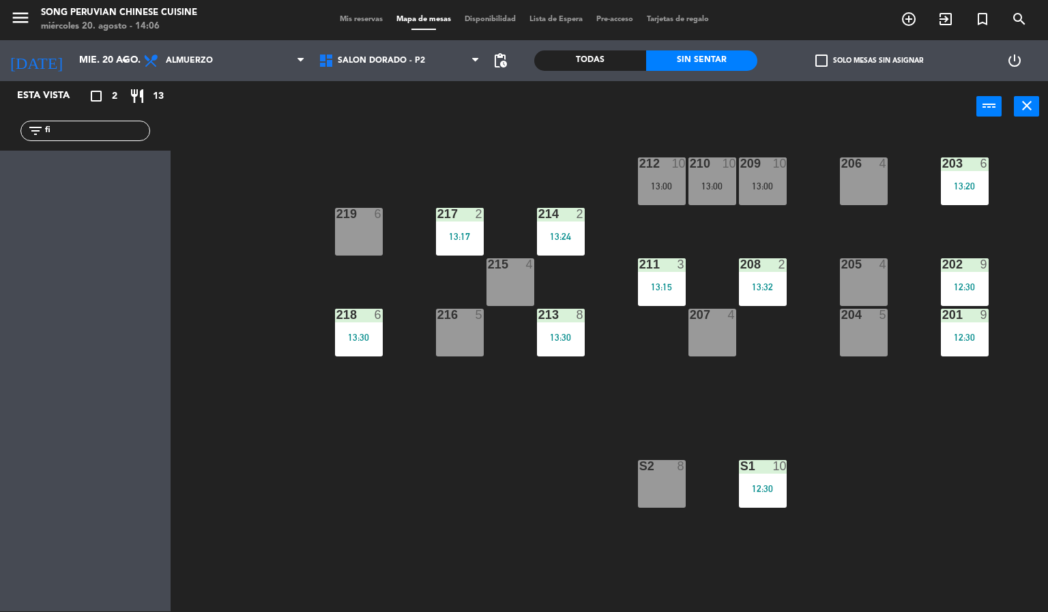
type input "f"
type input "r"
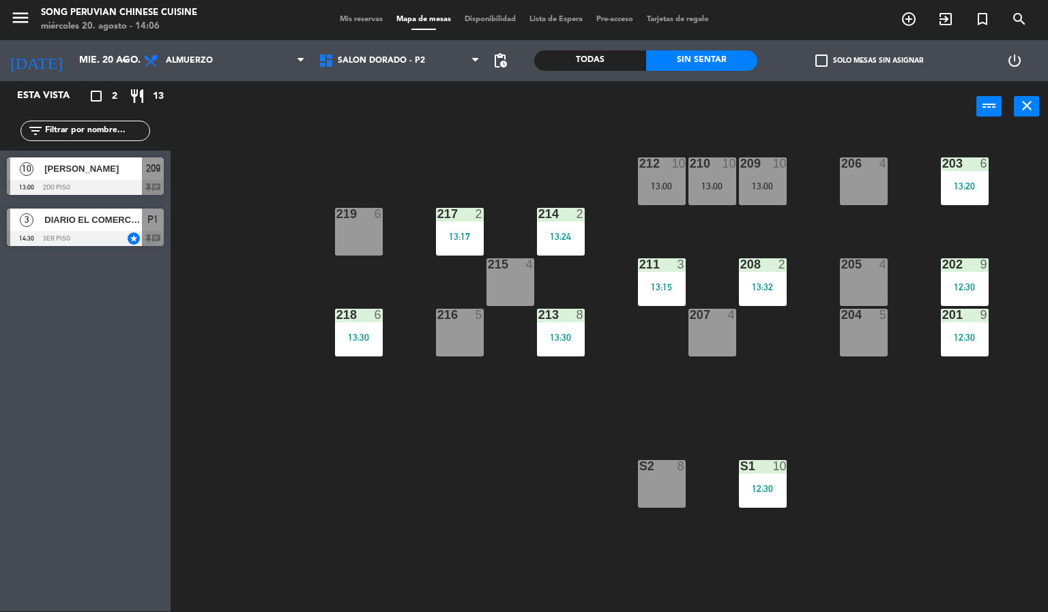
click at [246, 252] on div "203 6 13:20 206 4 210 10 13:00 212 10 13:00 209 10 13:00 214 2 13:24 217 2 13:1…" at bounding box center [614, 372] width 867 height 479
click at [381, 144] on div "203 6 13:20 206 4 210 10 13:00 212 10 13:00 209 10 13:00 214 2 13:24 217 2 13:1…" at bounding box center [614, 372] width 867 height 479
click at [784, 413] on div "203 6 13:20 206 4 210 10 13:00 212 10 13:00 209 10 13:00 214 2 13:24 217 2 13:1…" at bounding box center [614, 372] width 867 height 479
click at [896, 269] on div "4" at bounding box center [886, 264] width 23 height 12
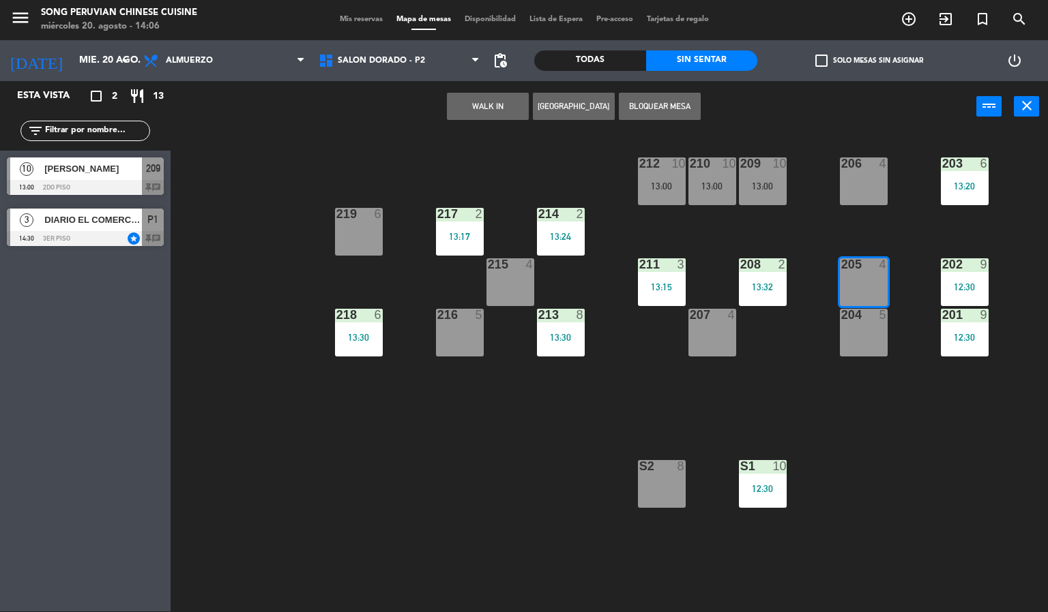
click at [487, 105] on button "WALK IN" at bounding box center [488, 106] width 82 height 27
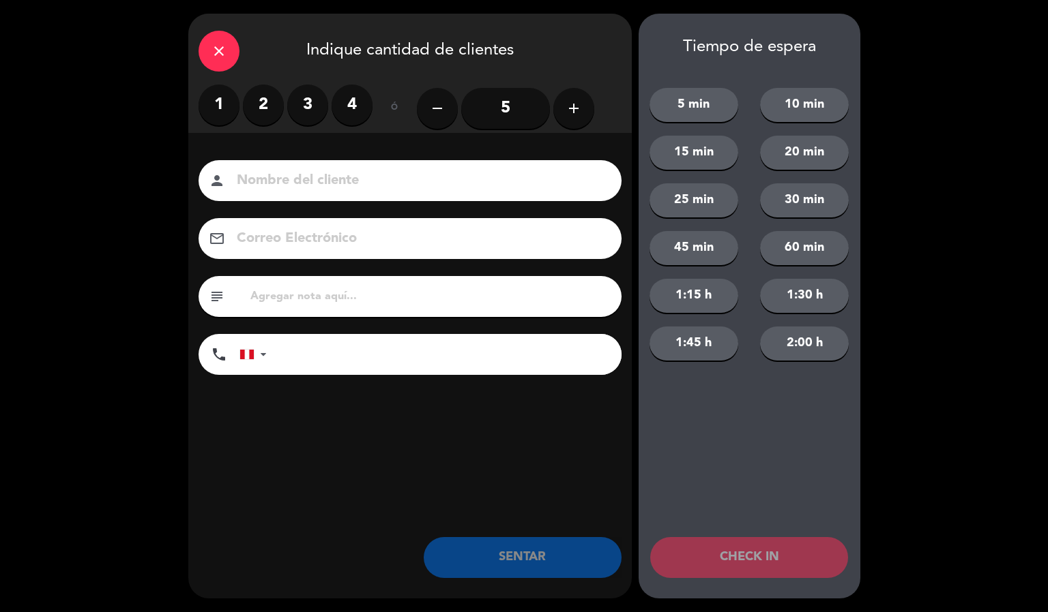
click at [261, 104] on label "2" at bounding box center [263, 105] width 41 height 41
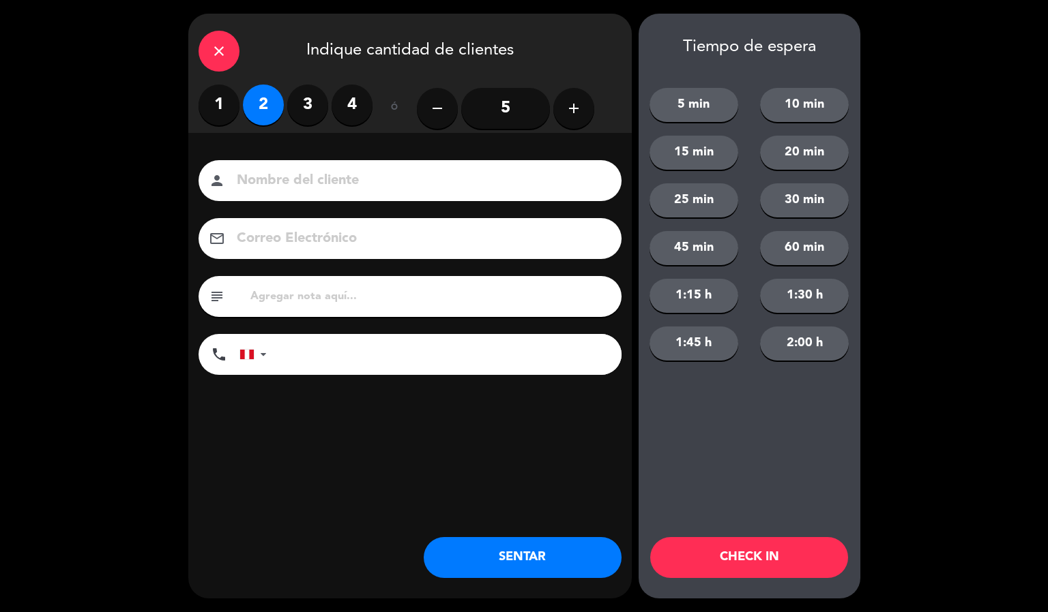
click at [248, 177] on input at bounding box center [419, 181] width 368 height 24
type input "r"
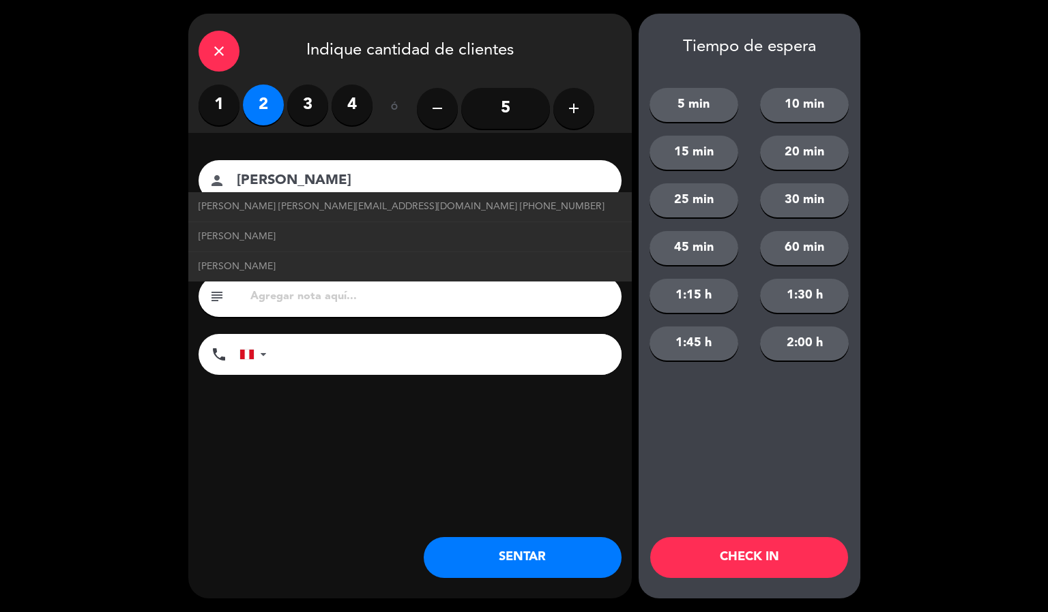
click at [398, 187] on input "[PERSON_NAME]" at bounding box center [419, 181] width 368 height 24
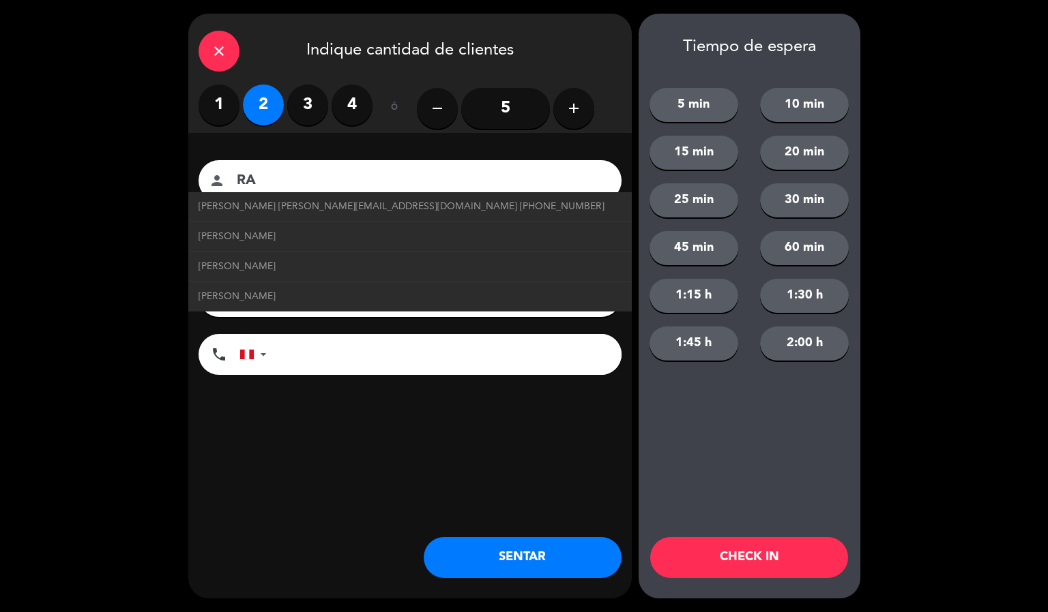
type input "R"
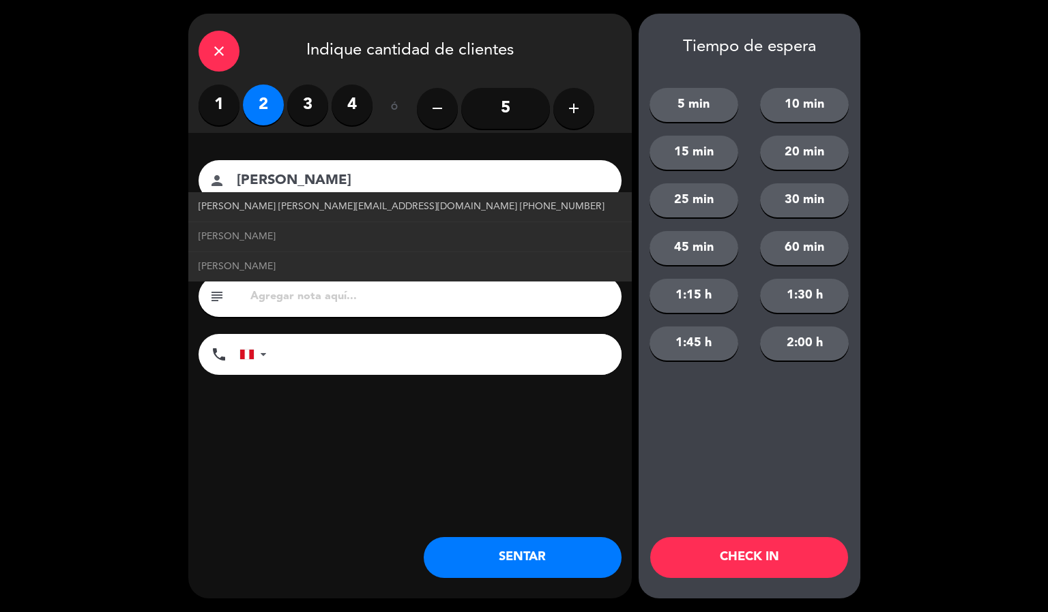
click at [469, 203] on link "[PERSON_NAME] [PERSON_NAME][EMAIL_ADDRESS][DOMAIN_NAME] [PHONE_NUMBER]" at bounding box center [409, 207] width 423 height 16
type input "[PERSON_NAME]"
type input "[PERSON_NAME][EMAIL_ADDRESS][DOMAIN_NAME]"
type input "[PHONE_NUMBER]"
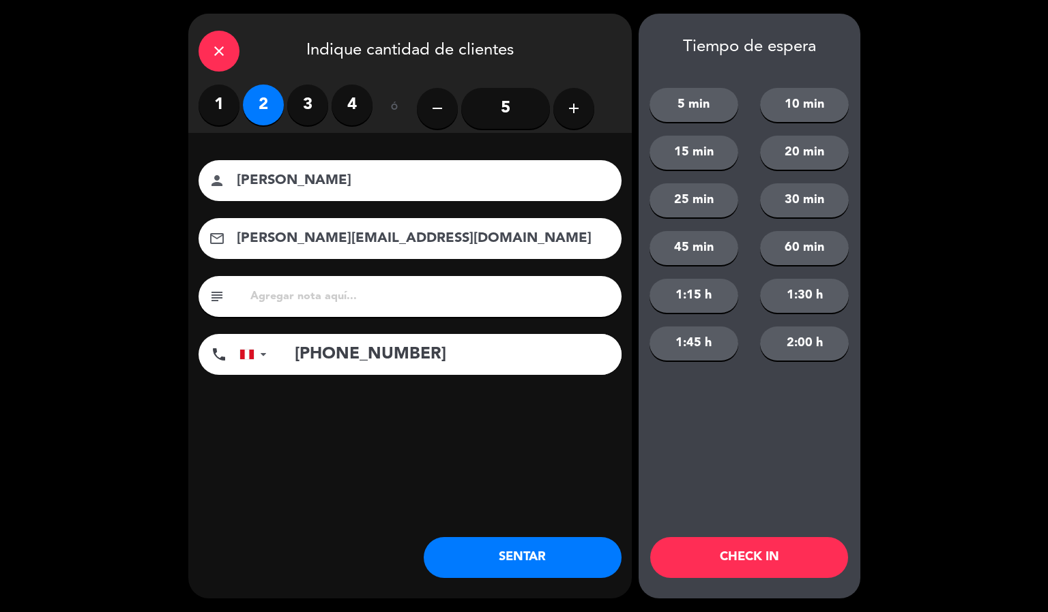
click at [786, 563] on button "CHECK IN" at bounding box center [749, 557] width 198 height 41
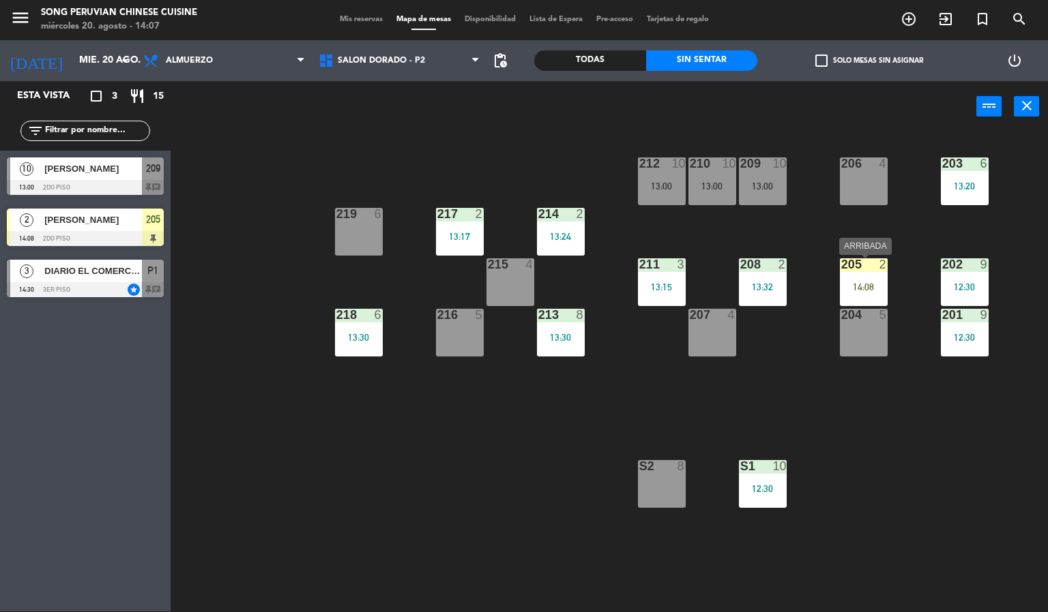
click at [880, 283] on div "14:08" at bounding box center [864, 287] width 48 height 10
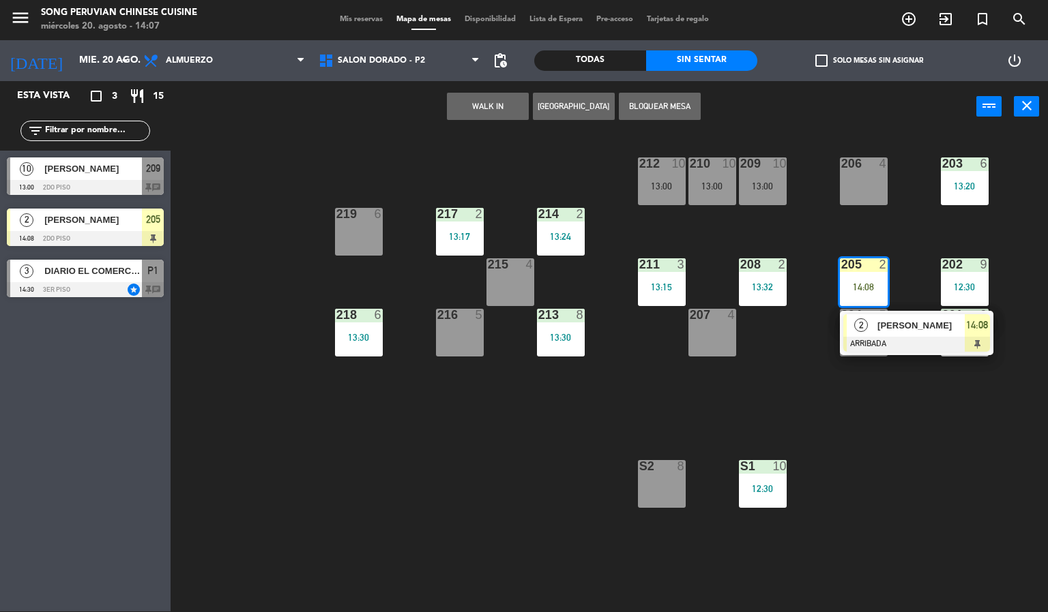
click at [889, 331] on span "[PERSON_NAME]" at bounding box center [920, 325] width 87 height 14
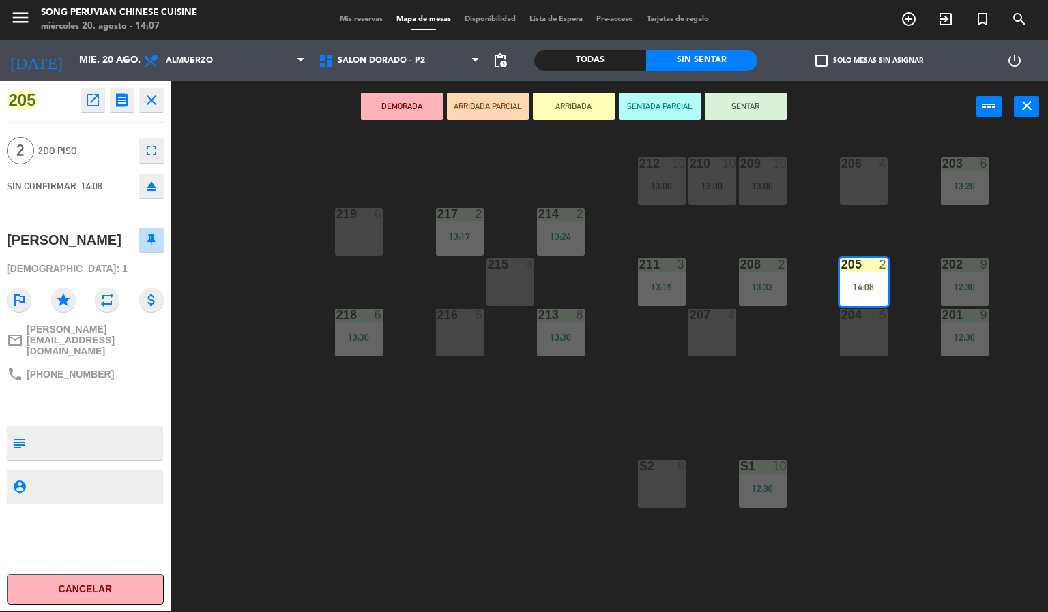
click at [676, 113] on button "SENTADA PARCIAL" at bounding box center [660, 106] width 82 height 27
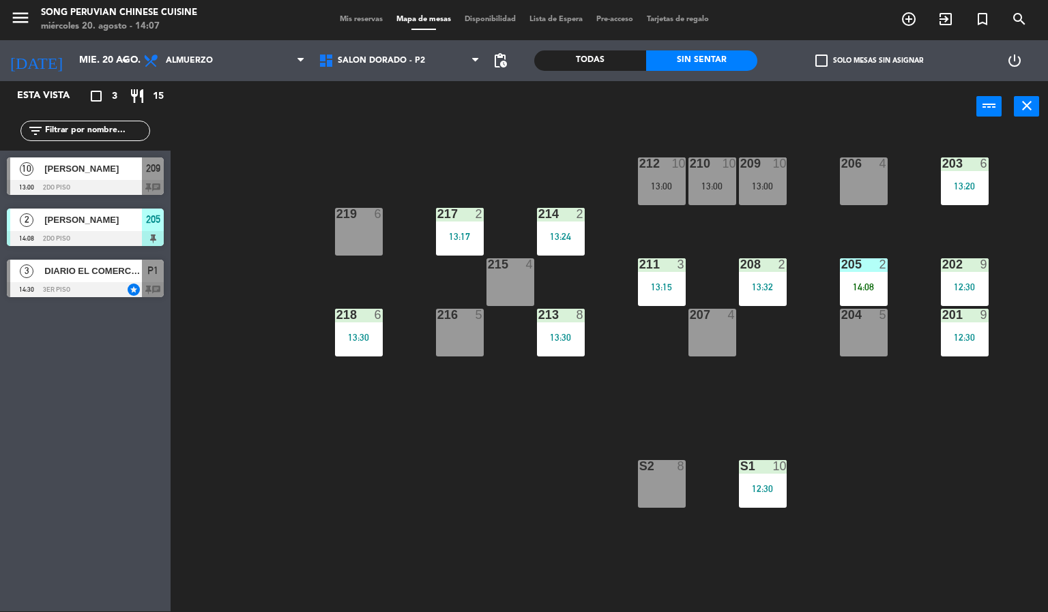
click at [812, 235] on div "203 6 13:20 206 4 210 10 13:00 212 10 13:00 209 10 13:00 214 2 13:24 217 2 13:1…" at bounding box center [614, 372] width 867 height 479
click at [852, 282] on div "14:08" at bounding box center [864, 287] width 48 height 10
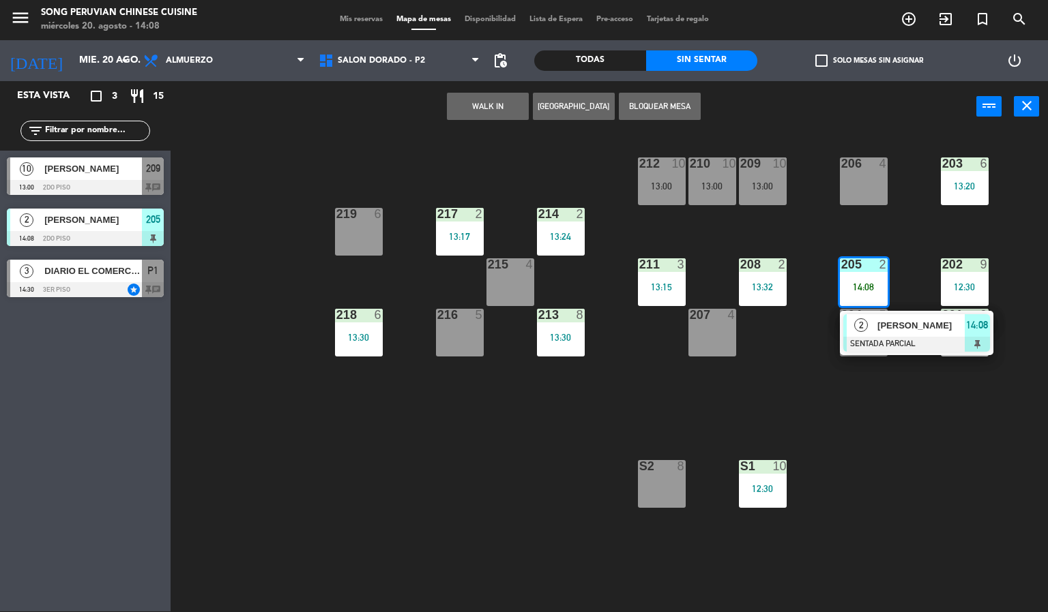
click at [878, 342] on div at bounding box center [916, 344] width 147 height 15
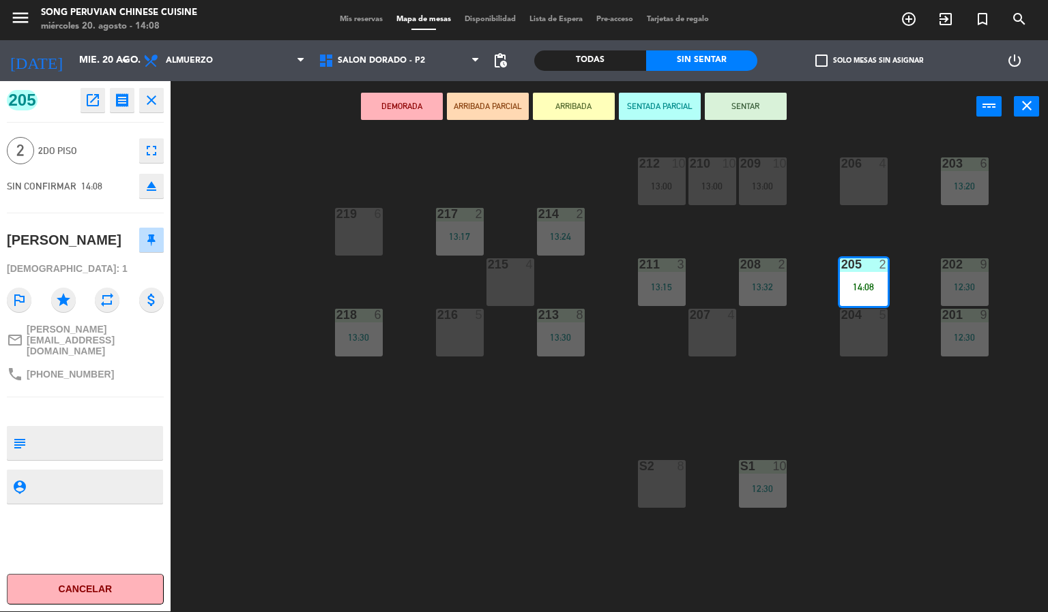
click at [743, 109] on button "SENTAR" at bounding box center [746, 106] width 82 height 27
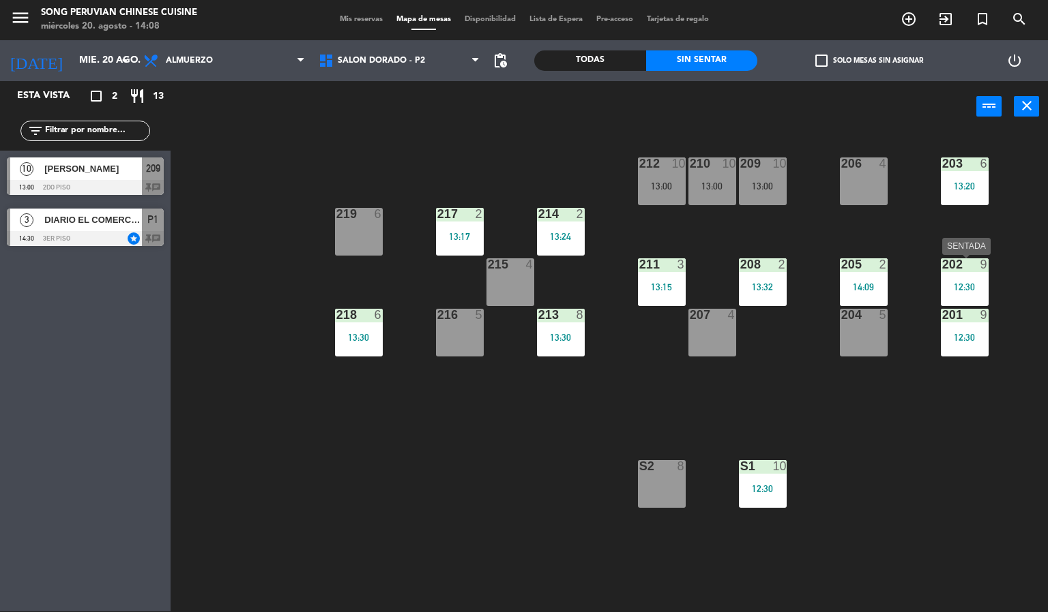
click at [951, 283] on div "12:30" at bounding box center [964, 287] width 48 height 10
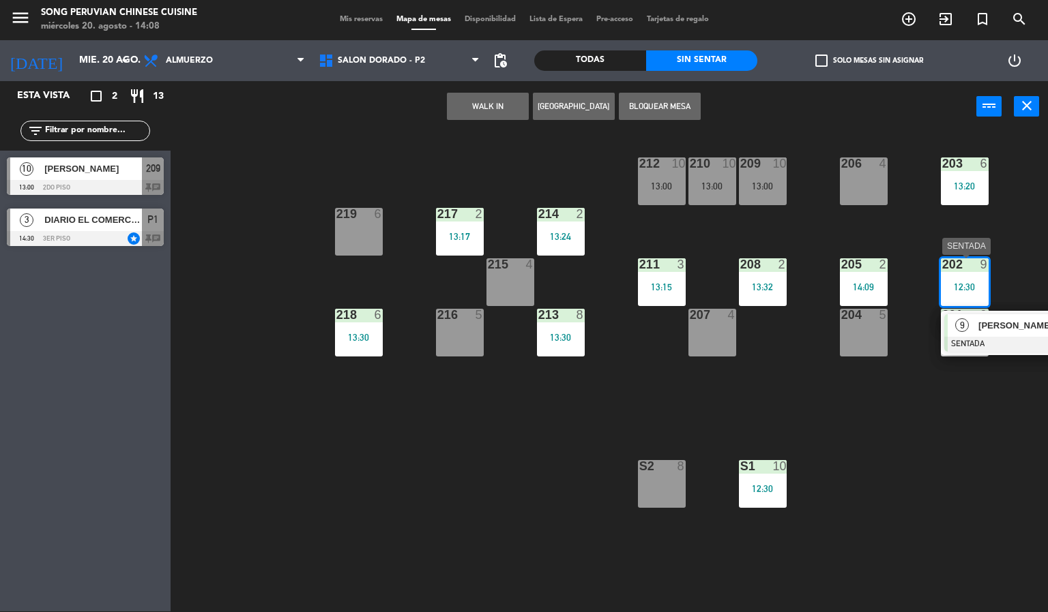
click at [972, 322] on div "9" at bounding box center [961, 325] width 29 height 23
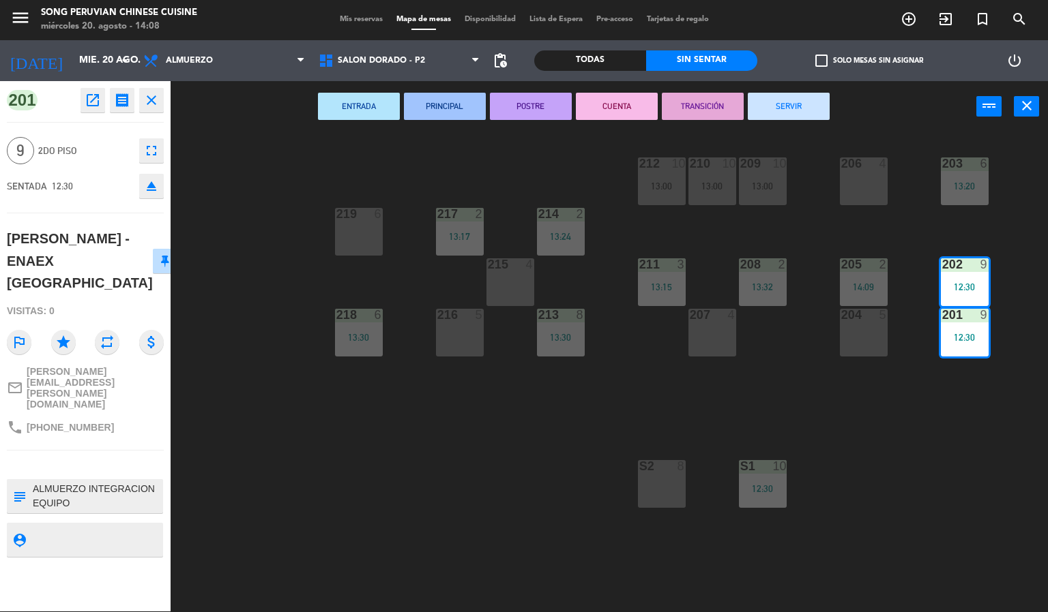
click at [614, 103] on button "CUENTA" at bounding box center [617, 106] width 82 height 27
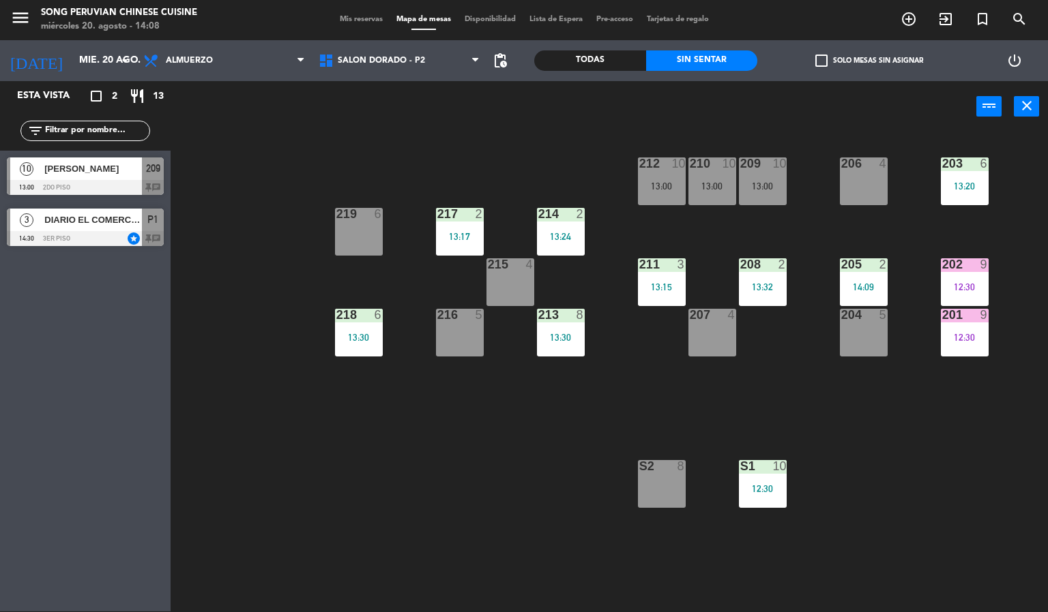
click at [633, 135] on div "203 6 13:20 206 4 210 10 13:00 212 10 13:00 209 10 13:00 214 2 13:24 217 2 13:1…" at bounding box center [614, 372] width 867 height 479
click at [813, 131] on div "power_input close" at bounding box center [573, 107] width 805 height 52
click at [876, 238] on div "203 6 13:20 206 4 210 10 13:00 212 10 13:00 209 10 13:00 214 2 13:24 217 2 13:1…" at bounding box center [614, 372] width 867 height 479
click at [866, 263] on div at bounding box center [863, 264] width 23 height 12
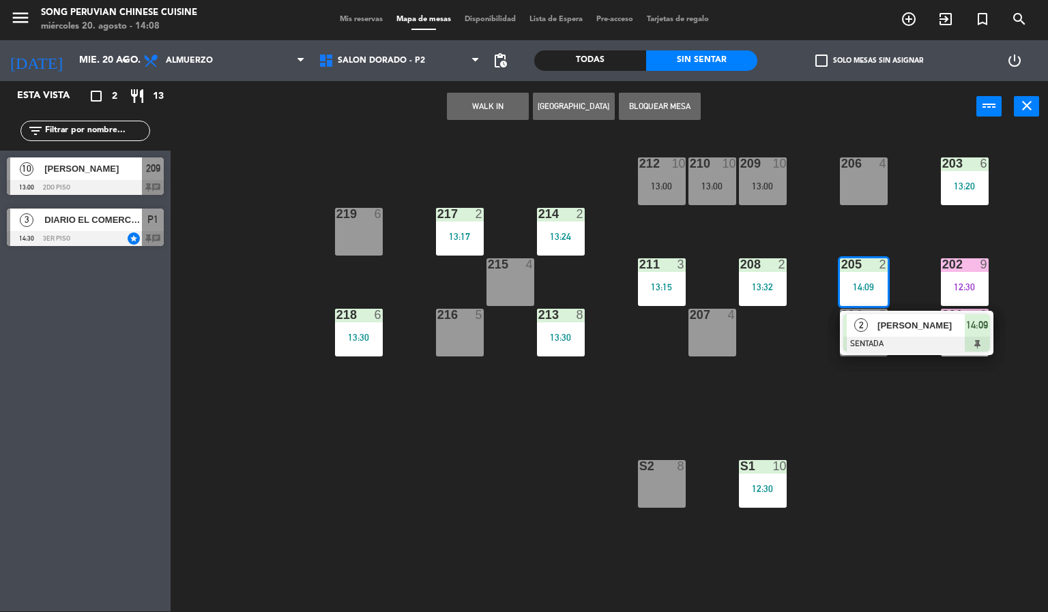
click at [903, 239] on div "203 6 13:20 206 4 210 10 13:00 212 10 13:00 209 10 13:00 214 2 13:24 217 2 13:1…" at bounding box center [614, 372] width 867 height 479
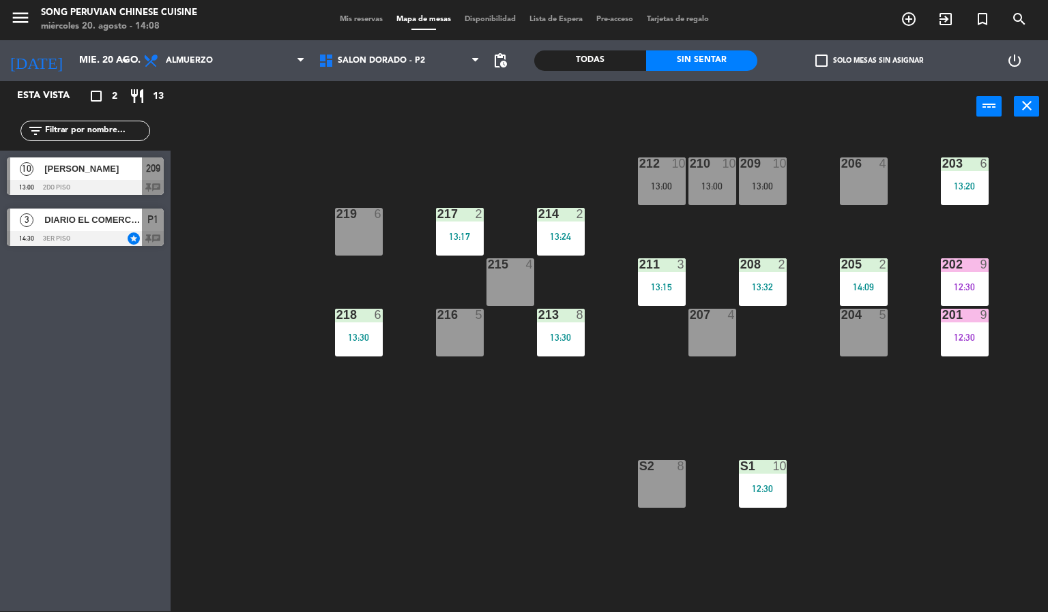
click at [879, 271] on div "2" at bounding box center [883, 264] width 8 height 12
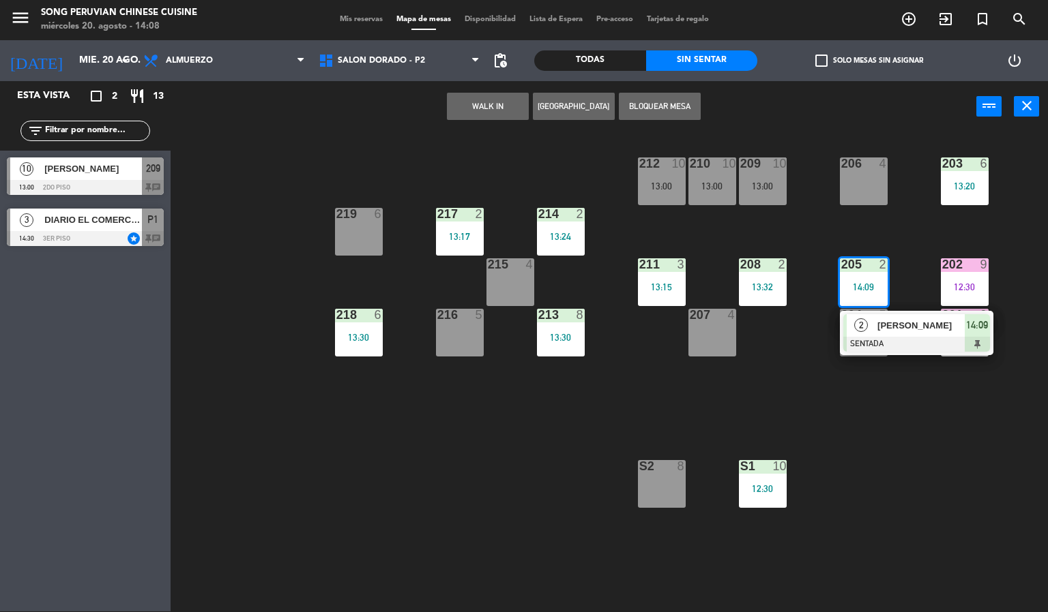
click at [897, 243] on div "203 6 13:20 206 4 210 10 13:00 212 10 13:00 209 10 13:00 214 2 13:24 217 2 13:1…" at bounding box center [614, 372] width 867 height 479
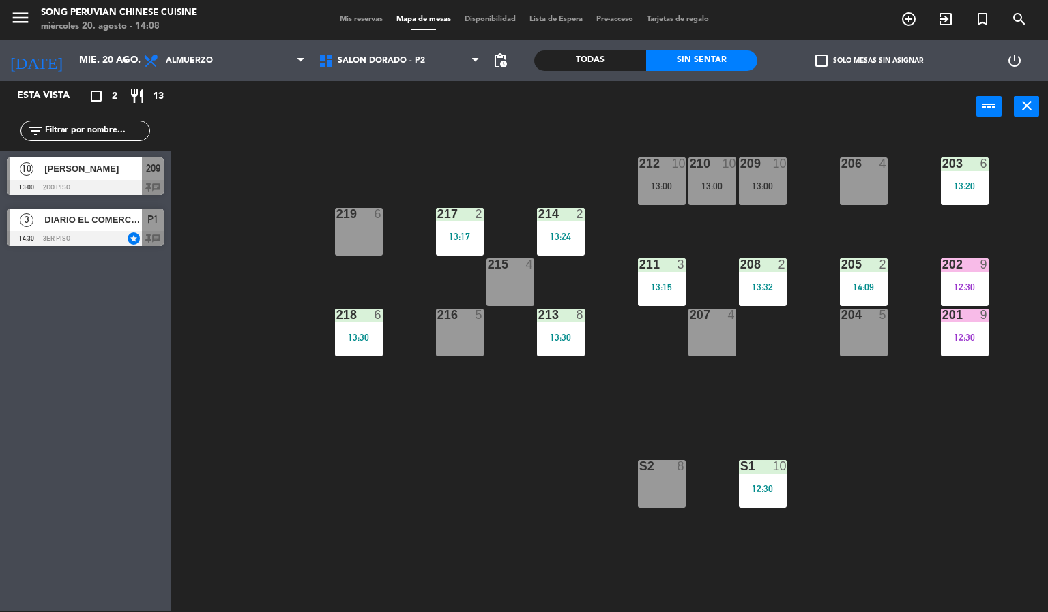
click at [878, 266] on div "2" at bounding box center [886, 264] width 23 height 12
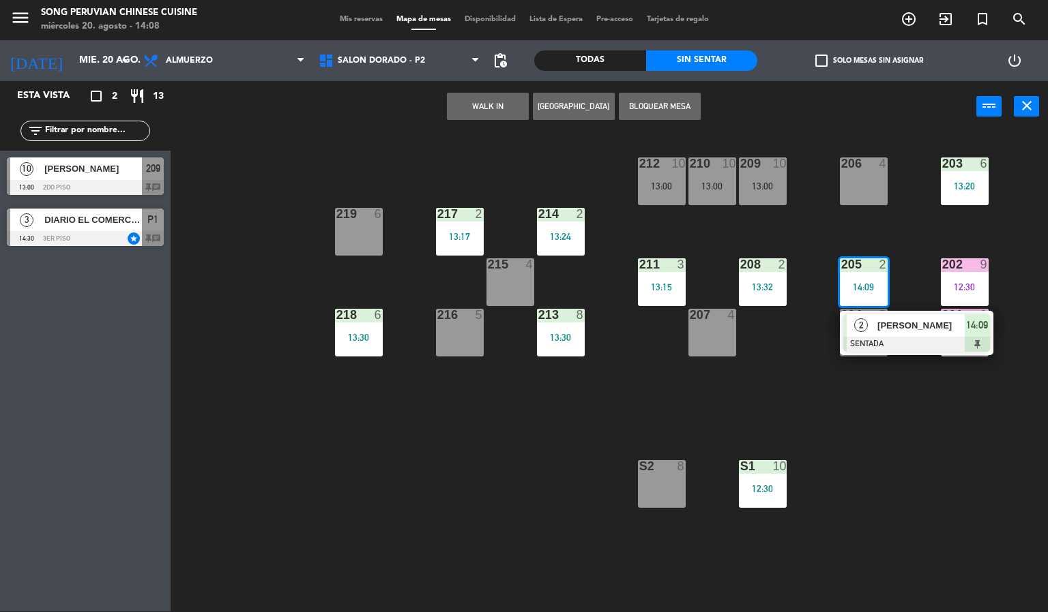
click at [897, 243] on div "203 6 13:20 206 4 210 10 13:00 212 10 13:00 209 10 13:00 214 2 13:24 217 2 13:1…" at bounding box center [614, 372] width 867 height 479
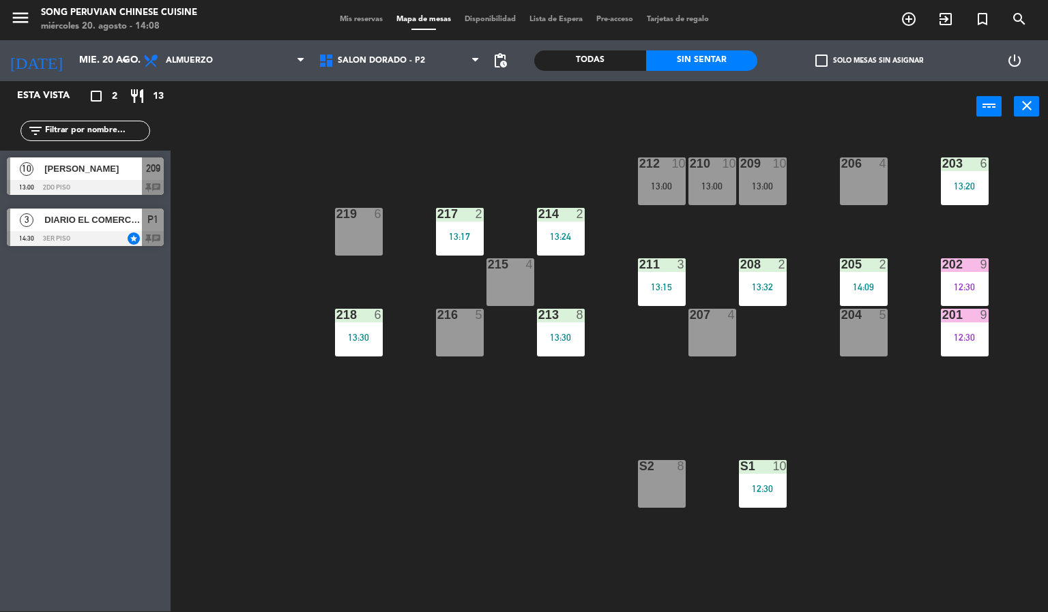
click at [872, 268] on div at bounding box center [863, 264] width 23 height 12
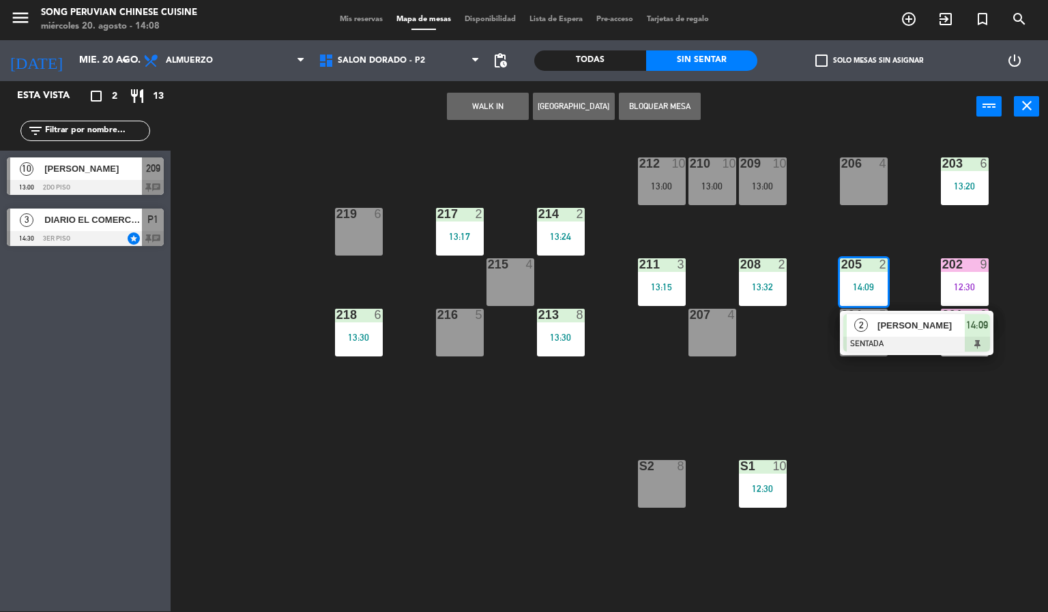
click at [884, 243] on div "203 6 13:20 206 4 210 10 13:00 212 10 13:00 209 10 13:00 214 2 13:24 217 2 13:1…" at bounding box center [614, 372] width 867 height 479
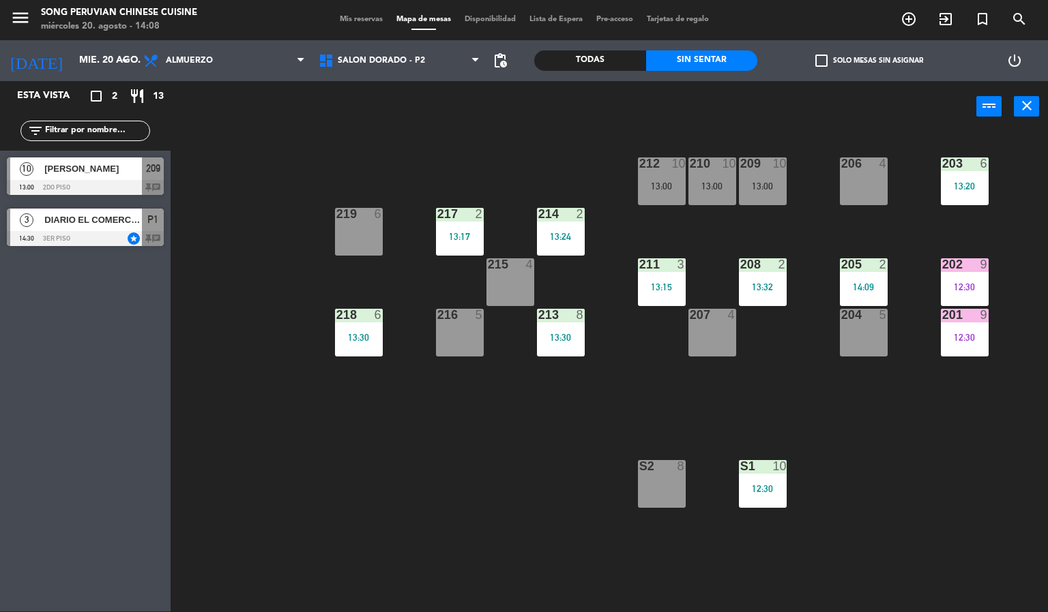
click at [809, 230] on div "203 6 13:20 206 4 210 10 13:00 212 10 13:00 209 10 13:00 214 2 13:24 217 2 13:1…" at bounding box center [614, 372] width 867 height 479
click at [775, 269] on div "2" at bounding box center [785, 264] width 23 height 12
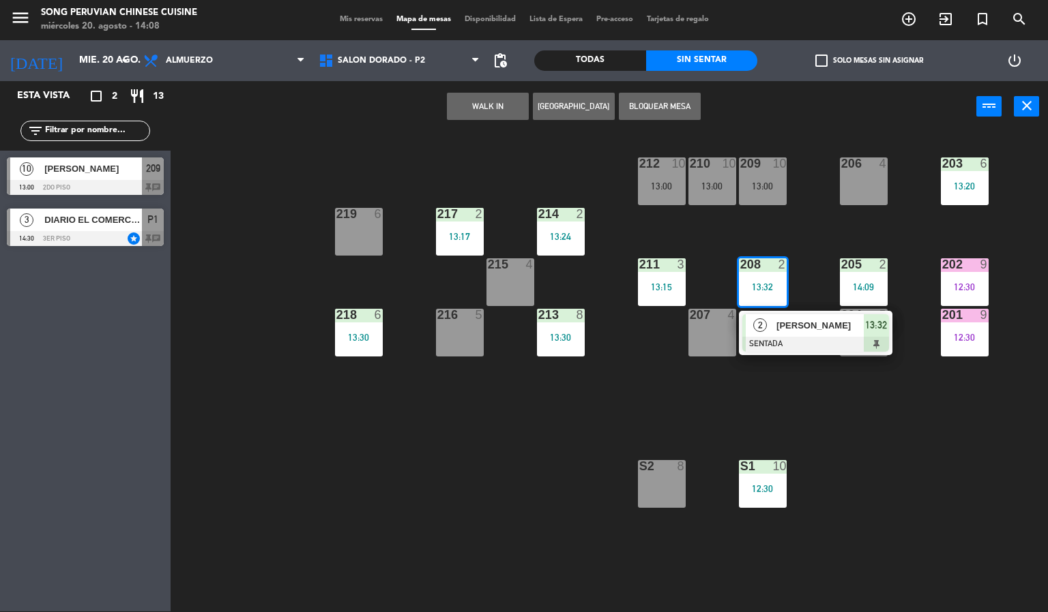
click at [798, 237] on div "203 6 13:20 206 4 210 10 13:00 212 10 13:00 209 10 13:00 214 2 13:24 217 2 13:1…" at bounding box center [614, 372] width 867 height 479
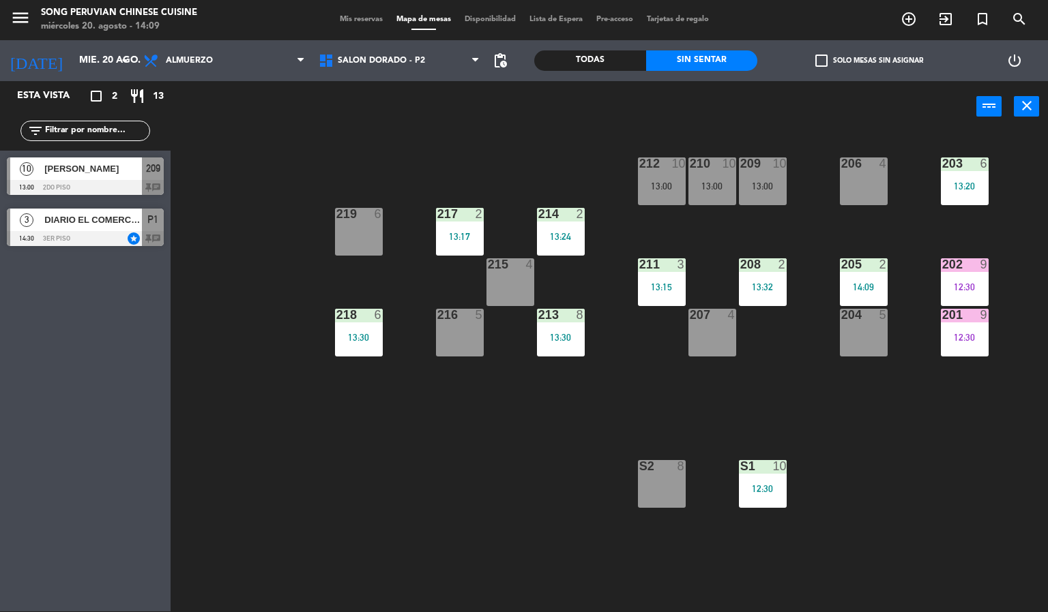
click at [674, 269] on div "3" at bounding box center [684, 264] width 23 height 12
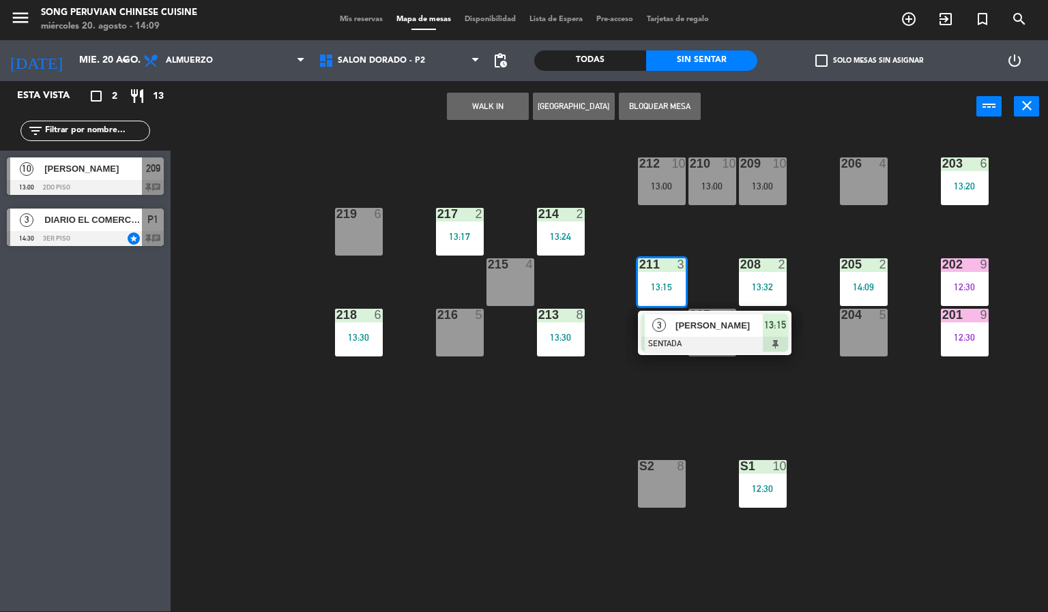
click at [679, 233] on div "203 6 13:20 206 4 210 10 13:00 212 10 13:00 209 10 13:00 214 2 13:24 217 2 13:1…" at bounding box center [614, 372] width 867 height 479
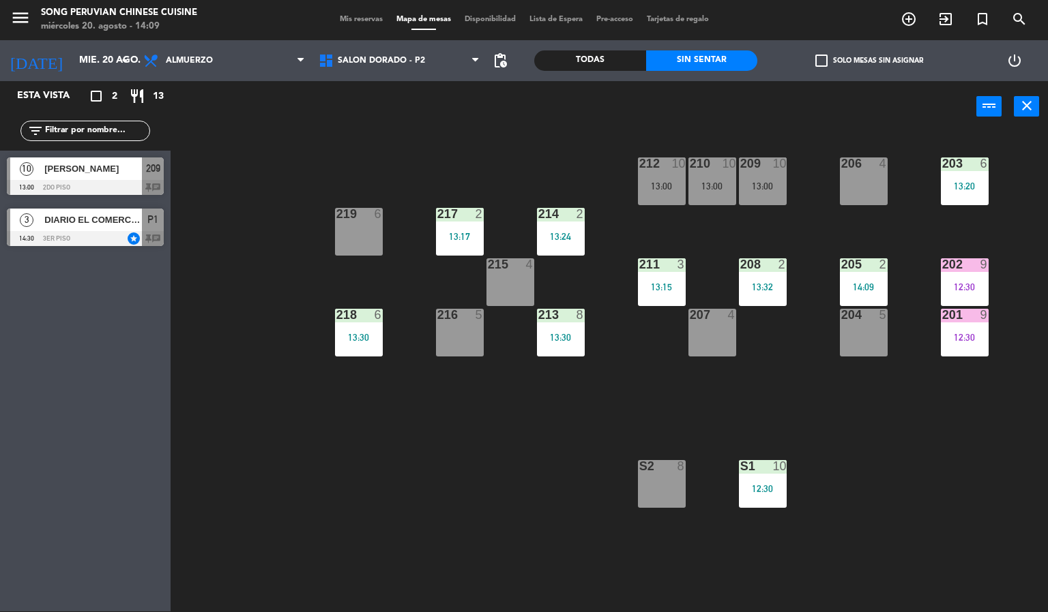
drag, startPoint x: 559, startPoint y: 238, endPoint x: 580, endPoint y: 205, distance: 39.5
click at [559, 237] on div "13:24" at bounding box center [561, 237] width 48 height 10
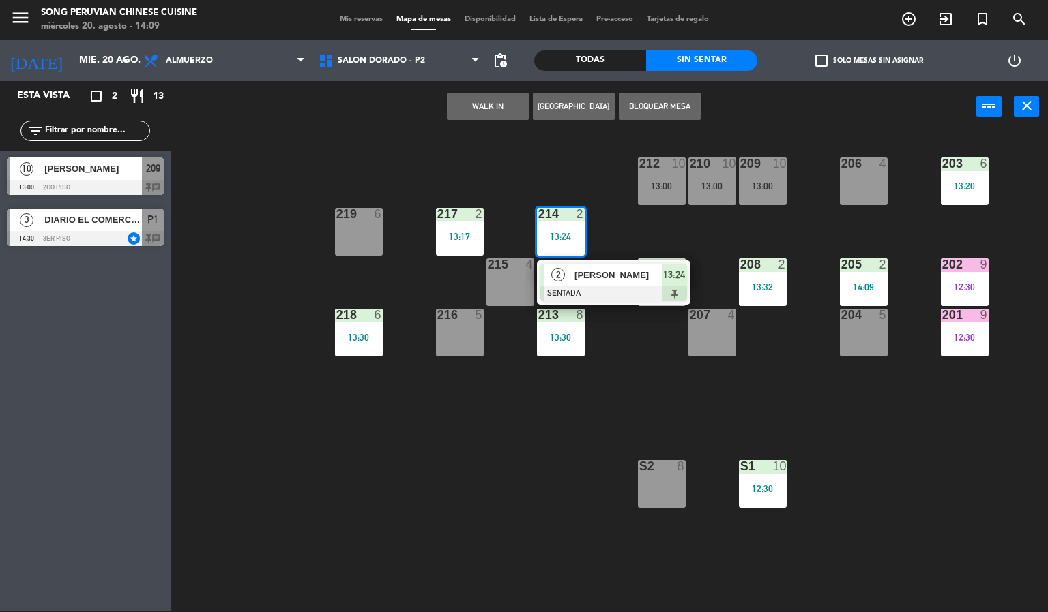
click at [600, 175] on div "203 6 13:20 206 4 210 10 13:00 212 10 13:00 209 10 13:00 214 2 13:24 2 [PERSON_…" at bounding box center [614, 372] width 867 height 479
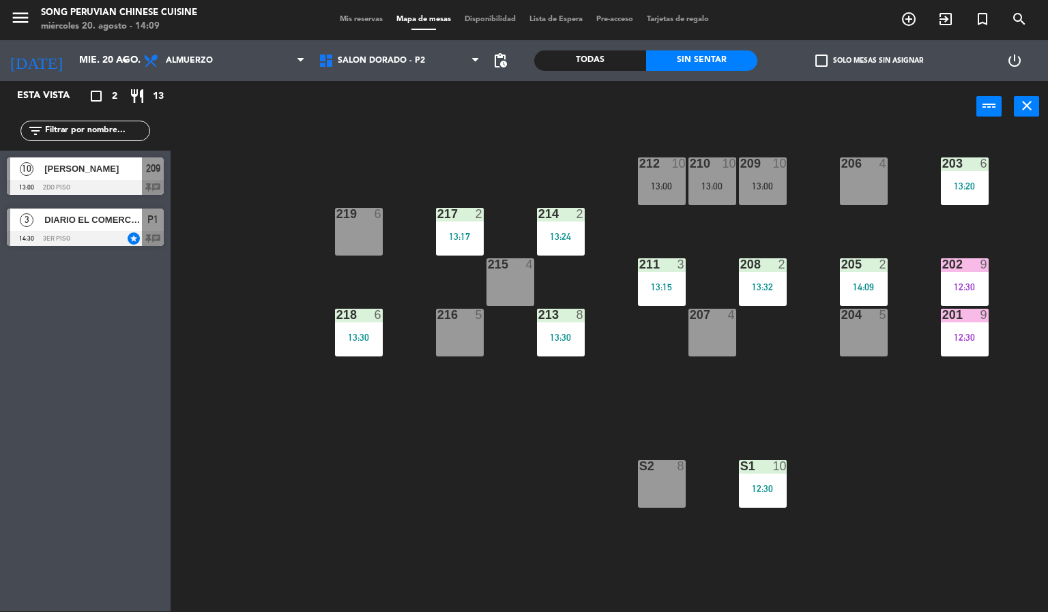
click at [575, 324] on div "213 8 13:30" at bounding box center [561, 333] width 48 height 48
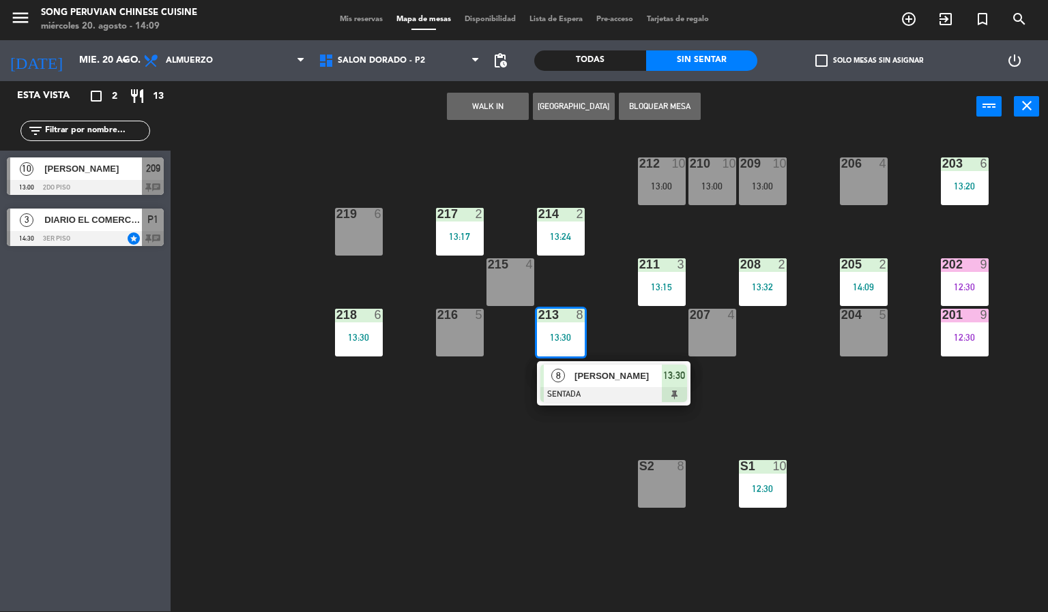
click at [592, 266] on div "203 6 13:20 206 4 210 10 13:00 212 10 13:00 209 10 13:00 214 2 13:24 217 2 13:1…" at bounding box center [614, 372] width 867 height 479
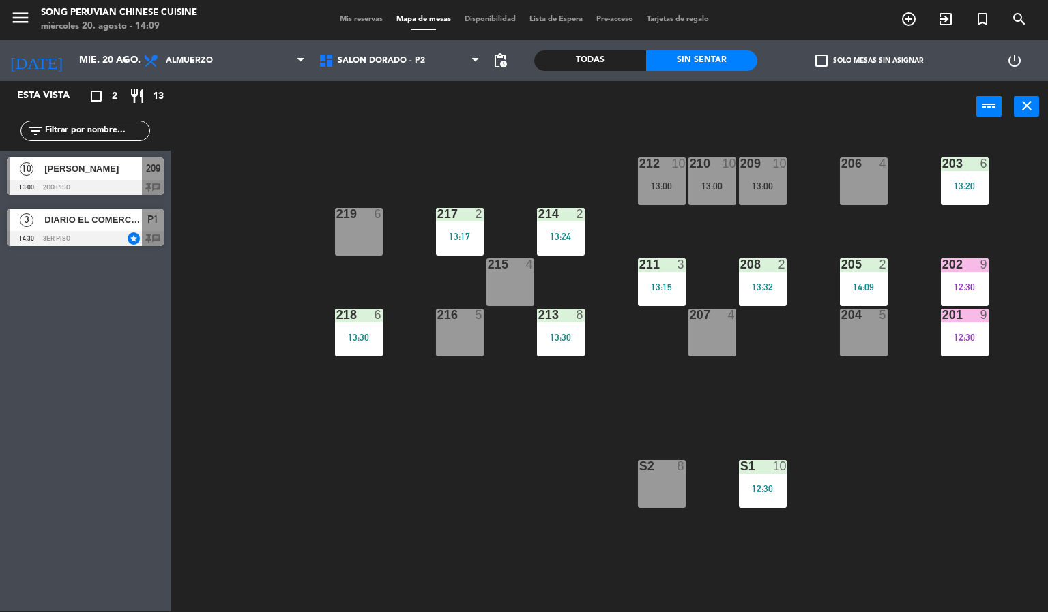
click at [735, 234] on div "203 6 13:20 206 4 210 10 13:00 212 10 13:00 209 10 13:00 214 2 13:24 217 2 13:1…" at bounding box center [614, 372] width 867 height 479
click at [764, 356] on div "203 6 13:20 206 4 210 10 13:00 212 10 13:00 209 10 13:00 214 2 13:24 217 2 13:1…" at bounding box center [614, 372] width 867 height 479
click at [301, 133] on div "203 6 13:20 206 4 210 10 13:00 212 10 13:00 209 10 13:00 214 2 13:24 217 2 13:1…" at bounding box center [614, 372] width 867 height 479
click at [312, 113] on div "power_input close" at bounding box center [573, 107] width 805 height 52
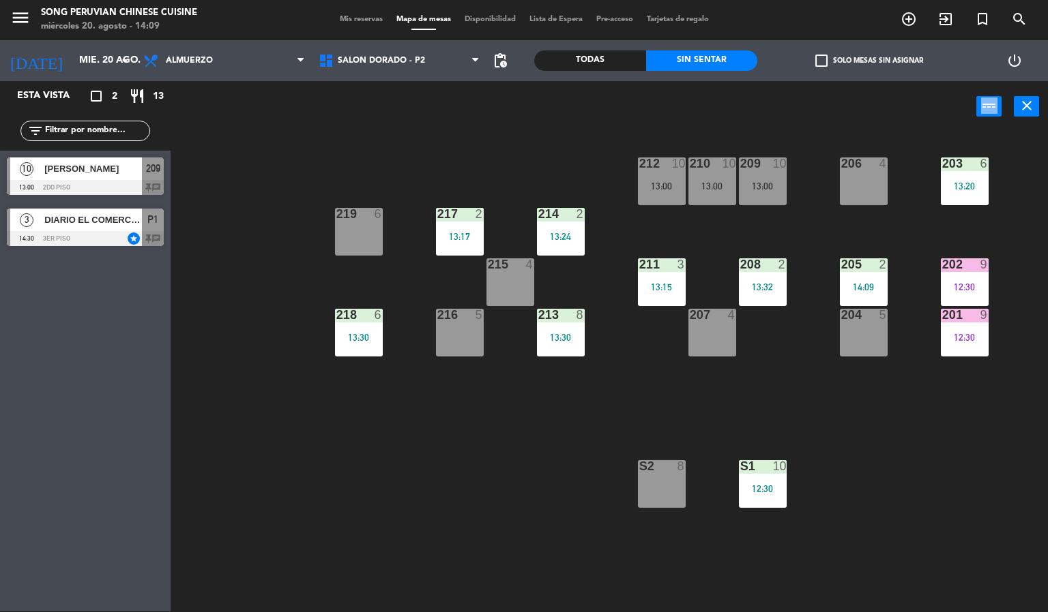
click at [312, 113] on div "power_input close" at bounding box center [573, 107] width 805 height 52
click at [312, 110] on div "power_input close" at bounding box center [573, 107] width 805 height 52
click at [385, 154] on div "203 6 13:20 206 4 210 10 13:00 212 10 13:00 209 10 13:00 214 2 13:24 217 2 13:1…" at bounding box center [614, 372] width 867 height 479
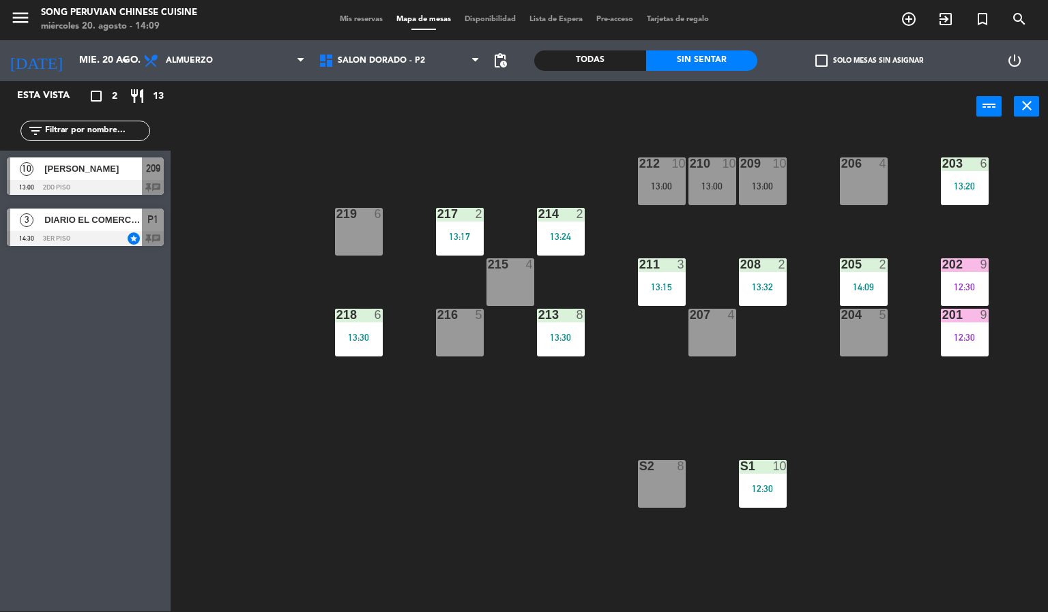
click at [387, 152] on div "203 6 13:20 206 4 210 10 13:00 212 10 13:00 209 10 13:00 214 2 13:24 217 2 13:1…" at bounding box center [614, 372] width 867 height 479
click at [675, 284] on div "13:15" at bounding box center [662, 287] width 48 height 10
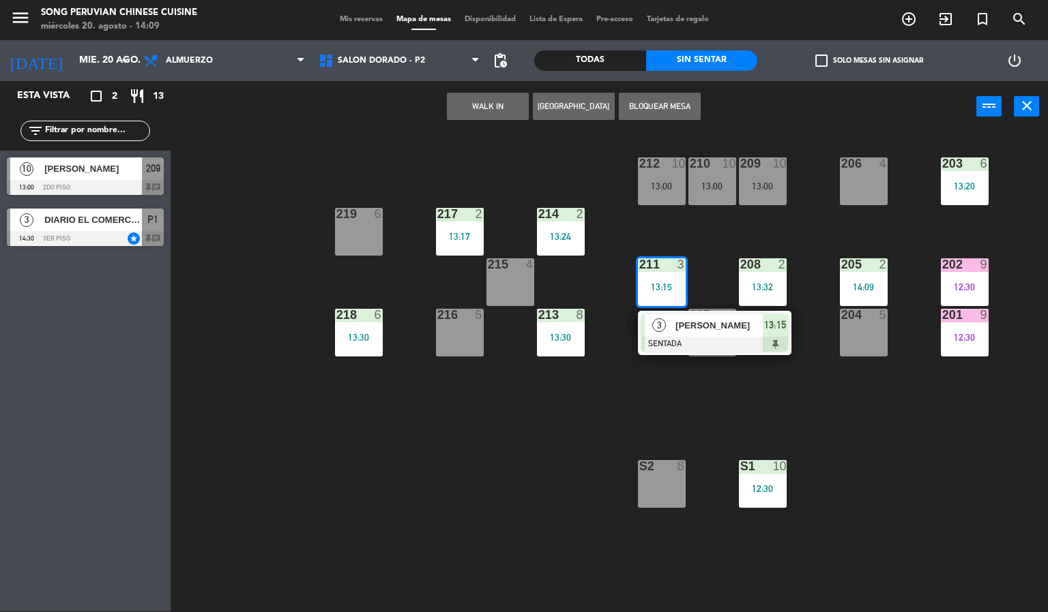
click at [518, 503] on div "203 6 13:20 206 4 210 10 13:00 212 10 13:00 209 10 13:00 214 2 13:24 217 2 13:1…" at bounding box center [614, 372] width 867 height 479
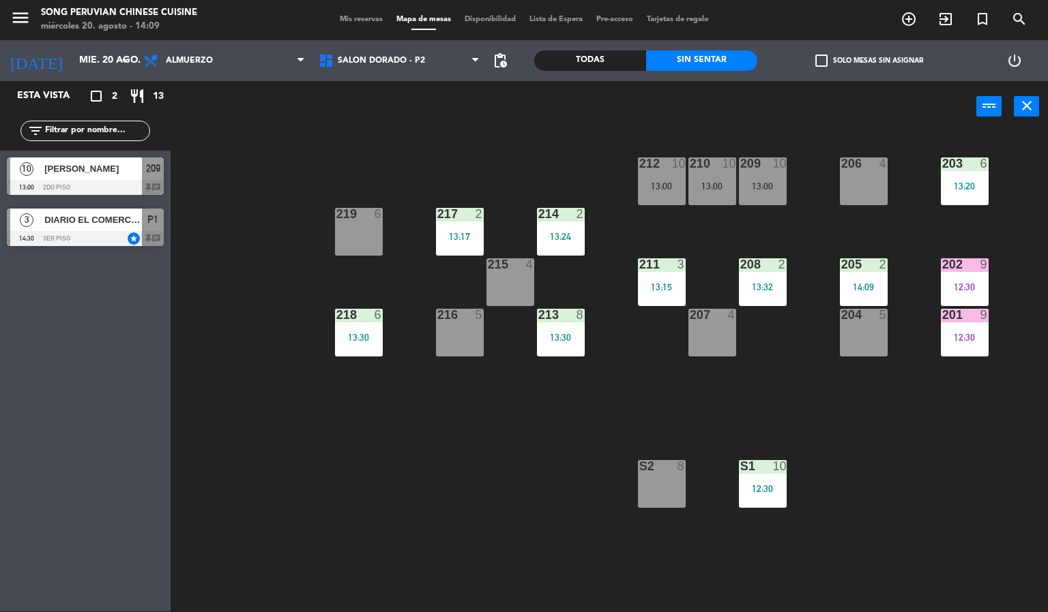
click at [883, 266] on div "2" at bounding box center [883, 264] width 8 height 12
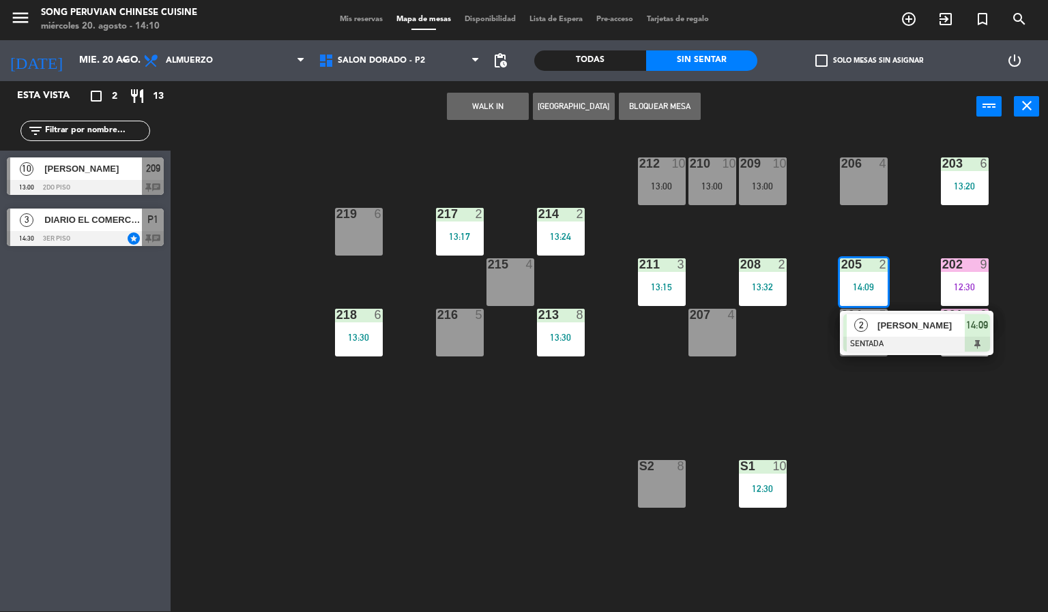
click at [953, 520] on div "203 6 13:20 206 4 210 10 13:00 212 10 13:00 209 10 13:00 214 2 13:24 217 2 13:1…" at bounding box center [614, 372] width 867 height 479
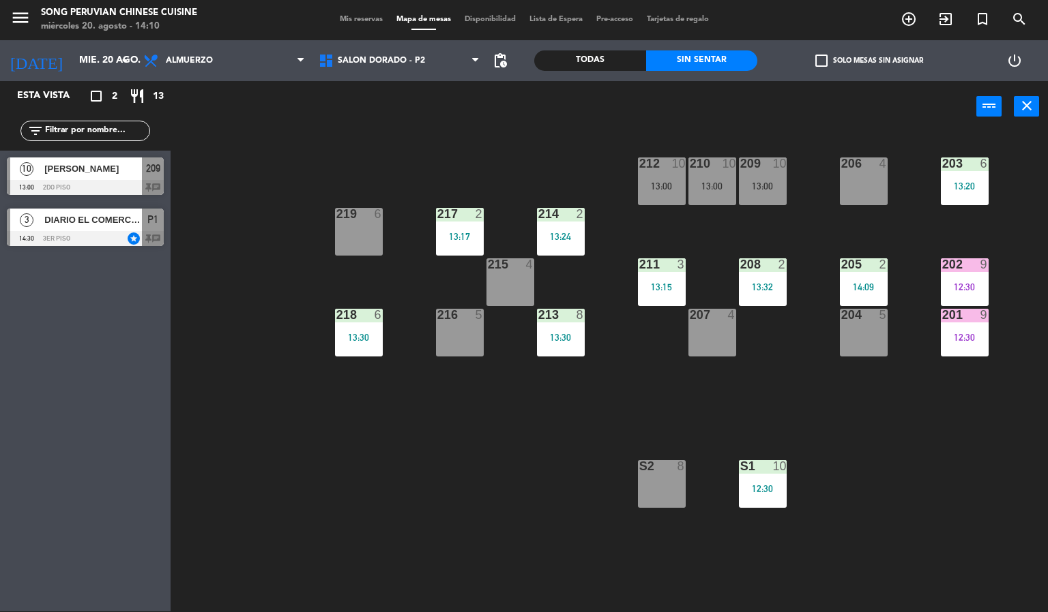
click at [862, 263] on div at bounding box center [863, 264] width 23 height 12
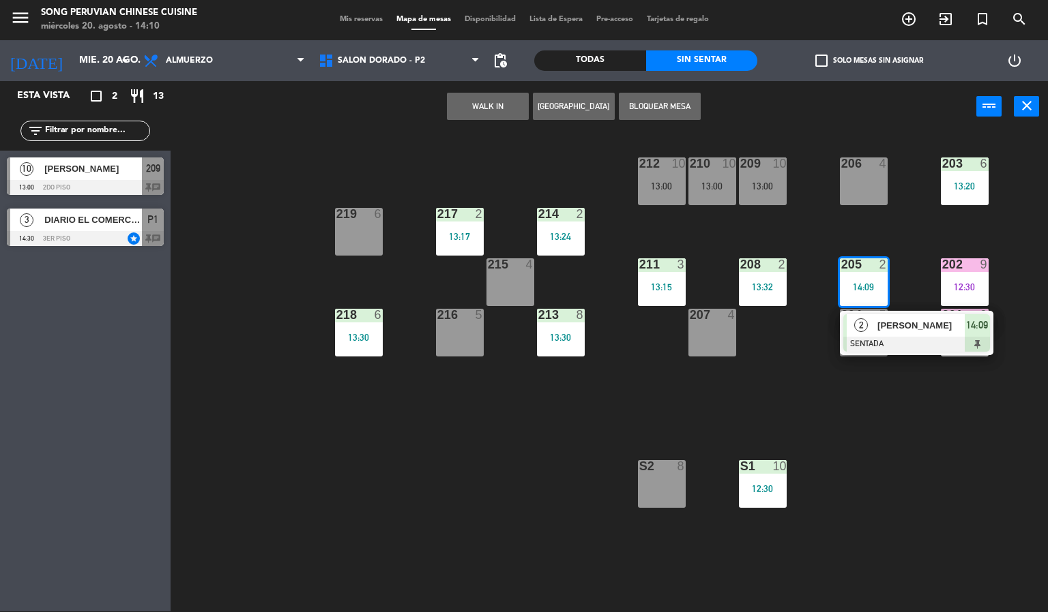
click at [925, 490] on div "203 6 13:20 206 4 210 10 13:00 212 10 13:00 209 10 13:00 214 2 13:24 217 2 13:1…" at bounding box center [614, 372] width 867 height 479
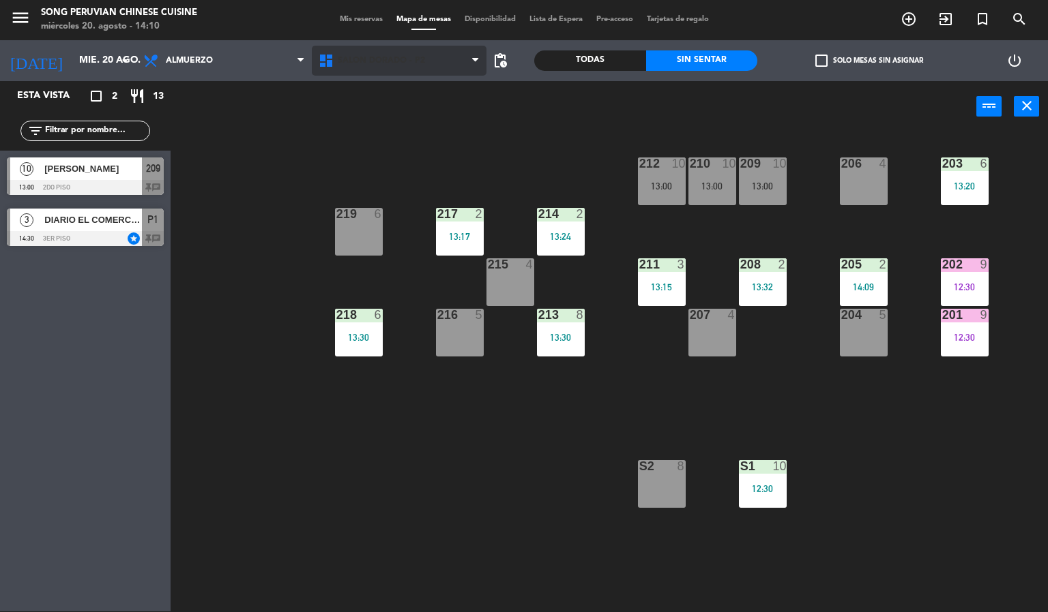
click at [376, 63] on span "SALON DORADO - P2" at bounding box center [381, 61] width 87 height 10
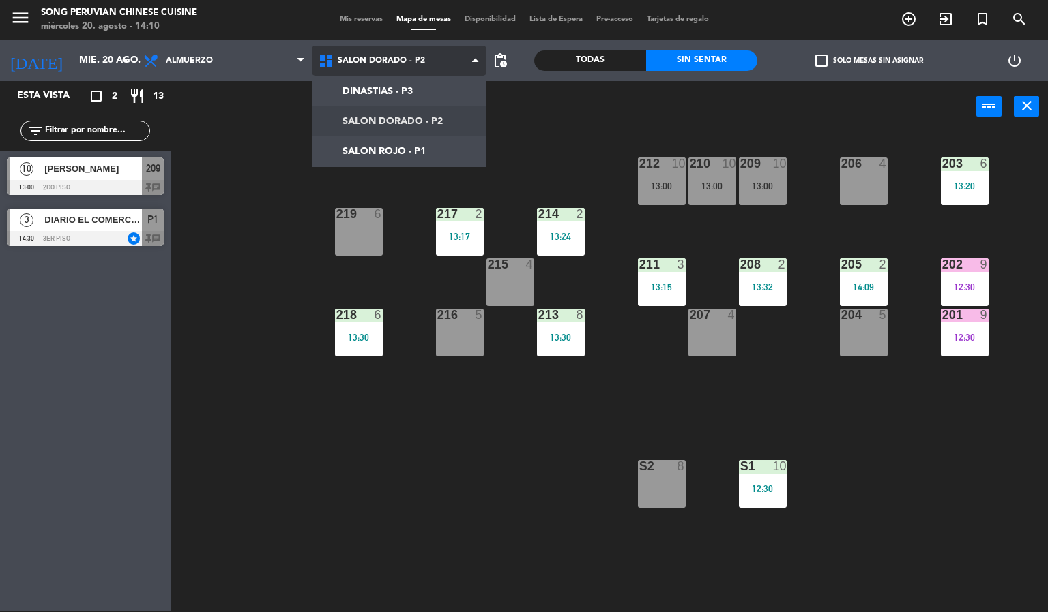
click at [389, 151] on ng-component "menu Song Peruvian Chinese Cuisine miércoles 20. agosto - 14:10 Mis reservas Ma…" at bounding box center [524, 305] width 1048 height 613
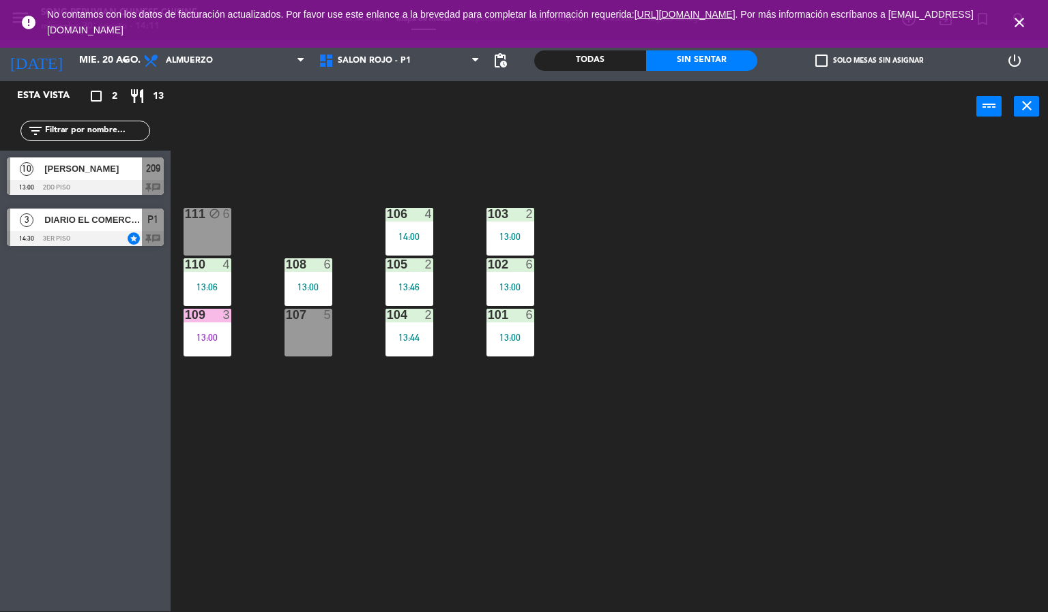
click at [409, 31] on span "No contamos con los datos de facturación actualizados. Por favor use este enlan…" at bounding box center [523, 22] width 953 height 45
click at [418, 68] on span "SALON ROJO - P1" at bounding box center [399, 61] width 175 height 30
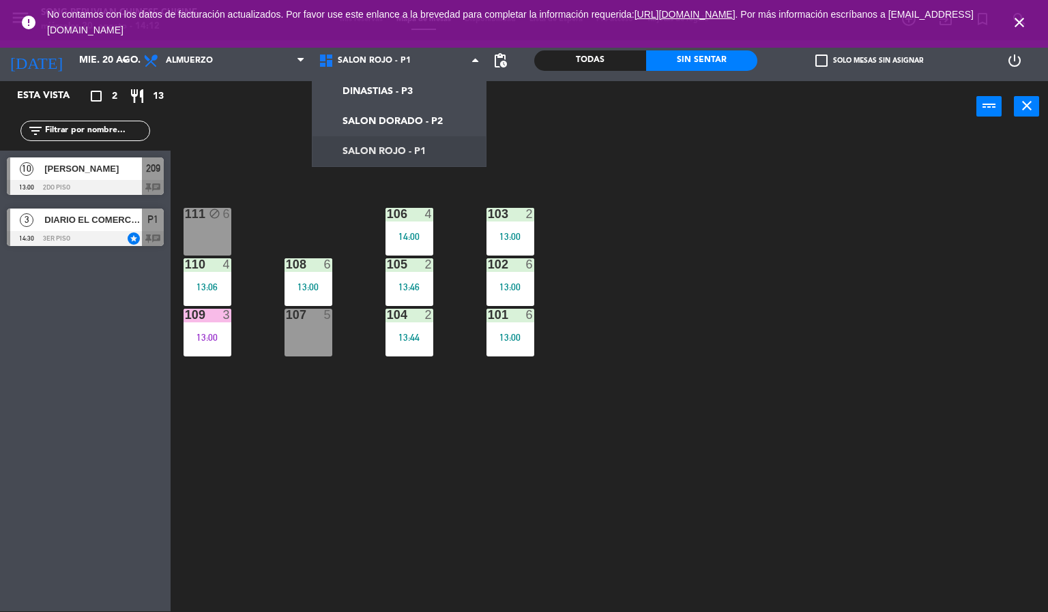
click at [814, 432] on div "103 2 13:00 106 4 14:00 111 block 6 102 6 13:00 105 2 13:46 108 6 13:00 110 4 1…" at bounding box center [614, 372] width 867 height 479
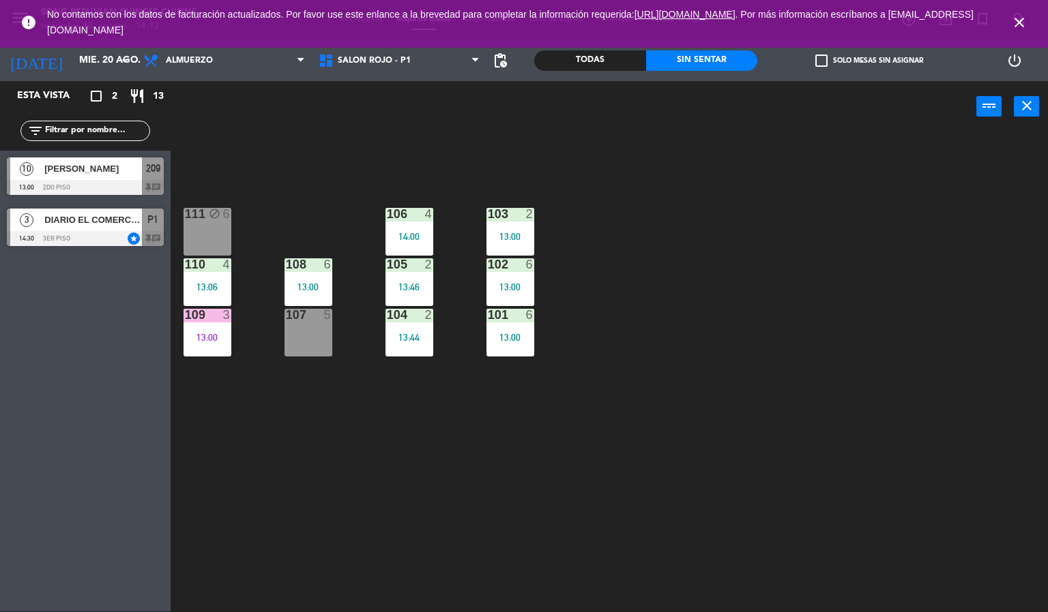
click at [1026, 17] on icon "close" at bounding box center [1019, 22] width 16 height 16
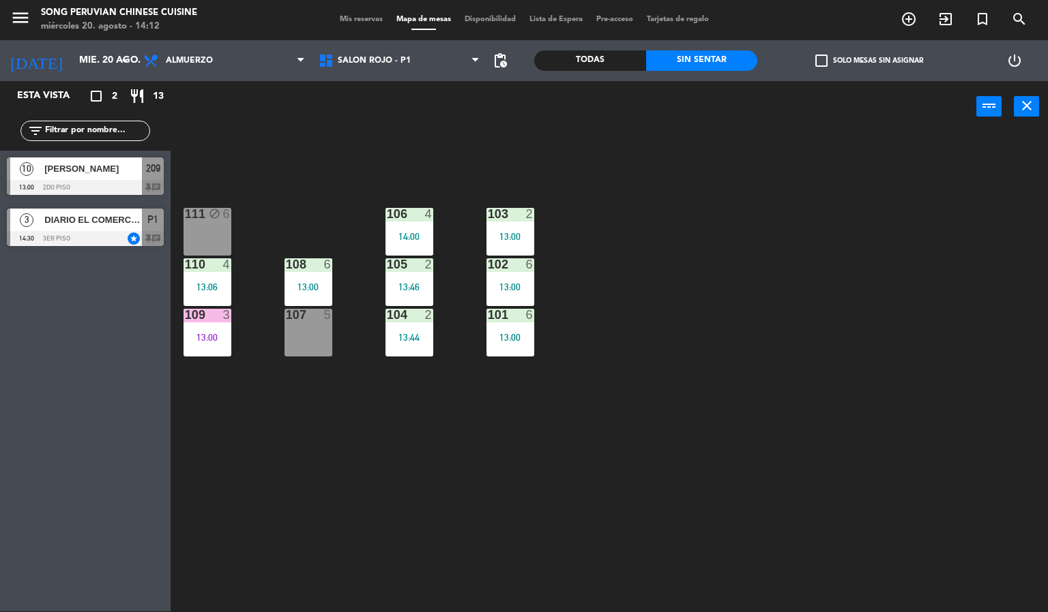
click at [964, 260] on div "103 2 13:00 106 4 14:00 111 block 6 102 6 13:00 105 2 13:46 108 6 13:00 110 4 1…" at bounding box center [614, 372] width 867 height 479
click at [198, 316] on div at bounding box center [207, 315] width 23 height 12
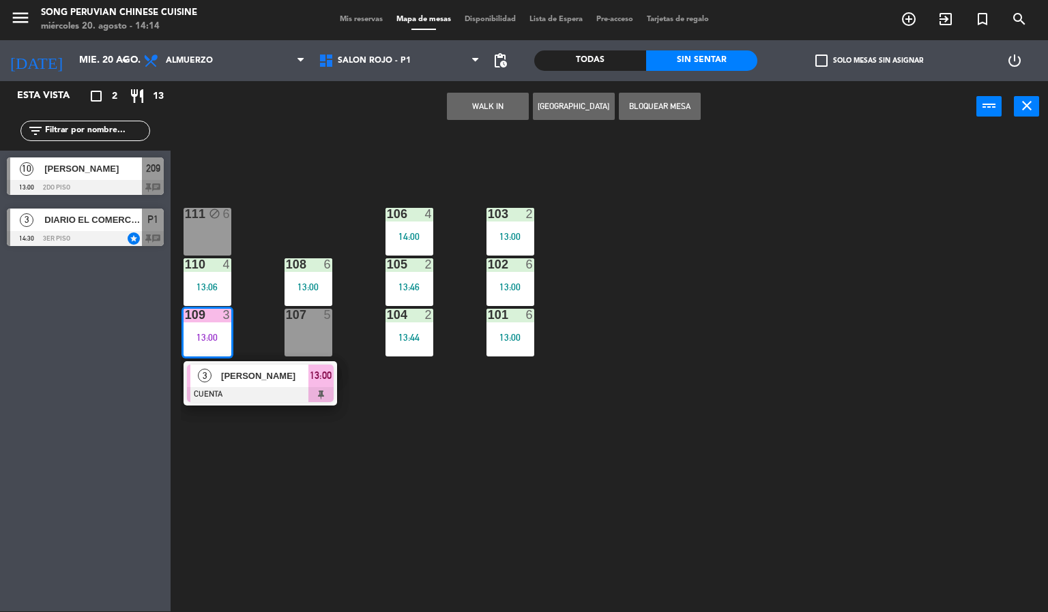
click at [239, 379] on span "[PERSON_NAME]" at bounding box center [264, 376] width 87 height 14
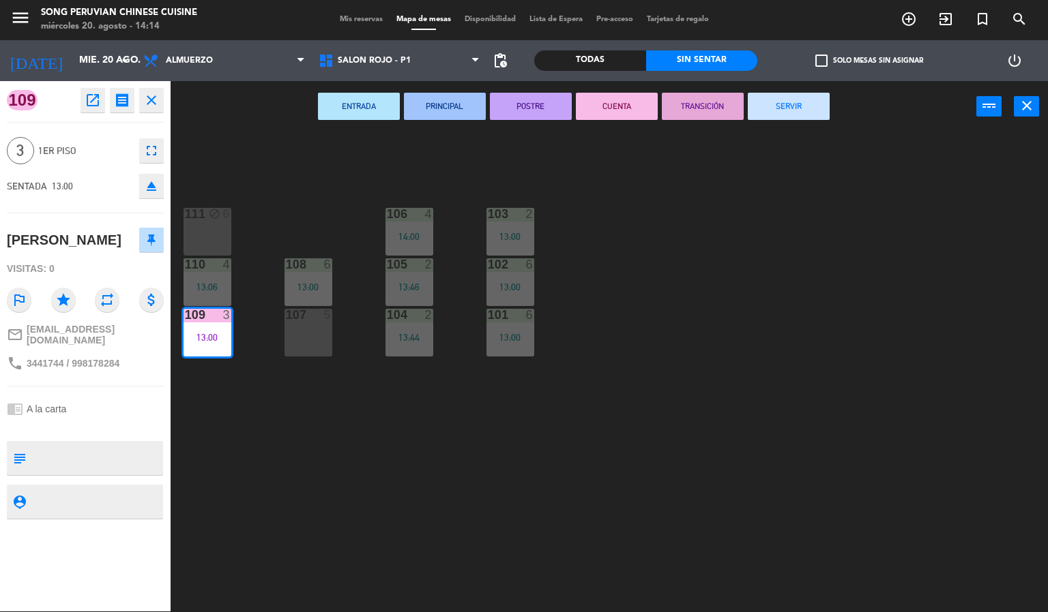
click at [786, 105] on button "SERVIR" at bounding box center [788, 106] width 82 height 27
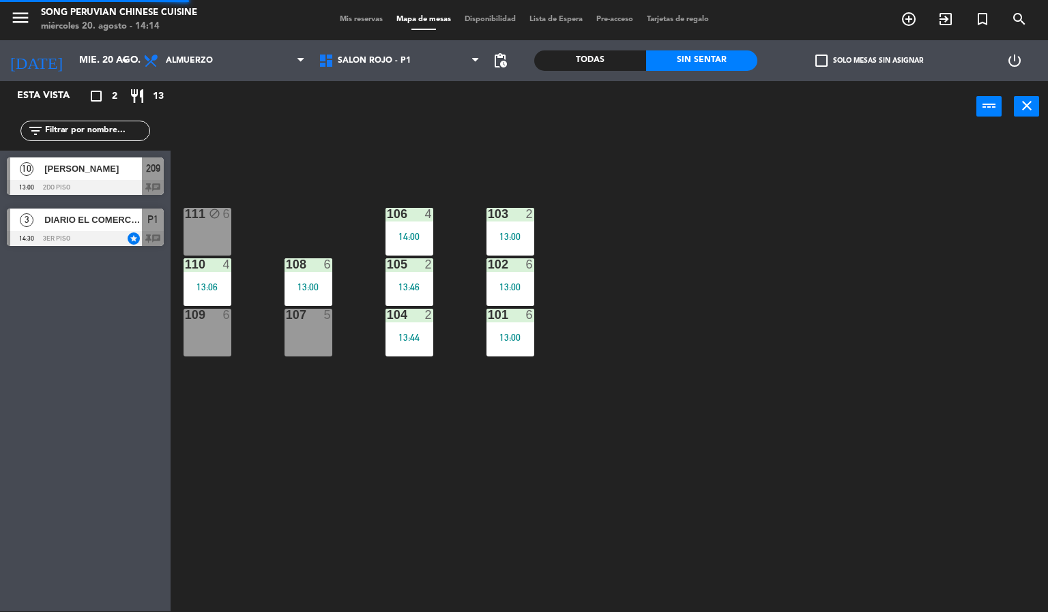
click at [755, 277] on div "103 2 13:00 106 4 14:00 111 block 6 102 6 13:00 105 2 13:46 108 6 13:00 110 4 1…" at bounding box center [614, 372] width 867 height 479
click at [76, 221] on span "DIARIO EL COMERCIO / NIUXA" at bounding box center [93, 220] width 98 height 14
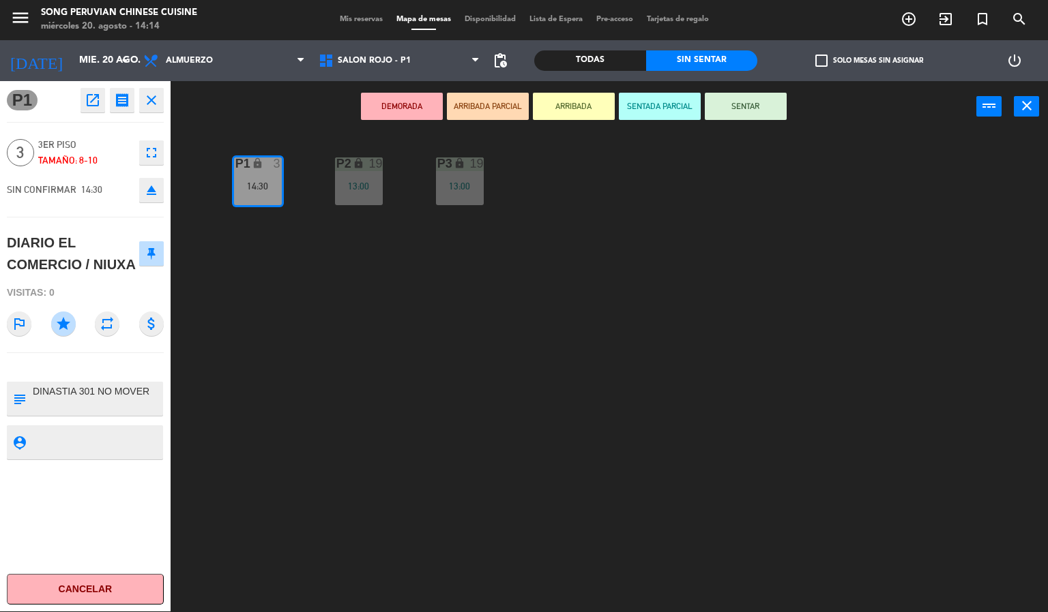
click at [215, 334] on div "P2 lock 19 13:00 P3 lock 19 13:00 P1 lock 3 14:30" at bounding box center [614, 372] width 867 height 479
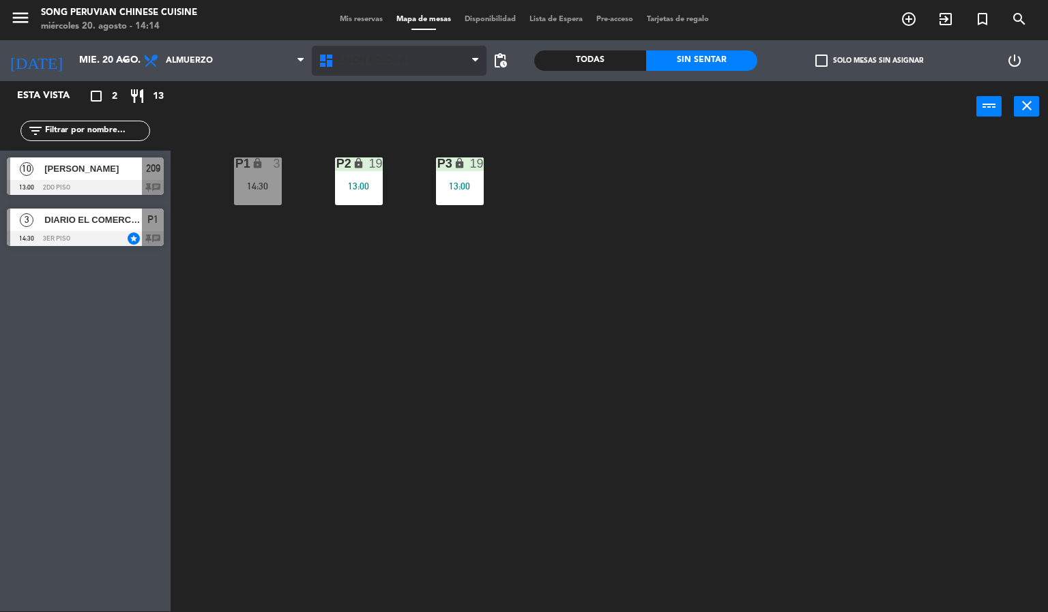
click at [395, 60] on span "SALON ROJO - P1" at bounding box center [374, 61] width 73 height 10
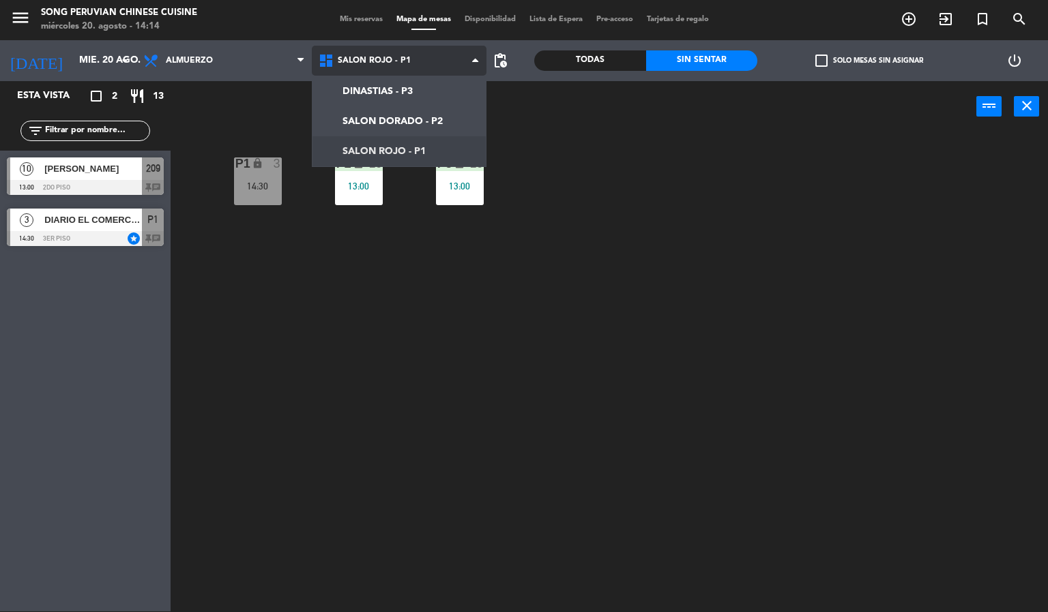
click at [400, 121] on ng-component "menu Song Peruvian Chinese Cuisine miércoles 20. agosto - 14:14 Mis reservas Ma…" at bounding box center [524, 305] width 1048 height 613
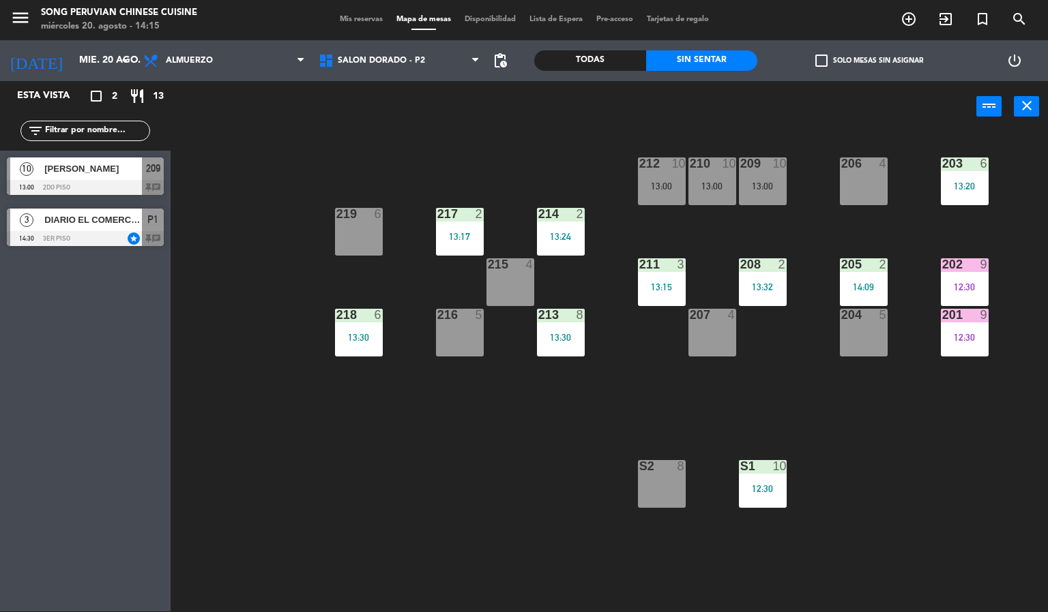
click at [970, 266] on div at bounding box center [964, 264] width 23 height 12
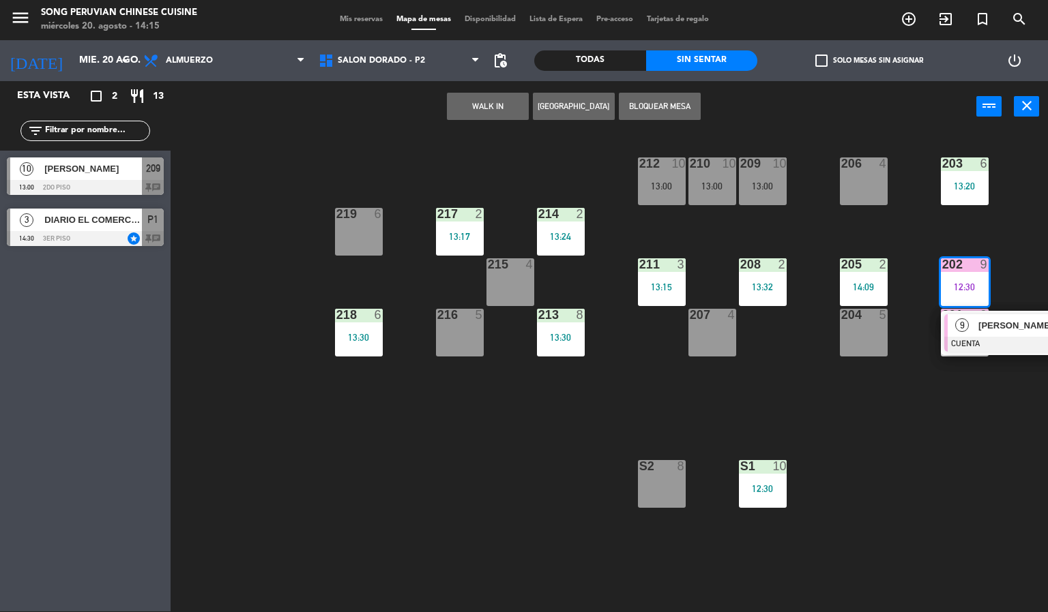
click at [977, 340] on div at bounding box center [1017, 344] width 147 height 15
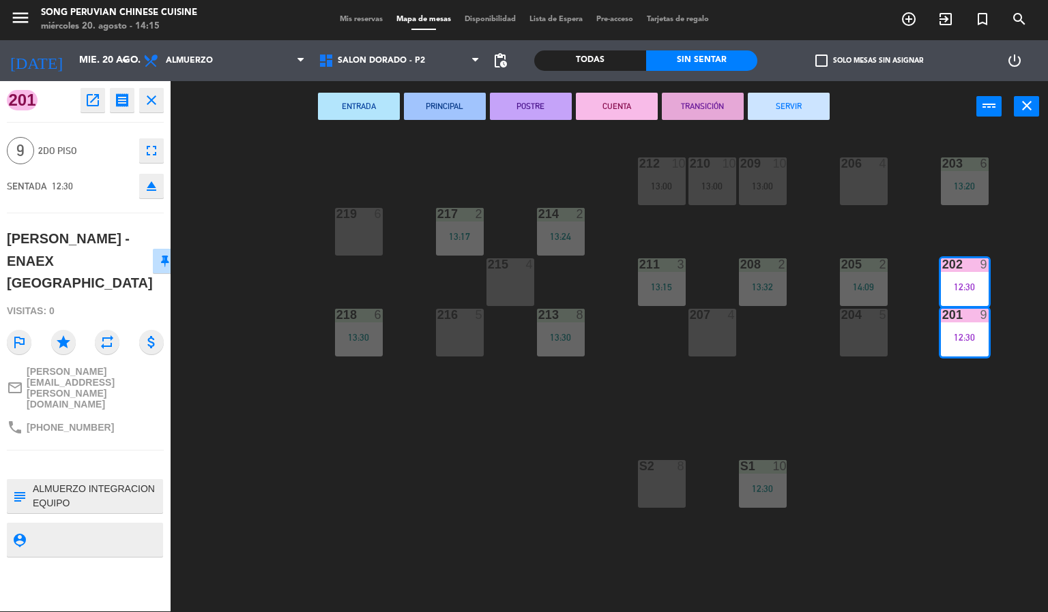
click at [782, 101] on button "SERVIR" at bounding box center [788, 106] width 82 height 27
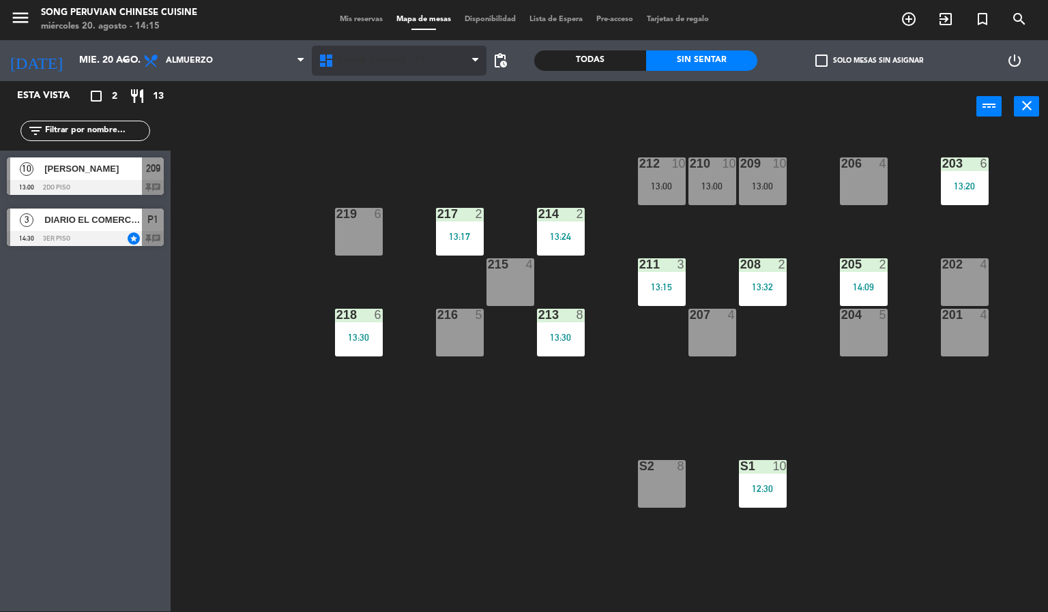
click at [370, 60] on span "SALON DORADO - P2" at bounding box center [381, 61] width 87 height 10
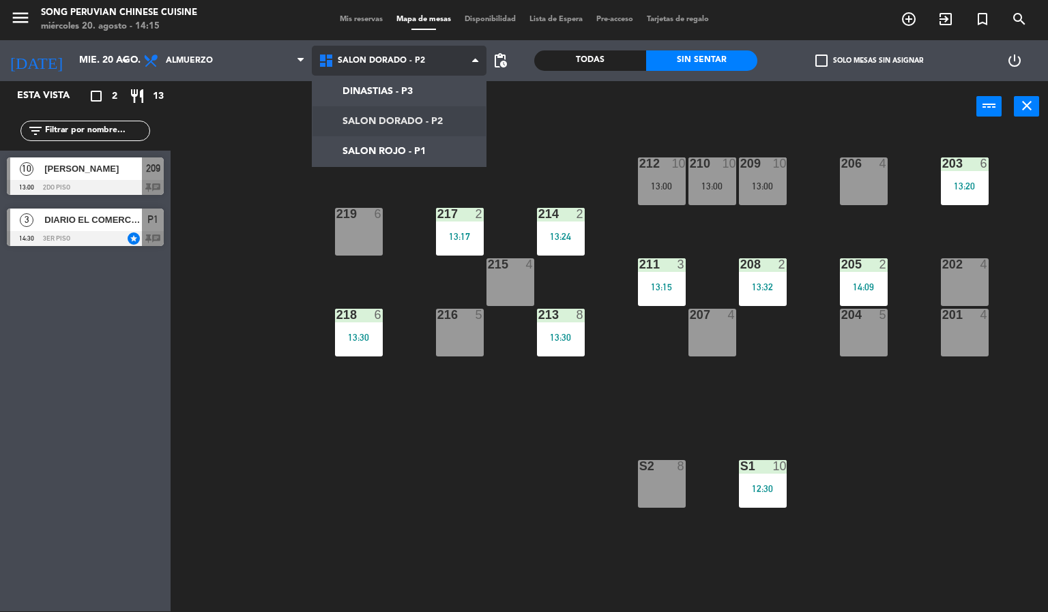
click at [359, 151] on ng-component "menu Song Peruvian Chinese Cuisine miércoles 20. agosto - 14:15 Mis reservas Ma…" at bounding box center [524, 305] width 1048 height 613
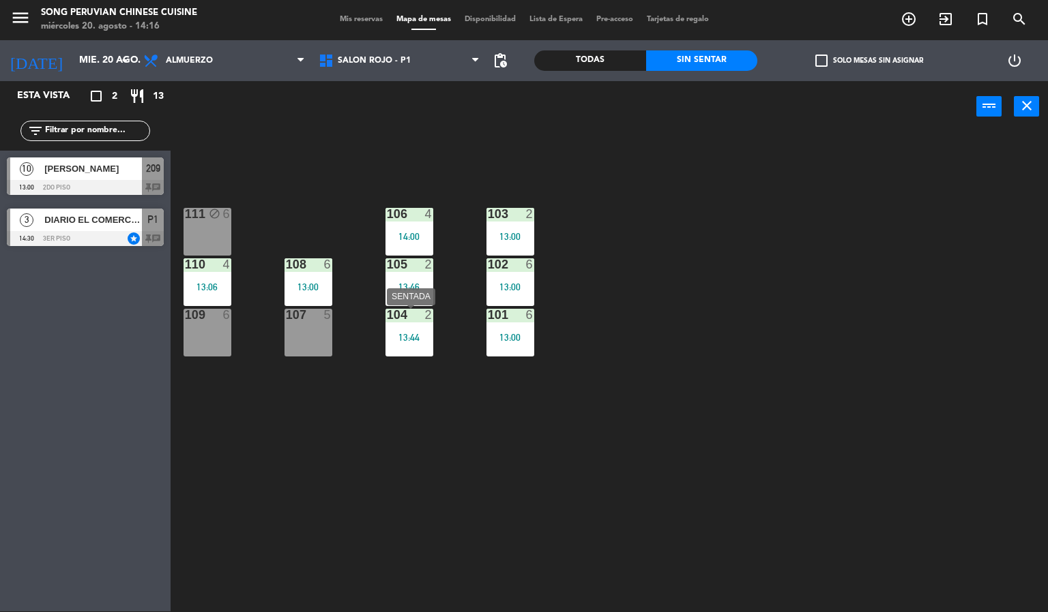
click at [424, 334] on div "13:44" at bounding box center [409, 338] width 48 height 10
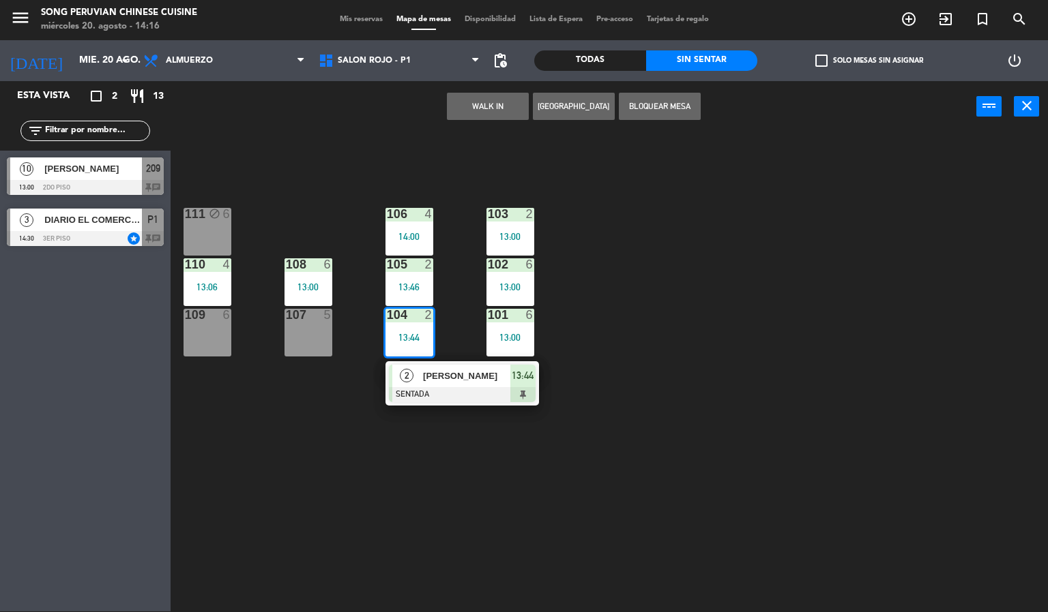
click at [456, 213] on div "103 2 13:00 106 4 14:00 111 block 6 102 6 13:00 105 2 13:46 108 6 13:00 110 4 1…" at bounding box center [614, 372] width 867 height 479
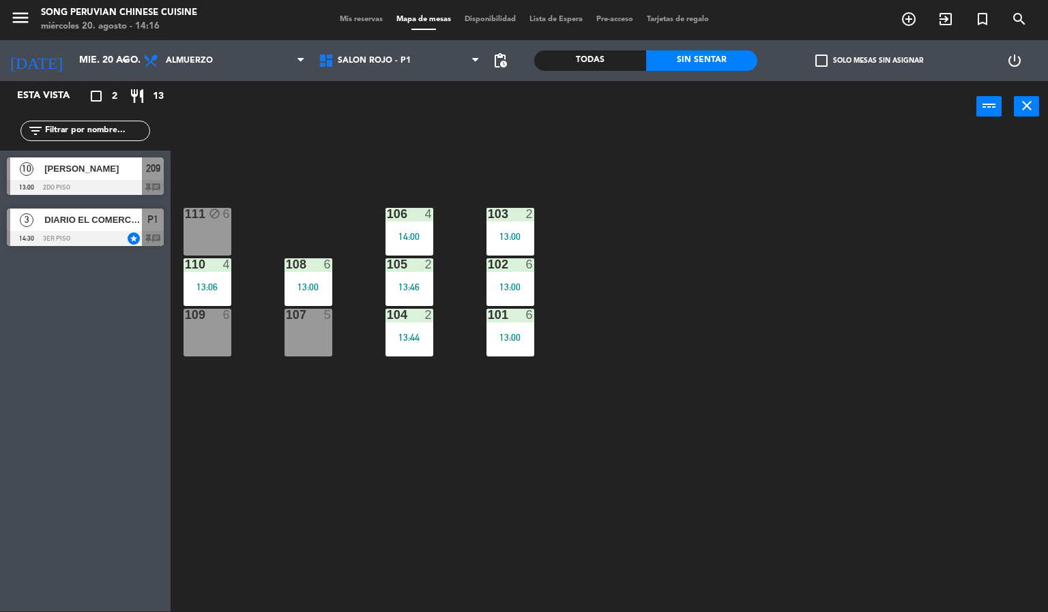
click at [497, 276] on div "102 6 13:00" at bounding box center [510, 282] width 48 height 48
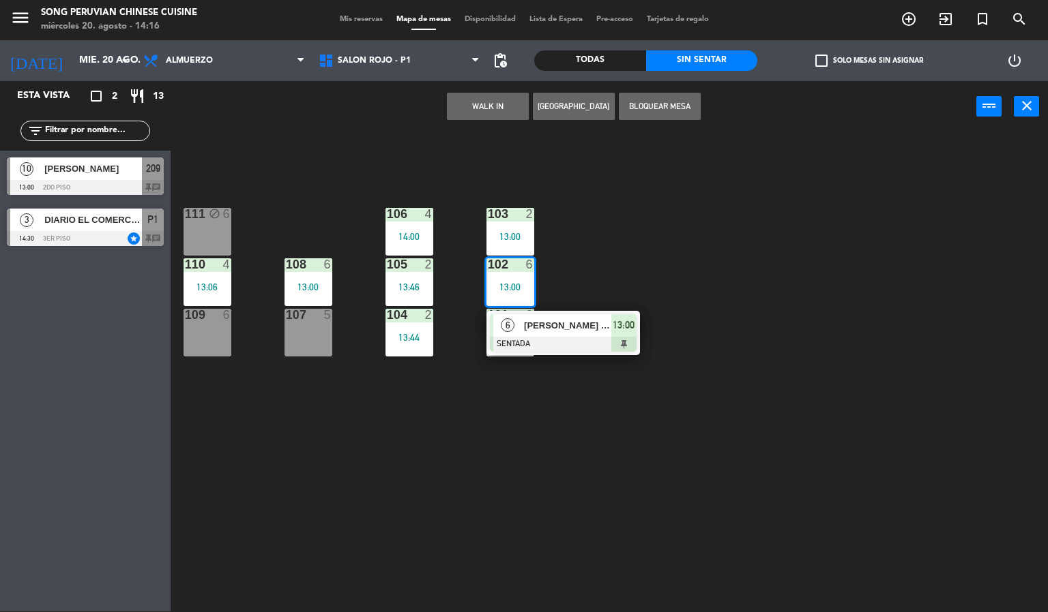
click at [622, 260] on div "103 2 13:00 106 4 14:00 111 block 6 102 6 13:00 6 [PERSON_NAME] SENTADA 13:00 1…" at bounding box center [614, 372] width 867 height 479
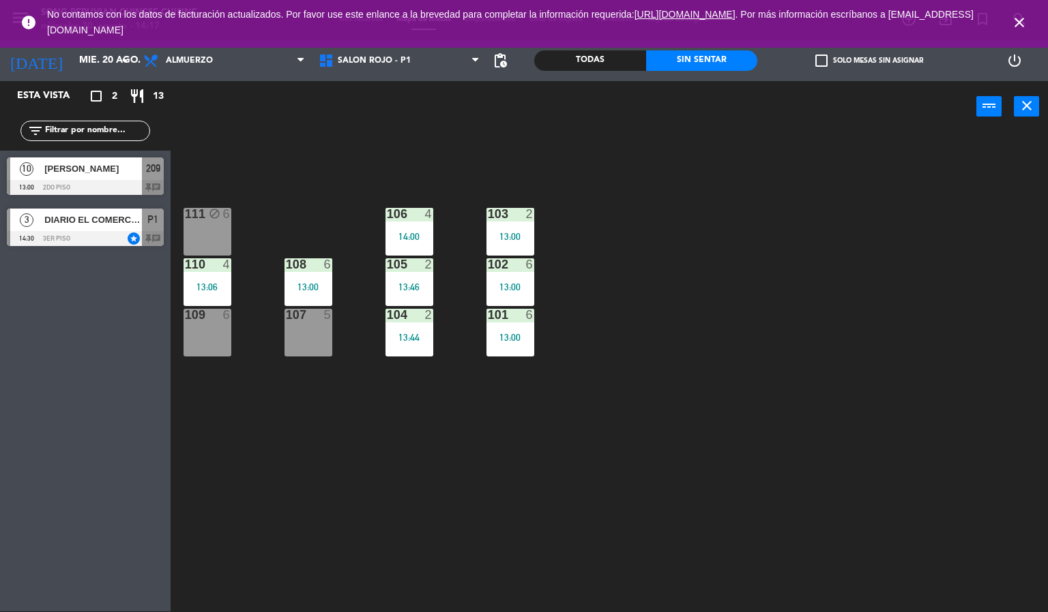
click at [1019, 21] on icon "close" at bounding box center [1019, 22] width 16 height 16
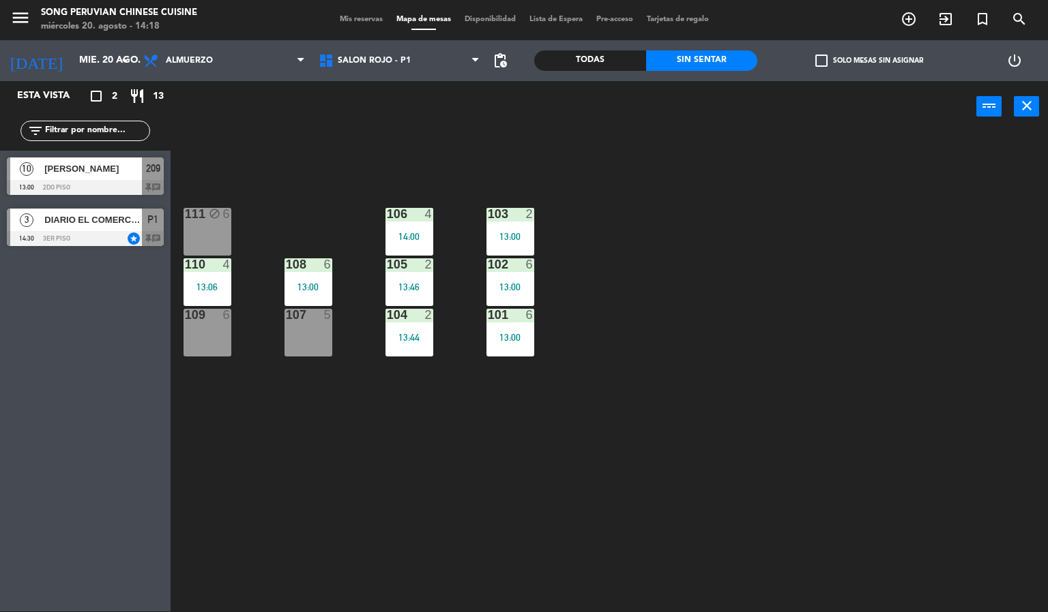
click at [360, 103] on div "power_input close" at bounding box center [573, 107] width 805 height 52
click at [336, 60] on icon at bounding box center [328, 61] width 20 height 16
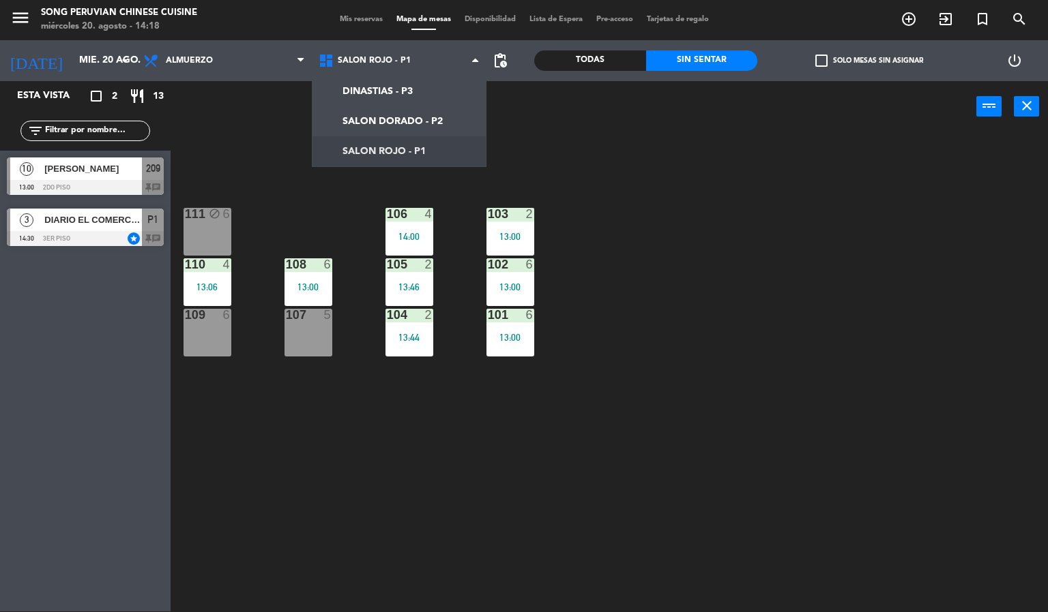
click at [233, 162] on div "103 2 13:00 106 4 14:00 111 block 6 102 6 13:00 105 2 13:46 108 6 13:00 110 4 1…" at bounding box center [614, 372] width 867 height 479
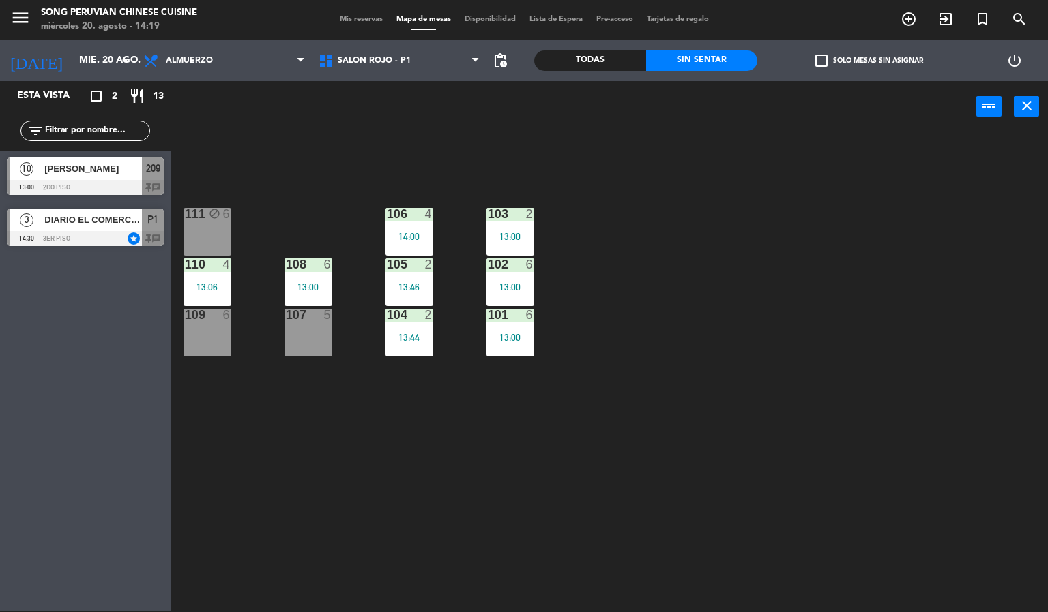
click at [295, 538] on div "103 2 13:00 106 4 14:00 111 block 6 102 6 13:00 105 2 13:46 108 6 13:00 110 4 1…" at bounding box center [614, 372] width 867 height 479
click at [919, 455] on div "103 2 13:00 106 4 14:00 111 block 6 102 6 13:00 105 2 13:46 108 6 13:00 110 4 1…" at bounding box center [614, 372] width 867 height 479
click at [475, 62] on icon at bounding box center [475, 60] width 6 height 11
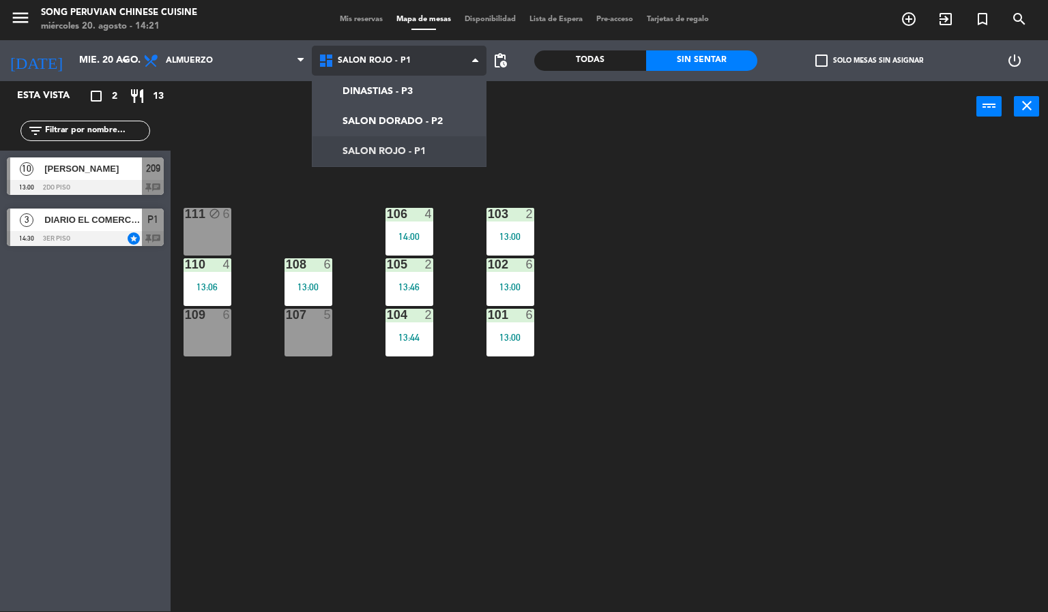
click at [444, 121] on ng-component "menu Song Peruvian Chinese Cuisine miércoles 20. agosto - 14:21 Mis reservas Ma…" at bounding box center [524, 305] width 1048 height 613
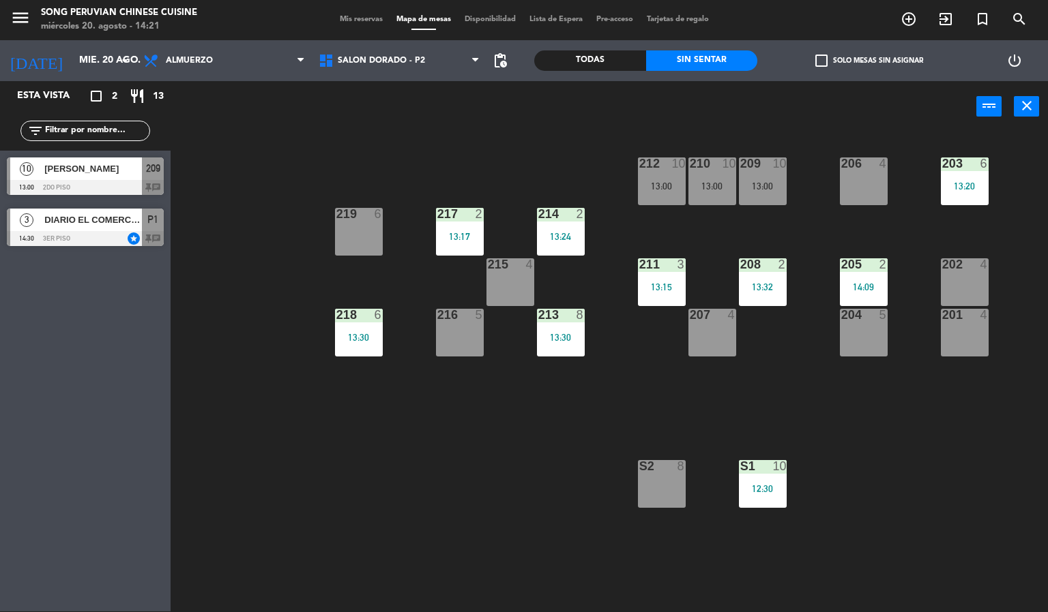
click at [563, 342] on div "13:30" at bounding box center [561, 338] width 48 height 10
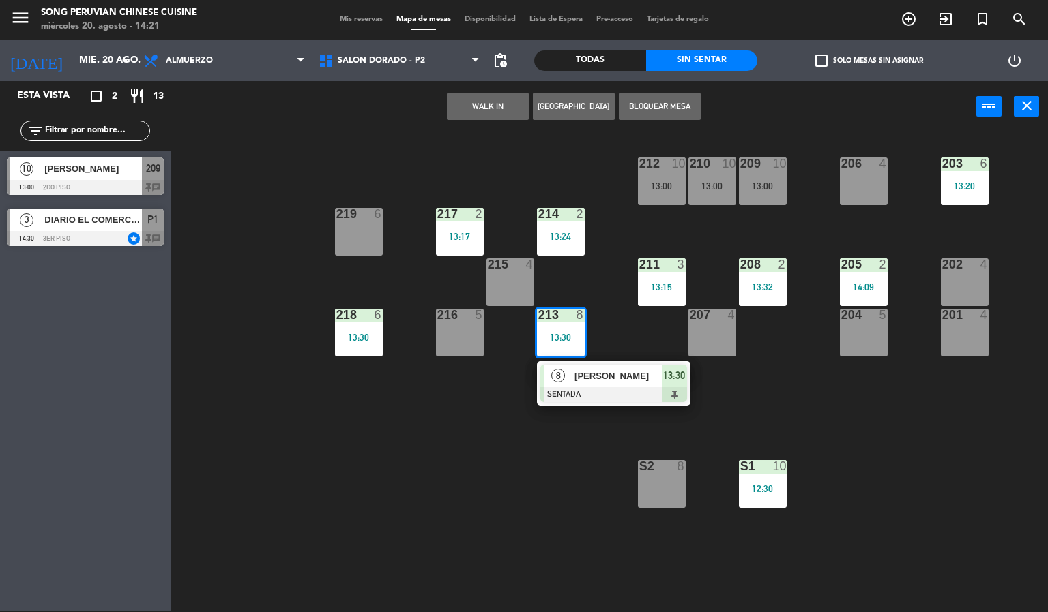
click at [424, 522] on div "203 6 13:20 206 4 210 10 13:00 212 10 13:00 209 10 13:00 214 2 13:24 217 2 13:1…" at bounding box center [614, 372] width 867 height 479
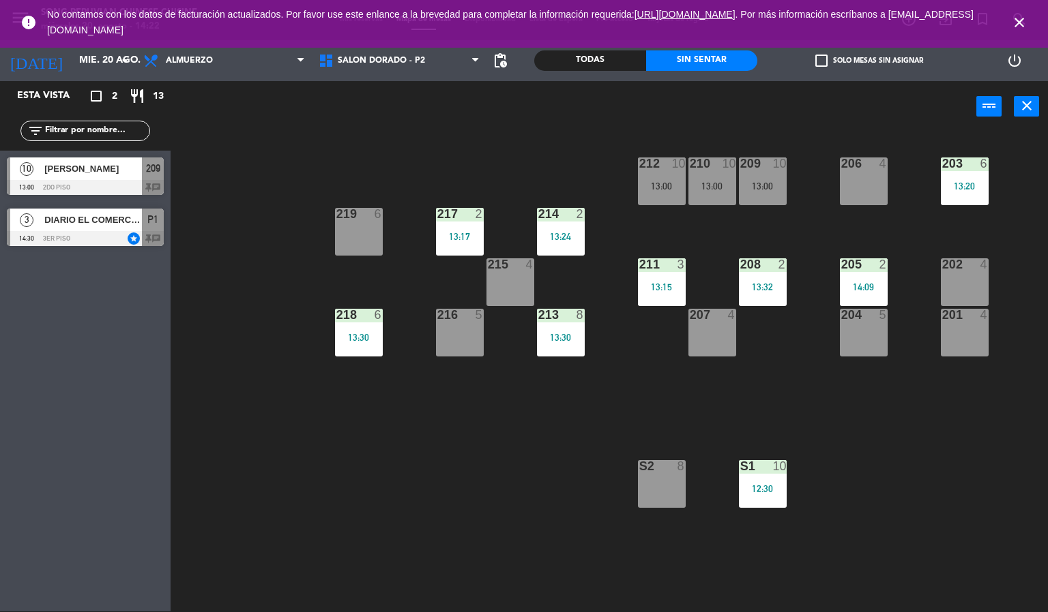
click at [1022, 29] on icon "close" at bounding box center [1019, 22] width 16 height 16
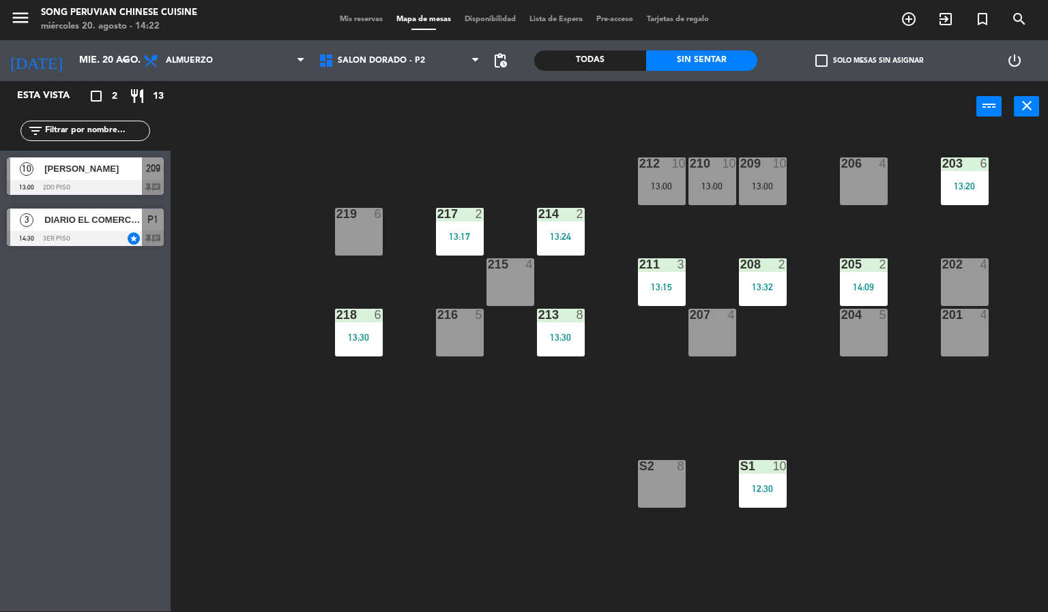
click at [471, 453] on div "203 6 13:20 206 4 210 10 13:00 212 10 13:00 209 10 13:00 214 2 13:24 217 2 13:1…" at bounding box center [614, 372] width 867 height 479
click at [125, 221] on span "DIARIO EL COMERCIO / NIUXA" at bounding box center [93, 220] width 98 height 14
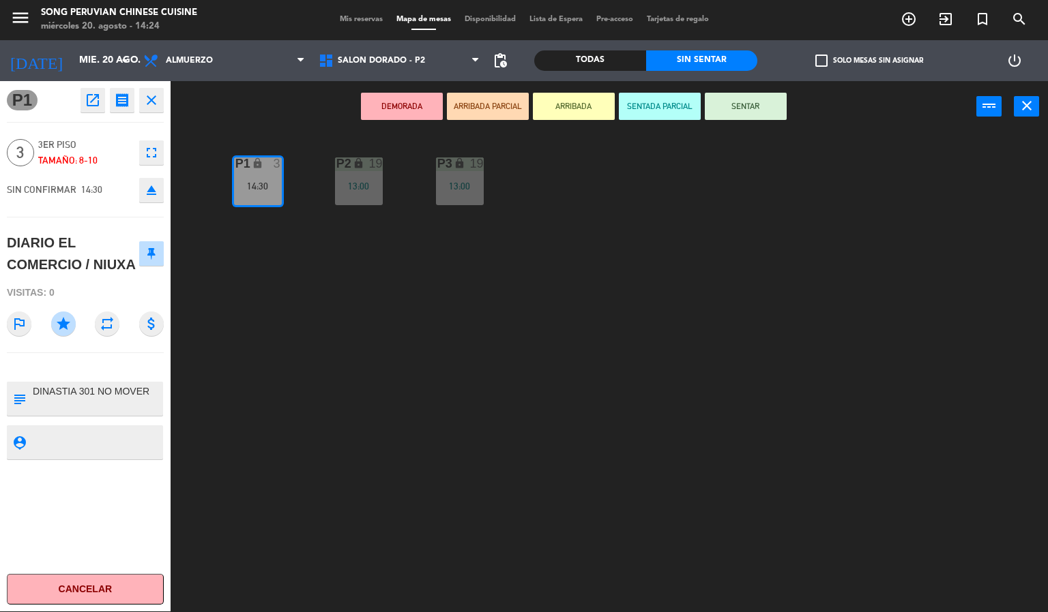
click at [668, 105] on button "SENTADA PARCIAL" at bounding box center [660, 106] width 82 height 27
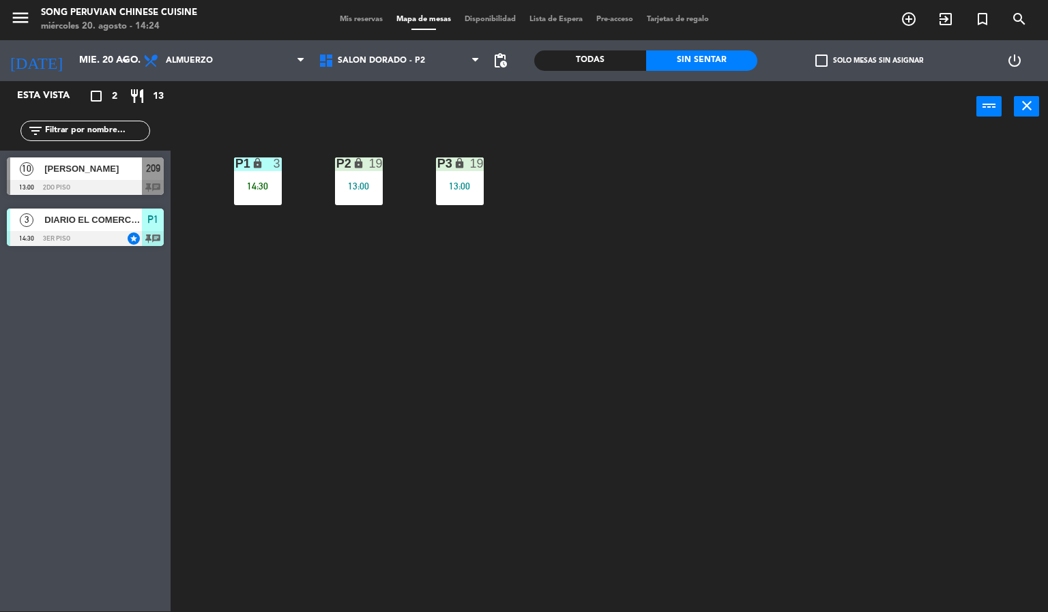
click at [626, 326] on div "P2 lock 19 13:00 P3 lock 19 13:00 P1 lock 3 14:30" at bounding box center [614, 372] width 867 height 479
click at [267, 187] on div "14:30" at bounding box center [258, 186] width 48 height 10
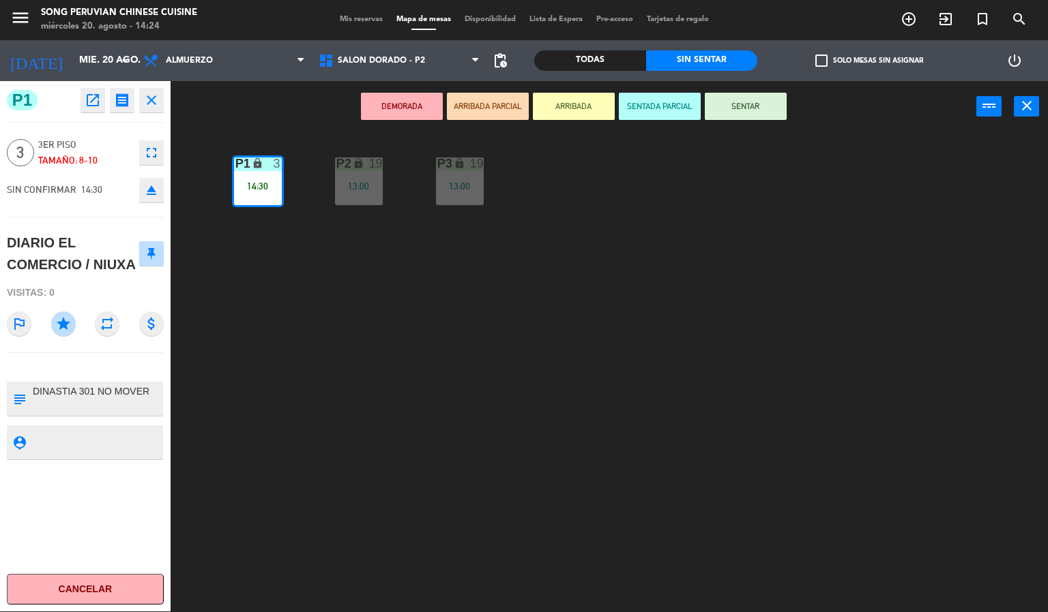
click at [533, 469] on div "P2 lock 19 13:00 P3 lock 19 13:00 P1 lock 3 14:30" at bounding box center [614, 372] width 867 height 479
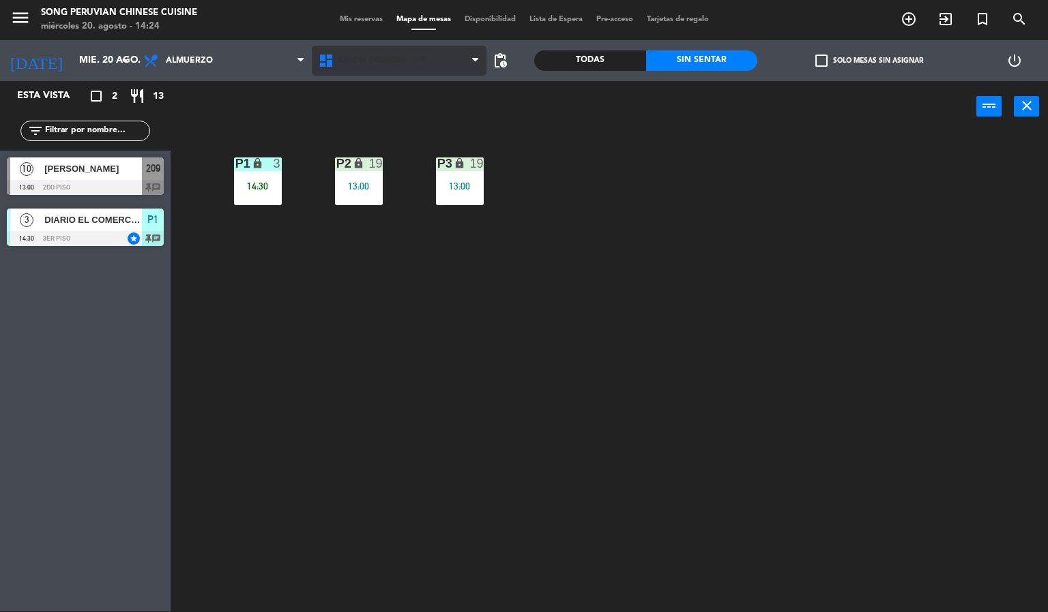
click at [399, 60] on span "SALON DORADO - P2" at bounding box center [381, 61] width 87 height 10
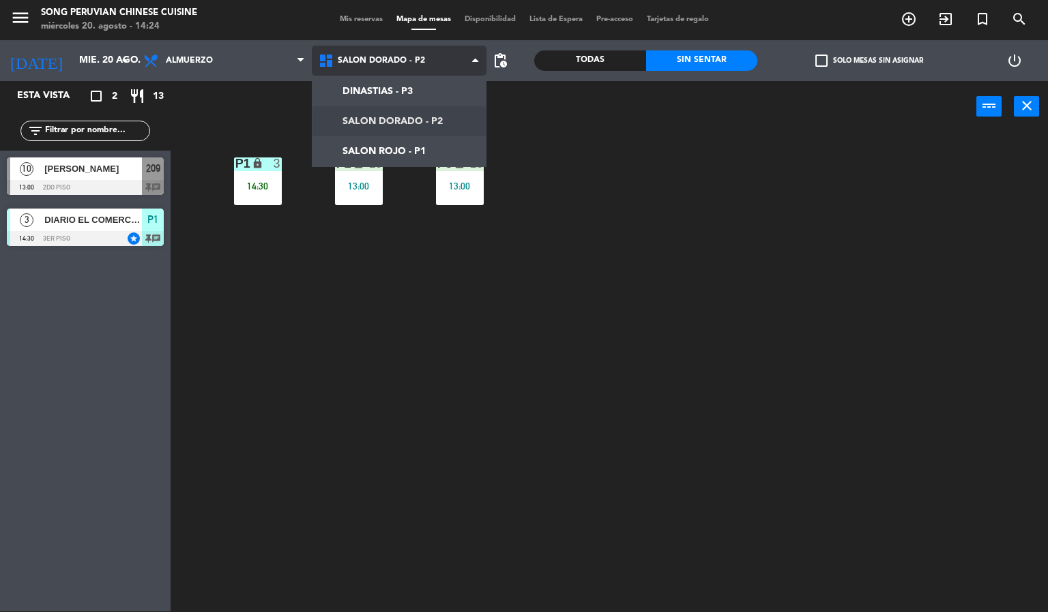
click at [414, 147] on ng-component "menu Song Peruvian Chinese Cuisine [DATE] 20. agosto - 14:24 Mis reservas Mapa …" at bounding box center [524, 305] width 1048 height 613
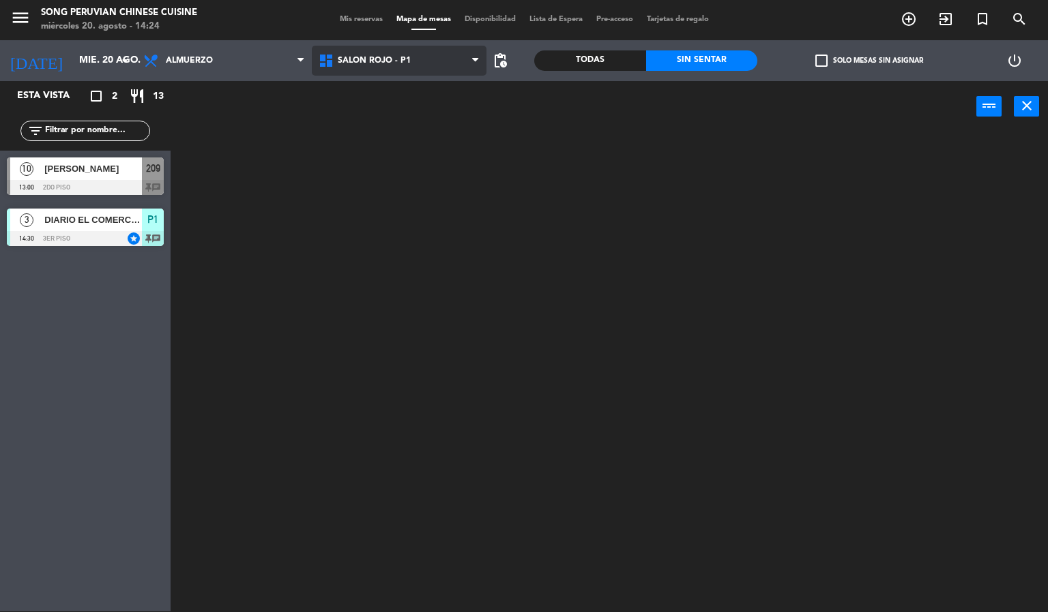
click at [421, 54] on span "SALON ROJO - P1" at bounding box center [399, 61] width 175 height 30
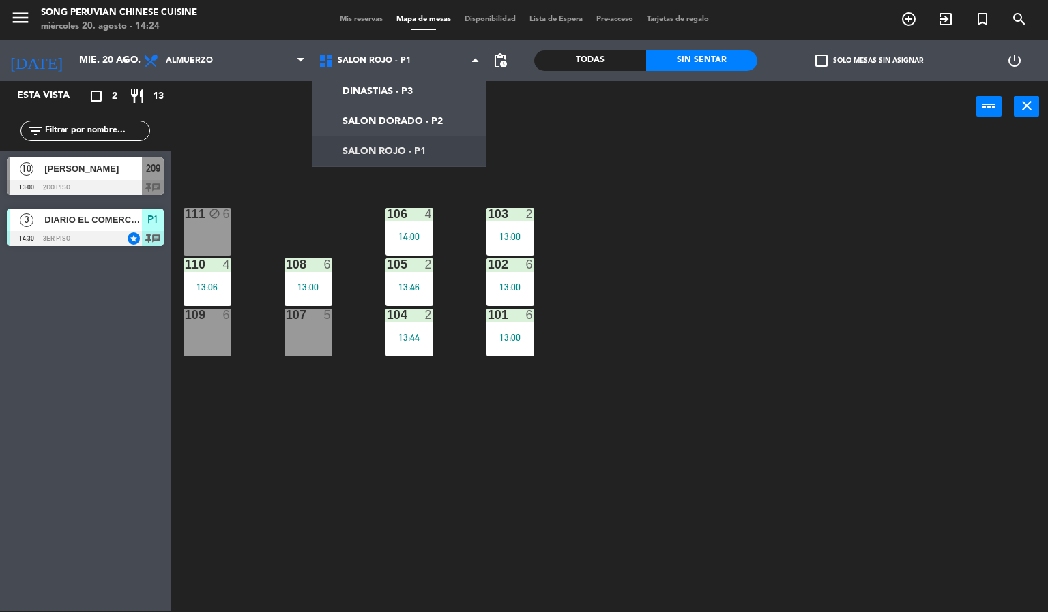
click at [232, 467] on div "103 2 13:00 106 4 14:00 111 block 6 102 6 13:00 105 2 13:46 108 6 13:00 110 4 1…" at bounding box center [614, 372] width 867 height 479
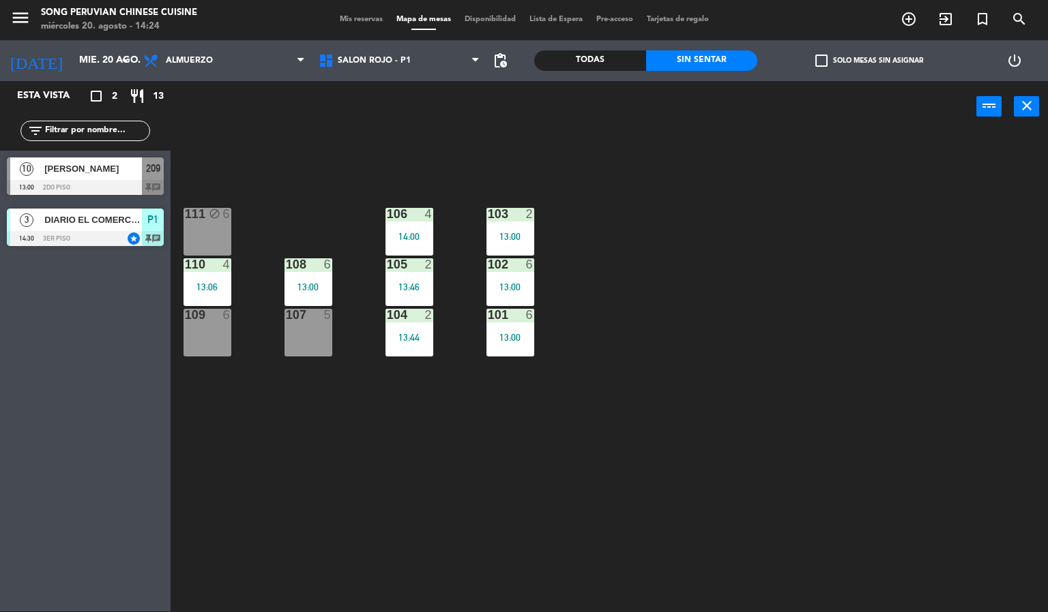
click at [286, 263] on div "108" at bounding box center [286, 264] width 1 height 12
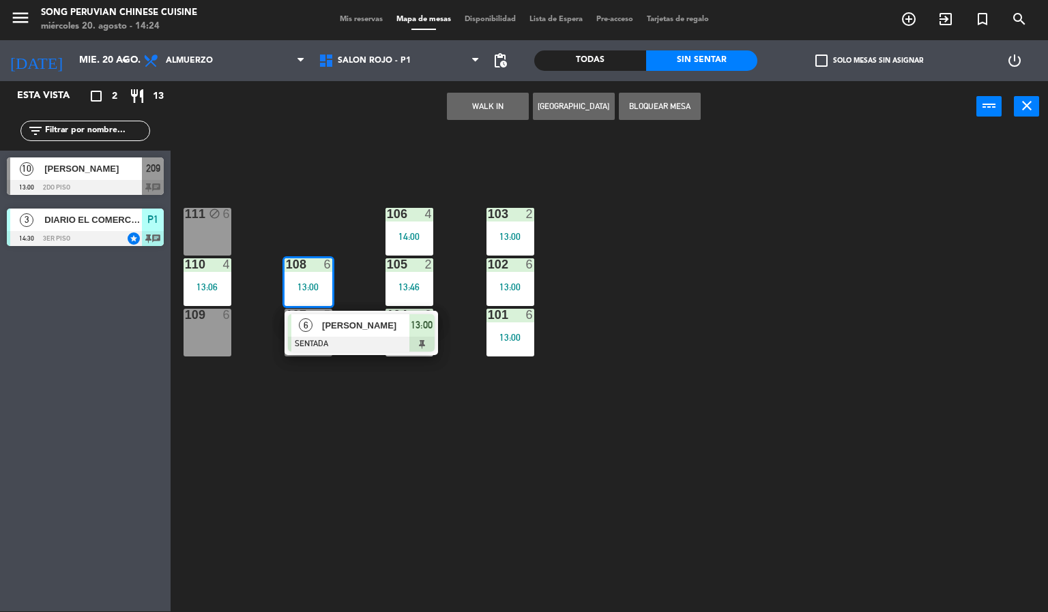
click at [364, 336] on div "[PERSON_NAME]" at bounding box center [365, 325] width 89 height 23
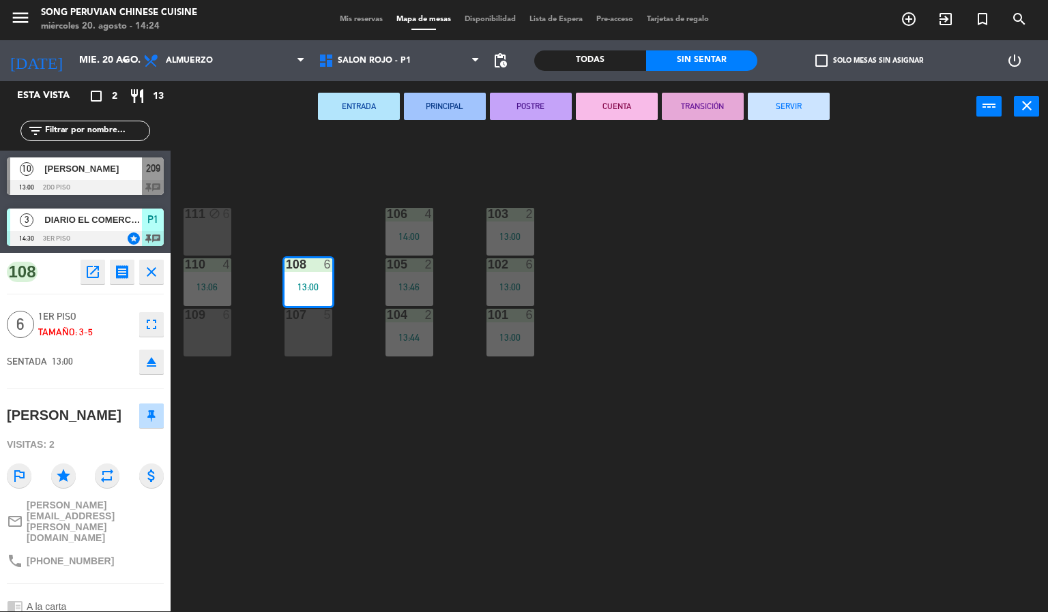
click at [628, 97] on button "CUENTA" at bounding box center [617, 106] width 82 height 27
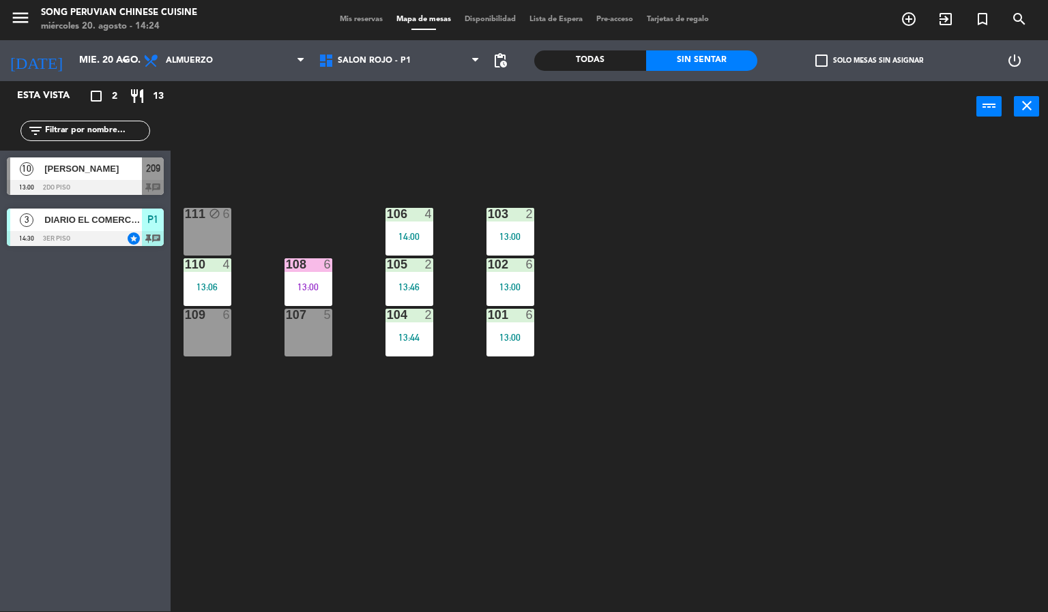
click at [665, 338] on div "103 2 13:00 106 4 14:00 111 block 6 102 6 13:00 105 2 13:46 108 6 13:00 110 4 1…" at bounding box center [614, 372] width 867 height 479
click at [759, 338] on div "103 2 13:00 106 4 14:00 111 block 6 102 6 13:00 105 2 13:46 108 6 13:00 110 4 1…" at bounding box center [614, 372] width 867 height 479
click at [714, 201] on div "103 2 13:00 106 4 14:00 111 block 6 102 6 13:00 105 2 13:46 108 6 13:00 110 4 1…" at bounding box center [614, 372] width 867 height 479
click at [103, 221] on span "DIARIO EL COMERCIO / NIUXA" at bounding box center [93, 220] width 98 height 14
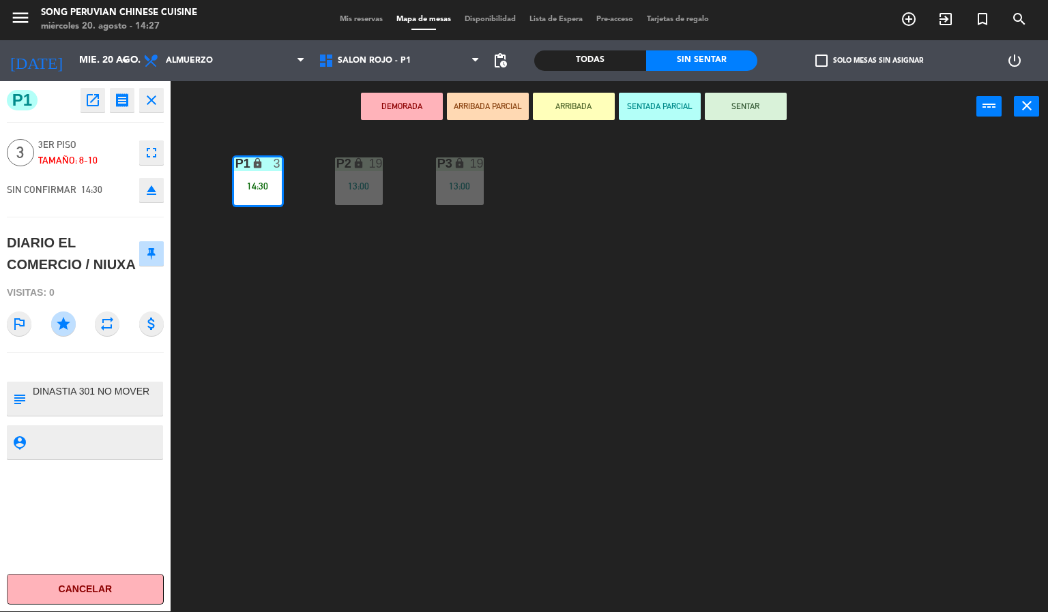
click at [676, 109] on button "SENTADA PARCIAL" at bounding box center [660, 106] width 82 height 27
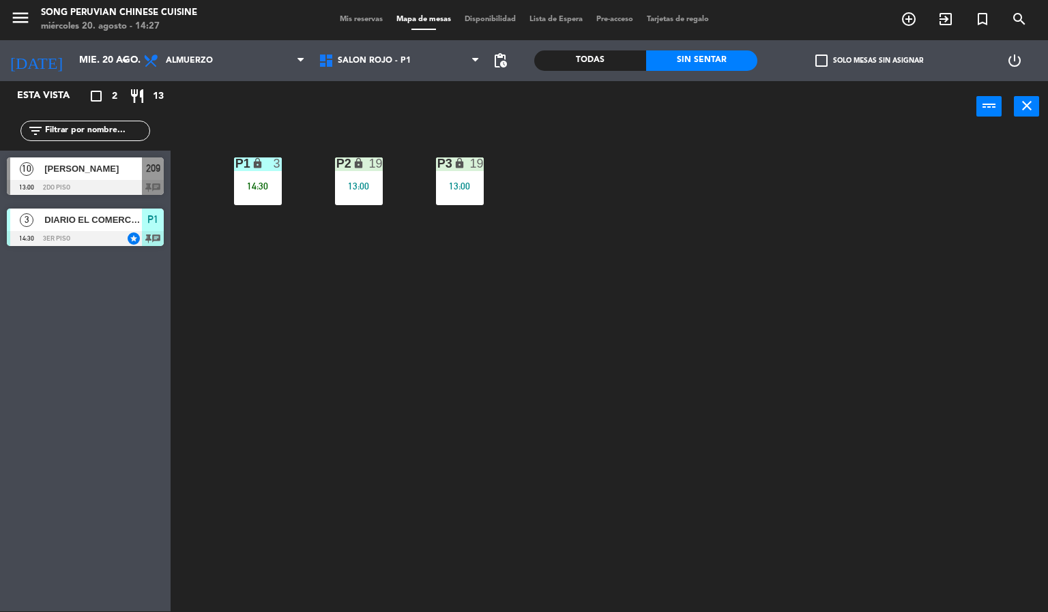
click at [452, 391] on div "P2 lock 19 13:00 P3 lock 19 13:00 P1 lock 3 14:30" at bounding box center [614, 372] width 867 height 479
click at [268, 164] on div "lock" at bounding box center [257, 164] width 23 height 13
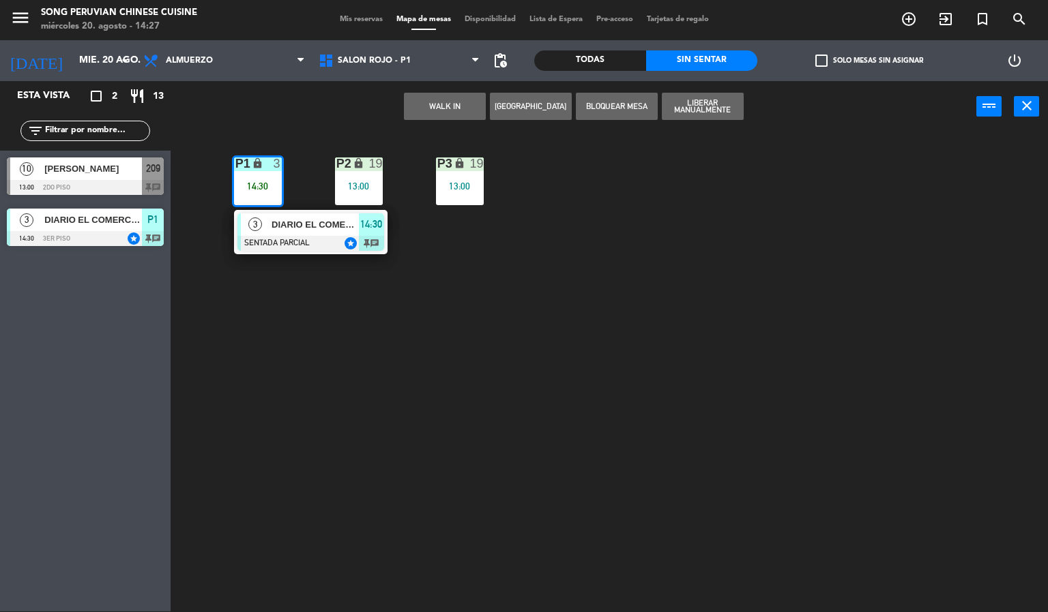
click at [356, 243] on div at bounding box center [310, 243] width 147 height 15
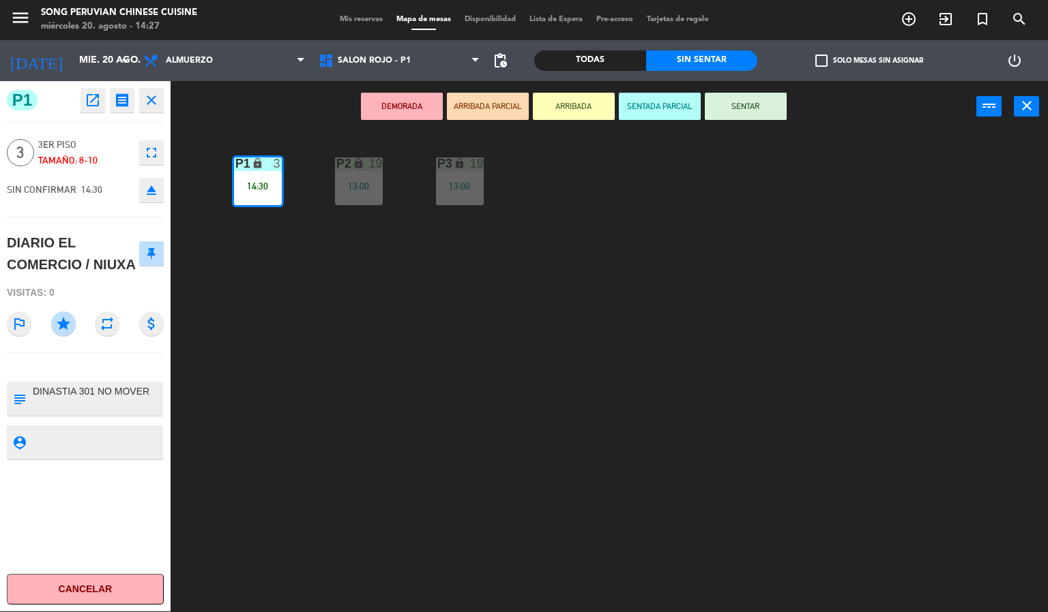
click at [584, 391] on div "P2 lock 19 13:00 P3 lock 19 13:00 P1 lock 3 14:30" at bounding box center [614, 372] width 867 height 479
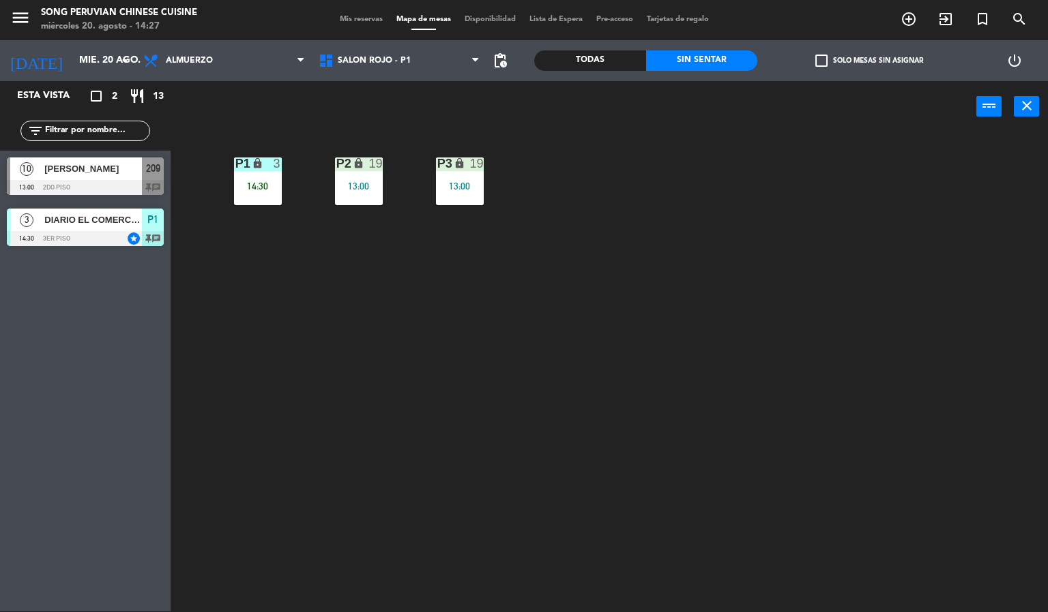
click at [612, 68] on div "Todas" at bounding box center [590, 60] width 112 height 20
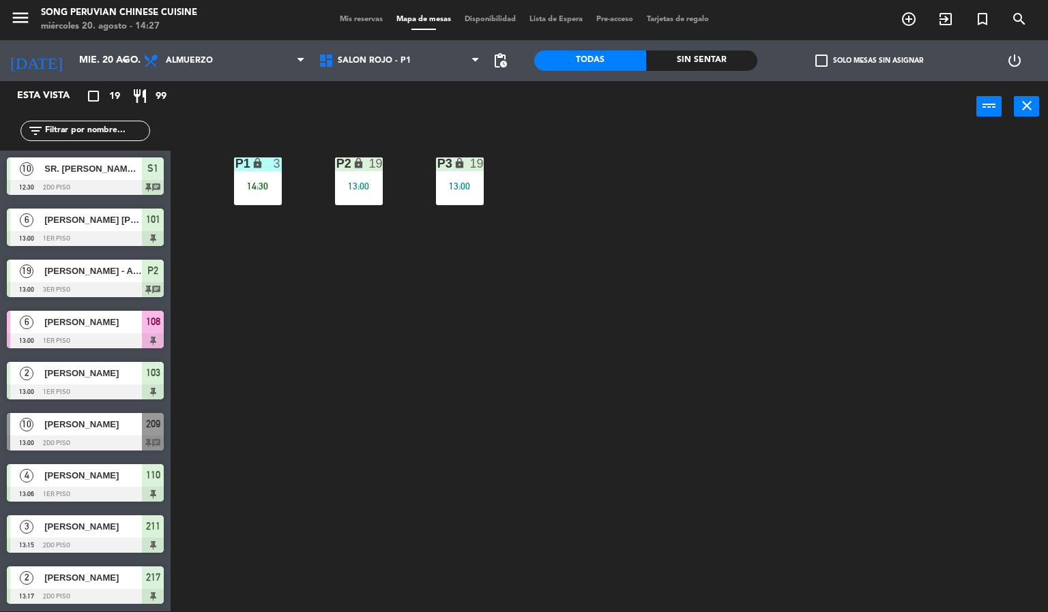
click at [147, 132] on input "text" at bounding box center [97, 130] width 106 height 15
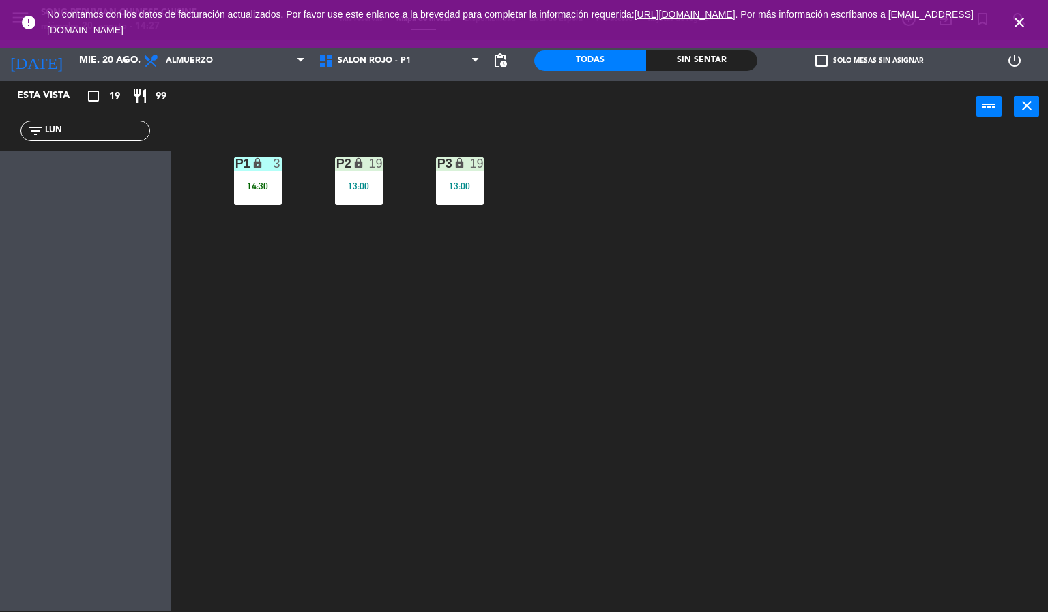
click at [1019, 25] on icon "close" at bounding box center [1019, 22] width 16 height 16
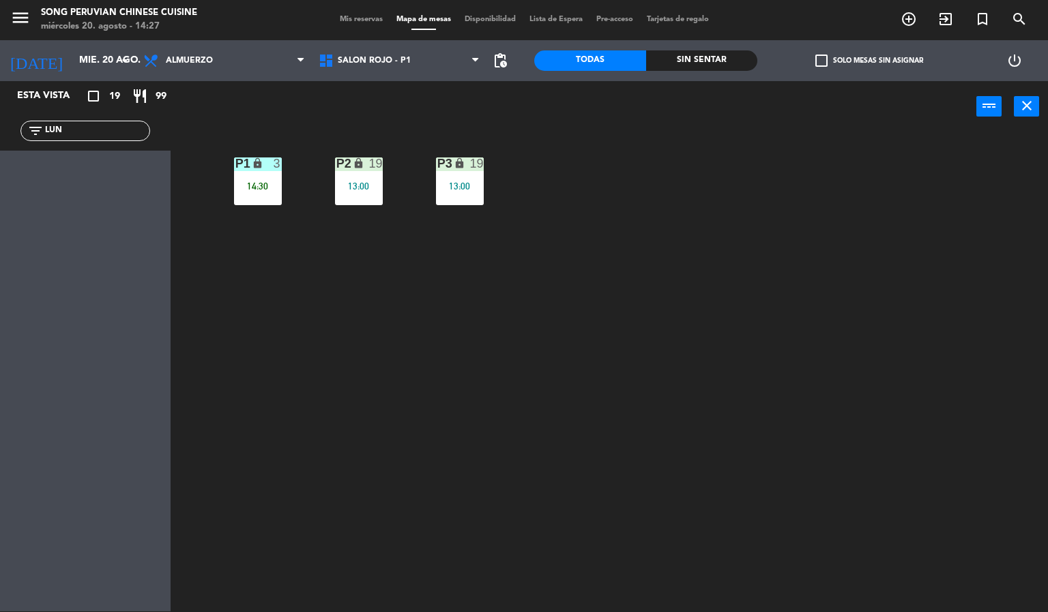
click at [479, 424] on div "P2 lock 19 13:00 P3 lock 19 13:00 P1 lock 3 14:30" at bounding box center [614, 372] width 867 height 479
click at [125, 134] on input "LUN" at bounding box center [97, 130] width 106 height 15
type input "L"
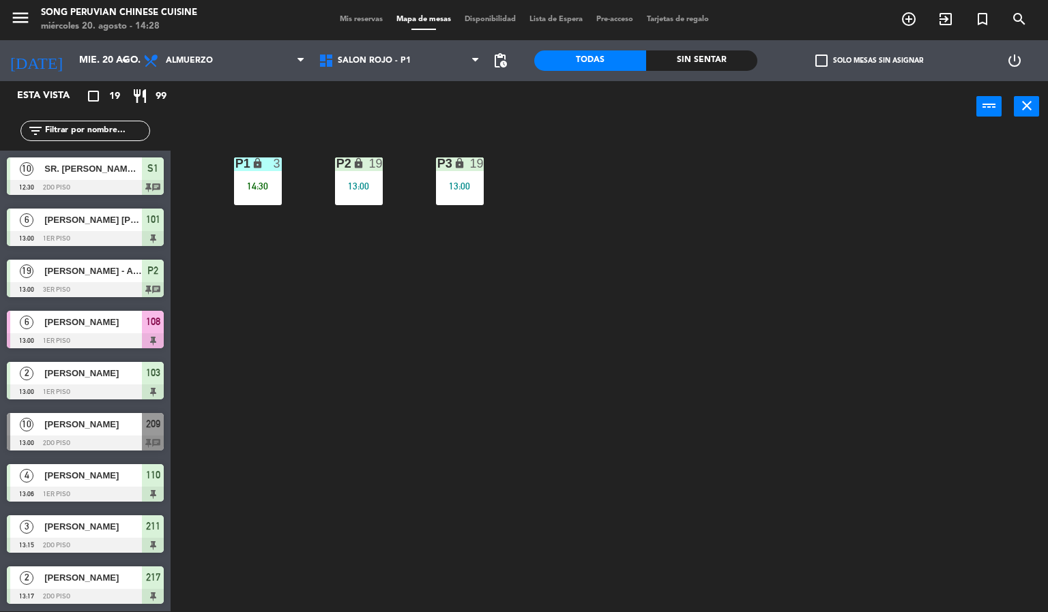
click at [324, 477] on div "P2 lock 19 13:00 P3 lock 19 13:00 P1 lock 3 14:30" at bounding box center [614, 372] width 867 height 479
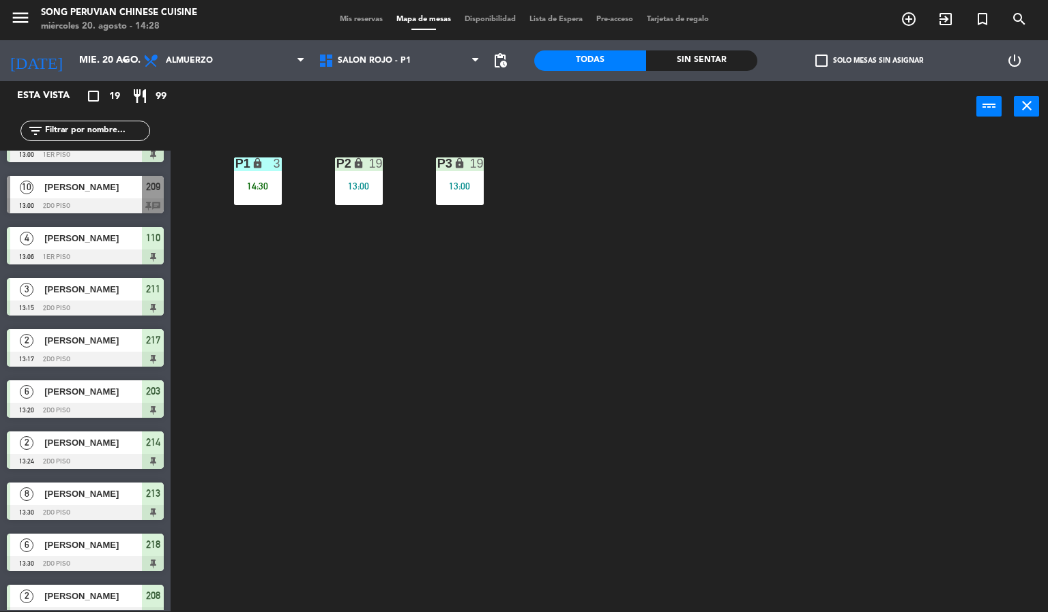
scroll to position [512, 0]
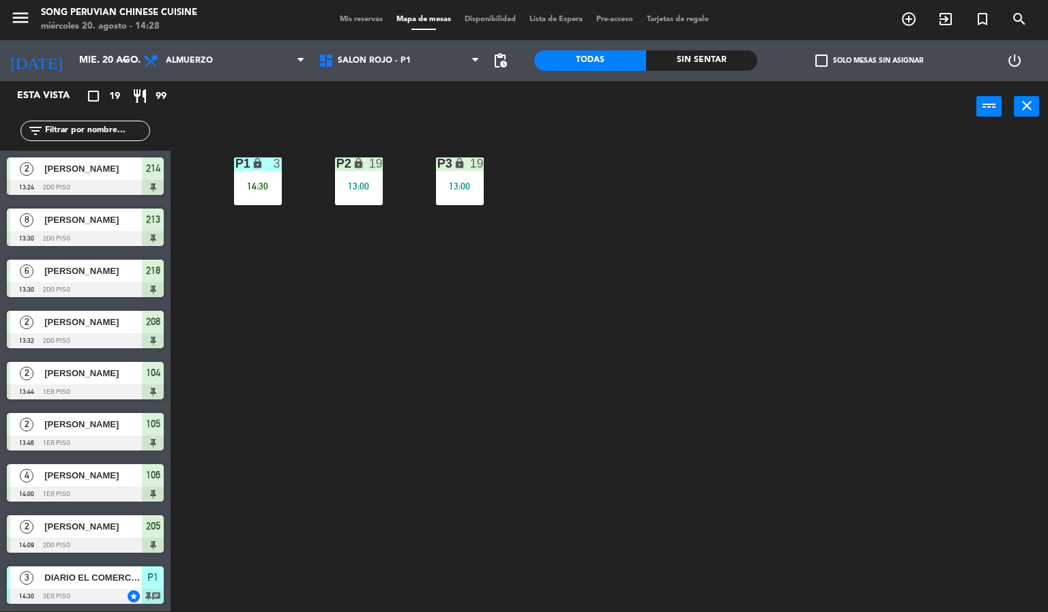
click at [131, 486] on div "[PERSON_NAME]" at bounding box center [92, 475] width 99 height 23
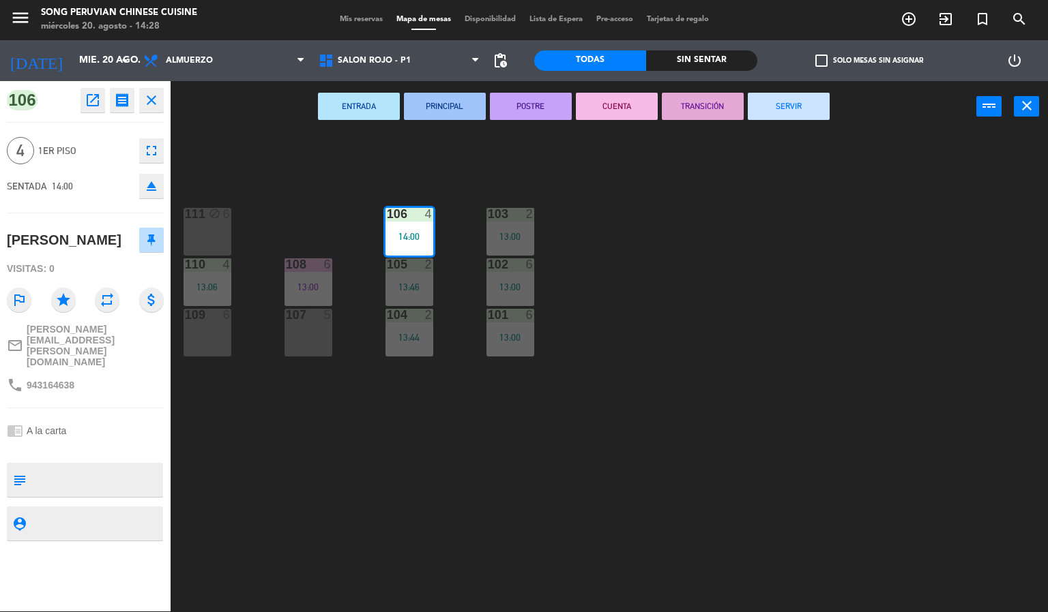
click at [707, 326] on div "103 2 13:00 106 4 14:00 111 block 6 102 6 13:00 105 2 13:46 108 6 13:00 110 4 1…" at bounding box center [614, 372] width 867 height 479
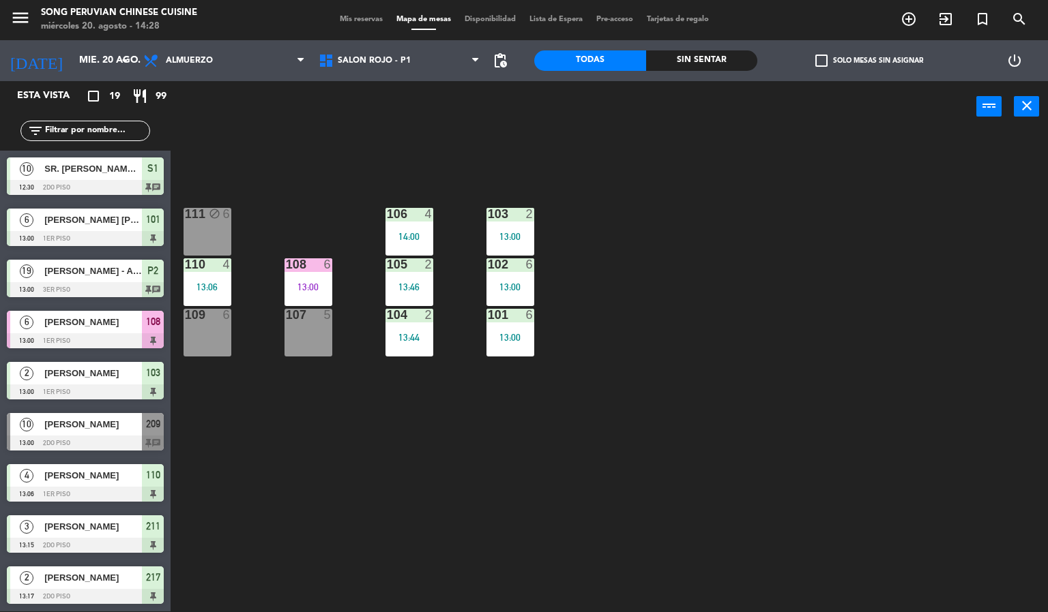
scroll to position [192, 0]
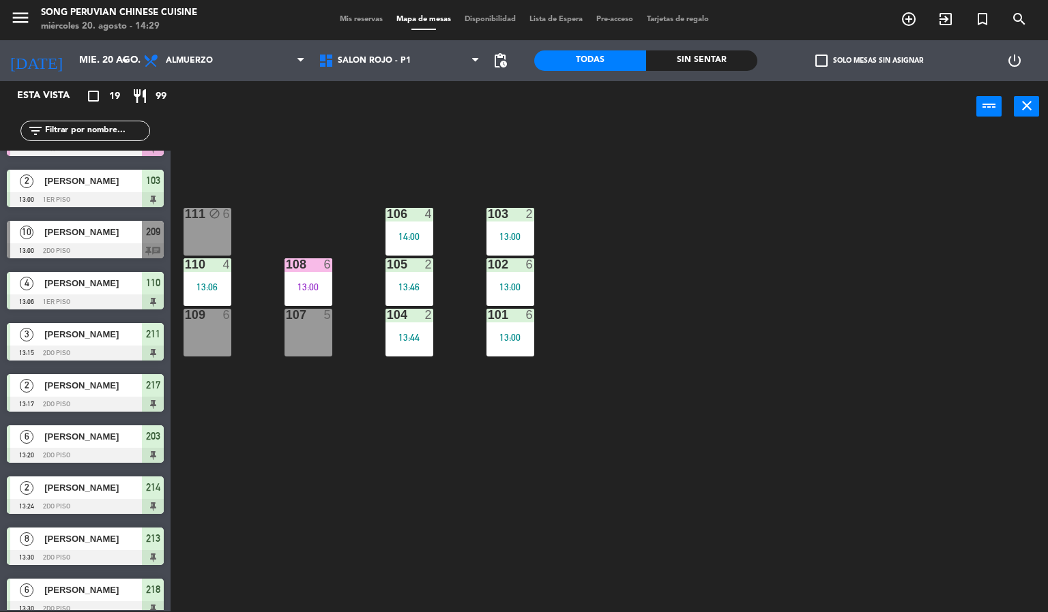
click at [674, 375] on div "103 2 13:00 106 4 14:00 111 block 6 102 6 13:00 105 2 13:46 108 6 13:00 110 4 1…" at bounding box center [614, 372] width 867 height 479
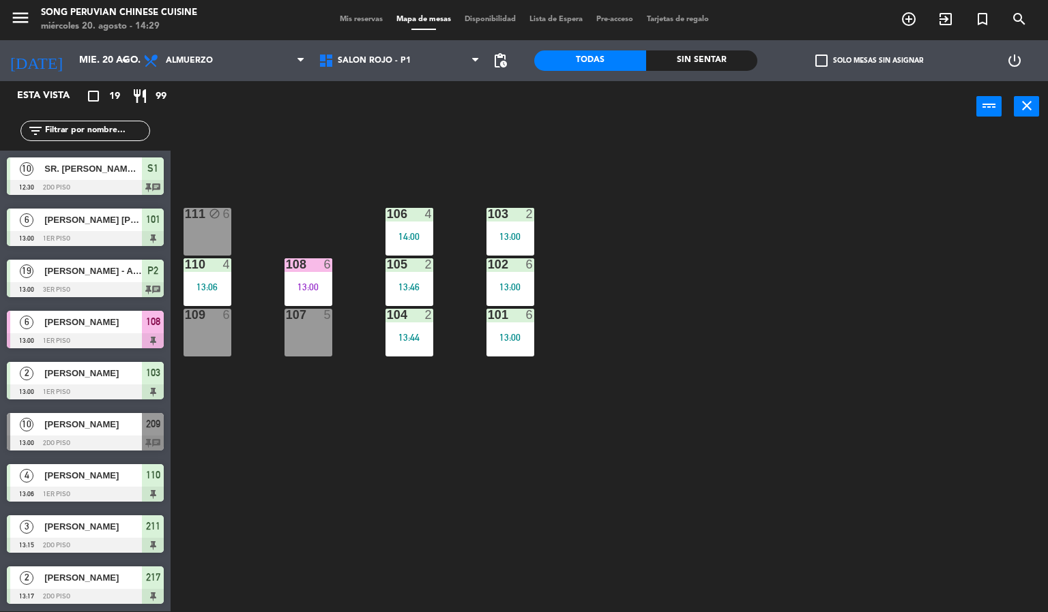
click at [702, 59] on div "Sin sentar" at bounding box center [702, 60] width 112 height 20
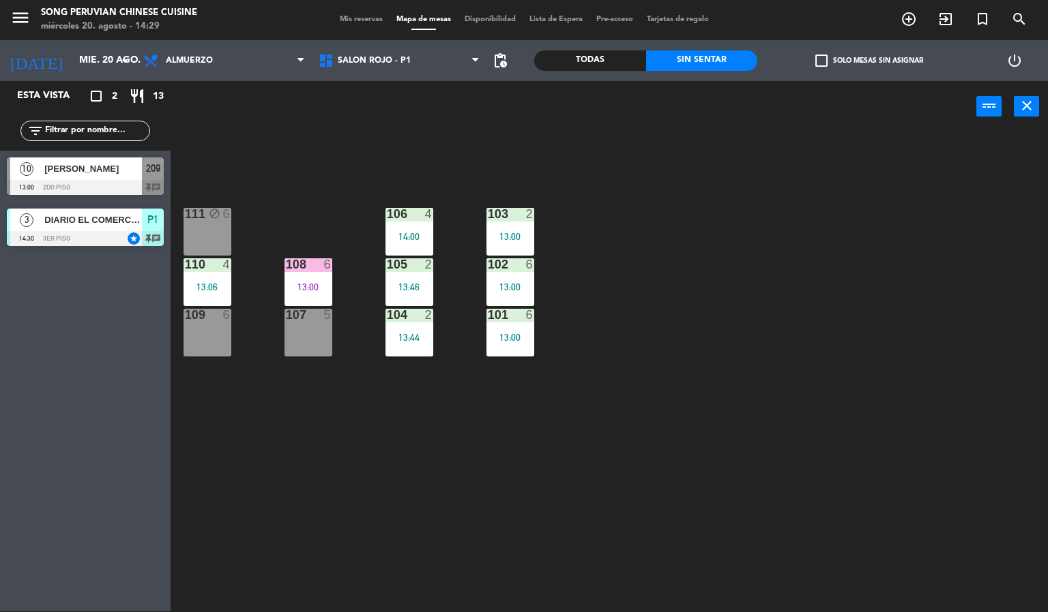
click at [705, 299] on div "103 2 13:00 106 4 14:00 111 block 6 102 6 13:00 105 2 13:46 108 6 13:00 110 4 1…" at bounding box center [614, 372] width 867 height 479
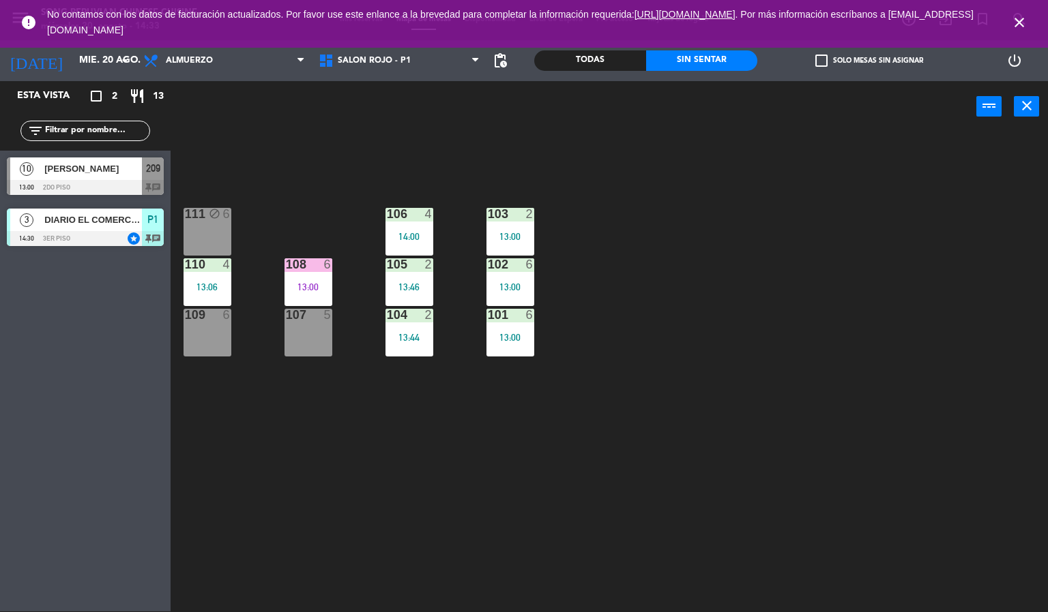
click at [765, 272] on div "103 2 13:00 106 4 14:00 111 block 6 102 6 13:00 105 2 13:46 108 6 13:00 110 4 1…" at bounding box center [614, 372] width 867 height 479
click at [1019, 23] on icon "close" at bounding box center [1019, 22] width 16 height 16
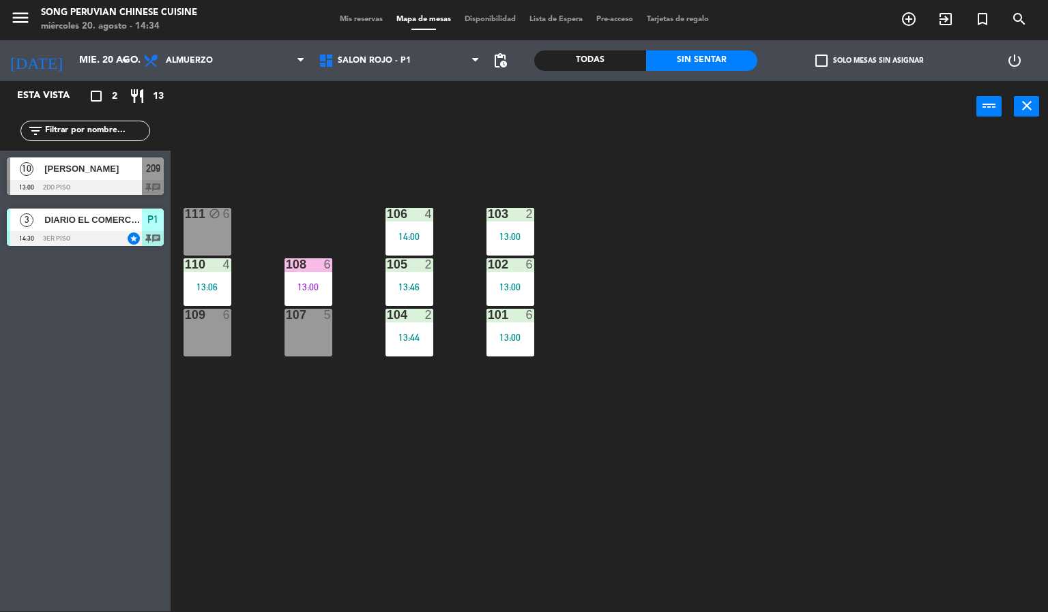
click at [717, 342] on div "103 2 13:00 106 4 14:00 111 block 6 102 6 13:00 105 2 13:46 108 6 13:00 110 4 1…" at bounding box center [614, 372] width 867 height 479
click at [393, 59] on span "SALON ROJO - P1" at bounding box center [374, 61] width 73 height 10
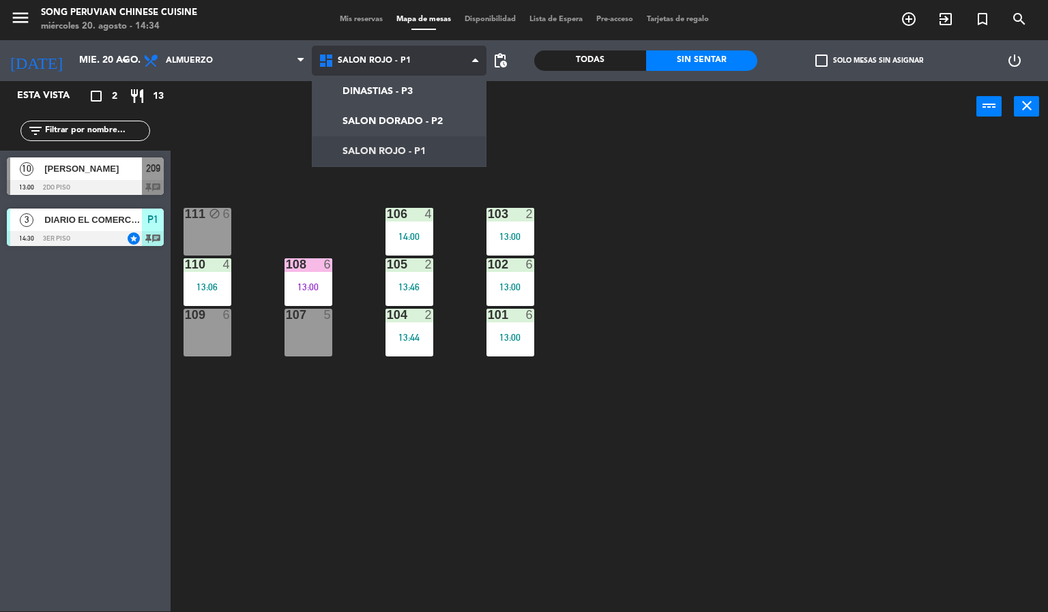
click at [419, 121] on ng-component "menu Song Peruvian Chinese Cuisine [DATE] 20. agosto - 14:34 Mis reservas Mapa …" at bounding box center [524, 305] width 1048 height 613
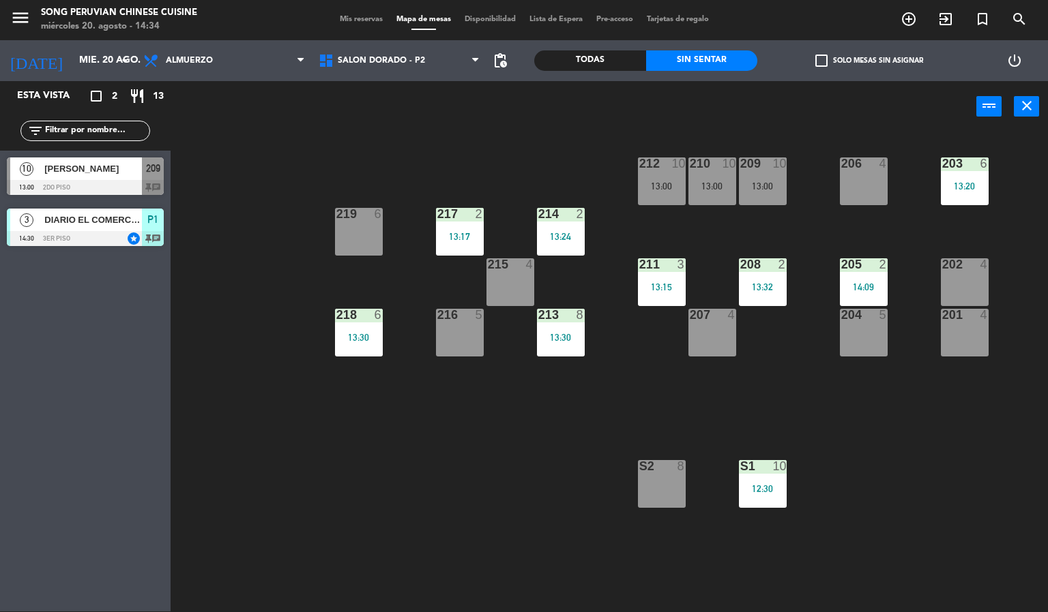
click at [432, 467] on div "203 6 13:20 206 4 210 10 13:00 212 10 13:00 209 10 13:00 214 2 13:24 217 2 13:1…" at bounding box center [614, 372] width 867 height 479
click at [451, 211] on div at bounding box center [459, 214] width 23 height 12
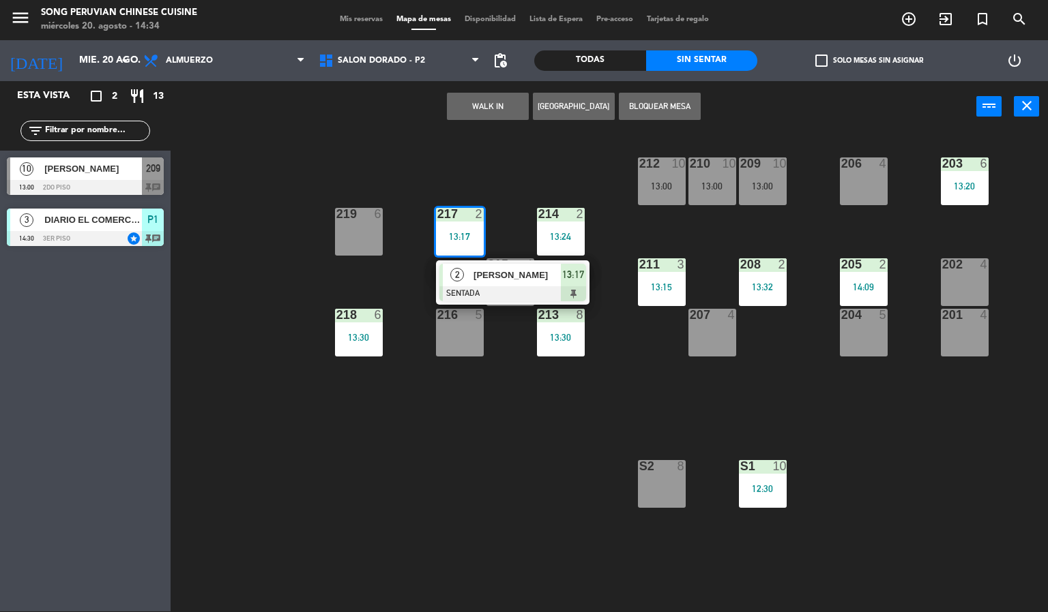
click at [522, 284] on div "[PERSON_NAME]" at bounding box center [516, 275] width 89 height 23
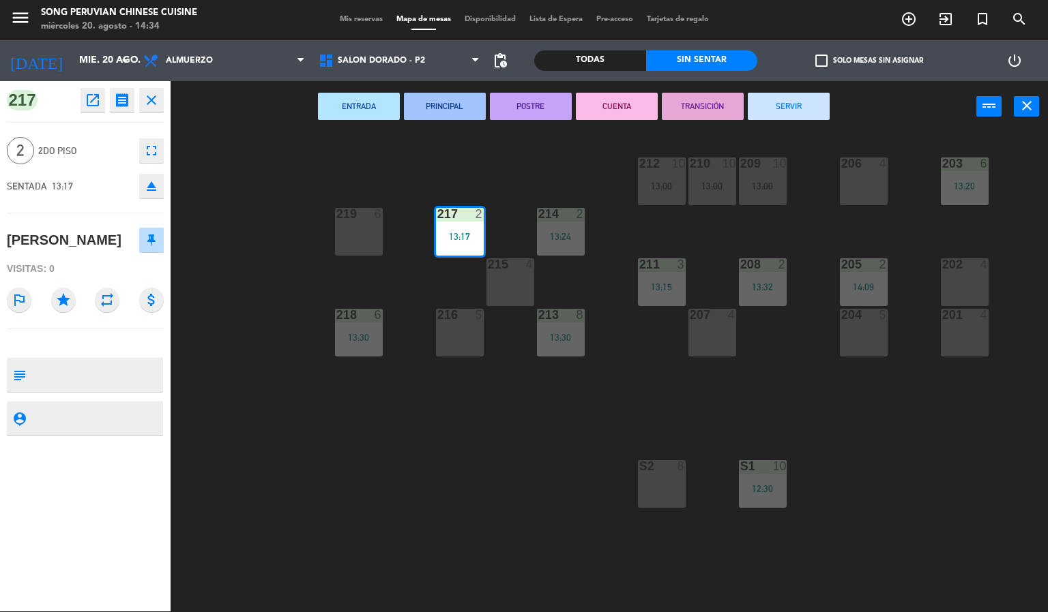
click at [616, 104] on button "CUENTA" at bounding box center [617, 106] width 82 height 27
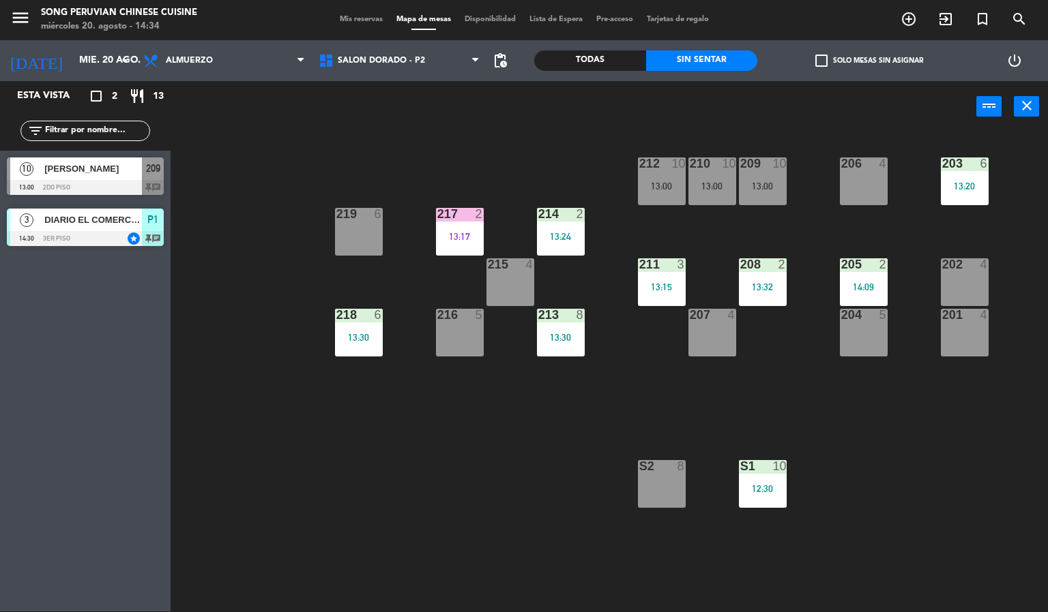
click at [428, 500] on div "203 6 13:20 206 4 210 10 13:00 212 10 13:00 209 10 13:00 214 2 13:24 217 2 13:1…" at bounding box center [614, 372] width 867 height 479
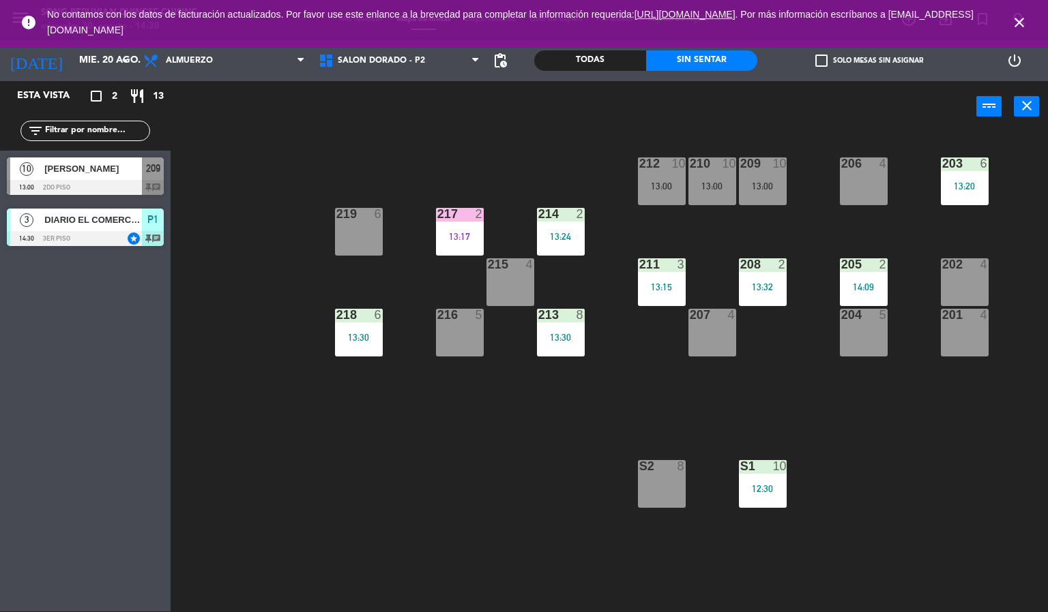
click at [375, 504] on div "203 6 13:20 206 4 210 10 13:00 212 10 13:00 209 10 13:00 214 2 13:24 217 2 13:1…" at bounding box center [614, 372] width 867 height 479
click at [1019, 25] on icon "close" at bounding box center [1019, 22] width 16 height 16
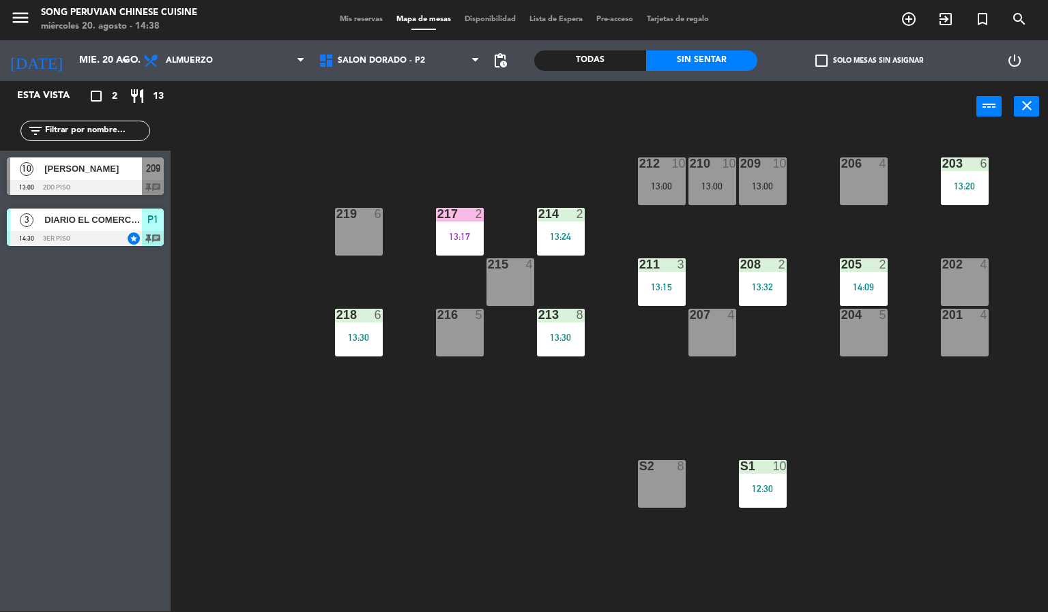
click at [458, 232] on div "13:17" at bounding box center [460, 237] width 48 height 10
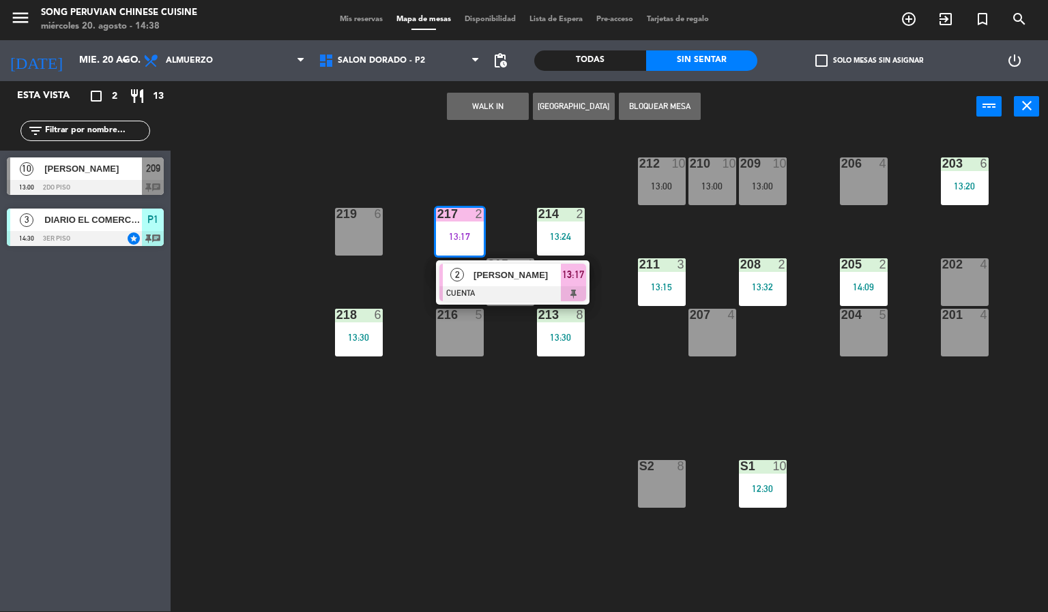
click at [533, 293] on div at bounding box center [512, 293] width 147 height 15
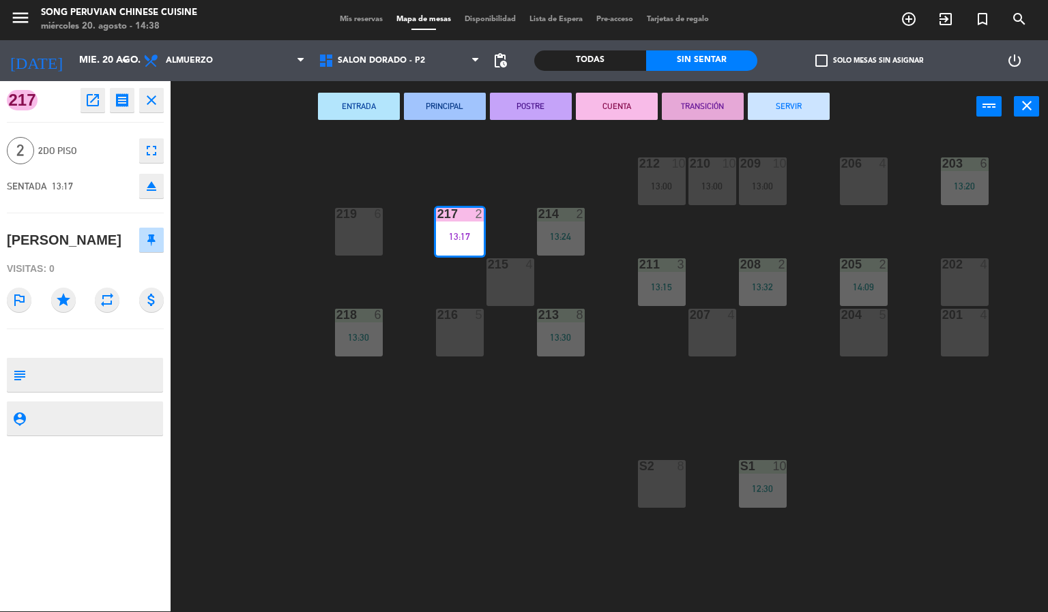
click at [825, 97] on button "SERVIR" at bounding box center [788, 106] width 82 height 27
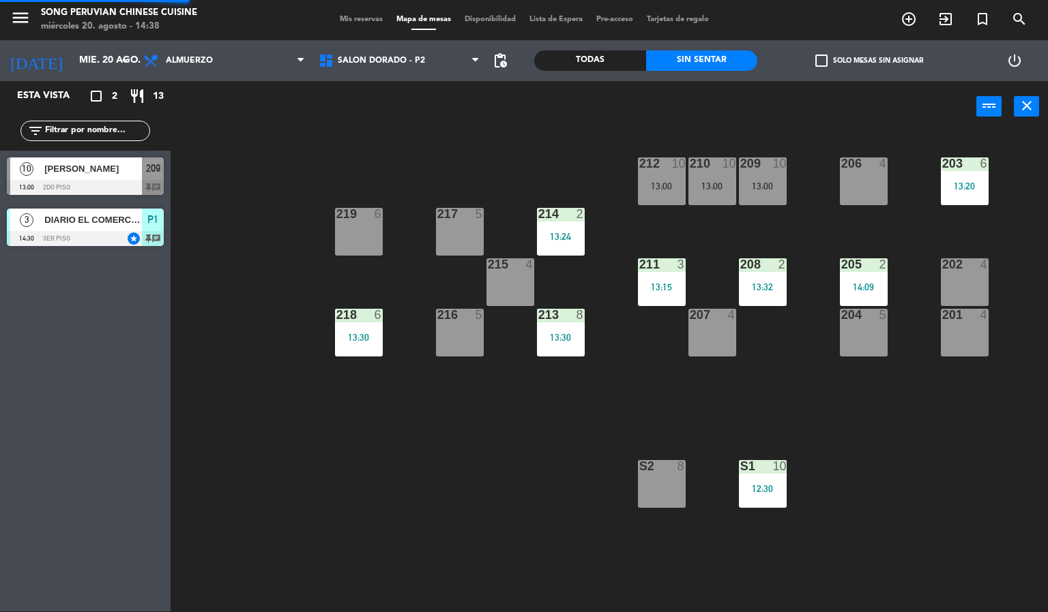
click at [420, 500] on div "203 6 13:20 206 4 210 10 13:00 212 10 13:00 209 10 13:00 214 2 13:24 217 5 219 …" at bounding box center [614, 372] width 867 height 479
click at [402, 56] on span "SALON DORADO - P2" at bounding box center [381, 61] width 87 height 10
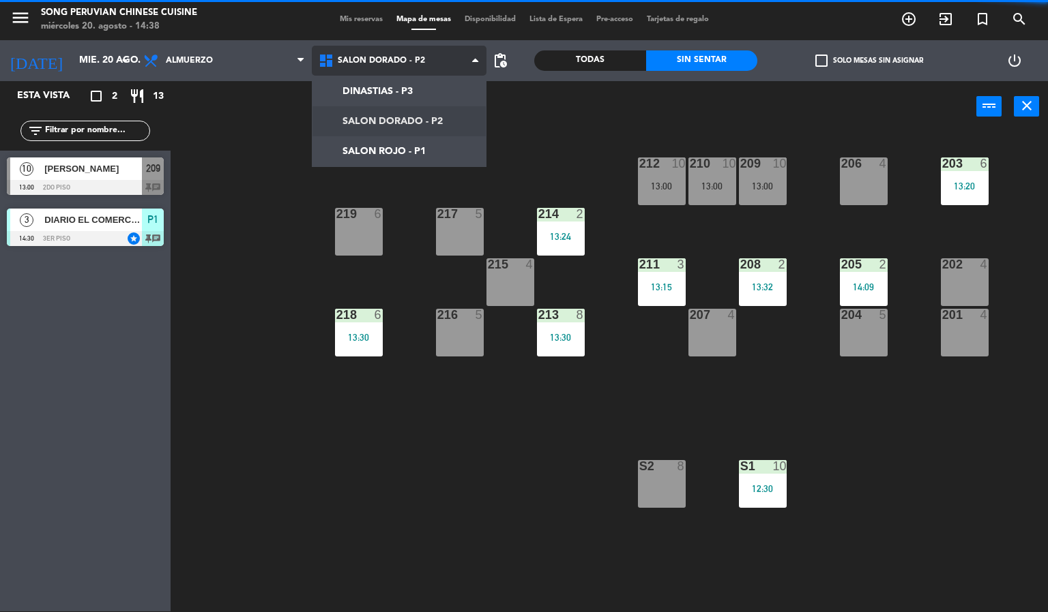
click at [434, 145] on ng-component "menu Song Peruvian Chinese Cuisine miércoles 20. agosto - 14:38 Mis reservas Ma…" at bounding box center [524, 305] width 1048 height 613
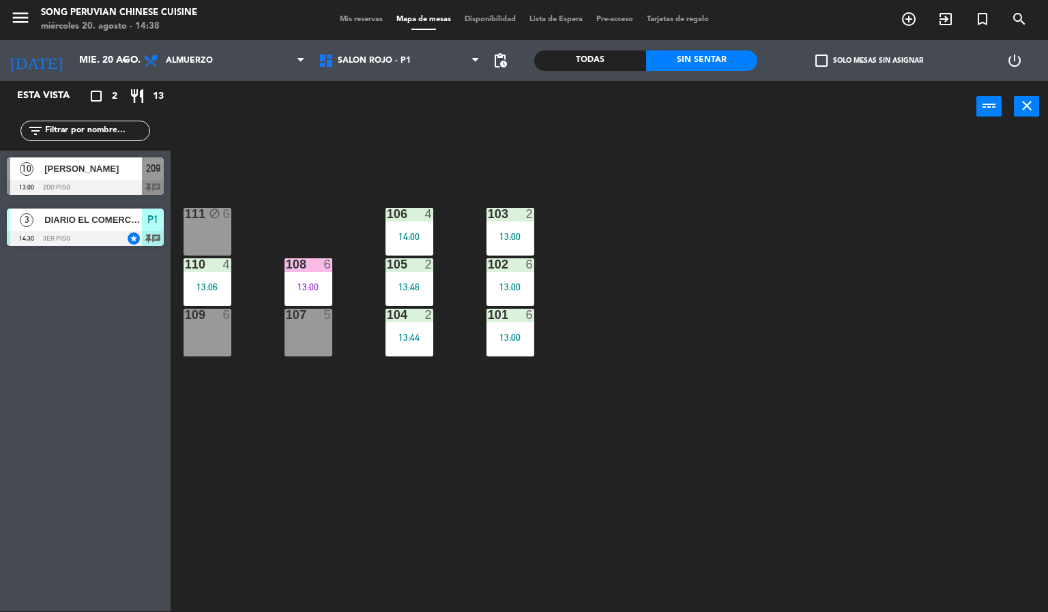
click at [443, 465] on div "103 2 13:00 106 4 14:00 111 block 6 102 6 13:00 105 2 13:46 108 6 13:00 110 4 1…" at bounding box center [614, 372] width 867 height 479
click at [655, 295] on div "103 2 13:00 106 4 14:00 111 block 6 102 6 13:00 105 2 13:46 108 6 13:00 110 4 1…" at bounding box center [614, 372] width 867 height 479
click at [355, 19] on span "Mis reservas" at bounding box center [361, 20] width 57 height 8
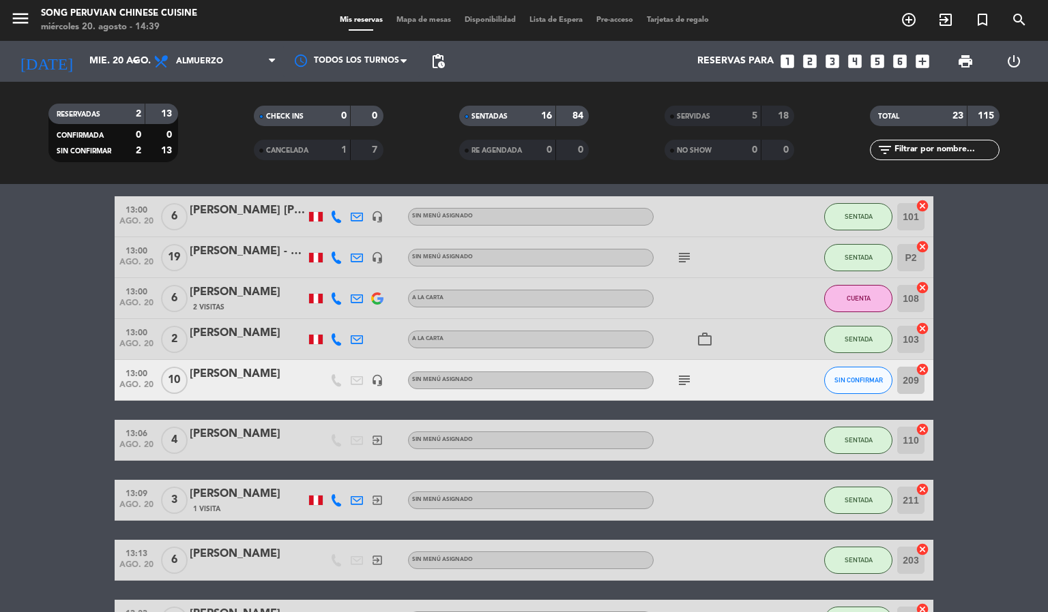
scroll to position [105, 0]
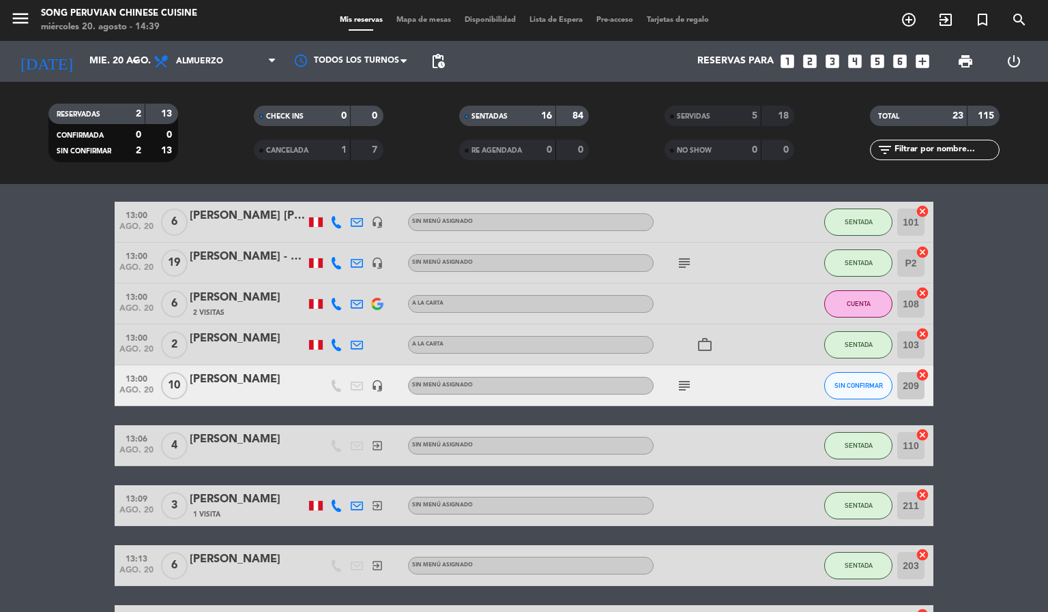
click at [233, 383] on div "[PERSON_NAME]" at bounding box center [248, 380] width 116 height 18
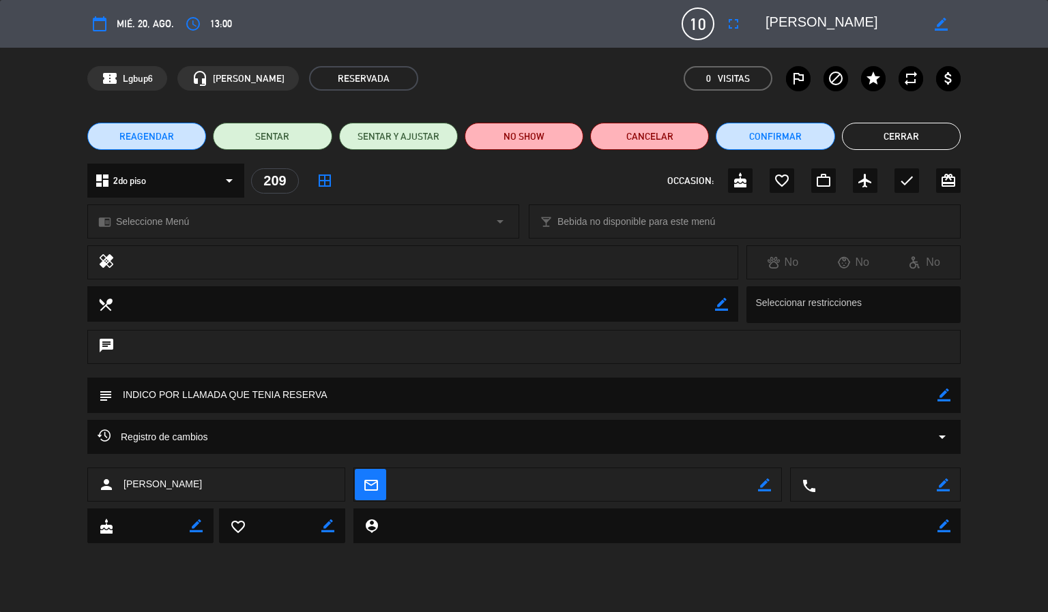
click at [166, 144] on button "REAGENDAR" at bounding box center [146, 136] width 119 height 27
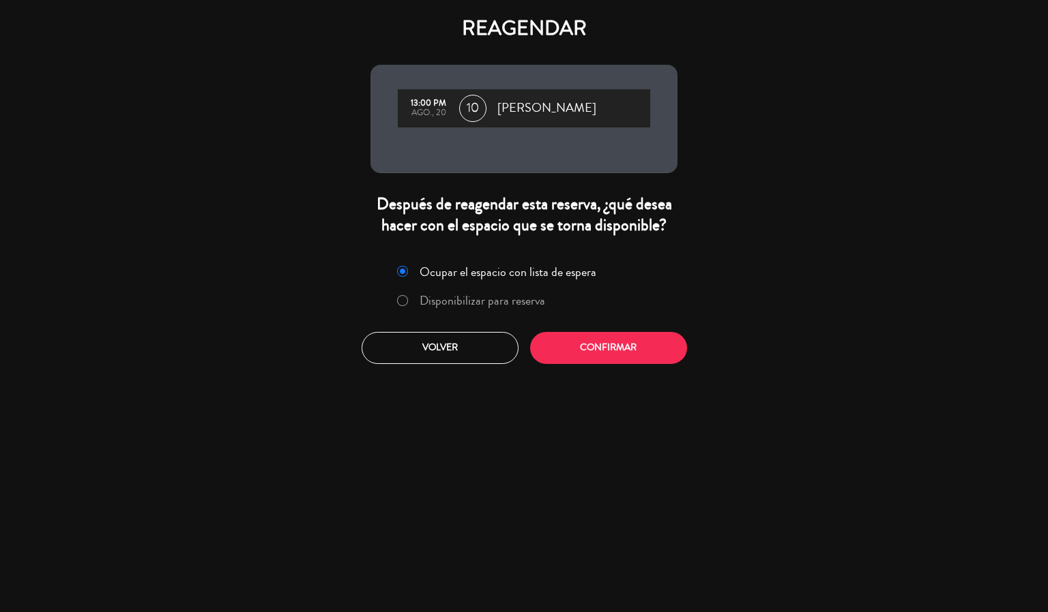
click at [402, 299] on input "Disponibilizar para reserva" at bounding box center [401, 299] width 9 height 9
radio input "true"
click at [623, 350] on button "Confirmar" at bounding box center [608, 348] width 157 height 32
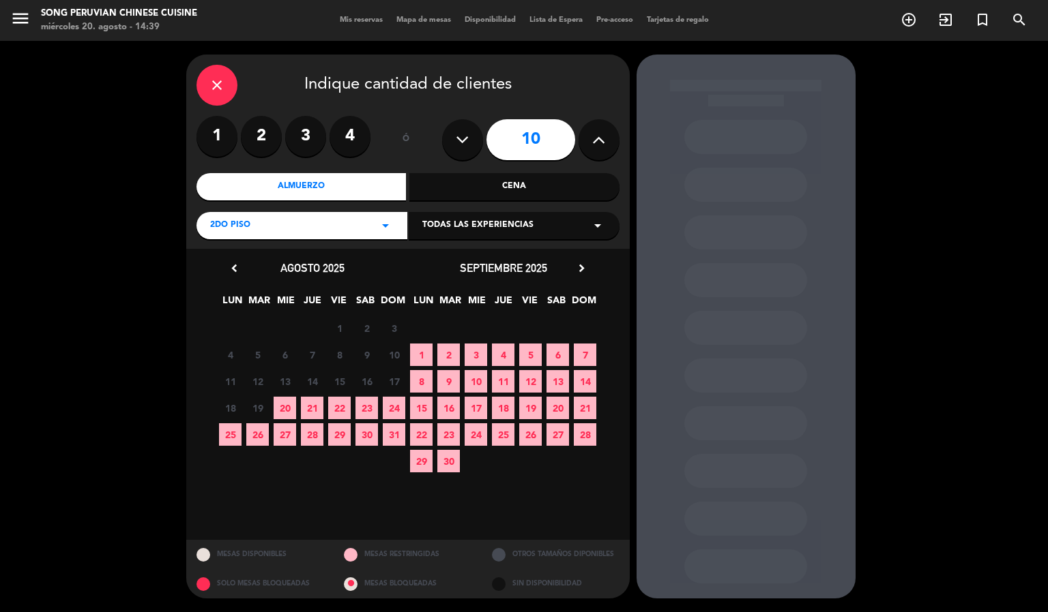
click at [287, 414] on span "20" at bounding box center [284, 408] width 23 height 23
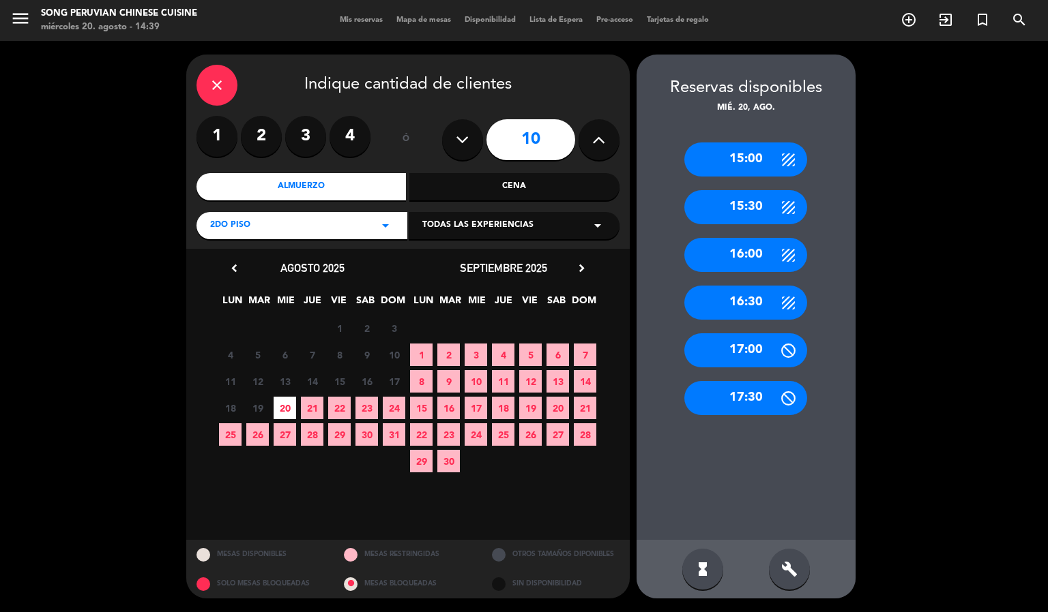
click at [561, 187] on div "Cena" at bounding box center [514, 186] width 210 height 27
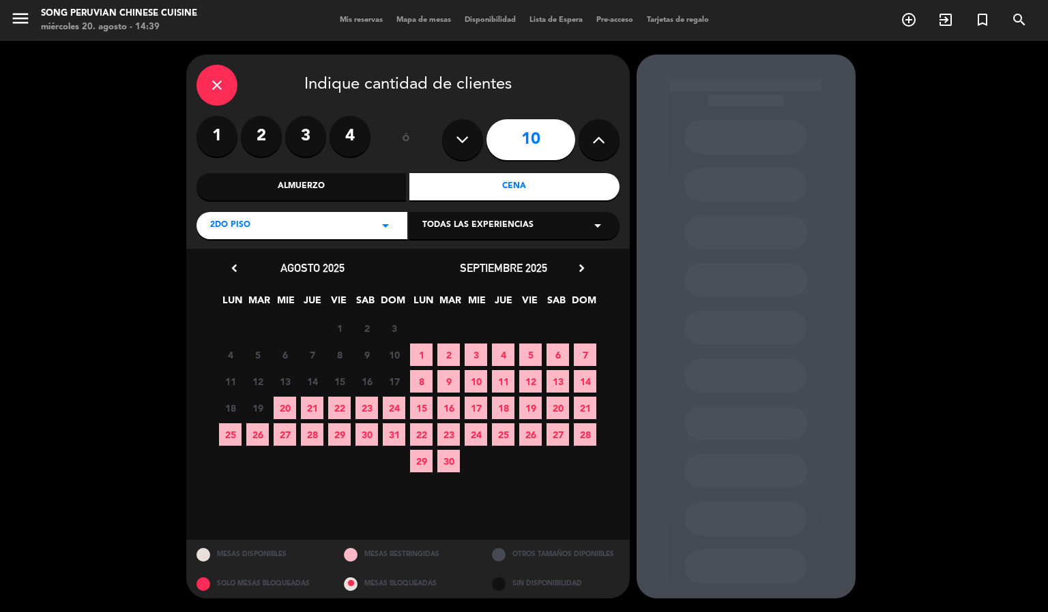
click at [286, 414] on span "20" at bounding box center [284, 408] width 23 height 23
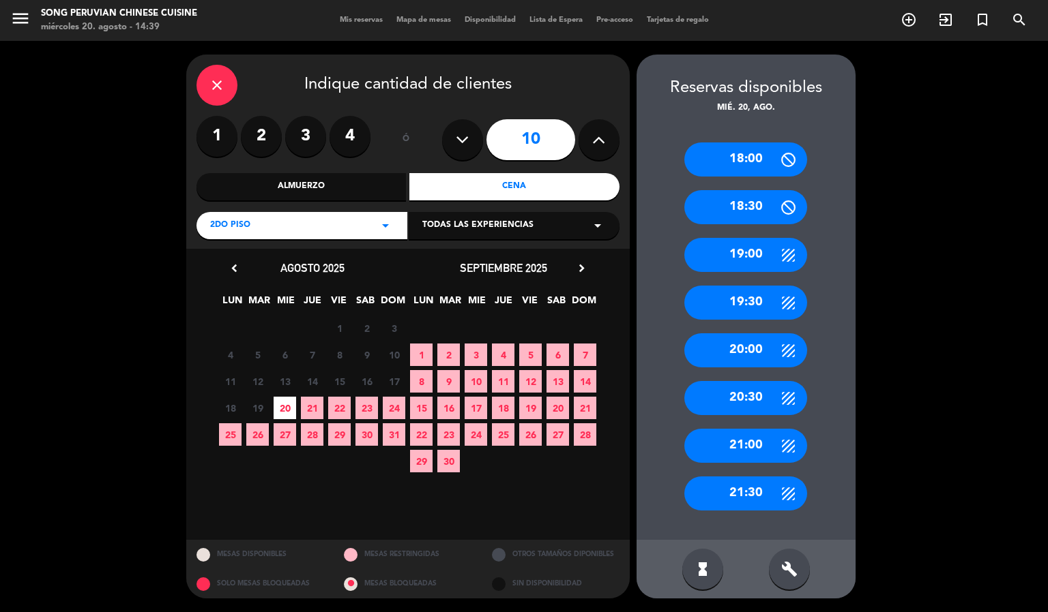
click at [767, 244] on div "19:00" at bounding box center [745, 255] width 123 height 34
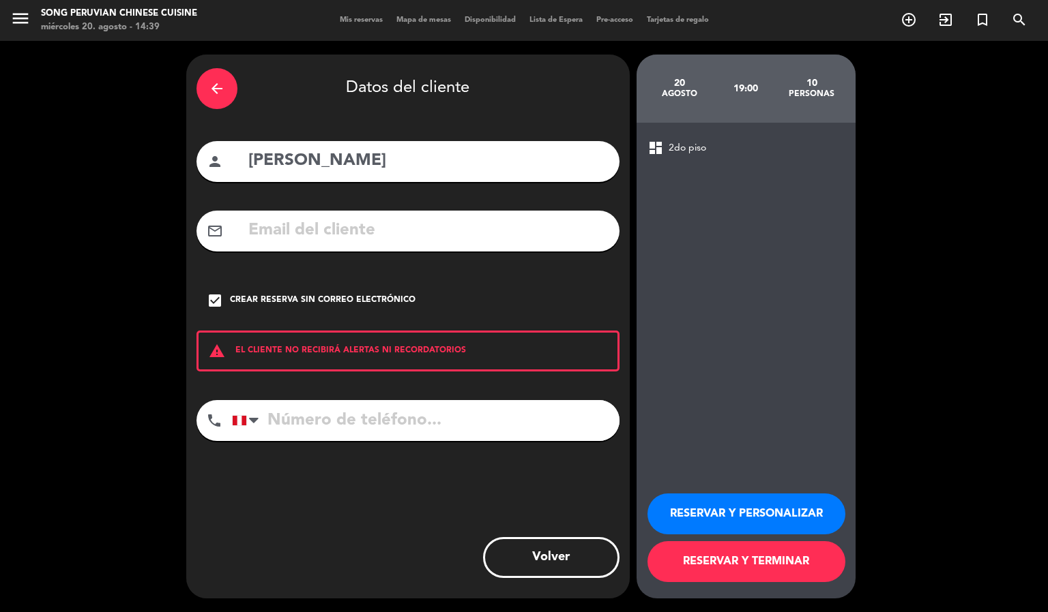
click at [766, 578] on button "RESERVAR Y TERMINAR" at bounding box center [746, 562] width 198 height 41
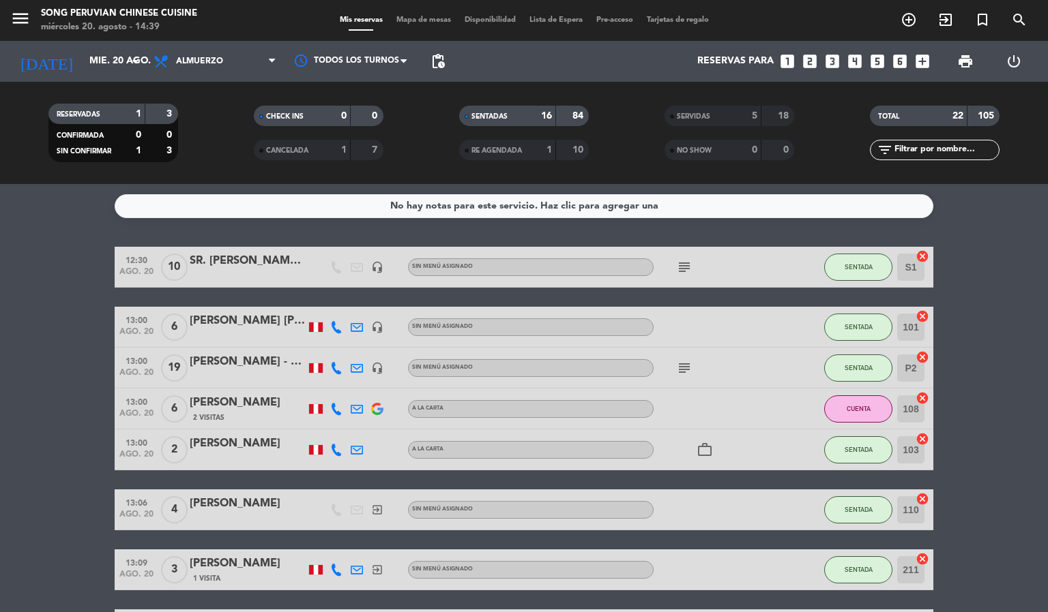
click at [428, 17] on span "Mapa de mesas" at bounding box center [423, 20] width 68 height 8
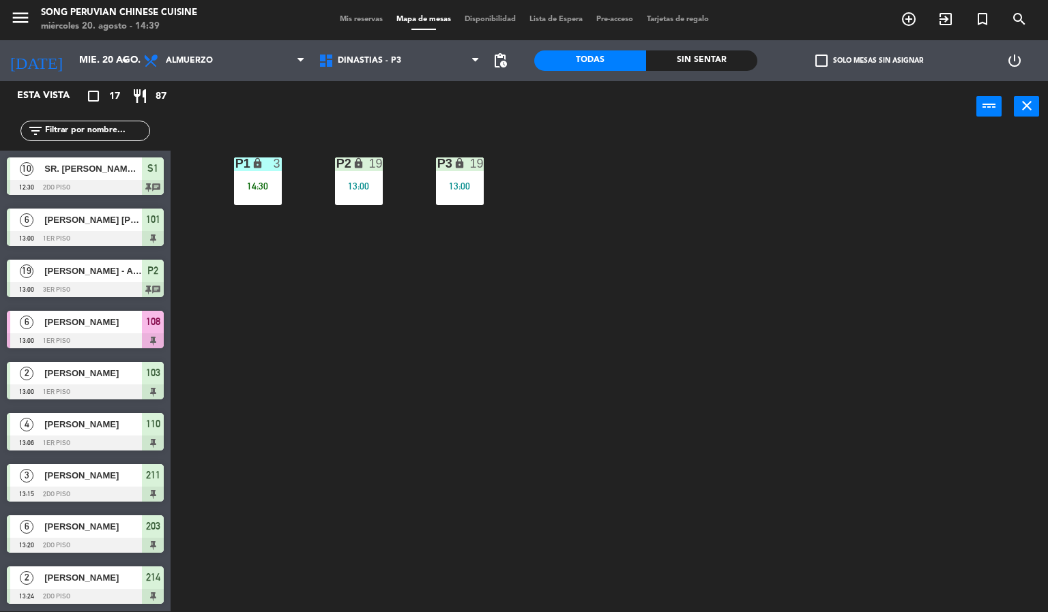
click at [540, 237] on div "P2 lock 19 13:00 P3 lock 19 13:00 P1 lock 3 14:30" at bounding box center [614, 372] width 867 height 479
click at [250, 201] on div "P1 lock 3 14:30" at bounding box center [258, 182] width 48 height 48
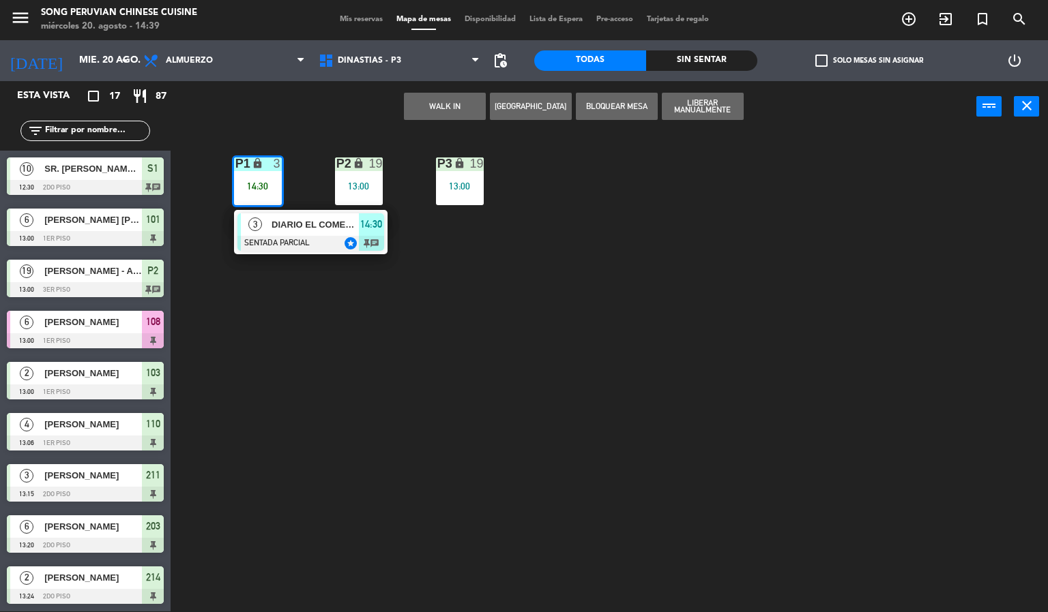
click at [346, 236] on div at bounding box center [310, 243] width 147 height 15
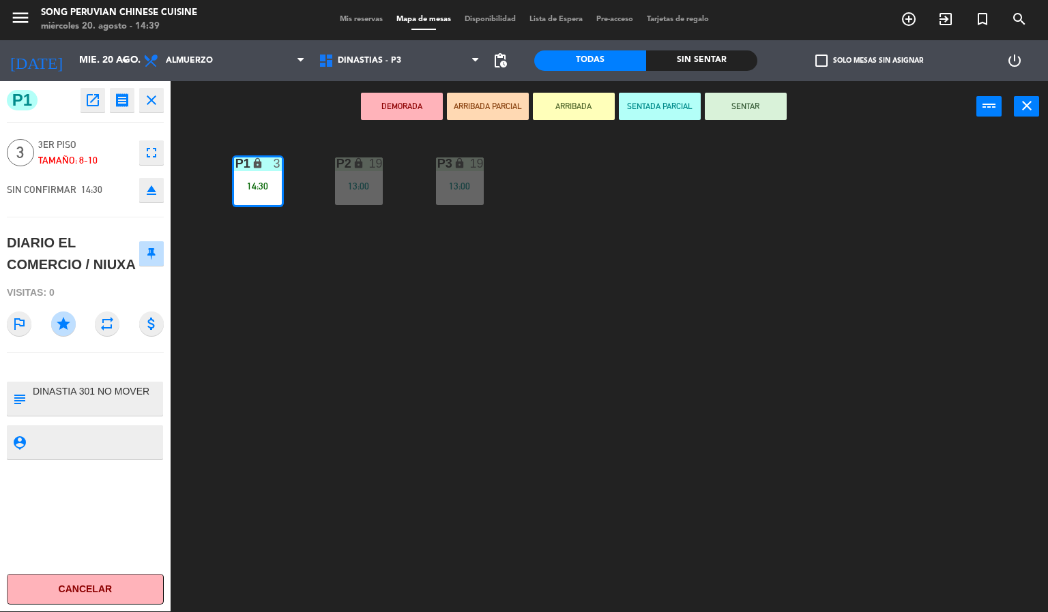
click at [745, 105] on button "SENTAR" at bounding box center [746, 106] width 82 height 27
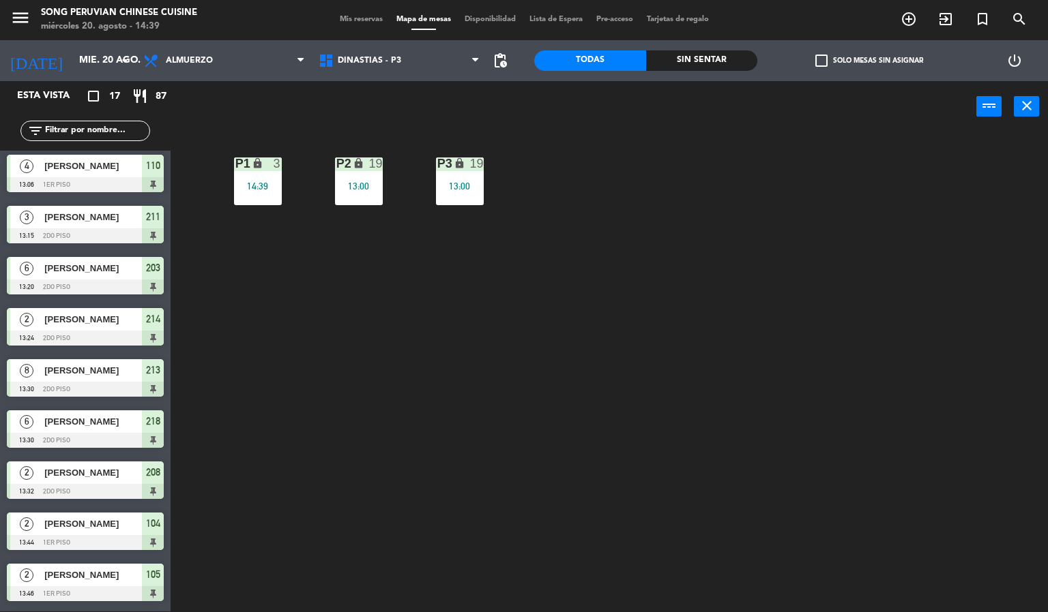
scroll to position [1, 0]
click at [544, 315] on div "P2 lock 19 13:00 P3 lock 19 13:00 P1 lock 3 14:39" at bounding box center [614, 372] width 867 height 479
click at [400, 65] on span "DINASTIAS - P3" at bounding box center [399, 61] width 175 height 30
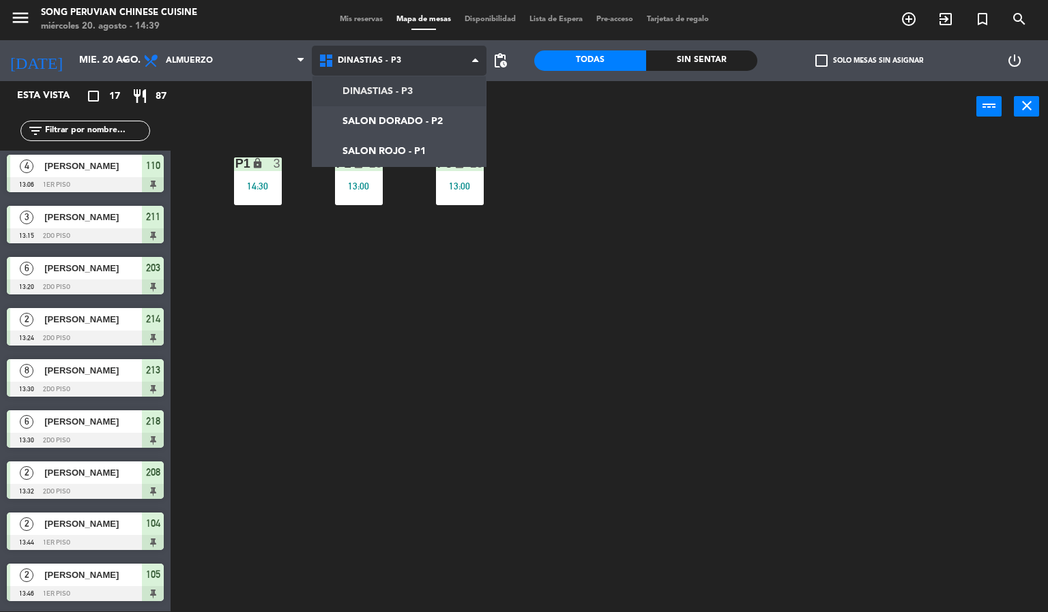
click at [428, 119] on ng-component "menu Song Peruvian Chinese Cuisine [DATE] 20. agosto - 14:39 Mis reservas Mapa …" at bounding box center [524, 305] width 1048 height 613
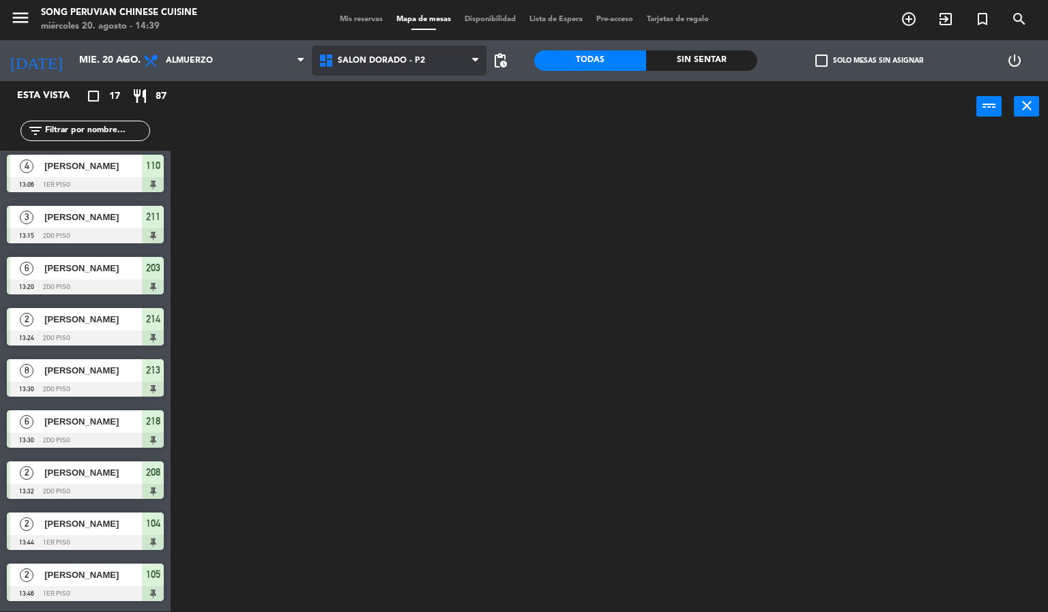
click at [441, 62] on span "SALON DORADO - P2" at bounding box center [399, 61] width 175 height 30
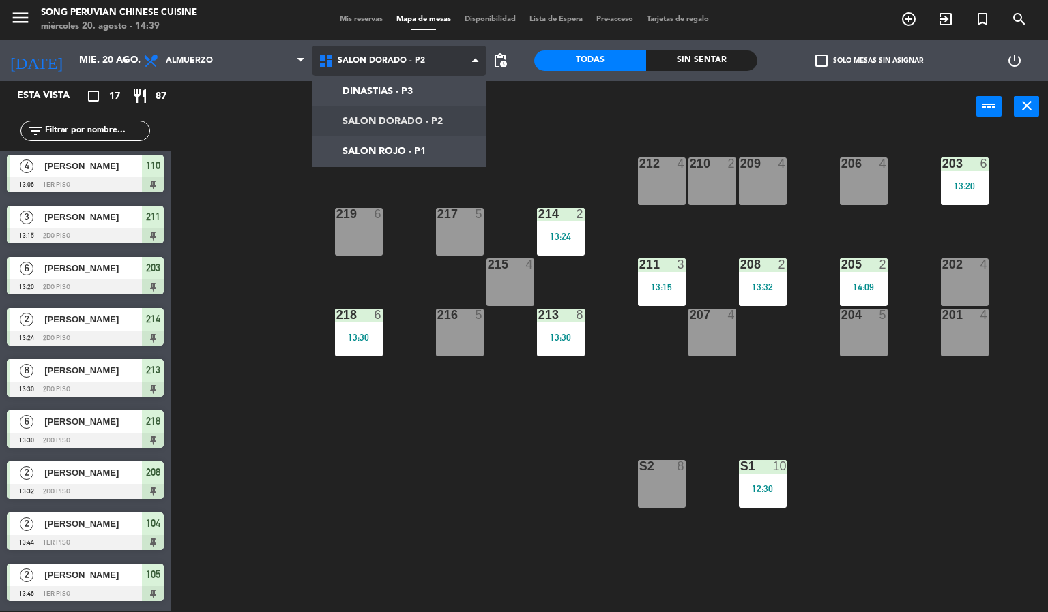
click at [428, 153] on ng-component "menu Song Peruvian Chinese Cuisine miércoles 20. agosto - 14:39 Mis reservas Ma…" at bounding box center [524, 305] width 1048 height 613
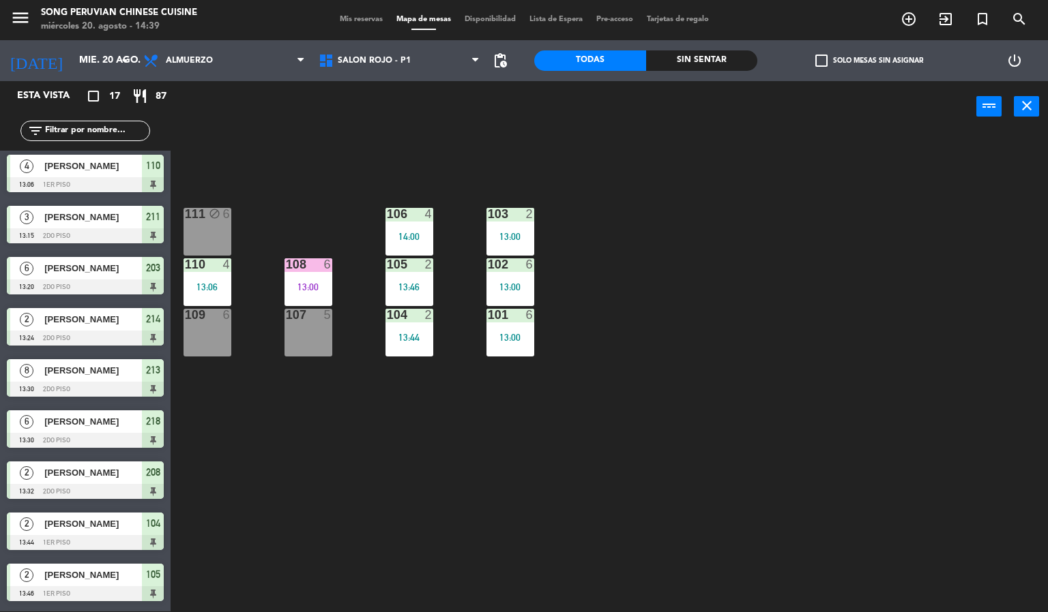
click at [696, 58] on div "Sin sentar" at bounding box center [702, 60] width 112 height 20
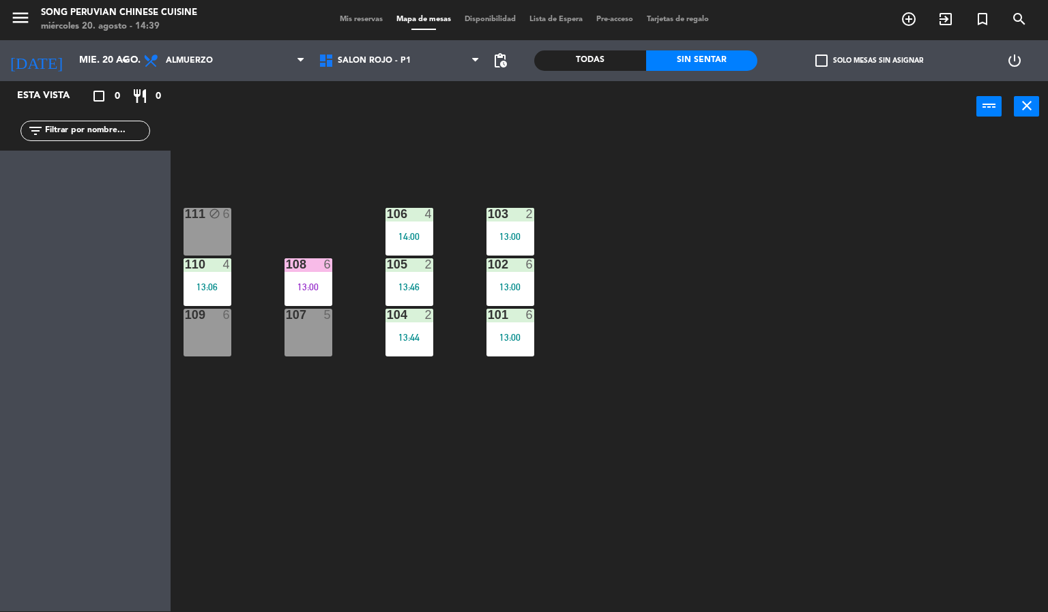
scroll to position [0, 0]
click at [588, 64] on div "Todas" at bounding box center [590, 60] width 112 height 20
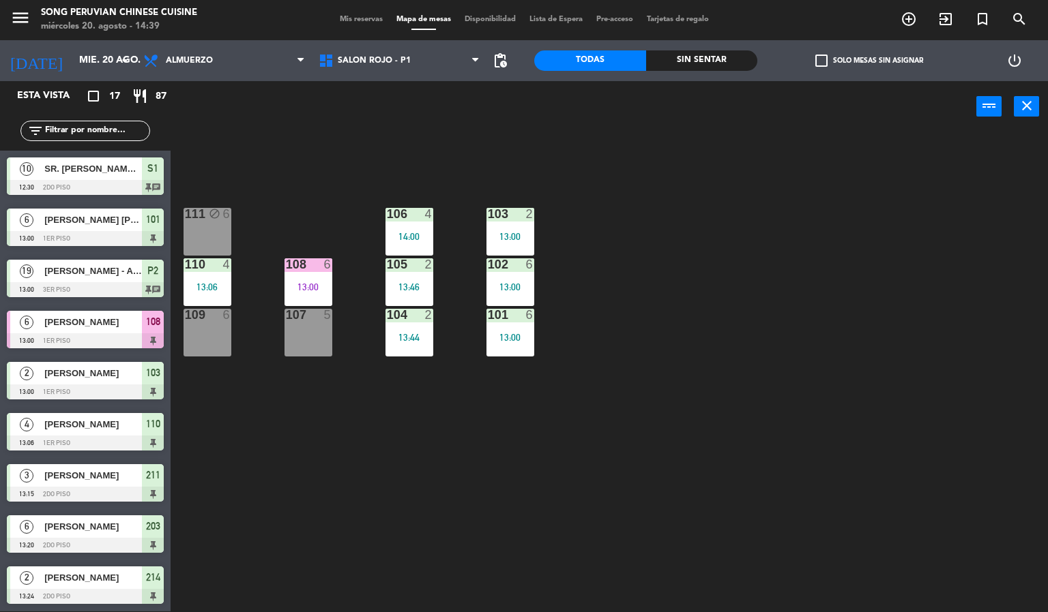
click at [462, 483] on div "103 2 13:00 106 4 14:00 111 block 6 102 6 13:00 105 2 13:46 108 6 13:00 110 4 1…" at bounding box center [614, 372] width 867 height 479
click at [318, 268] on div at bounding box center [308, 264] width 23 height 12
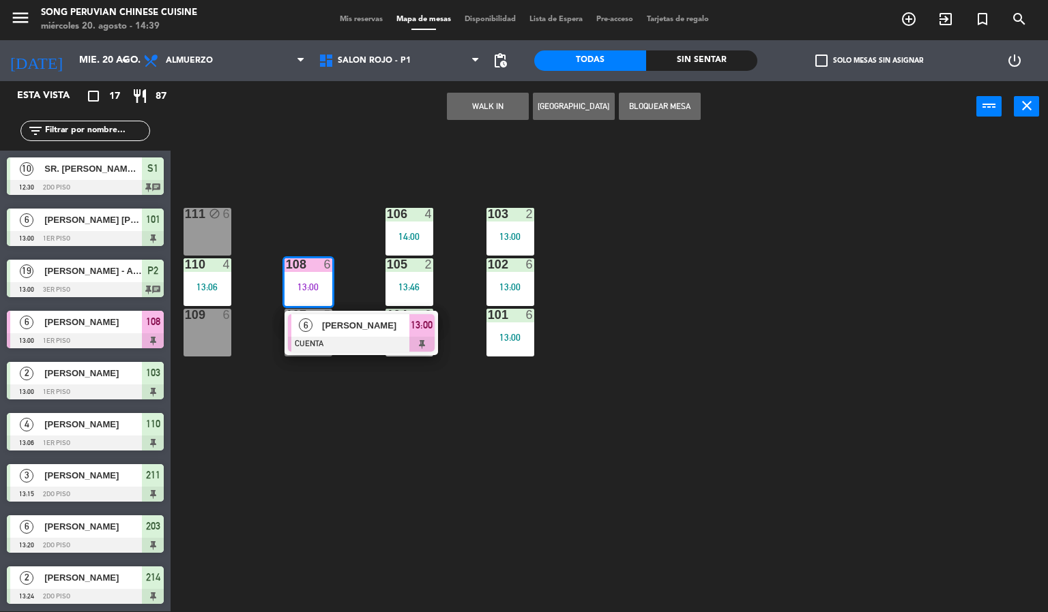
click at [364, 326] on span "[PERSON_NAME]" at bounding box center [365, 325] width 87 height 14
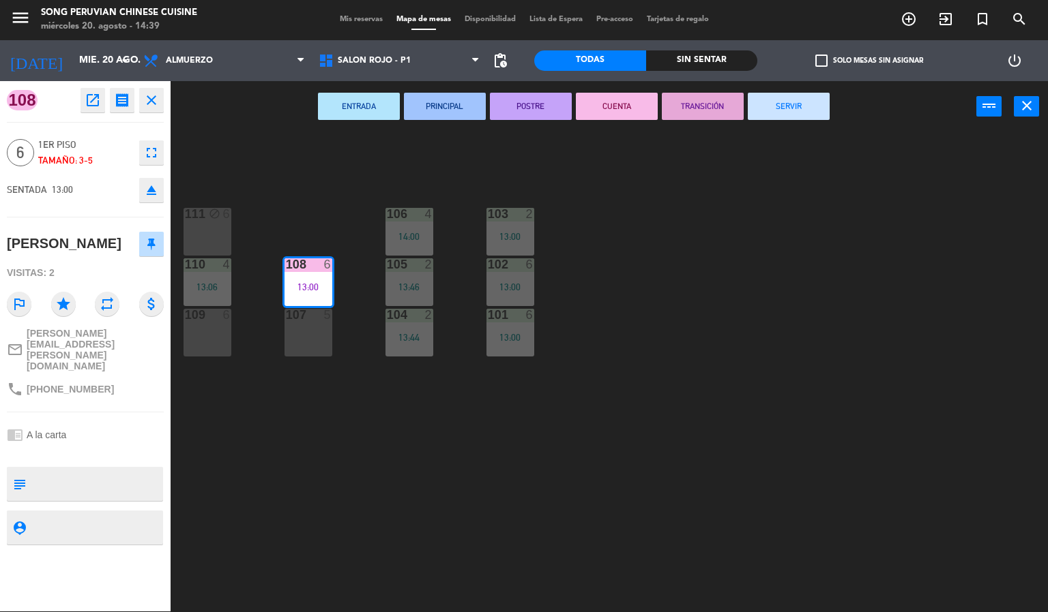
click at [801, 93] on button "SERVIR" at bounding box center [788, 106] width 82 height 27
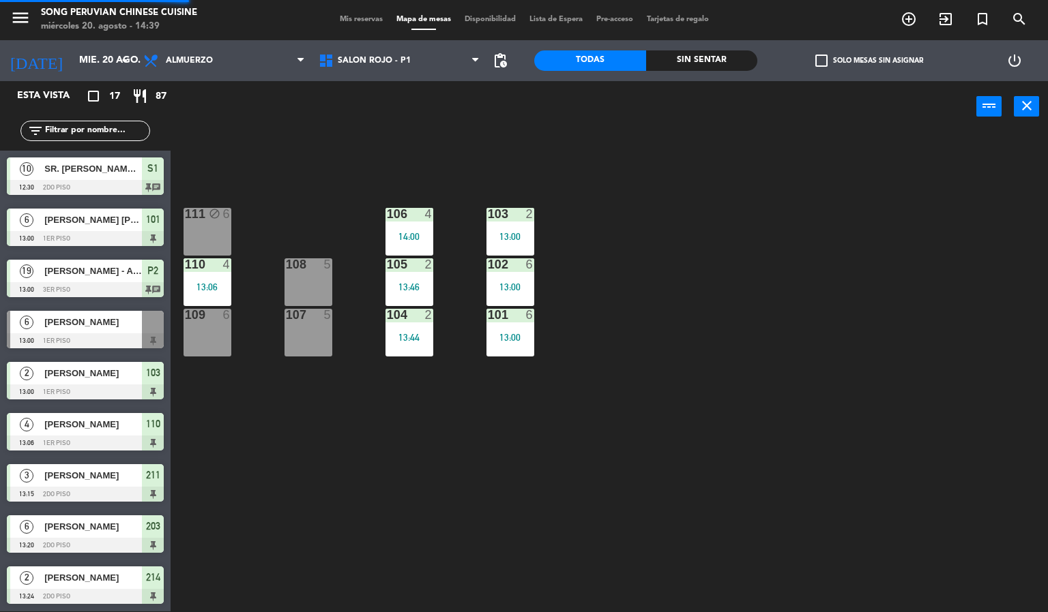
click at [780, 262] on div "103 2 13:00 106 4 14:00 111 block 6 102 6 13:00 105 2 13:46 108 5 110 4 13:06 1…" at bounding box center [614, 372] width 867 height 479
click at [694, 59] on div "Sin sentar" at bounding box center [702, 60] width 112 height 20
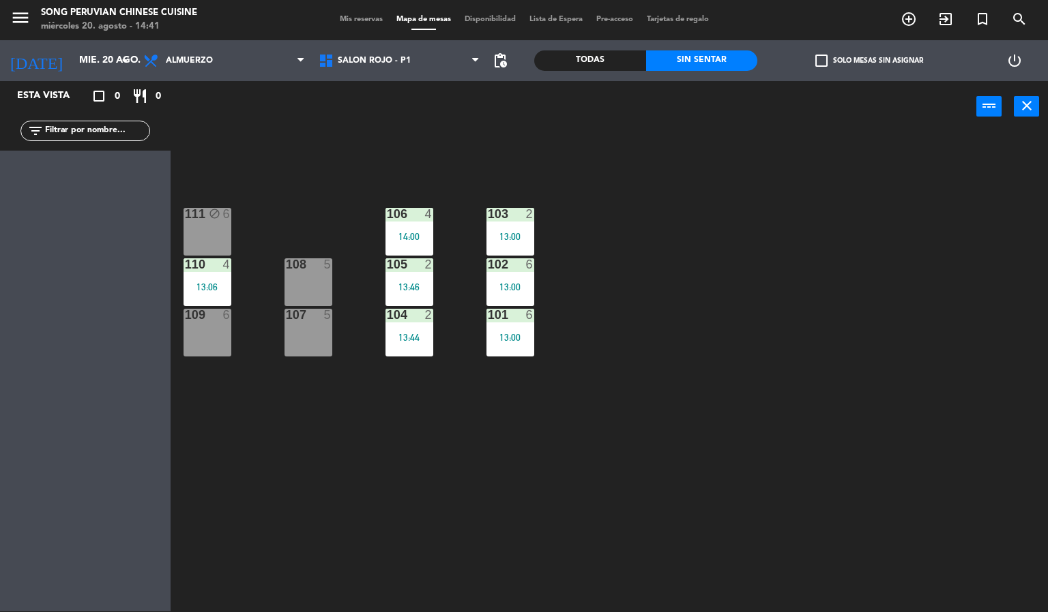
click at [590, 63] on div "Todas" at bounding box center [590, 60] width 112 height 20
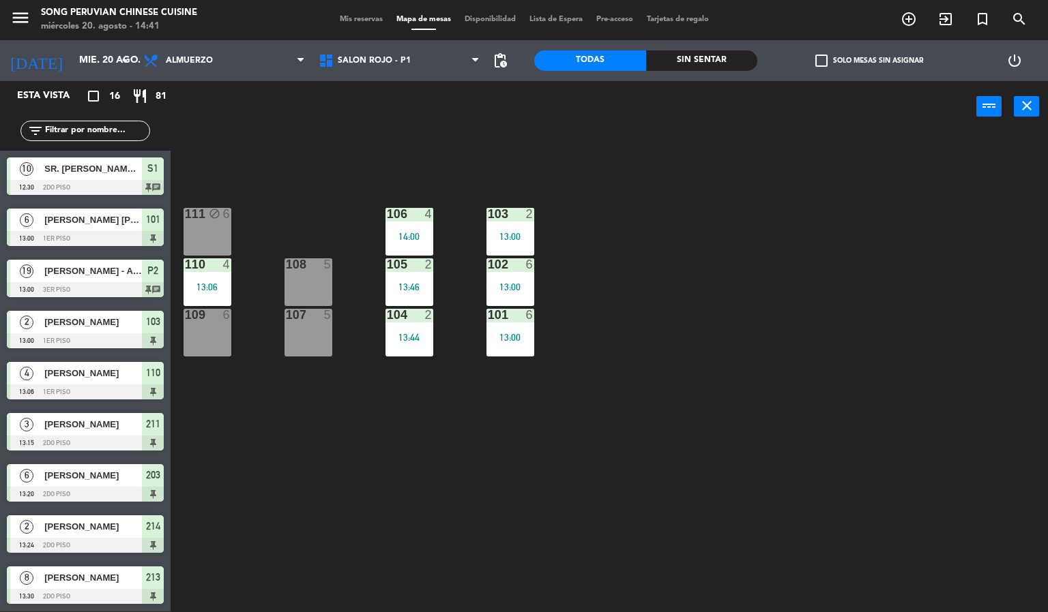
click at [366, 463] on div "103 2 13:00 106 4 14:00 111 block 6 102 6 13:00 105 2 13:46 108 5 110 4 13:06 1…" at bounding box center [614, 372] width 867 height 479
click at [688, 235] on div "103 2 13:00 106 4 14:00 111 block 6 102 6 13:00 105 2 13:46 108 5 110 4 13:06 1…" at bounding box center [614, 372] width 867 height 479
click at [407, 56] on span "SALON ROJO - P1" at bounding box center [374, 61] width 73 height 10
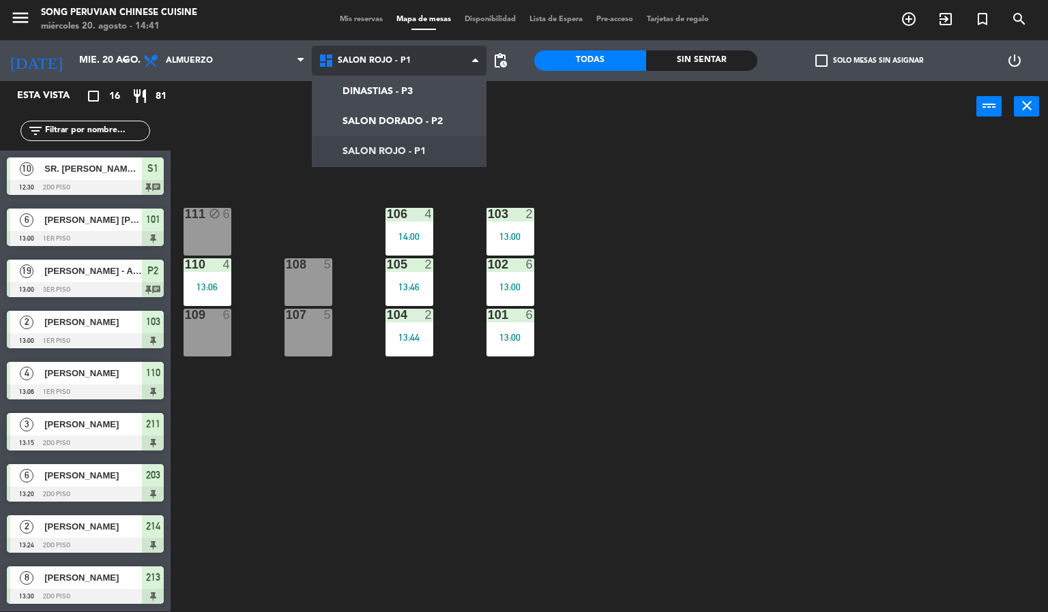
click at [434, 123] on ng-component "menu Song Peruvian Chinese Cuisine miércoles 20. agosto - 14:41 Mis reservas Ma…" at bounding box center [524, 305] width 1048 height 613
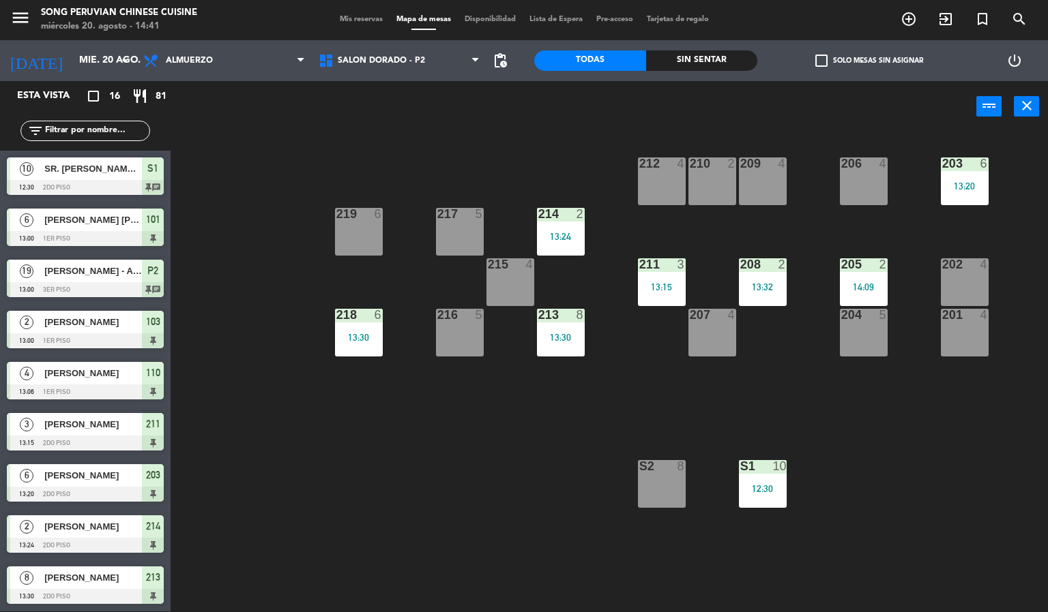
click at [475, 509] on div "203 6 13:20 206 4 210 2 212 4 209 4 214 2 13:24 217 5 219 6 202 4 205 2 14:09 2…" at bounding box center [614, 372] width 867 height 479
click at [719, 60] on div "Sin sentar" at bounding box center [702, 60] width 112 height 20
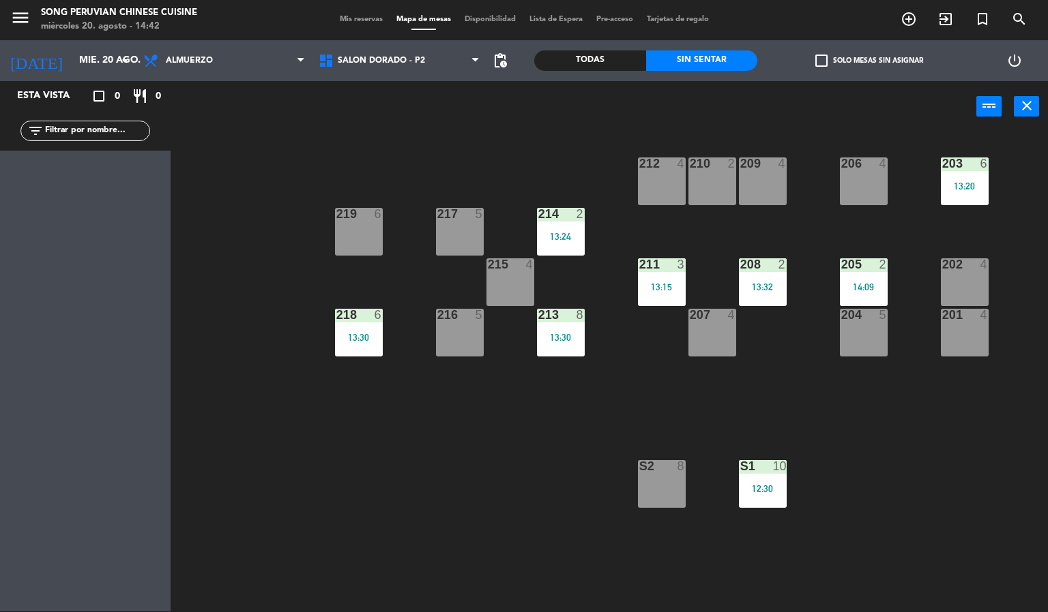
click at [596, 58] on div "Todas" at bounding box center [590, 60] width 112 height 20
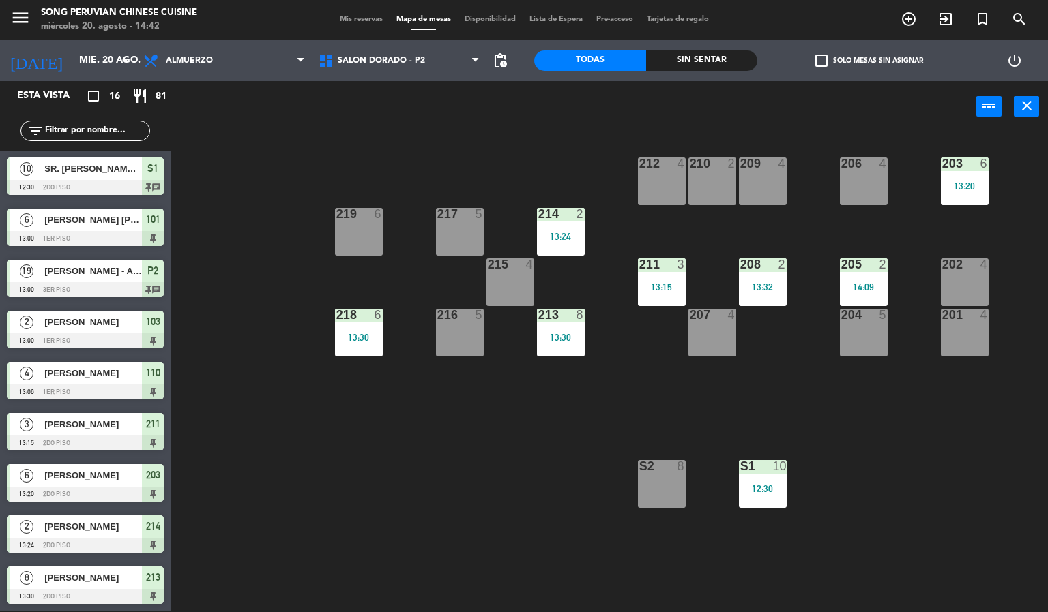
click at [324, 475] on div "203 6 13:20 206 4 210 2 212 4 209 4 214 2 13:24 217 5 219 6 202 4 205 2 14:09 2…" at bounding box center [614, 372] width 867 height 479
click at [496, 512] on div "203 6 13:20 206 4 210 2 212 4 209 4 214 2 13:24 217 5 219 6 202 4 205 2 14:09 2…" at bounding box center [614, 372] width 867 height 479
click at [668, 264] on div at bounding box center [661, 264] width 23 height 12
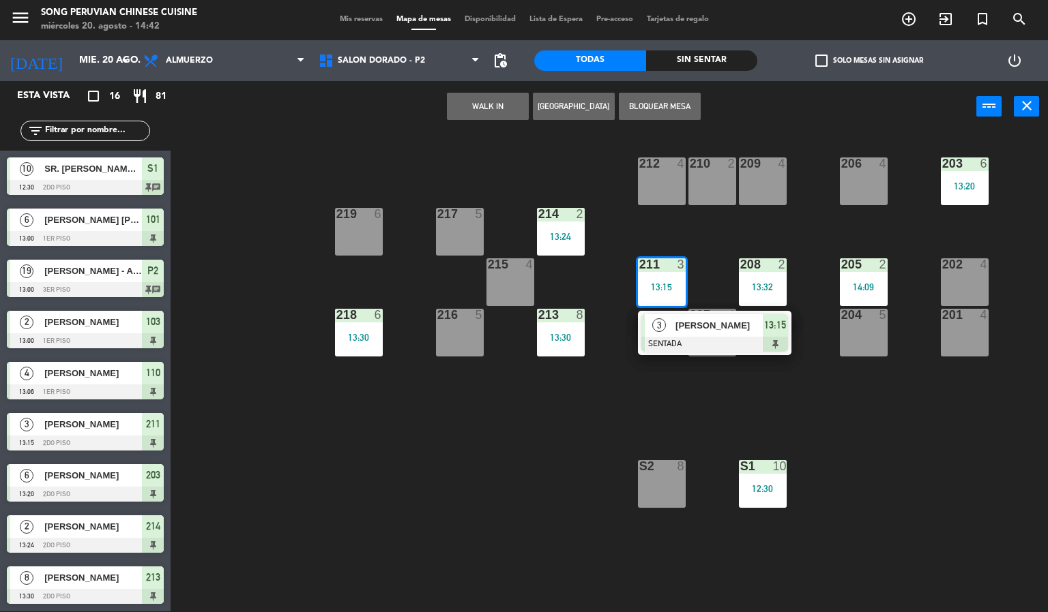
click at [732, 331] on span "[PERSON_NAME]" at bounding box center [718, 325] width 87 height 14
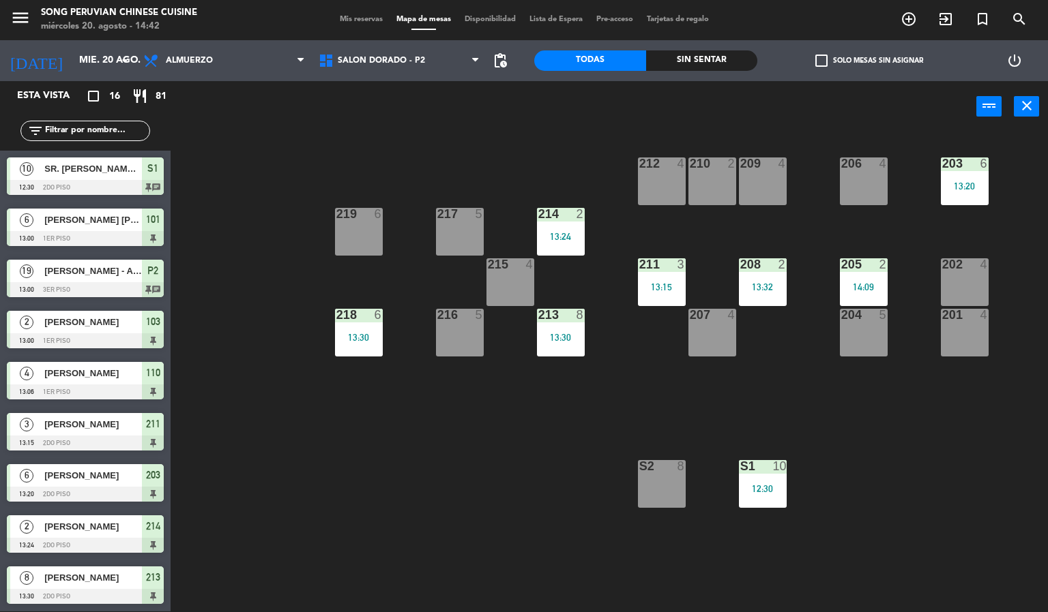
click at [516, 475] on div "203 6 13:20 206 4 210 2 212 4 209 4 214 2 13:24 217 5 219 6 202 4 205 2 14:09 2…" at bounding box center [614, 372] width 867 height 479
click at [569, 314] on div at bounding box center [560, 315] width 23 height 12
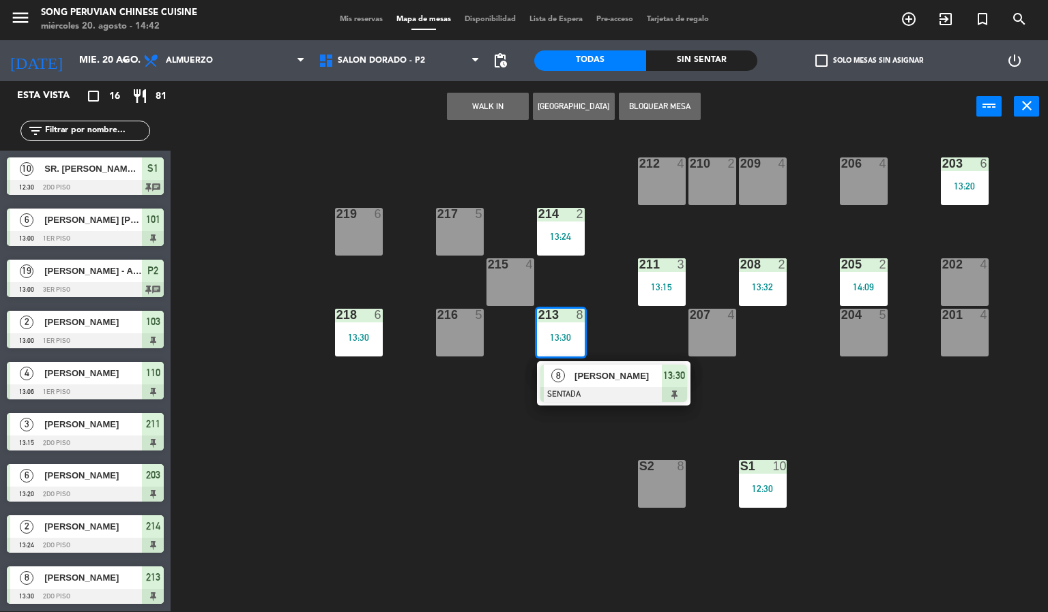
click at [628, 381] on span "[PERSON_NAME]" at bounding box center [617, 376] width 87 height 14
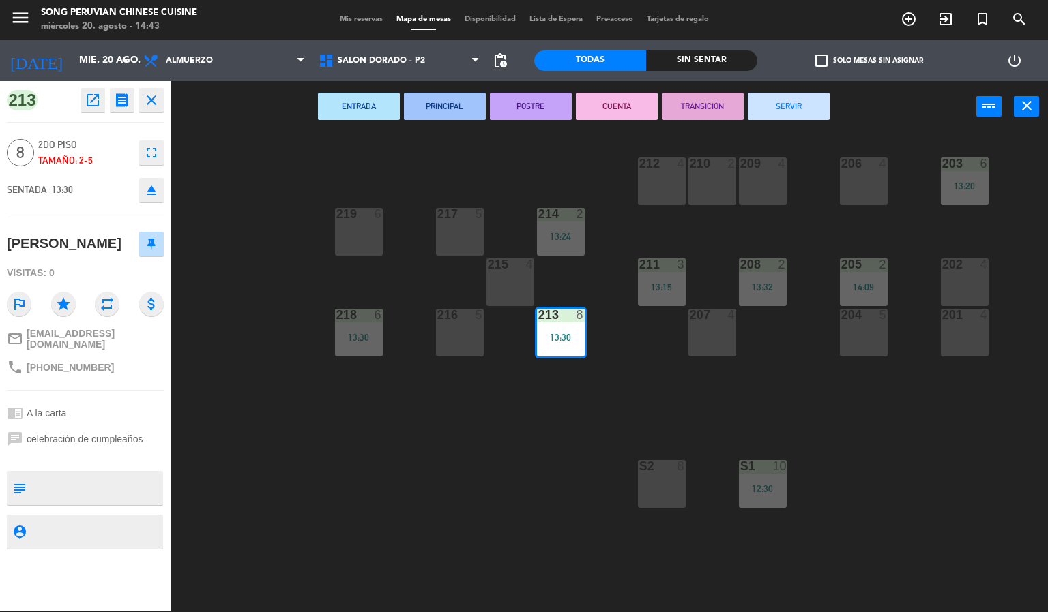
click at [396, 445] on div "203 6 13:20 206 4 210 2 212 4 209 4 214 2 13:24 217 5 219 6 202 4 205 2 14:09 2…" at bounding box center [614, 372] width 867 height 479
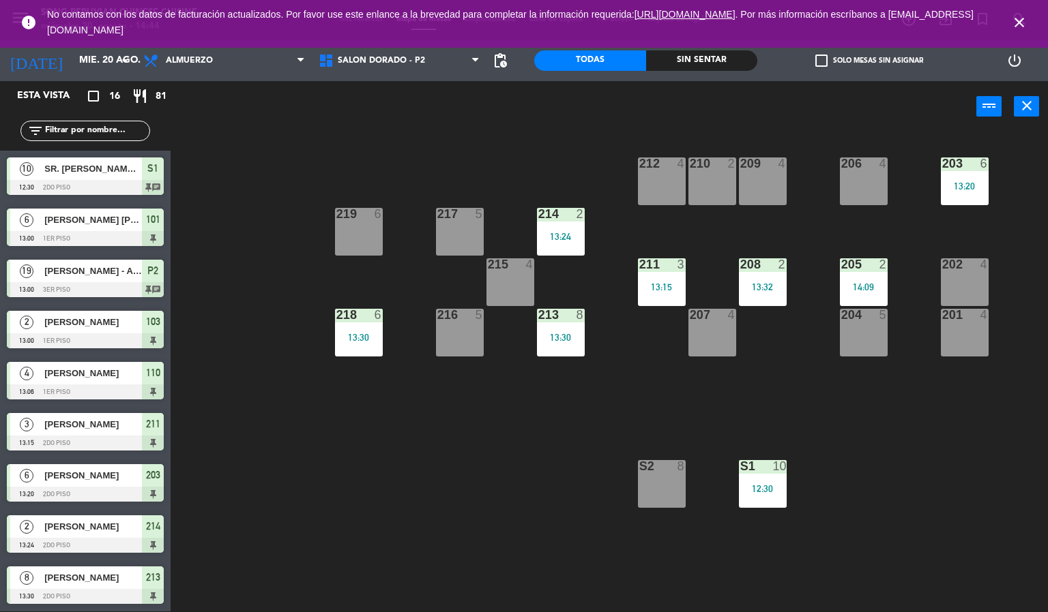
click at [479, 454] on div "203 6 13:20 206 4 210 2 212 4 209 4 214 2 13:24 217 5 219 6 202 4 205 2 14:09 2…" at bounding box center [614, 372] width 867 height 479
click at [952, 393] on div "203 6 13:20 206 4 210 2 212 4 209 4 214 2 13:24 217 5 219 6 202 4 205 2 14:09 2…" at bounding box center [614, 372] width 867 height 479
click at [1020, 15] on icon "close" at bounding box center [1019, 22] width 16 height 16
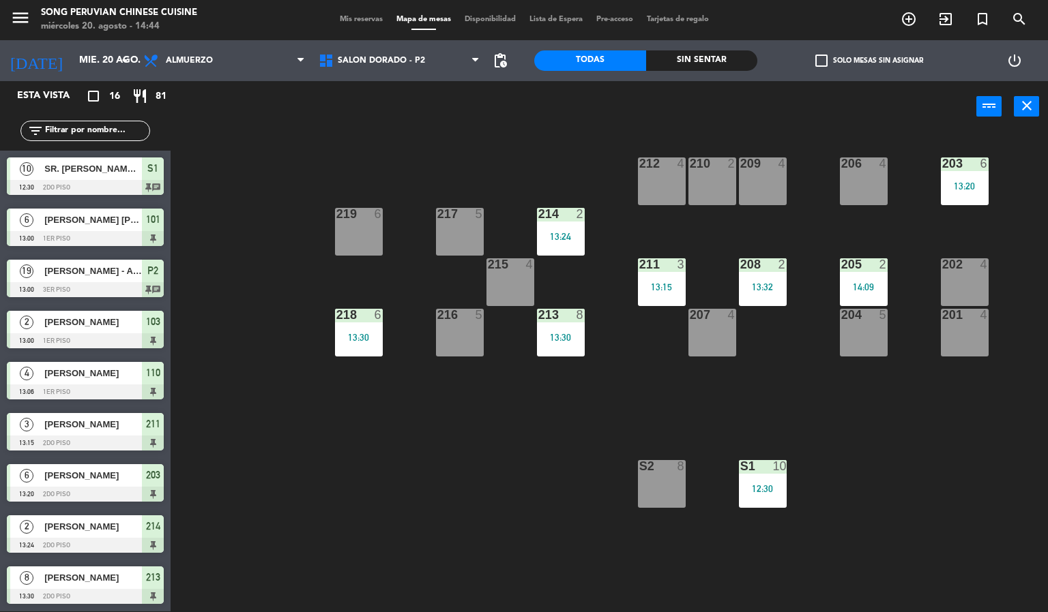
click at [522, 488] on div "203 6 13:20 206 4 210 2 212 4 209 4 214 2 13:24 217 5 219 6 202 4 205 2 14:09 2…" at bounding box center [614, 372] width 867 height 479
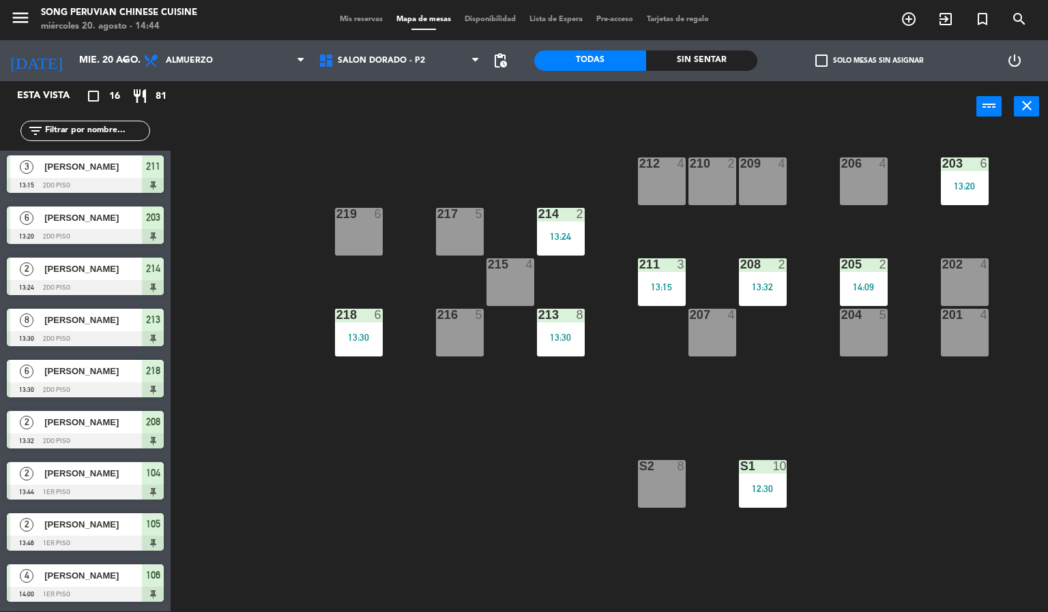
scroll to position [358, 0]
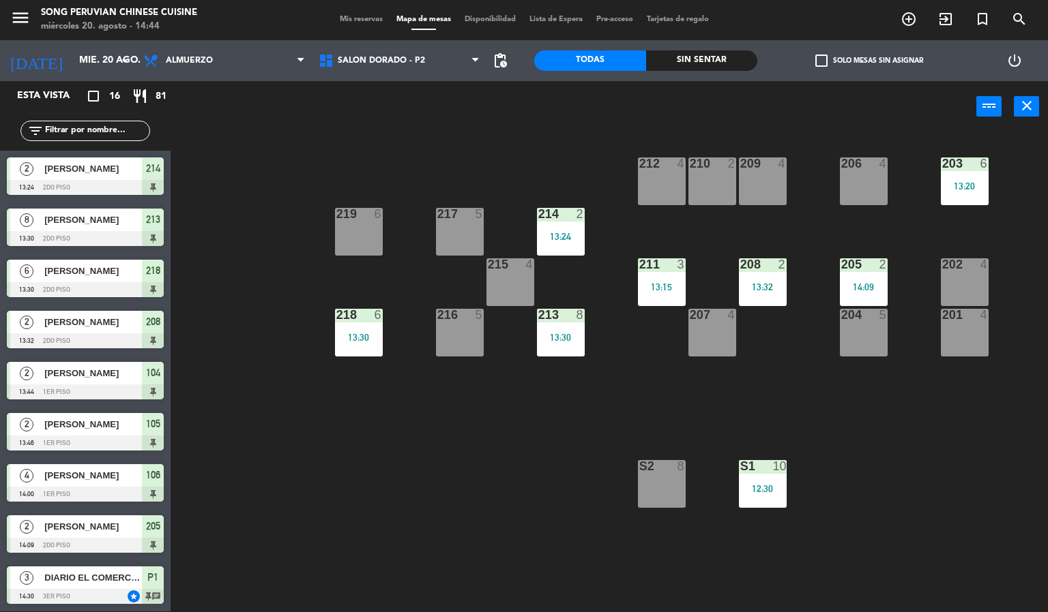
click at [572, 338] on div "13:30" at bounding box center [561, 338] width 48 height 10
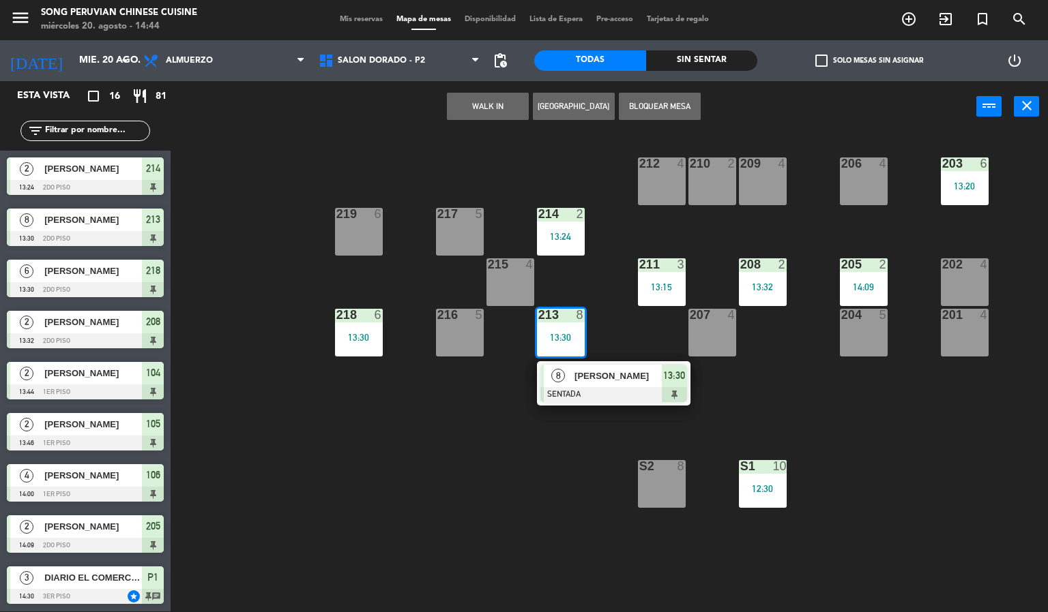
click at [599, 393] on div at bounding box center [613, 394] width 147 height 15
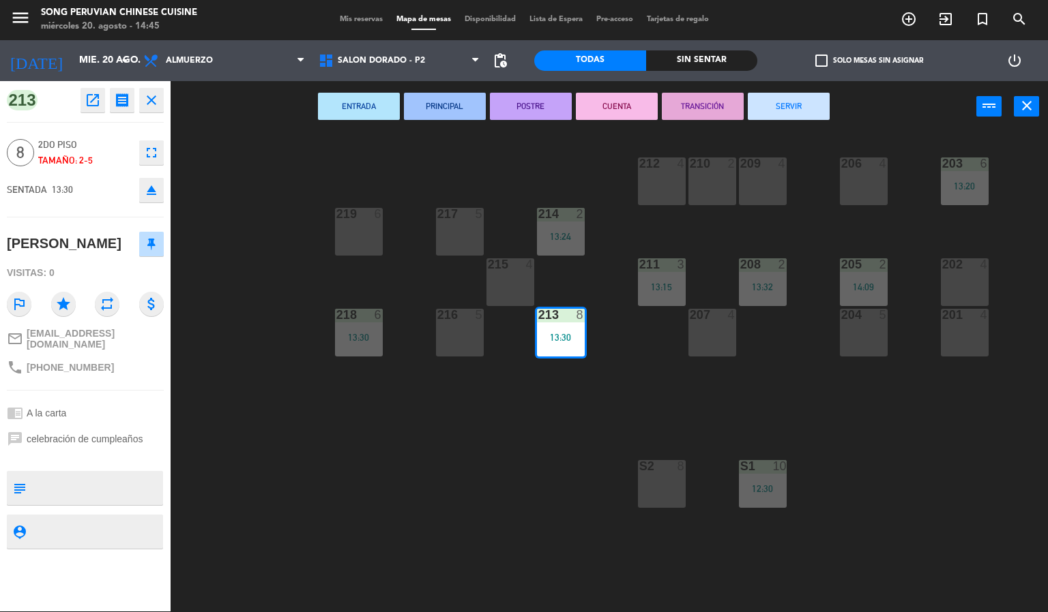
click at [428, 461] on div "203 6 13:20 206 4 210 2 212 4 209 4 214 2 13:24 217 5 219 6 202 4 205 2 14:09 2…" at bounding box center [614, 372] width 867 height 479
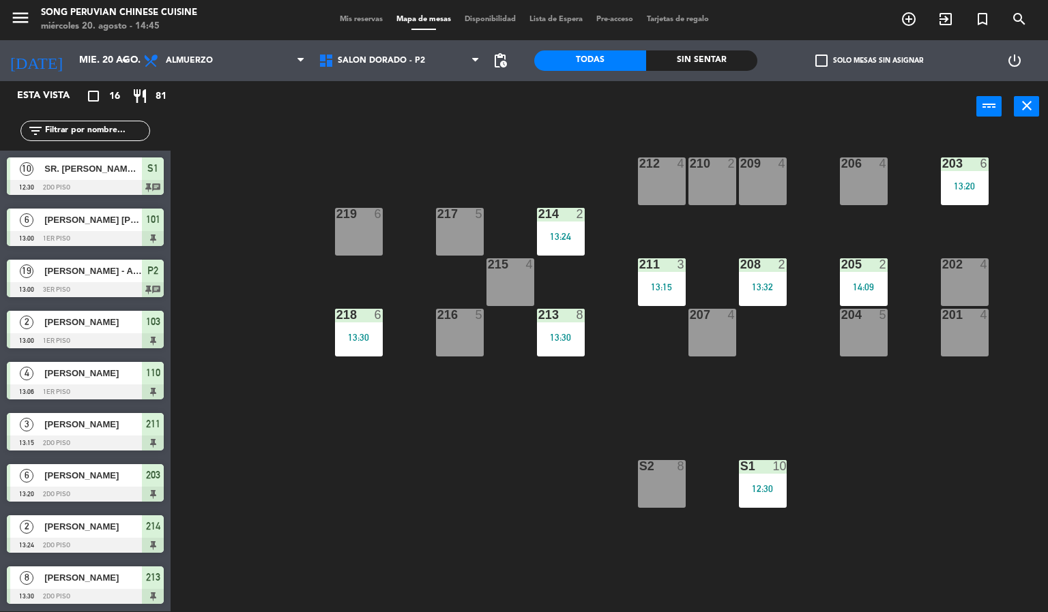
click at [677, 271] on div "211 3" at bounding box center [662, 265] width 48 height 14
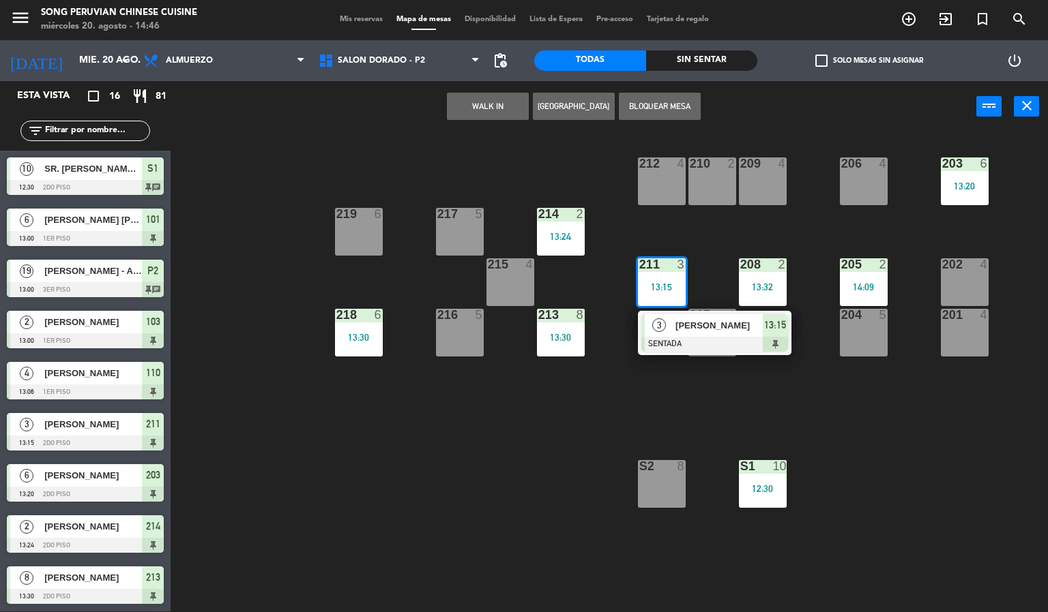
click at [745, 326] on span "[PERSON_NAME]" at bounding box center [718, 325] width 87 height 14
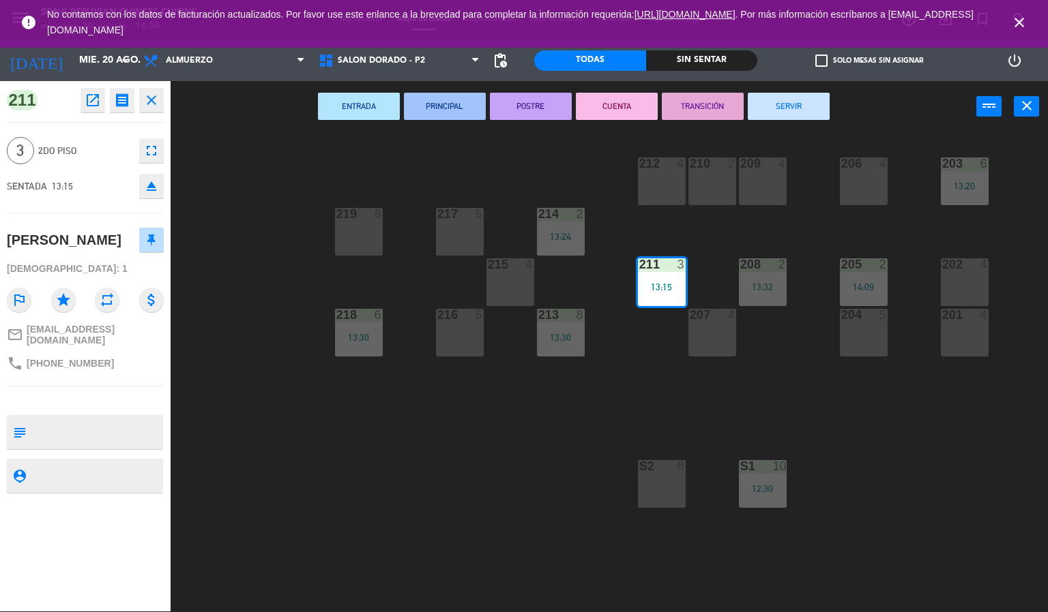
click at [1022, 17] on icon "close" at bounding box center [1019, 22] width 16 height 16
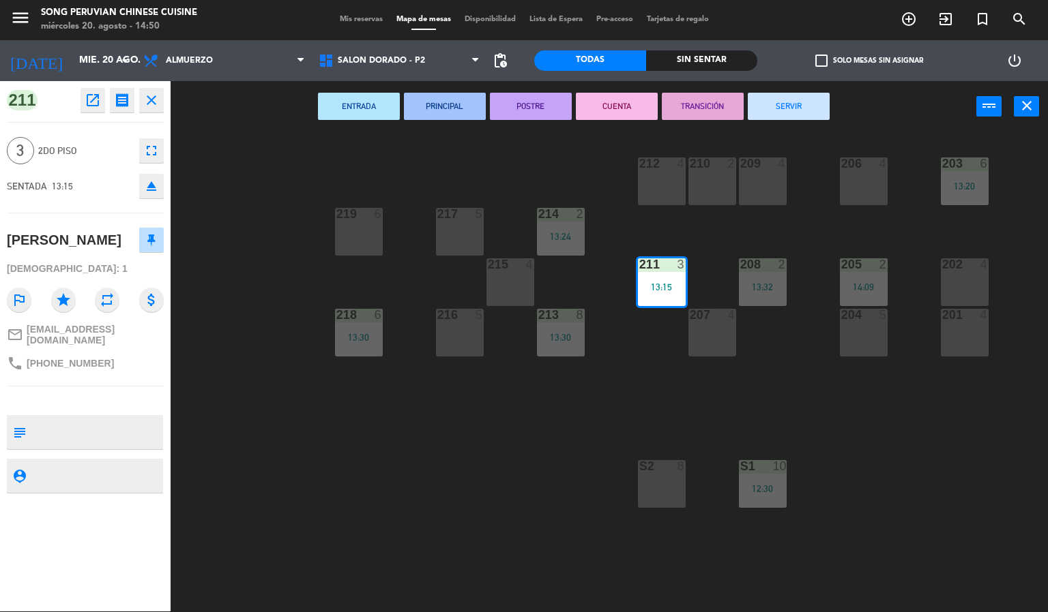
click at [502, 475] on div "203 6 13:20 206 4 210 2 212 4 209 4 214 2 13:24 217 5 219 6 202 4 205 2 14:09 2…" at bounding box center [614, 372] width 867 height 479
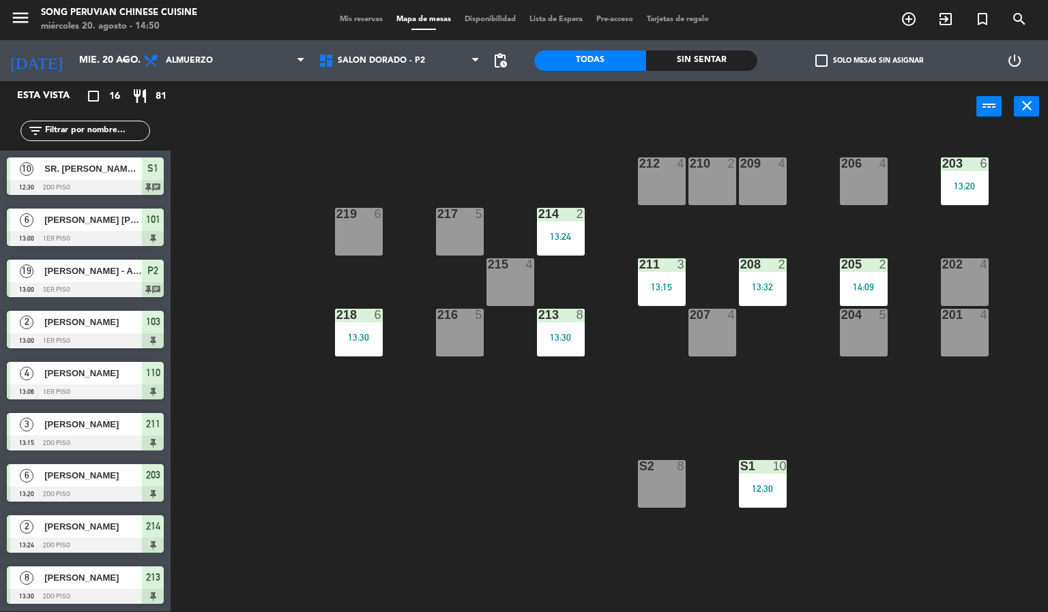
click at [690, 338] on div "207 4" at bounding box center [712, 333] width 48 height 48
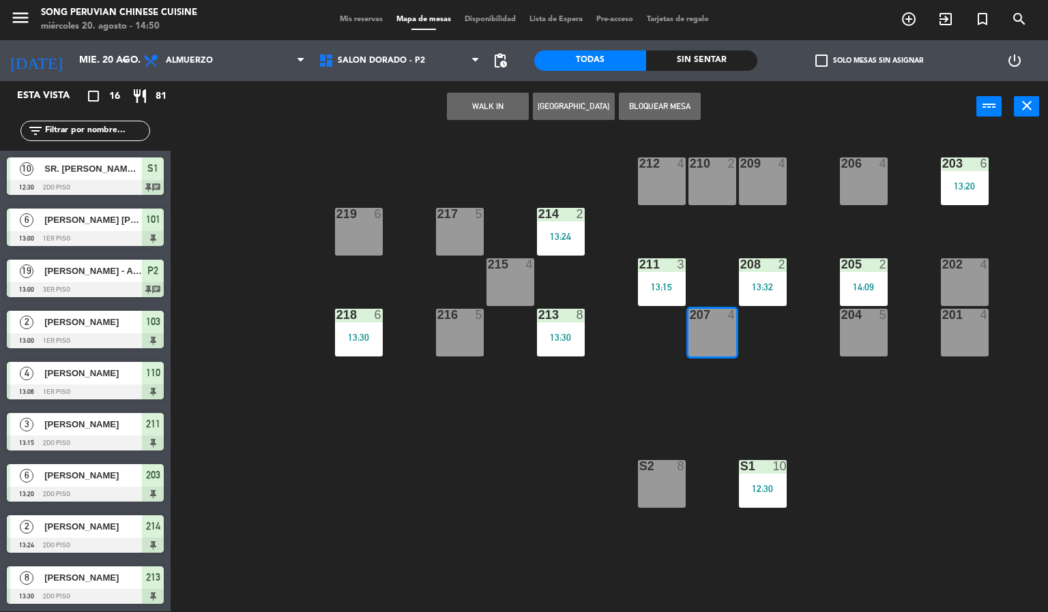
click at [473, 109] on button "WALK IN" at bounding box center [488, 106] width 82 height 27
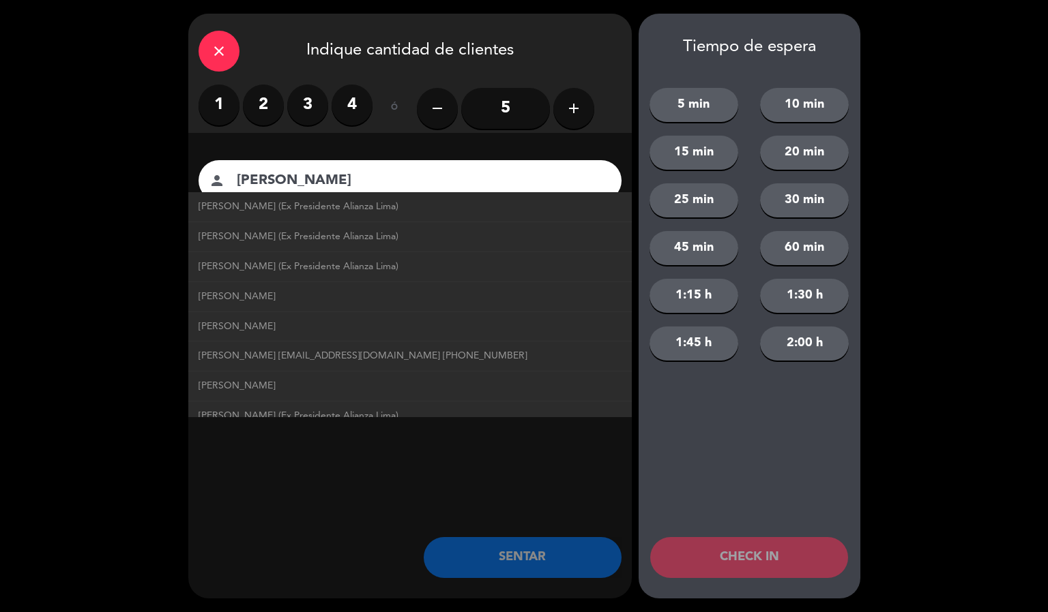
scroll to position [15, 0]
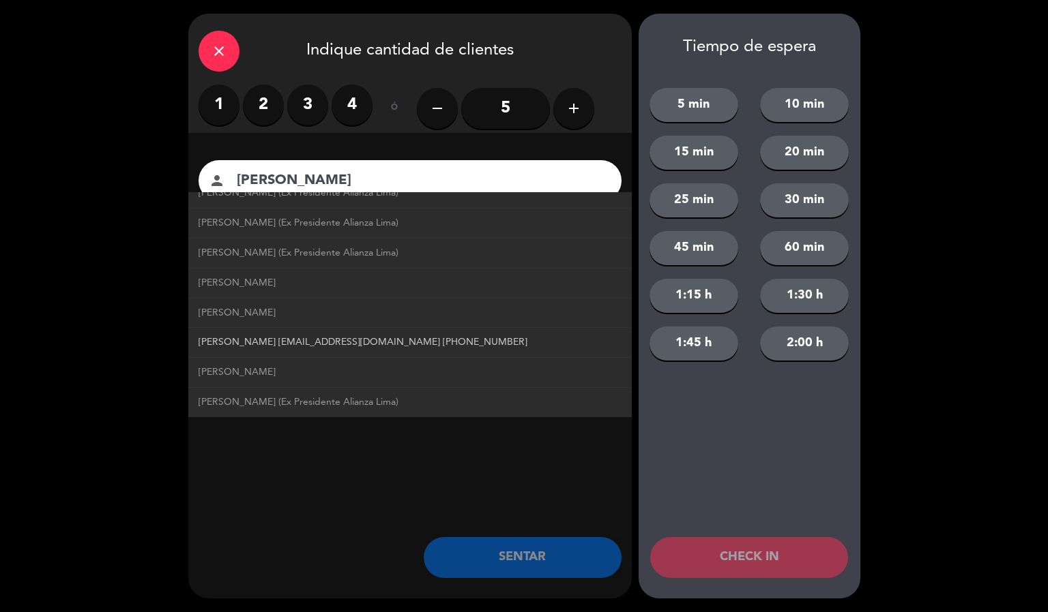
click at [475, 350] on link "[PERSON_NAME] [EMAIL_ADDRESS][DOMAIN_NAME] [PHONE_NUMBER]" at bounding box center [409, 343] width 423 height 16
type input "[PERSON_NAME]"
type input "[EMAIL_ADDRESS][DOMAIN_NAME]"
type input "[PHONE_NUMBER]"
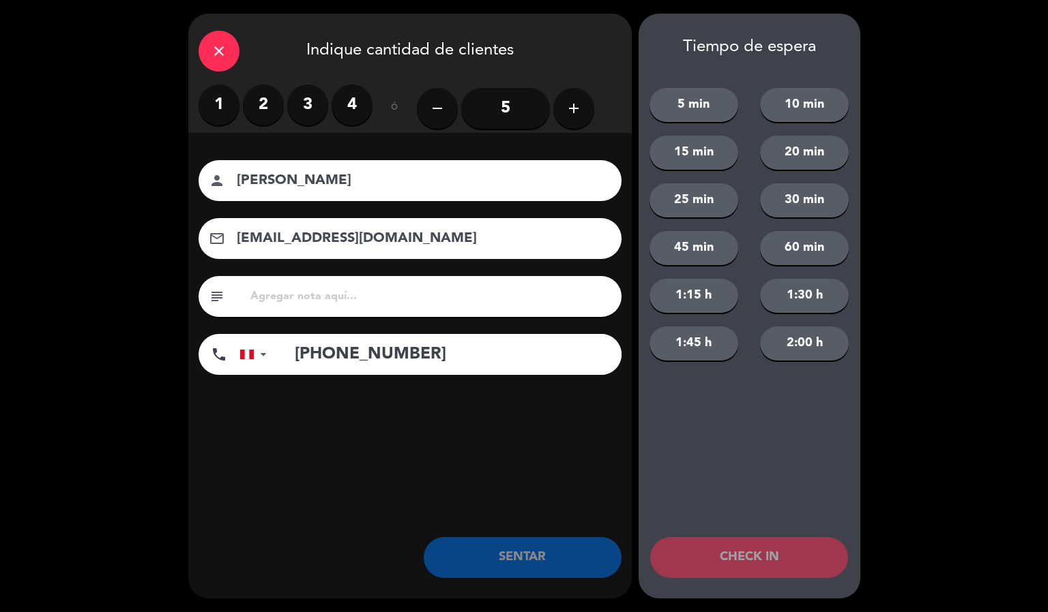
click at [219, 35] on div "close" at bounding box center [218, 51] width 41 height 41
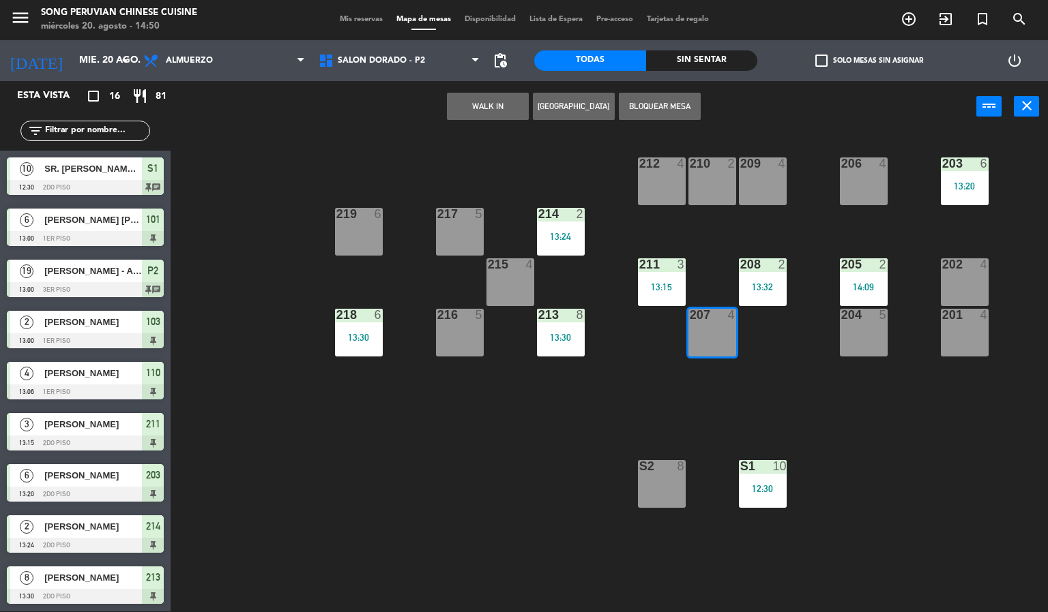
click at [479, 475] on div "203 6 13:20 206 4 210 2 212 4 209 4 214 2 13:24 217 5 219 6 202 4 205 2 14:09 2…" at bounding box center [614, 372] width 867 height 479
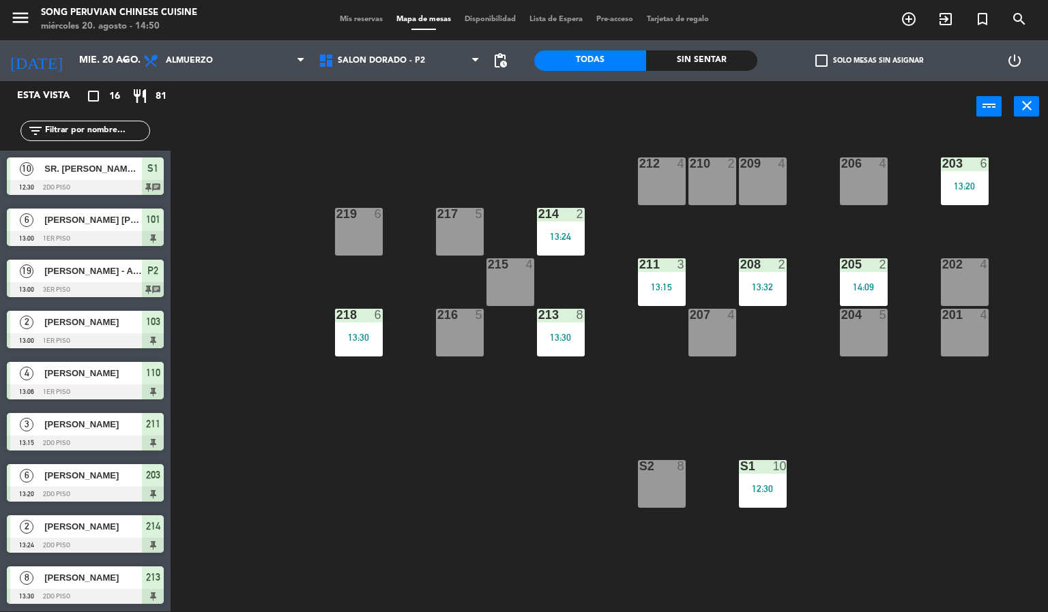
click at [715, 334] on div "207 4" at bounding box center [712, 333] width 48 height 48
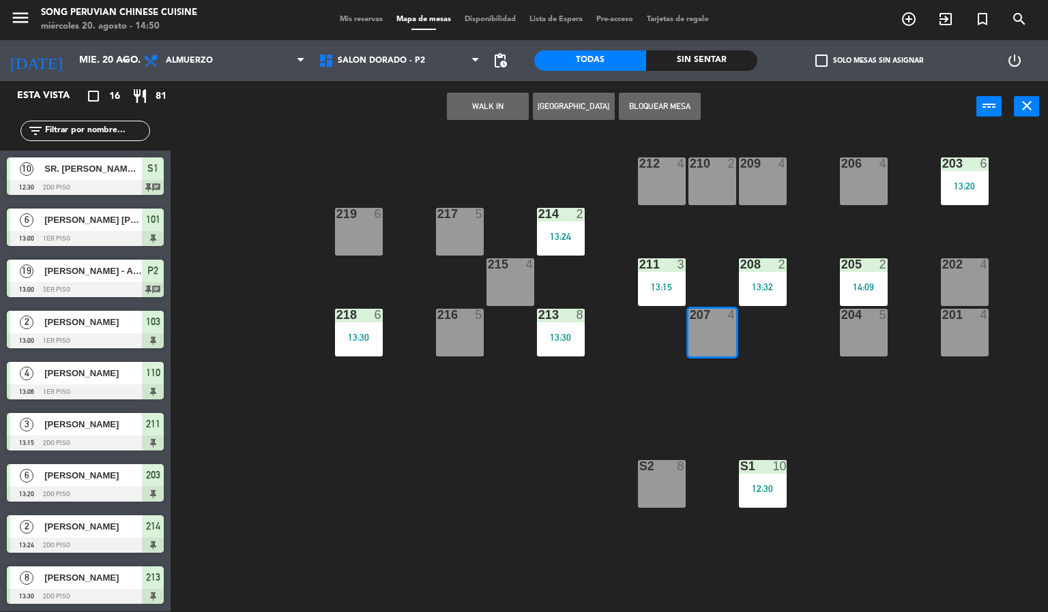
click at [500, 101] on button "WALK IN" at bounding box center [488, 106] width 82 height 27
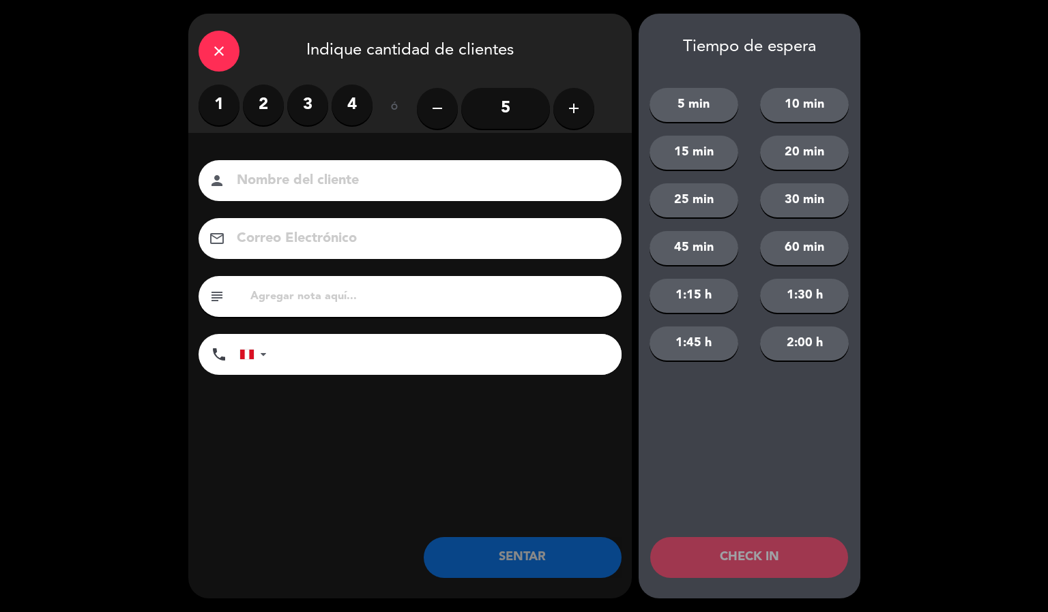
click at [220, 102] on label "1" at bounding box center [218, 105] width 41 height 41
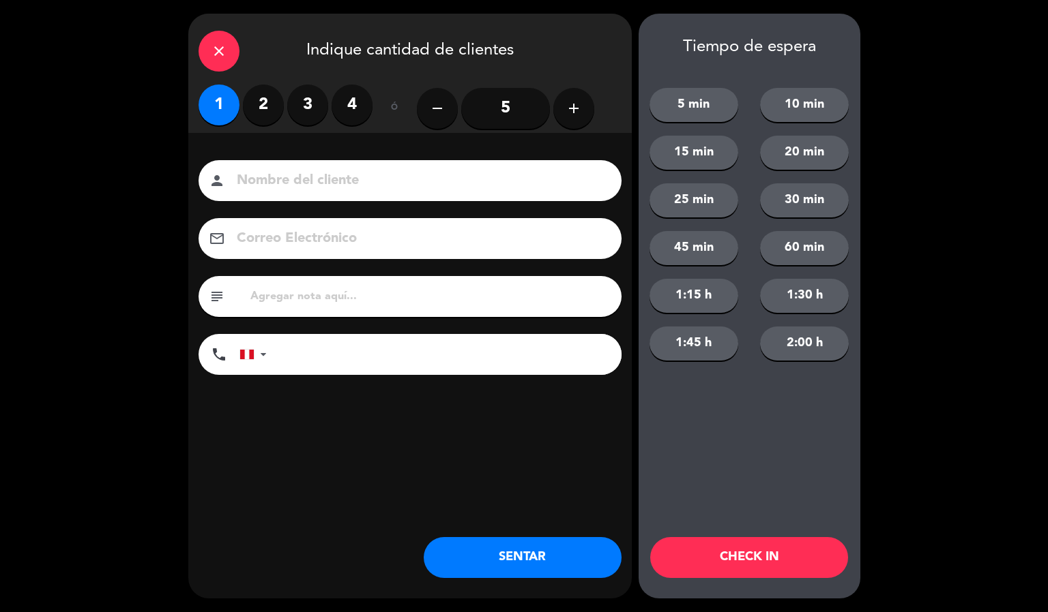
click at [356, 186] on input at bounding box center [419, 181] width 368 height 24
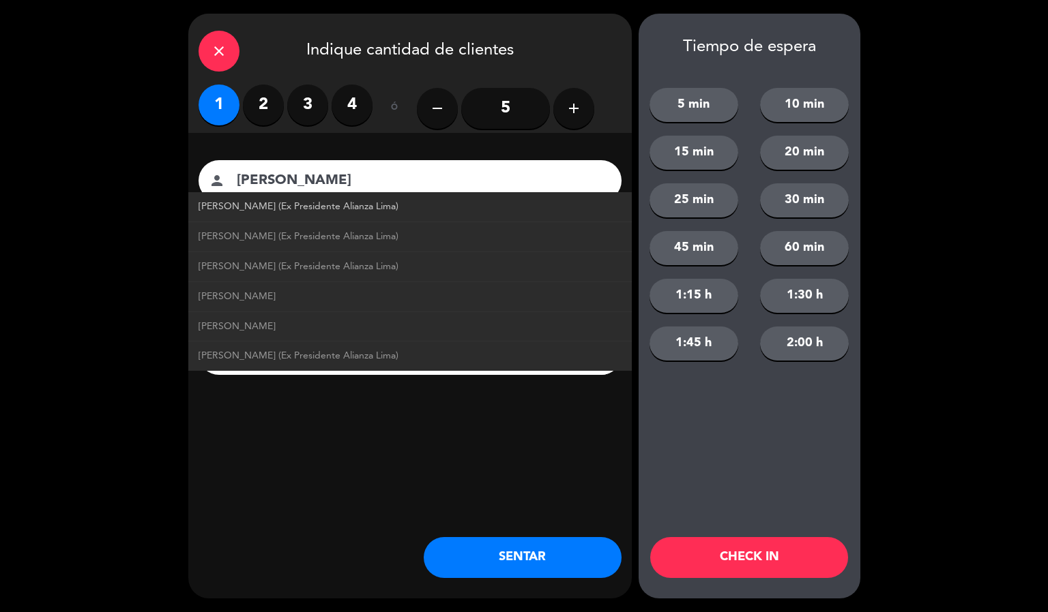
click at [367, 211] on span "[PERSON_NAME] (Ex Presidente Alianza Lima)" at bounding box center [298, 207] width 200 height 16
type input "[PERSON_NAME] (Ex Presidente Alianza Lima)"
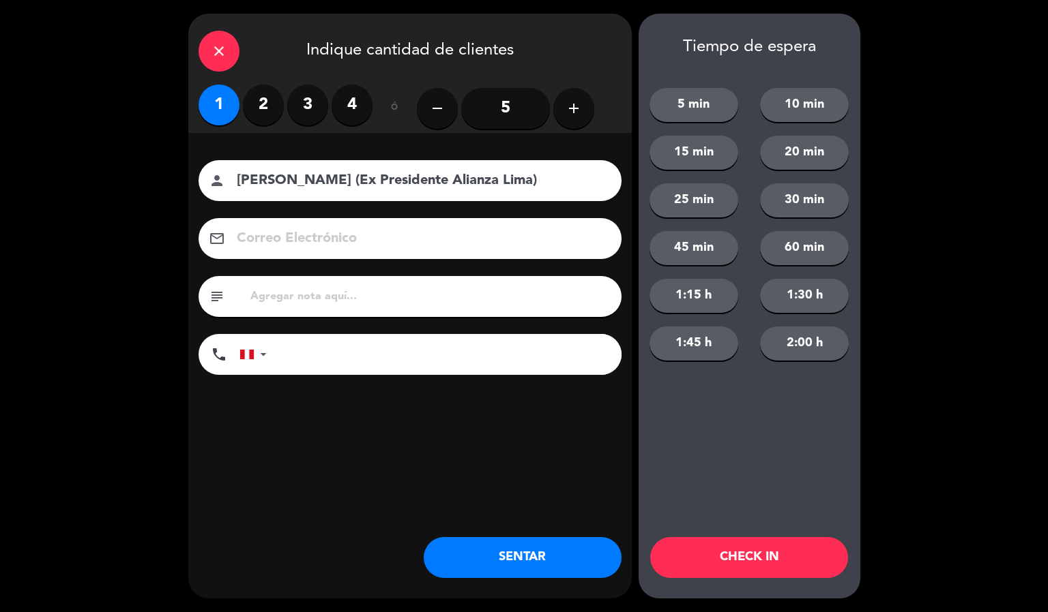
click at [563, 563] on button "SENTAR" at bounding box center [523, 557] width 198 height 41
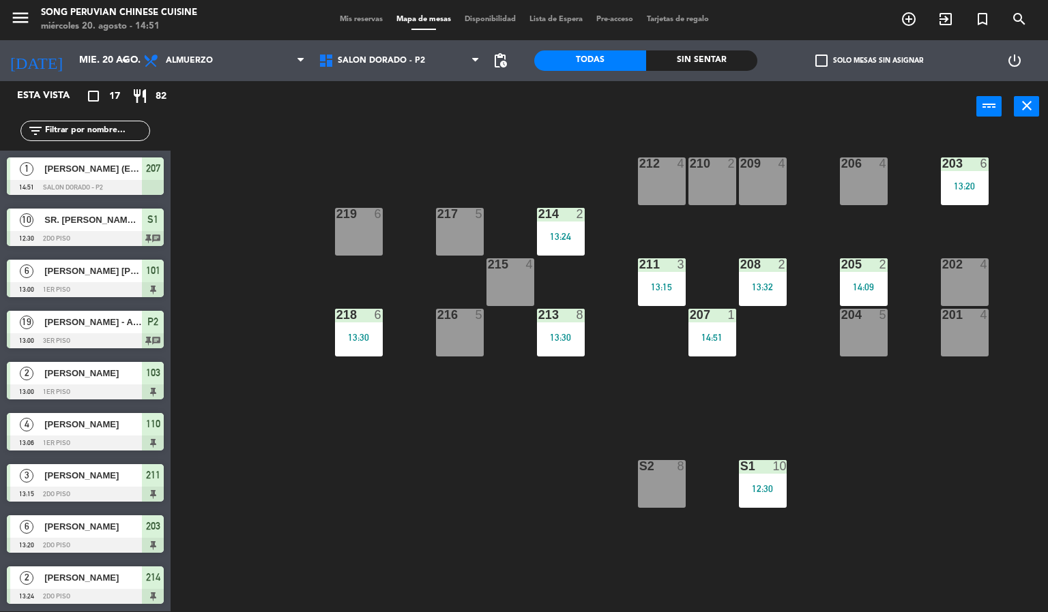
click at [780, 463] on div "10" at bounding box center [780, 466] width 14 height 12
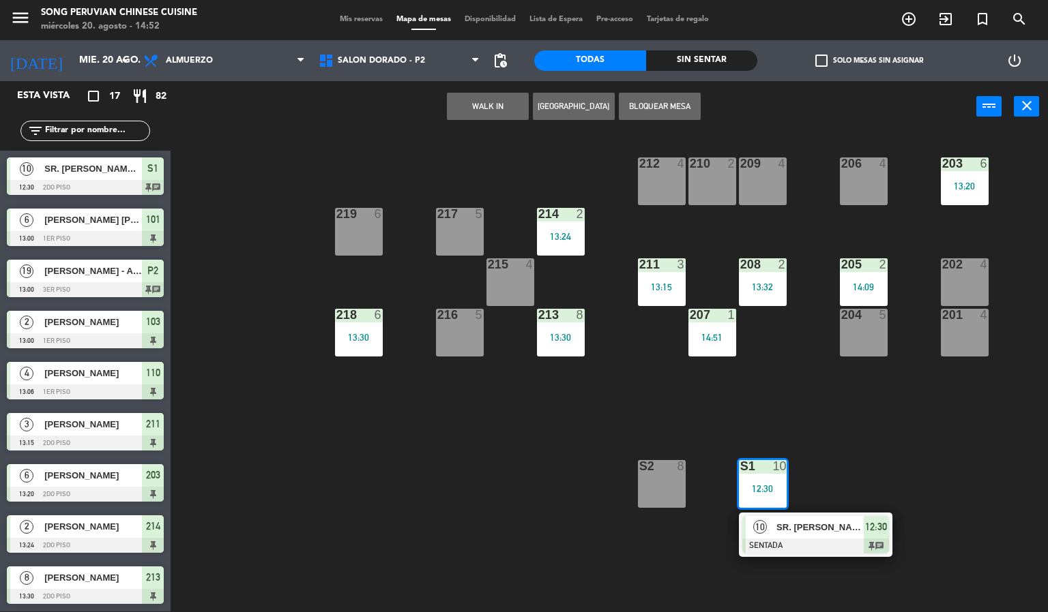
click at [471, 477] on div "203 6 13:20 206 4 210 2 212 4 209 4 214 2 13:24 217 5 219 6 202 4 205 2 14:09 2…" at bounding box center [614, 372] width 867 height 479
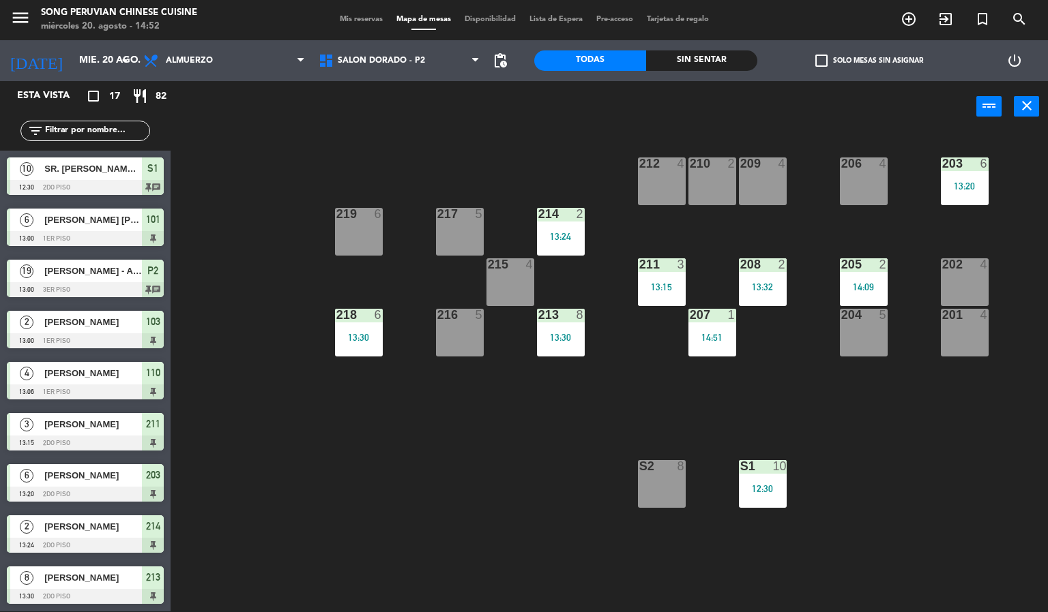
click at [708, 61] on div "Sin sentar" at bounding box center [702, 60] width 112 height 20
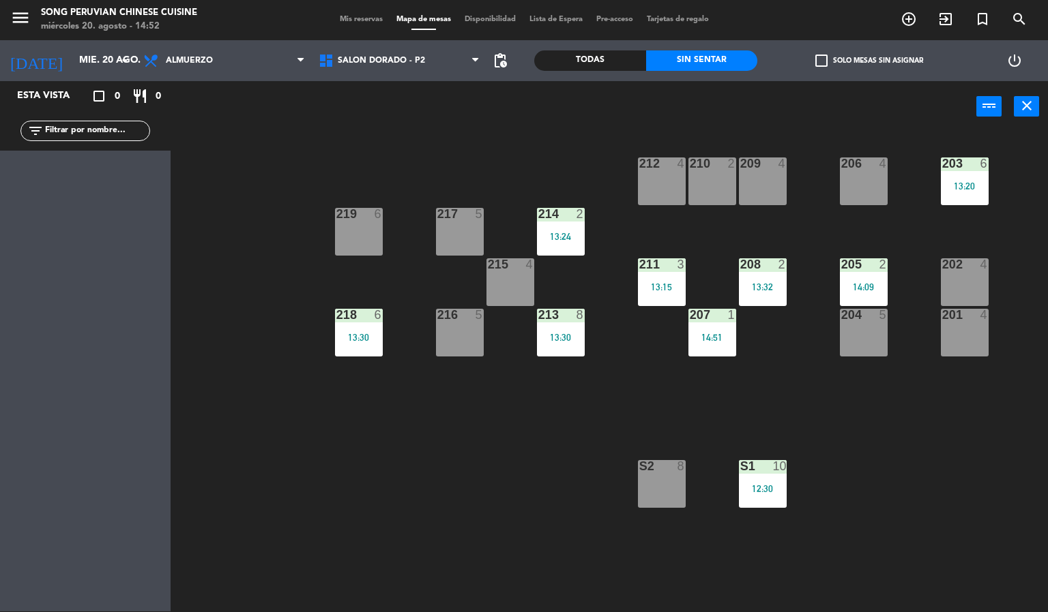
click at [602, 57] on div "Todas" at bounding box center [590, 60] width 112 height 20
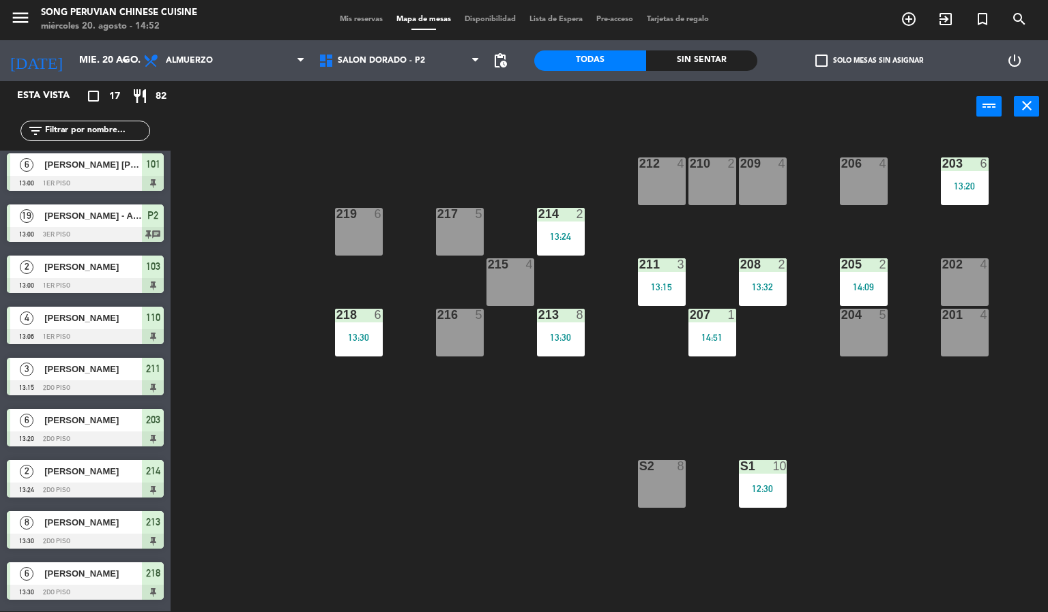
scroll to position [0, 0]
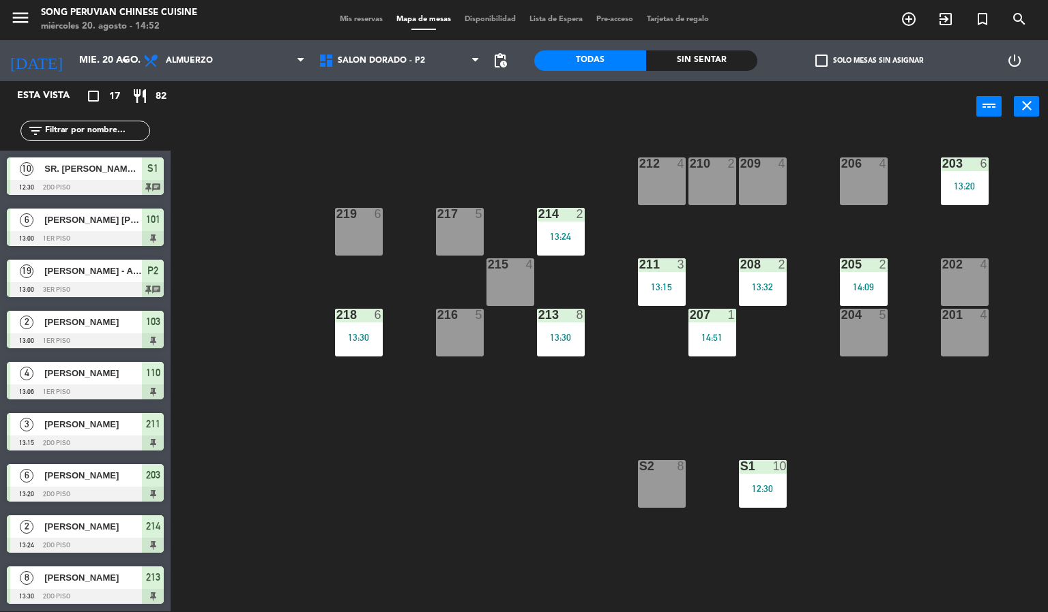
click at [432, 529] on div "203 6 13:20 206 4 210 2 212 4 209 4 214 2 13:24 217 5 219 6 202 4 205 2 14:09 2…" at bounding box center [614, 372] width 867 height 479
click at [485, 508] on div "203 6 13:20 206 4 210 2 212 4 209 4 214 2 13:24 217 5 219 6 202 4 205 2 14:09 2…" at bounding box center [614, 372] width 867 height 479
click at [653, 280] on div "211 3 13:15" at bounding box center [662, 282] width 48 height 48
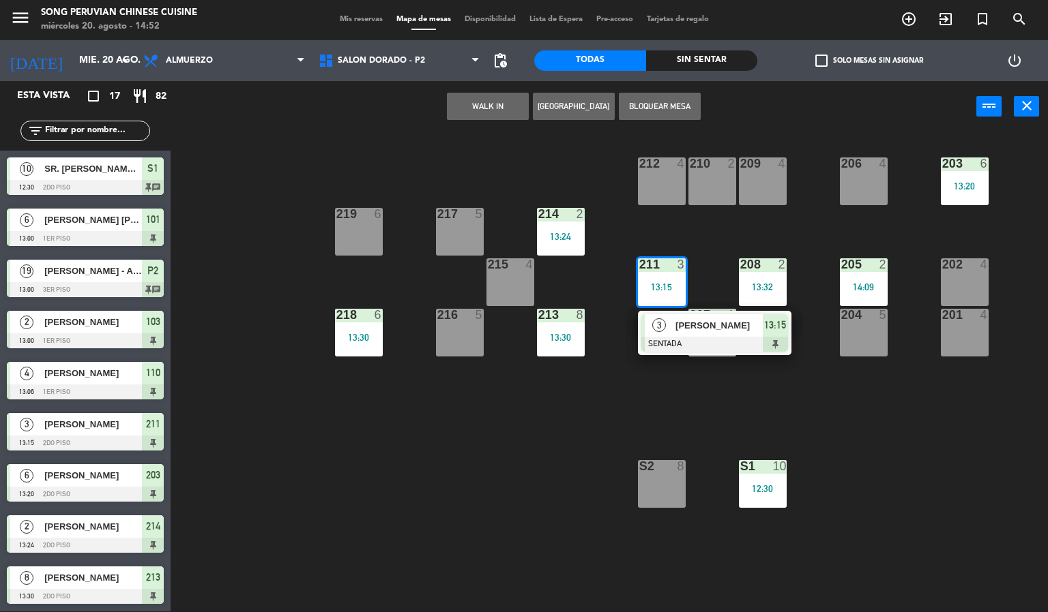
click at [723, 342] on div at bounding box center [714, 344] width 147 height 15
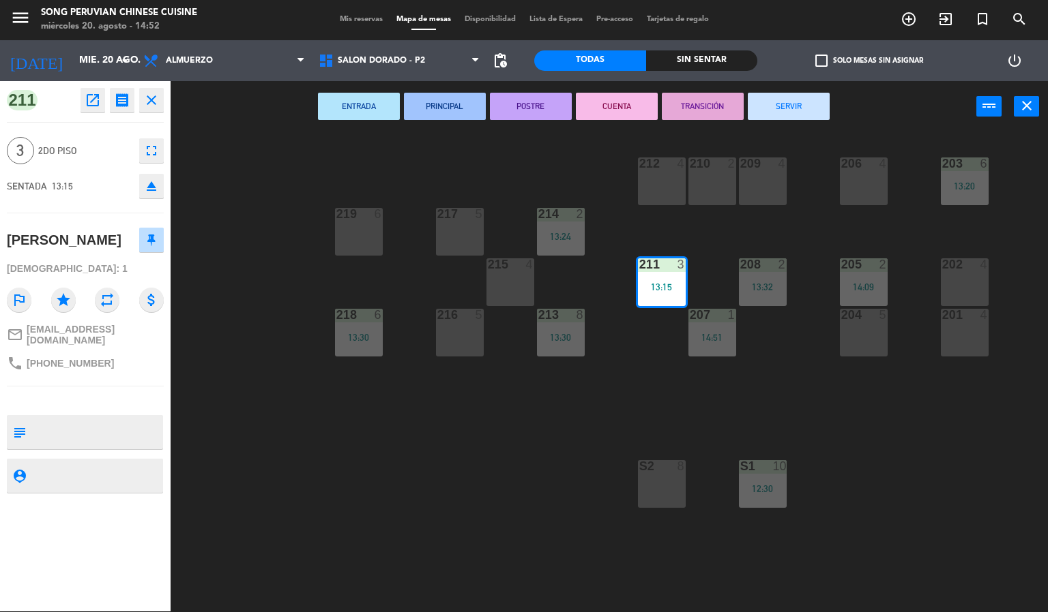
click at [158, 101] on icon "close" at bounding box center [151, 100] width 16 height 16
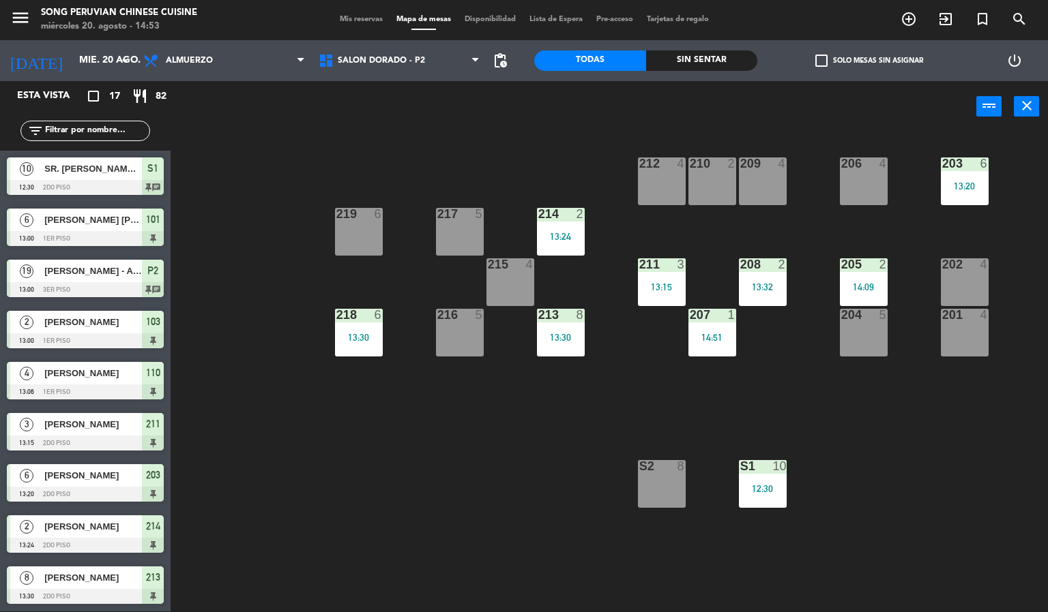
click at [539, 215] on div "214" at bounding box center [538, 214] width 1 height 12
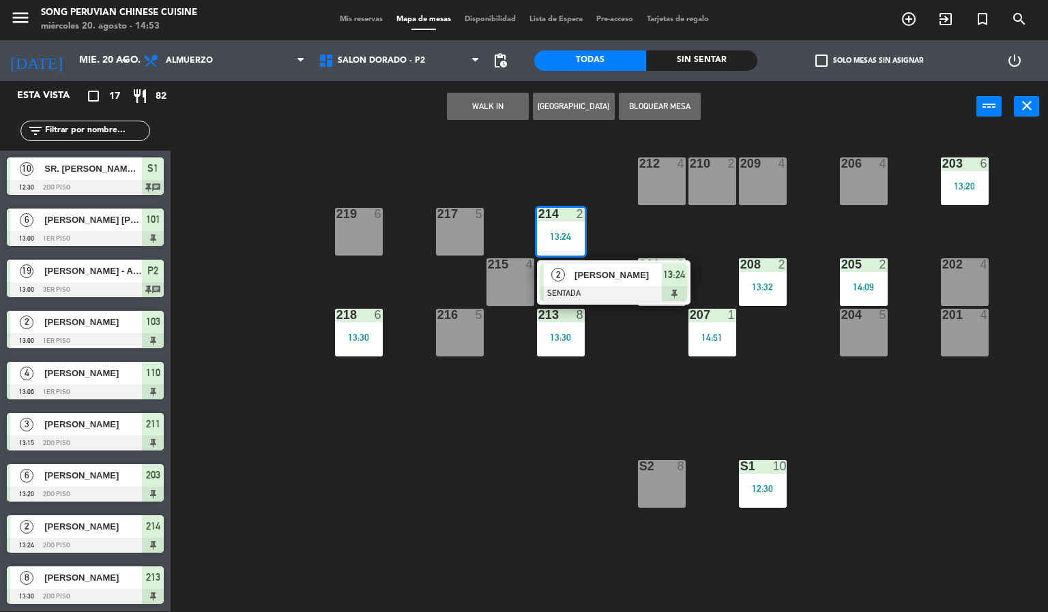
click at [565, 340] on div "13:30" at bounding box center [561, 338] width 48 height 10
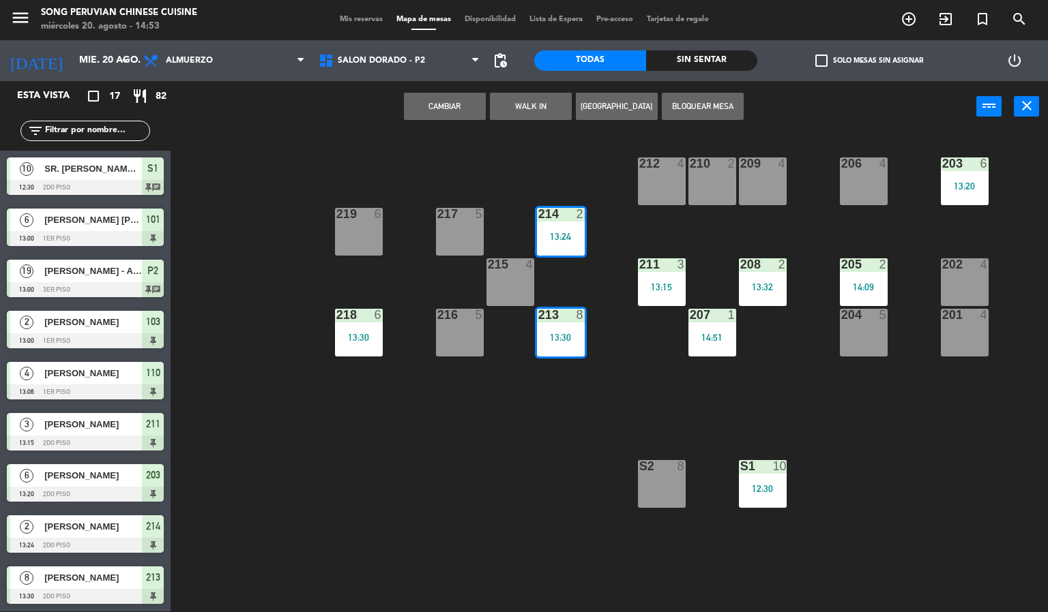
click at [453, 208] on div at bounding box center [459, 214] width 23 height 12
click at [266, 216] on div "203 6 13:20 206 4 210 2 212 4 209 4 214 2 13:24 217 5 219 6 202 4 205 2 14:09 2…" at bounding box center [614, 372] width 867 height 479
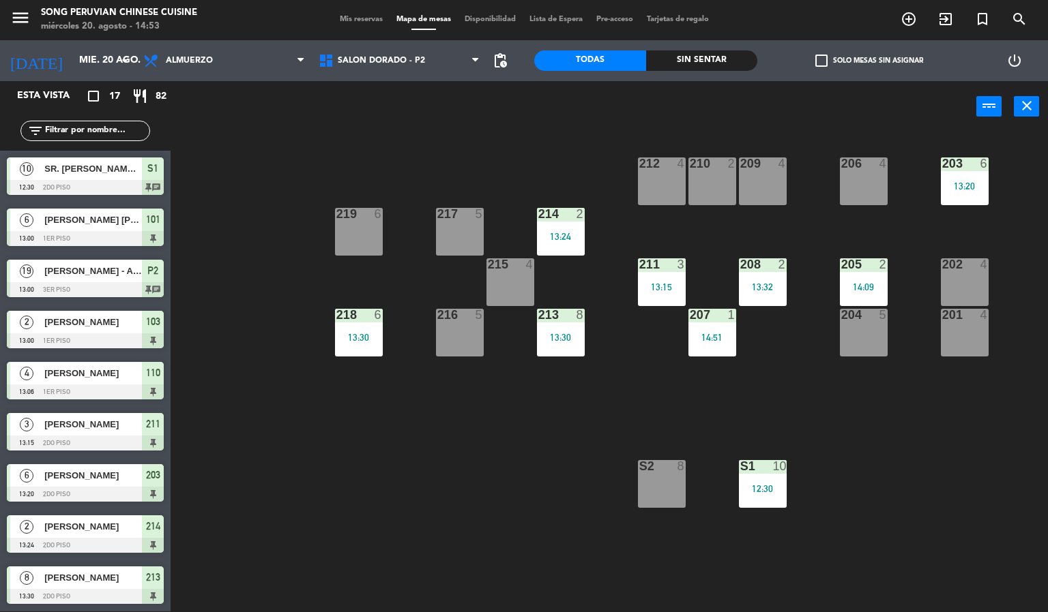
click at [336, 314] on div "218" at bounding box center [336, 315] width 1 height 12
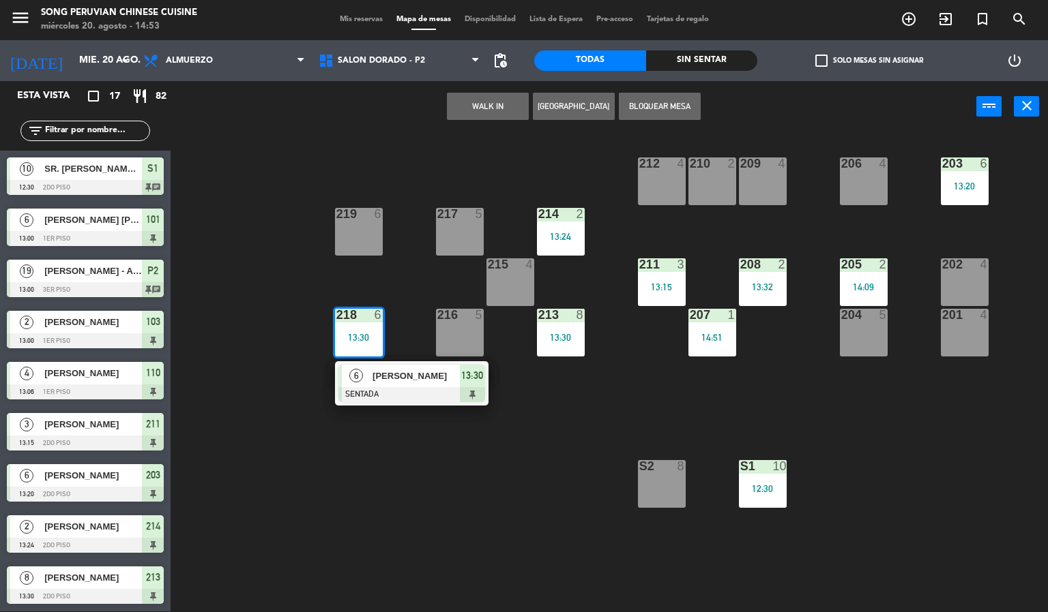
click at [223, 293] on div "203 6 13:20 206 4 210 2 212 4 209 4 214 2 13:24 217 5 219 6 202 4 205 2 14:09 2…" at bounding box center [614, 372] width 867 height 479
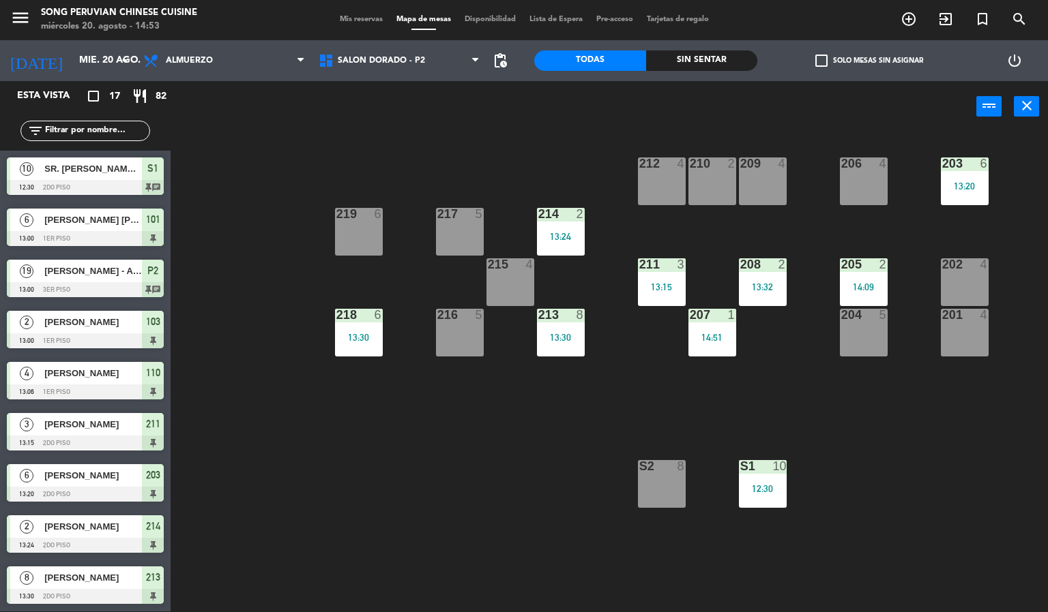
click at [741, 465] on div "S1" at bounding box center [740, 466] width 1 height 12
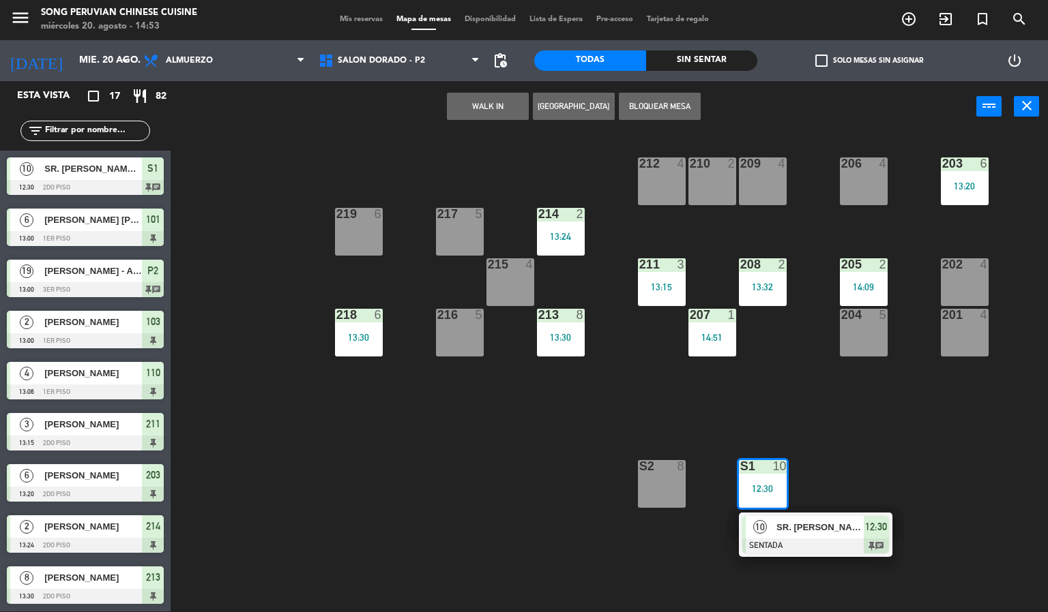
click at [422, 518] on div "203 6 13:20 206 4 210 2 212 4 209 4 214 2 13:24 217 5 219 6 202 4 205 2 14:09 2…" at bounding box center [614, 372] width 867 height 479
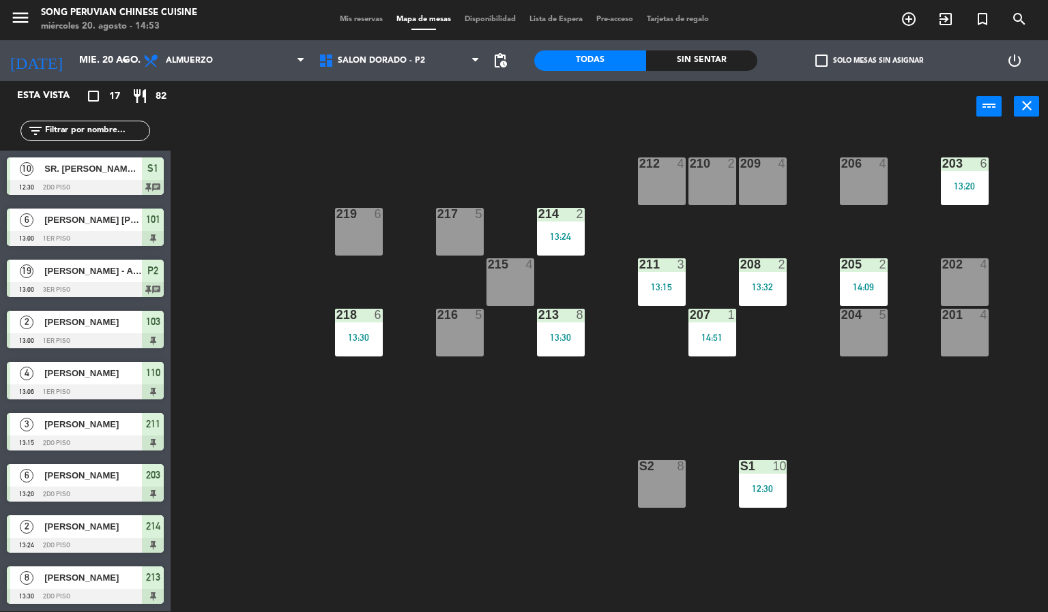
click at [752, 277] on div "208 2 13:32" at bounding box center [763, 282] width 48 height 48
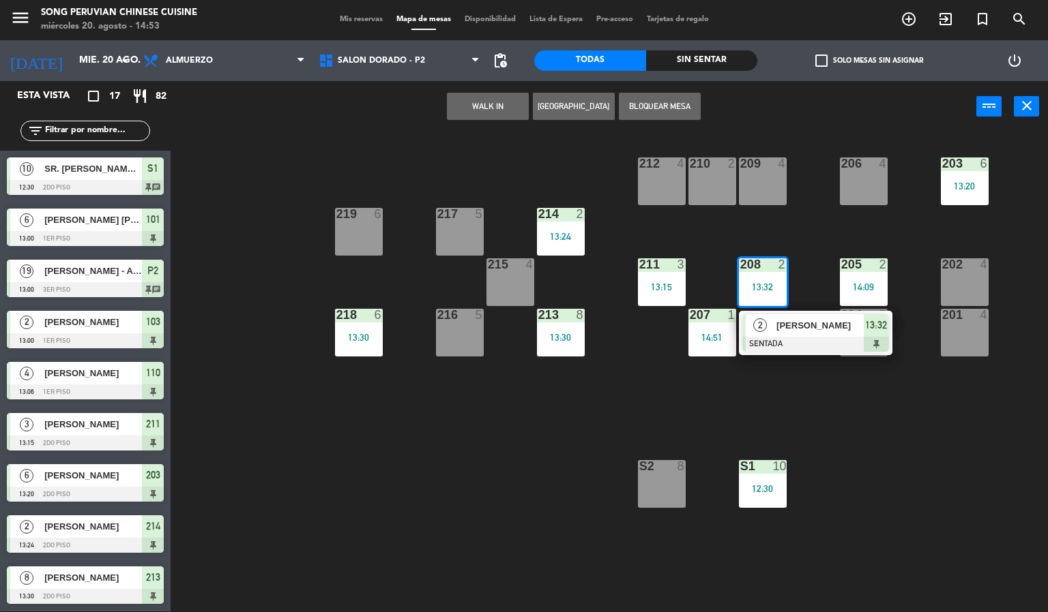
click at [666, 265] on div at bounding box center [661, 264] width 23 height 12
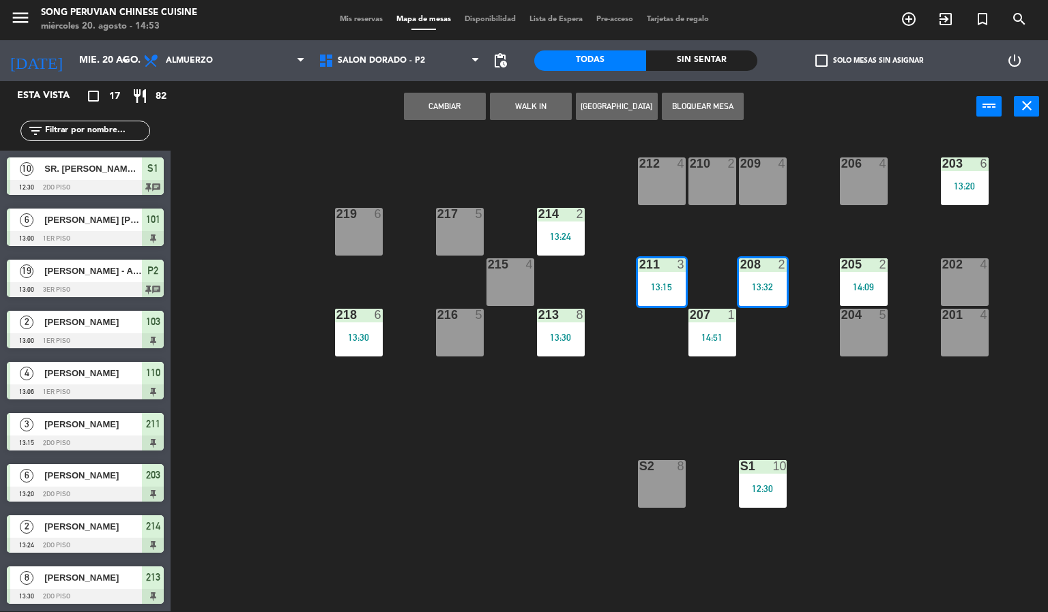
click at [444, 483] on div "203 6 13:20 206 4 210 2 212 4 209 4 214 2 13:24 217 5 219 6 202 4 205 2 14:09 2…" at bounding box center [614, 372] width 867 height 479
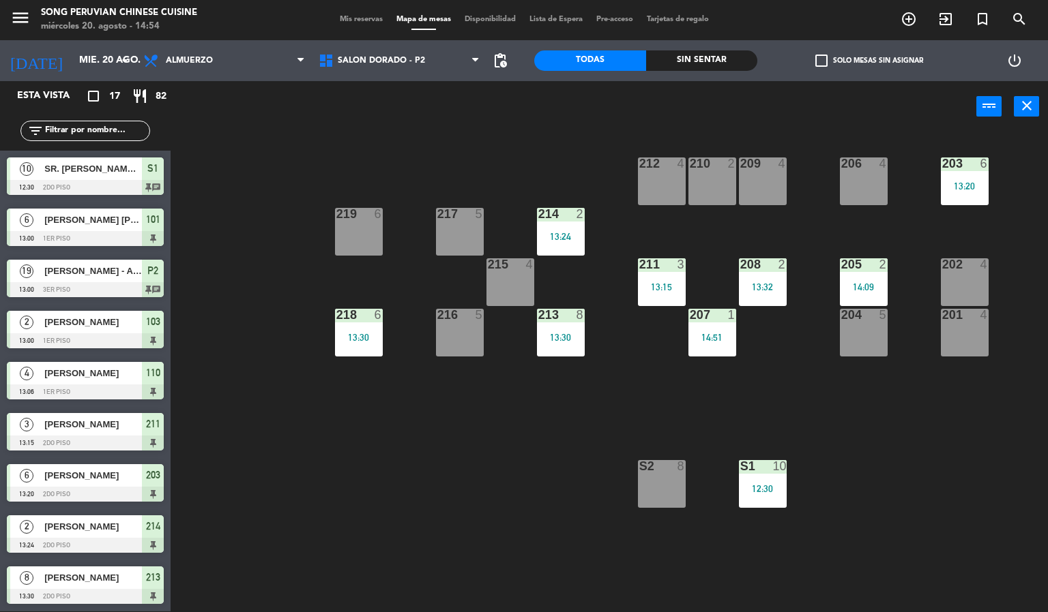
click at [651, 262] on div at bounding box center [661, 264] width 23 height 12
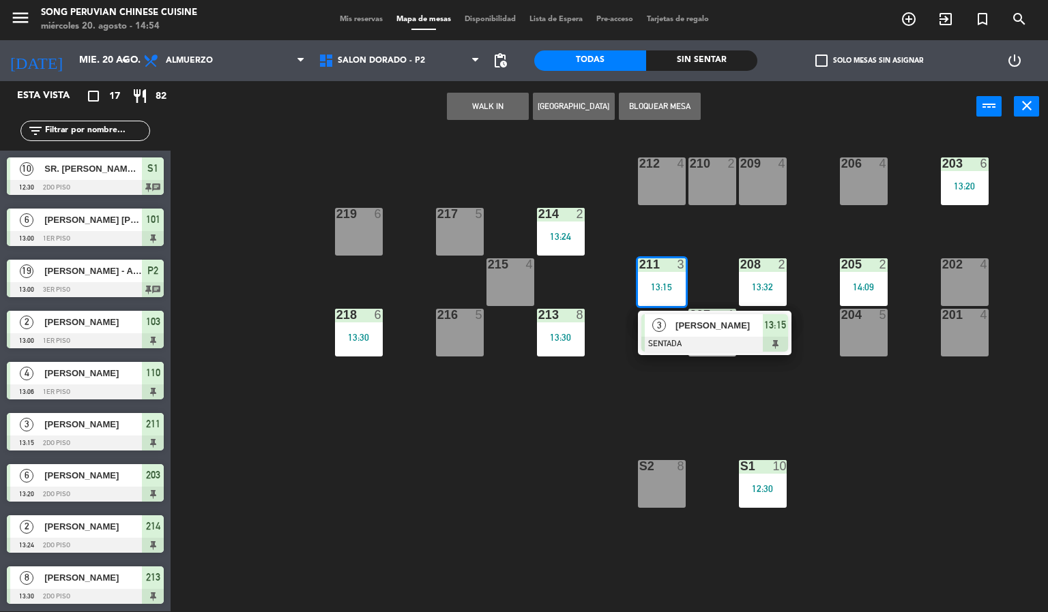
click at [524, 406] on div "203 6 13:20 206 4 210 2 212 4 209 4 214 2 13:24 217 5 219 6 202 4 205 2 14:09 2…" at bounding box center [614, 372] width 867 height 479
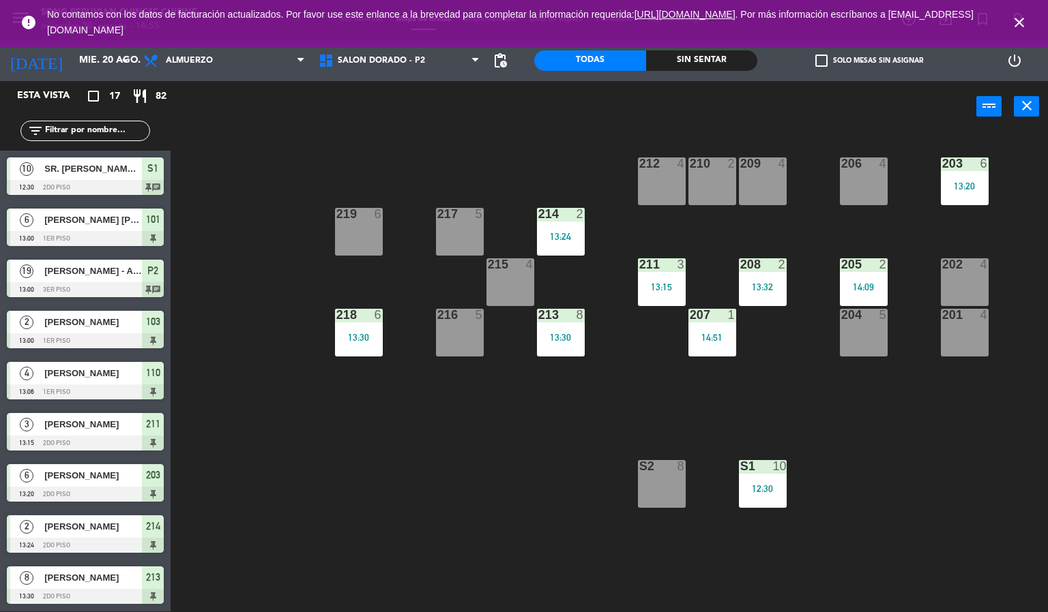
click at [1021, 14] on icon "close" at bounding box center [1019, 22] width 16 height 16
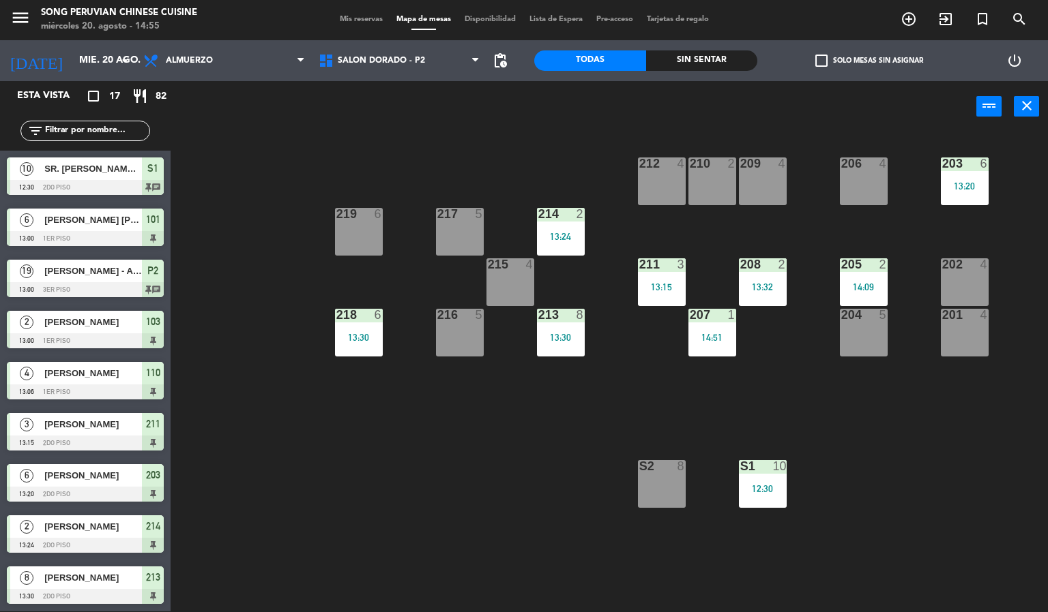
click at [242, 166] on div "203 6 13:20 206 4 210 2 212 4 209 4 214 2 13:24 217 5 219 6 202 4 205 2 14:09 2…" at bounding box center [614, 372] width 867 height 479
click at [718, 63] on div "Sin sentar" at bounding box center [702, 60] width 112 height 20
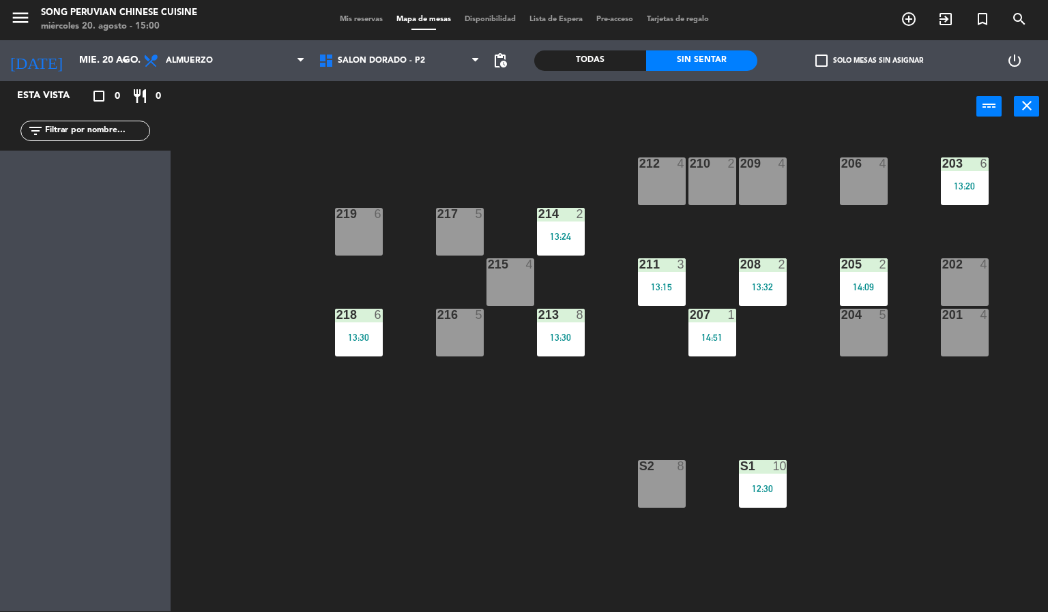
click at [602, 57] on div "Todas" at bounding box center [590, 60] width 112 height 20
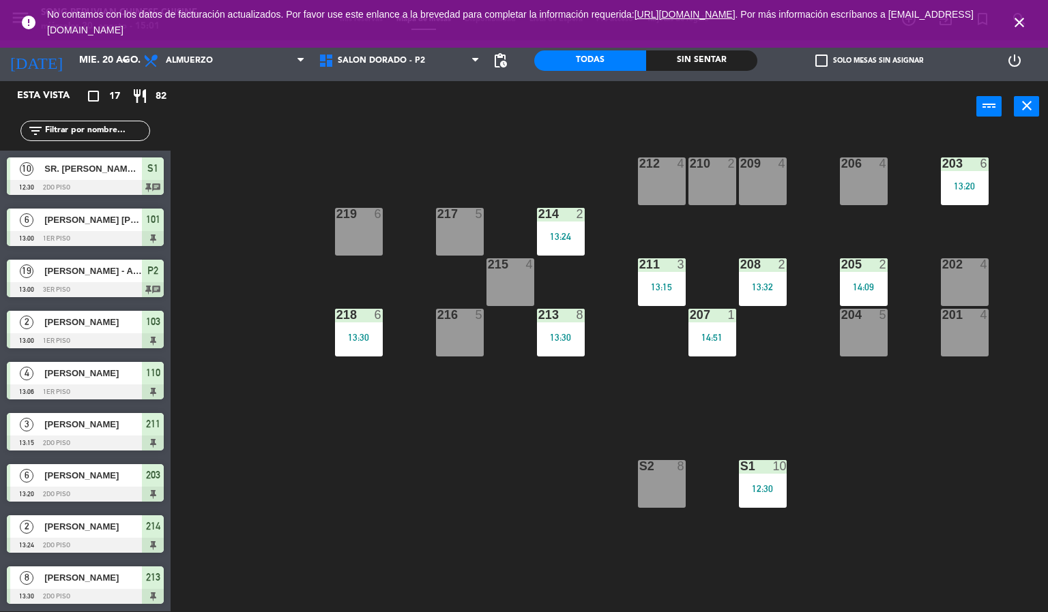
click at [1023, 14] on icon "close" at bounding box center [1019, 22] width 16 height 16
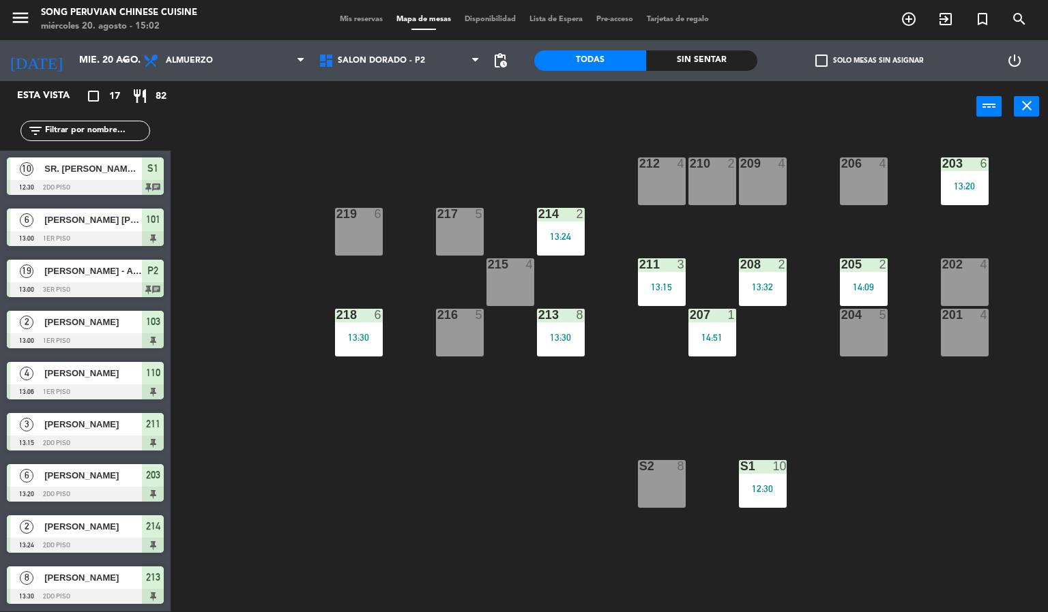
click at [457, 477] on div "203 6 13:20 206 4 210 2 212 4 209 4 214 2 13:24 217 5 219 6 202 4 205 2 14:09 2…" at bounding box center [614, 372] width 867 height 479
click at [348, 481] on div "203 6 13:20 206 4 210 2 212 4 209 4 214 2 13:24 217 5 219 6 202 4 205 2 14:09 2…" at bounding box center [614, 372] width 867 height 479
click at [217, 68] on span "Almuerzo" at bounding box center [223, 61] width 175 height 30
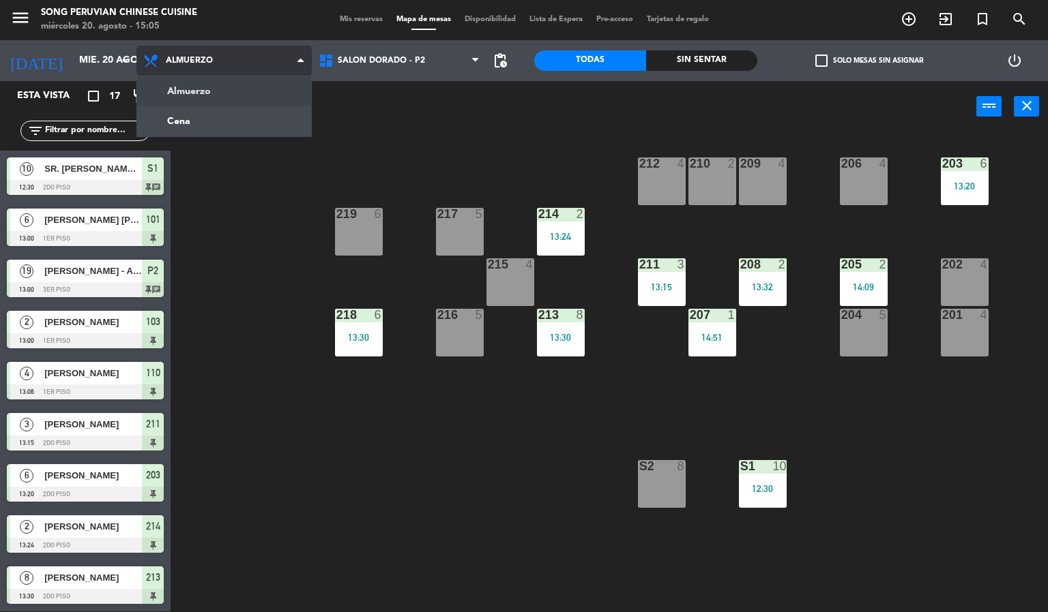
click at [254, 132] on ng-component "menu Song Peruvian Chinese Cuisine [DATE] 20. agosto - 15:05 Mis reservas Mapa …" at bounding box center [524, 305] width 1048 height 613
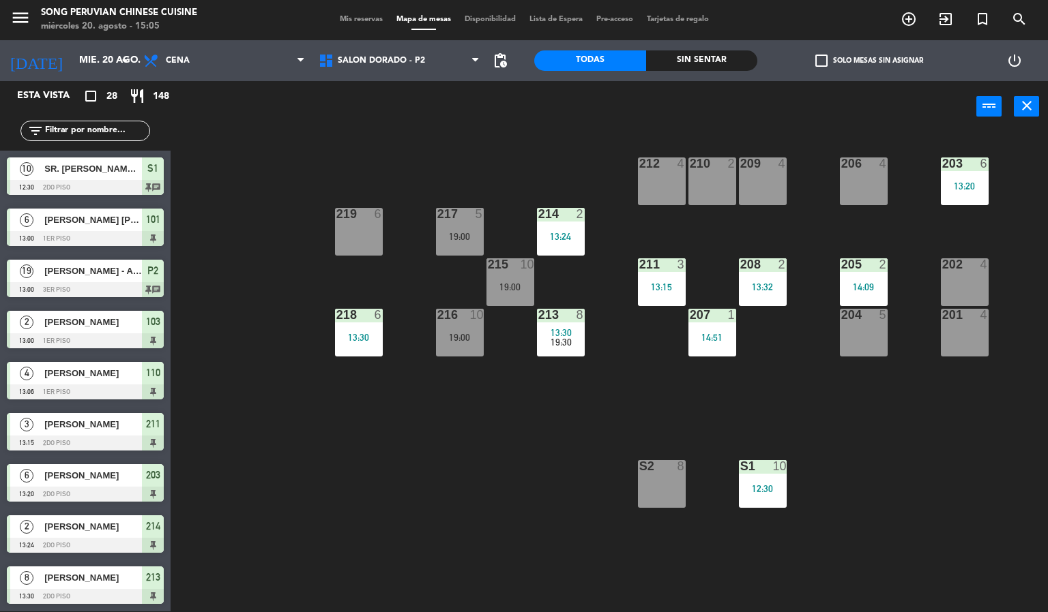
click at [349, 21] on span "Mis reservas" at bounding box center [361, 20] width 57 height 8
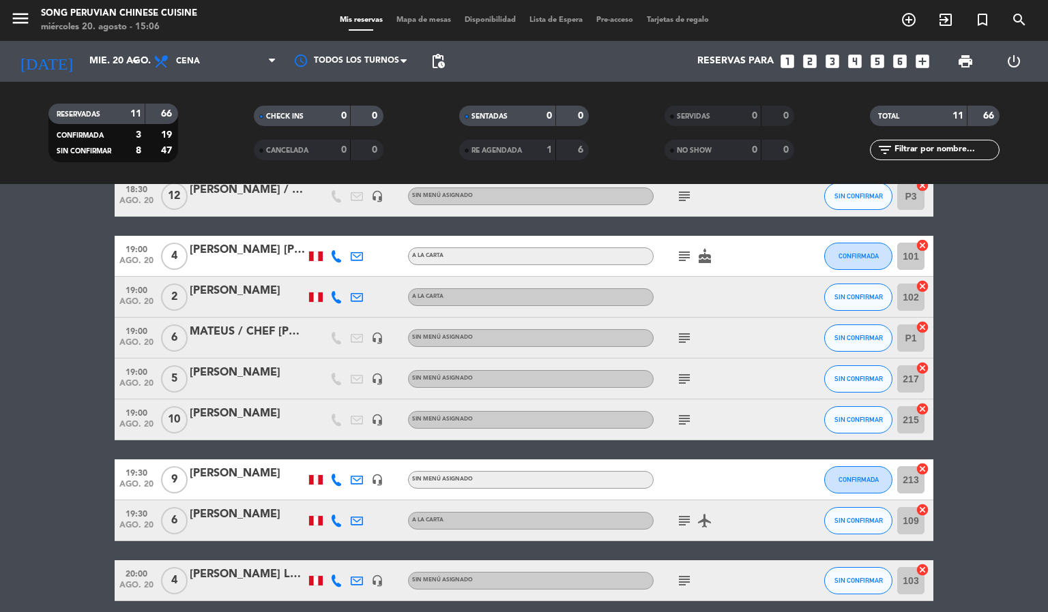
scroll to position [248, 0]
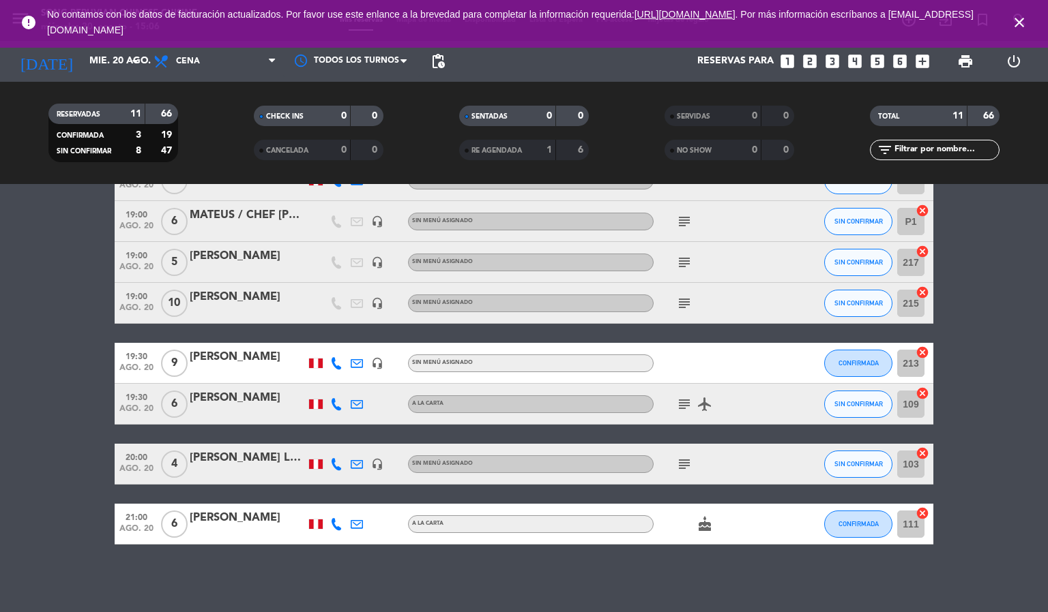
click at [1020, 21] on icon "close" at bounding box center [1019, 22] width 16 height 16
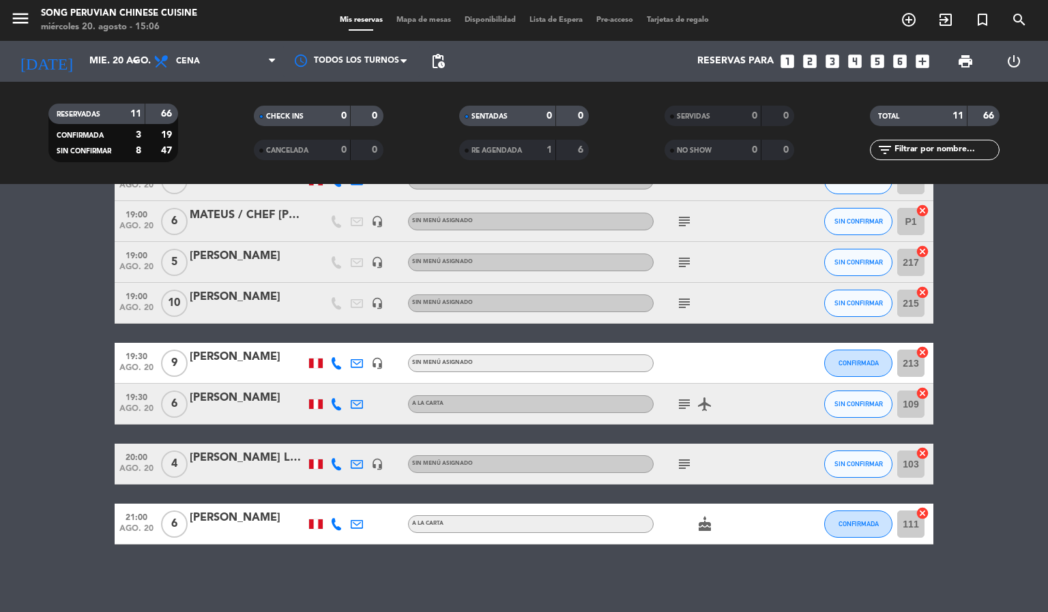
scroll to position [0, 0]
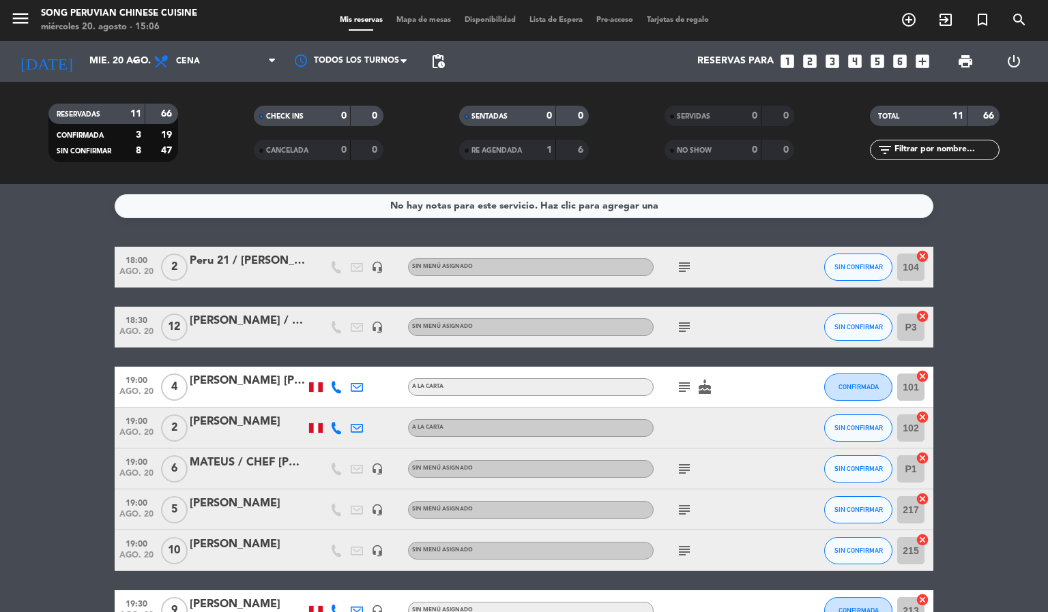
click at [418, 16] on span "Mapa de mesas" at bounding box center [423, 20] width 68 height 8
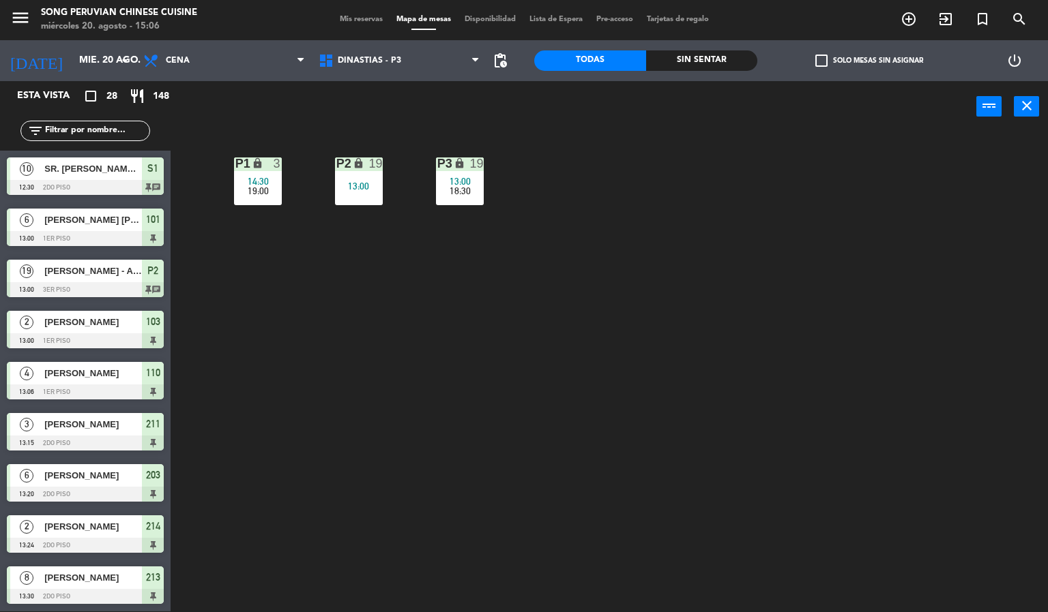
click at [726, 370] on div "P2 lock 19 13:00 P3 lock 19 13:00 18:30 P1 lock 3 14:30 19:00" at bounding box center [614, 372] width 867 height 479
click at [406, 59] on span "DINASTIAS - P3" at bounding box center [399, 61] width 175 height 30
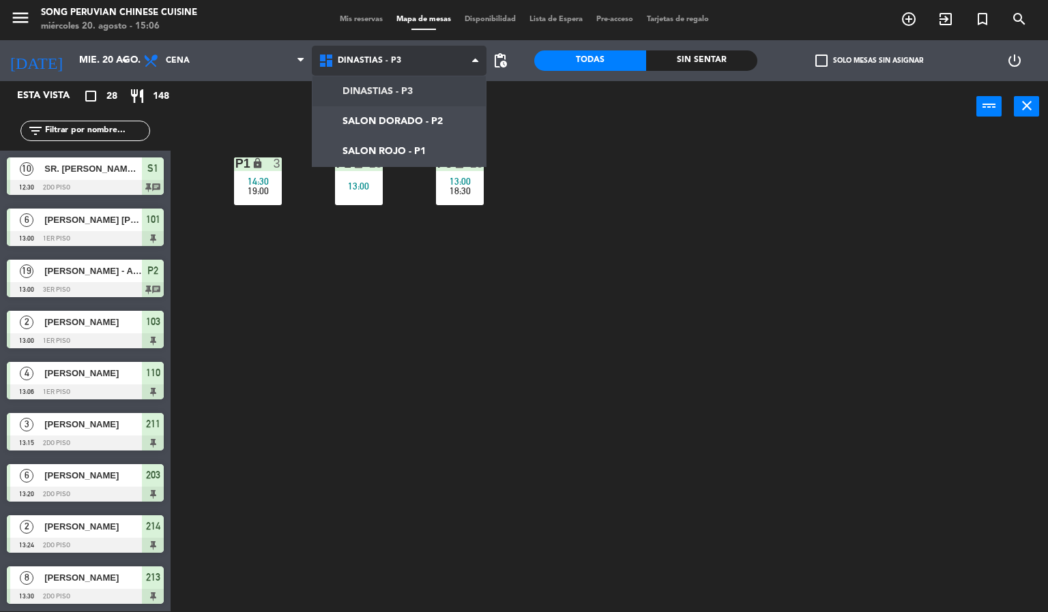
click at [432, 147] on ng-component "menu Song Peruvian Chinese Cuisine [DATE] 20. agosto - 15:06 Mis reservas Mapa …" at bounding box center [524, 305] width 1048 height 613
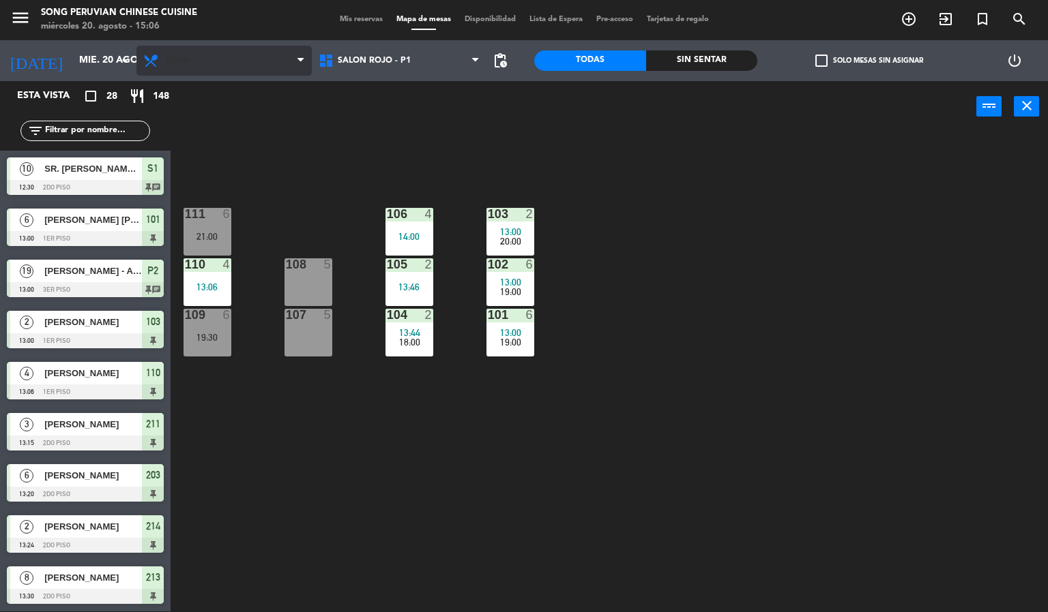
click at [211, 57] on span "Cena" at bounding box center [223, 61] width 175 height 30
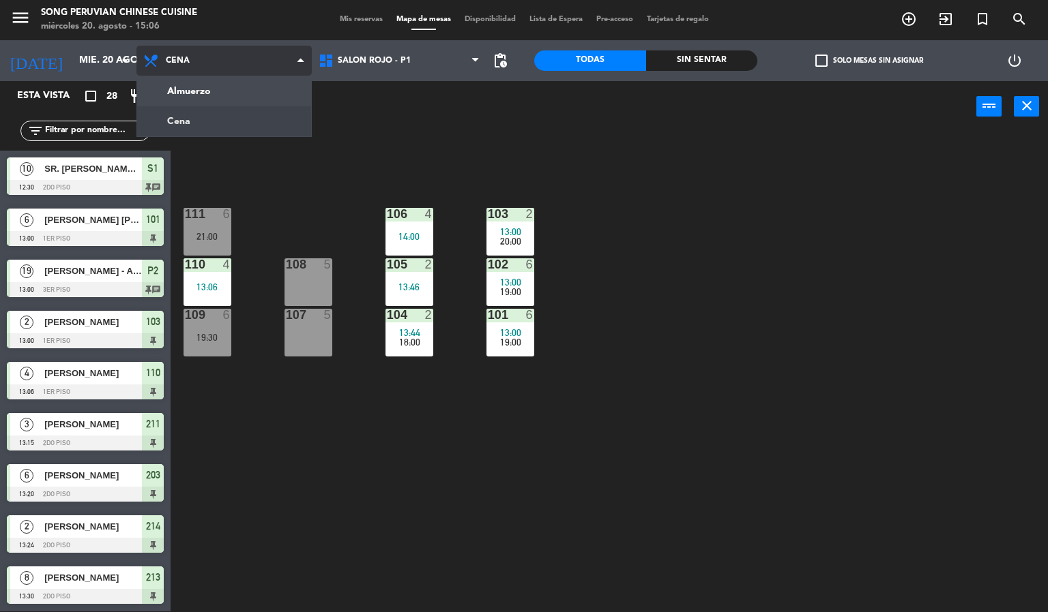
click at [239, 92] on ng-component "menu Song Peruvian Chinese Cuisine miércoles 20. agosto - 15:06 Mis reservas Ma…" at bounding box center [524, 305] width 1048 height 613
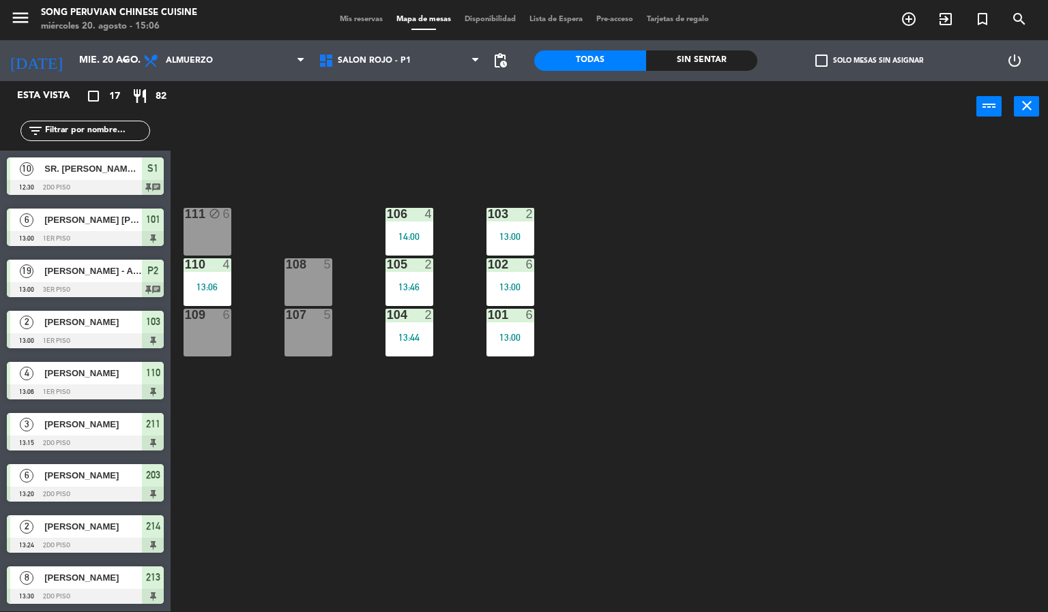
click at [350, 533] on div "103 2 13:00 106 4 14:00 111 block 6 102 6 13:00 105 2 13:46 108 5 110 4 13:06 1…" at bounding box center [614, 372] width 867 height 479
click at [408, 338] on div "13:44" at bounding box center [409, 338] width 48 height 10
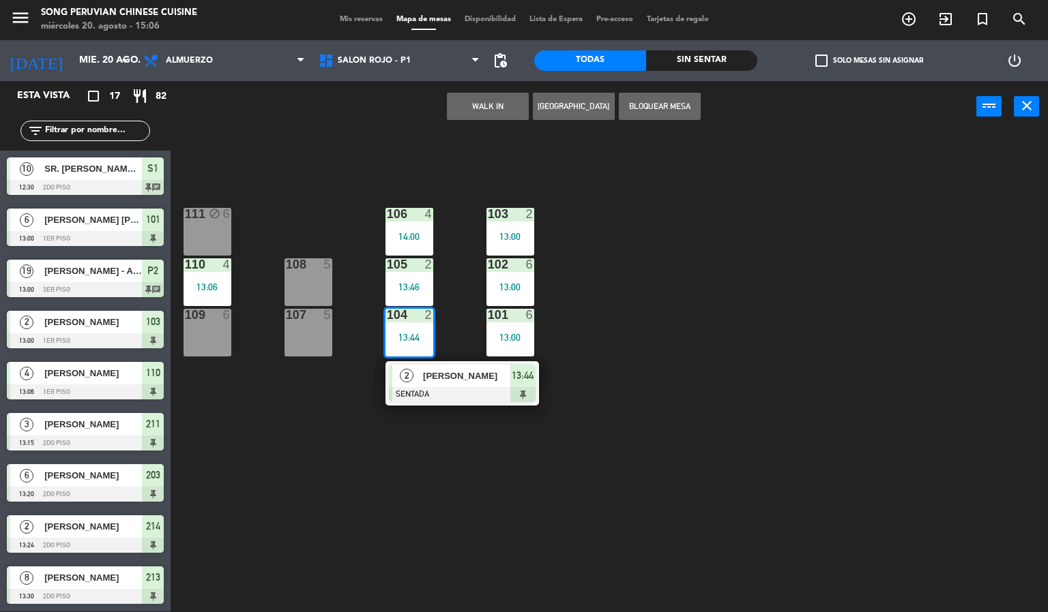
click at [469, 395] on div at bounding box center [462, 394] width 147 height 15
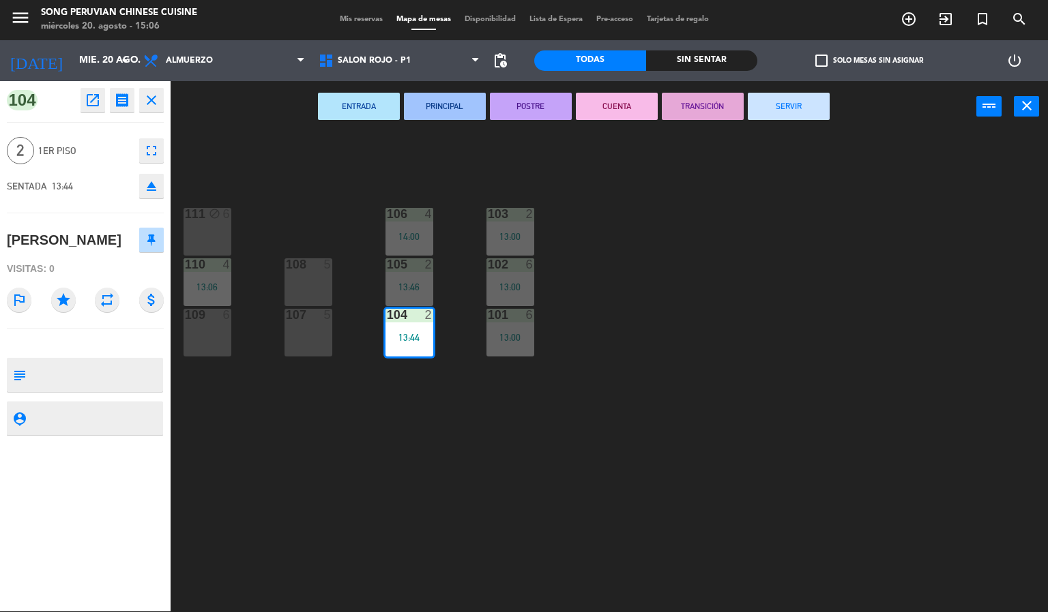
click at [608, 98] on button "CUENTA" at bounding box center [617, 106] width 82 height 27
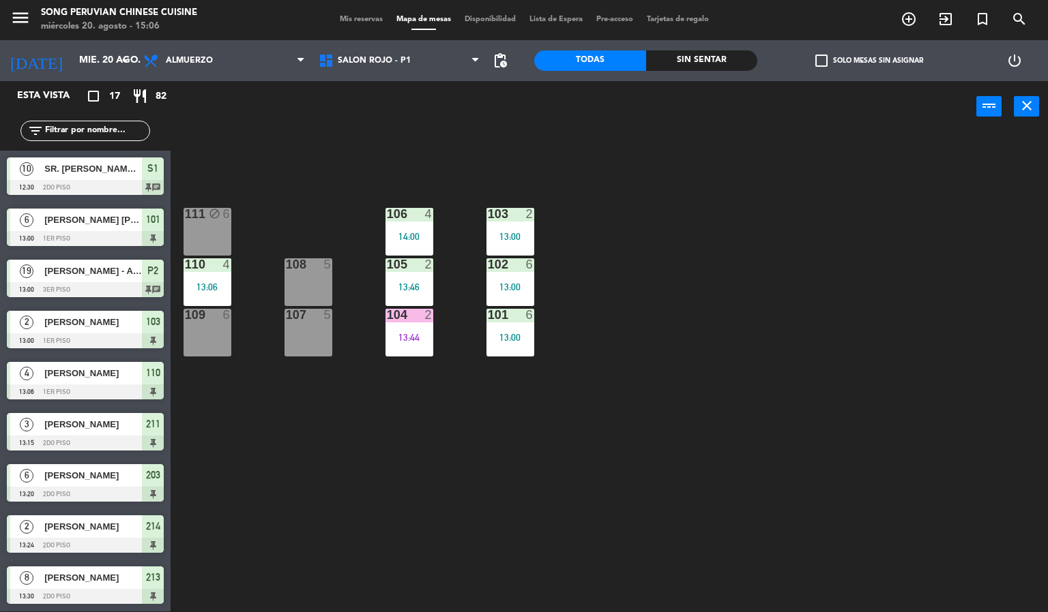
scroll to position [3, 0]
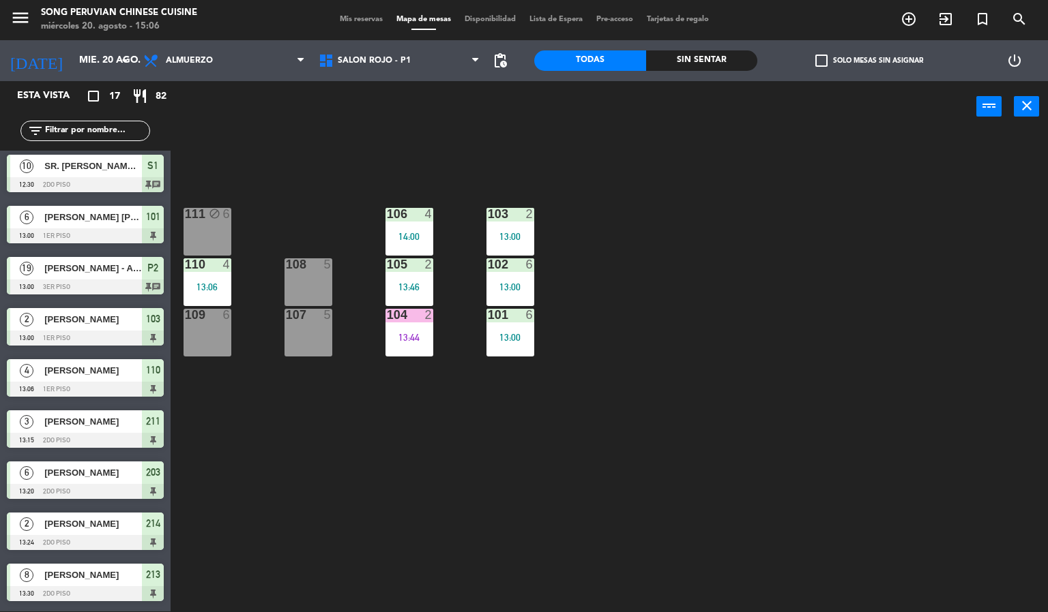
click at [698, 371] on div "103 2 13:00 106 4 14:00 111 block 6 102 6 13:00 105 2 13:46 108 5 110 4 13:06 1…" at bounding box center [614, 372] width 867 height 479
click at [737, 295] on div "103 2 13:00 106 4 14:00 111 block 6 102 6 13:00 105 2 13:46 108 5 110 4 13:06 1…" at bounding box center [614, 372] width 867 height 479
click at [408, 286] on div "13:46" at bounding box center [409, 287] width 48 height 10
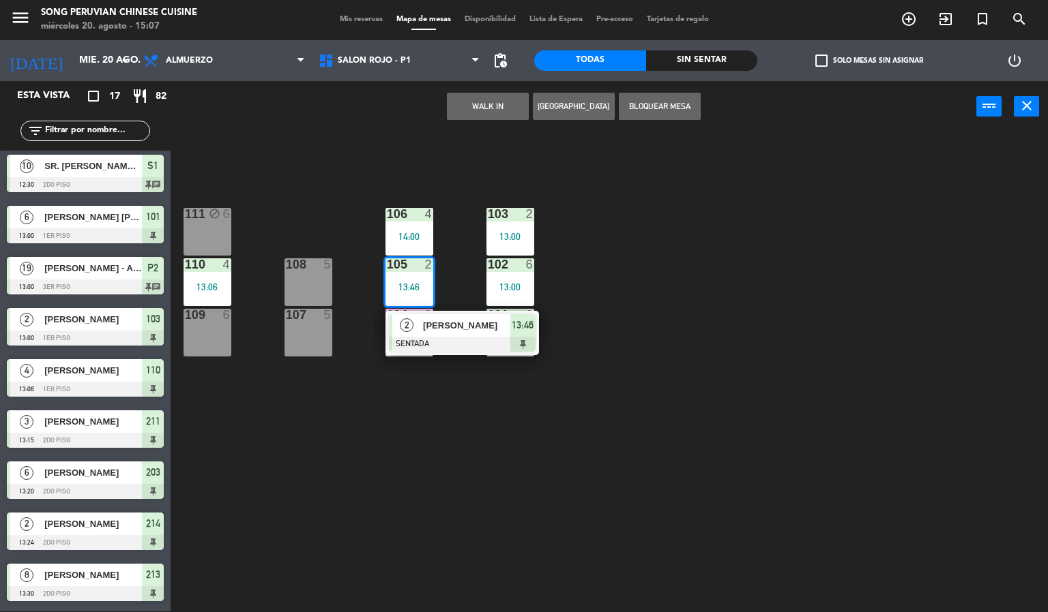
click at [493, 338] on div at bounding box center [462, 344] width 147 height 15
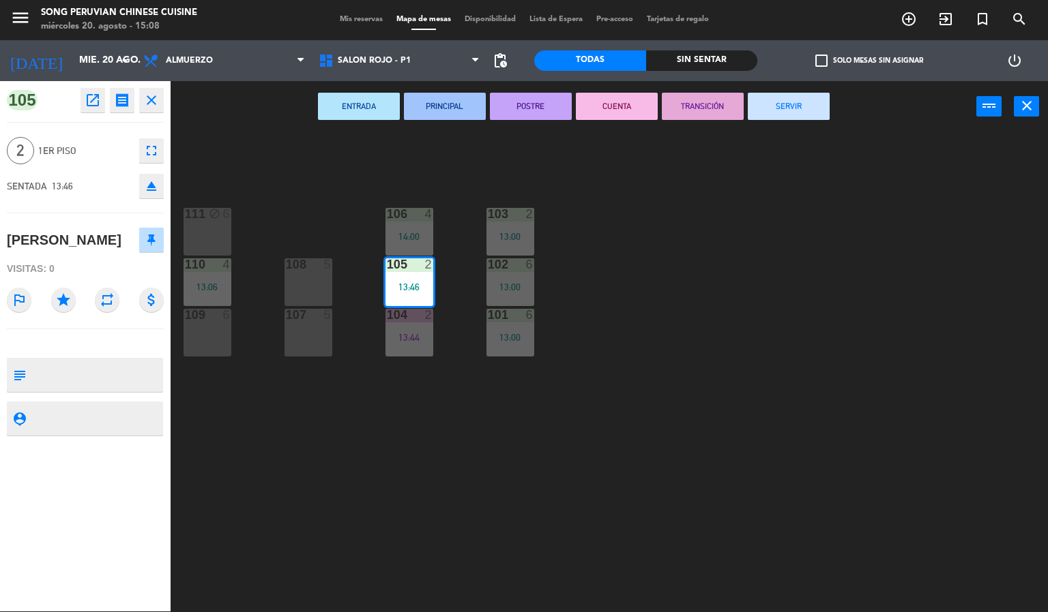
click at [151, 152] on icon "fullscreen" at bounding box center [151, 151] width 16 height 16
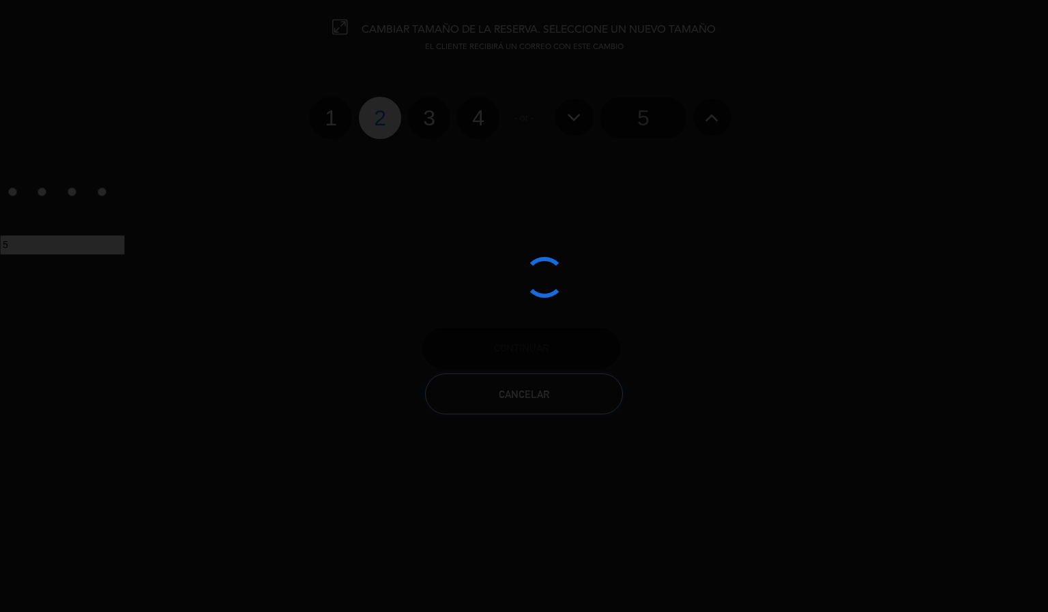
click at [552, 398] on button "Cancelar" at bounding box center [524, 394] width 198 height 41
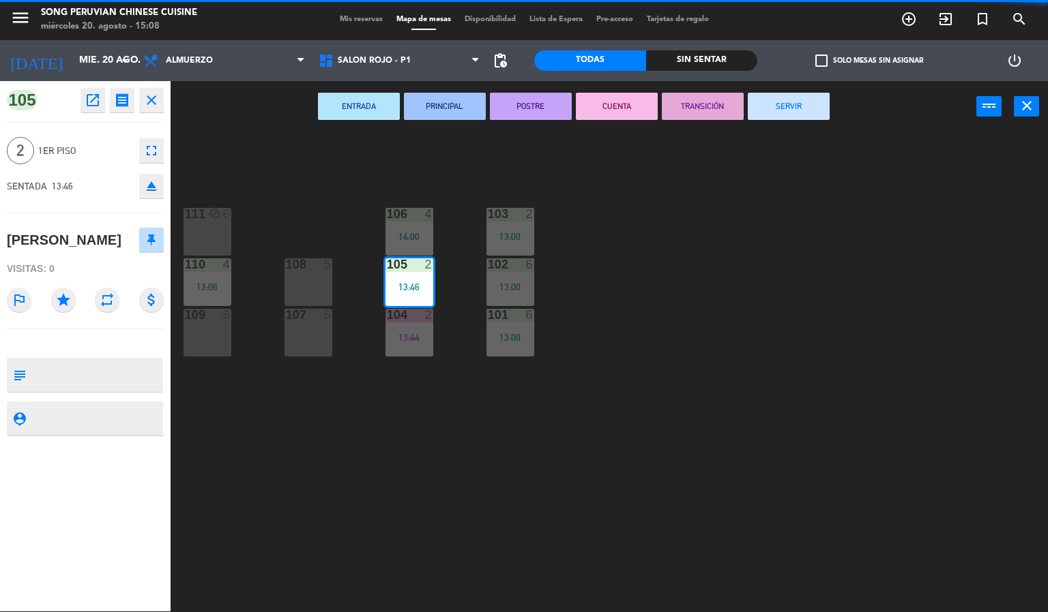
click at [410, 479] on div "103 2 13:00 106 4 14:00 111 block 6 102 6 13:00 105 2 13:46 108 5 110 4 13:06 1…" at bounding box center [614, 372] width 867 height 479
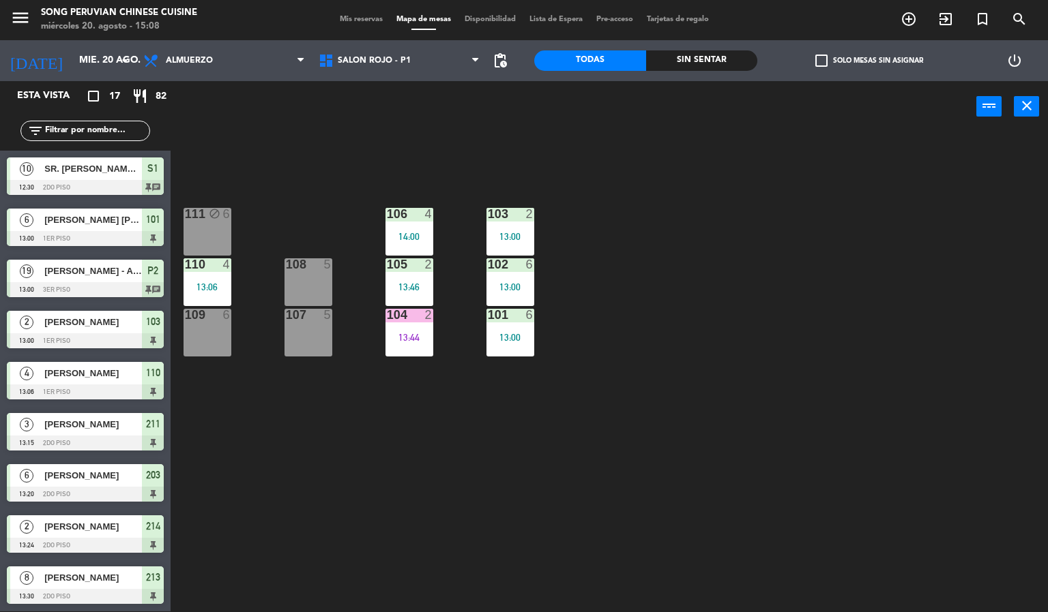
scroll to position [1, 0]
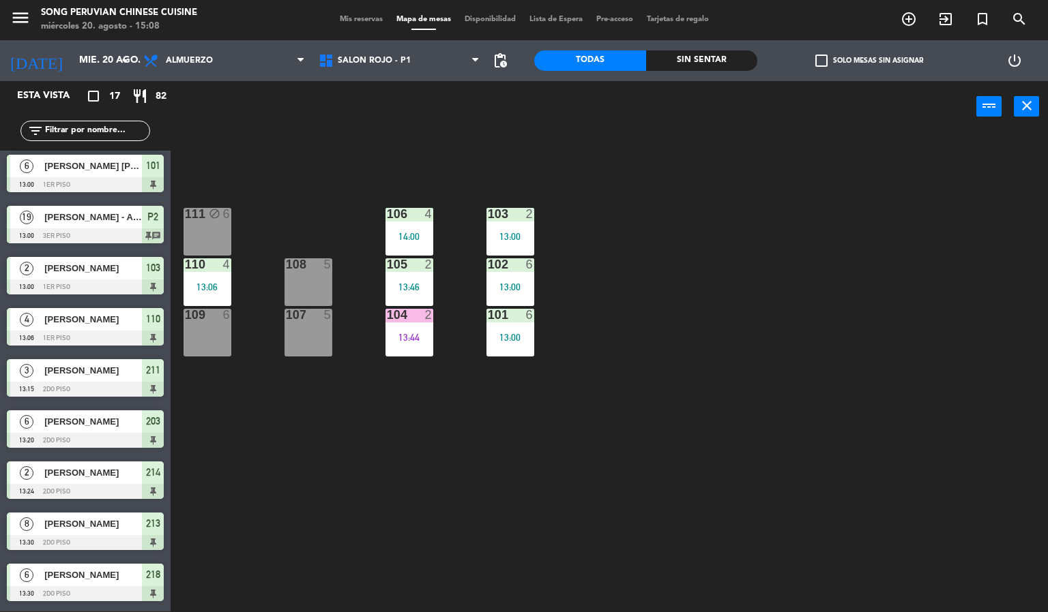
click at [354, 16] on span "Mis reservas" at bounding box center [361, 20] width 57 height 8
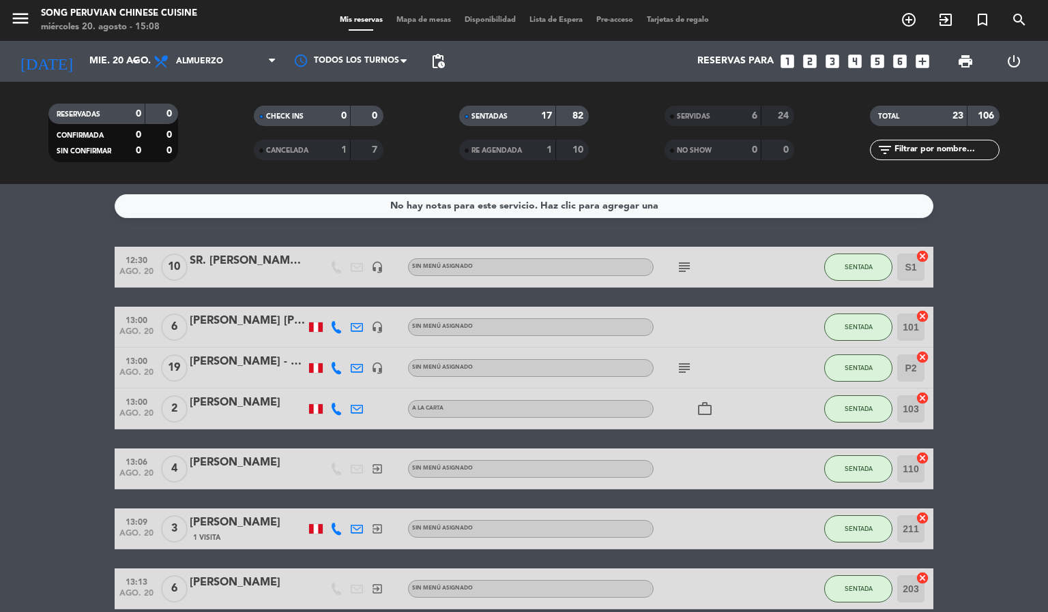
click at [289, 526] on div "[PERSON_NAME]" at bounding box center [248, 523] width 116 height 18
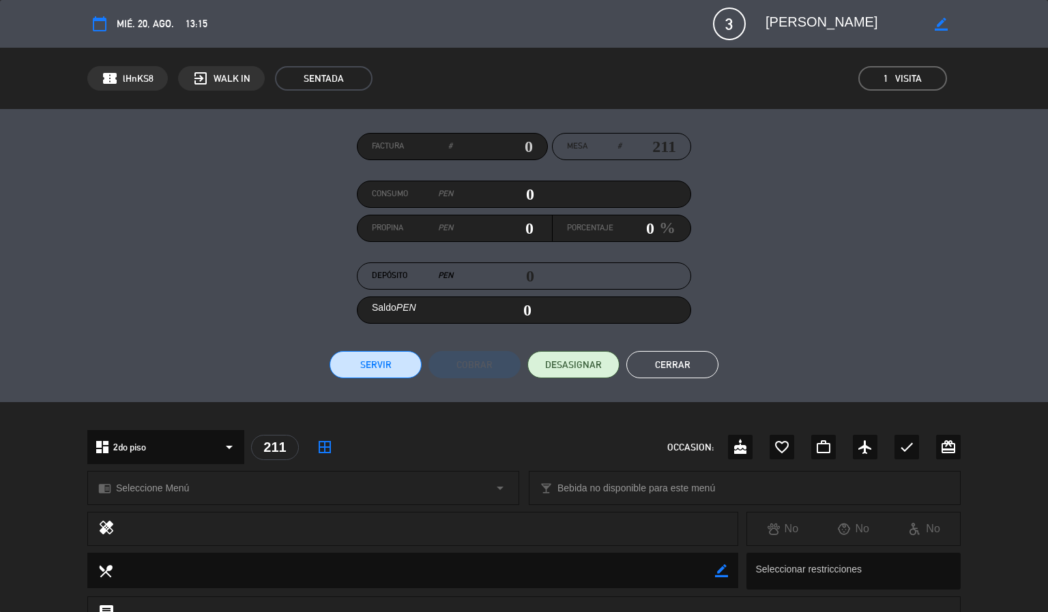
click at [681, 361] on button "Cerrar" at bounding box center [672, 364] width 92 height 27
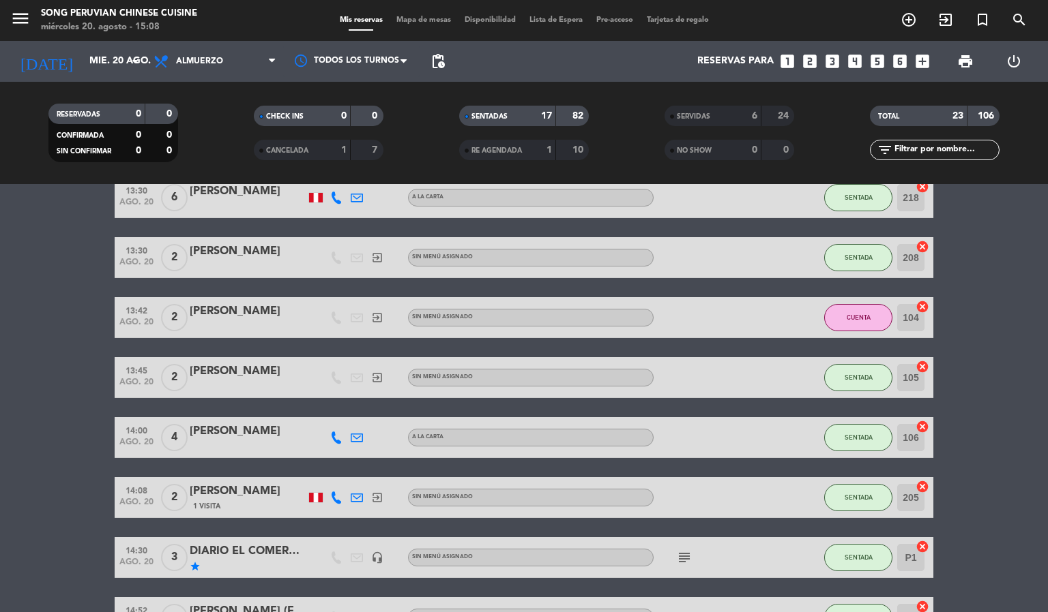
scroll to position [555, 0]
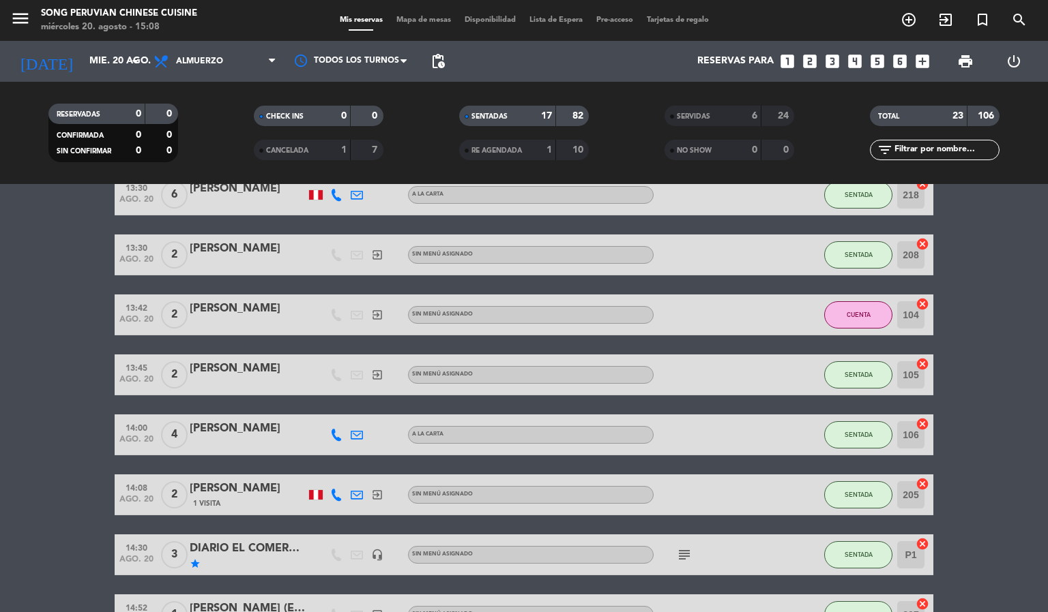
click at [256, 370] on div "[PERSON_NAME]" at bounding box center [248, 369] width 116 height 18
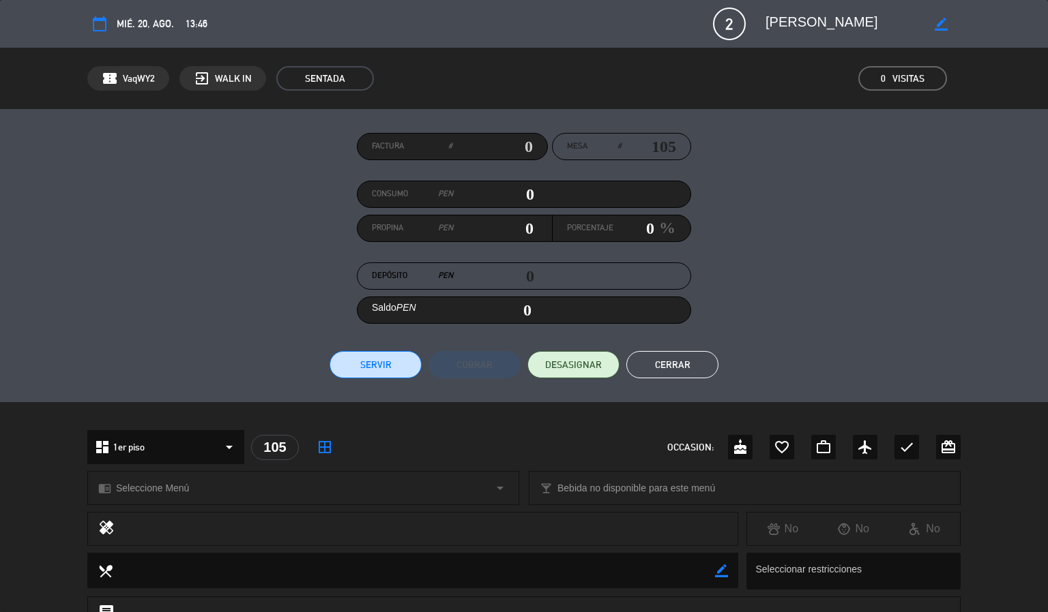
click at [940, 23] on icon "border_color" at bounding box center [940, 24] width 13 height 13
type textarea "[PERSON_NAME]"
click at [946, 18] on icon at bounding box center [940, 24] width 13 height 13
click at [696, 361] on button "Cerrar" at bounding box center [672, 364] width 92 height 27
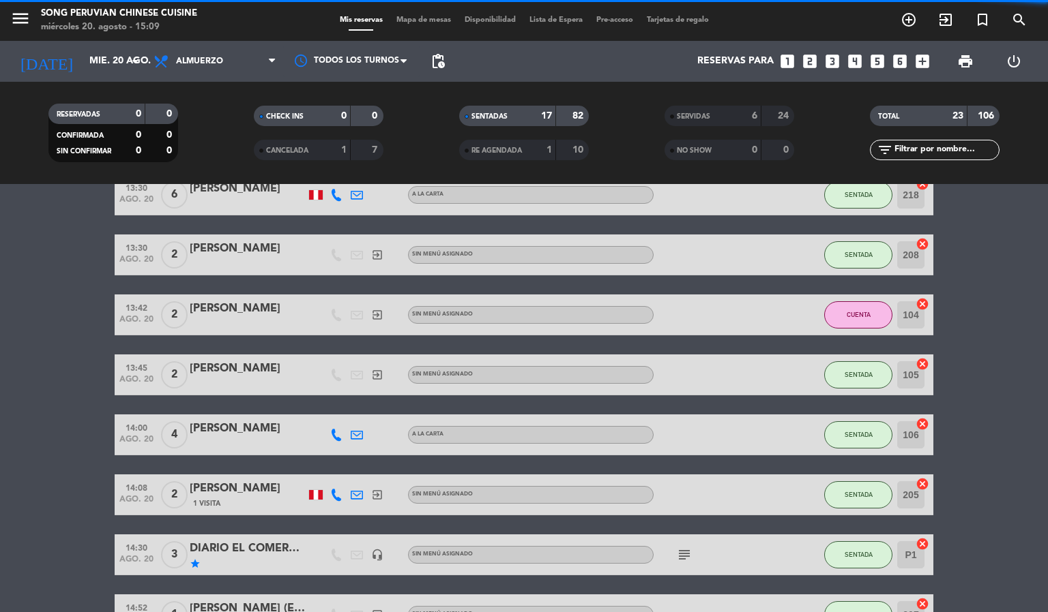
click at [428, 18] on span "Mapa de mesas" at bounding box center [423, 20] width 68 height 8
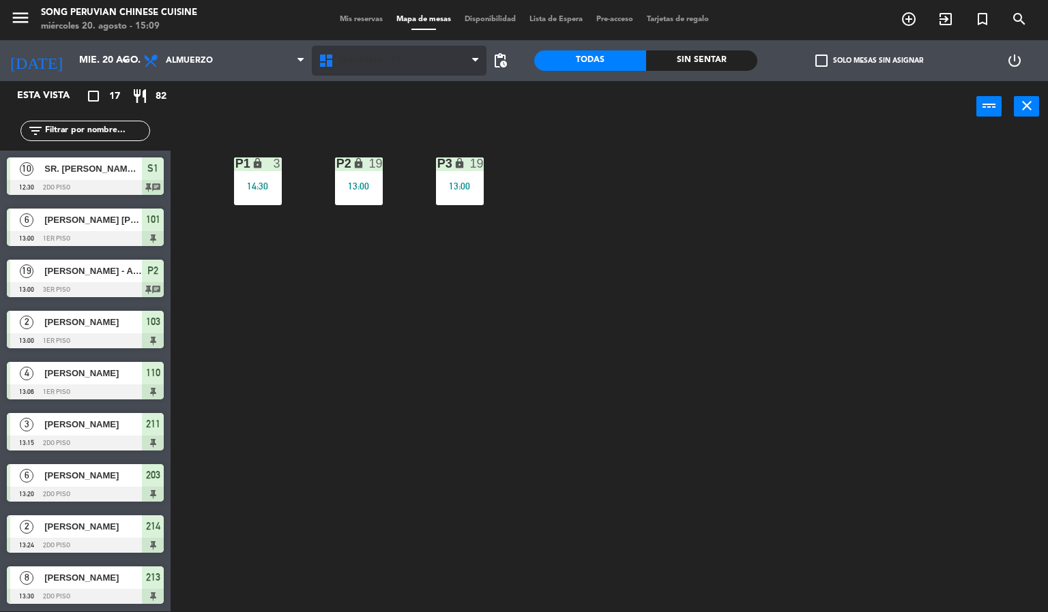
click at [411, 74] on span "DINASTIAS - P3" at bounding box center [399, 61] width 175 height 30
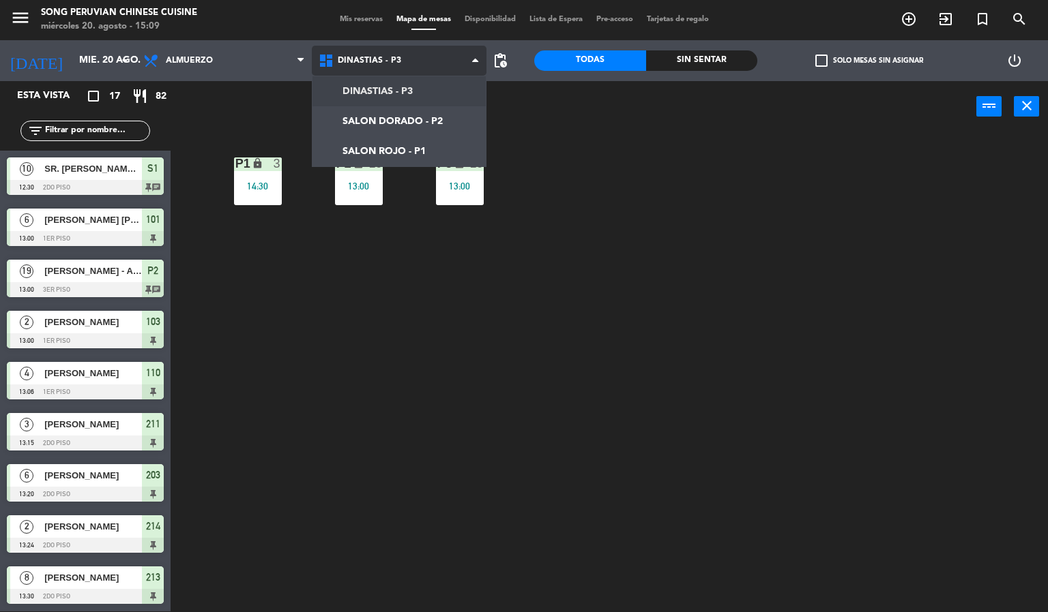
click at [432, 142] on ng-component "menu Song Peruvian Chinese Cuisine miércoles 20. agosto - 15:09 Mis reservas Ma…" at bounding box center [524, 305] width 1048 height 613
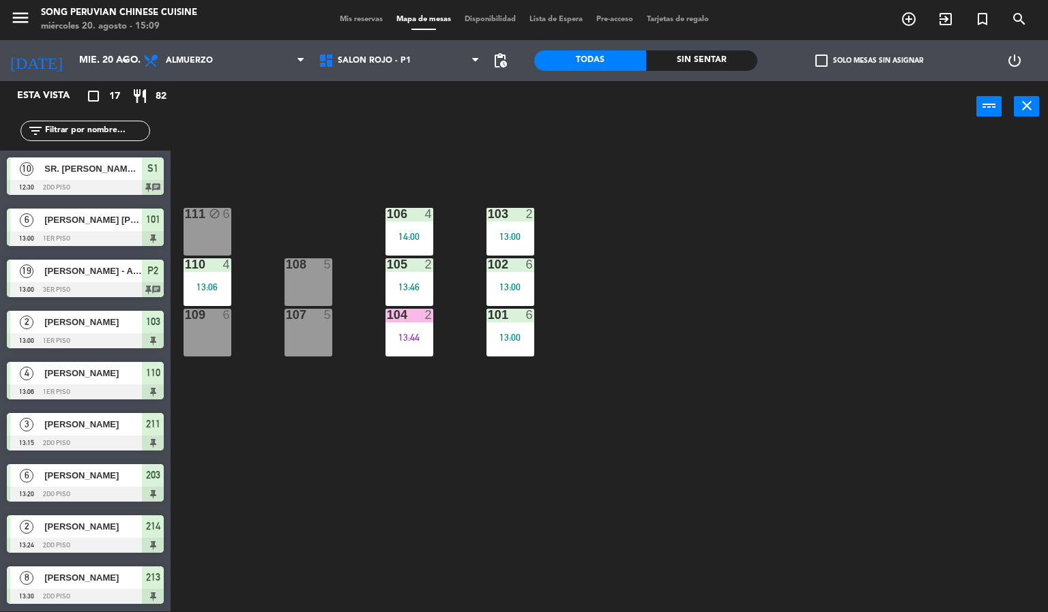
click at [371, 505] on div "103 2 13:00 106 4 14:00 111 block 6 102 6 13:00 105 2 13:46 108 5 110 4 13:06 1…" at bounding box center [614, 372] width 867 height 479
click at [430, 280] on div "105 2 13:46" at bounding box center [409, 282] width 48 height 48
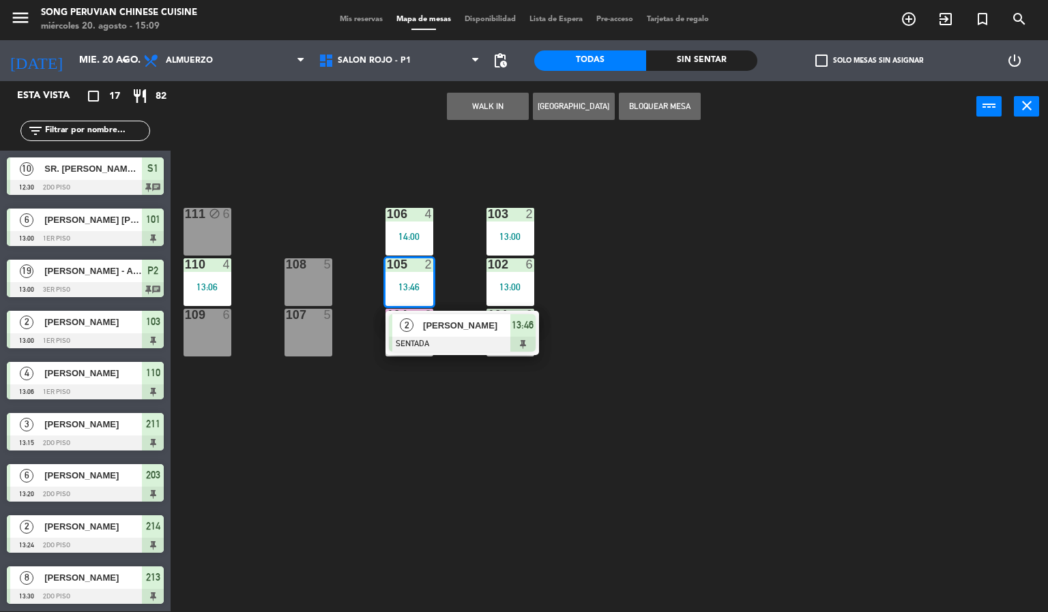
click at [463, 325] on span "[PERSON_NAME]" at bounding box center [466, 325] width 87 height 14
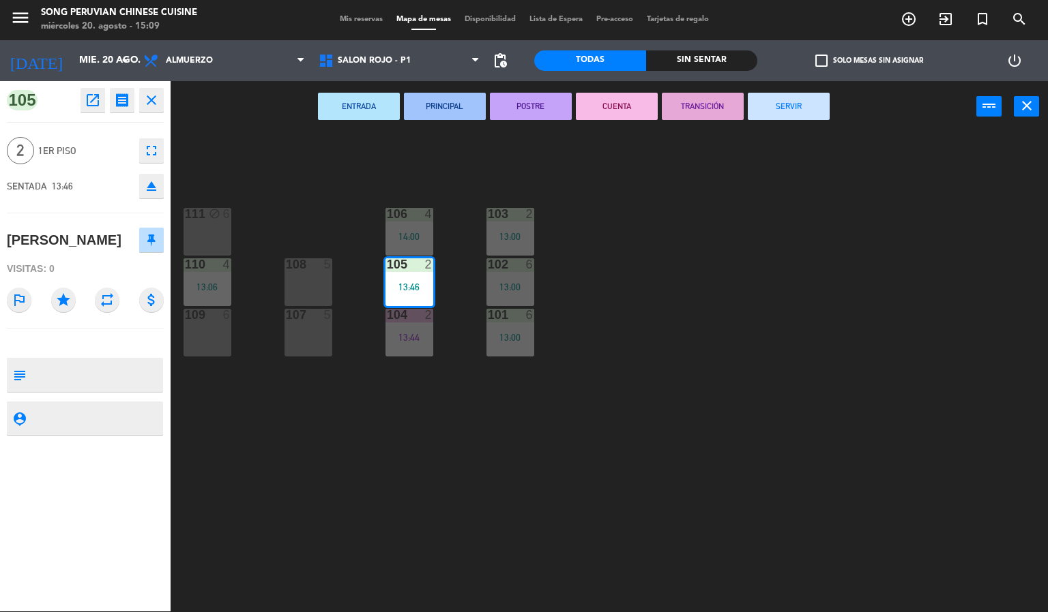
click at [64, 312] on icon "star" at bounding box center [63, 300] width 25 height 25
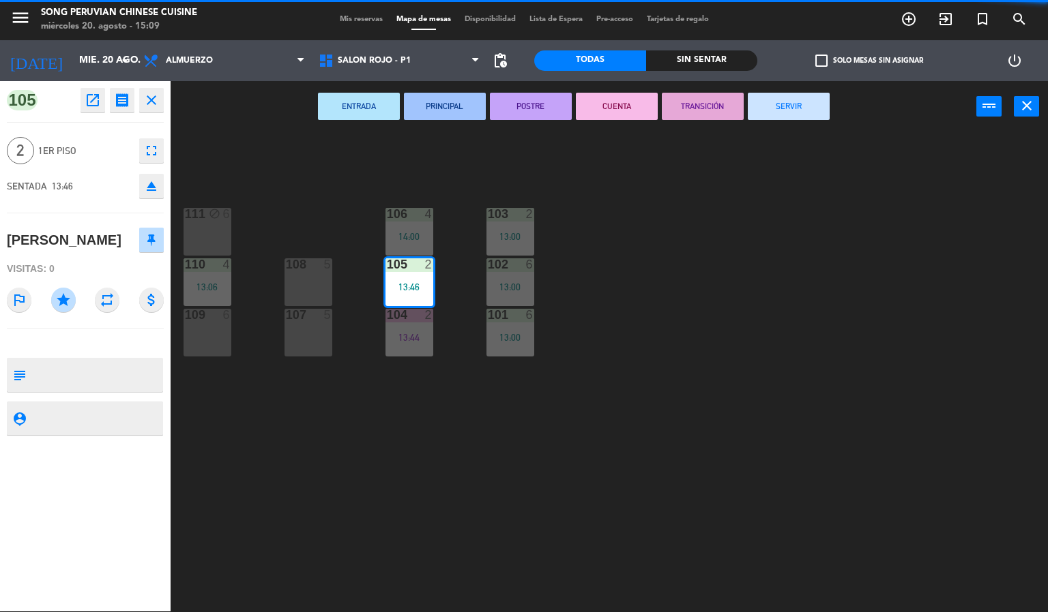
click at [444, 543] on div "103 2 13:00 106 4 14:00 111 block 6 102 6 13:00 105 2 13:46 108 5 110 4 13:06 1…" at bounding box center [614, 372] width 867 height 479
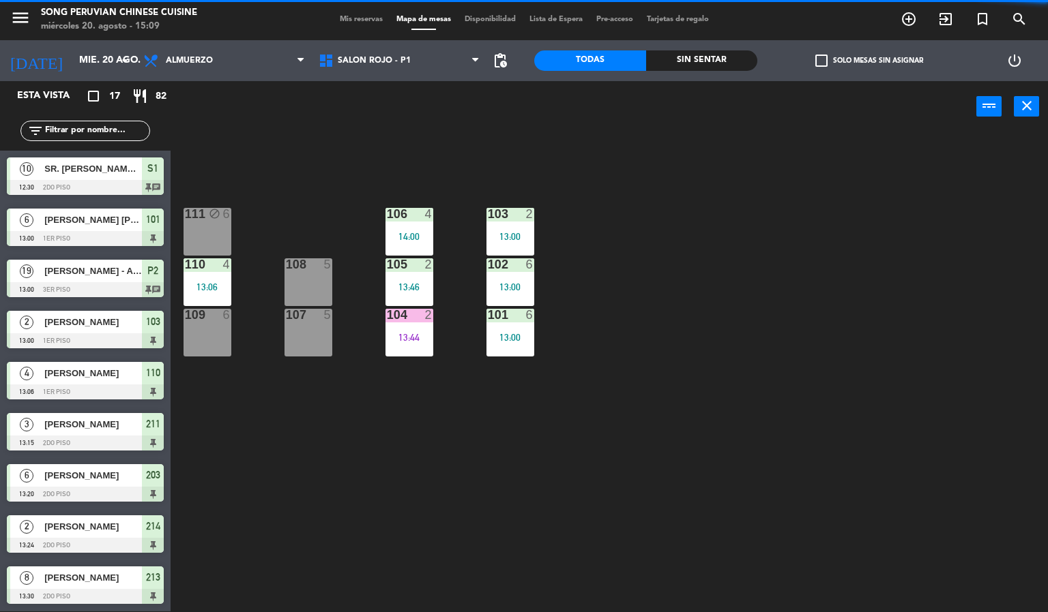
scroll to position [54, 0]
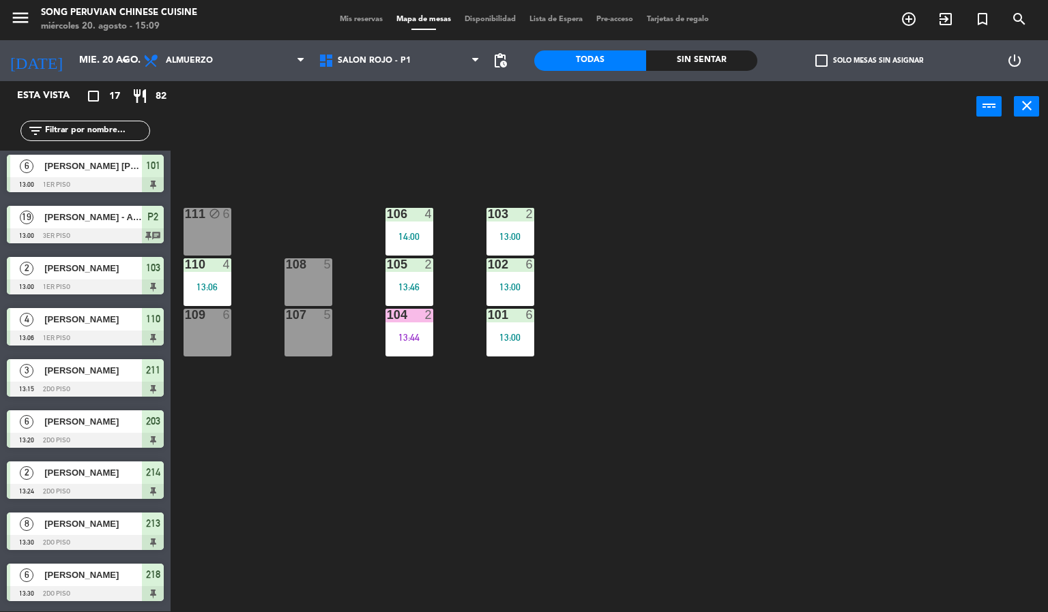
click at [415, 264] on div at bounding box center [409, 264] width 23 height 12
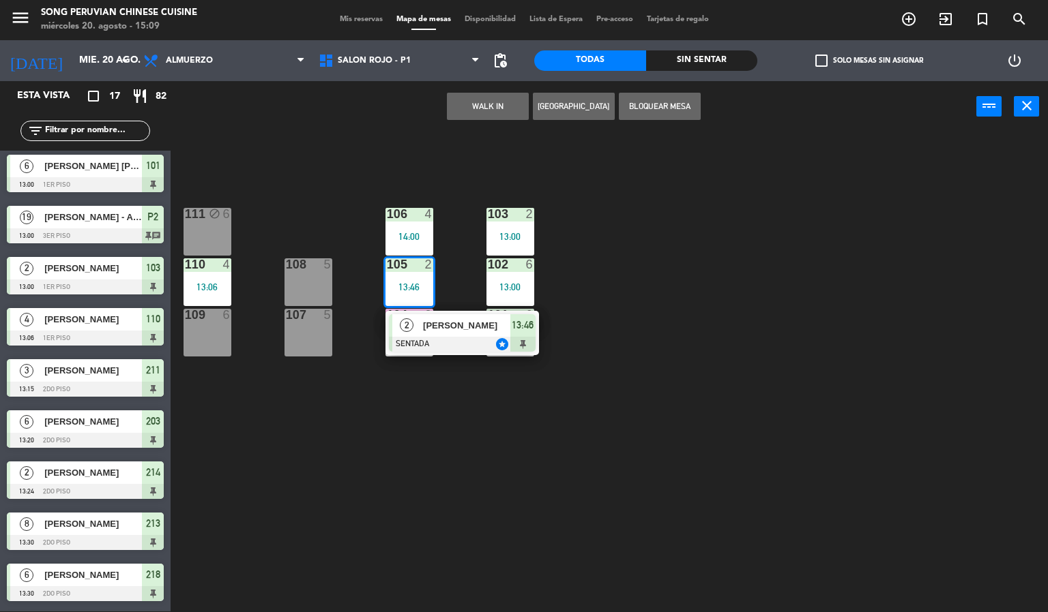
click at [487, 324] on span "[PERSON_NAME]" at bounding box center [466, 325] width 87 height 14
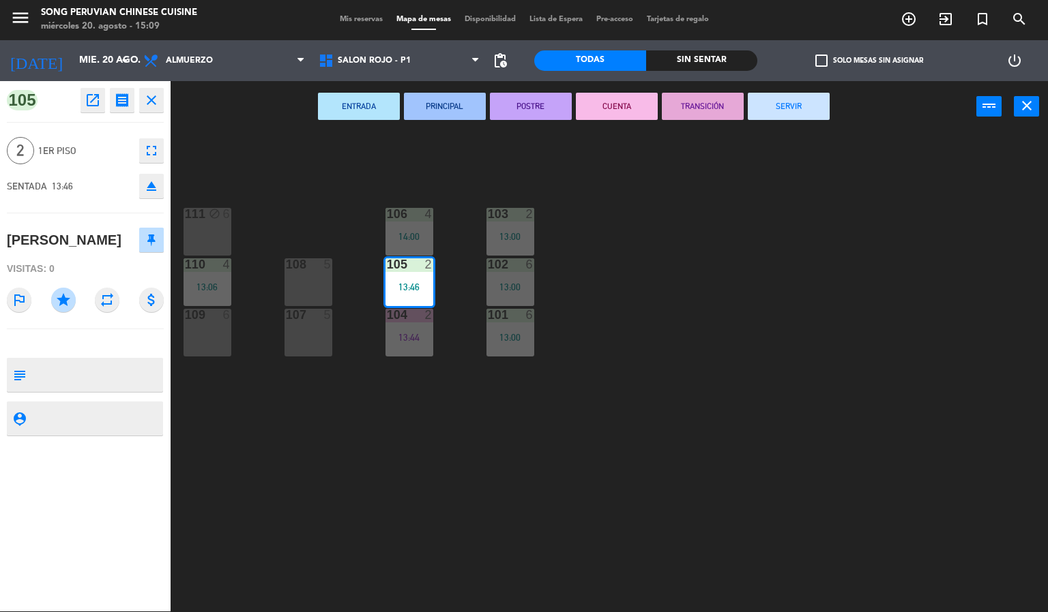
click at [96, 427] on textarea at bounding box center [96, 418] width 130 height 17
click at [134, 389] on textarea at bounding box center [96, 375] width 130 height 29
type textarea "C"
click at [65, 427] on textarea at bounding box center [96, 418] width 130 height 17
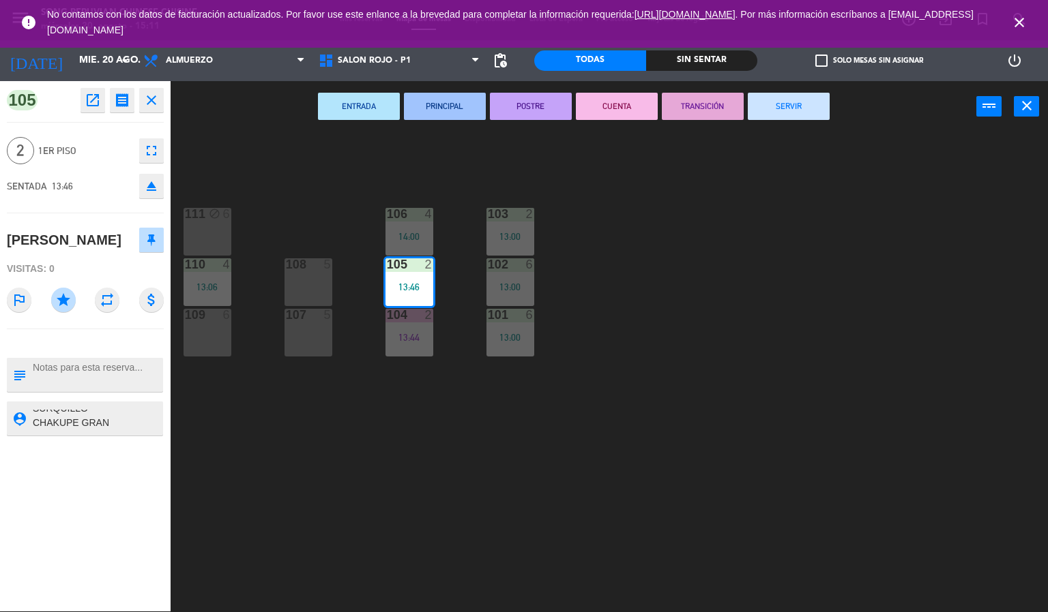
scroll to position [51, 0]
type textarea "CHEF FIESTA LIMA LA PICANTERIA SURQUILLO CHAKUPE GRAN DESPENSA MOCHICA"
click at [117, 512] on div "105 open_in_new receipt 1:46 PM [DATE] 2 personas [PERSON_NAME] Mesa 105 VIP cl…" at bounding box center [85, 346] width 171 height 531
click at [1023, 18] on icon "close" at bounding box center [1019, 22] width 16 height 16
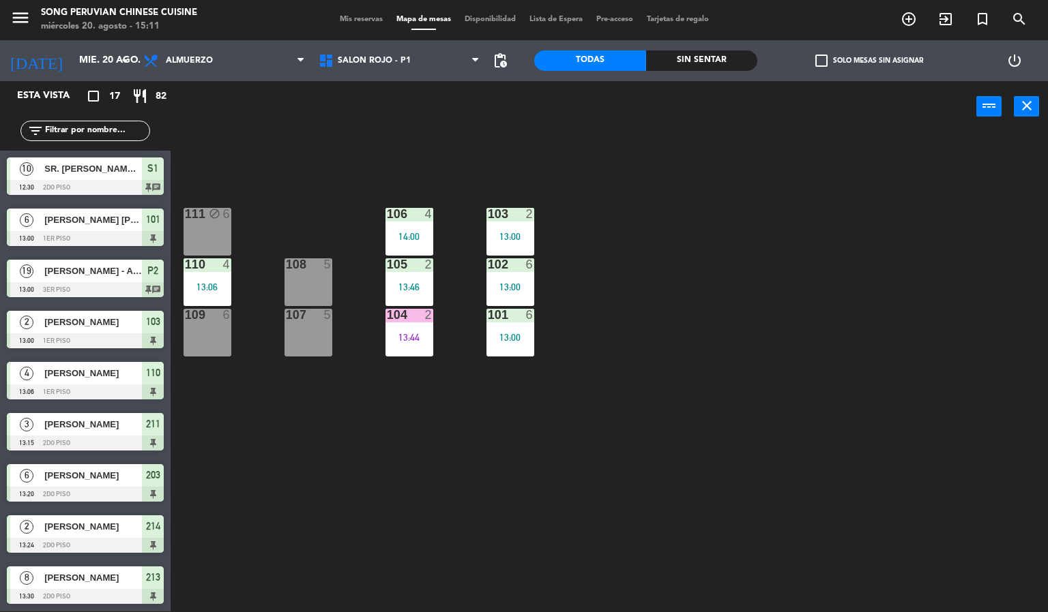
click at [865, 379] on div "103 2 13:00 106 4 14:00 111 block 6 102 6 13:00 105 2 13:46 108 5 110 4 13:06 1…" at bounding box center [614, 372] width 867 height 479
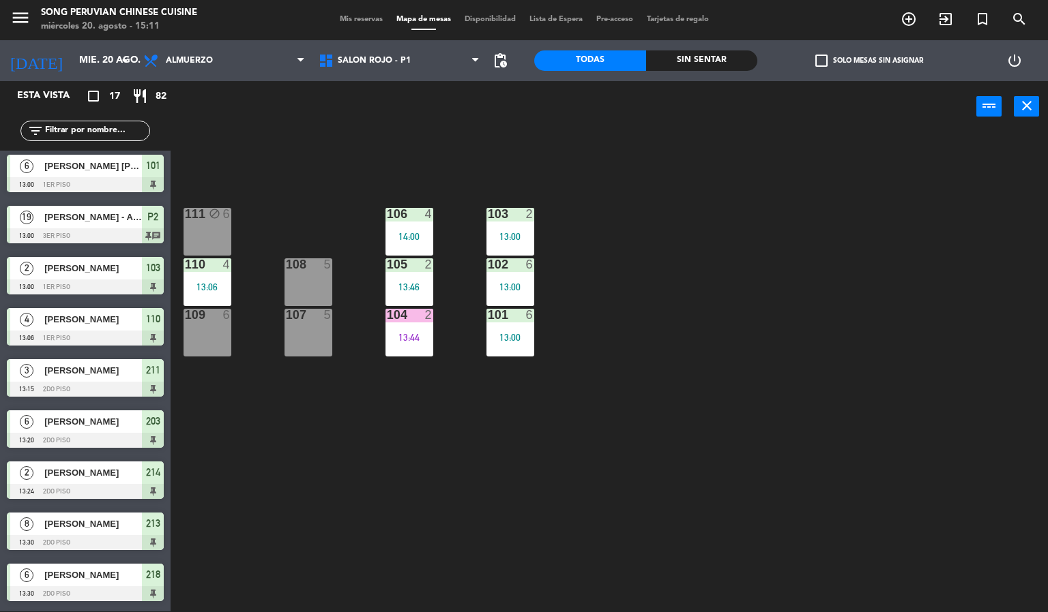
click at [404, 282] on div "13:46" at bounding box center [409, 287] width 48 height 10
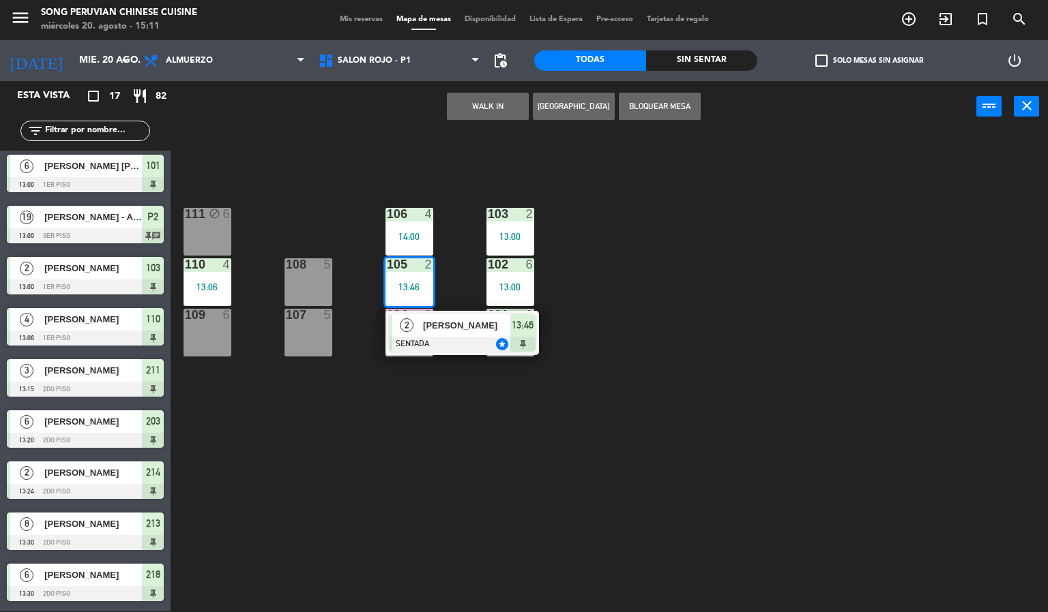
click at [475, 346] on div at bounding box center [462, 344] width 147 height 15
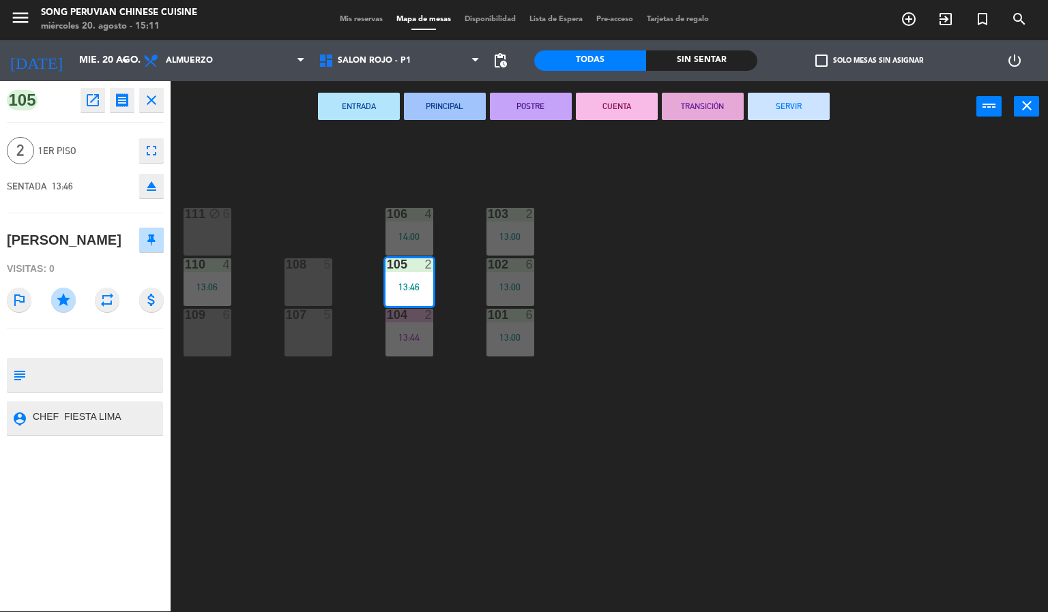
click at [619, 105] on button "CUENTA" at bounding box center [617, 106] width 82 height 27
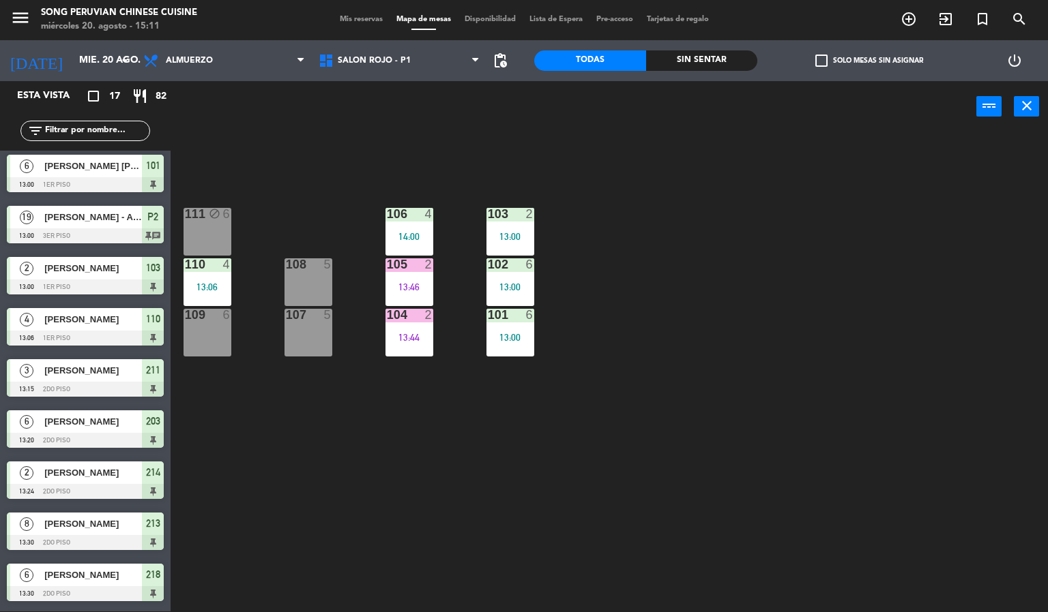
click at [419, 277] on div "105 2 13:46" at bounding box center [409, 282] width 48 height 48
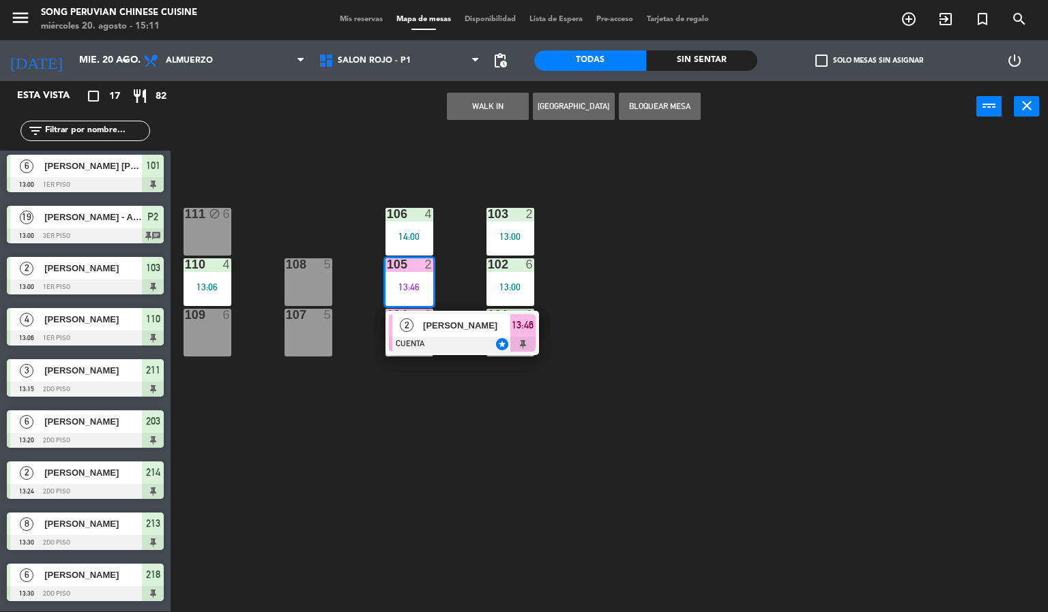
click at [460, 325] on span "[PERSON_NAME]" at bounding box center [466, 325] width 87 height 14
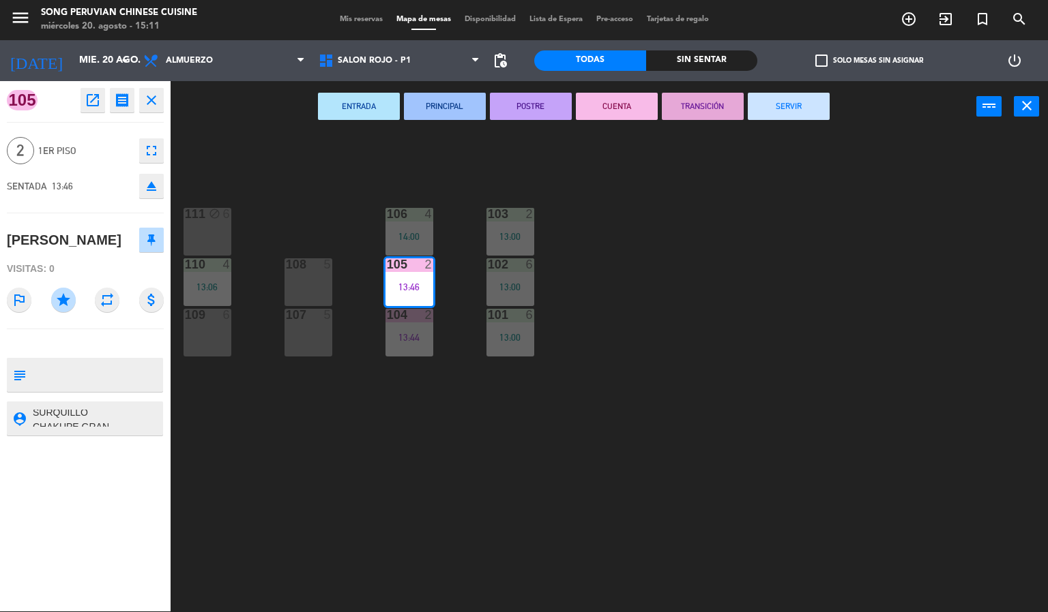
scroll to position [0, 0]
click at [62, 427] on textarea at bounding box center [96, 418] width 130 height 17
click at [363, 473] on div "menu Song Peruvian Chinese Cuisine [DATE] 20. agosto - 15:12 Mis reservas Mapa …" at bounding box center [524, 306] width 1048 height 612
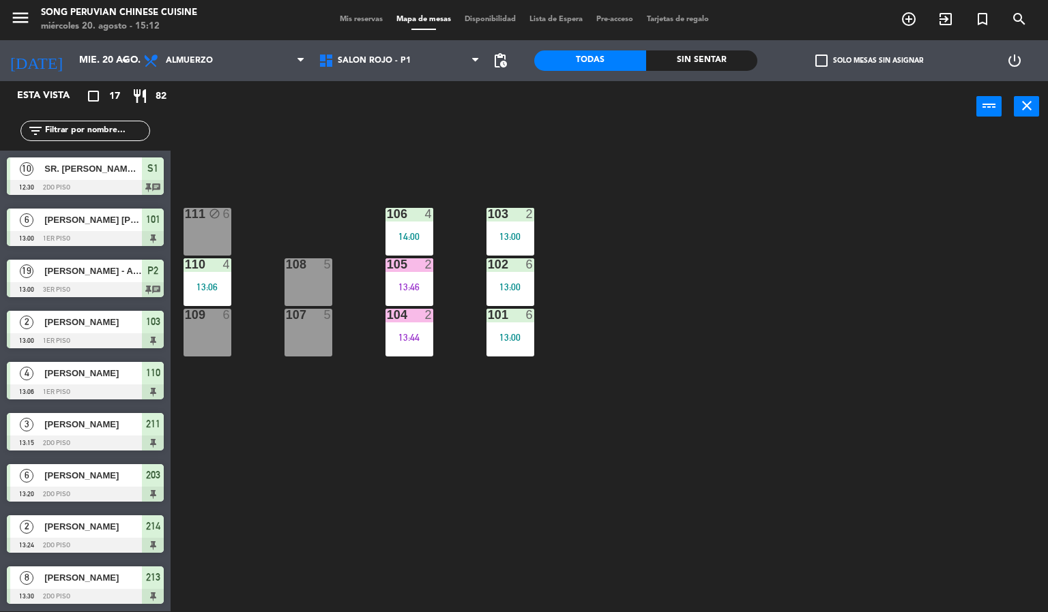
scroll to position [54, 0]
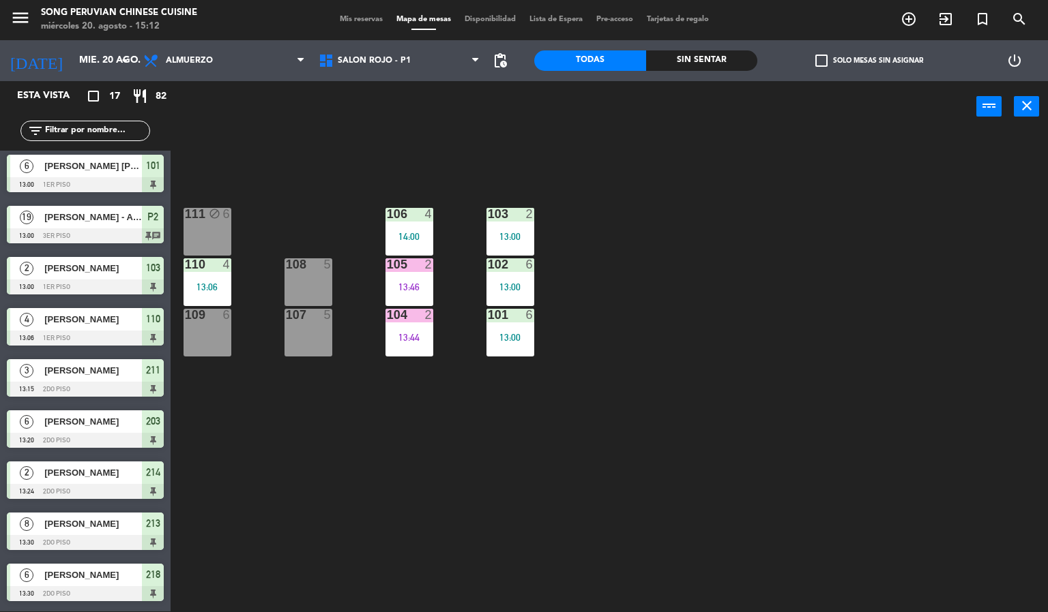
click at [409, 264] on div at bounding box center [409, 264] width 23 height 12
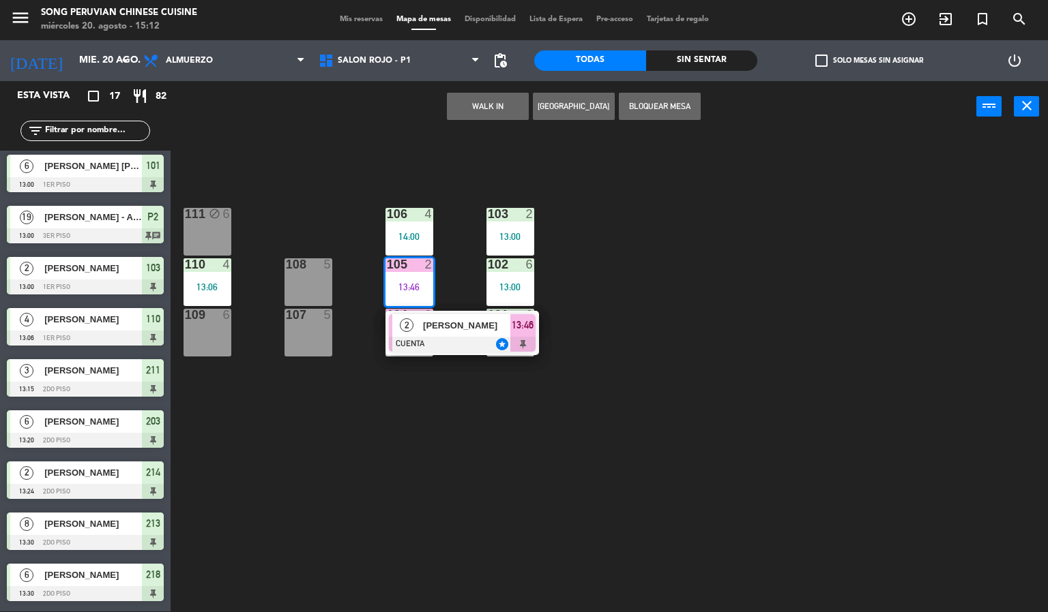
click at [471, 340] on div at bounding box center [462, 344] width 147 height 15
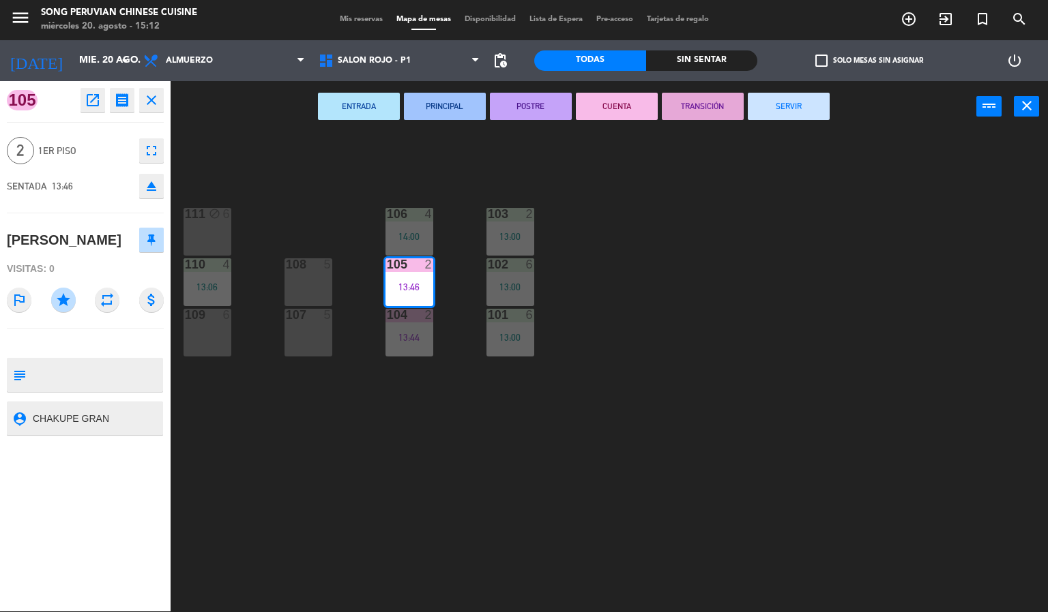
scroll to position [0, 0]
click at [375, 484] on div "menu Song Peruvian Chinese Cuisine miércoles 20. agosto - 15:12 Mis reservas Ma…" at bounding box center [524, 306] width 1048 height 612
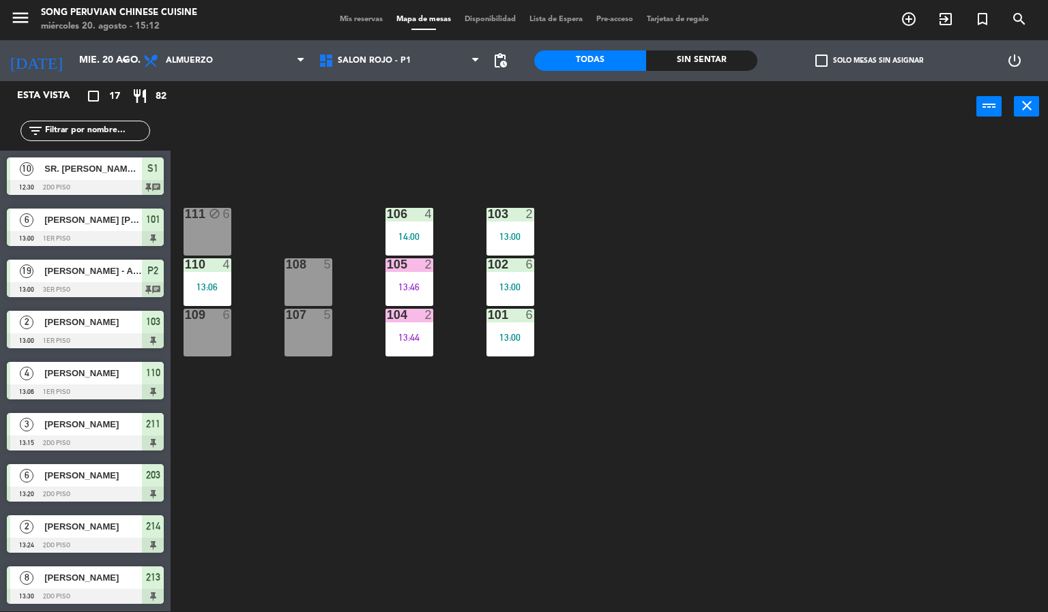
scroll to position [54, 0]
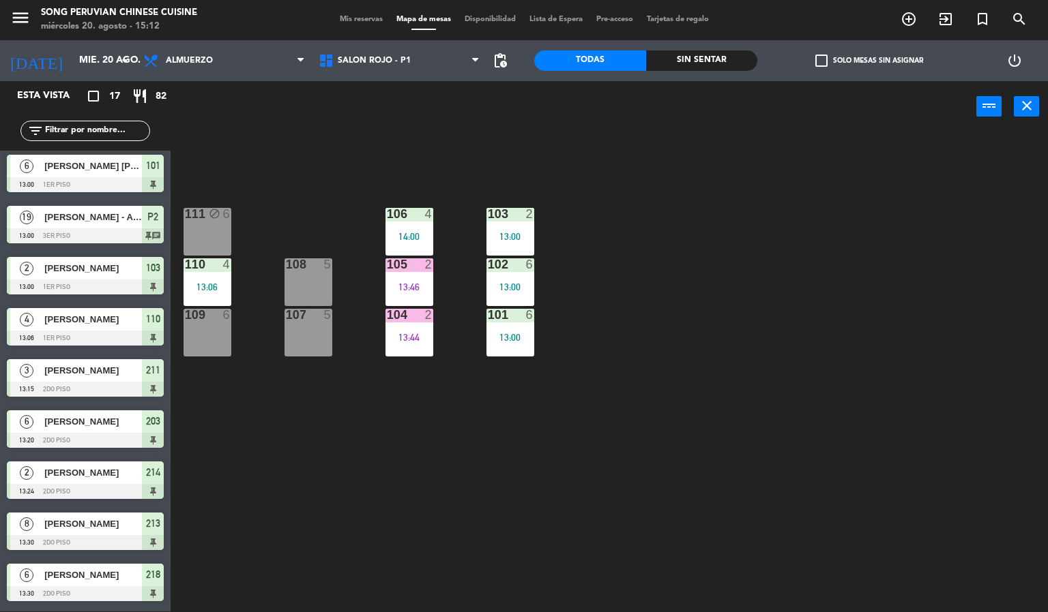
click at [718, 364] on div "103 2 13:00 106 4 14:00 111 block 6 102 6 13:00 105 2 13:46 108 5 110 4 13:06 1…" at bounding box center [614, 372] width 867 height 479
click at [417, 338] on div "13:44" at bounding box center [409, 338] width 48 height 10
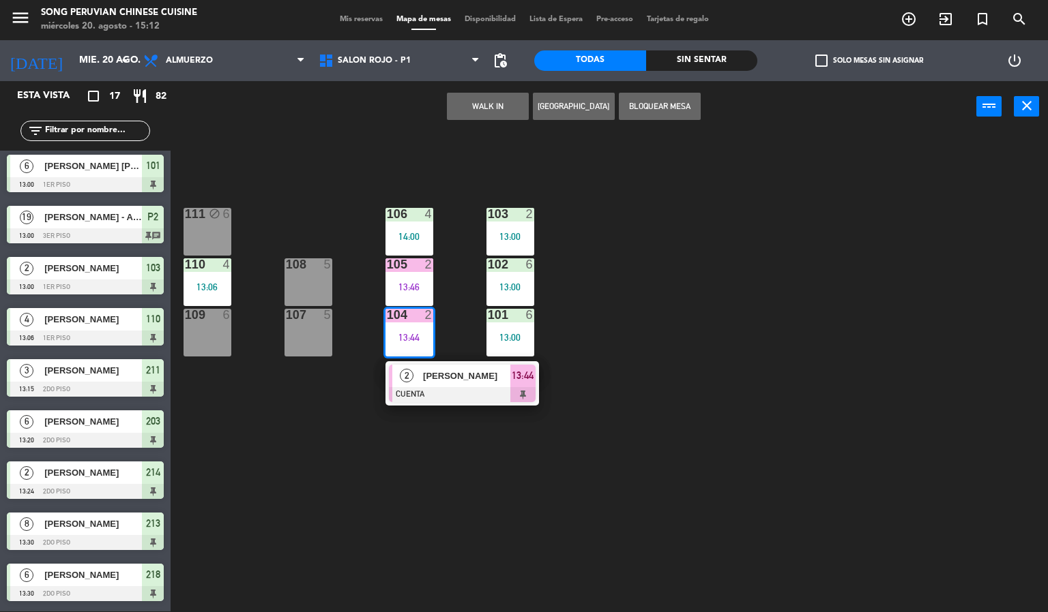
click at [467, 387] on div at bounding box center [462, 394] width 147 height 15
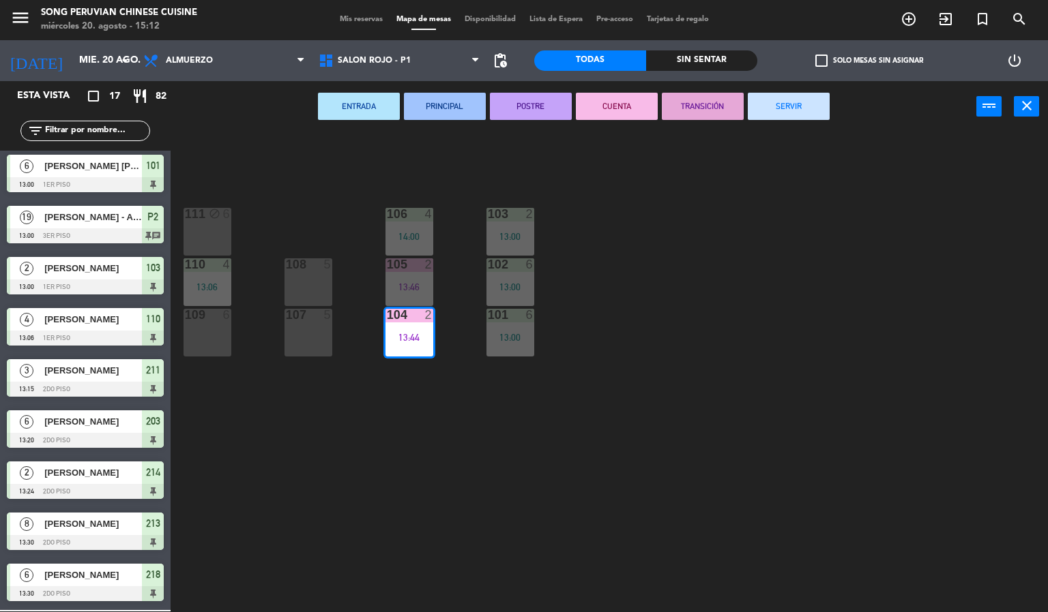
click at [677, 405] on div "103 2 13:00 106 4 14:00 111 block 6 102 6 13:00 105 2 13:46 108 5 110 4 13:06 1…" at bounding box center [614, 372] width 867 height 479
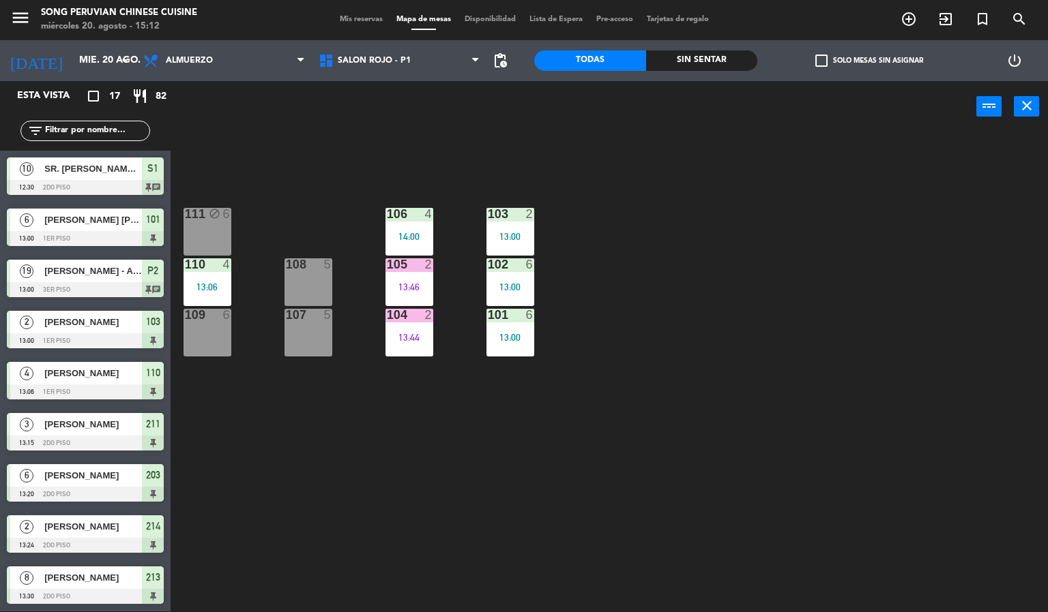
scroll to position [3, 0]
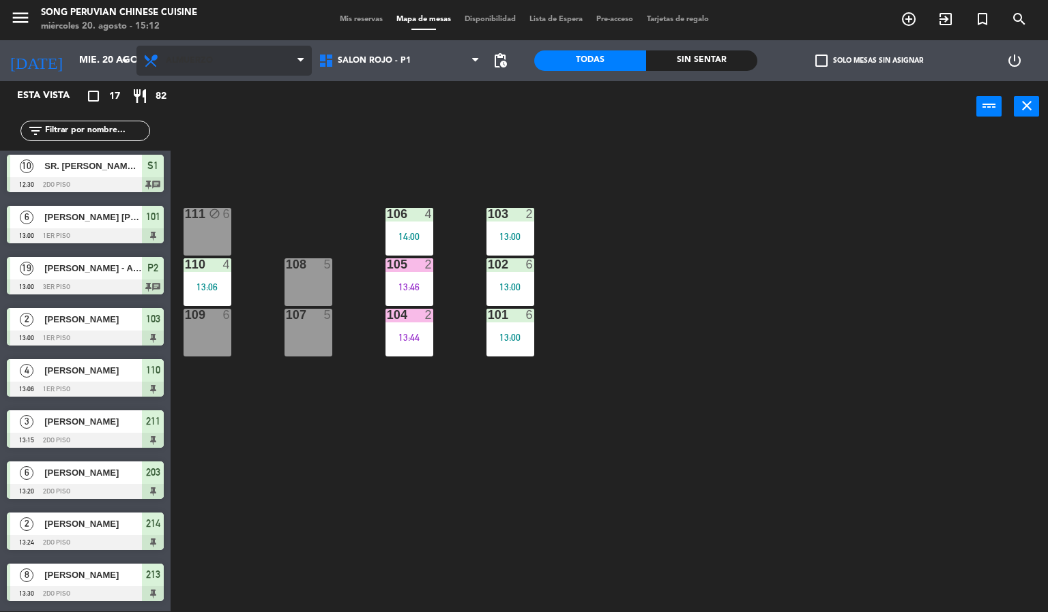
click at [233, 68] on span "Almuerzo" at bounding box center [223, 61] width 175 height 30
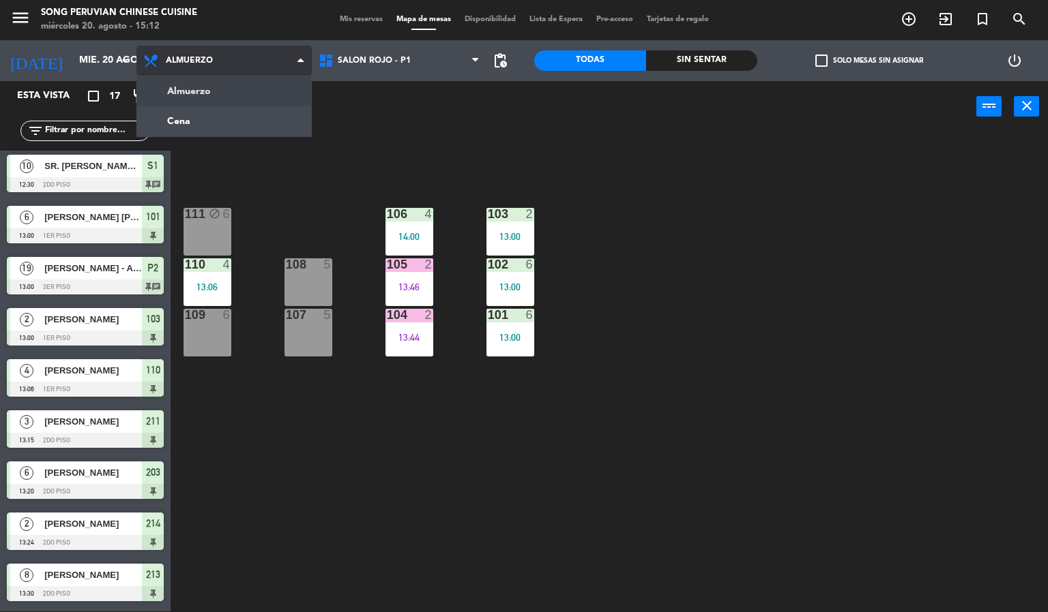
click at [262, 123] on ng-component "menu Song Peruvian Chinese Cuisine miércoles 20. agosto - 15:12 Mis reservas Ma…" at bounding box center [524, 305] width 1048 height 613
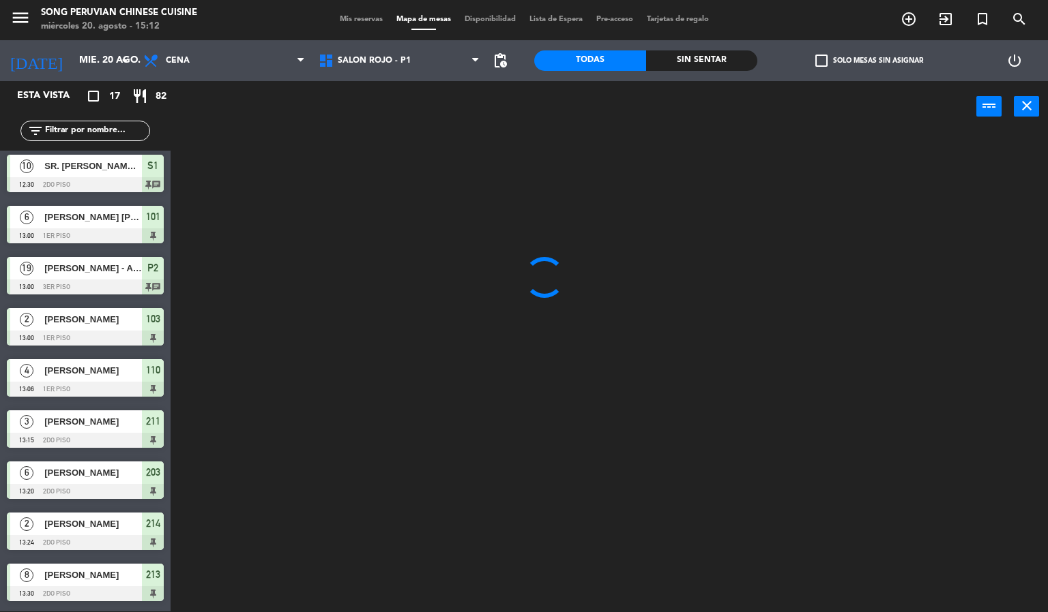
click at [710, 60] on div "Sin sentar" at bounding box center [702, 60] width 112 height 20
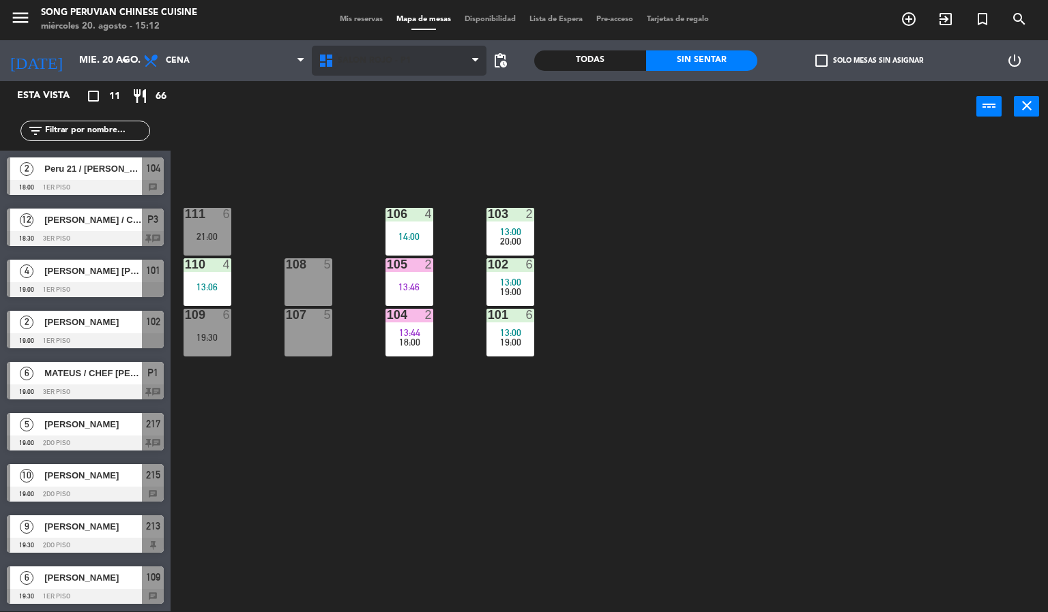
click at [334, 65] on icon at bounding box center [328, 61] width 20 height 16
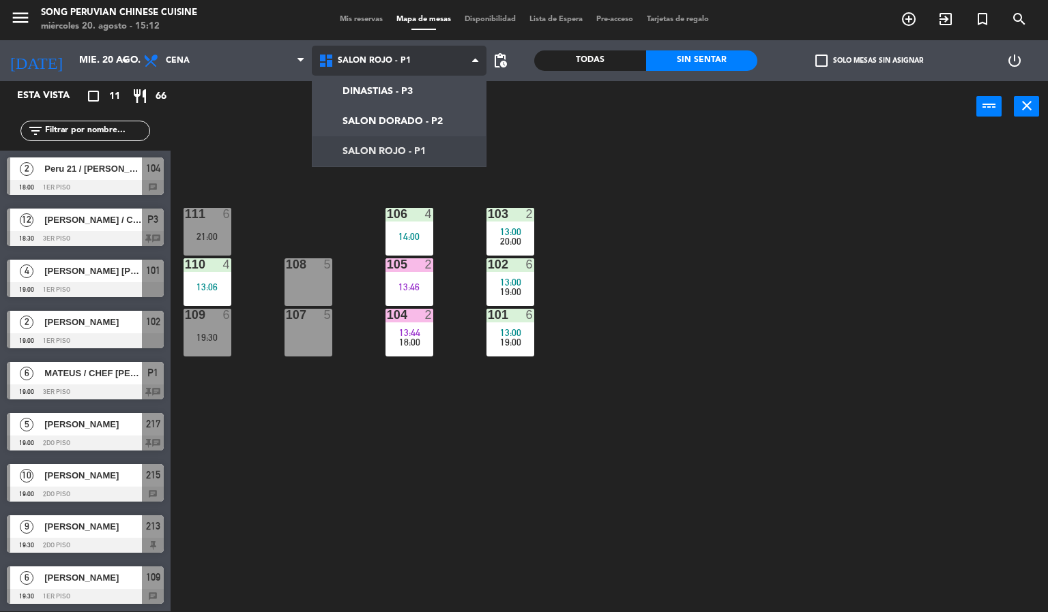
click at [357, 90] on ng-component "menu Song Peruvian Chinese Cuisine [DATE] 20. agosto - 15:12 Mis reservas Mapa …" at bounding box center [524, 305] width 1048 height 613
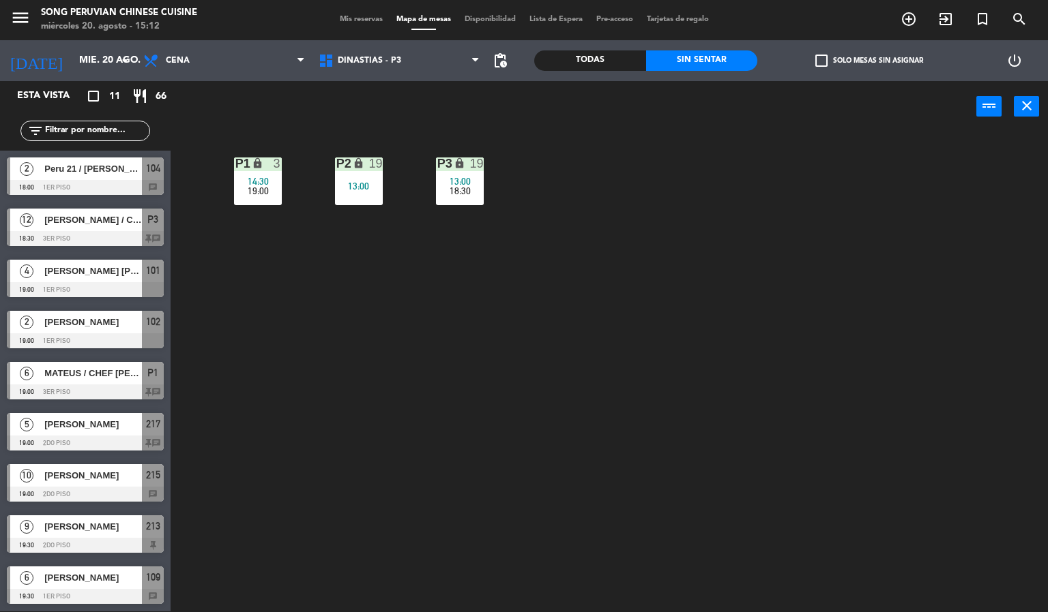
click at [236, 162] on div "P1" at bounding box center [235, 164] width 1 height 12
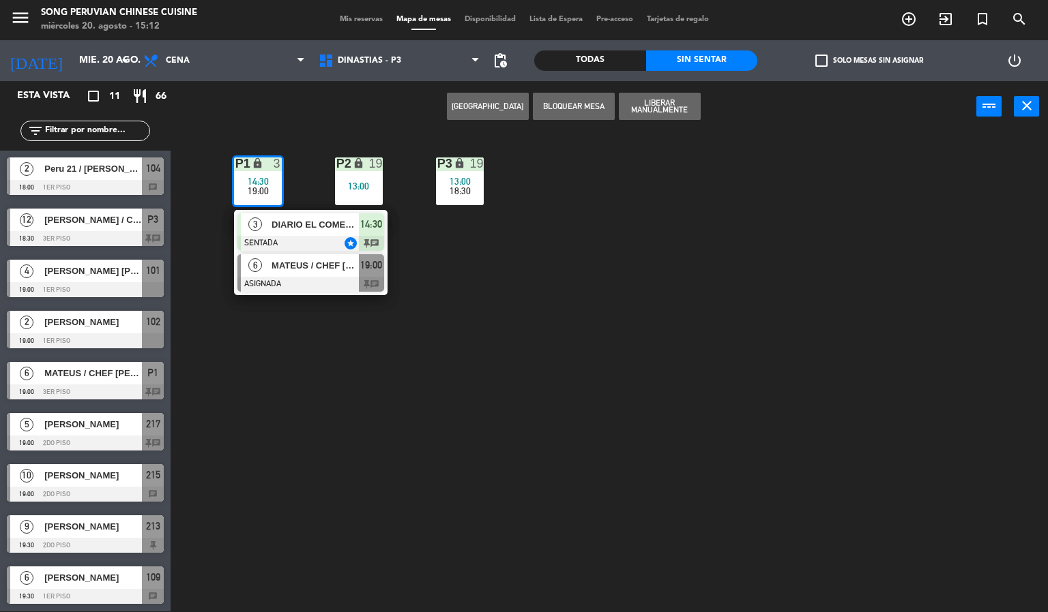
click at [282, 283] on div at bounding box center [310, 284] width 147 height 15
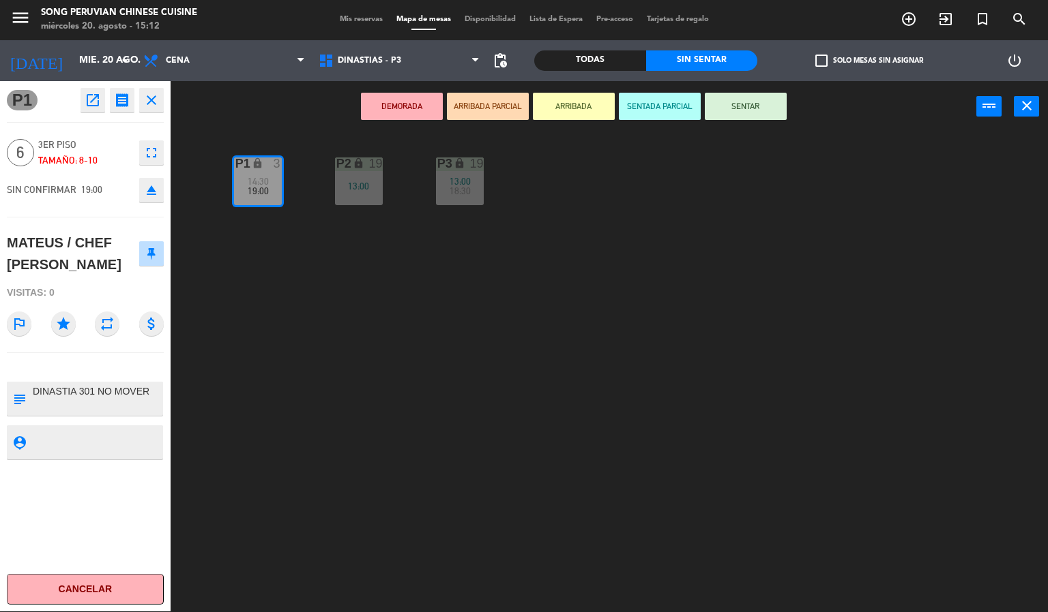
click at [509, 395] on div "P2 lock 19 13:00 P3 lock 19 13:00 18:30 P1 lock 3 14:30 19:00" at bounding box center [614, 372] width 867 height 479
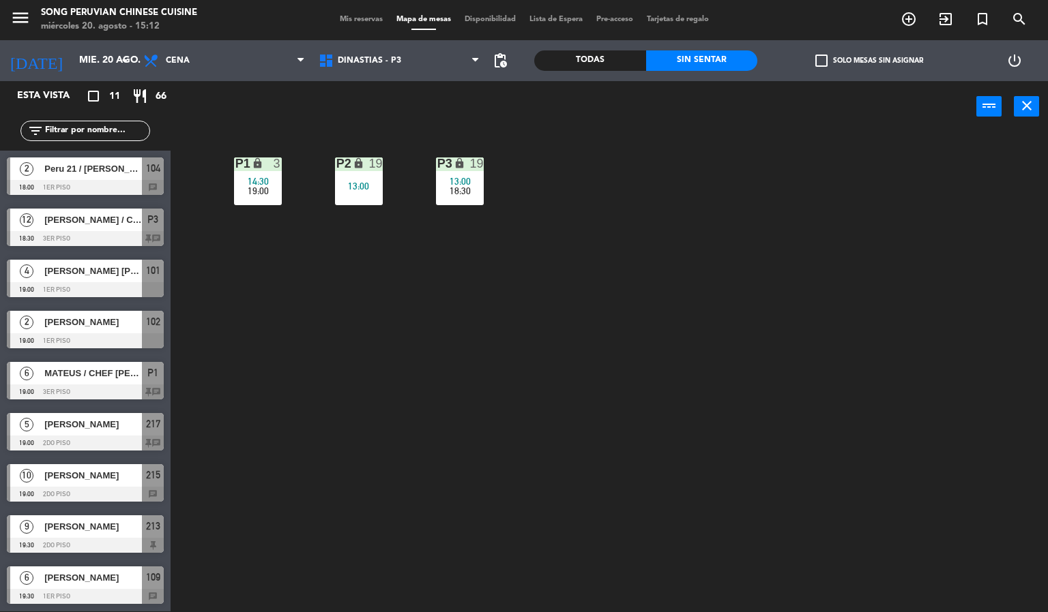
click at [481, 166] on div "19" at bounding box center [477, 164] width 14 height 12
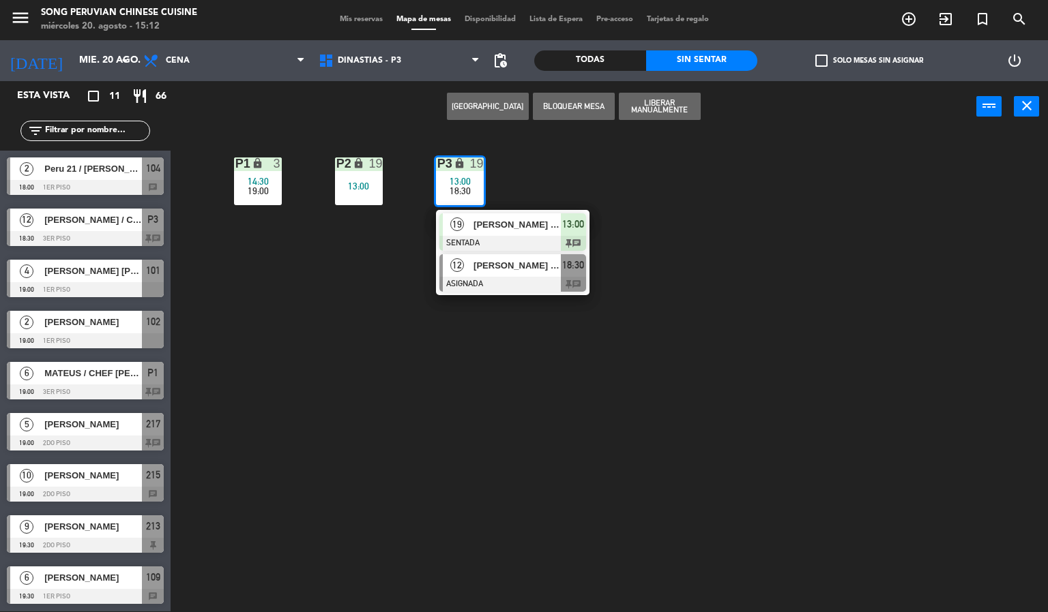
click at [537, 263] on span "[PERSON_NAME] / CHEF [PERSON_NAME]" at bounding box center [516, 265] width 87 height 14
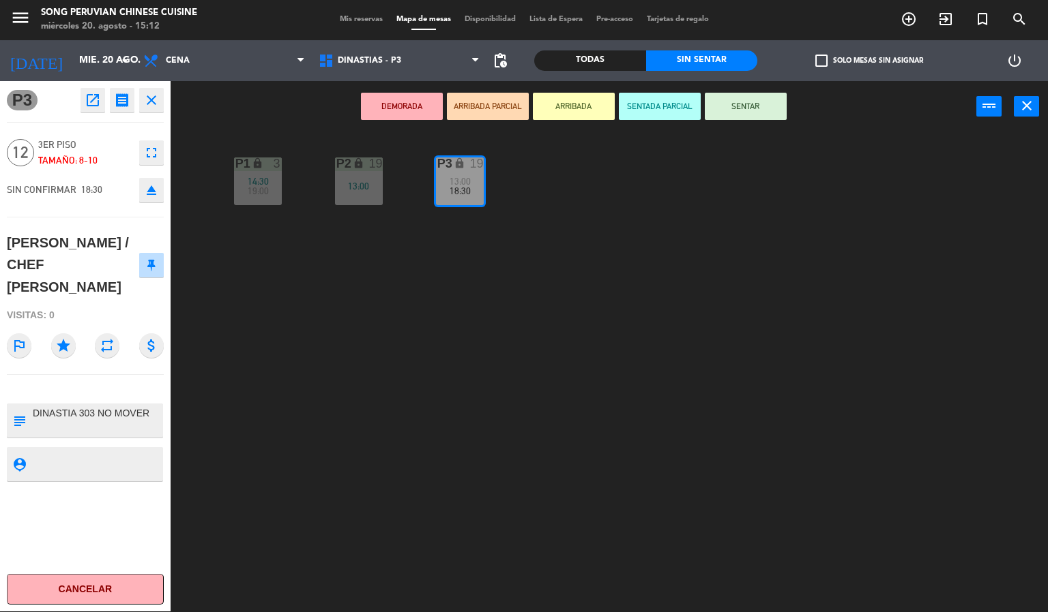
click at [422, 395] on div "P2 lock 19 13:00 P3 lock 19 13:00 18:30 P1 lock 3 14:30 19:00" at bounding box center [614, 372] width 867 height 479
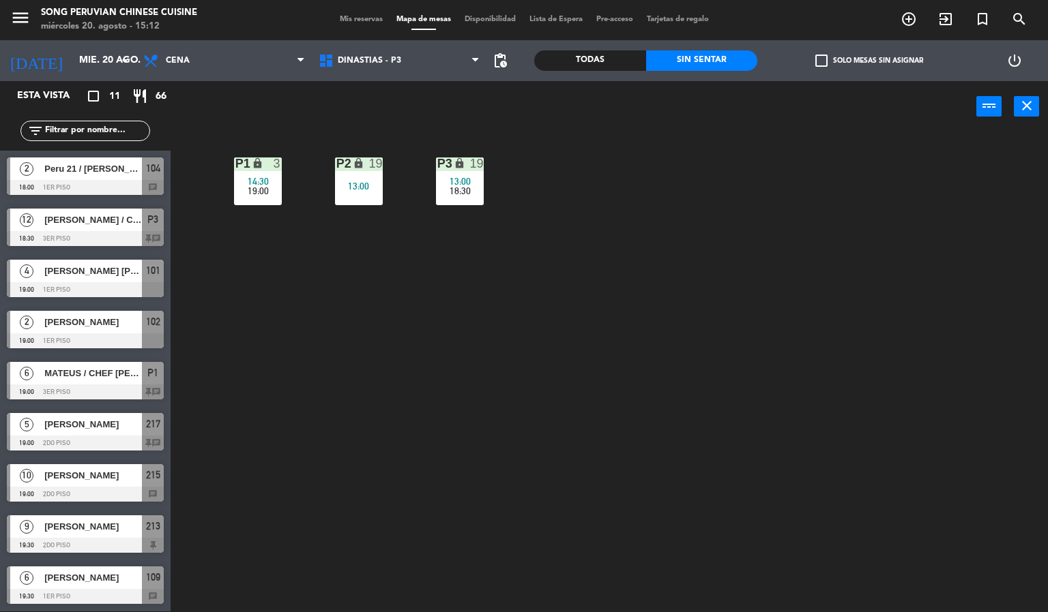
click at [47, 166] on span "Peru 21 / [PERSON_NAME]" at bounding box center [93, 169] width 98 height 14
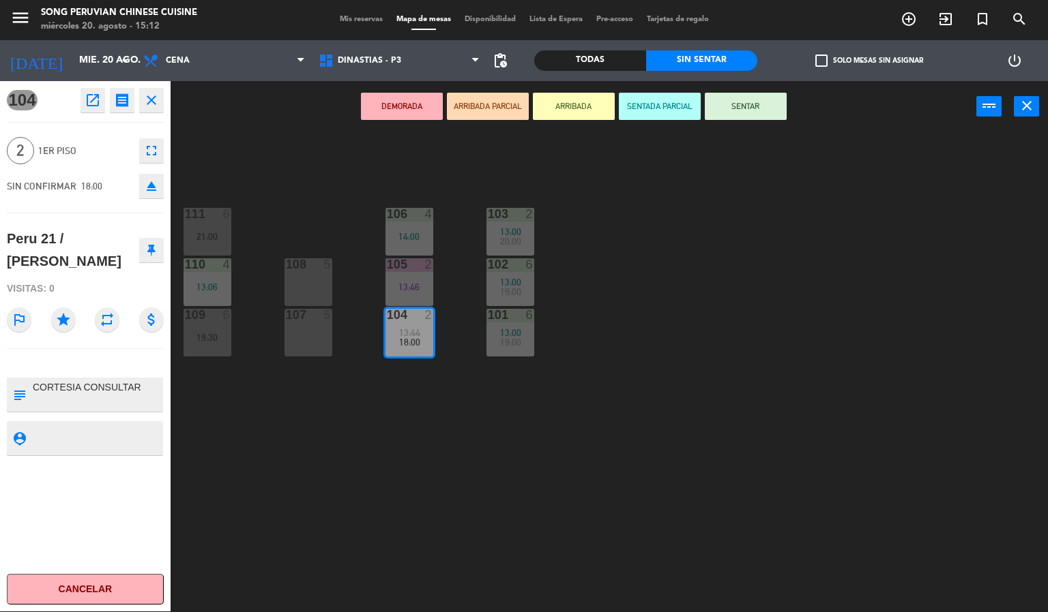
click at [215, 485] on div "103 2 13:00 20:00 106 4 14:00 111 6 21:00 102 6 13:00 19:00 105 2 13:46 108 5 1…" at bounding box center [614, 372] width 867 height 479
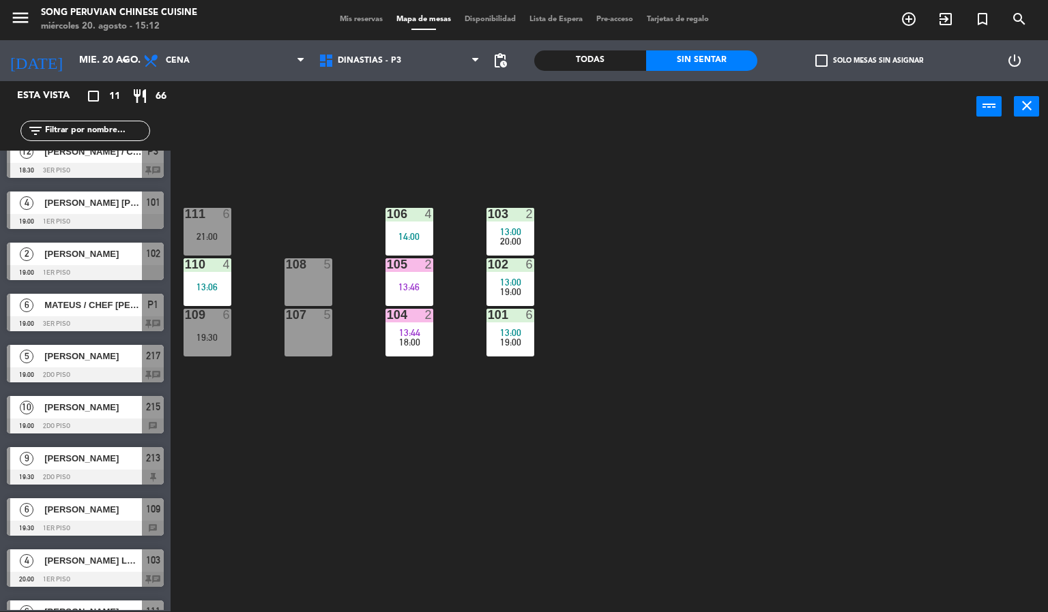
scroll to position [103, 0]
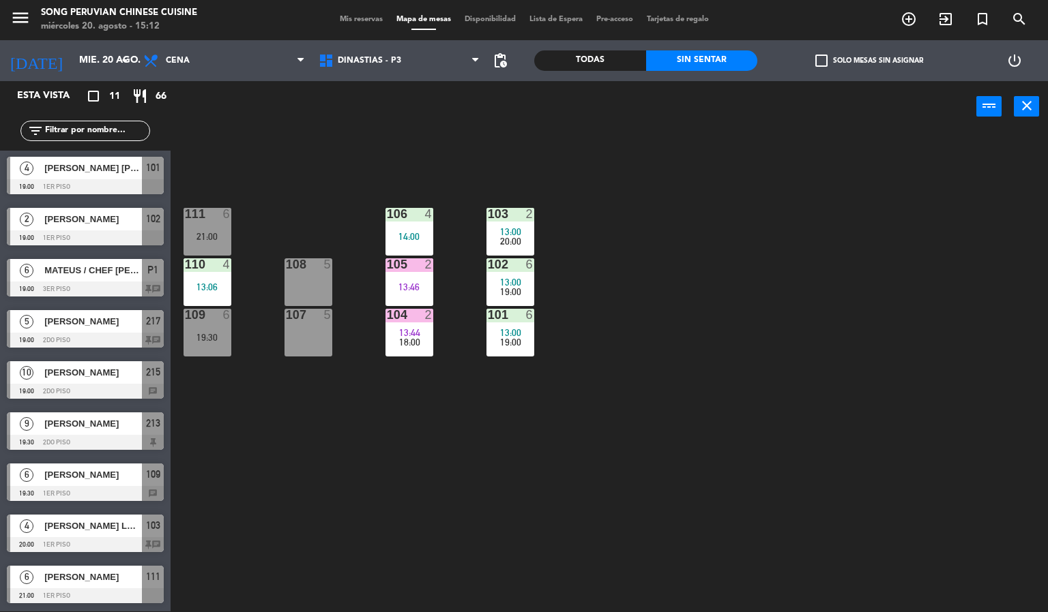
click at [83, 428] on span "[PERSON_NAME]" at bounding box center [93, 424] width 98 height 14
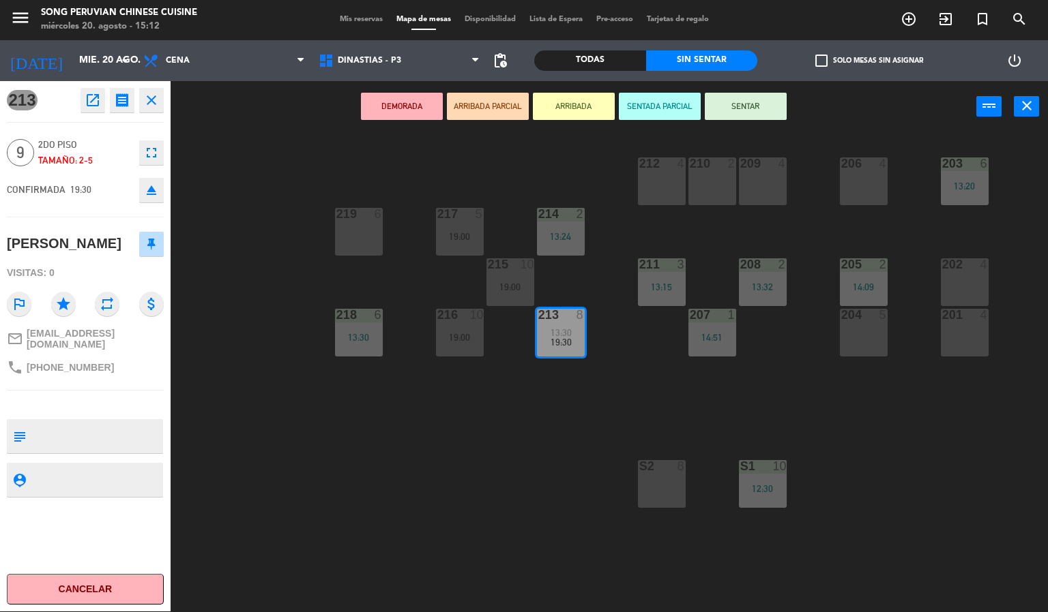
click at [235, 432] on div "203 6 13:20 206 4 210 2 212 4 209 4 214 2 13:24 217 5 19:00 219 6 202 4 205 2 1…" at bounding box center [614, 372] width 867 height 479
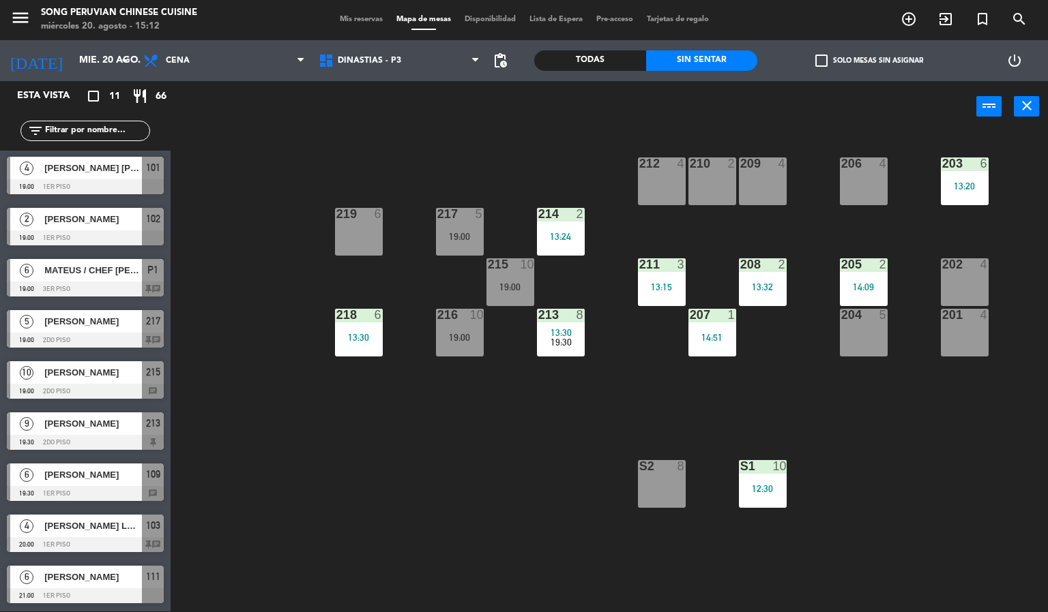
click at [325, 465] on div "203 6 13:20 206 4 210 2 212 4 209 4 214 2 13:24 217 5 19:00 219 6 202 4 205 2 1…" at bounding box center [614, 372] width 867 height 479
click at [410, 53] on span "DINASTIAS - P3" at bounding box center [399, 61] width 175 height 30
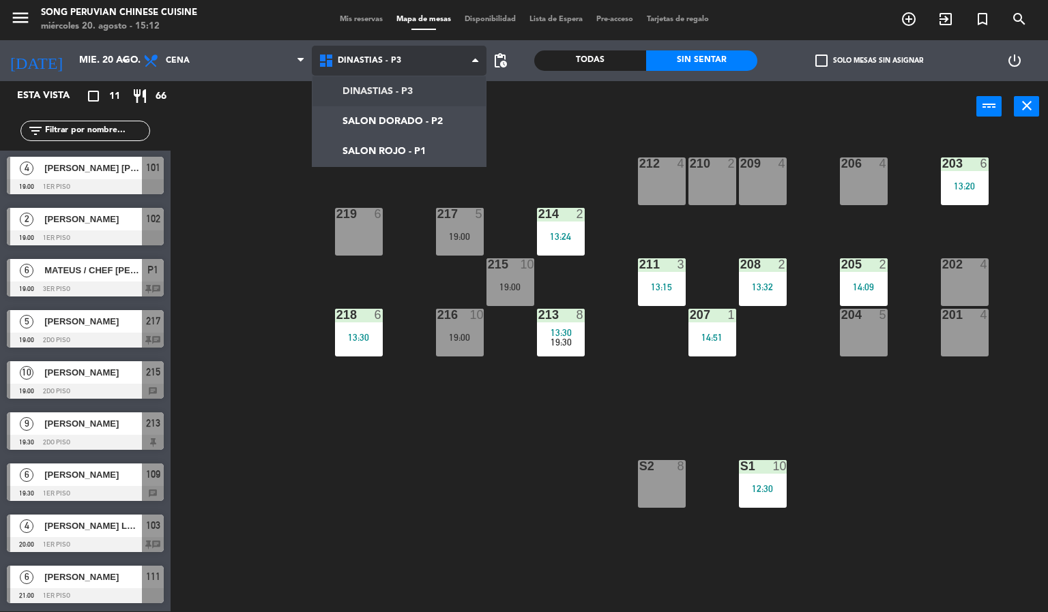
click at [406, 148] on ng-component "menu Song Peruvian Chinese Cuisine [DATE] 20. agosto - 15:12 Mis reservas Mapa …" at bounding box center [524, 305] width 1048 height 613
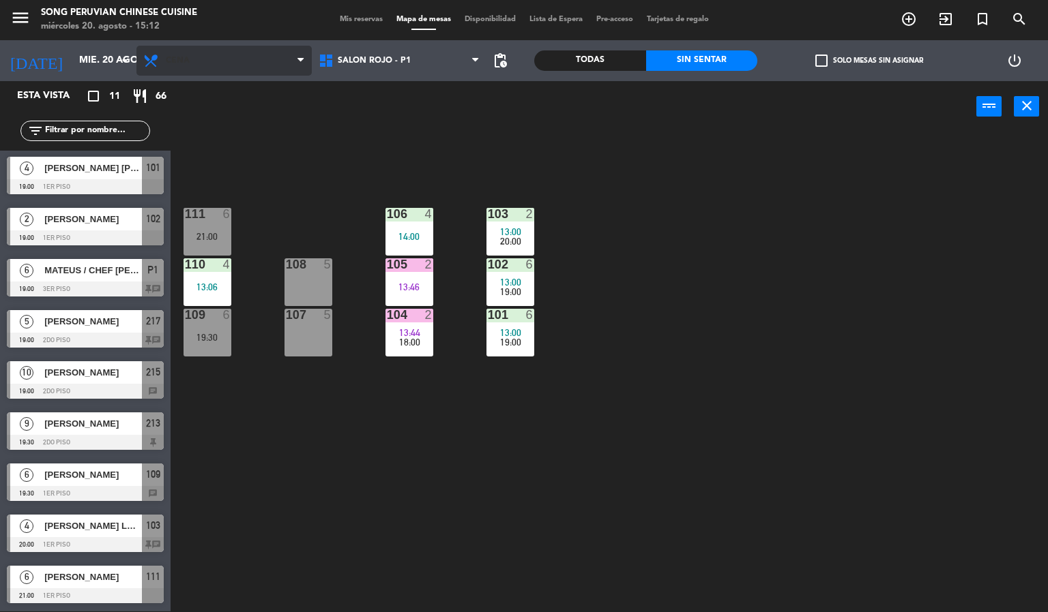
click at [231, 46] on span "Cena" at bounding box center [223, 61] width 175 height 30
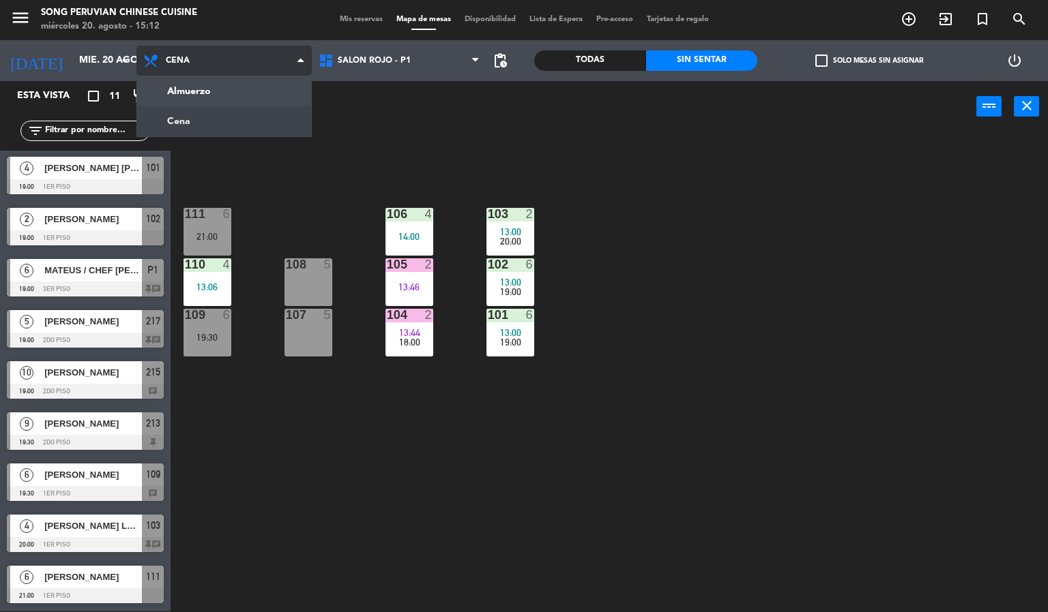
click at [246, 80] on ng-component "menu Song Peruvian Chinese Cuisine [DATE] 20. agosto - 15:12 Mis reservas Mapa …" at bounding box center [524, 305] width 1048 height 613
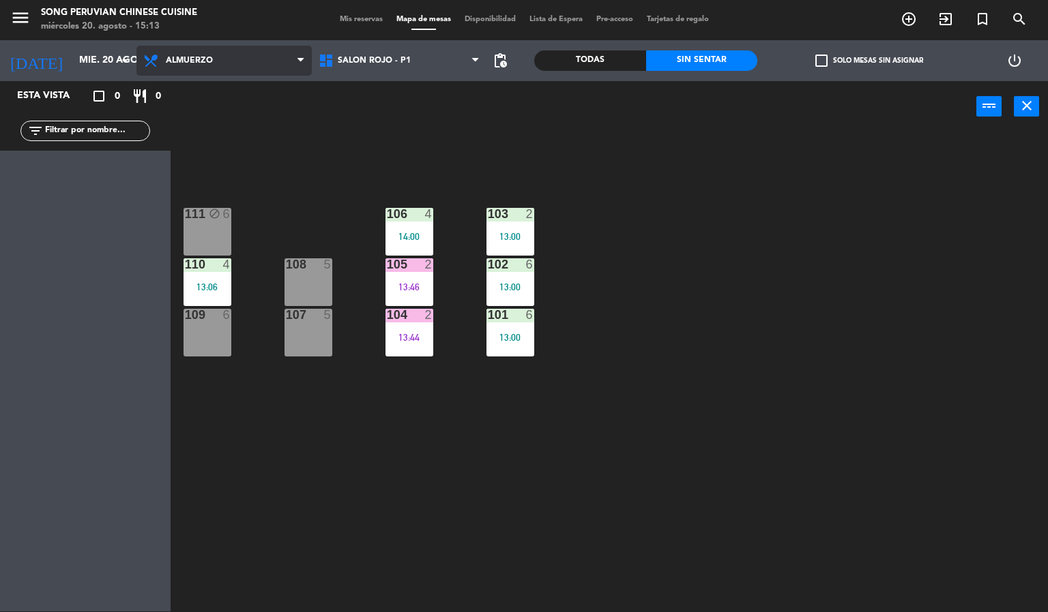
scroll to position [0, 0]
click at [680, 434] on div "103 2 13:00 106 4 14:00 111 block 6 102 6 13:00 105 2 13:46 108 5 110 4 13:06 1…" at bounding box center [614, 372] width 867 height 479
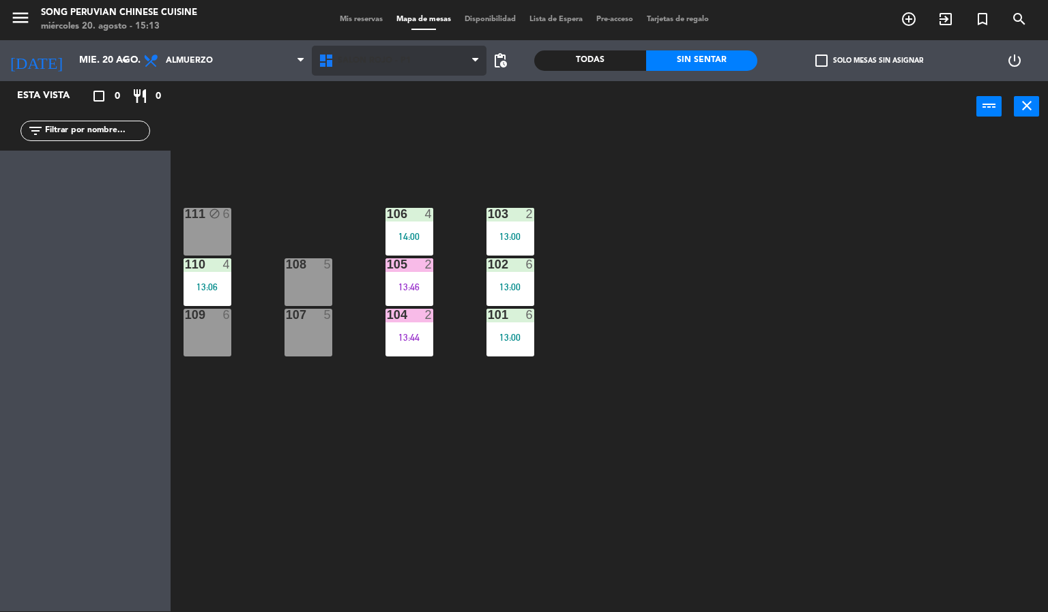
click at [434, 70] on span "SALON ROJO - P1" at bounding box center [399, 61] width 175 height 30
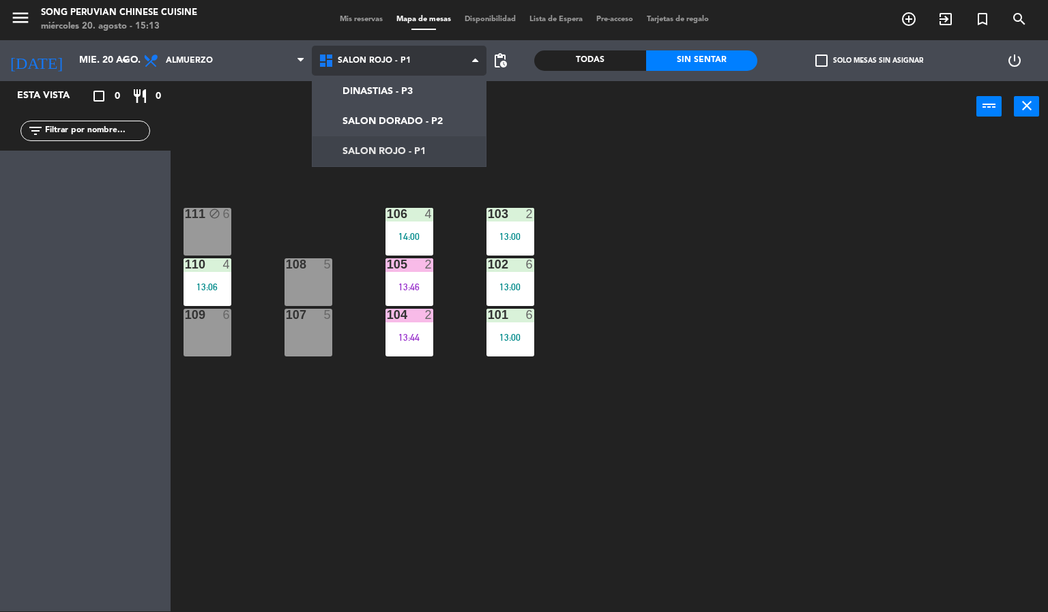
click at [450, 123] on ng-component "menu Song Peruvian Chinese Cuisine [DATE] 20. agosto - 15:13 Mis reservas Mapa …" at bounding box center [524, 305] width 1048 height 613
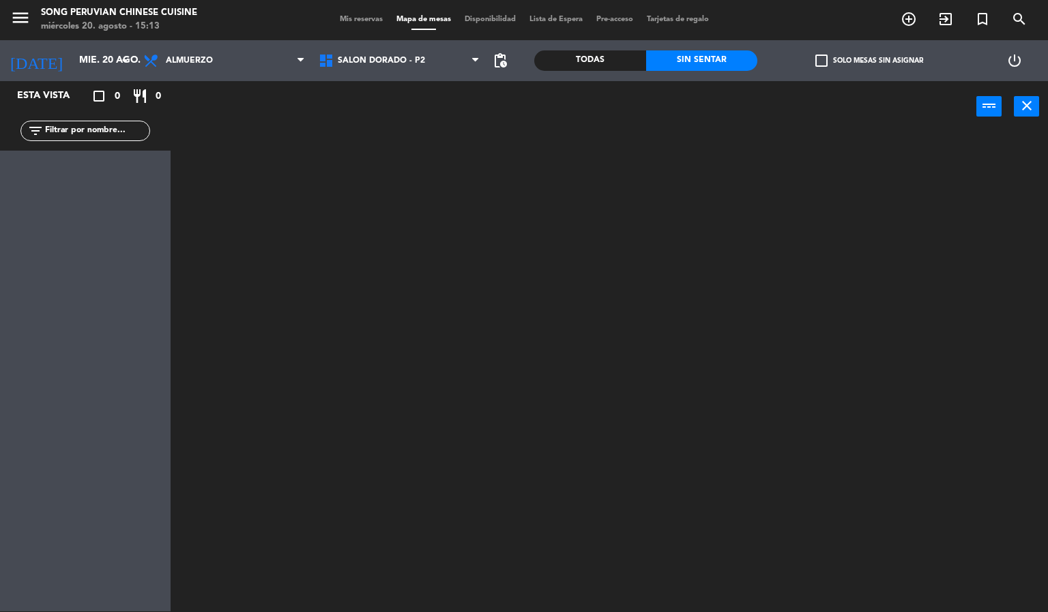
click at [604, 53] on div "Todas" at bounding box center [590, 60] width 112 height 20
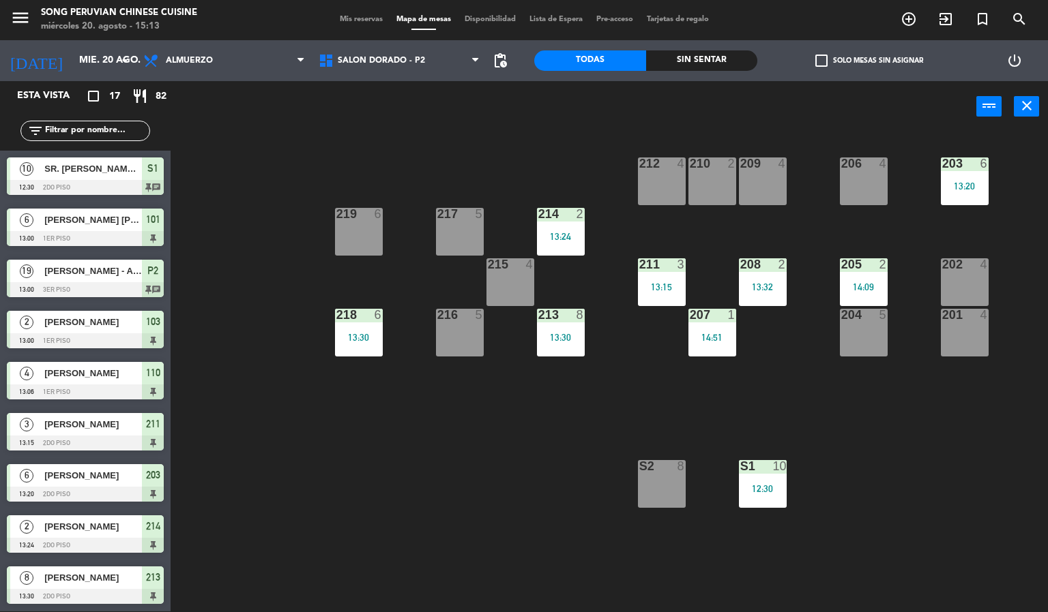
click at [449, 498] on div "203 6 13:20 206 4 210 2 212 4 209 4 214 2 13:24 217 5 219 6 202 4 205 2 14:09 2…" at bounding box center [614, 372] width 867 height 479
click at [772, 489] on div "12:30" at bounding box center [763, 489] width 48 height 10
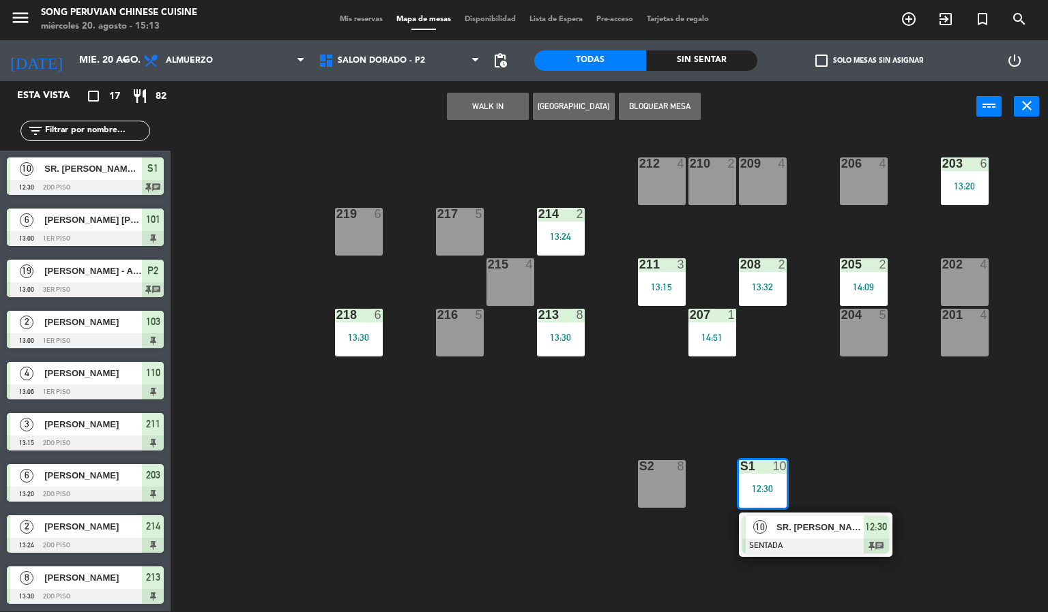
click at [808, 546] on div at bounding box center [815, 546] width 147 height 15
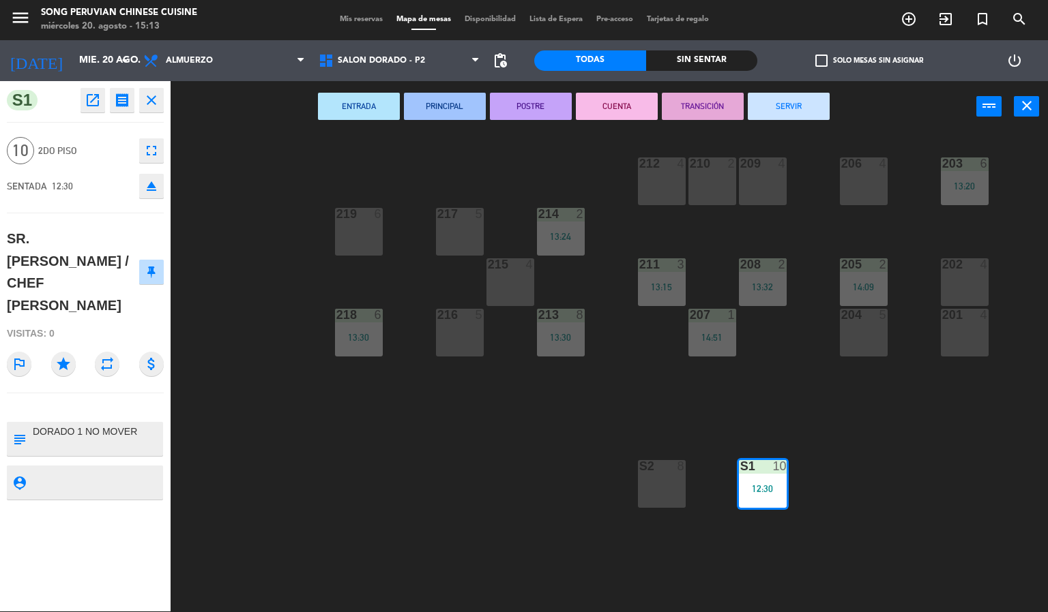
click at [156, 150] on icon "fullscreen" at bounding box center [151, 151] width 16 height 16
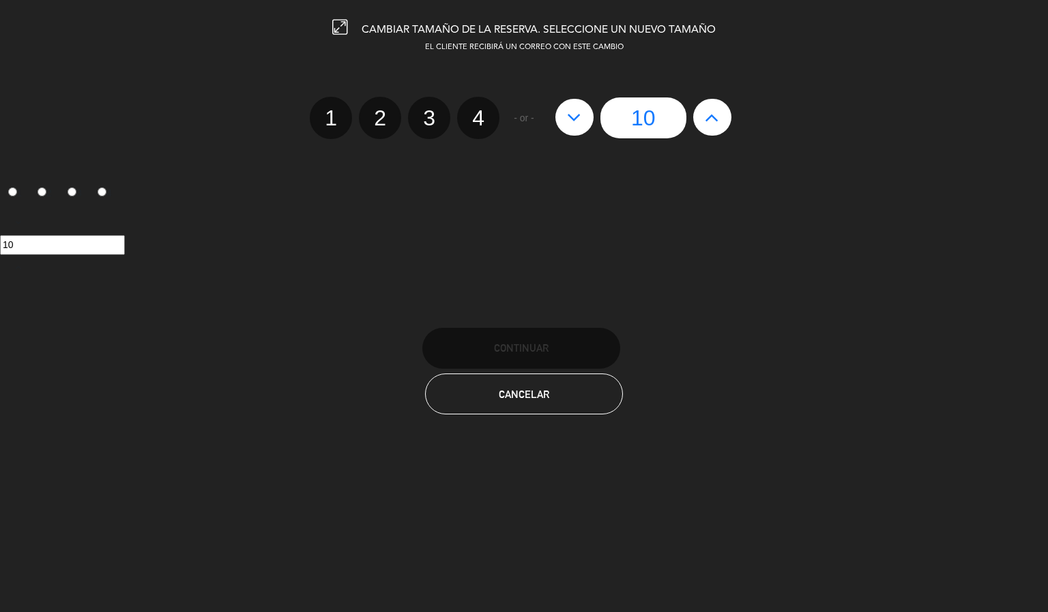
click at [579, 106] on icon at bounding box center [574, 117] width 14 height 22
type input "9"
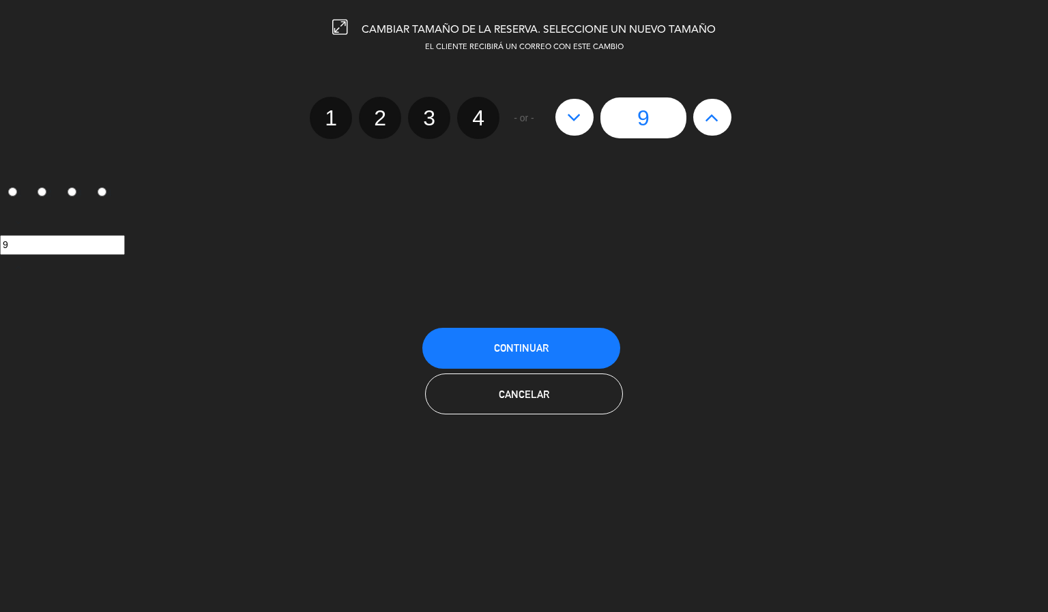
click at [567, 334] on button "Continuar" at bounding box center [521, 348] width 198 height 41
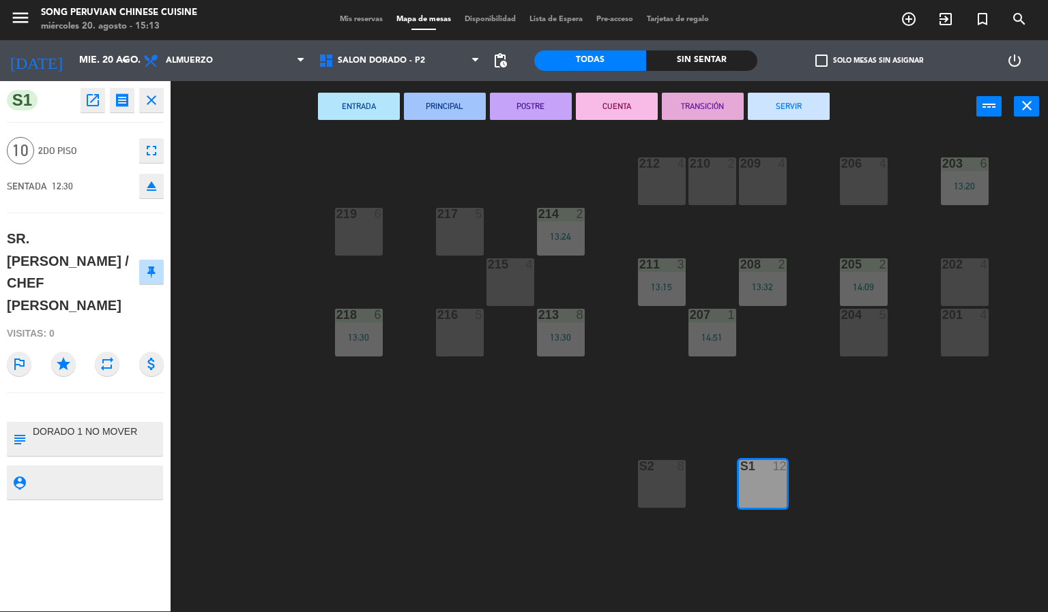
click at [442, 461] on div "203 6 13:20 206 4 210 2 212 4 209 4 214 2 13:24 217 5 219 6 202 4 205 2 14:09 2…" at bounding box center [614, 372] width 867 height 479
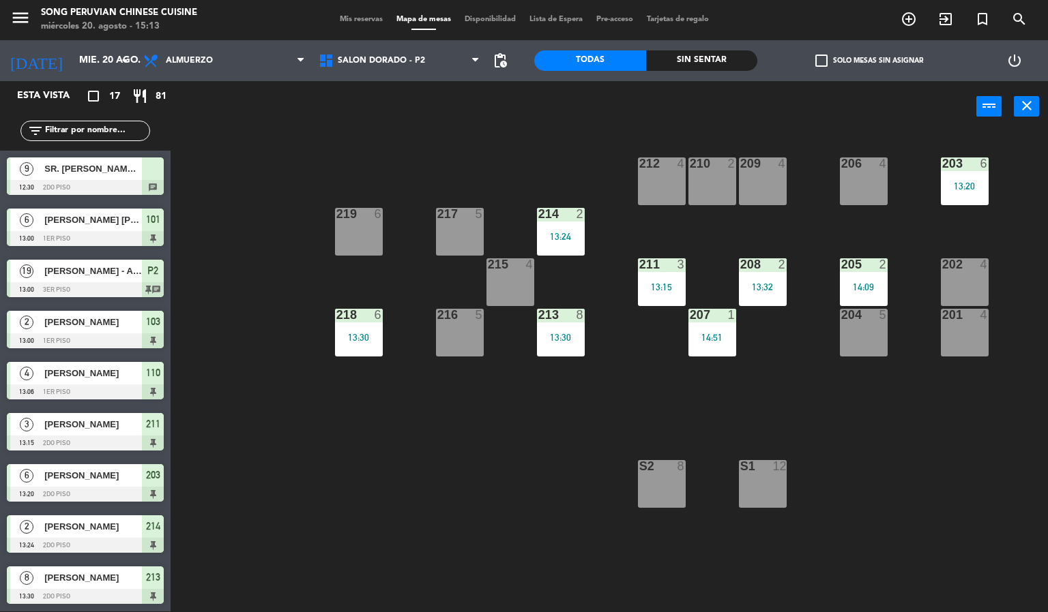
click at [770, 475] on div "S1 12" at bounding box center [763, 484] width 48 height 48
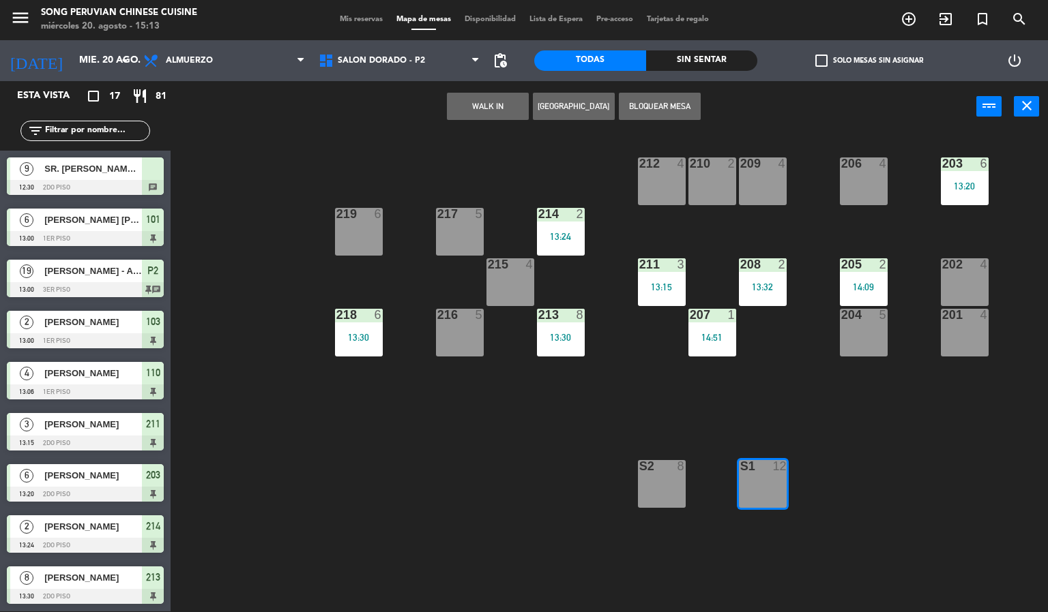
click at [129, 182] on div at bounding box center [85, 187] width 157 height 15
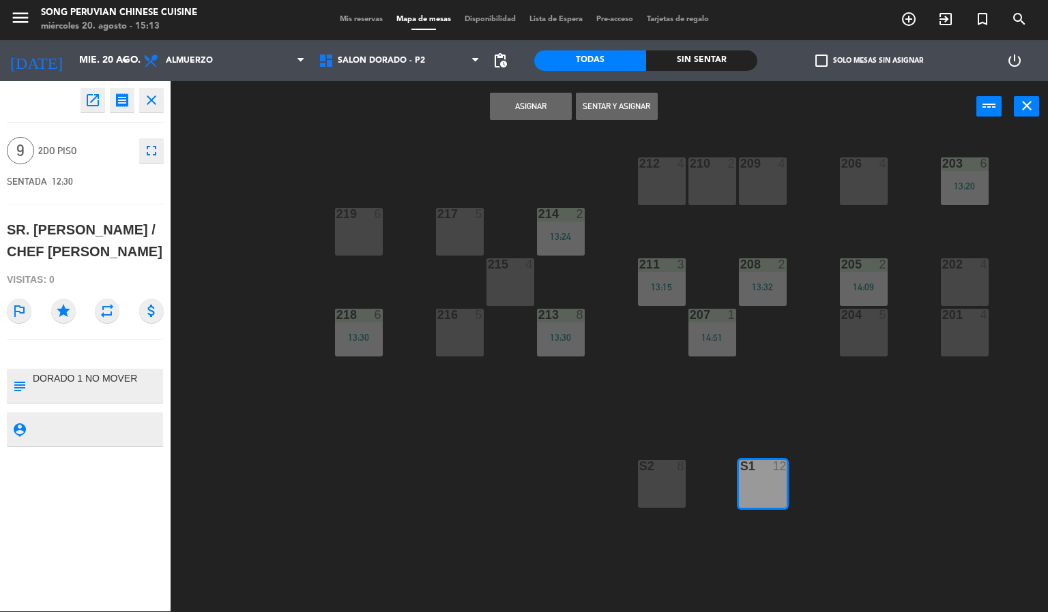
click at [544, 98] on button "Asignar" at bounding box center [531, 106] width 82 height 27
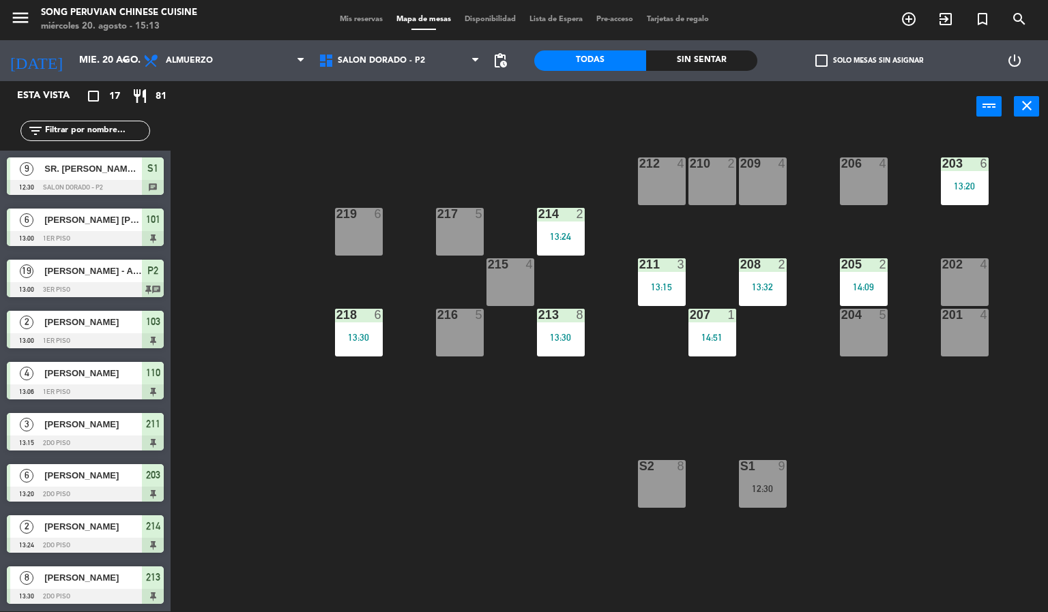
click at [782, 465] on div "9" at bounding box center [782, 466] width 8 height 12
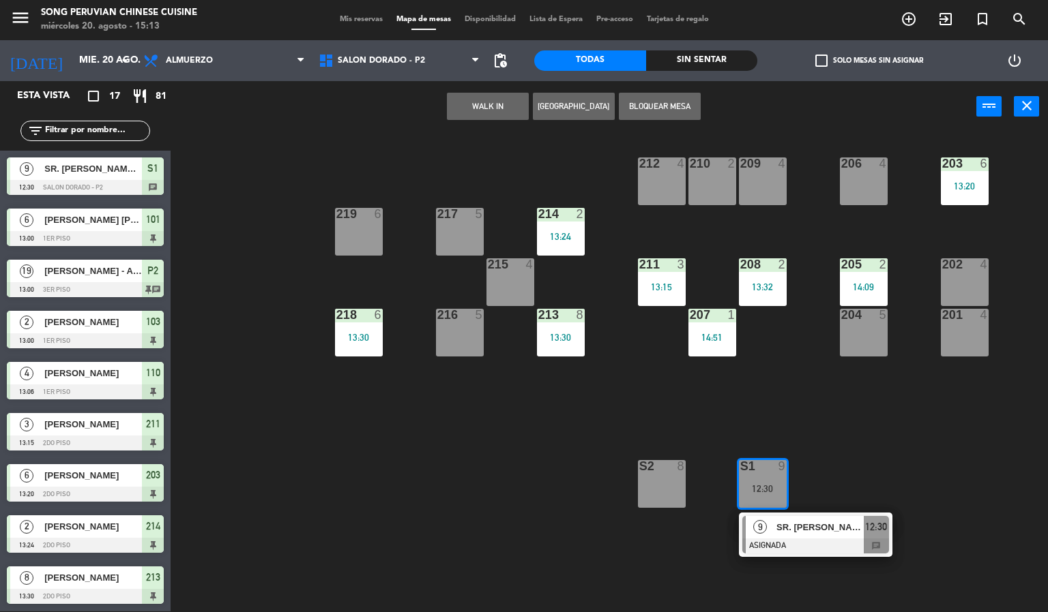
click at [815, 527] on span "SR. [PERSON_NAME] / CHEF [PERSON_NAME]" at bounding box center [819, 527] width 87 height 14
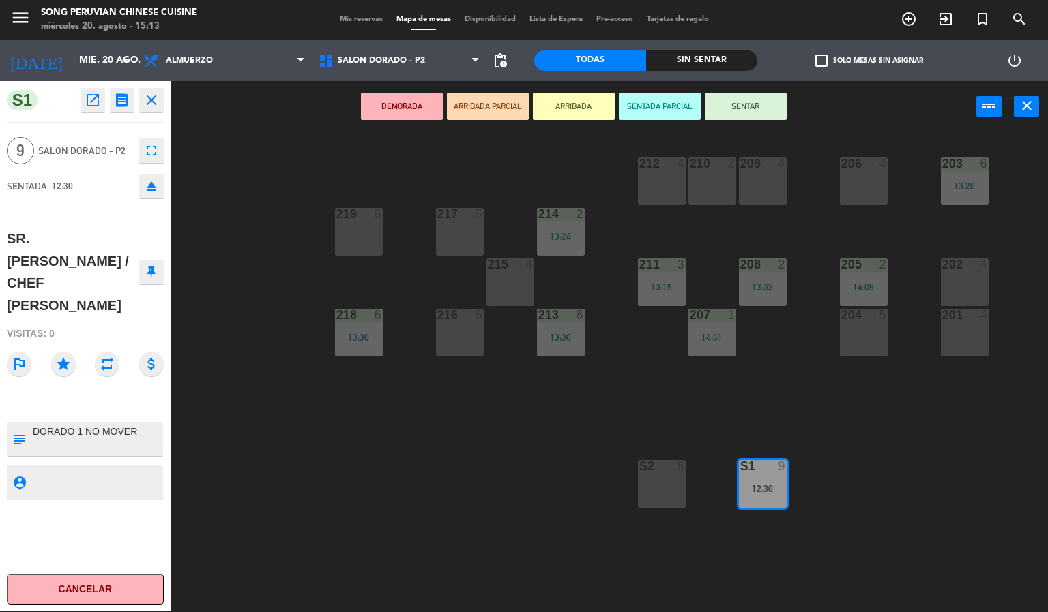
click at [747, 104] on button "SENTAR" at bounding box center [746, 106] width 82 height 27
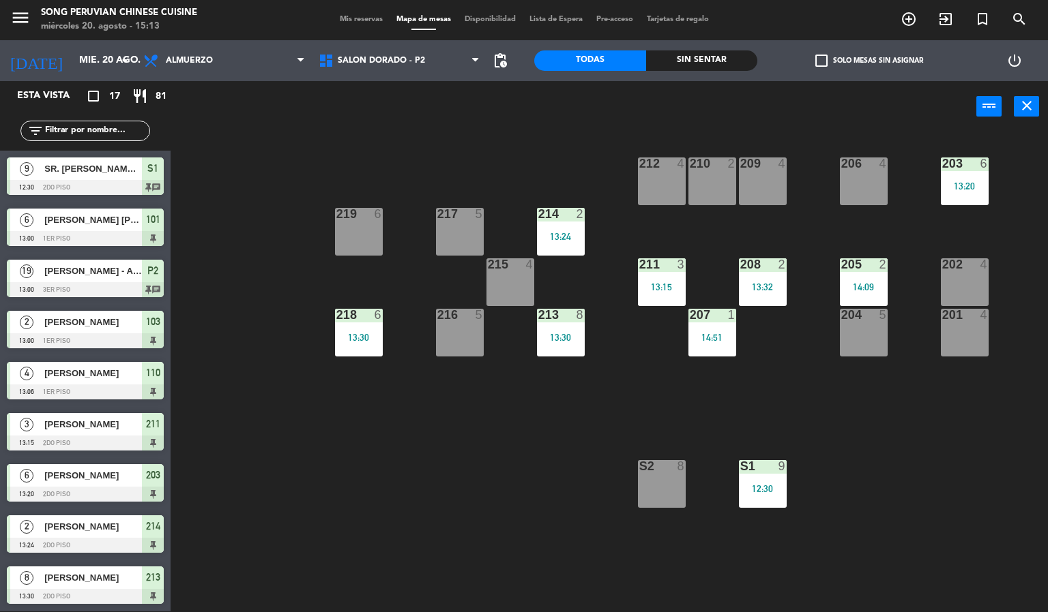
click at [412, 498] on div "203 6 13:20 206 4 210 2 212 4 209 4 214 2 13:24 217 5 219 6 202 4 205 2 14:09 2…" at bounding box center [614, 372] width 867 height 479
click at [788, 471] on div "9" at bounding box center [785, 466] width 23 height 12
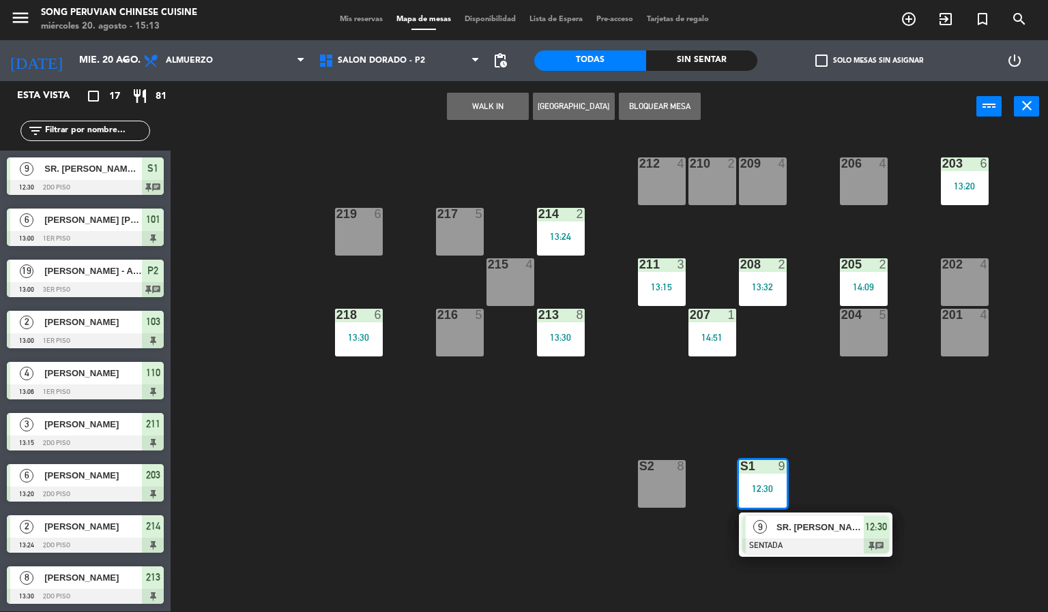
click at [803, 528] on span "SR. [PERSON_NAME] / CHEF [PERSON_NAME]" at bounding box center [819, 527] width 87 height 14
